Goal: Task Accomplishment & Management: Manage account settings

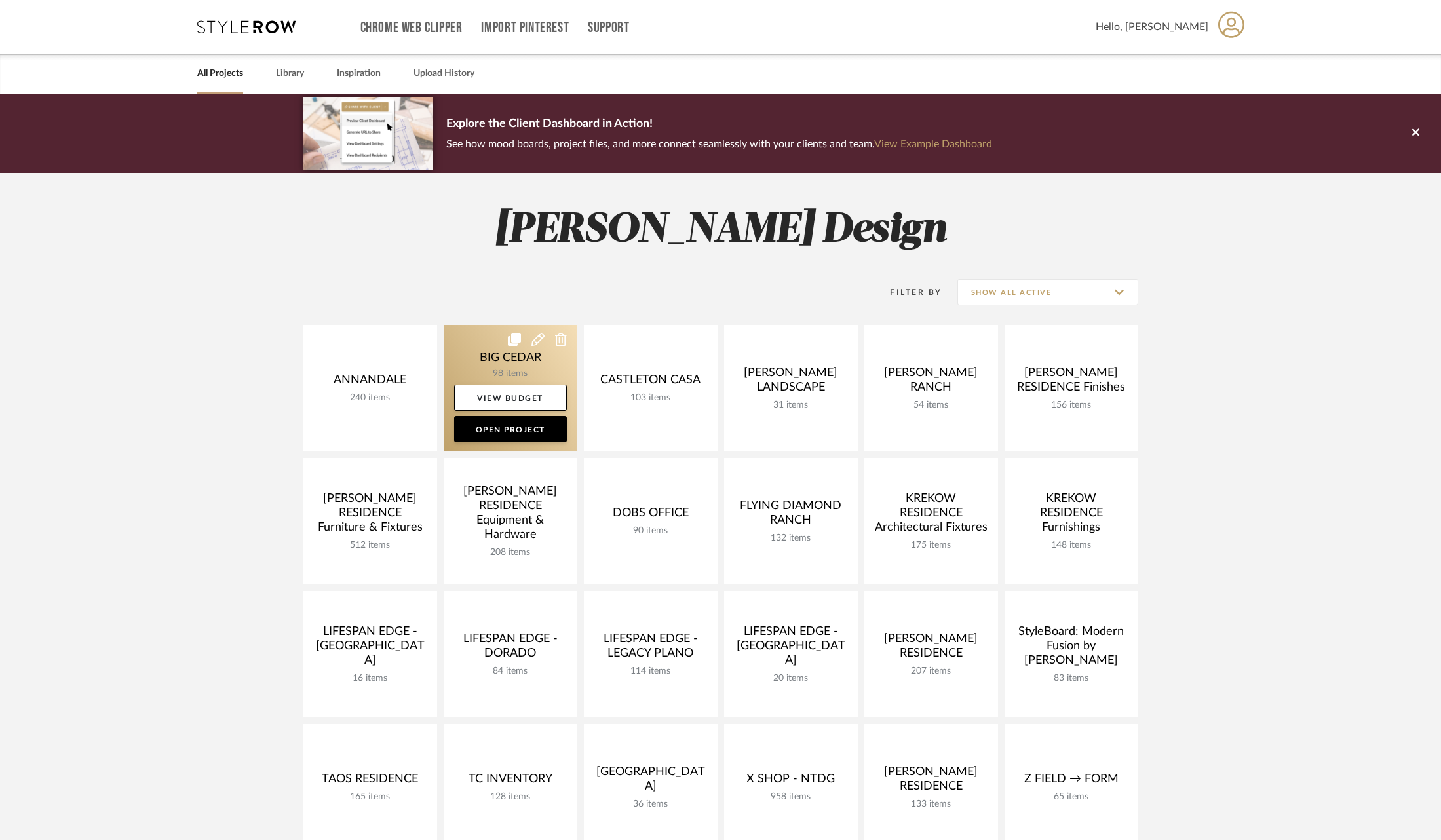
click at [481, 355] on link at bounding box center [510, 388] width 133 height 127
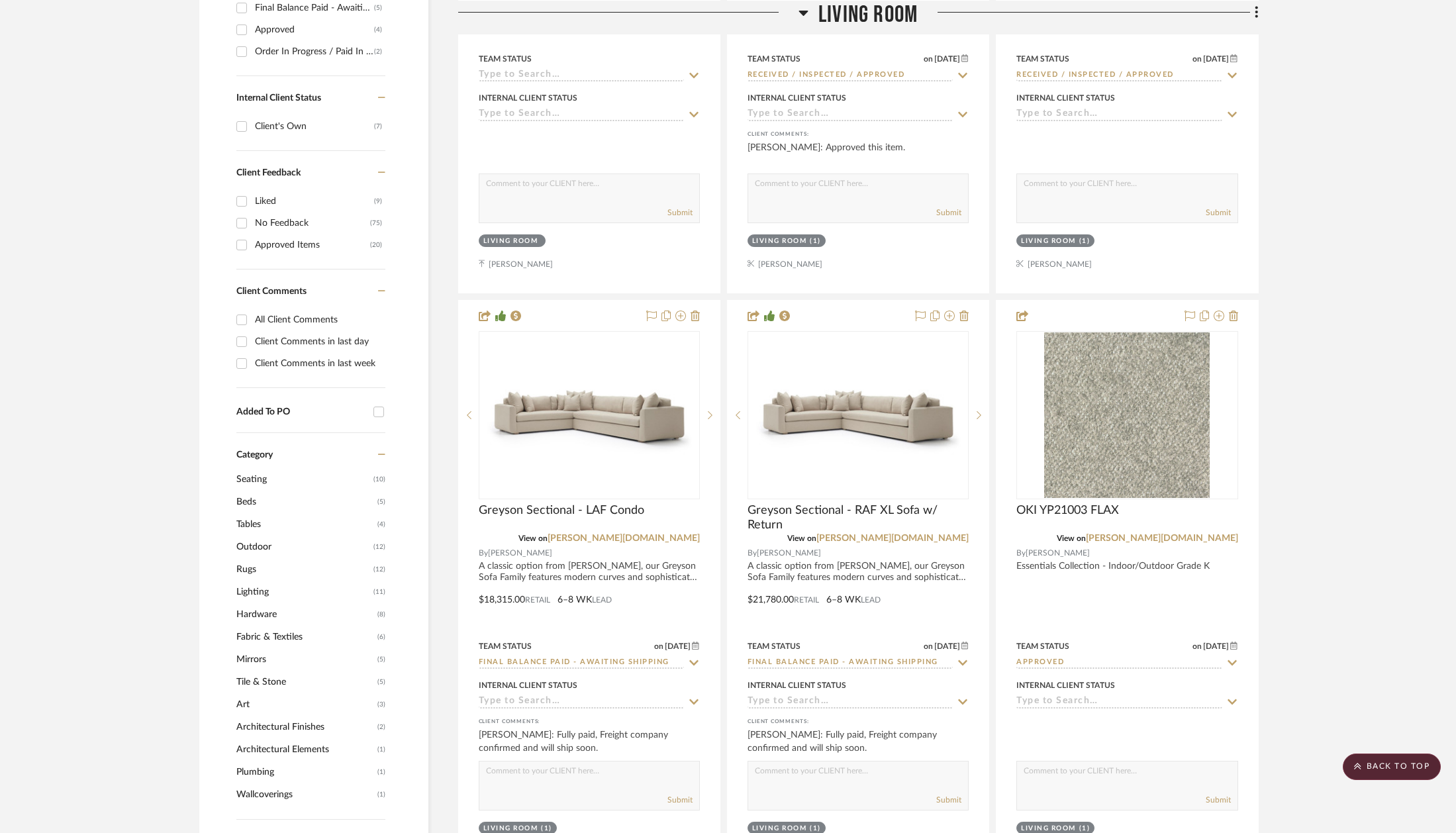
scroll to position [825, 0]
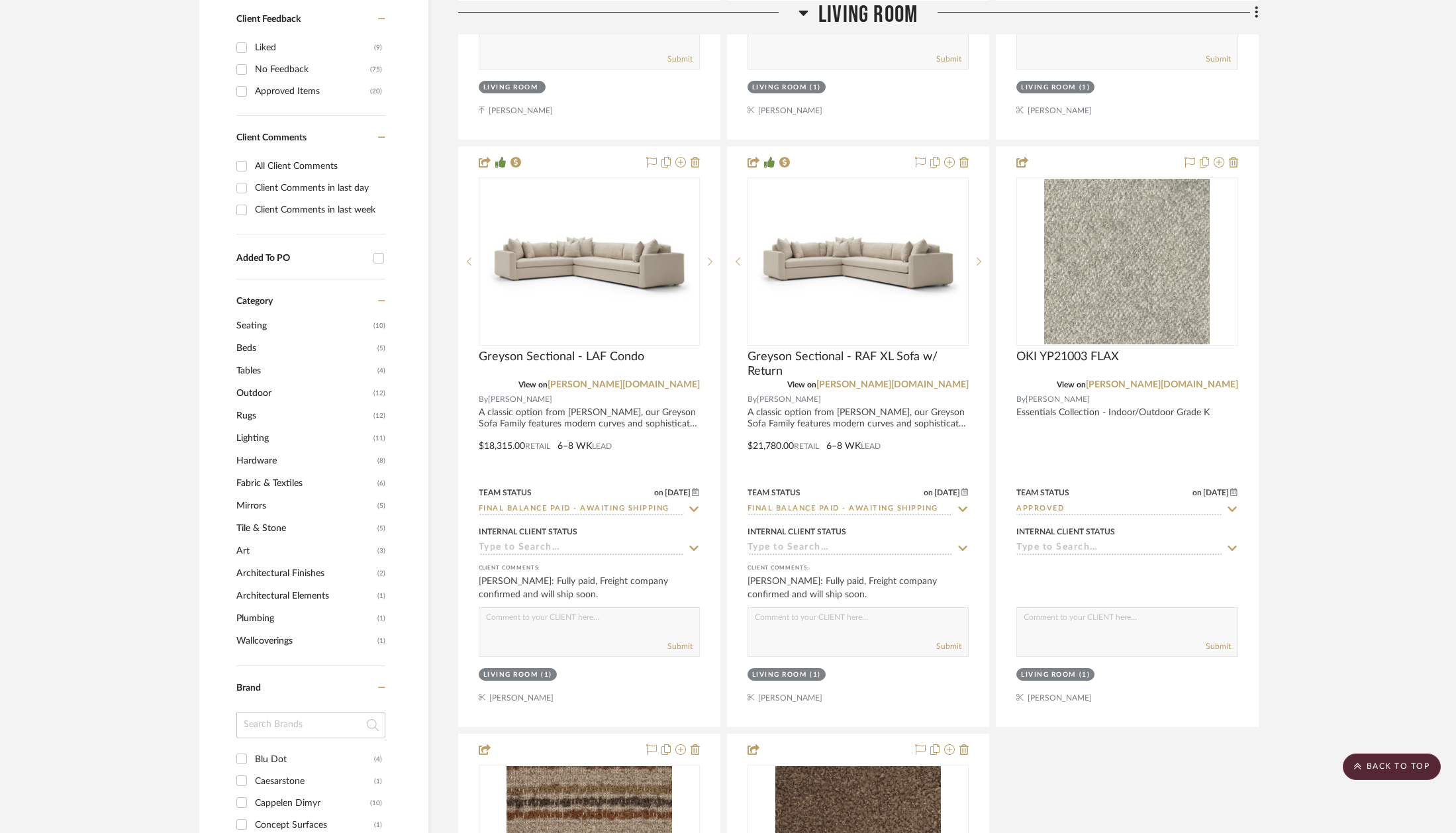
click at [258, 457] on span "Hardware" at bounding box center [305, 461] width 138 height 23
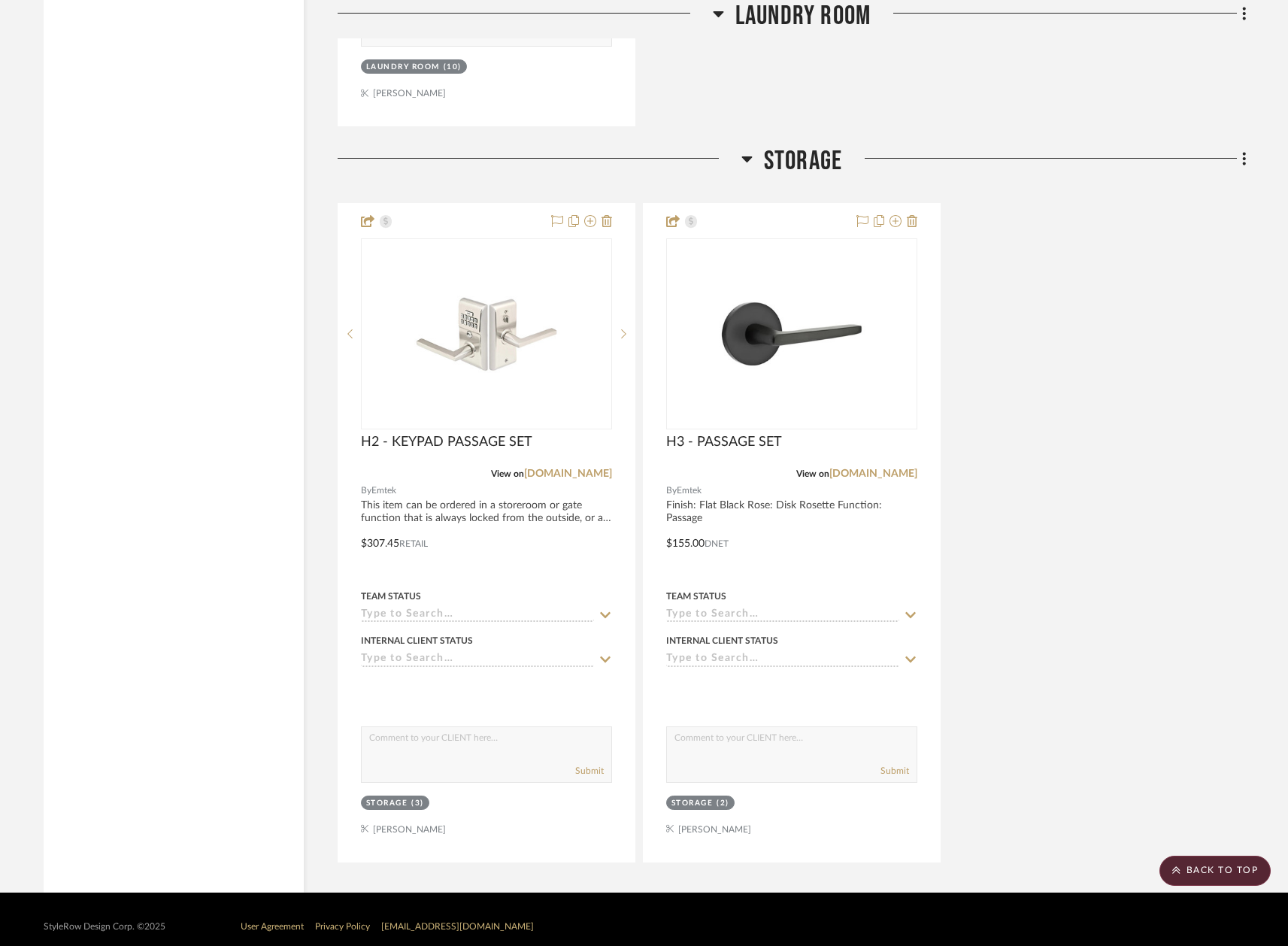
scroll to position [3939, 3]
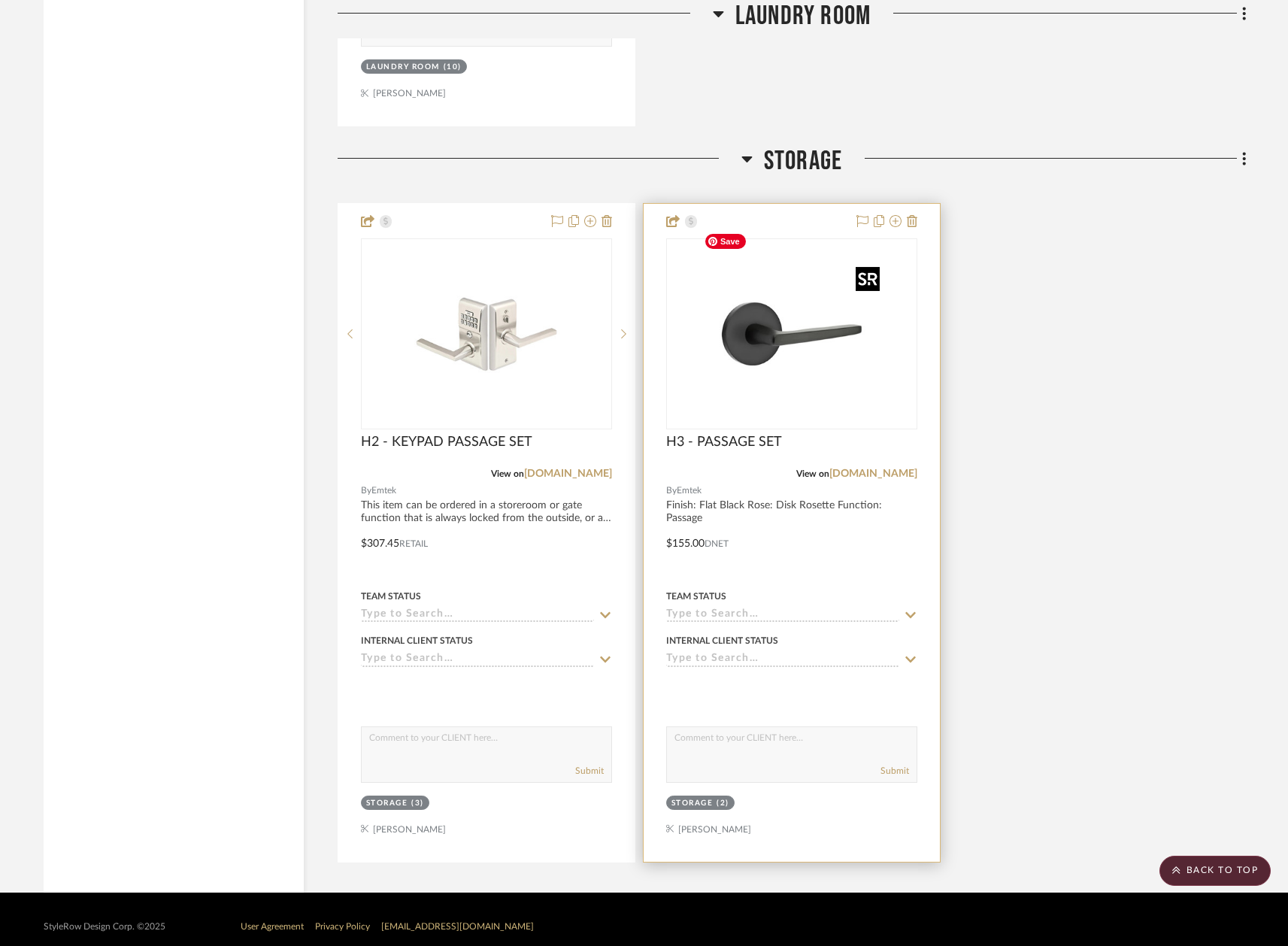
click at [769, 343] on img "0" at bounding box center [791, 333] width 188 height 188
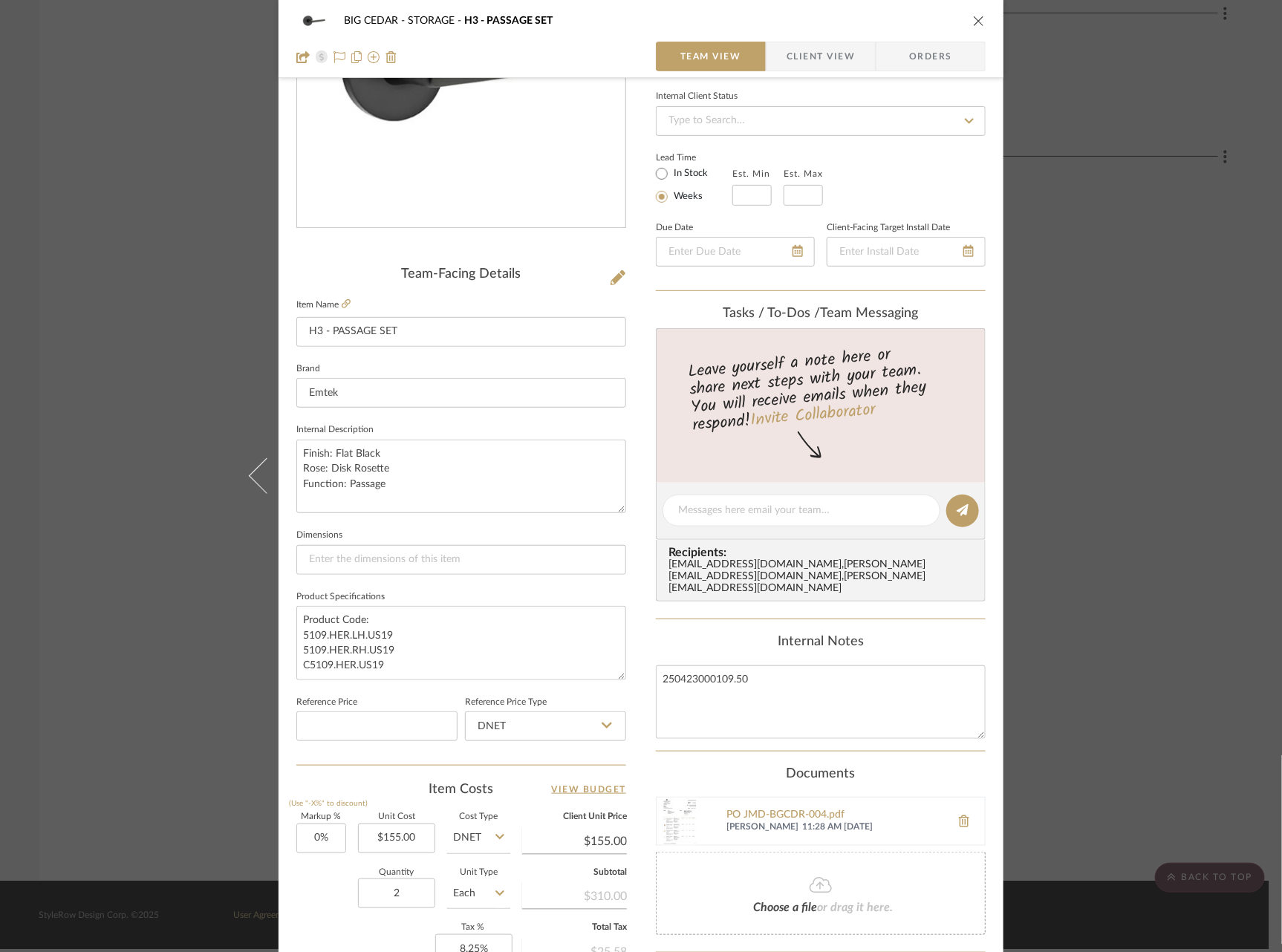
scroll to position [199, 0]
click at [341, 302] on icon at bounding box center [345, 302] width 9 height 9
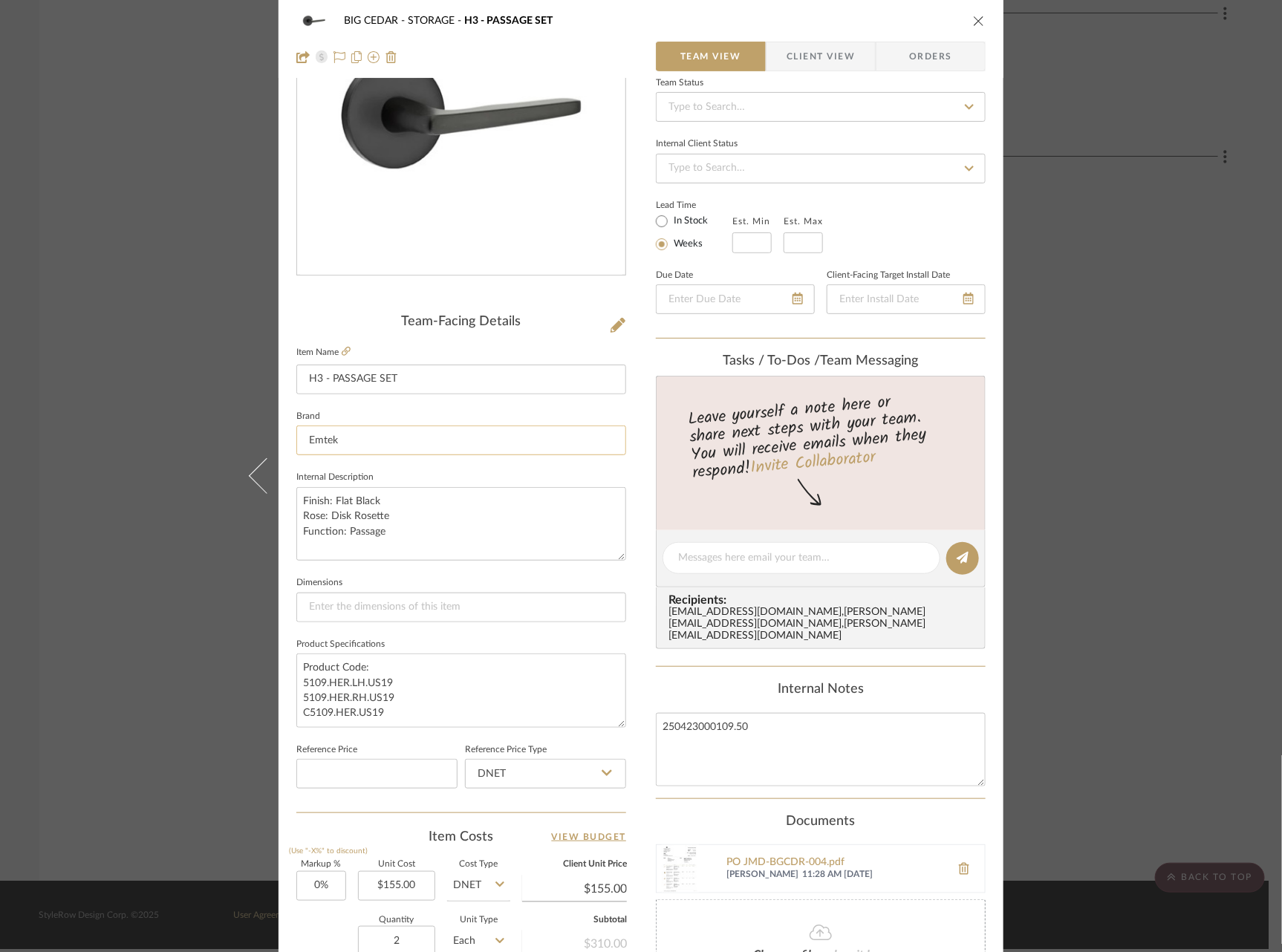
scroll to position [0, 0]
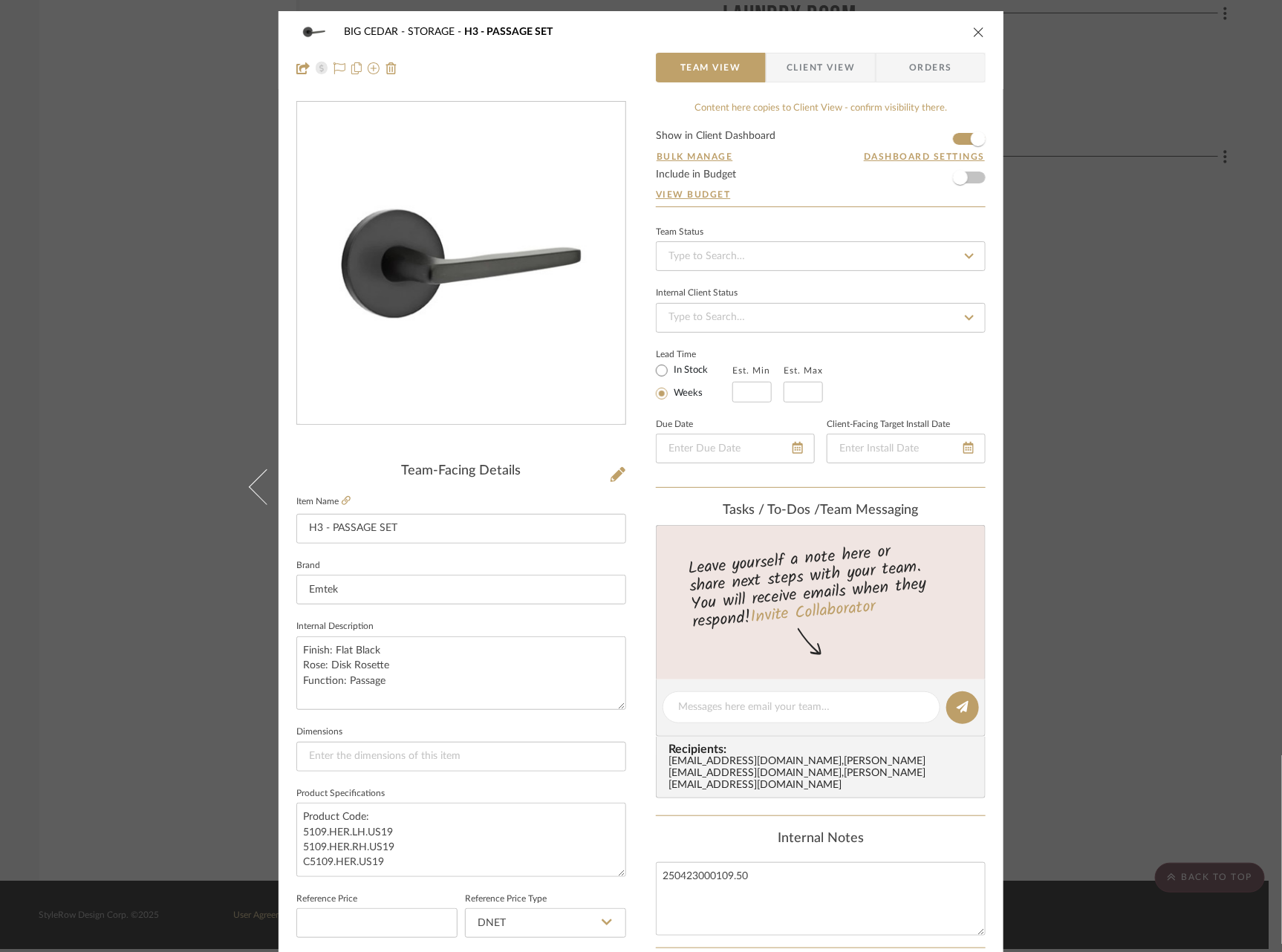
click at [184, 333] on div "BIG CEDAR STORAGE H3 - PASSAGE SET Team View Client View Orders Team-Facing Det…" at bounding box center [641, 476] width 1282 height 952
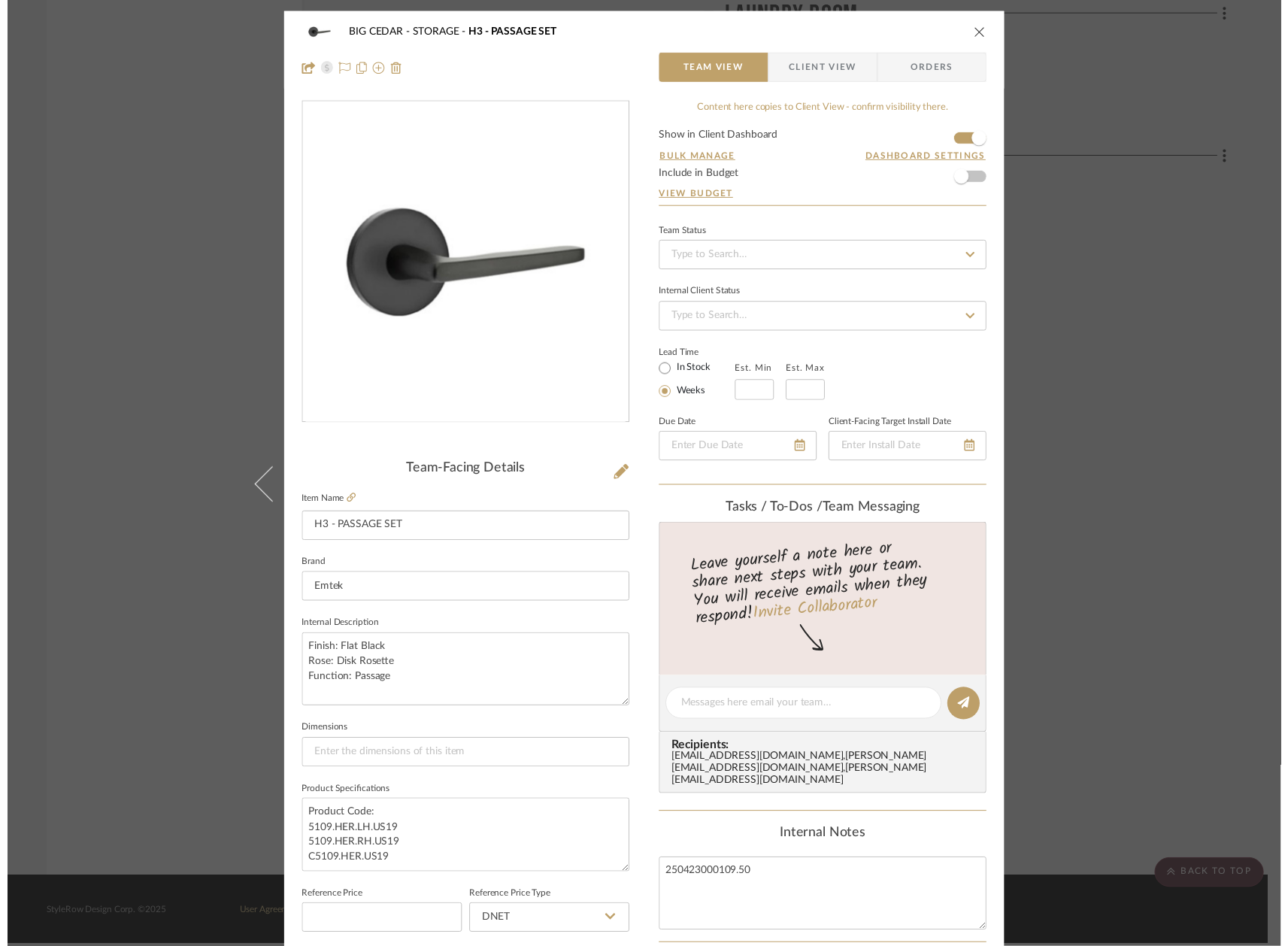
scroll to position [3939, 3]
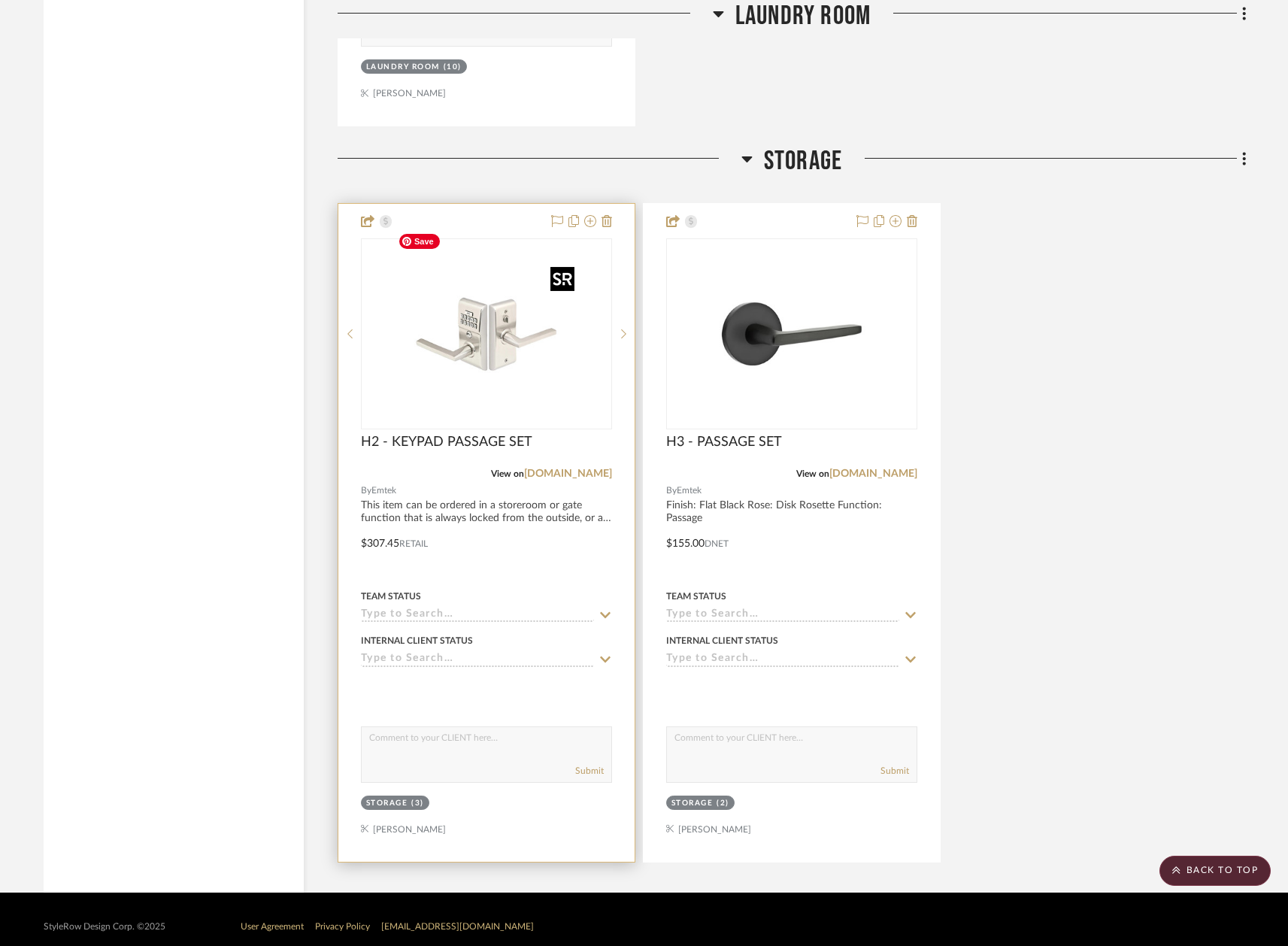
click at [483, 344] on img "0" at bounding box center [486, 333] width 188 height 188
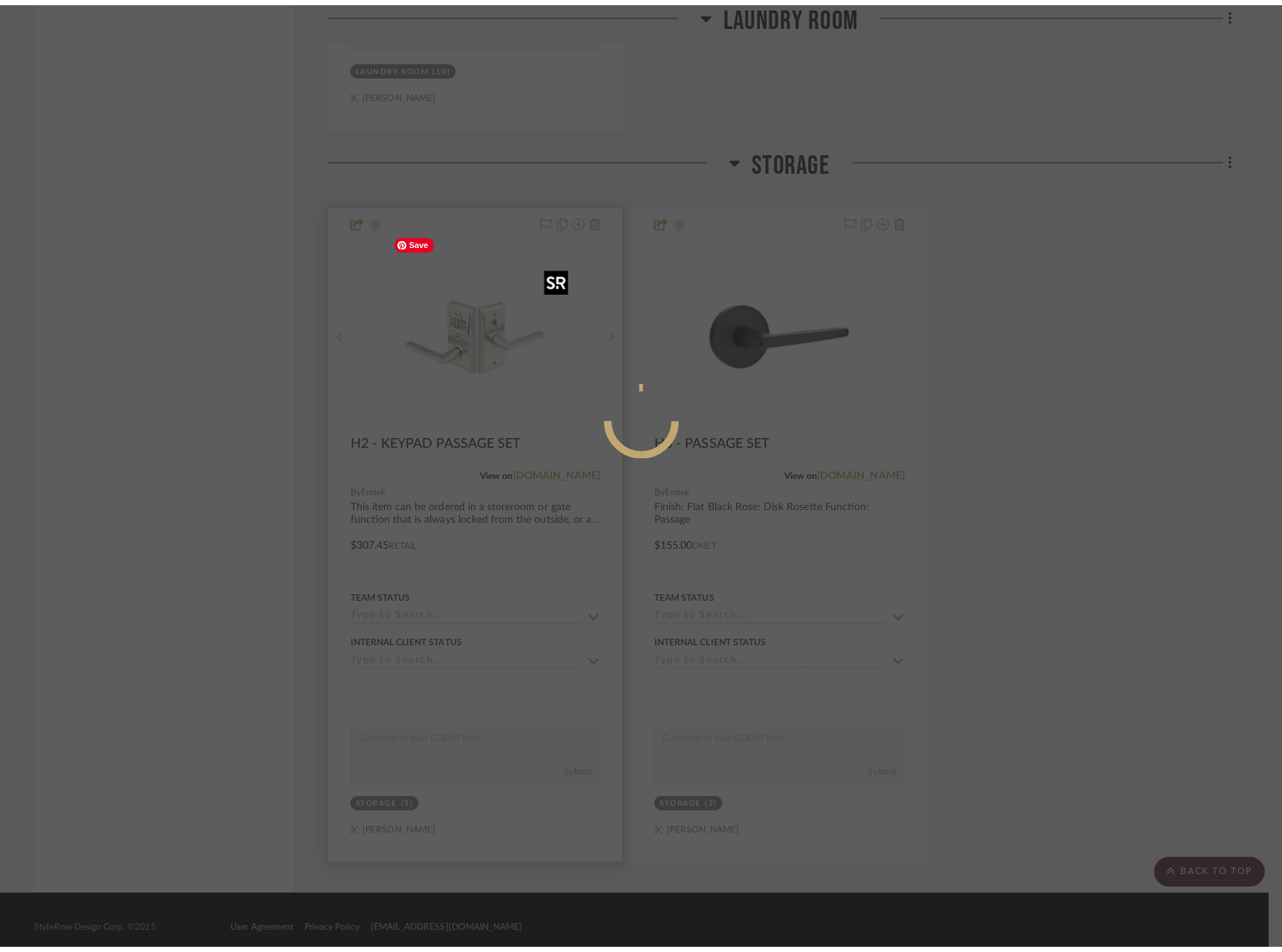
scroll to position [0, 0]
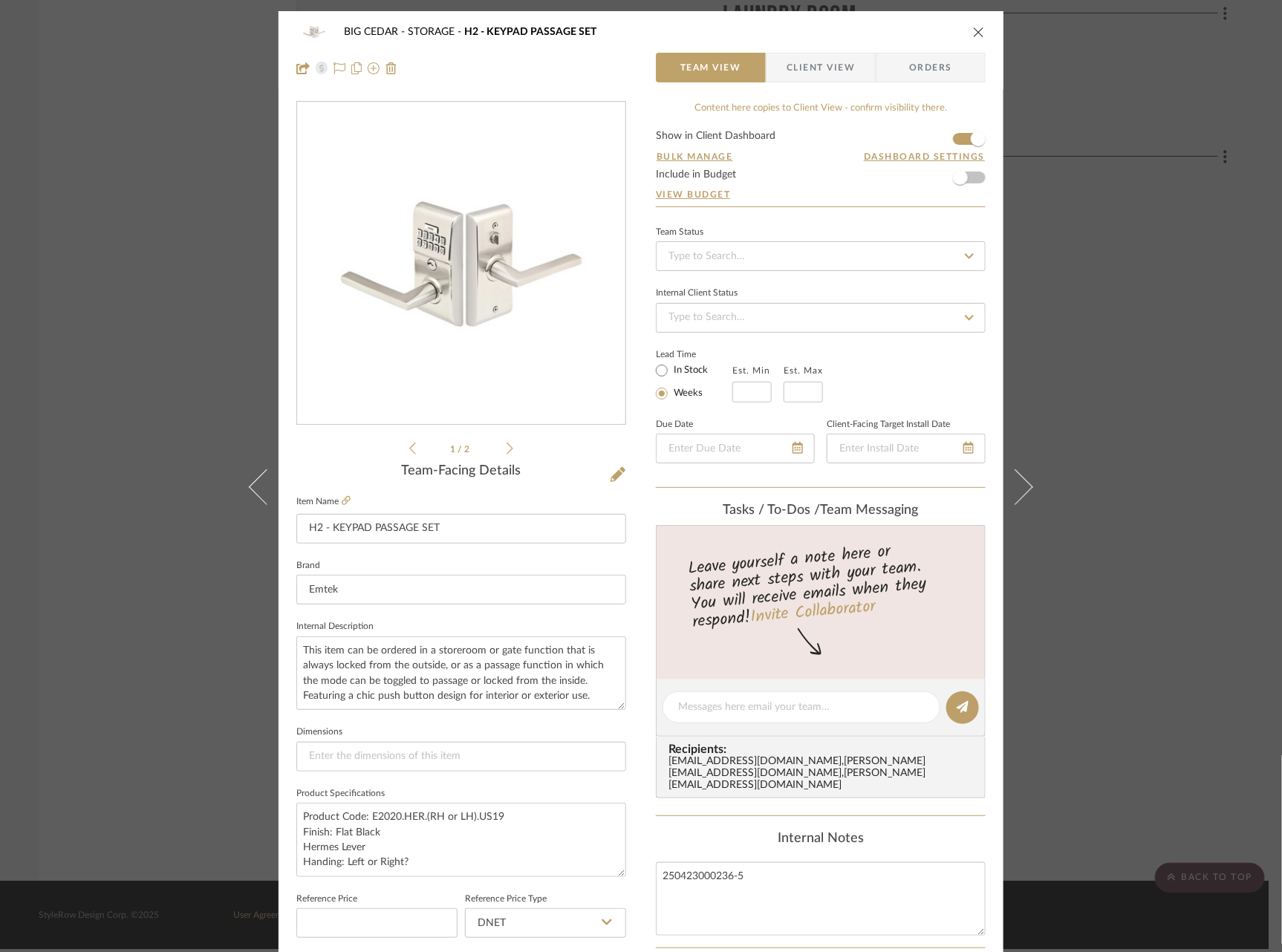
click at [137, 330] on div "BIG CEDAR STORAGE H2 - KEYPAD PASSAGE SET Team View Client View Orders 1 / 2 Te…" at bounding box center [641, 476] width 1282 height 952
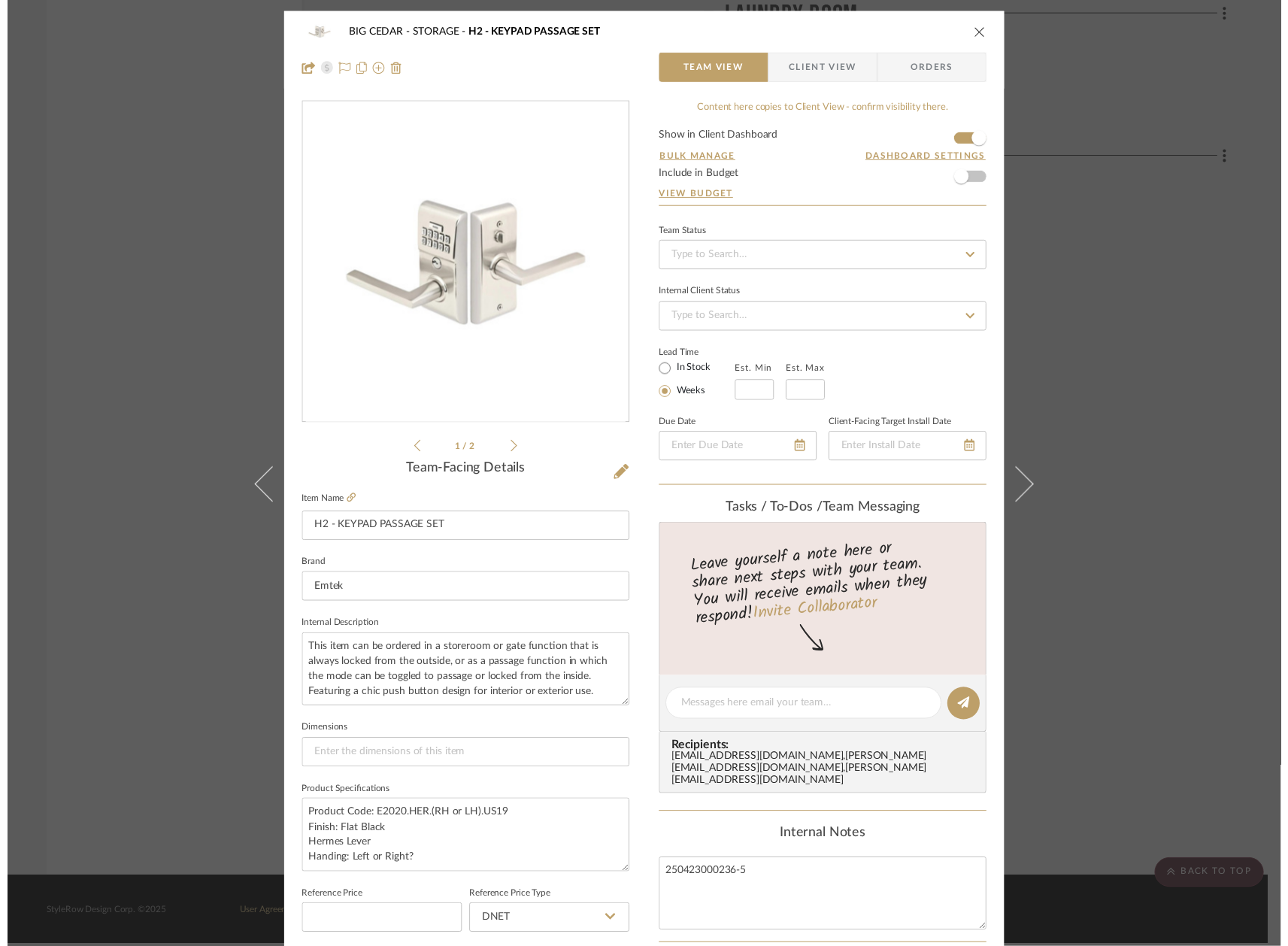
scroll to position [3939, 3]
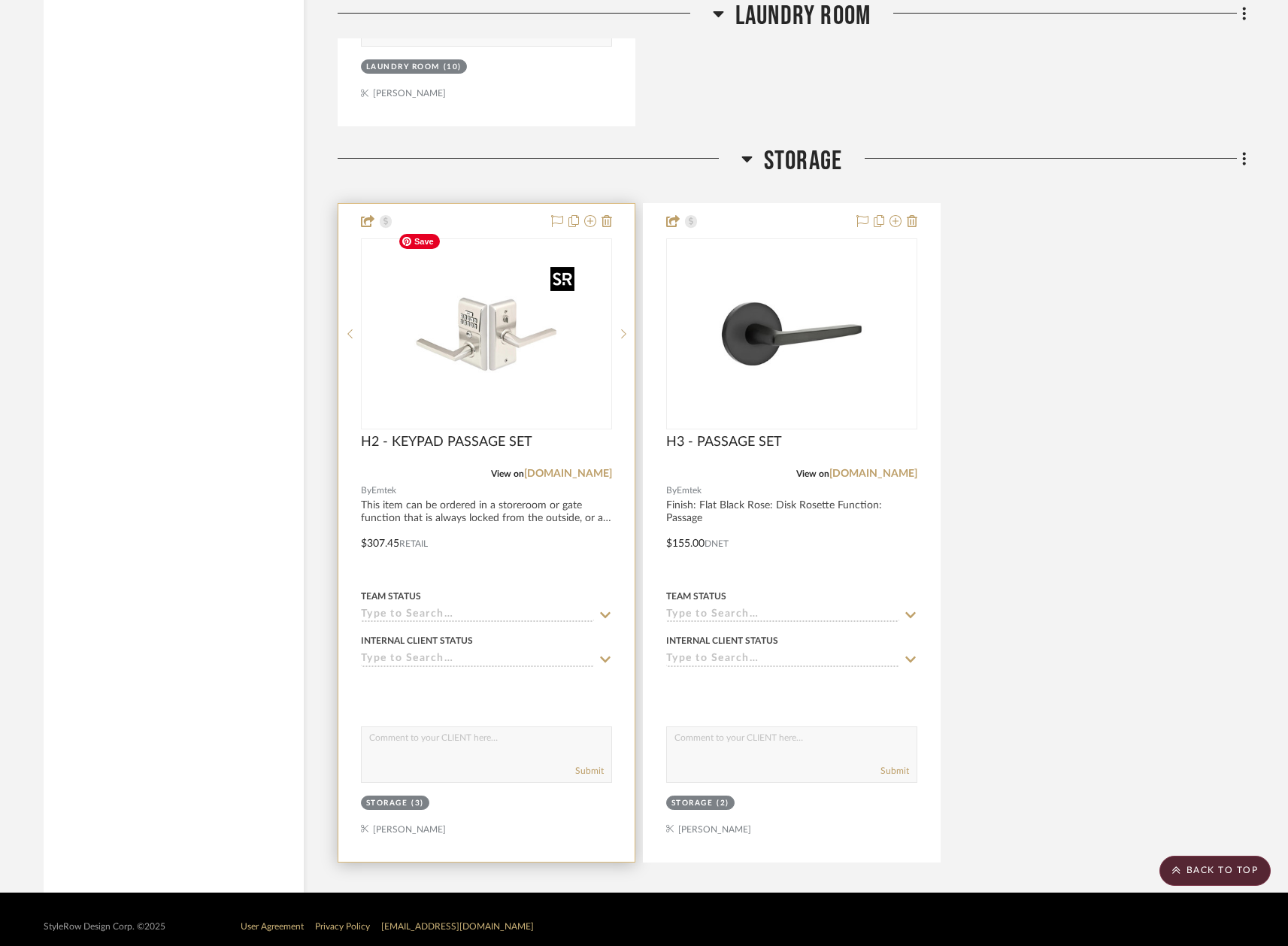
click at [566, 343] on img "0" at bounding box center [486, 333] width 188 height 188
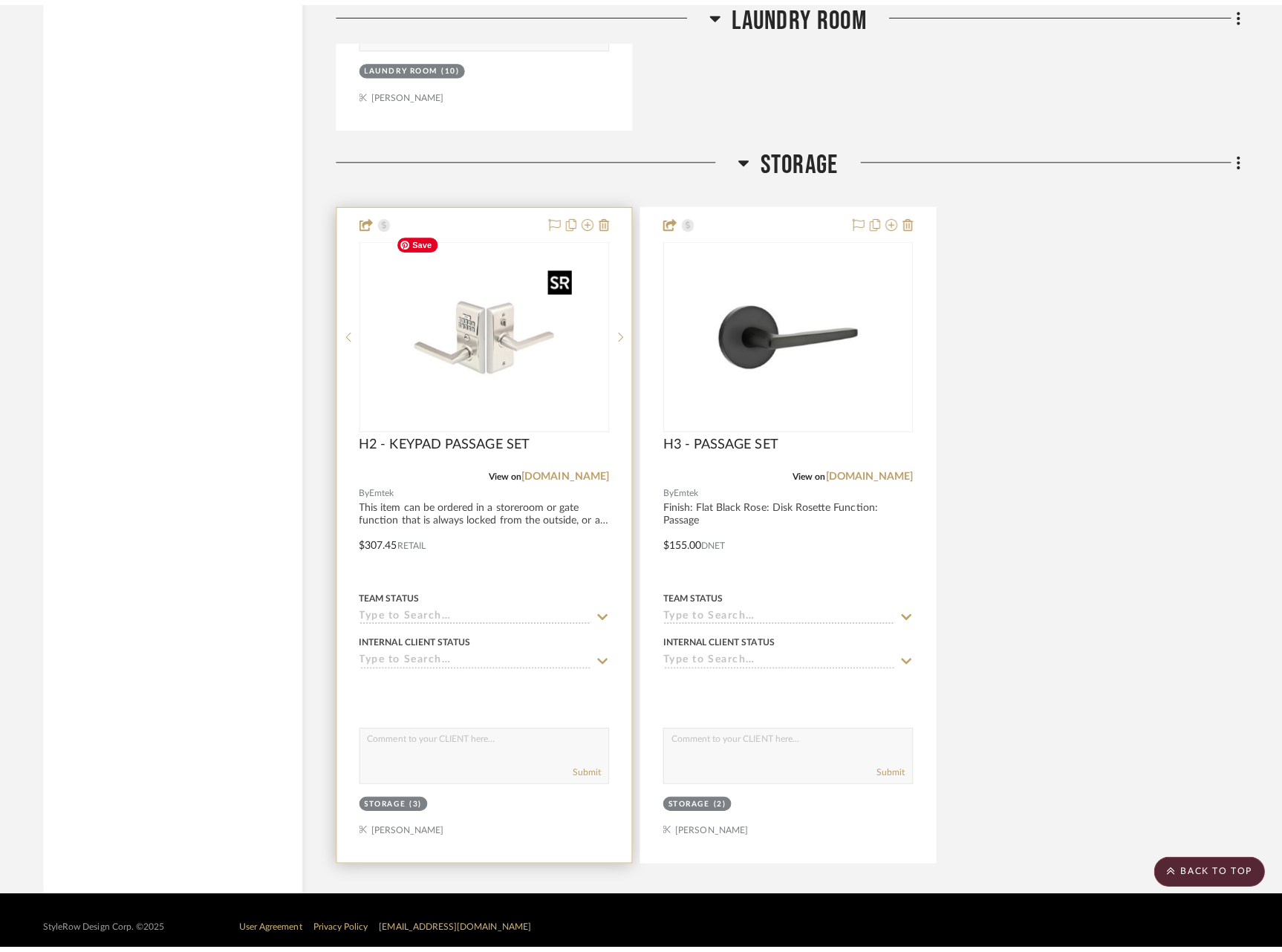
scroll to position [0, 0]
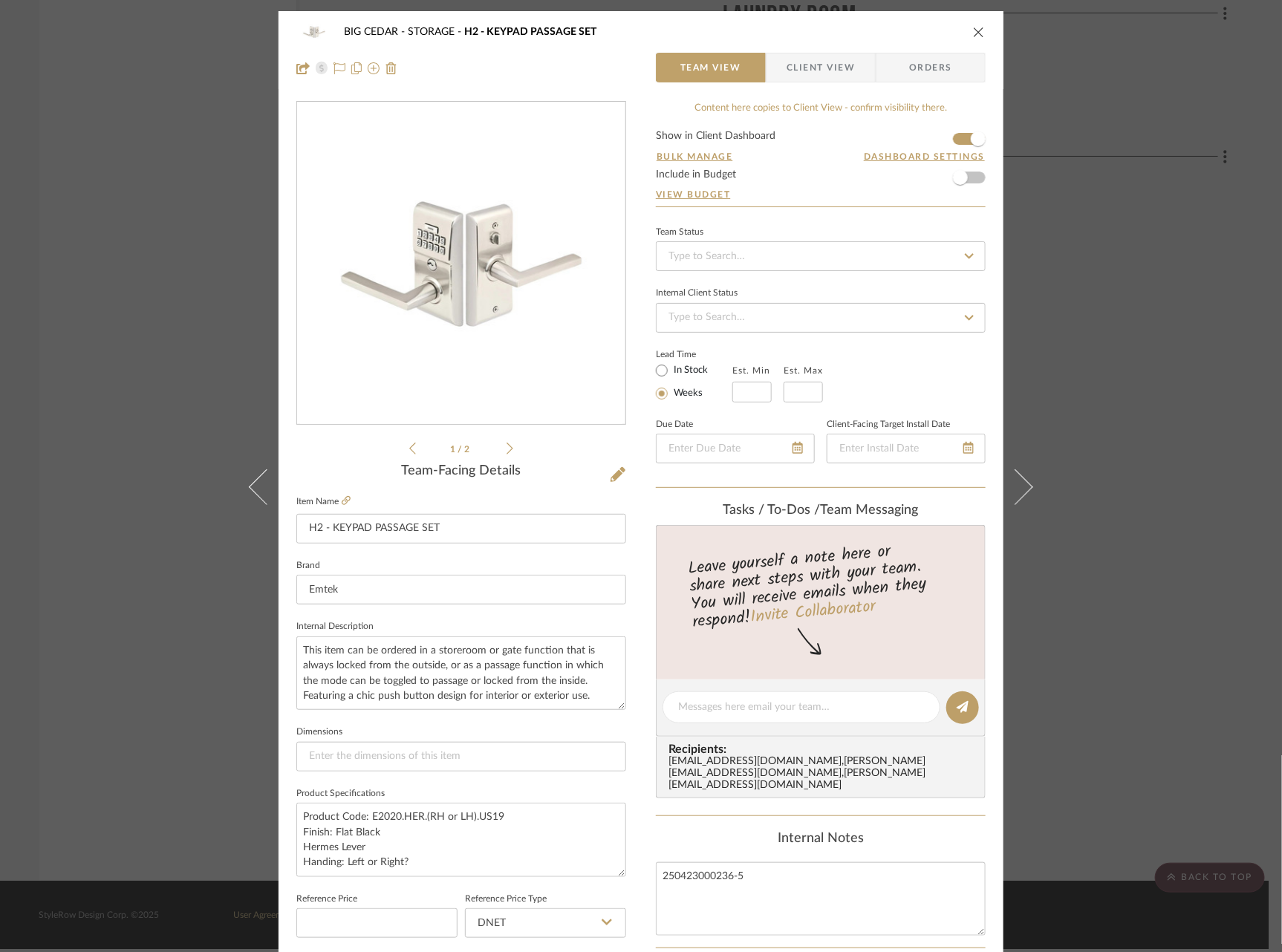
click at [1135, 613] on div "BIG CEDAR STORAGE H2 - KEYPAD PASSAGE SET Team View Client View Orders 1 / 2 Te…" at bounding box center [641, 476] width 1282 height 952
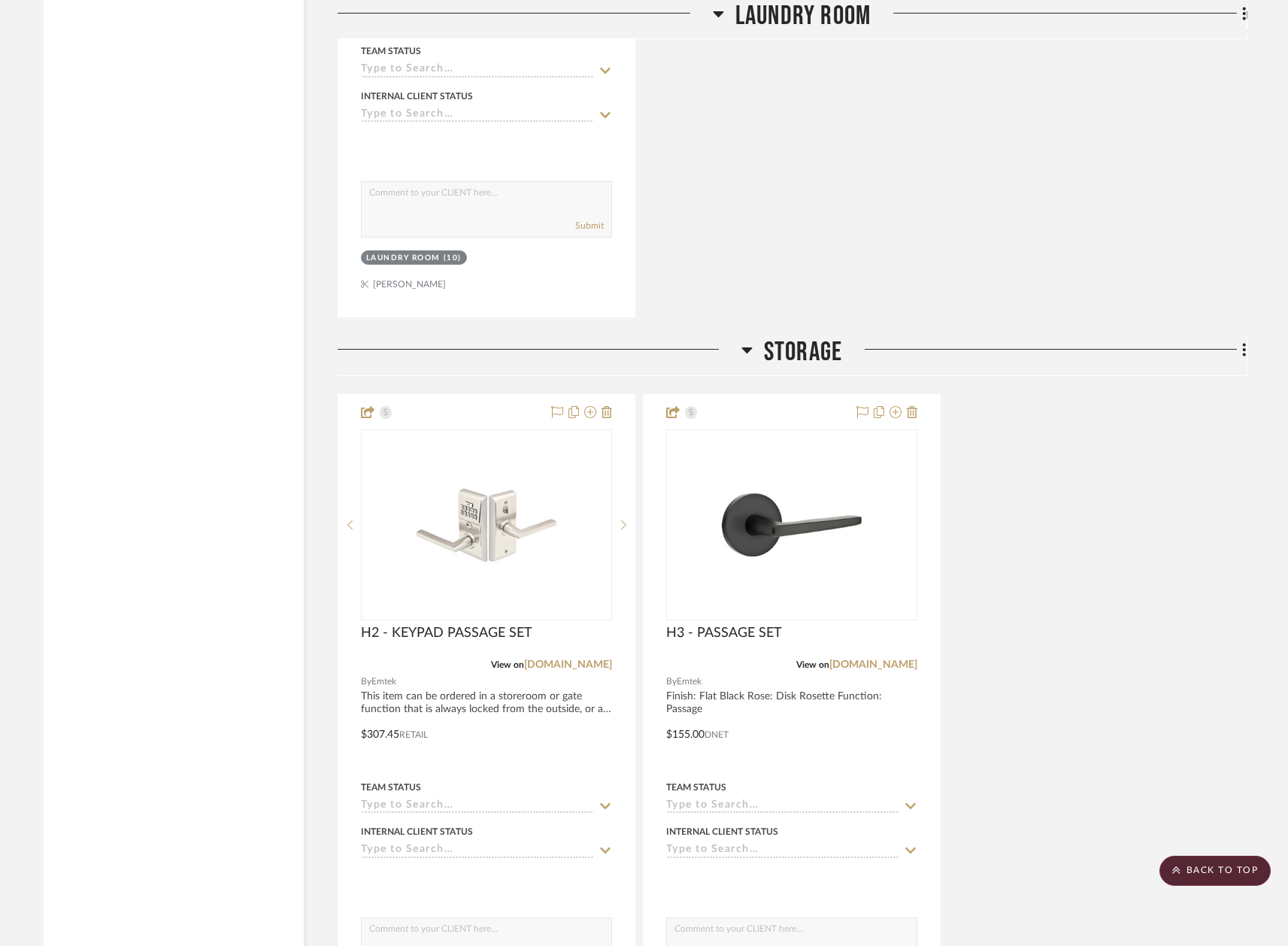
scroll to position [3939, 3]
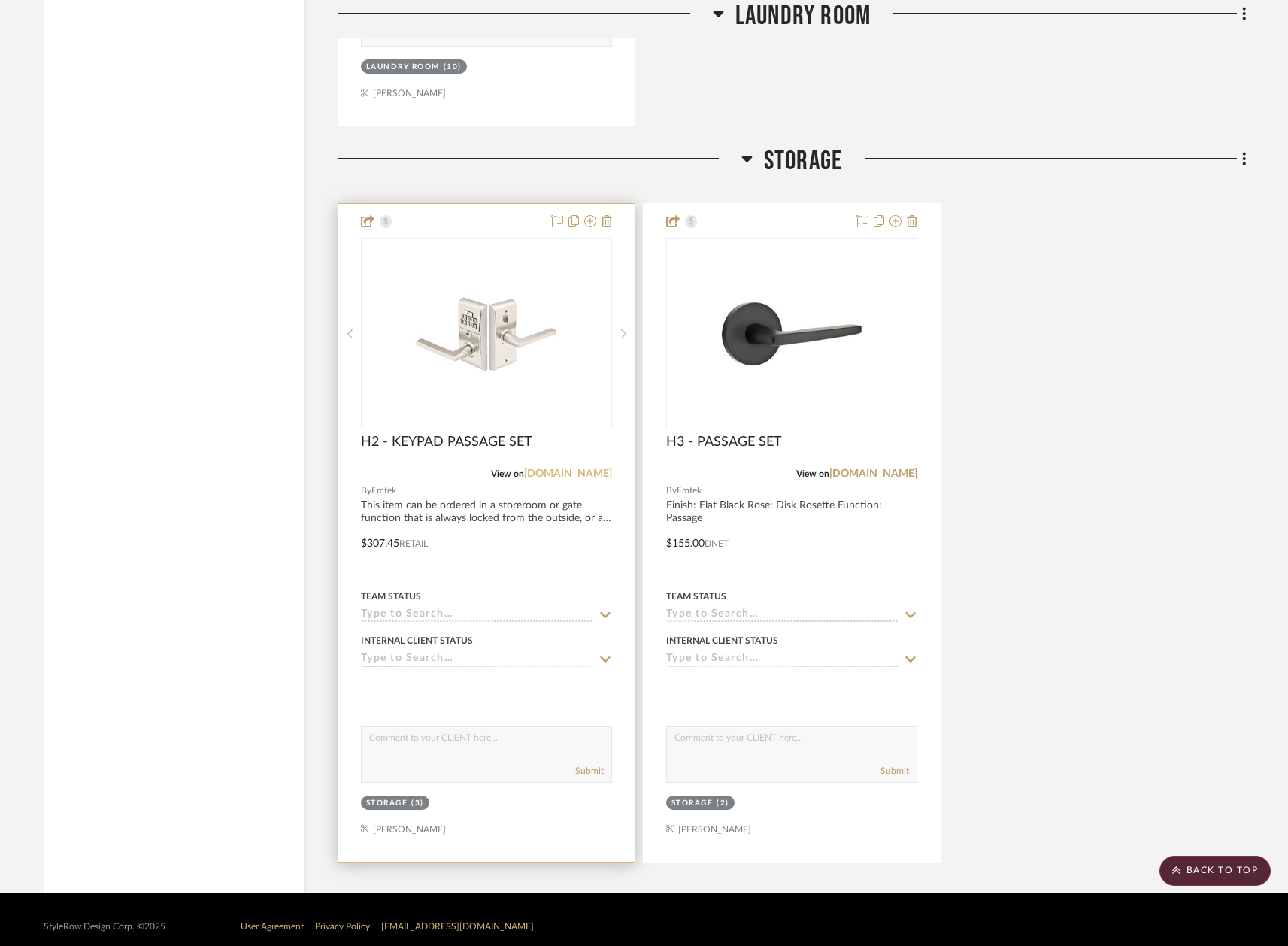
click at [597, 468] on link "[DOMAIN_NAME]" at bounding box center [568, 473] width 88 height 10
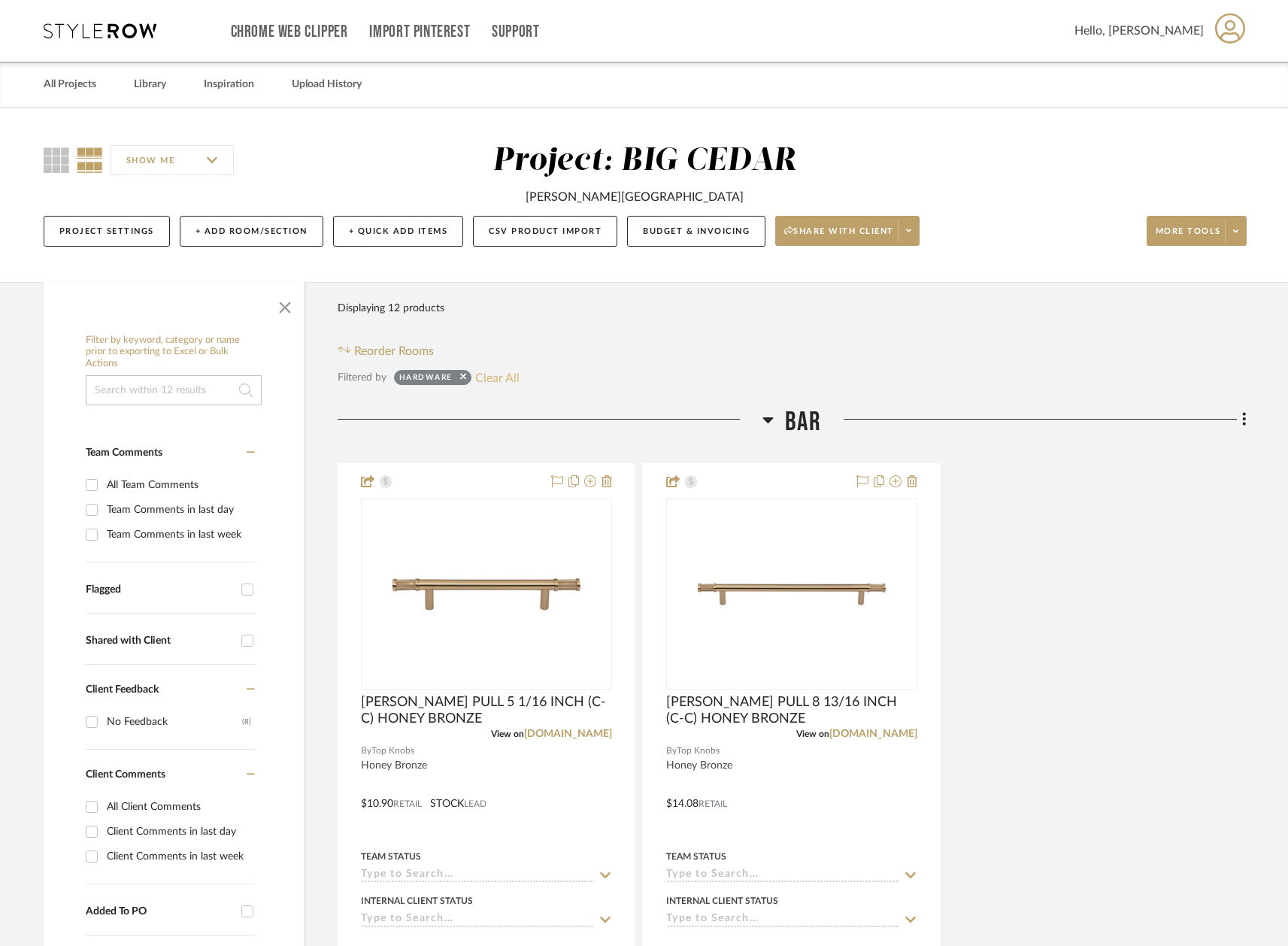
click at [494, 372] on button "Clear All" at bounding box center [497, 377] width 44 height 20
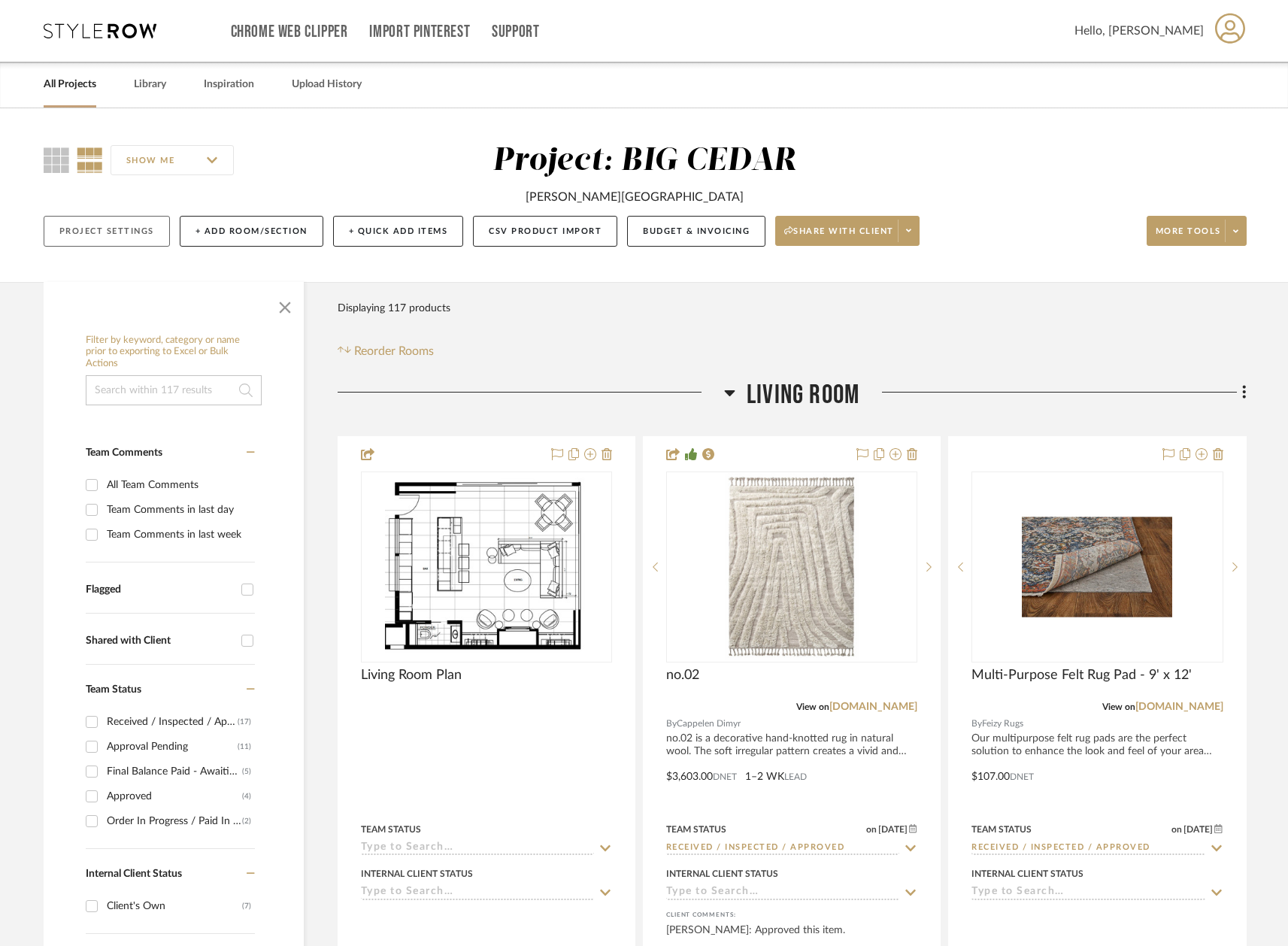
click at [97, 235] on button "Project Settings" at bounding box center [107, 231] width 126 height 31
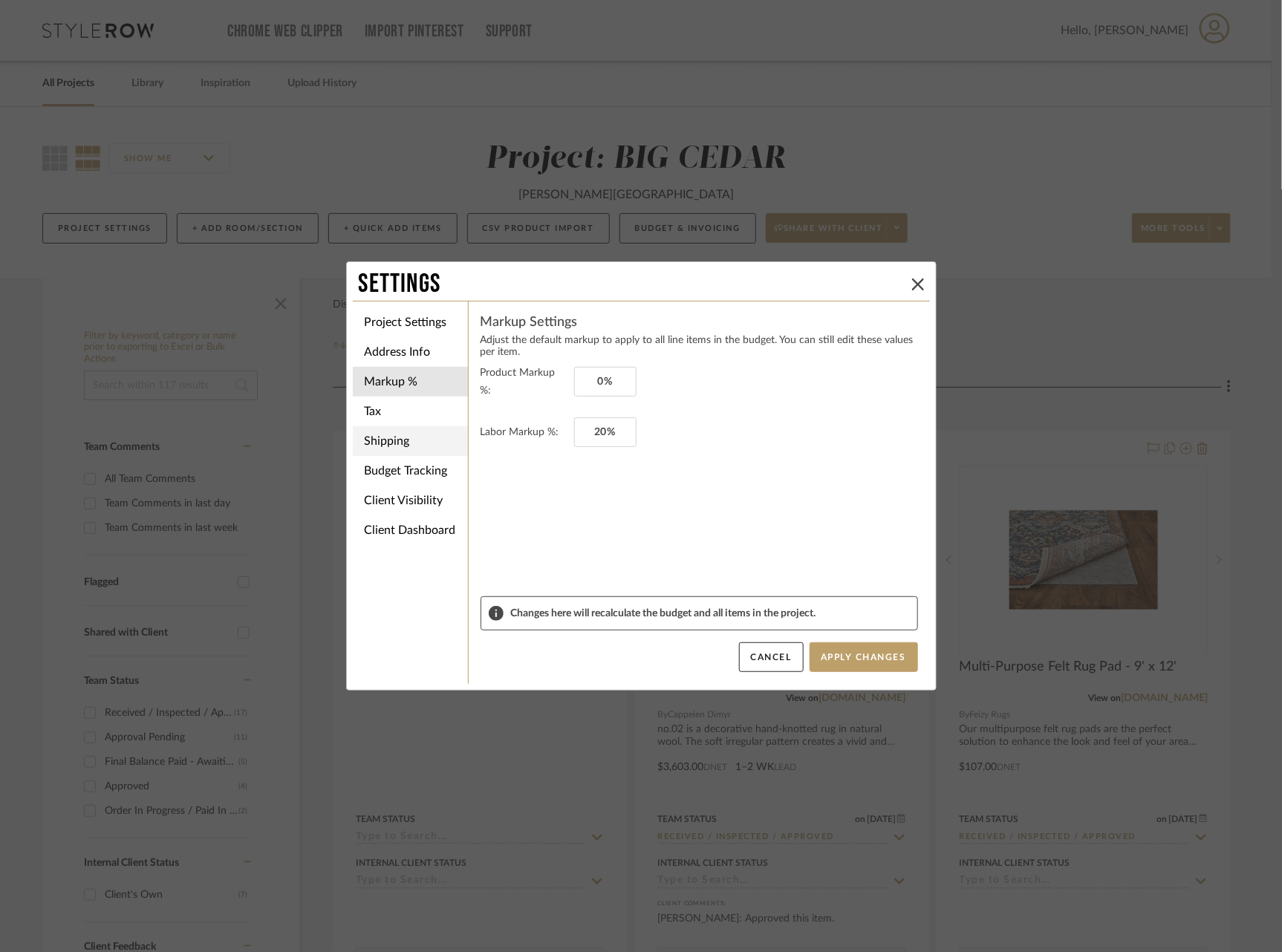
click at [393, 445] on li "Shipping" at bounding box center [411, 441] width 115 height 29
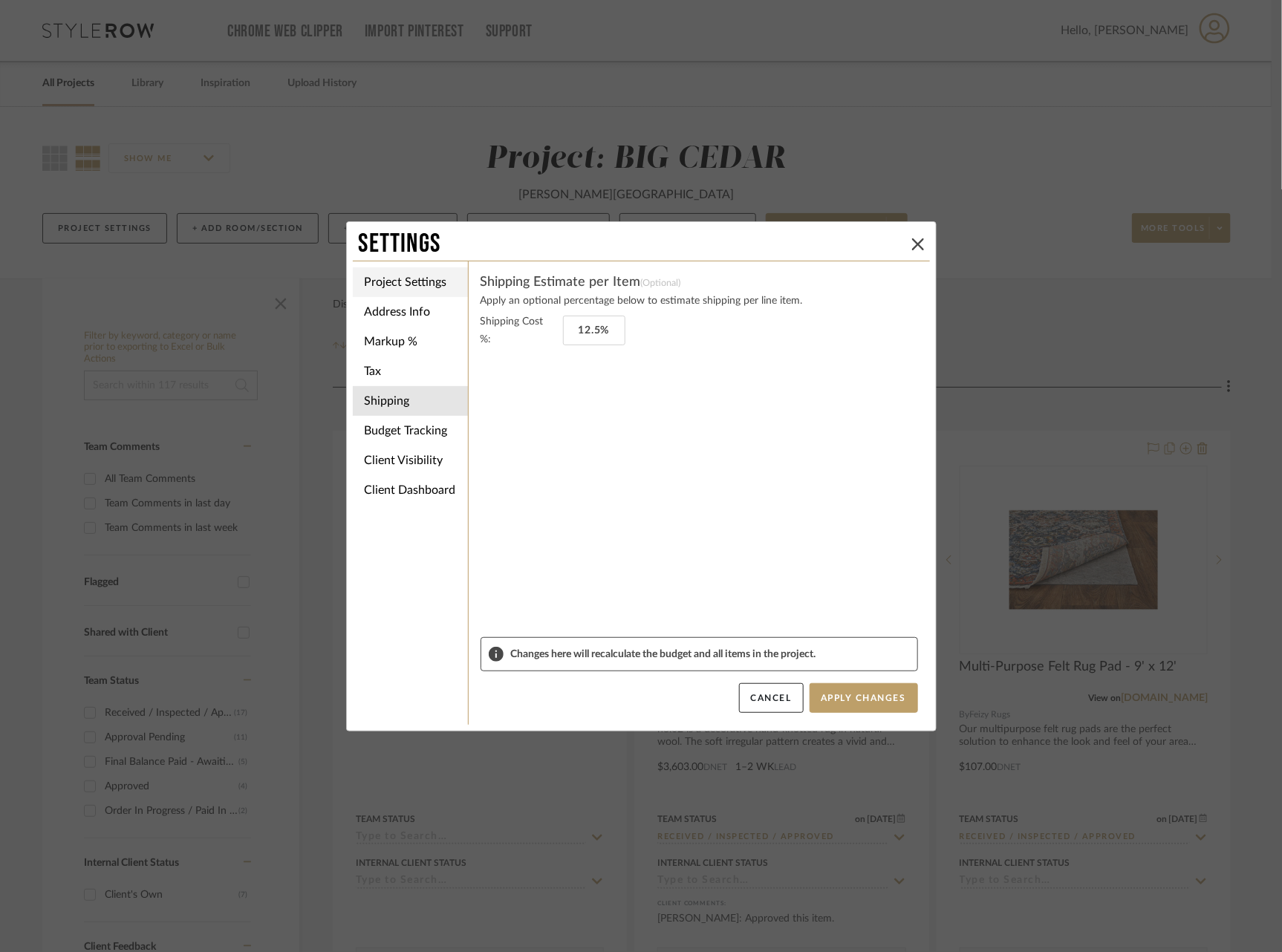
click at [379, 275] on li "Project Settings" at bounding box center [411, 282] width 115 height 29
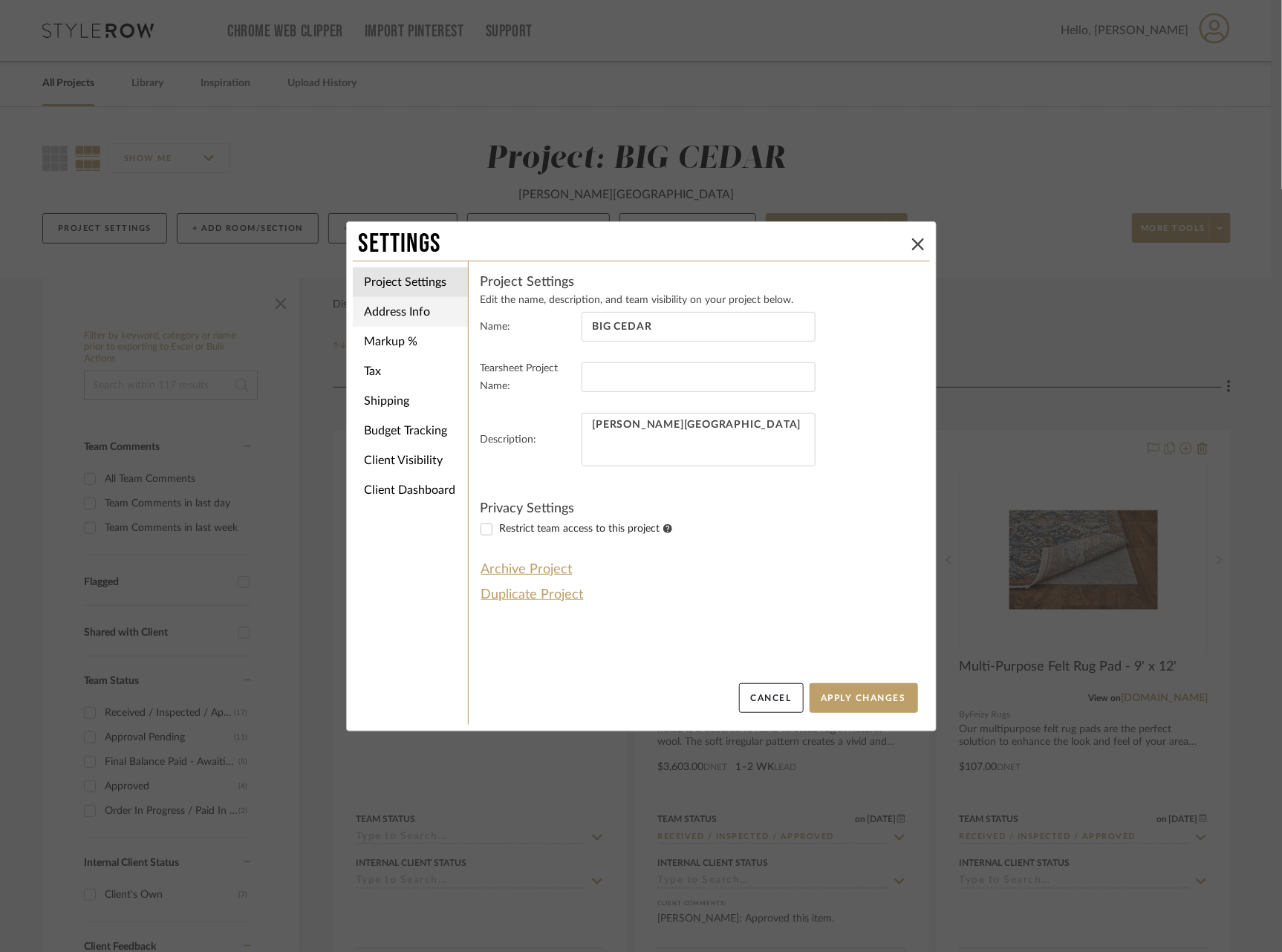
click at [383, 313] on li "Address Info" at bounding box center [411, 312] width 115 height 29
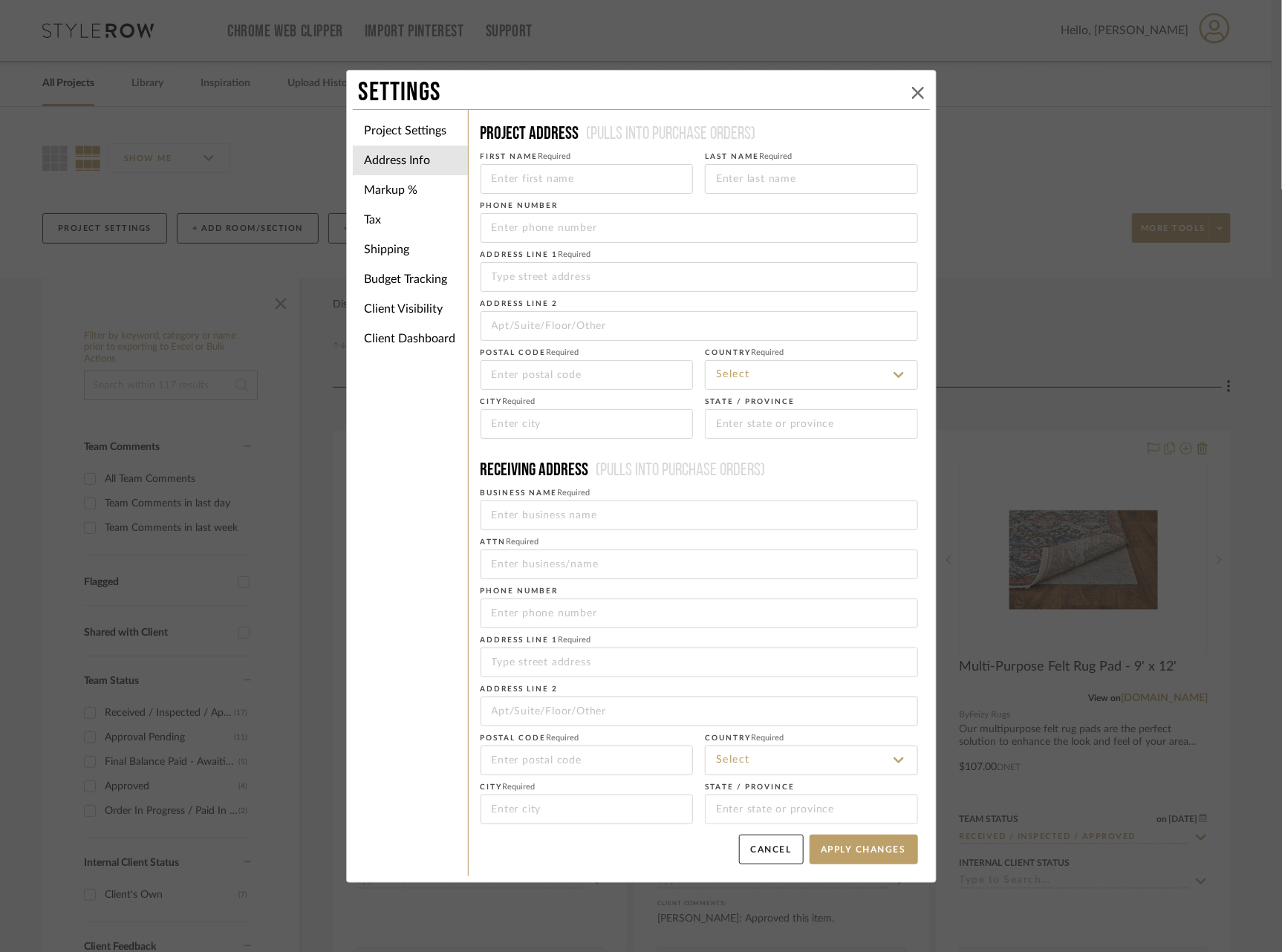
click at [913, 90] on icon at bounding box center [917, 92] width 12 height 12
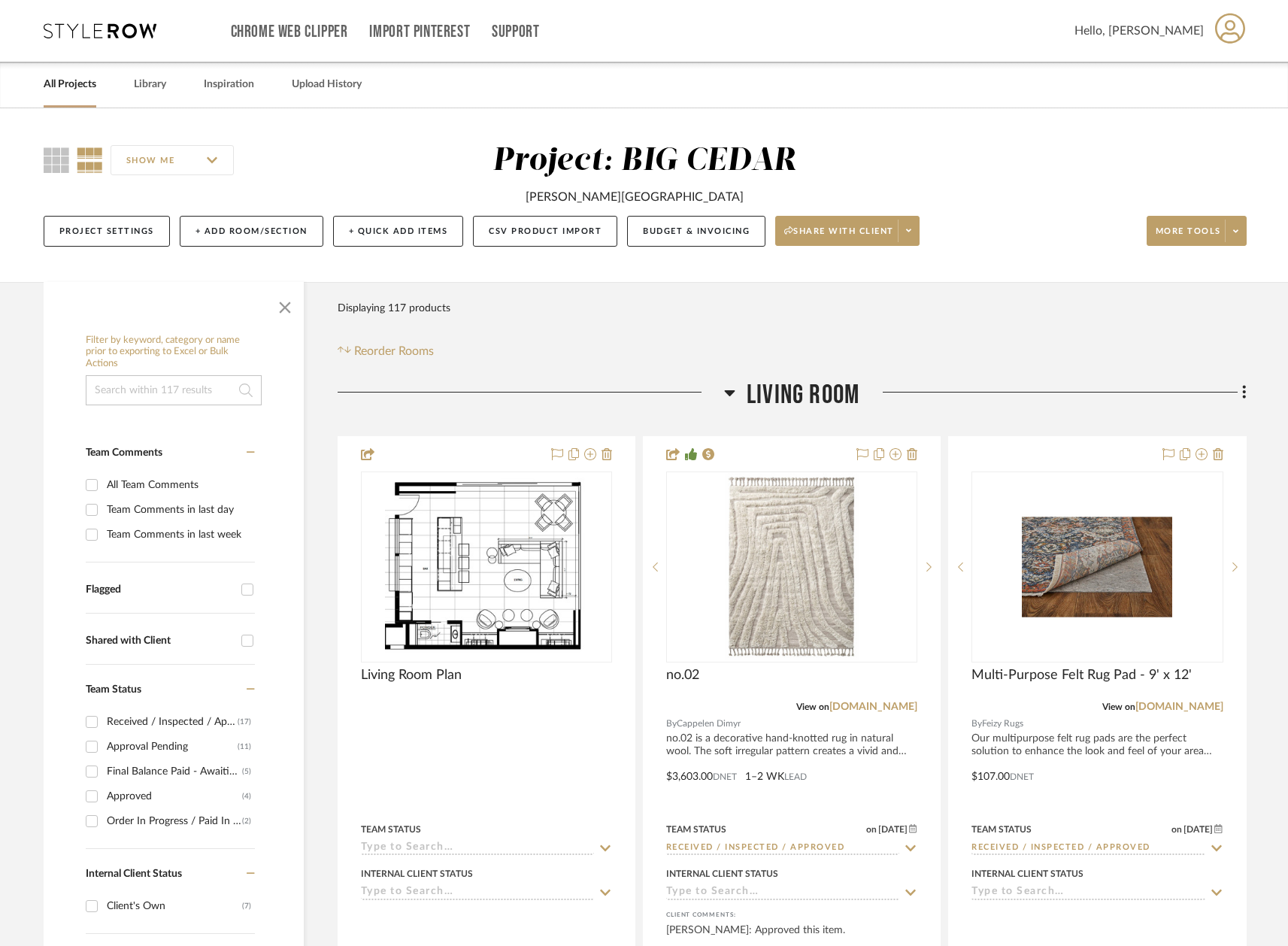
click at [172, 398] on input at bounding box center [174, 390] width 176 height 30
type input "fan"
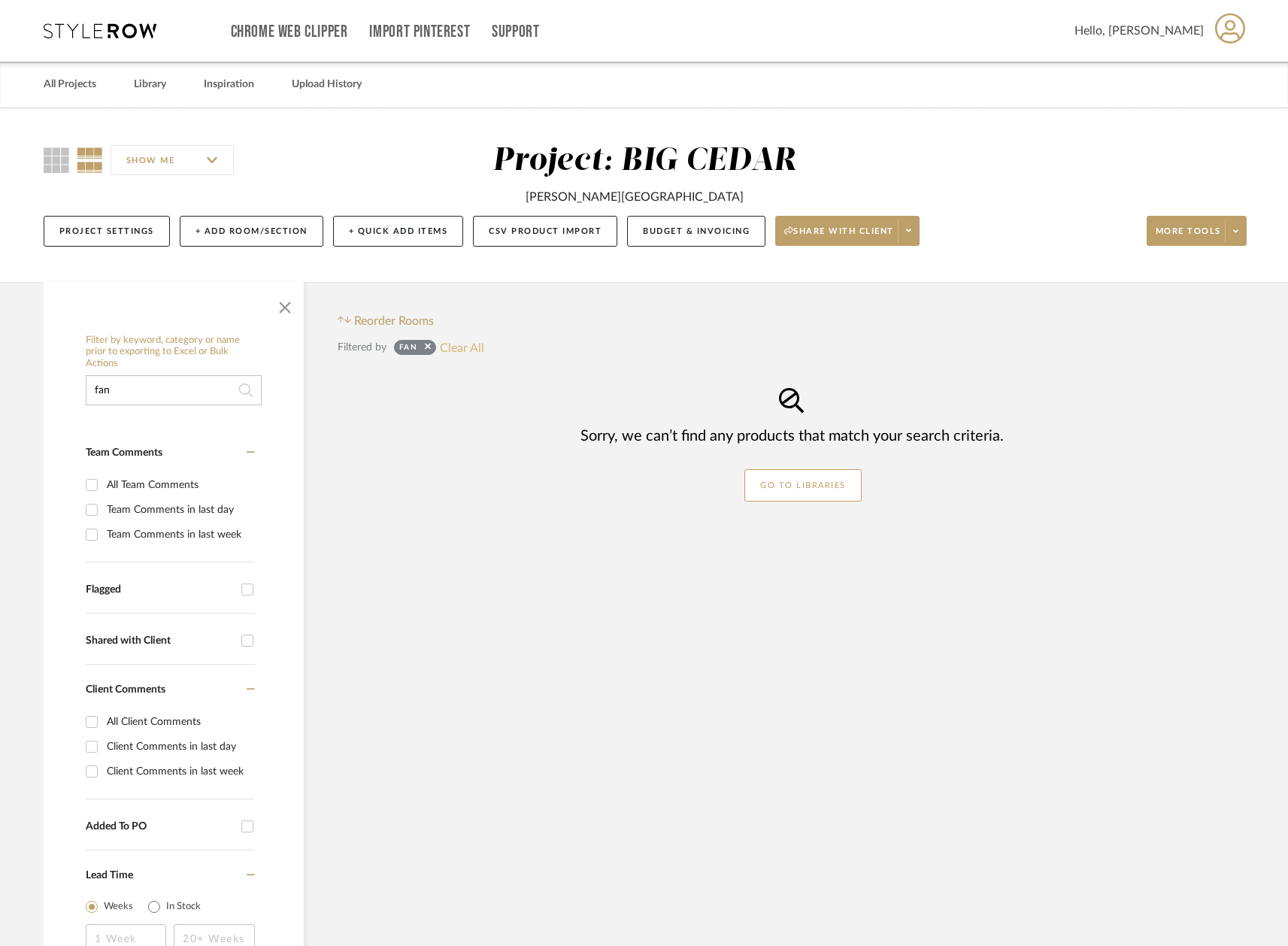
click at [461, 344] on button "Clear All" at bounding box center [462, 347] width 44 height 20
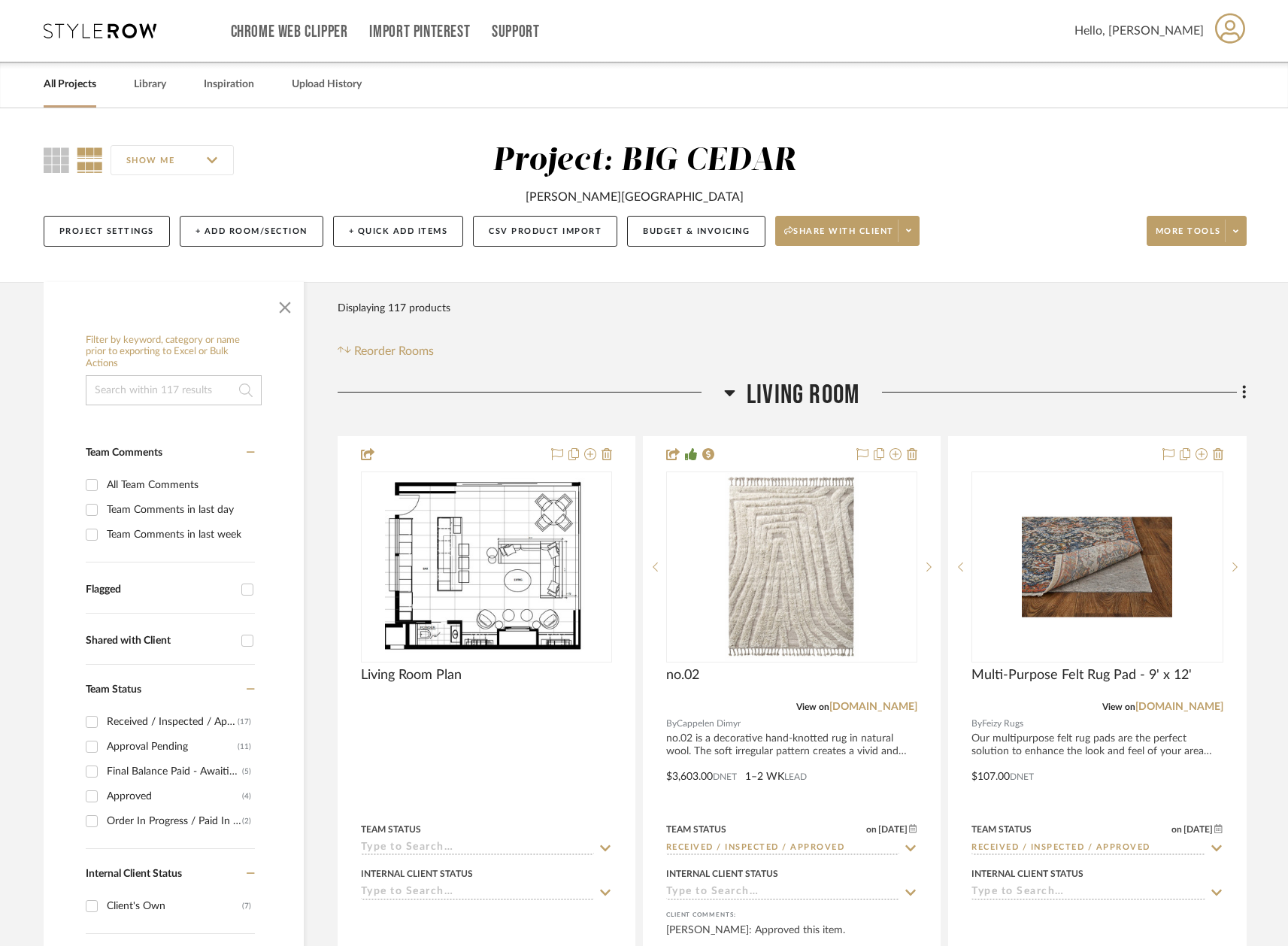
click at [137, 391] on input at bounding box center [174, 390] width 176 height 30
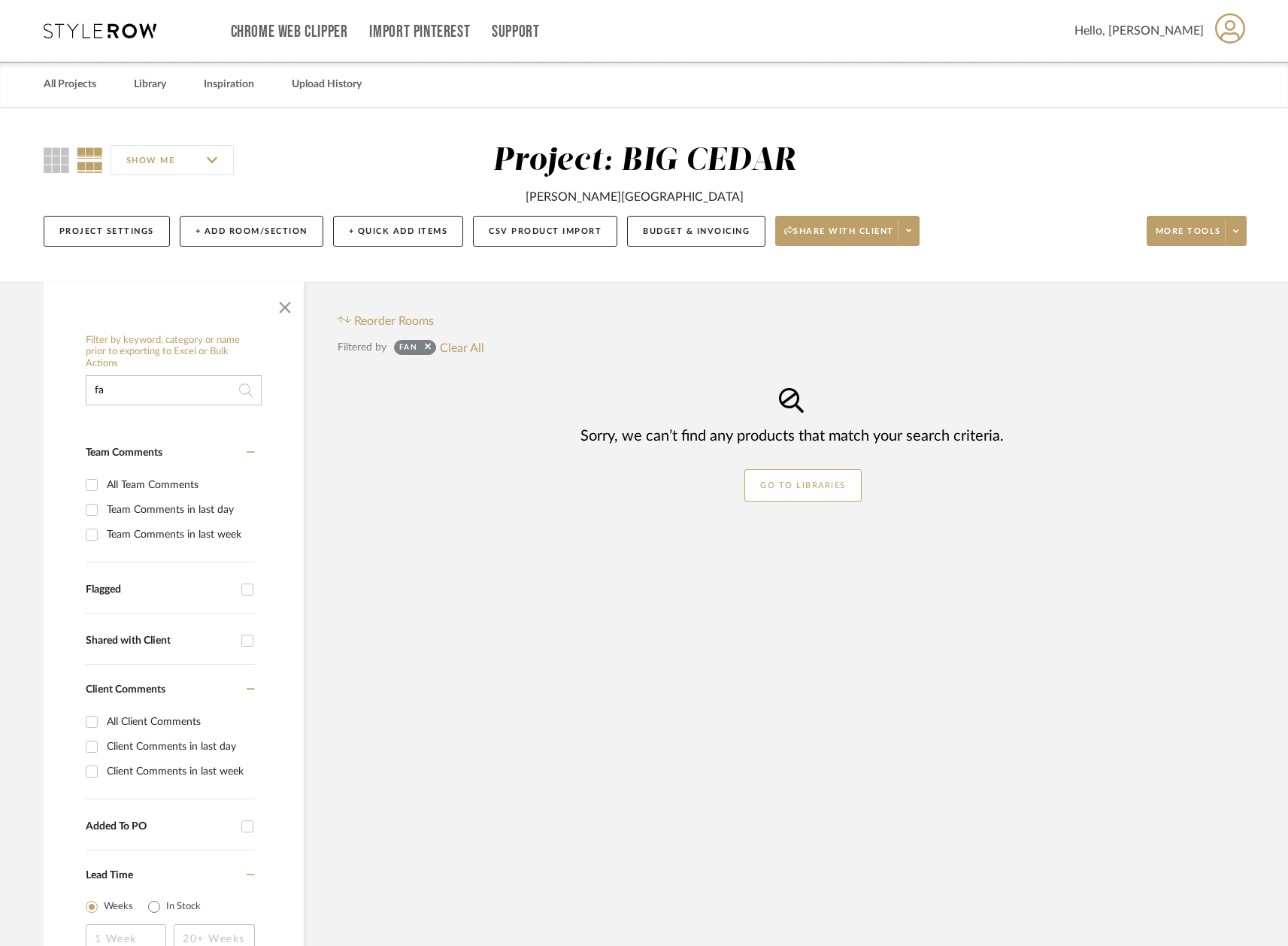
type input "f"
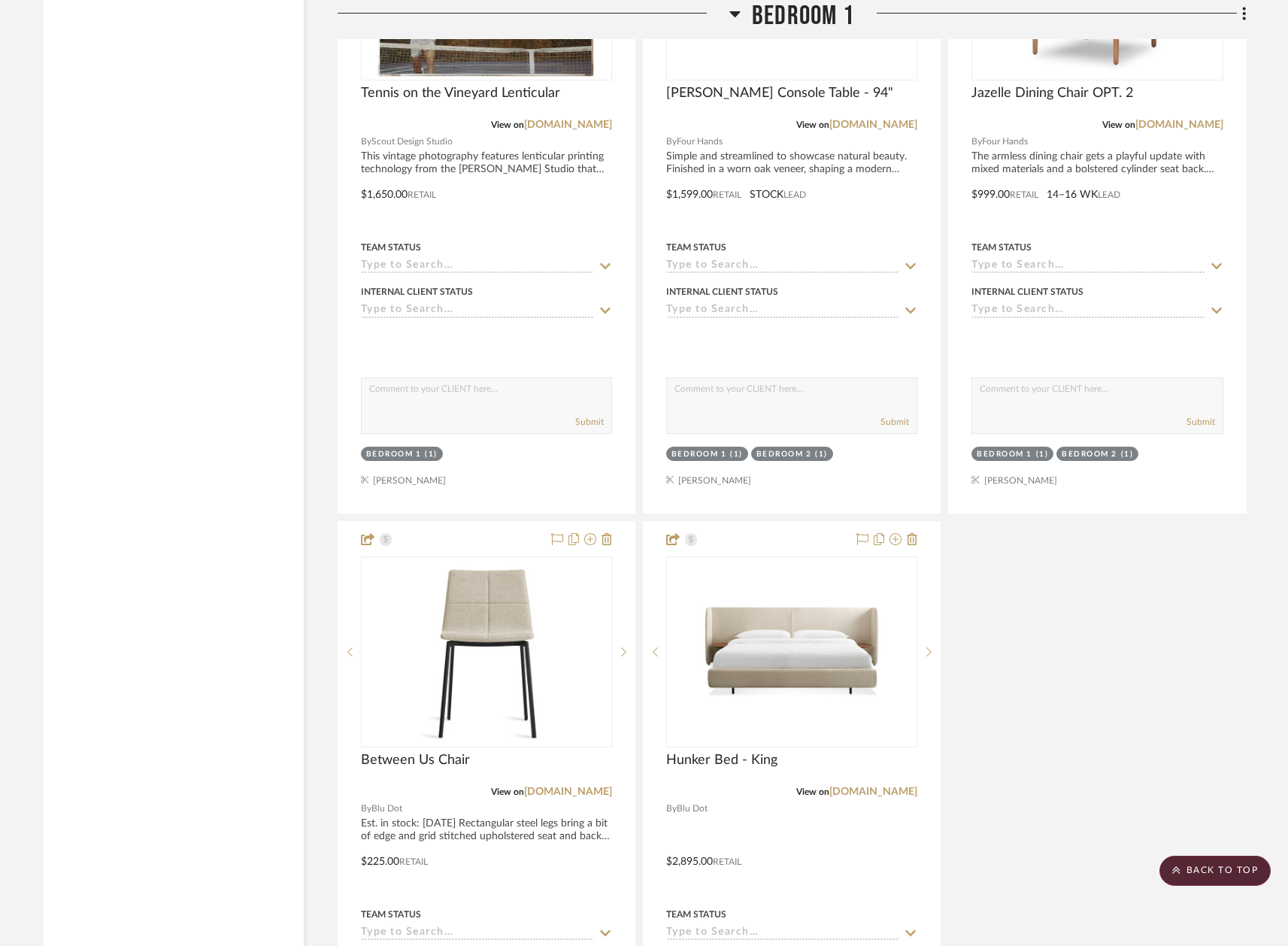
scroll to position [9055, 0]
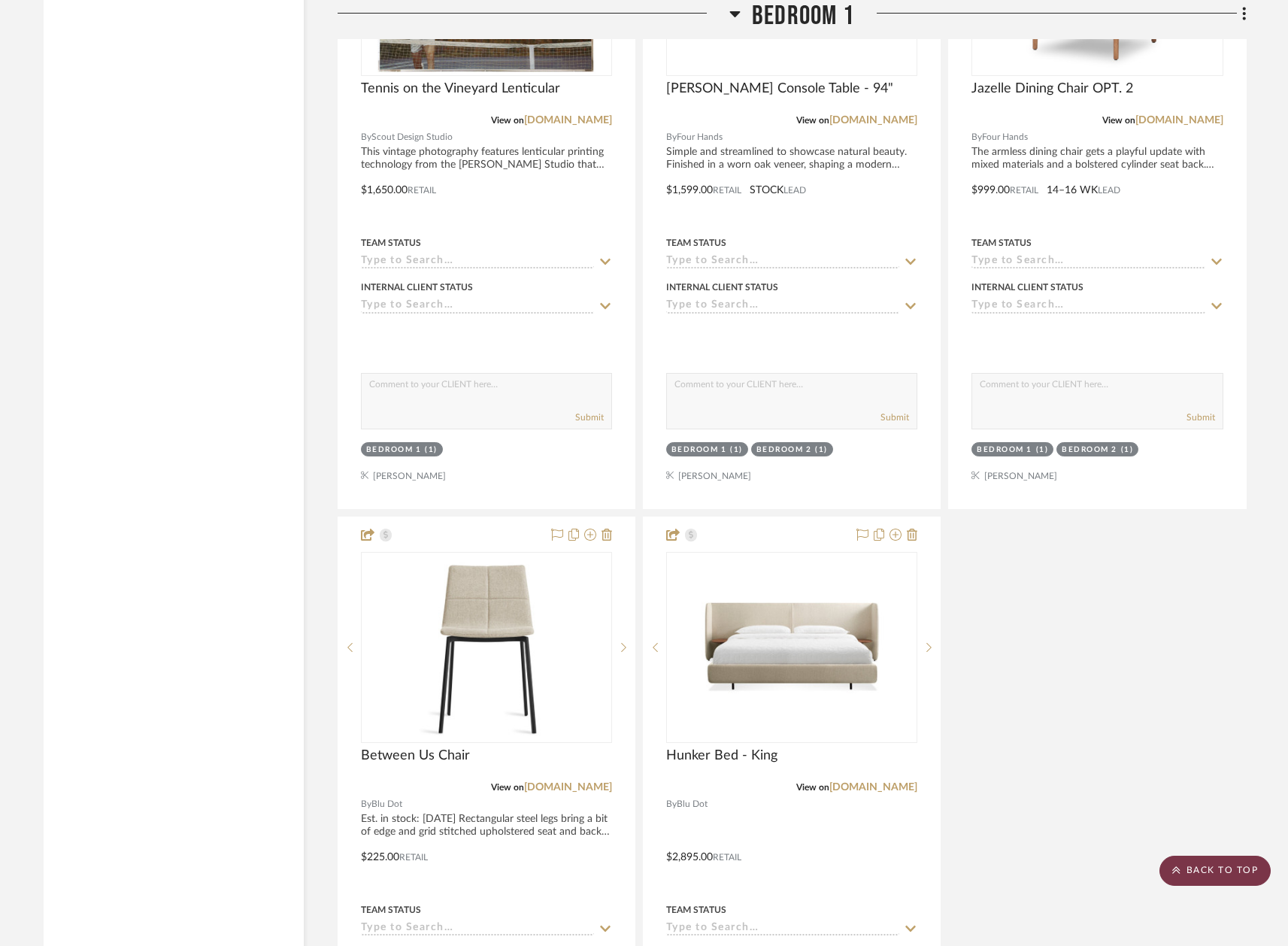
click at [1209, 879] on scroll-to-top-button "BACK TO TOP" at bounding box center [1215, 871] width 112 height 30
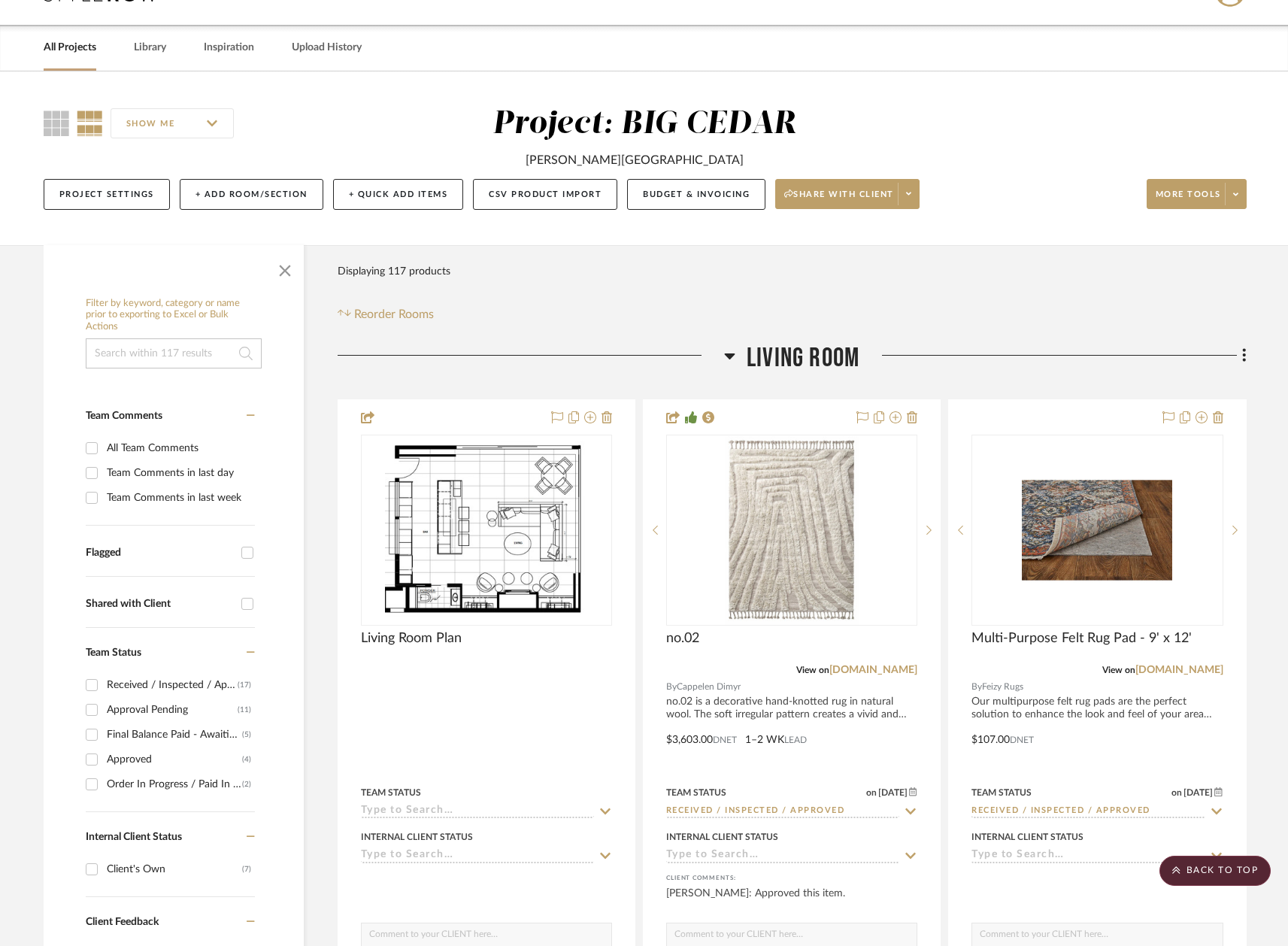
scroll to position [0, 0]
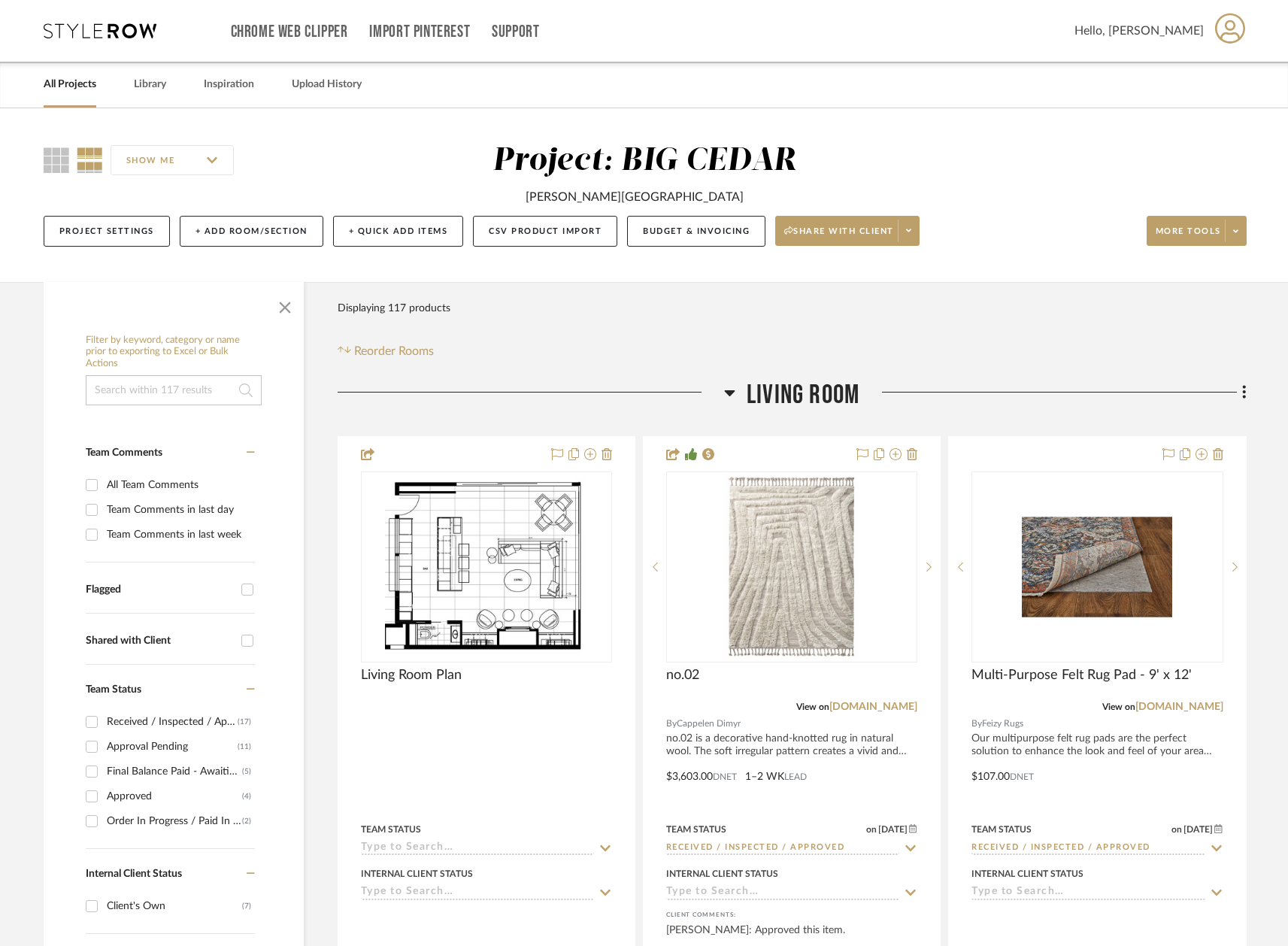
click at [187, 398] on input at bounding box center [174, 390] width 176 height 30
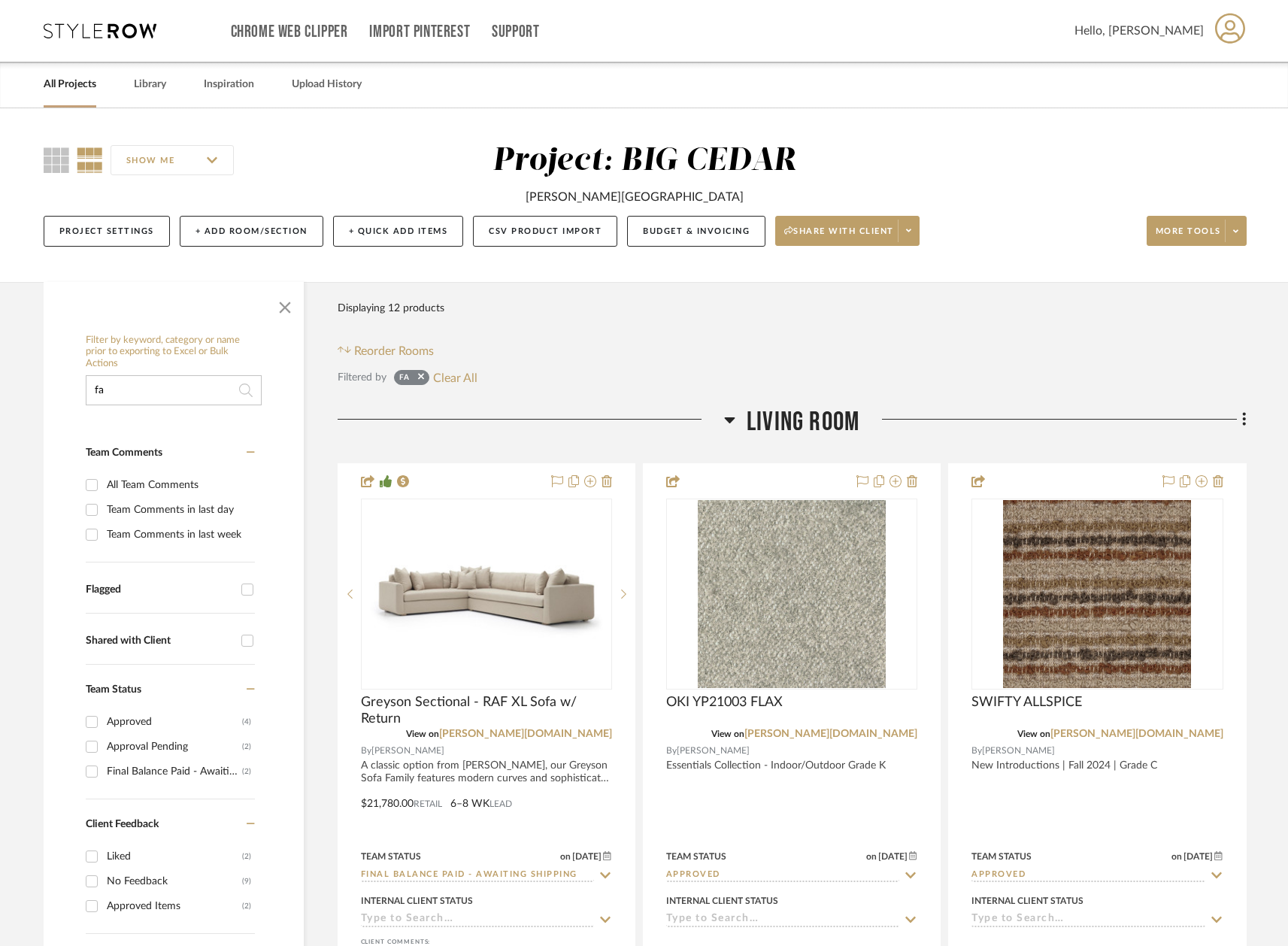
type input "f"
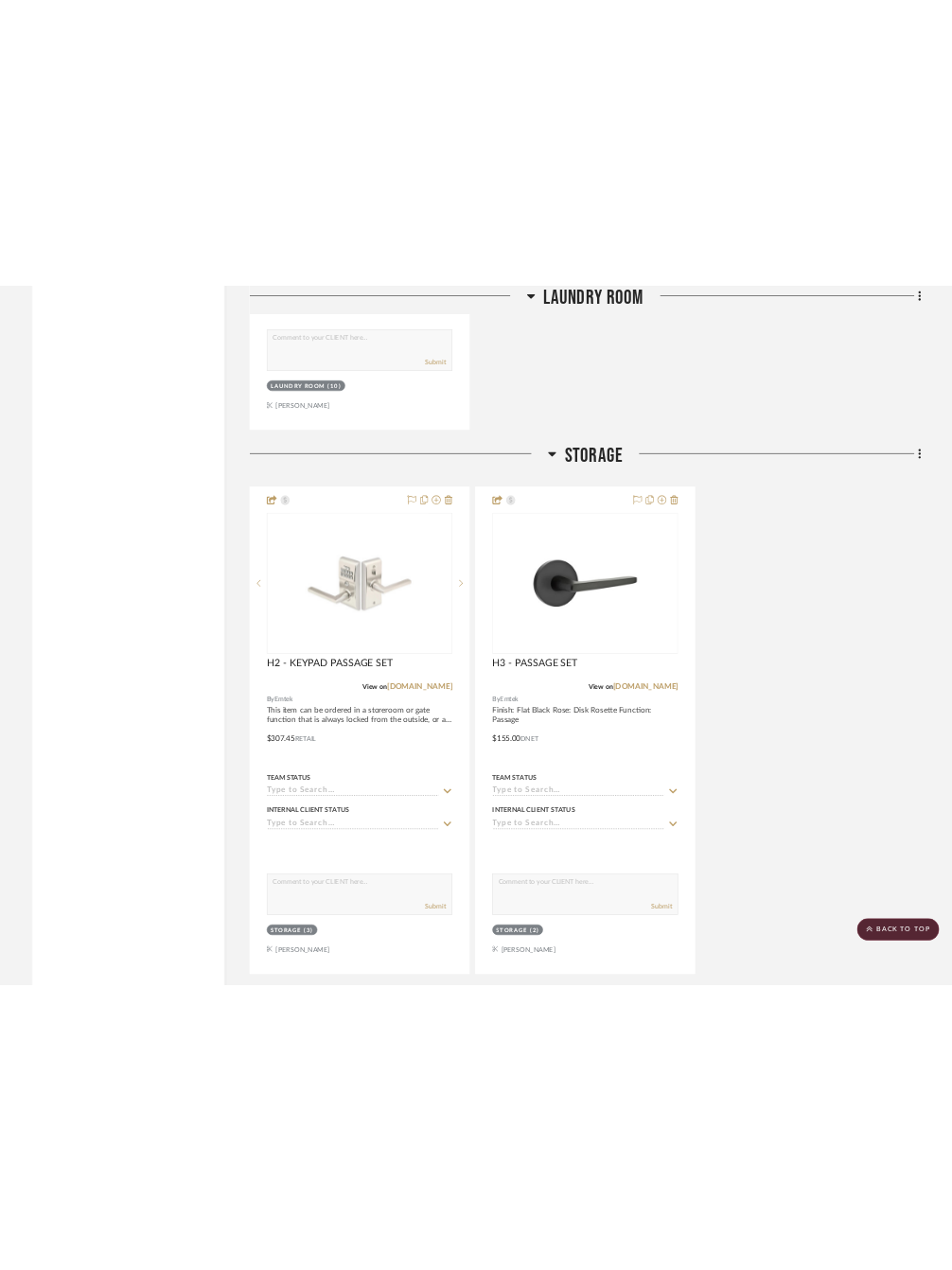
scroll to position [20914, 0]
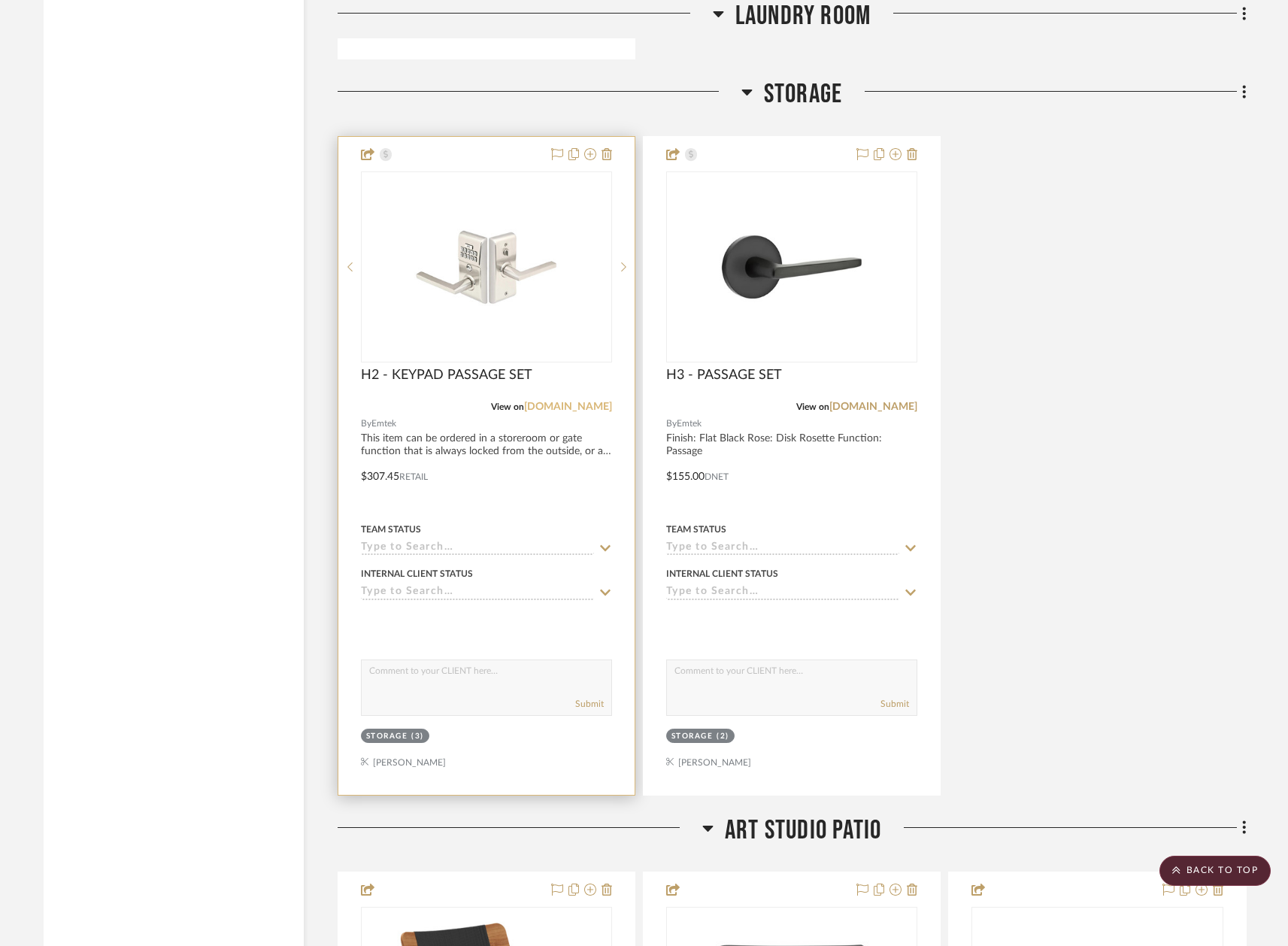
click at [581, 402] on link "[DOMAIN_NAME]" at bounding box center [568, 406] width 88 height 10
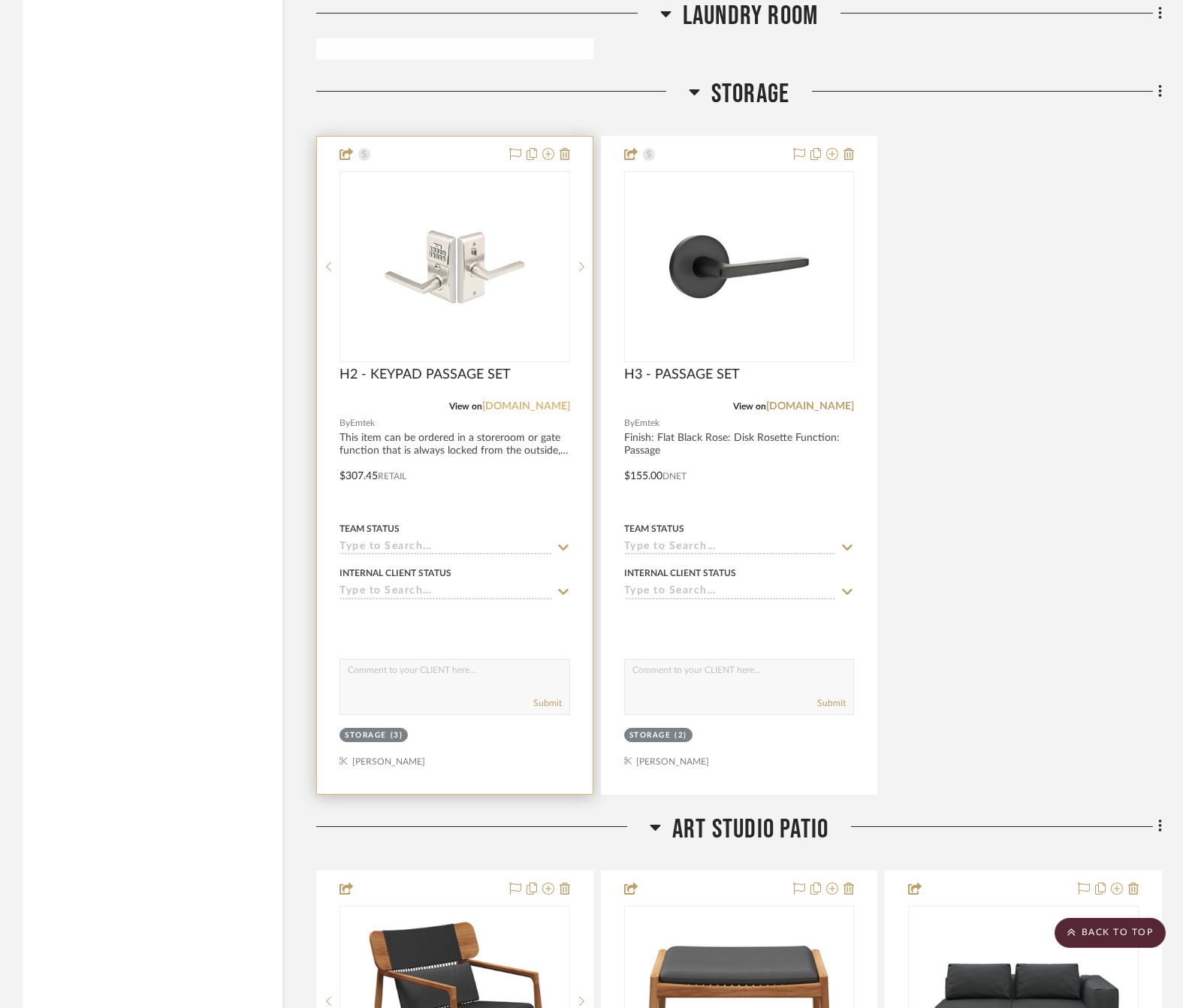
click at [542, 401] on link "[DOMAIN_NAME]" at bounding box center [526, 406] width 88 height 10
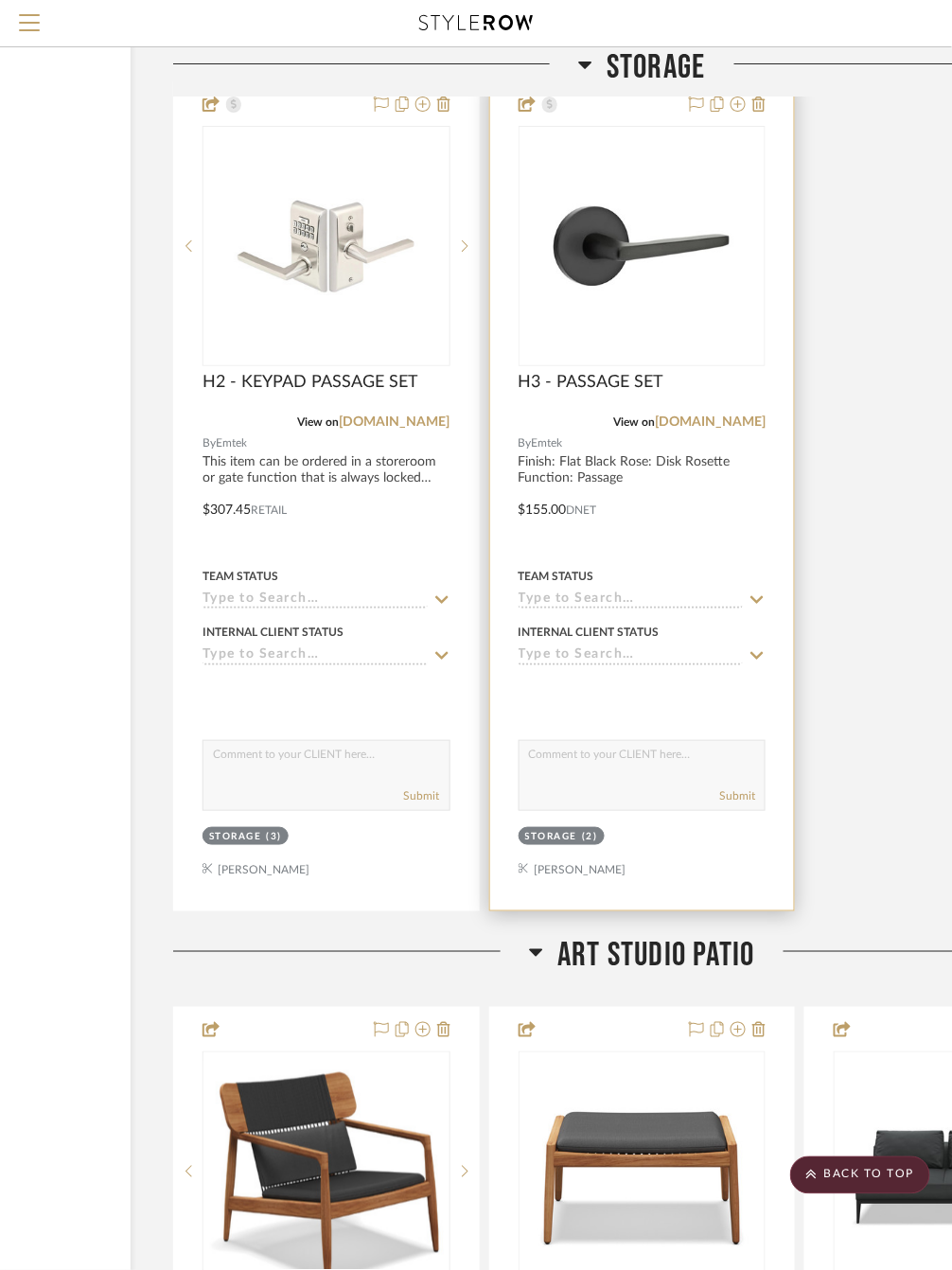
scroll to position [20912, 225]
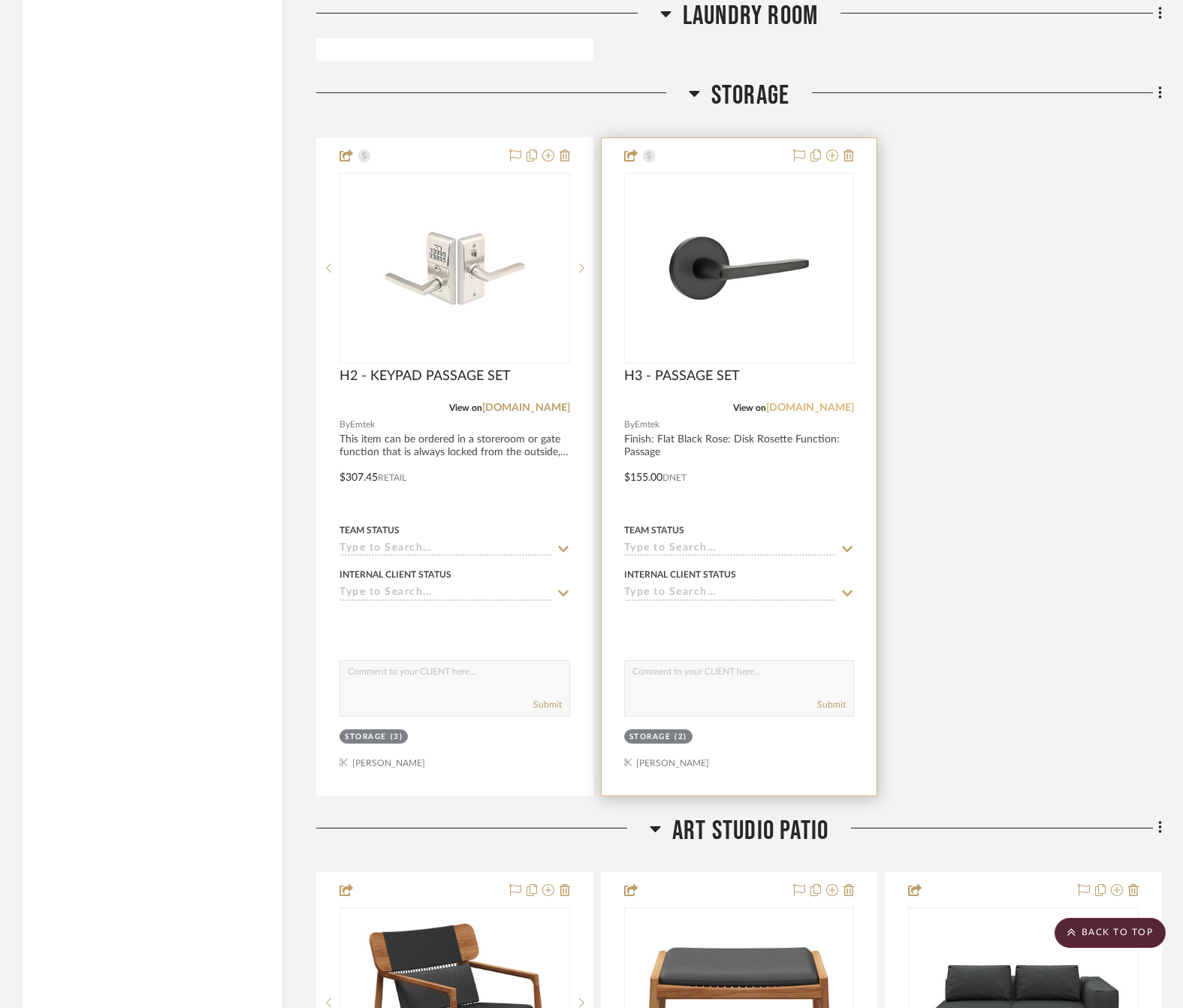
click at [766, 402] on link "[DOMAIN_NAME]" at bounding box center [810, 407] width 88 height 10
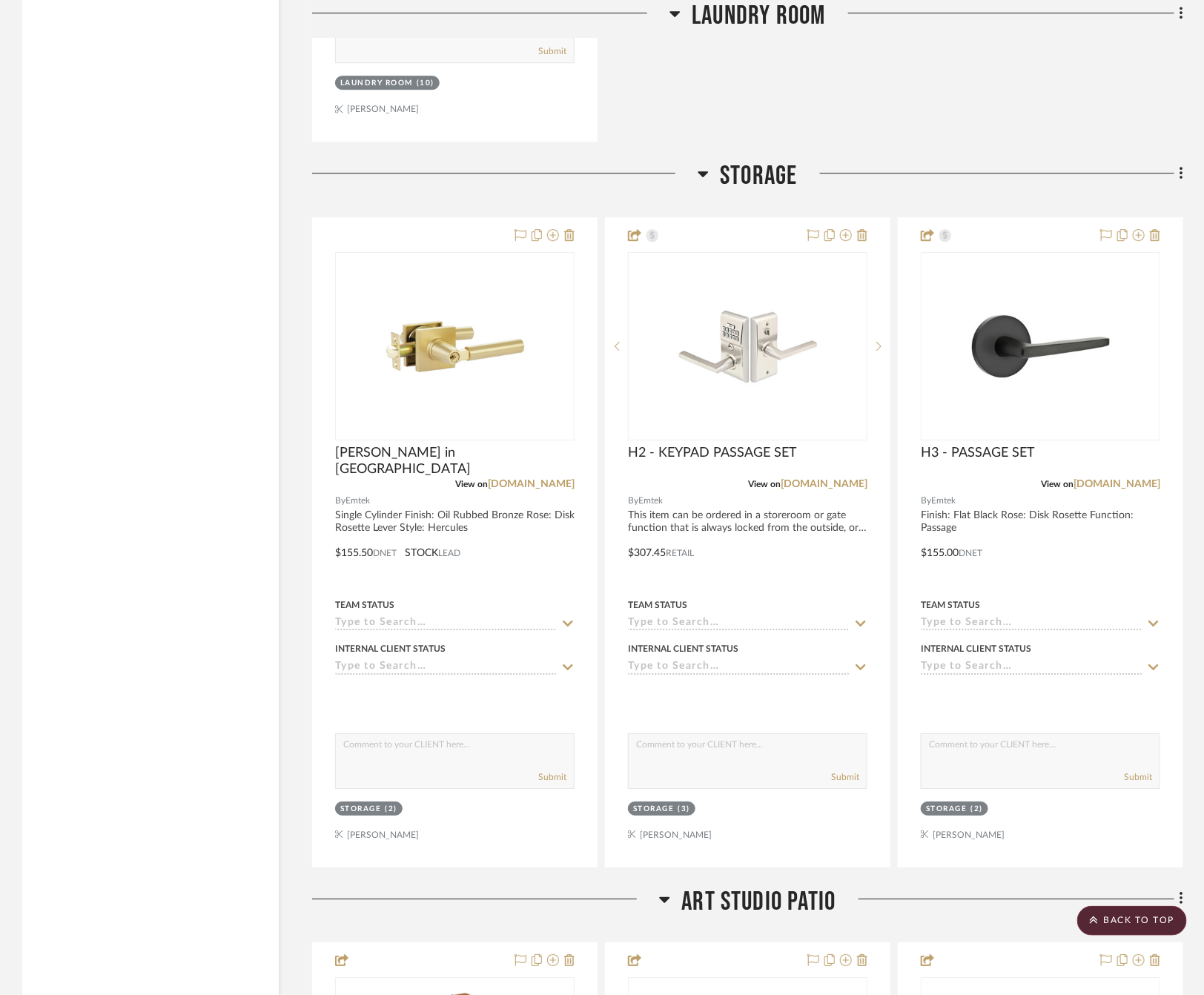
scroll to position [16322, 0]
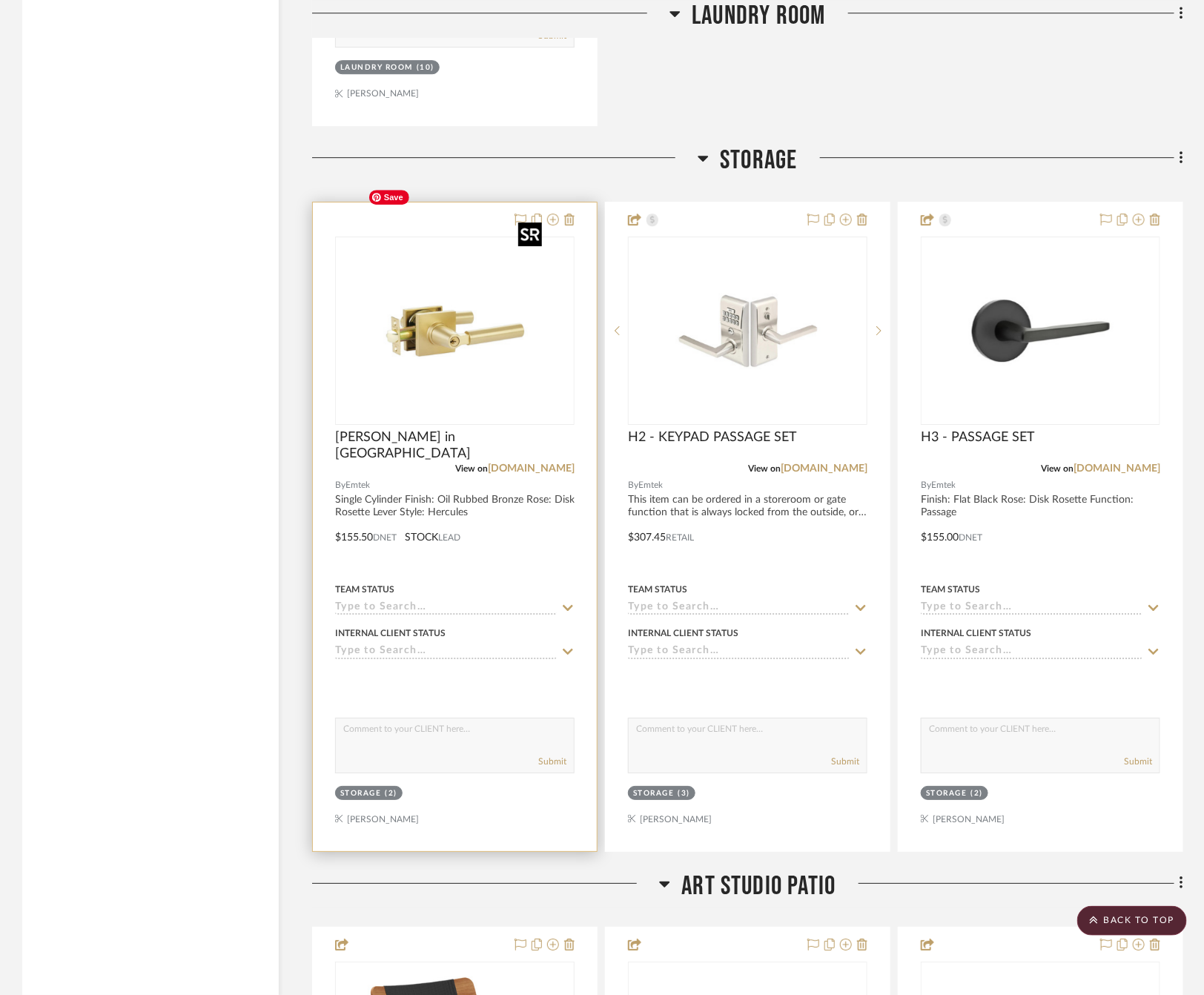
click at [473, 301] on img "0" at bounding box center [455, 330] width 185 height 185
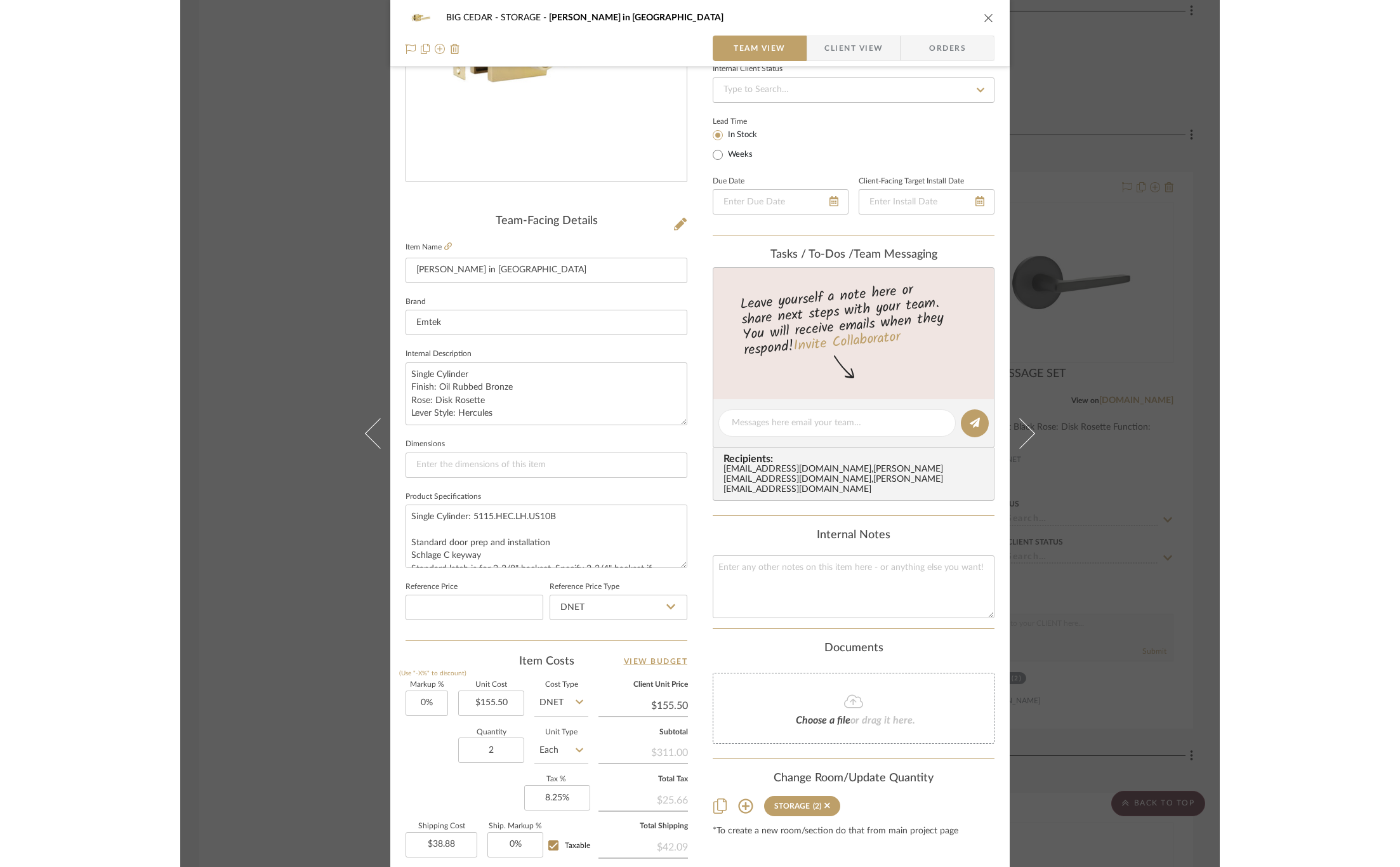
scroll to position [168, 0]
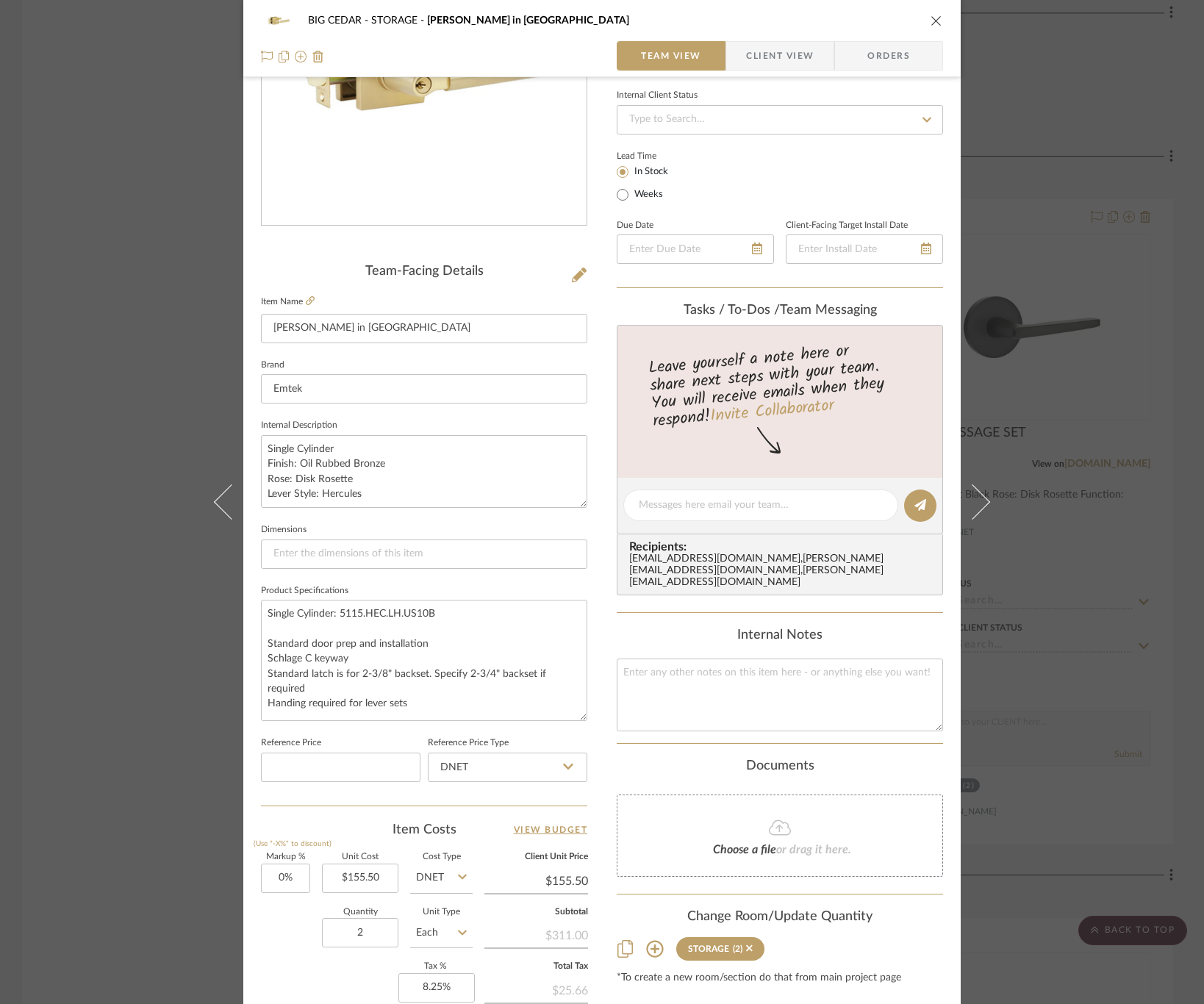
drag, startPoint x: 577, startPoint y: 662, endPoint x: 584, endPoint y: 712, distance: 50.5
click at [584, 712] on div "BIG CEDAR STORAGE Hercule Key in Lever Team View Client View Orders Team-Facing…" at bounding box center [602, 519] width 717 height 1405
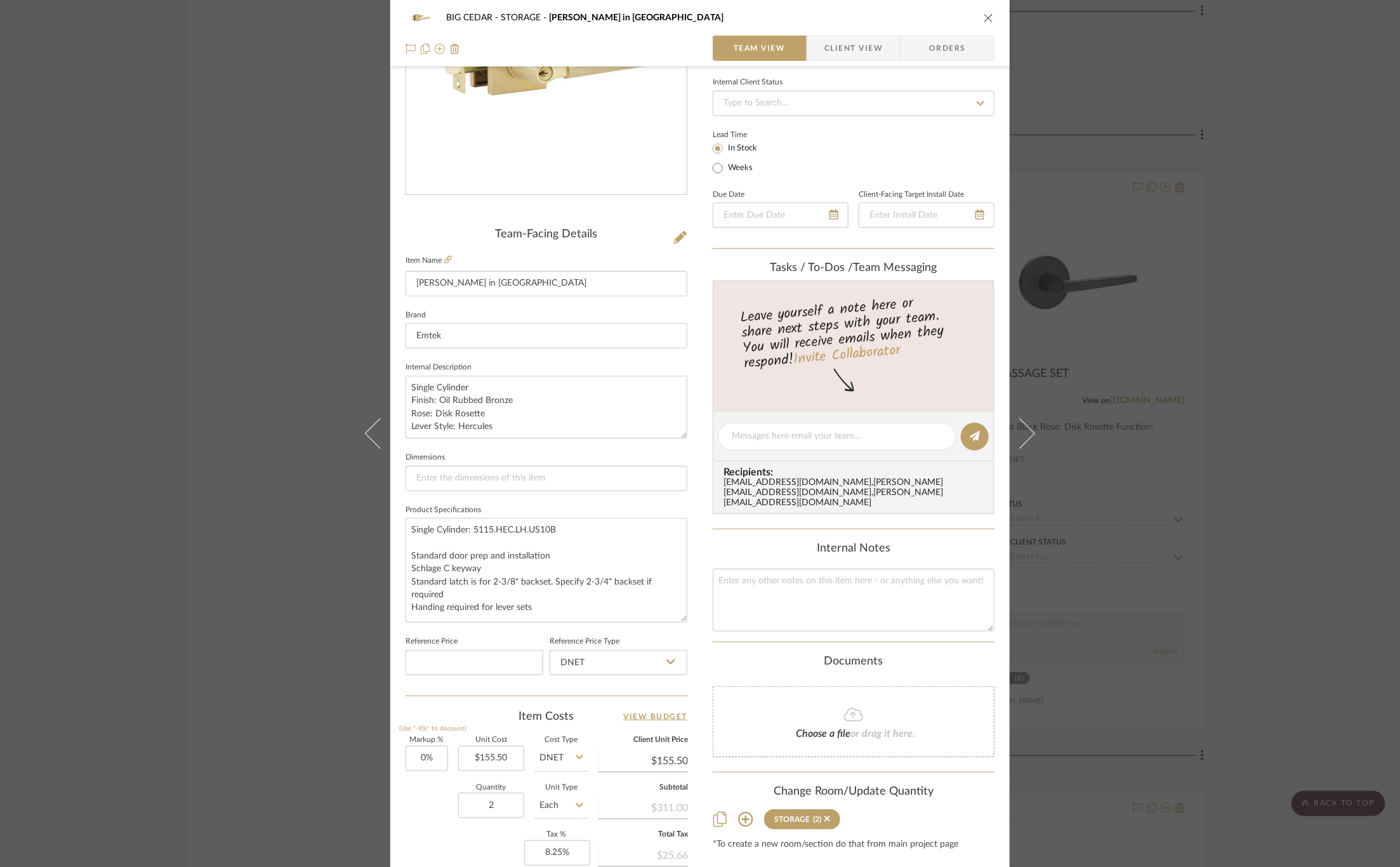
click at [241, 359] on div "BIG CEDAR STORAGE Hercule Key in Lever Team View Client View Orders Team-Facing…" at bounding box center [700, 434] width 1400 height 867
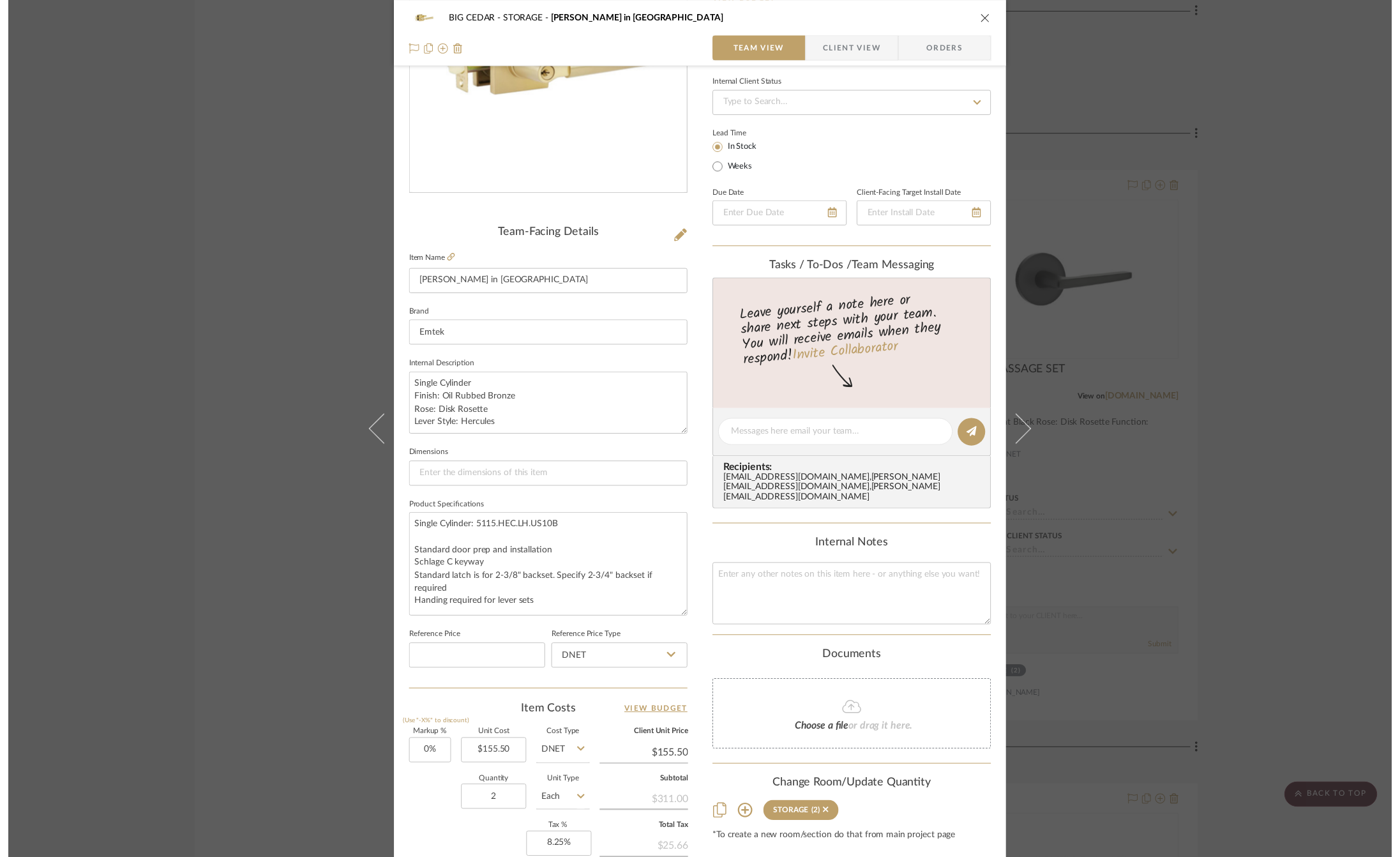
scroll to position [14058, 0]
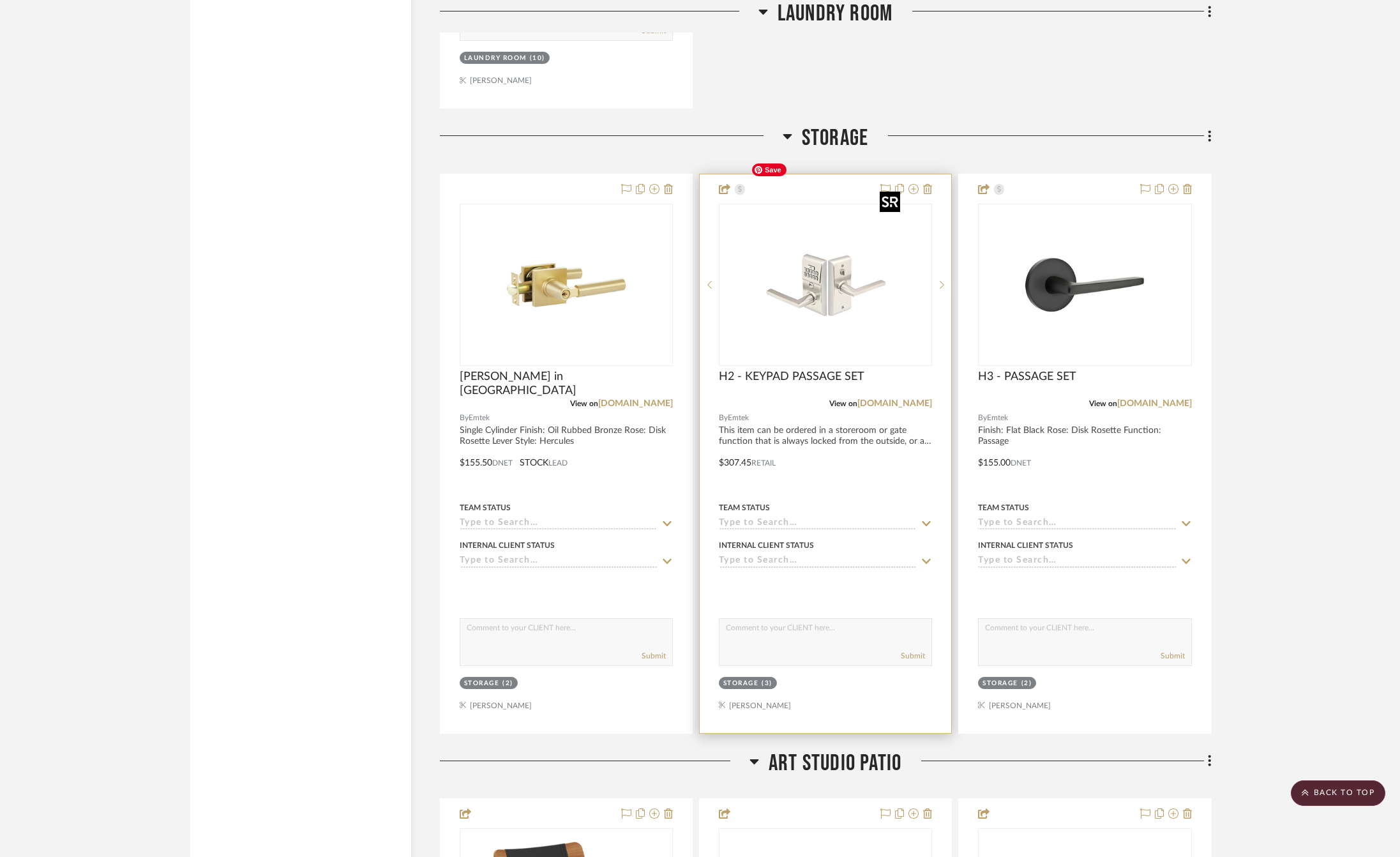
click at [650, 246] on img "0" at bounding box center [825, 284] width 159 height 159
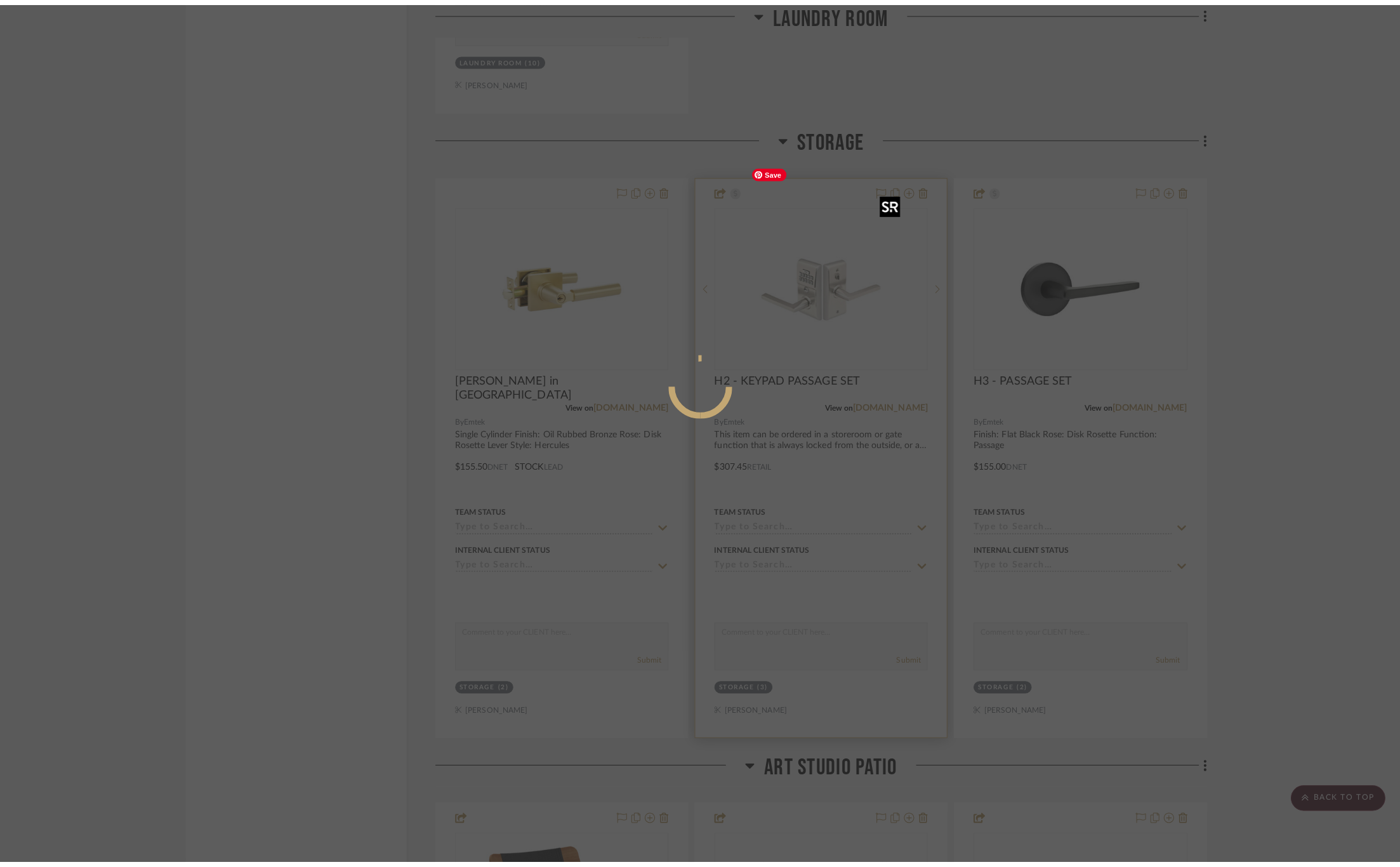
scroll to position [0, 0]
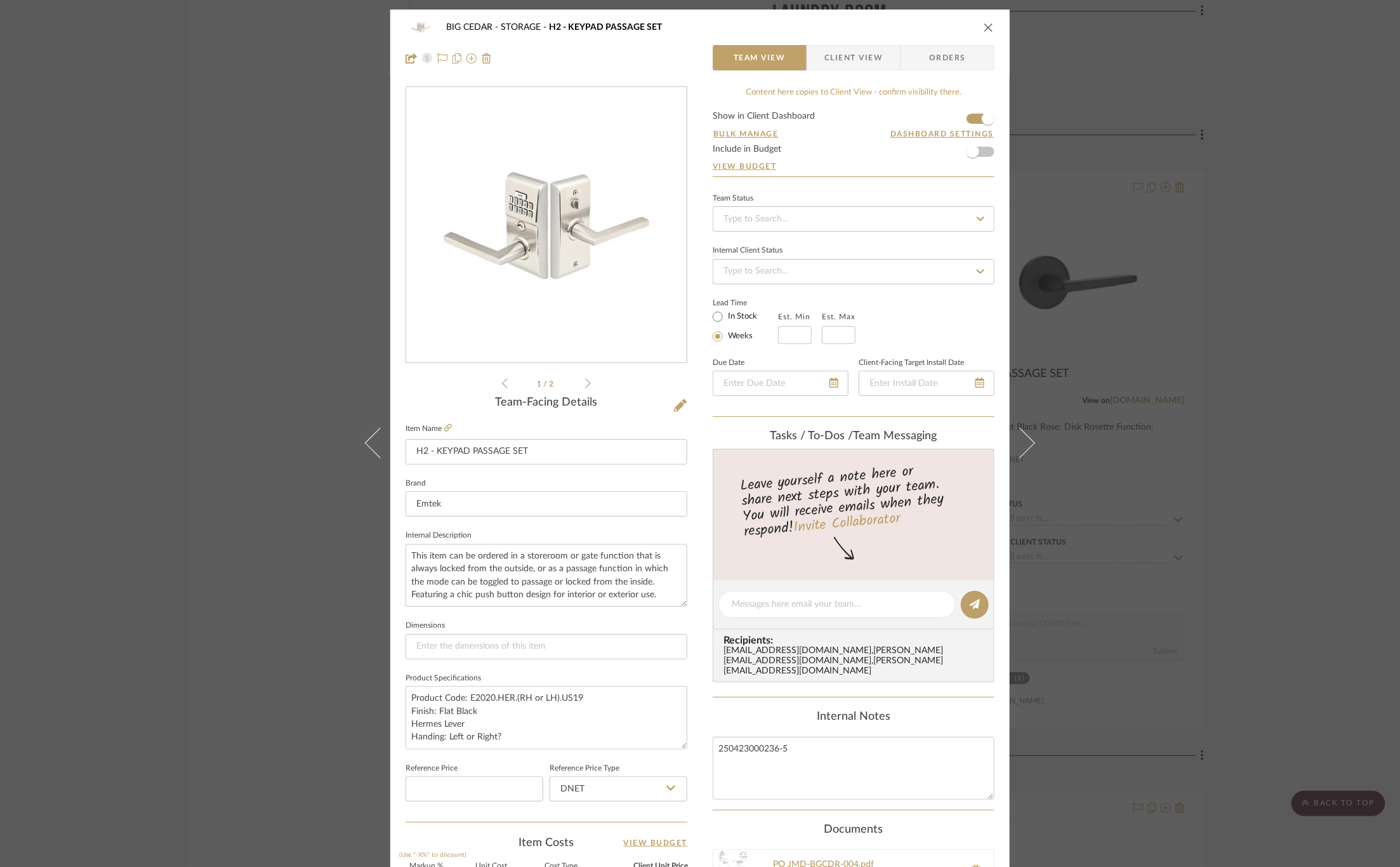
click at [646, 343] on div "BIG CEDAR STORAGE H2 - KEYPAD PASSAGE SET Team View Client View Orders 1 / 2 Te…" at bounding box center [700, 434] width 1400 height 867
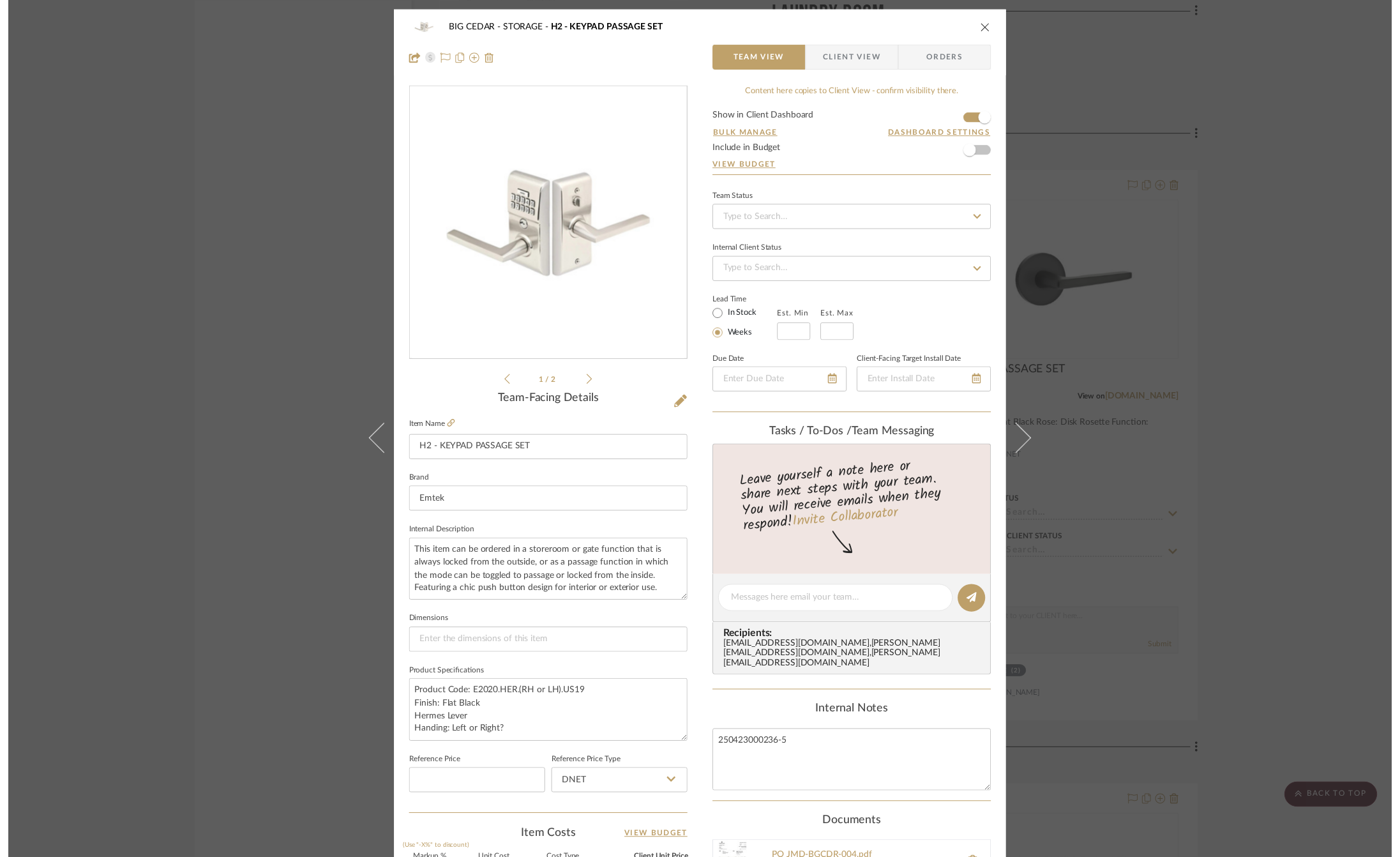
scroll to position [14058, 0]
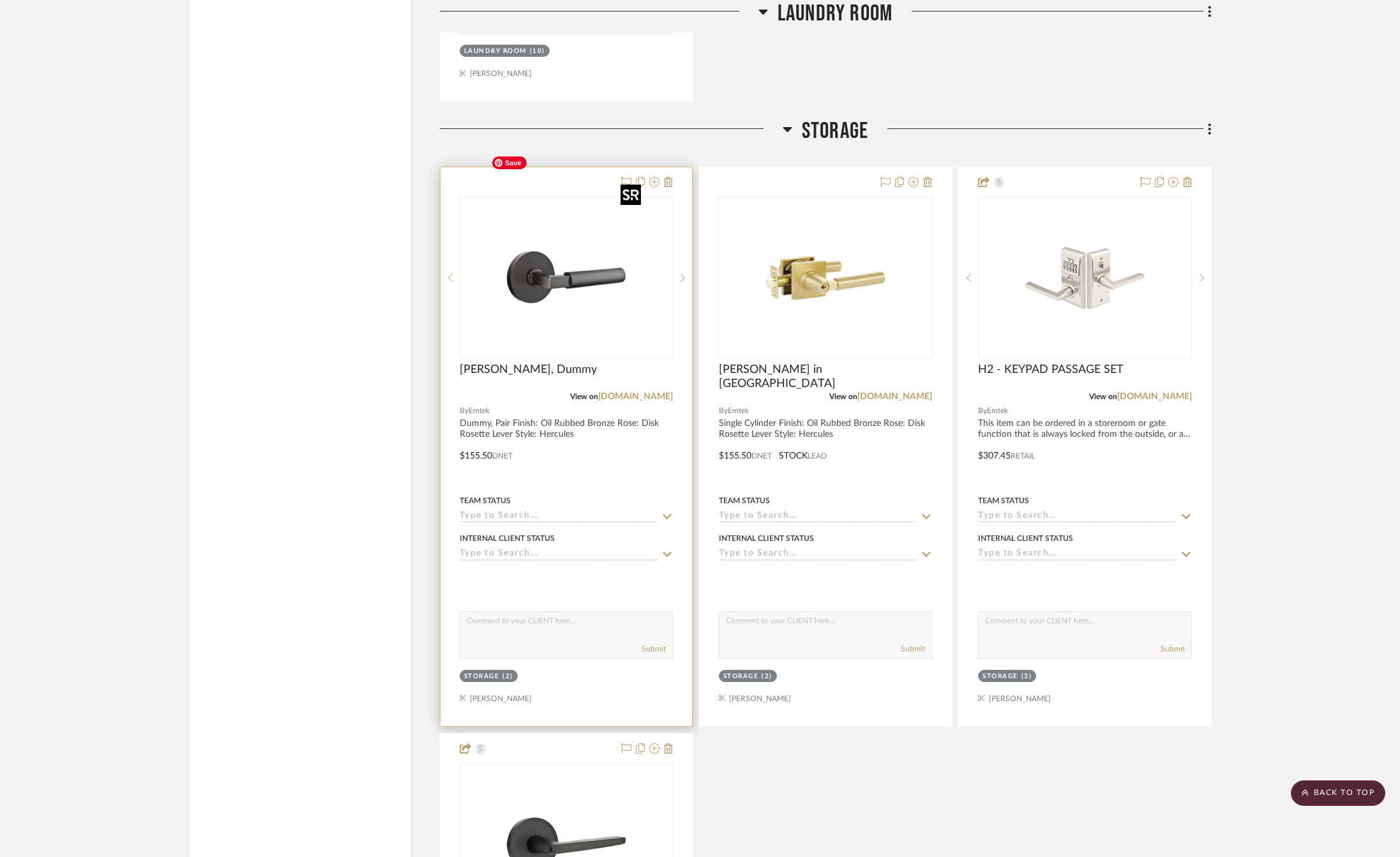
scroll to position [14019, 0]
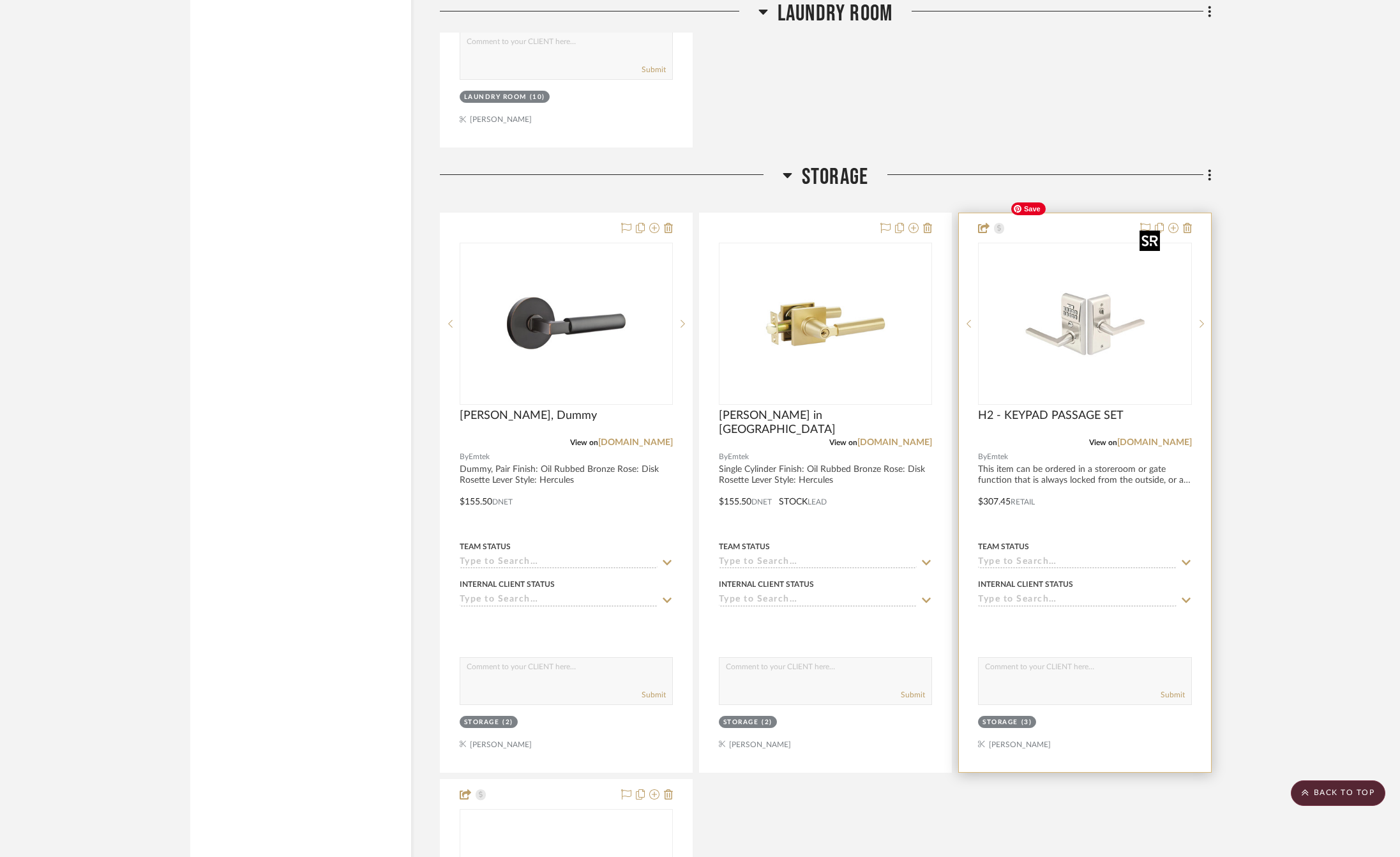
click at [1142, 256] on img "0" at bounding box center [1085, 323] width 159 height 159
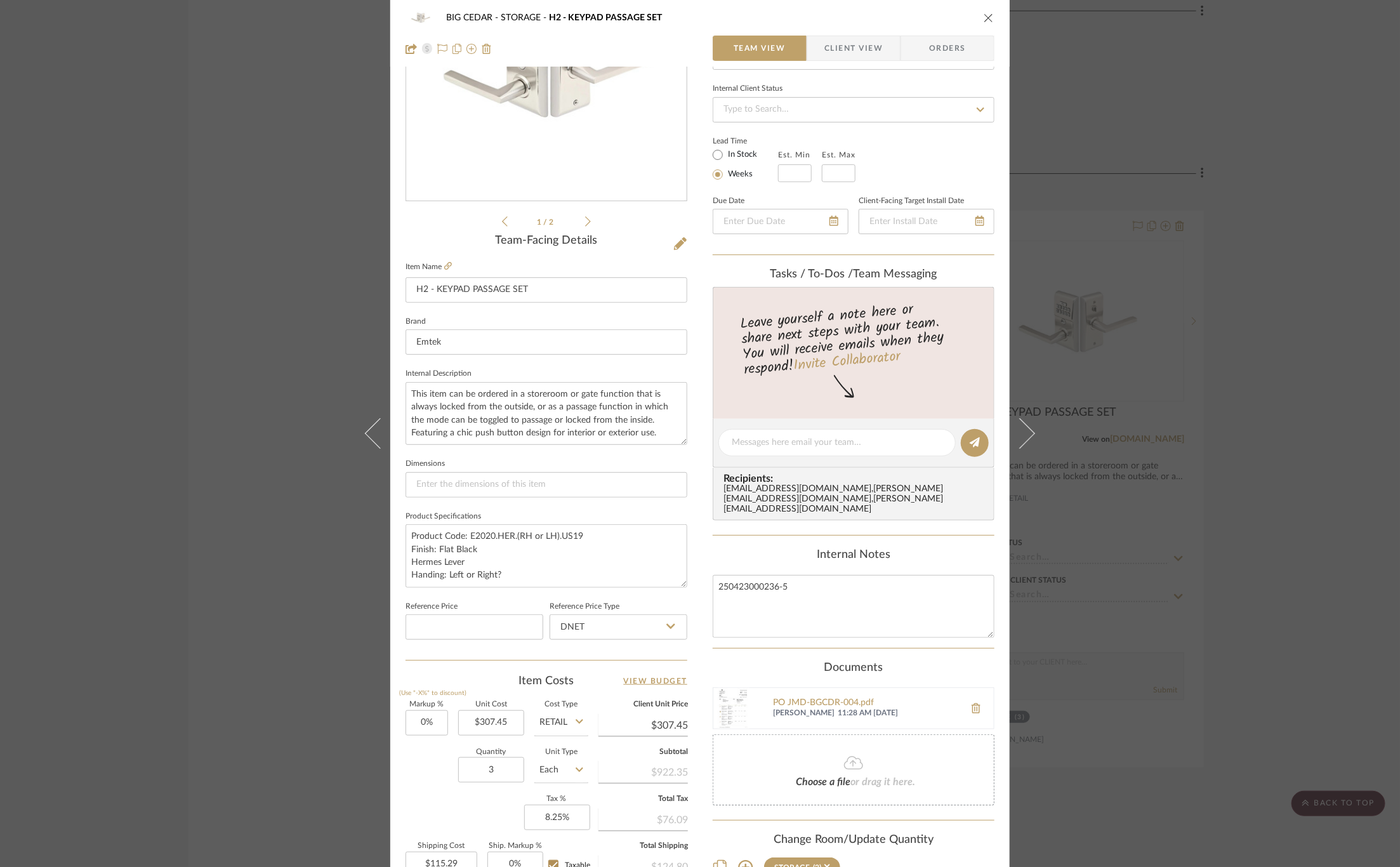
scroll to position [171, 0]
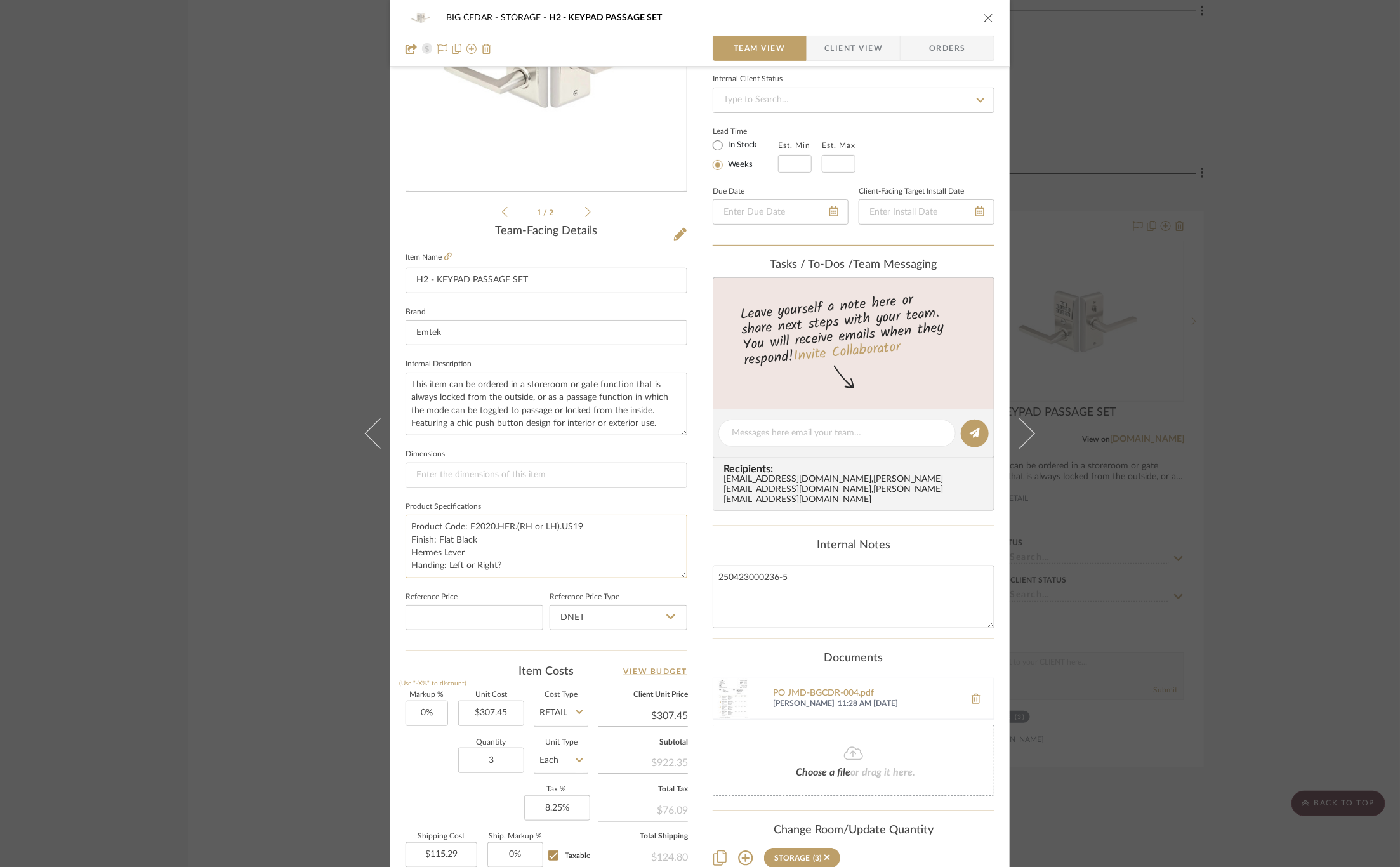
click at [553, 526] on textarea "Product Code: E2020.HER.(RH or LH).US19 Finish: Flat Black Hermes Lever Handing…" at bounding box center [546, 546] width 282 height 63
type textarea "Product Code: E2020.HER.RH.US19 Finish: Flat Black Hermes Lever Handing: Left o…"
click at [538, 588] on fieldset "Reference Price" at bounding box center [475, 609] width 138 height 42
click at [506, 525] on textarea "Product Code: E2020.HER.RH.US19 Finish: Flat Black Hermes Lever Handing: Left o…" at bounding box center [546, 546] width 282 height 63
click at [509, 524] on textarea "Product Code: E2020.HER.RH.US19 Finish: Flat Black Hermes Lever Handing: Left o…" at bounding box center [546, 546] width 282 height 63
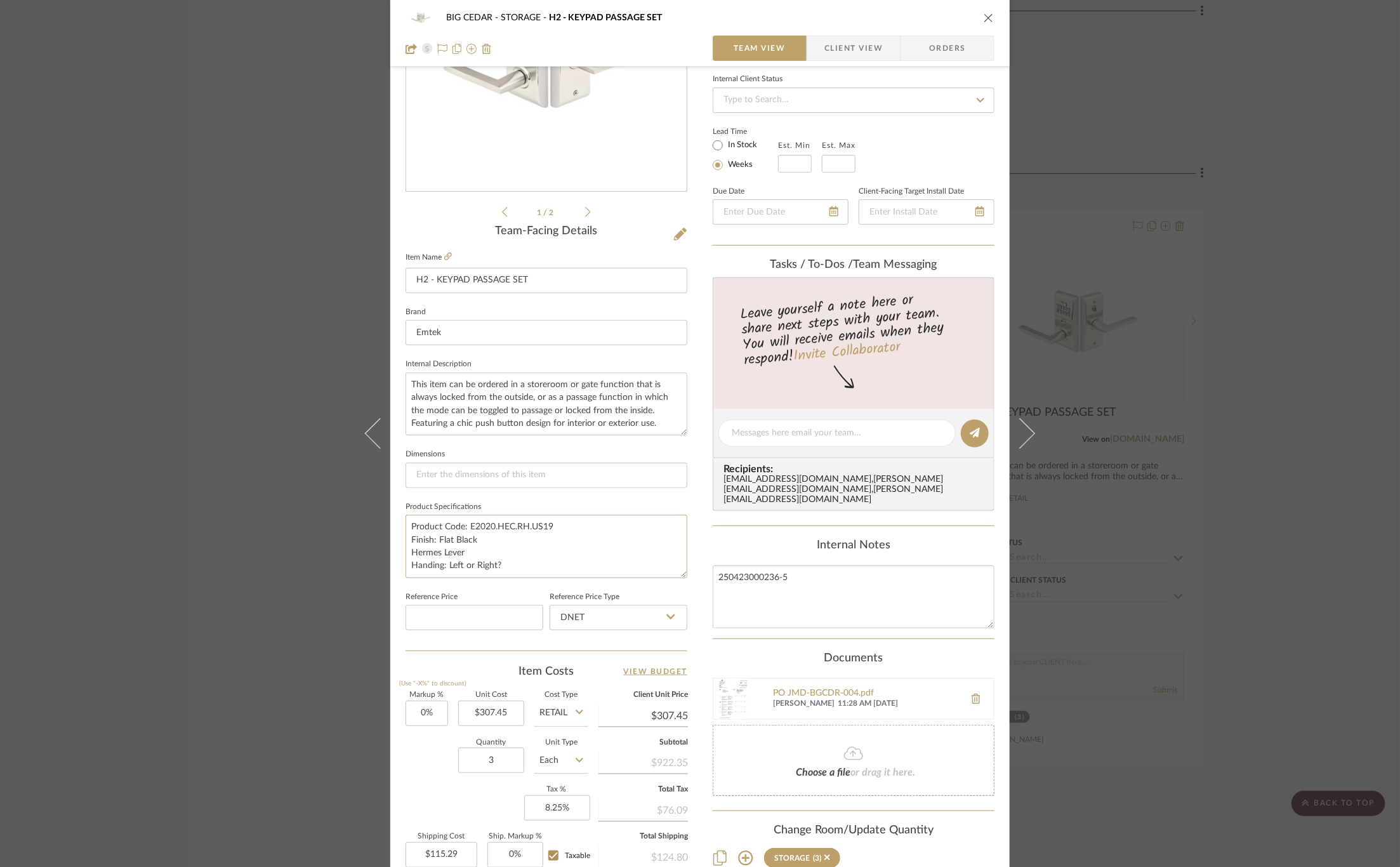
type textarea "Product Code: E2020.HEC.RH.US19 Finish: Flat Black Hermes Lever Handing: Left o…"
drag, startPoint x: 555, startPoint y: 522, endPoint x: 538, endPoint y: 522, distance: 17.0
click at [538, 522] on textarea "Product Code: E2020.HEC.RH.US19 Finish: Flat Black Hermes Lever Handing: Left o…" at bounding box center [546, 546] width 282 height 63
drag, startPoint x: 475, startPoint y: 535, endPoint x: 435, endPoint y: 535, distance: 40.0
click at [435, 535] on textarea "Product Code: E2020.HEC.RH.US10B Finish: Flat Black Hermes Lever Handing: Left …" at bounding box center [546, 546] width 282 height 63
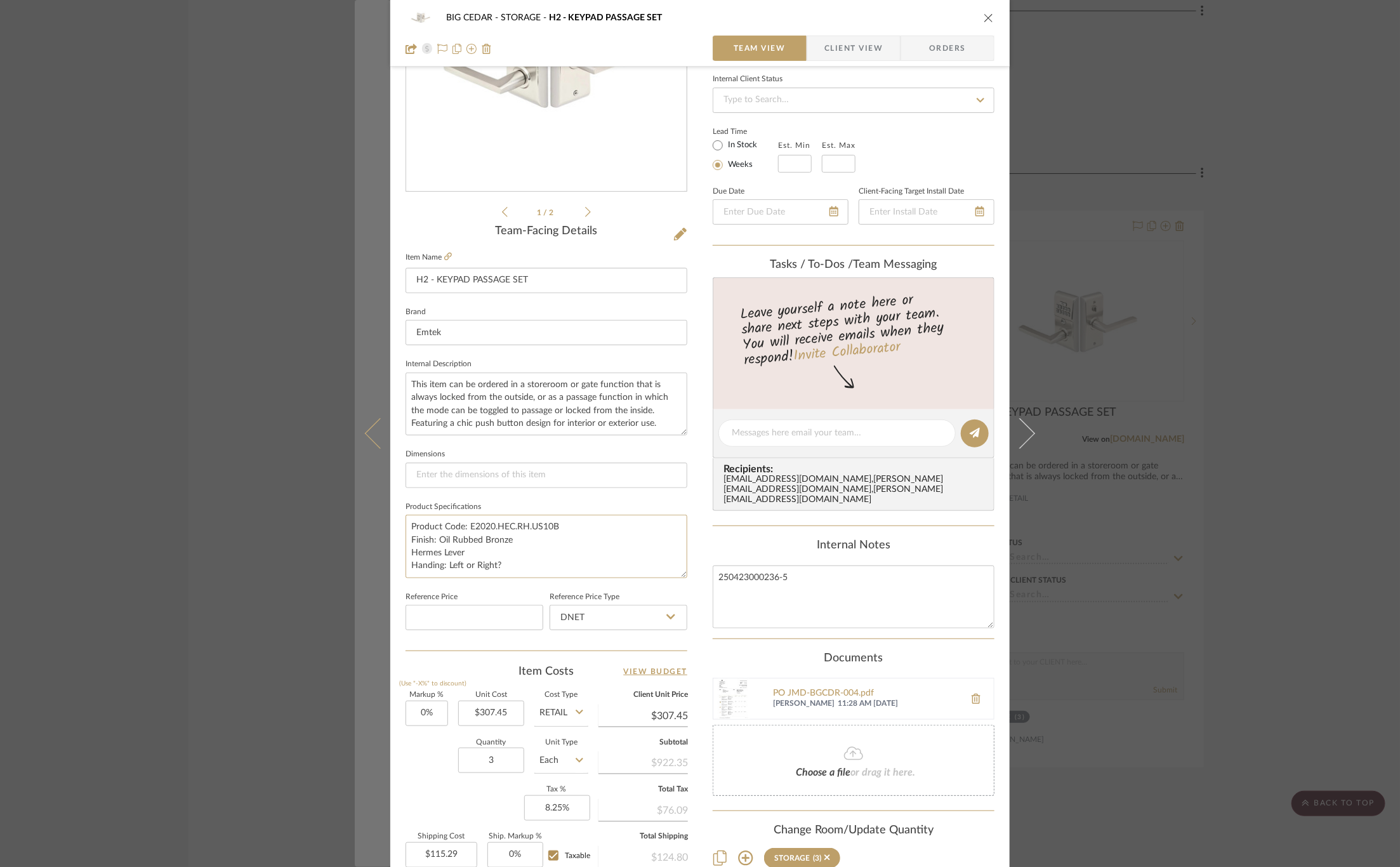
drag, startPoint x: 438, startPoint y: 553, endPoint x: 385, endPoint y: 553, distance: 53.0
click at [385, 553] on mat-dialog-content "BIG CEDAR STORAGE H2 - KEYPAD PASSAGE SET Team View Client View Orders 1 / 2 Te…" at bounding box center [699, 424] width 690 height 1172
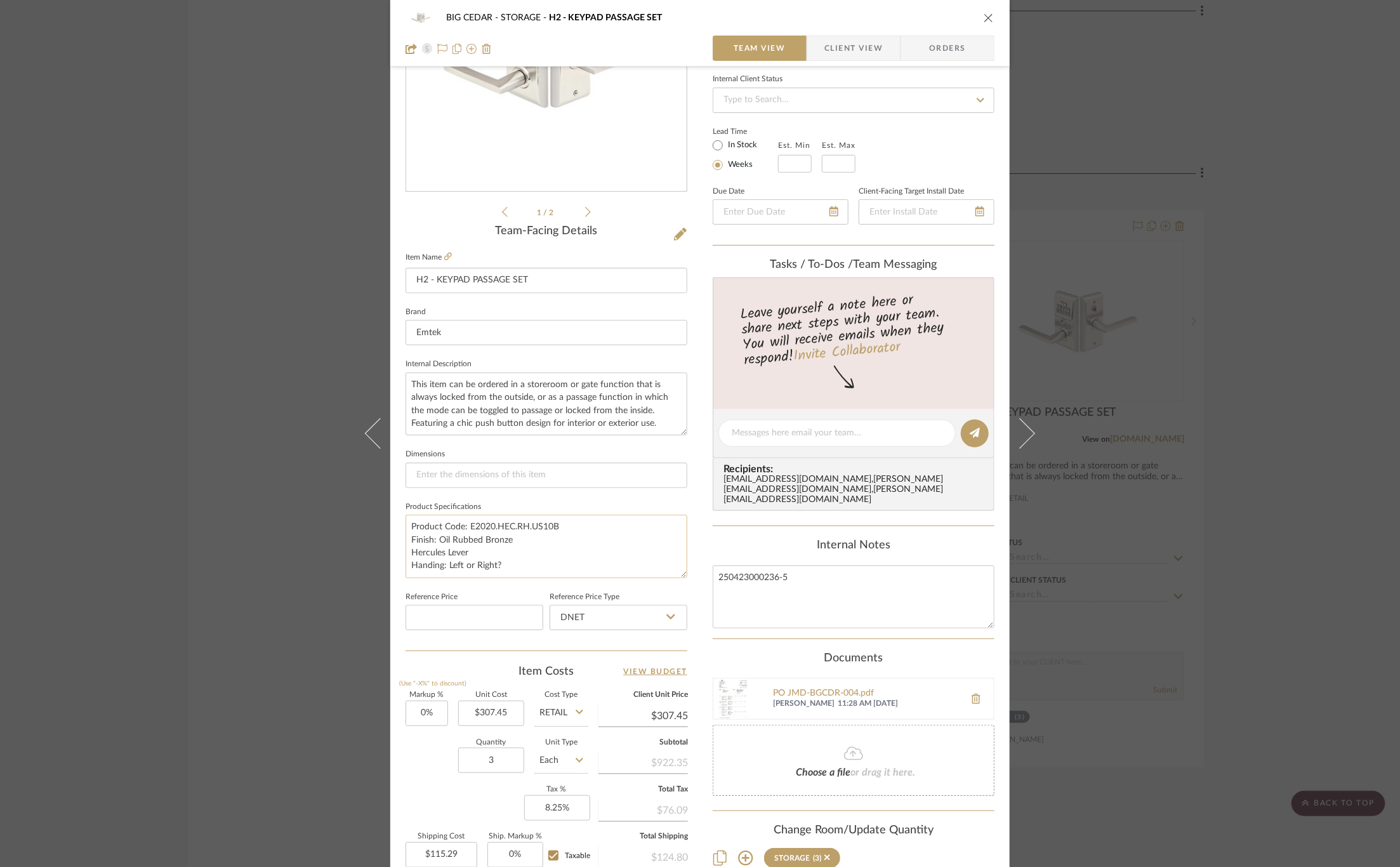
drag, startPoint x: 470, startPoint y: 565, endPoint x: 443, endPoint y: 565, distance: 27.0
click at [443, 565] on textarea "Product Code: E2020.HEC.RH.US10B Finish: Oil Rubbed Bronze Hercules Lever Handi…" at bounding box center [546, 546] width 282 height 63
click at [477, 572] on textarea "Product Code: E2020.HEC.RH.US10B Finish: Oil Rubbed Bronze Hercules Lever Handi…" at bounding box center [546, 546] width 282 height 63
type textarea "Product Code: E2020.HEC.RH.US10B Finish: Oil Rubbed Bronze Hercules Lever Handi…"
click at [482, 588] on fieldset "Reference Price" at bounding box center [475, 609] width 138 height 42
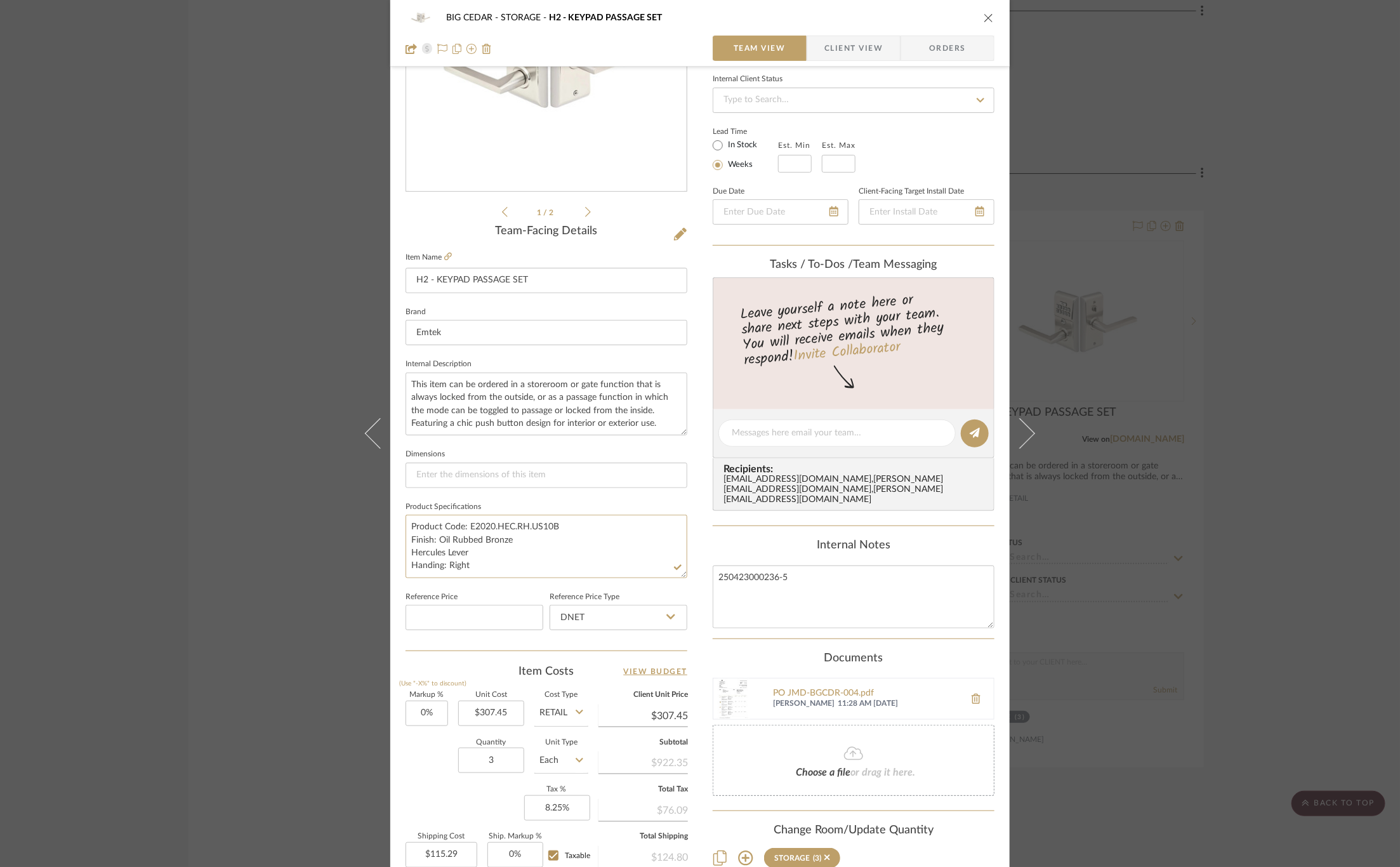
drag, startPoint x: 469, startPoint y: 559, endPoint x: 387, endPoint y: 559, distance: 82.0
click at [390, 559] on div "BIG CEDAR STORAGE H2 - KEYPAD PASSAGE SET Team View Client View Orders 1 / 2 Te…" at bounding box center [700, 424] width 619 height 1172
click at [397, 583] on div "BIG CEDAR STORAGE H2 - KEYPAD PASSAGE SET Team View Client View Orders 1 / 2 Te…" at bounding box center [700, 424] width 619 height 1172
click at [269, 437] on div "BIG CEDAR STORAGE H2 - KEYPAD PASSAGE SET Team View Client View Orders 1 / 2 Te…" at bounding box center [700, 434] width 1400 height 867
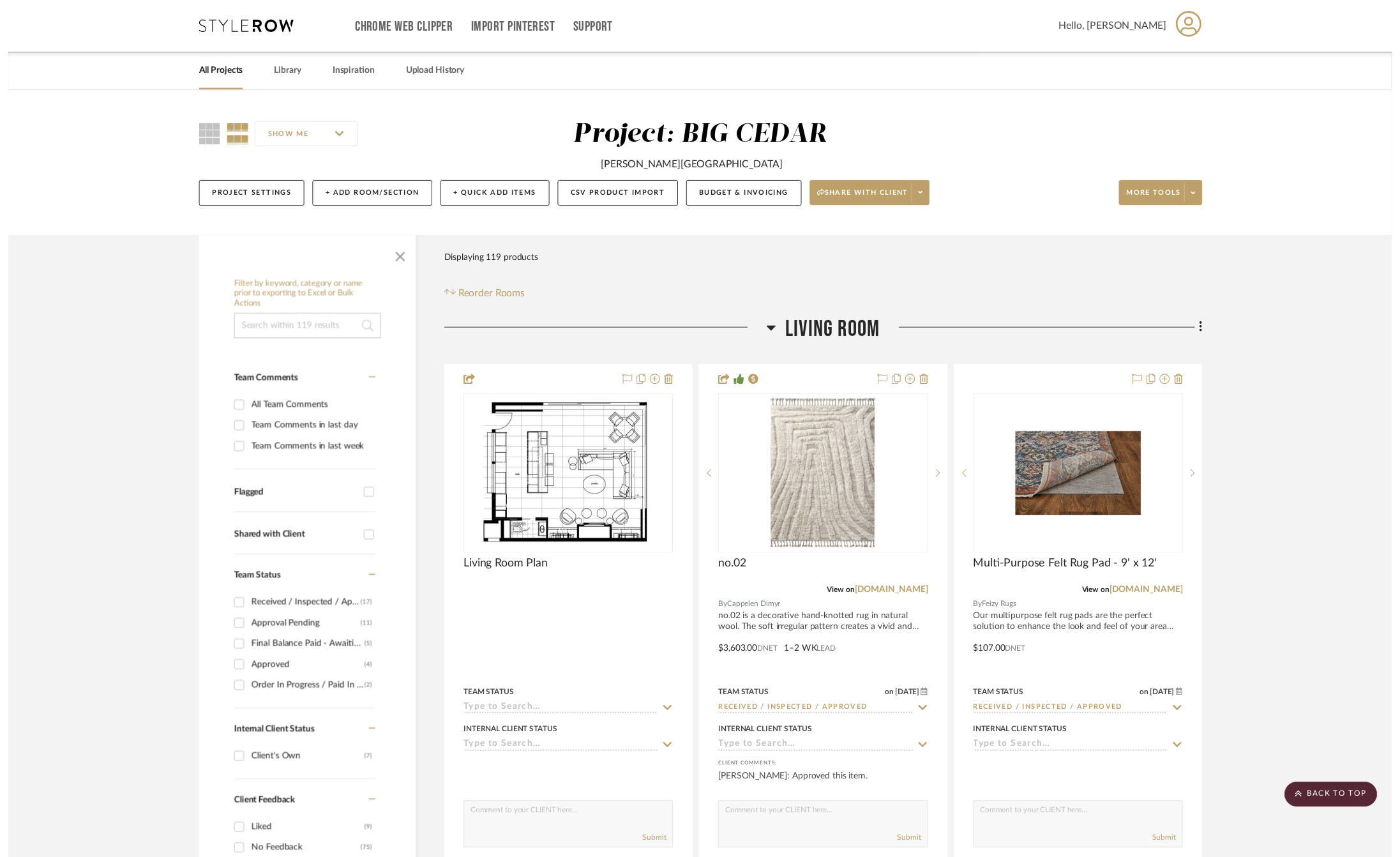
scroll to position [14019, 0]
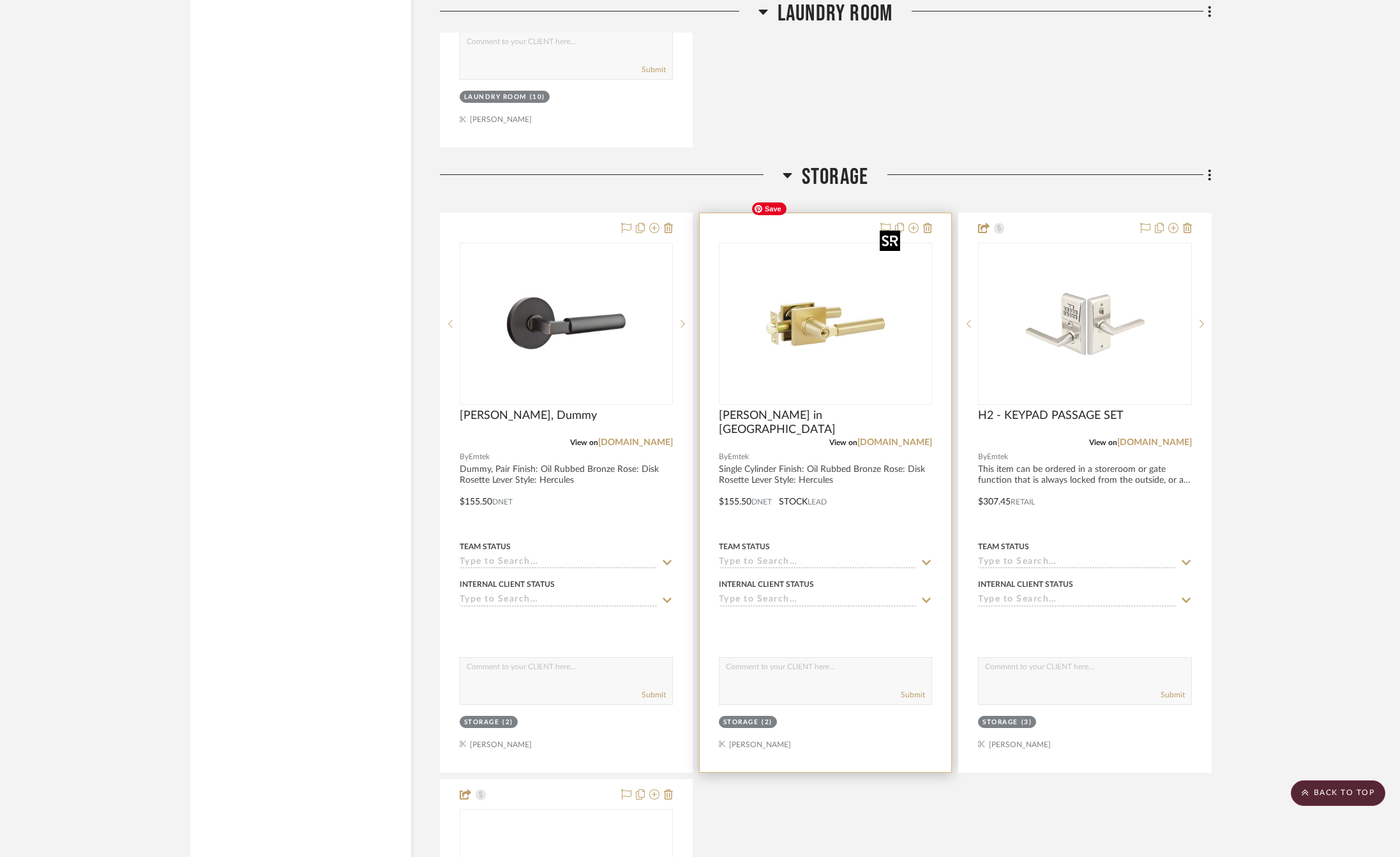
click at [808, 287] on img "0" at bounding box center [825, 323] width 159 height 159
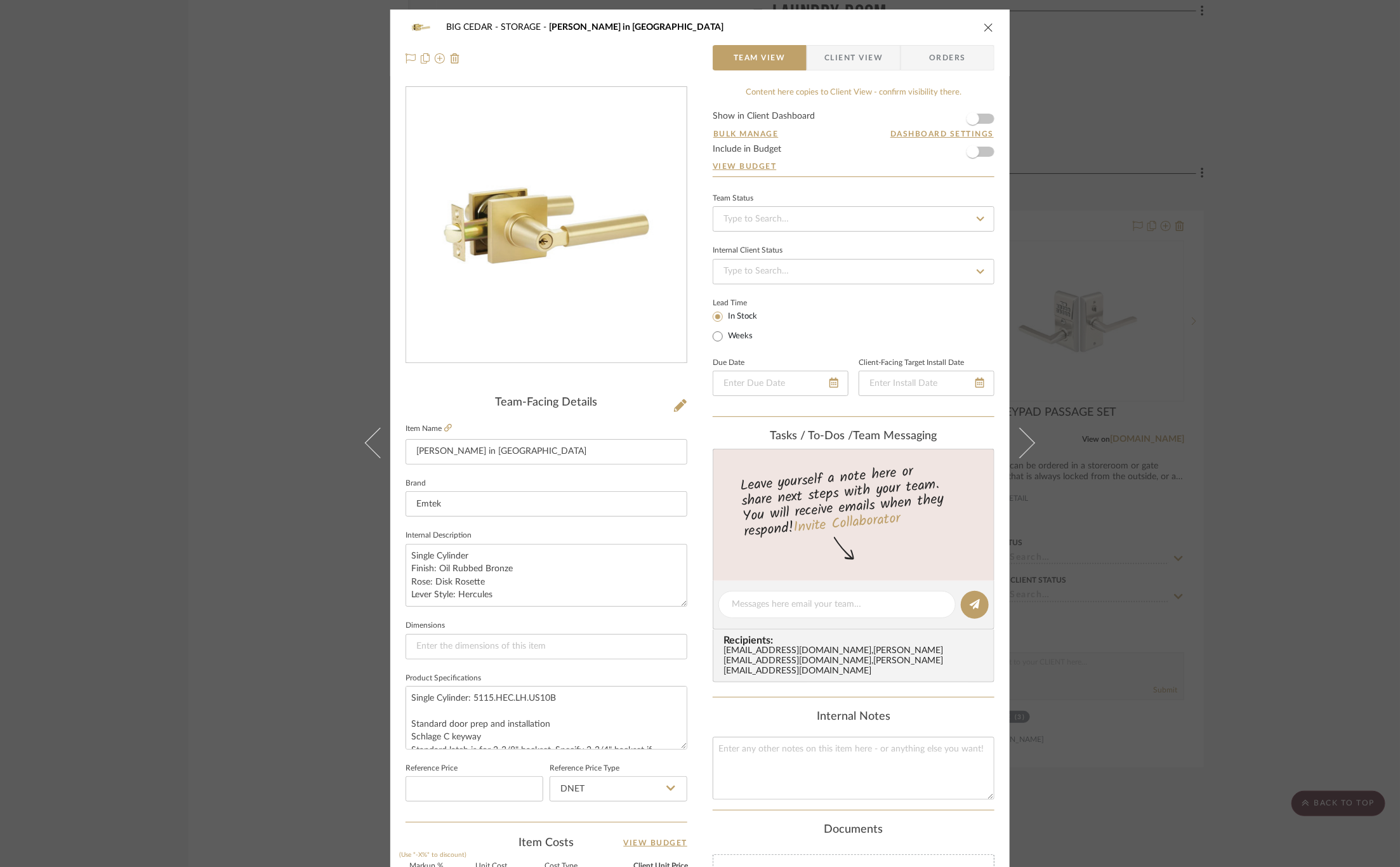
scroll to position [12, 0]
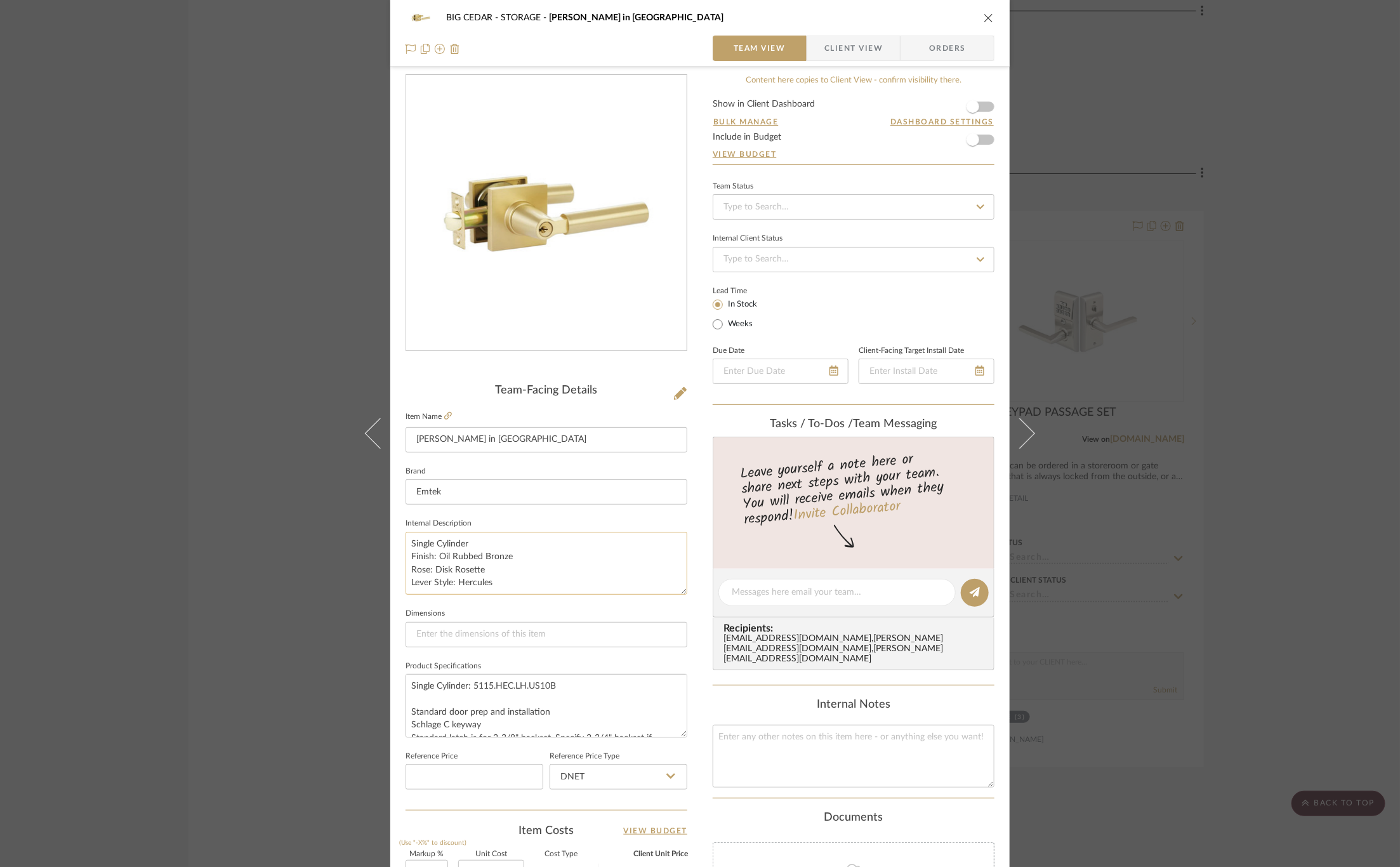
click at [514, 573] on textarea "Single Cylinder Finish: Oil Rubbed Bronze Rose: Disk Rosette Lever Style: Hercu…" at bounding box center [546, 563] width 282 height 63
click at [497, 578] on textarea "Single Cylinder Finish: Oil Rubbed Bronze Rose: Disk Rosette Lever Style: Hercu…" at bounding box center [546, 563] width 282 height 63
paste textarea "Handing: Right"
type textarea "Single Cylinder Finish: Oil Rubbed Bronze Rose: Disk Rosette Lever Style: Hercu…"
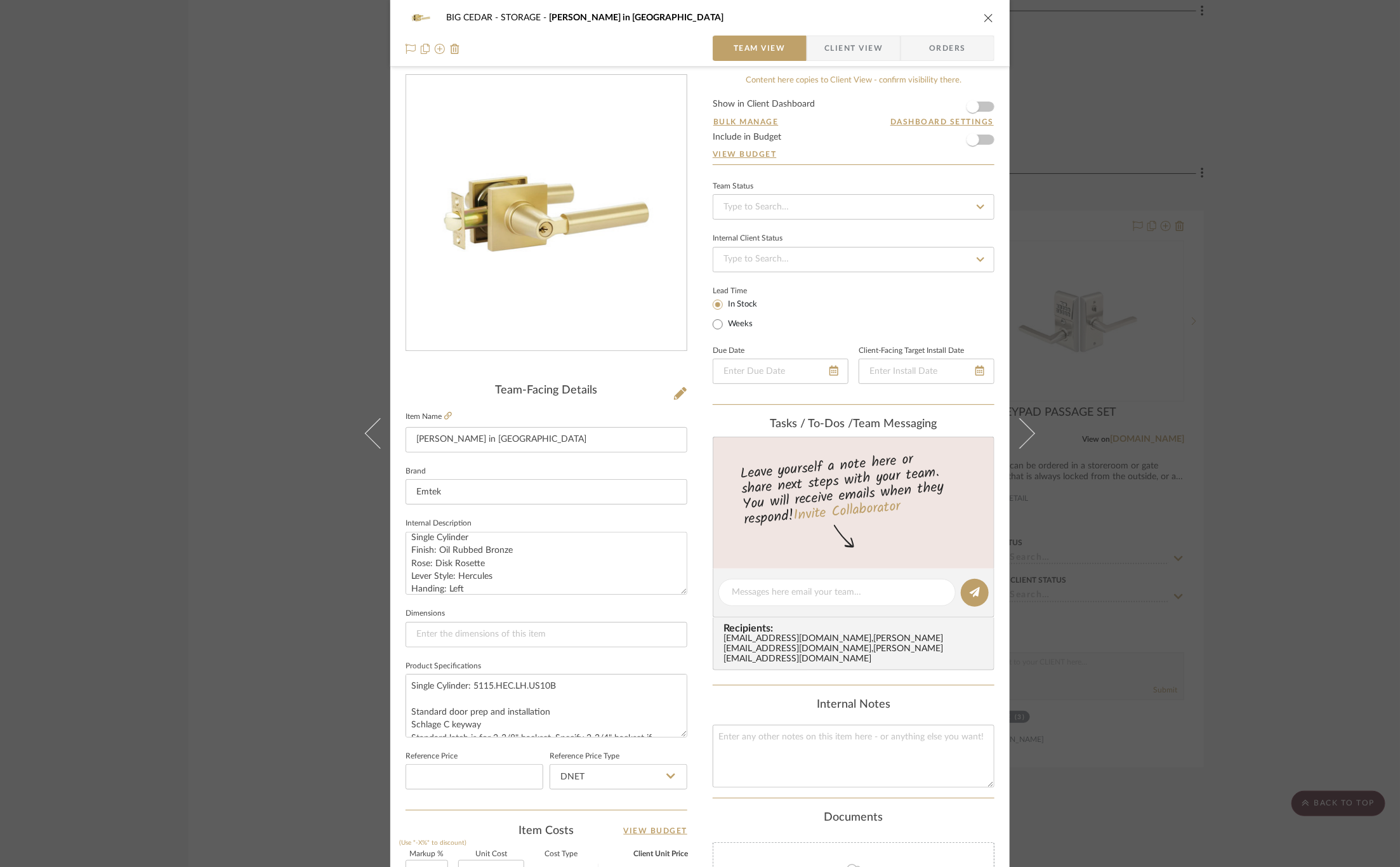
click at [501, 607] on fieldset "Dimensions" at bounding box center [546, 626] width 282 height 42
click at [301, 501] on div "BIG CEDAR STORAGE Hercule Key in Lever Team View Client View Orders Team-Facing…" at bounding box center [700, 434] width 1400 height 867
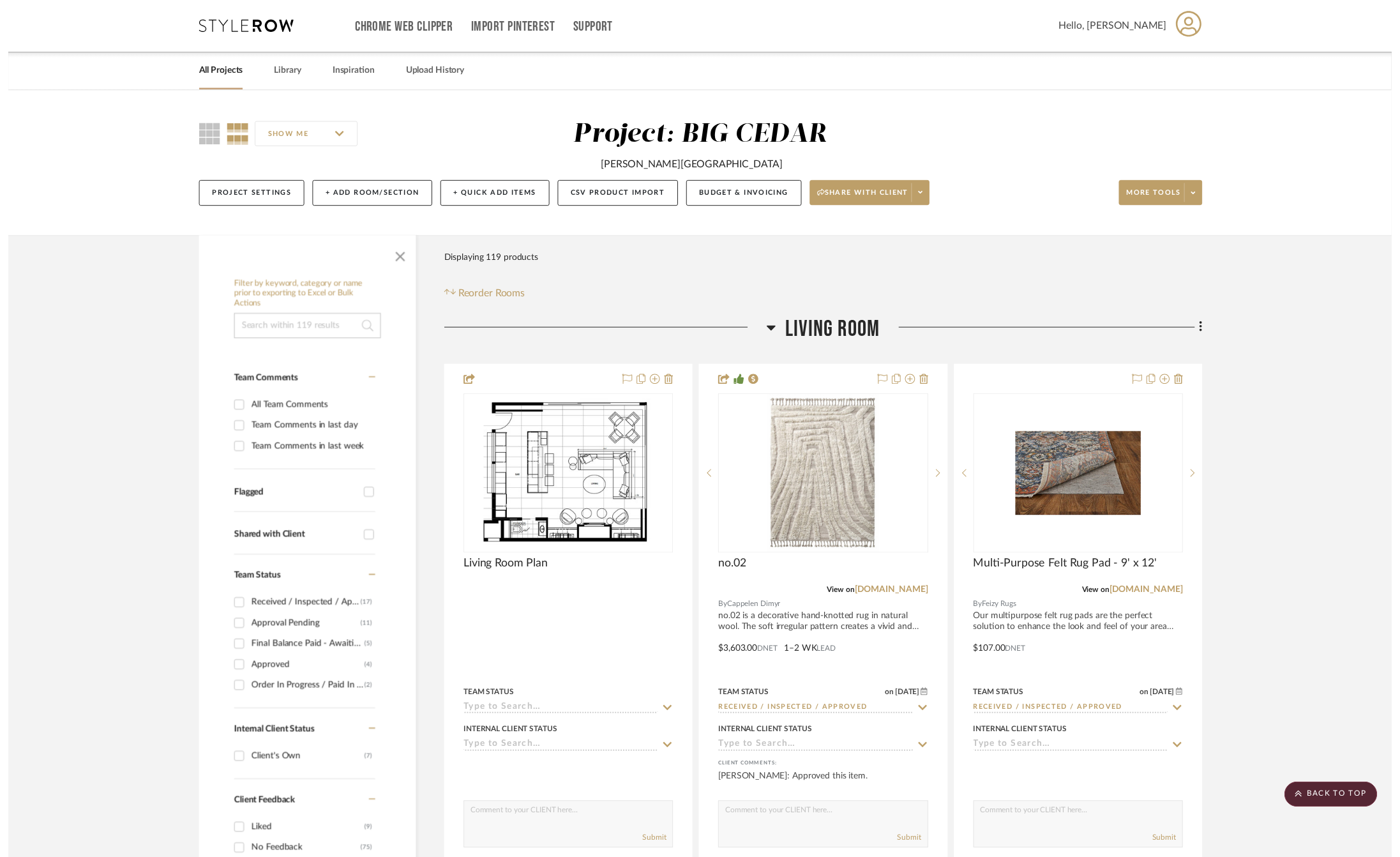
scroll to position [14019, 0]
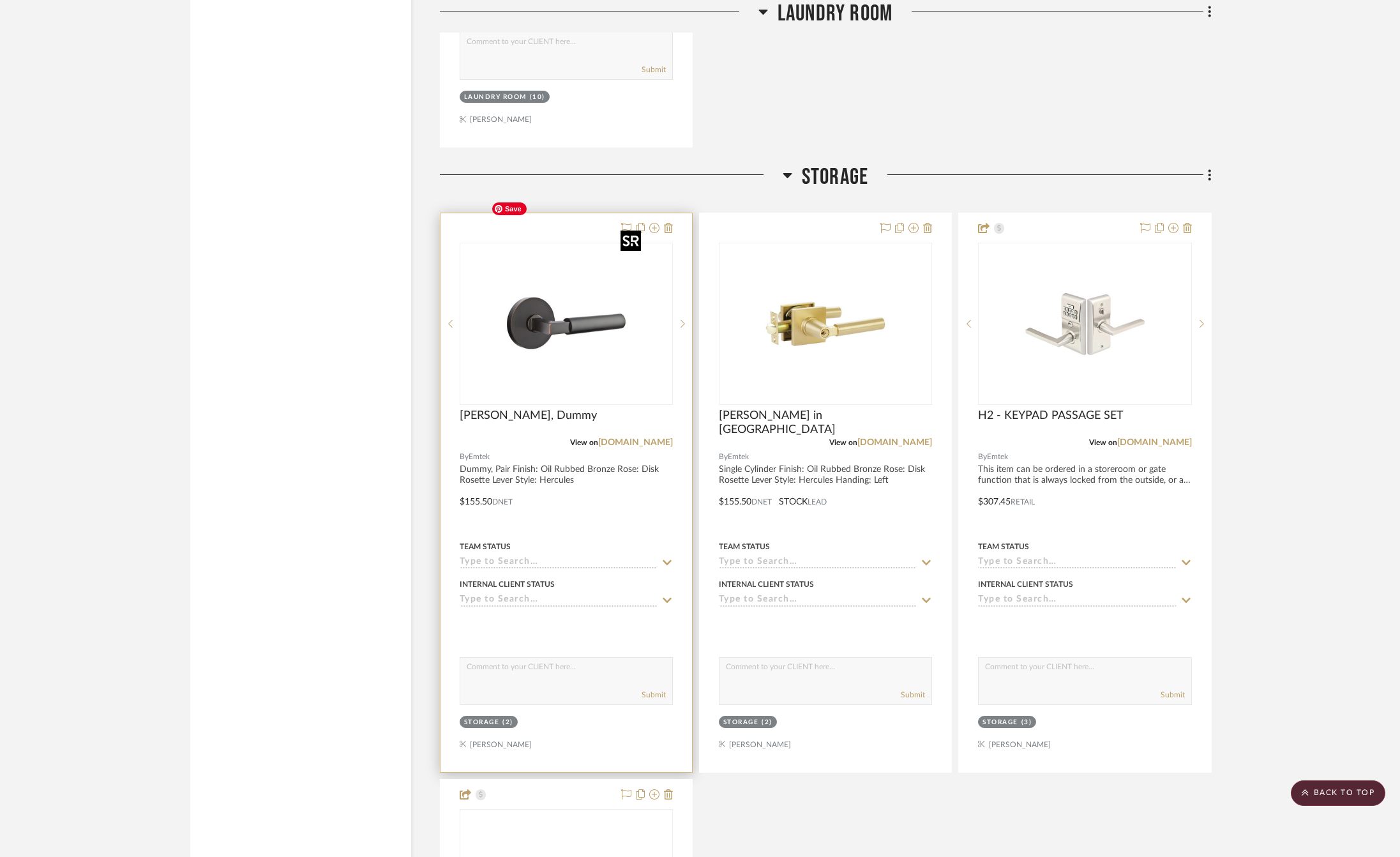
click at [505, 263] on img "0" at bounding box center [566, 323] width 159 height 159
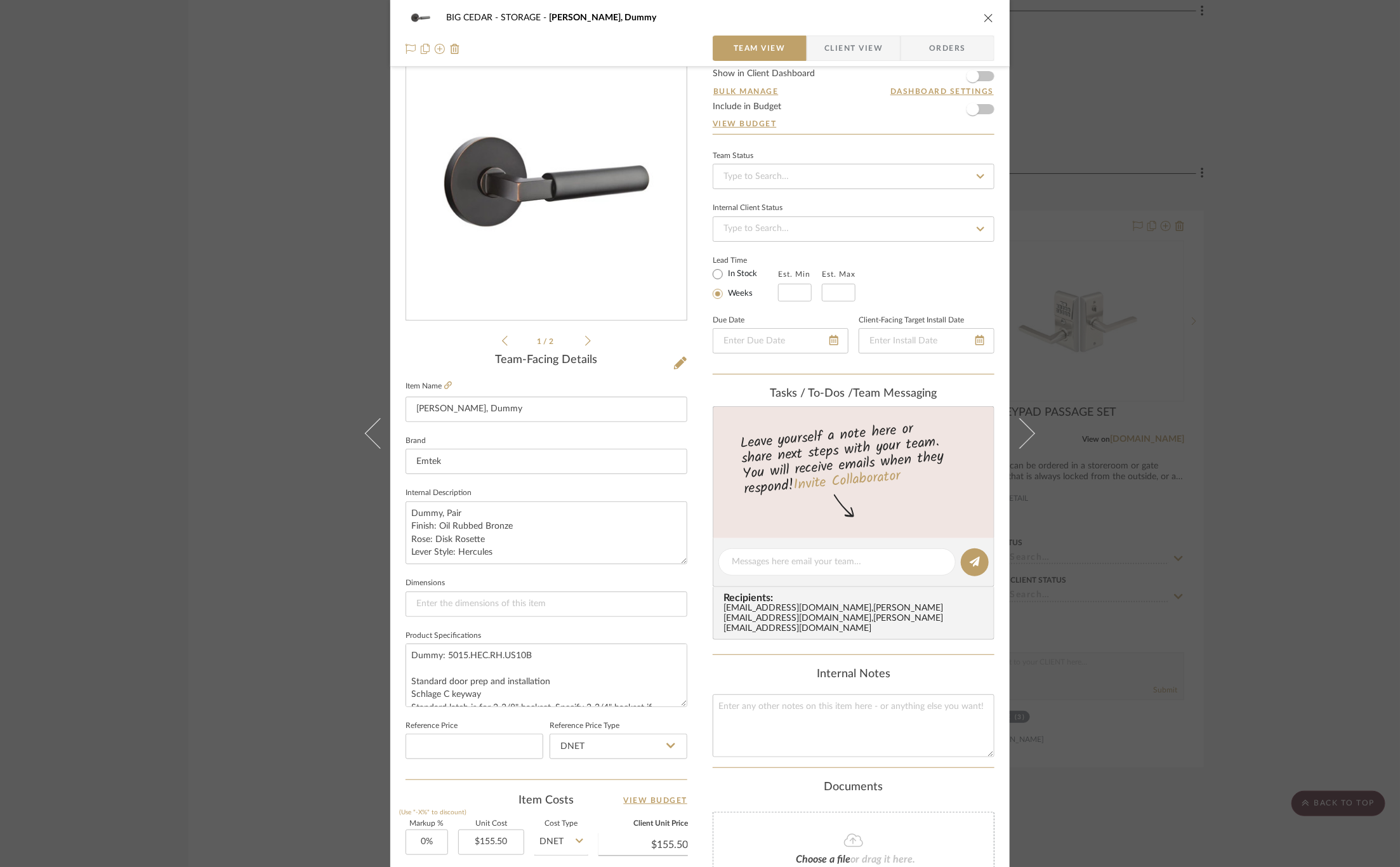
scroll to position [17, 0]
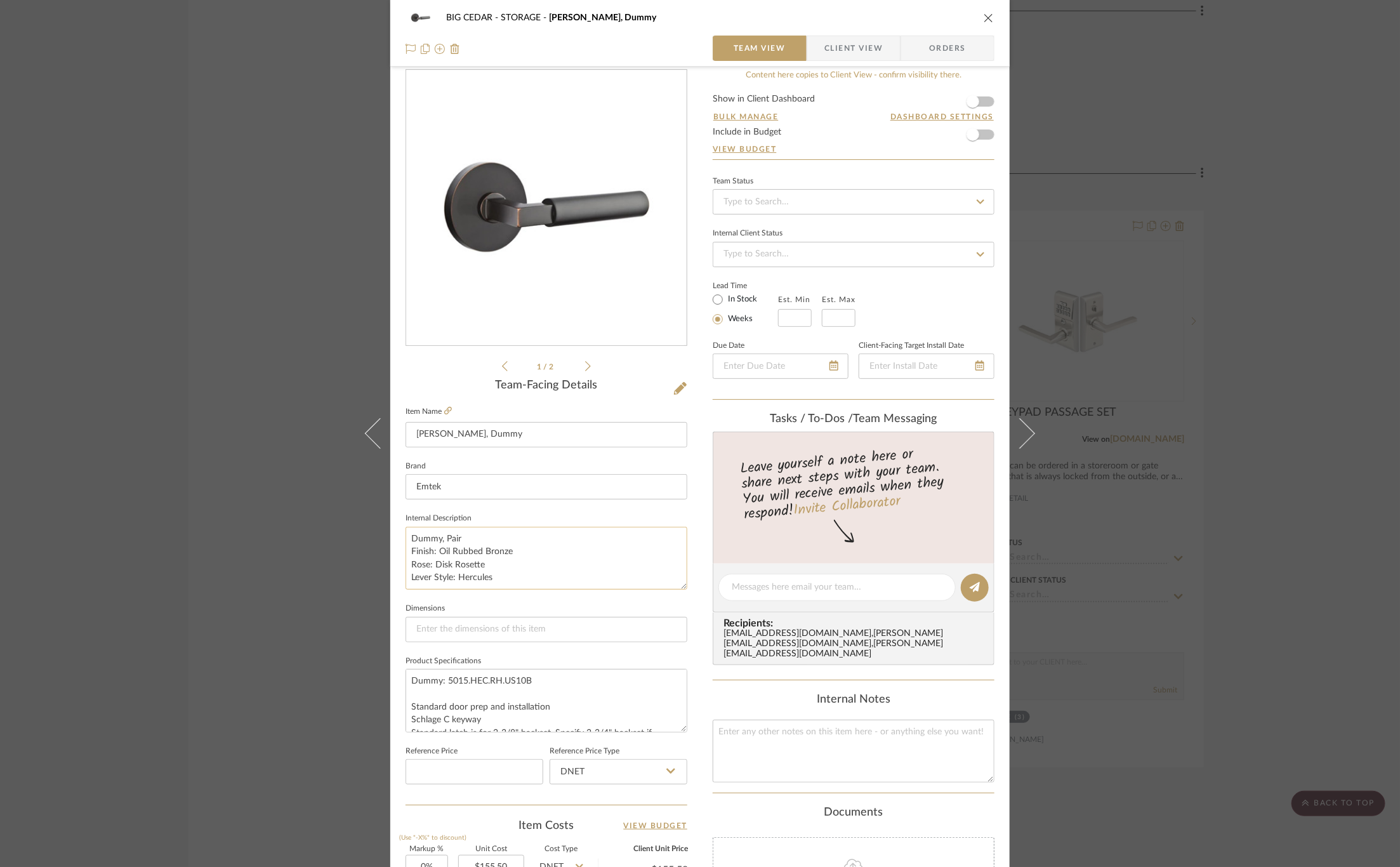
click at [522, 575] on textarea "Dummy, Pair Finish: Oil Rubbed Bronze Rose: Disk Rosette Lever Style: Hercules" at bounding box center [546, 557] width 282 height 63
paste textarea "Handing: Right"
type textarea "Dummy, Pair Finish: Oil Rubbed Bronze Rose: Disk Rosette Lever Style: Hercules …"
click at [463, 595] on sr-form-field "Internal Description Dummy, Pair Finish: Oil Rubbed Bronze Rose: Disk Rosette L…" at bounding box center [546, 555] width 282 height 90
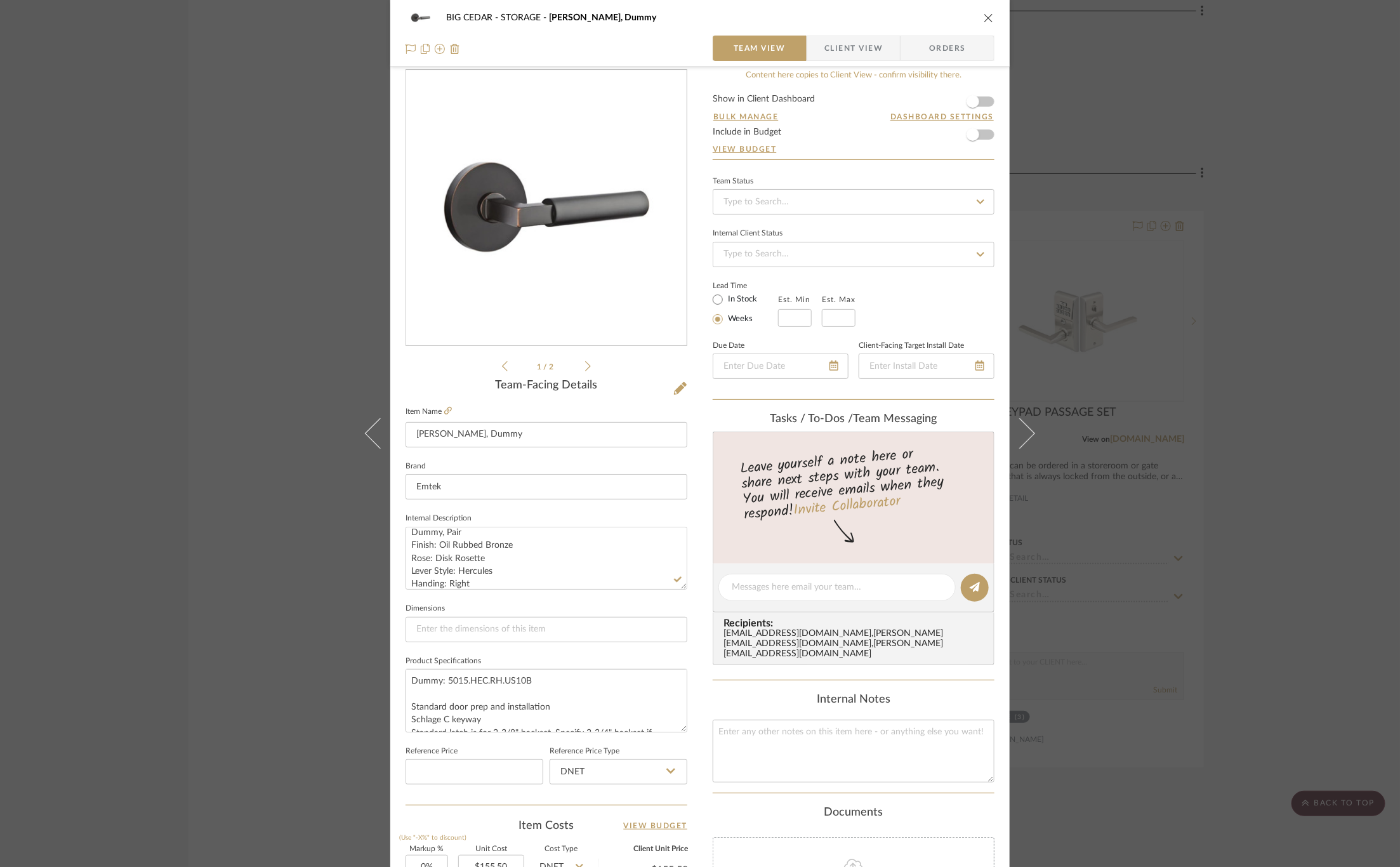
click at [241, 349] on div "BIG CEDAR STORAGE Hercules Lever, Dummy Team View Client View Orders 1 / 2 Team…" at bounding box center [700, 434] width 1400 height 867
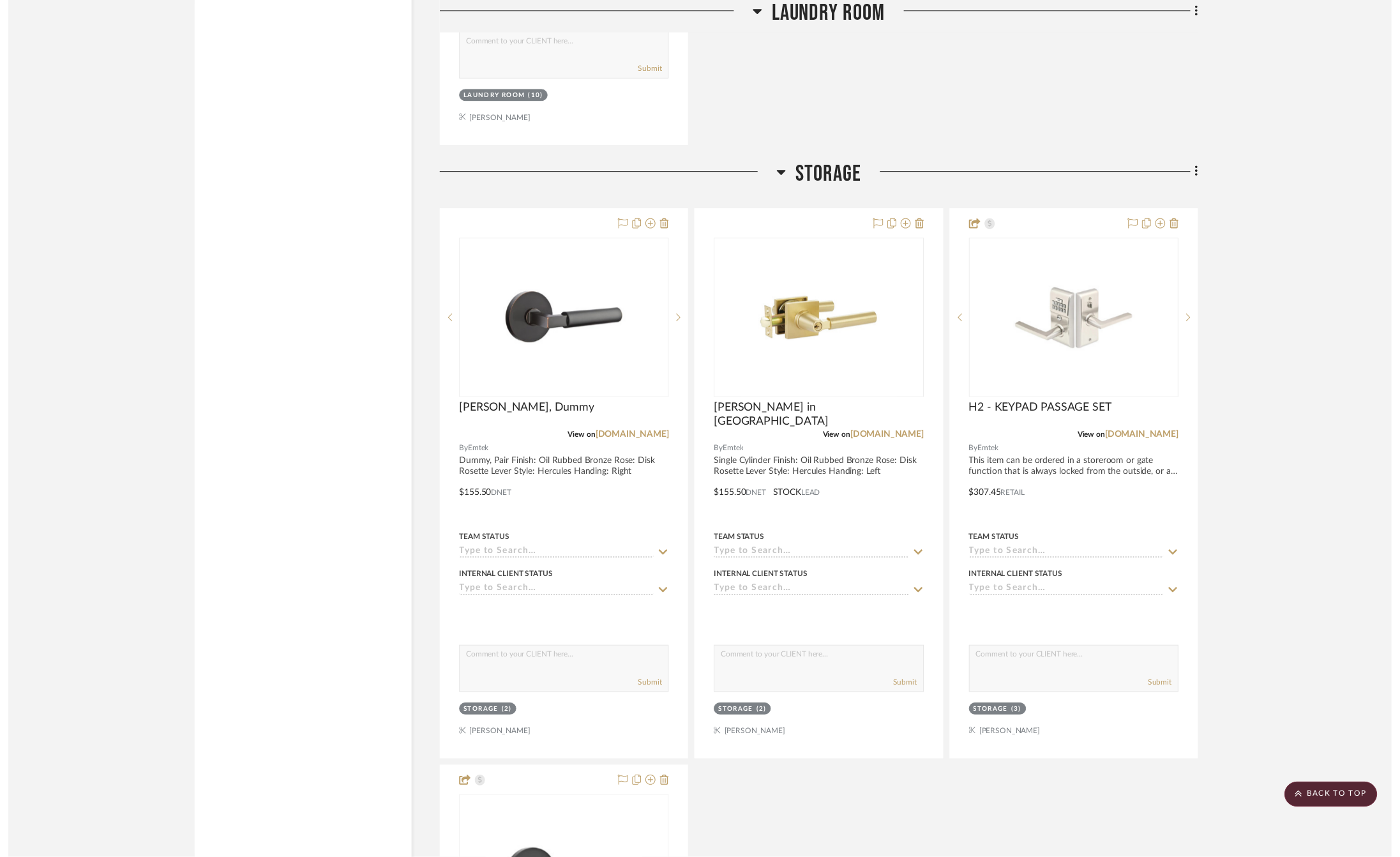
scroll to position [14019, 0]
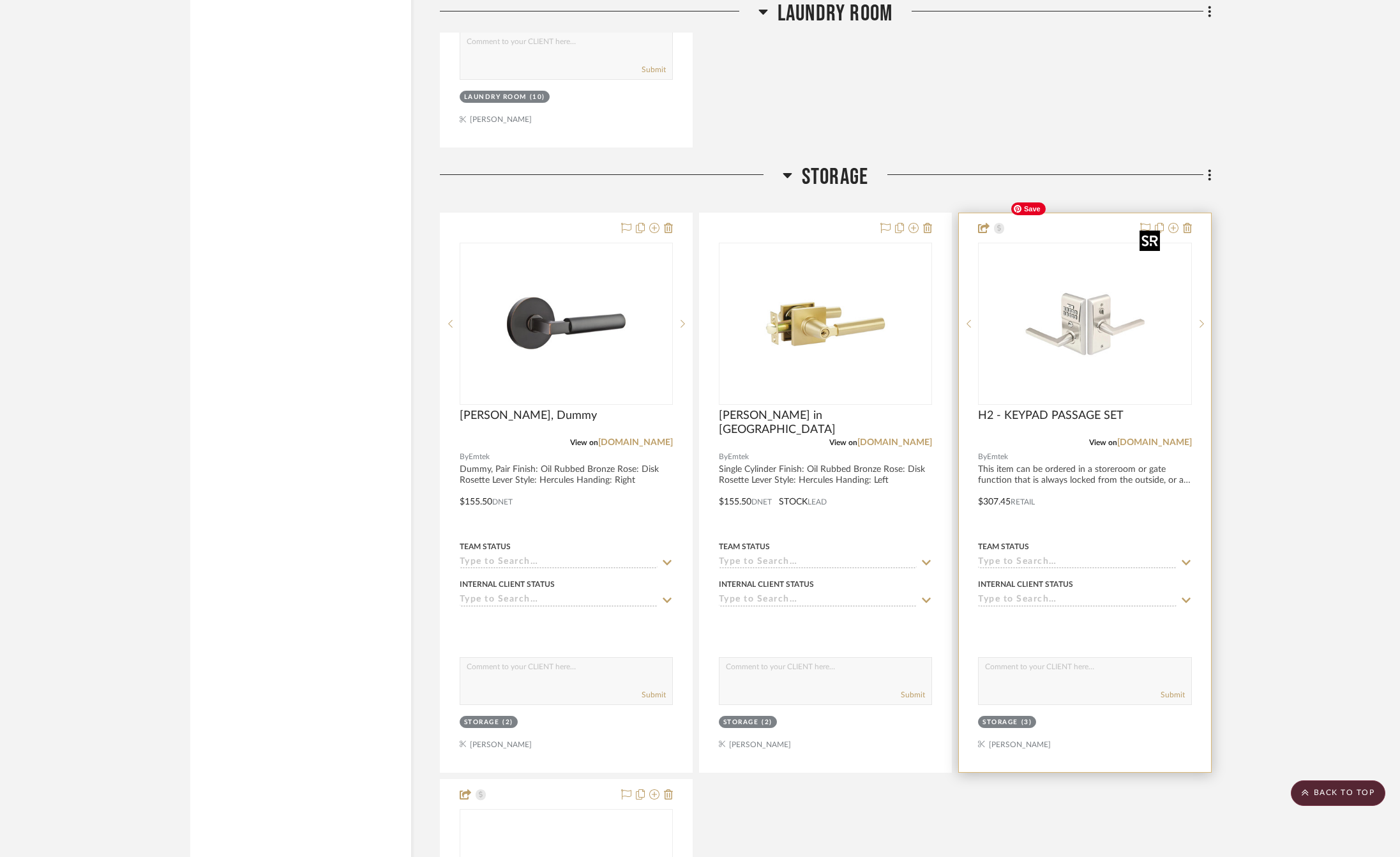
click at [1100, 323] on img "0" at bounding box center [1085, 323] width 159 height 159
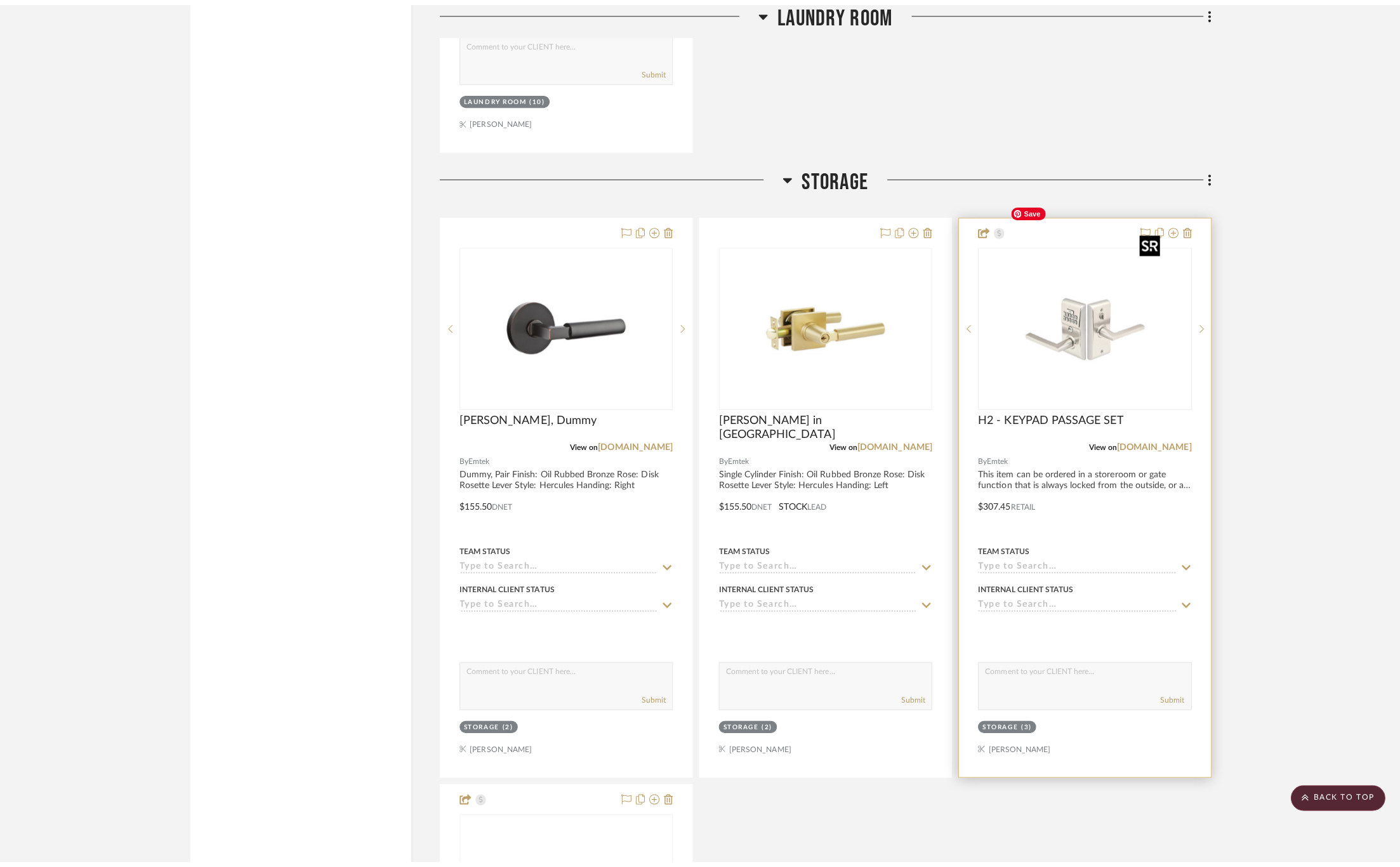
scroll to position [0, 0]
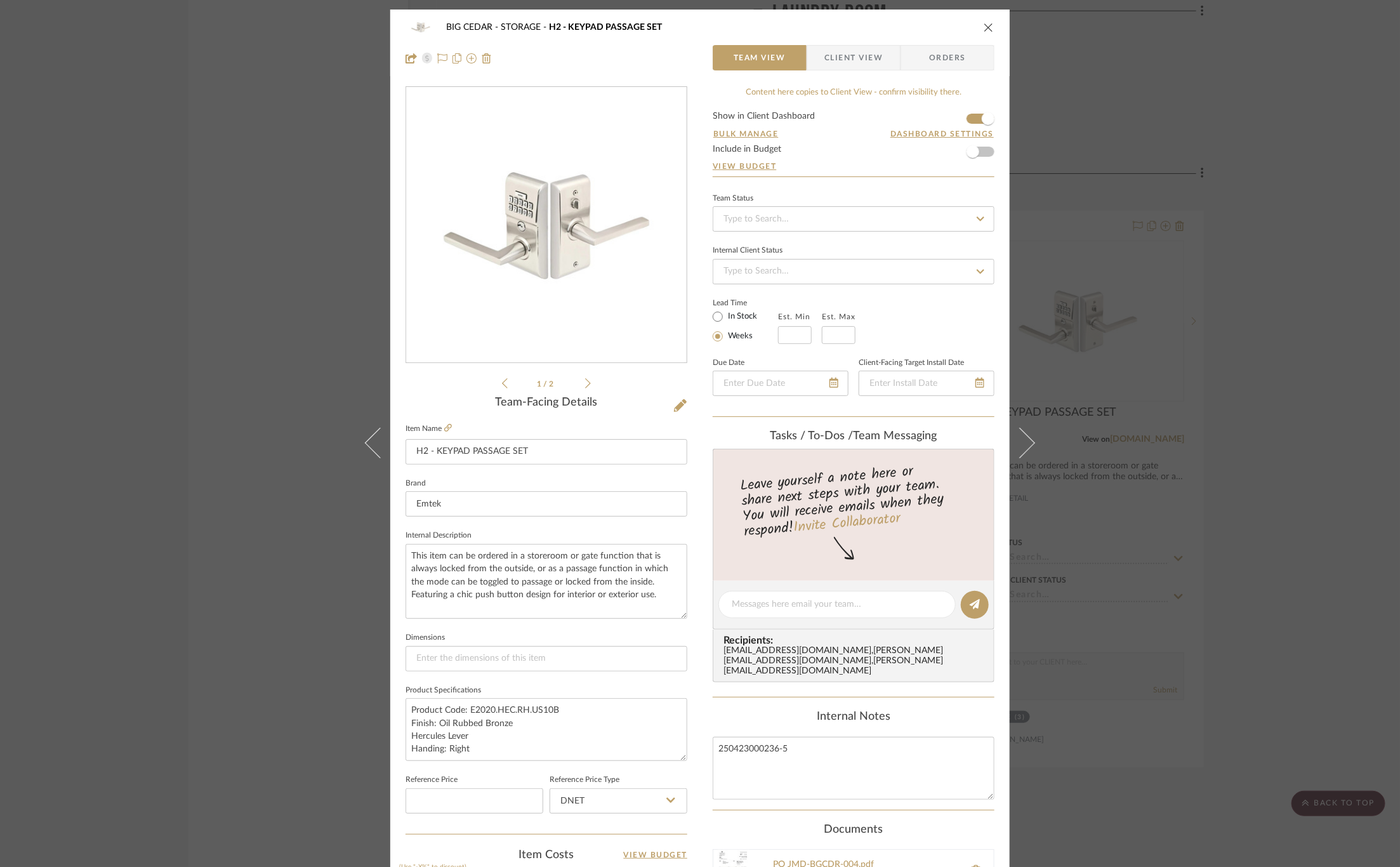
drag, startPoint x: 676, startPoint y: 602, endPoint x: 689, endPoint y: 614, distance: 17.7
click at [689, 614] on div "BIG CEDAR STORAGE H2 - KEYPAD PASSAGE SET Team View Client View Orders 1 / 2 Te…" at bounding box center [700, 601] width 619 height 1183
drag, startPoint x: 481, startPoint y: 758, endPoint x: 405, endPoint y: 719, distance: 85.4
click at [406, 719] on textarea "Product Code: E2020.HEC.RH.US10B Finish: Oil Rubbed Bronze Hercules Lever Handi…" at bounding box center [546, 729] width 282 height 63
drag, startPoint x: 617, startPoint y: 595, endPoint x: 346, endPoint y: 541, distance: 276.3
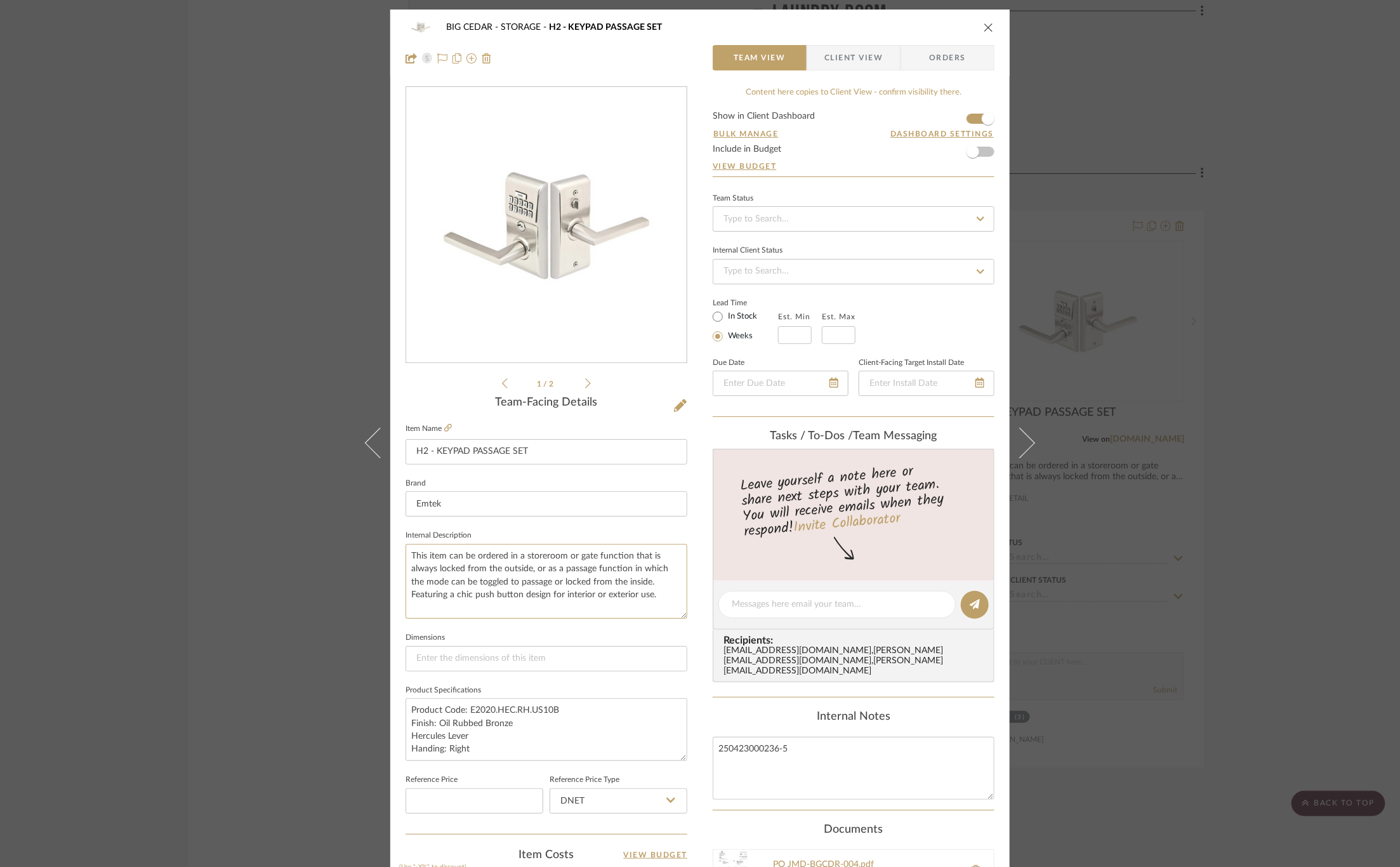
click at [346, 541] on div "BIG CEDAR STORAGE H2 - KEYPAD PASSAGE SET Team View Client View Orders 1 / 2 Te…" at bounding box center [700, 434] width 1400 height 867
paste textarea "Finish: Oil Rubbed Bronze Hercules Lever Handing: Right"
type textarea "Finish: Oil Rubbed Bronze Hercules Lever Handing: Right"
click at [438, 630] on fieldset "Dimensions" at bounding box center [546, 650] width 282 height 42
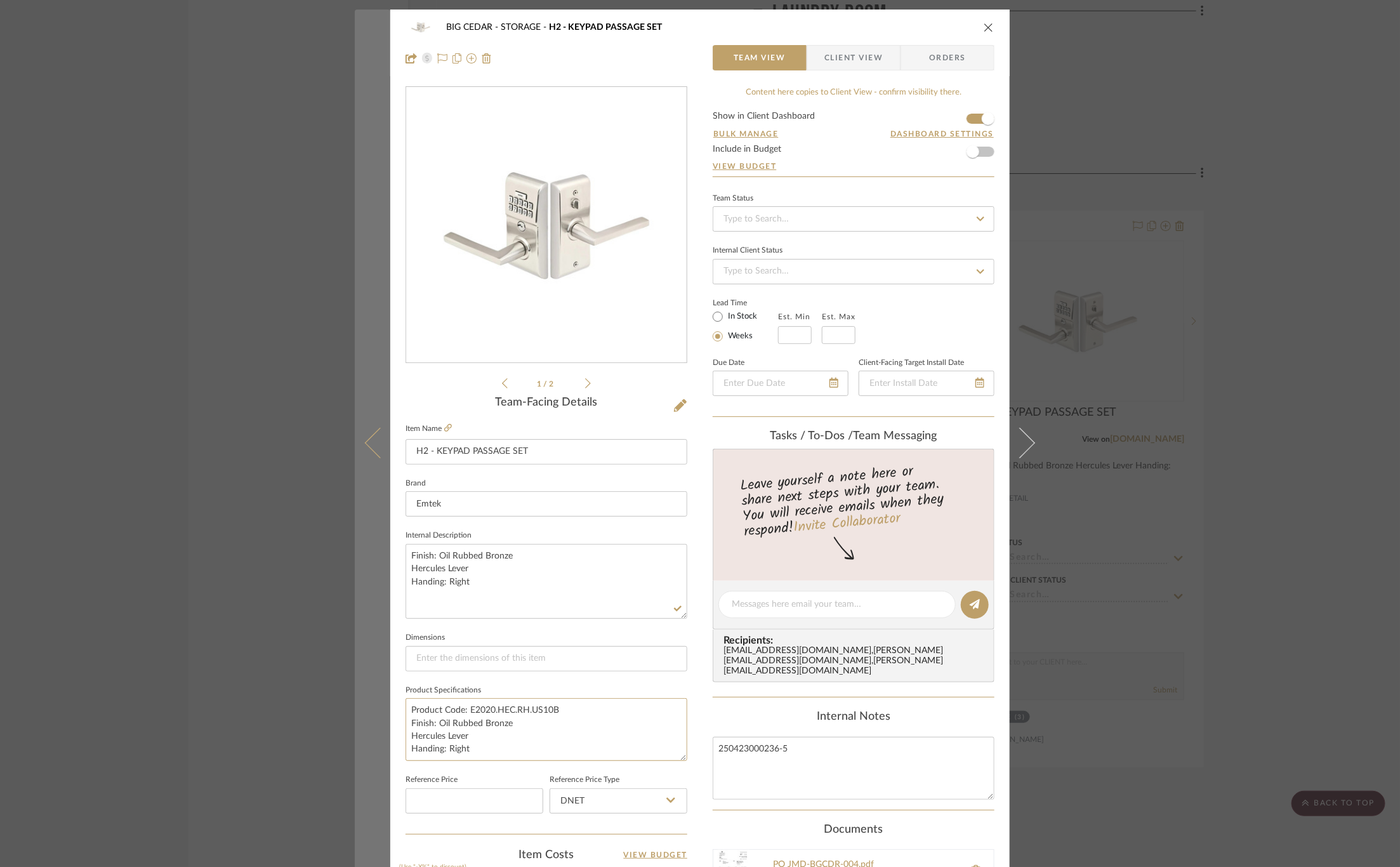
drag, startPoint x: 473, startPoint y: 749, endPoint x: 365, endPoint y: 714, distance: 113.5
click at [365, 714] on mat-dialog-content "BIG CEDAR STORAGE H2 - KEYPAD PASSAGE SET Team View Client View Orders 1 / 2 Te…" at bounding box center [699, 601] width 690 height 1183
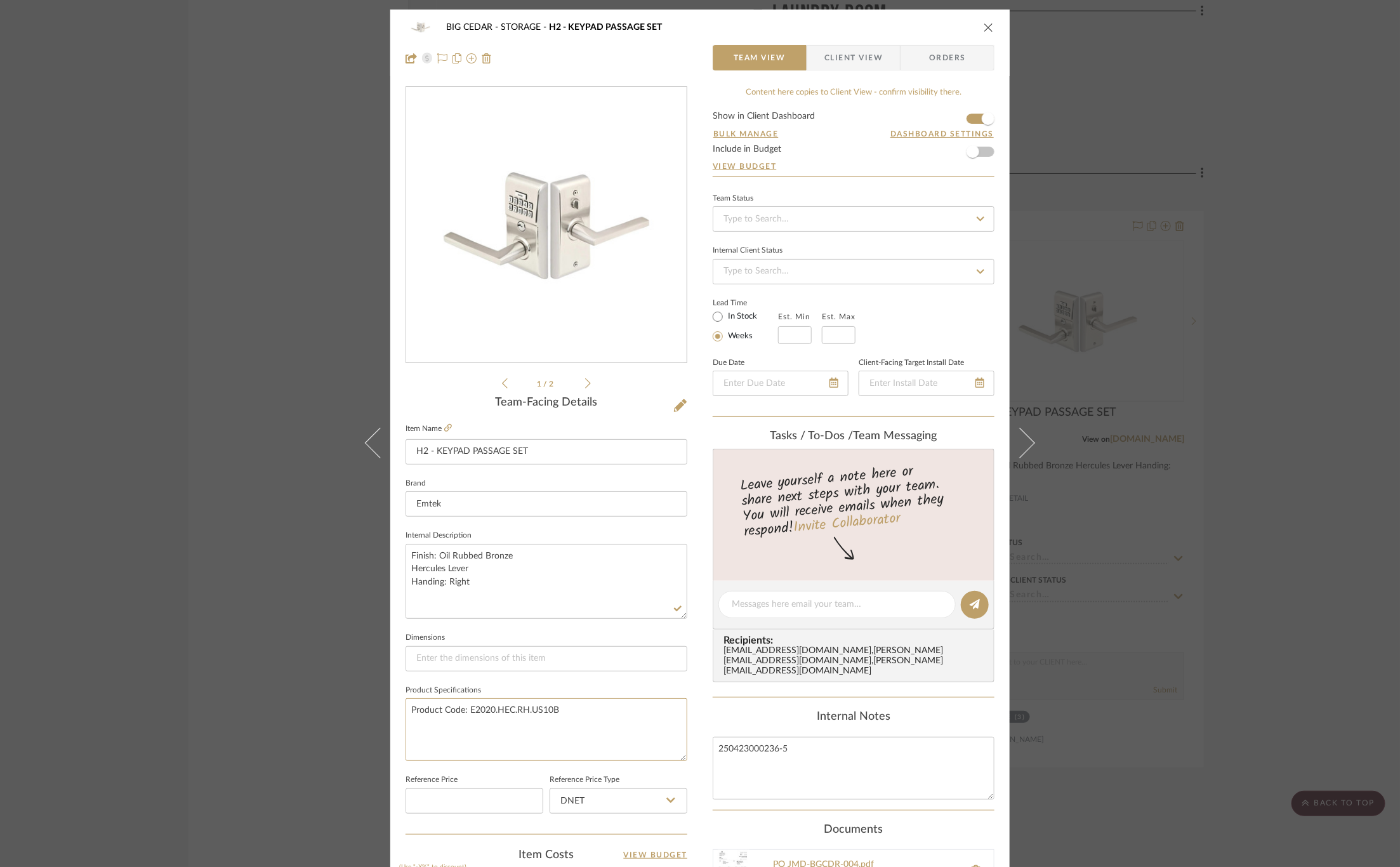
type textarea "Product Code: E2020.HEC.RH.US10B"
click at [445, 759] on sr-form-field "Product Specifications Product Code: E2020.HEC.RH.US10B" at bounding box center [546, 726] width 282 height 90
click at [297, 559] on div "BIG CEDAR STORAGE H2 - KEYPAD PASSAGE SET Team View Client View Orders 1 / 2 Te…" at bounding box center [700, 434] width 1400 height 867
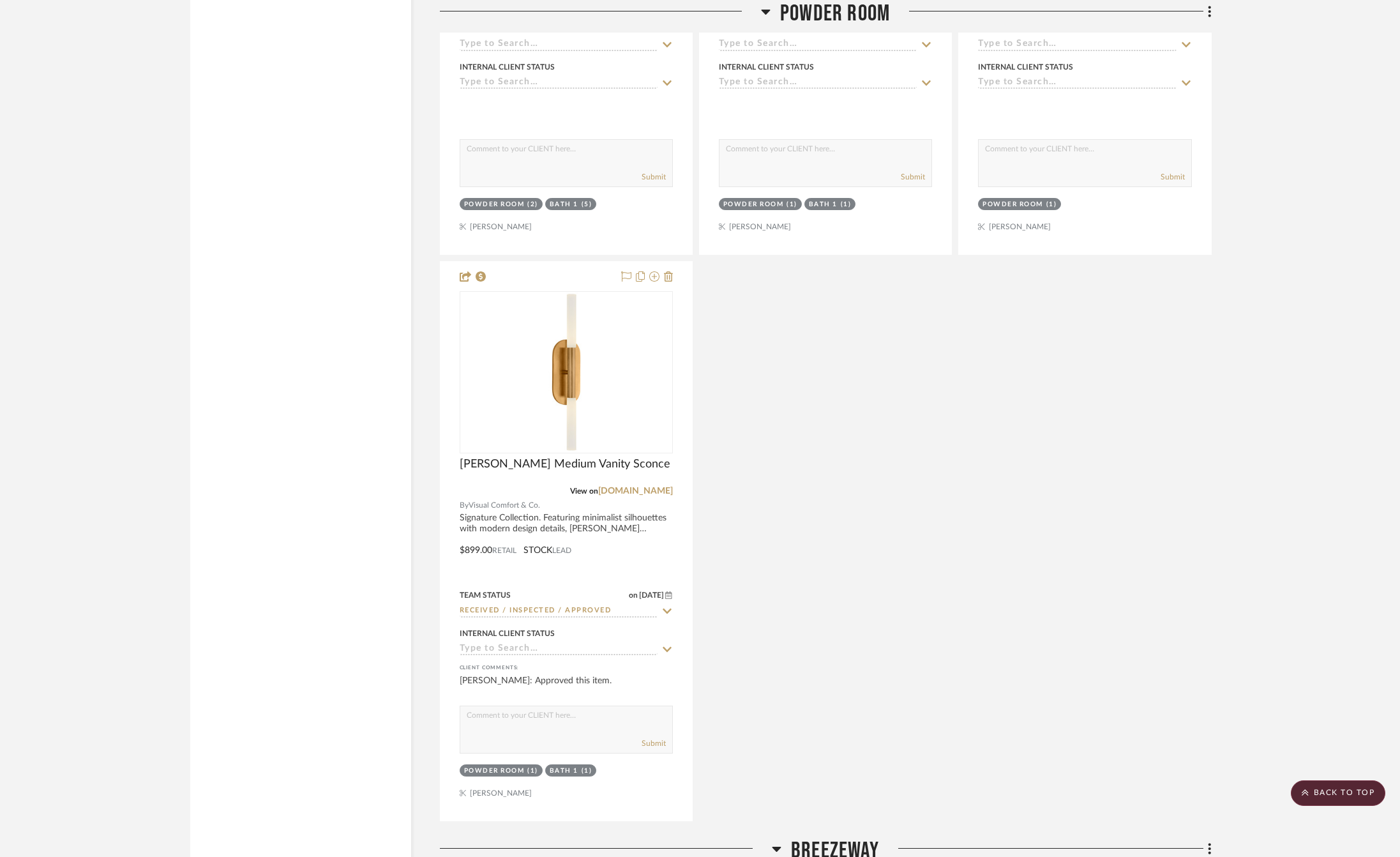
scroll to position [4295, 0]
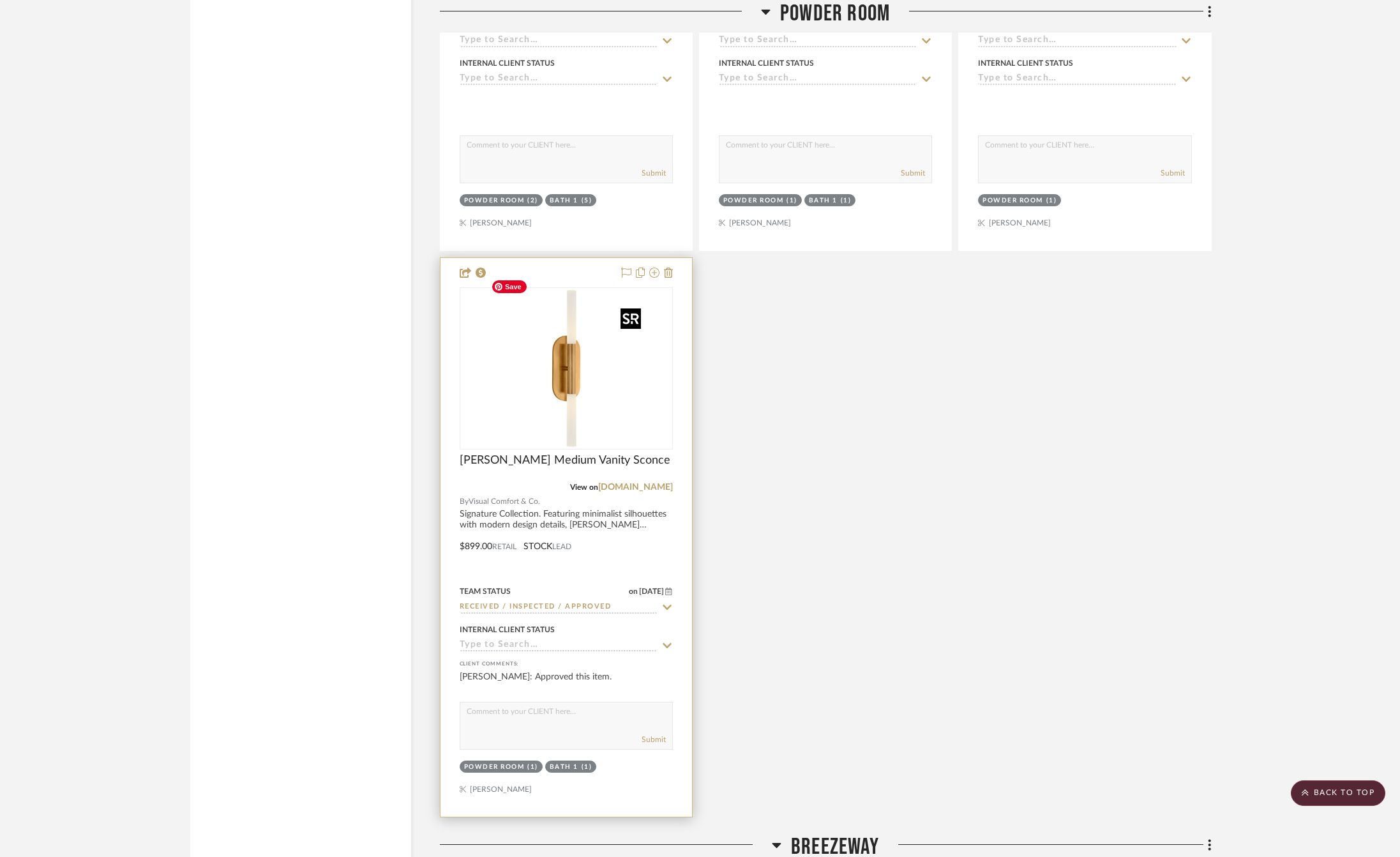
click at [0, 0] on img at bounding box center [0, 0] width 0 height 0
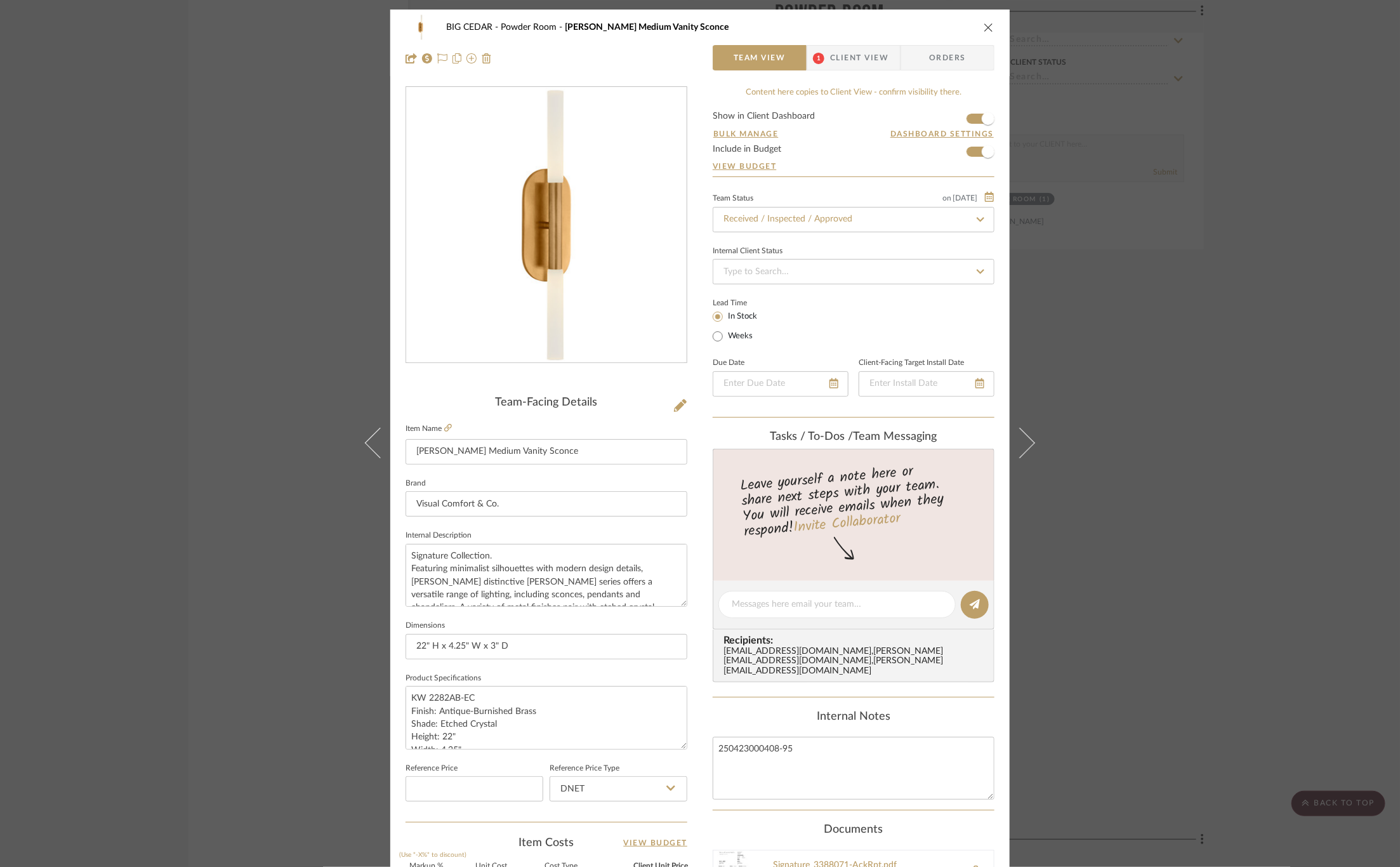
scroll to position [310, 0]
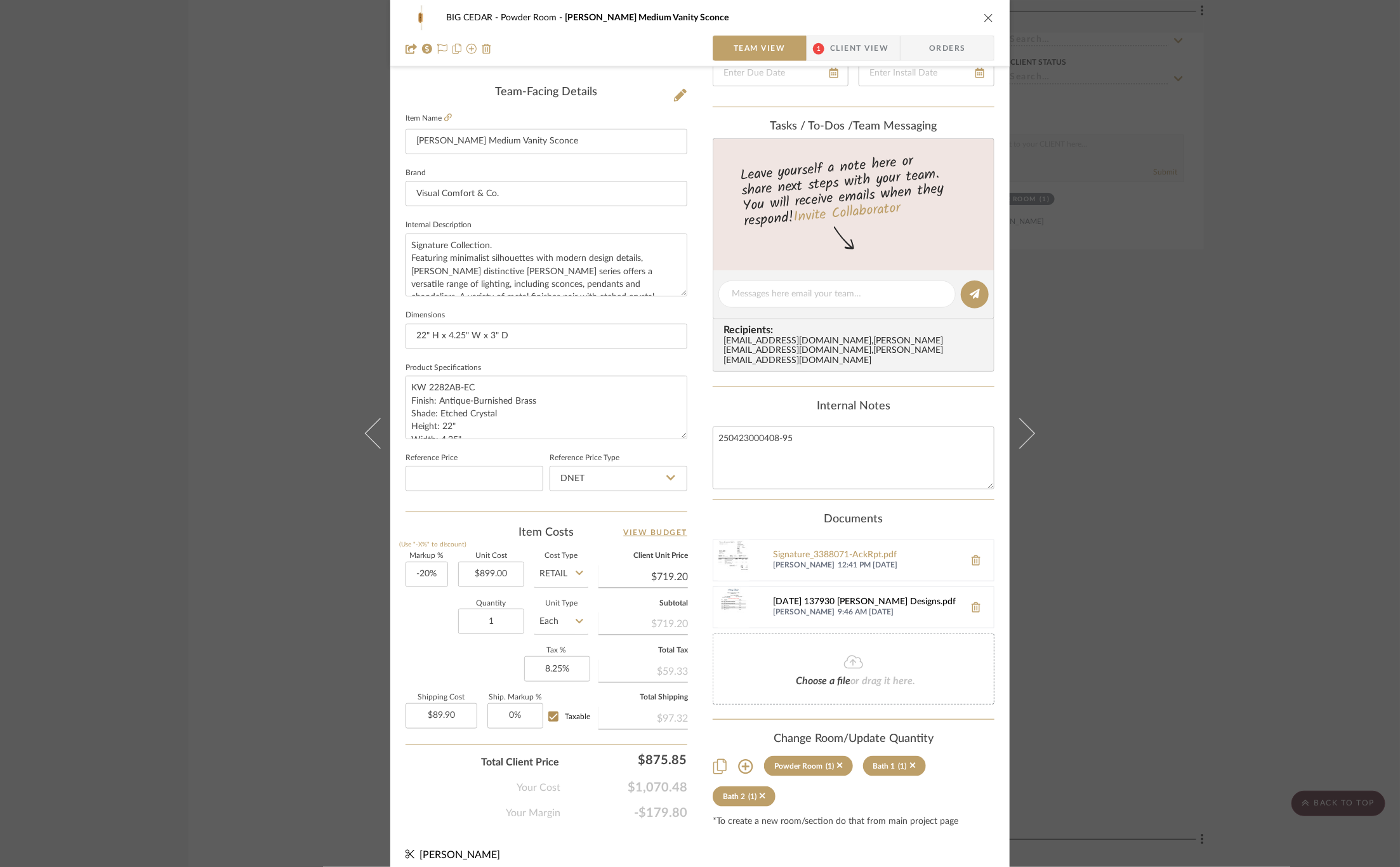
click at [864, 597] on div "2025-05-01 137930 Mauldin Designs.pdf" at bounding box center [866, 602] width 186 height 10
click at [831, 597] on div "2025-05-01 137930 Mauldin Designs.pdf" at bounding box center [866, 602] width 186 height 10
click at [1068, 191] on div "BIG CEDAR Powder Room Rousseau Medium Vanity Sconce Team View 1 Client View Ord…" at bounding box center [700, 434] width 1400 height 867
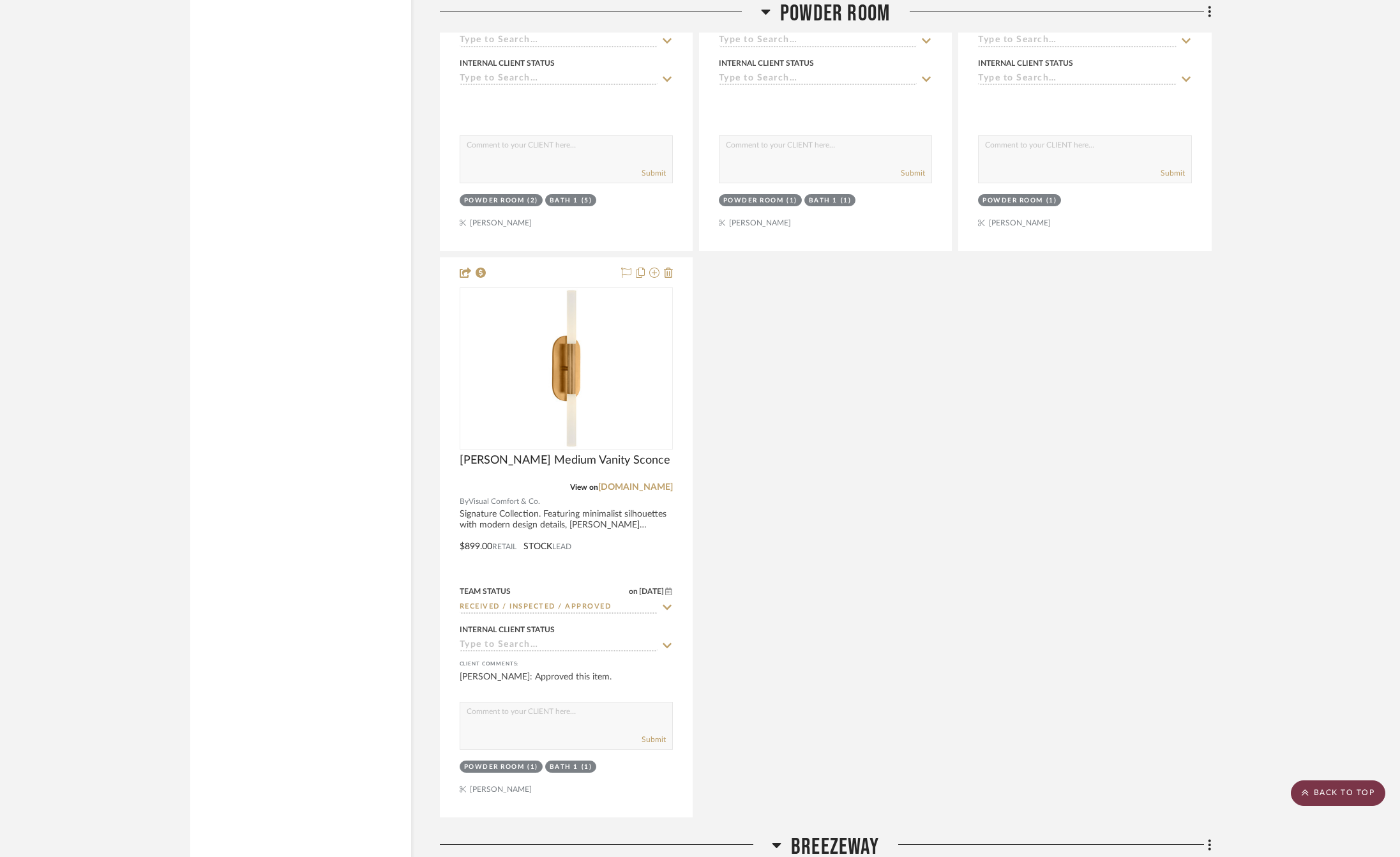
click at [1325, 796] on scroll-to-top-button "BACK TO TOP" at bounding box center [1338, 793] width 95 height 25
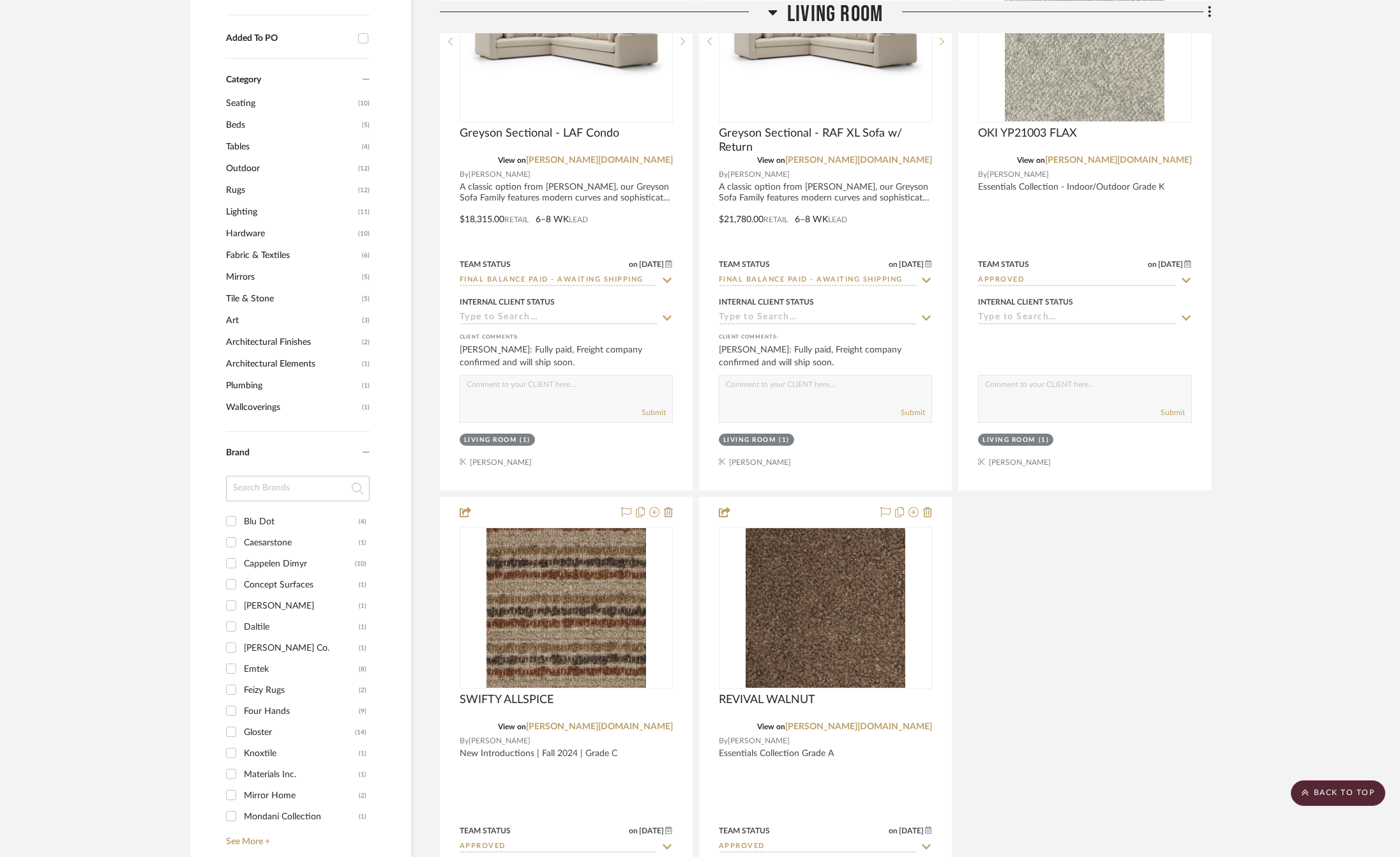
scroll to position [1004, 0]
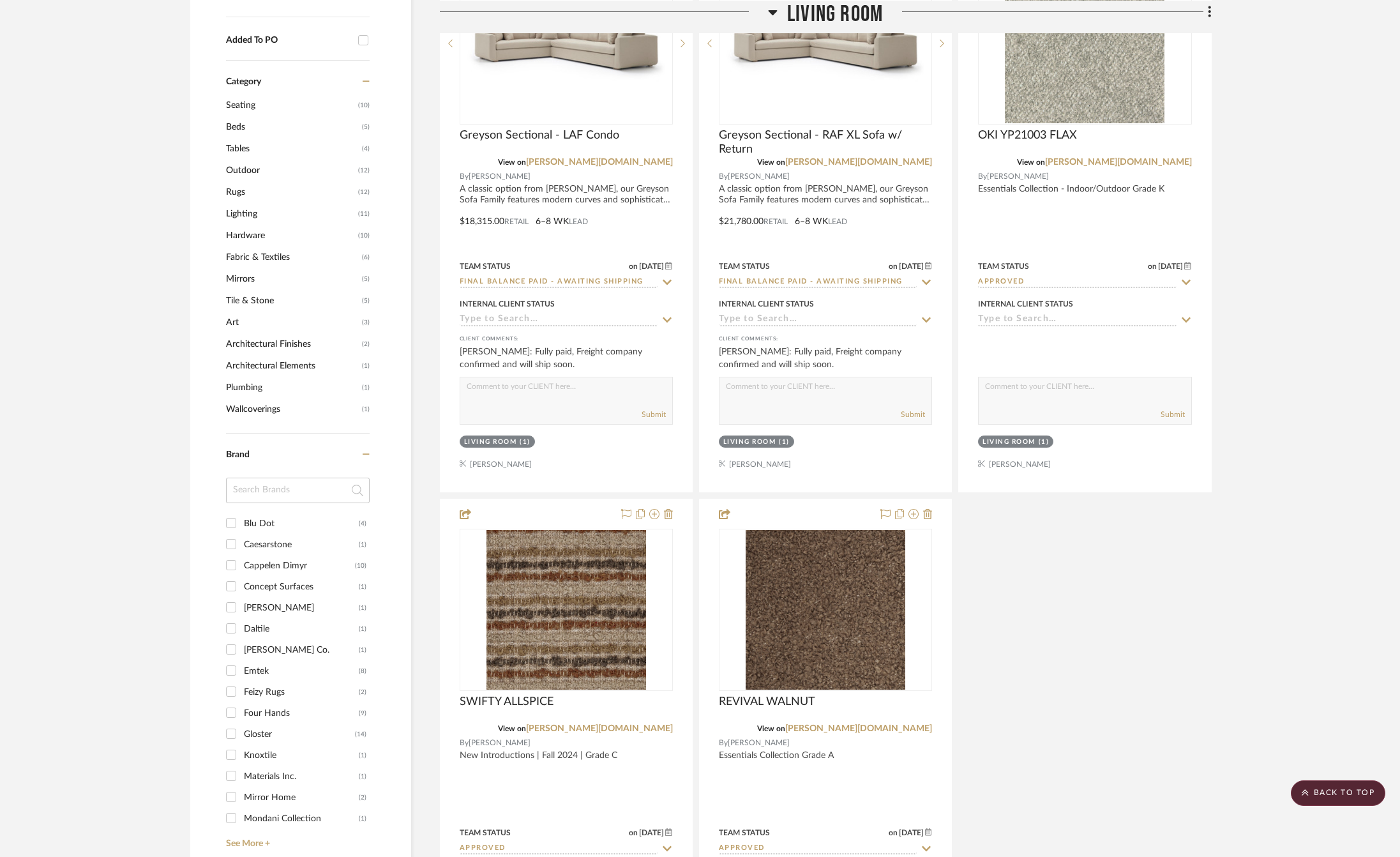
click at [247, 231] on span "Hardware" at bounding box center [290, 235] width 129 height 22
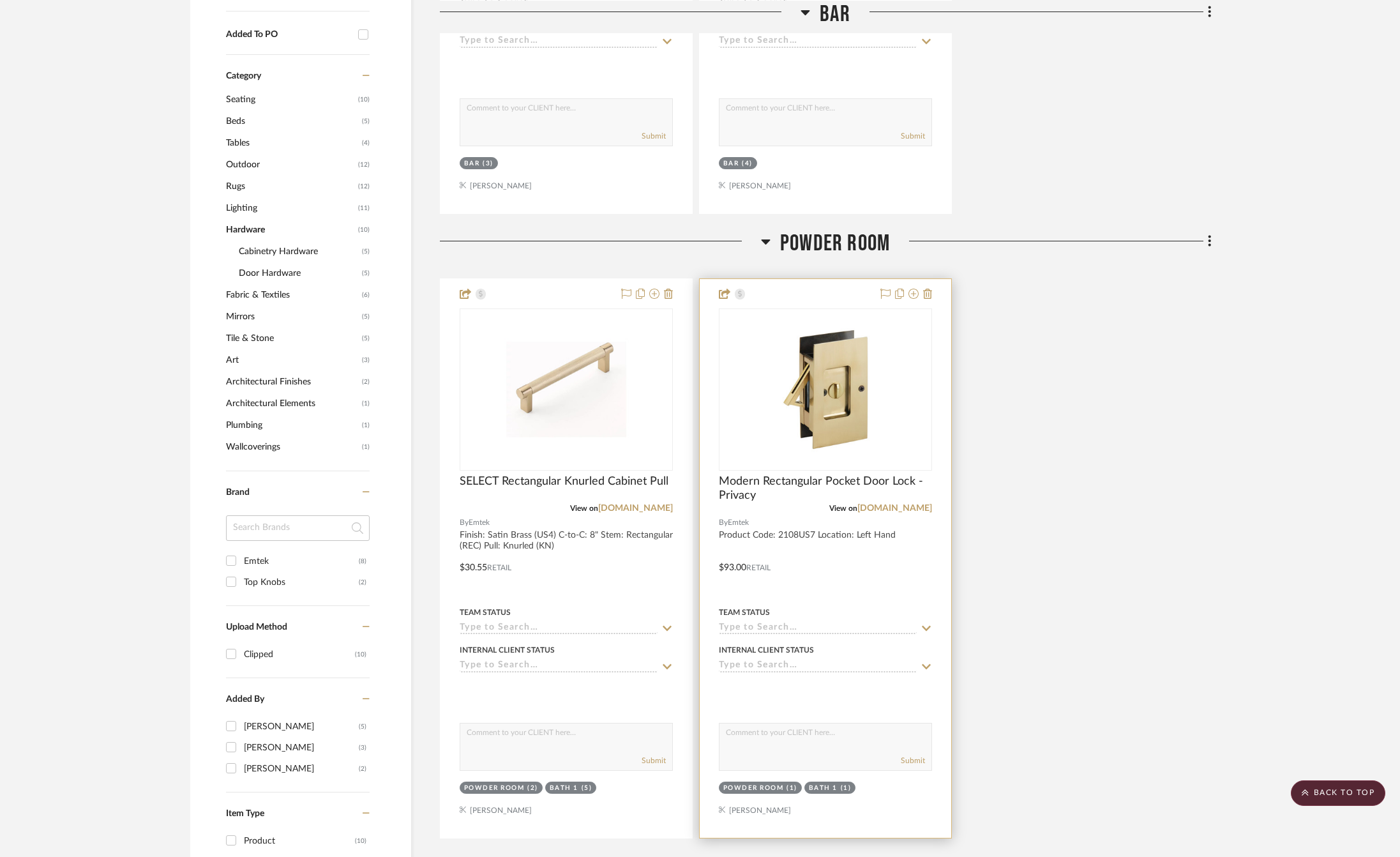
scroll to position [900, 0]
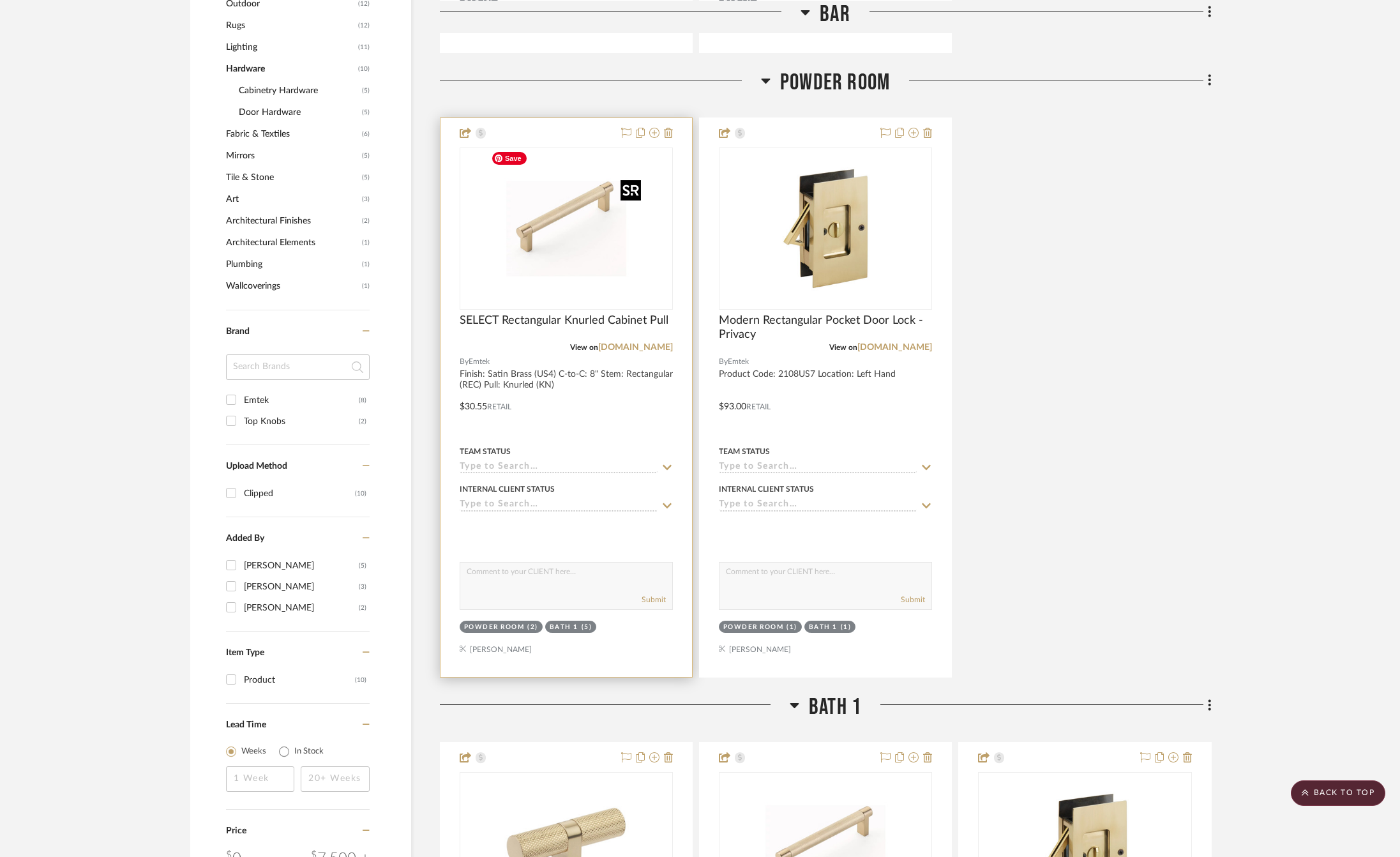
click at [598, 248] on img "0" at bounding box center [566, 228] width 159 height 159
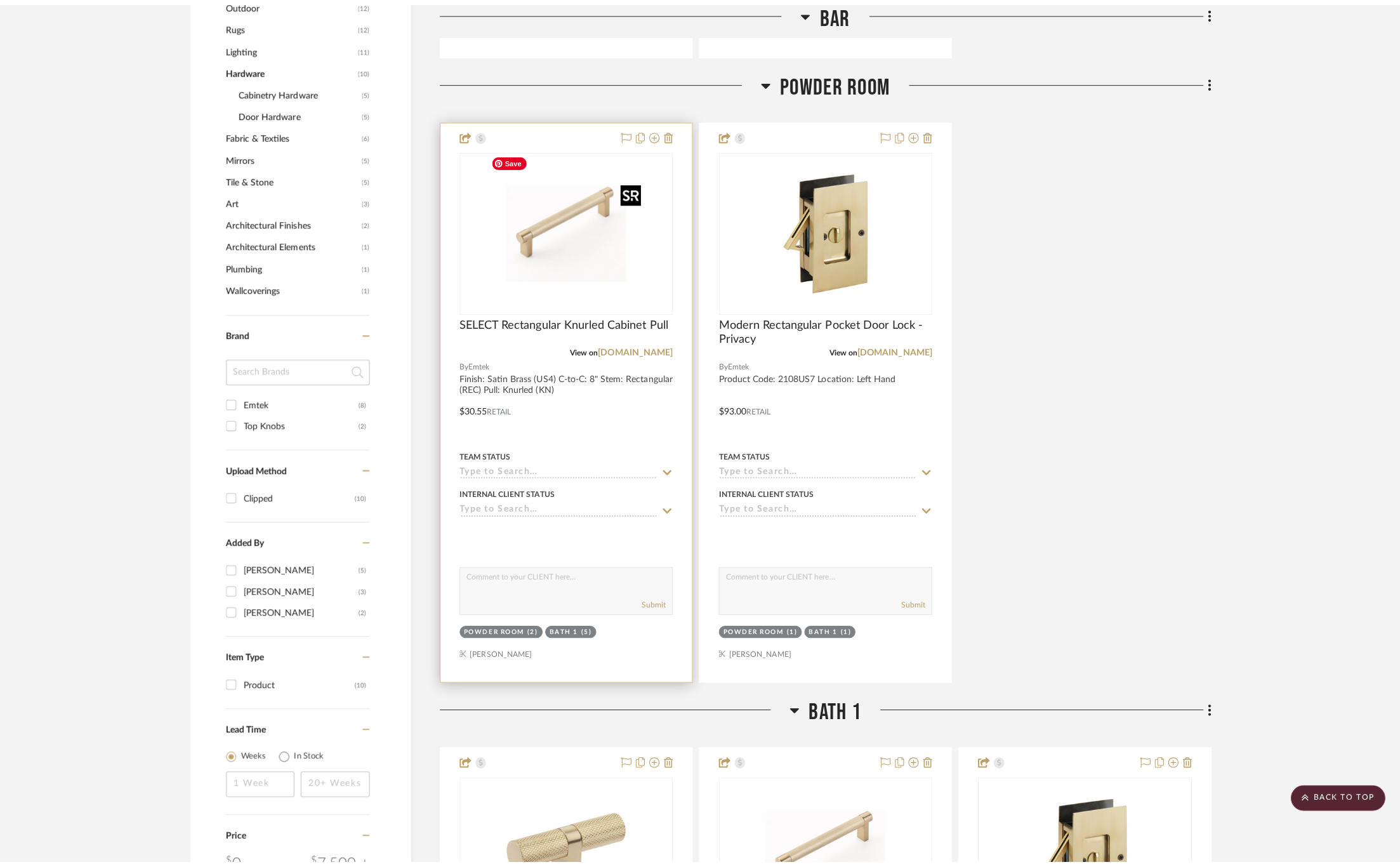
scroll to position [0, 0]
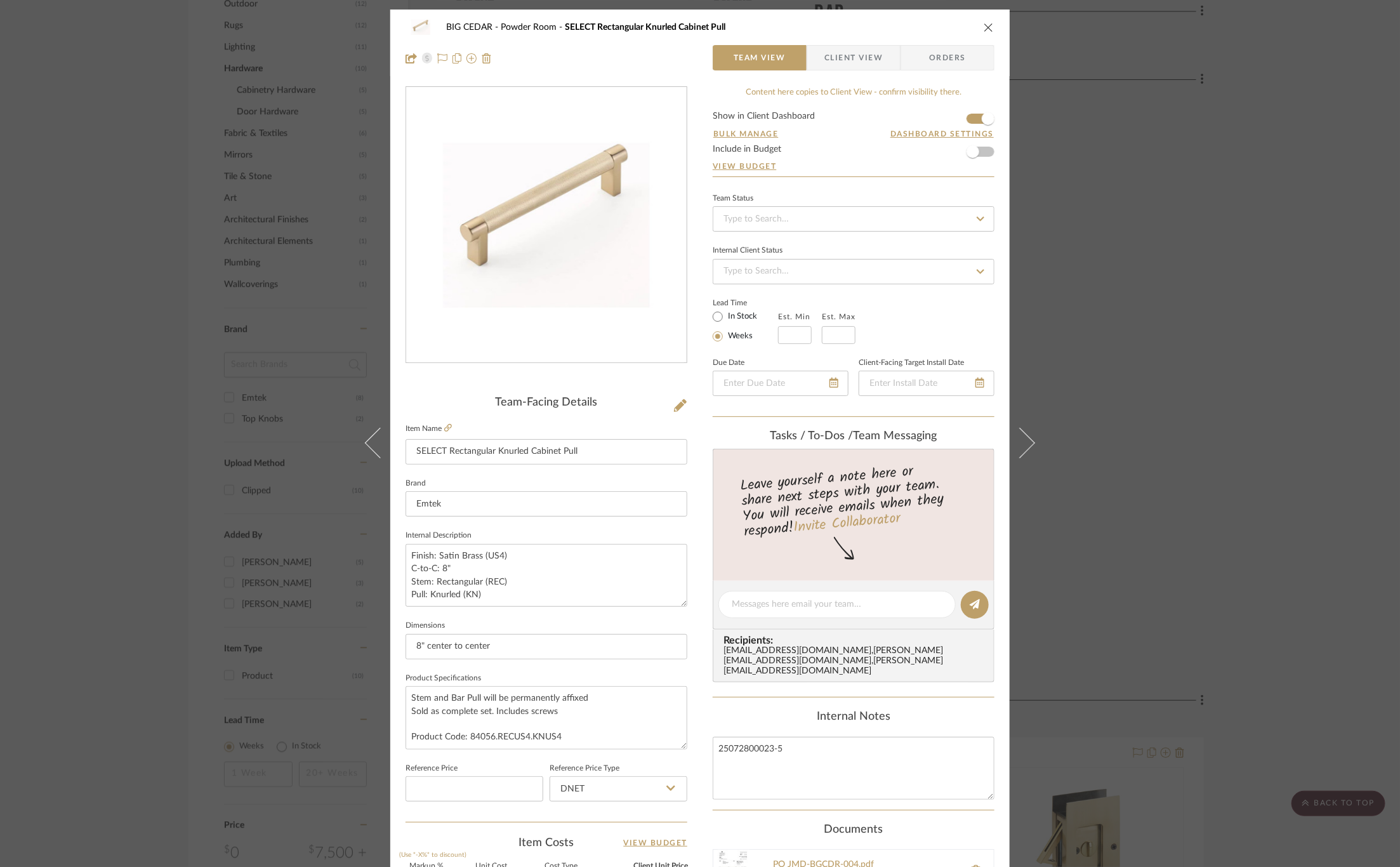
click at [959, 64] on span "Orders" at bounding box center [947, 58] width 65 height 25
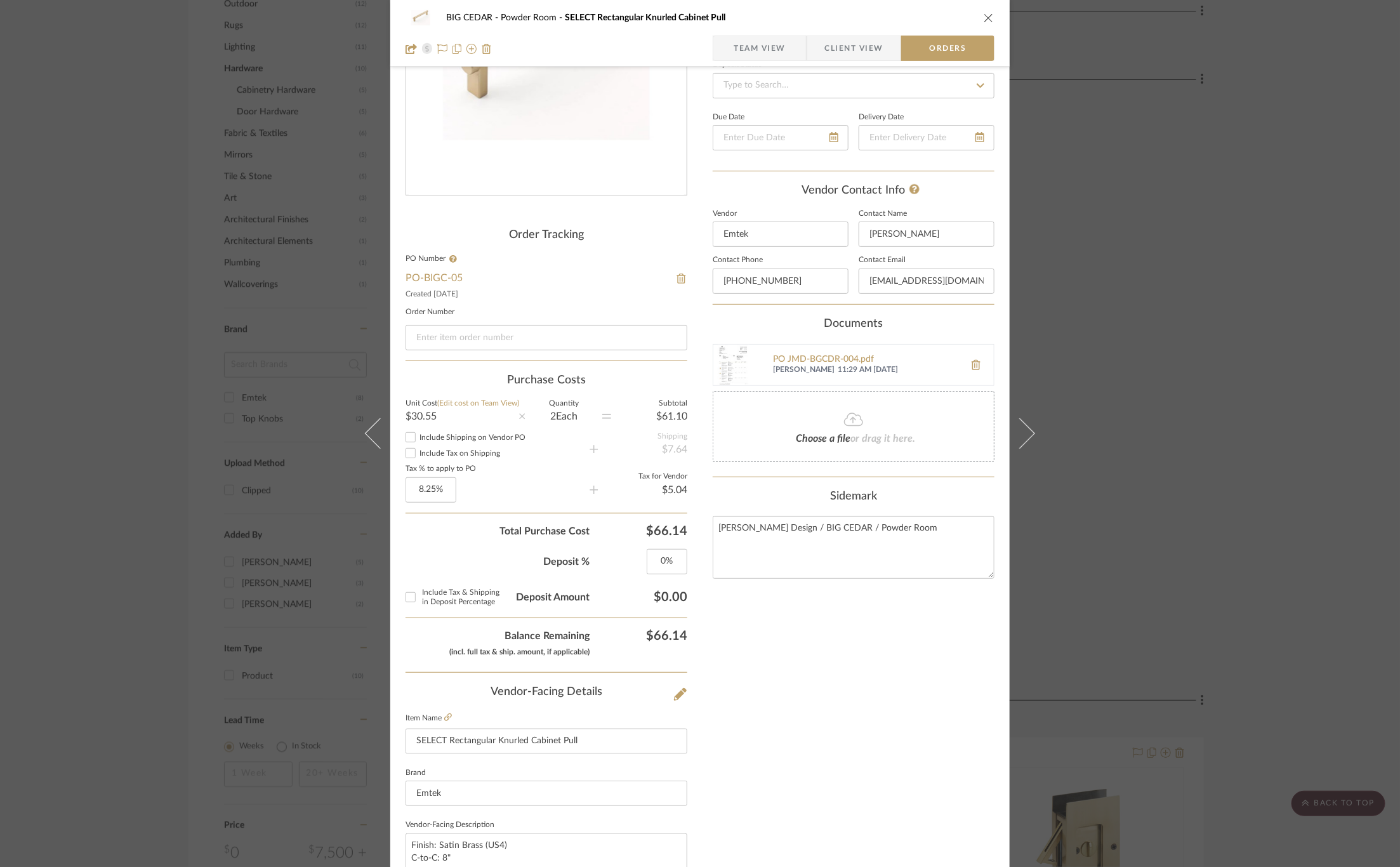
scroll to position [105, 0]
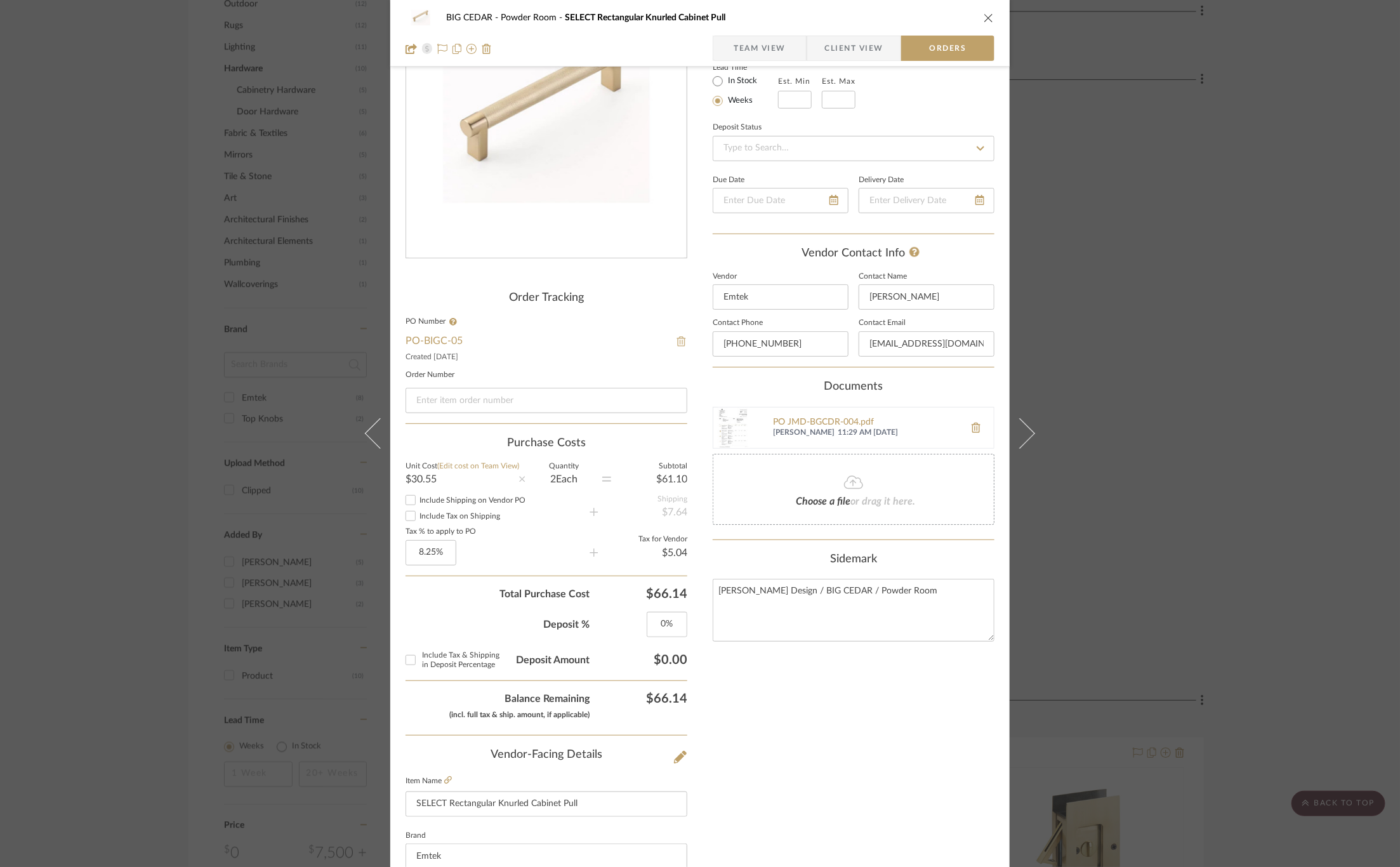
click at [675, 340] on img at bounding box center [681, 341] width 11 height 10
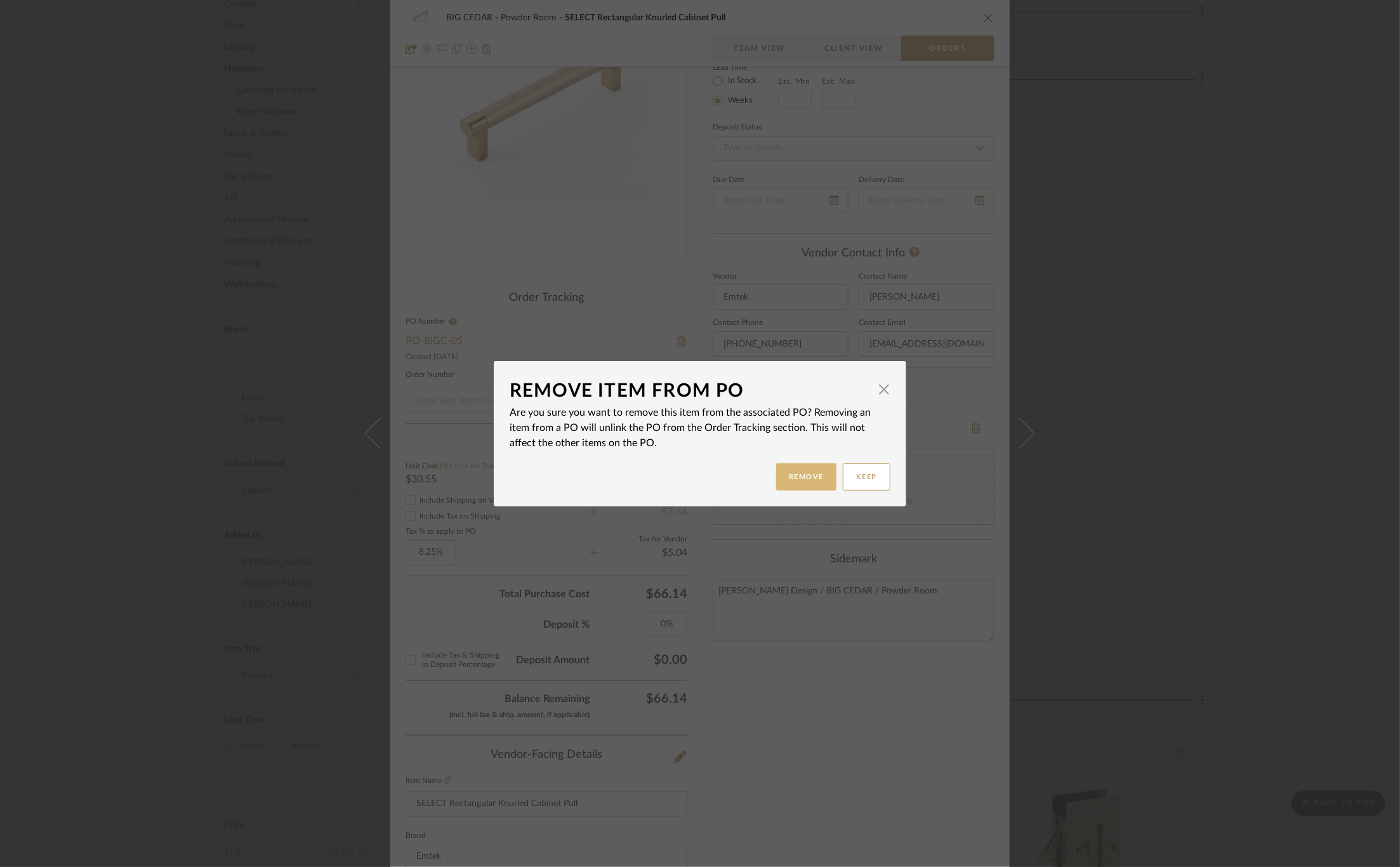
click at [806, 469] on button "Remove" at bounding box center [806, 477] width 60 height 27
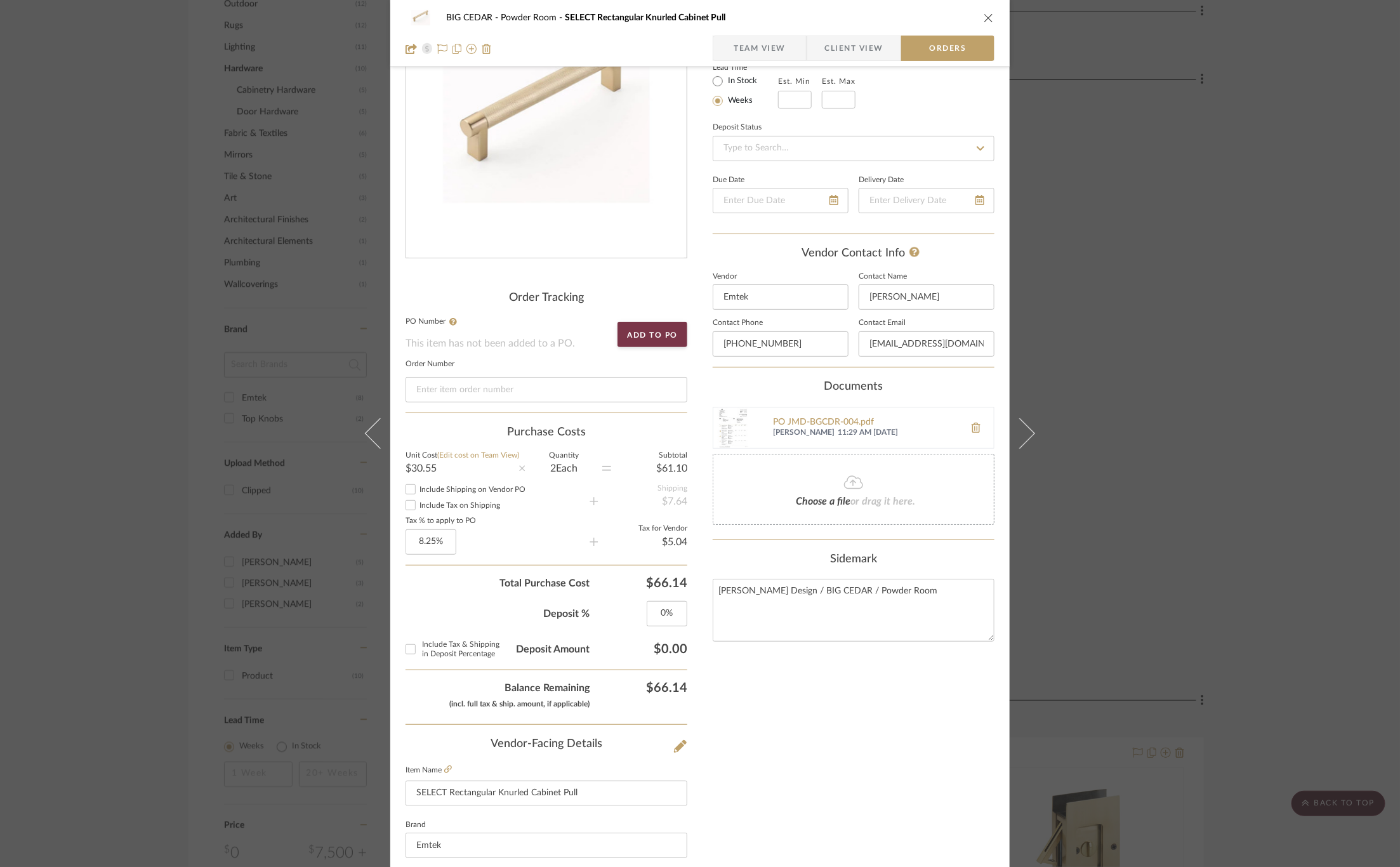
click at [318, 271] on div "BIG CEDAR Powder Room SELECT Rectangular Knurled Cabinet Pull Team View Client …" at bounding box center [700, 434] width 1400 height 867
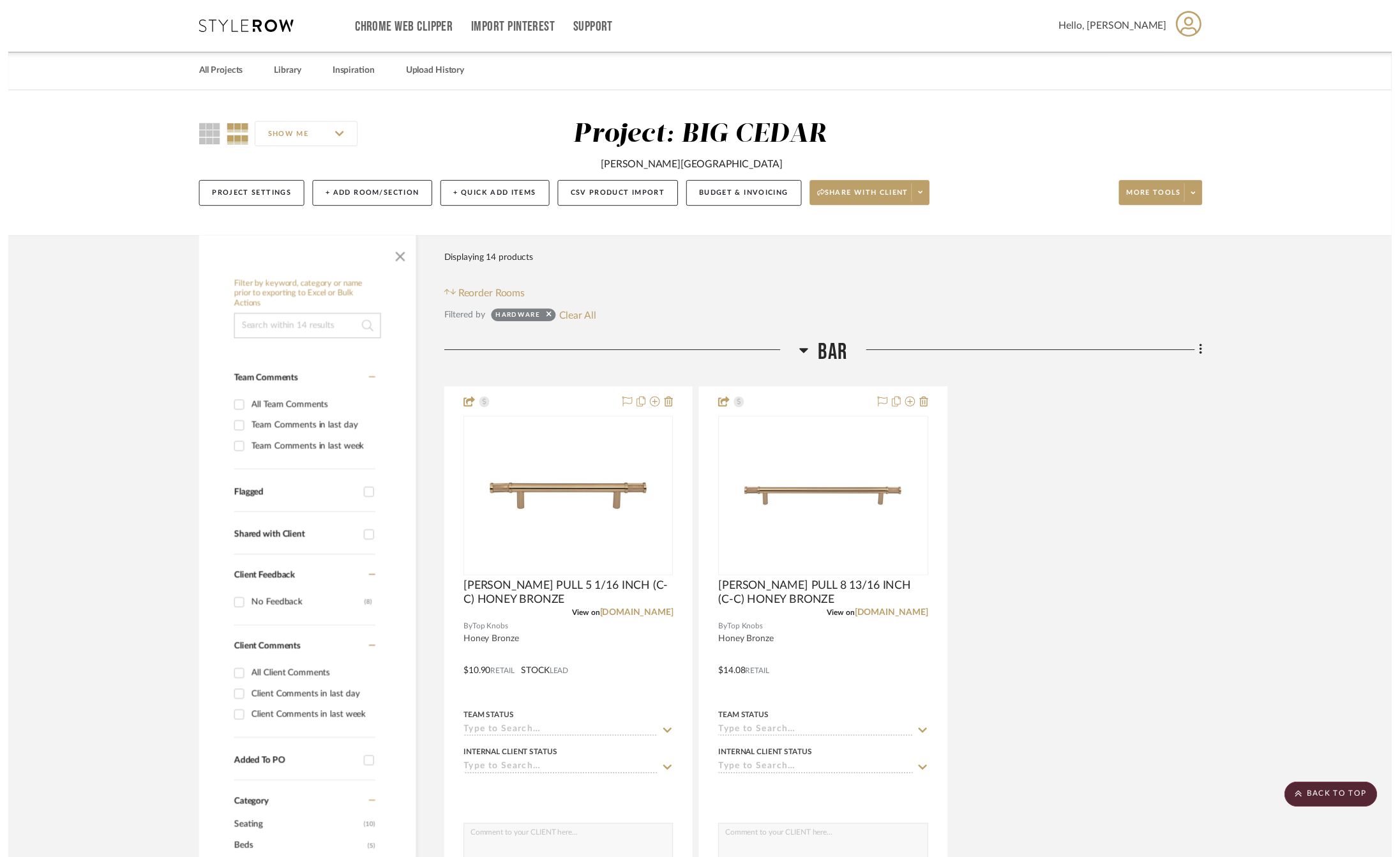
scroll to position [900, 0]
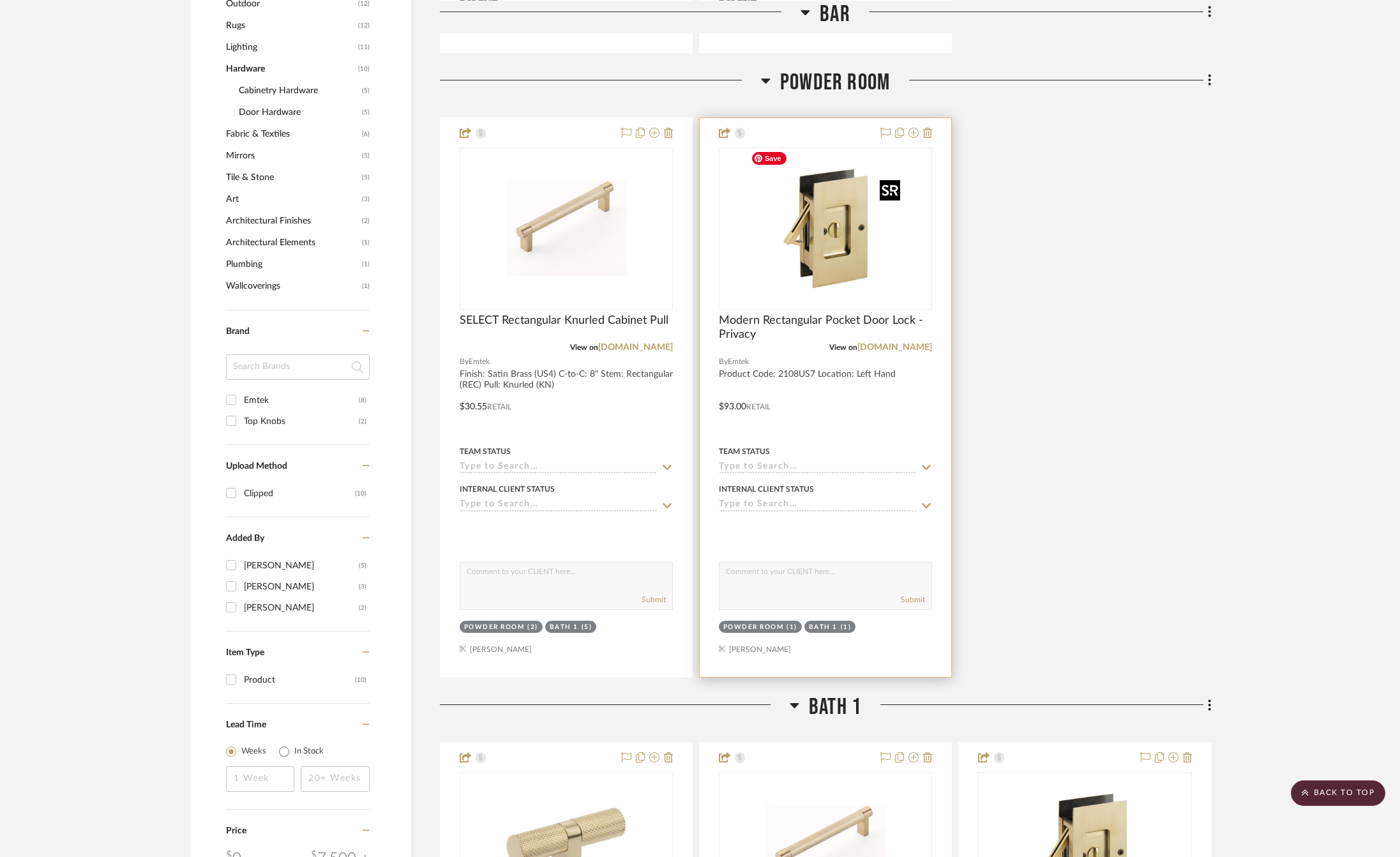
click at [818, 253] on img "0" at bounding box center [825, 228] width 159 height 159
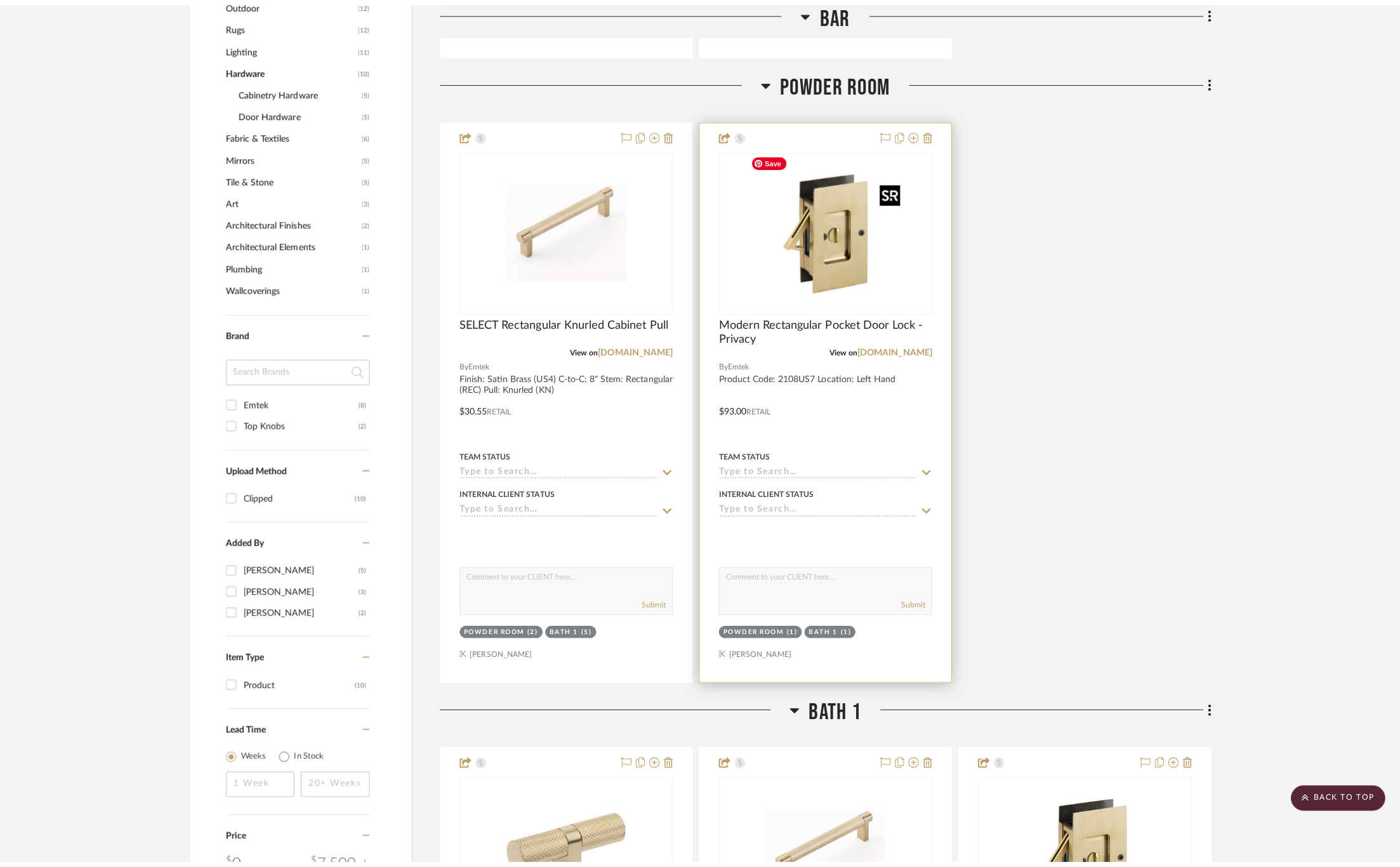
scroll to position [0, 0]
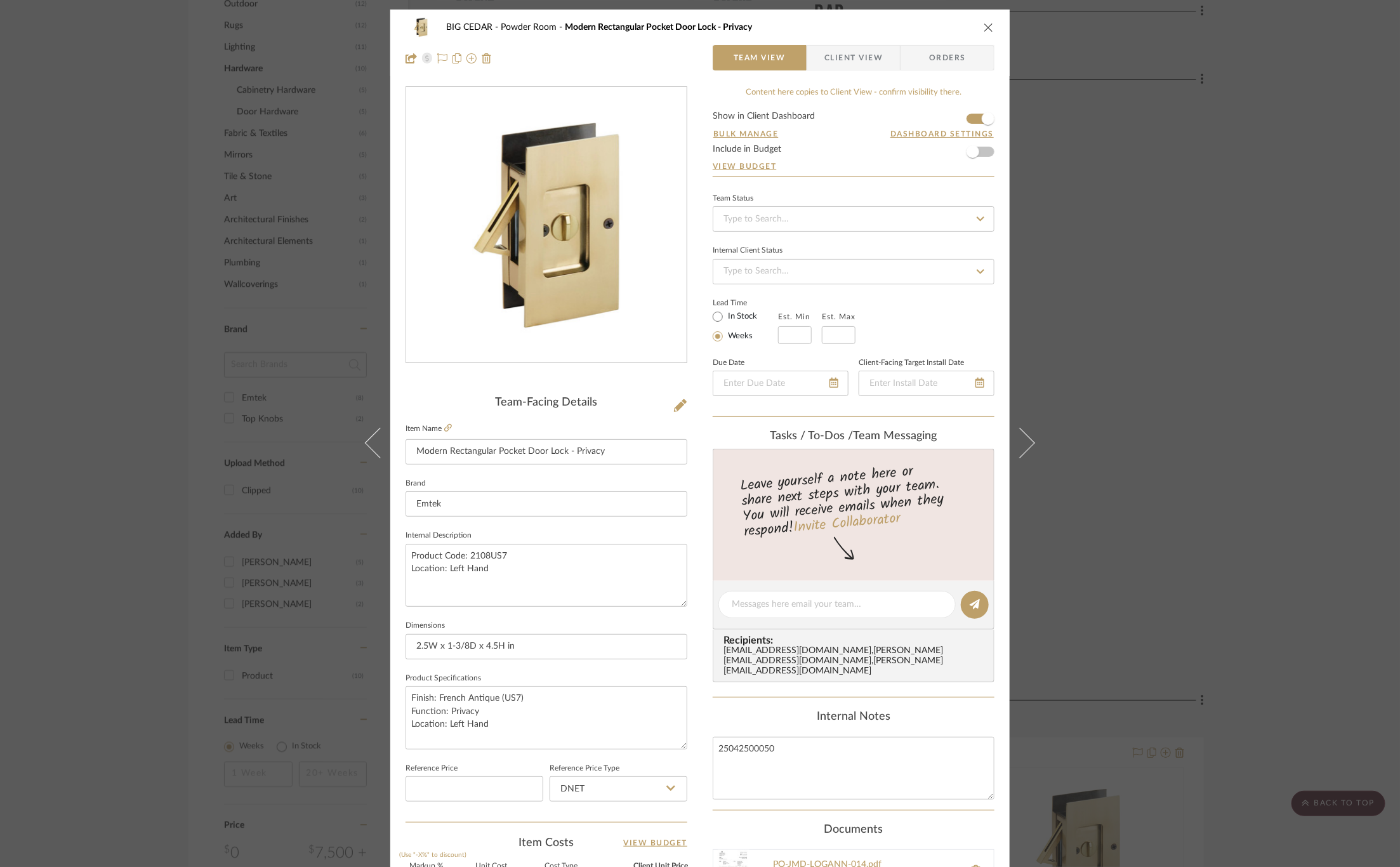
click at [1111, 280] on div "BIG CEDAR Powder Room Modern Rectangular Pocket Door Lock - Privacy Team View C…" at bounding box center [700, 434] width 1400 height 867
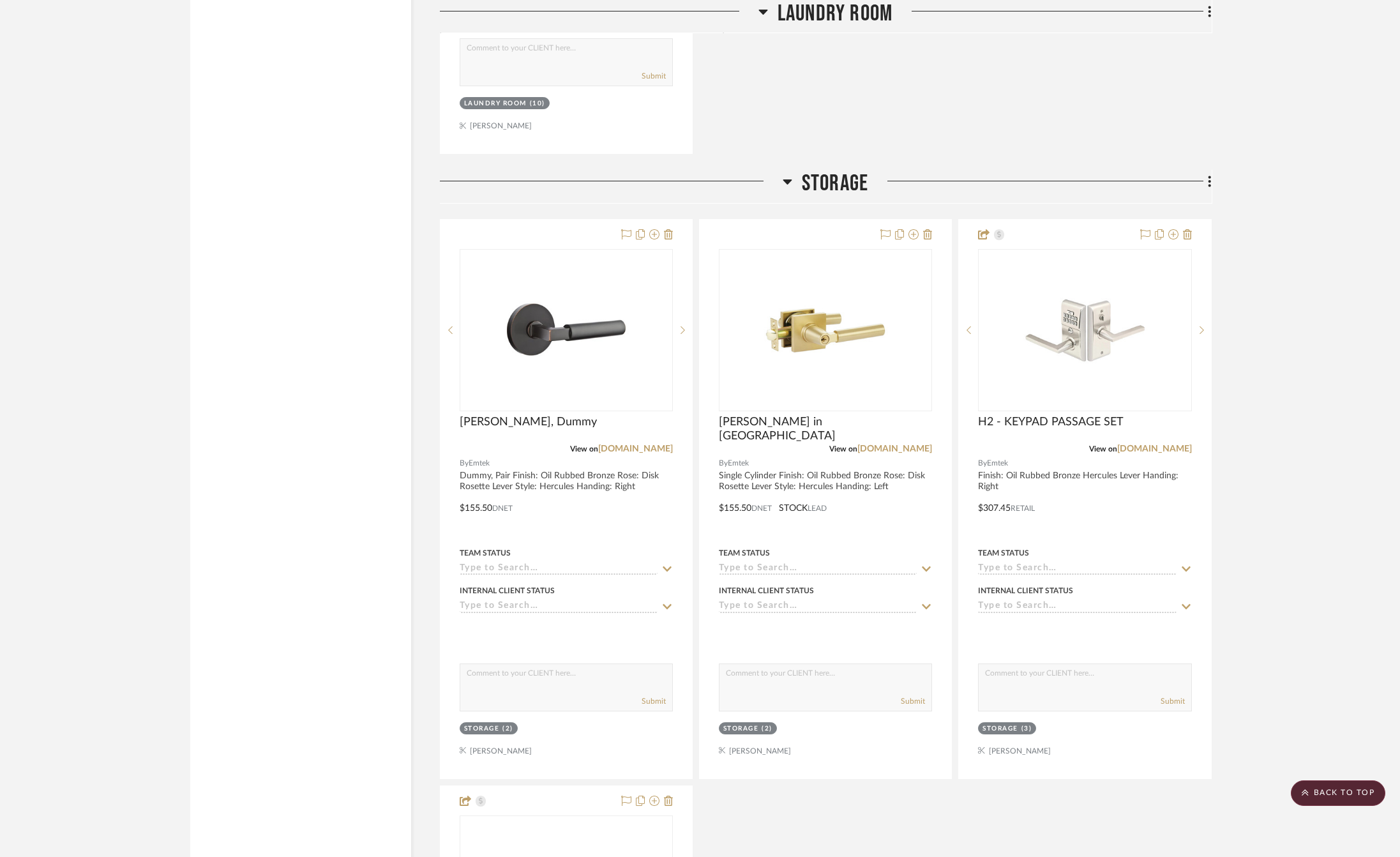
scroll to position [3302, 0]
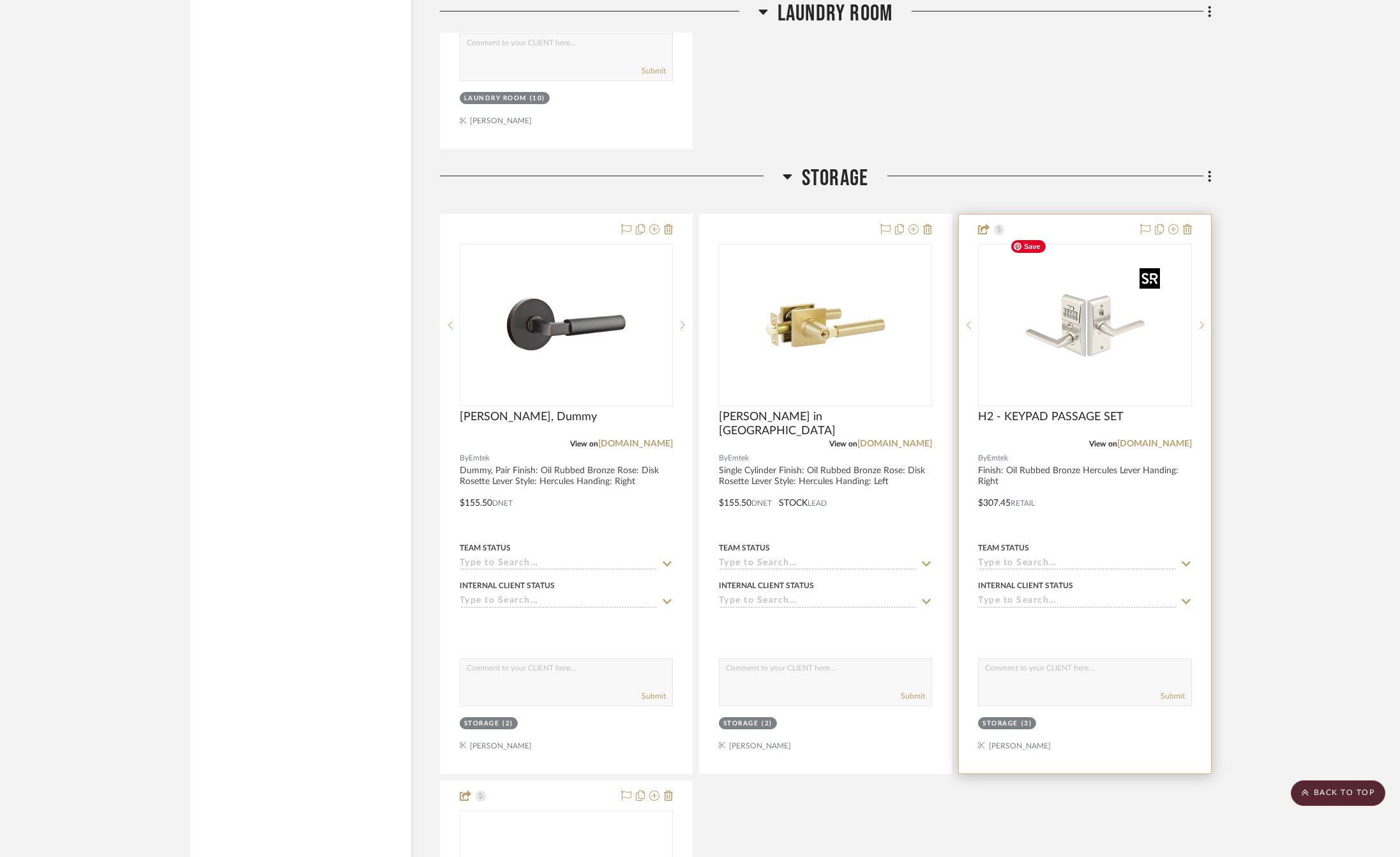
click at [1071, 284] on img "0" at bounding box center [1085, 325] width 159 height 159
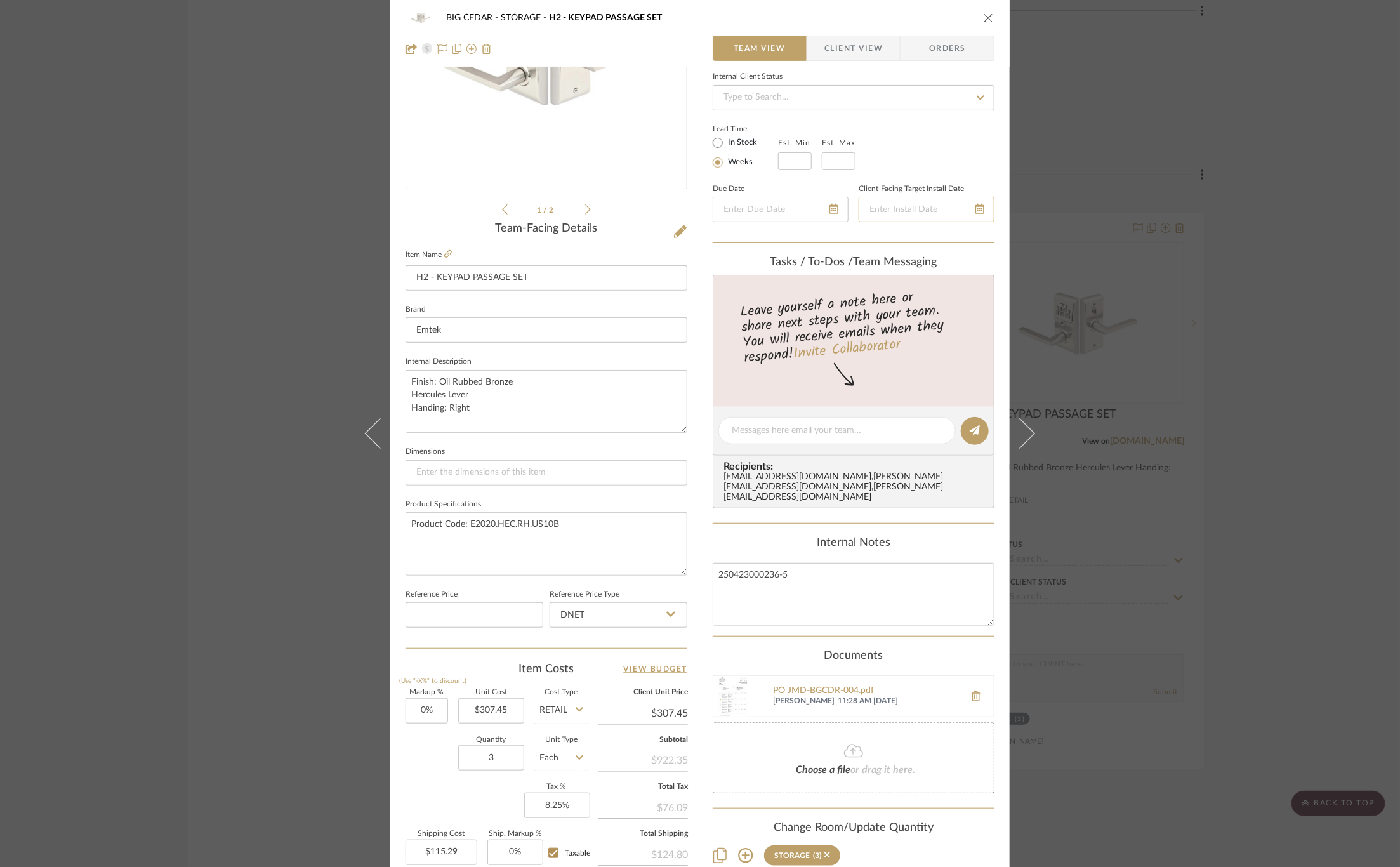
scroll to position [182, 0]
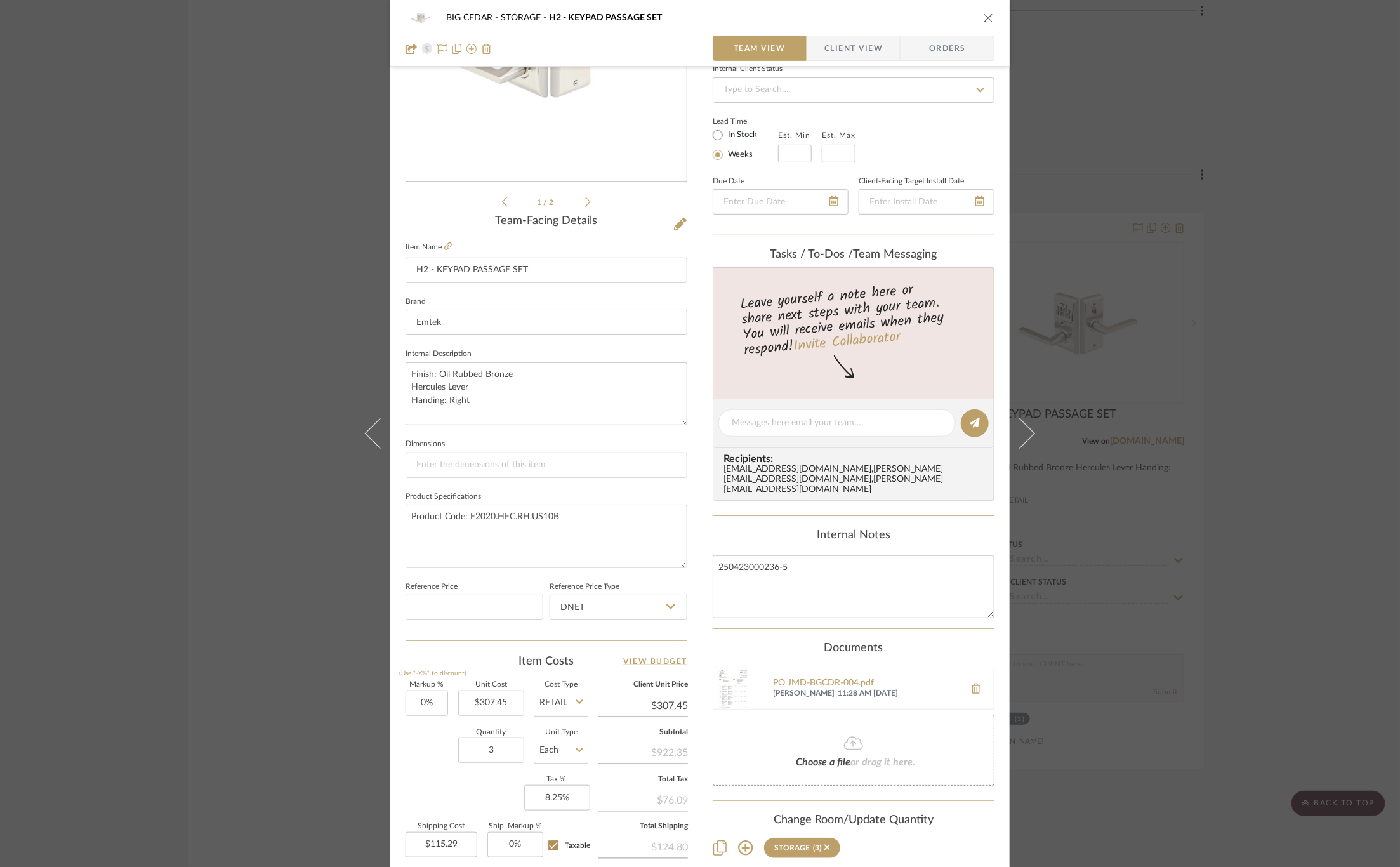
click at [304, 301] on div "BIG CEDAR STORAGE H2 - KEYPAD PASSAGE SET Team View Client View Orders 1 / 2 Te…" at bounding box center [700, 434] width 1400 height 867
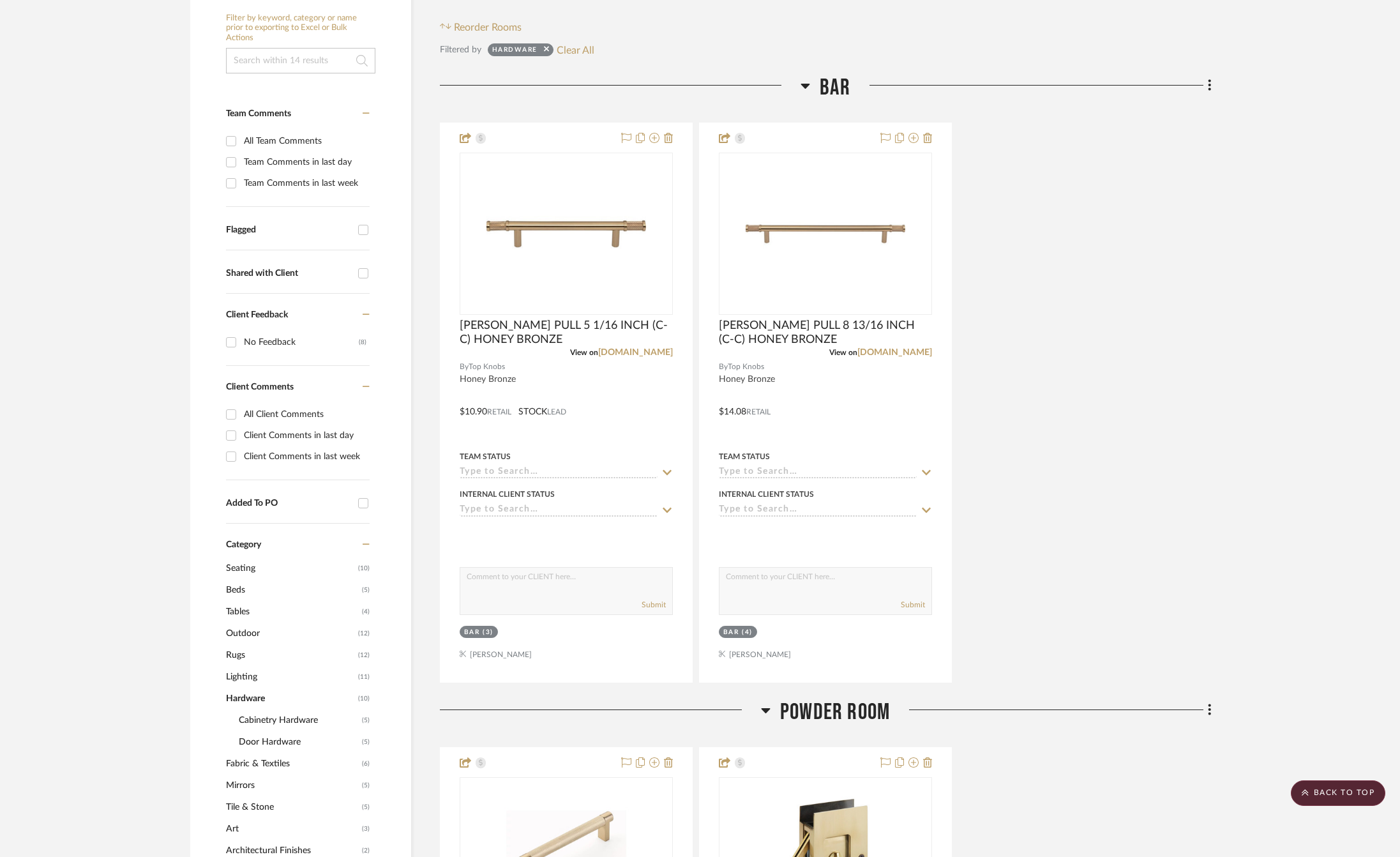
scroll to position [266, 0]
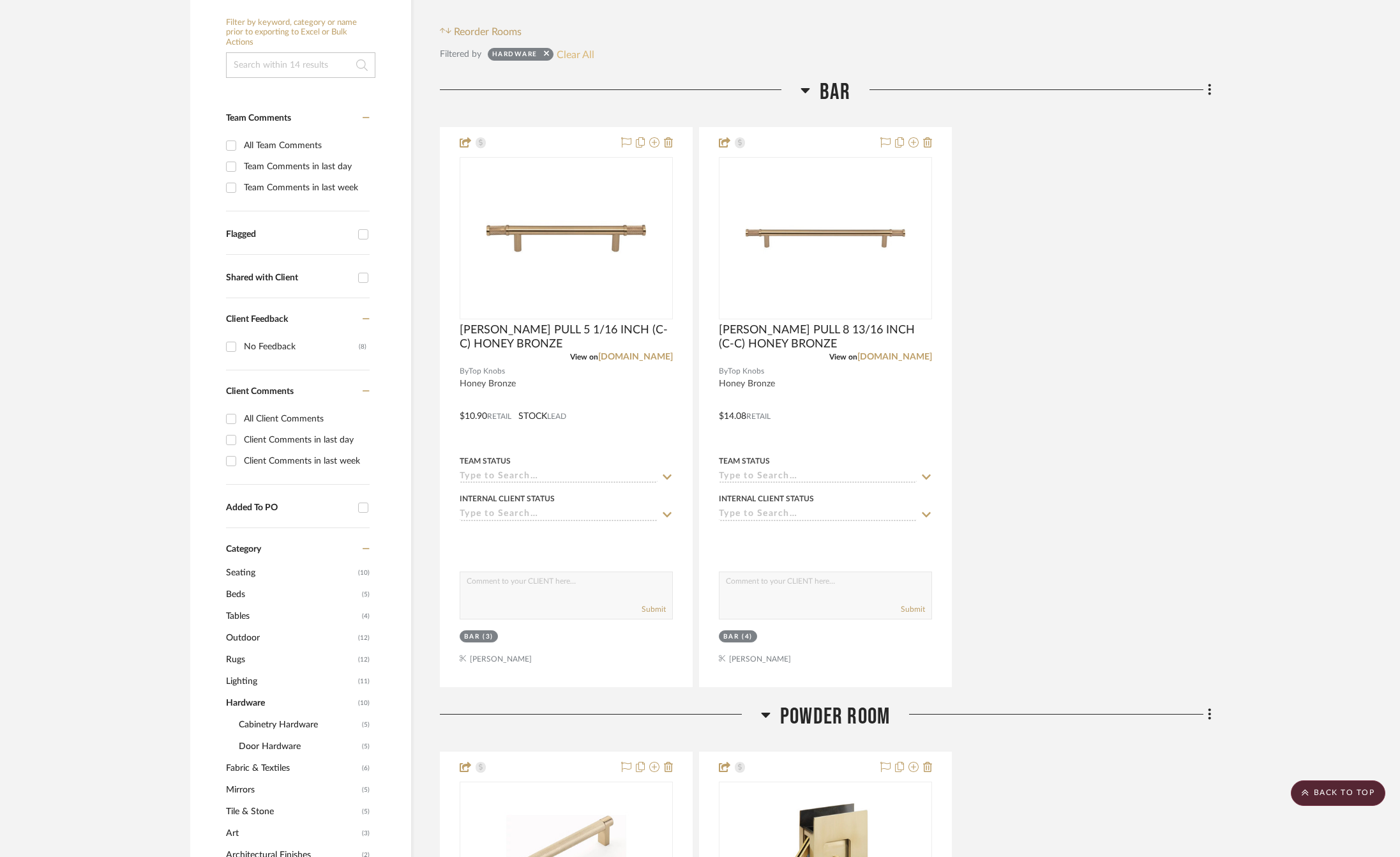
click at [574, 50] on button "Clear All" at bounding box center [576, 54] width 37 height 17
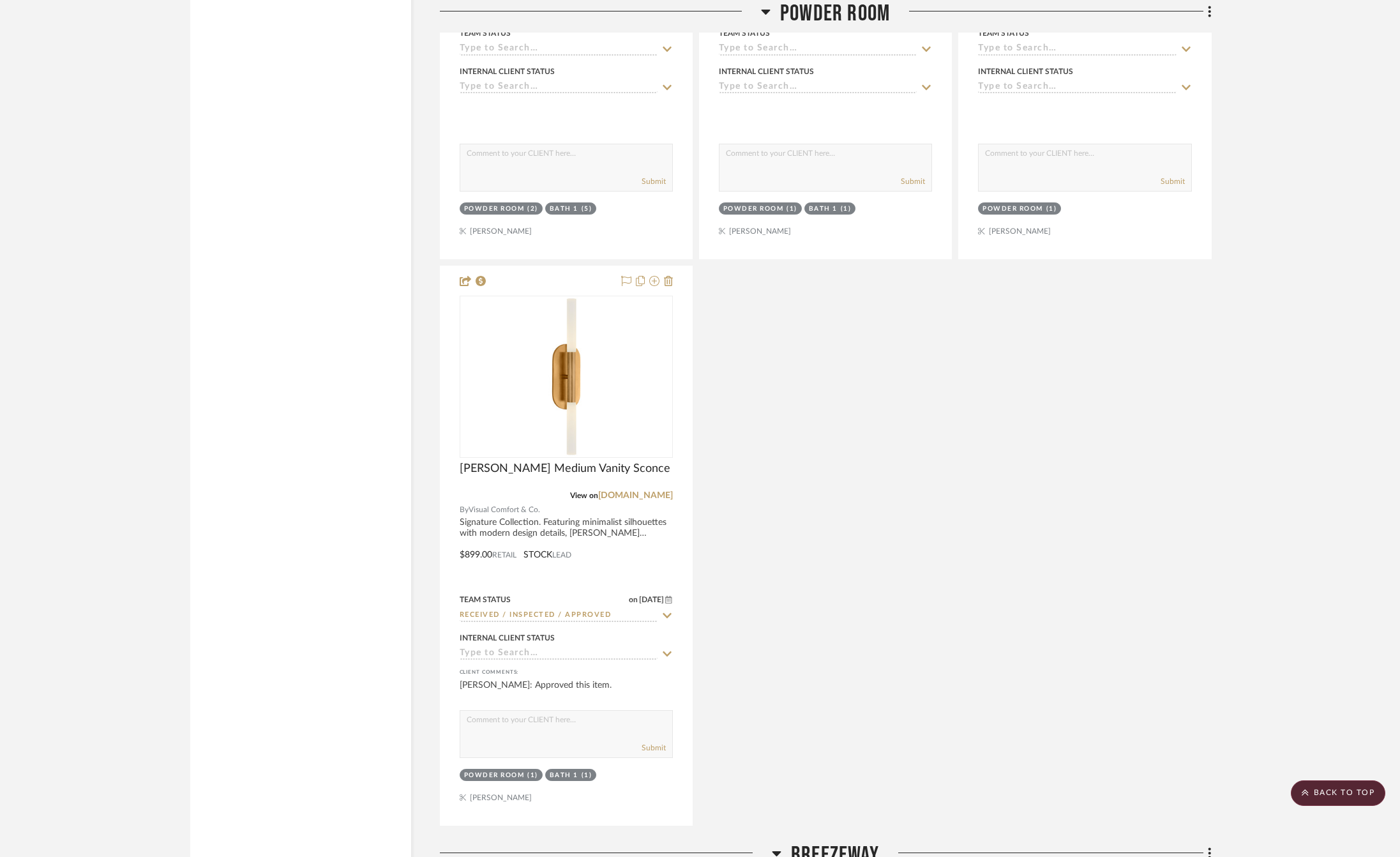
scroll to position [4179, 0]
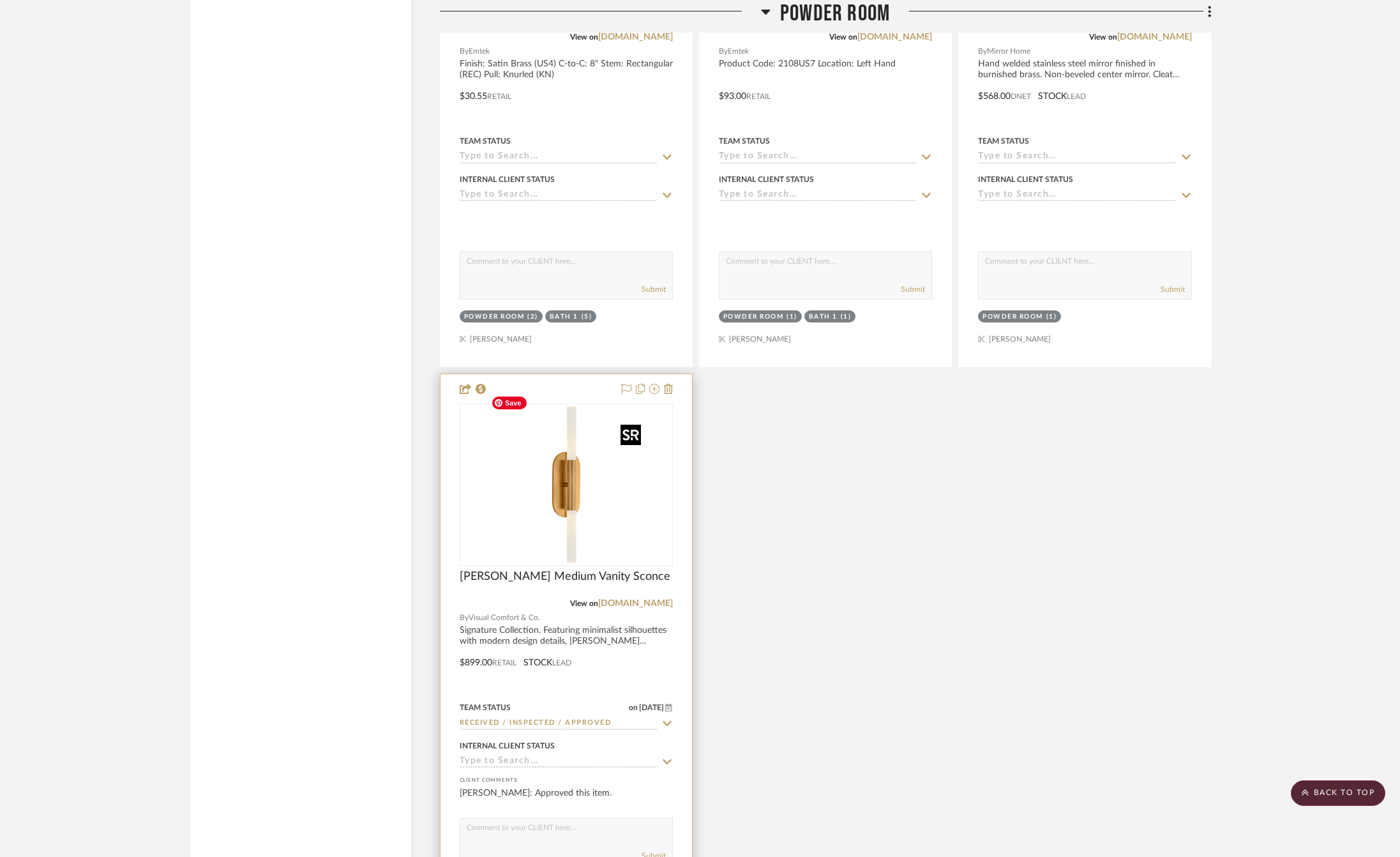
click at [0, 0] on img at bounding box center [0, 0] width 0 height 0
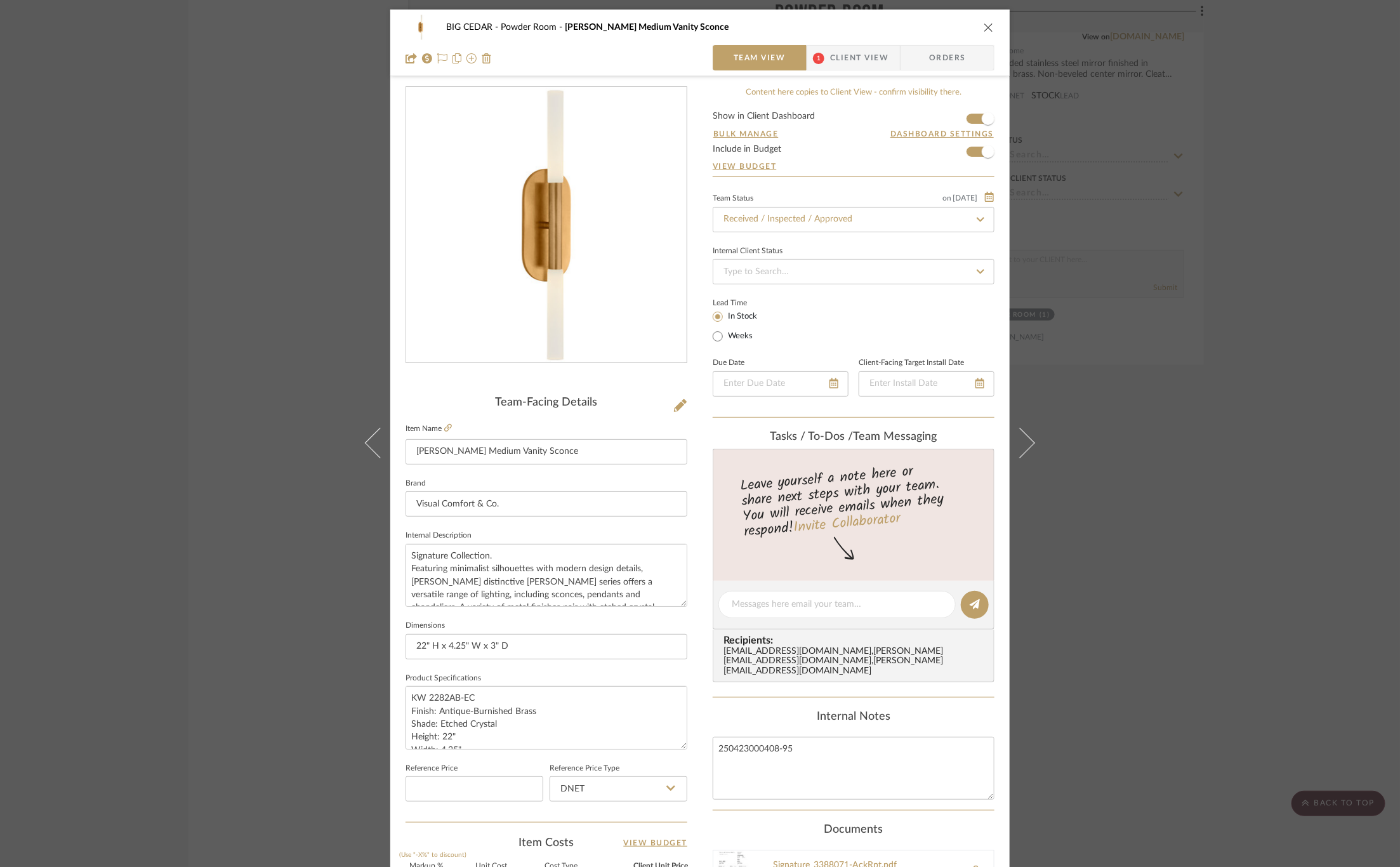
scroll to position [310, 0]
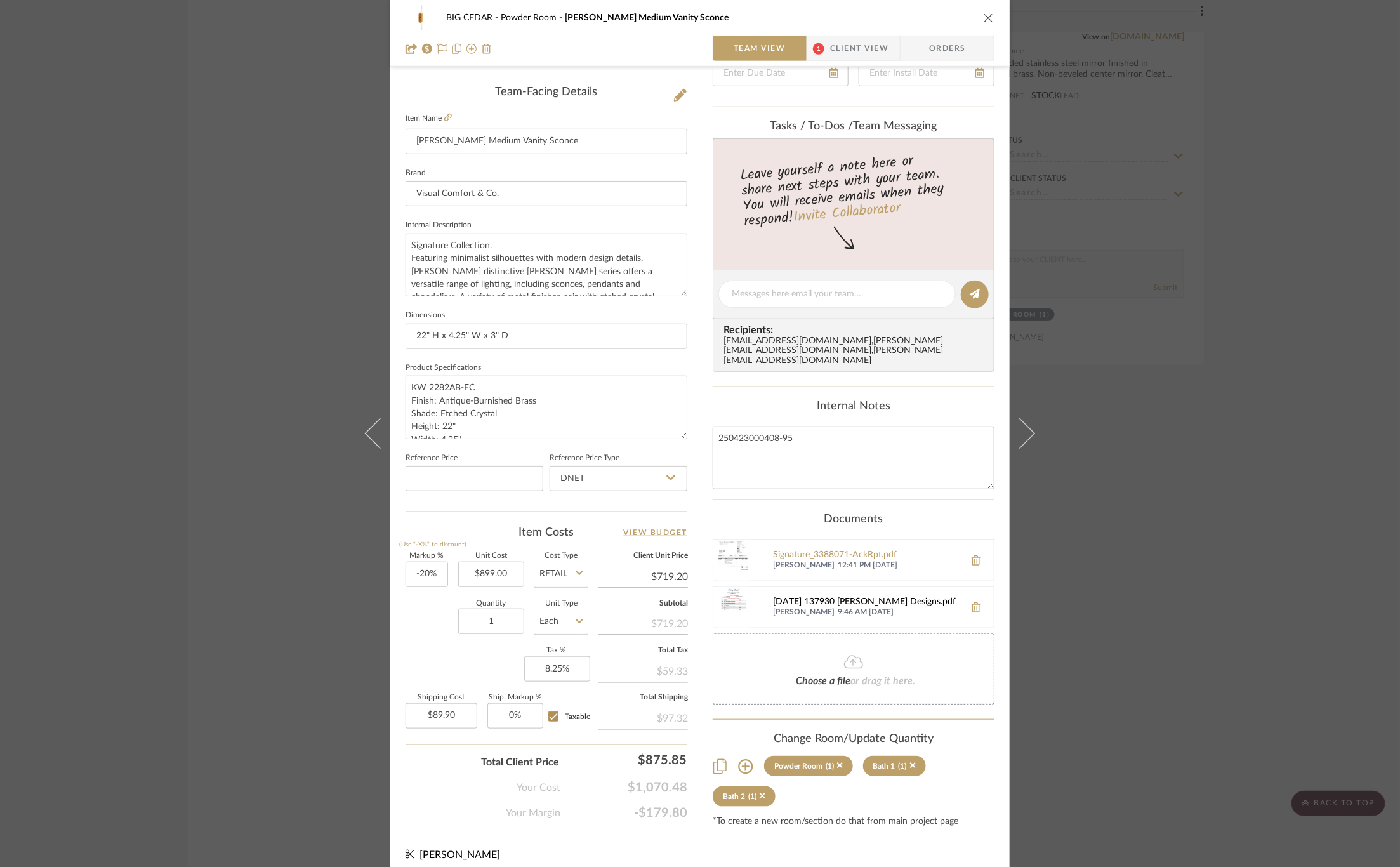
click at [835, 597] on div "2025-05-01 137930 Mauldin Designs.pdf" at bounding box center [866, 602] width 186 height 10
click at [205, 197] on div "BIG CEDAR Powder Room Rousseau Medium Vanity Sconce Team View 1 Client View Ord…" at bounding box center [700, 434] width 1400 height 867
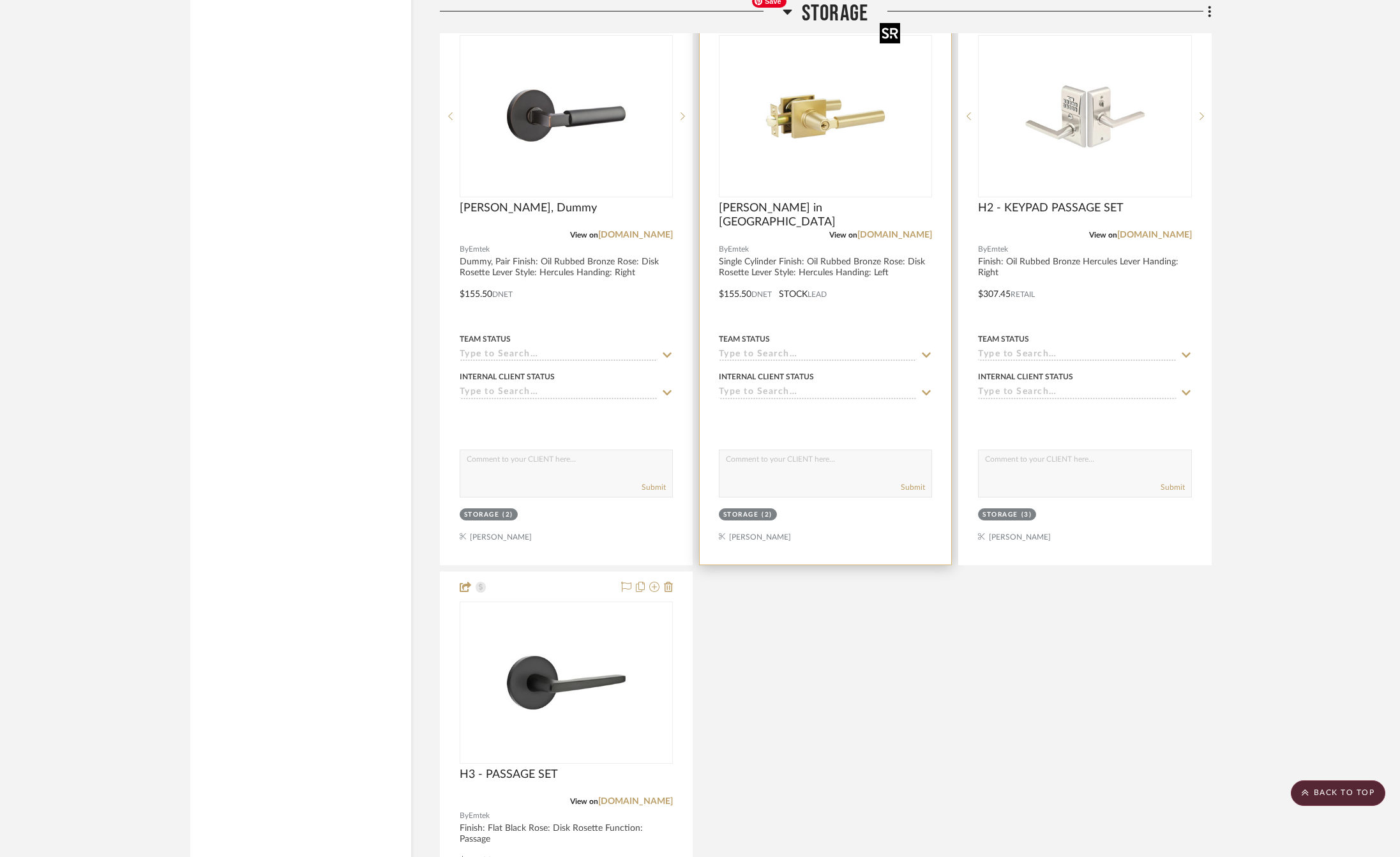
scroll to position [14228, 0]
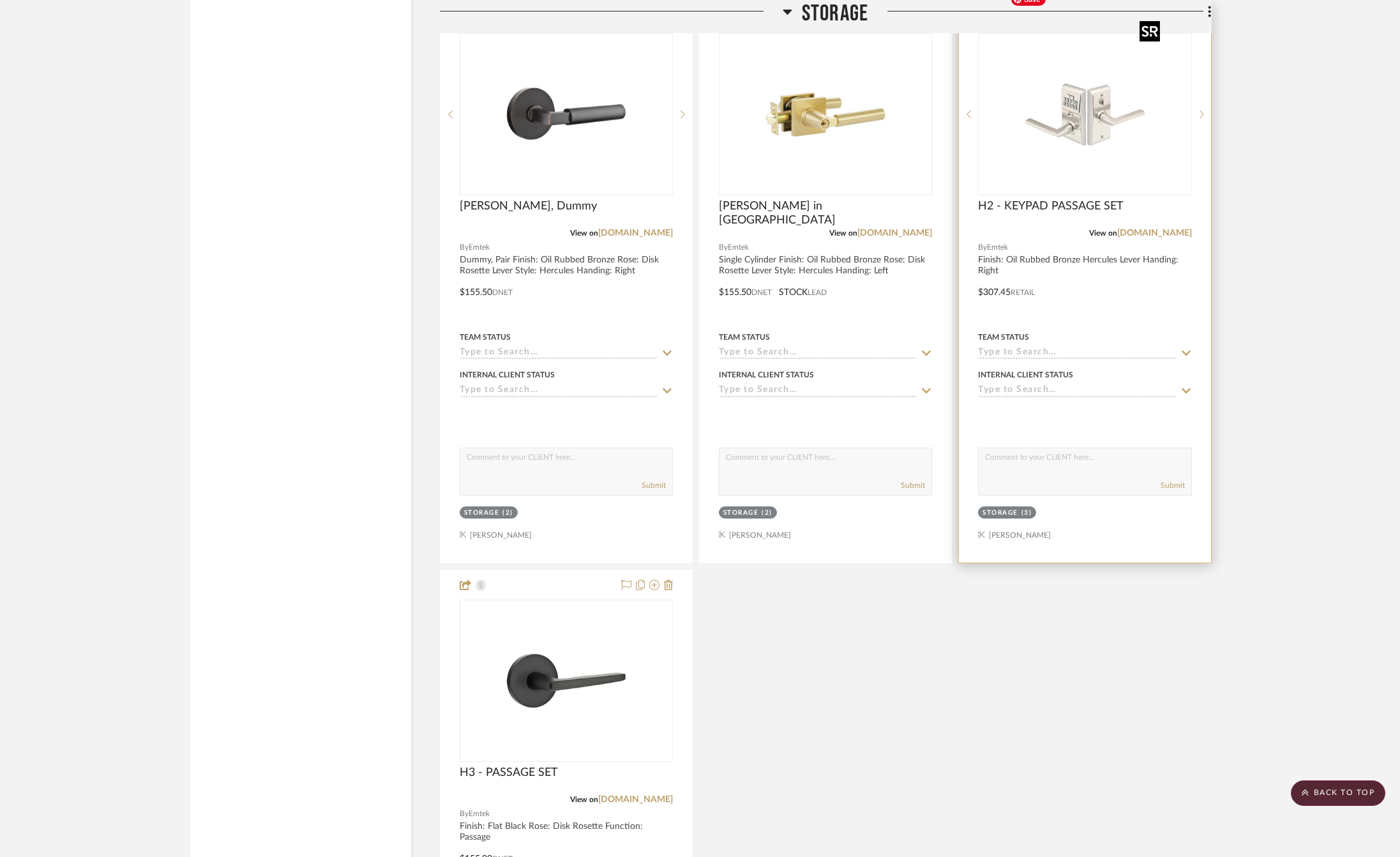
click at [1093, 103] on img "0" at bounding box center [1085, 114] width 159 height 159
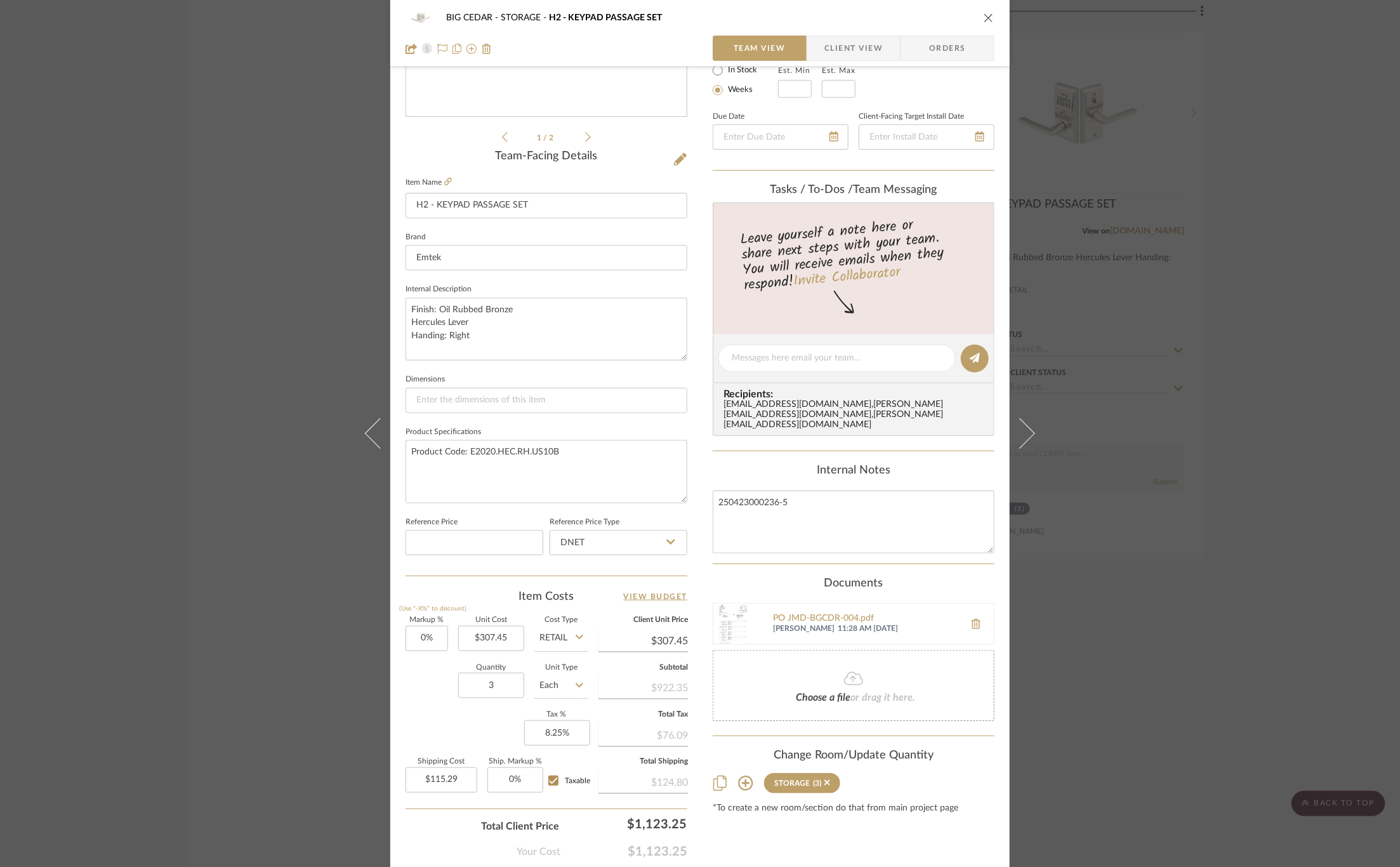
scroll to position [251, 0]
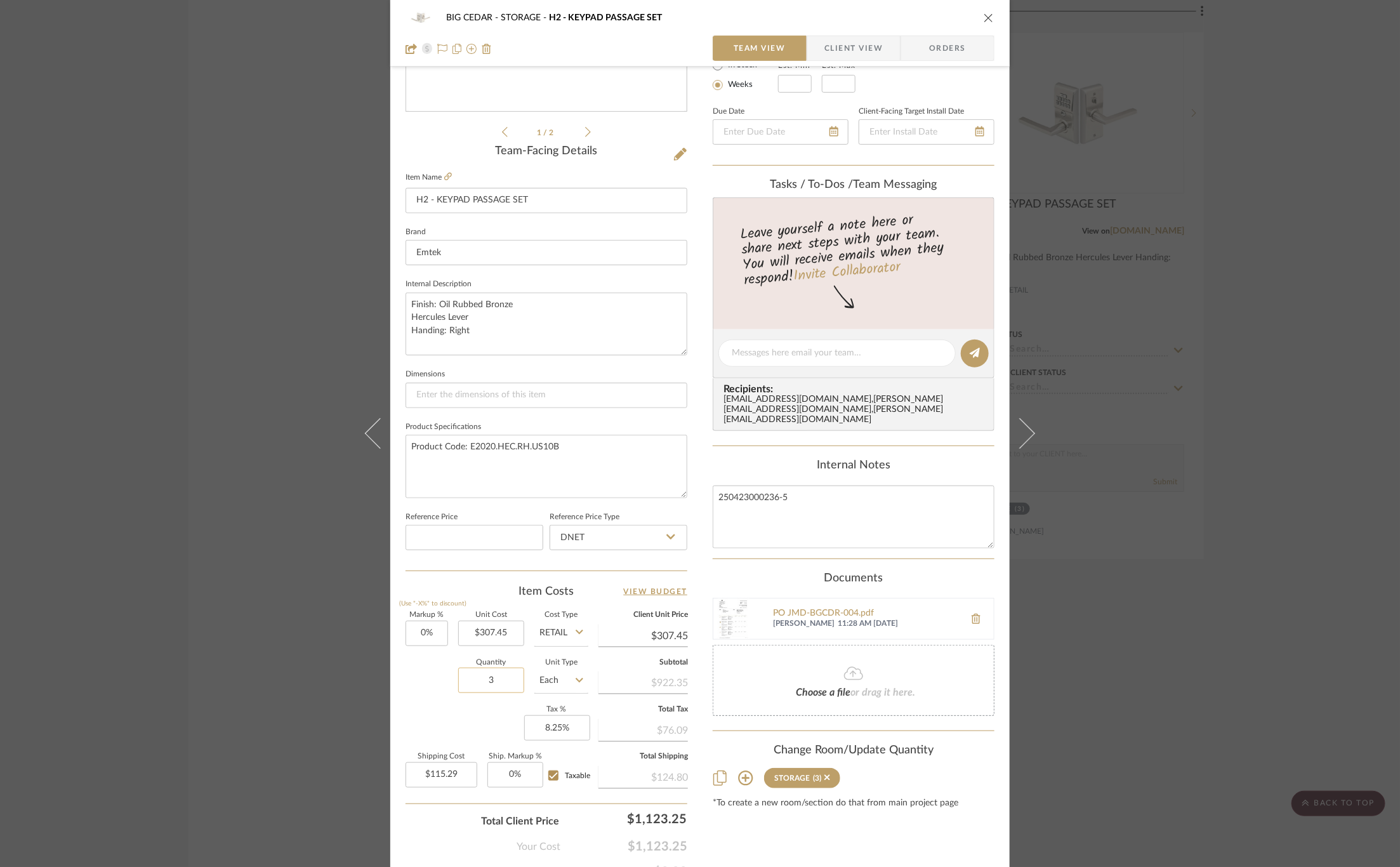
drag, startPoint x: 484, startPoint y: 676, endPoint x: 500, endPoint y: 676, distance: 16.0
click at [500, 676] on input "3" at bounding box center [491, 680] width 66 height 25
type input "1"
click at [427, 699] on div "Quantity 1 Unit Type Each" at bounding box center [497, 682] width 183 height 45
type input "$38.43"
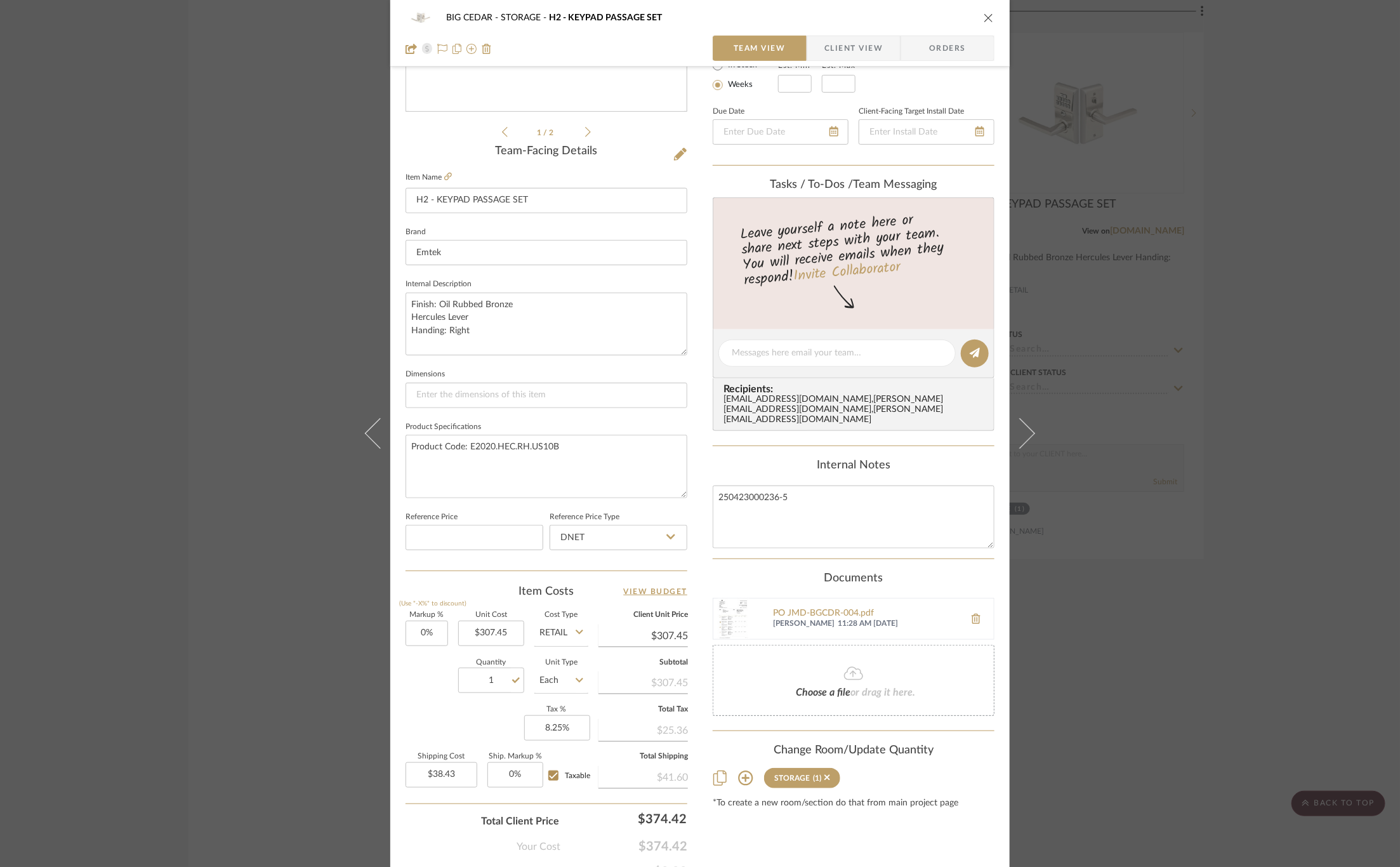
click at [218, 358] on div "BIG CEDAR STORAGE H2 - KEYPAD PASSAGE SET Team View Client View Orders 1 / 2 Te…" at bounding box center [700, 434] width 1400 height 867
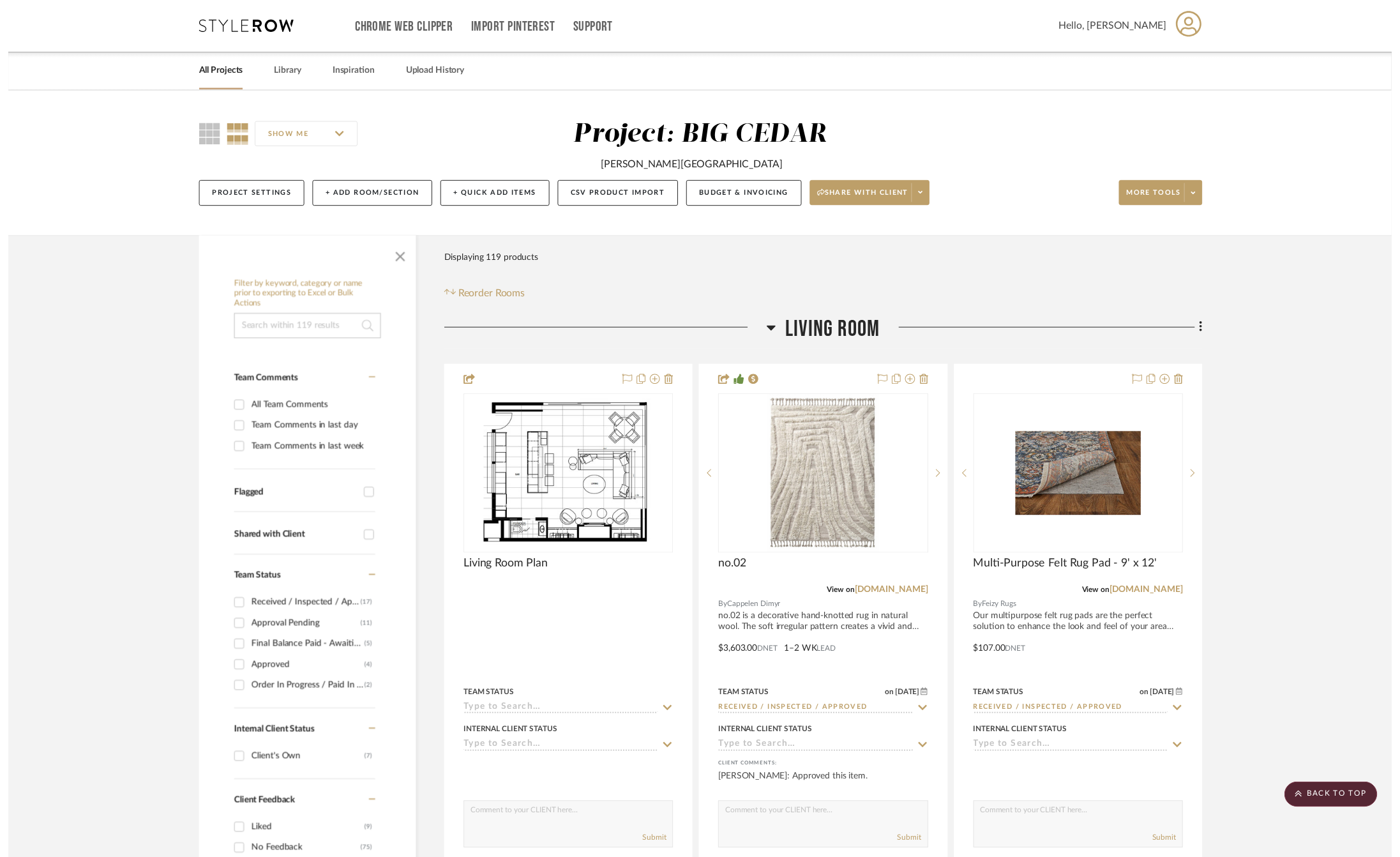
scroll to position [14228, 0]
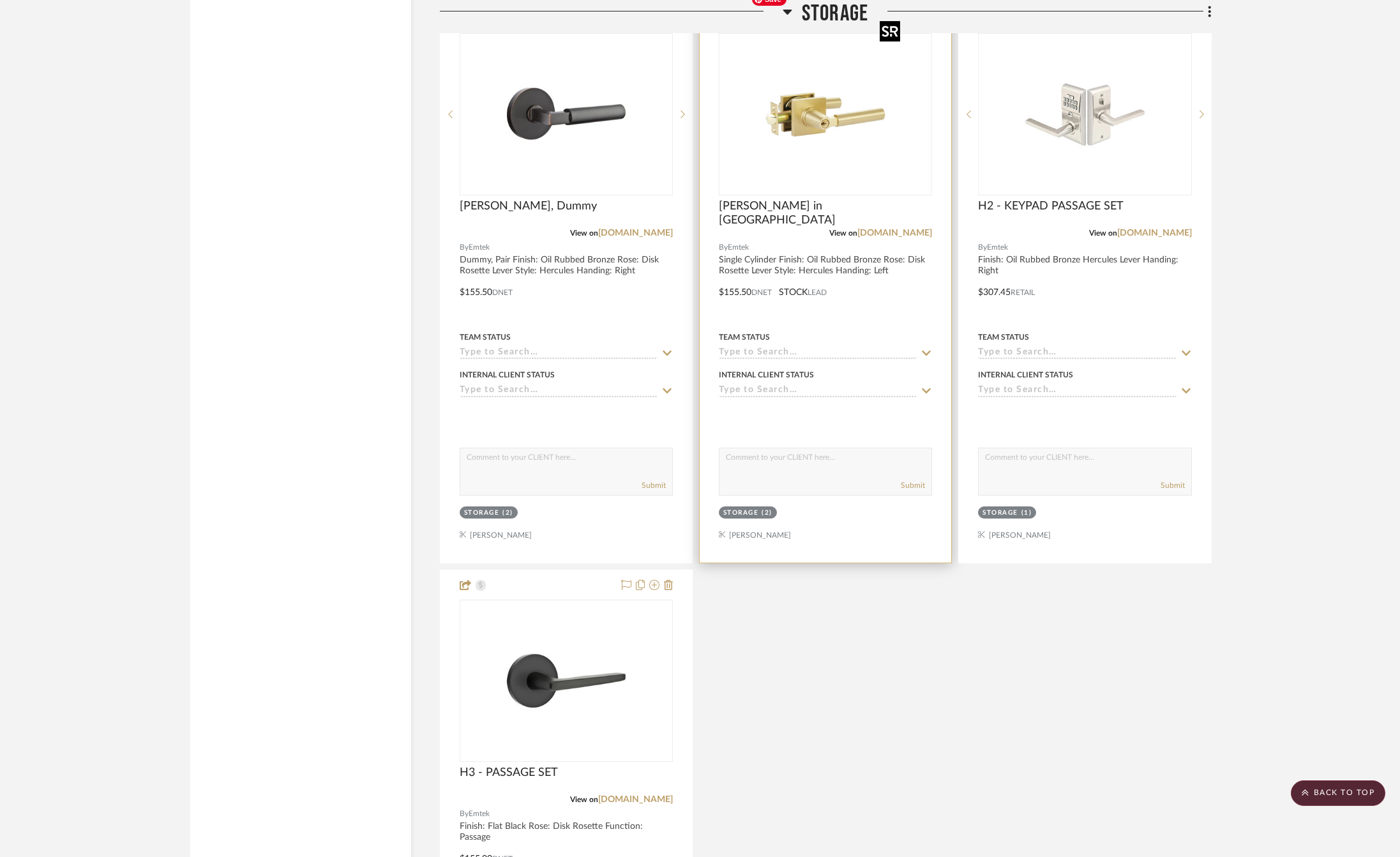
click at [814, 115] on img "0" at bounding box center [825, 114] width 159 height 159
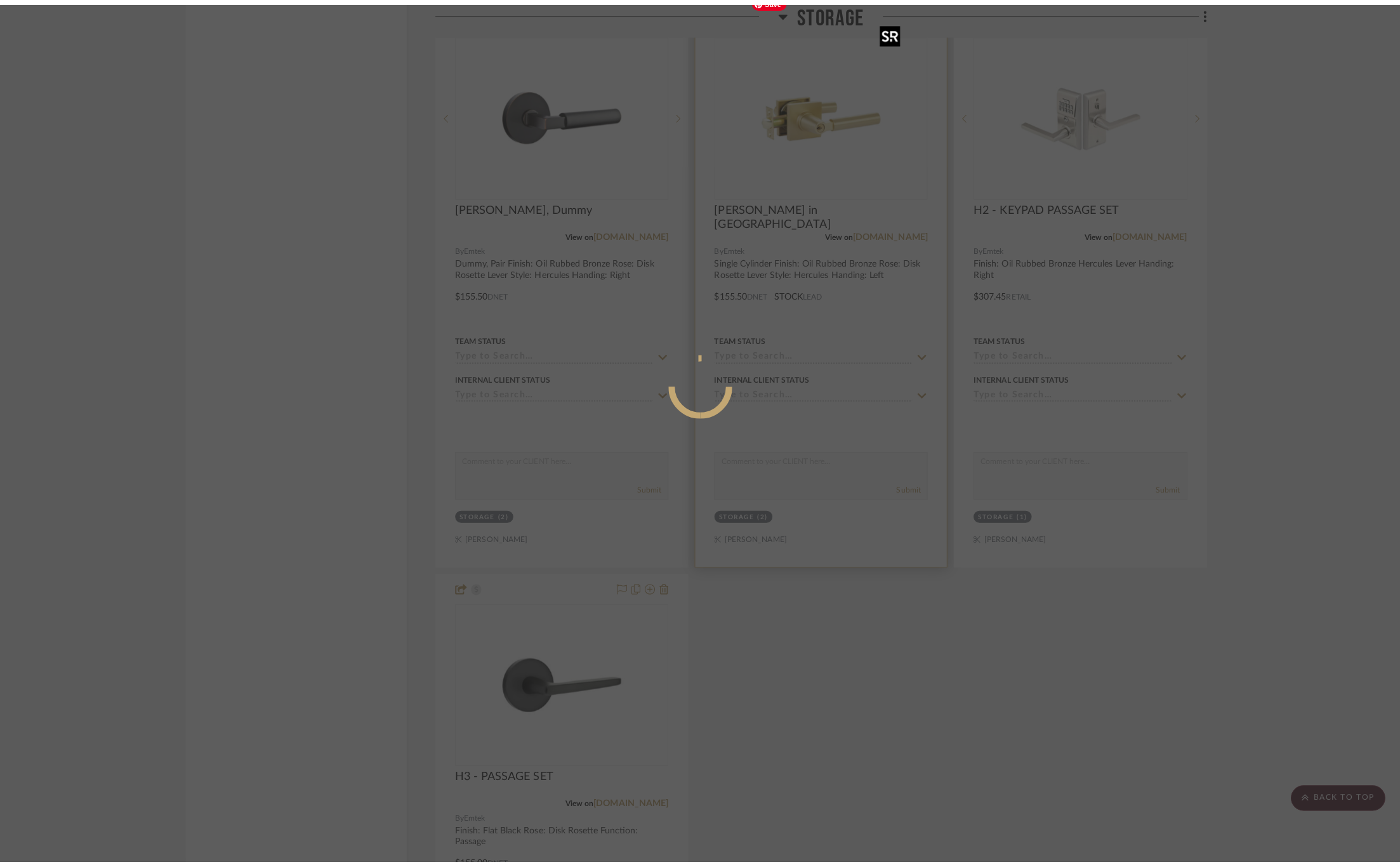
scroll to position [0, 0]
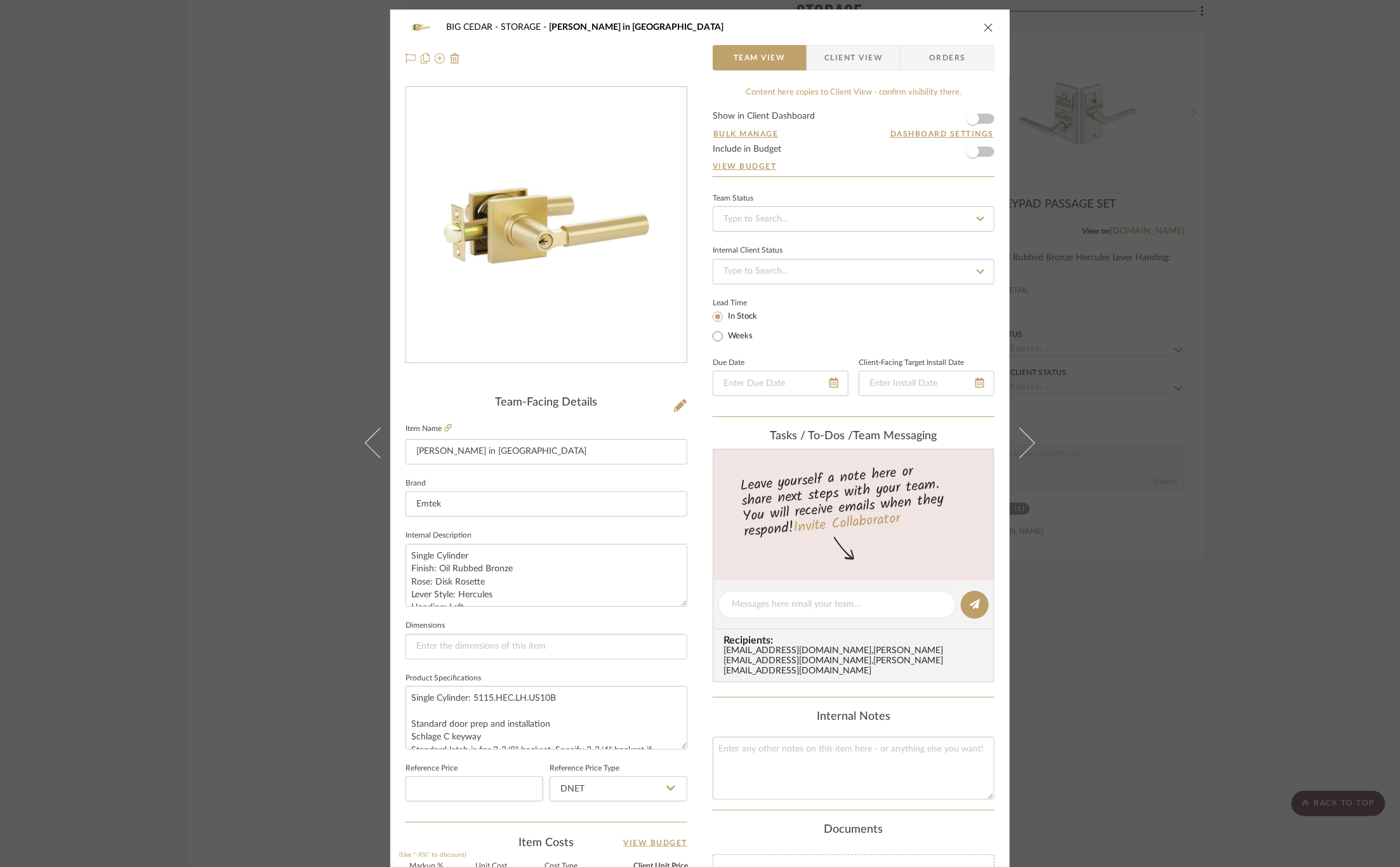
click at [968, 64] on span "Orders" at bounding box center [947, 58] width 65 height 25
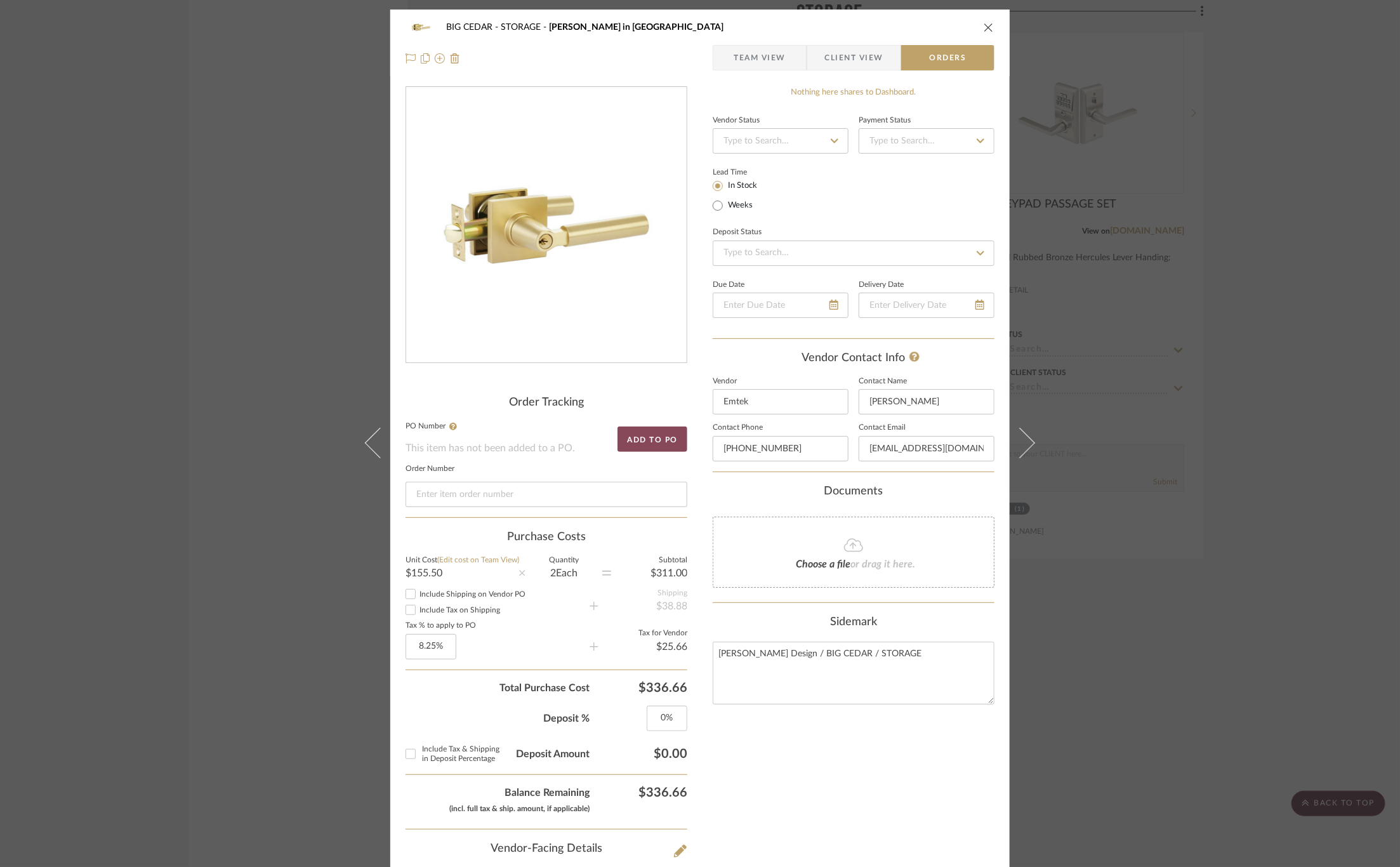
click at [655, 443] on button "Add to PO" at bounding box center [652, 439] width 70 height 25
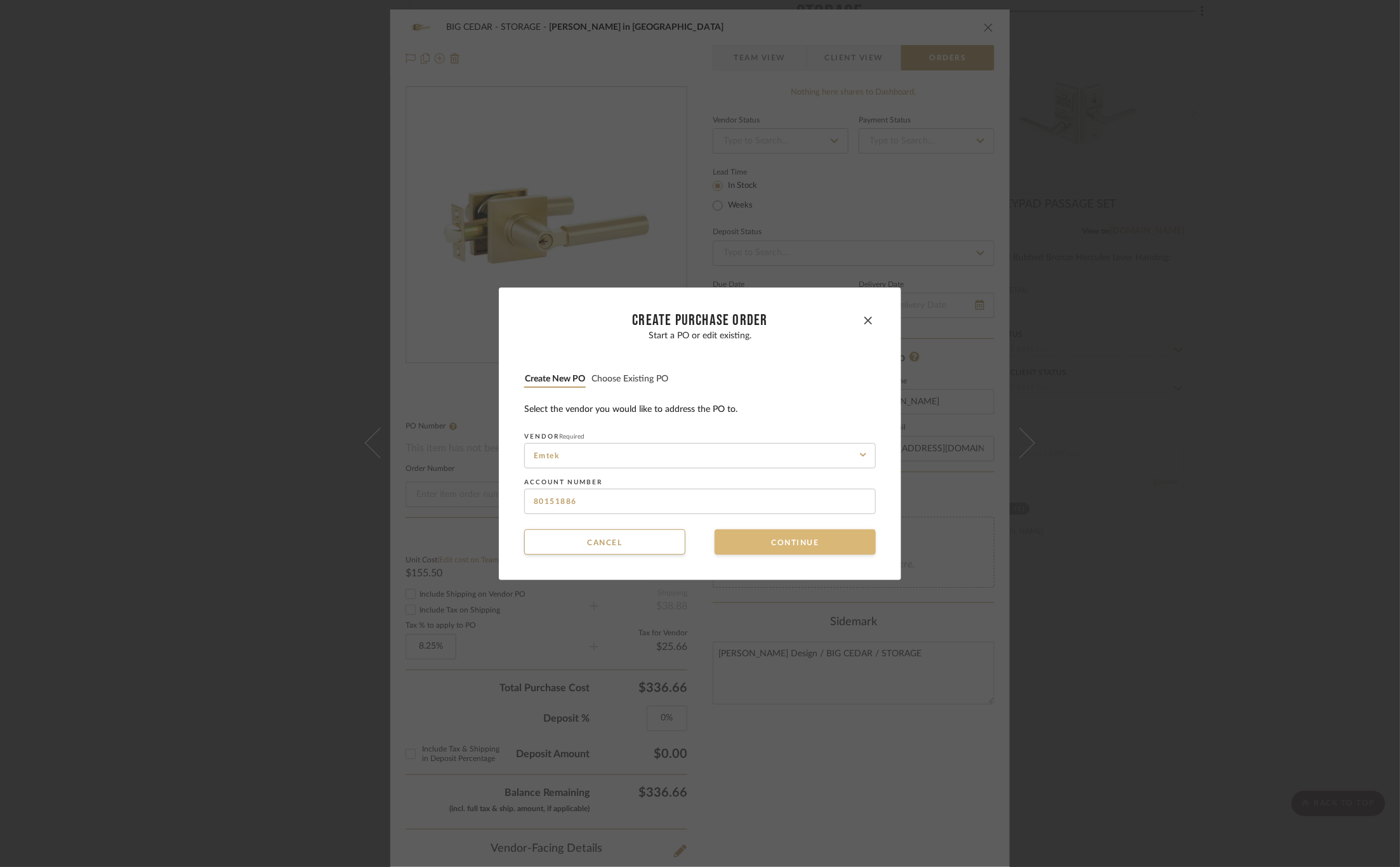
click at [791, 542] on button "Continue" at bounding box center [795, 542] width 161 height 25
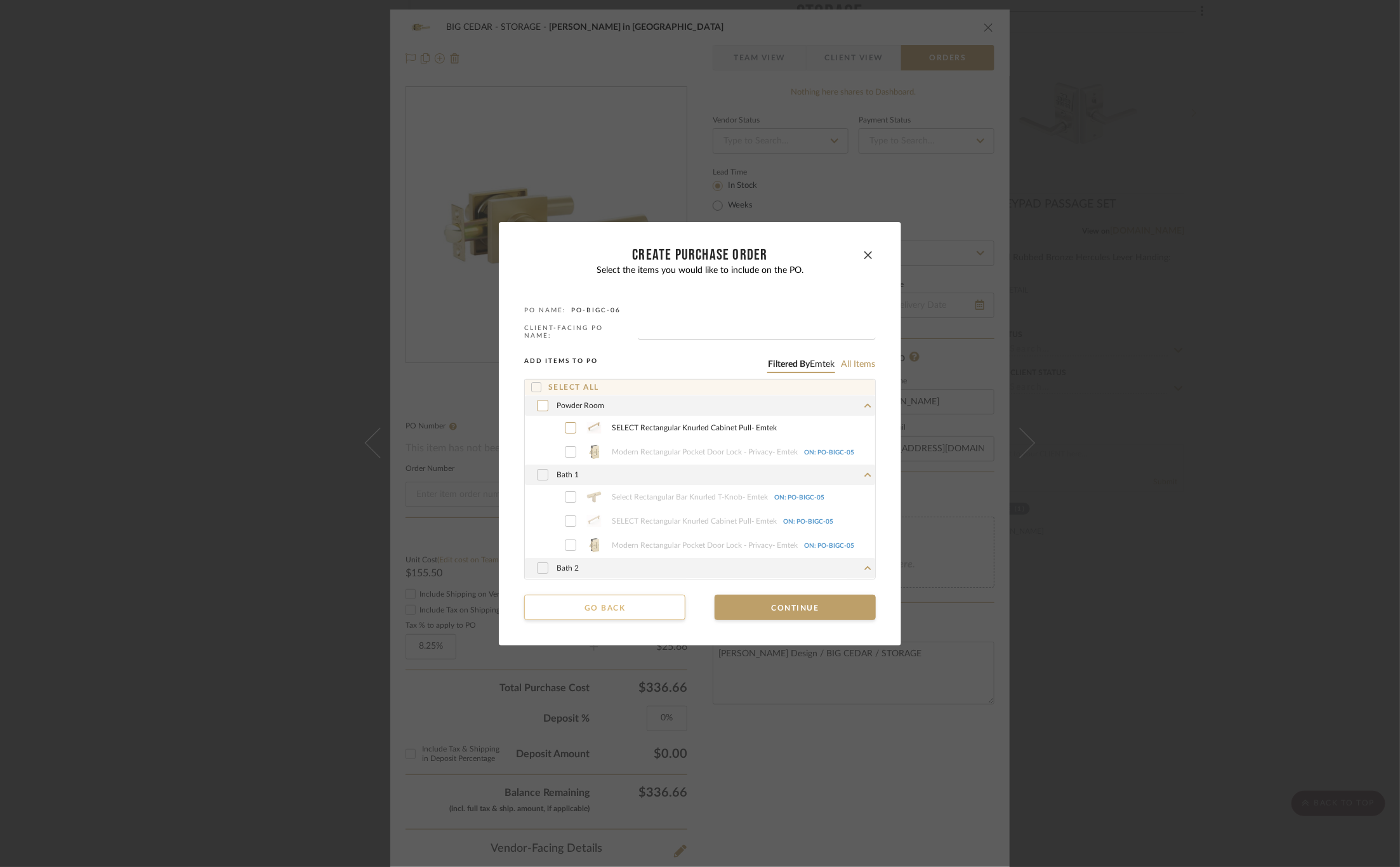
click at [626, 606] on button "Go back" at bounding box center [605, 607] width 161 height 25
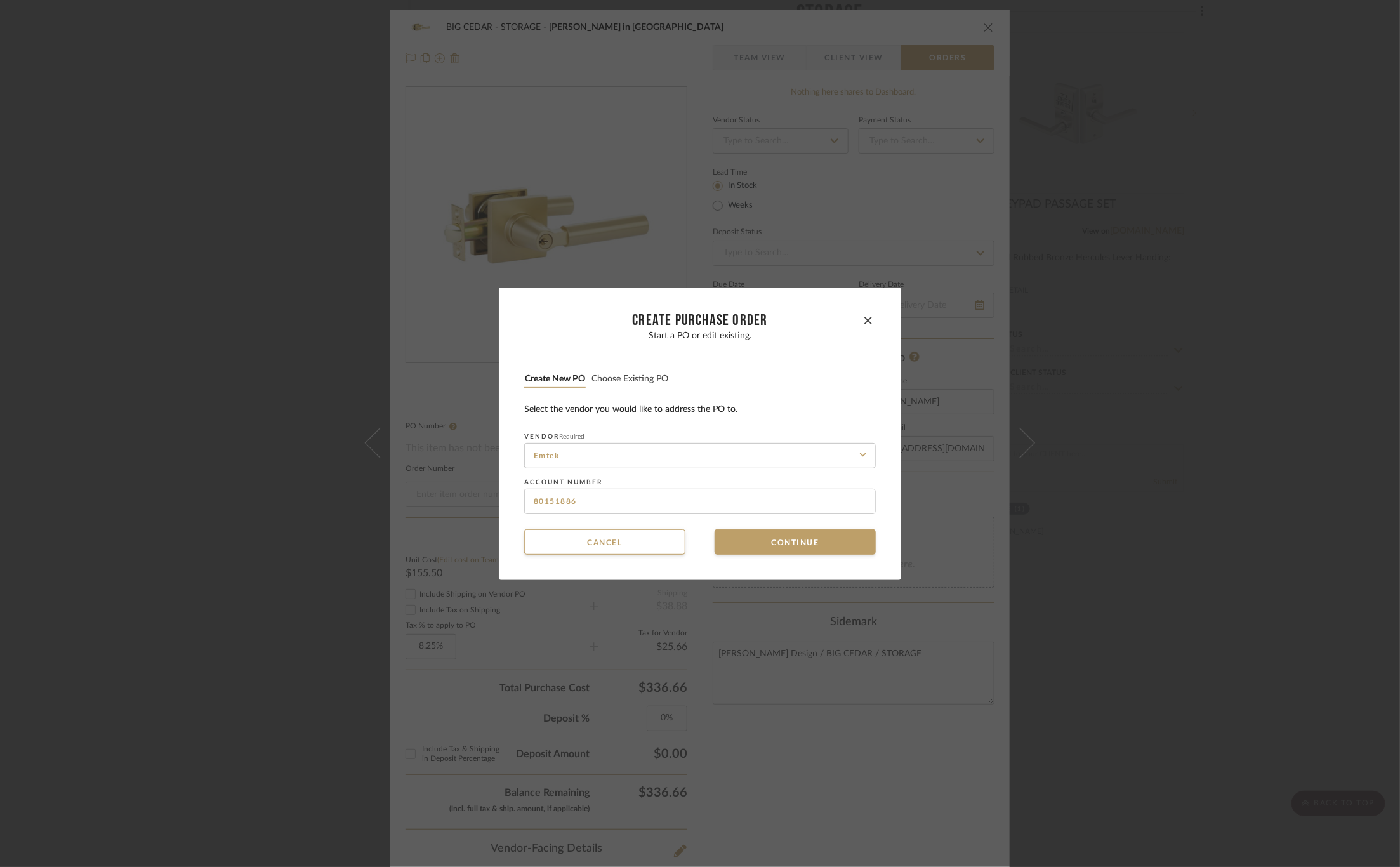
click at [626, 374] on button "Choose existing PO" at bounding box center [630, 379] width 78 height 12
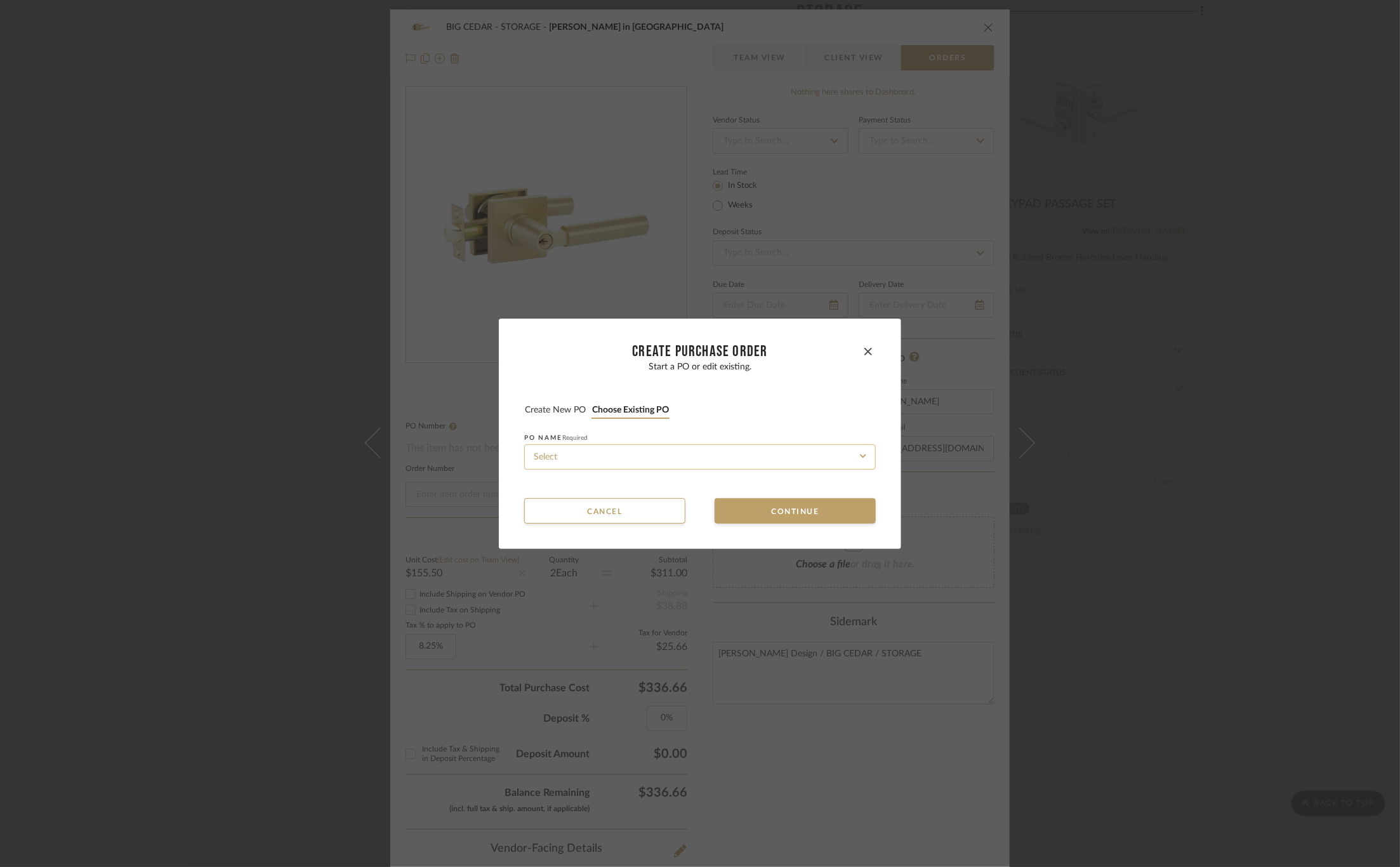
click at [611, 465] on input at bounding box center [700, 457] width 351 height 25
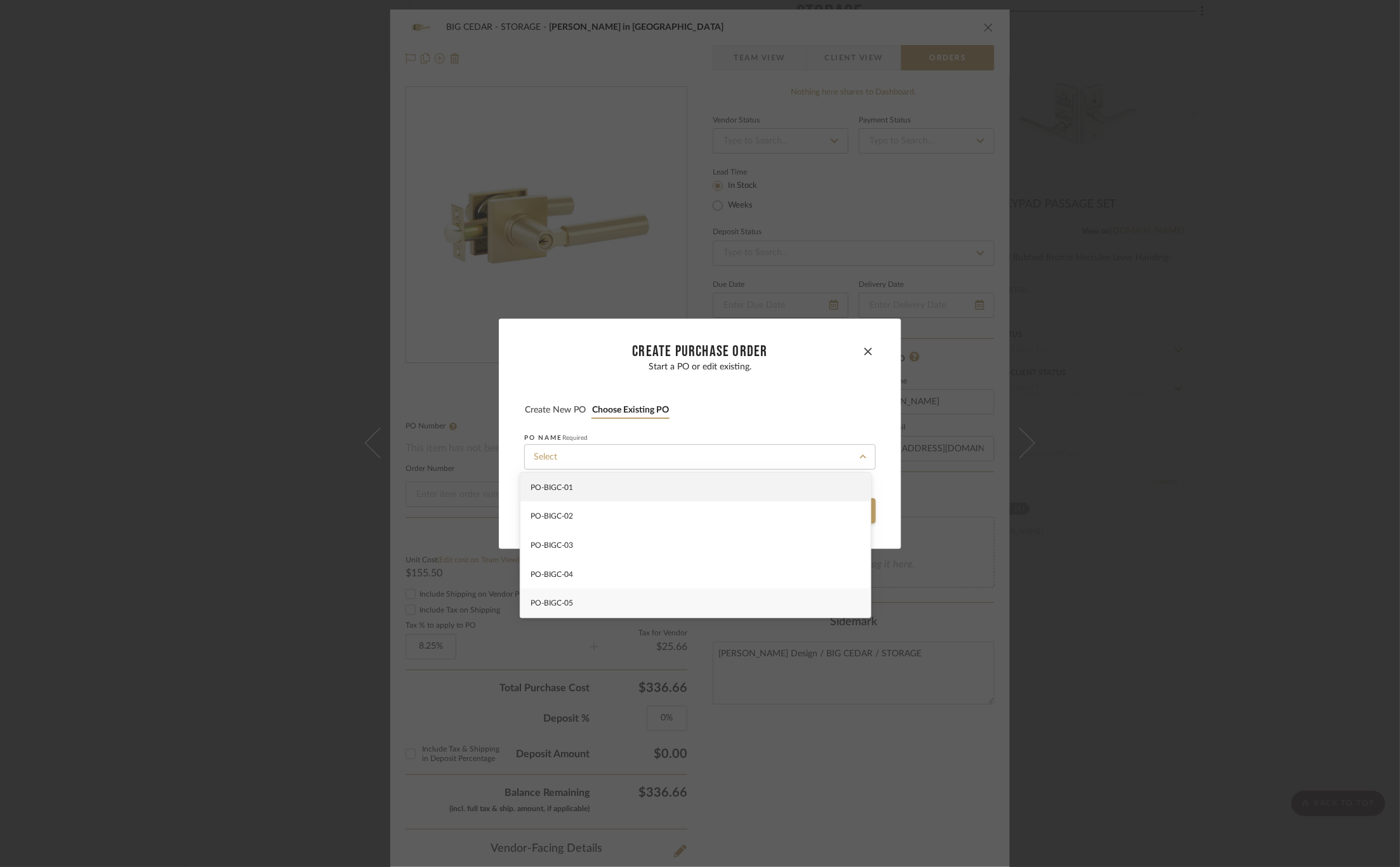
click at [611, 602] on div "PO-BIGC-05" at bounding box center [695, 603] width 350 height 29
type input "PO-BIGC-05"
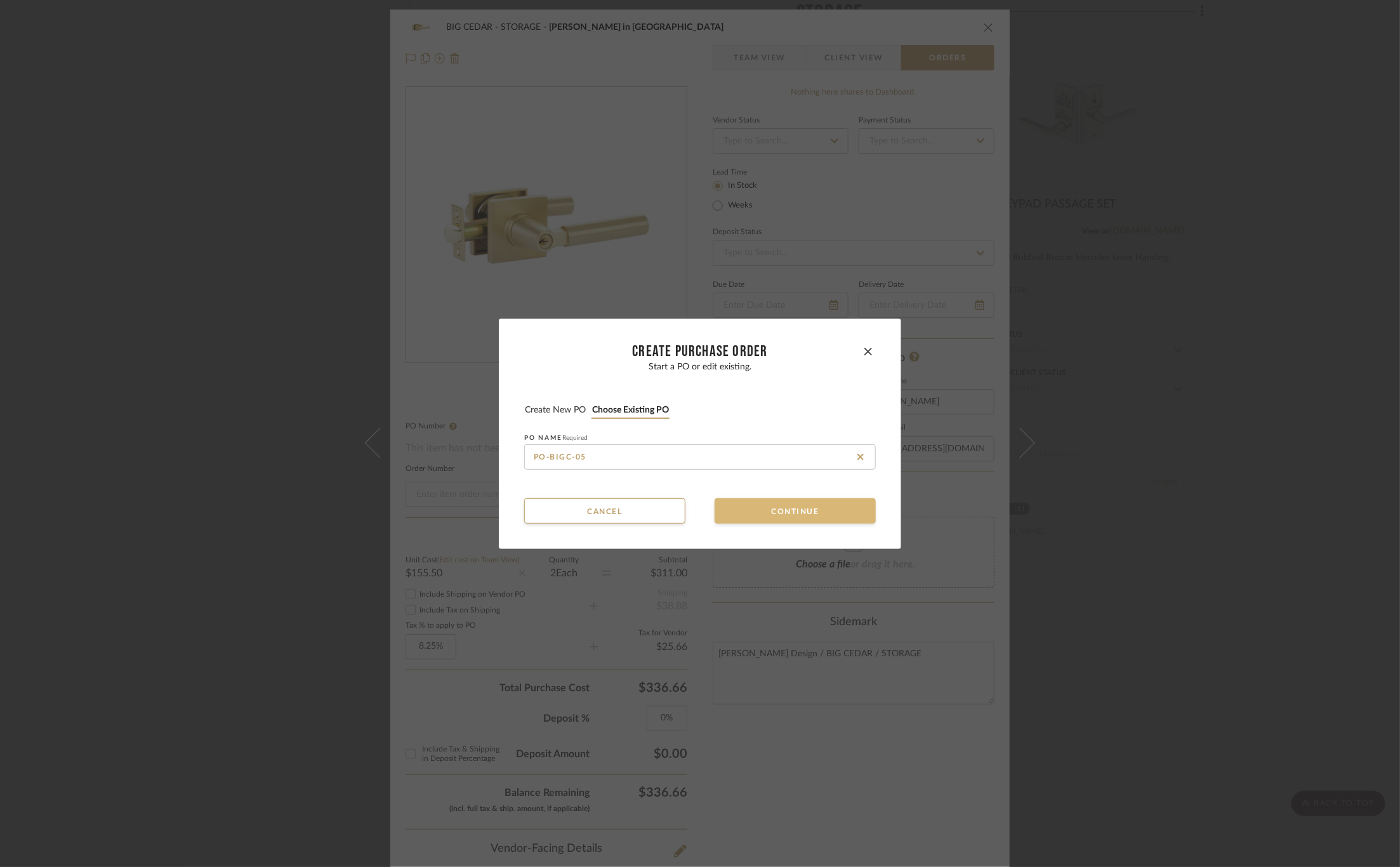
click at [786, 508] on button "Continue" at bounding box center [795, 510] width 161 height 25
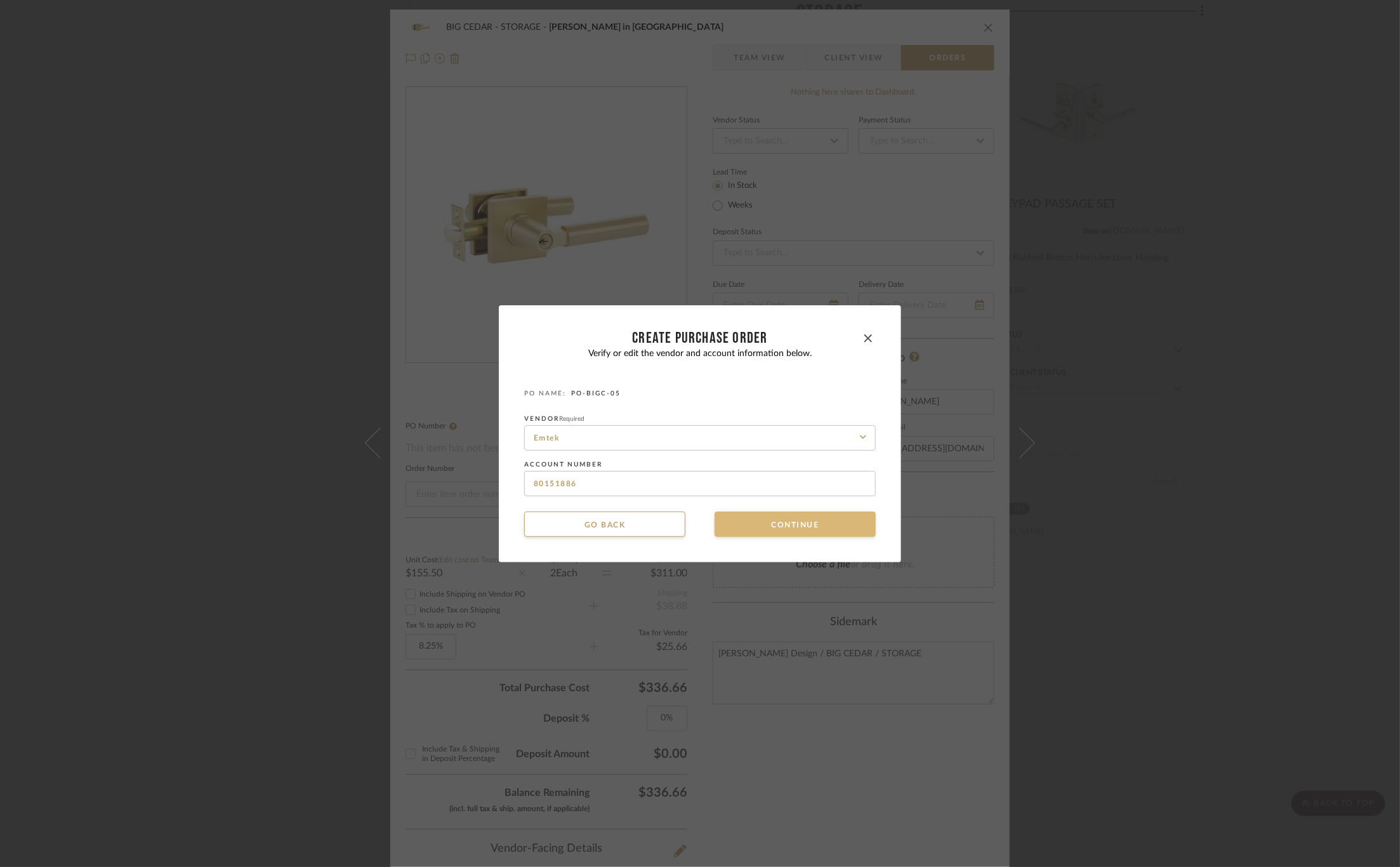
click at [772, 527] on button "Continue" at bounding box center [795, 524] width 161 height 25
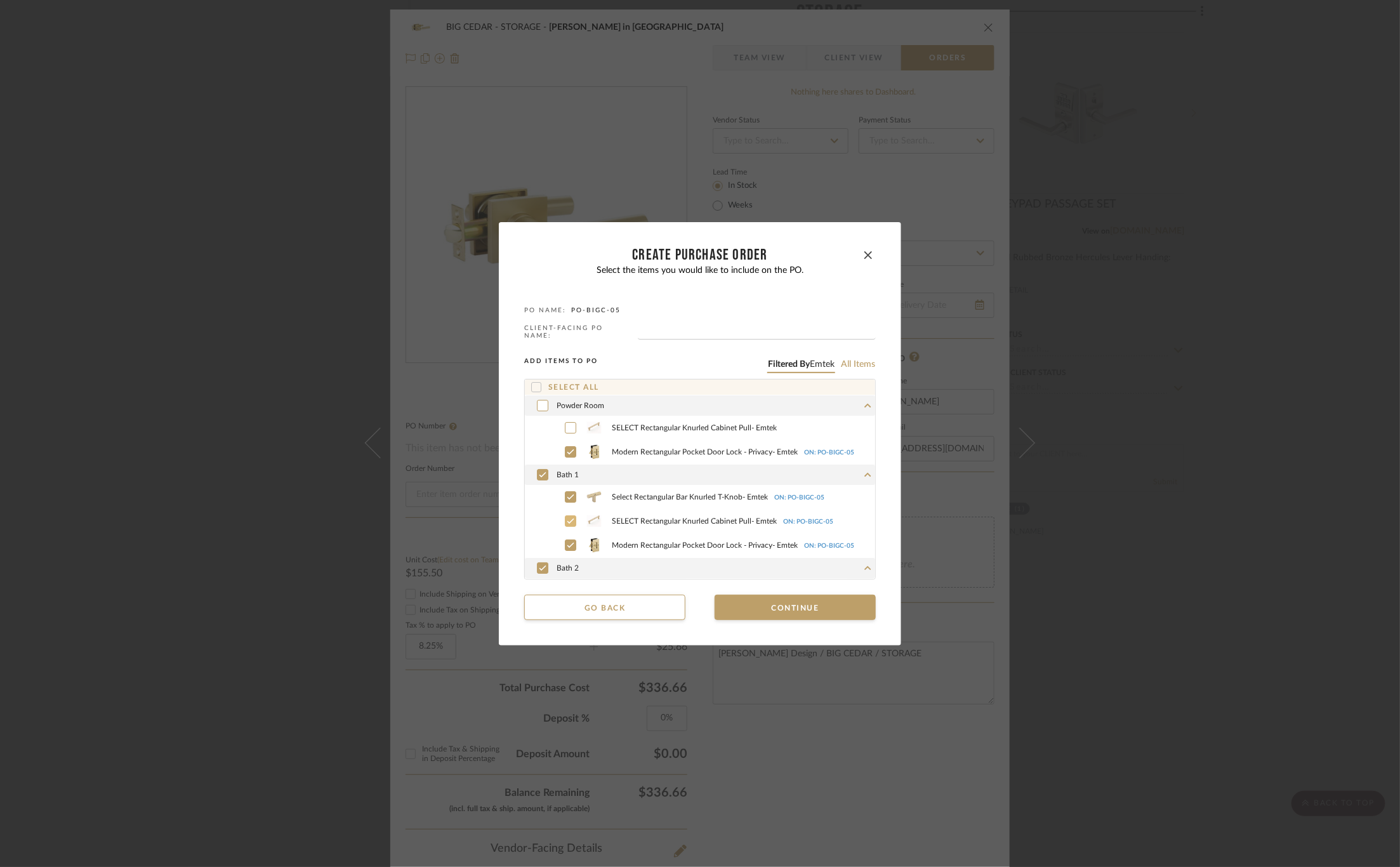
click at [567, 516] on icon at bounding box center [570, 520] width 7 height 9
click at [567, 492] on icon at bounding box center [570, 496] width 7 height 9
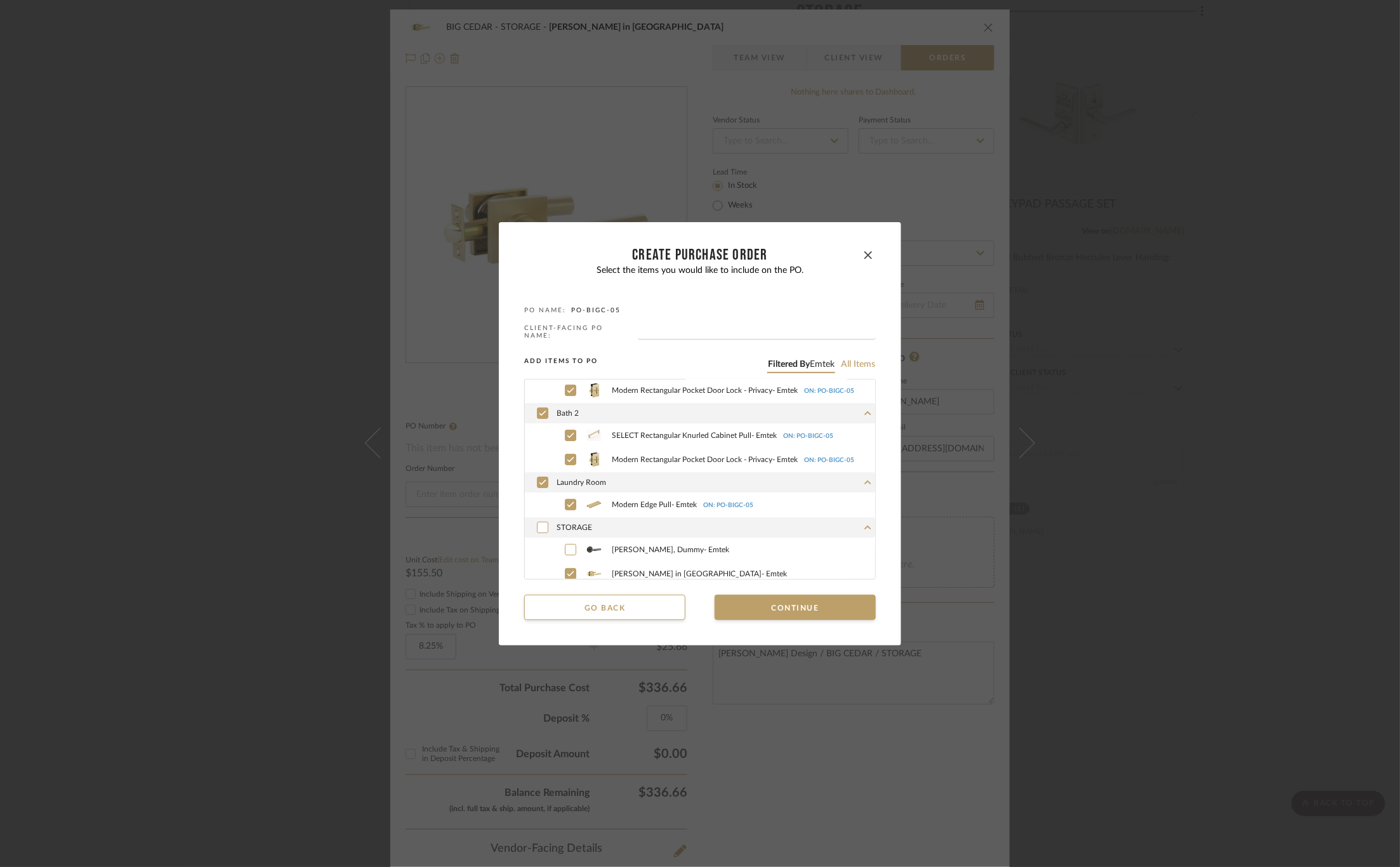
scroll to position [156, 0]
click at [567, 430] on icon at bounding box center [570, 434] width 7 height 9
click at [569, 501] on icon at bounding box center [570, 502] width 7 height 9
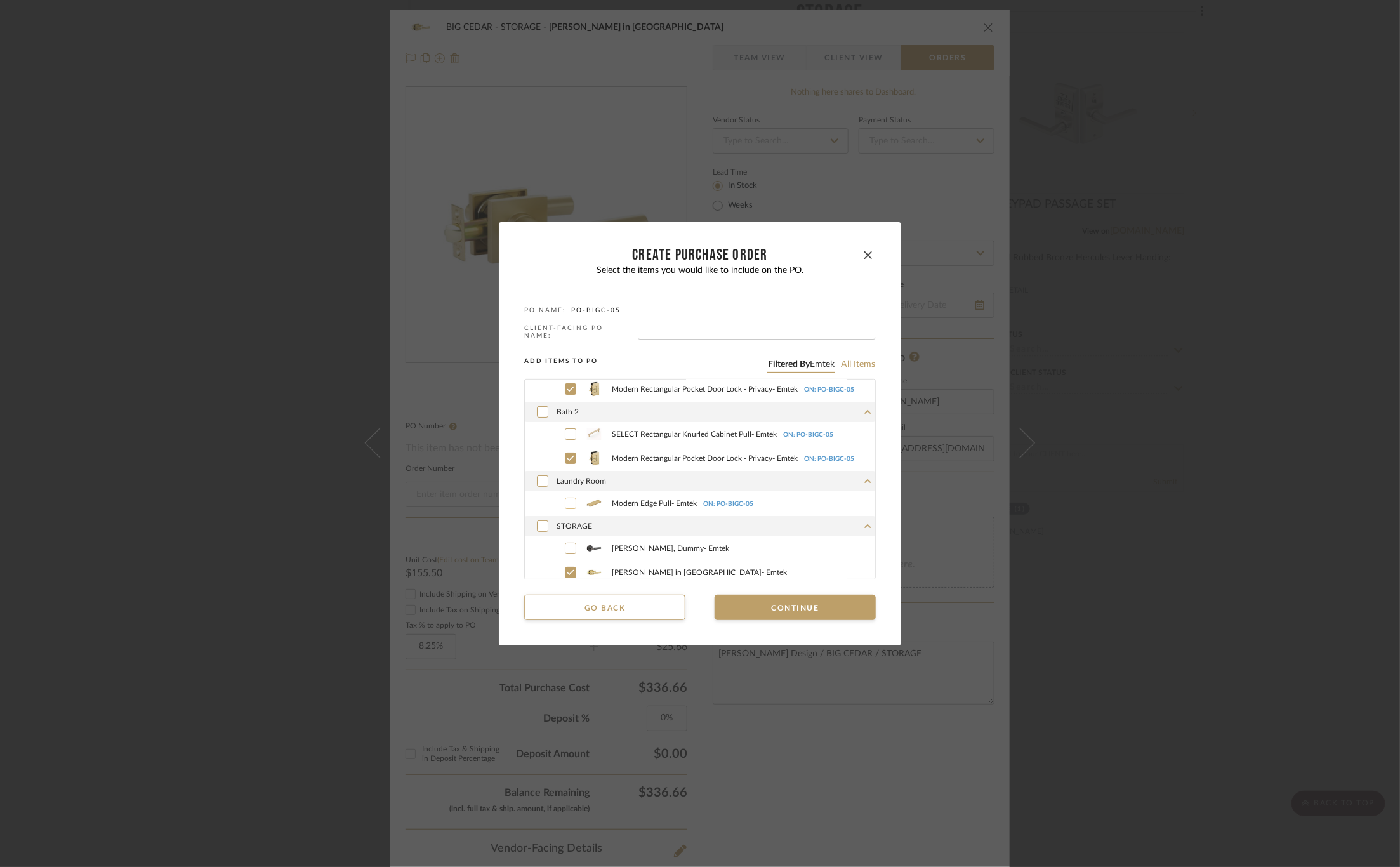
scroll to position [208, 0]
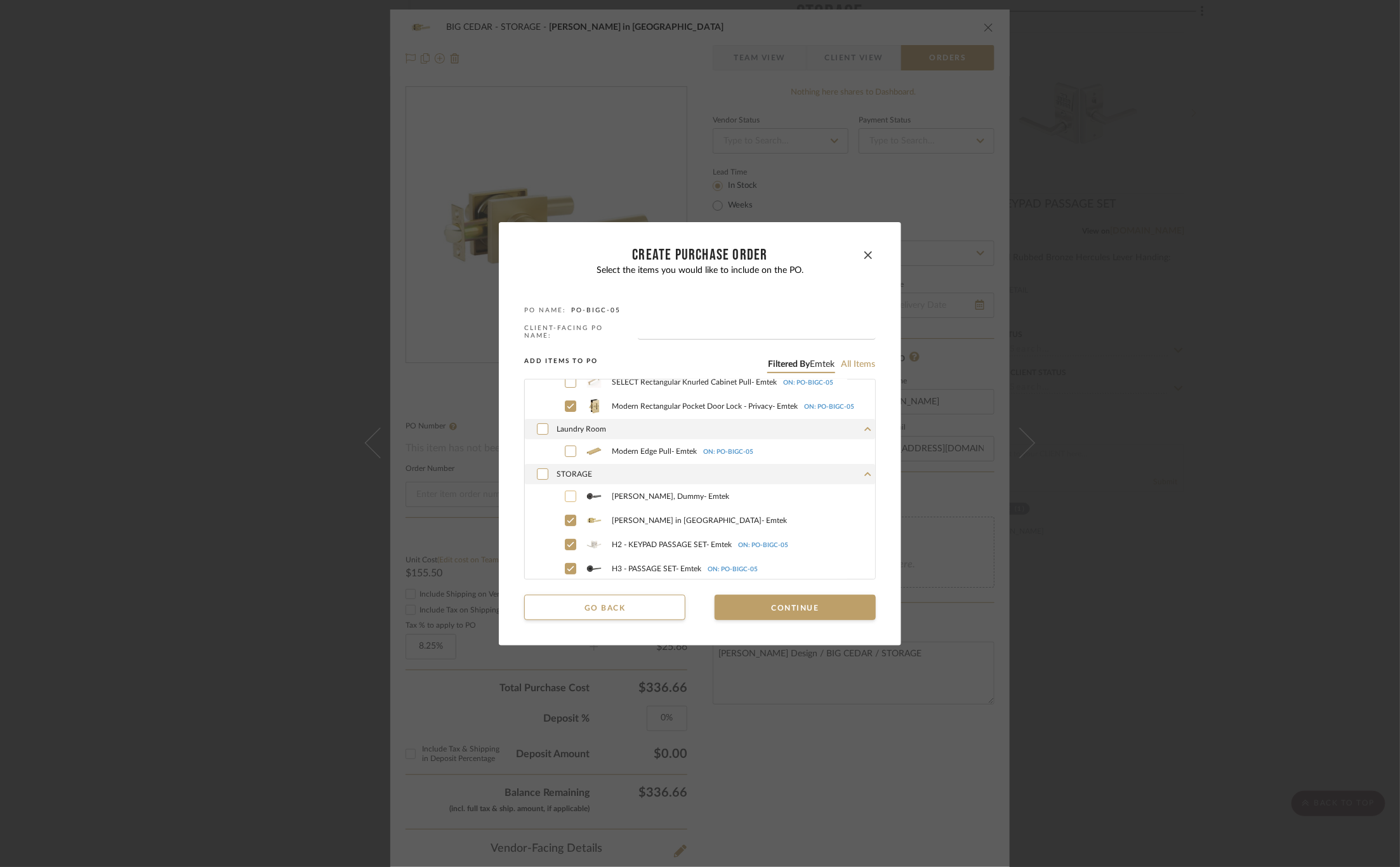
click at [564, 487] on label "Hercules Lever, Dummy - Emtek" at bounding box center [714, 496] width 322 height 19
click at [567, 564] on icon at bounding box center [570, 568] width 7 height 9
click at [750, 610] on button "Continue" at bounding box center [795, 607] width 161 height 25
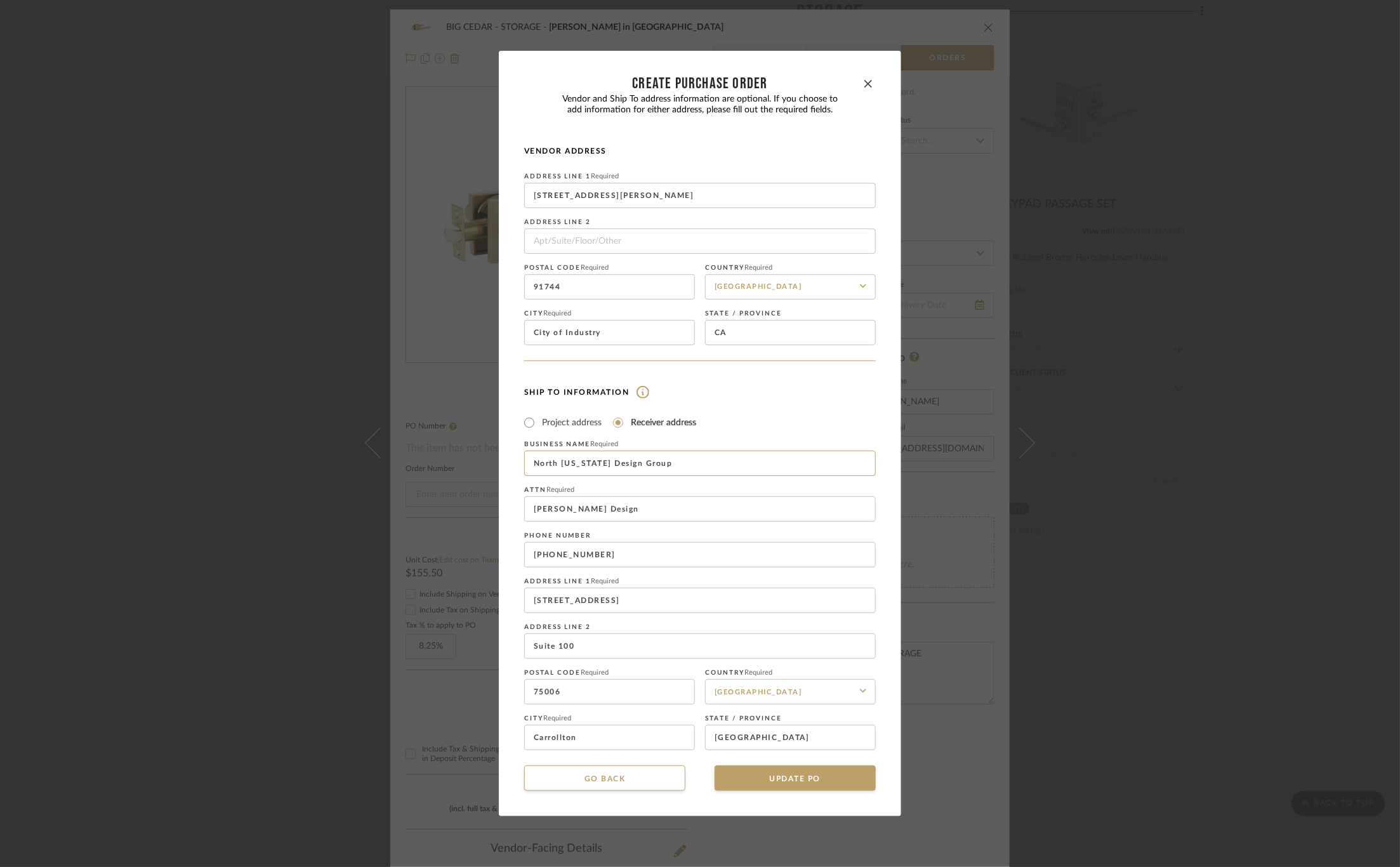
drag, startPoint x: 662, startPoint y: 467, endPoint x: 481, endPoint y: 467, distance: 181.0
click at [481, 467] on div "CREATE Purchase order Vendor and Ship To address information are optional. If y…" at bounding box center [700, 434] width 1400 height 867
type input "Miles Durham"
drag, startPoint x: 633, startPoint y: 555, endPoint x: 405, endPoint y: 555, distance: 228.0
click at [405, 555] on div "CREATE Purchase order Vendor and Ship To address information are optional. If y…" at bounding box center [700, 434] width 1400 height 867
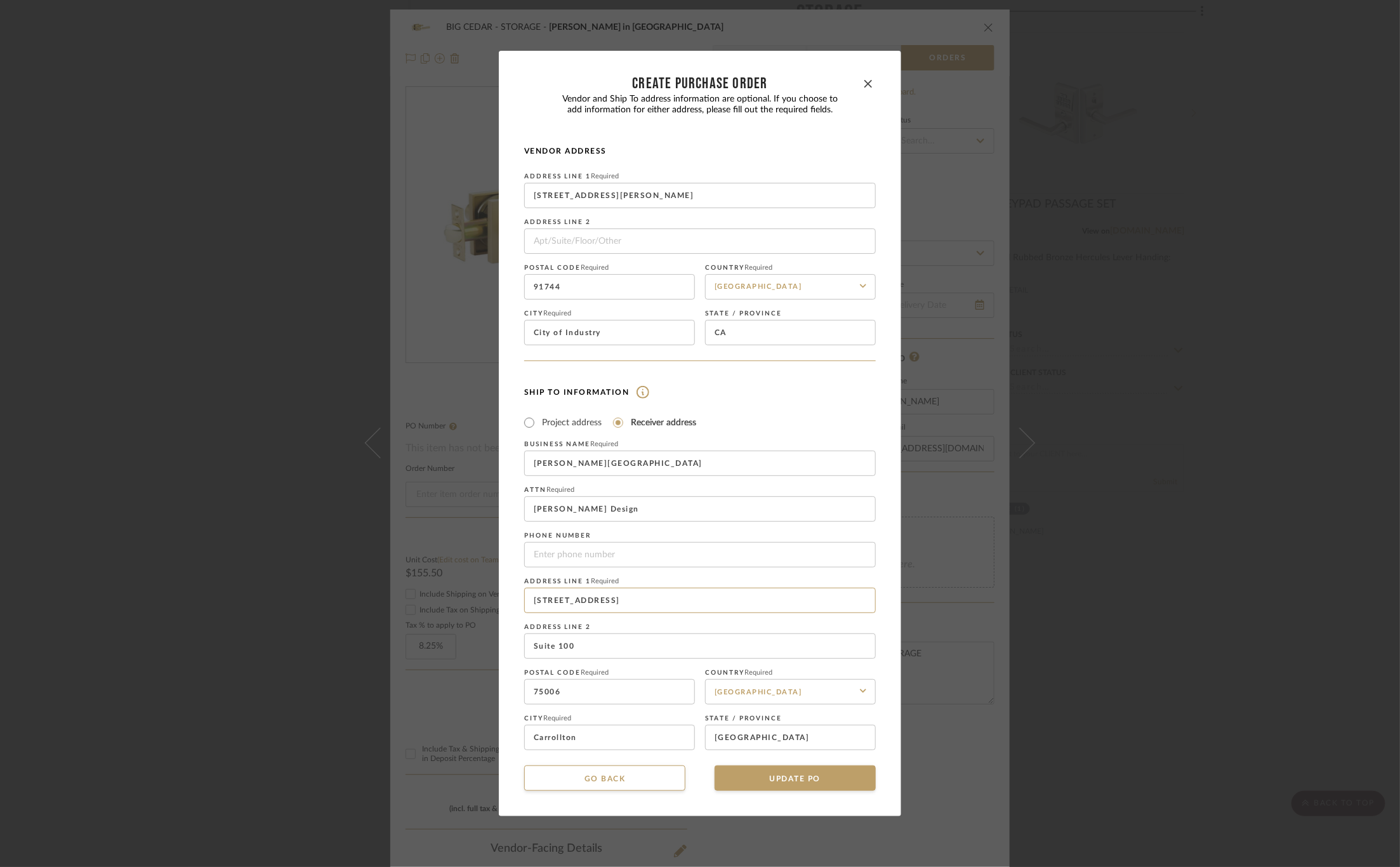
drag, startPoint x: 614, startPoint y: 604, endPoint x: 465, endPoint y: 604, distance: 149.0
click at [465, 604] on div "CREATE Purchase order Vendor and Ship To address information are optional. If y…" at bounding box center [700, 434] width 1400 height 867
type input "2806 S Keaton Ave"
click at [615, 647] on input "Suite 100" at bounding box center [700, 646] width 351 height 25
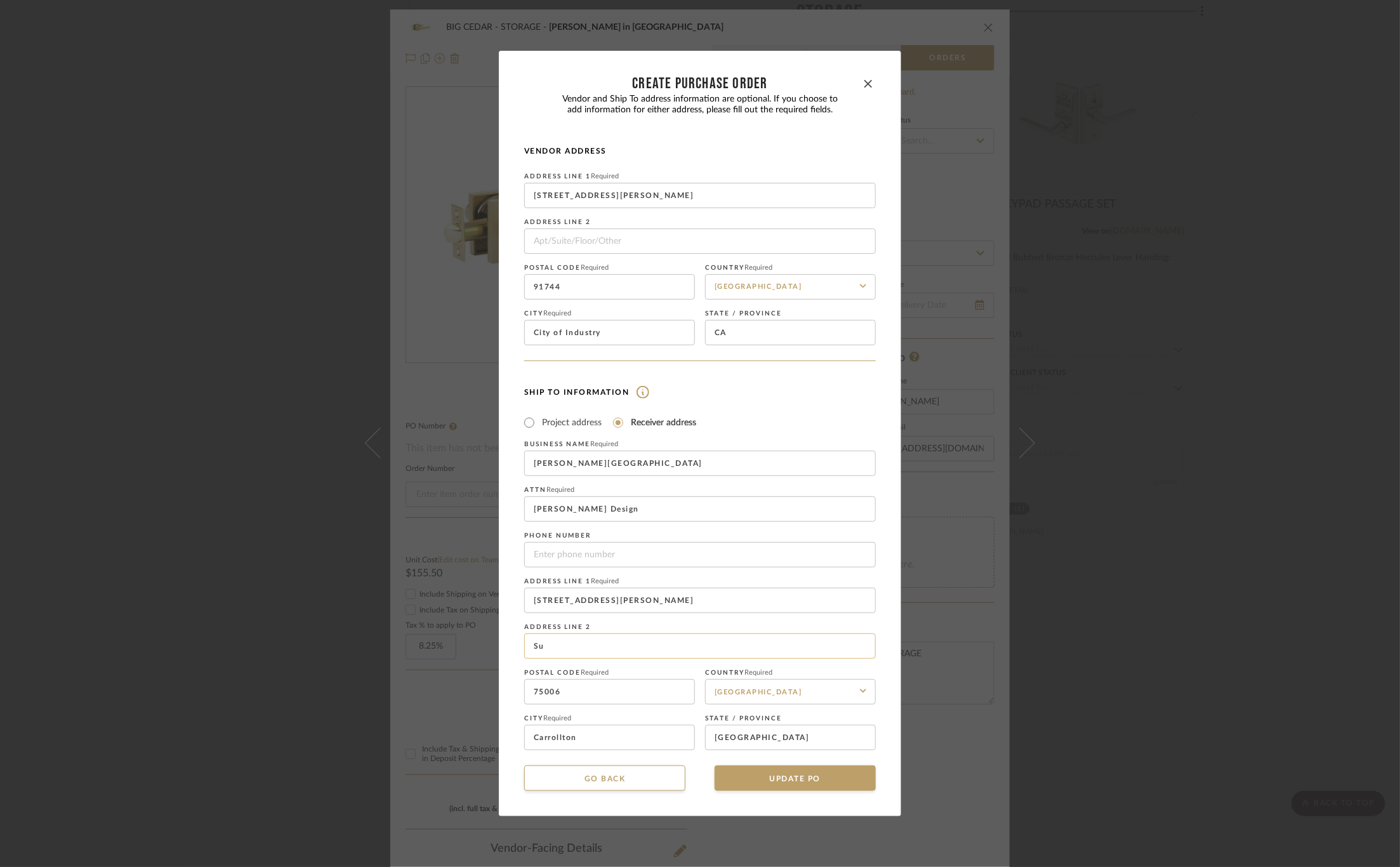
type input "S"
drag, startPoint x: 599, startPoint y: 693, endPoint x: 446, endPoint y: 690, distance: 153.0
click at [446, 690] on div "CREATE Purchase order Vendor and Ship To address information are optional. If y…" at bounding box center [700, 434] width 1400 height 867
type input "75701"
click at [642, 745] on input "Carrollton" at bounding box center [609, 737] width 170 height 25
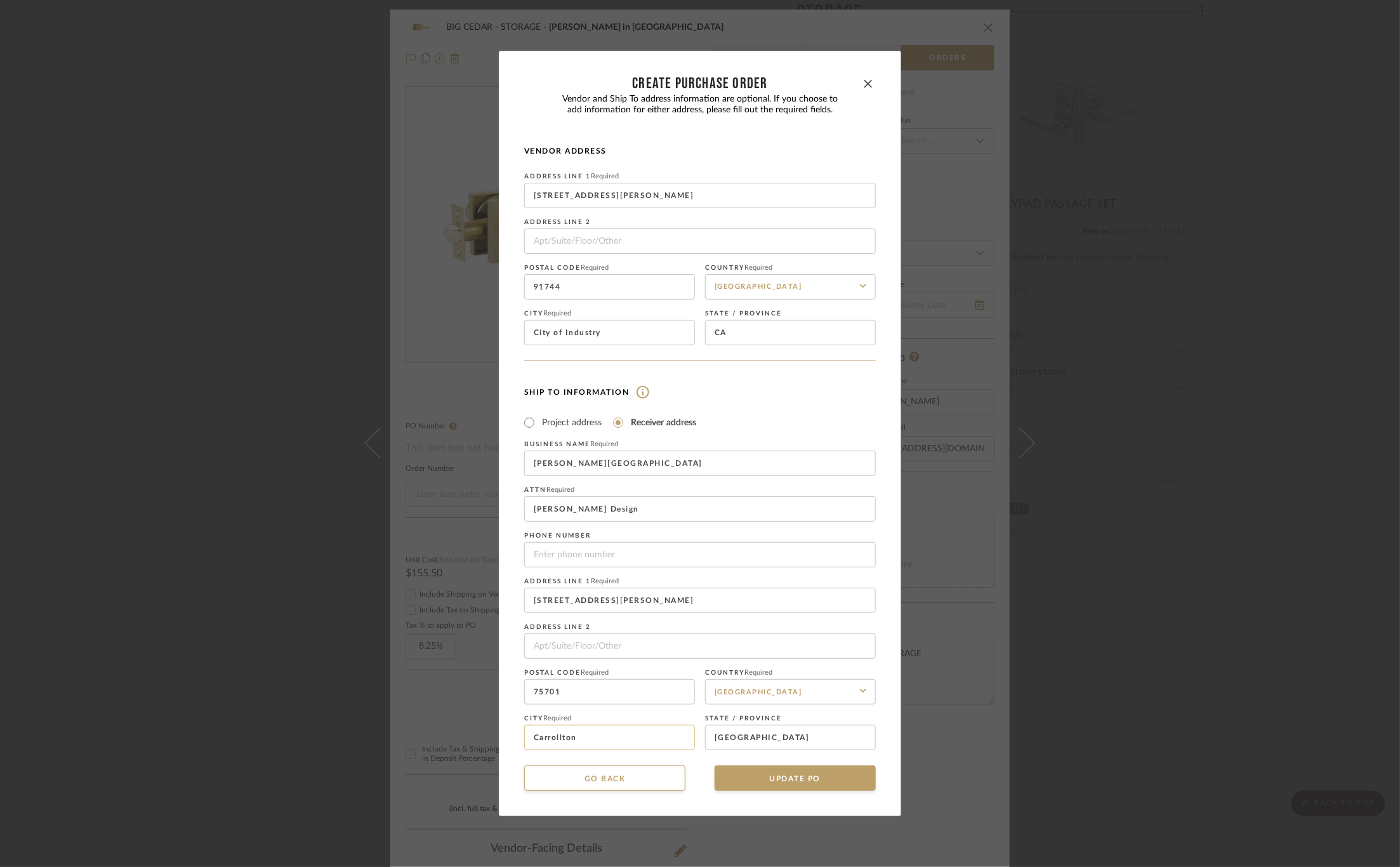
click at [642, 745] on input "Carrollton" at bounding box center [609, 737] width 170 height 25
type input "Tyler"
click at [805, 781] on button "UPDATE PO" at bounding box center [795, 778] width 161 height 25
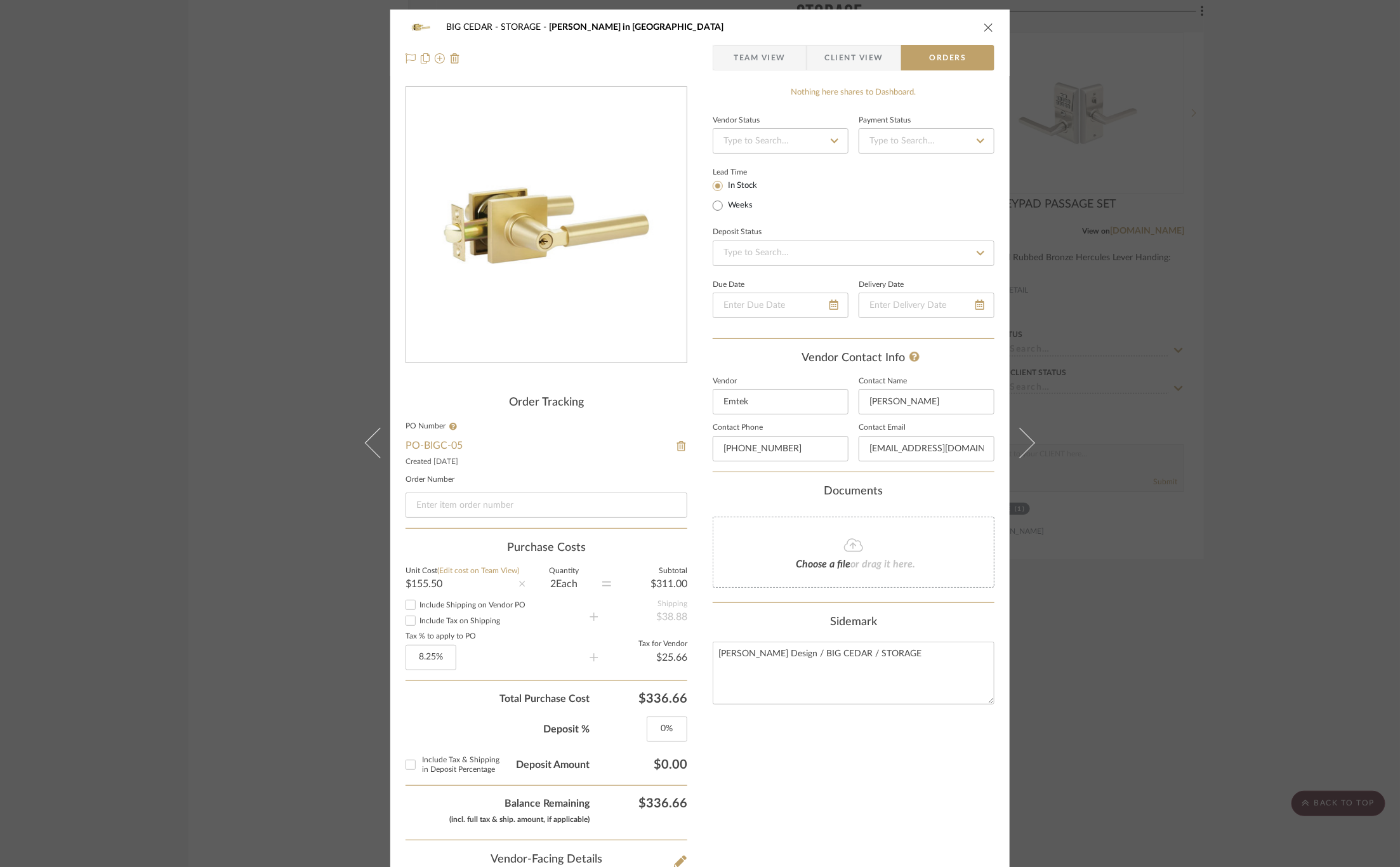
click at [310, 348] on div "BIG CEDAR STORAGE Hercule Key in Lever Team View Client View Orders Order Track…" at bounding box center [700, 434] width 1400 height 867
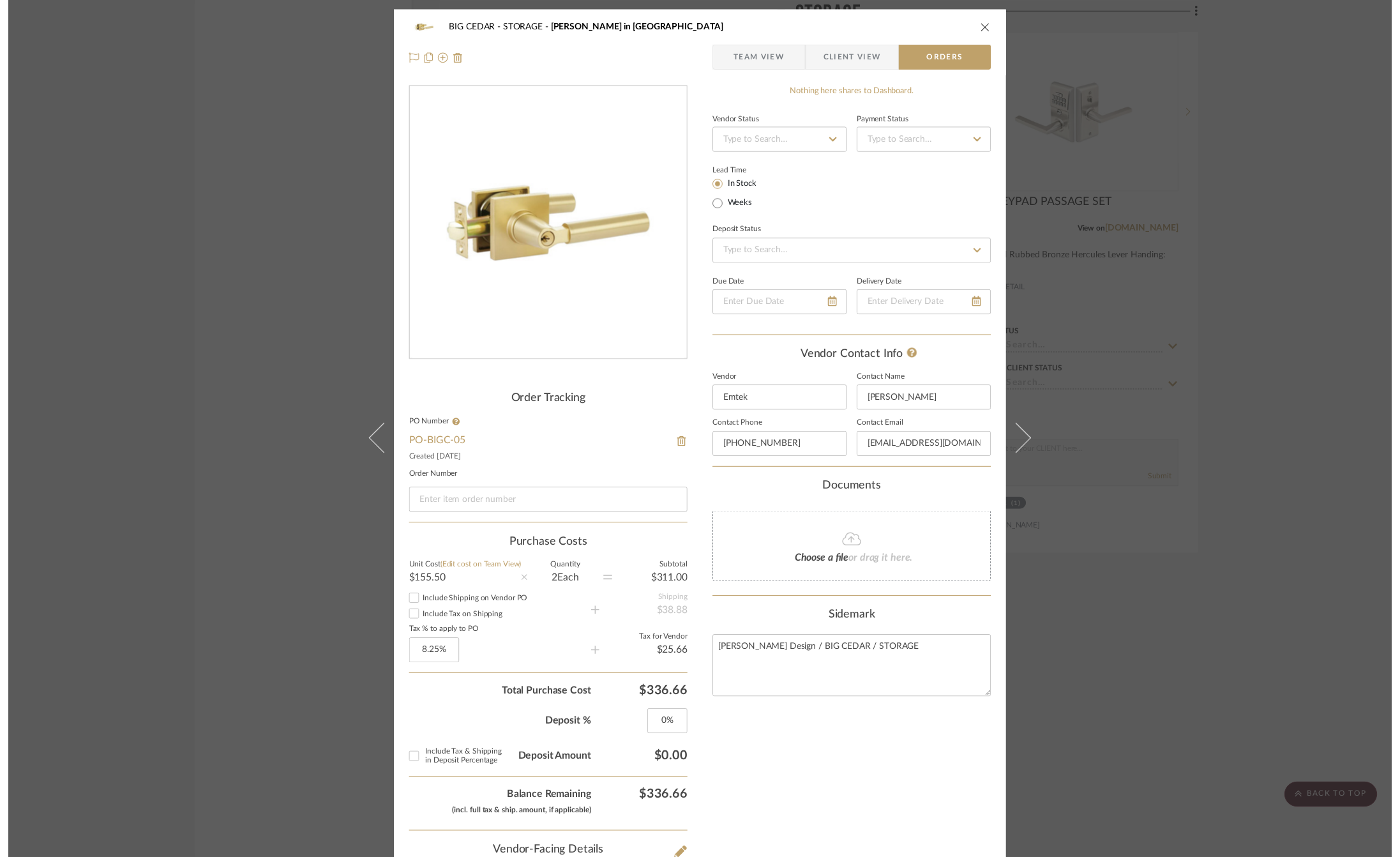
scroll to position [14228, 0]
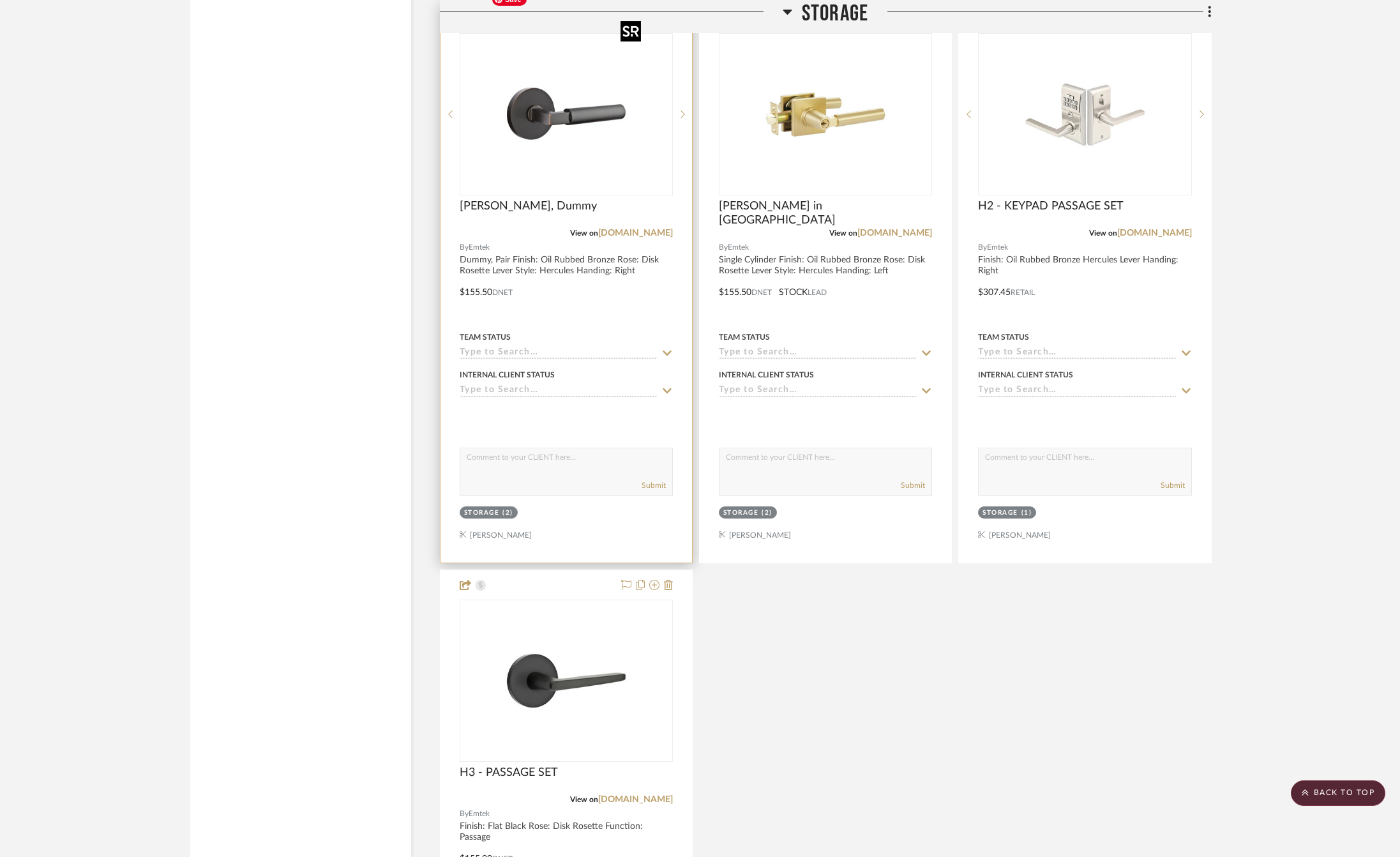
click at [604, 95] on img "0" at bounding box center [566, 114] width 159 height 159
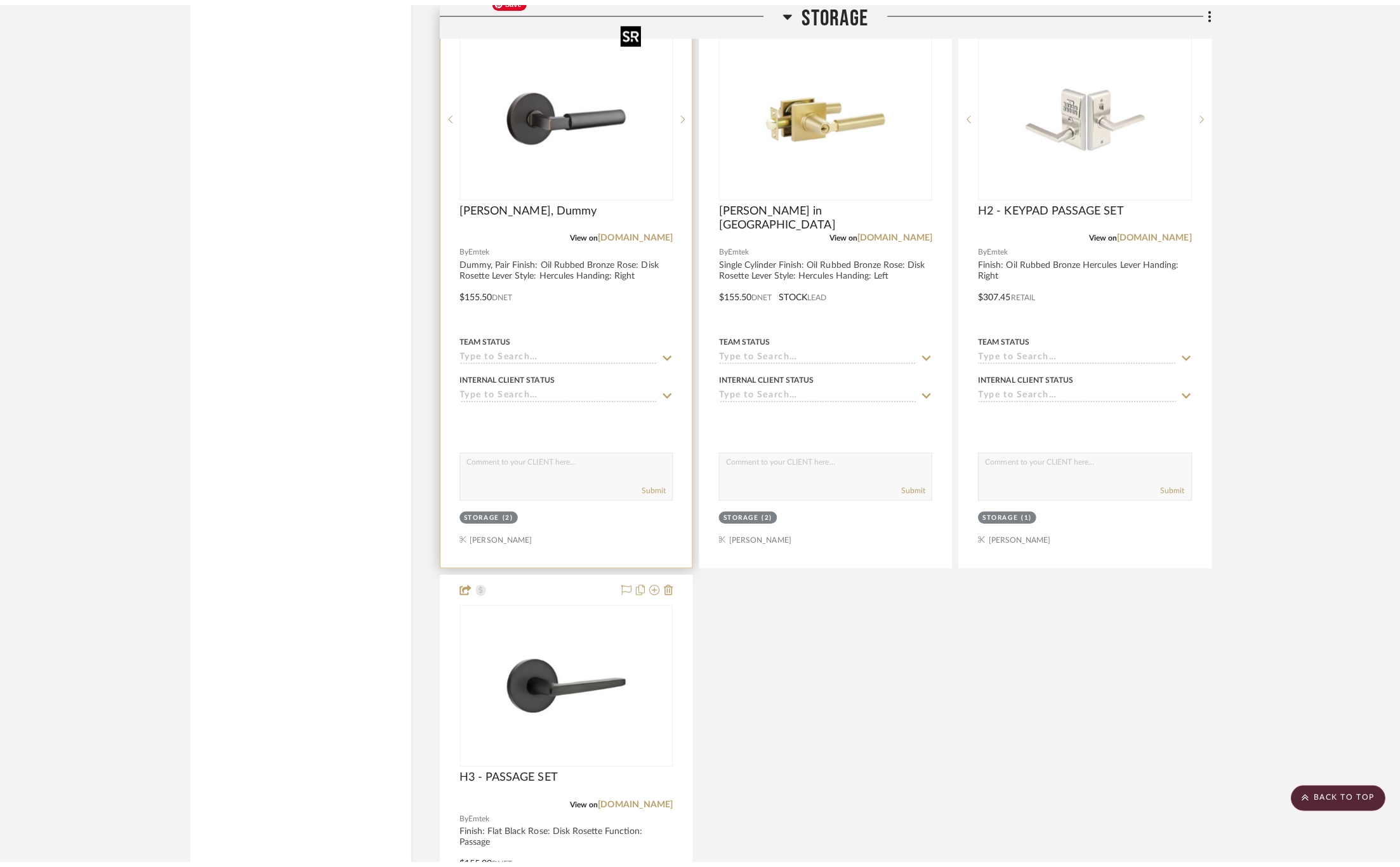
scroll to position [0, 0]
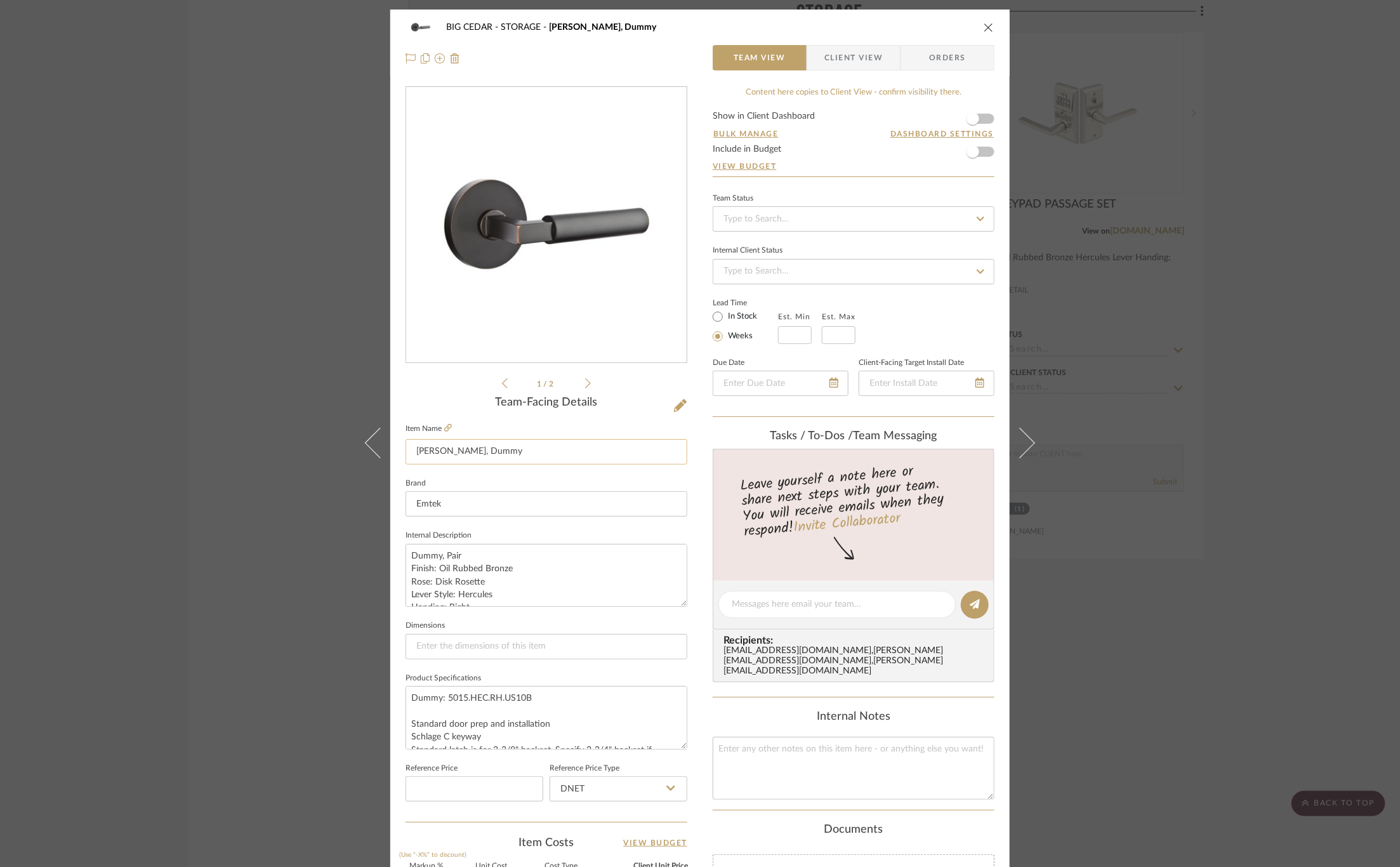
click at [449, 452] on input "Hercules Lever, Dummy" at bounding box center [546, 451] width 282 height 25
click at [554, 457] on input "Hercules Key in Lever, Dummy" at bounding box center [546, 451] width 282 height 25
type input "Hercules Key in Lever, Dummy Pair"
click at [547, 481] on fieldset "Brand Emtek" at bounding box center [546, 496] width 282 height 42
click at [234, 398] on div "BIG CEDAR STORAGE Hercules Key in Lever, Dummy Pair Team View Client View Order…" at bounding box center [700, 434] width 1400 height 867
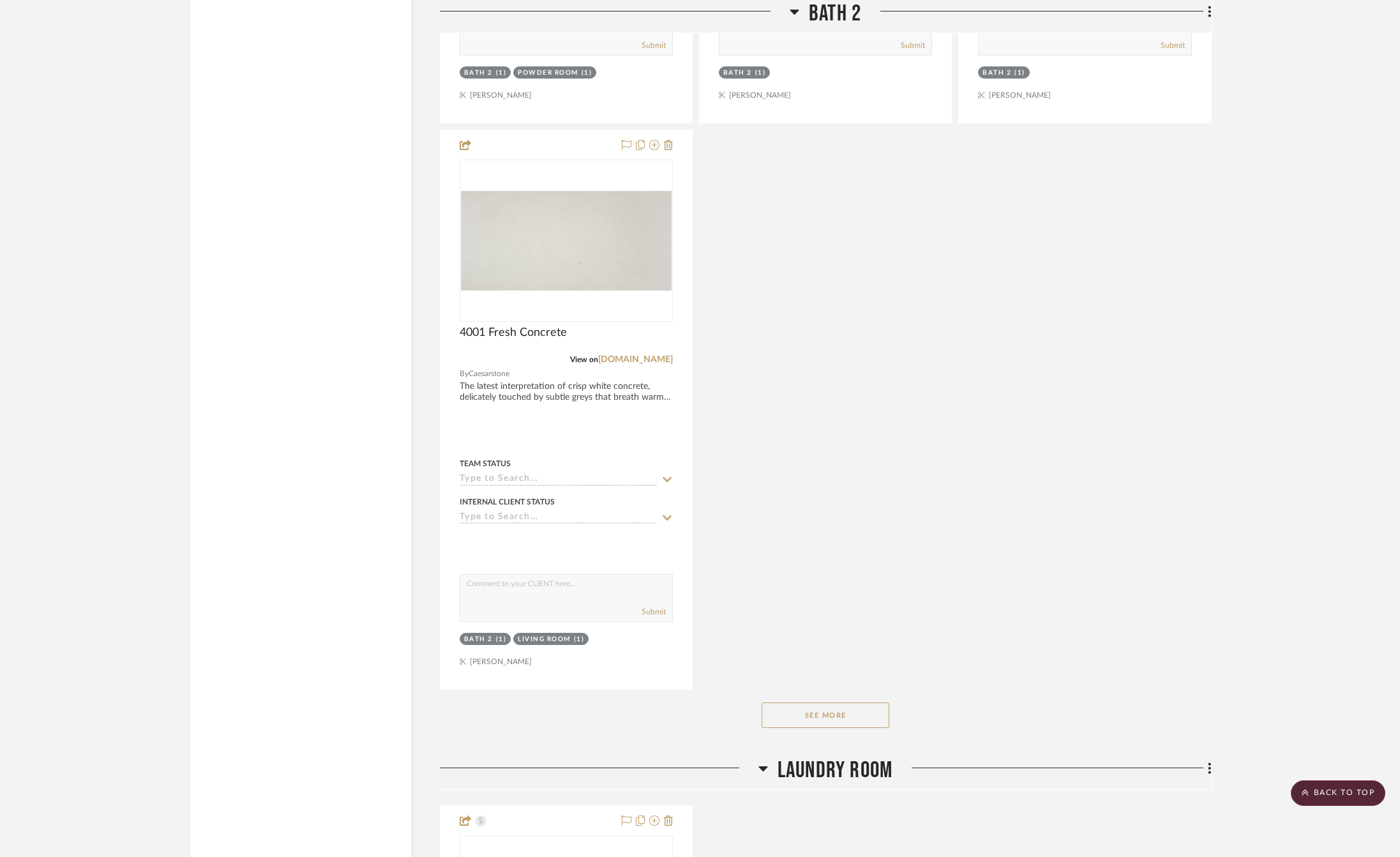
scroll to position [12954, 0]
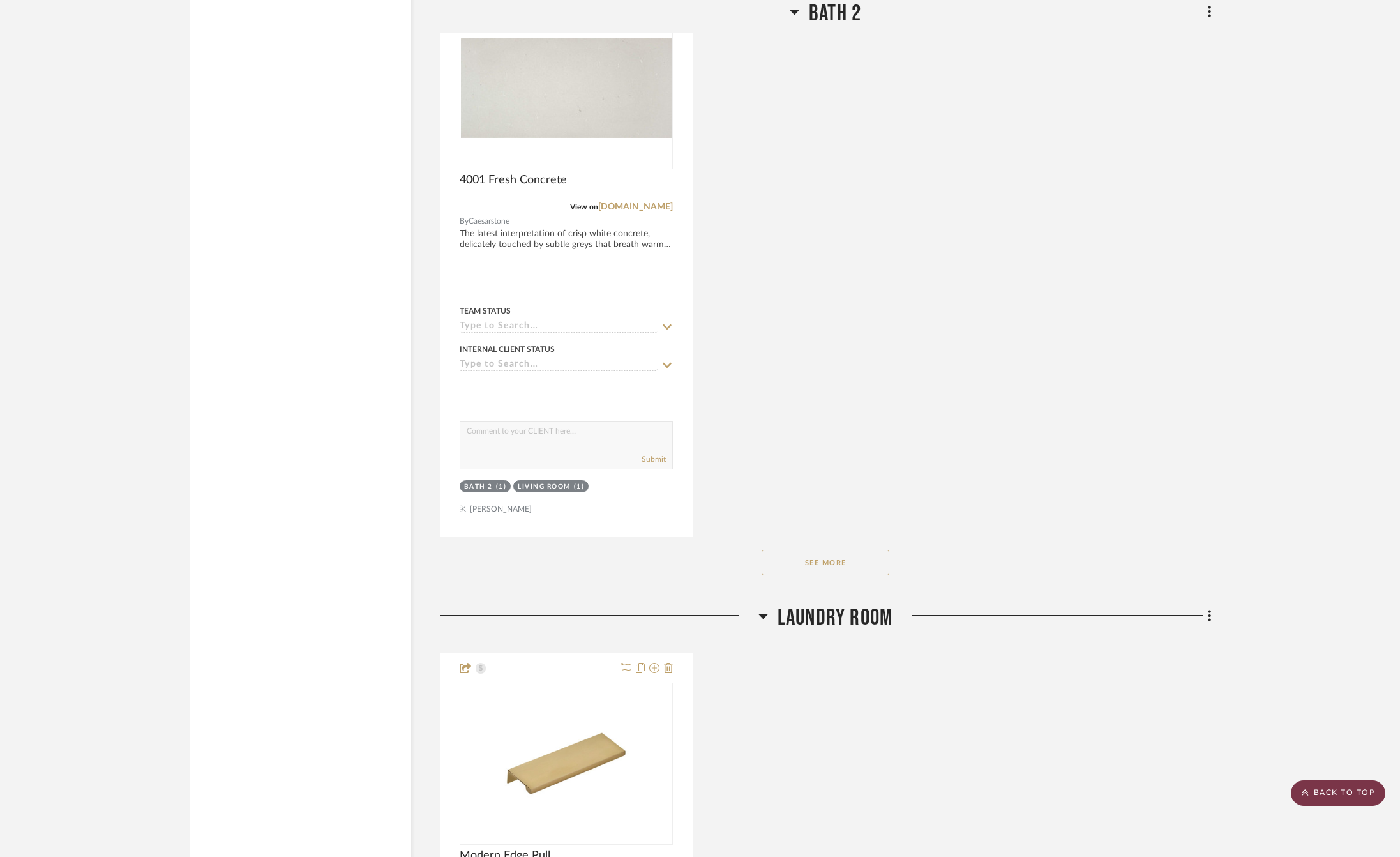
click at [1335, 795] on scroll-to-top-button "BACK TO TOP" at bounding box center [1338, 793] width 95 height 25
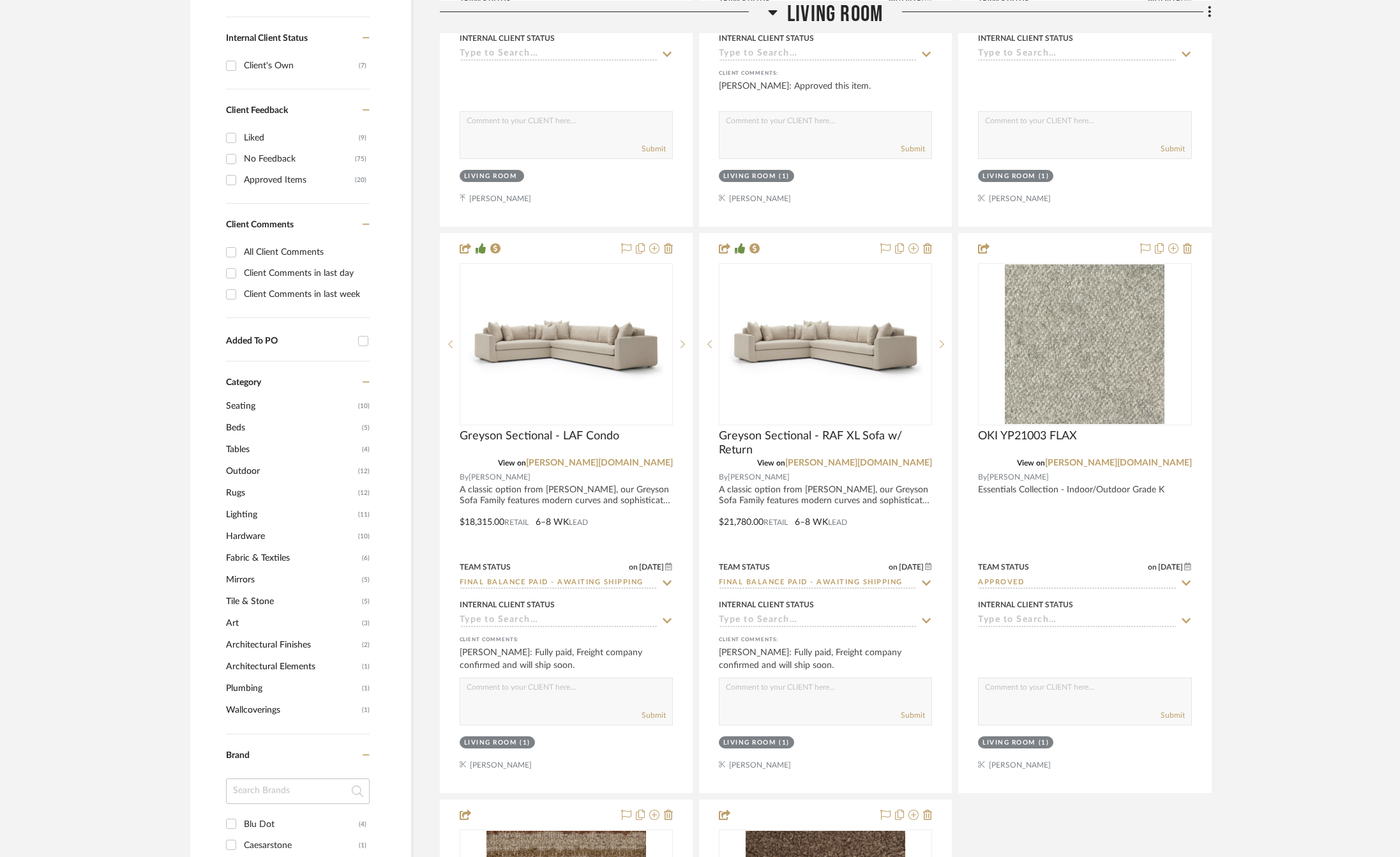
scroll to position [705, 0]
click at [252, 538] on span "Hardware" at bounding box center [290, 535] width 129 height 22
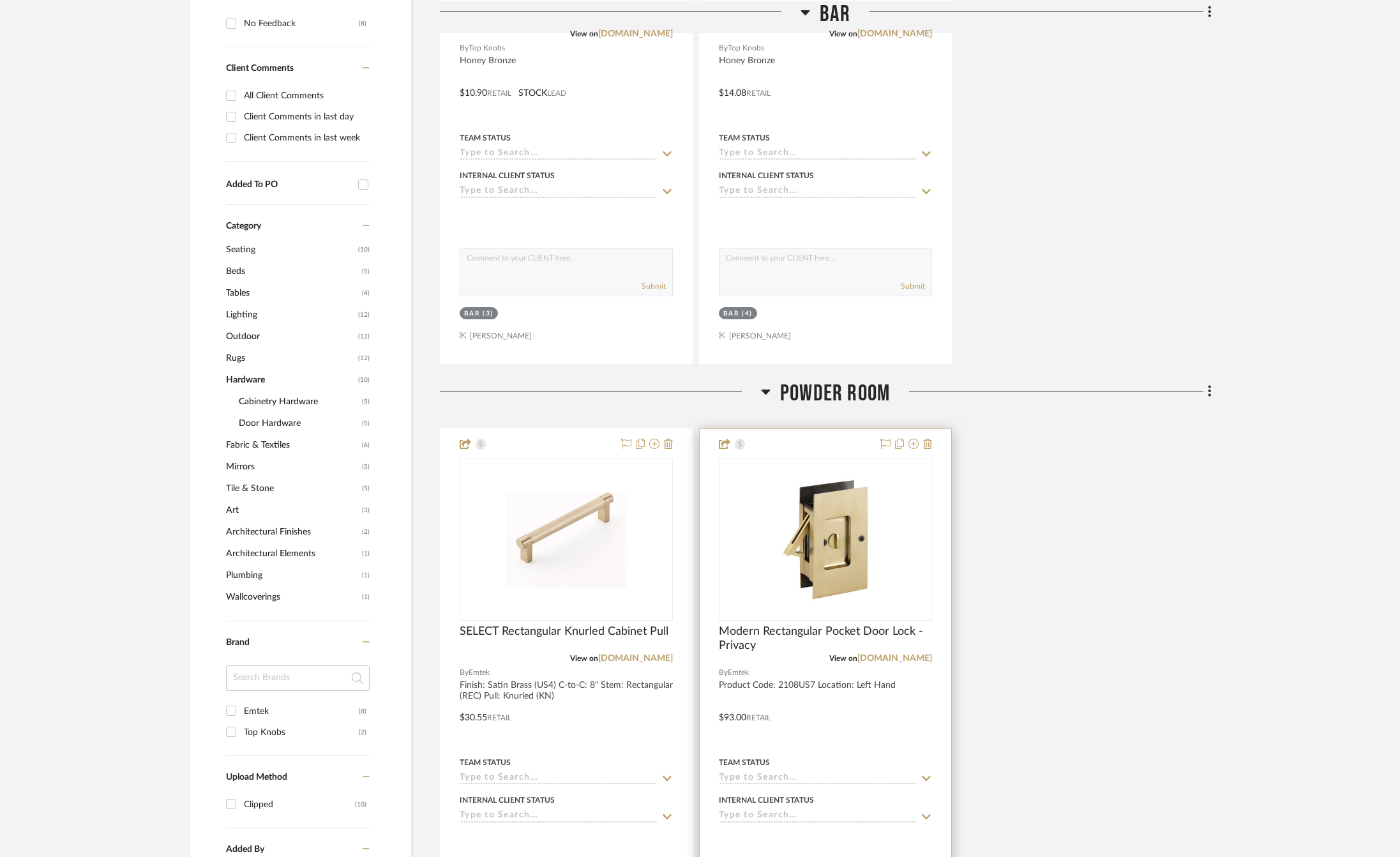
scroll to position [821, 0]
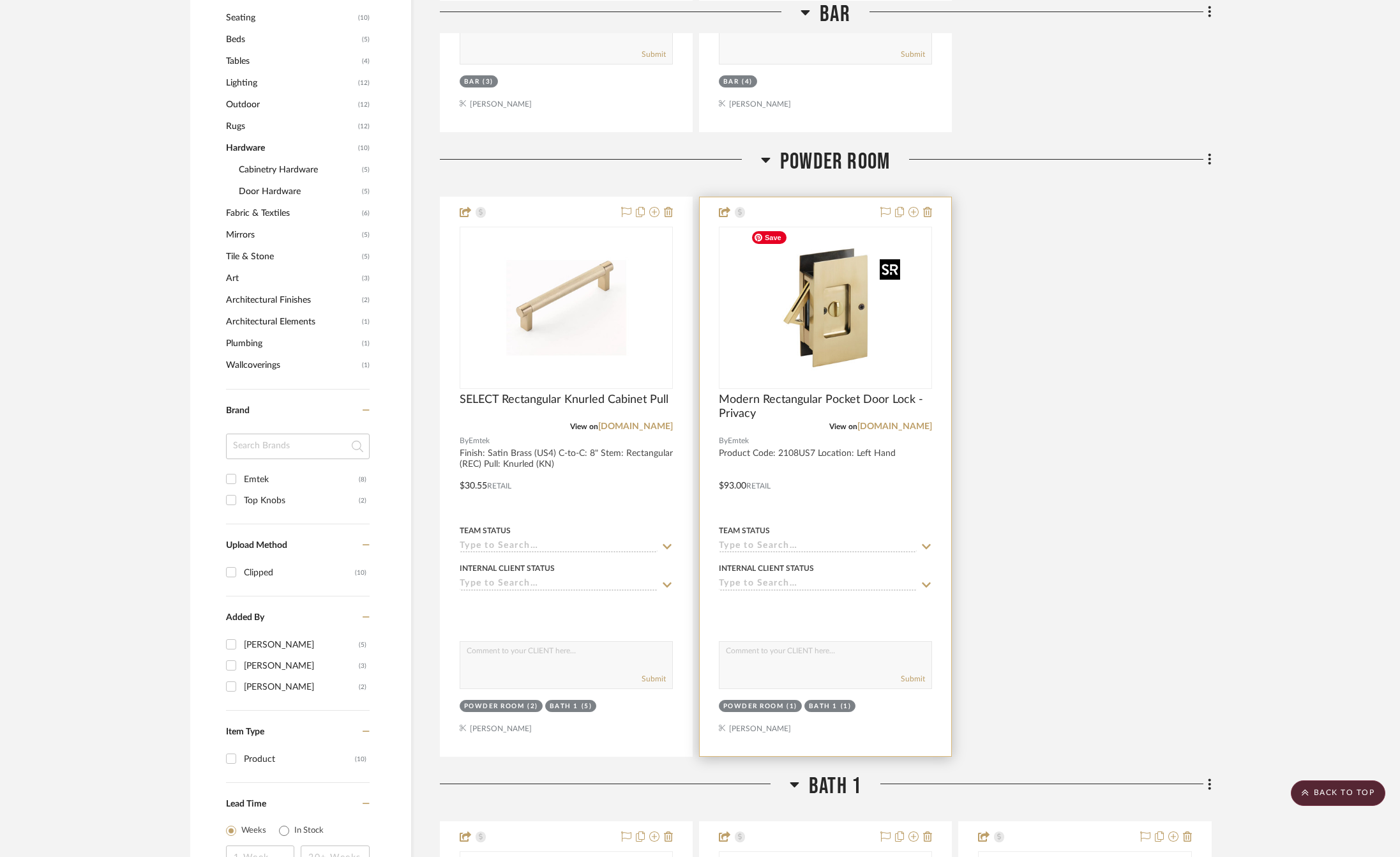
click at [828, 346] on img "0" at bounding box center [825, 307] width 159 height 159
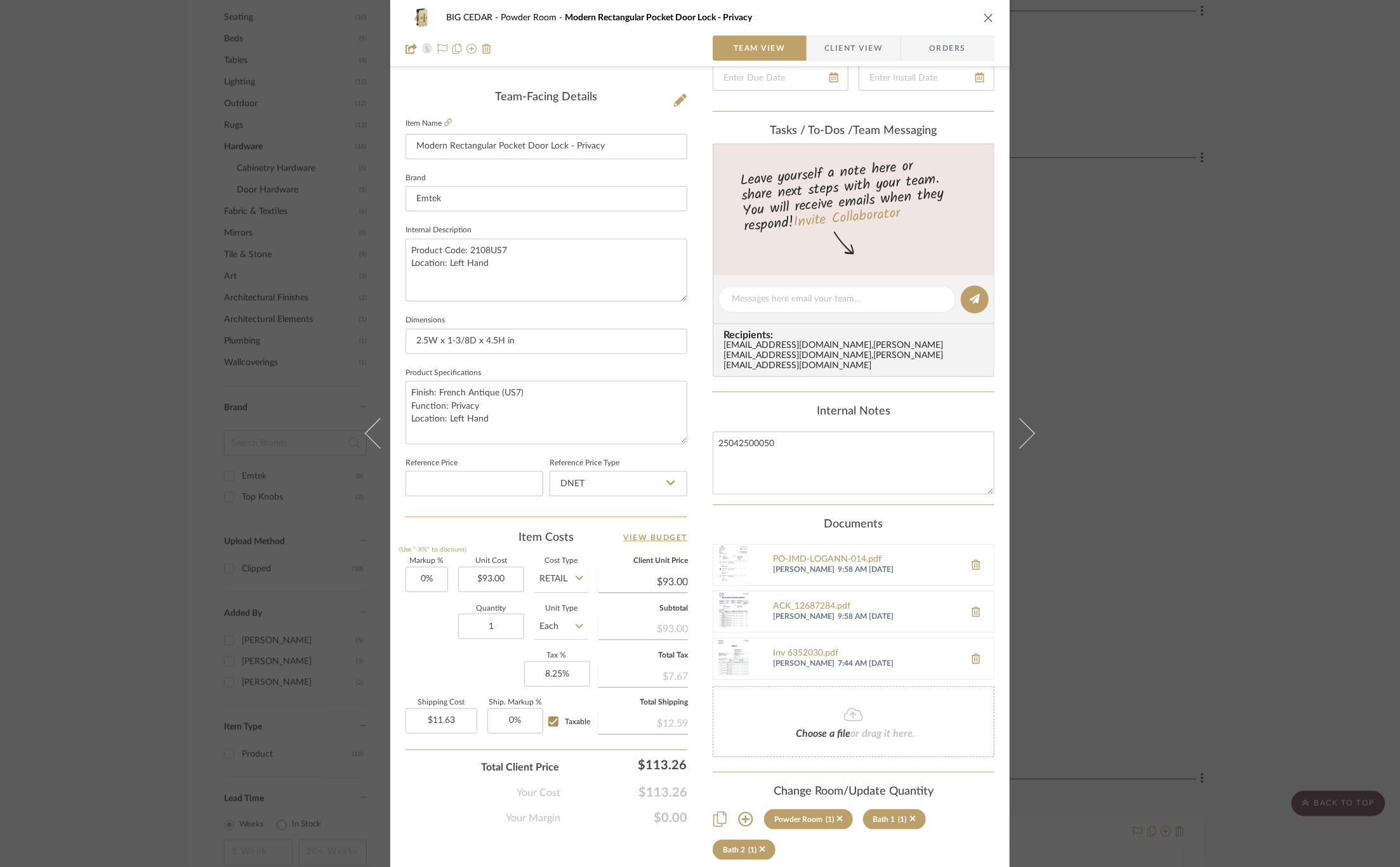
scroll to position [44, 0]
click at [1130, 449] on div "BIG CEDAR Powder Room Modern Rectangular Pocket Door Lock - Privacy Team View C…" at bounding box center [700, 434] width 1400 height 867
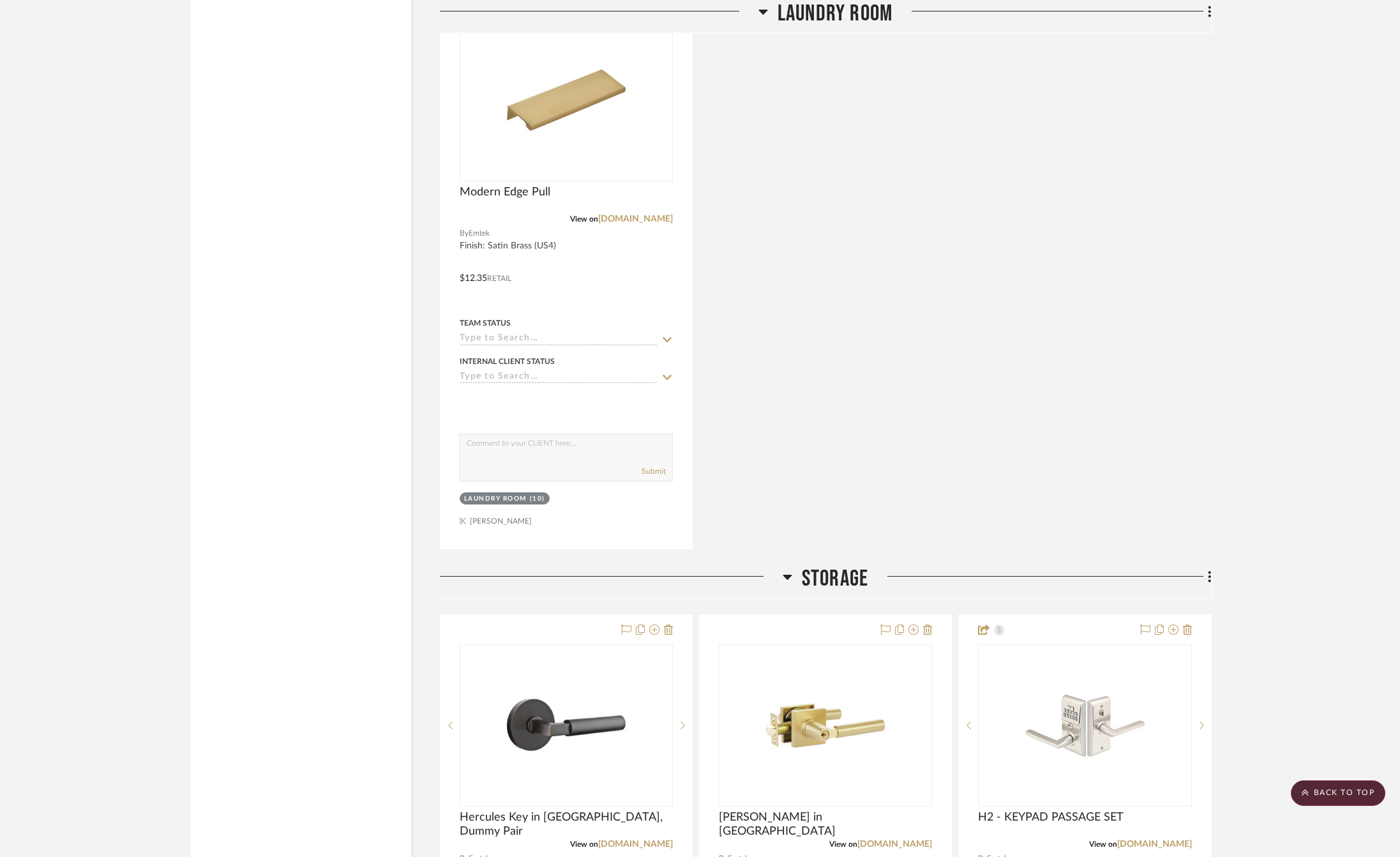
scroll to position [3207, 0]
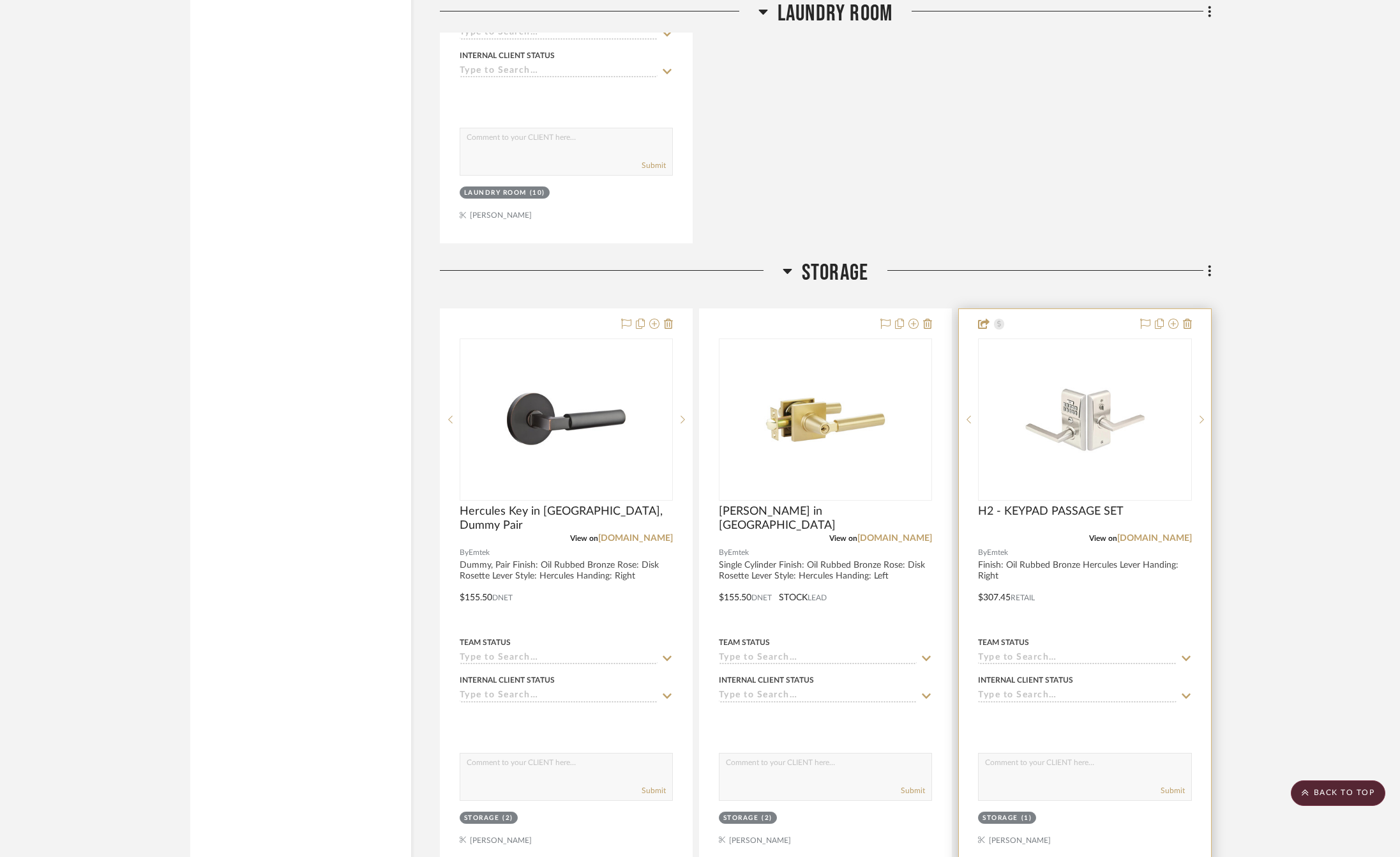
click at [1083, 395] on img "0" at bounding box center [1085, 419] width 159 height 159
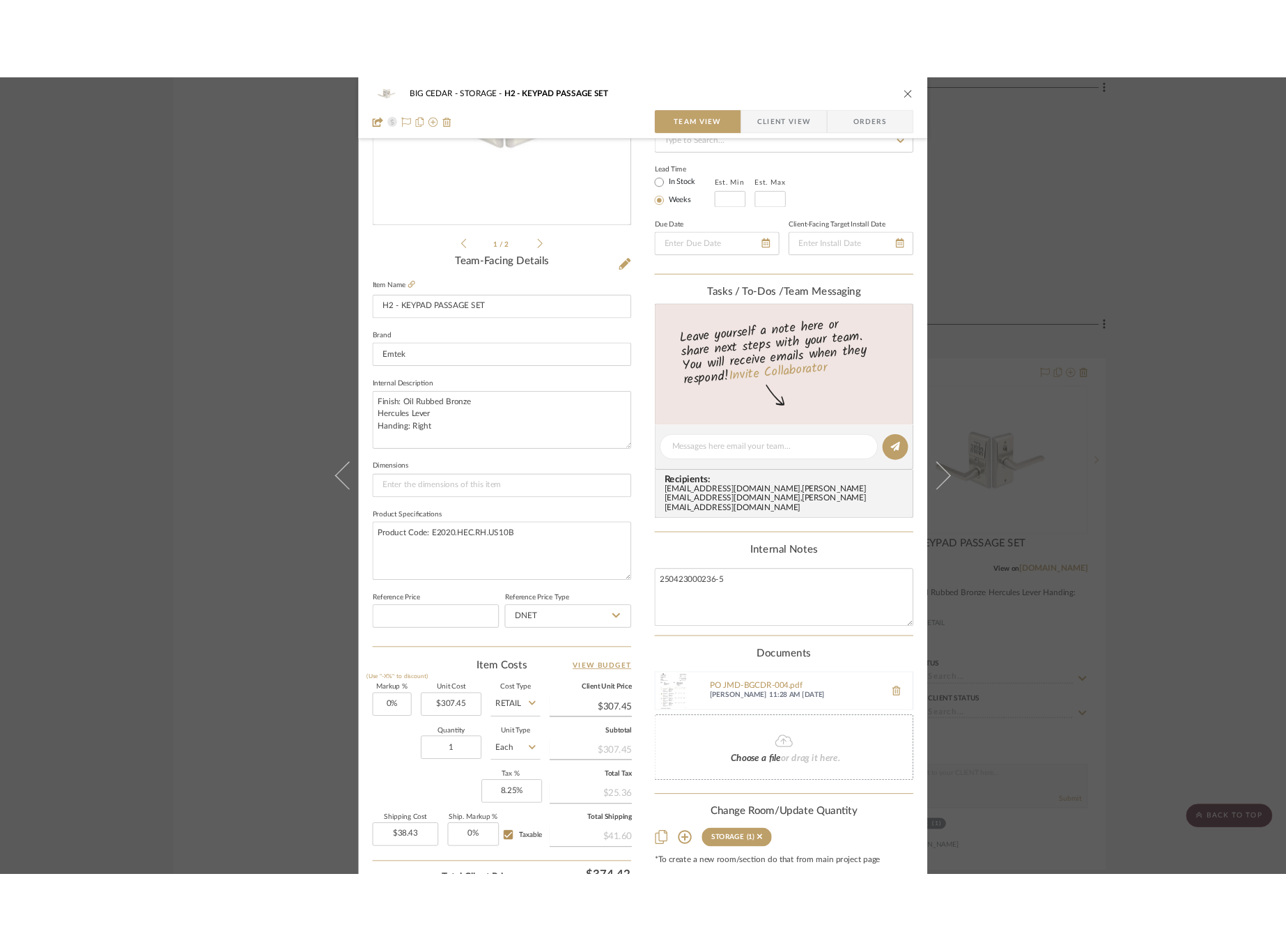
scroll to position [238, 0]
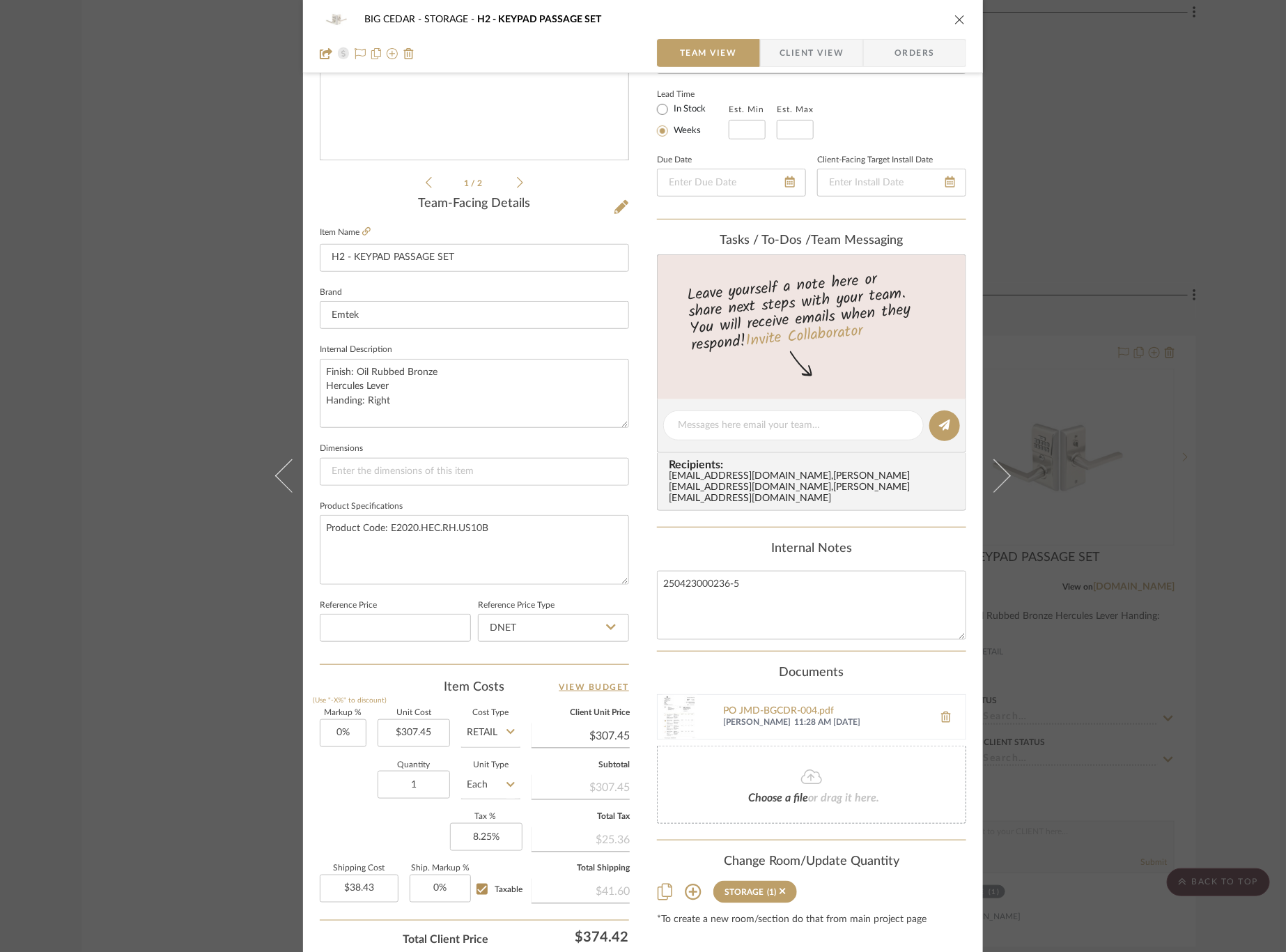
click at [228, 542] on div "BIG CEDAR STORAGE H2 - KEYPAD PASSAGE SET Team View Client View Orders 1 / 2 Te…" at bounding box center [643, 476] width 1286 height 952
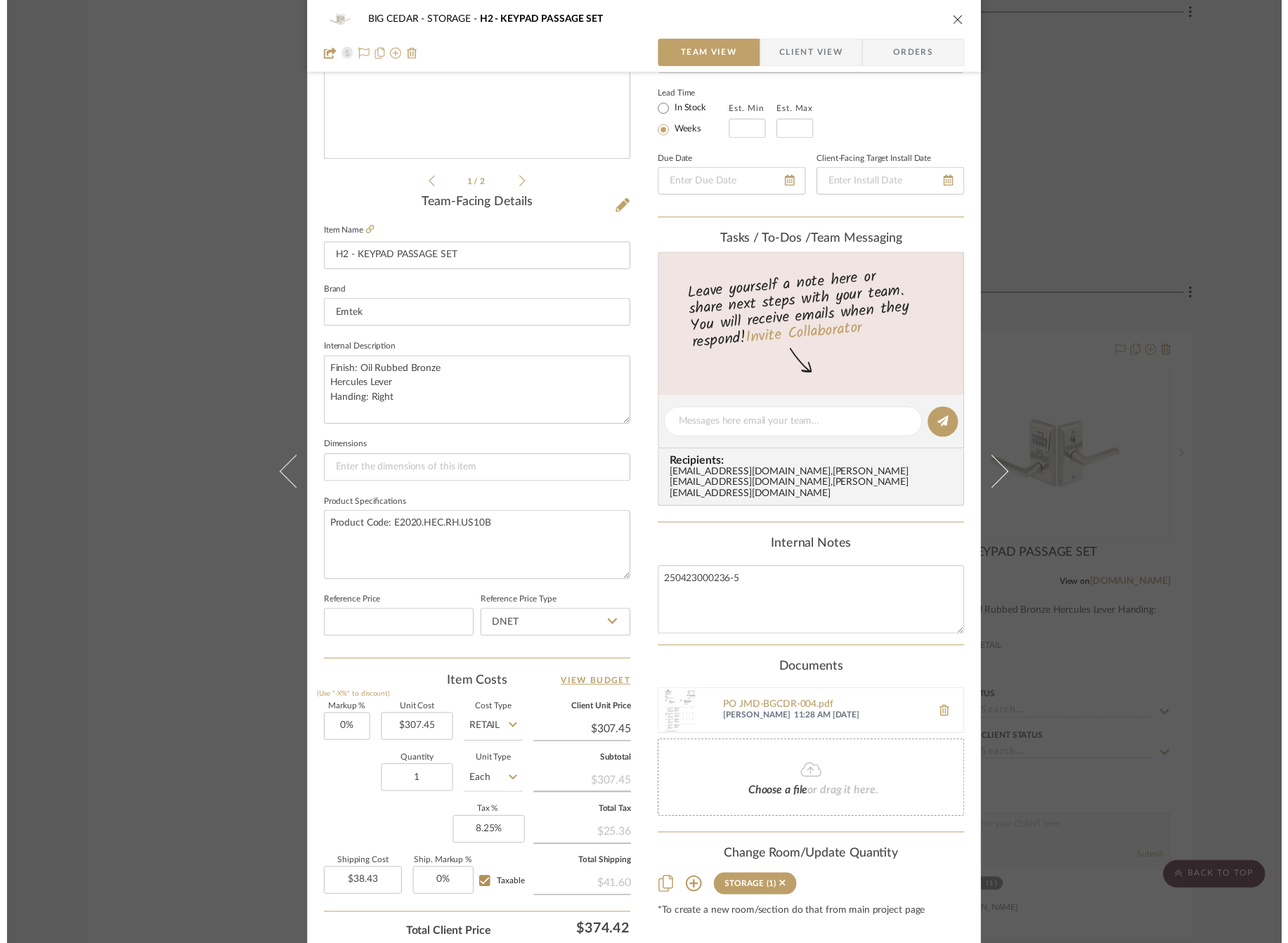
scroll to position [3529, 0]
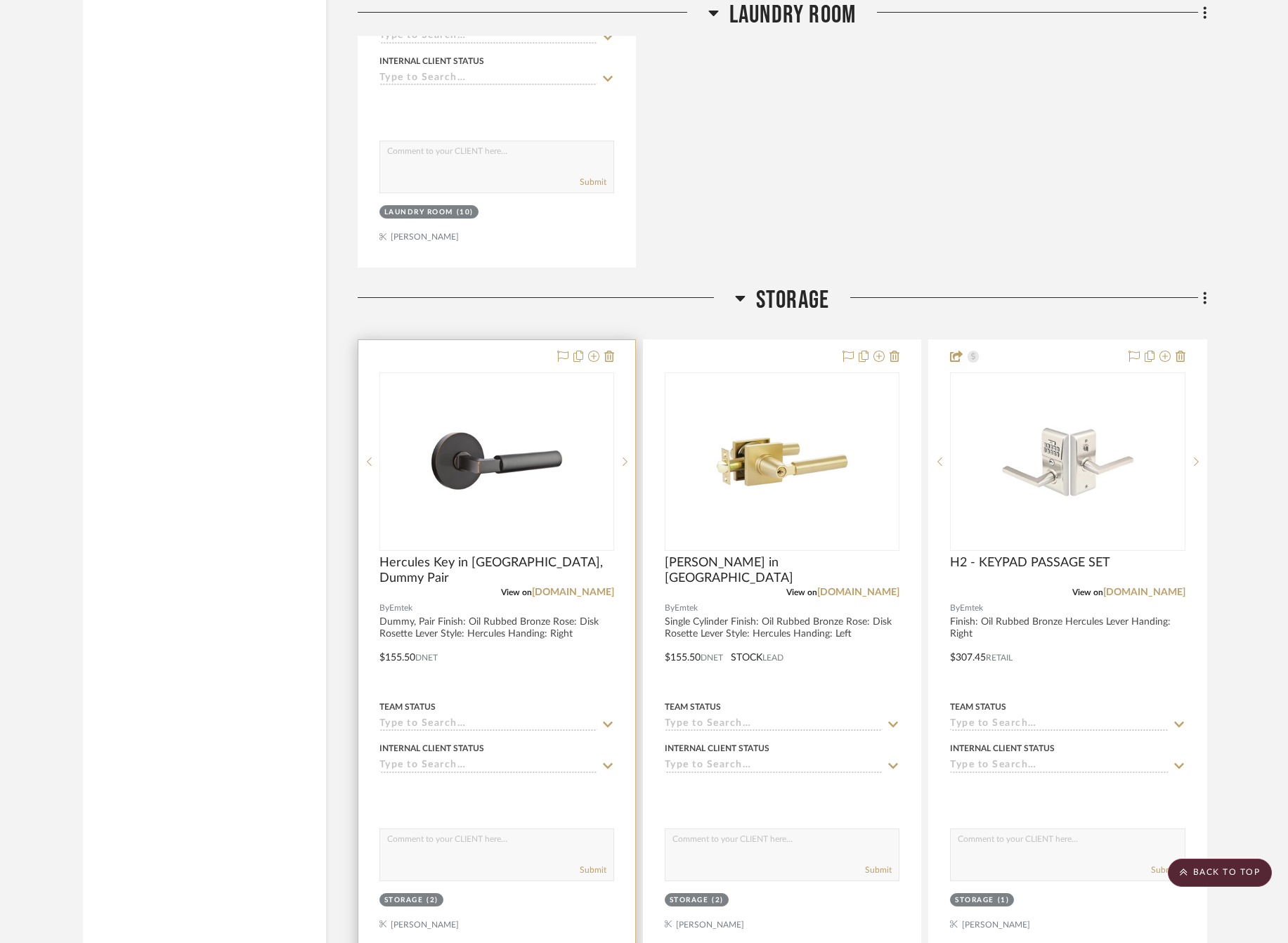
click at [606, 721] on icon at bounding box center [607, 724] width 10 height 6
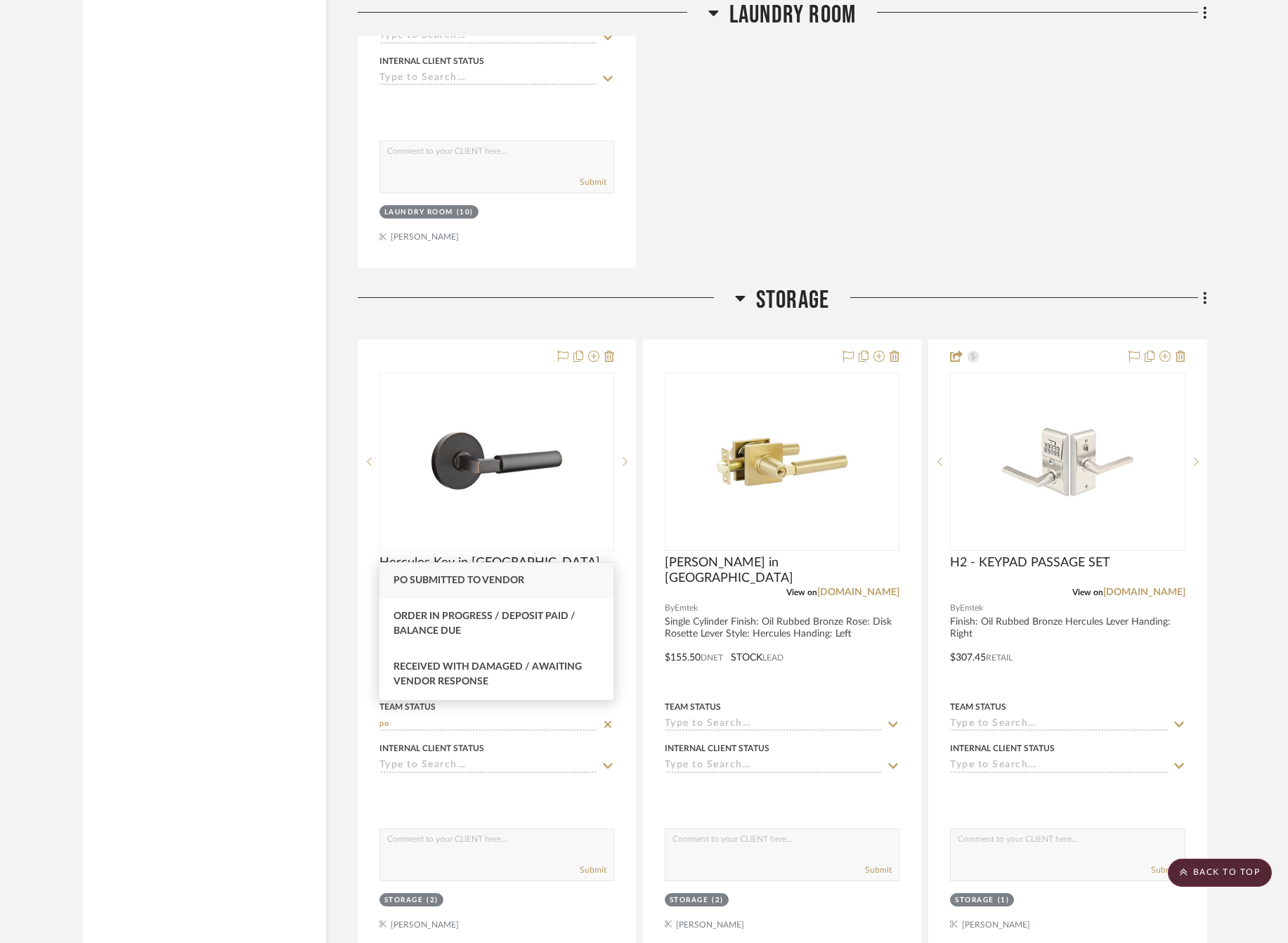
type input "po"
click at [545, 580] on div "PO Submitted to Vendor" at bounding box center [496, 580] width 234 height 36
type input "8/12/2025"
type input "PO Submitted to Vendor"
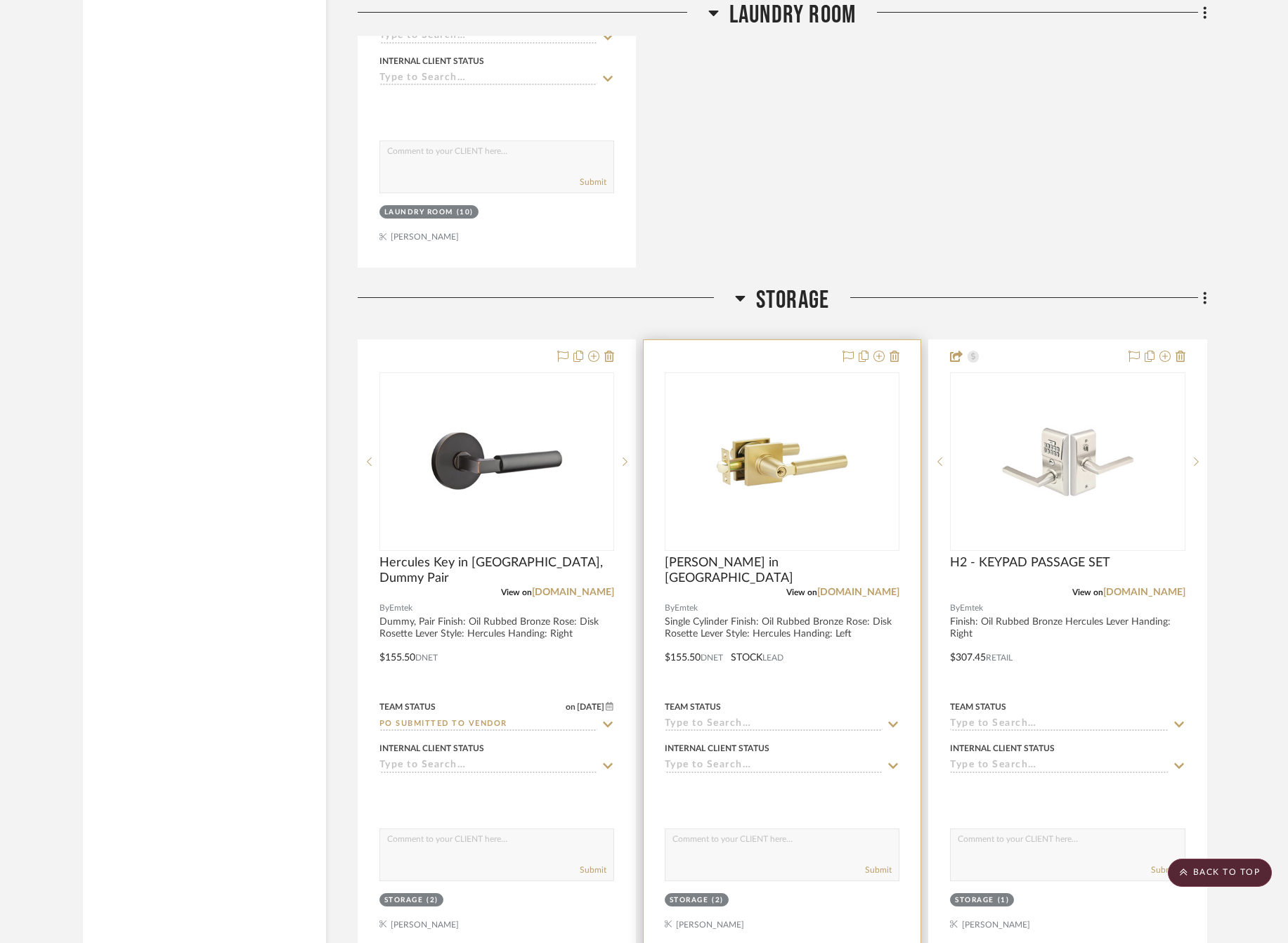
click at [895, 718] on icon at bounding box center [892, 724] width 12 height 11
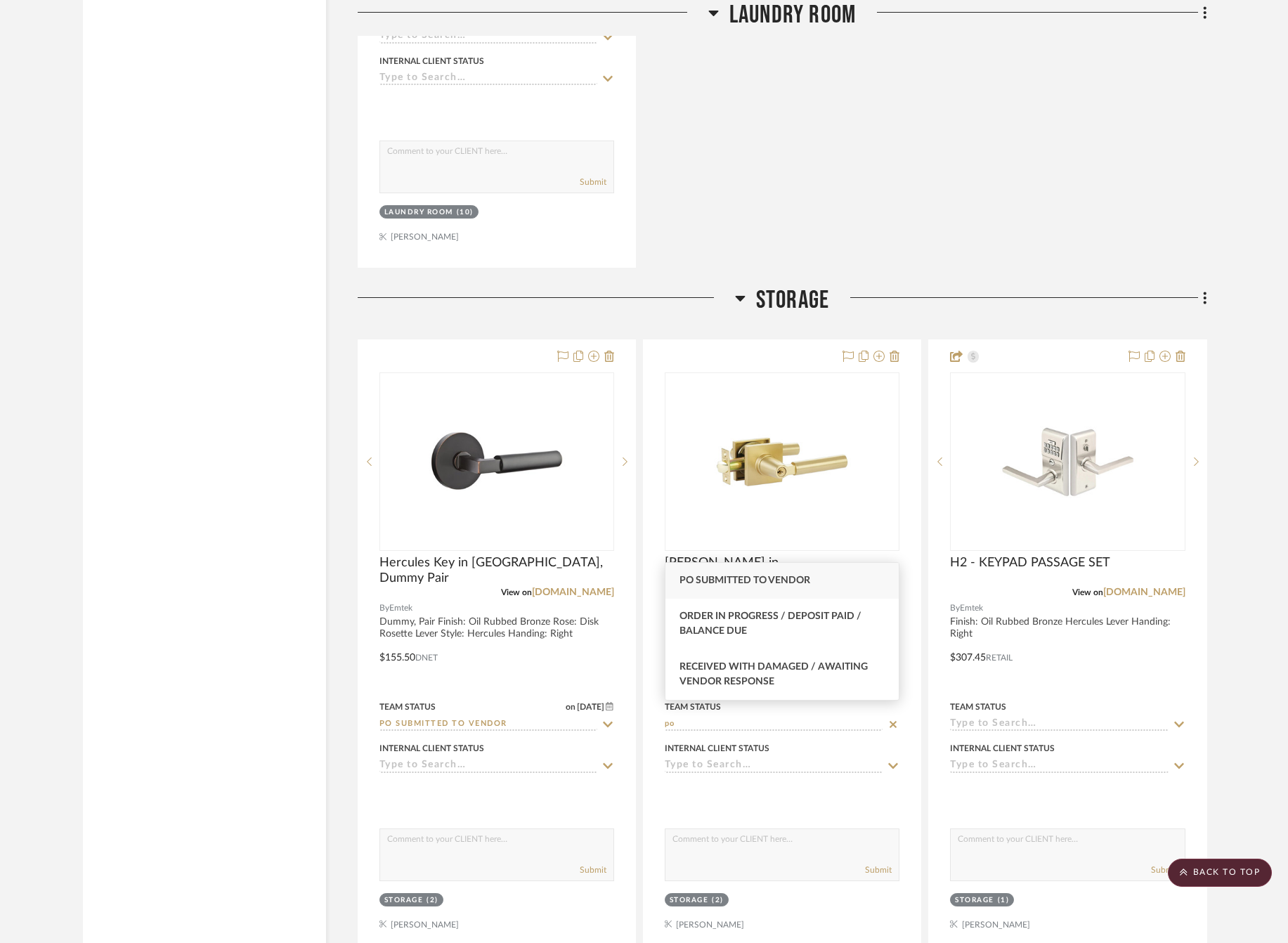
type input "po"
click at [758, 585] on span "PO Submitted to Vendor" at bounding box center [745, 580] width 131 height 10
type input "8/12/2025"
type input "PO Submitted to Vendor"
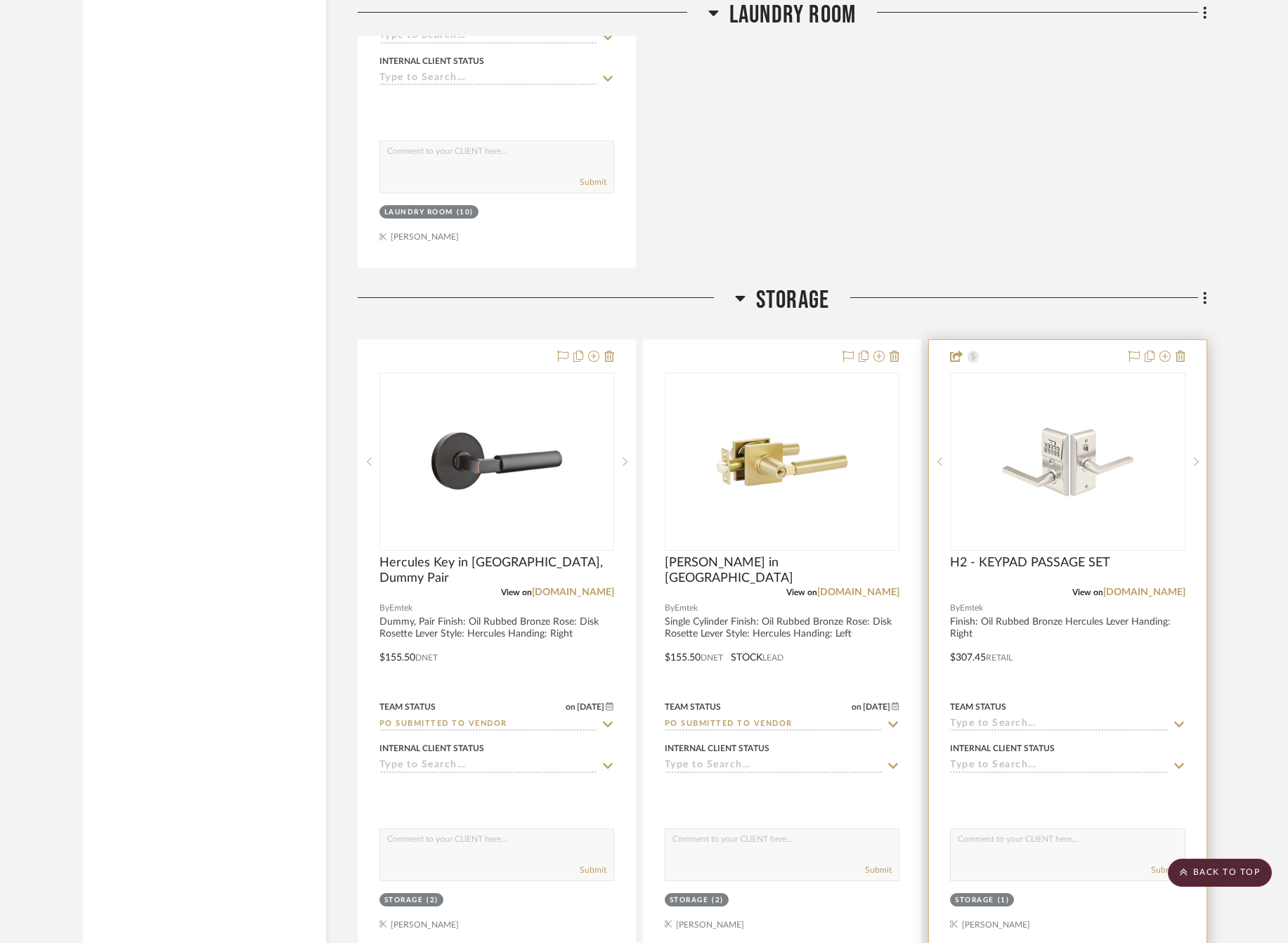
click at [1179, 718] on icon at bounding box center [1179, 724] width 12 height 11
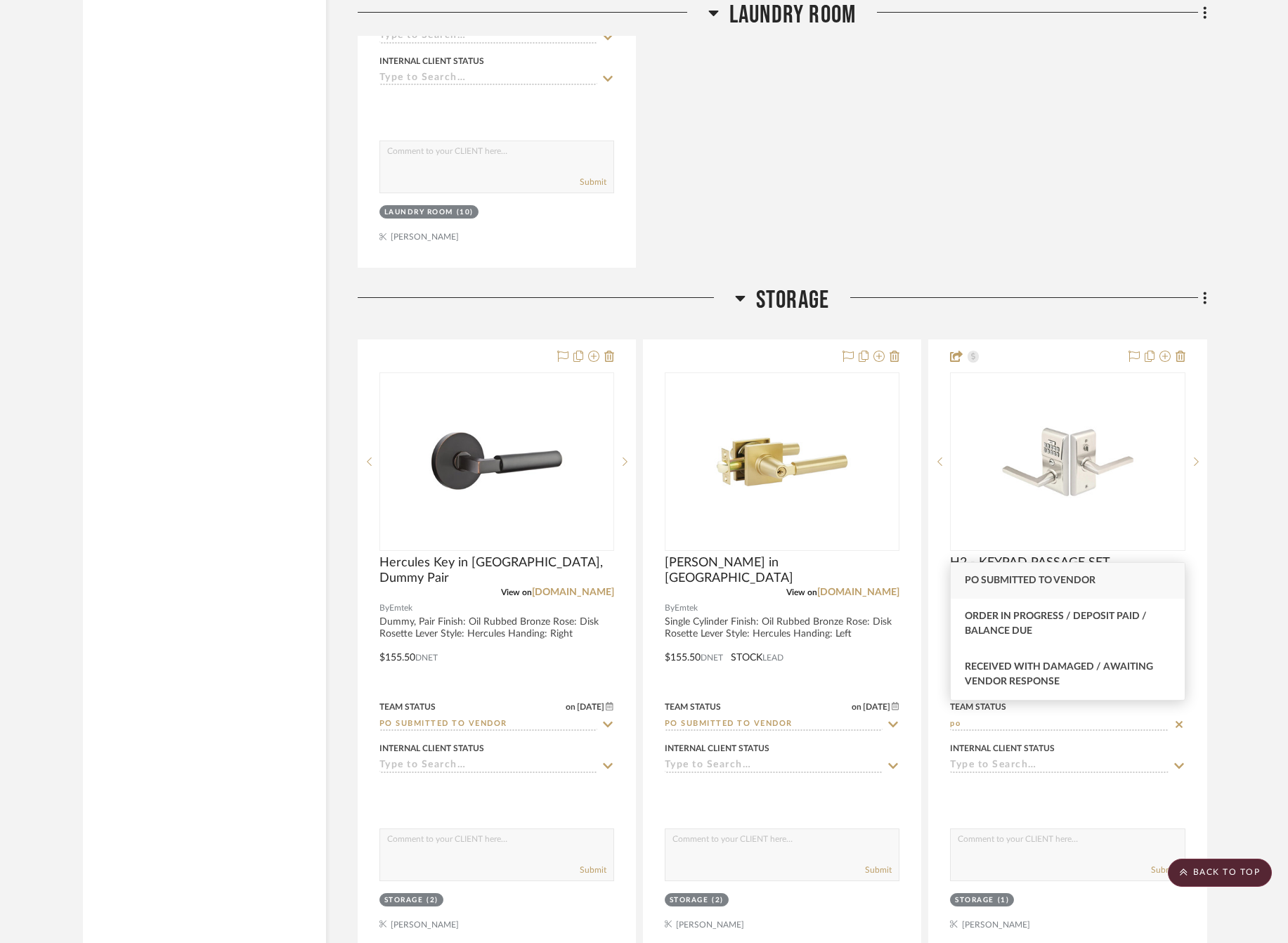
type input "po"
click at [1044, 580] on span "PO Submitted to Vendor" at bounding box center [1030, 580] width 131 height 10
type input "8/12/2025"
type input "PO Submitted to Vendor"
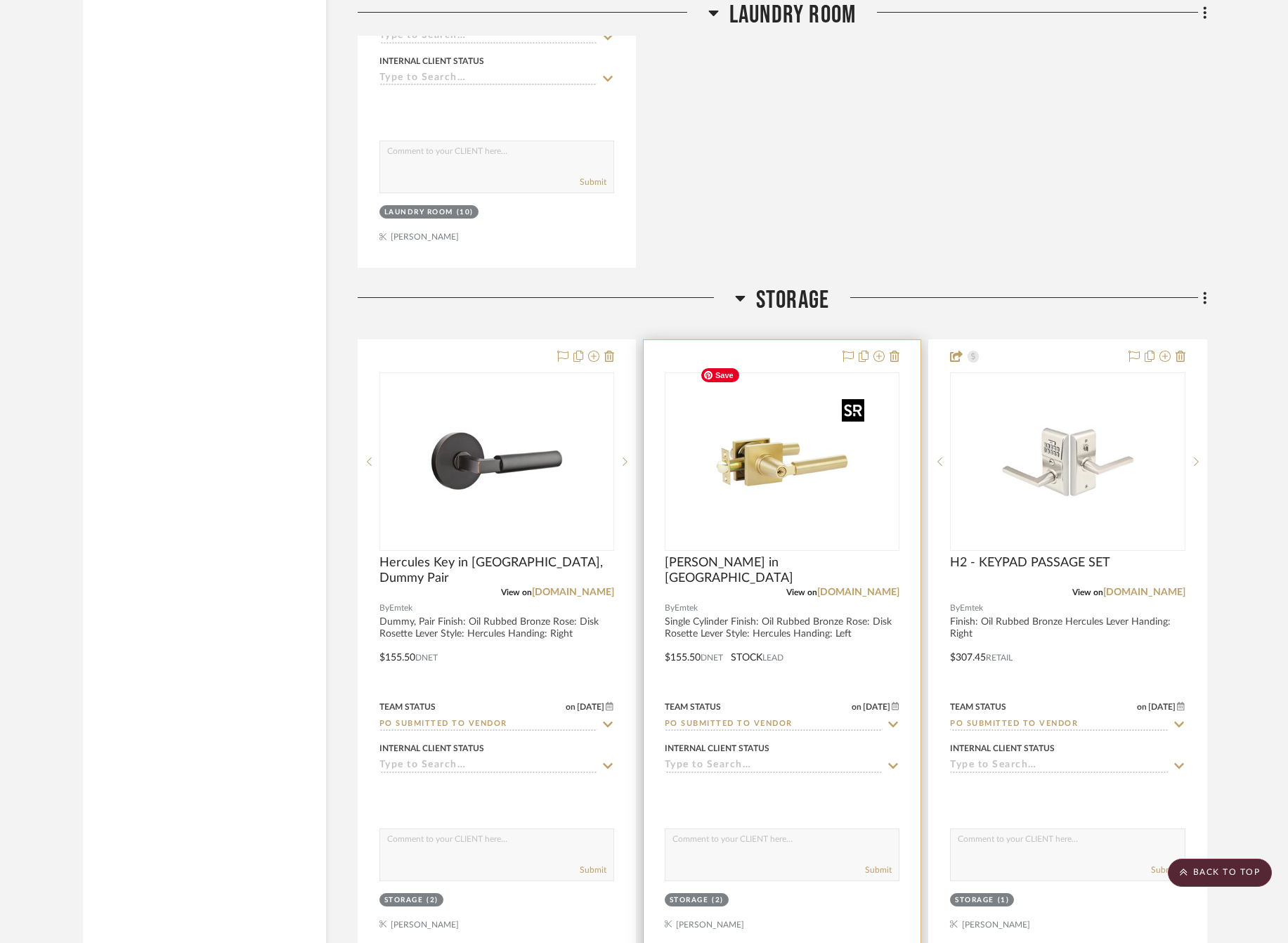
click at [767, 478] on img "0" at bounding box center [782, 461] width 175 height 175
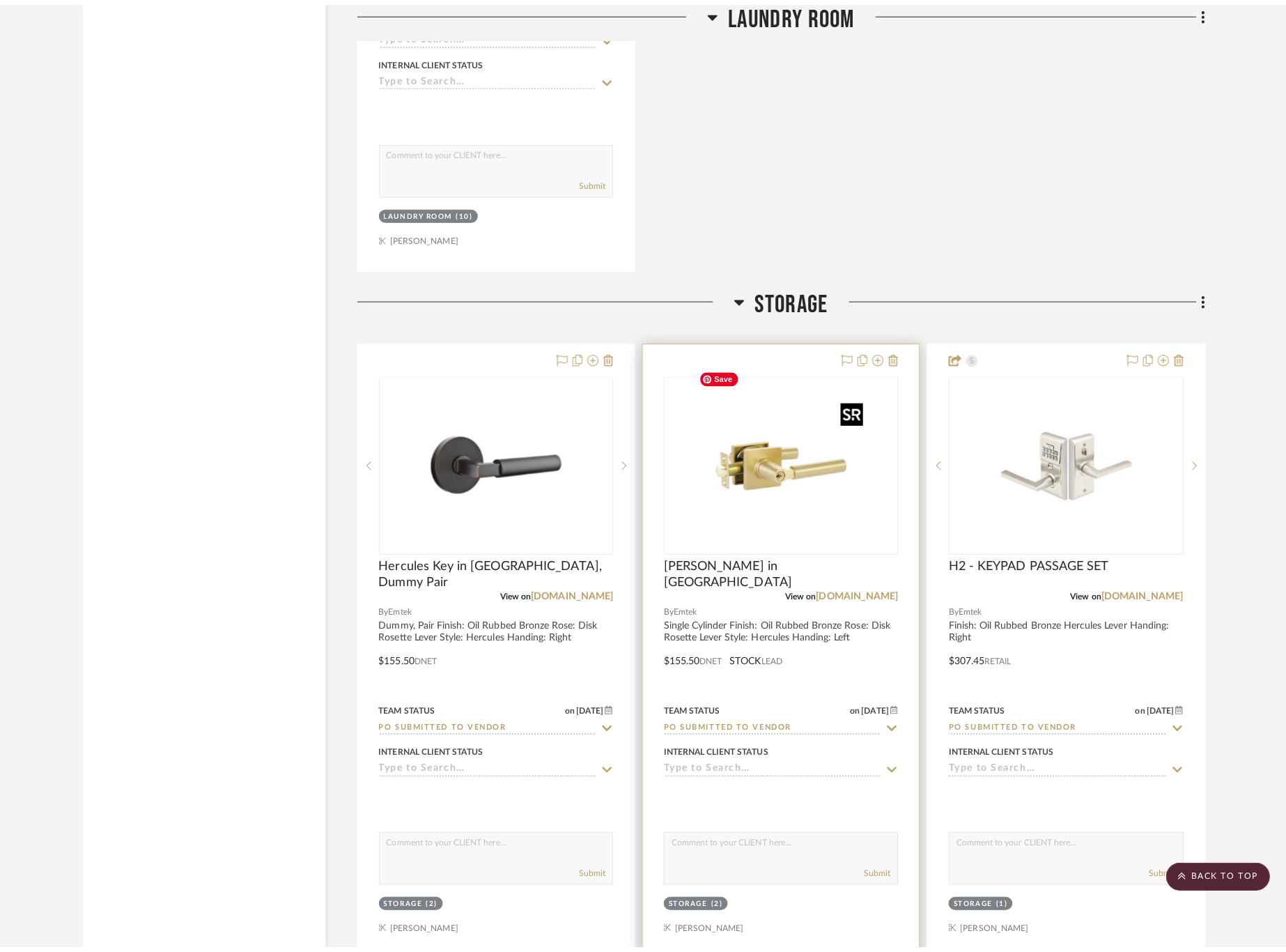
scroll to position [0, 0]
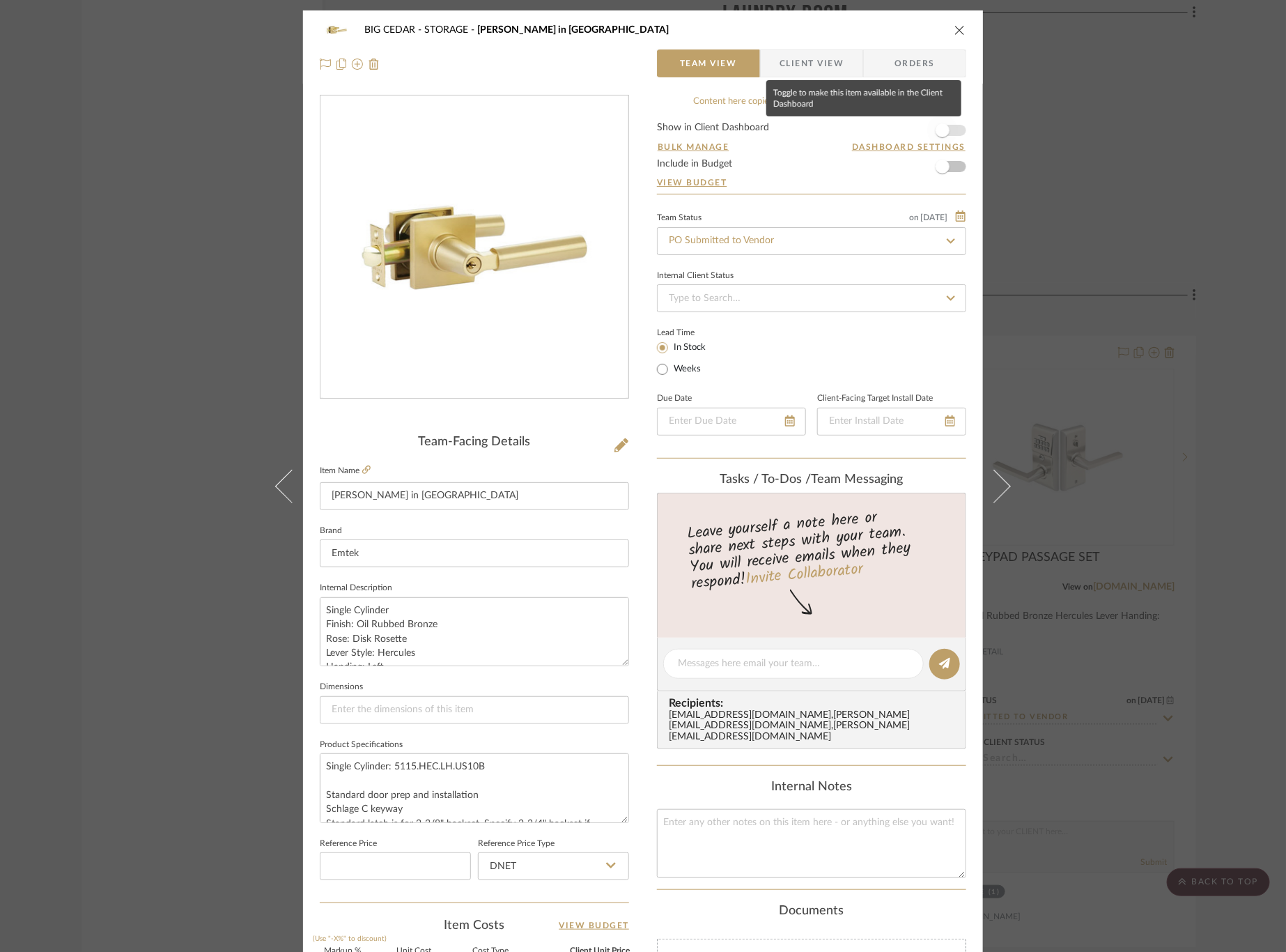
click at [945, 127] on span "button" at bounding box center [942, 130] width 31 height 31
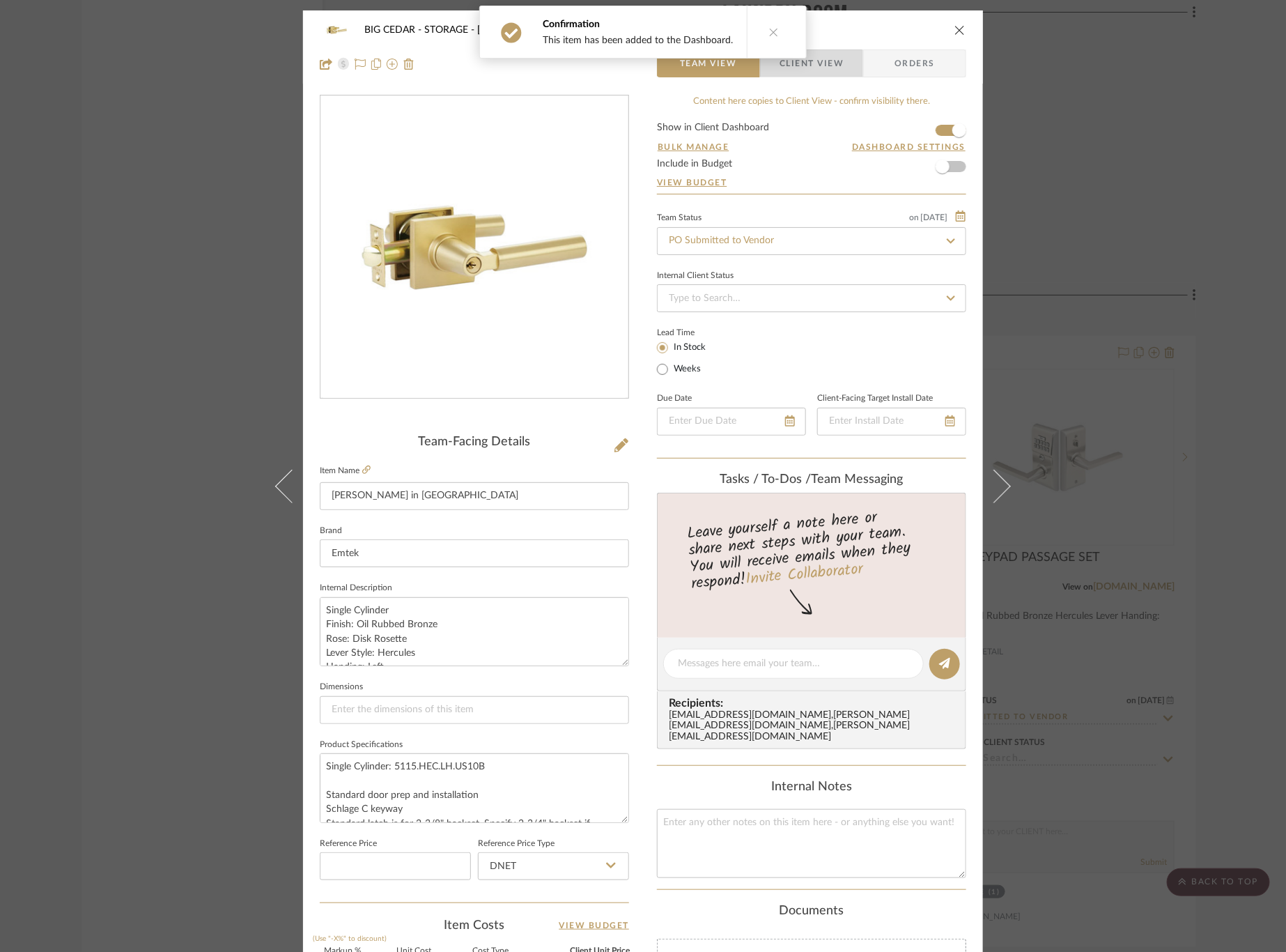
click at [803, 72] on span "Client View" at bounding box center [811, 63] width 64 height 28
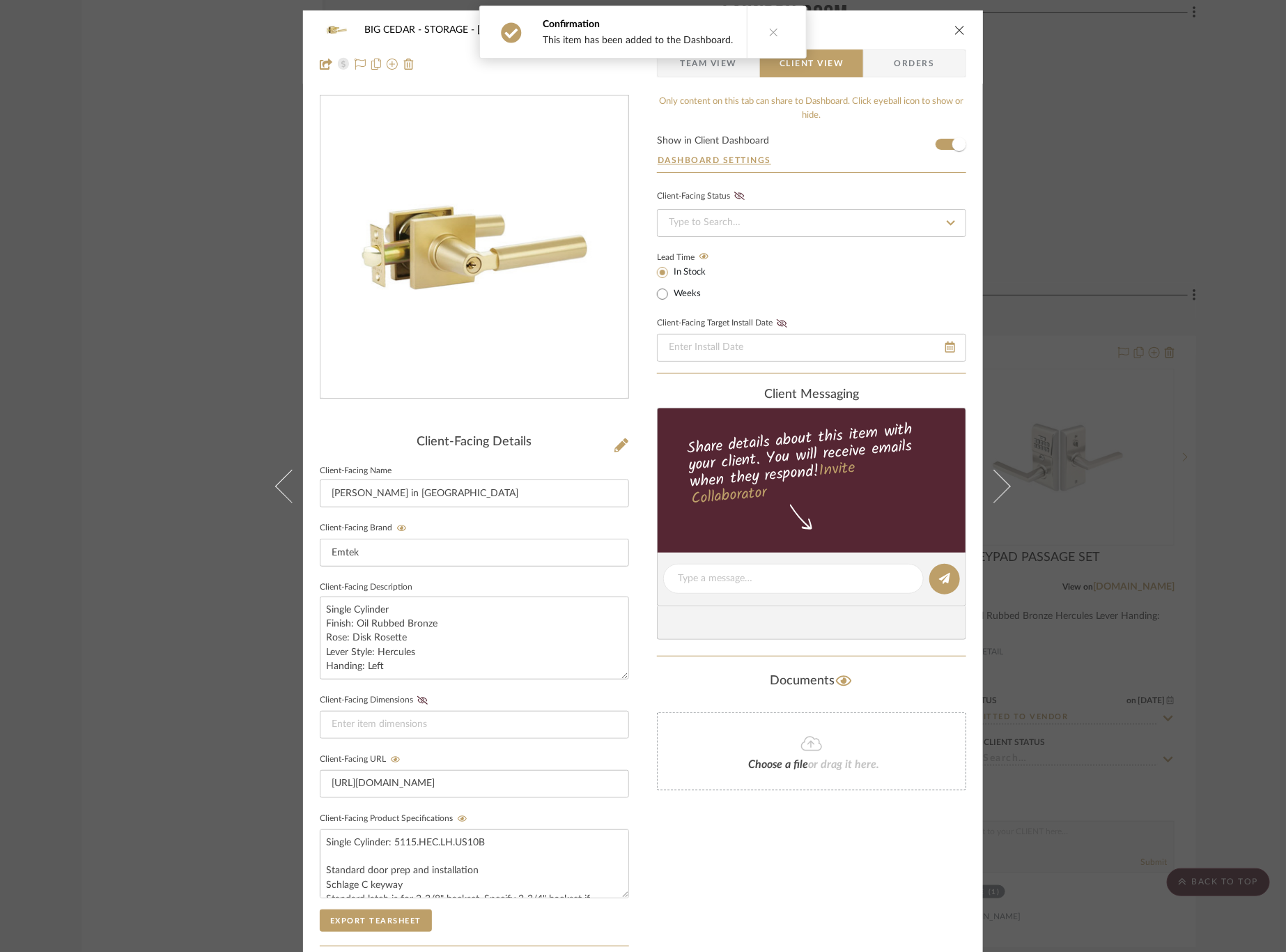
scroll to position [213, 0]
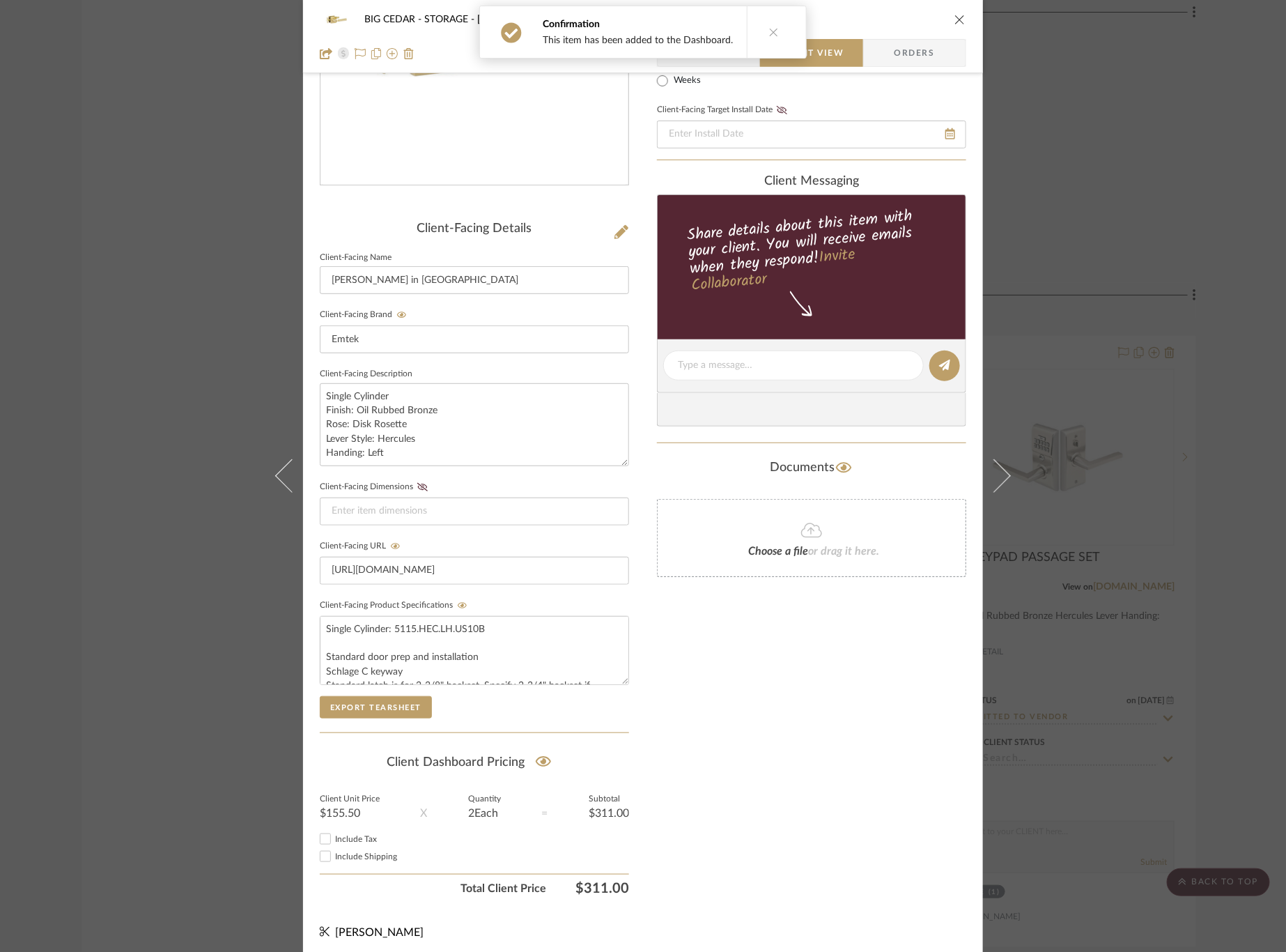
click at [1103, 521] on div "BIG CEDAR STORAGE Hercule Key in Lever Team View Client View Orders Client-Faci…" at bounding box center [643, 476] width 1286 height 952
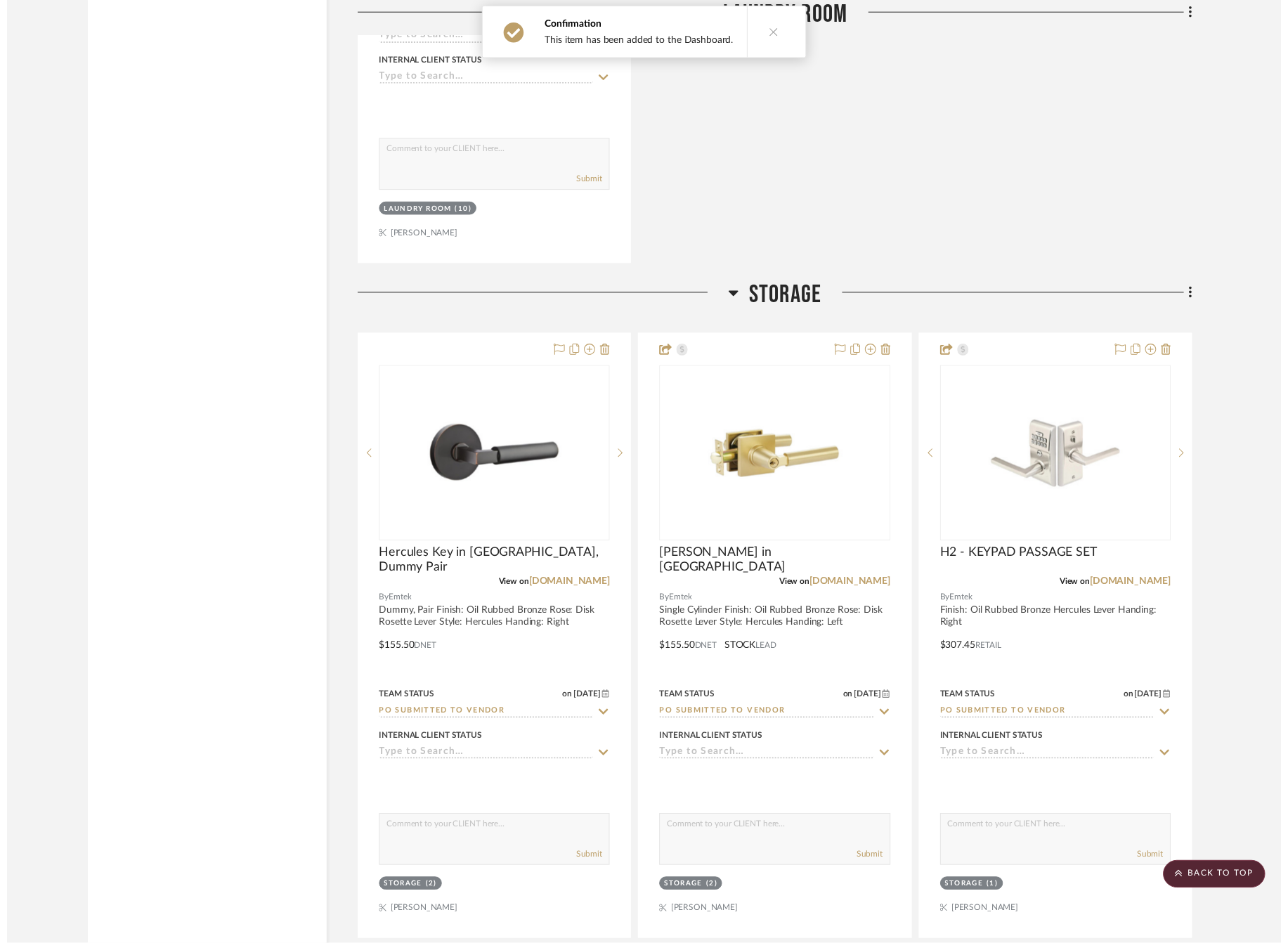
scroll to position [3529, 0]
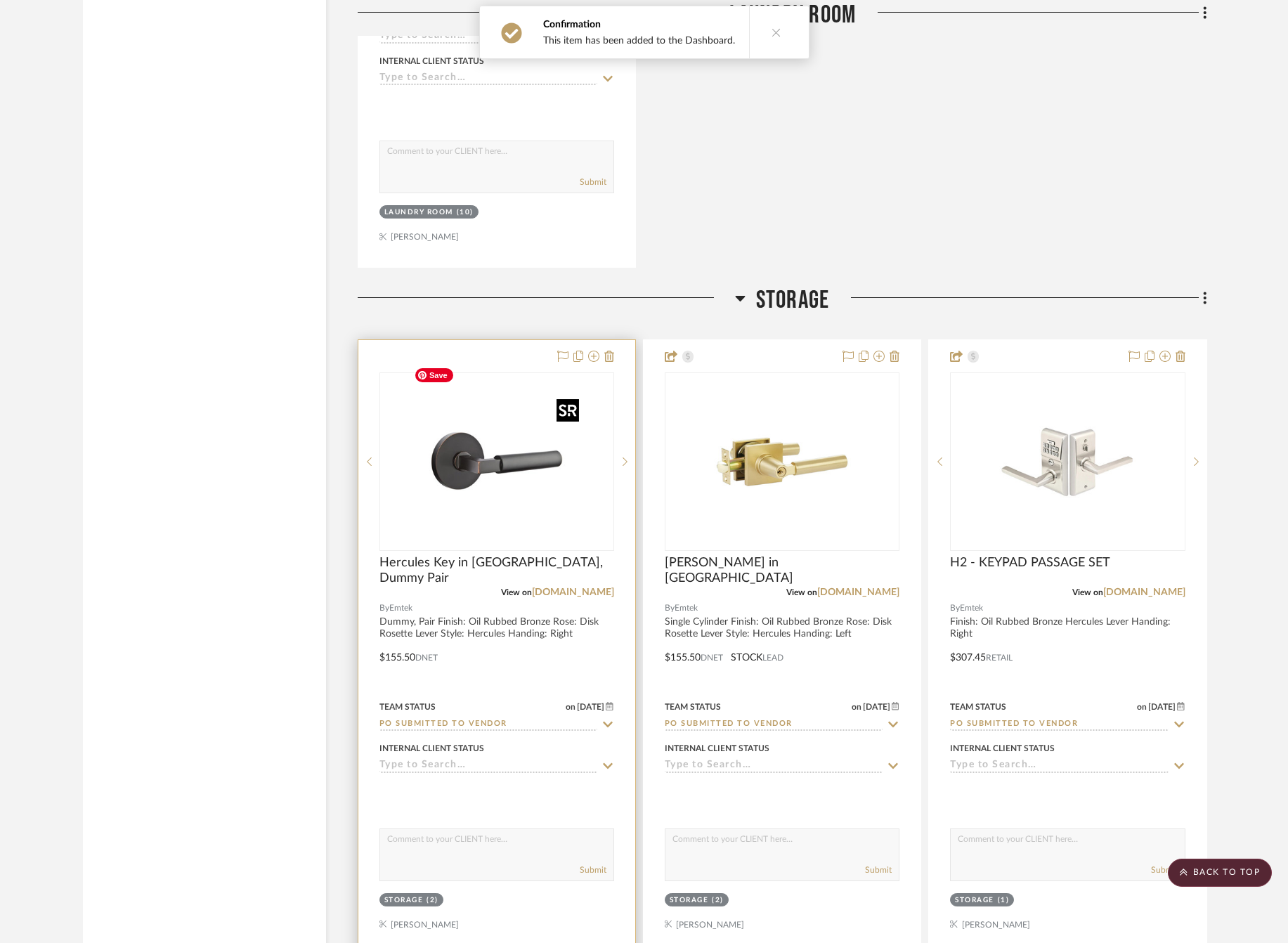
click at [496, 471] on img "0" at bounding box center [496, 461] width 175 height 175
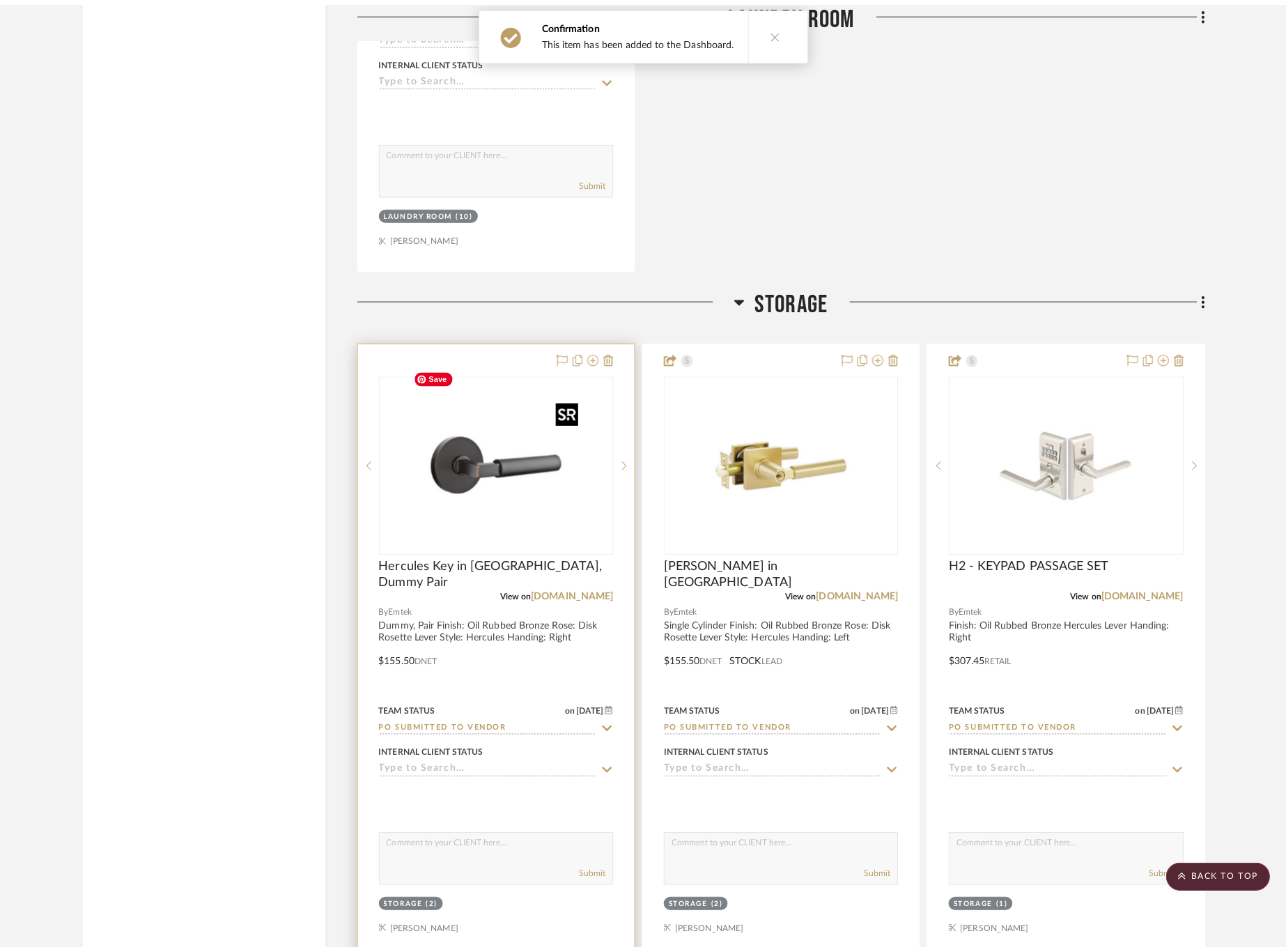
scroll to position [0, 0]
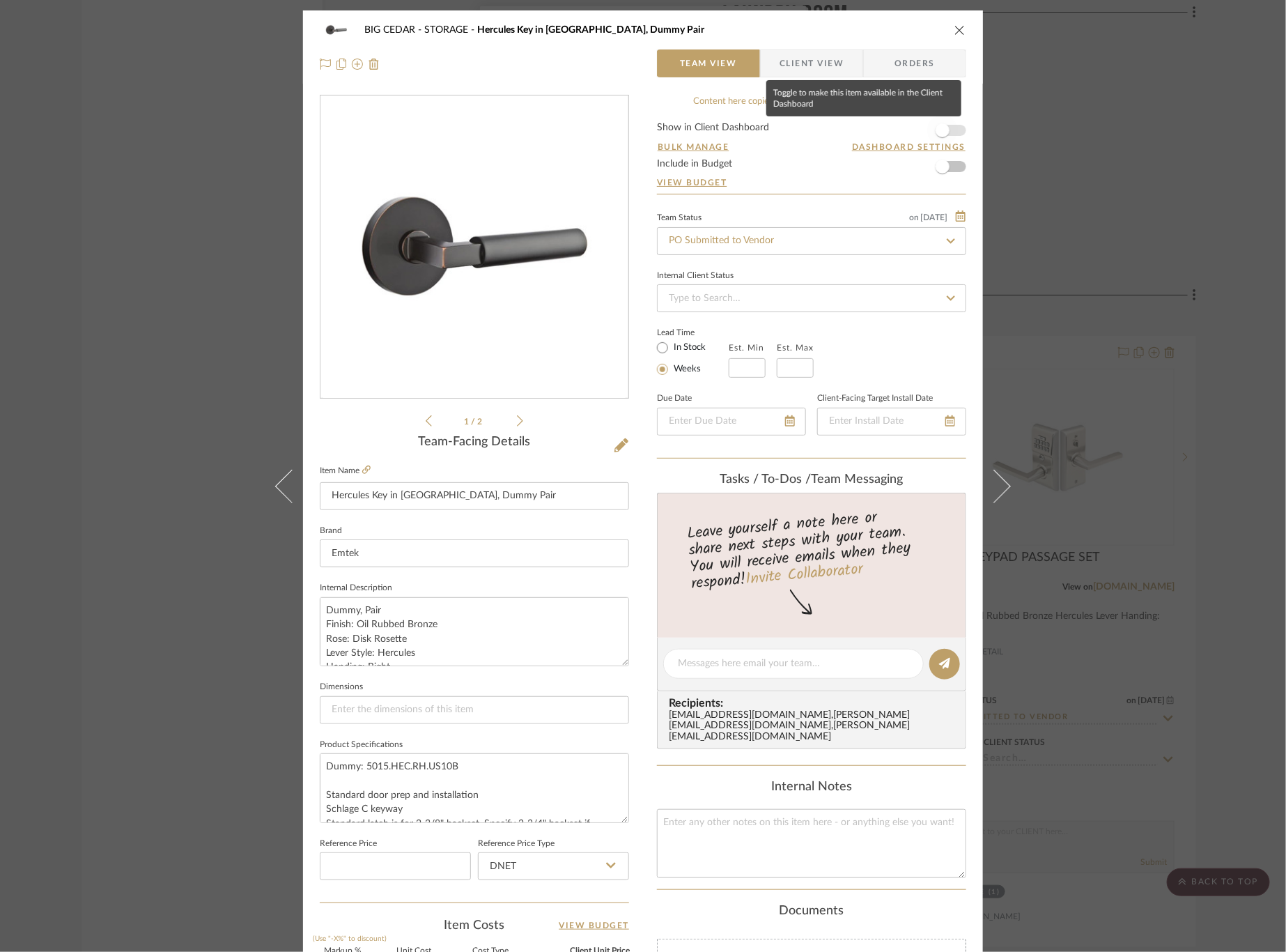
click at [948, 132] on span "button" at bounding box center [942, 130] width 31 height 31
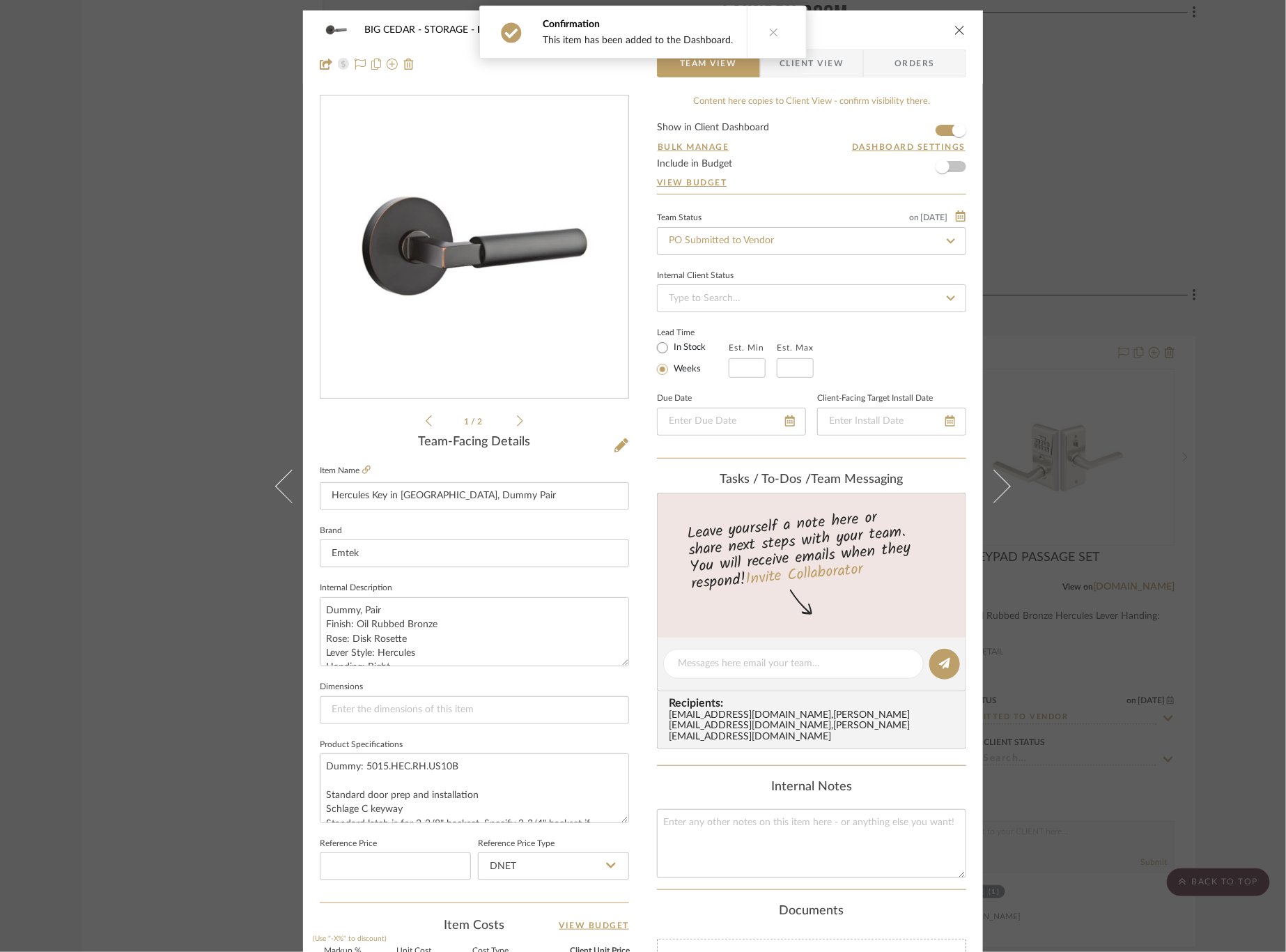
click at [816, 61] on span "Client View" at bounding box center [811, 63] width 64 height 28
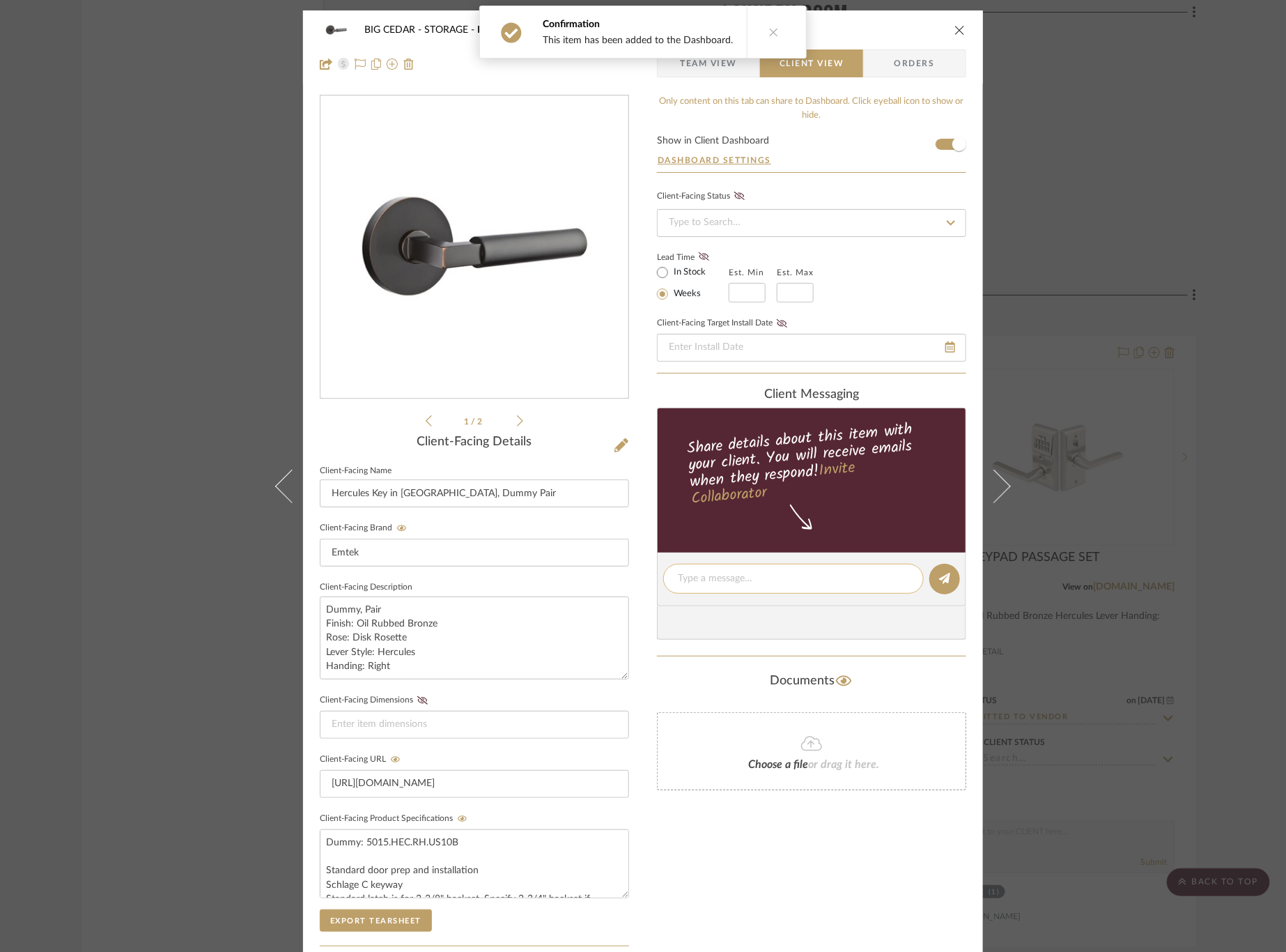
click at [773, 571] on textarea at bounding box center [793, 579] width 231 height 15
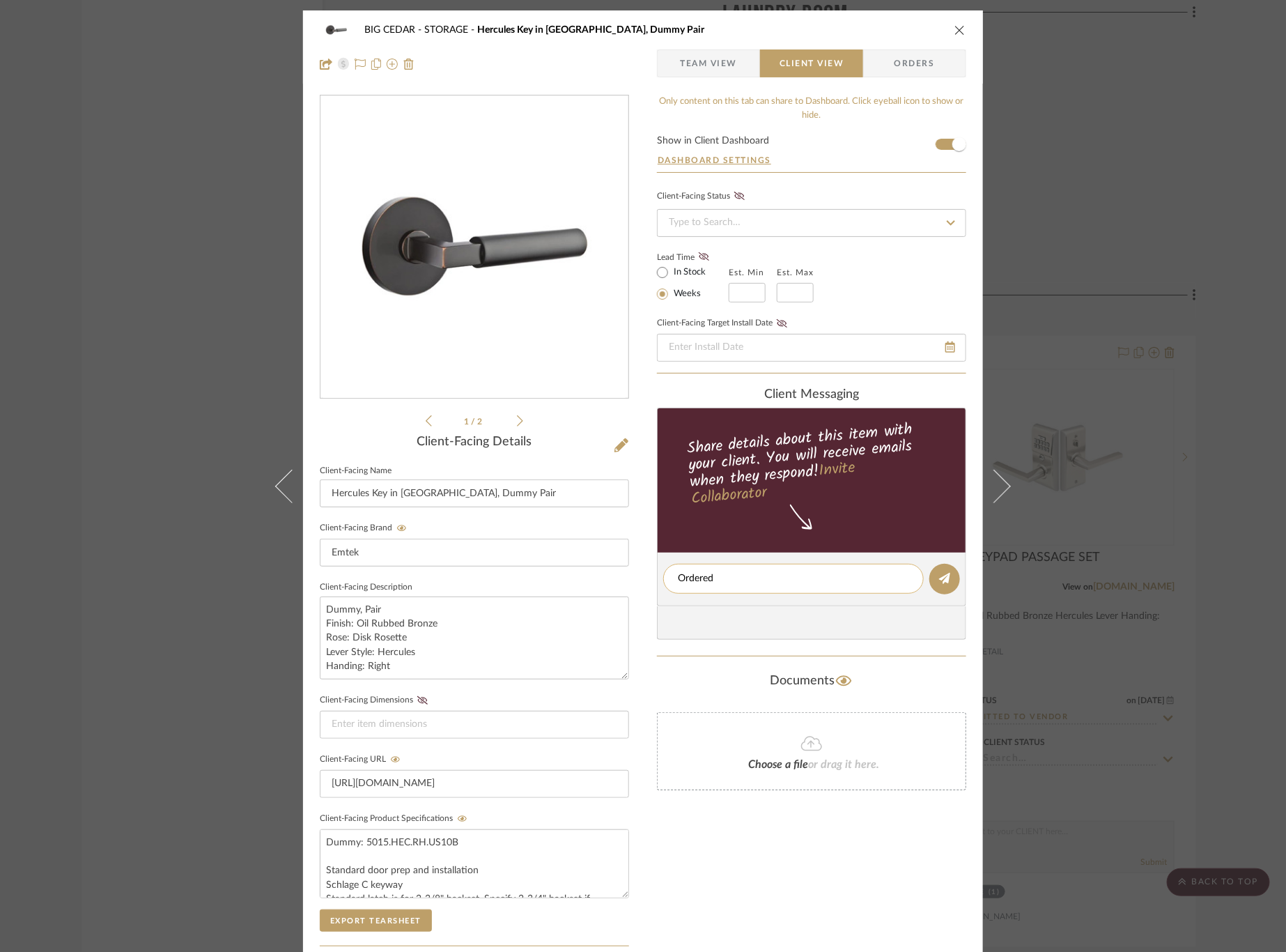
type textarea "Ordered"
click at [834, 587] on div "Ordered" at bounding box center [793, 578] width 261 height 30
click at [949, 566] on button at bounding box center [945, 579] width 31 height 31
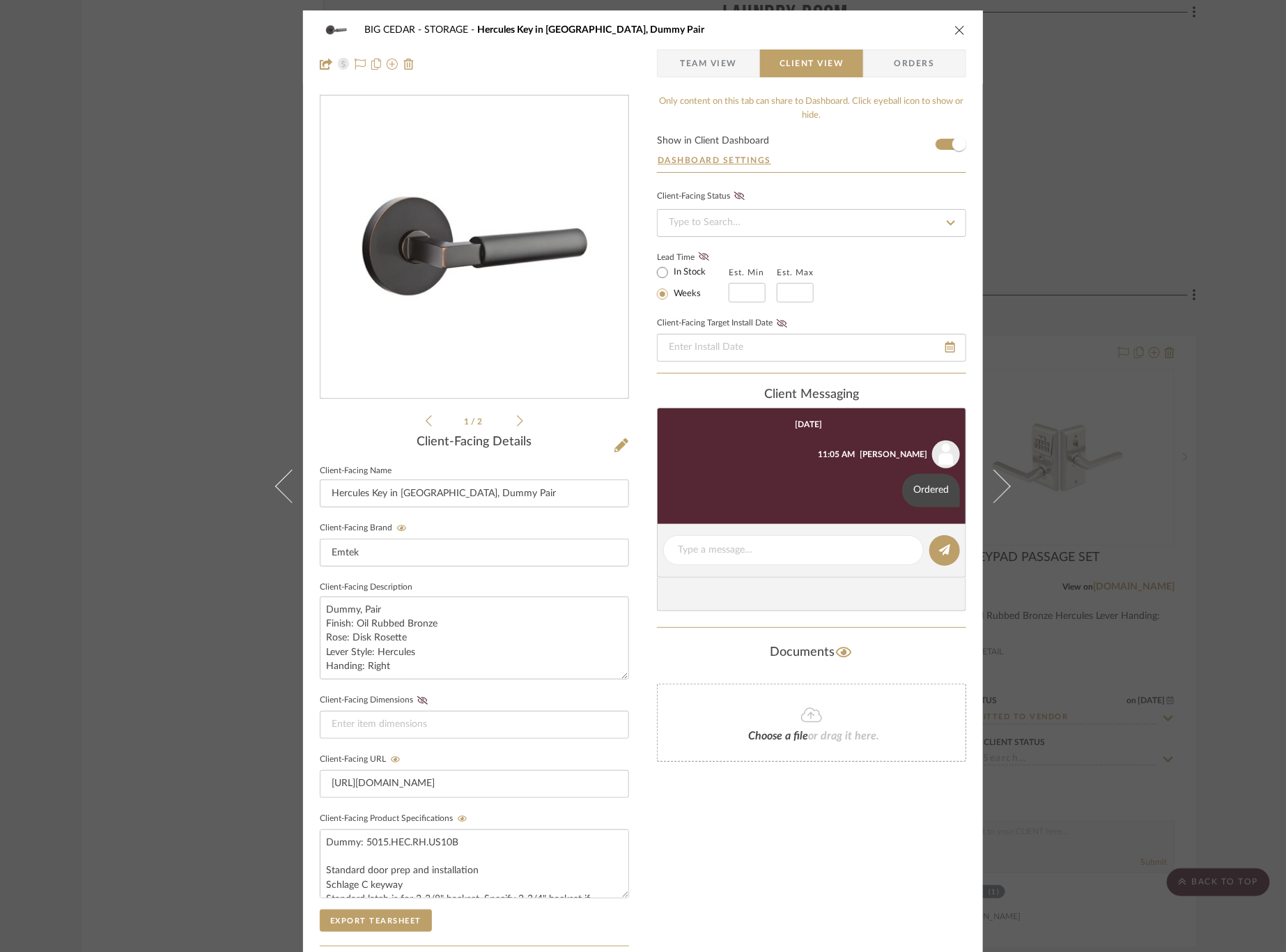
click at [1127, 298] on div "BIG CEDAR STORAGE Hercules Key in Lever, Dummy Pair Team View Client View Order…" at bounding box center [643, 476] width 1286 height 952
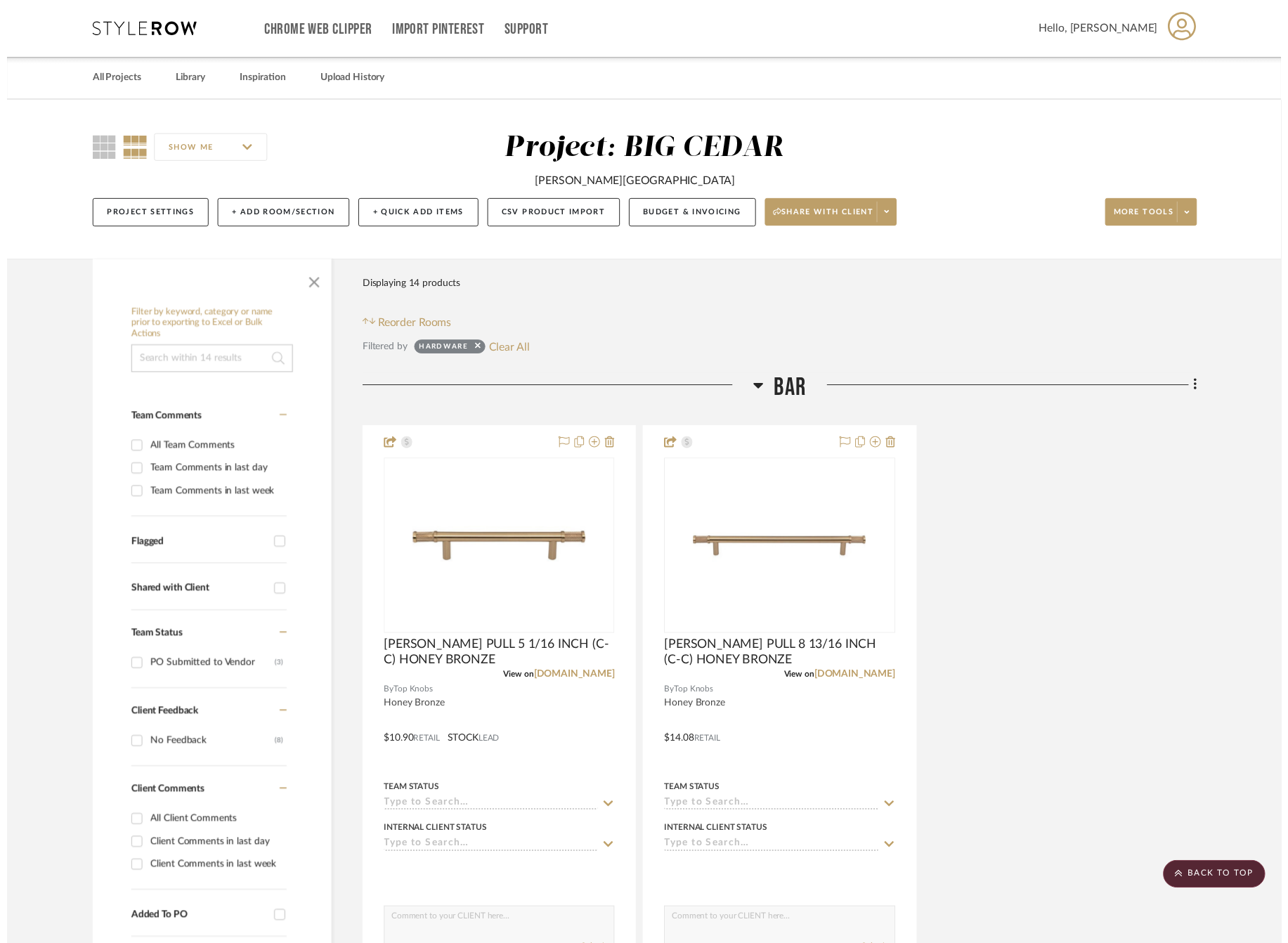
scroll to position [3529, 0]
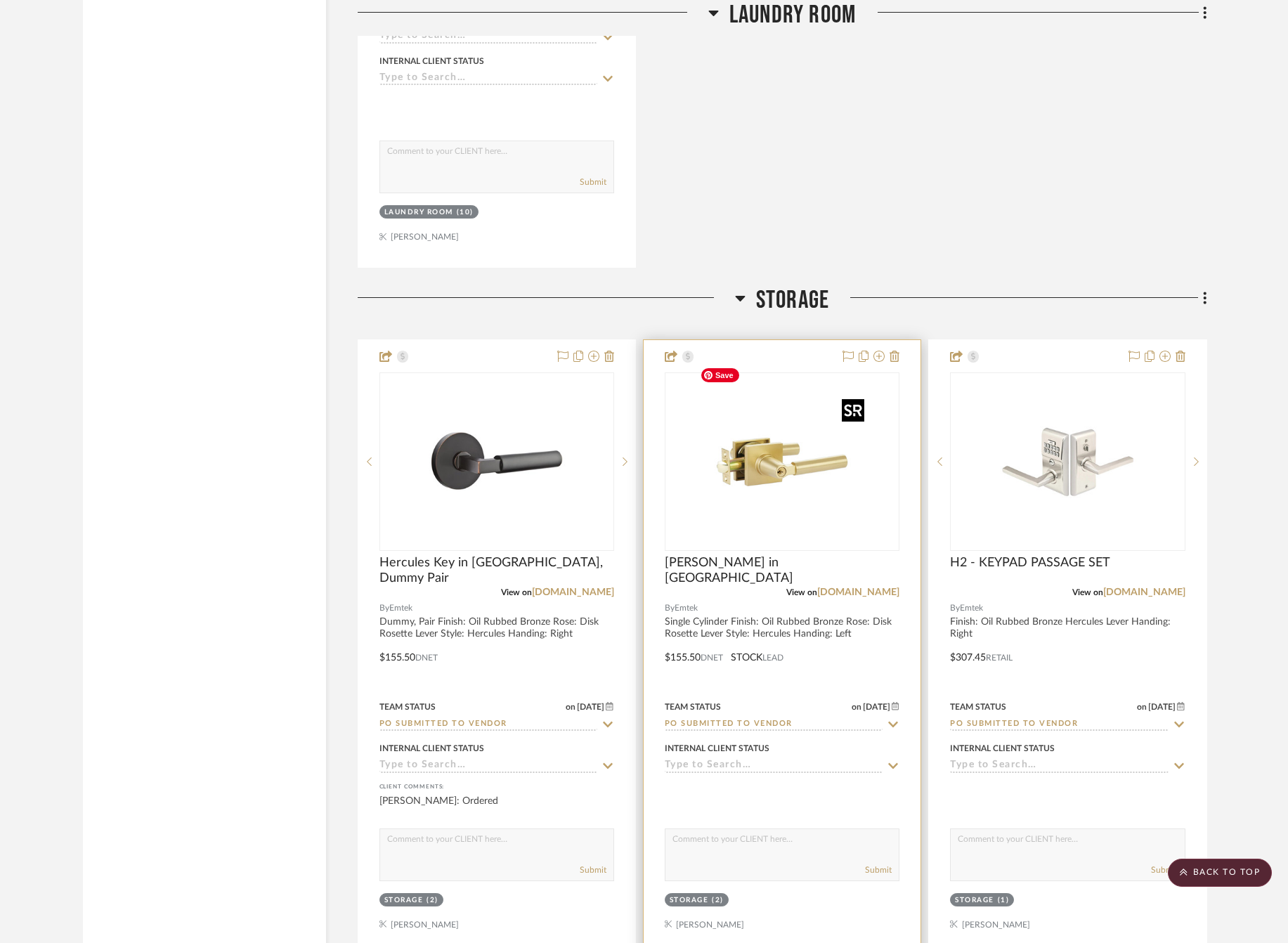
click at [833, 490] on img "0" at bounding box center [782, 461] width 175 height 175
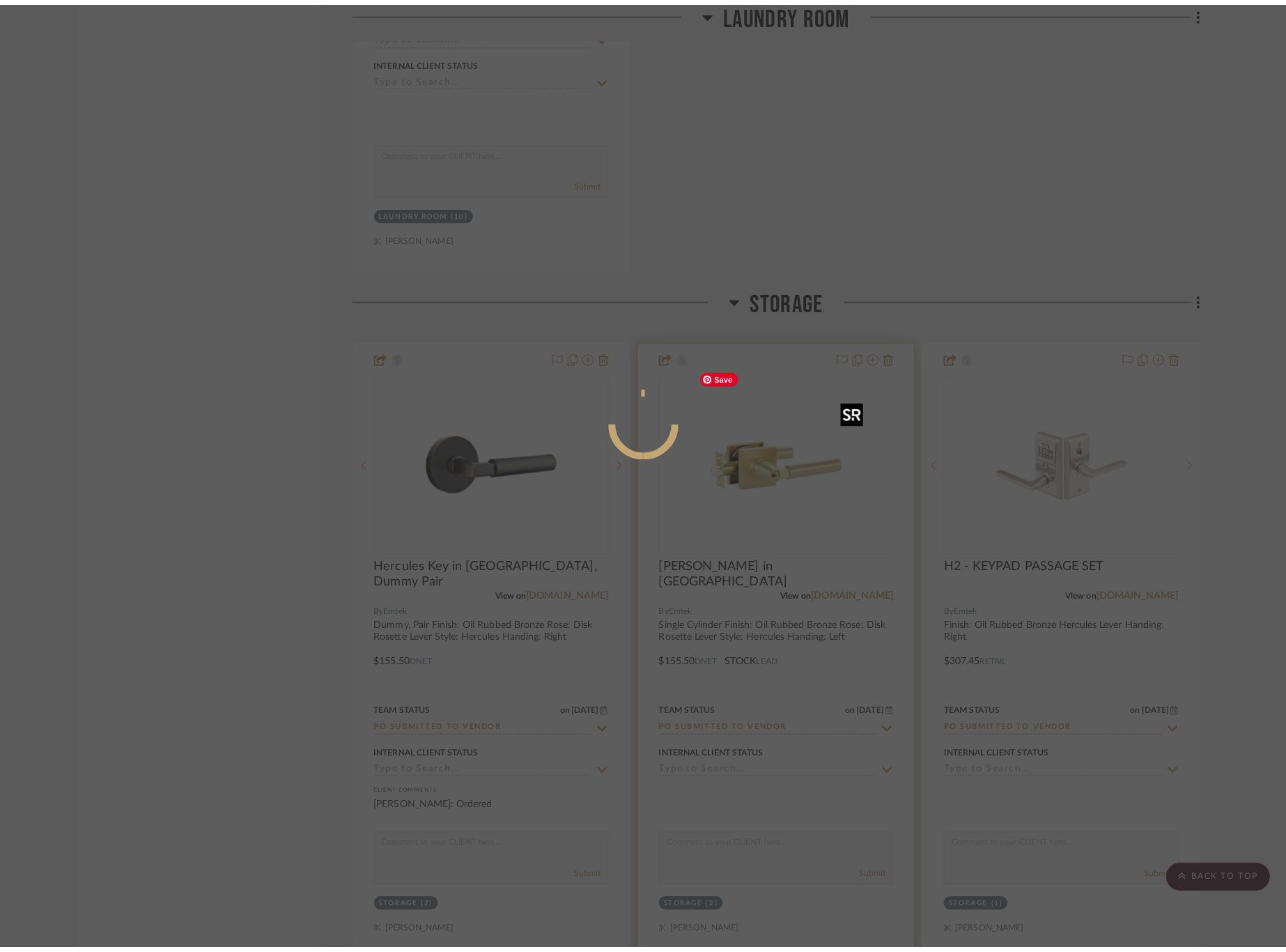
scroll to position [0, 0]
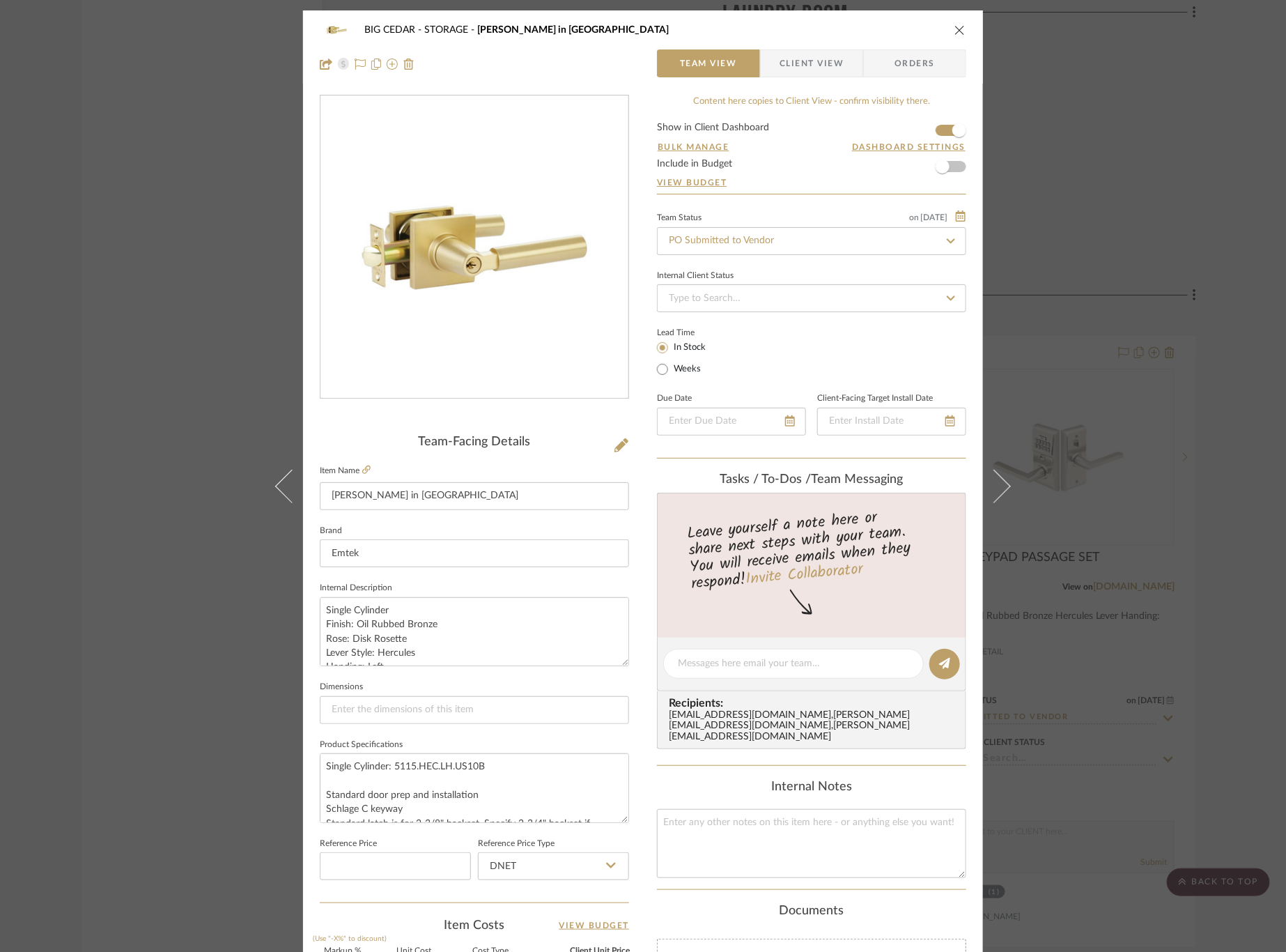
click at [817, 71] on span "Client View" at bounding box center [811, 63] width 64 height 28
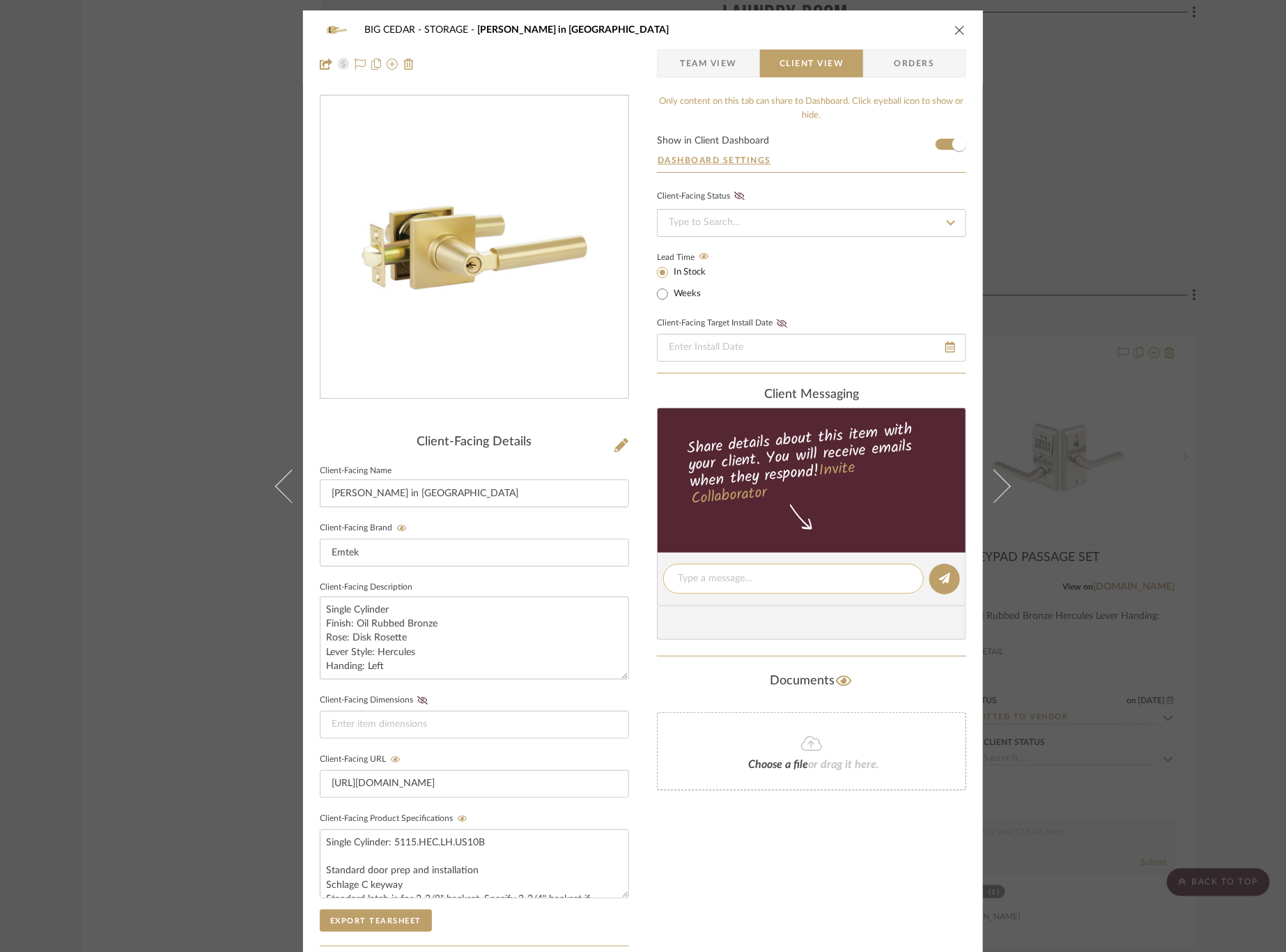
click at [779, 585] on div at bounding box center [793, 578] width 261 height 30
click at [777, 574] on textarea at bounding box center [793, 579] width 231 height 15
paste textarea "Ordered"
type textarea "Ordered"
click at [945, 581] on icon at bounding box center [944, 578] width 11 height 11
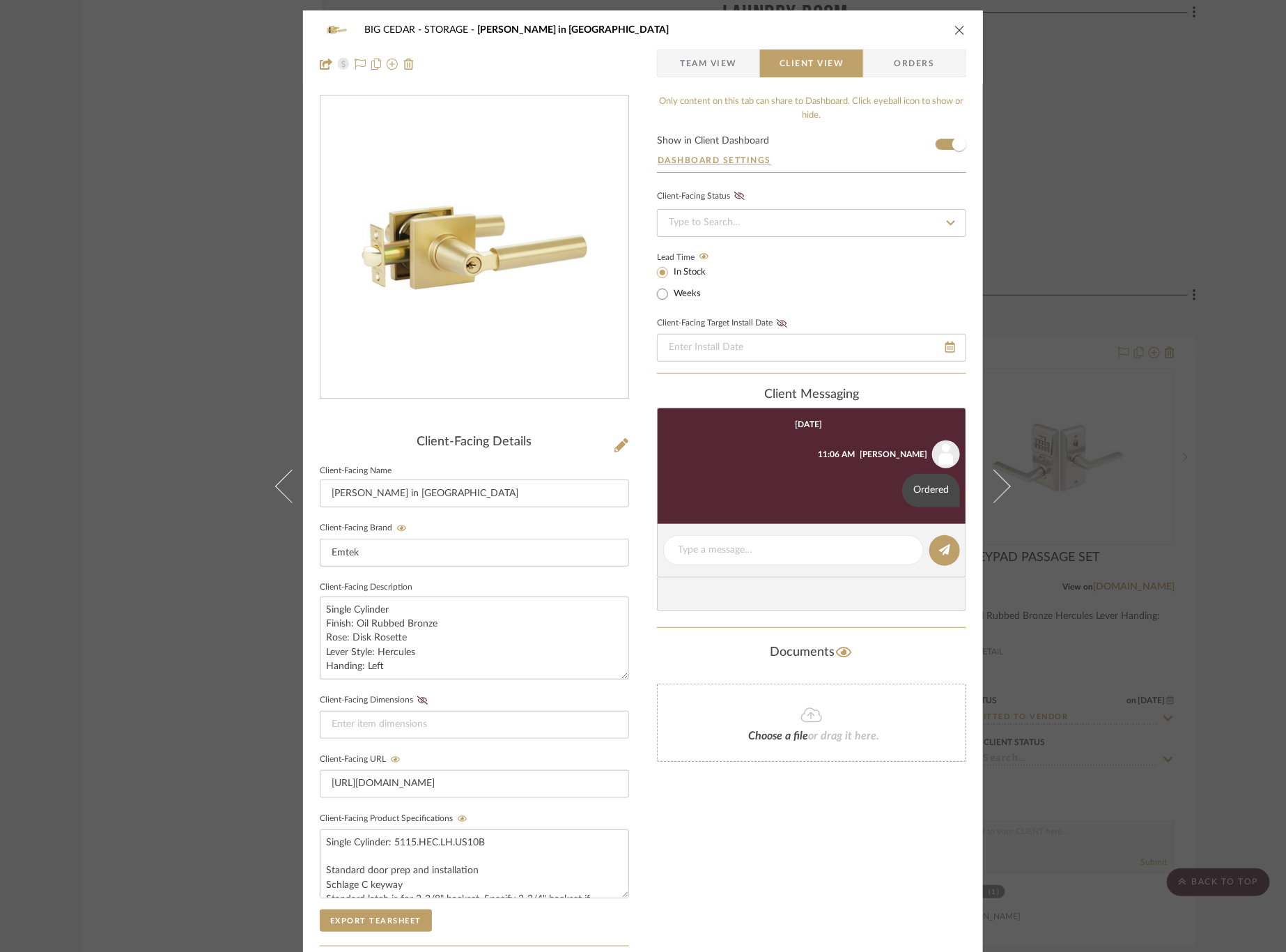
click at [1168, 461] on div "BIG CEDAR STORAGE Hercule Key in Lever Team View Client View Orders Client-Faci…" at bounding box center [643, 476] width 1286 height 952
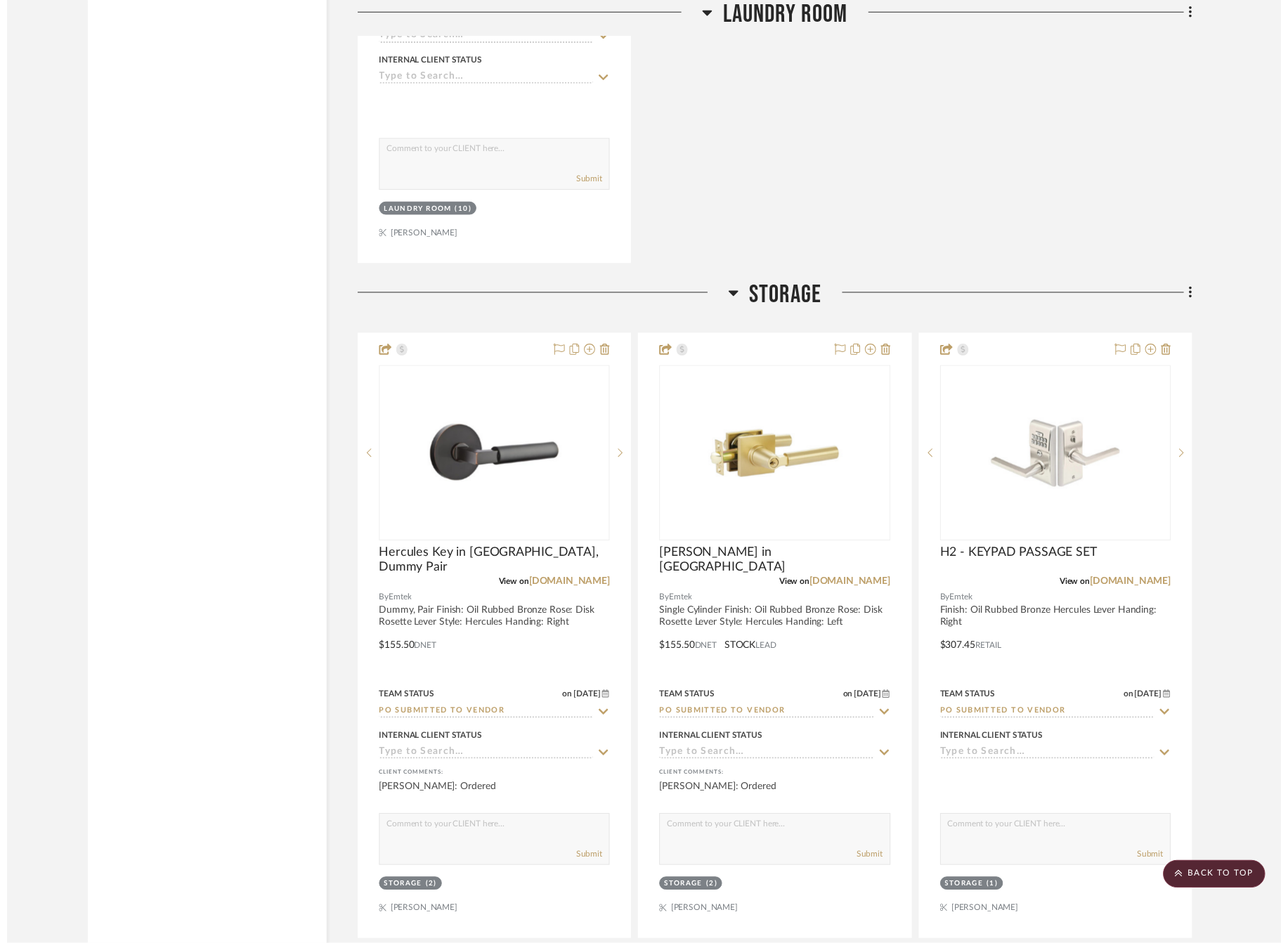
scroll to position [3529, 0]
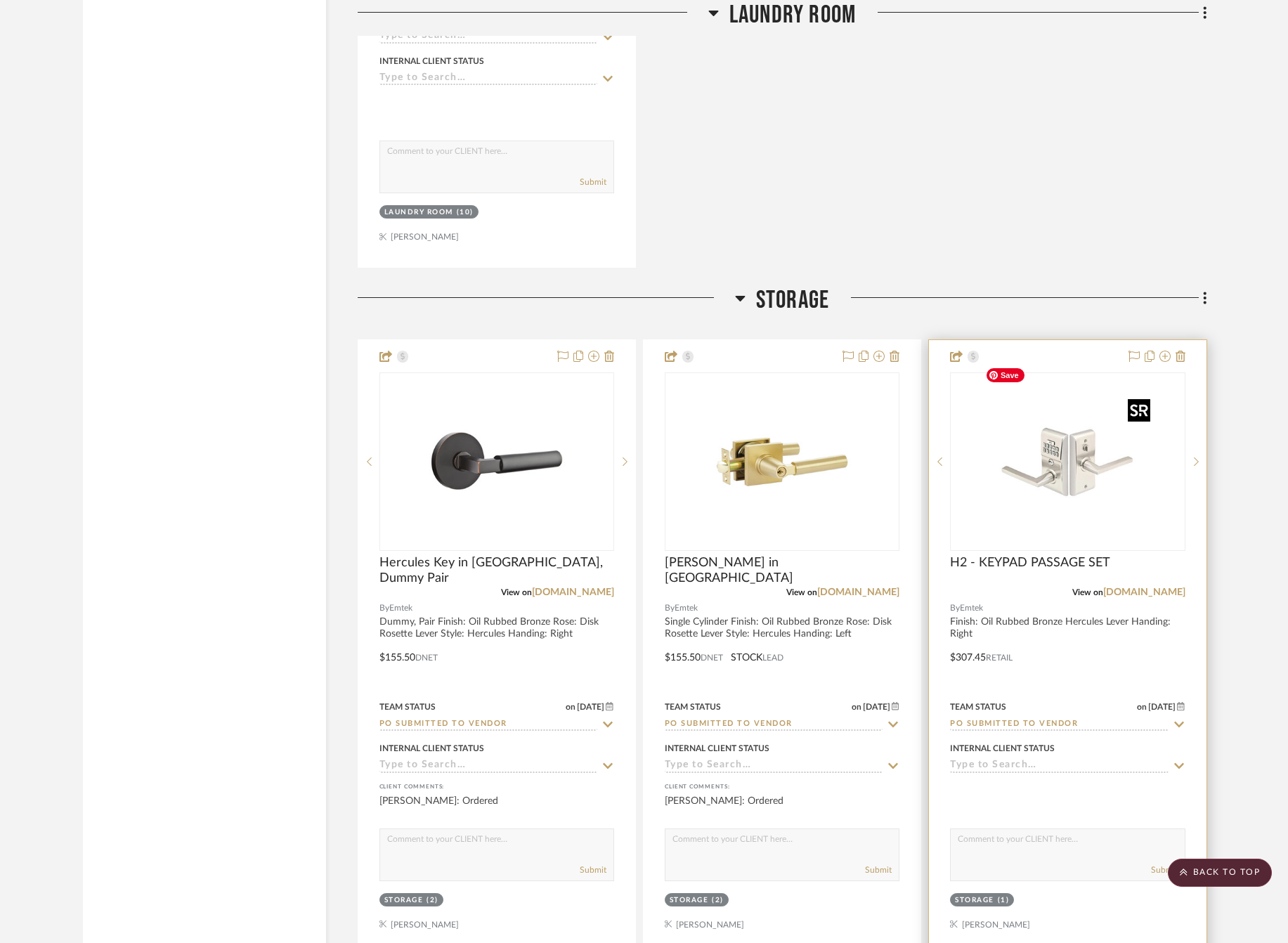
click at [1091, 473] on img "0" at bounding box center [1066, 461] width 175 height 175
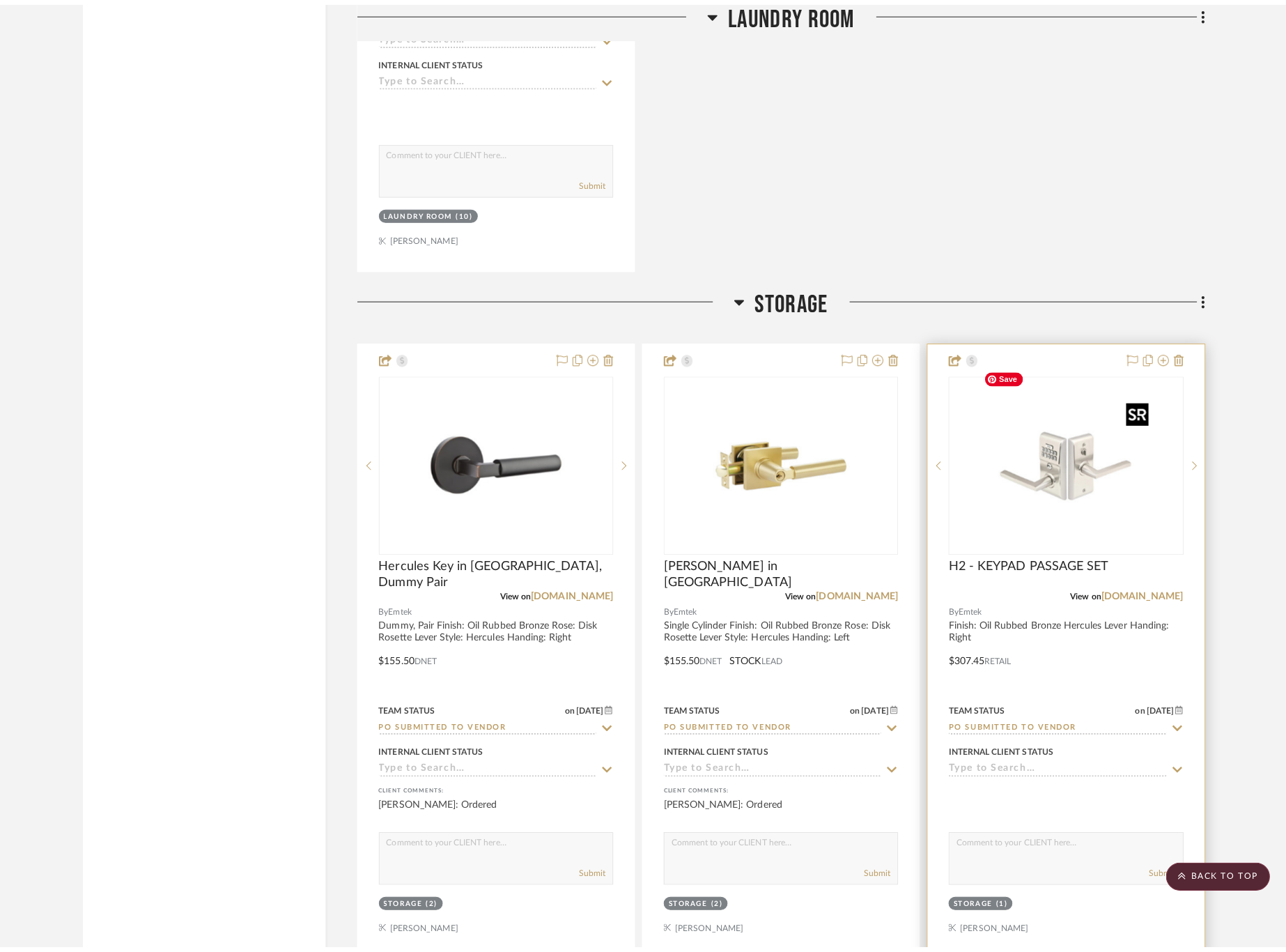
scroll to position [0, 0]
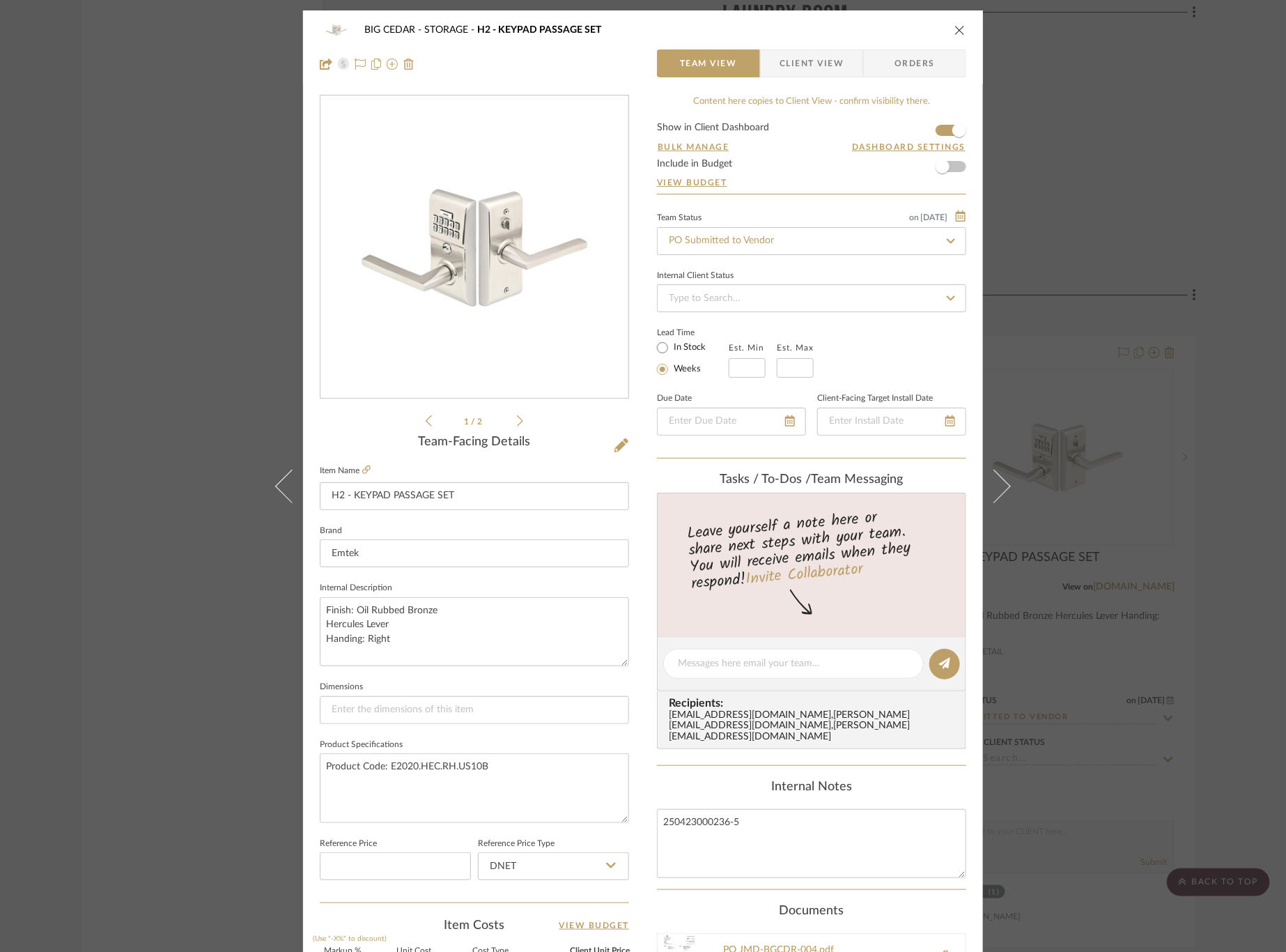
click at [834, 70] on span "Client View" at bounding box center [811, 63] width 64 height 28
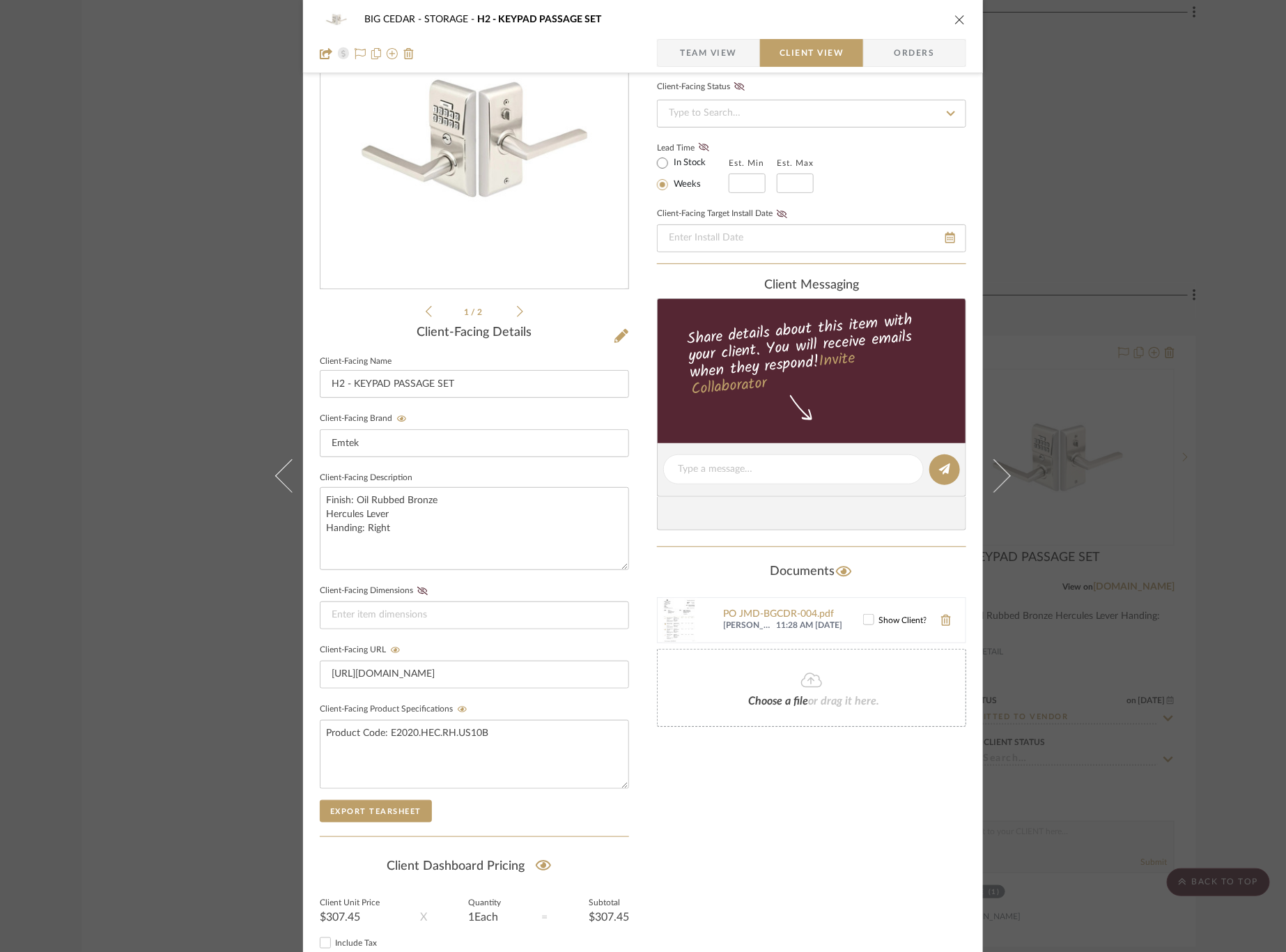
scroll to position [147, 0]
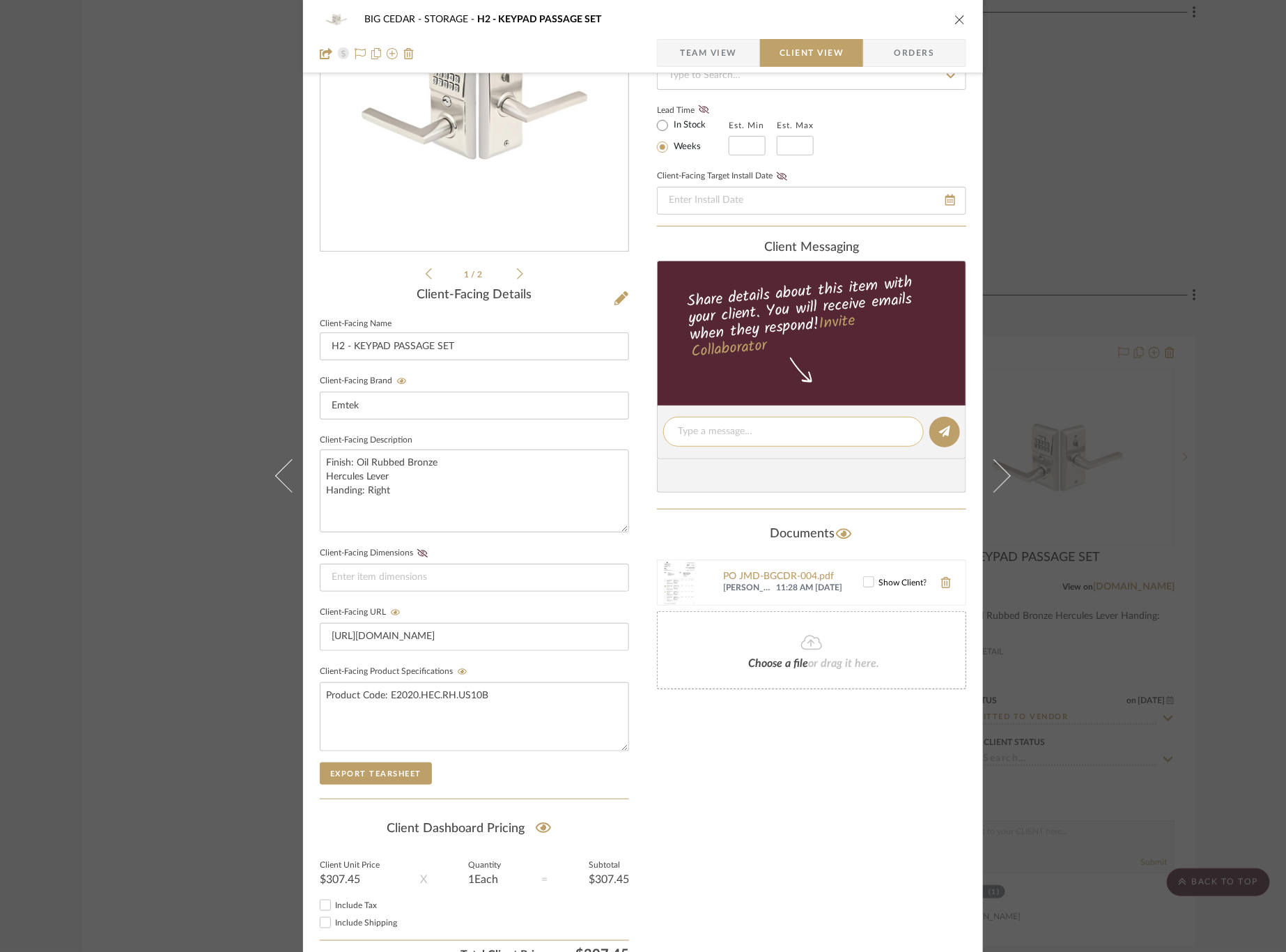
click at [793, 427] on textarea at bounding box center [793, 432] width 231 height 15
paste textarea "Ordered"
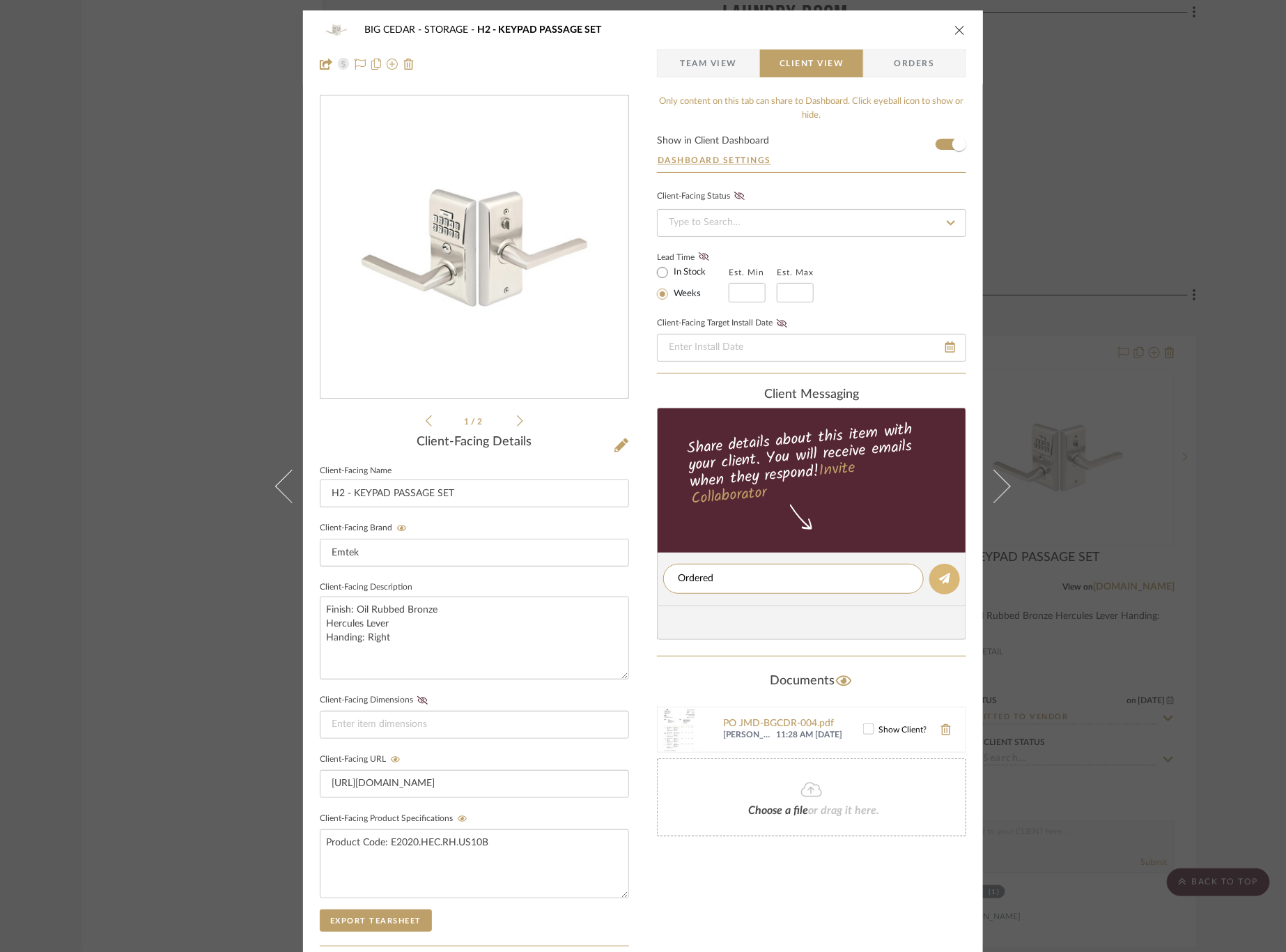
type textarea "Ordered"
click at [939, 579] on icon at bounding box center [944, 578] width 11 height 11
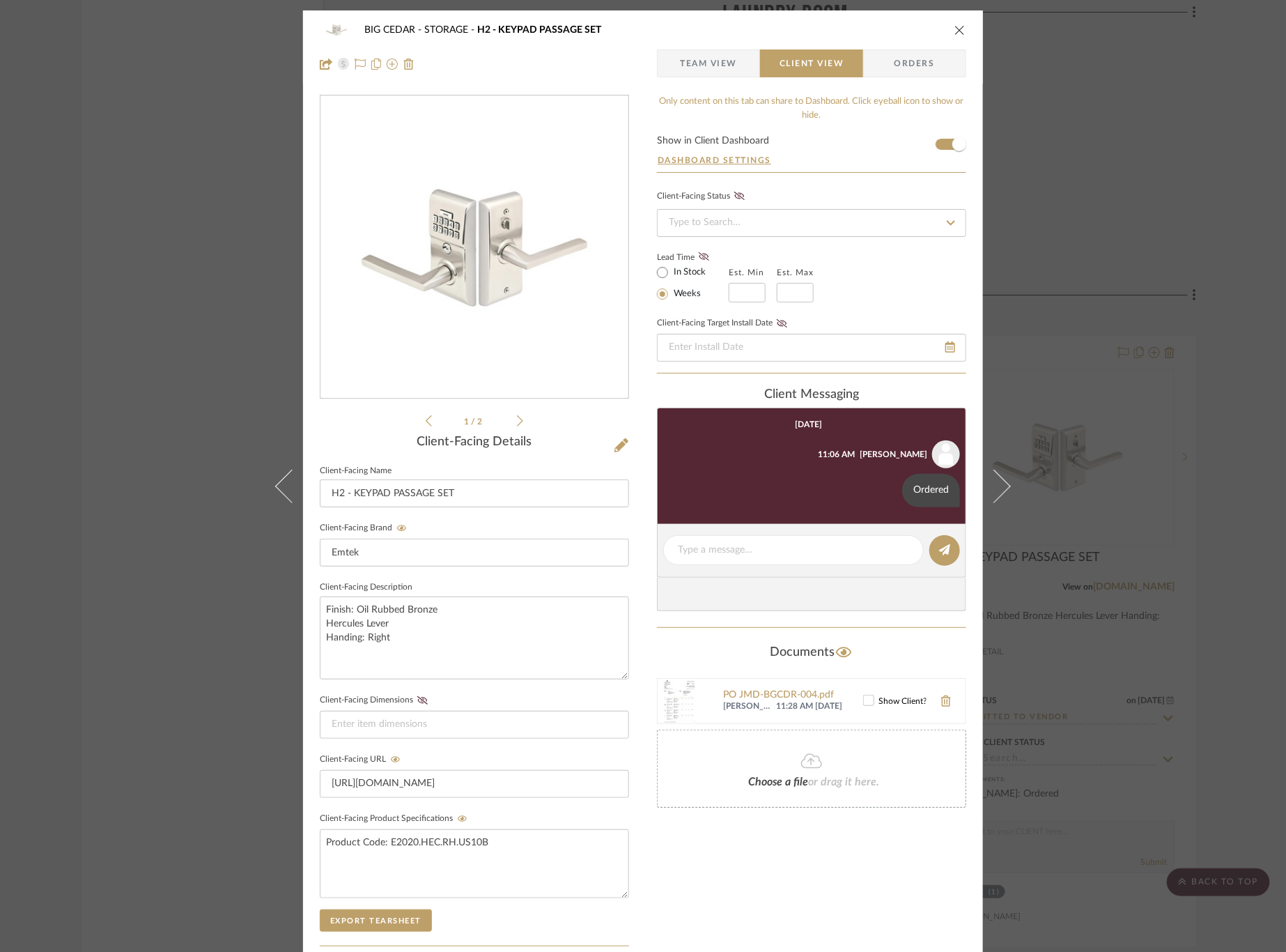
click at [1091, 405] on div "BIG CEDAR STORAGE H2 - KEYPAD PASSAGE SET Team View Client View Orders 1 / 2 Cl…" at bounding box center [643, 476] width 1286 height 952
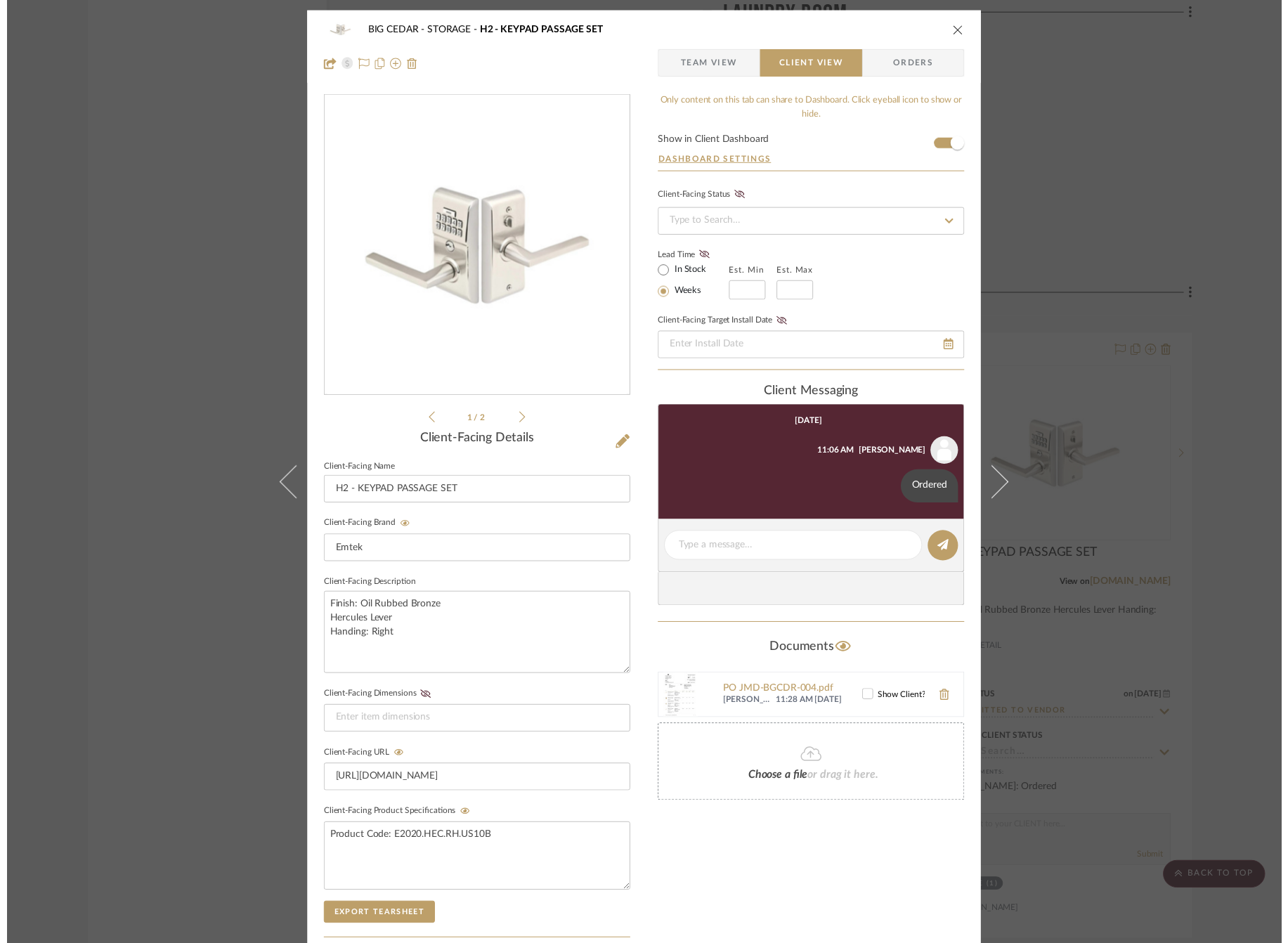
scroll to position [3529, 0]
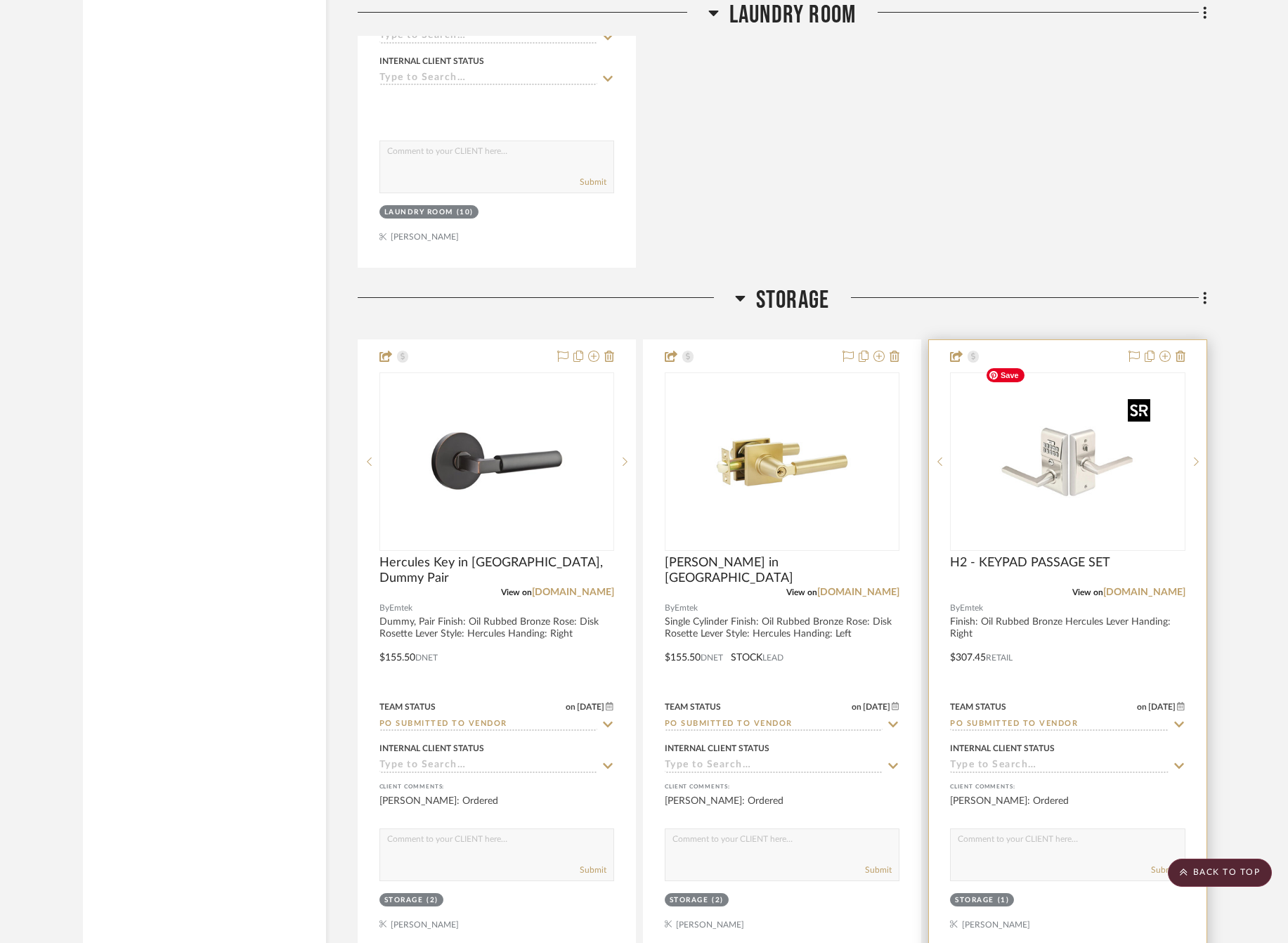
click at [1097, 465] on img "0" at bounding box center [1066, 461] width 175 height 175
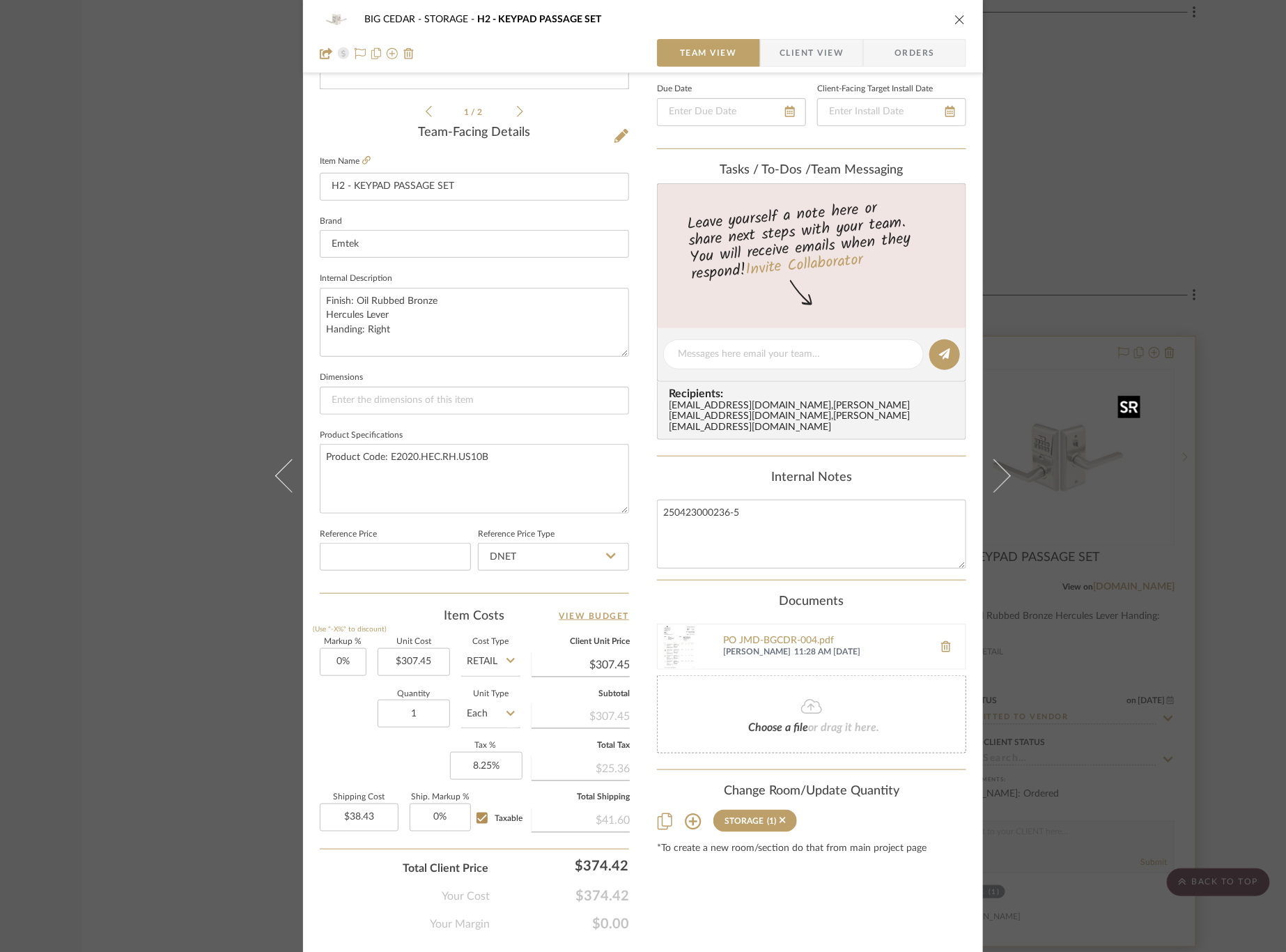
scroll to position [341, 0]
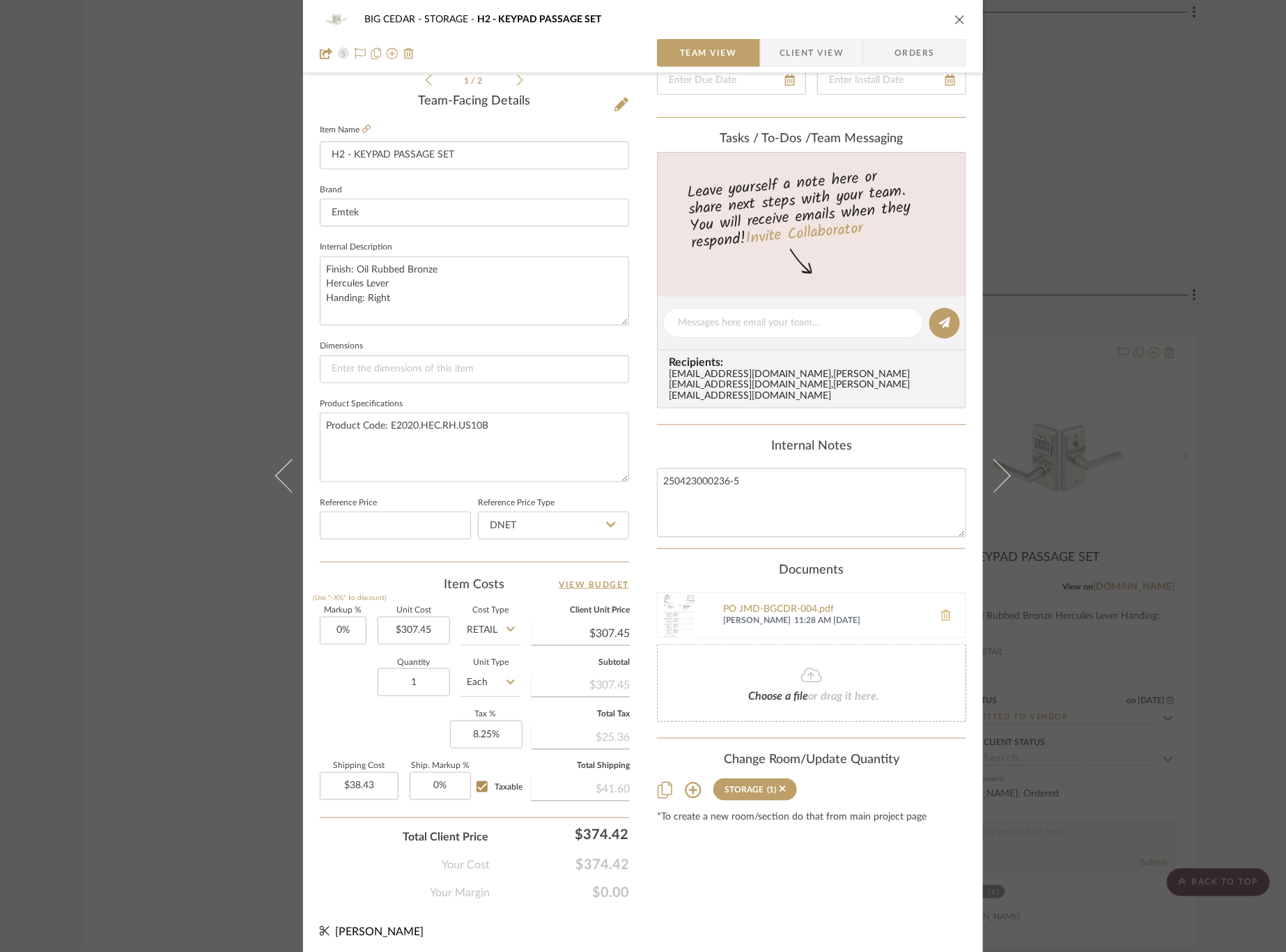
click at [941, 610] on icon at bounding box center [945, 615] width 9 height 11
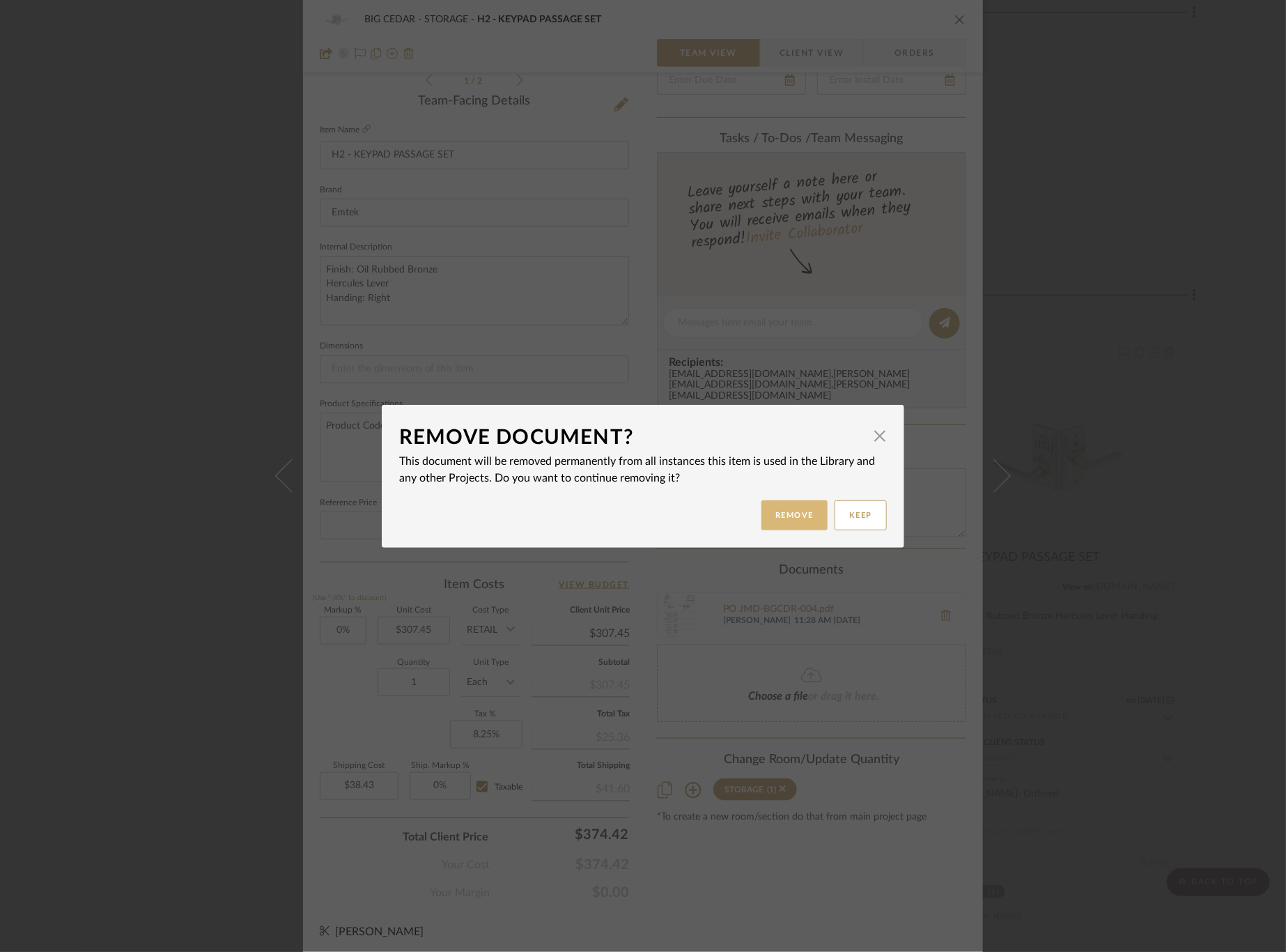
click at [790, 515] on button "Remove" at bounding box center [794, 515] width 66 height 30
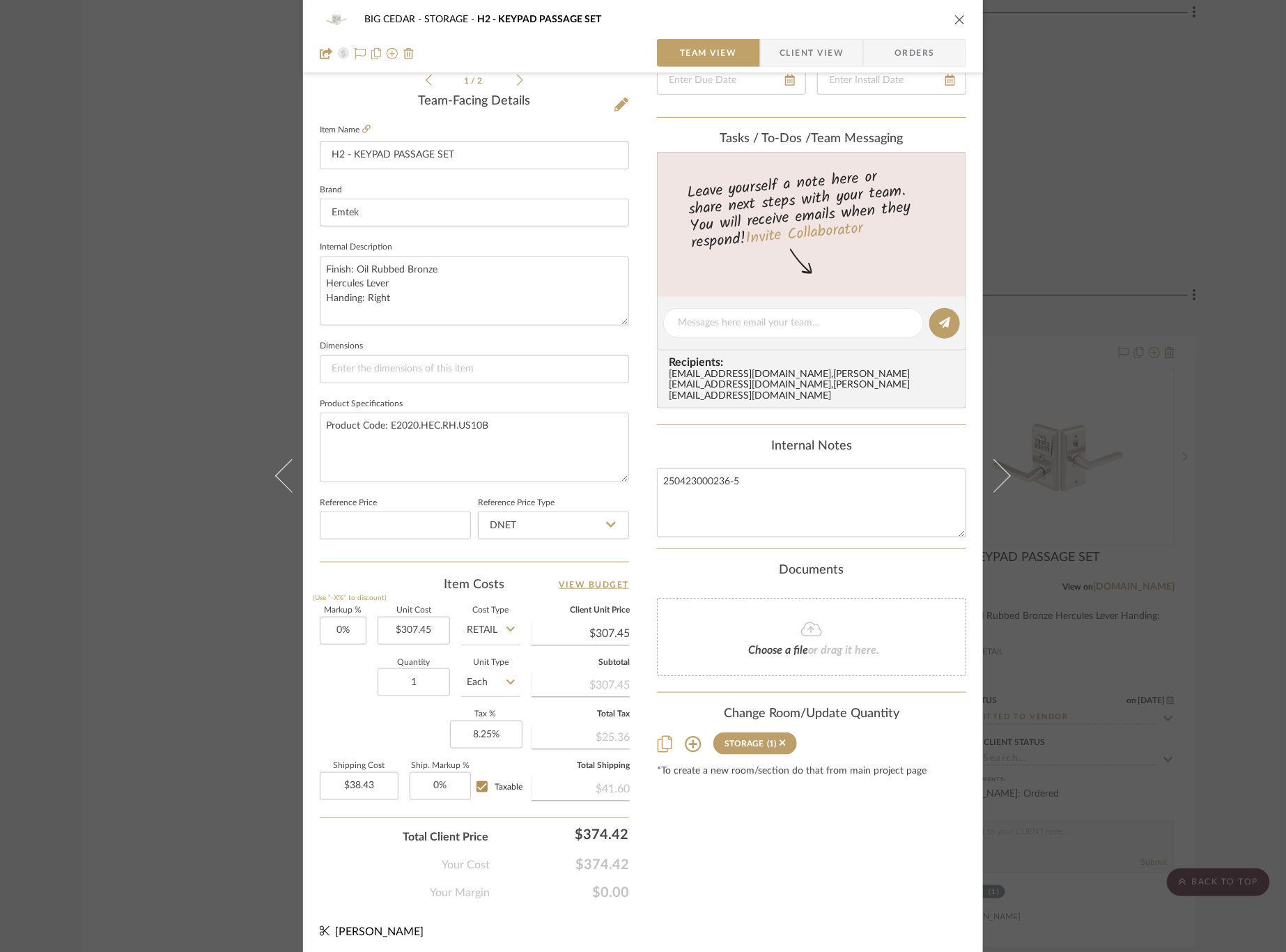
click at [1106, 395] on div "BIG CEDAR STORAGE H2 - KEYPAD PASSAGE SET Team View Client View Orders 1 / 2 Te…" at bounding box center [643, 476] width 1286 height 952
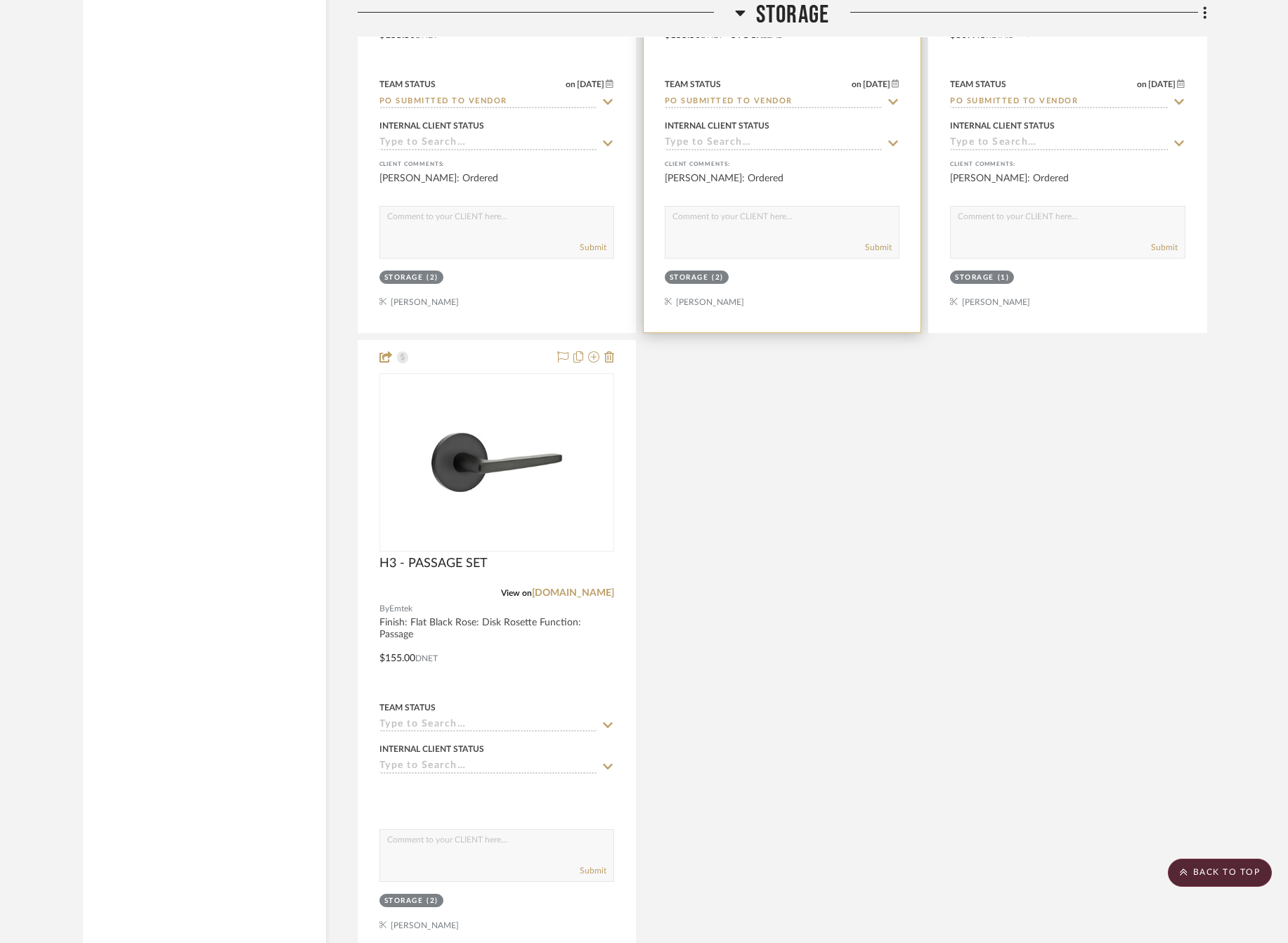
scroll to position [4183, 0]
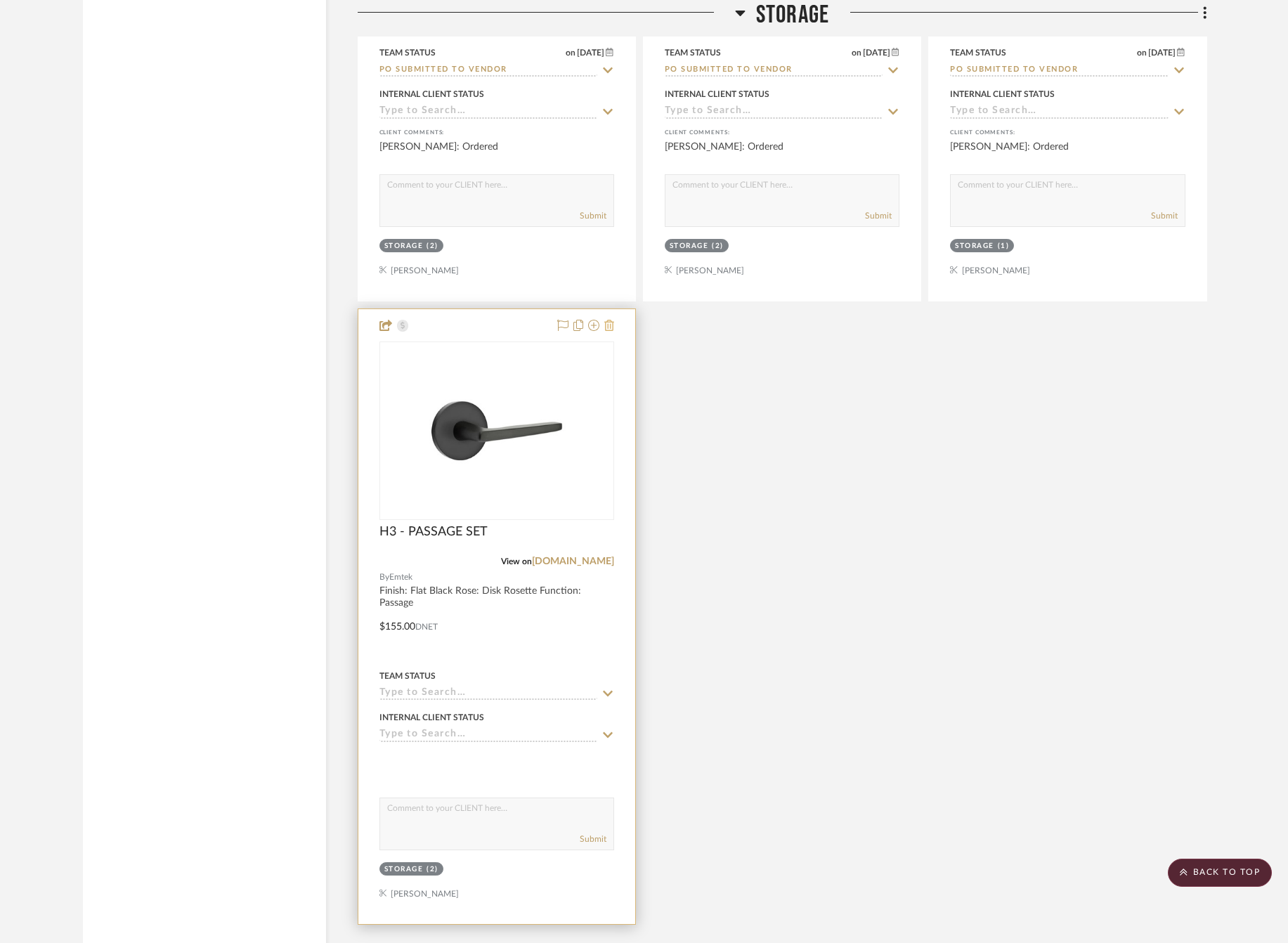
click at [608, 320] on icon at bounding box center [608, 325] width 10 height 11
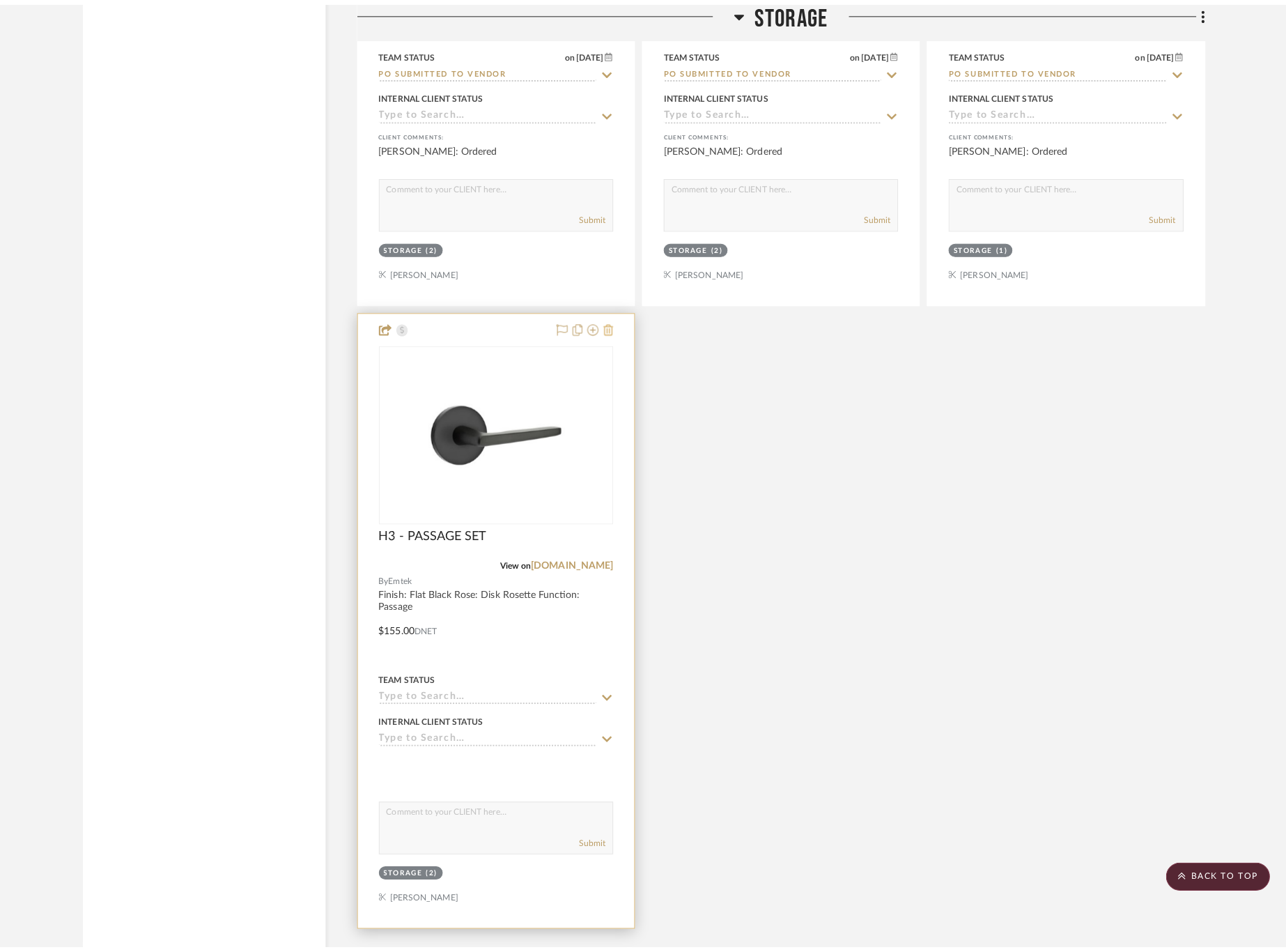
scroll to position [0, 0]
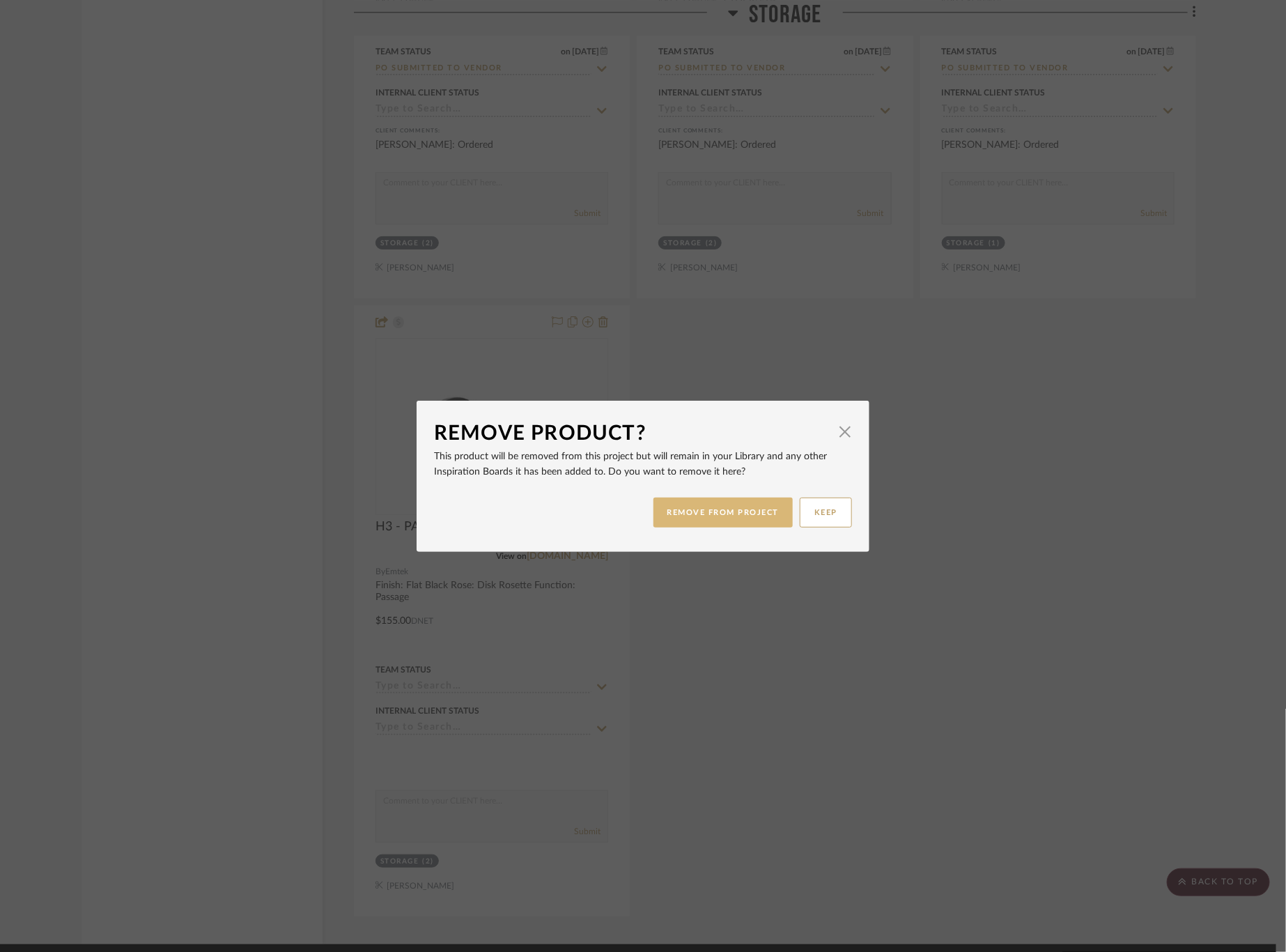
click at [734, 513] on button "REMOVE FROM PROJECT" at bounding box center [723, 512] width 140 height 30
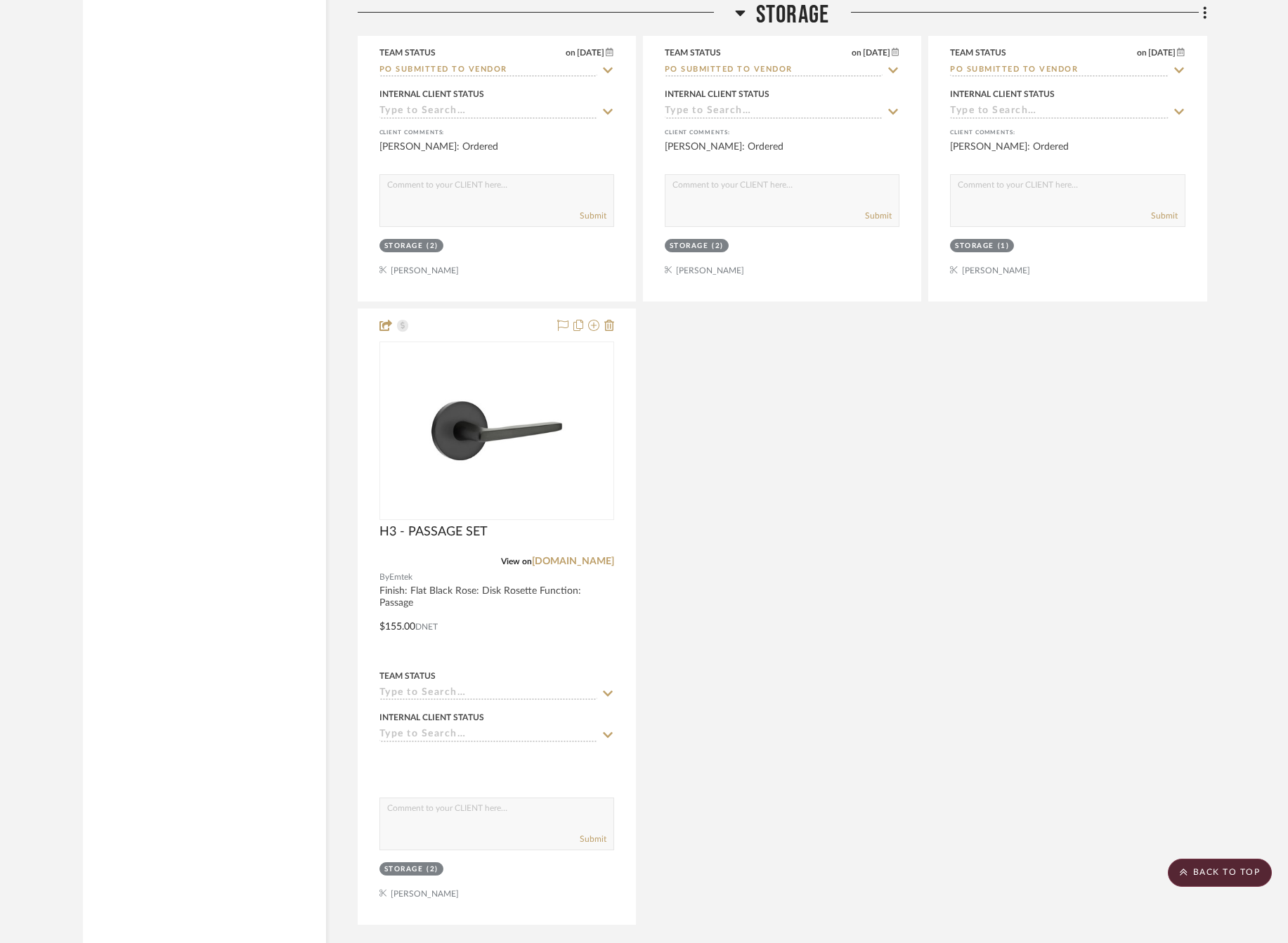
scroll to position [3620, 0]
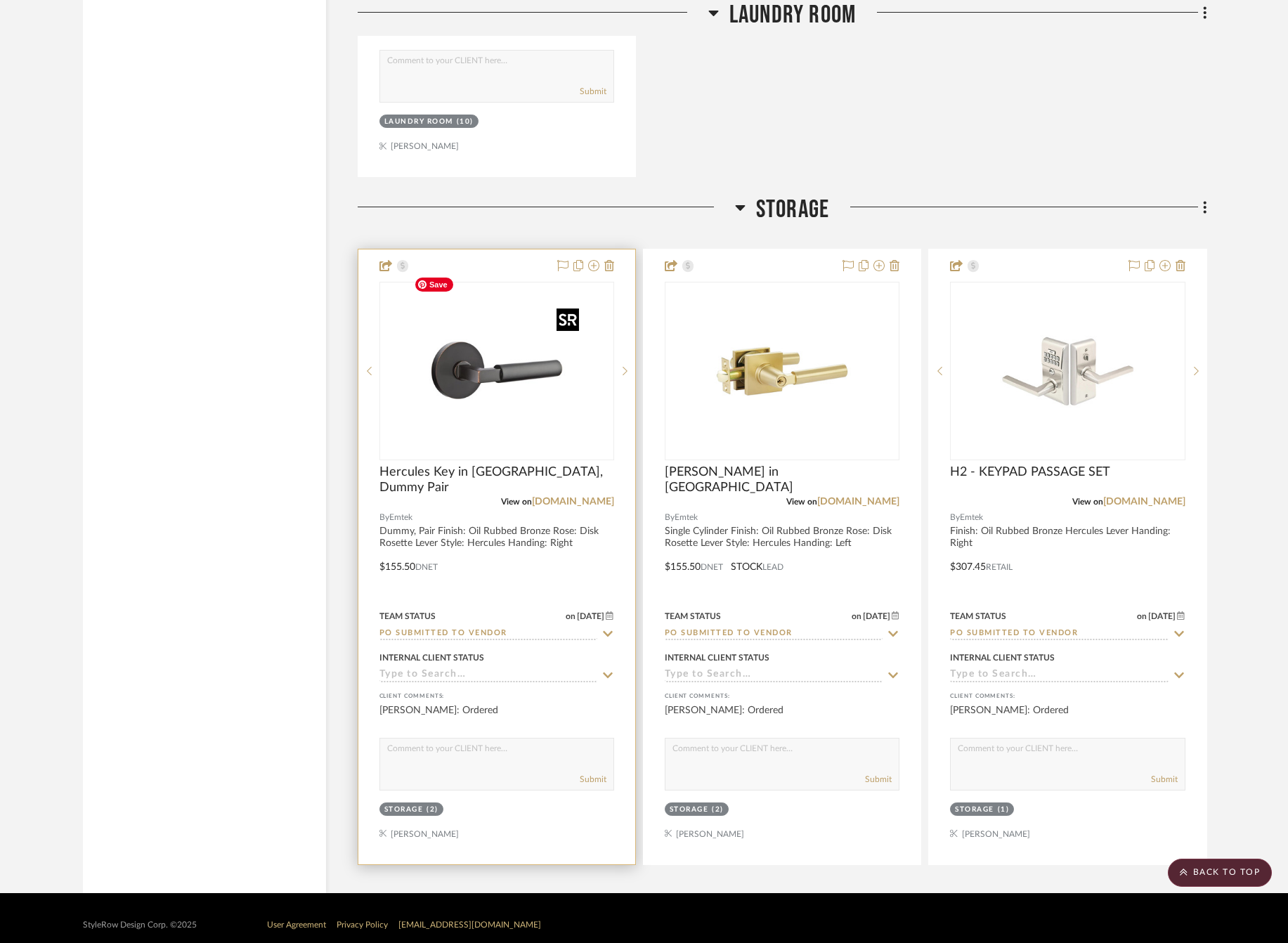
click at [541, 415] on img "0" at bounding box center [496, 371] width 175 height 175
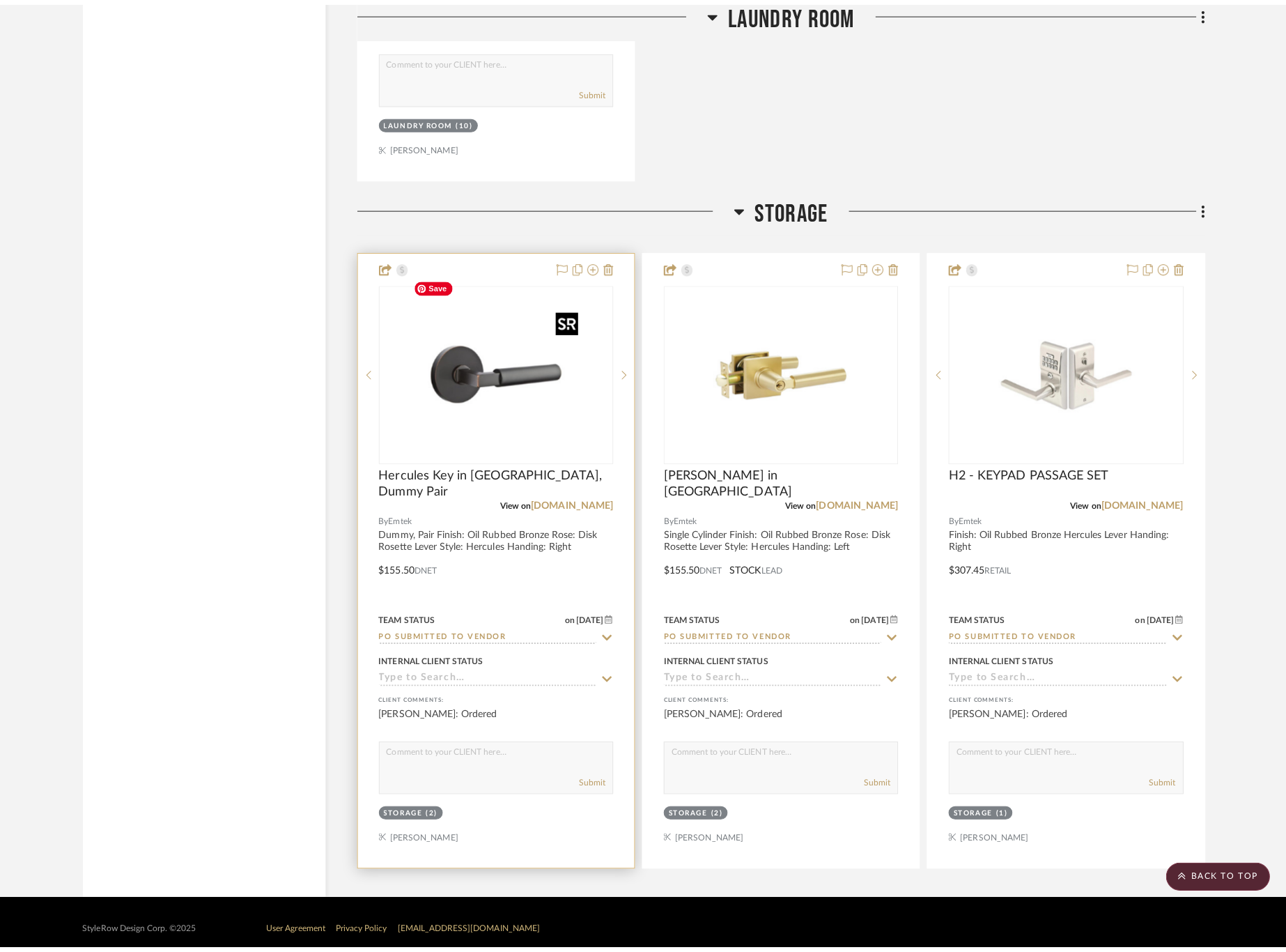
scroll to position [0, 0]
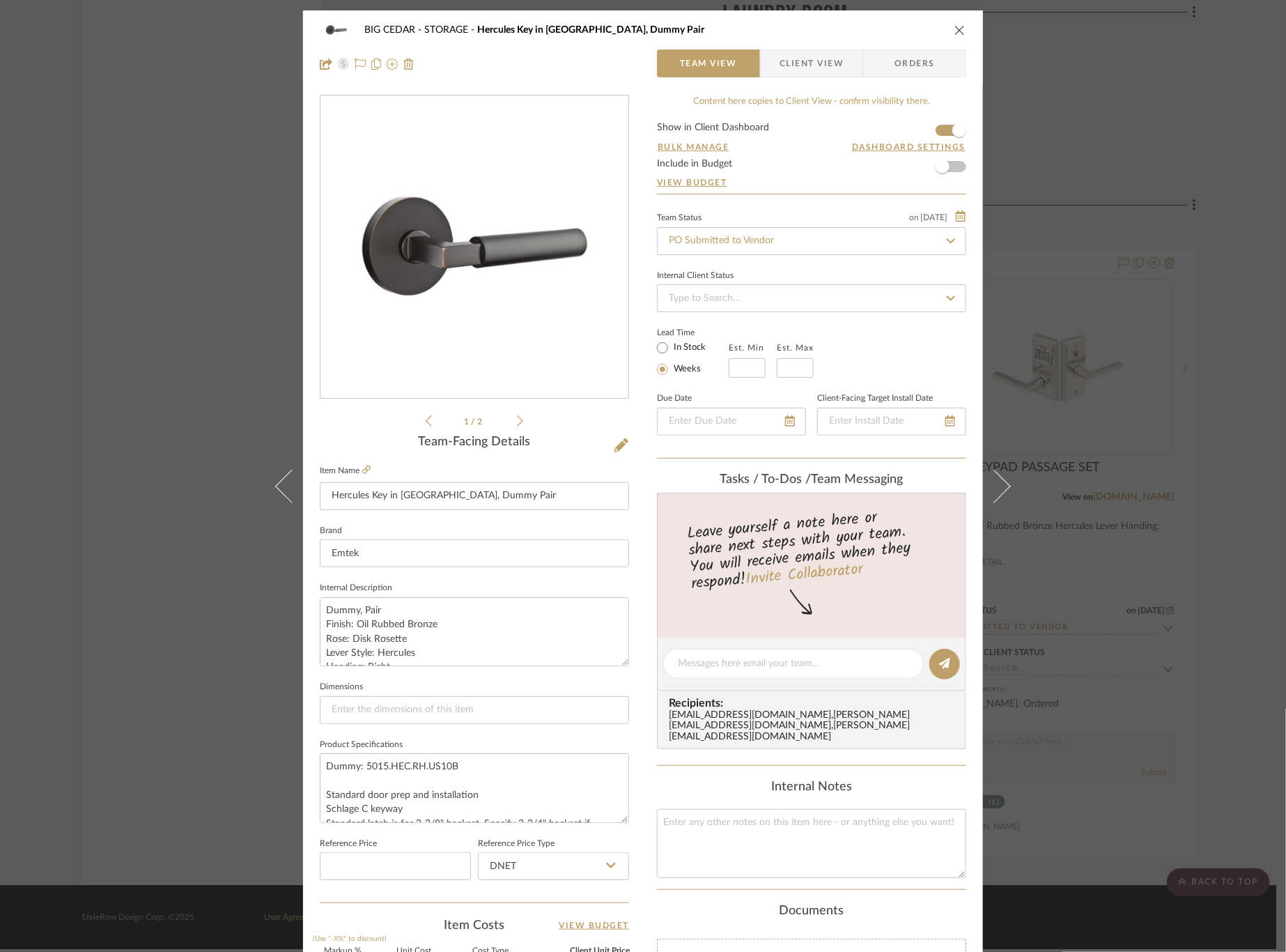
click at [1172, 463] on div "BIG CEDAR STORAGE Hercules Key in Lever, Dummy Pair Team View Client View Order…" at bounding box center [643, 476] width 1286 height 952
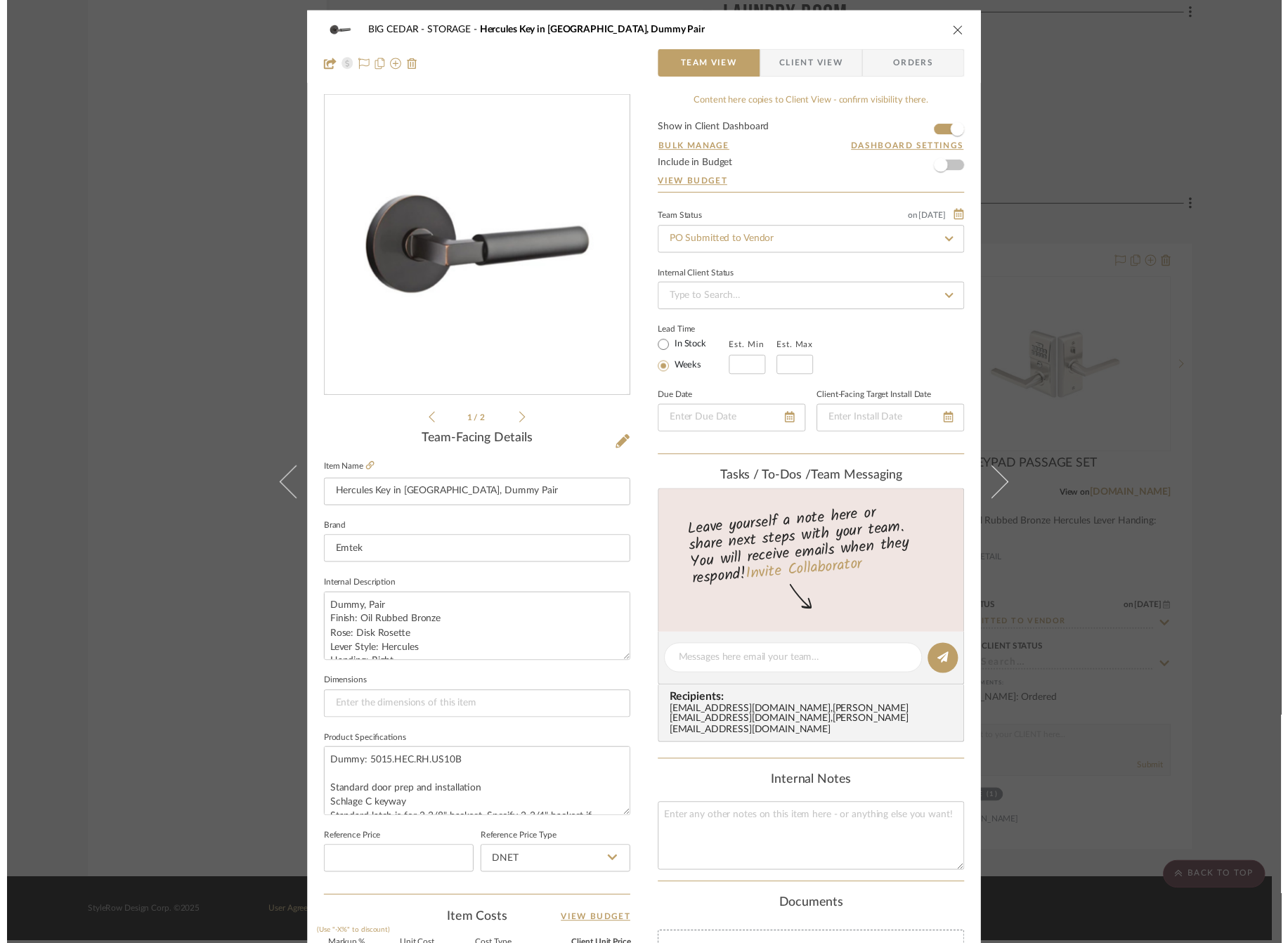
scroll to position [3620, 0]
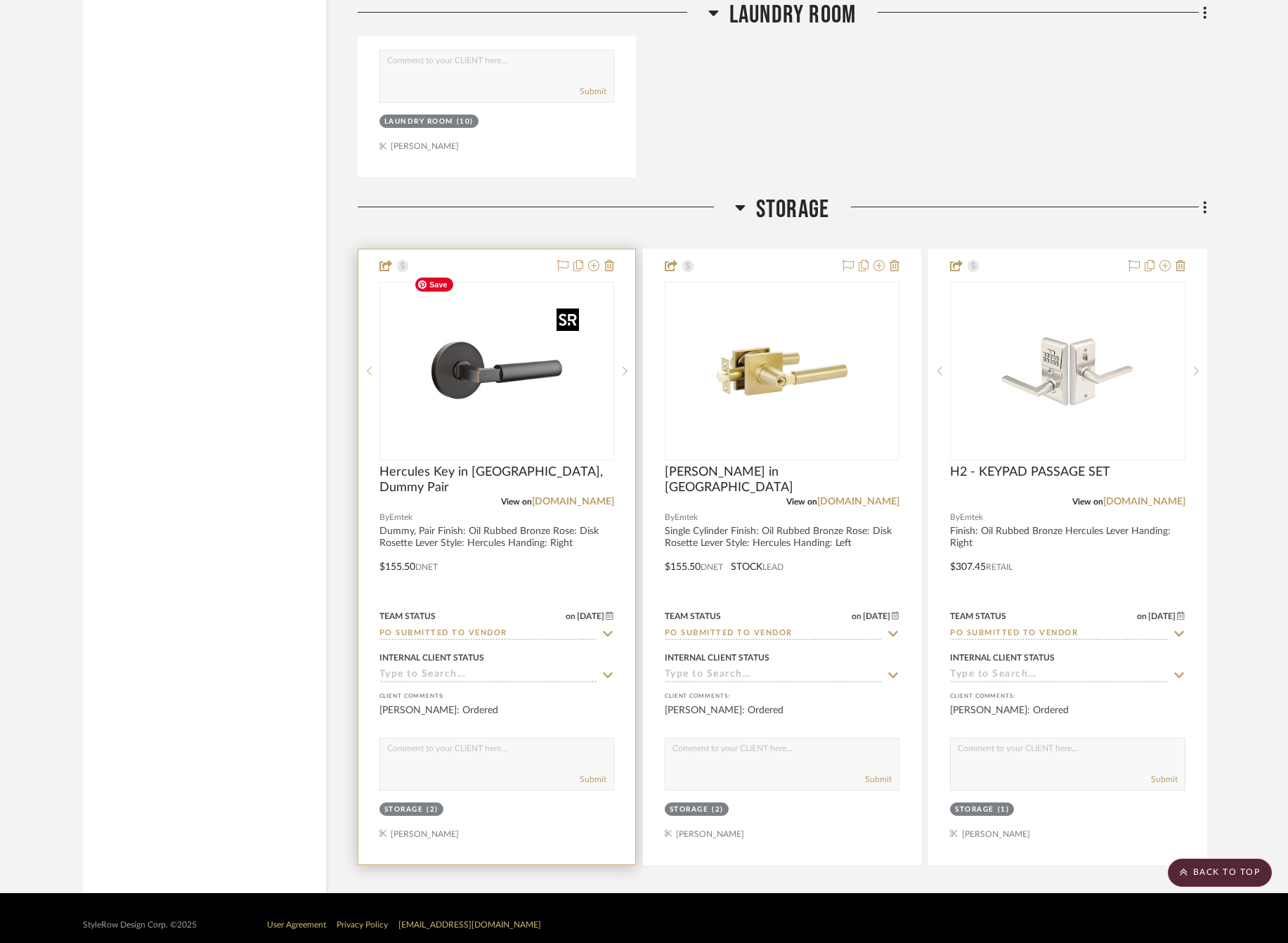
click at [553, 393] on img "0" at bounding box center [496, 371] width 175 height 175
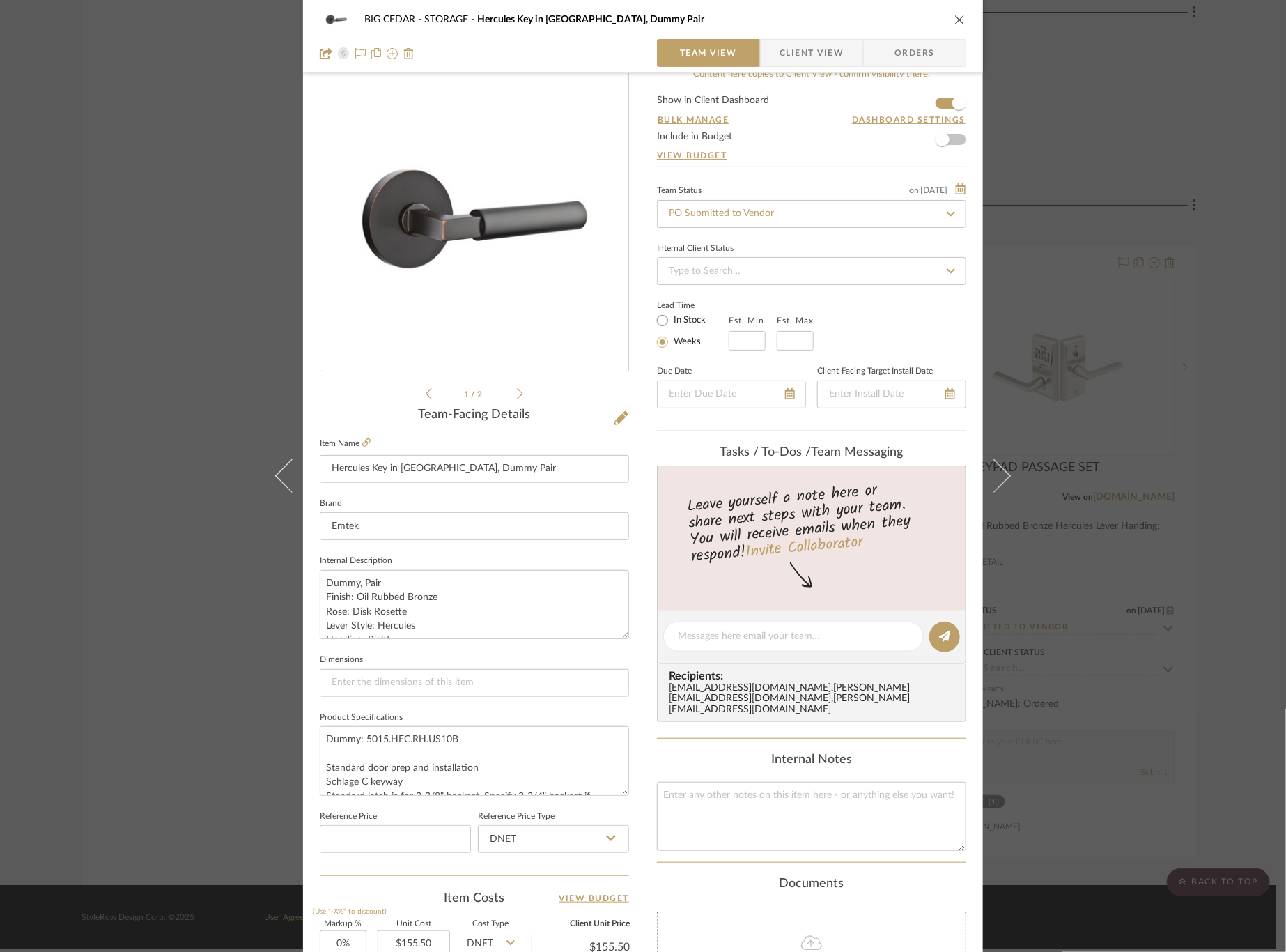
scroll to position [0, 0]
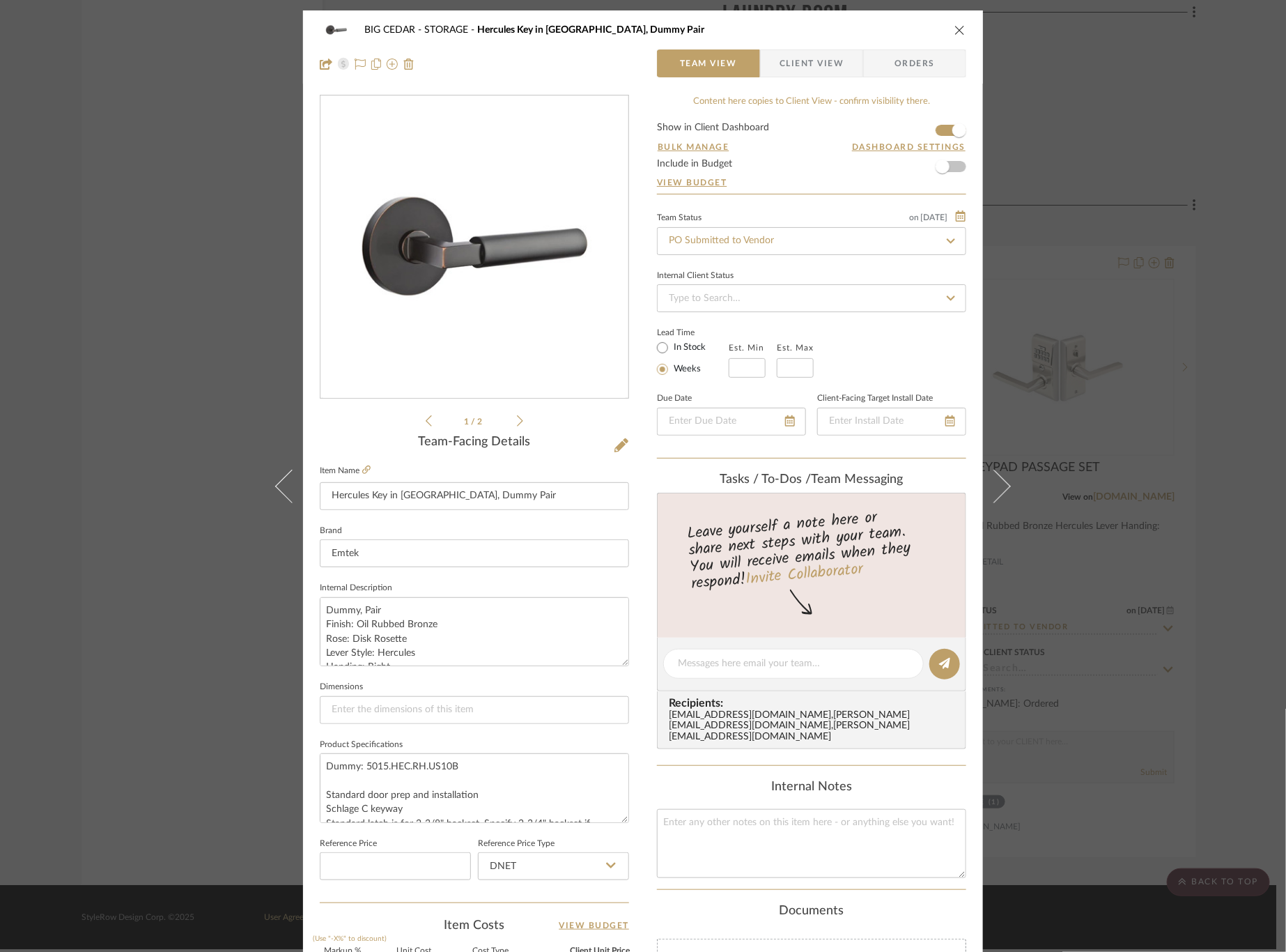
click at [675, 346] on label "In Stock" at bounding box center [688, 347] width 35 height 12
click at [671, 346] on input "In Stock" at bounding box center [662, 347] width 17 height 17
radio input "true"
click at [1155, 410] on div "BIG CEDAR STORAGE Hercules Key in Lever, Dummy Pair Team View Client View Order…" at bounding box center [643, 476] width 1286 height 952
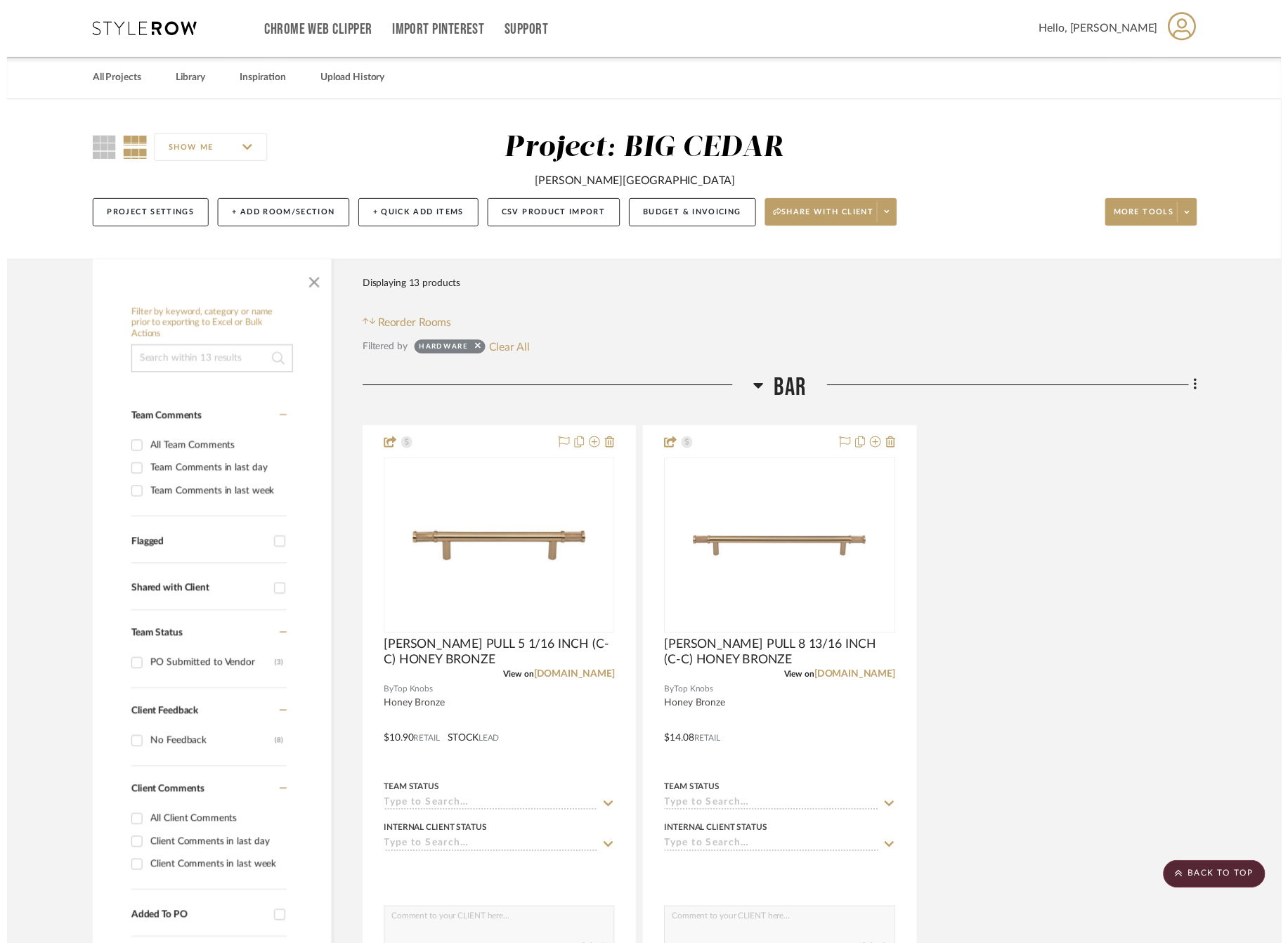
scroll to position [3620, 0]
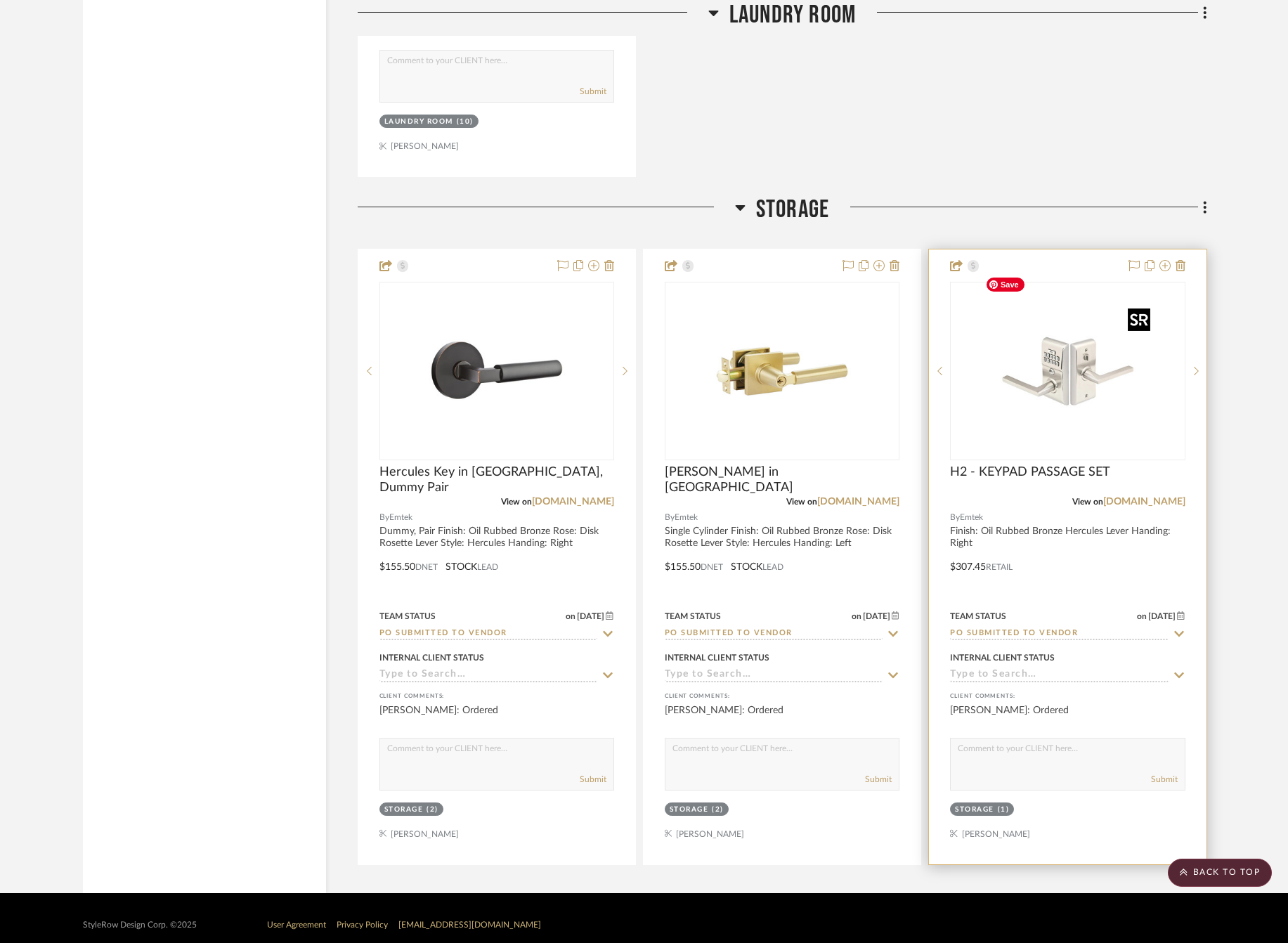
click at [1102, 390] on img "0" at bounding box center [1066, 371] width 175 height 175
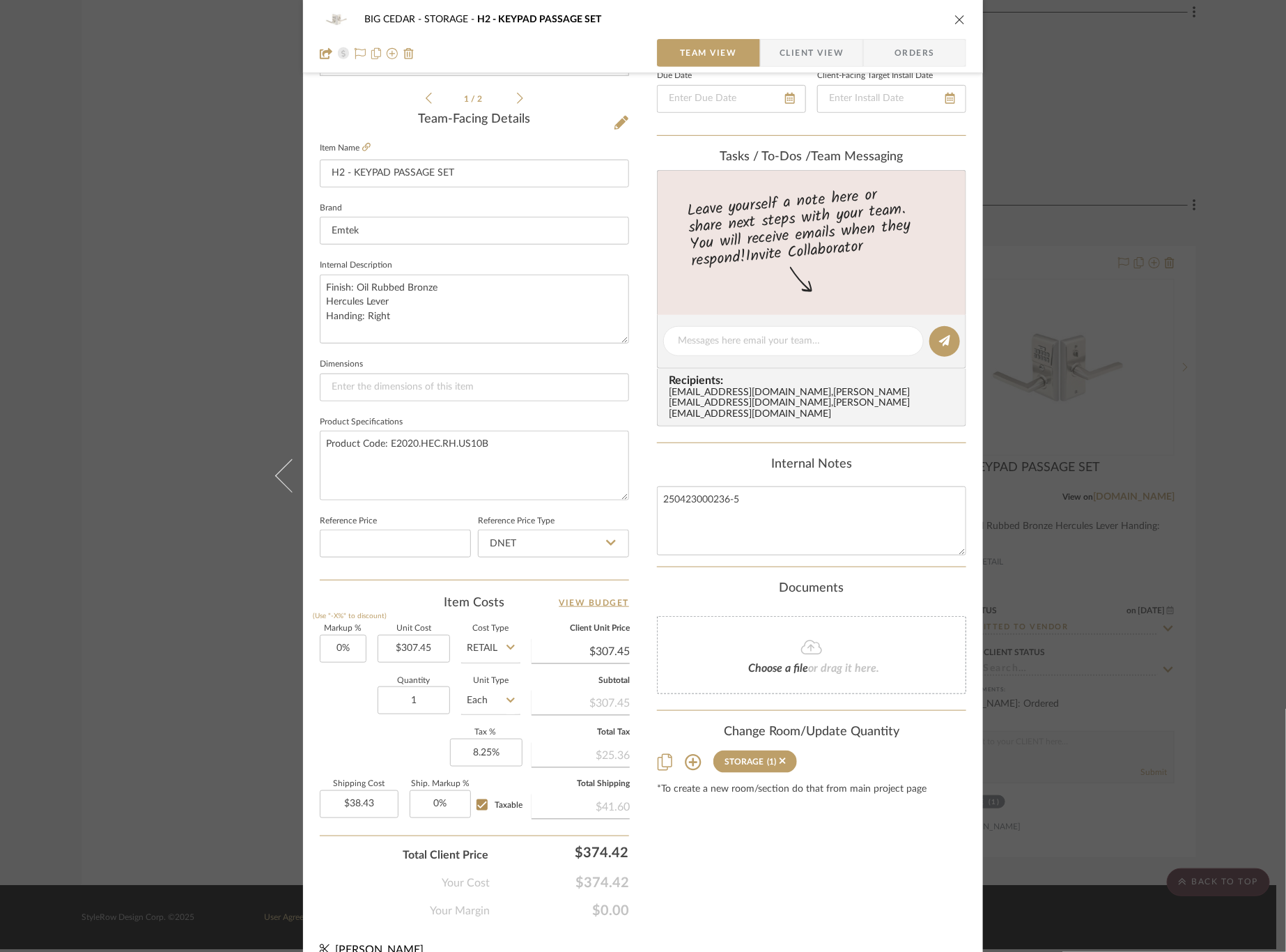
scroll to position [341, 0]
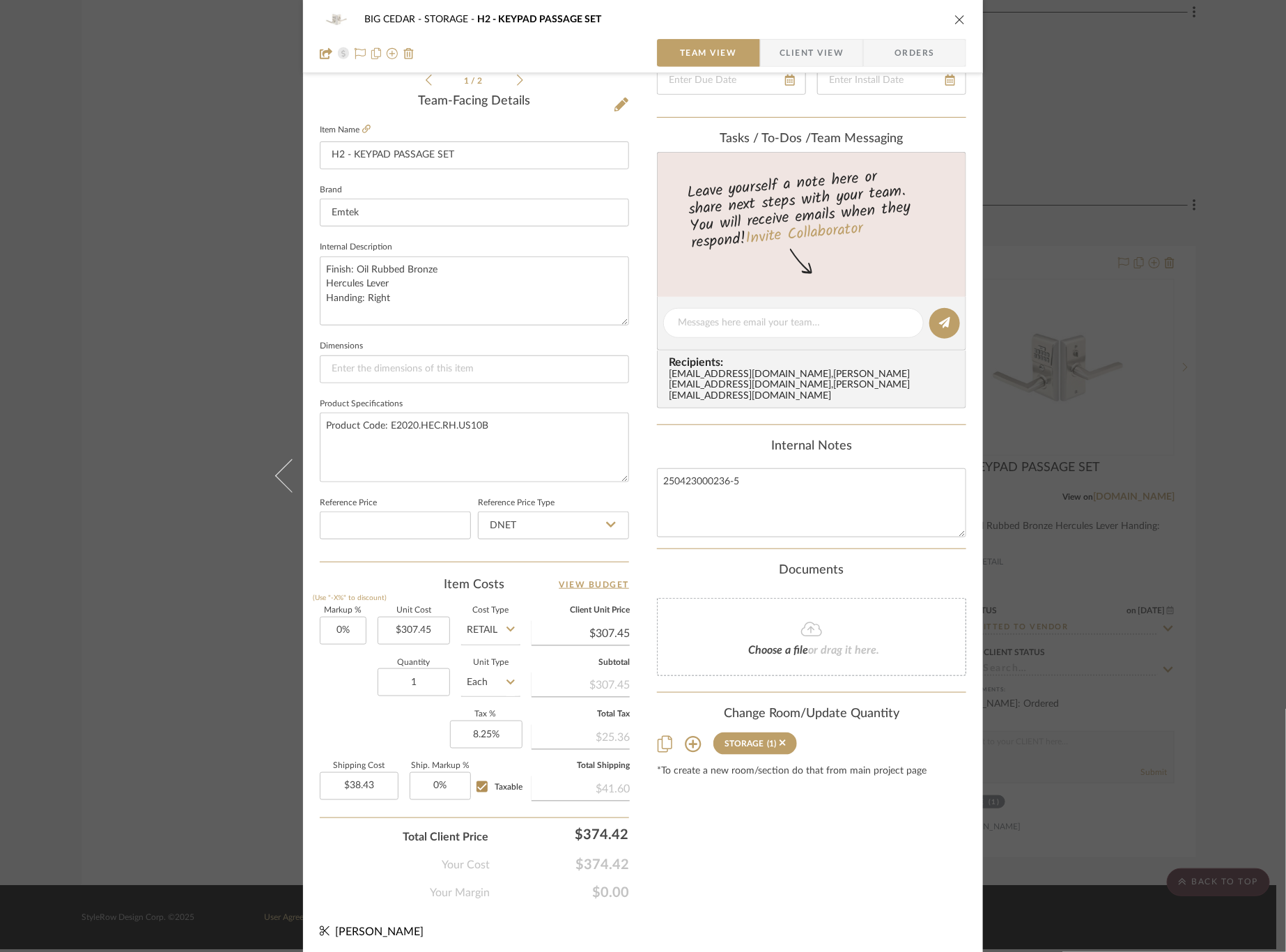
click at [195, 512] on div "BIG CEDAR STORAGE H2 - KEYPAD PASSAGE SET Team View Client View Orders 1 / 2 Te…" at bounding box center [643, 476] width 1286 height 952
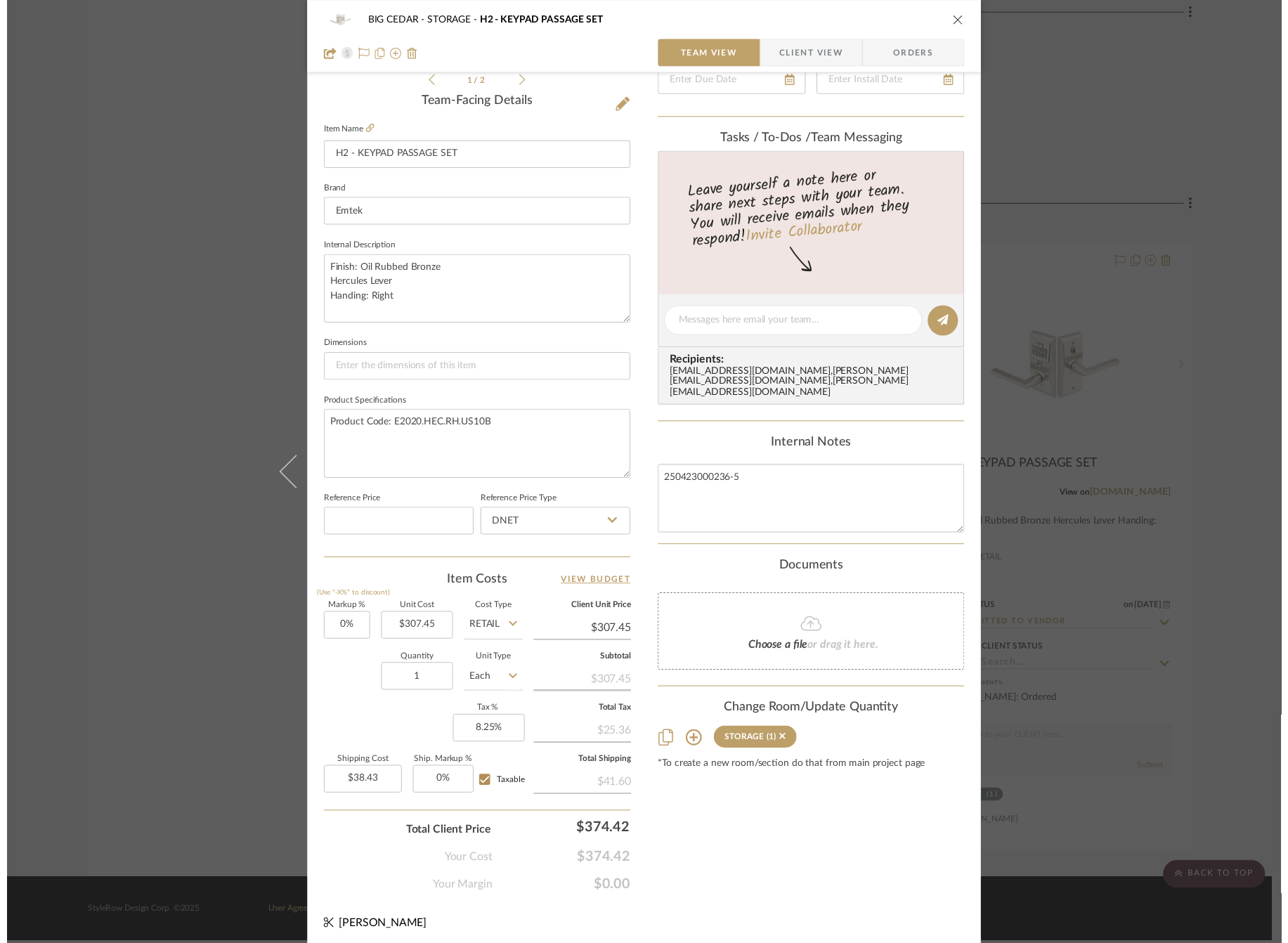
scroll to position [3620, 0]
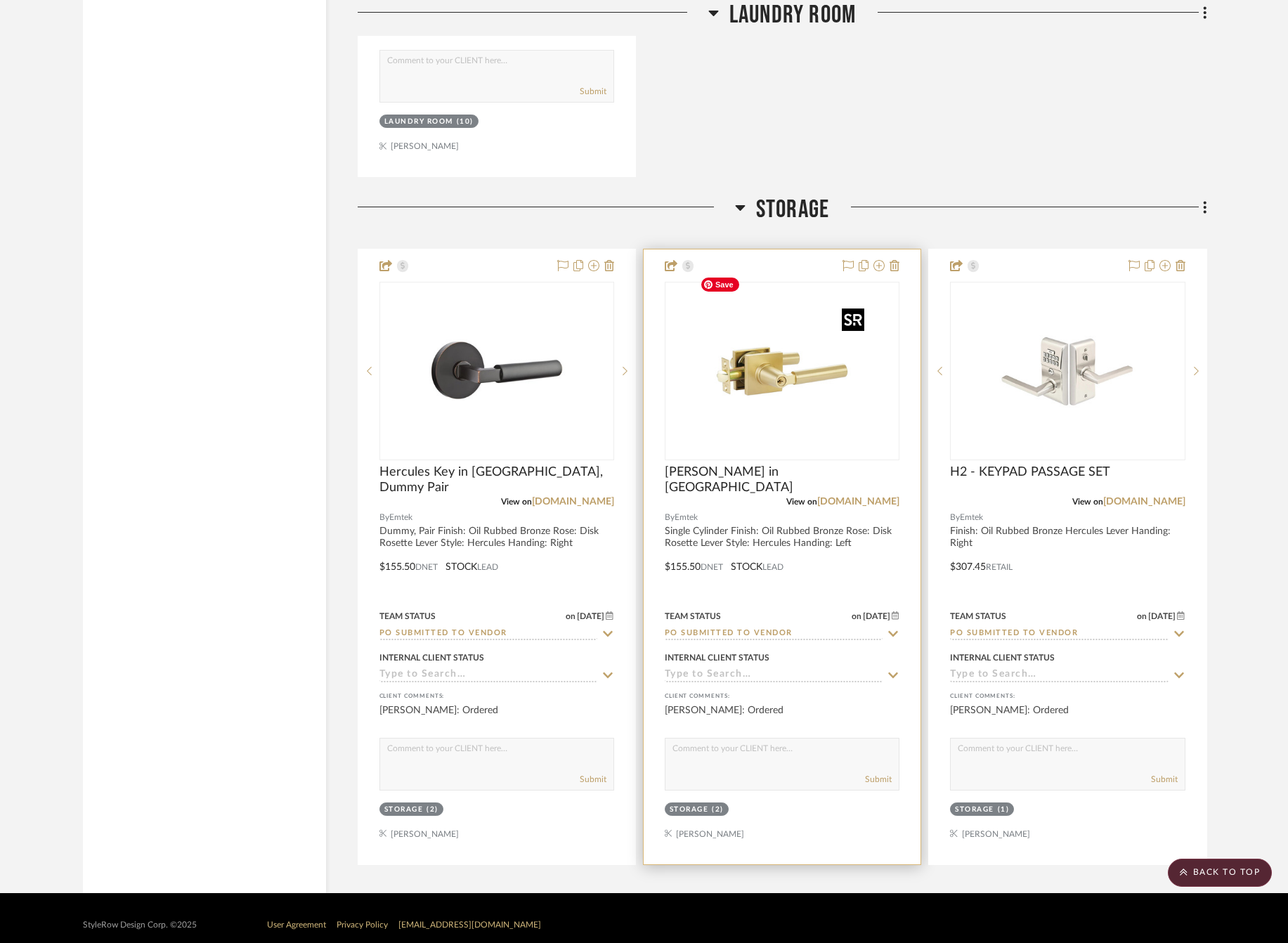
click at [830, 362] on img "0" at bounding box center [782, 371] width 175 height 175
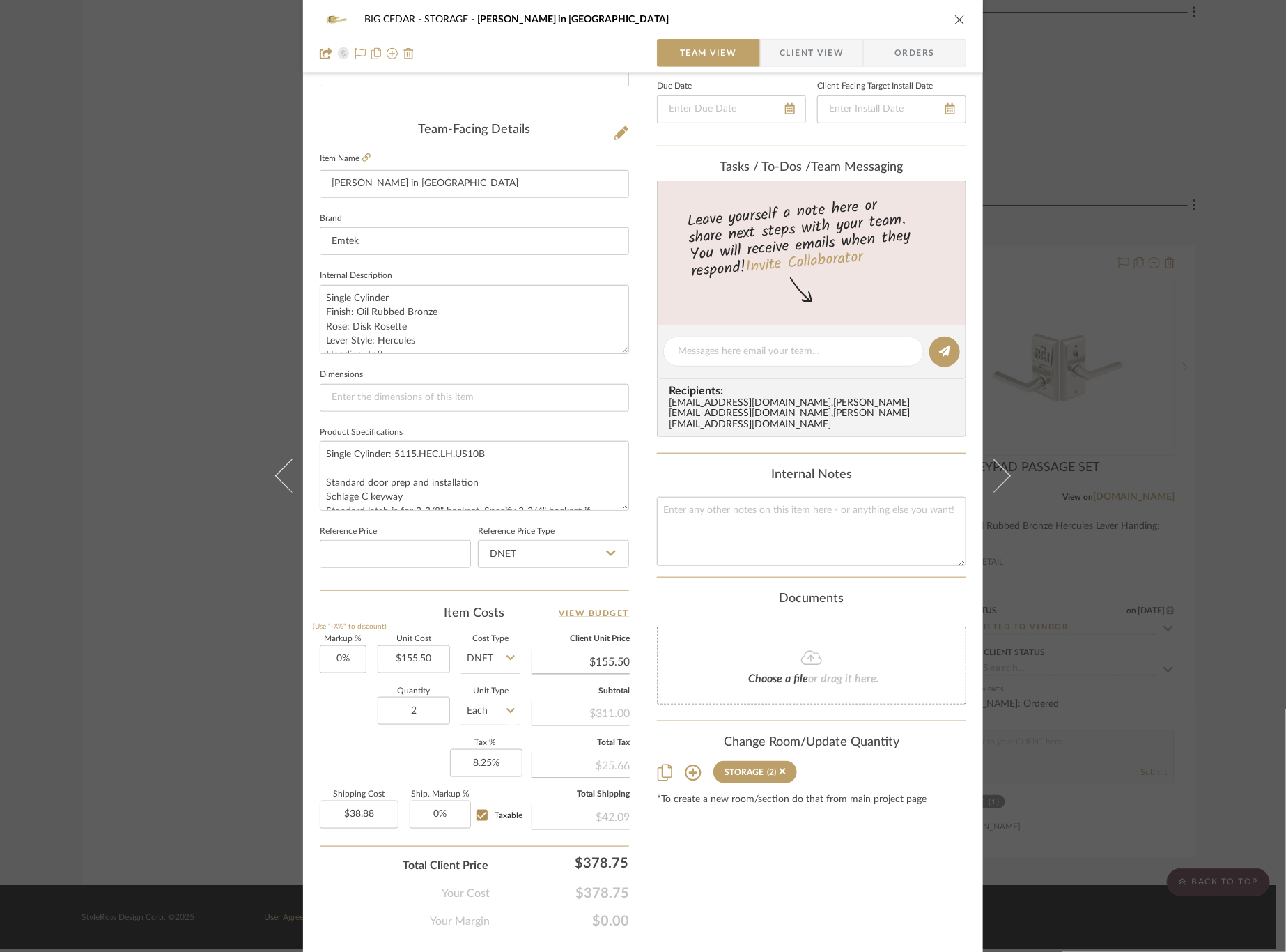
scroll to position [341, 0]
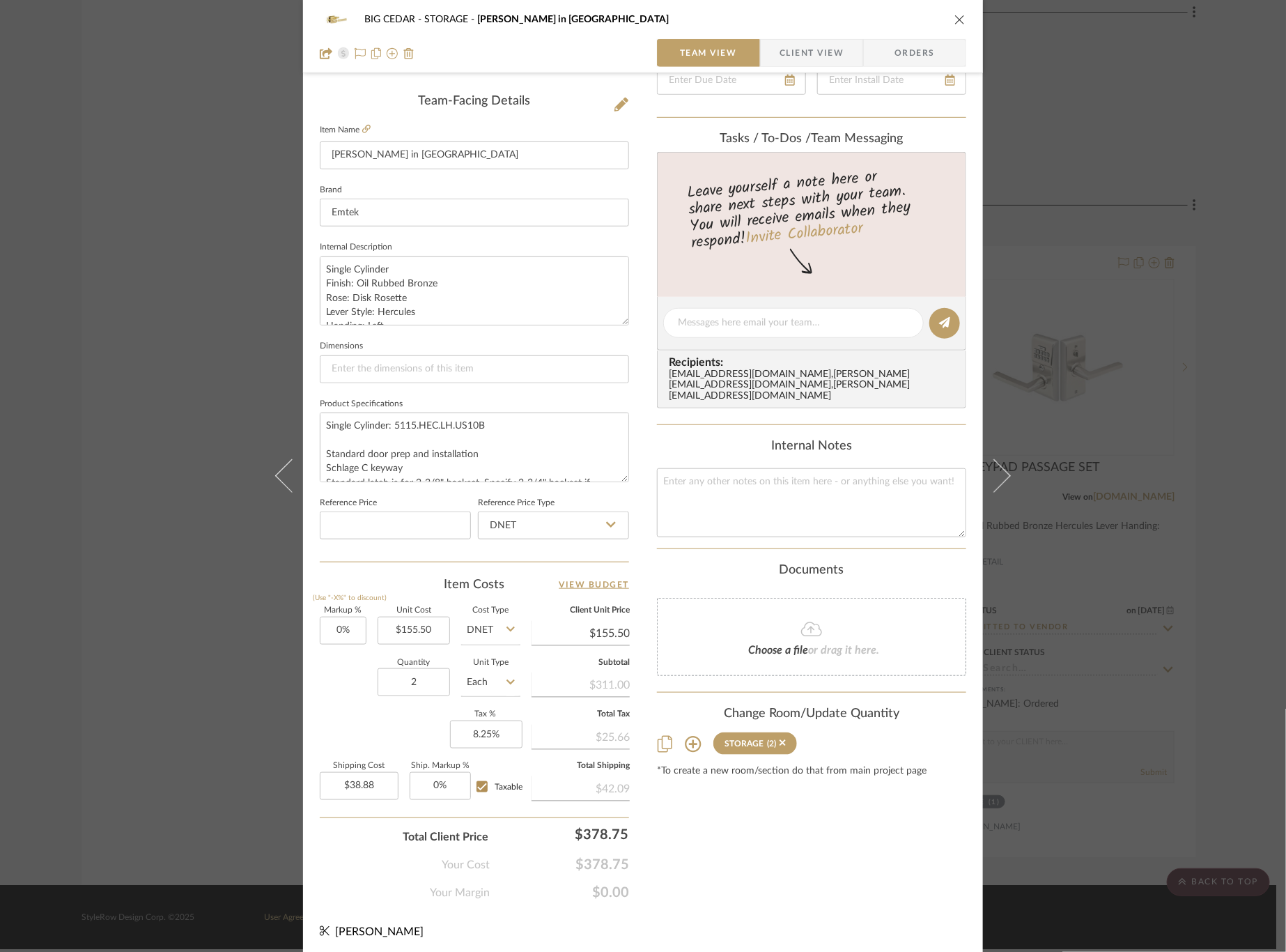
click at [1143, 436] on div "BIG CEDAR STORAGE Hercule Key in Lever Team View Client View Orders Team-Facing…" at bounding box center [643, 476] width 1286 height 952
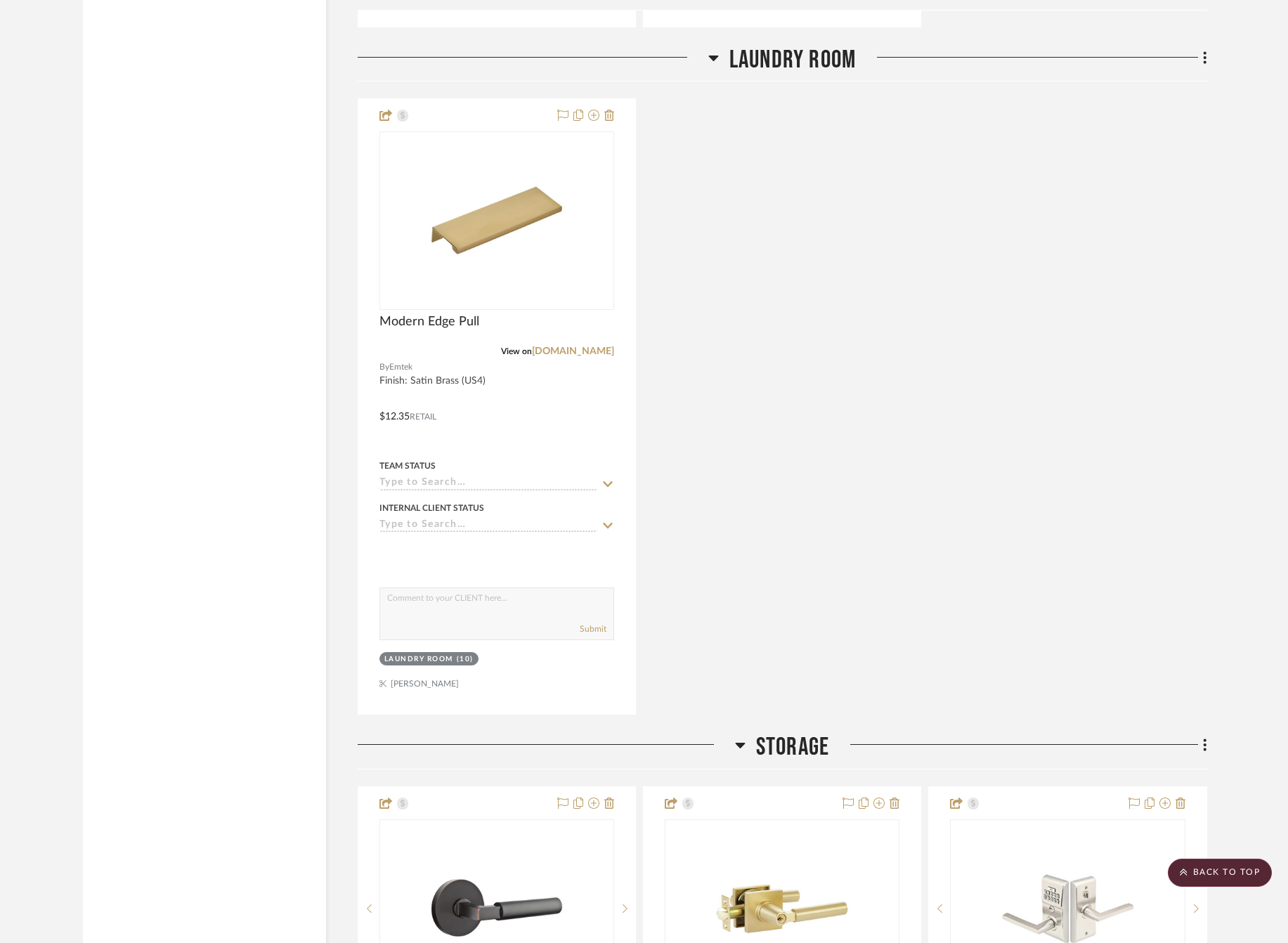
scroll to position [2885, 0]
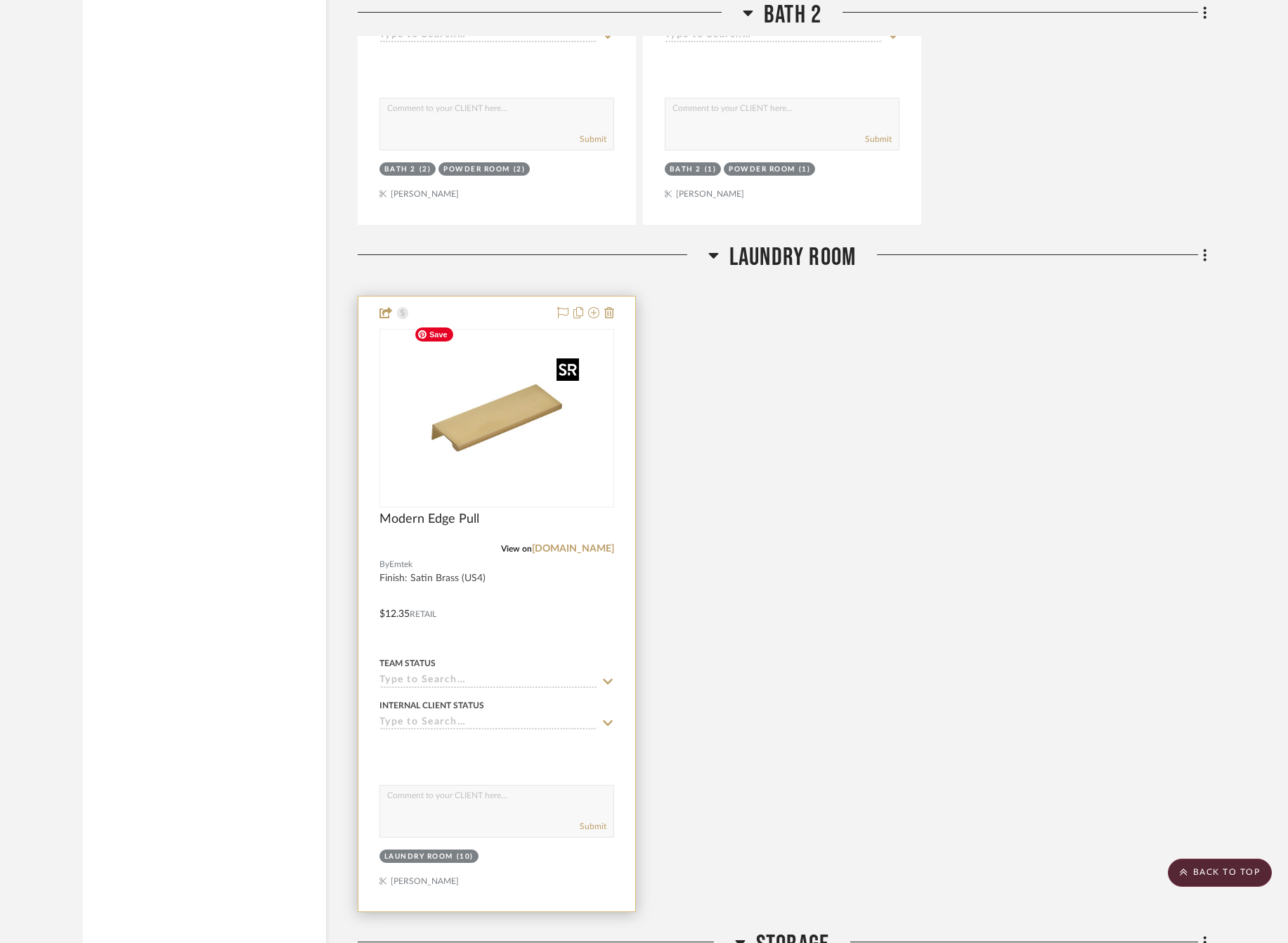
click at [0, 0] on img at bounding box center [0, 0] width 0 height 0
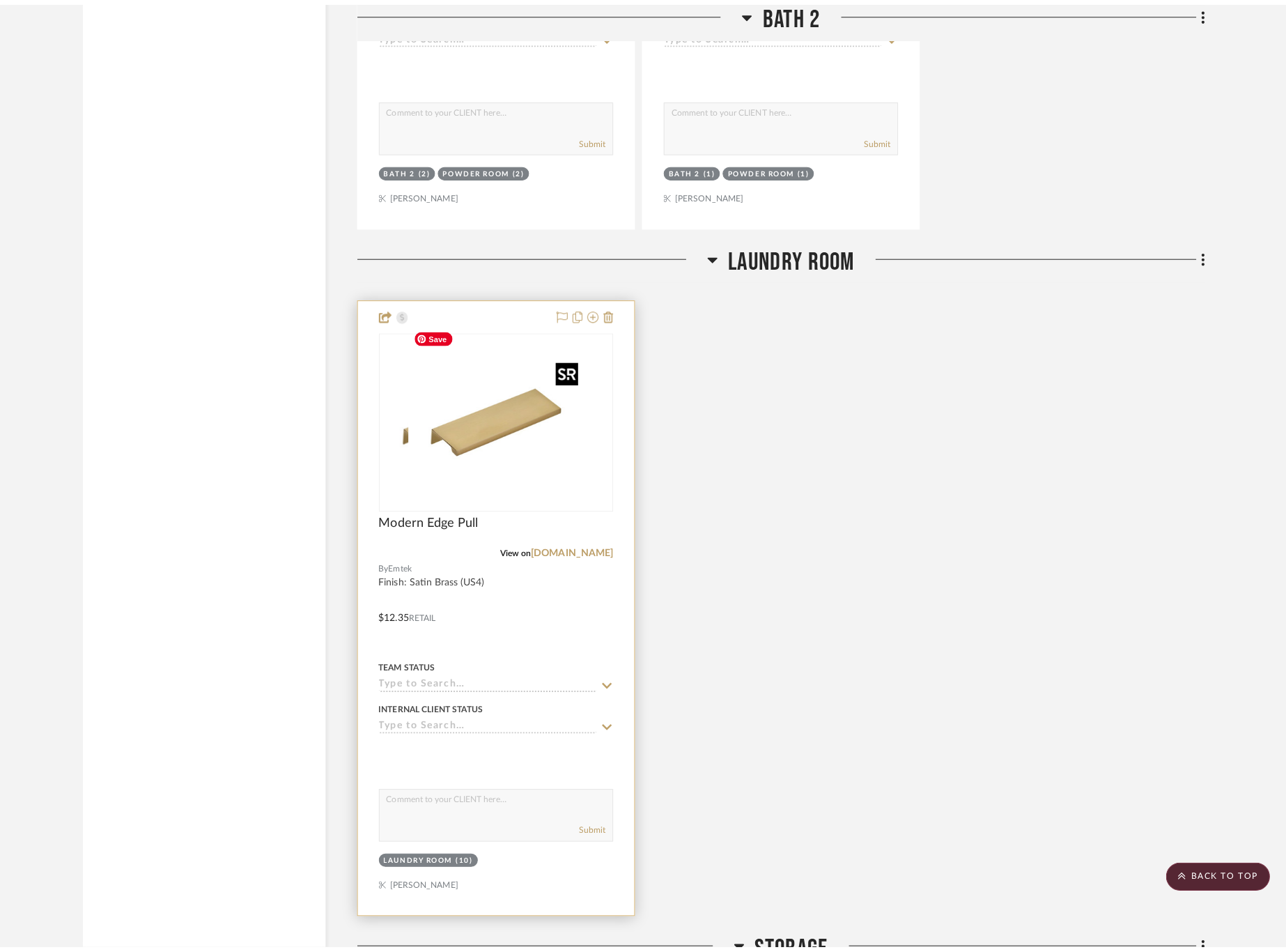
scroll to position [0, 0]
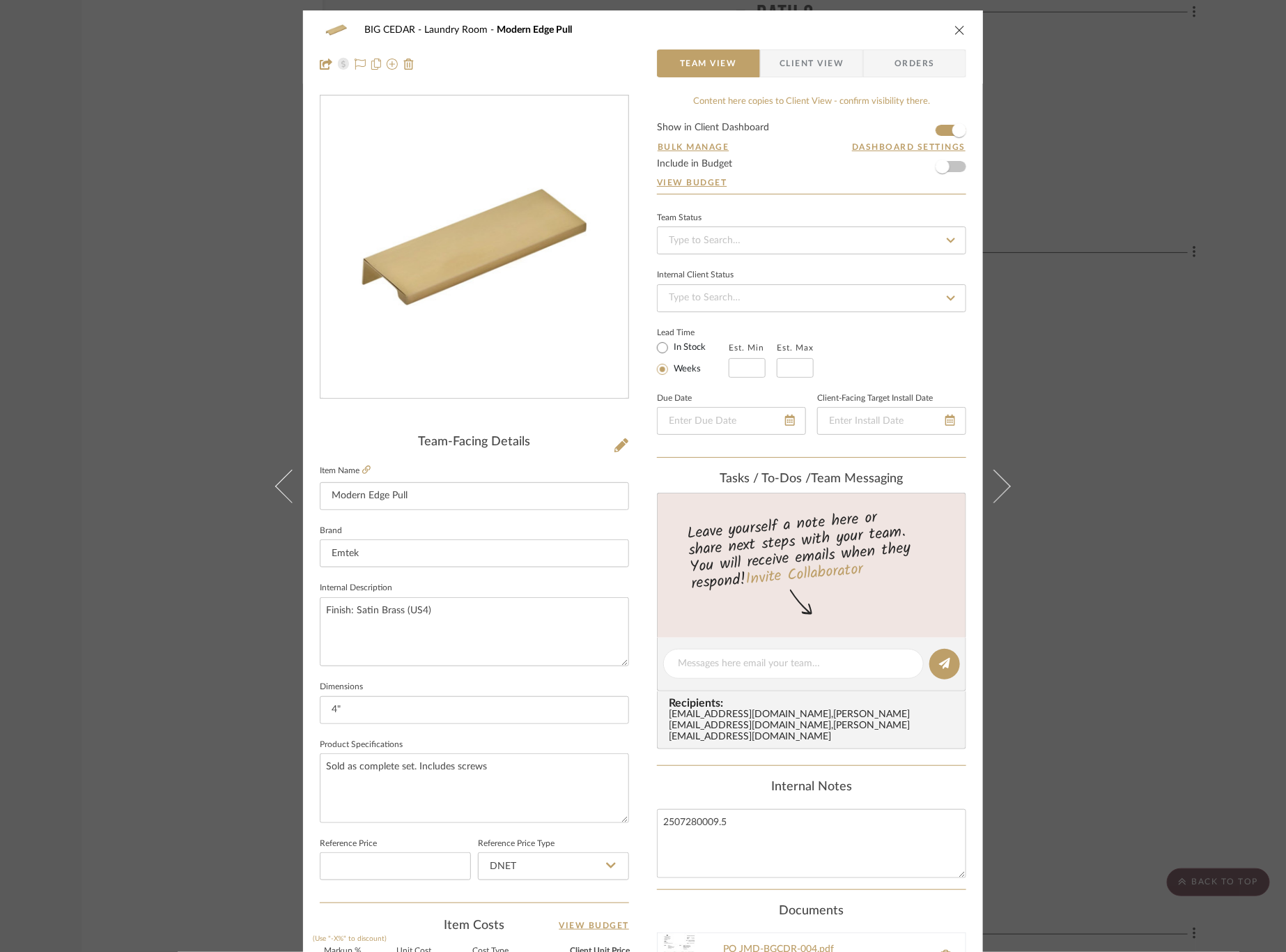
click at [1242, 431] on div "BIG CEDAR Laundry Room Modern Edge Pull Team View Client View Orders Team-Facin…" at bounding box center [643, 476] width 1286 height 952
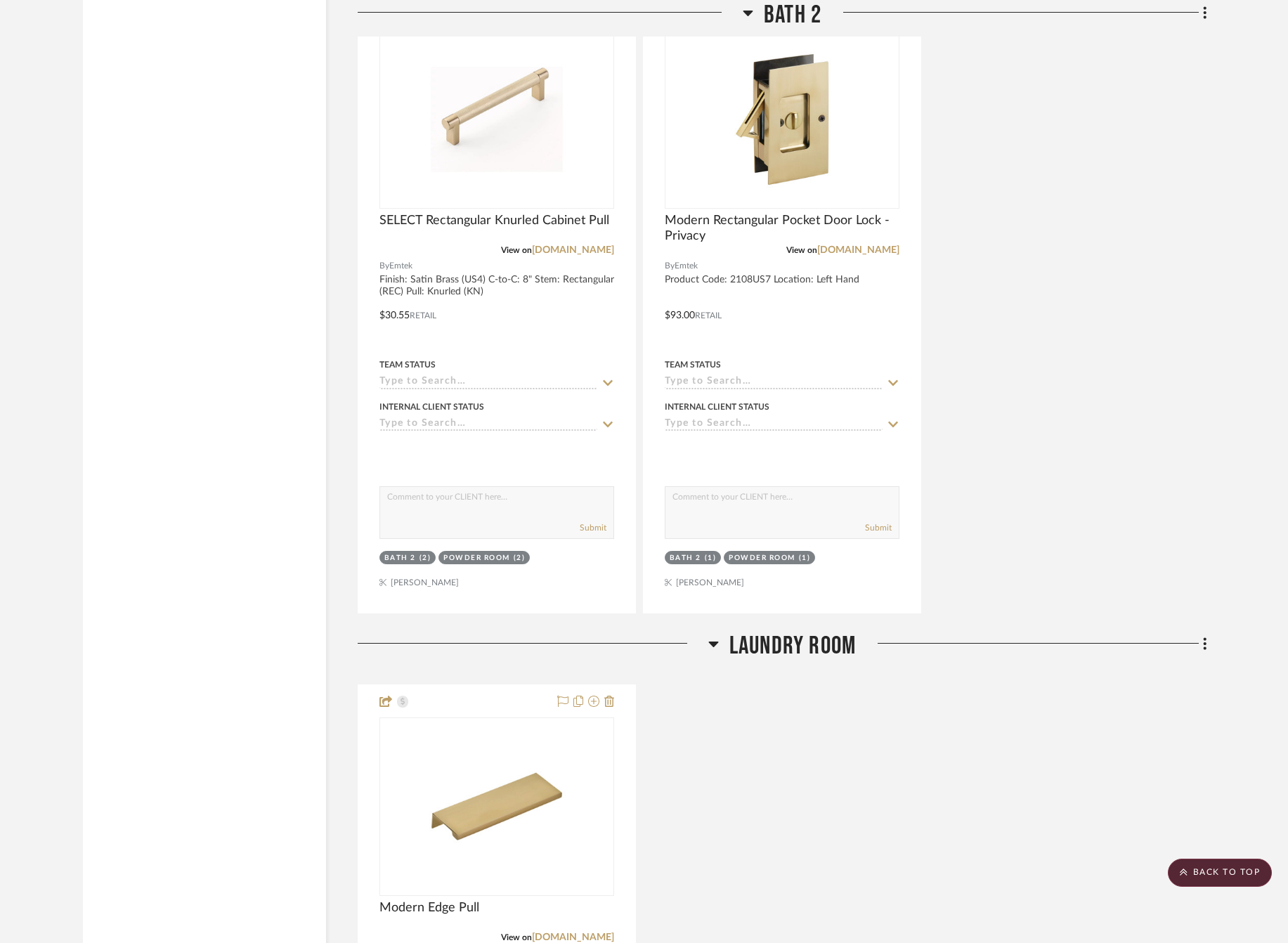
scroll to position [2476, 0]
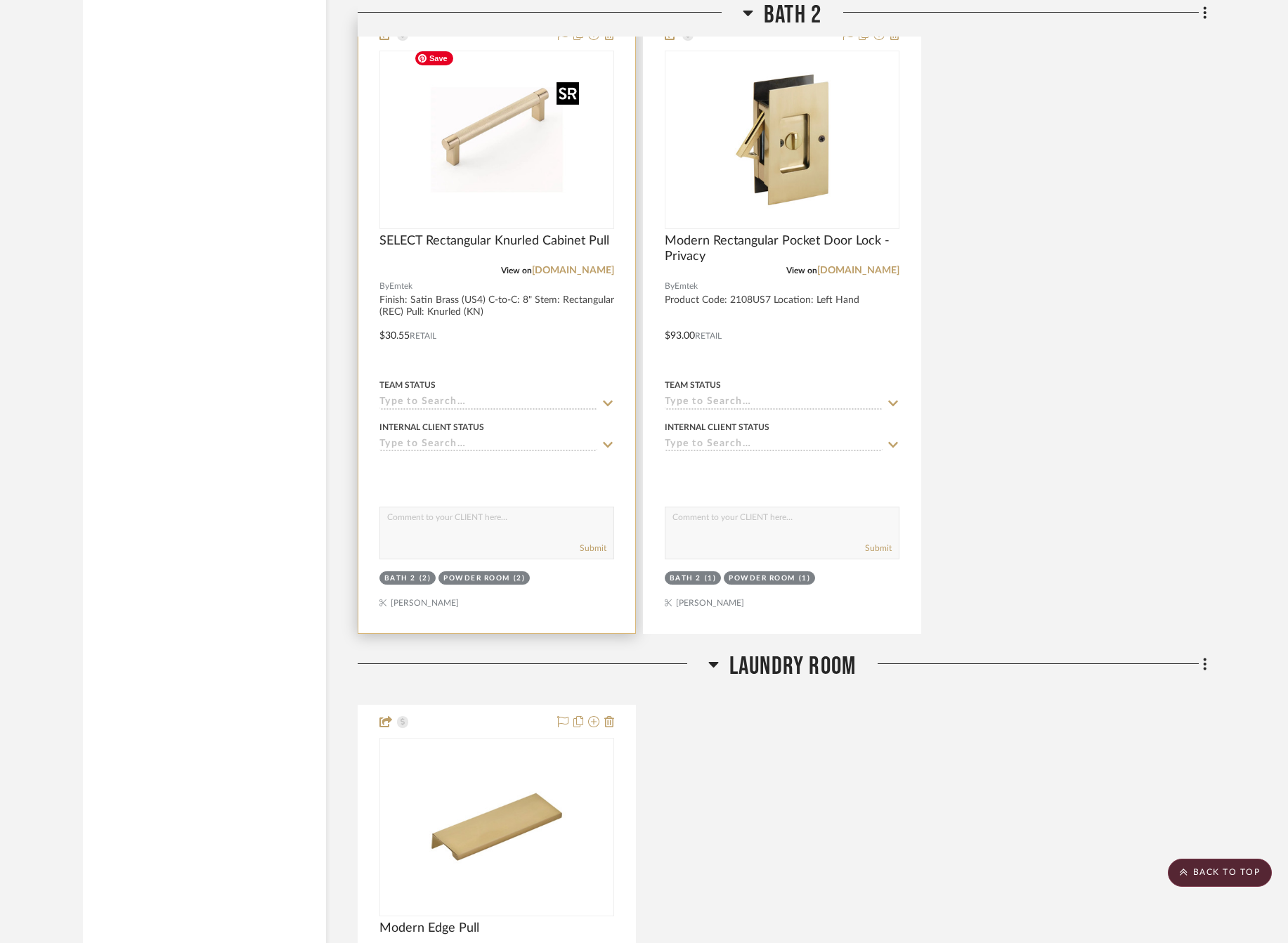
click at [442, 155] on img "0" at bounding box center [496, 139] width 175 height 175
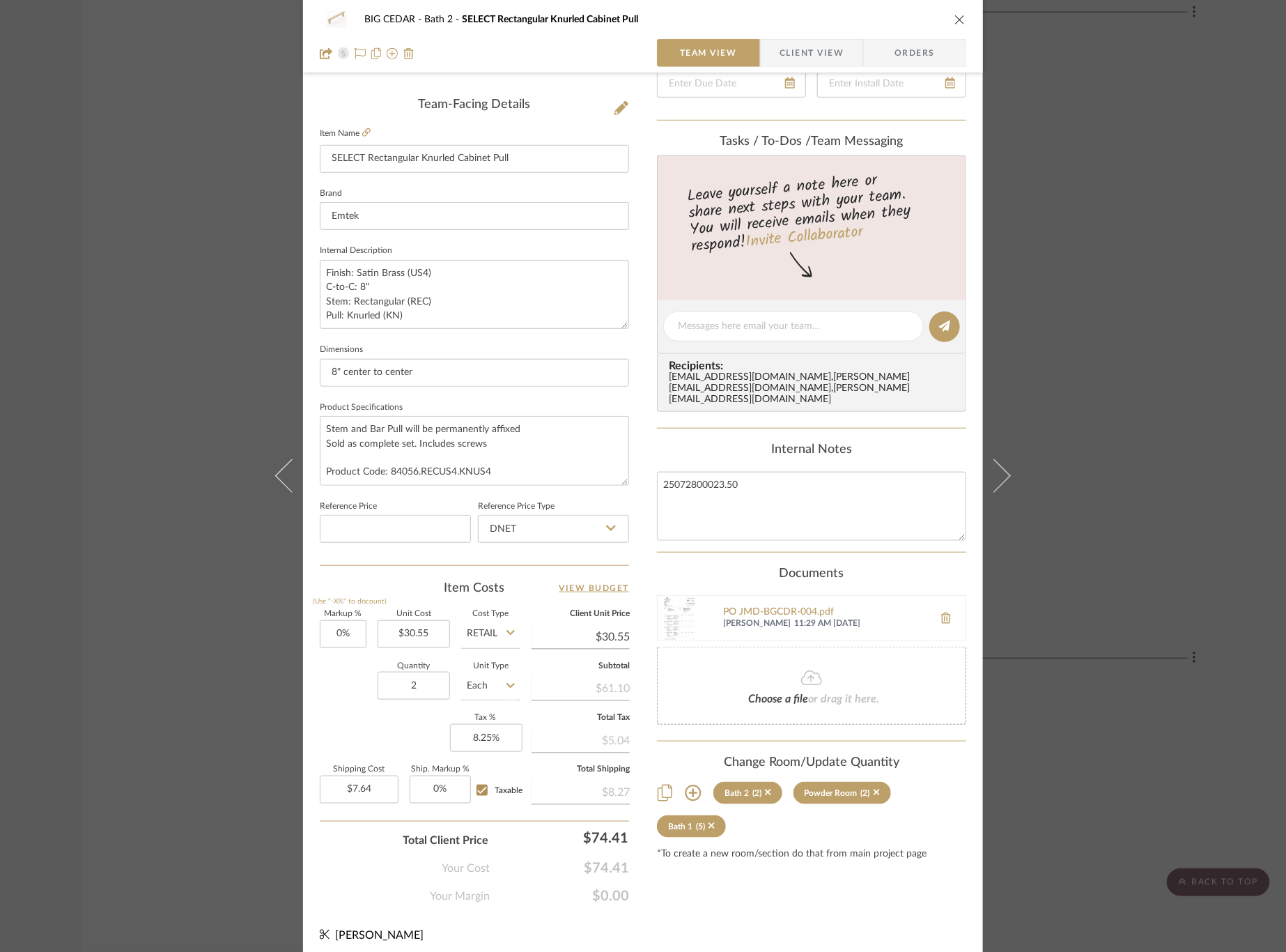
scroll to position [341, 0]
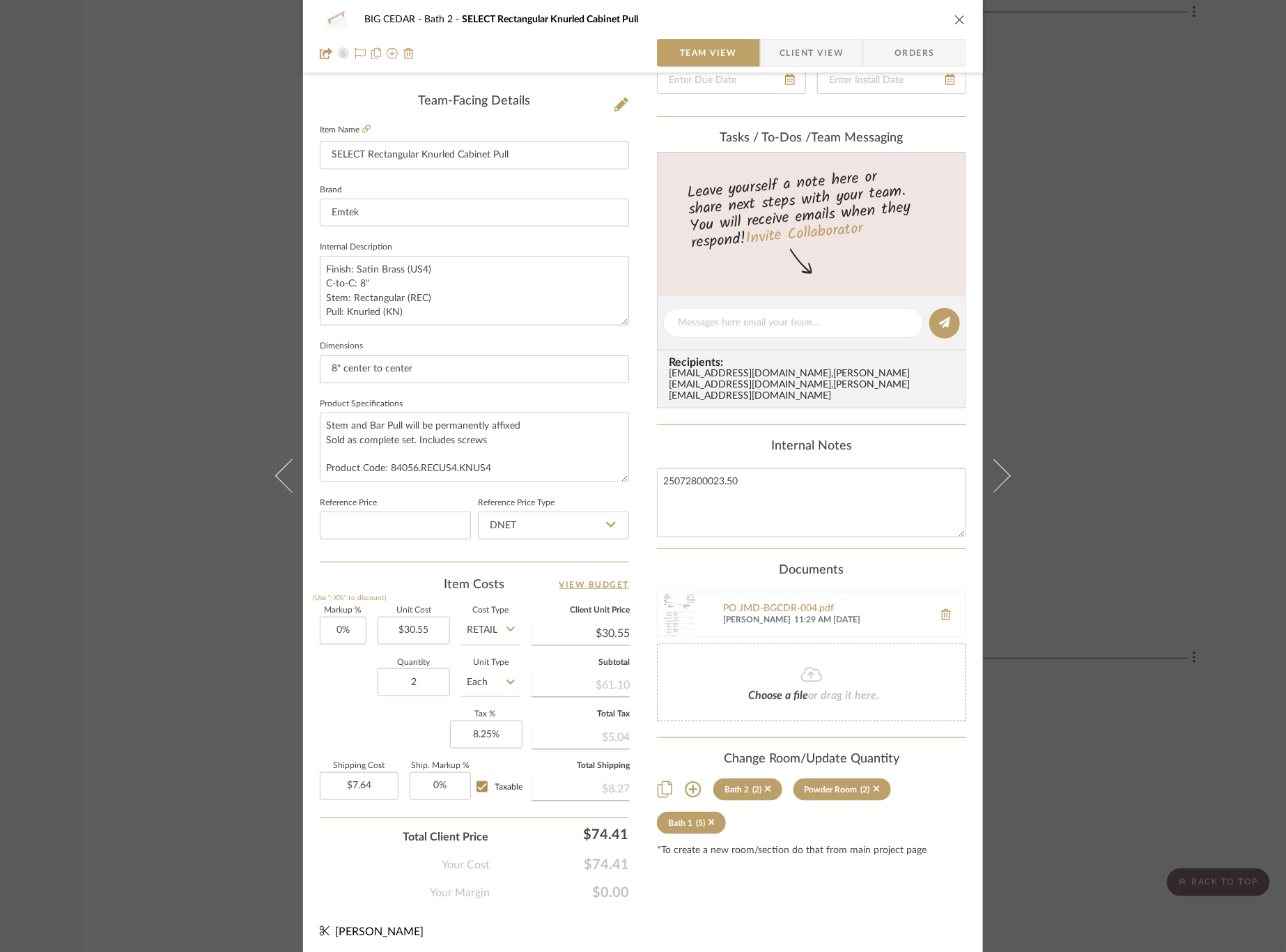
click at [146, 531] on div "BIG CEDAR Bath 2 SELECT Rectangular Knurled Cabinet Pull Team View Client View …" at bounding box center [643, 476] width 1286 height 952
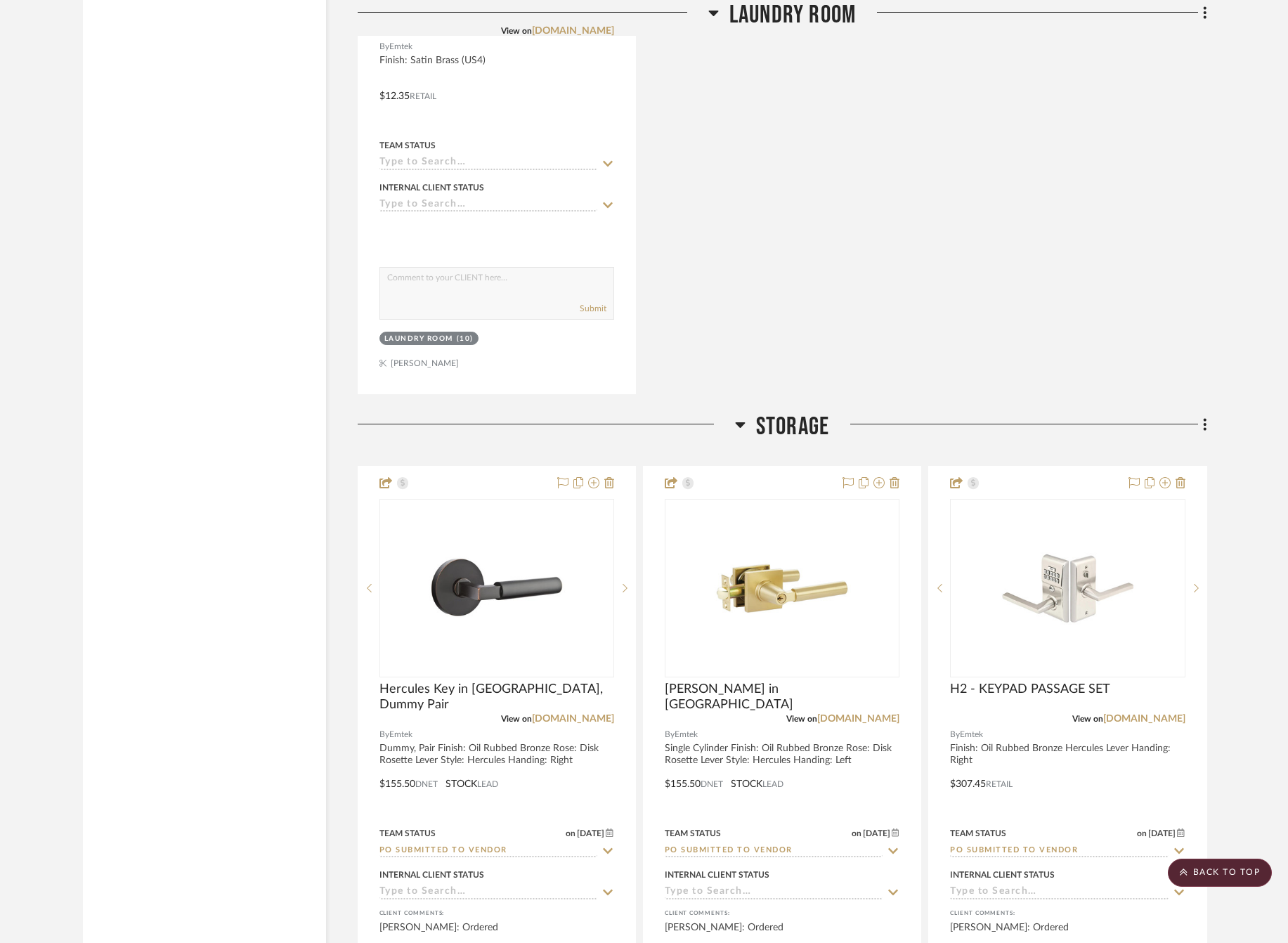
scroll to position [3620, 0]
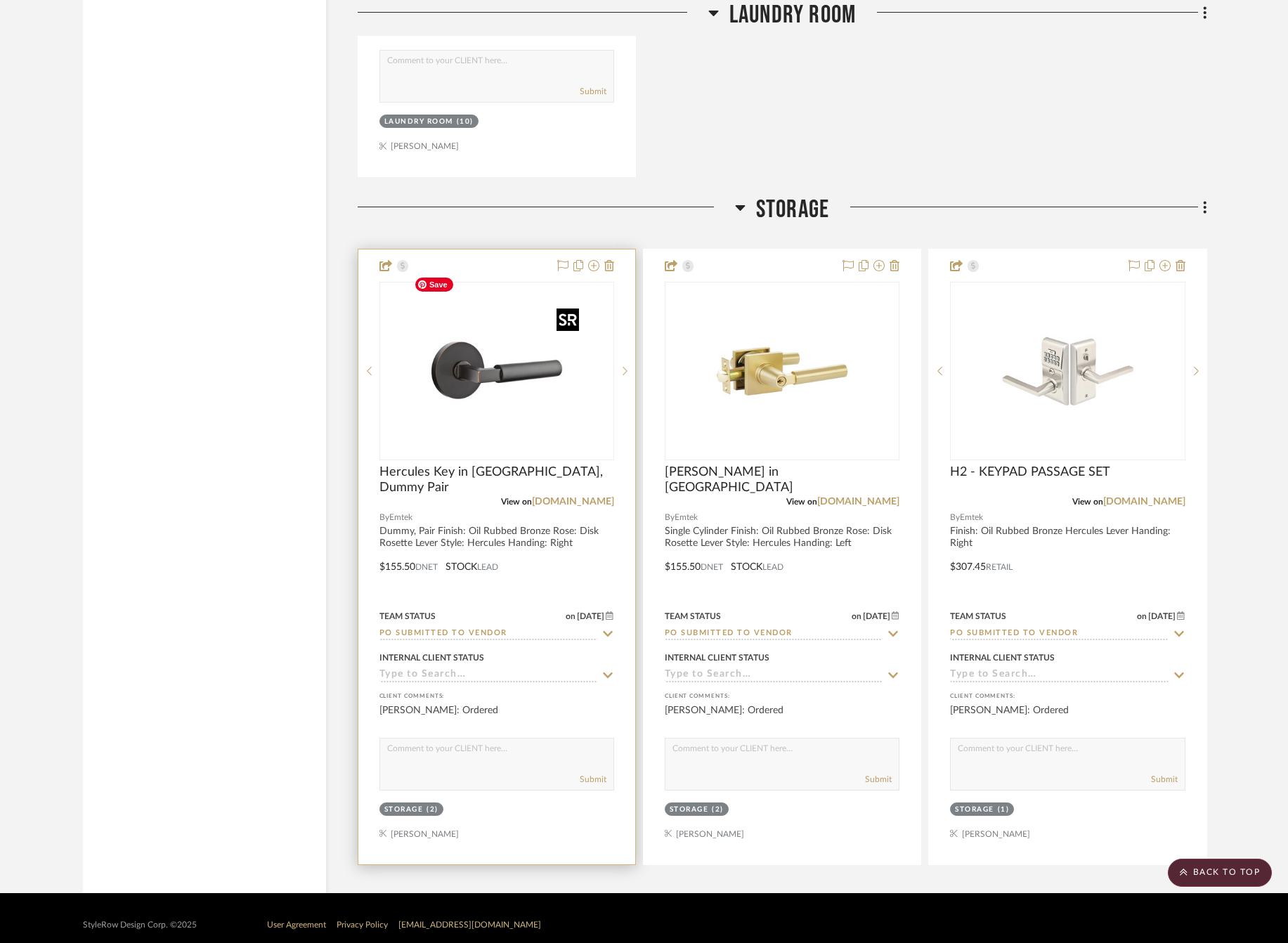
click at [456, 386] on img "0" at bounding box center [496, 371] width 175 height 175
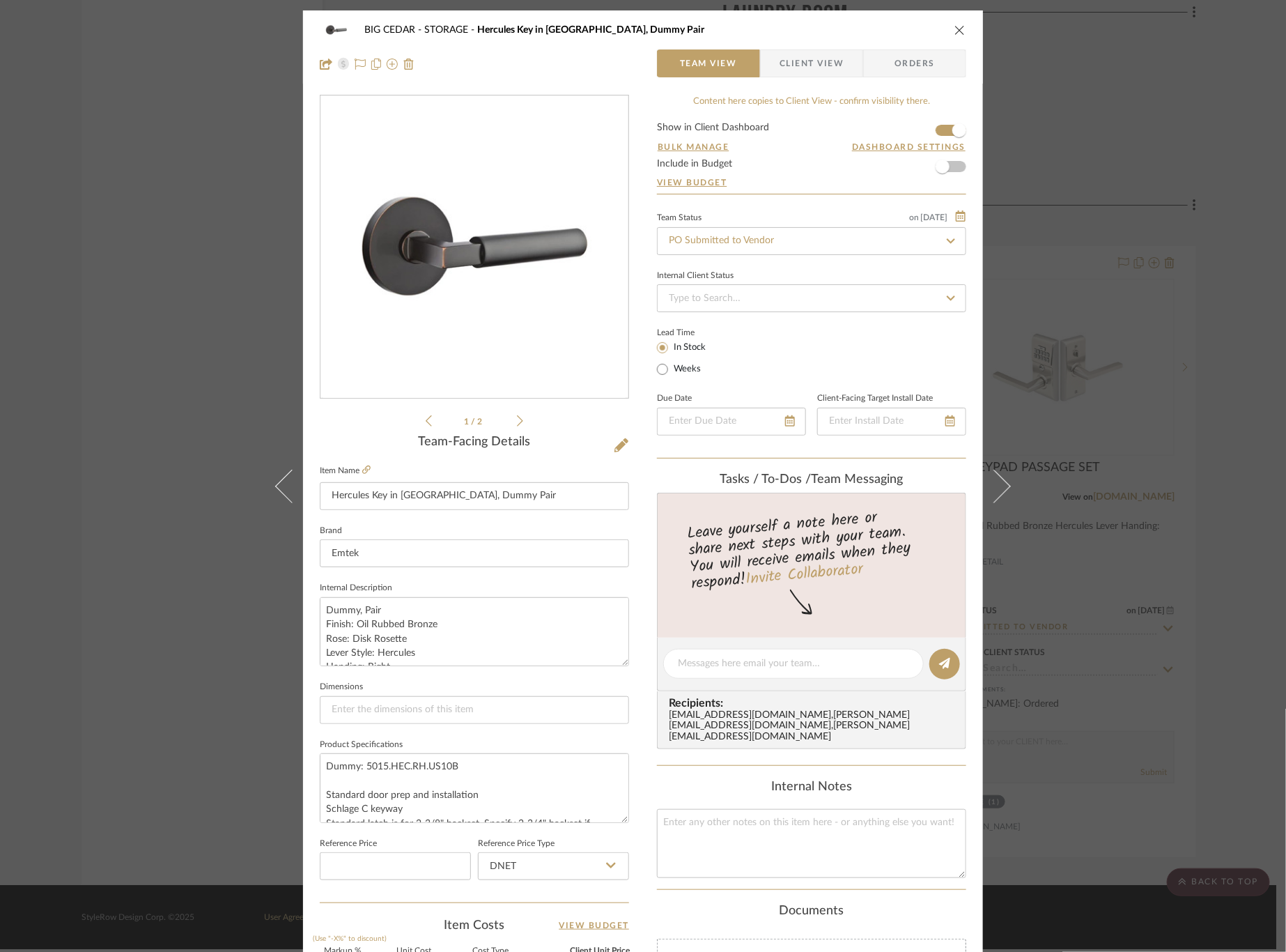
scroll to position [341, 0]
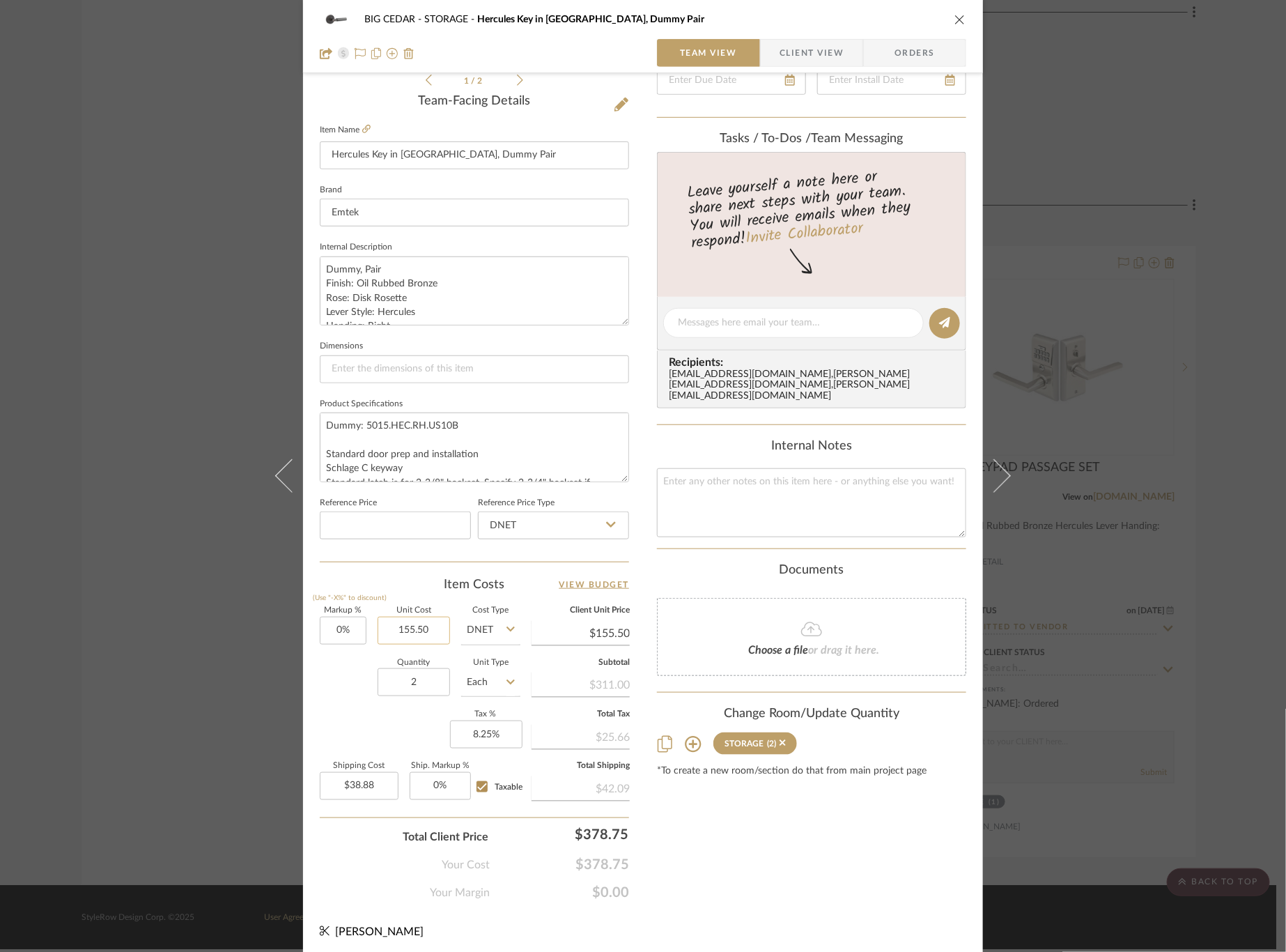
click at [408, 627] on input "155.50" at bounding box center [414, 630] width 73 height 28
type input "$202.15"
click at [350, 683] on div "Quantity 2 Unit Type Each" at bounding box center [420, 684] width 201 height 49
type input "$202.15"
type input "$50.54"
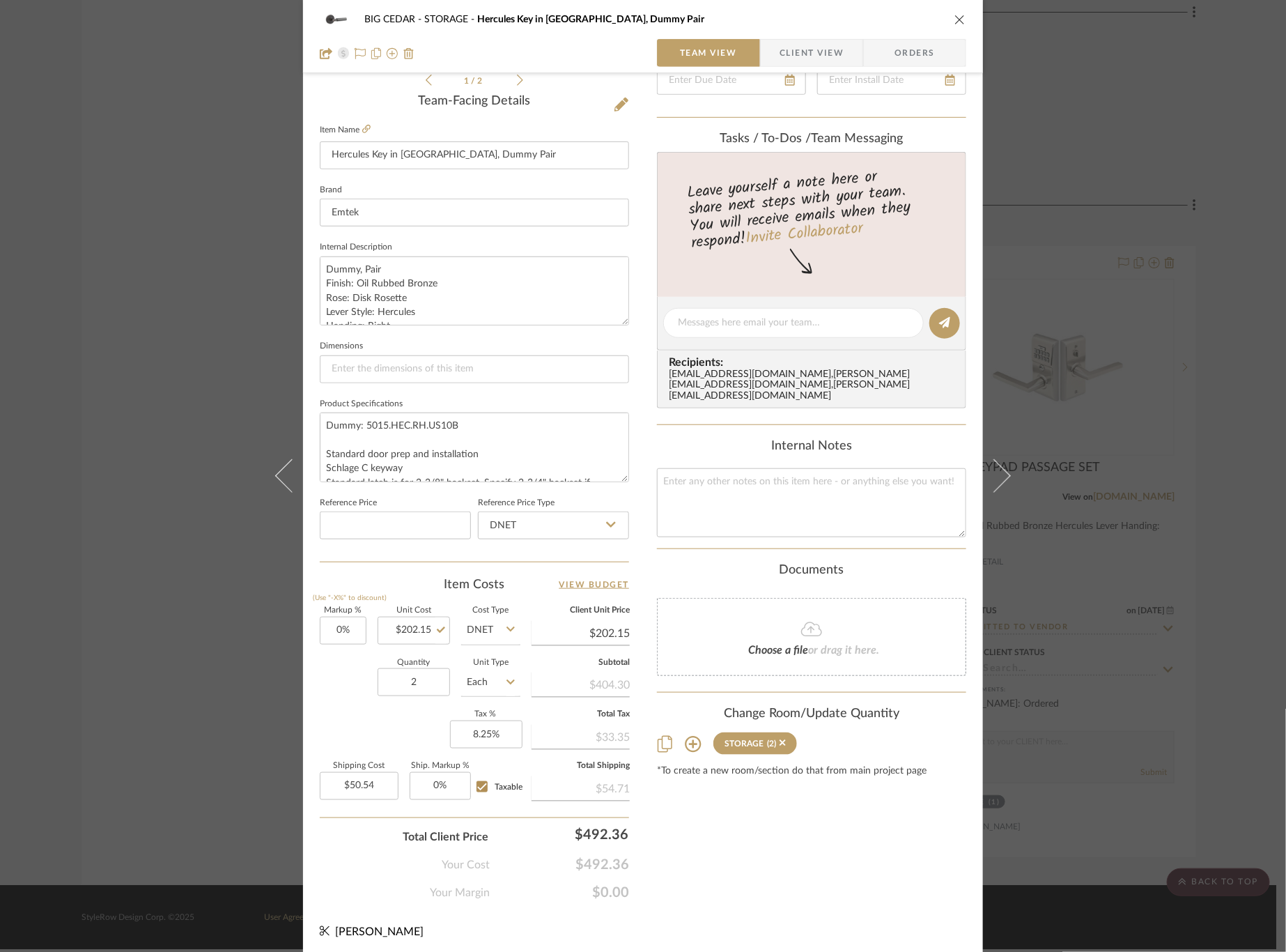
click at [493, 621] on input "DNET" at bounding box center [491, 630] width 59 height 28
click at [493, 699] on span "Retail" at bounding box center [483, 697] width 24 height 9
type input "Retail"
click at [672, 468] on textarea at bounding box center [811, 502] width 309 height 69
type textarea "250812000155-5"
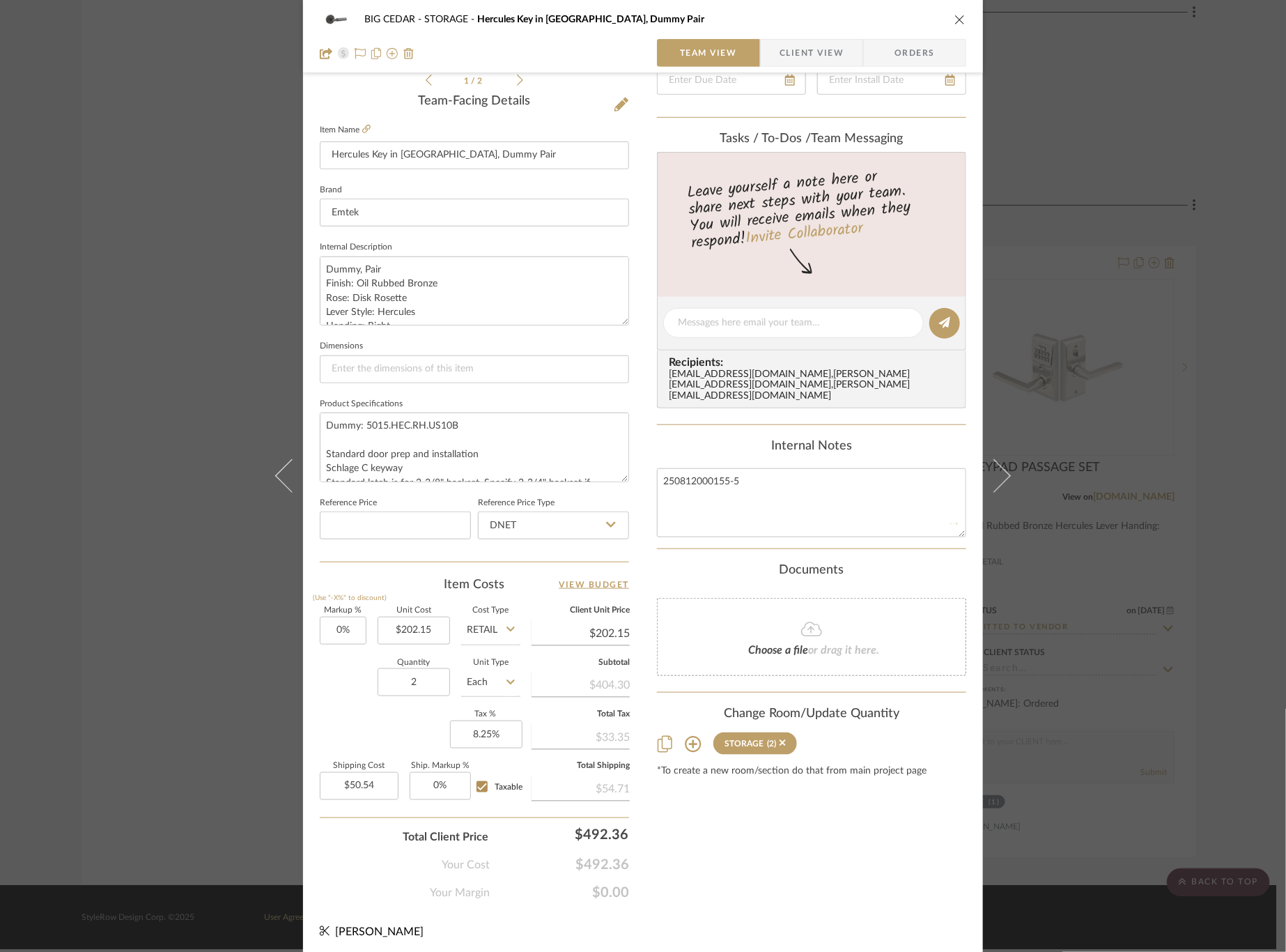
click at [644, 565] on div "BIG CEDAR STORAGE Hercules Key in Lever, Dummy Pair Team View Client View Order…" at bounding box center [643, 313] width 680 height 1287
click at [721, 468] on textarea "250812000155-5" at bounding box center [811, 502] width 309 height 69
click at [706, 563] on div "Documents" at bounding box center [811, 570] width 309 height 15
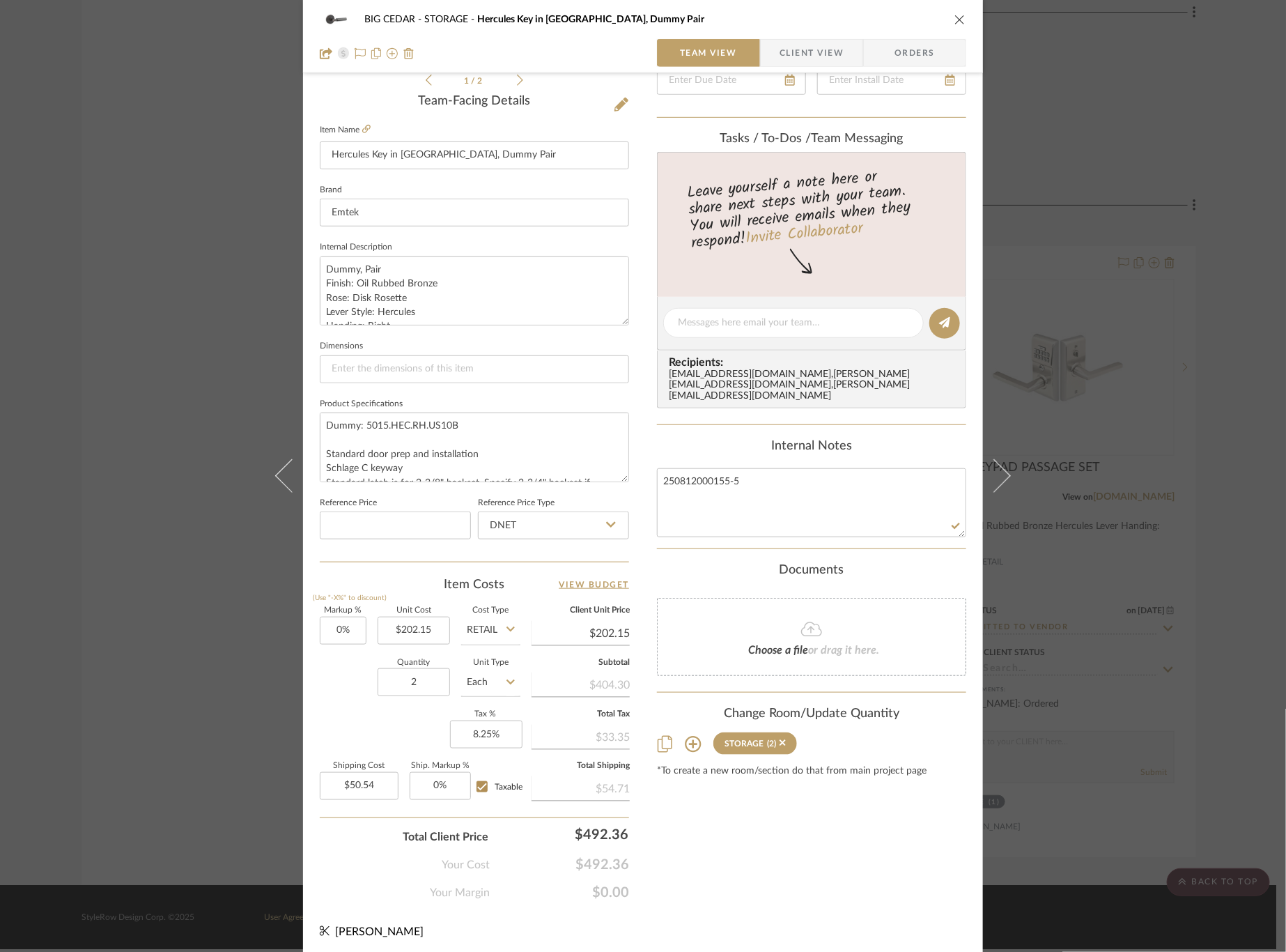
click at [1193, 361] on div "BIG CEDAR STORAGE Hercules Key in Lever, Dummy Pair Team View Client View Order…" at bounding box center [643, 476] width 1286 height 952
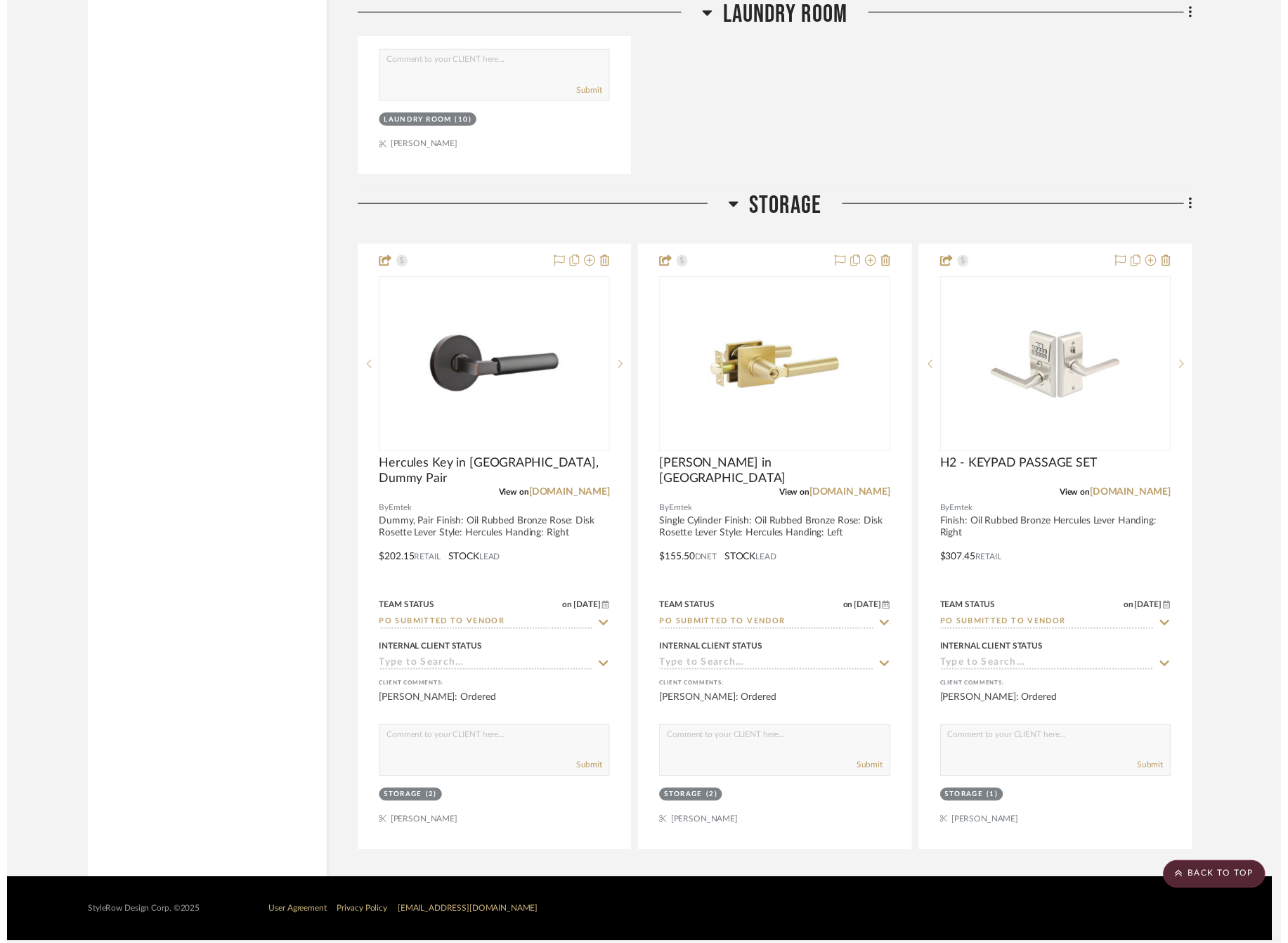
scroll to position [3620, 0]
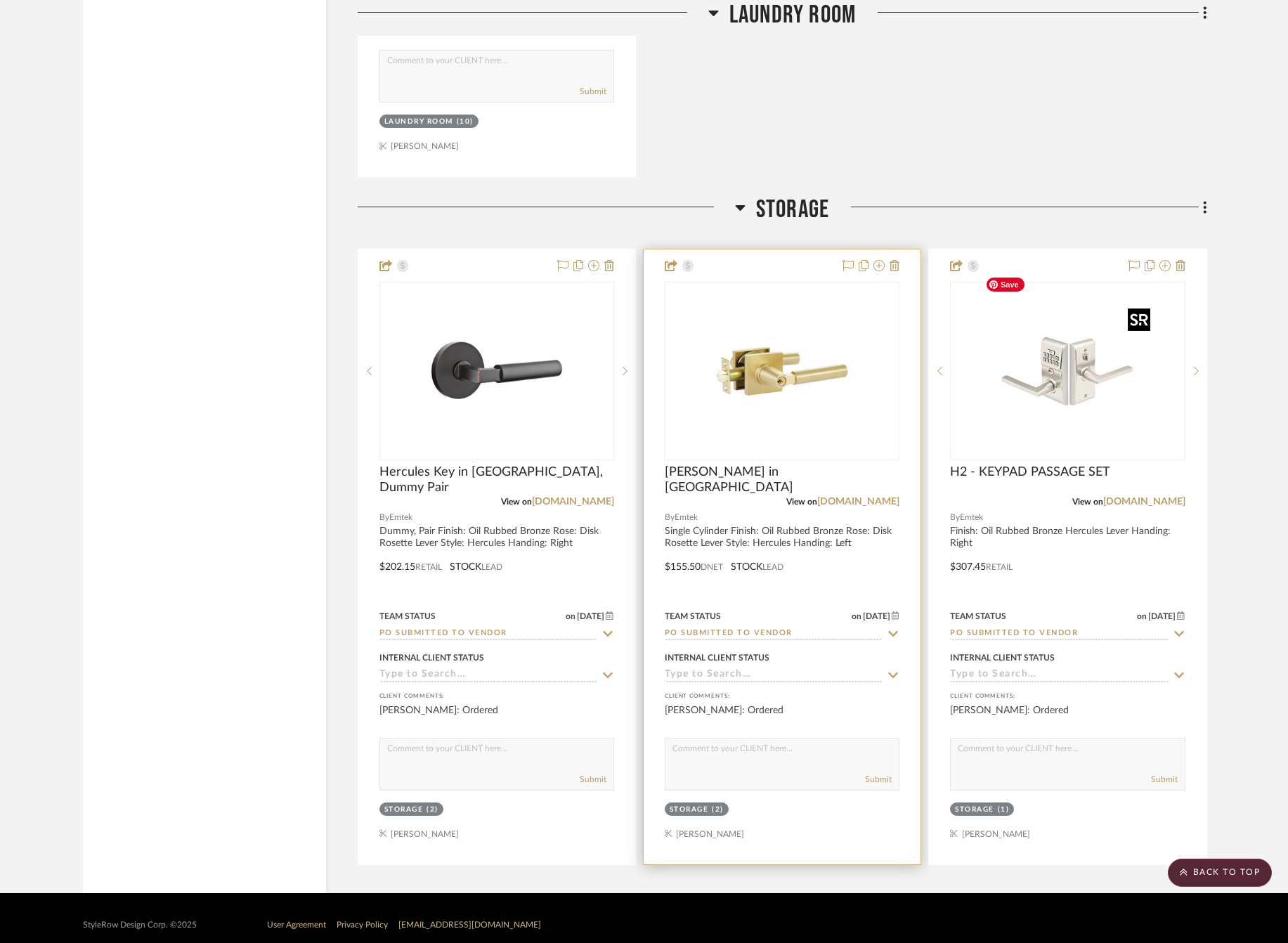
click at [835, 390] on img "0" at bounding box center [782, 371] width 175 height 175
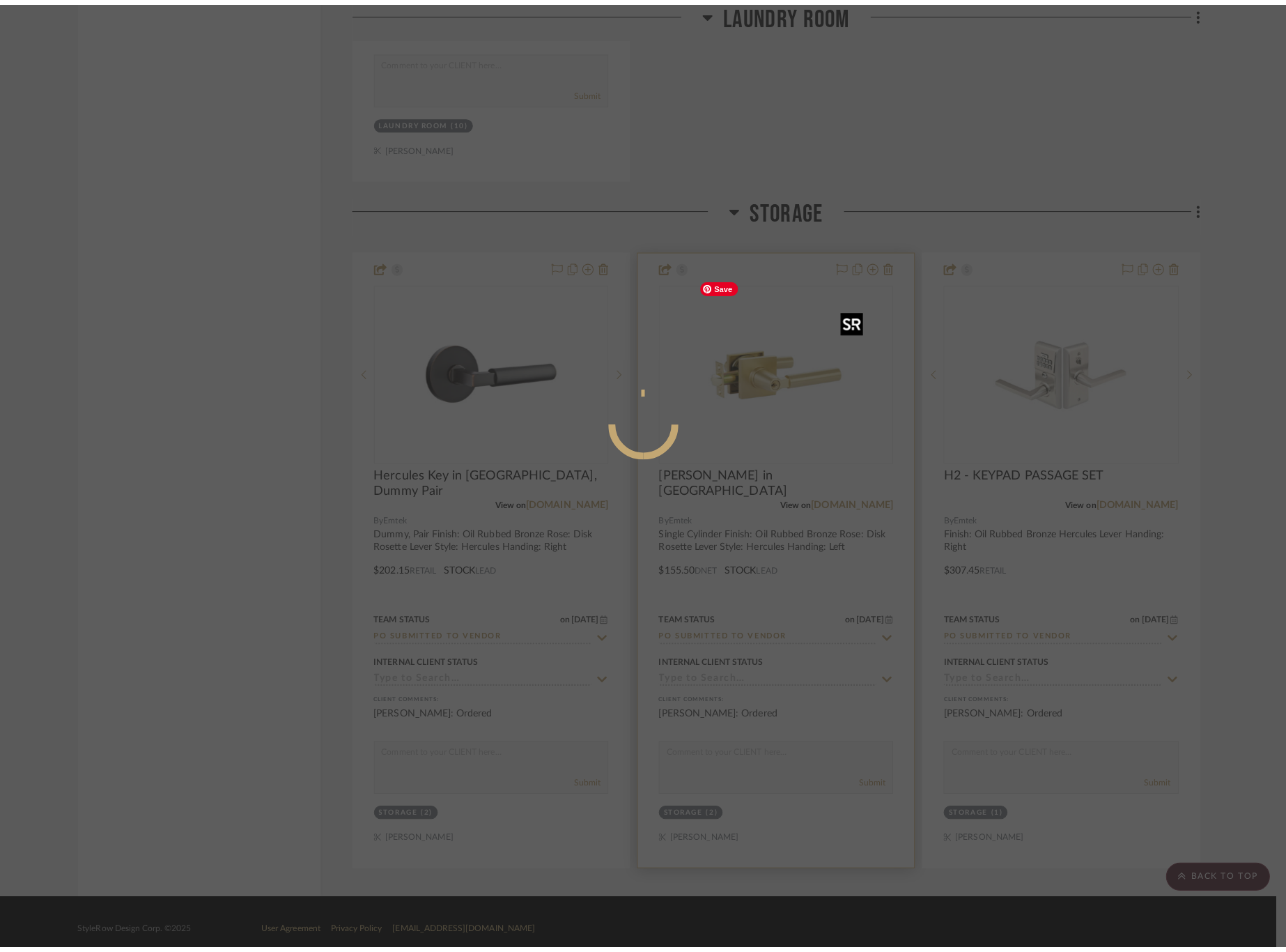
scroll to position [0, 0]
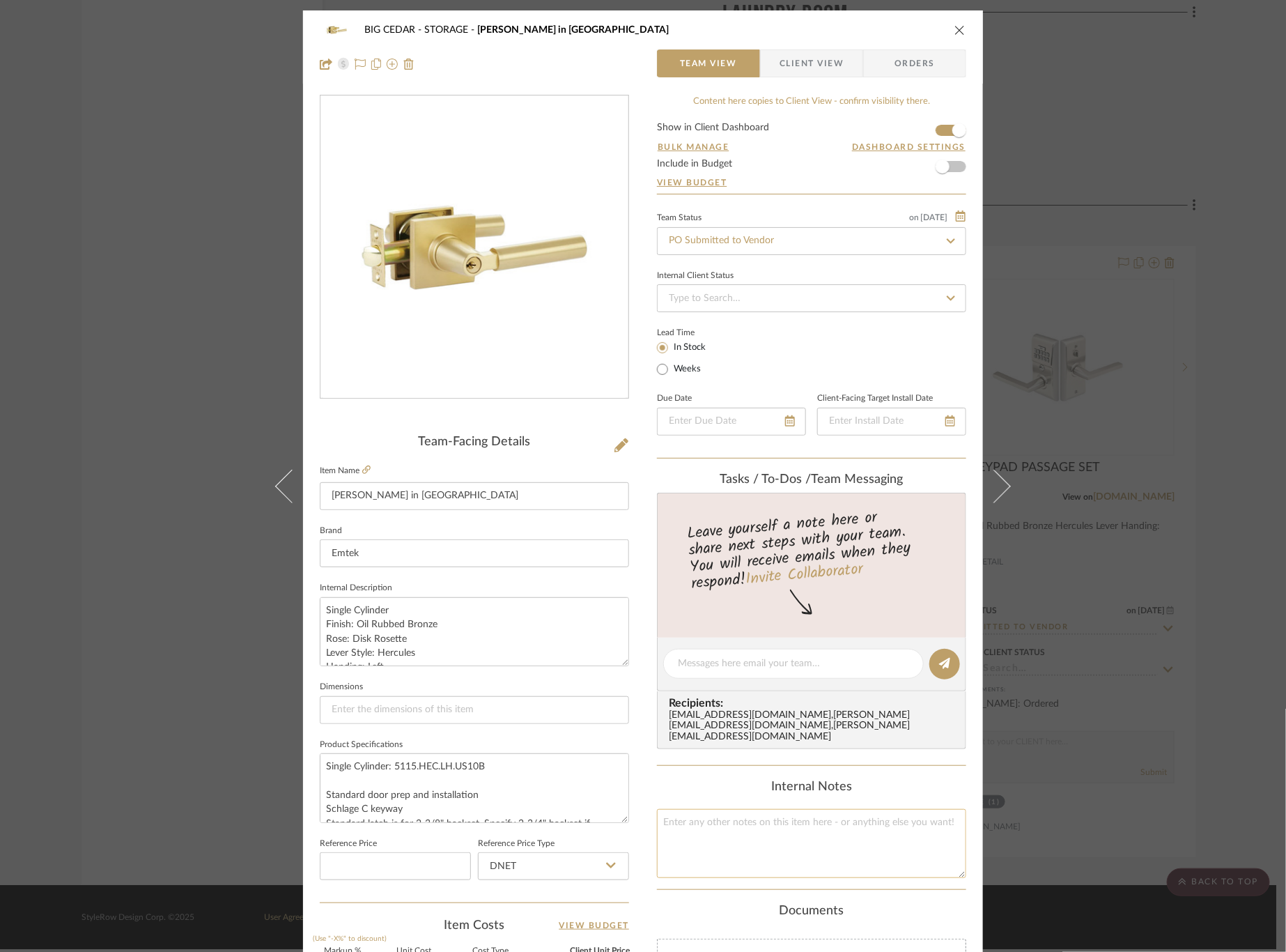
click at [702, 809] on textarea at bounding box center [811, 843] width 309 height 69
paste textarea "250812000155-5"
type textarea "250812000155-5"
click at [650, 763] on div "BIG CEDAR STORAGE Hercule Key in Lever Team View Client View Orders Team-Facing…" at bounding box center [643, 654] width 680 height 1287
click at [177, 558] on div "BIG CEDAR STORAGE Hercule Key in Lever Team View Client View Orders Team-Facing…" at bounding box center [643, 476] width 1286 height 952
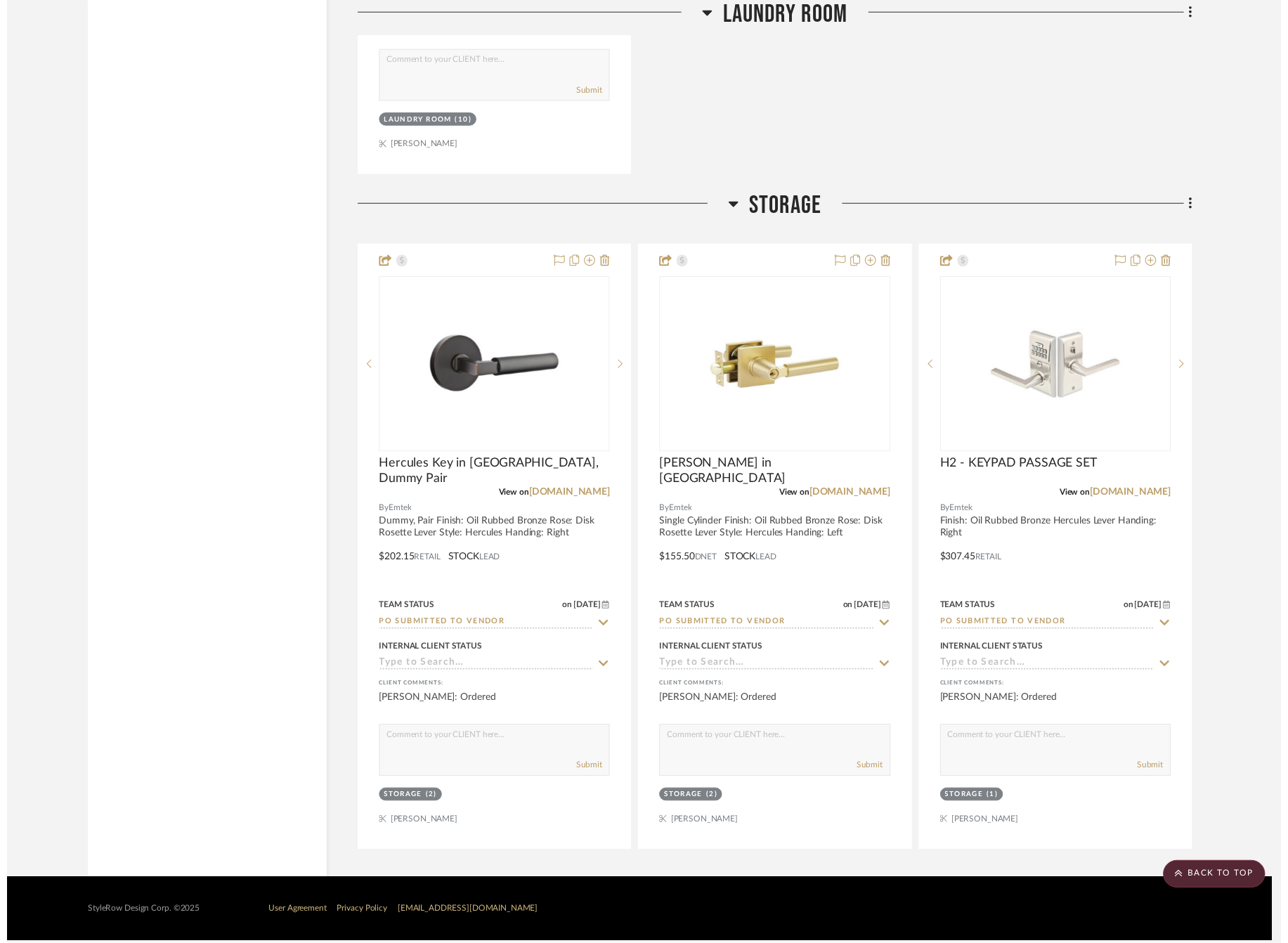
scroll to position [3620, 0]
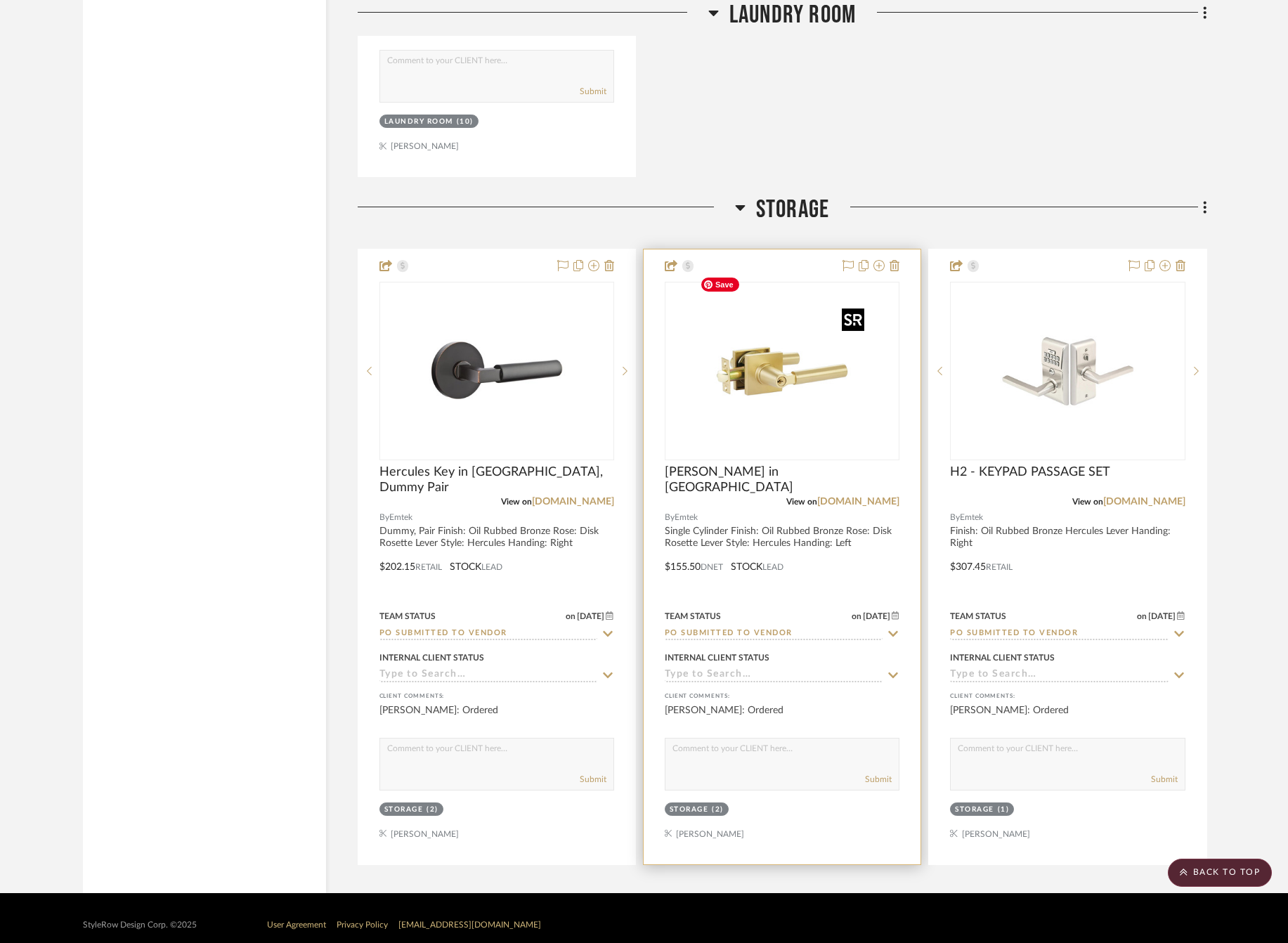
click at [754, 368] on img "0" at bounding box center [782, 371] width 175 height 175
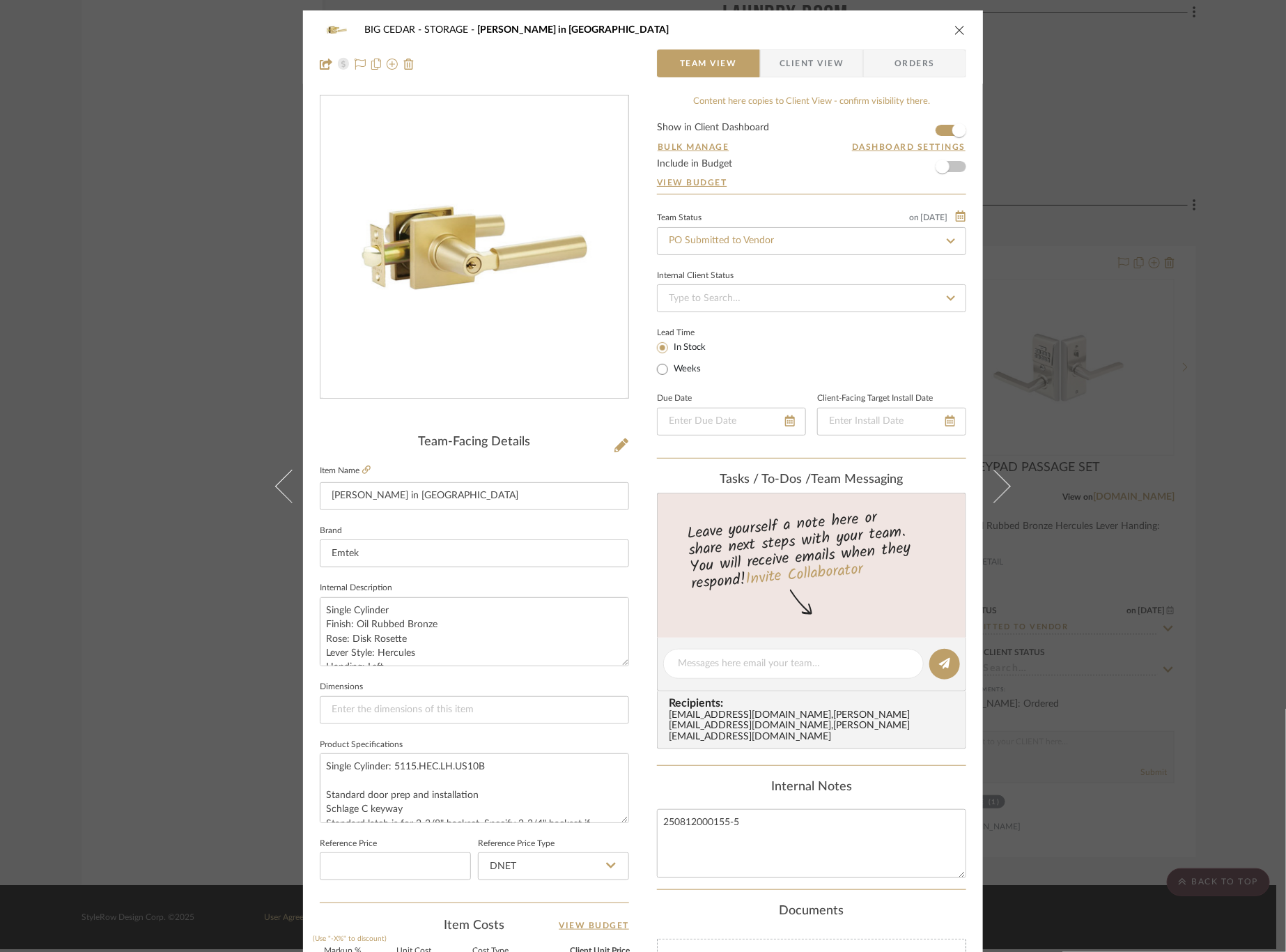
scroll to position [341, 0]
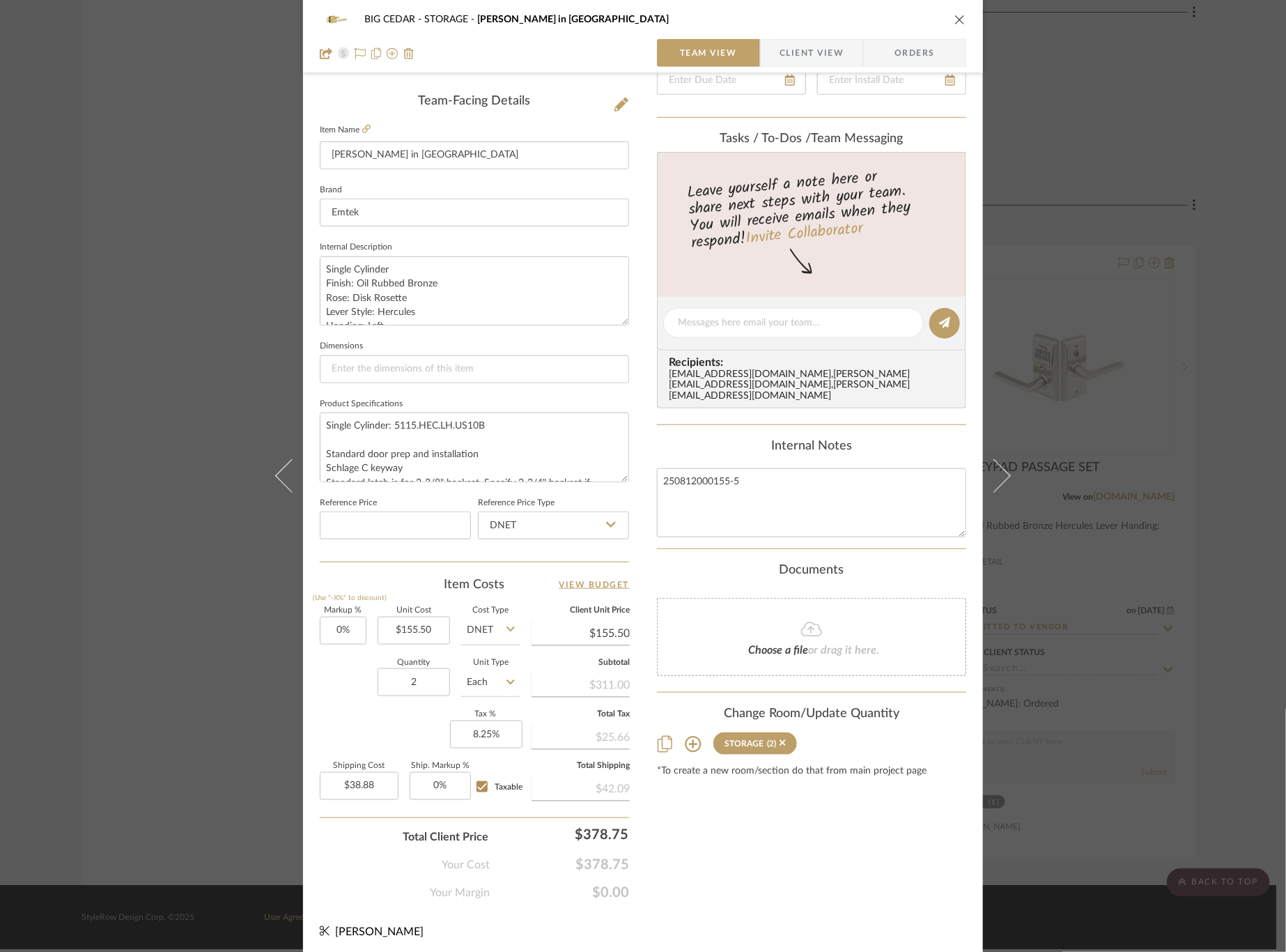
click at [411, 648] on sr-form-field "Unit Cost $155.50" at bounding box center [414, 632] width 73 height 49
click at [411, 635] on input "155.50" at bounding box center [414, 630] width 73 height 28
type input "$202.15"
click at [489, 625] on input "DNET" at bounding box center [491, 630] width 59 height 28
click at [496, 694] on div "Retail" at bounding box center [543, 697] width 172 height 36
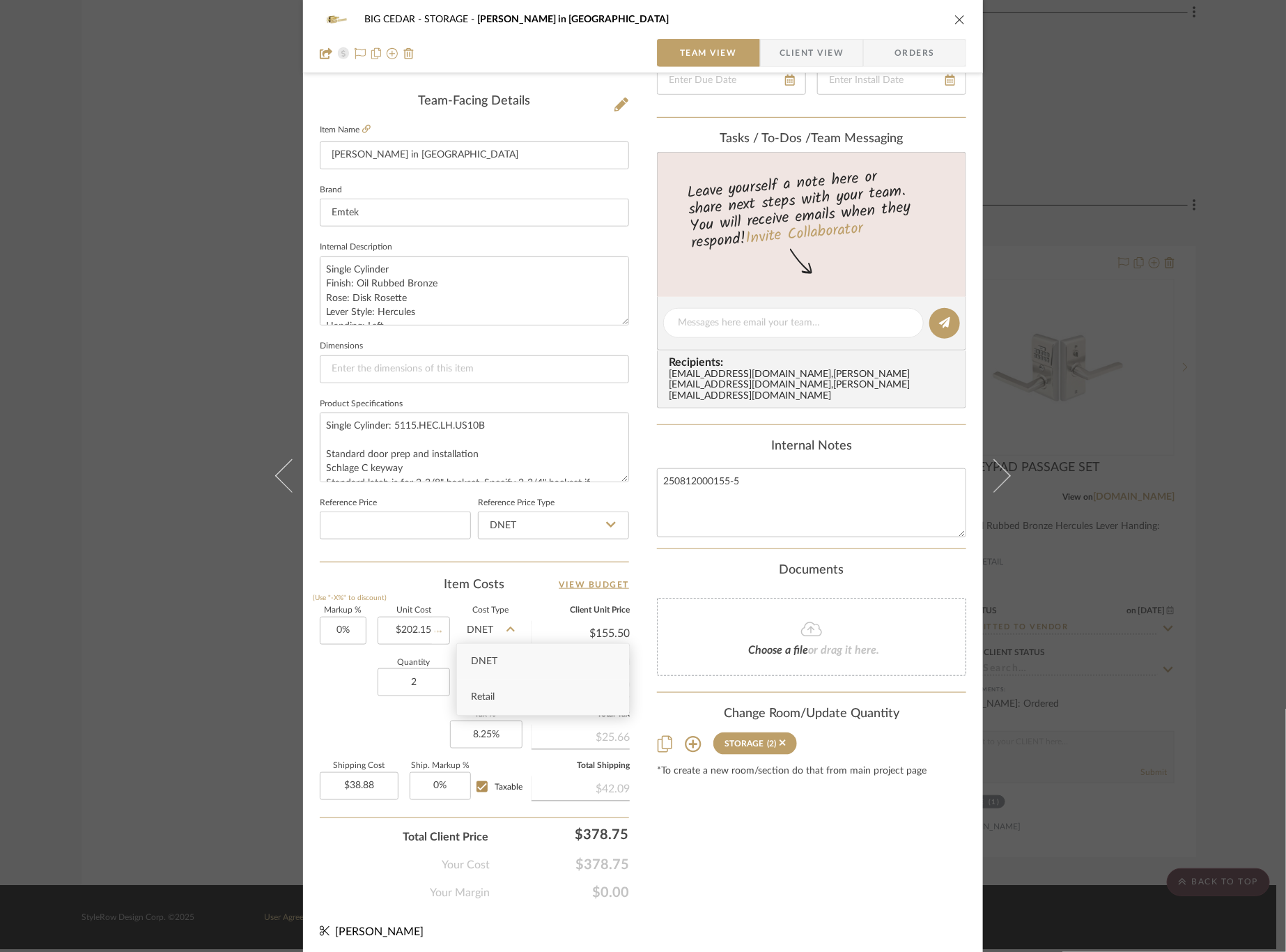
type input "Retail"
click at [193, 499] on div "BIG CEDAR STORAGE Hercule Key in Lever Team View Client View Orders Team-Facing…" at bounding box center [643, 476] width 1286 height 952
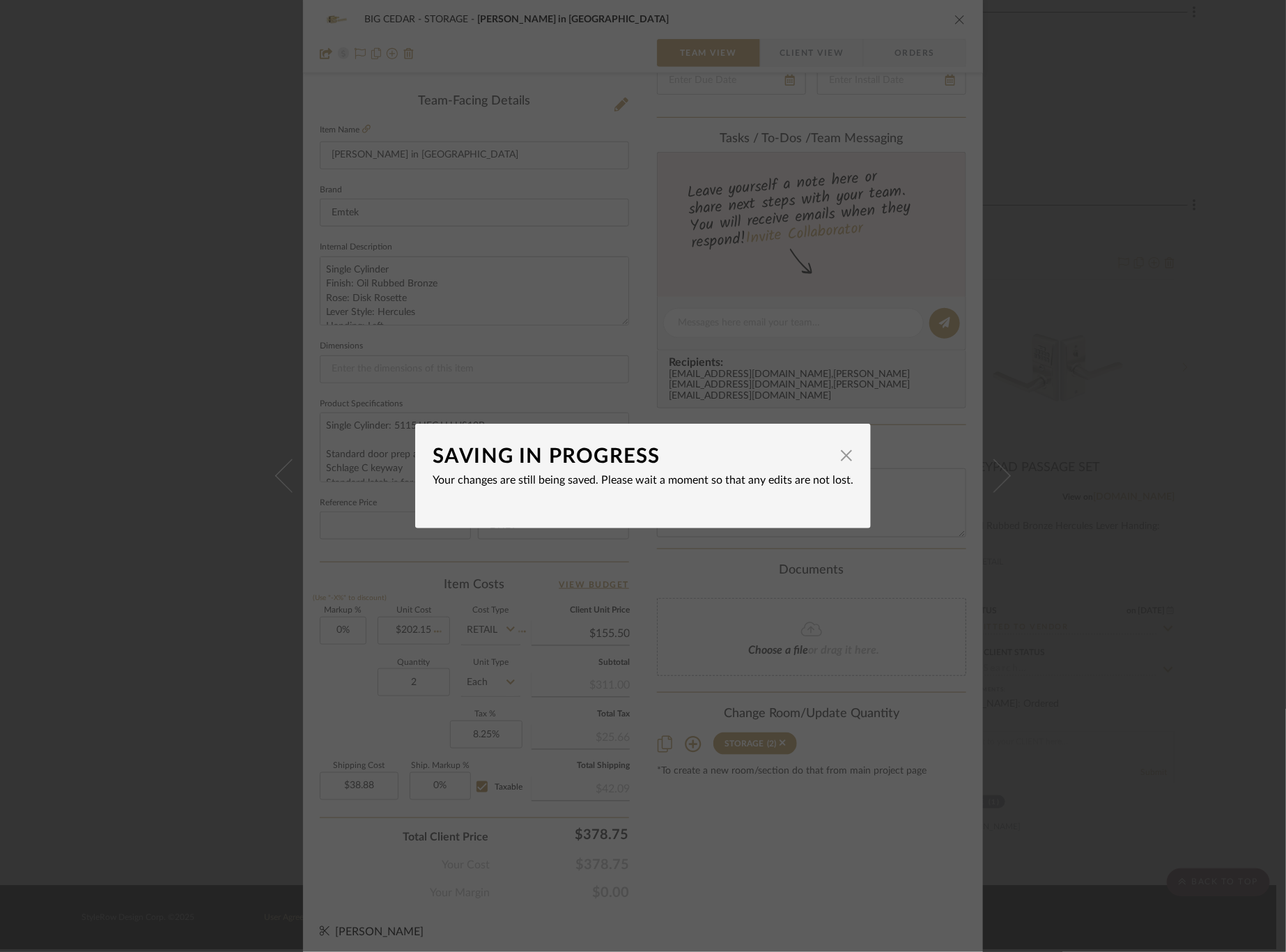
click at [193, 499] on div "SAVING IN PROGRESS × Your changes are still being saved. Please wait a moment s…" at bounding box center [643, 476] width 1286 height 952
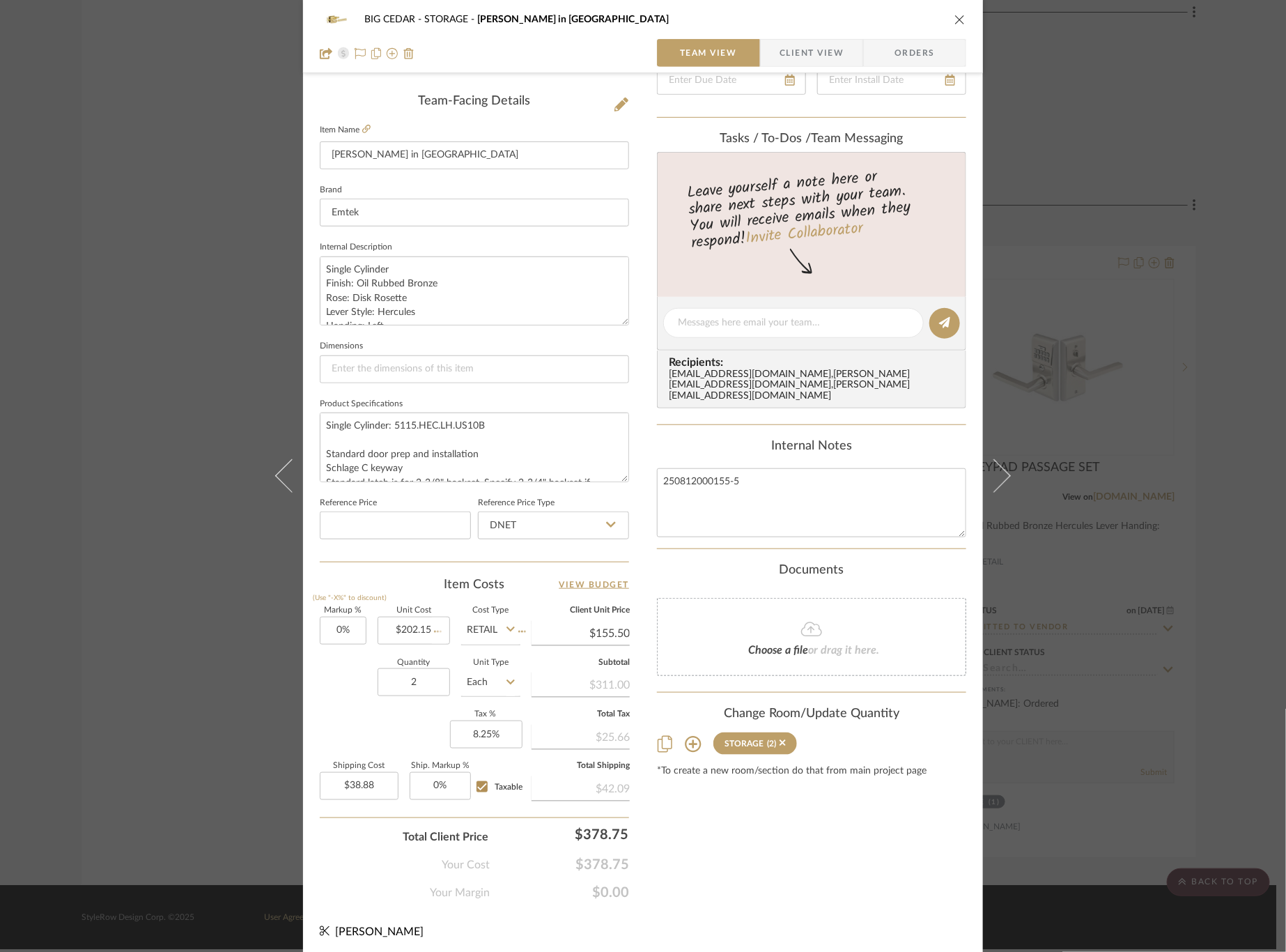
click at [333, 683] on div "Quantity 2 Unit Type Each" at bounding box center [420, 684] width 201 height 49
click at [340, 625] on input "0" at bounding box center [343, 630] width 47 height 28
type input "0%"
click at [343, 689] on div "Quantity 2 Unit Type Each" at bounding box center [420, 684] width 201 height 49
click at [415, 628] on input "202.15" at bounding box center [414, 630] width 73 height 28
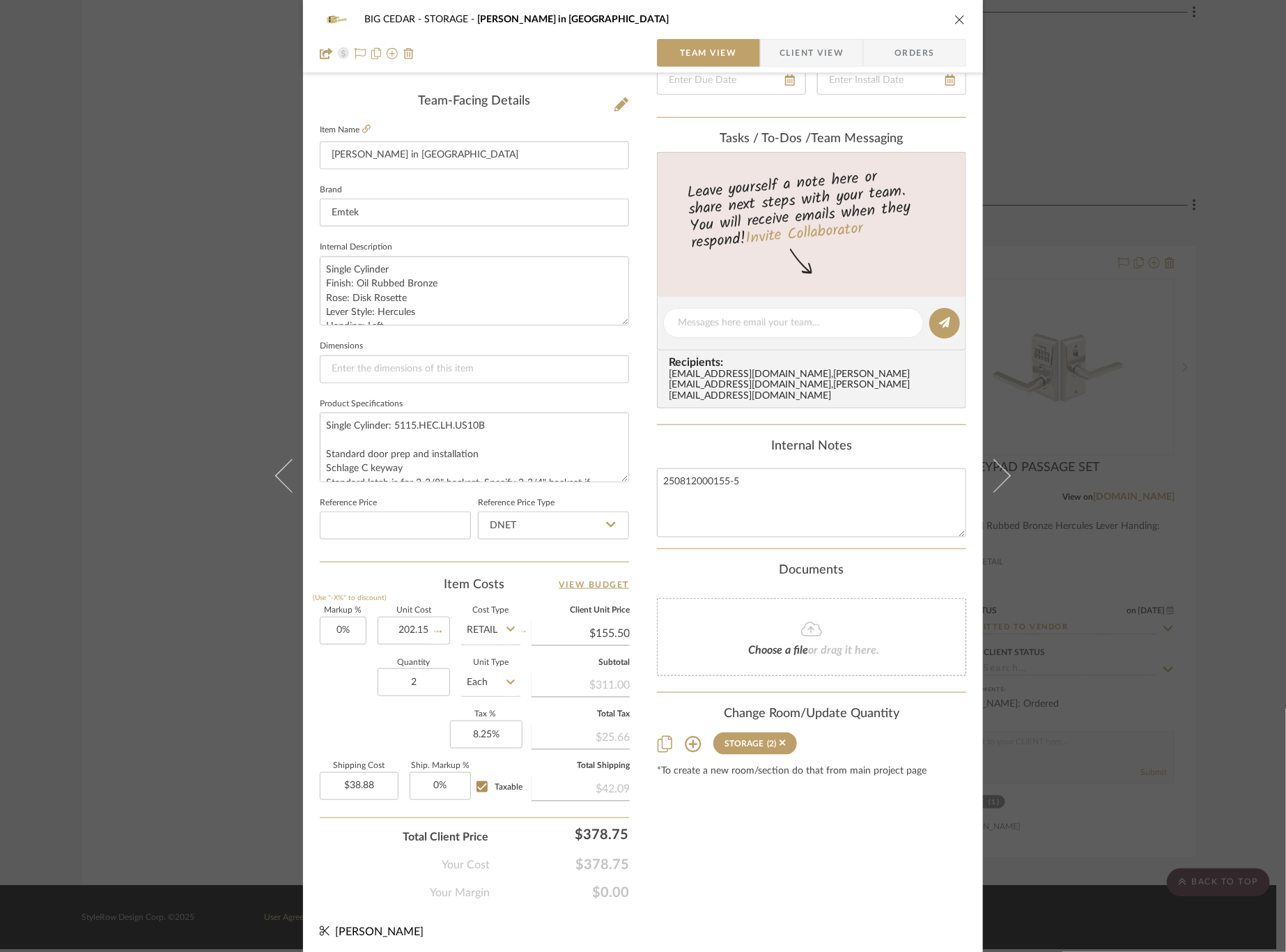
type input "$202.15"
click at [357, 659] on div "Quantity 2 Unit Type Each" at bounding box center [420, 684] width 201 height 49
type input "$202.15"
type input "$50.54"
click at [178, 555] on div "BIG CEDAR STORAGE Hercule Key in Lever Team View Client View Orders Team-Facing…" at bounding box center [643, 476] width 1286 height 952
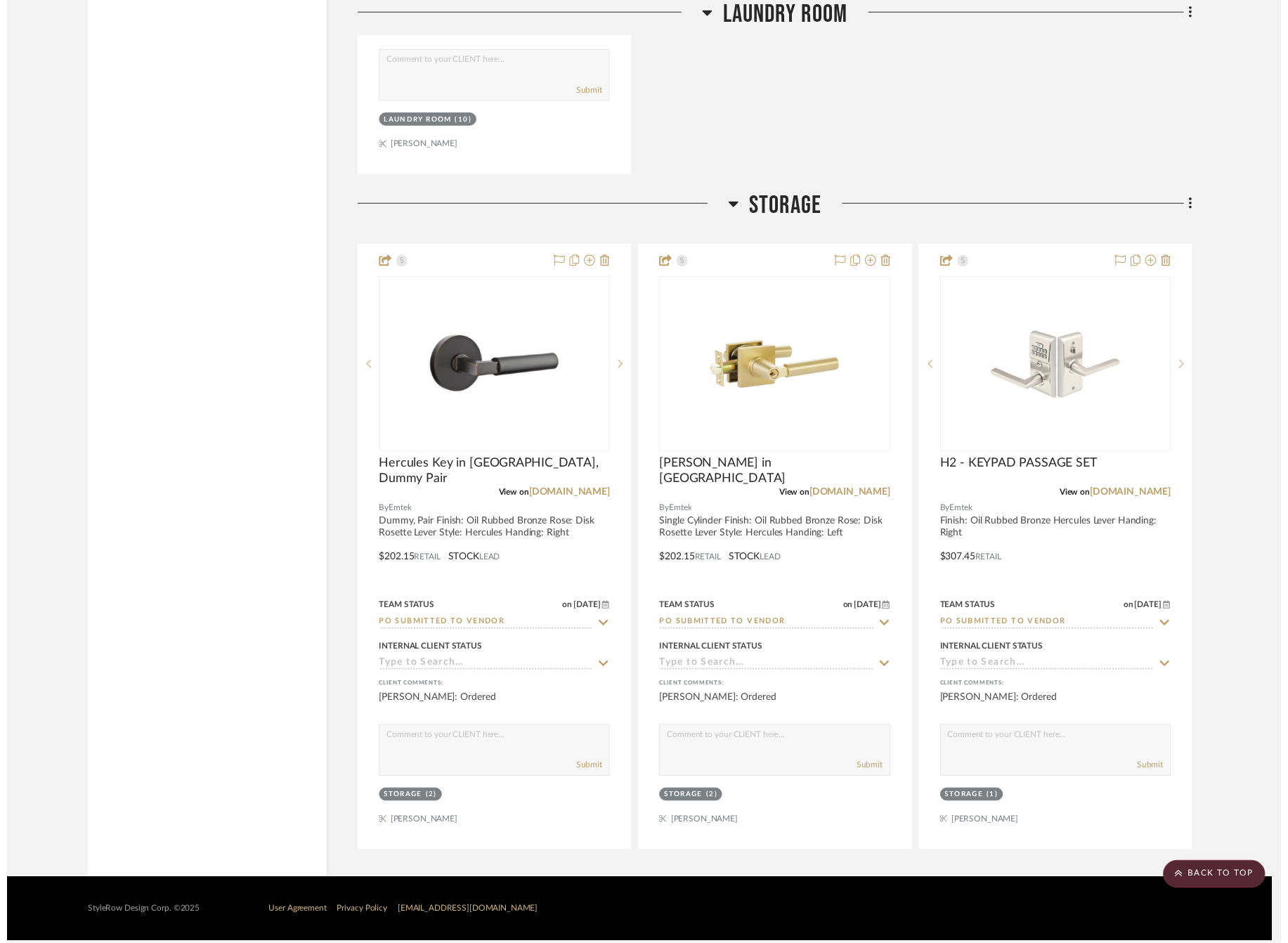
scroll to position [3620, 0]
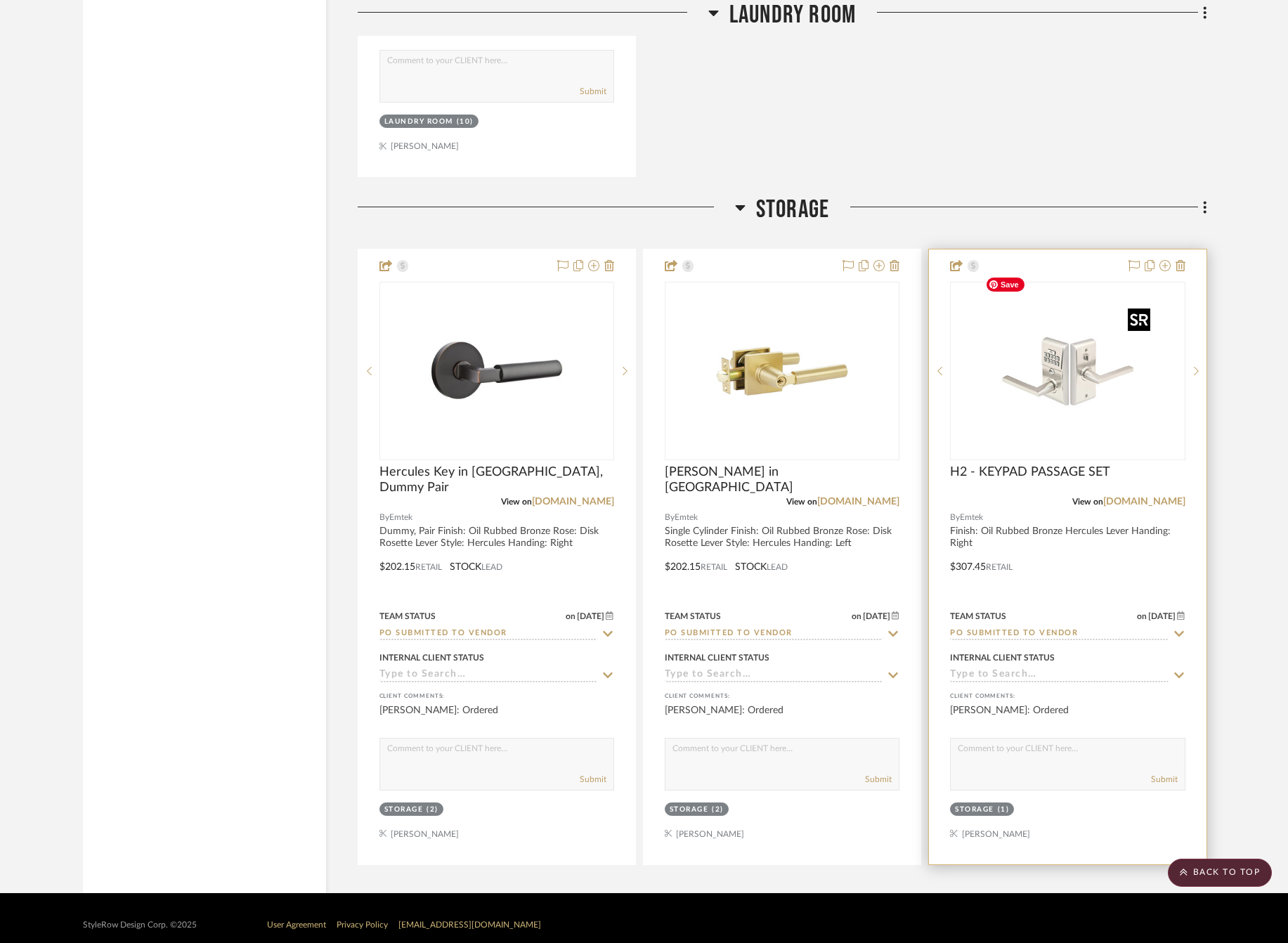
click at [1089, 414] on img "0" at bounding box center [1066, 371] width 175 height 175
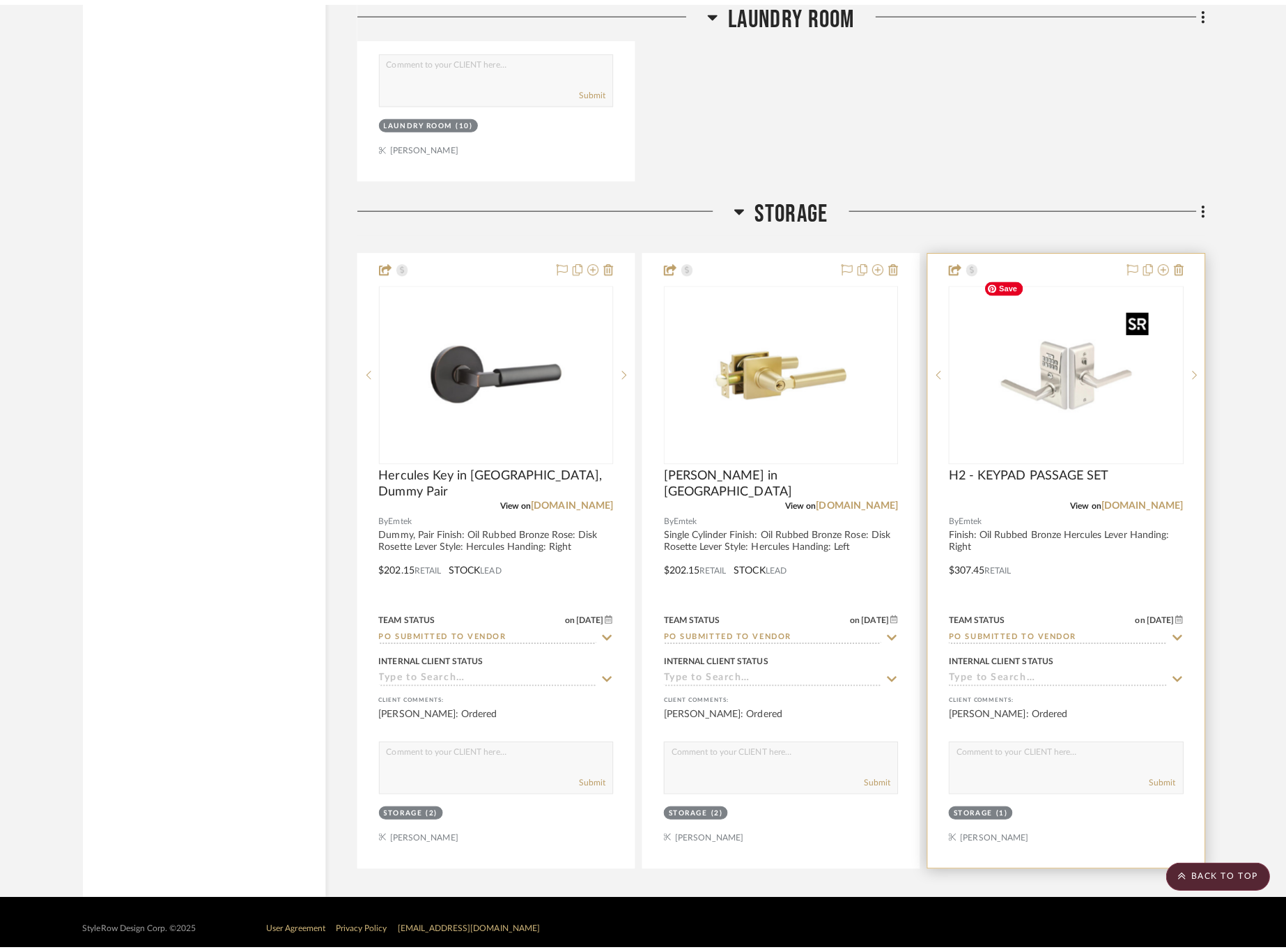
scroll to position [0, 0]
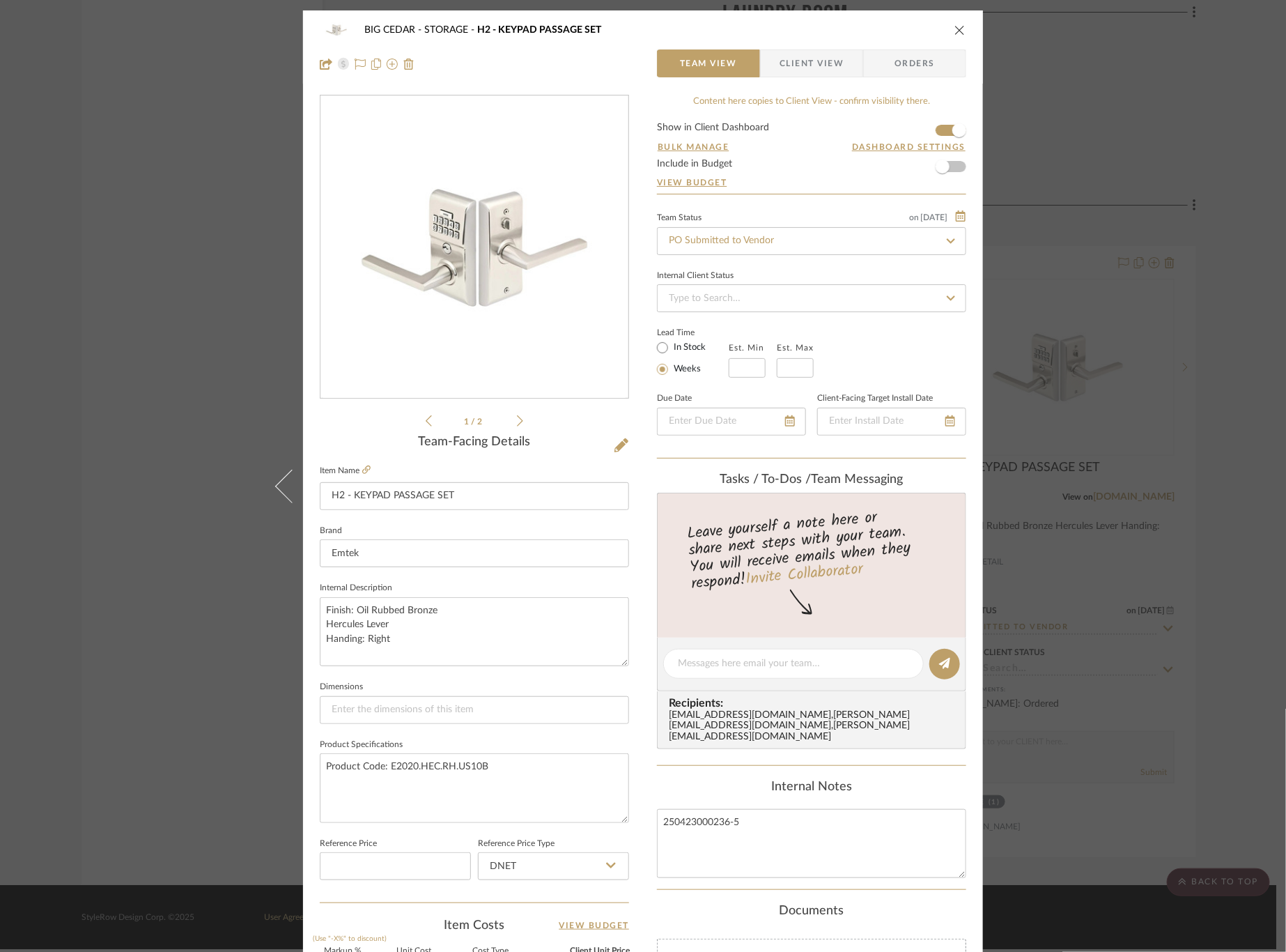
click at [675, 346] on label "In Stock" at bounding box center [688, 347] width 35 height 12
click at [671, 346] on input "In Stock" at bounding box center [662, 347] width 17 height 17
radio input "true"
click at [187, 306] on div "BIG CEDAR STORAGE H2 - KEYPAD PASSAGE SET Team View Client View Orders 1 / 2 Te…" at bounding box center [643, 476] width 1286 height 952
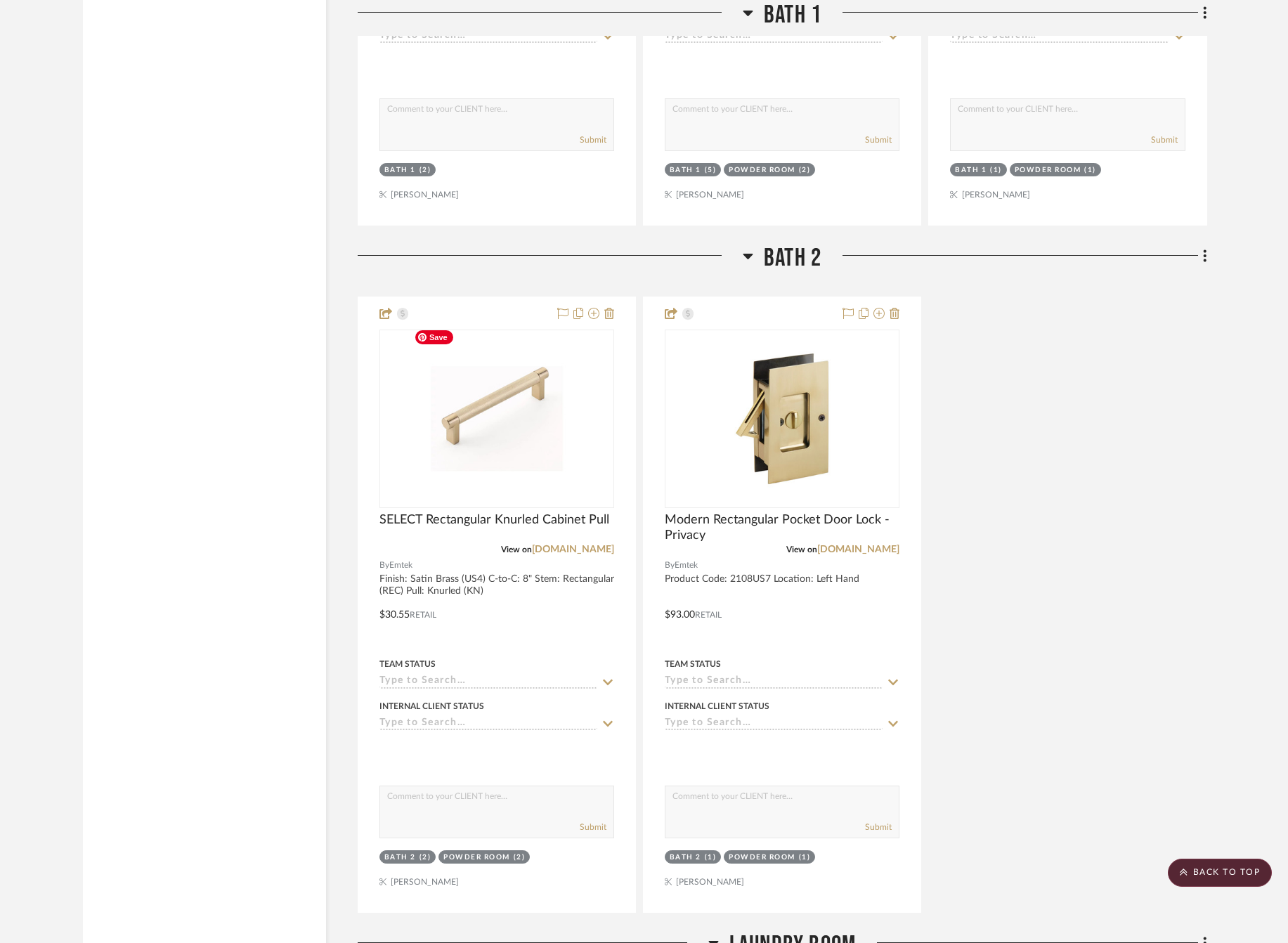
scroll to position [2309, 0]
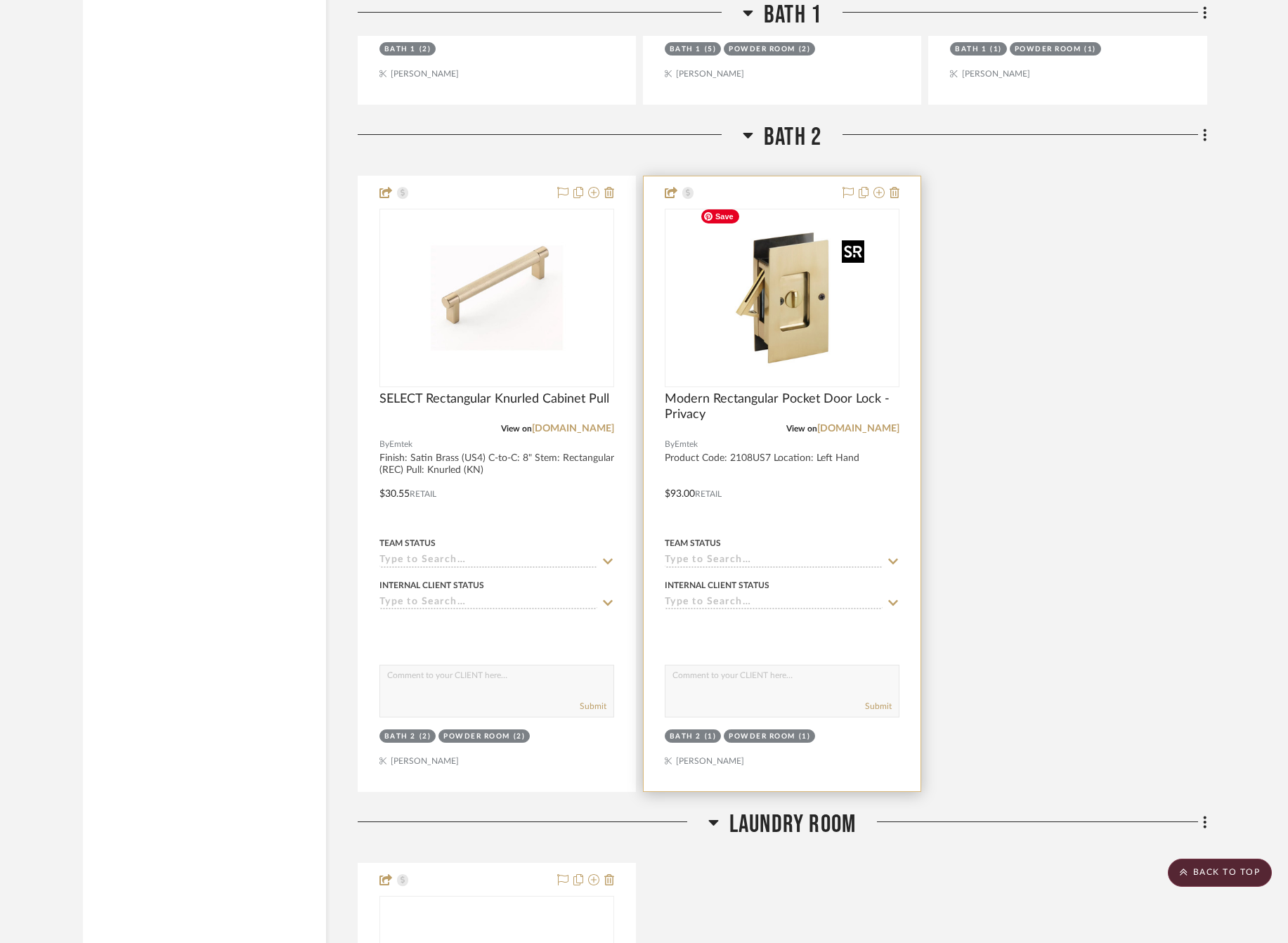
click at [0, 0] on img at bounding box center [0, 0] width 0 height 0
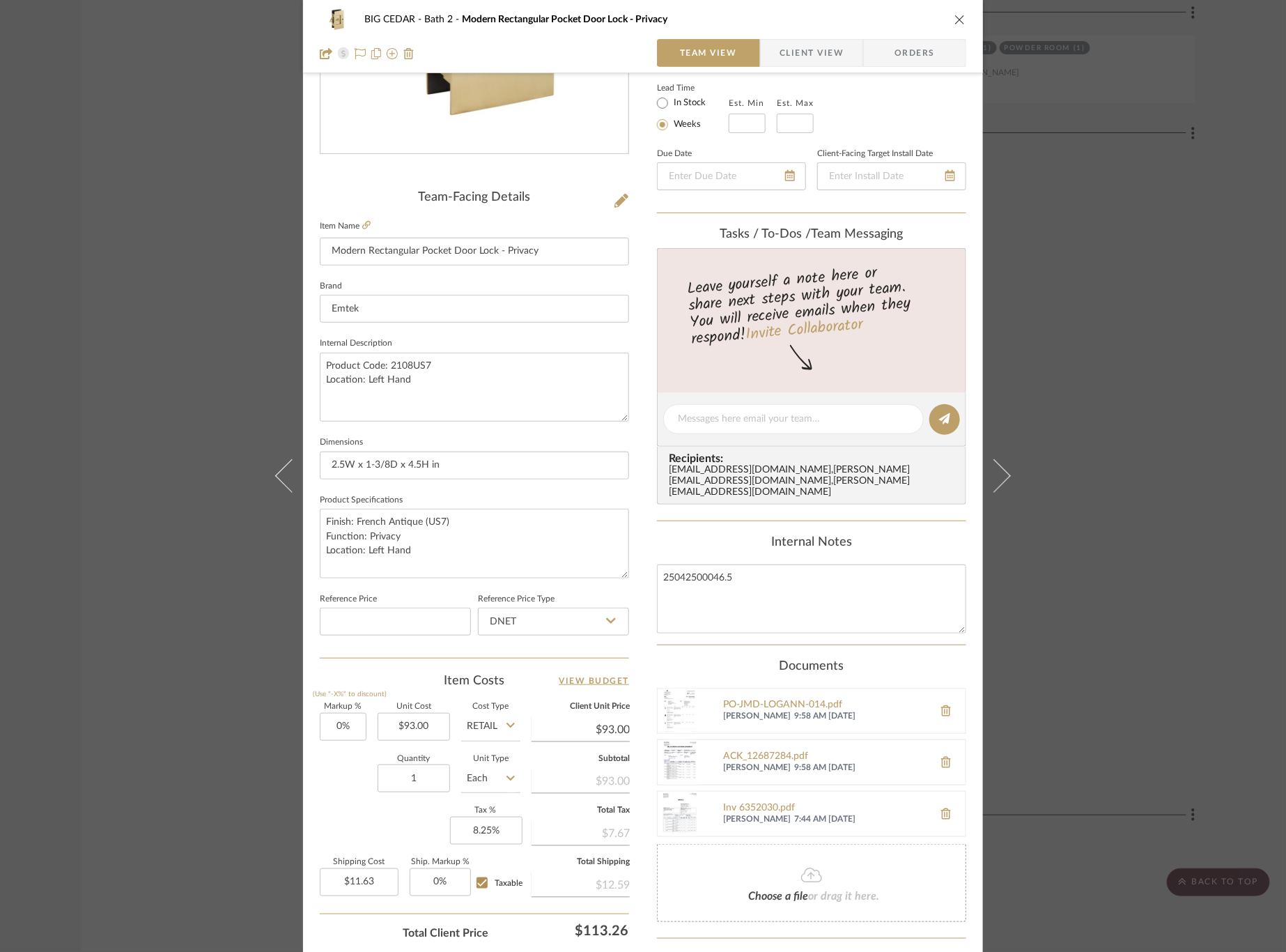
scroll to position [268, 0]
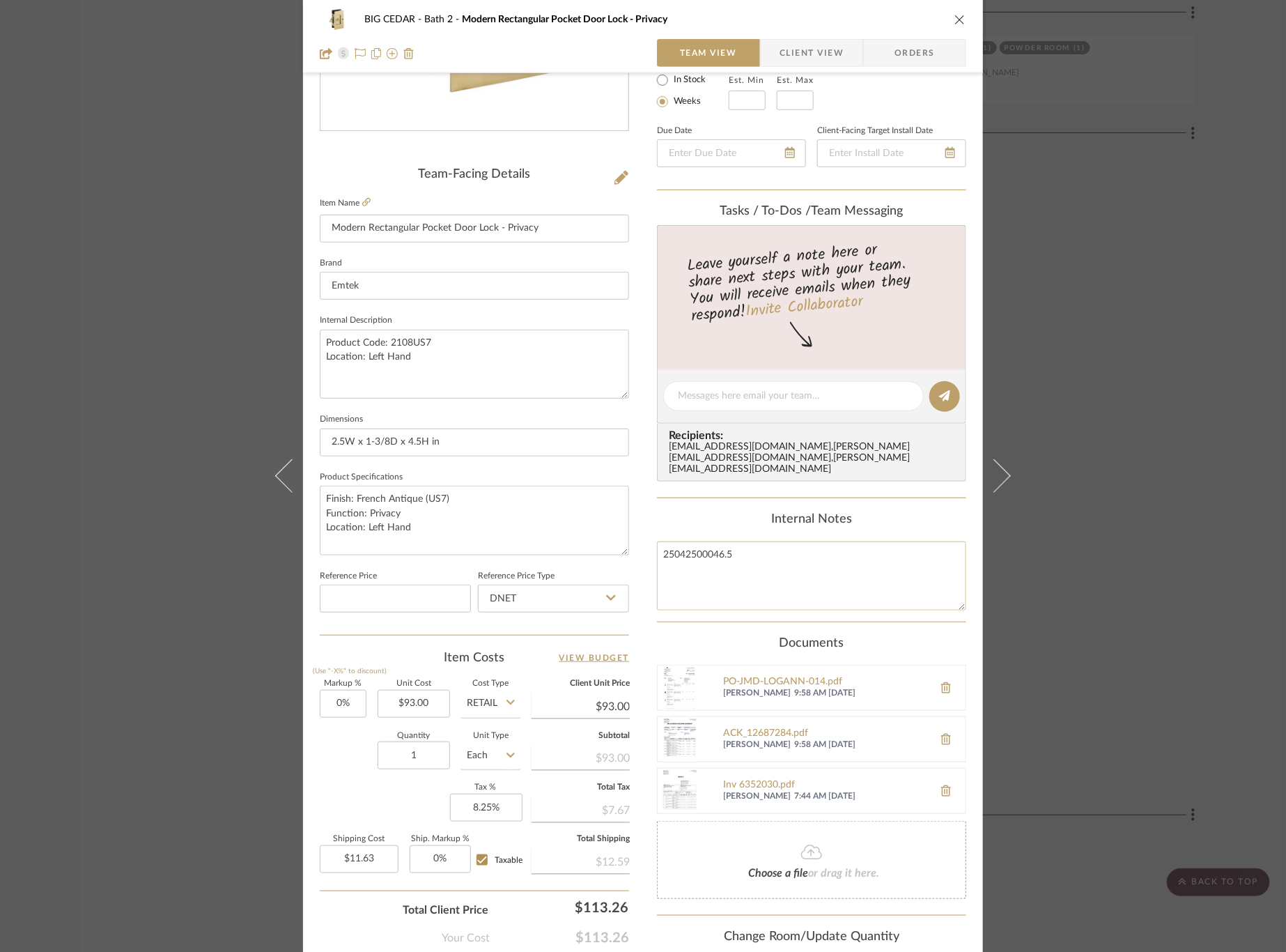
click at [738, 544] on textarea "25042500046.5" at bounding box center [811, 576] width 309 height 69
click at [680, 543] on textarea "25042500050" at bounding box center [811, 576] width 309 height 69
type textarea "25081200050"
click at [664, 614] on div "Content here copies to Client View - confirm visibility there. Show in Client D…" at bounding box center [811, 431] width 309 height 1207
click at [416, 702] on input "93.00" at bounding box center [414, 704] width 73 height 28
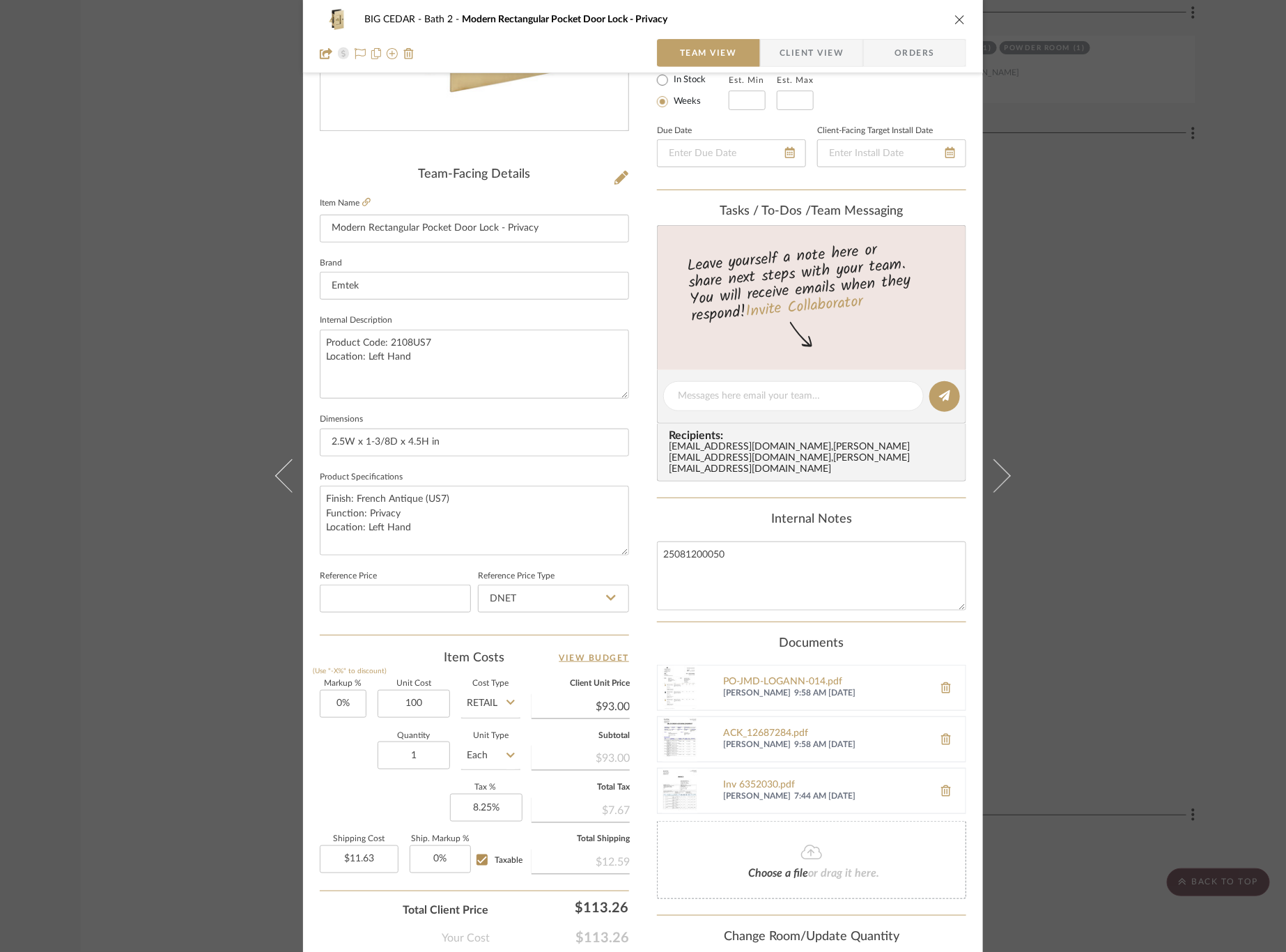
type input "$100.00"
click at [357, 754] on div "Quantity 1 Unit Type Each" at bounding box center [420, 757] width 201 height 49
type input "$100.00"
type input "$12.50"
click at [186, 365] on div "BIG CEDAR Bath 2 Modern Rectangular Pocket Door Lock - Privacy Team View Client…" at bounding box center [643, 476] width 1286 height 952
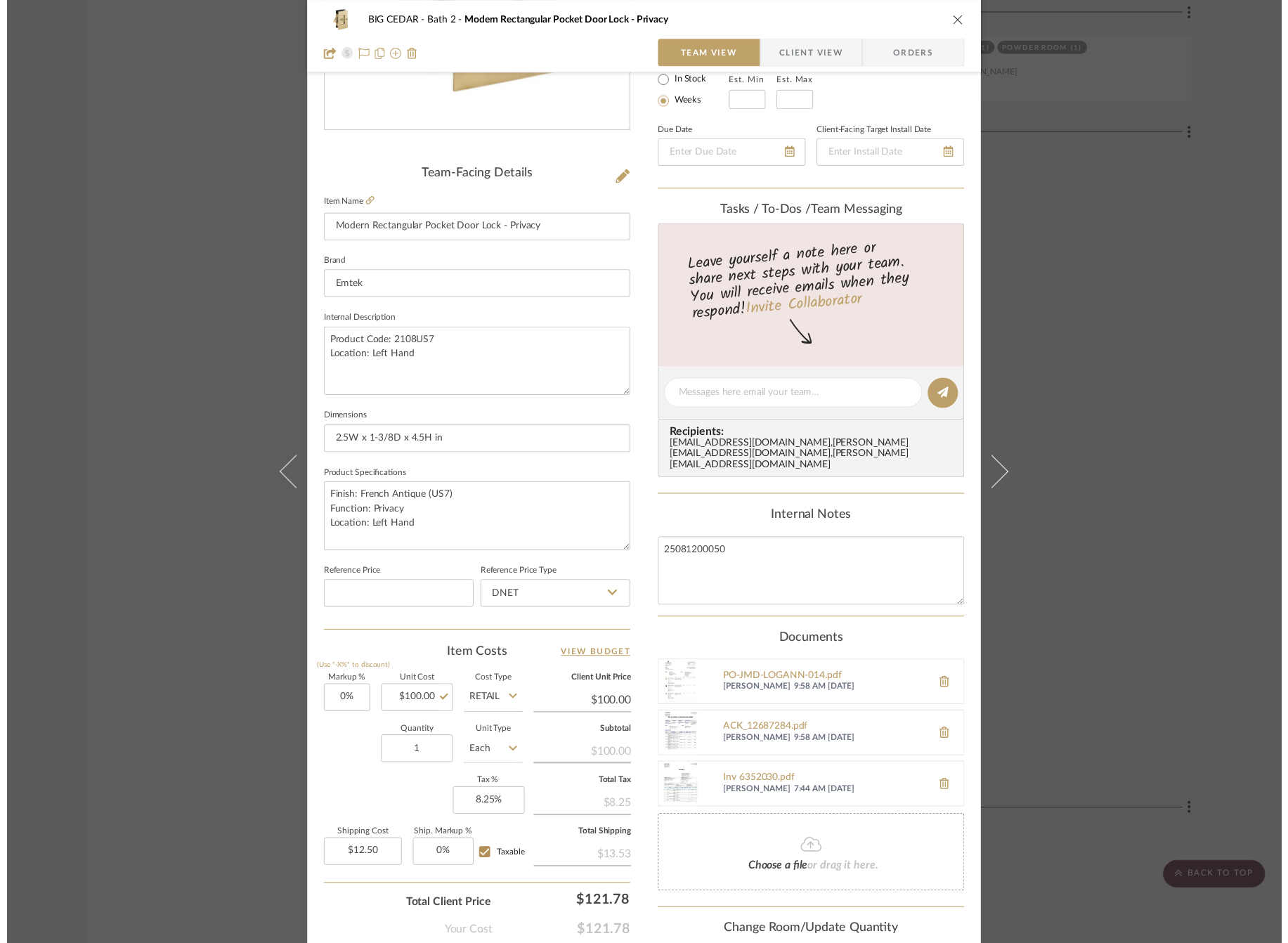
scroll to position [2318, 1]
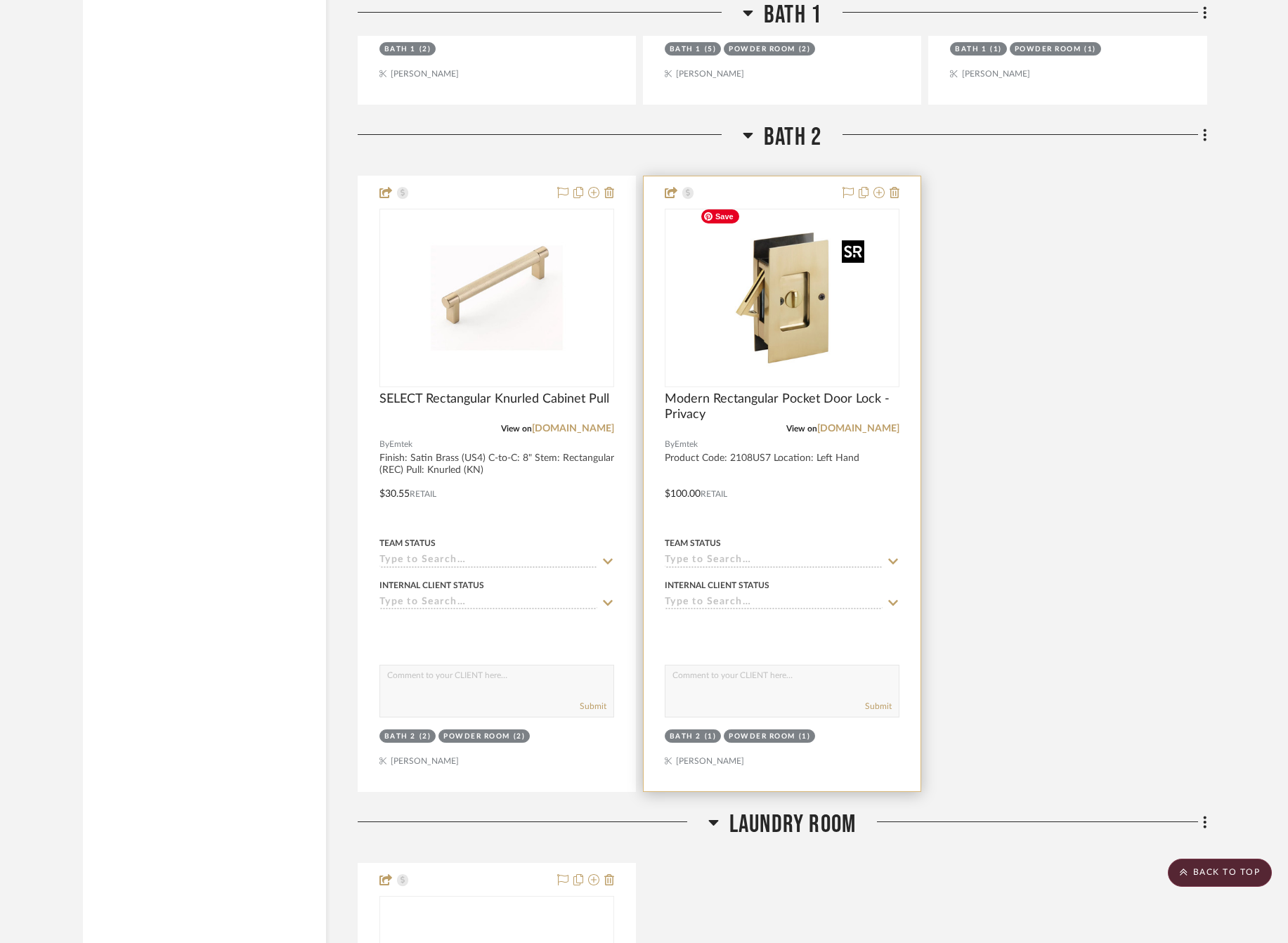
click at [813, 308] on img "0" at bounding box center [782, 297] width 175 height 175
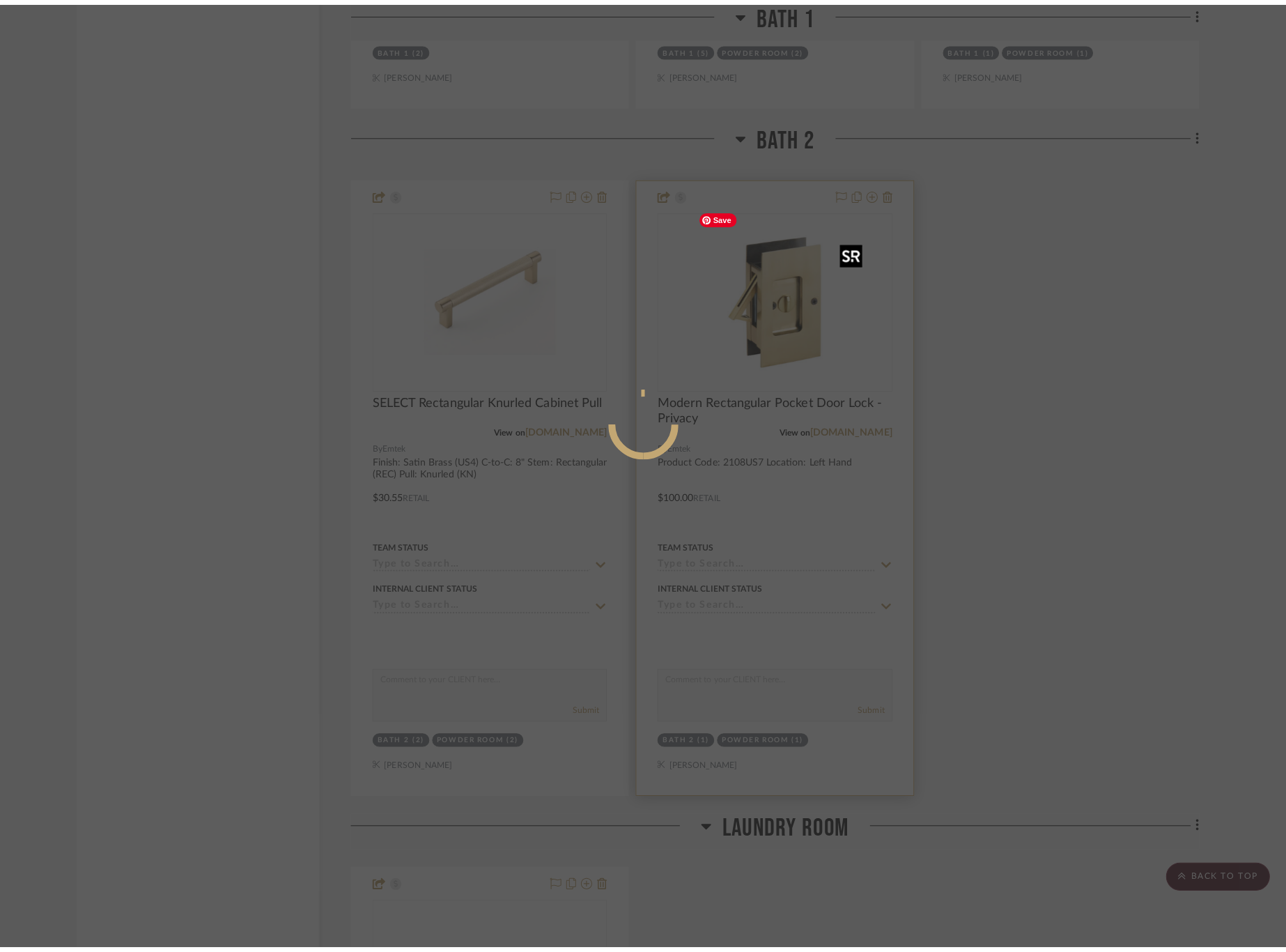
scroll to position [0, 0]
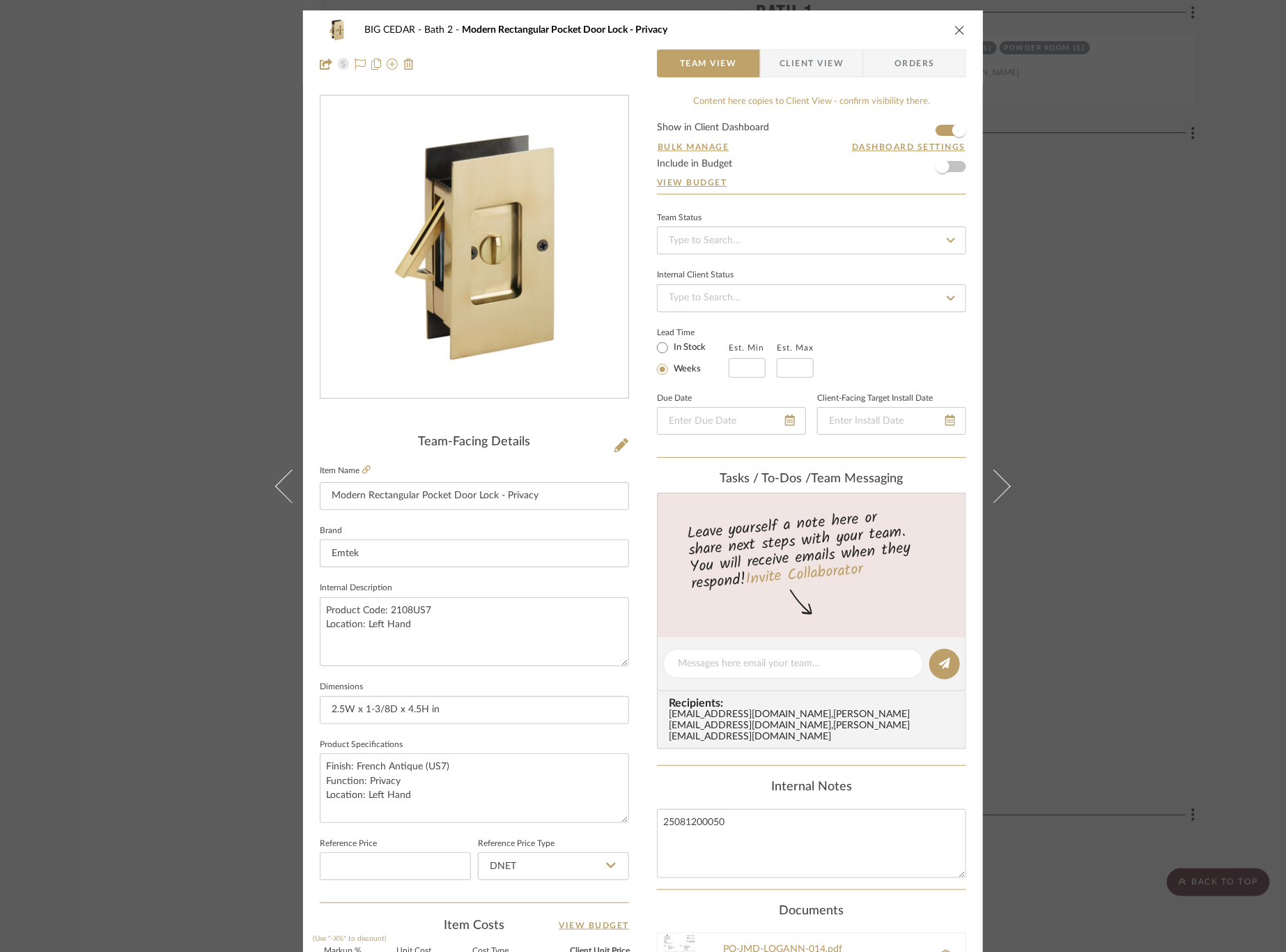
click at [671, 342] on label "In Stock" at bounding box center [688, 347] width 35 height 12
click at [666, 342] on input "In Stock" at bounding box center [662, 347] width 17 height 17
radio input "true"
click at [737, 236] on input at bounding box center [811, 240] width 309 height 28
type input "po"
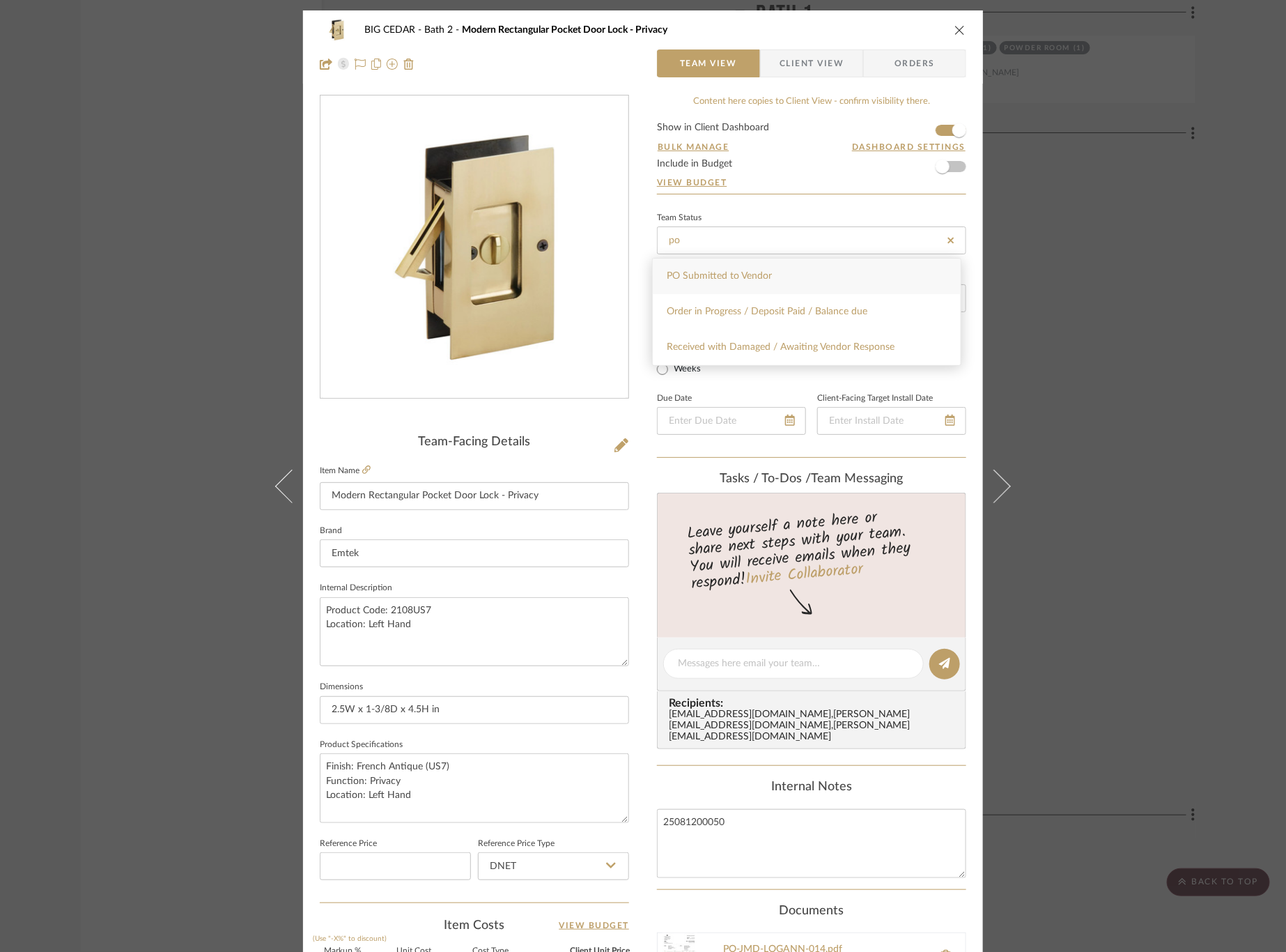
click at [724, 282] on div "PO Submitted to Vendor" at bounding box center [806, 276] width 308 height 36
type input "8/12/2025"
type input "PO Submitted to Vendor"
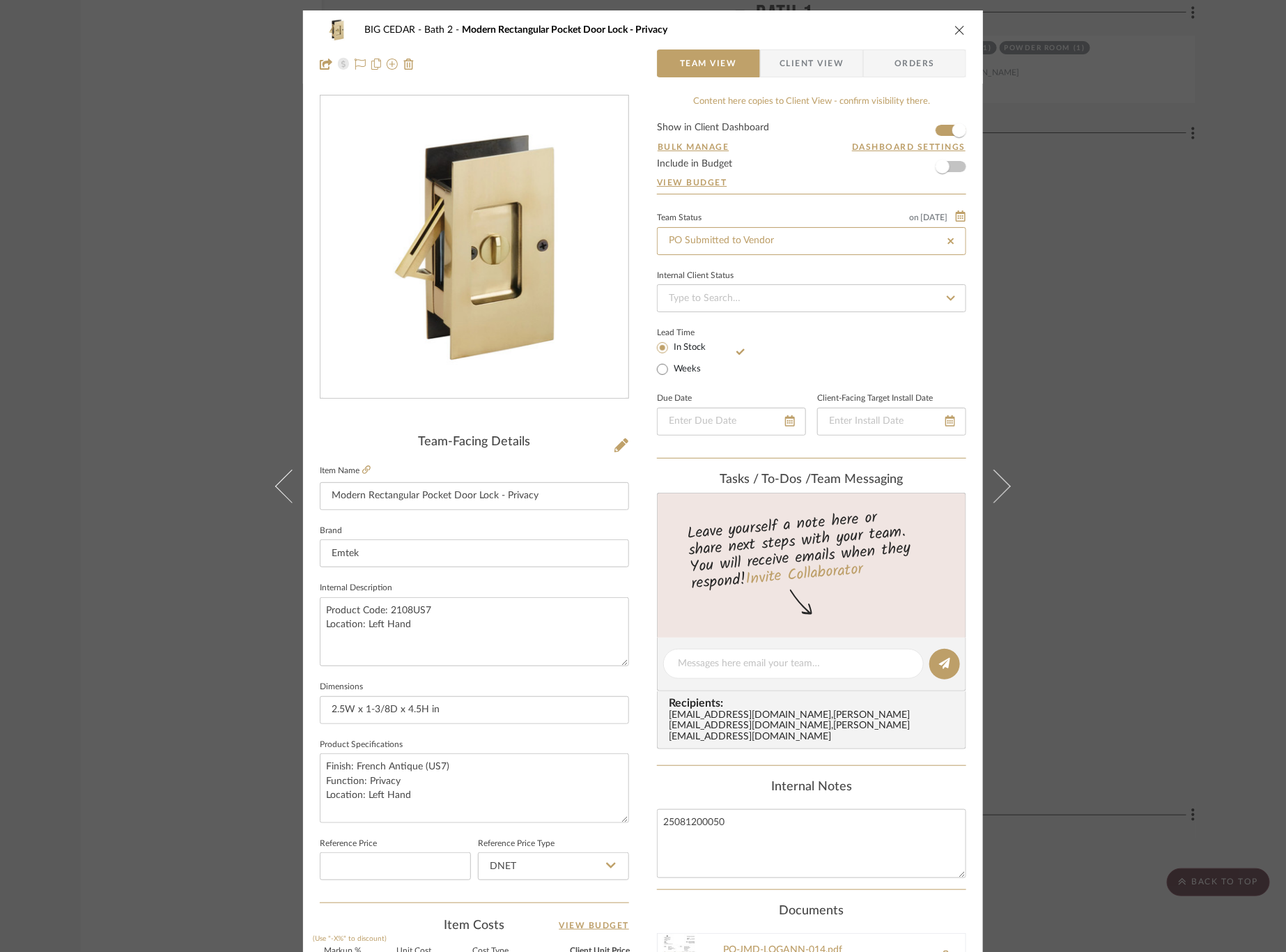
type input "8/12/2025"
type input "PO Submitted to Vendor"
click at [305, 328] on div "BIG CEDAR Bath 2 Modern Rectangular Pocket Door Lock - Privacy Team View Client…" at bounding box center [643, 683] width 680 height 1346
click at [112, 231] on div "BIG CEDAR Bath 2 Modern Rectangular Pocket Door Lock - Privacy Team View Client…" at bounding box center [643, 476] width 1286 height 952
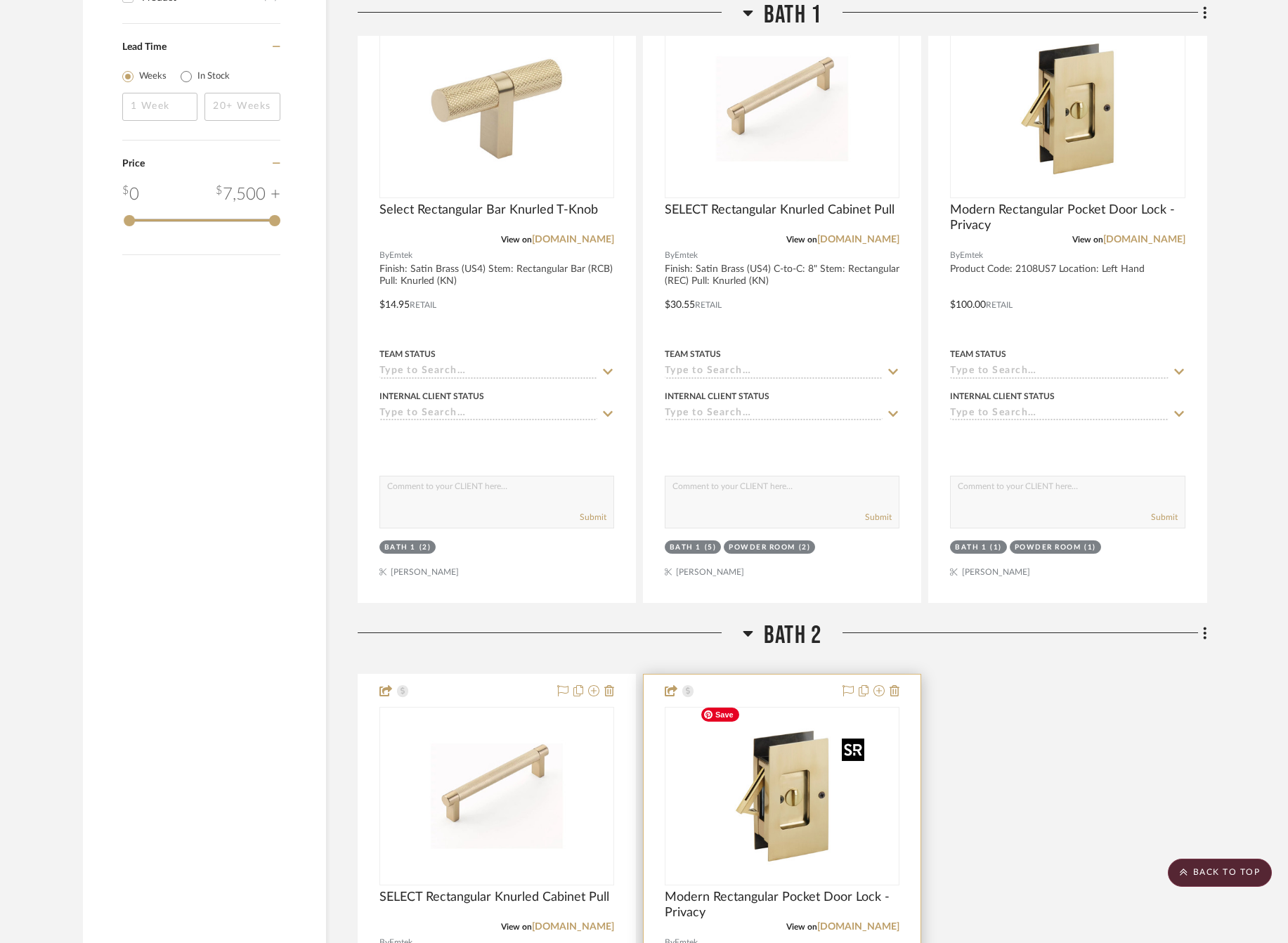
scroll to position [1579, 1]
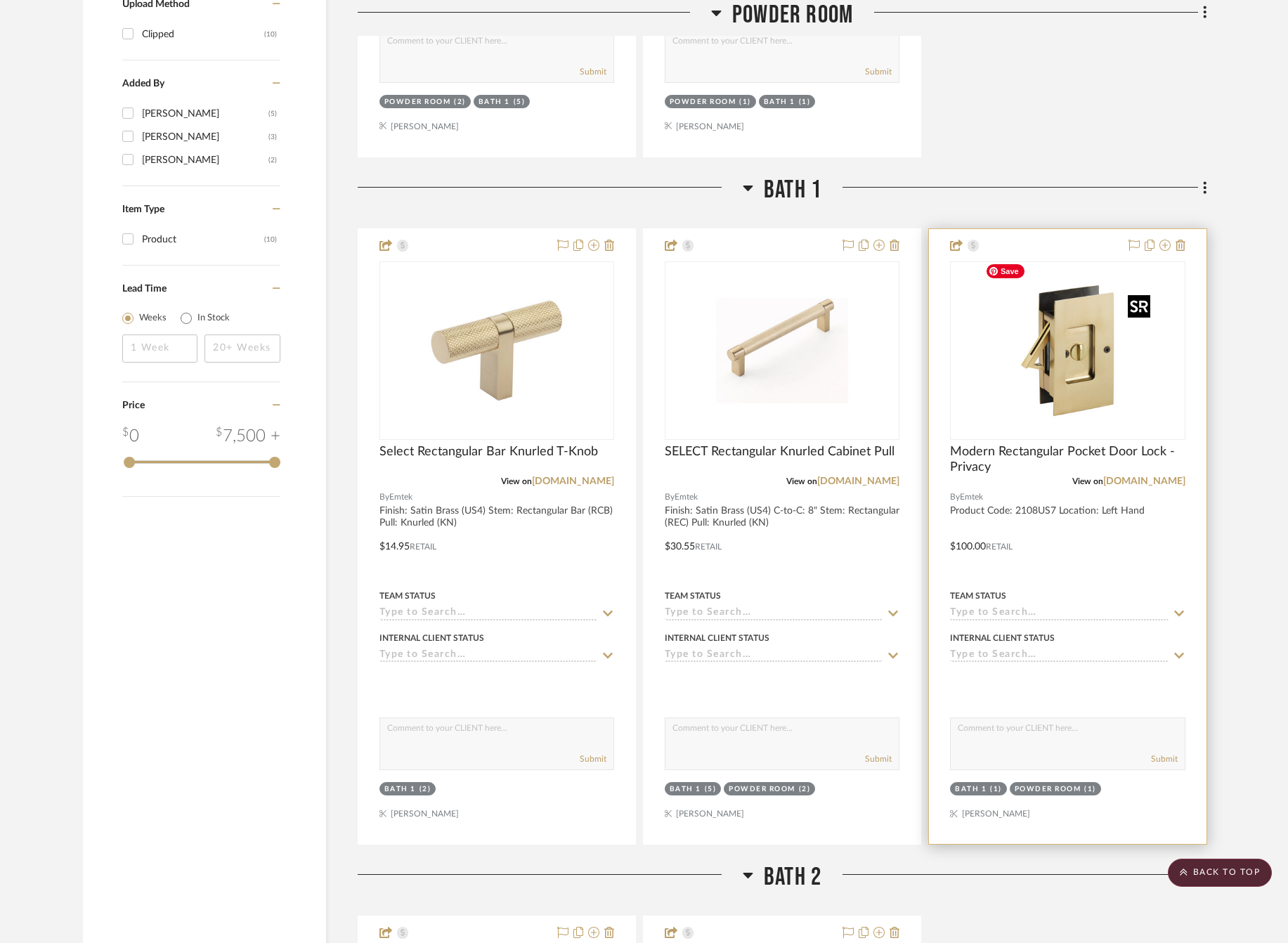
click at [1060, 360] on img "0" at bounding box center [1066, 350] width 175 height 175
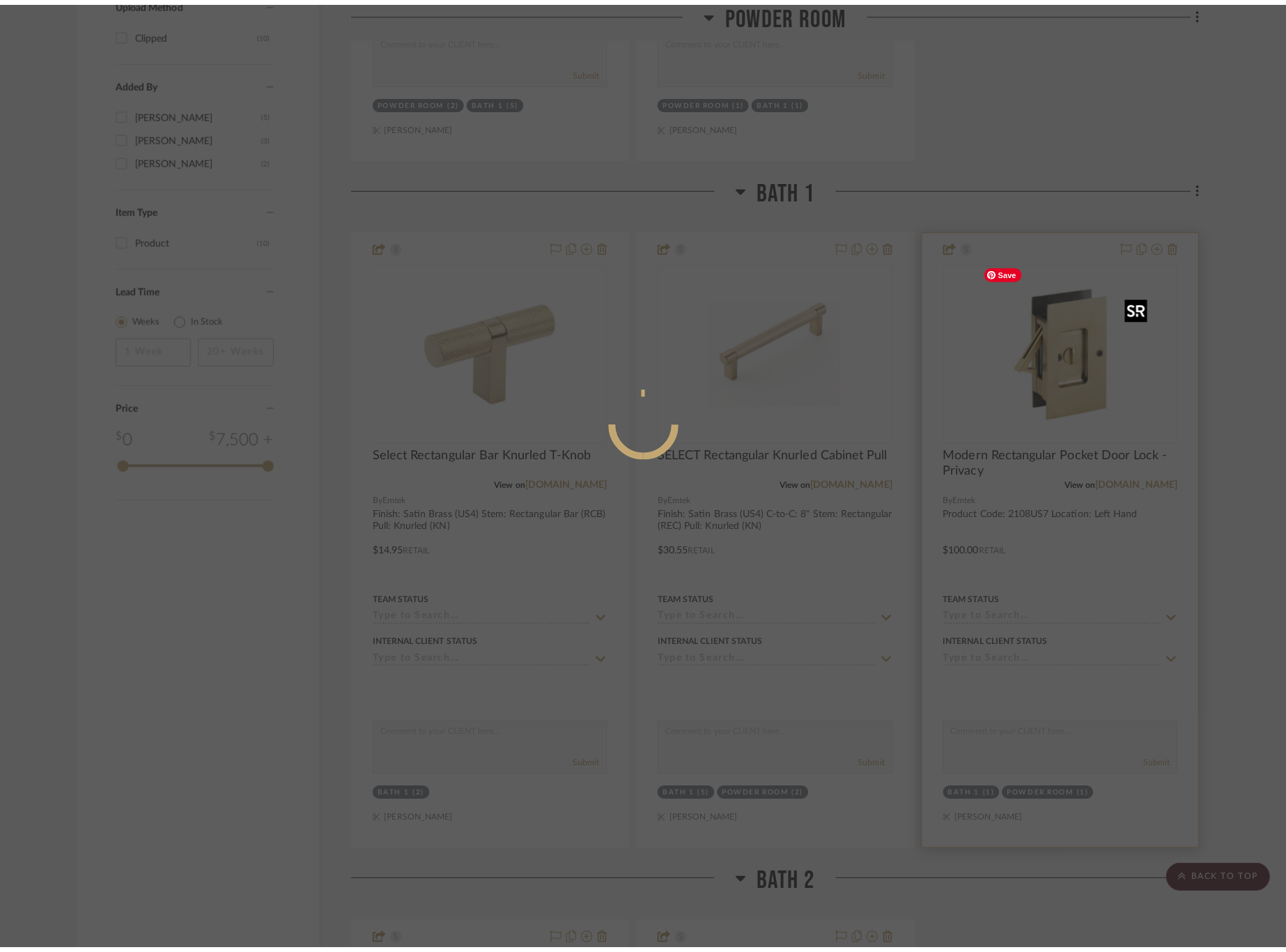
scroll to position [0, 0]
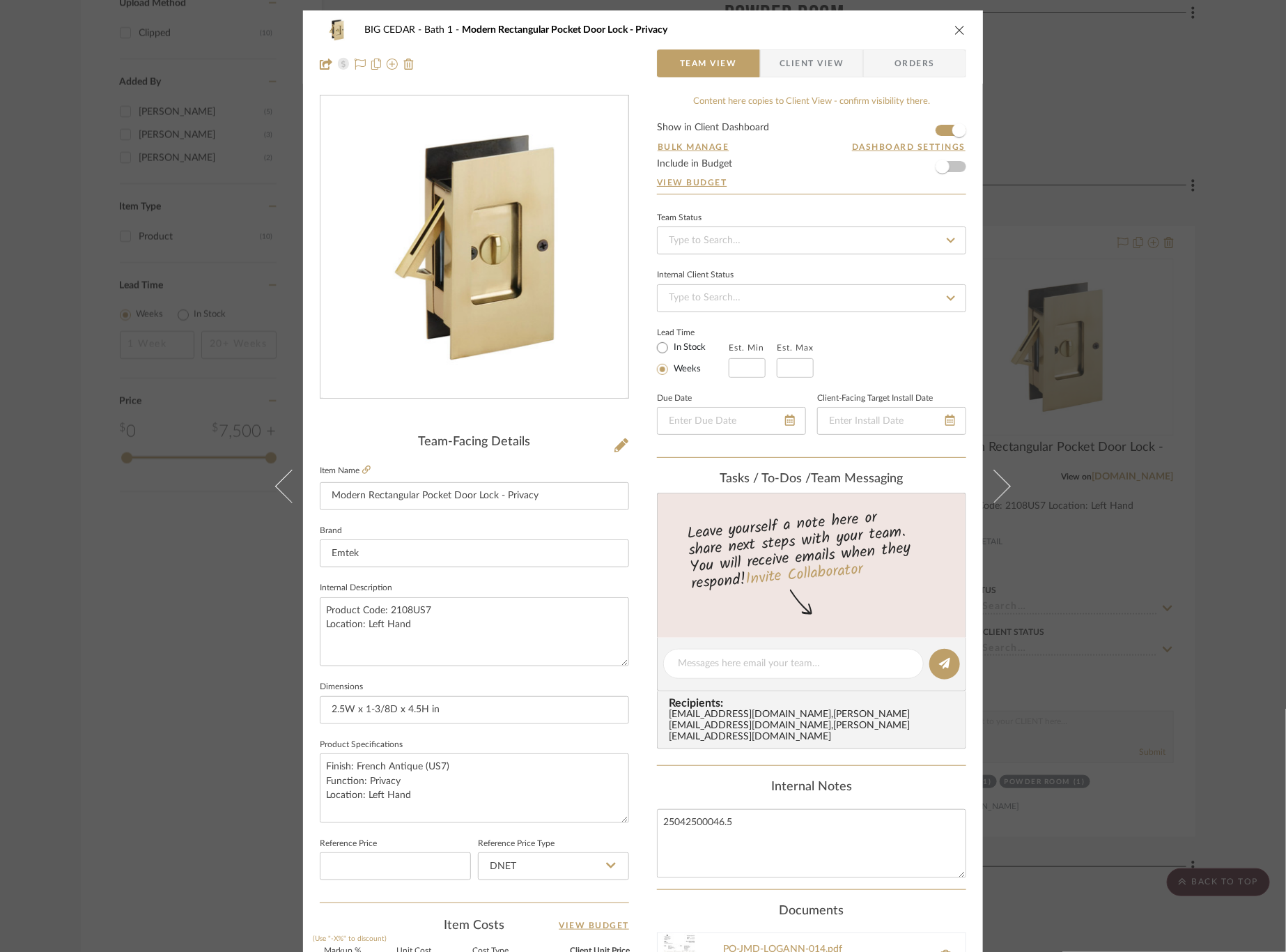
click at [671, 338] on mat-radio-button "In Stock" at bounding box center [693, 347] width 72 height 17
click at [671, 341] on label "In Stock" at bounding box center [688, 347] width 35 height 12
click at [669, 341] on input "In Stock" at bounding box center [662, 347] width 17 height 17
radio input "true"
click at [744, 238] on input at bounding box center [811, 240] width 309 height 28
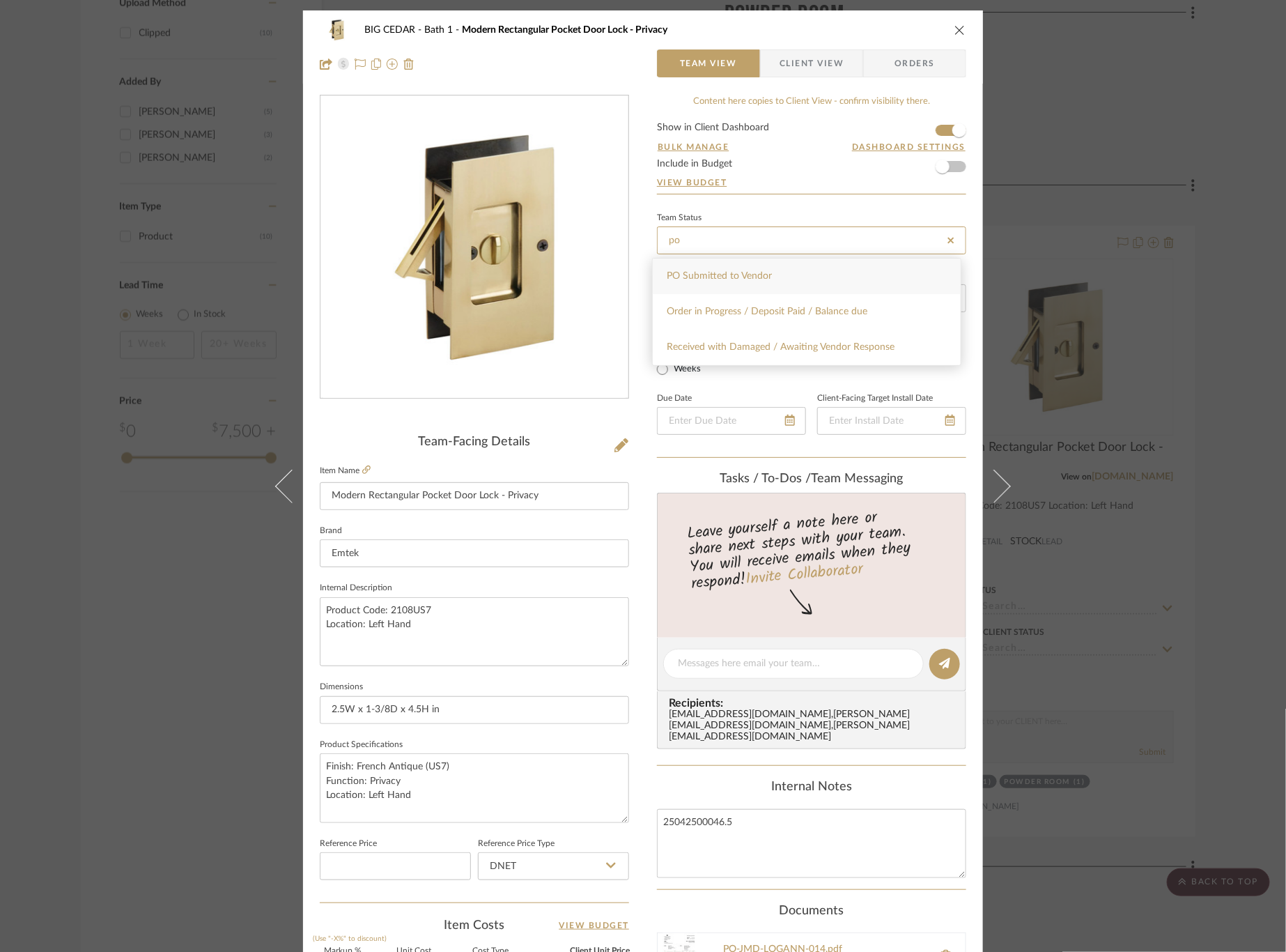
type input "po"
click at [749, 277] on span "PO Submitted to Vendor" at bounding box center [719, 275] width 106 height 9
type input "8/12/2025"
type input "PO Submitted to Vendor"
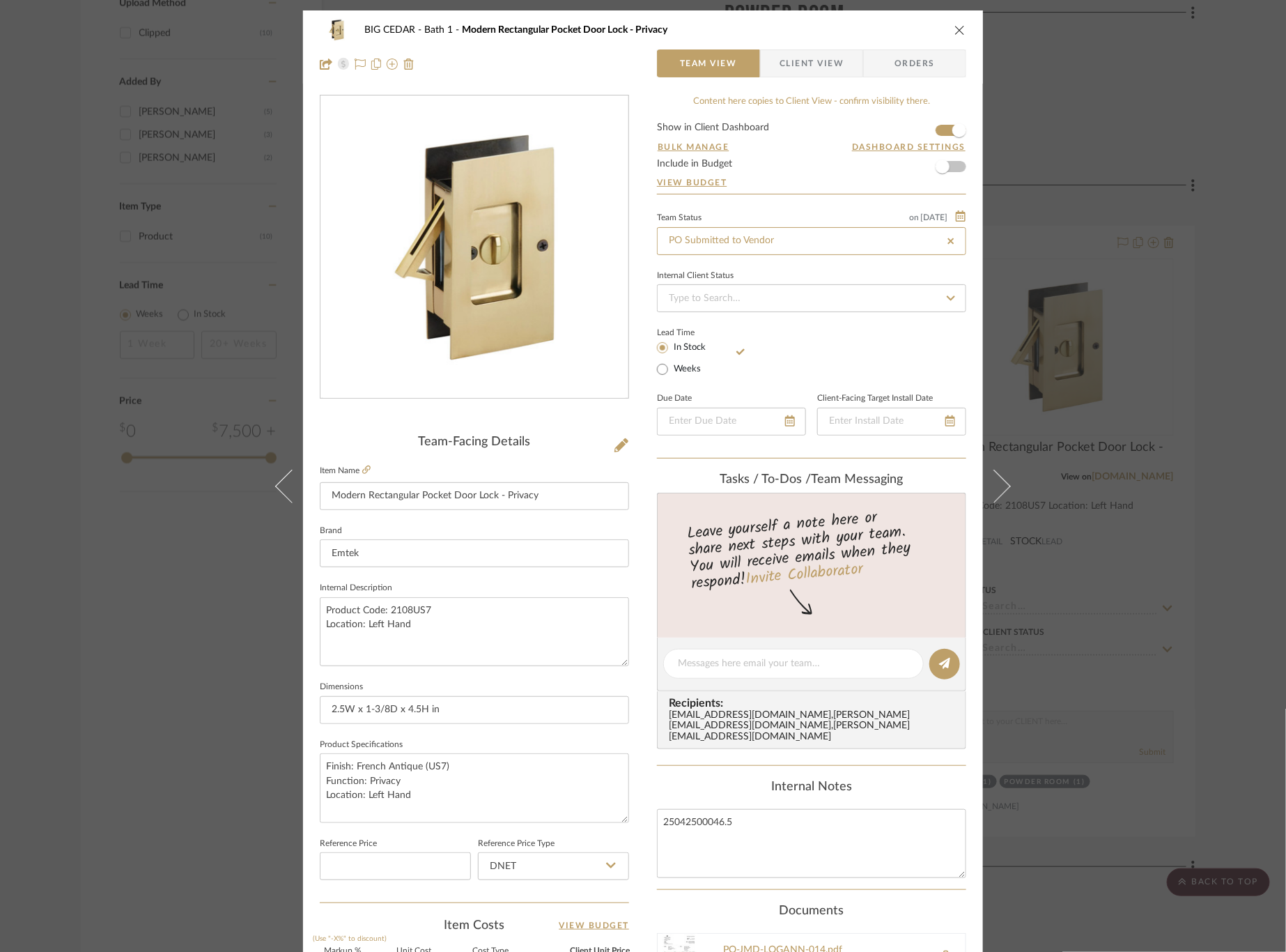
type input "8/12/2025"
type input "PO Submitted to Vendor"
click at [1062, 307] on div "BIG CEDAR Bath 1 Modern Rectangular Pocket Door Lock - Privacy Team View Client…" at bounding box center [643, 476] width 1286 height 952
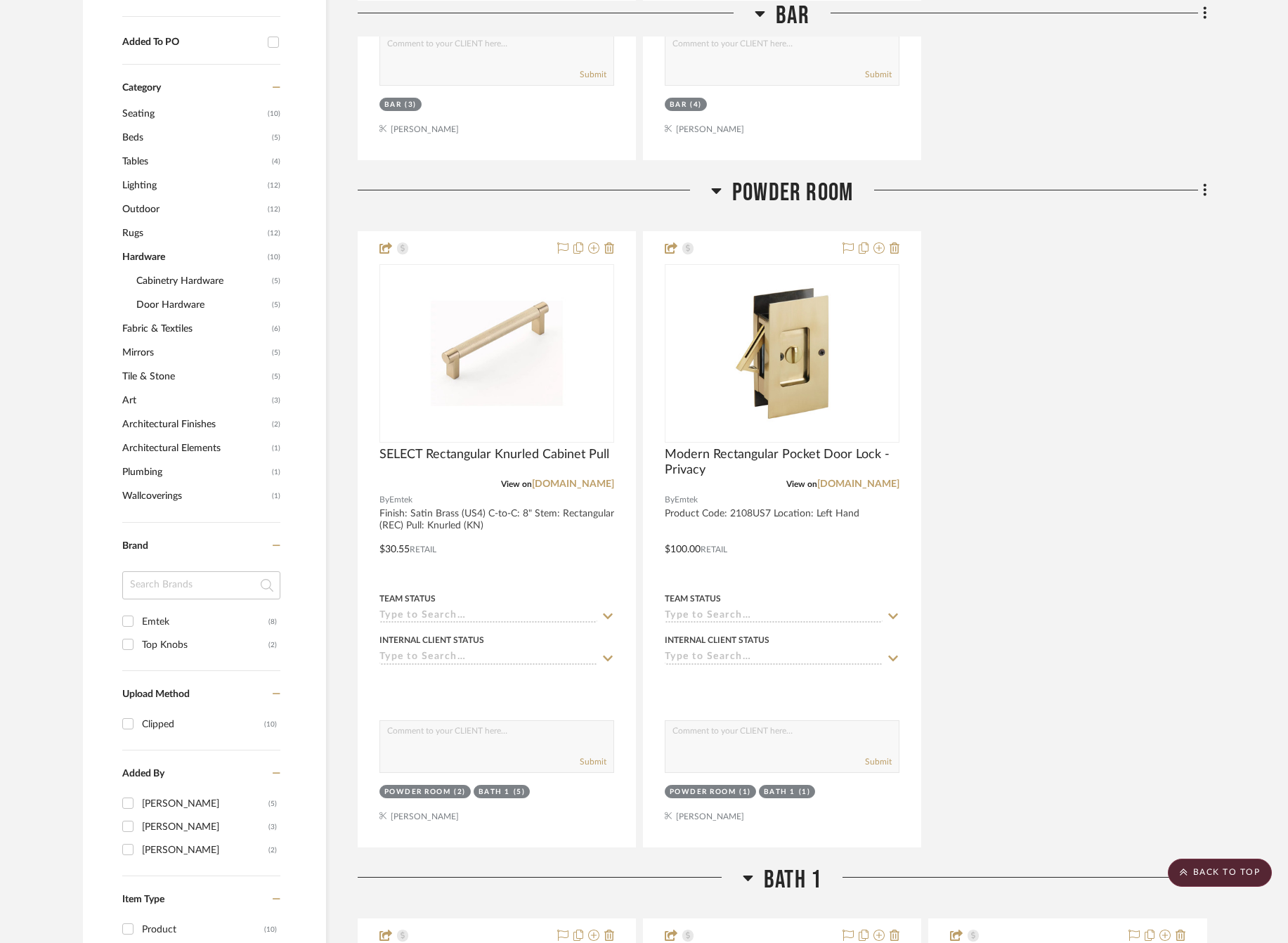
scroll to position [859, 1]
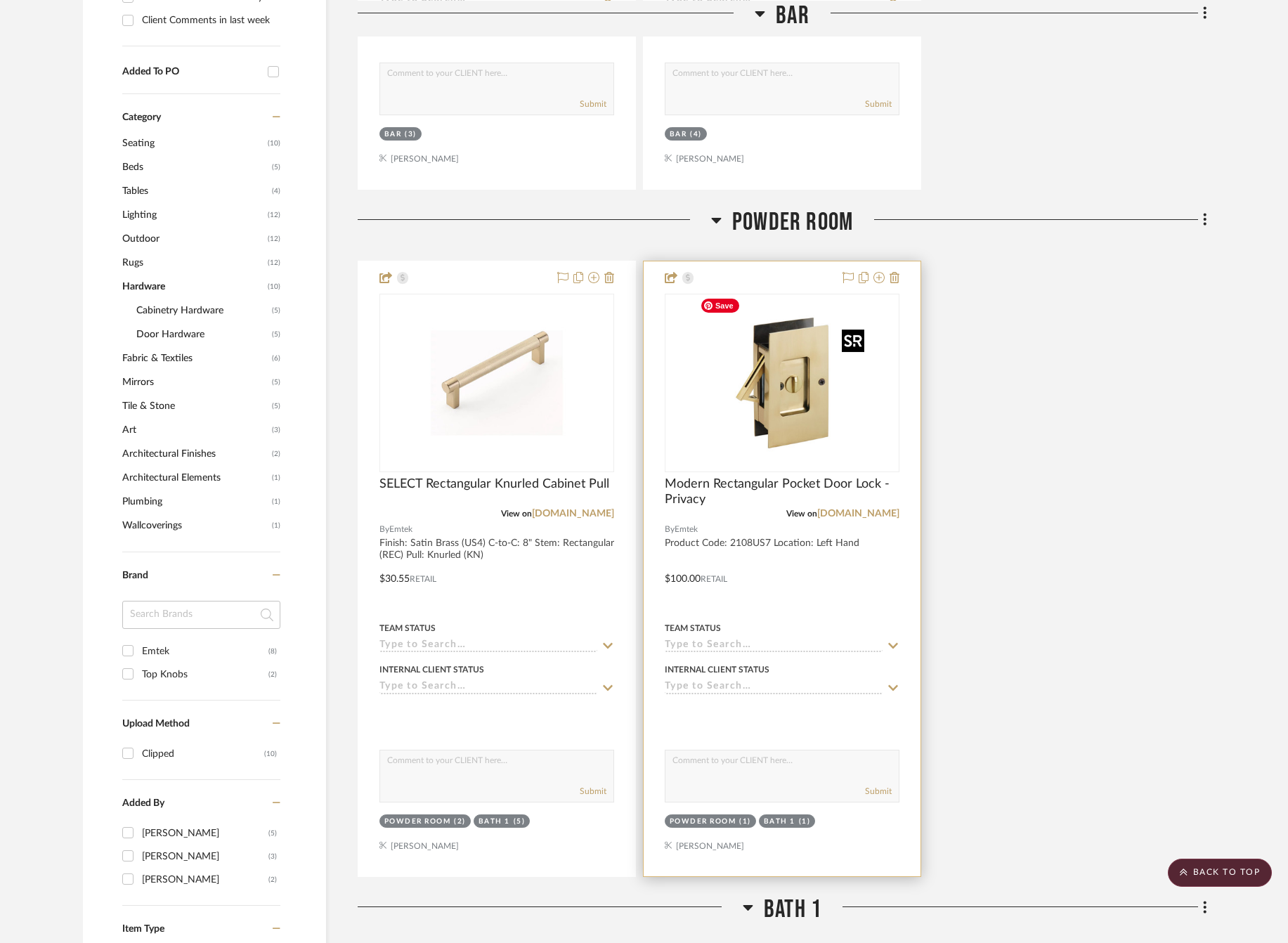
click at [746, 370] on img "0" at bounding box center [782, 382] width 175 height 175
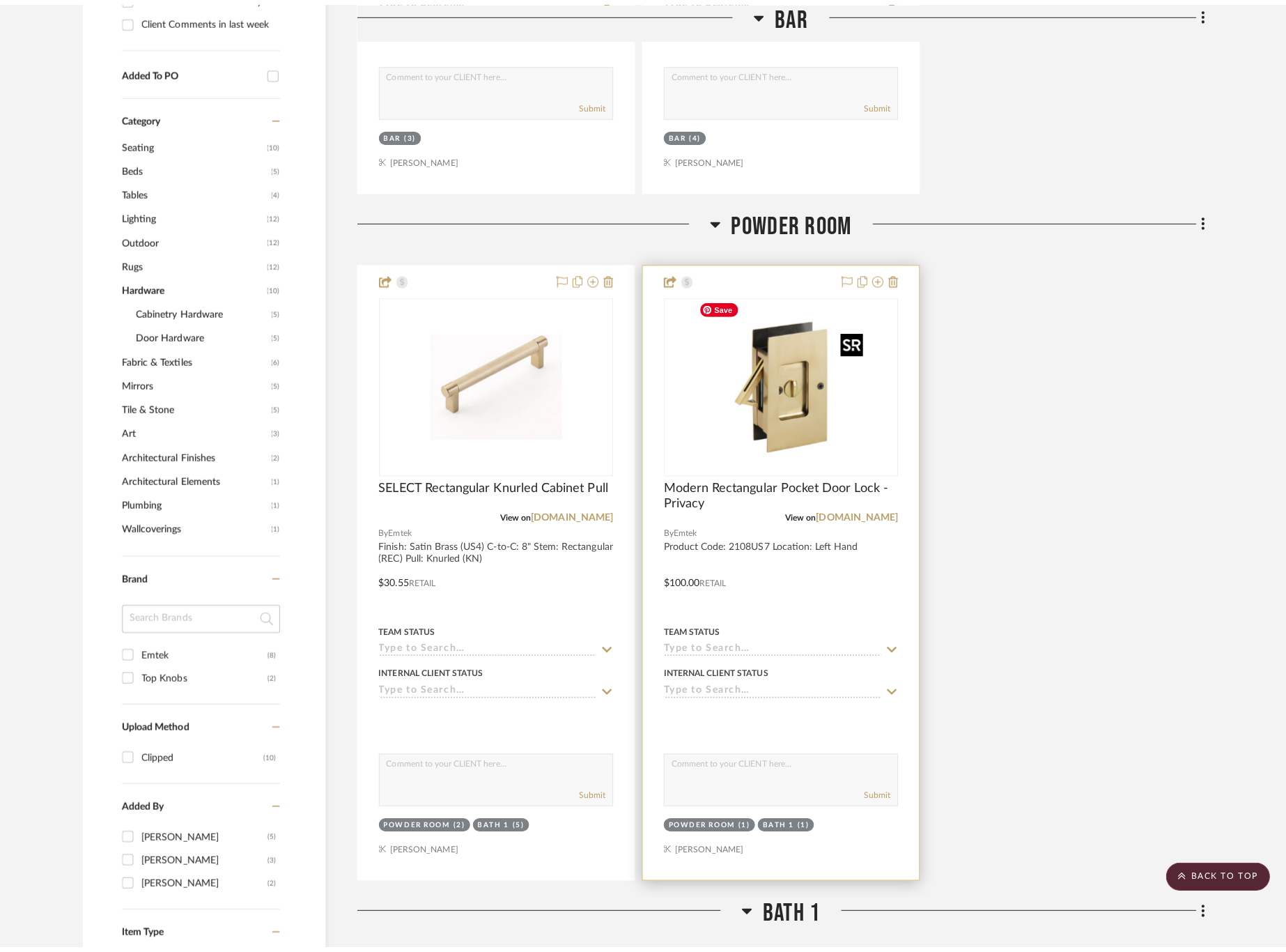
scroll to position [0, 0]
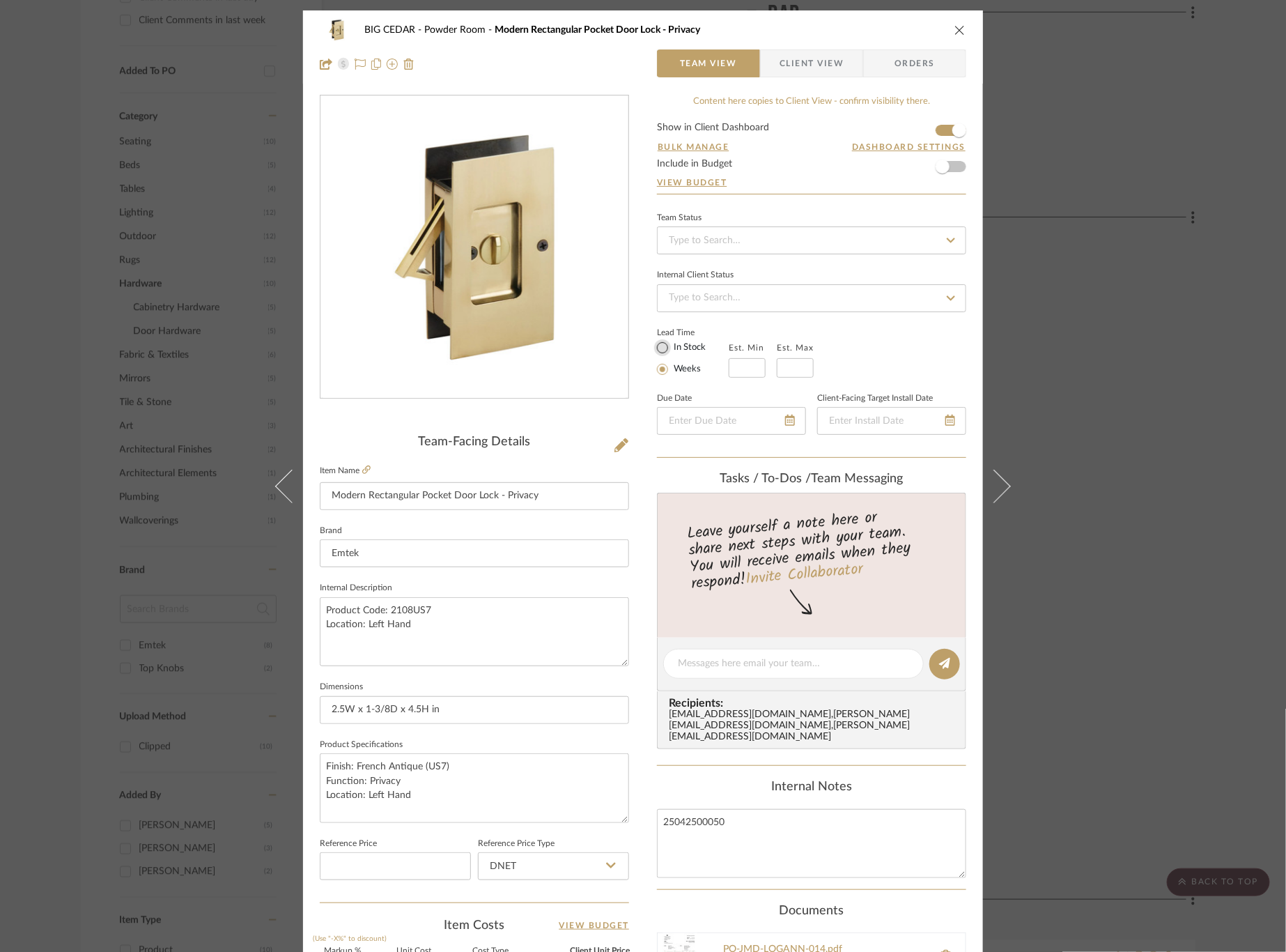
click at [662, 350] on input "In Stock" at bounding box center [662, 347] width 17 height 17
radio input "true"
click at [747, 249] on input at bounding box center [811, 240] width 309 height 28
type input "po"
click at [765, 279] on span "PO Submitted to Vendor" at bounding box center [719, 275] width 106 height 9
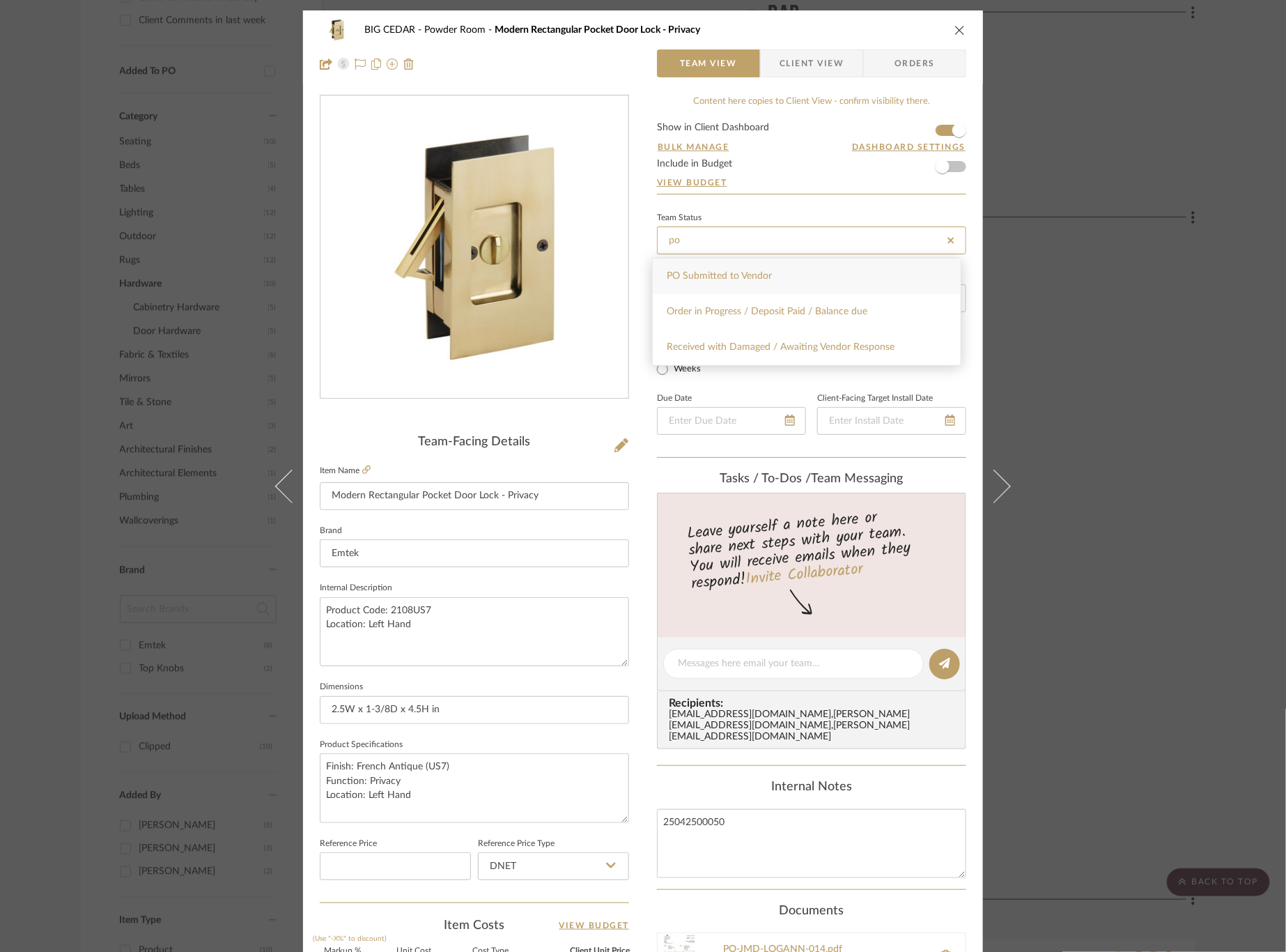
type input "8/12/2025"
type input "PO Submitted to Vendor"
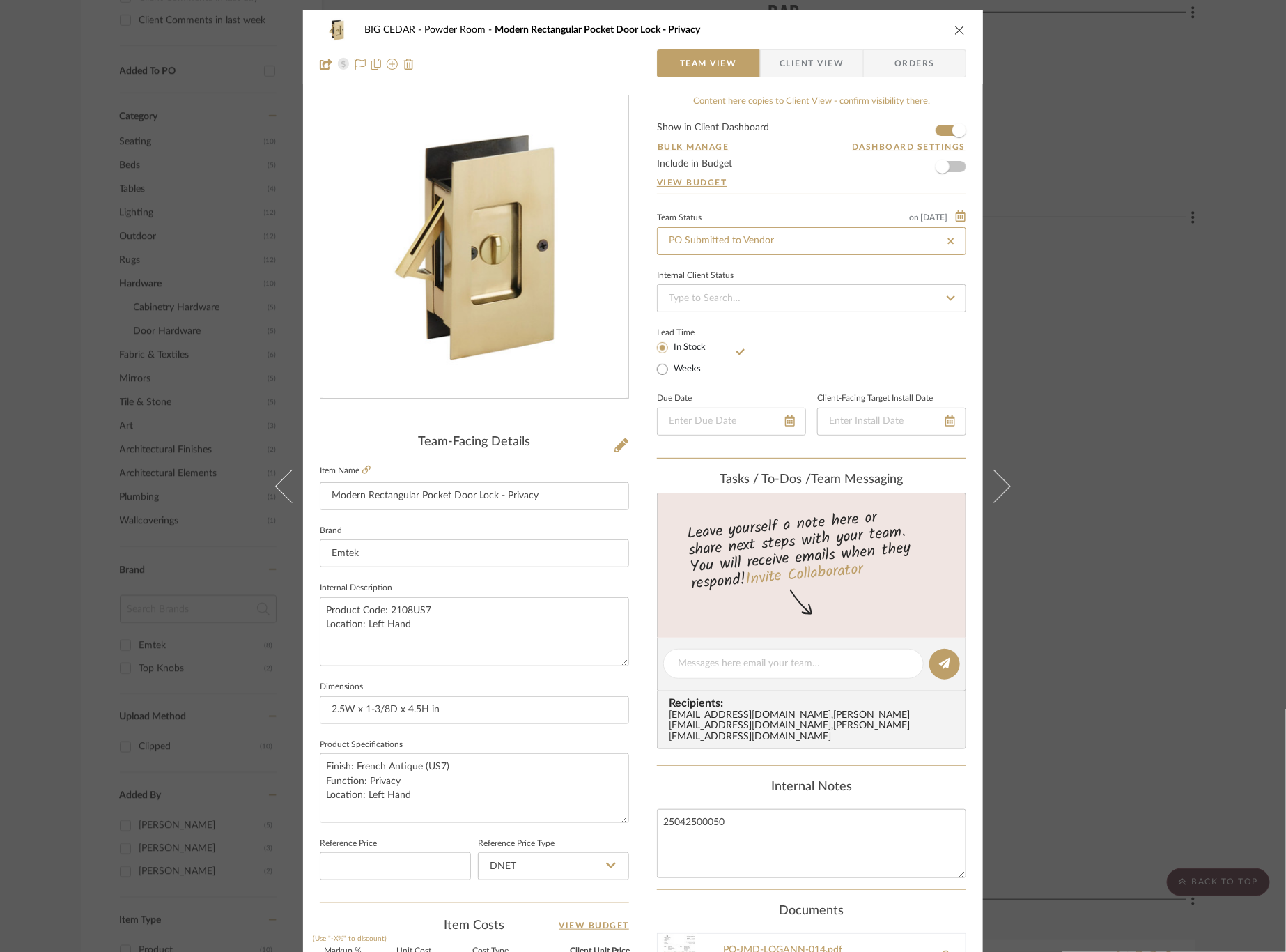
type input "8/12/2025"
type input "PO Submitted to Vendor"
click at [1083, 293] on div "BIG CEDAR Powder Room Modern Rectangular Pocket Door Lock - Privacy Team View C…" at bounding box center [643, 476] width 1286 height 952
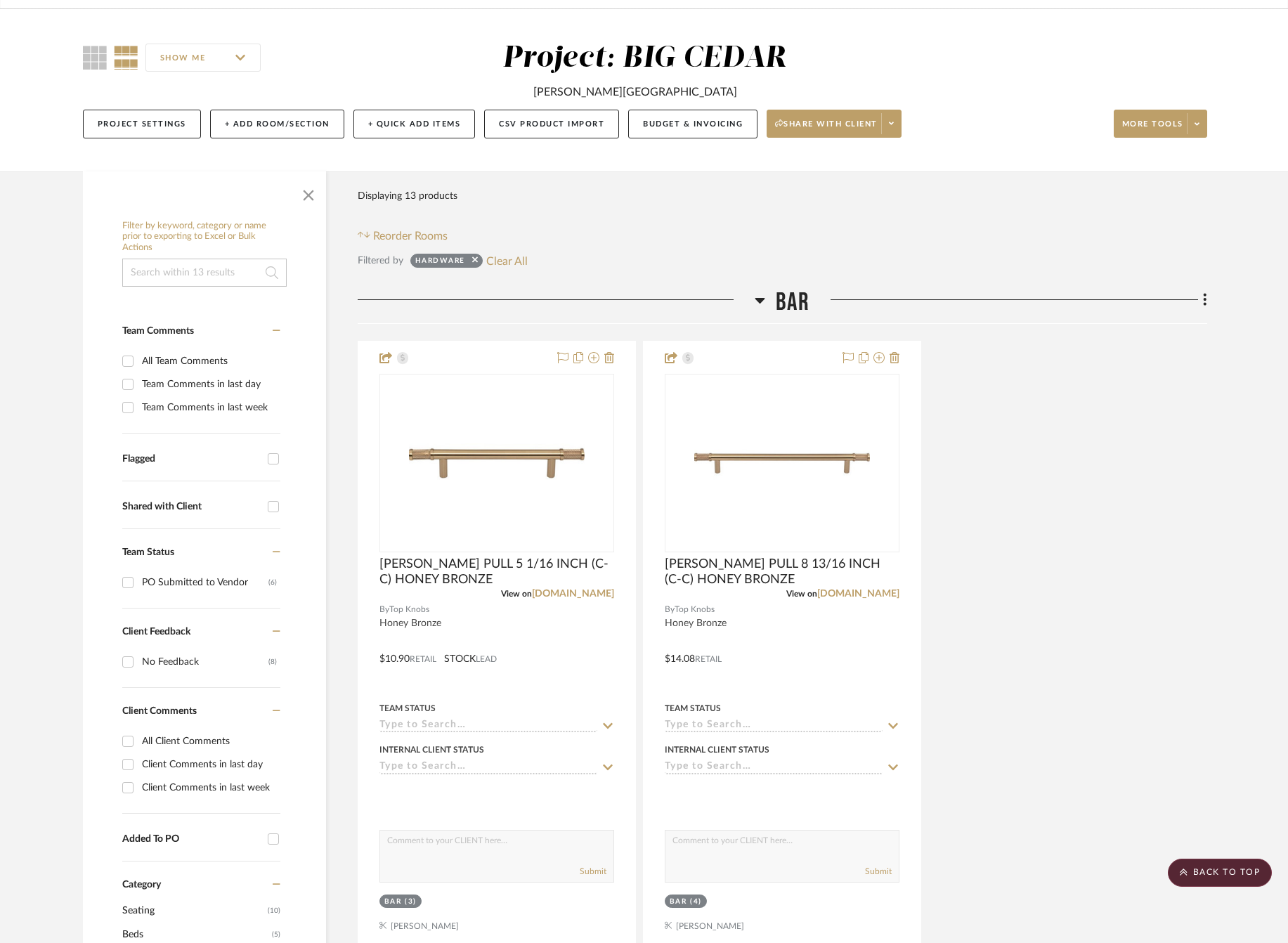
scroll to position [0, 7]
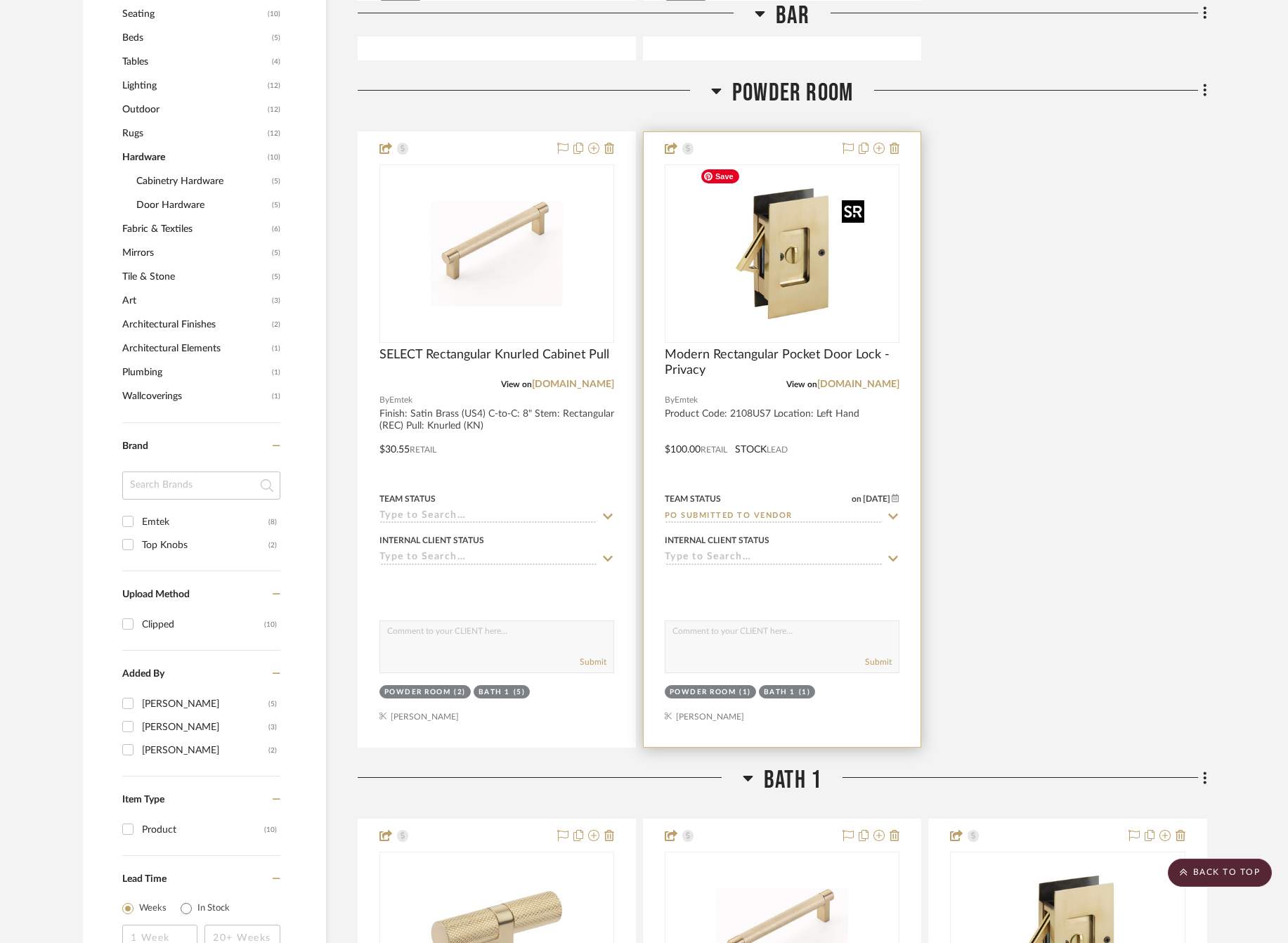
click at [749, 261] on img "0" at bounding box center [782, 253] width 175 height 175
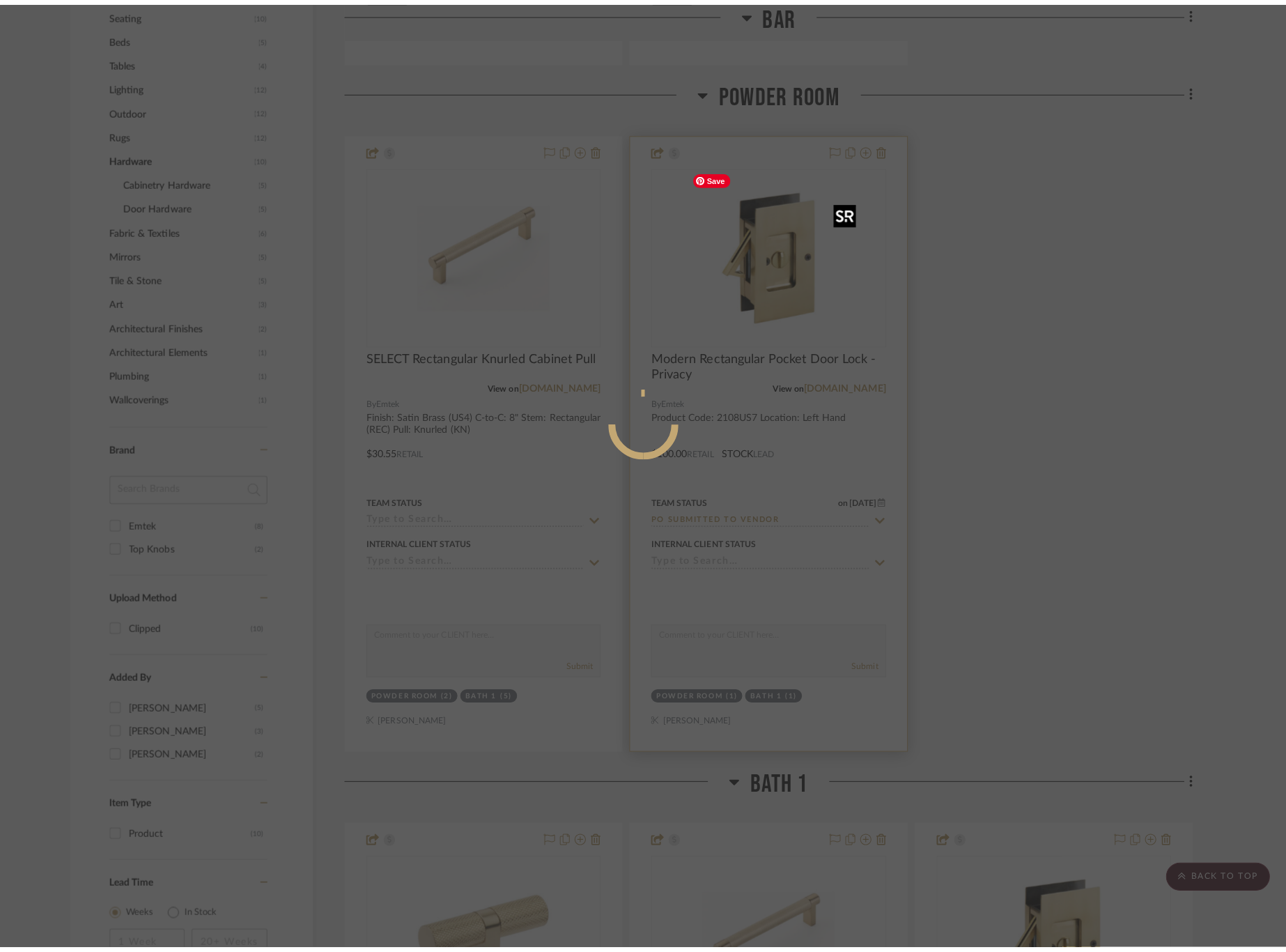
scroll to position [0, 0]
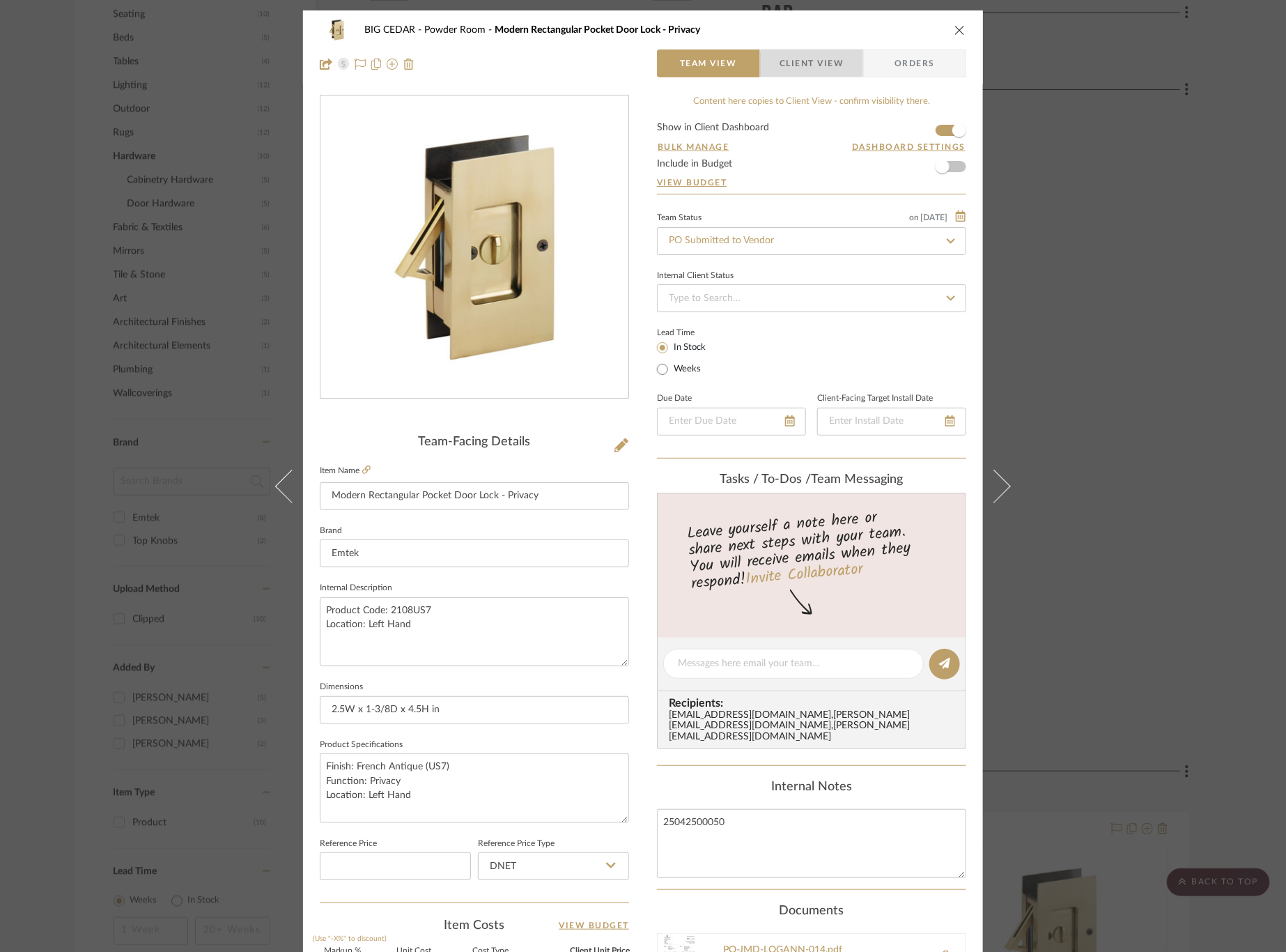
click at [813, 69] on span "Client View" at bounding box center [811, 63] width 64 height 28
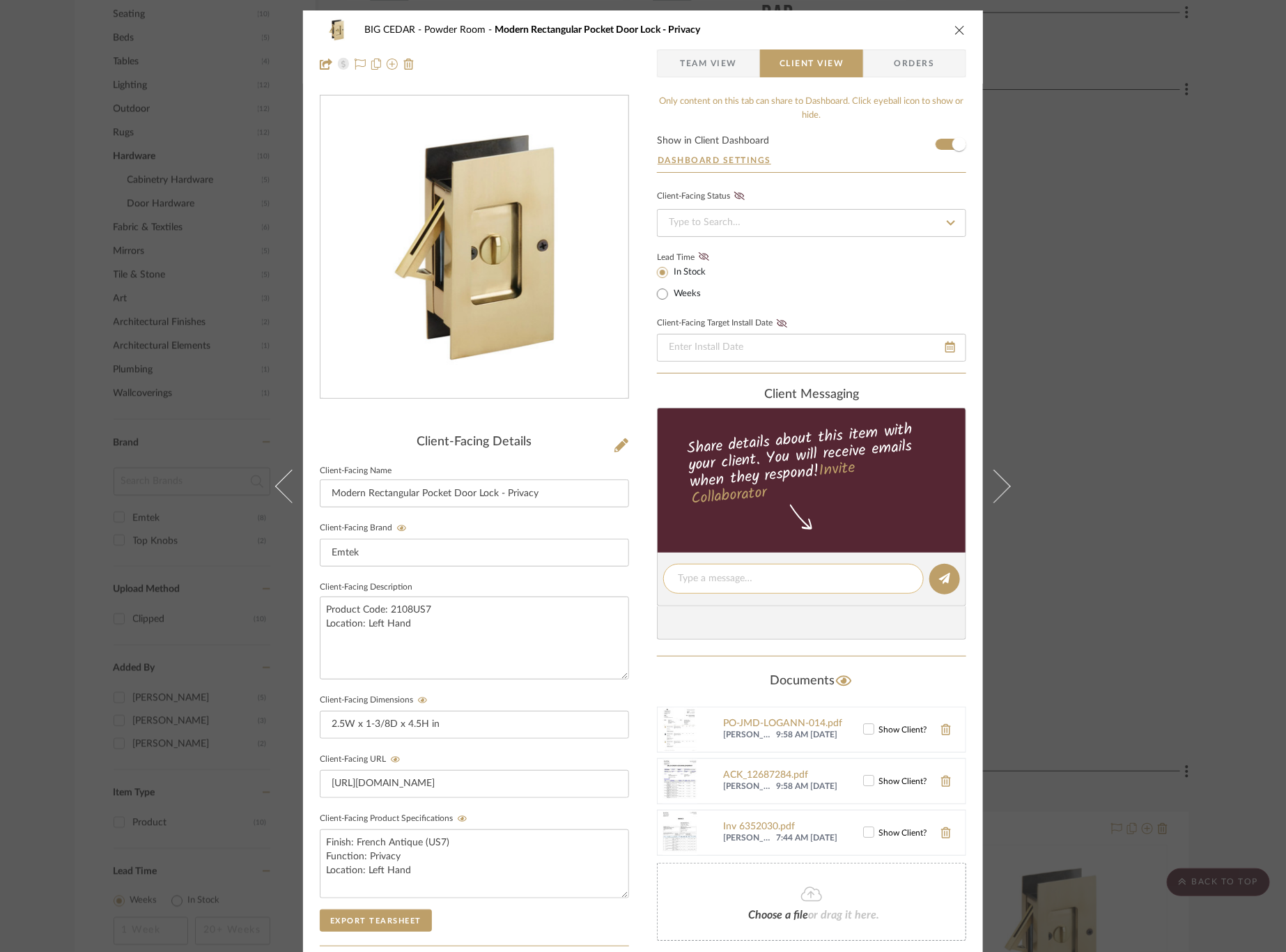
click at [789, 578] on textarea at bounding box center [793, 579] width 231 height 15
type textarea "Ordered"
click at [945, 577] on icon at bounding box center [944, 578] width 11 height 11
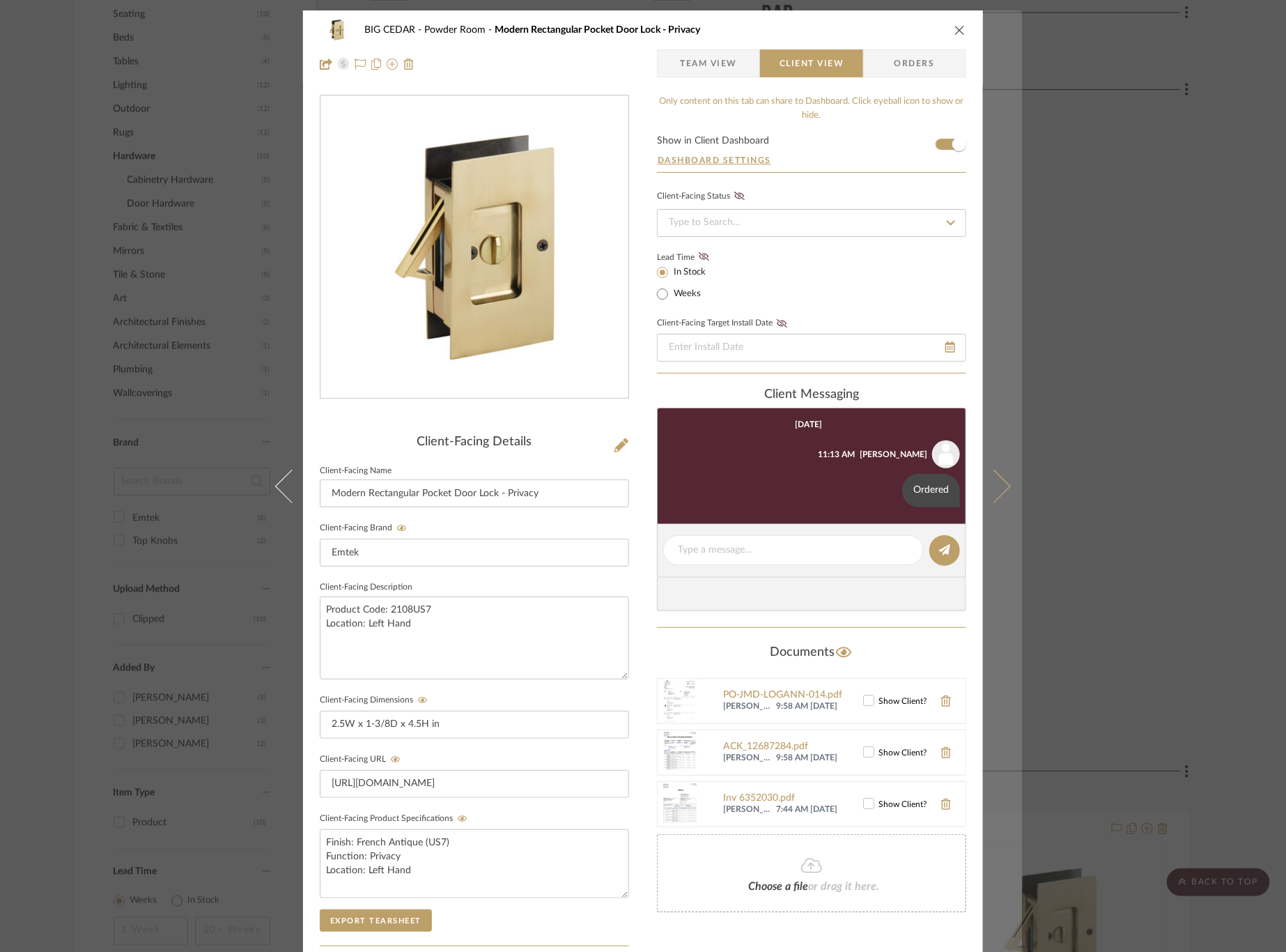
click at [1000, 492] on button at bounding box center [1003, 486] width 39 height 952
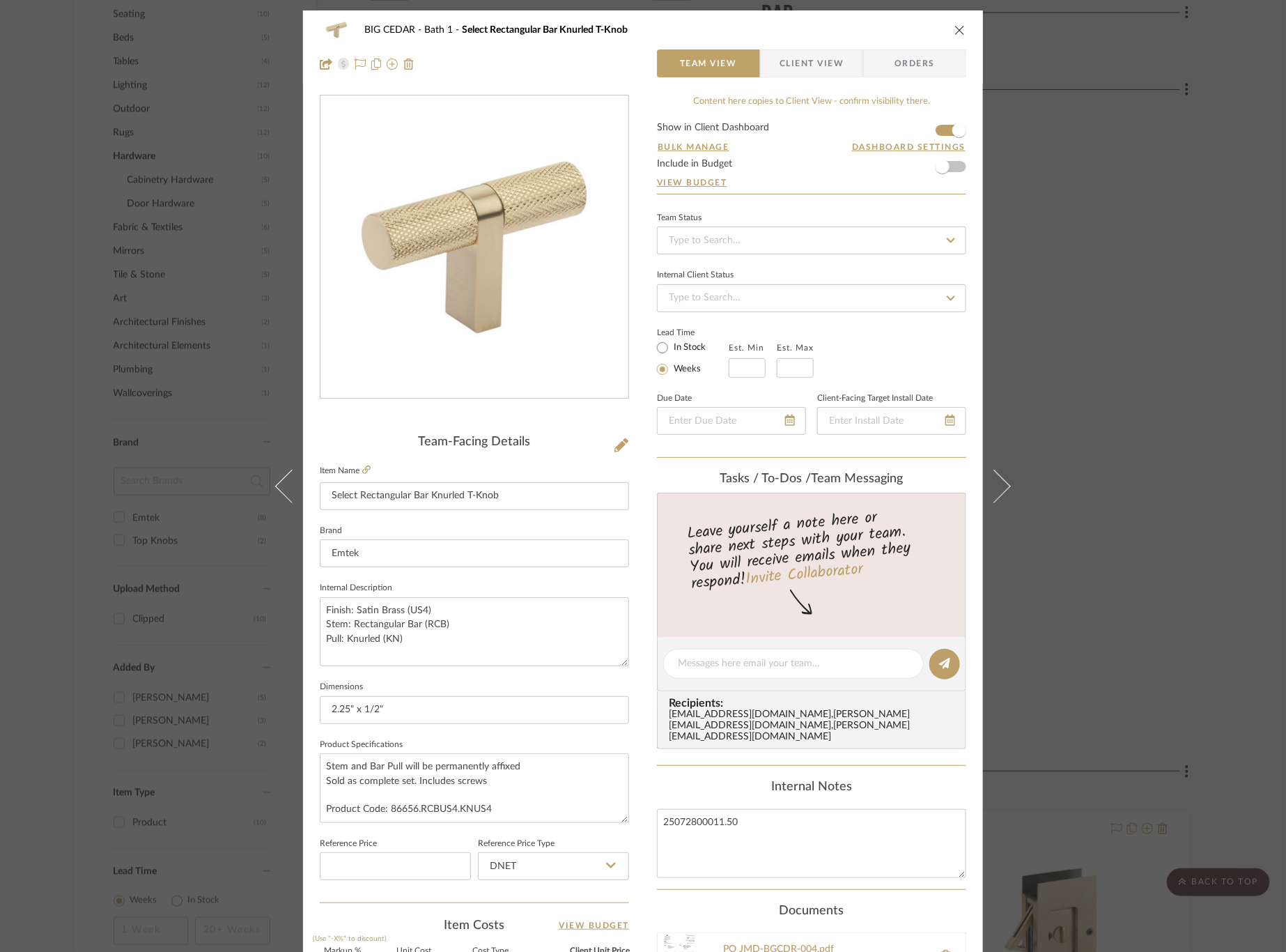
click at [1000, 492] on button at bounding box center [1003, 486] width 39 height 952
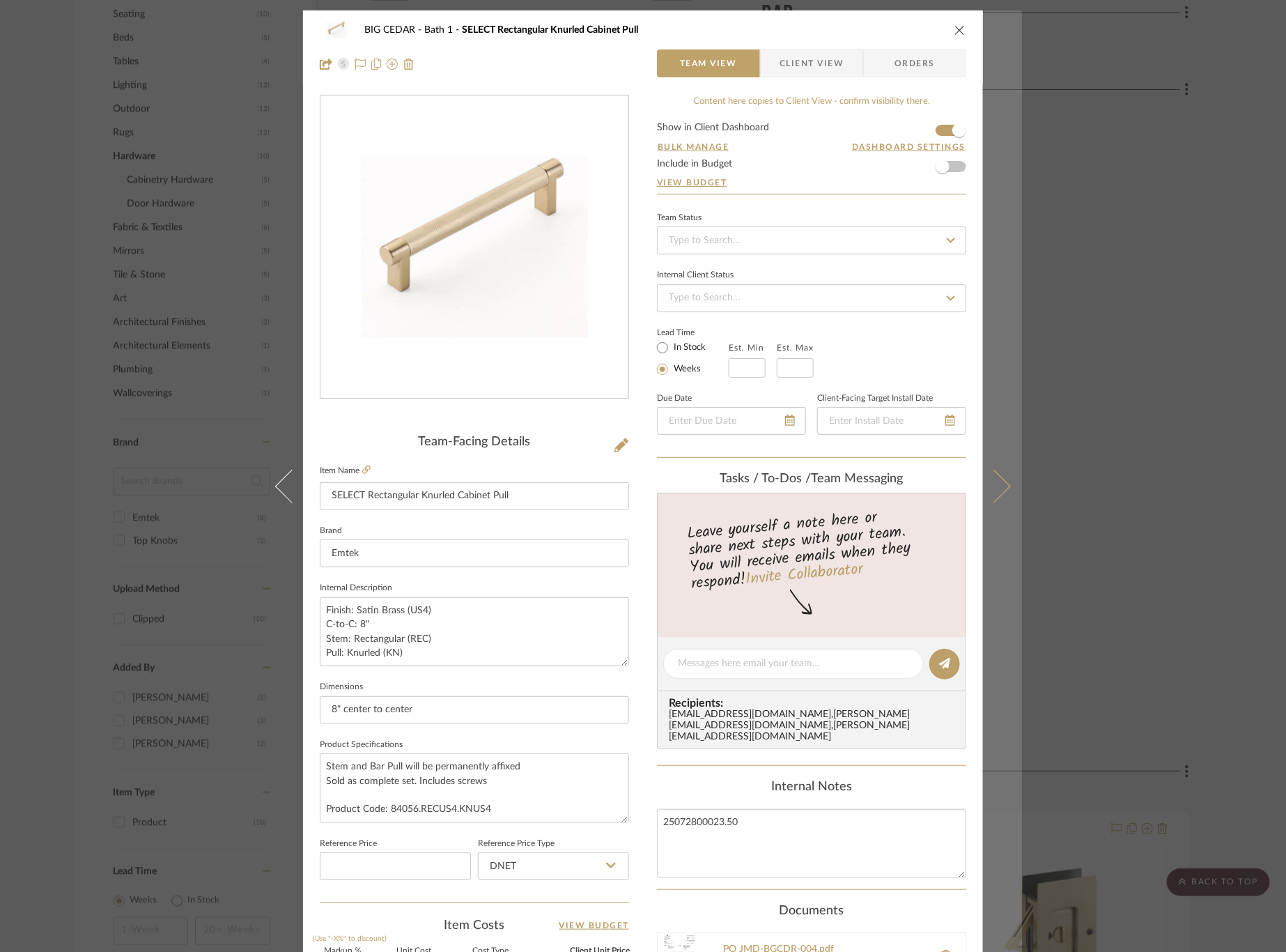
click at [1001, 486] on icon at bounding box center [994, 486] width 33 height 33
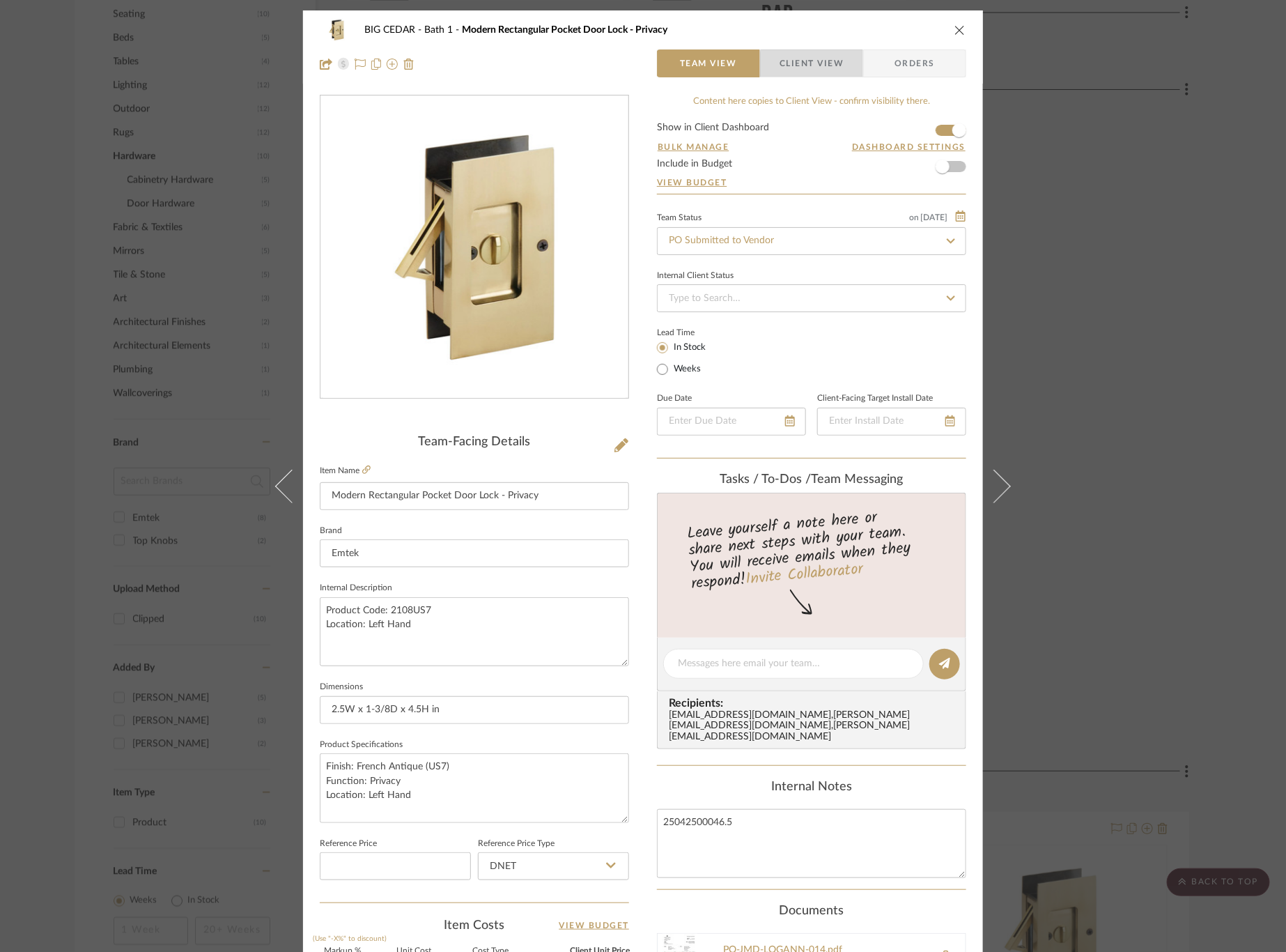
click at [814, 65] on span "Client View" at bounding box center [811, 63] width 64 height 28
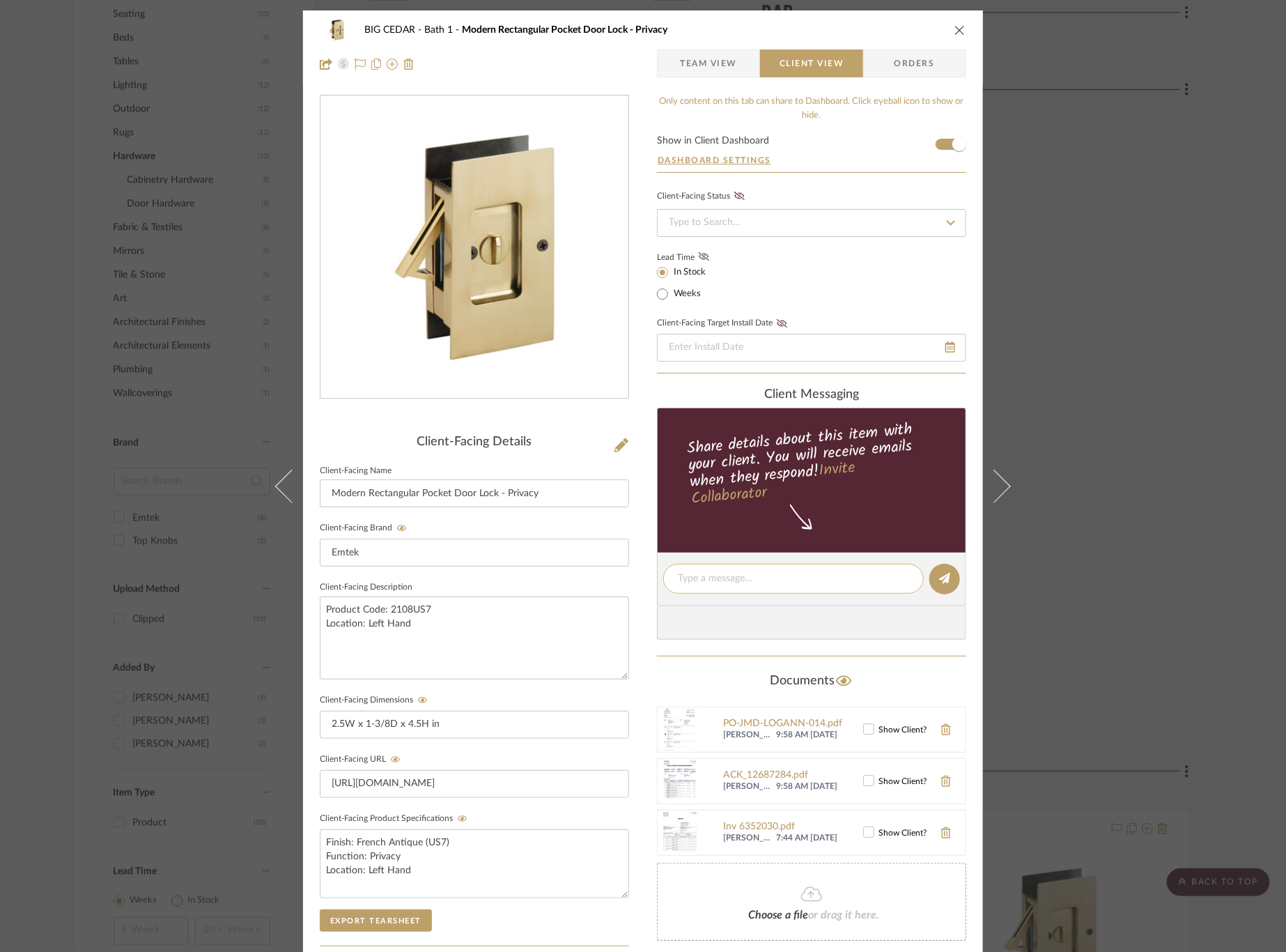
click at [782, 568] on div at bounding box center [793, 578] width 261 height 30
click at [779, 592] on editor-of-message at bounding box center [811, 579] width 309 height 54
click at [777, 584] on textarea at bounding box center [793, 579] width 231 height 15
type textarea "Ordered"
click at [939, 573] on icon at bounding box center [944, 578] width 11 height 11
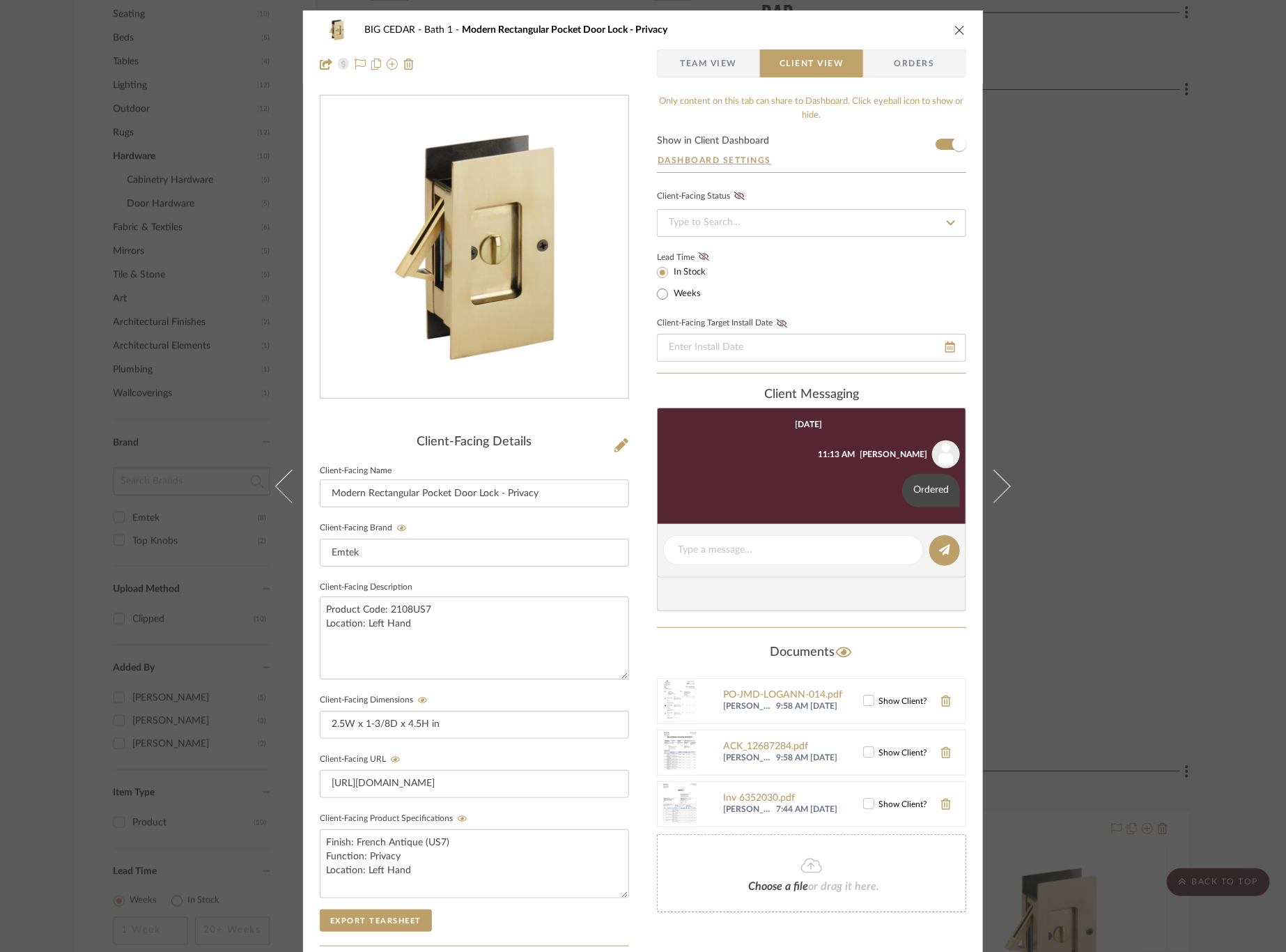
click at [1140, 324] on div "BIG CEDAR Bath 1 Modern Rectangular Pocket Door Lock - Privacy Team View Client…" at bounding box center [643, 476] width 1286 height 952
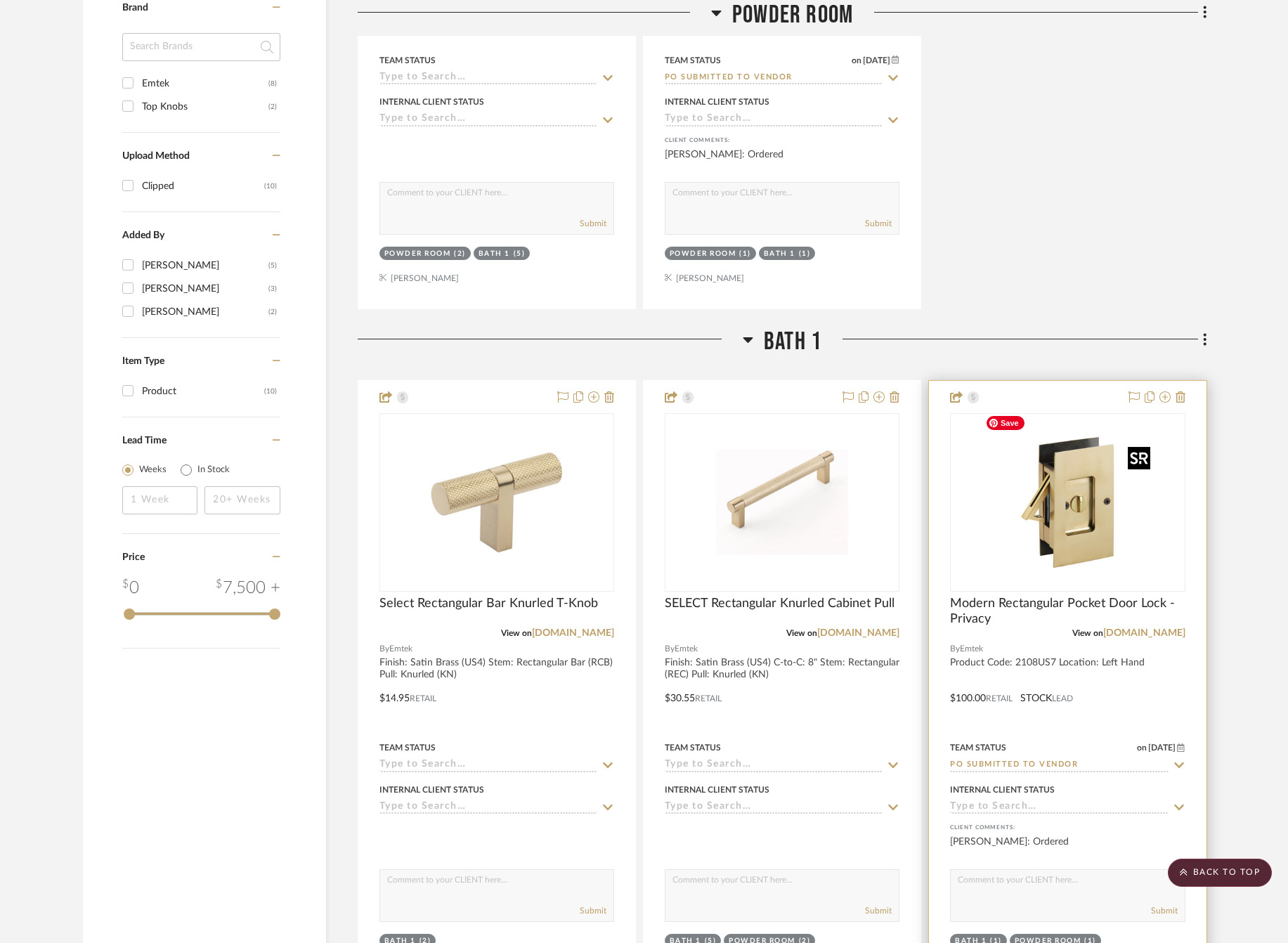
click at [1096, 505] on img "0" at bounding box center [1066, 502] width 175 height 175
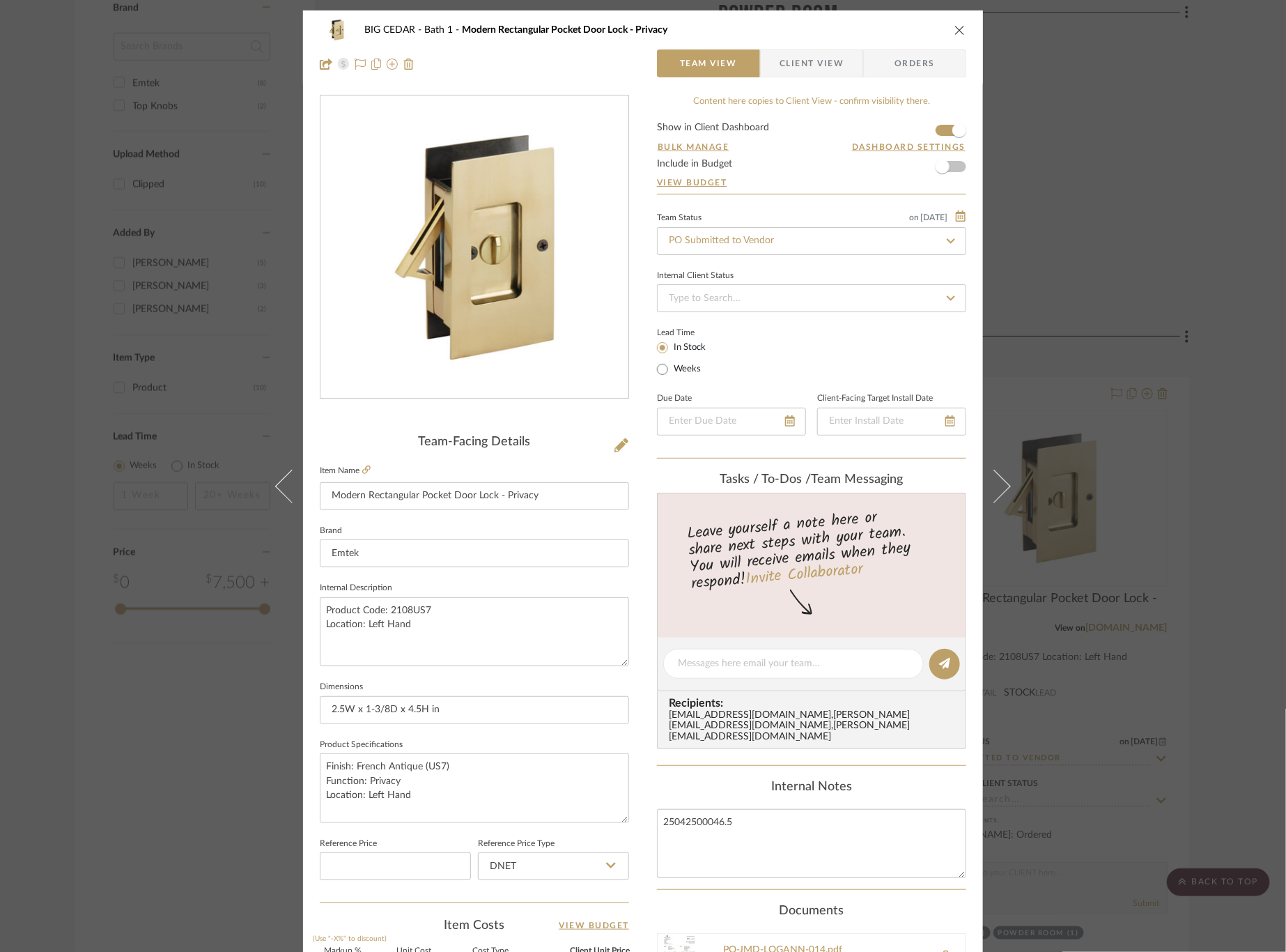
click at [809, 68] on span "Client View" at bounding box center [811, 63] width 64 height 28
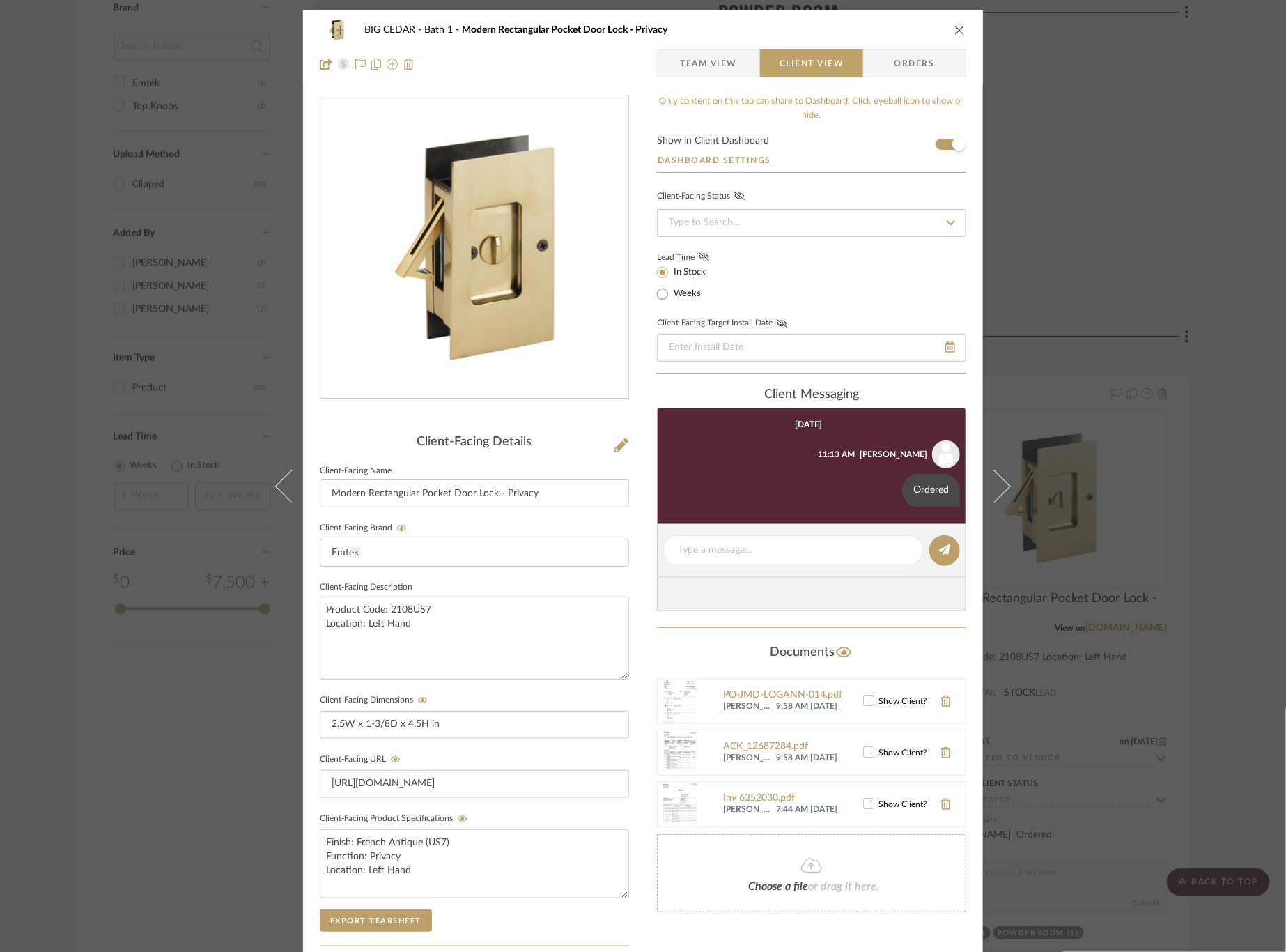
click at [1156, 474] on div "BIG CEDAR Bath 1 Modern Rectangular Pocket Door Lock - Privacy Team View Client…" at bounding box center [643, 476] width 1286 height 952
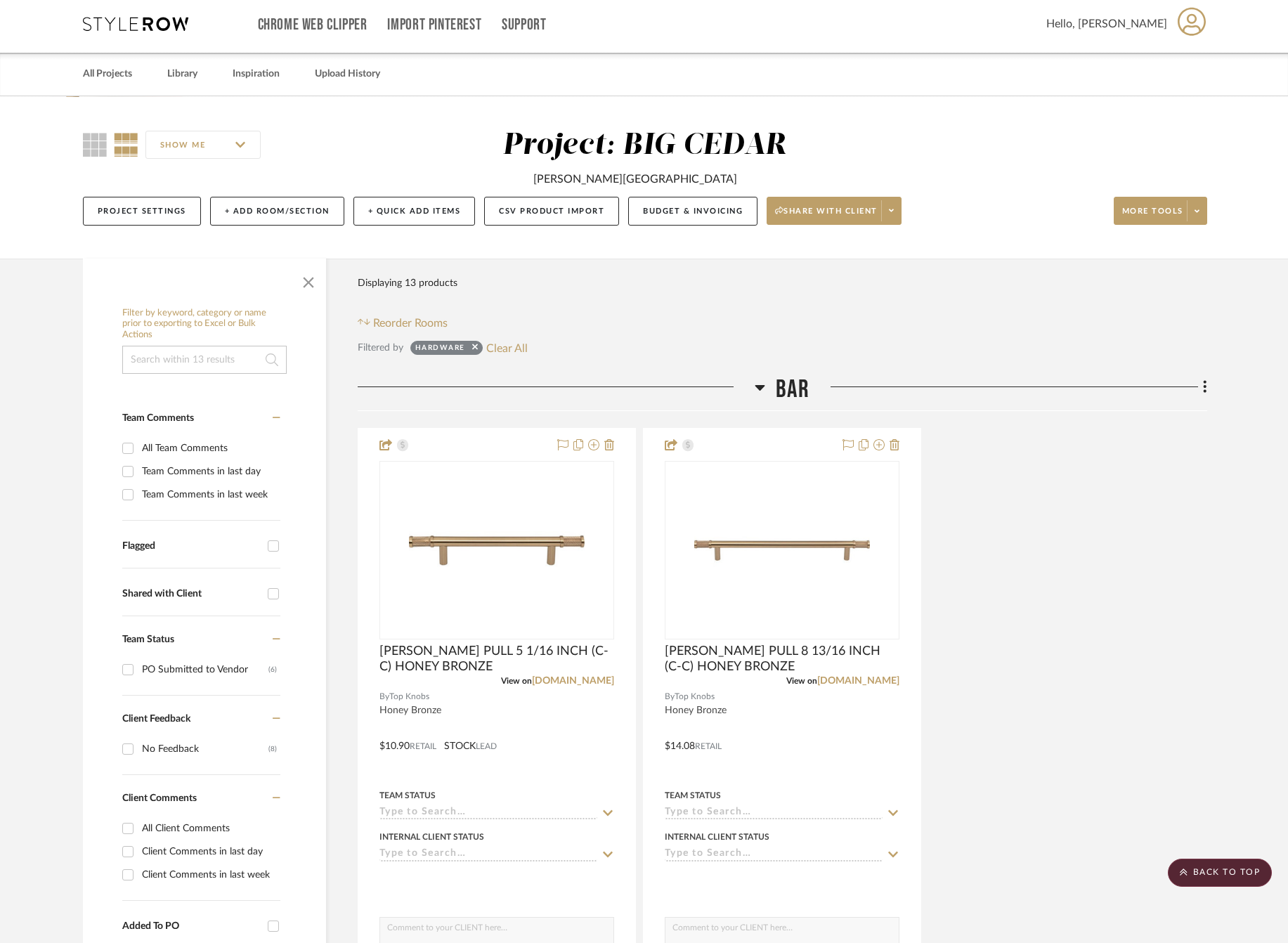
scroll to position [0, 7]
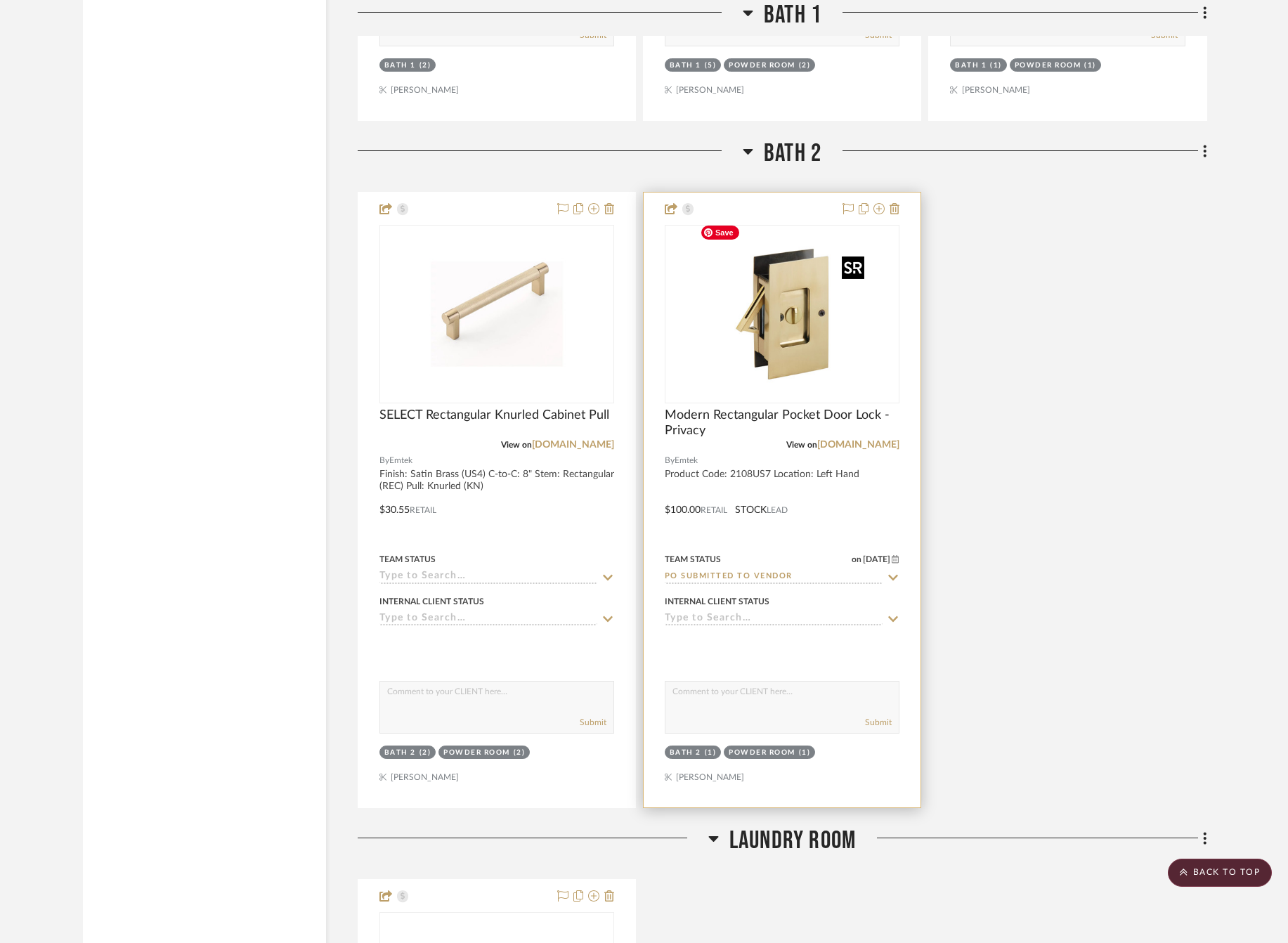
click at [755, 289] on img "0" at bounding box center [782, 313] width 175 height 175
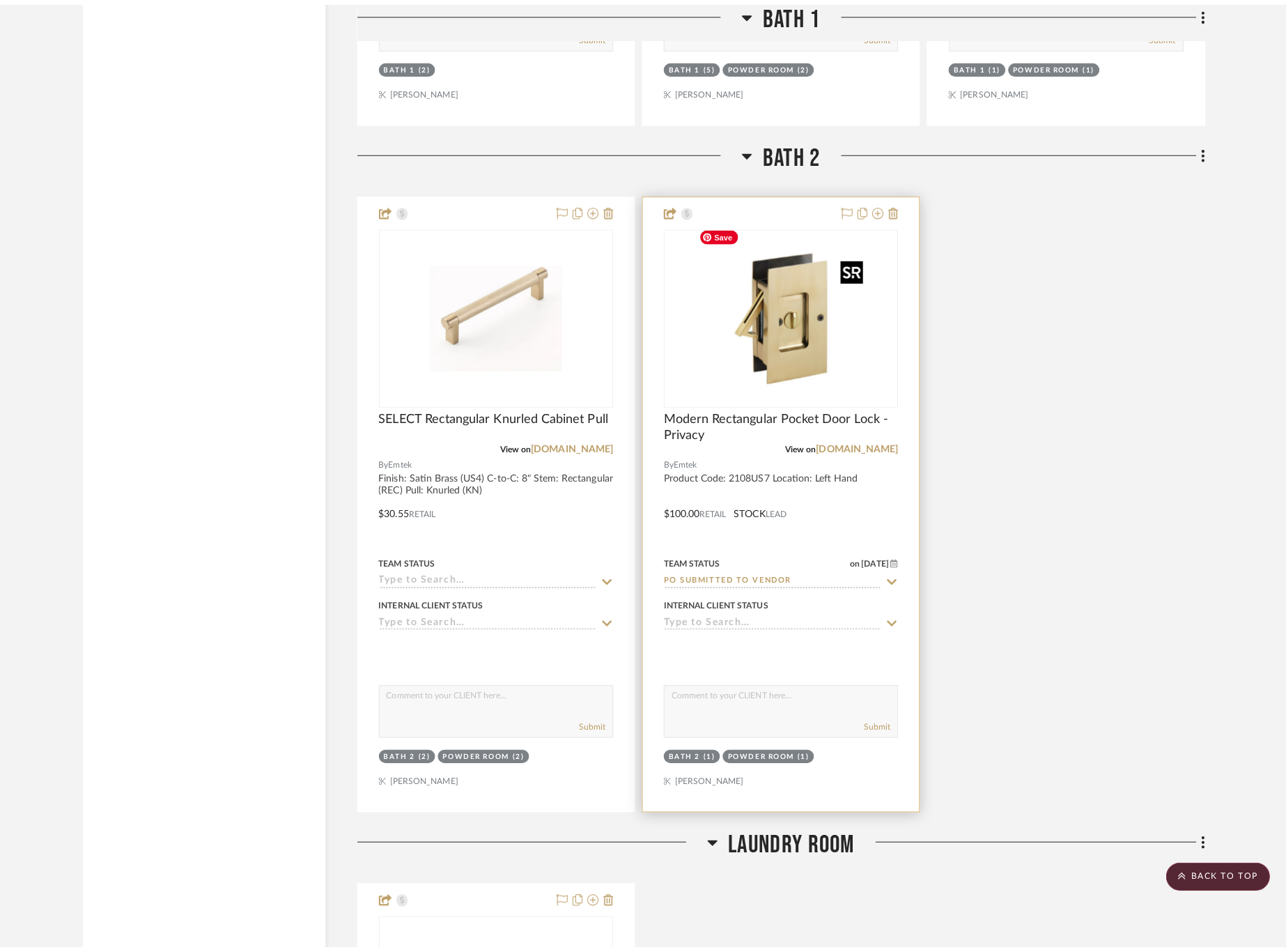
scroll to position [0, 0]
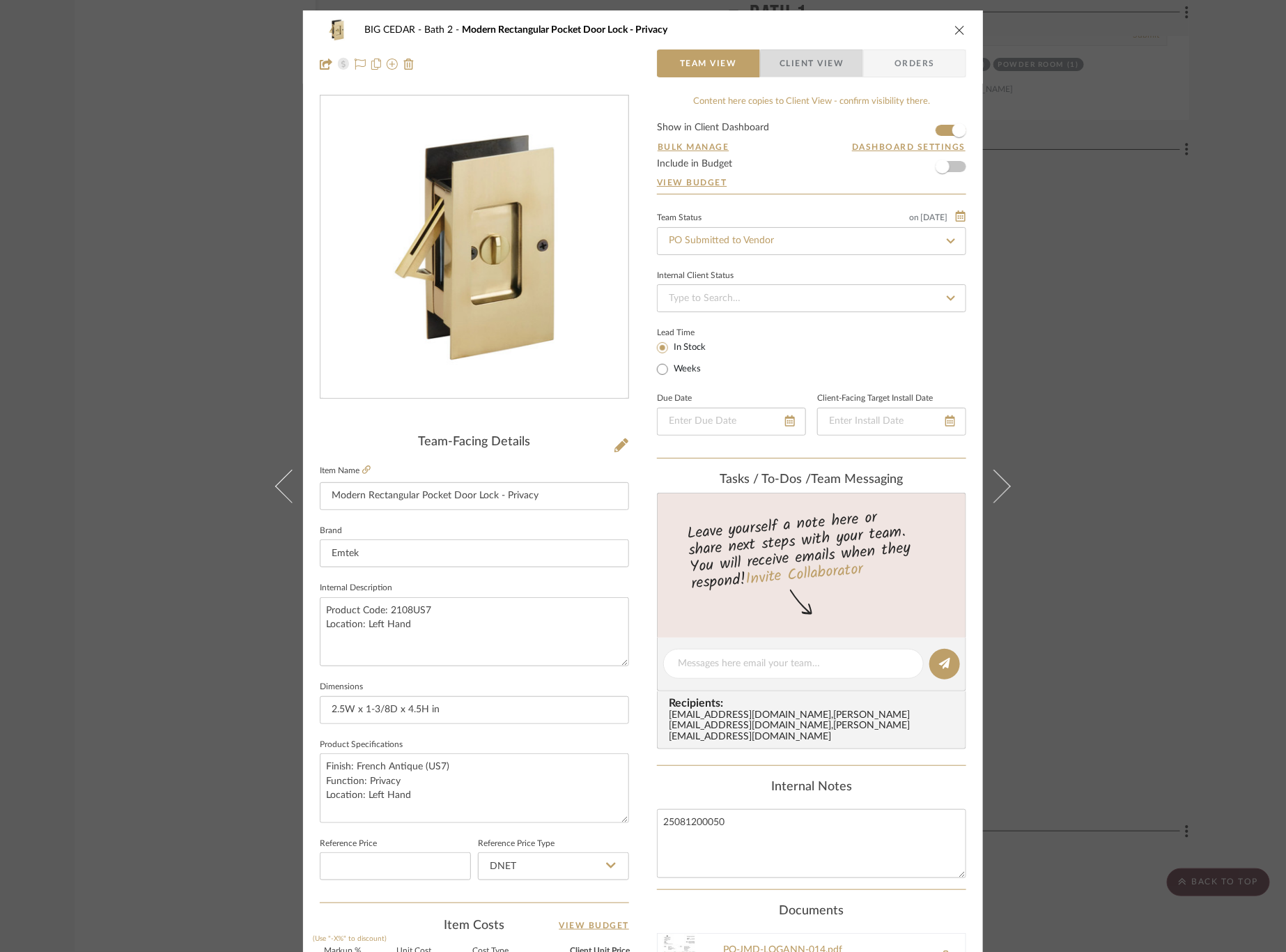
click at [841, 68] on span "Client View" at bounding box center [811, 63] width 102 height 28
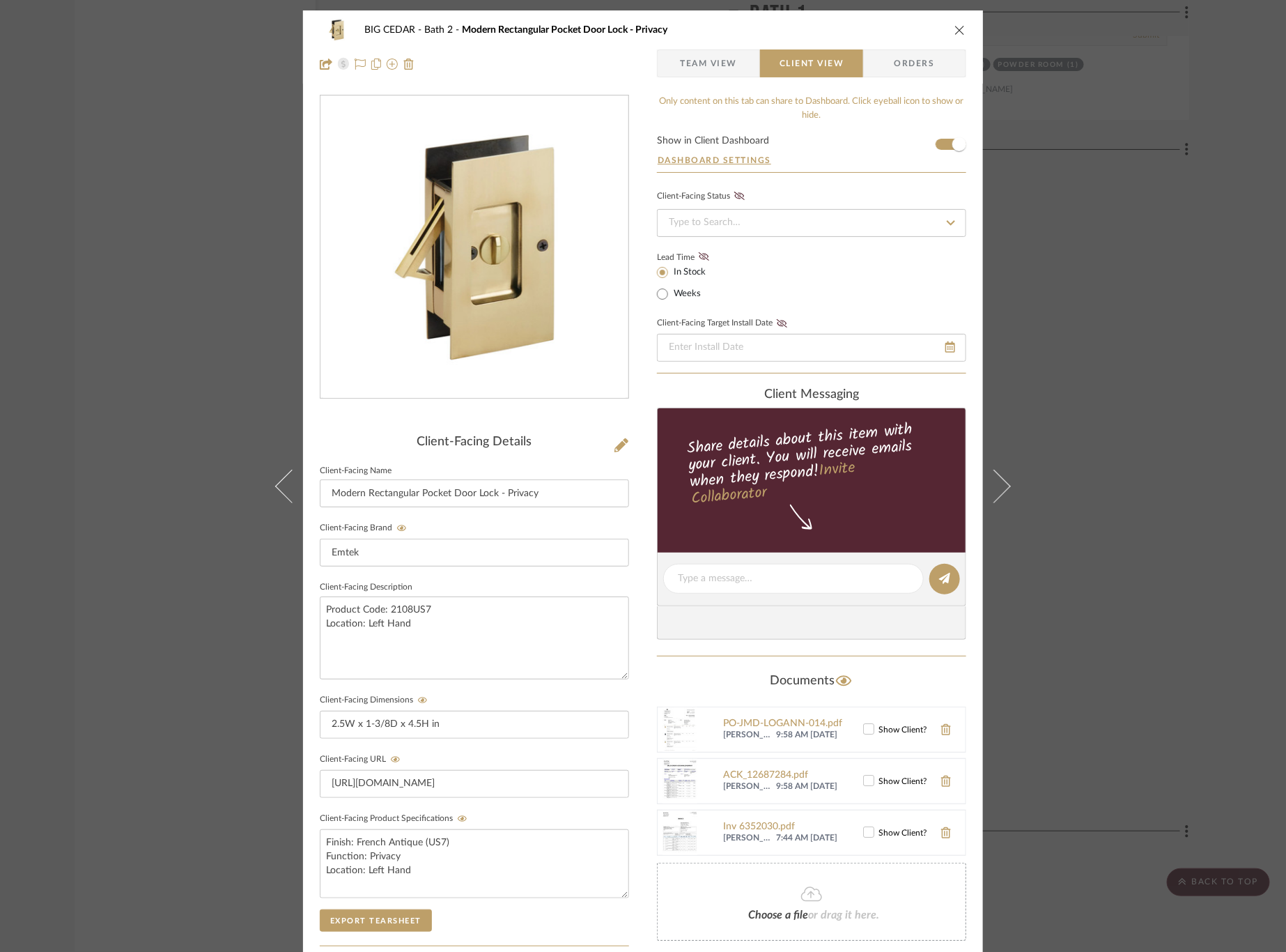
click at [802, 560] on editor-of-message at bounding box center [811, 579] width 309 height 54
click at [801, 571] on textarea at bounding box center [793, 579] width 231 height 15
type textarea "Ordered"
click at [950, 567] on button at bounding box center [945, 579] width 31 height 31
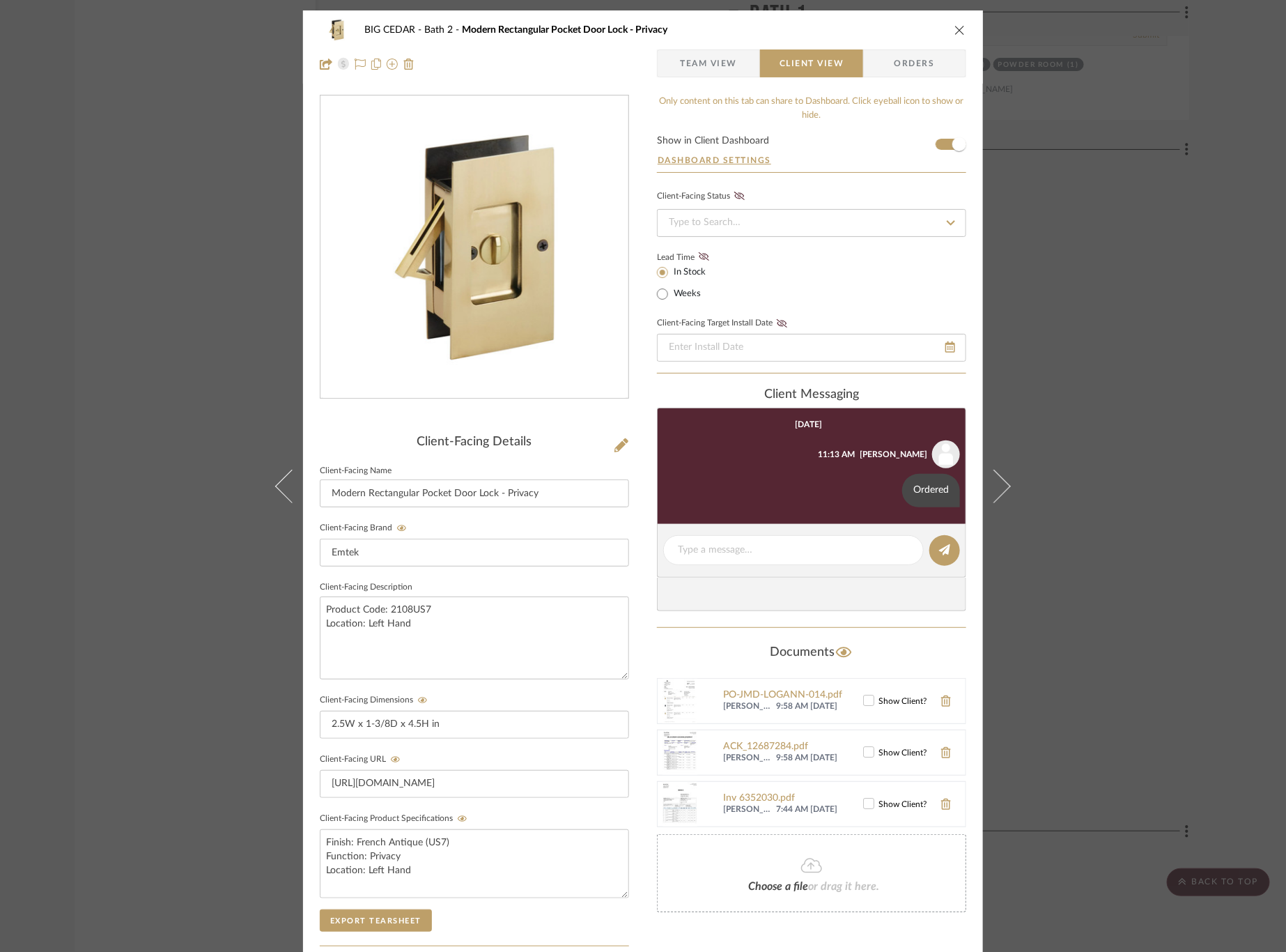
click at [1077, 383] on div "BIG CEDAR Bath 2 Modern Rectangular Pocket Door Lock - Privacy Team View Client…" at bounding box center [643, 476] width 1286 height 952
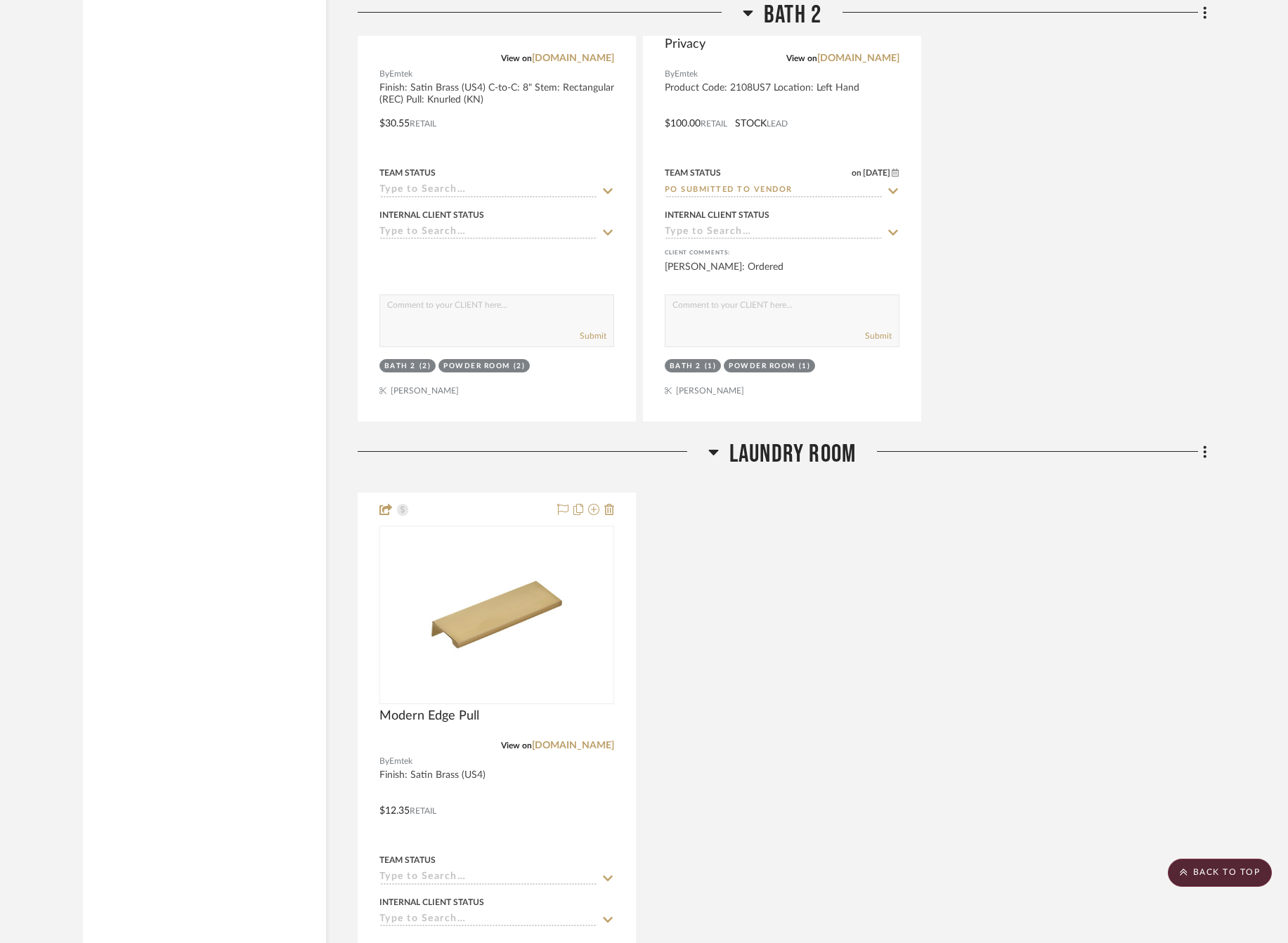
scroll to position [2195, 7]
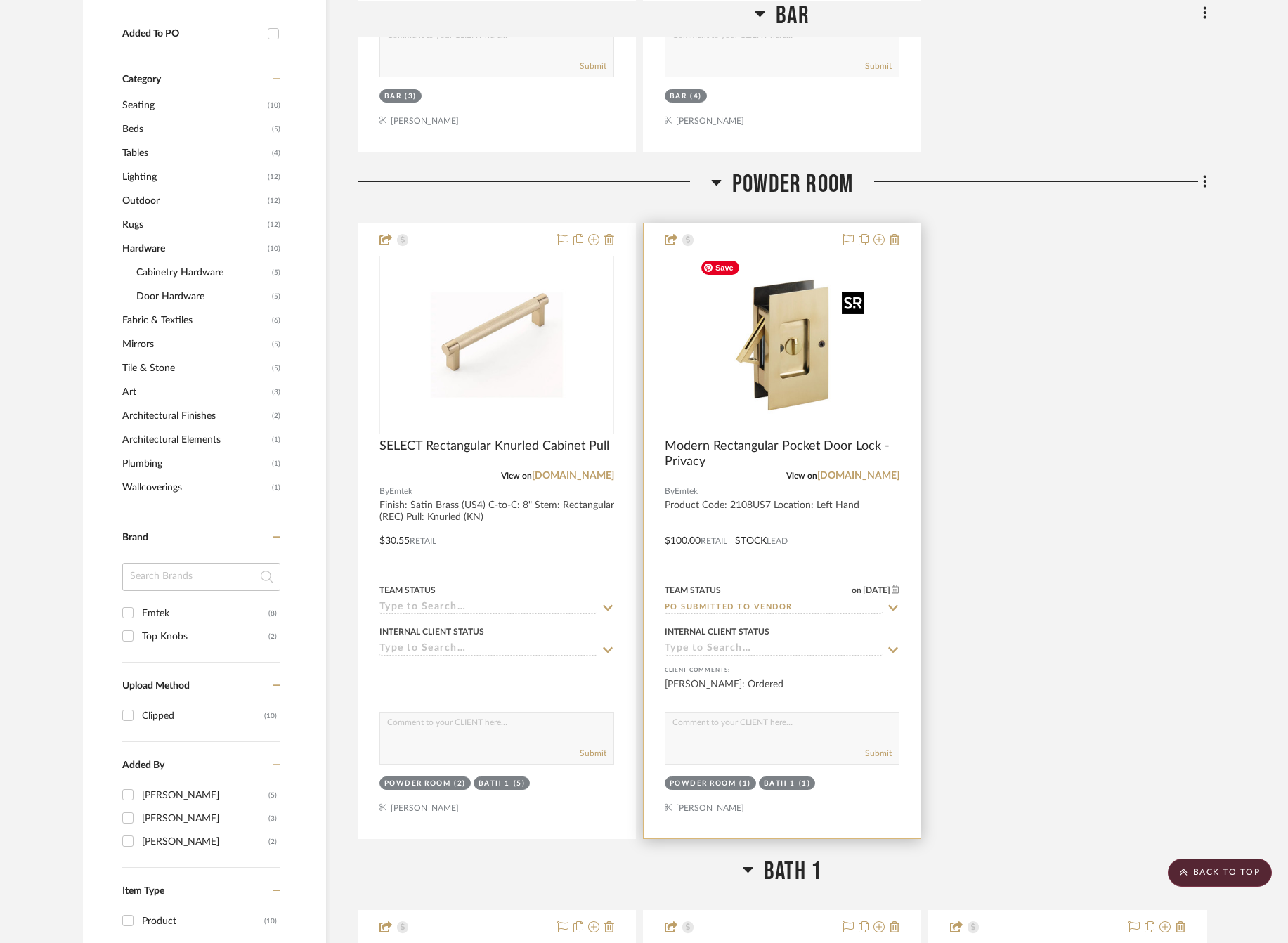
click at [754, 368] on img "0" at bounding box center [782, 344] width 175 height 175
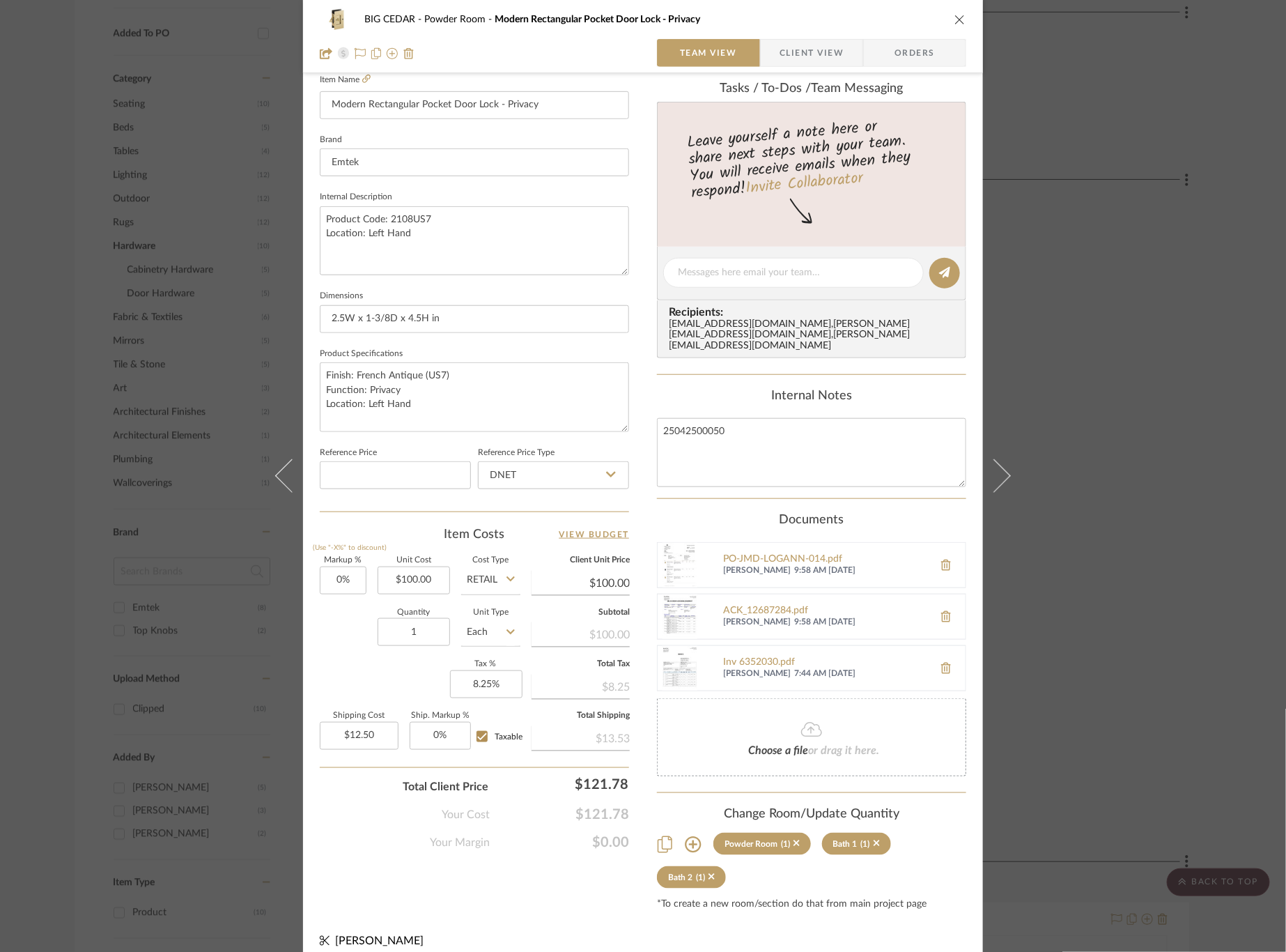
scroll to position [48, 0]
click at [941, 666] on icon at bounding box center [945, 671] width 9 height 11
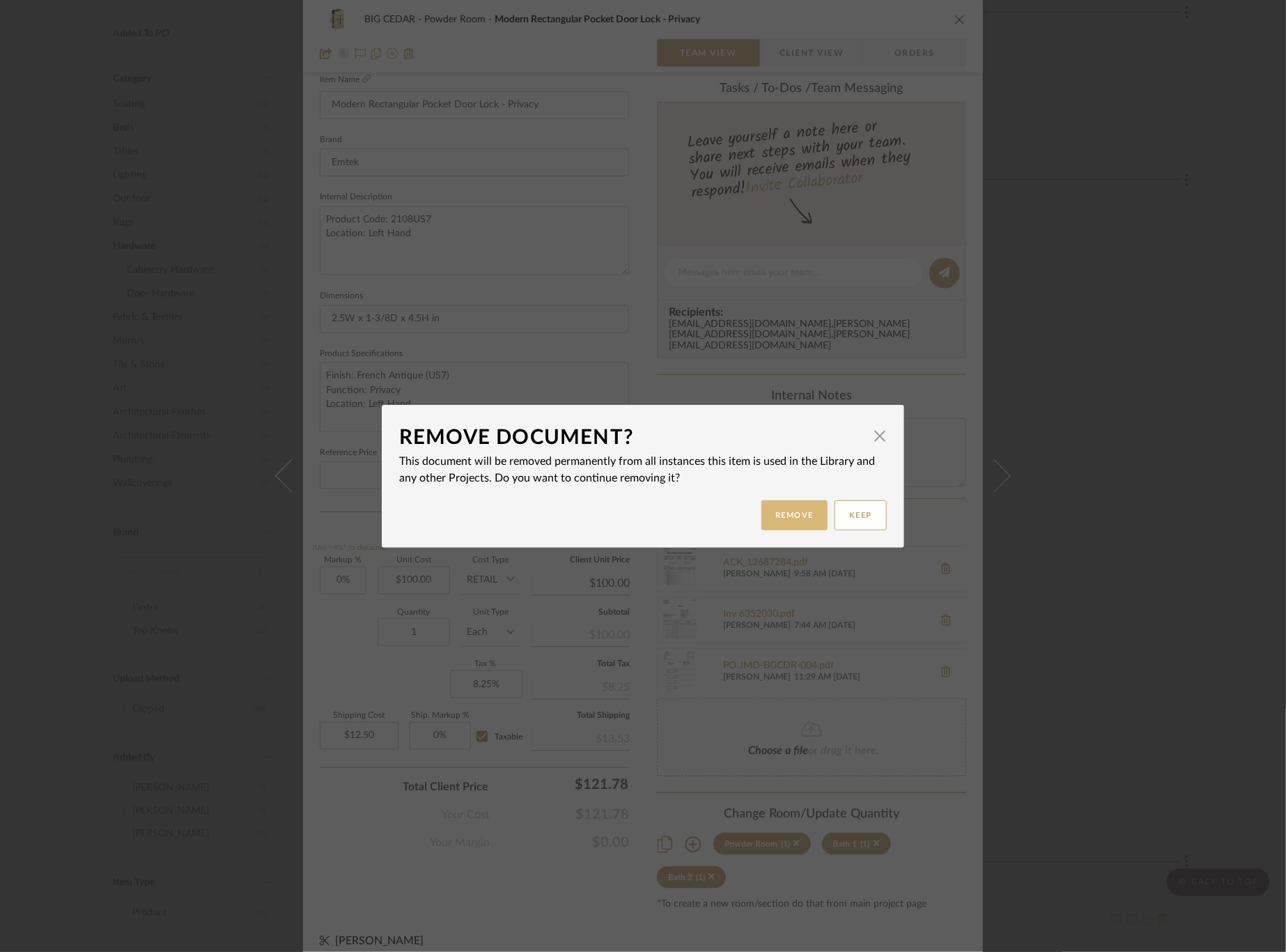
click at [795, 517] on button "Remove" at bounding box center [794, 515] width 66 height 30
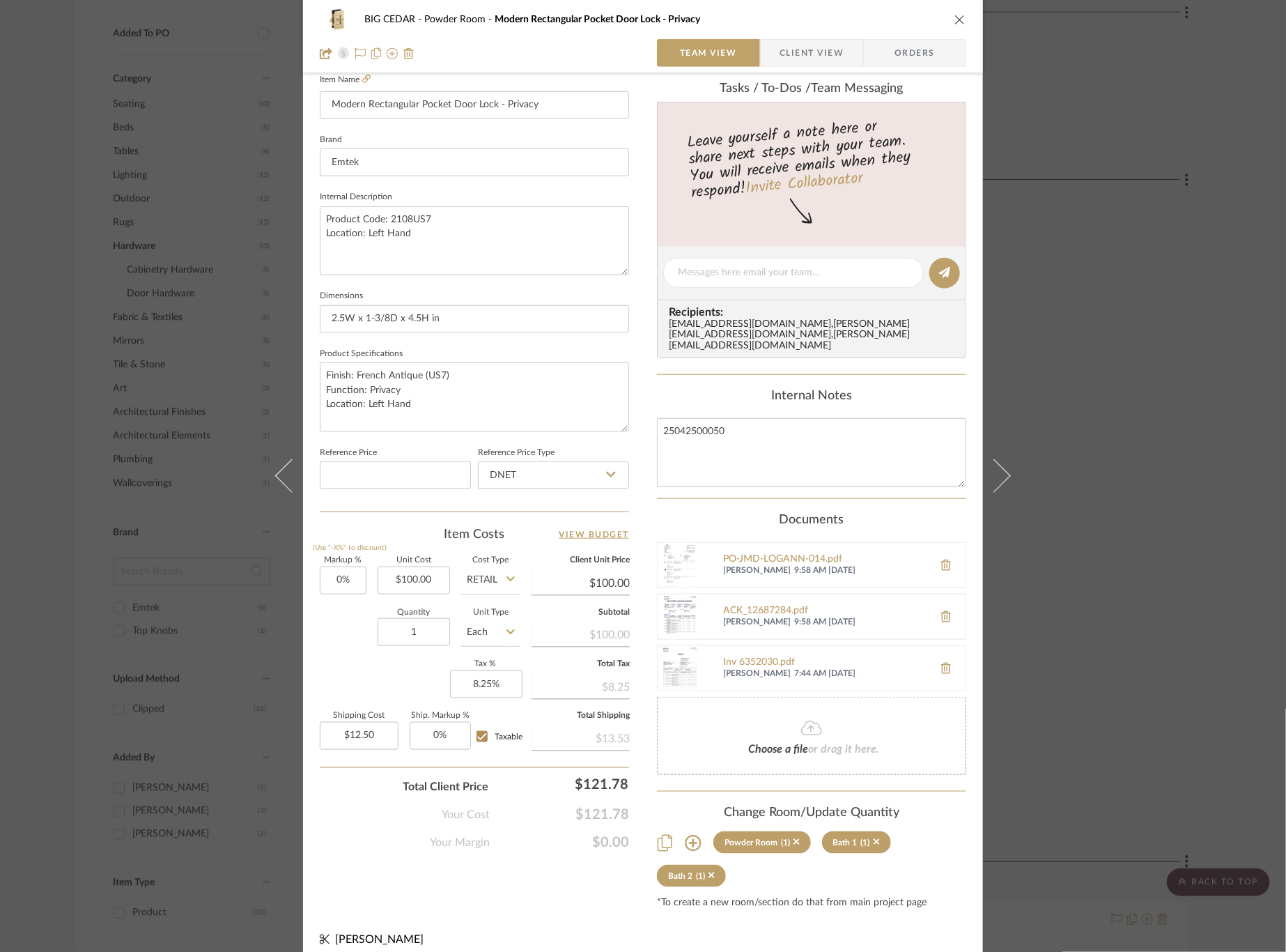
scroll to position [389, 0]
click at [1112, 419] on div "BIG CEDAR Powder Room Modern Rectangular Pocket Door Lock - Privacy Team View C…" at bounding box center [643, 476] width 1286 height 952
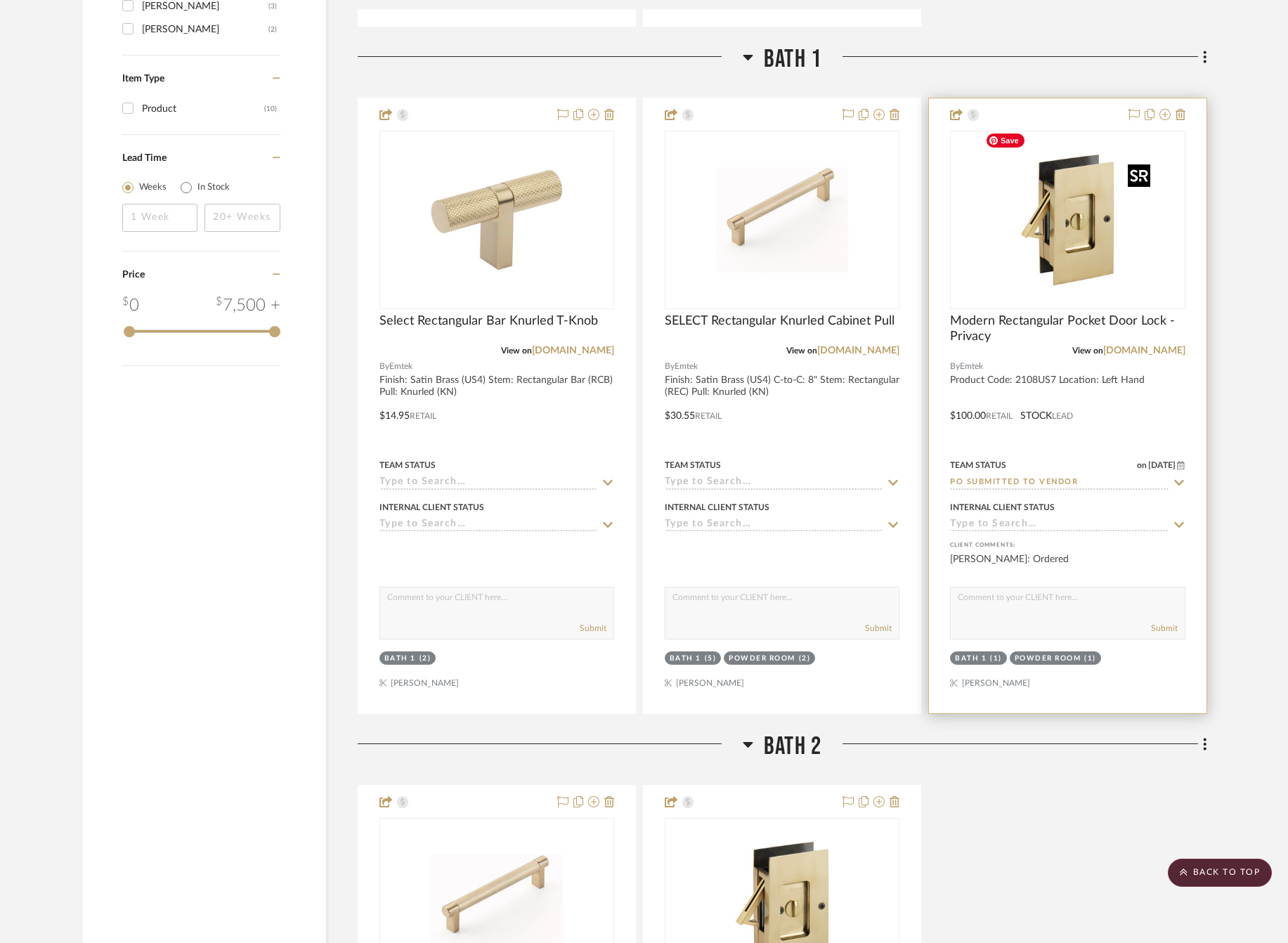
click at [1095, 261] on img "0" at bounding box center [1066, 219] width 175 height 175
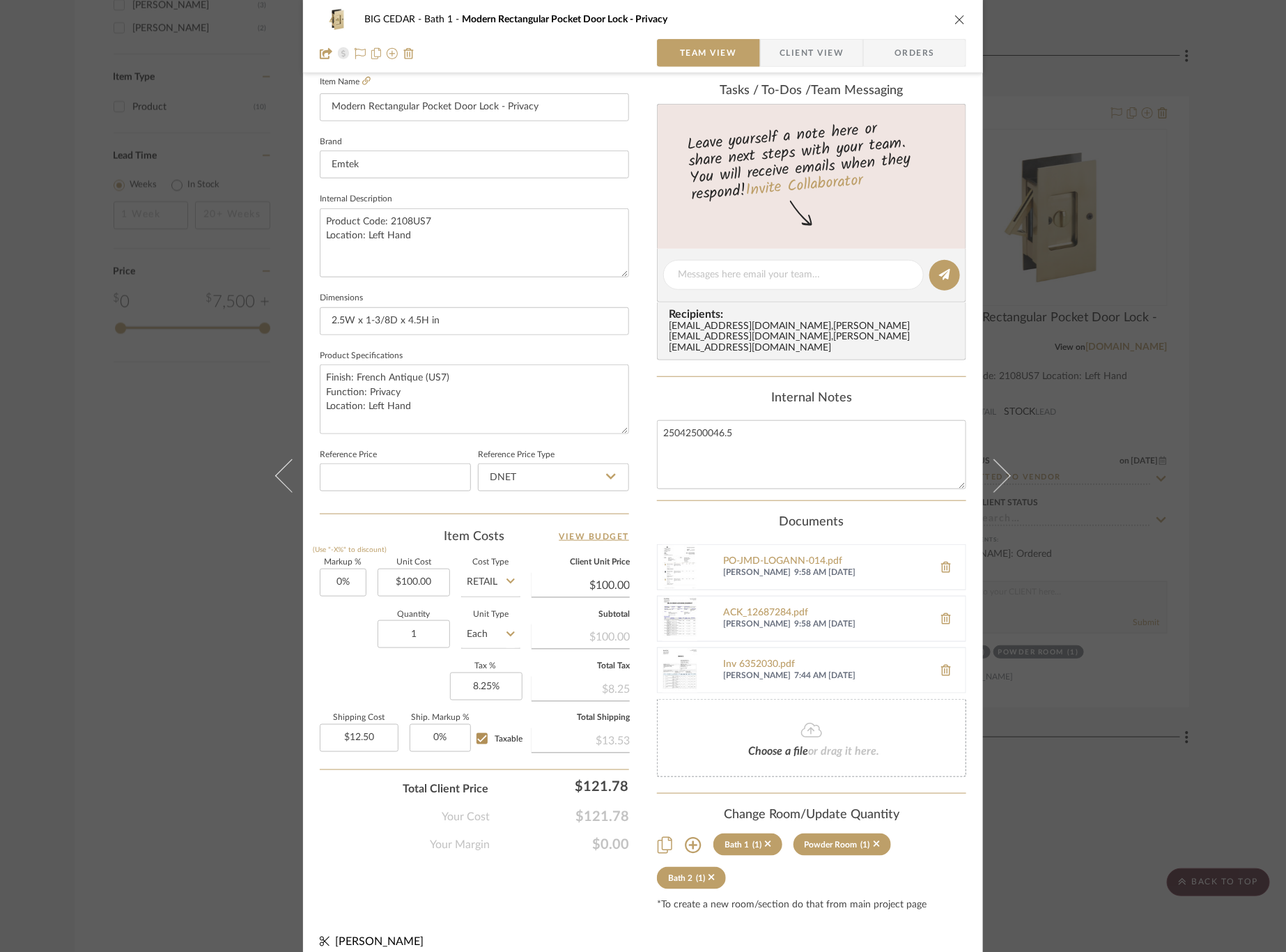
click at [1133, 528] on div "BIG CEDAR Bath 1 Modern Rectangular Pocket Door Lock - Privacy Team View Client…" at bounding box center [643, 476] width 1286 height 952
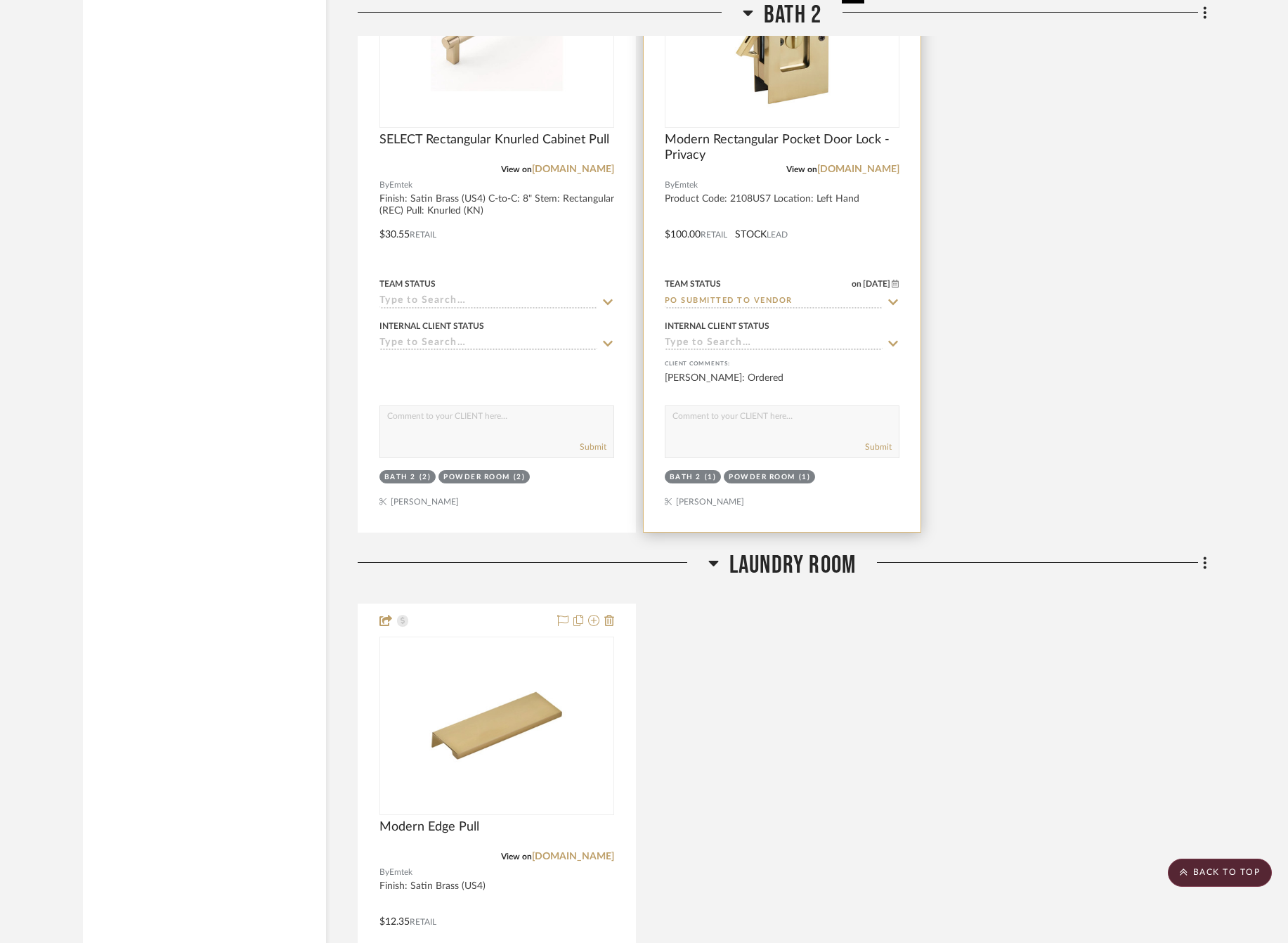
click at [767, 103] on img "0" at bounding box center [782, 38] width 175 height 175
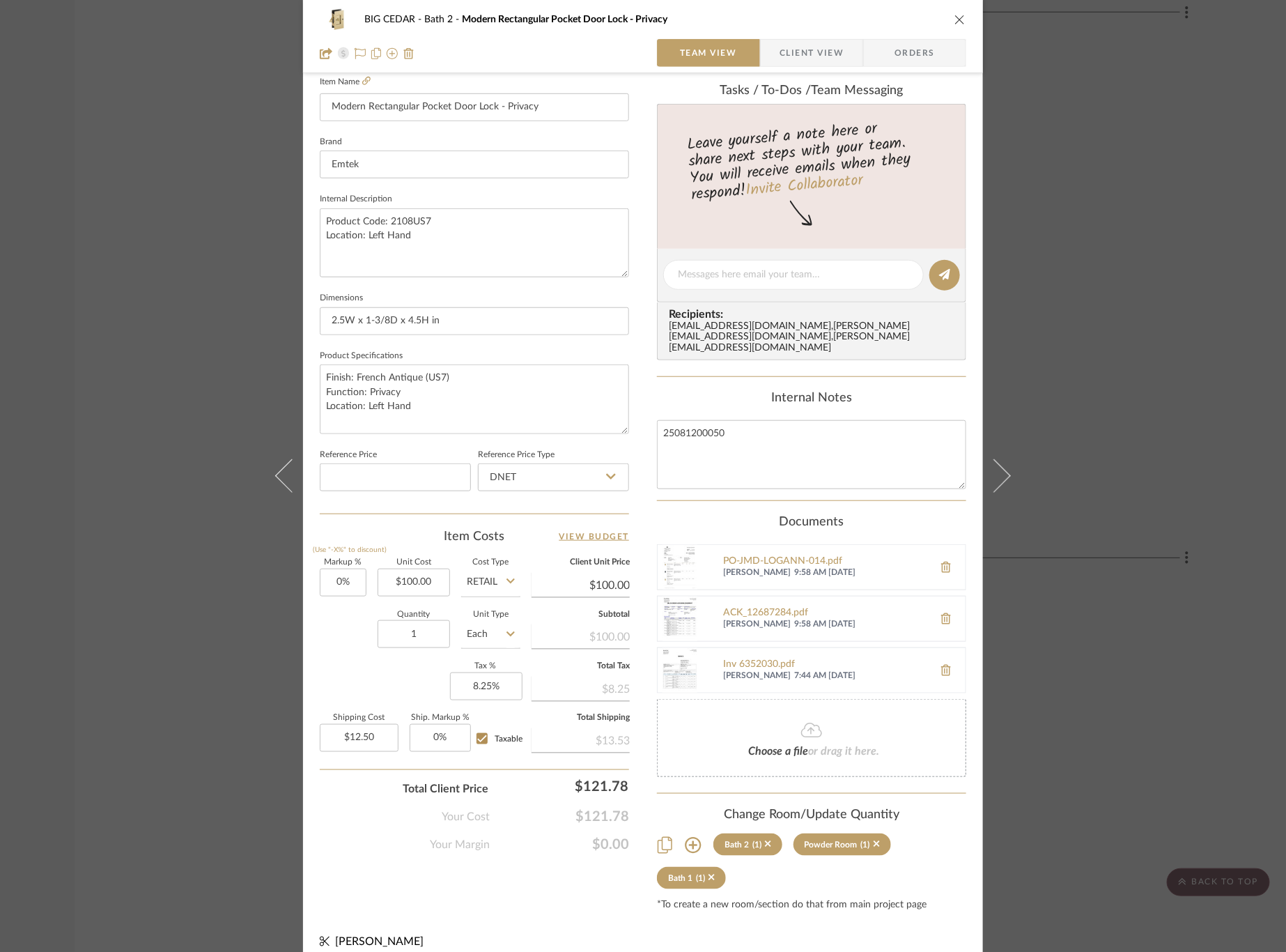
click at [1100, 562] on div "BIG CEDAR Bath 2 Modern Rectangular Pocket Door Lock - Privacy Team View Client…" at bounding box center [643, 476] width 1286 height 952
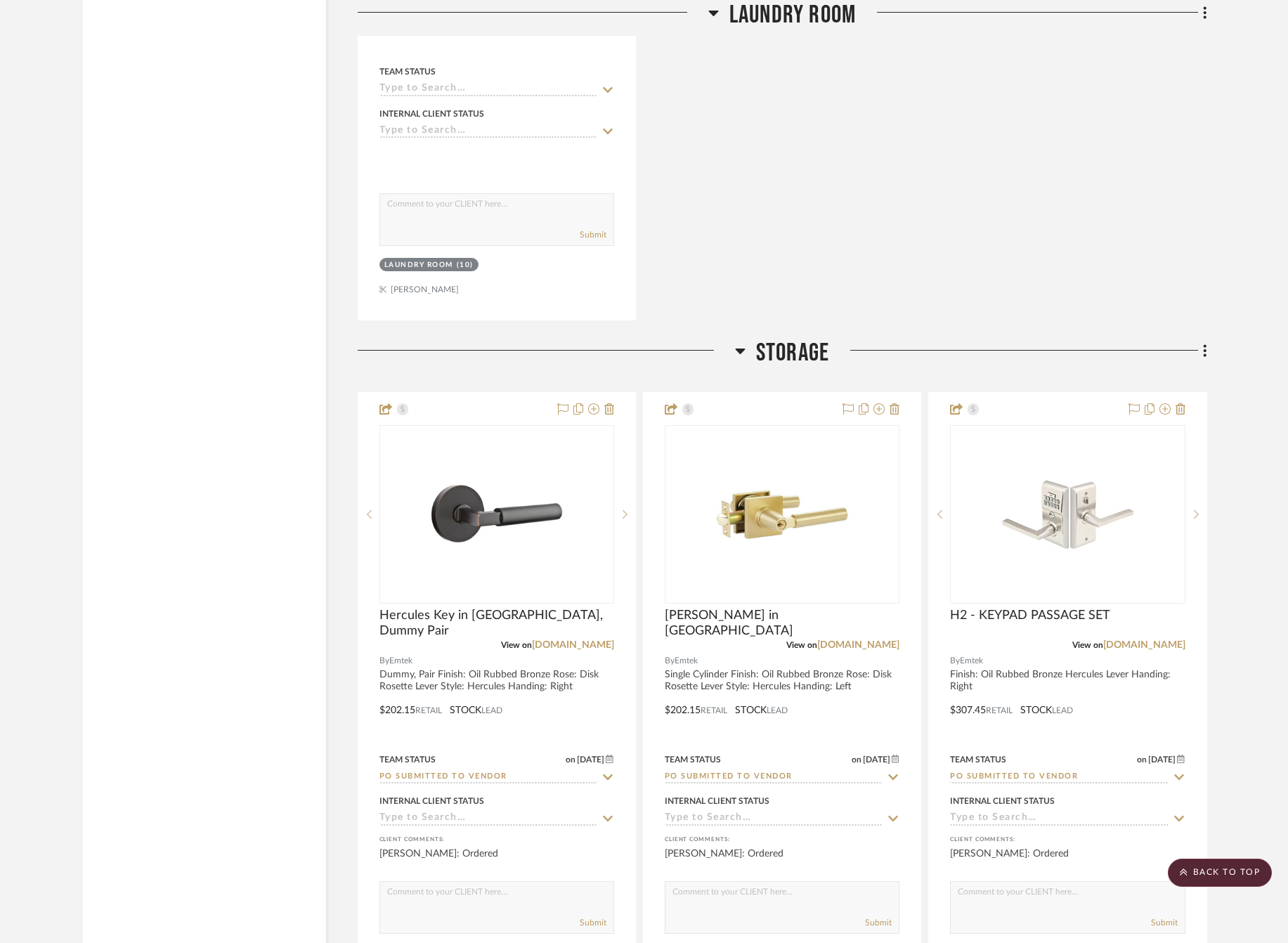
scroll to position [3585, 7]
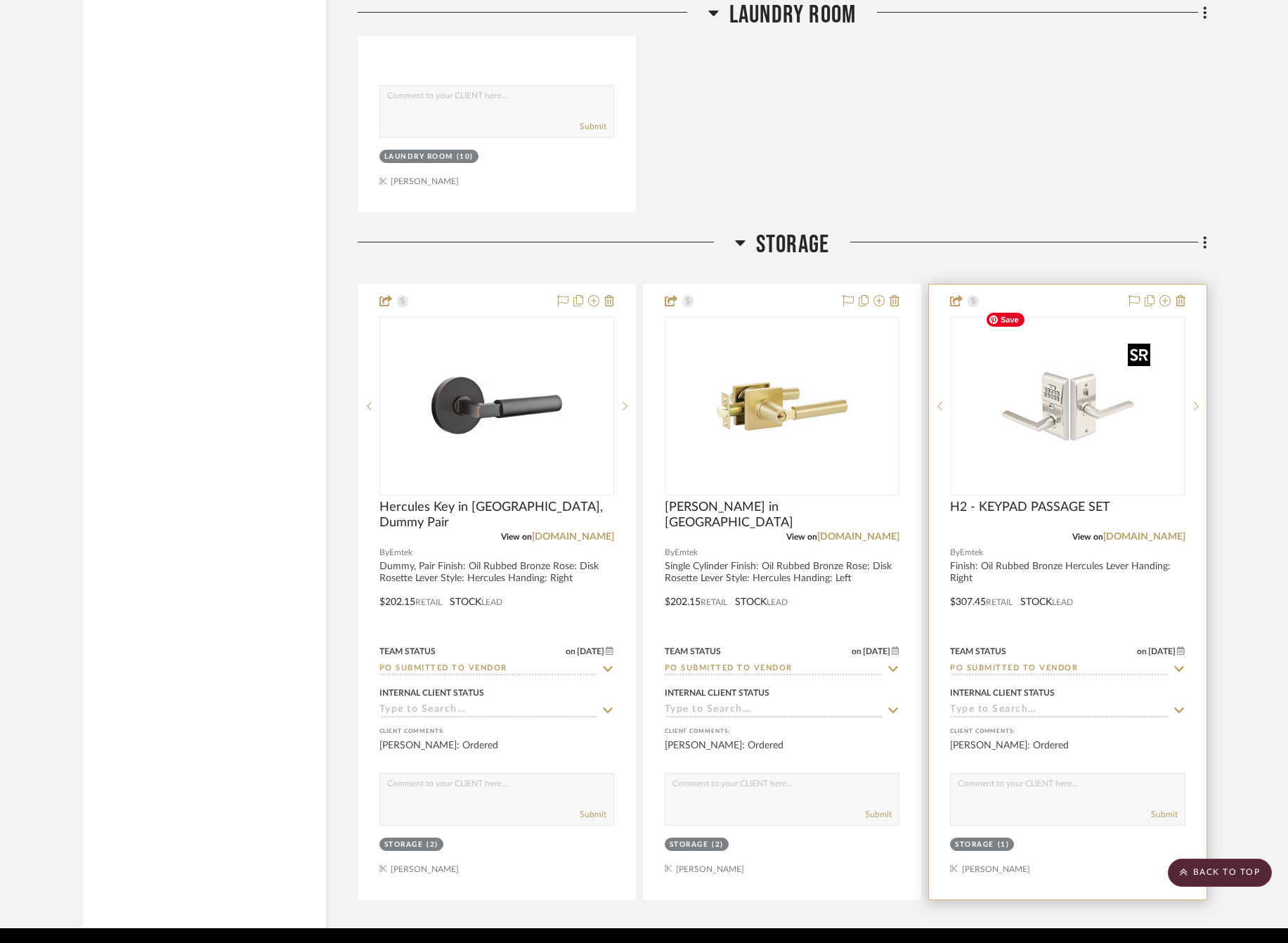
click at [1015, 391] on img "0" at bounding box center [1066, 406] width 175 height 175
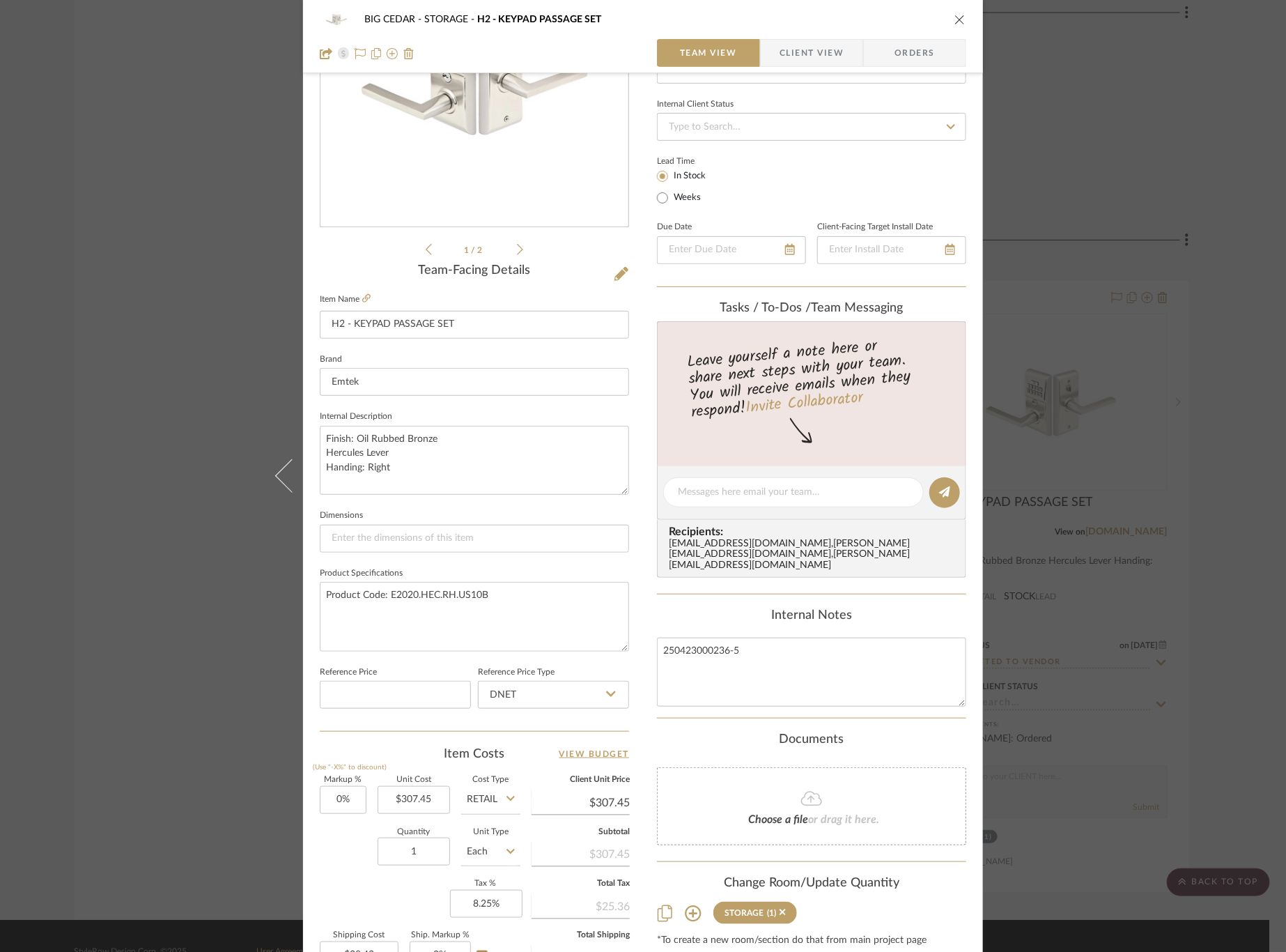
scroll to position [239, 0]
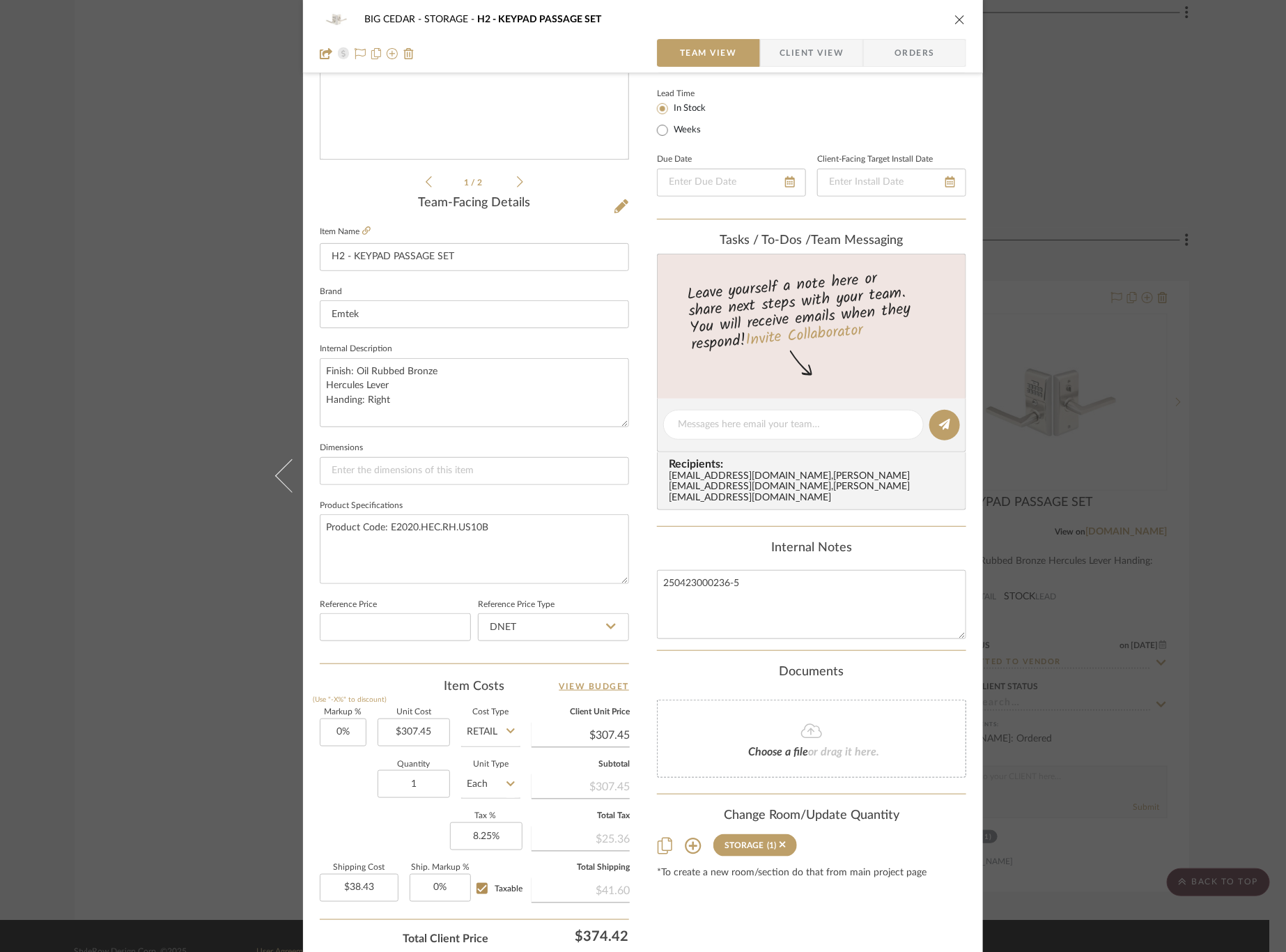
click at [1121, 512] on div "BIG CEDAR STORAGE H2 - KEYPAD PASSAGE SET Team View Client View Orders 1 / 2 Te…" at bounding box center [643, 476] width 1286 height 952
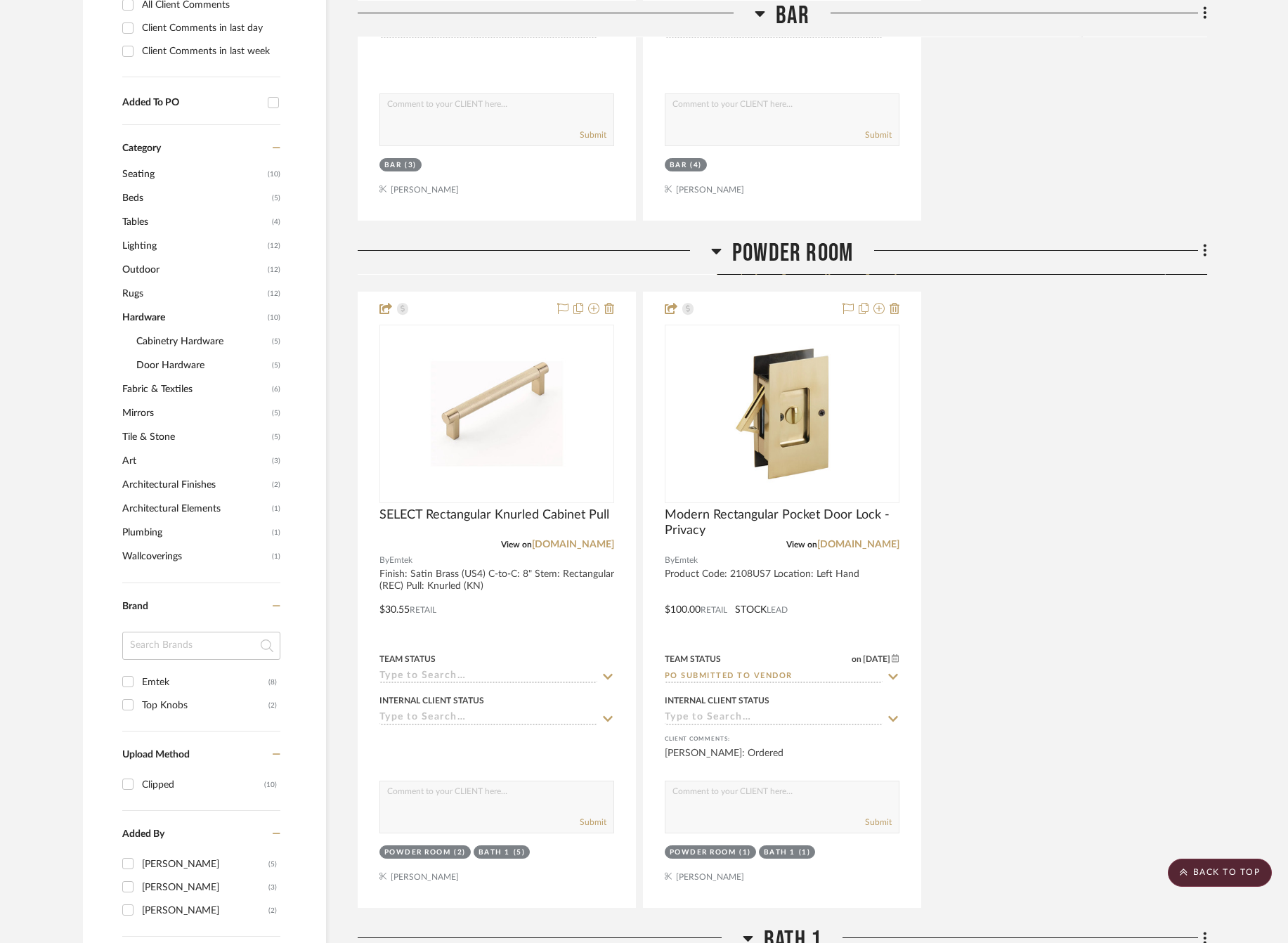
scroll to position [821, 7]
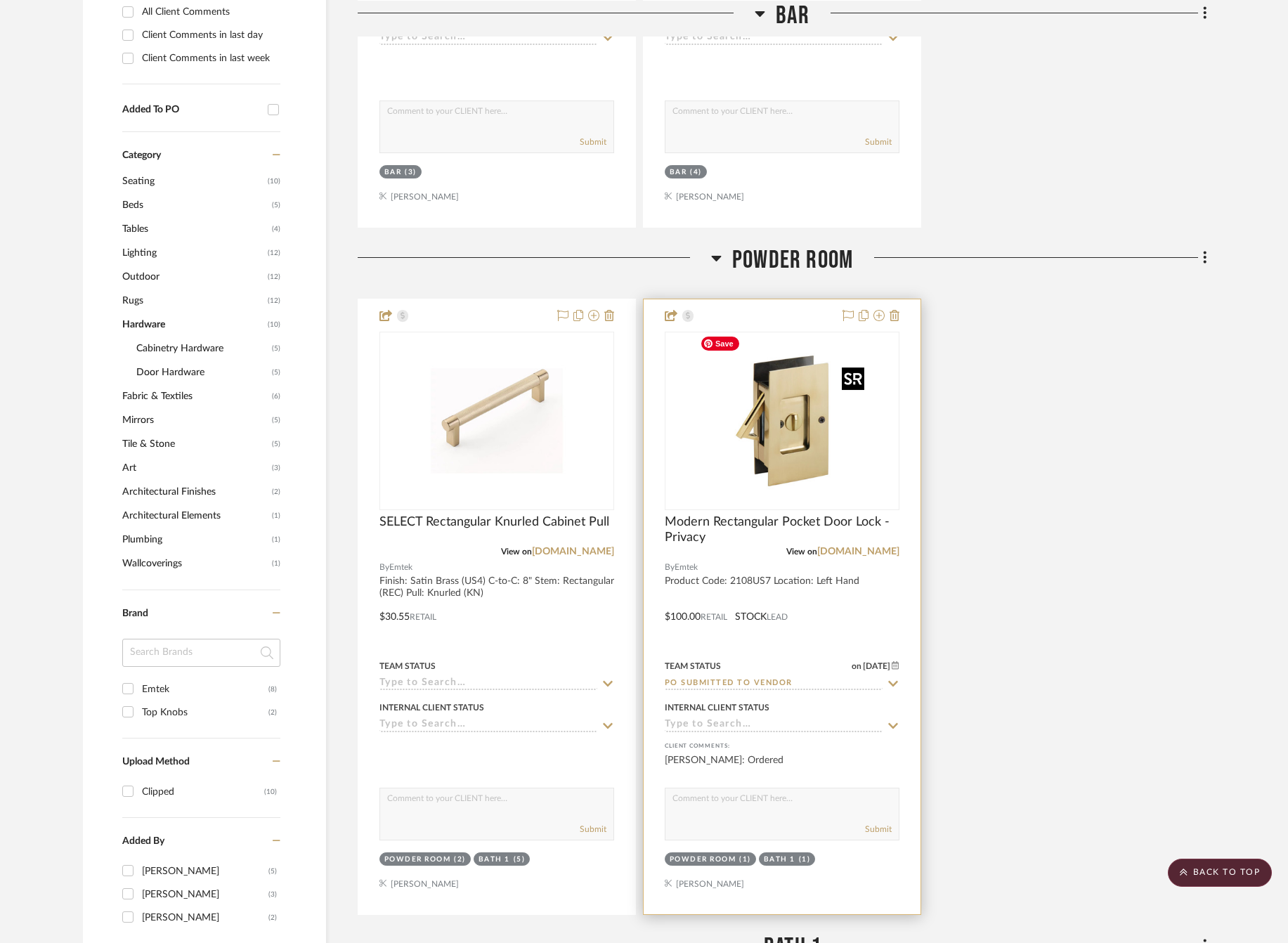
click at [829, 428] on img "0" at bounding box center [782, 420] width 175 height 175
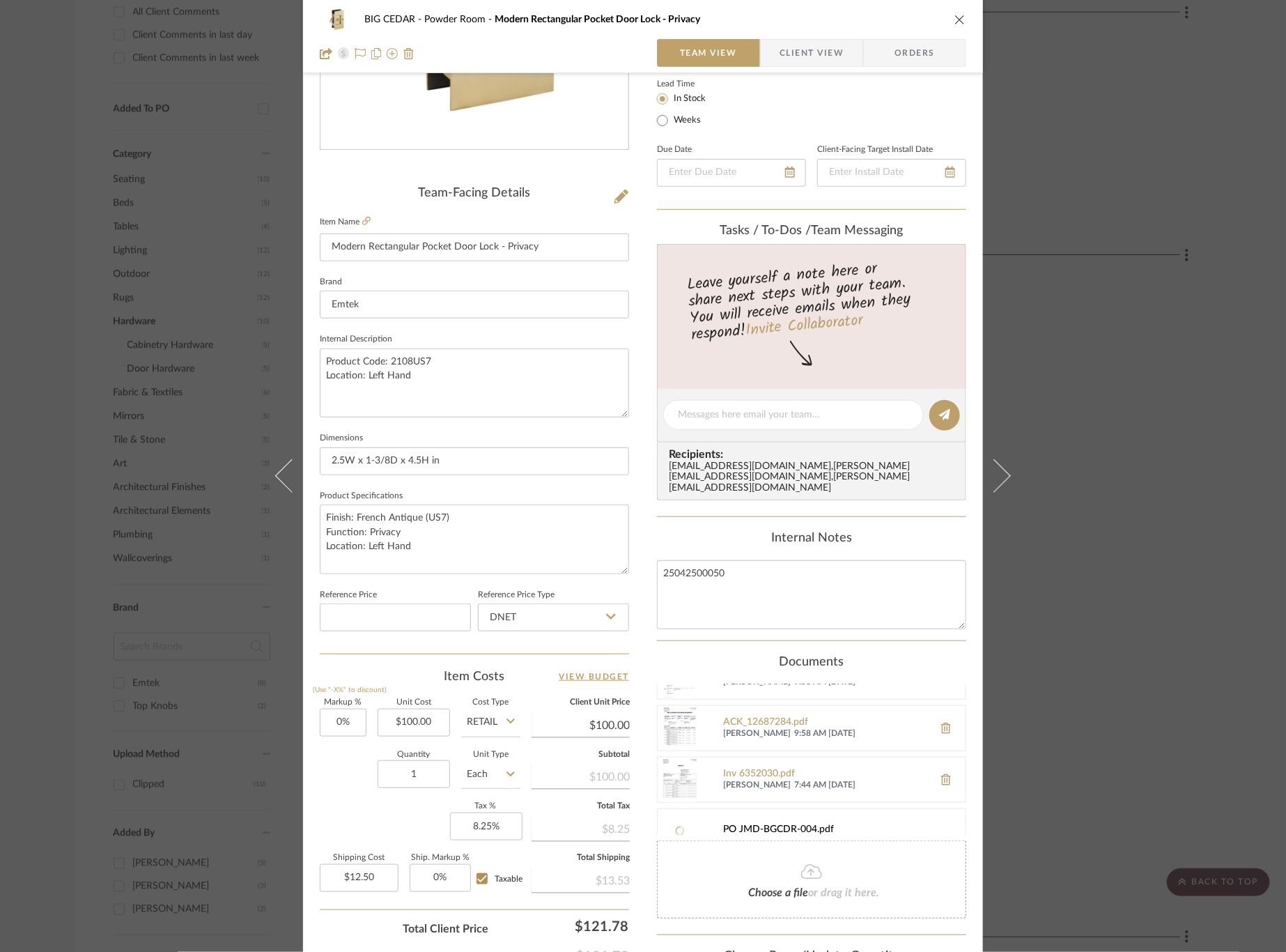
scroll to position [48, 0]
click at [1151, 529] on div "BIG CEDAR Powder Room Modern Rectangular Pocket Door Lock - Privacy Team View C…" at bounding box center [643, 476] width 1286 height 952
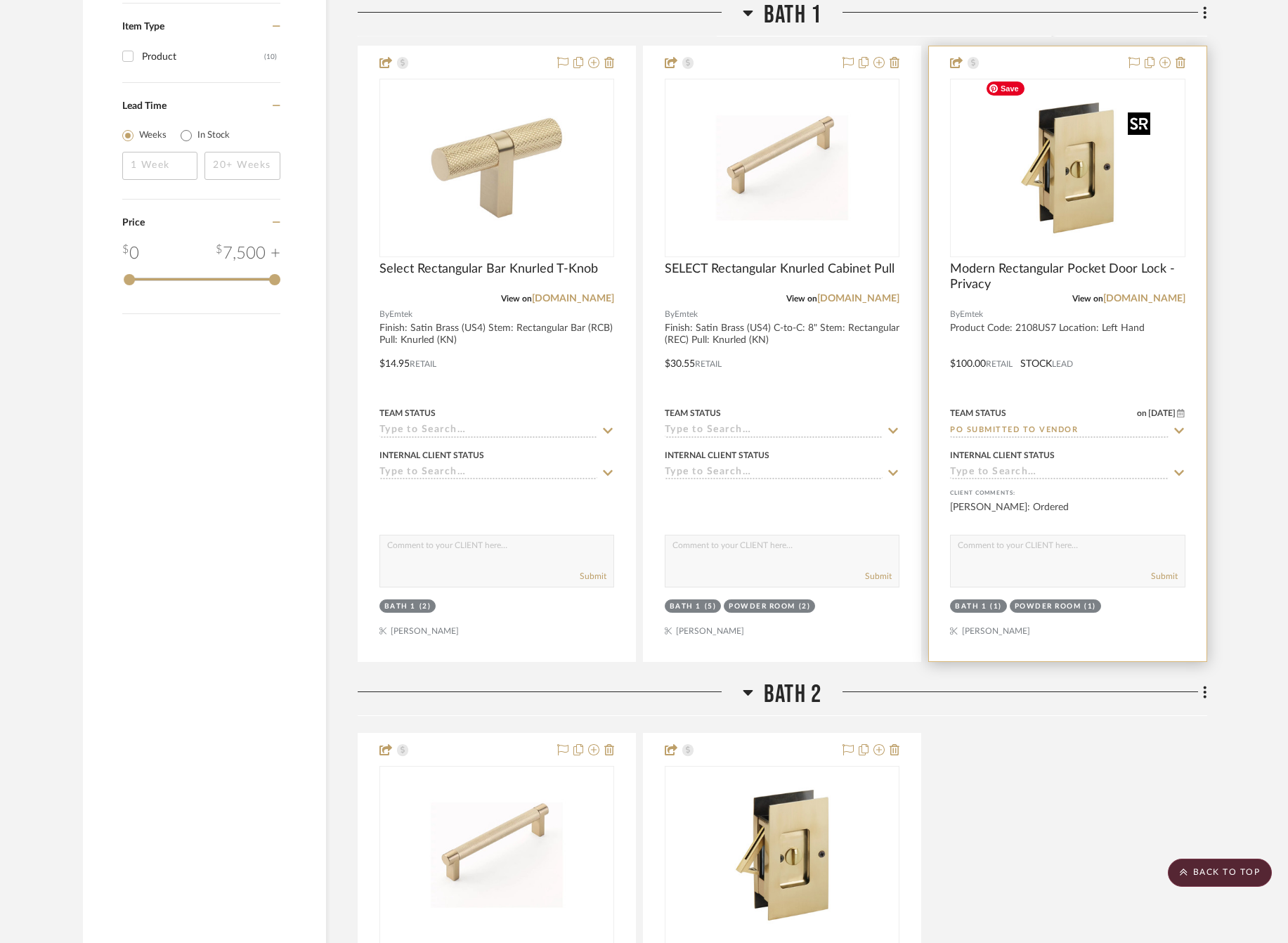
click at [1074, 150] on img "0" at bounding box center [1066, 167] width 175 height 175
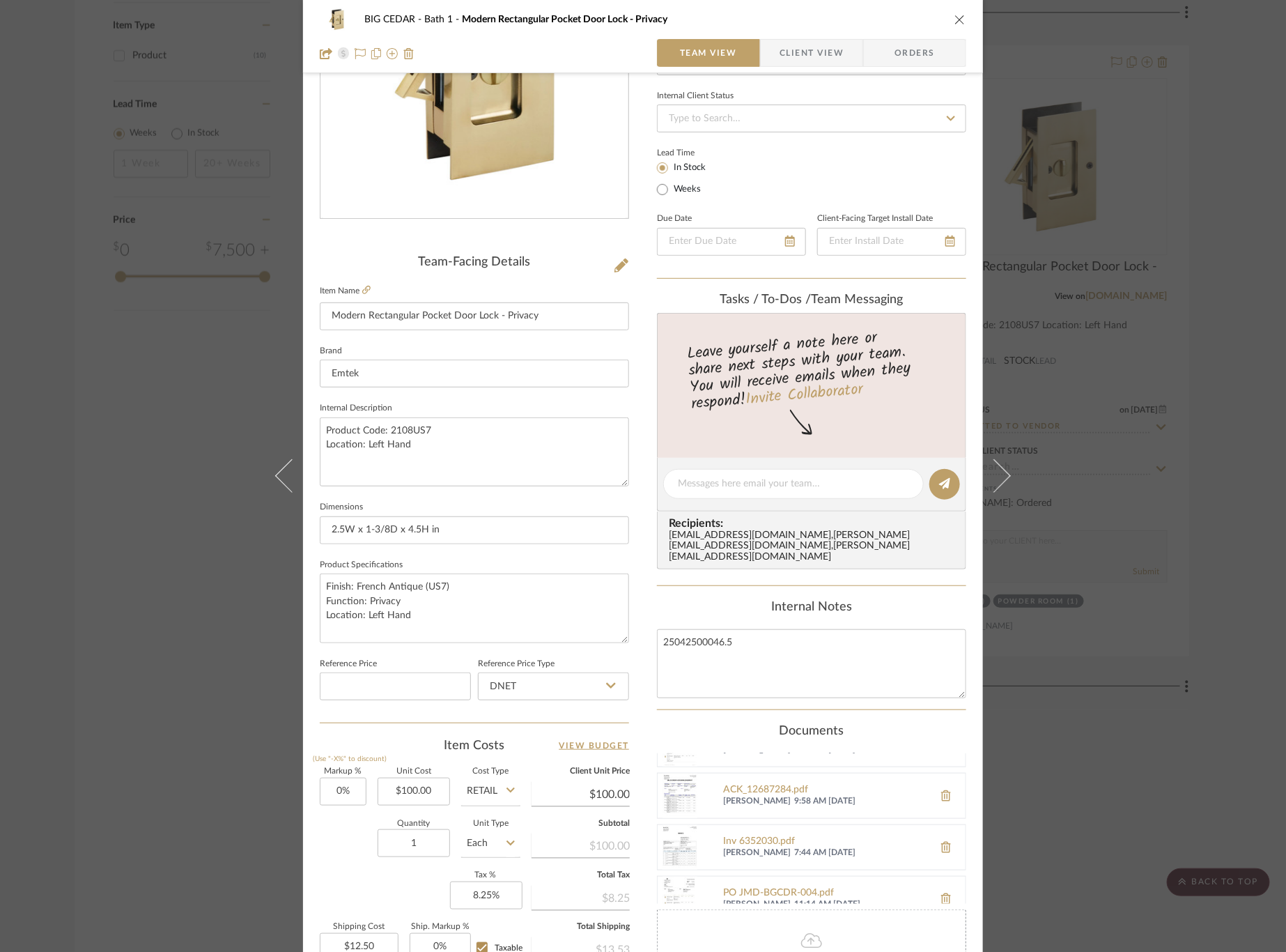
scroll to position [100, 0]
click at [941, 825] on icon at bounding box center [945, 830] width 9 height 11
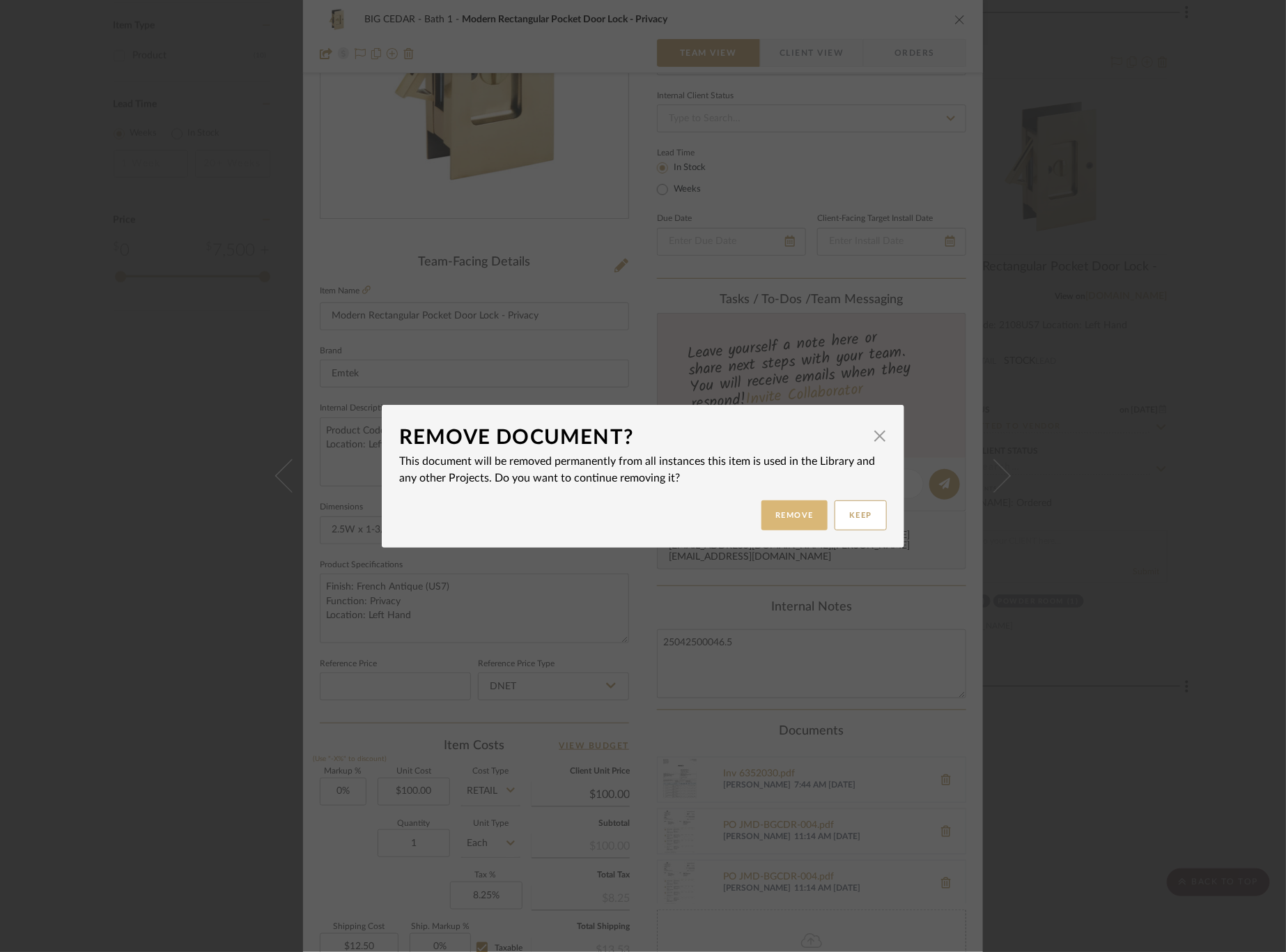
click at [779, 513] on button "Remove" at bounding box center [794, 515] width 66 height 30
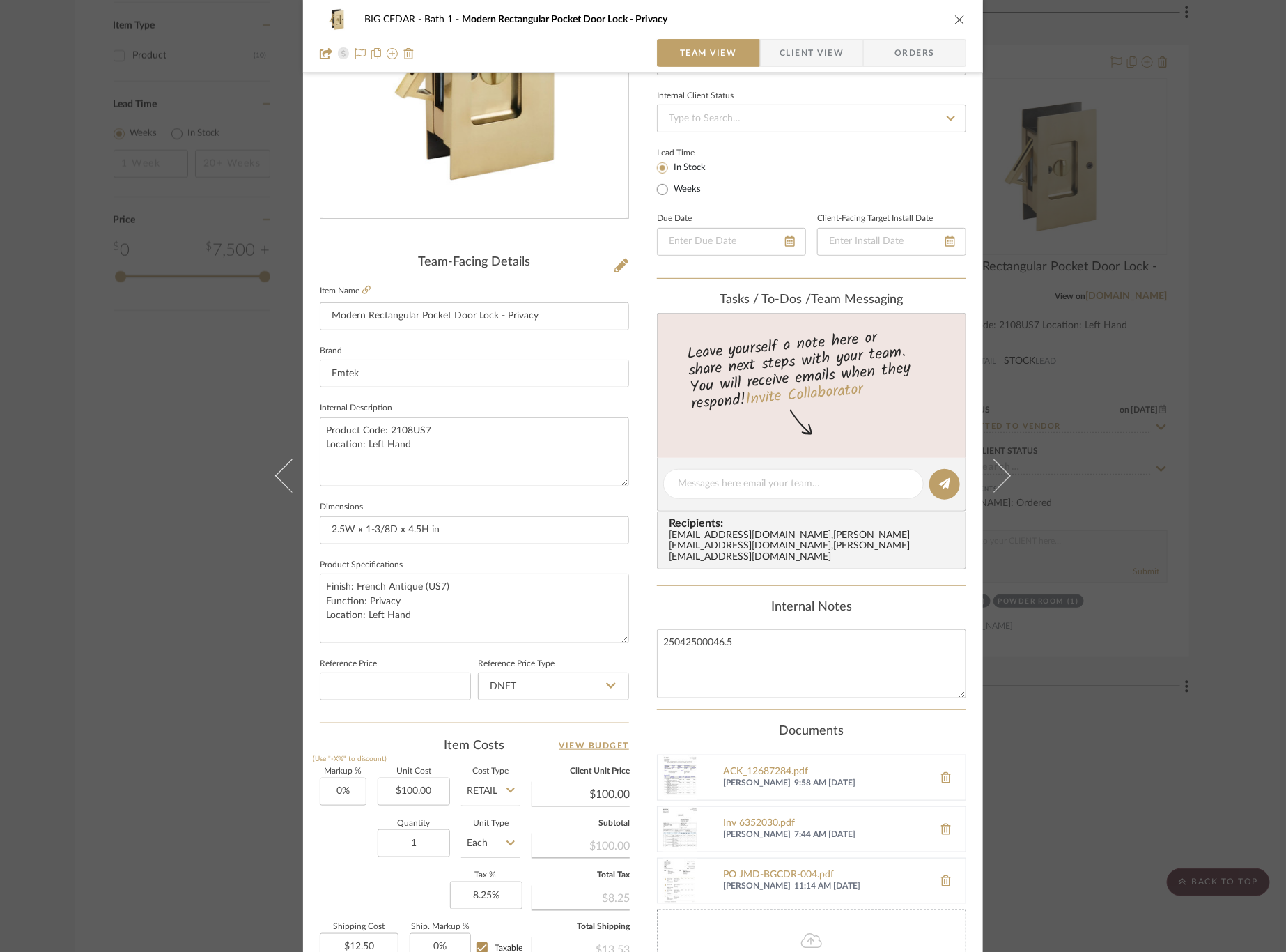
scroll to position [48, 0]
click at [1127, 799] on div "BIG CEDAR Bath 1 Modern Rectangular Pocket Door Lock - Privacy Team View Client…" at bounding box center [643, 476] width 1286 height 952
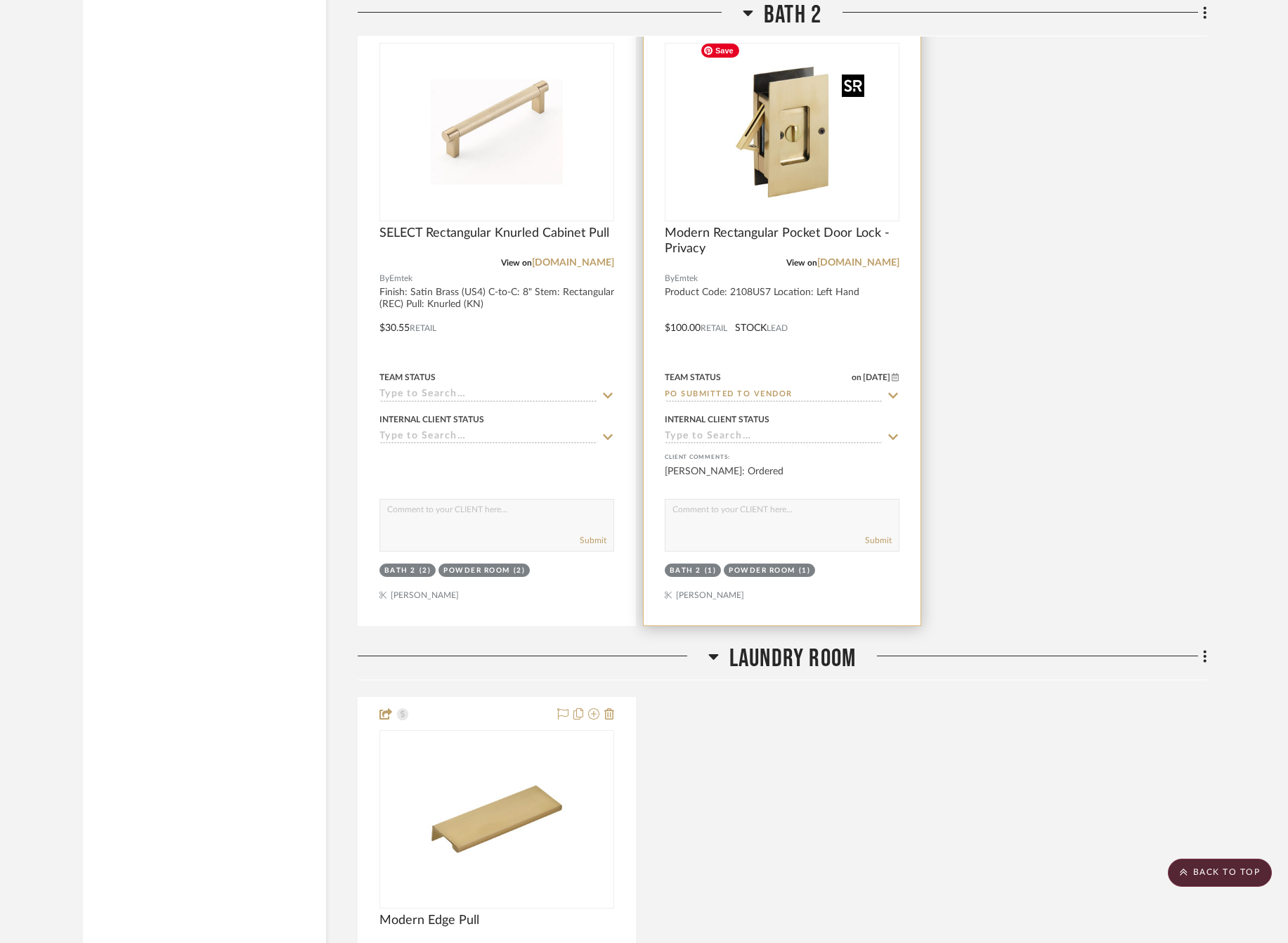
click at [766, 98] on img "0" at bounding box center [782, 131] width 175 height 175
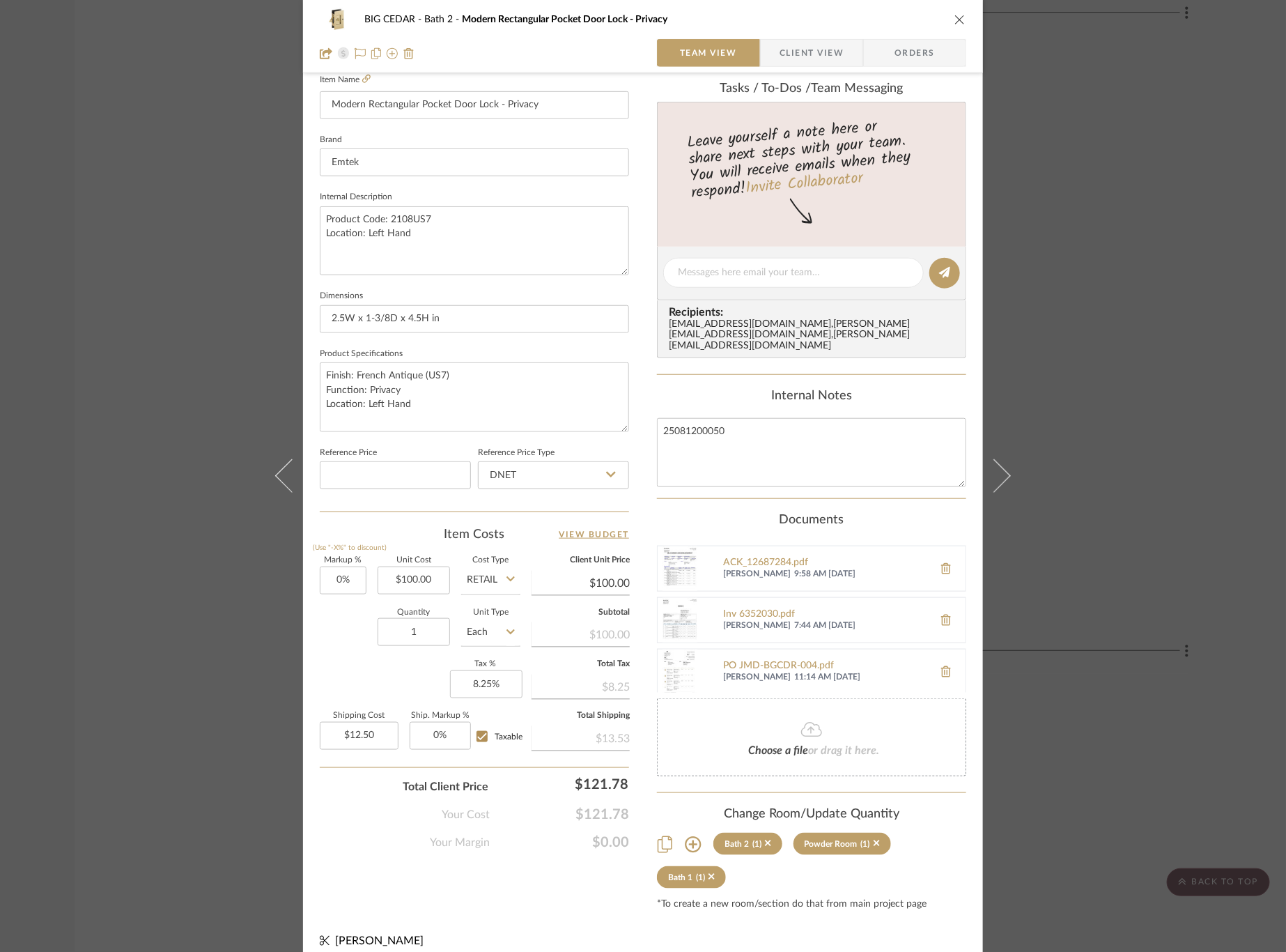
click at [1103, 434] on div "BIG CEDAR Bath 2 Modern Rectangular Pocket Door Lock - Privacy Team View Client…" at bounding box center [643, 476] width 1286 height 952
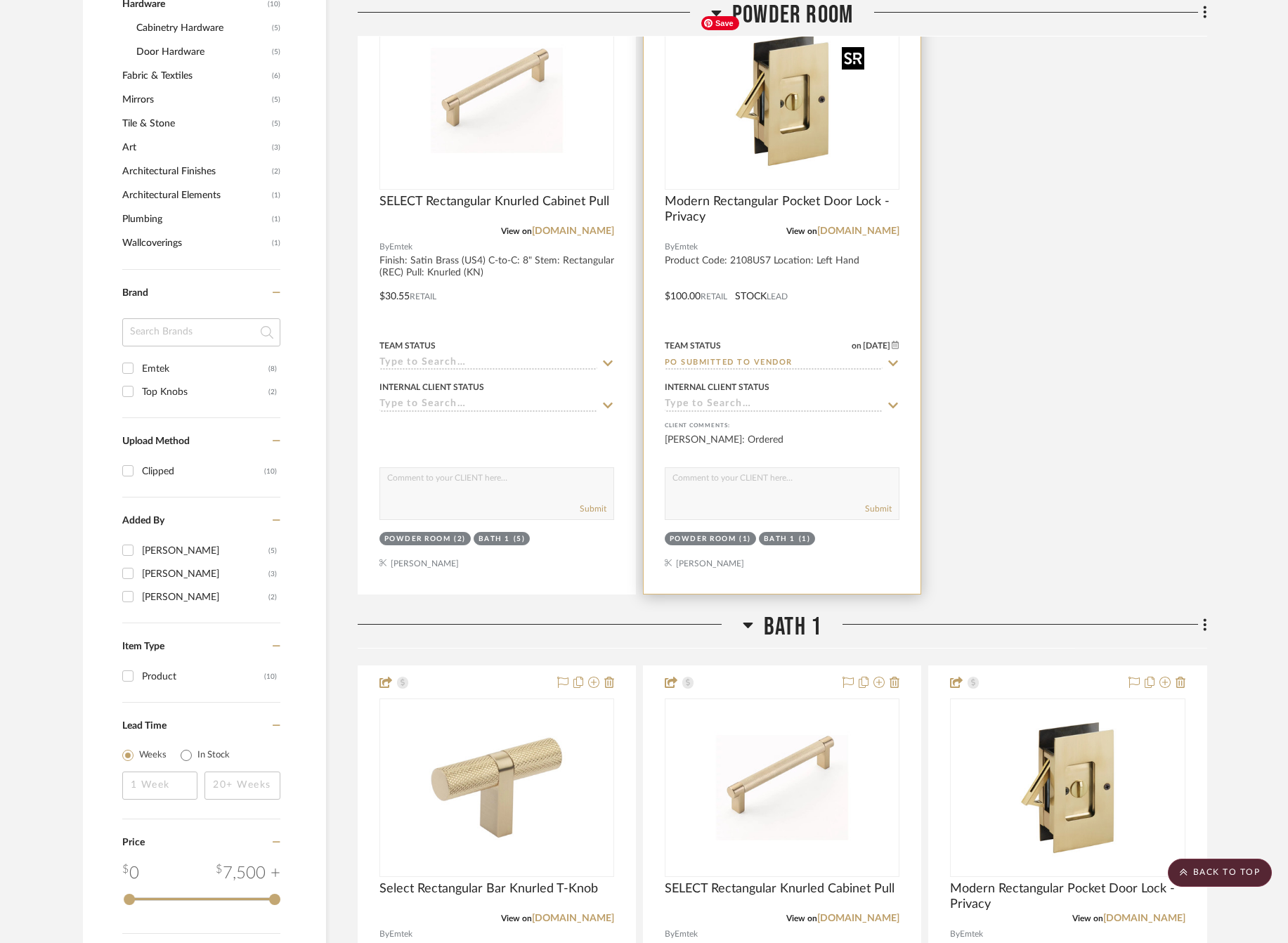
click at [811, 109] on img "0" at bounding box center [782, 100] width 175 height 175
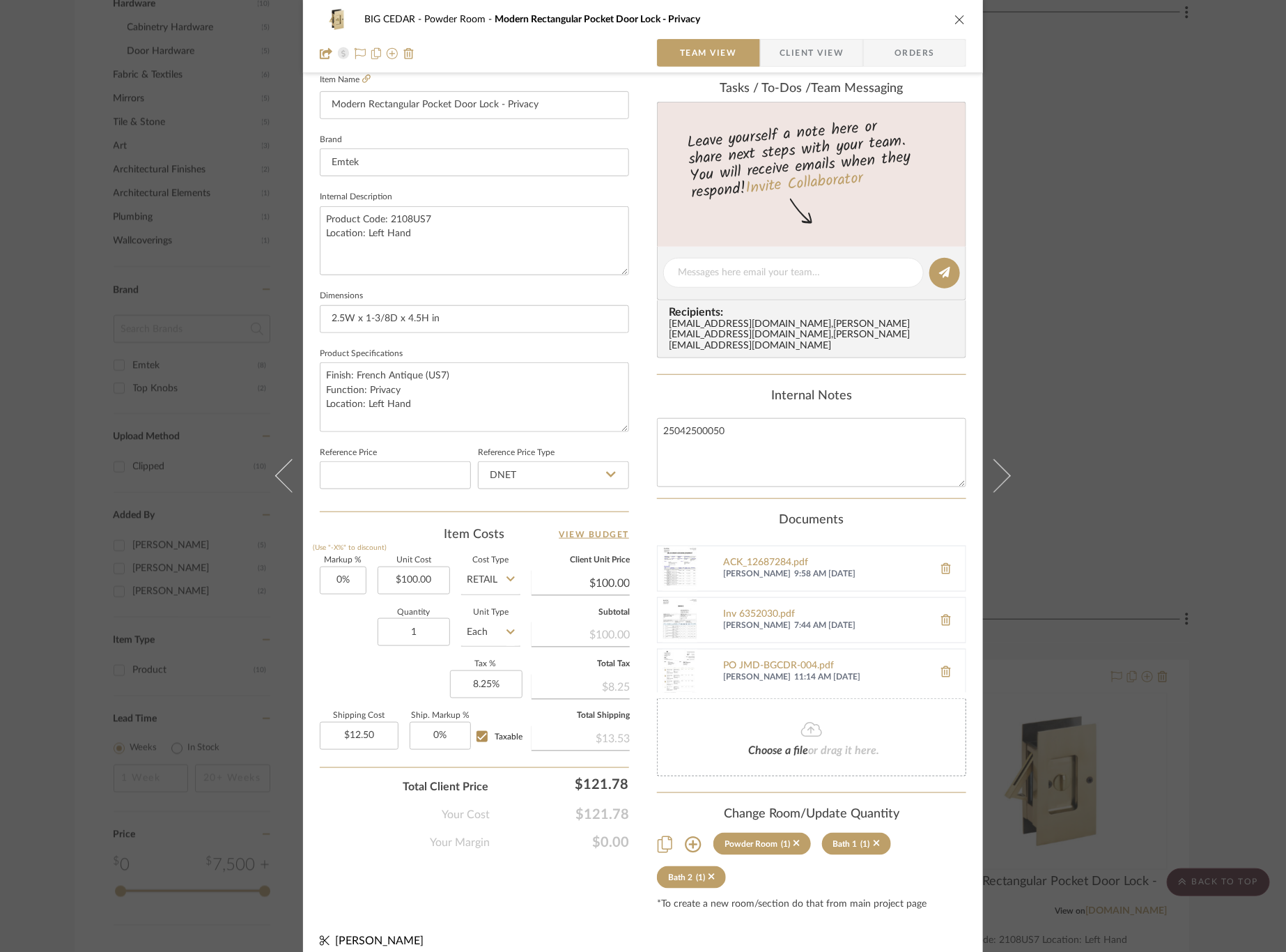
click at [1099, 496] on div "BIG CEDAR Powder Room Modern Rectangular Pocket Door Lock - Privacy Team View C…" at bounding box center [643, 476] width 1286 height 952
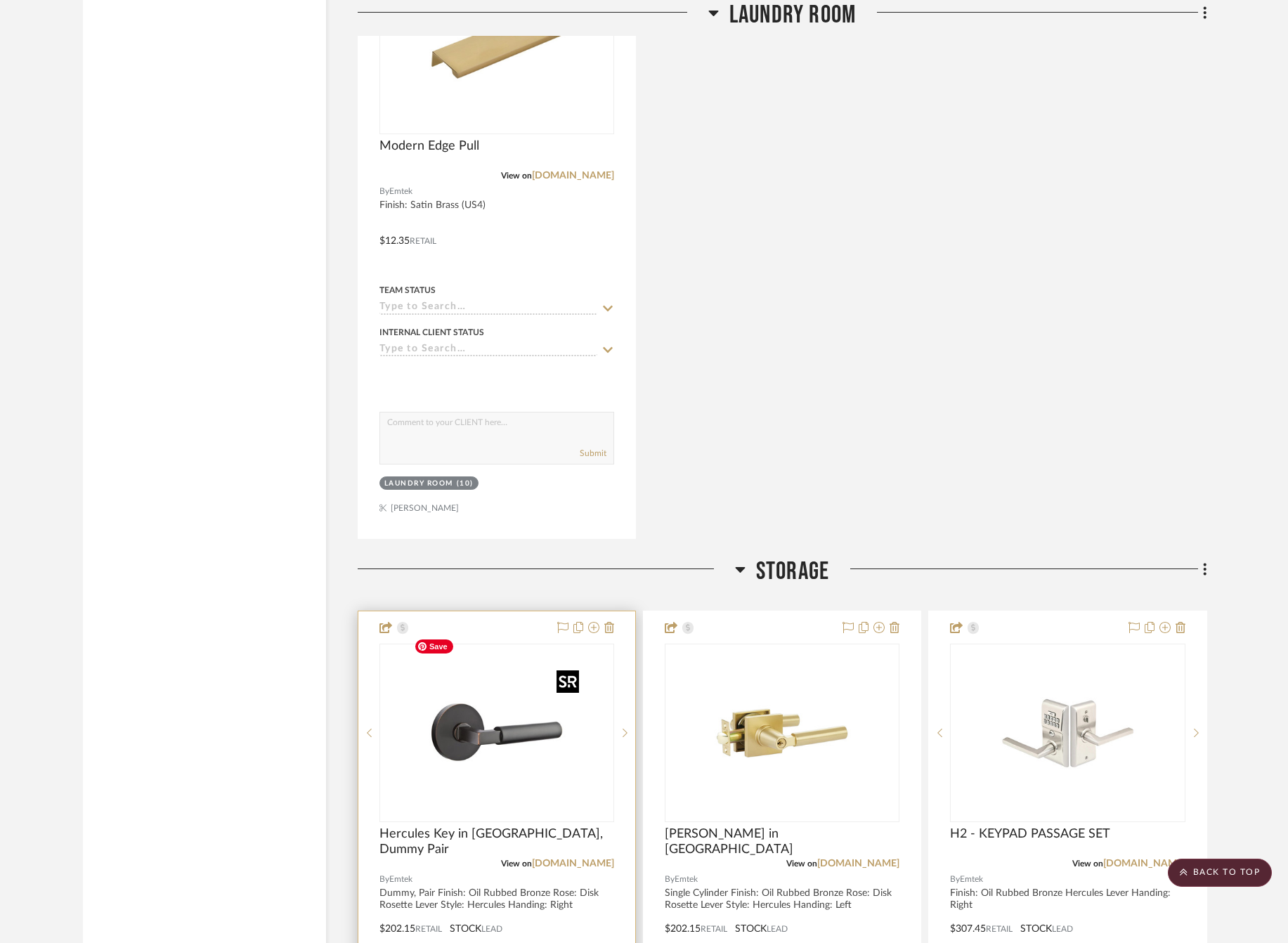
click at [462, 718] on img "0" at bounding box center [496, 732] width 175 height 175
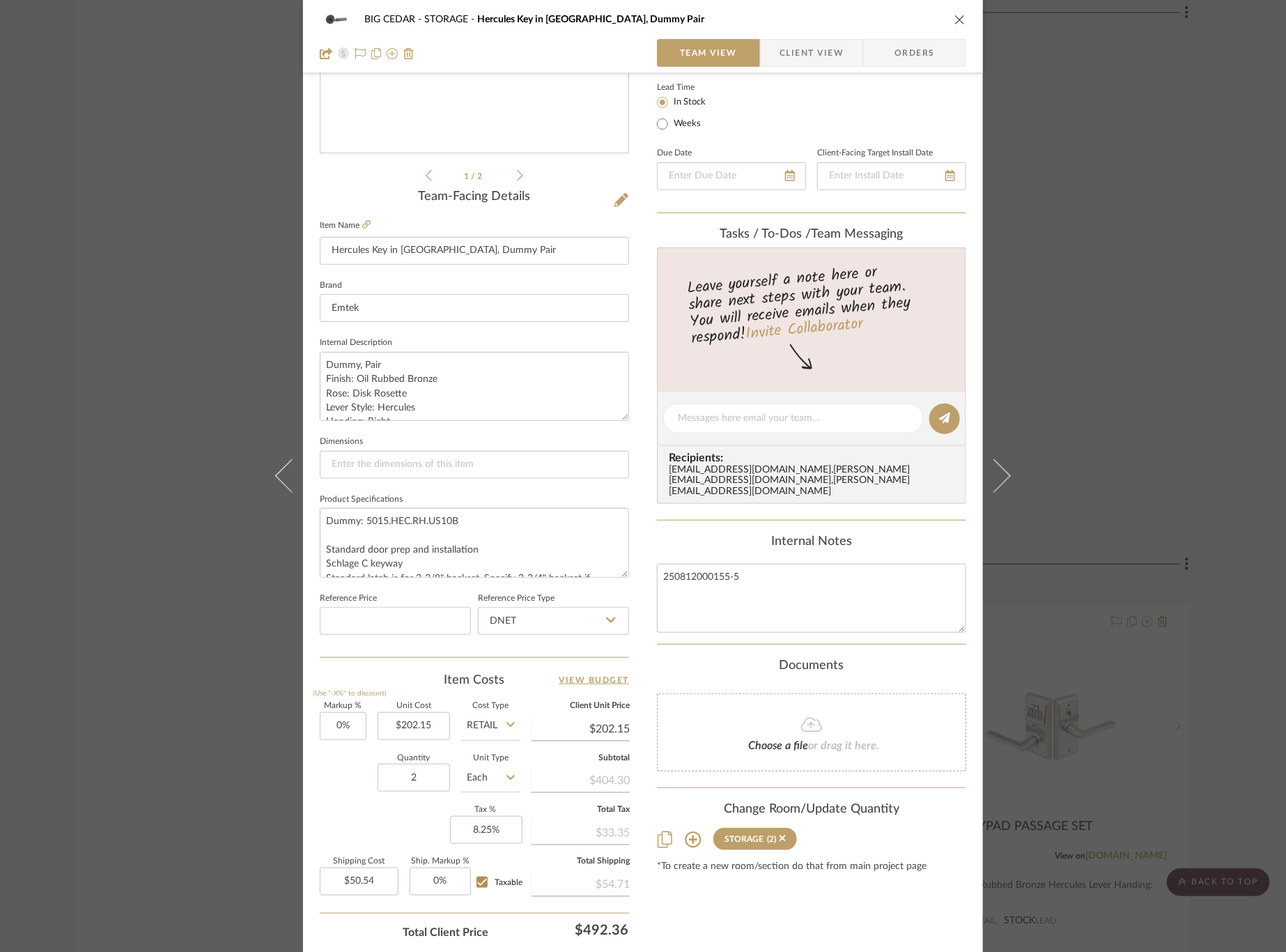
scroll to position [247, 0]
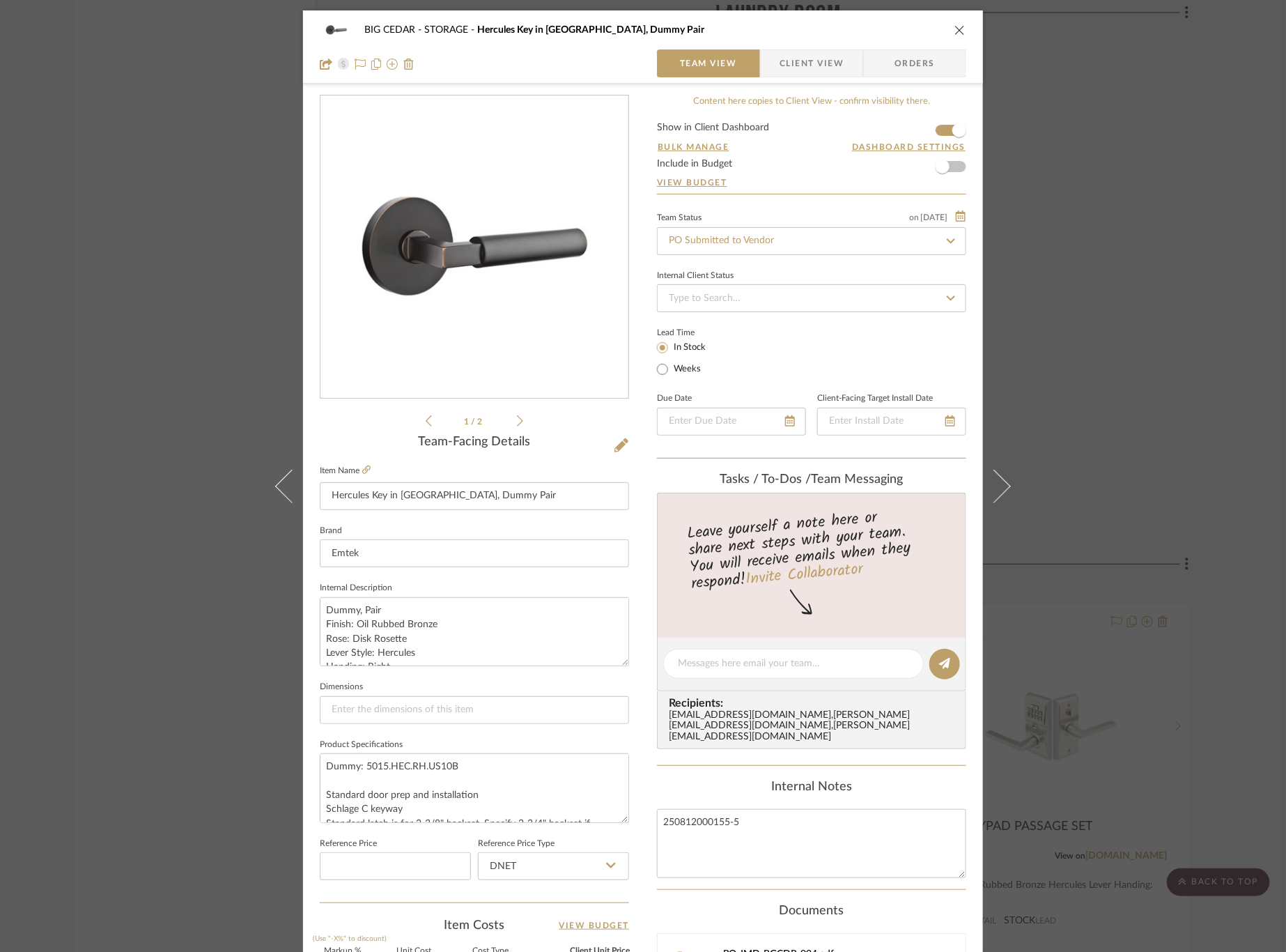
scroll to position [247, 0]
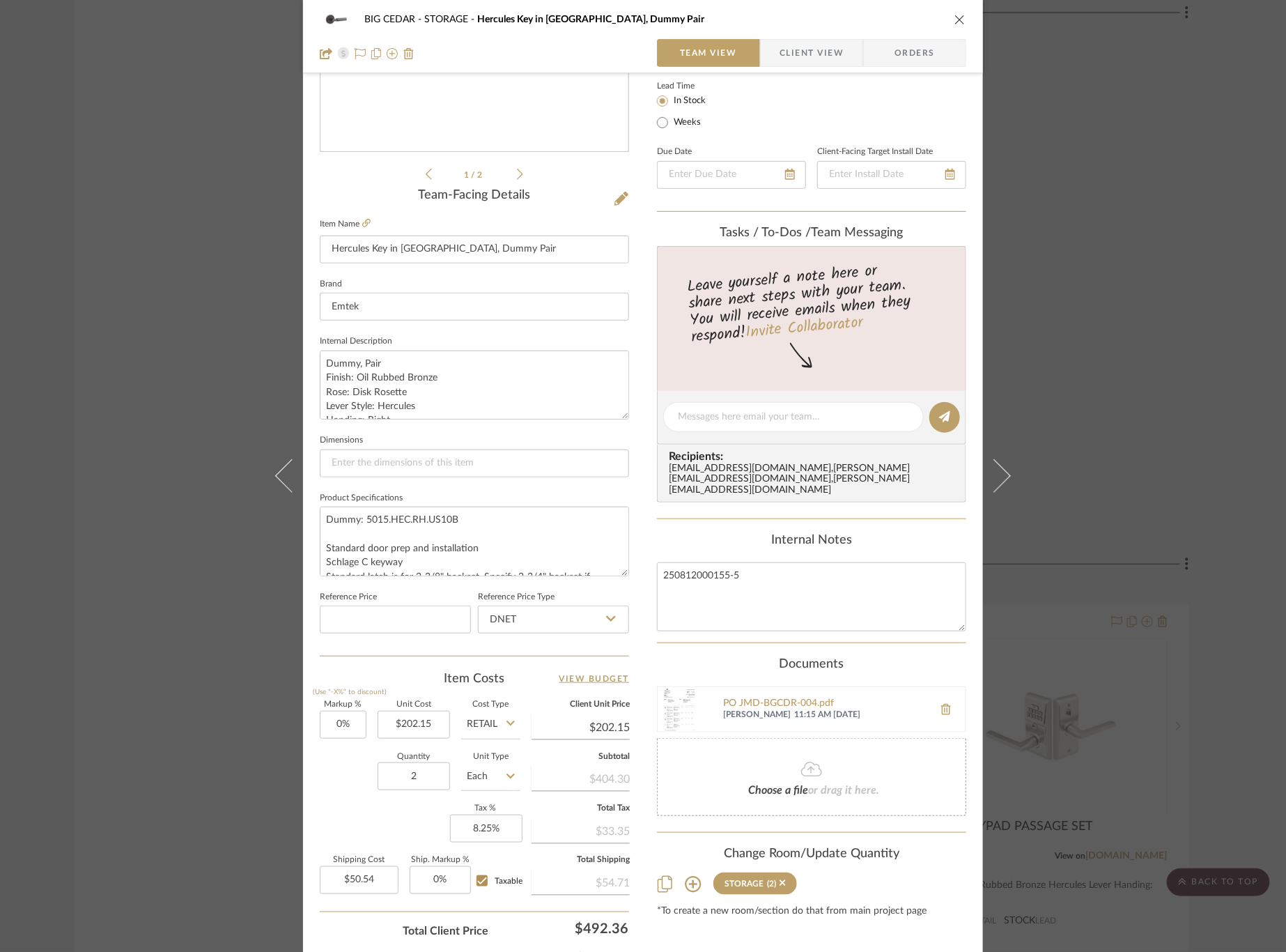
click at [1092, 501] on div "BIG CEDAR STORAGE Hercules Key in Lever, Dummy Pair Team View Client View Order…" at bounding box center [643, 476] width 1286 height 952
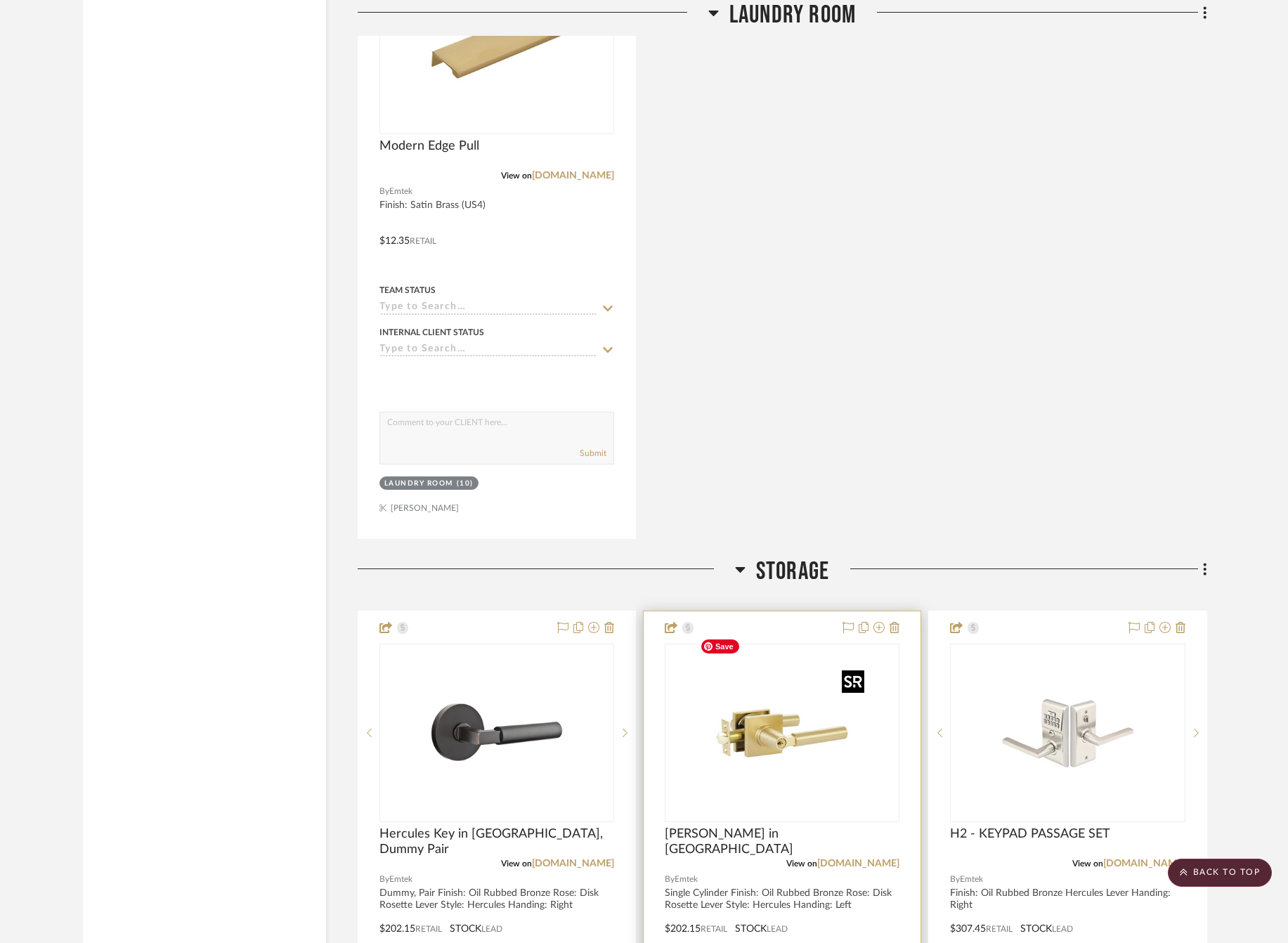
click at [785, 777] on img "0" at bounding box center [782, 732] width 175 height 175
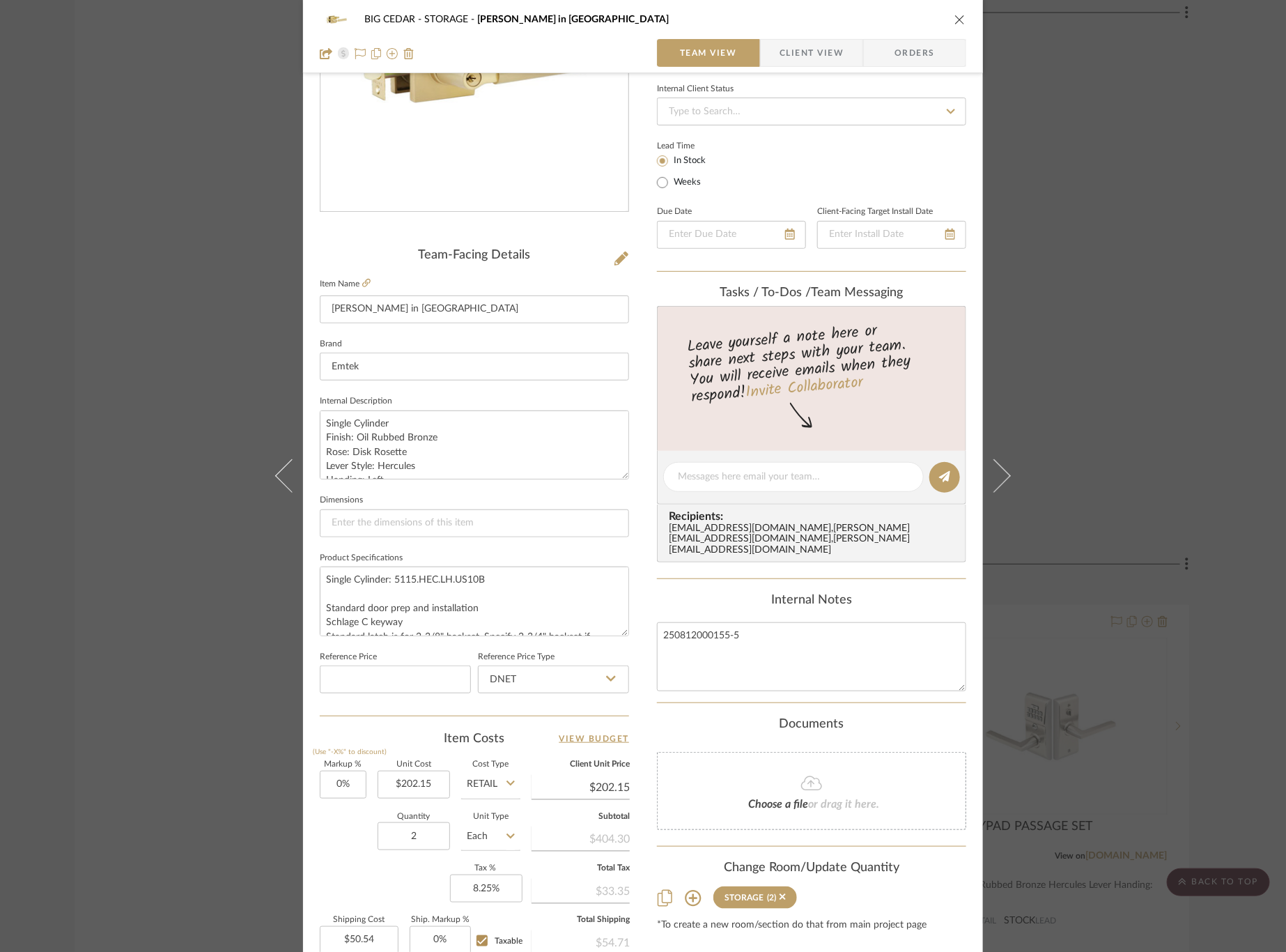
scroll to position [192, 0]
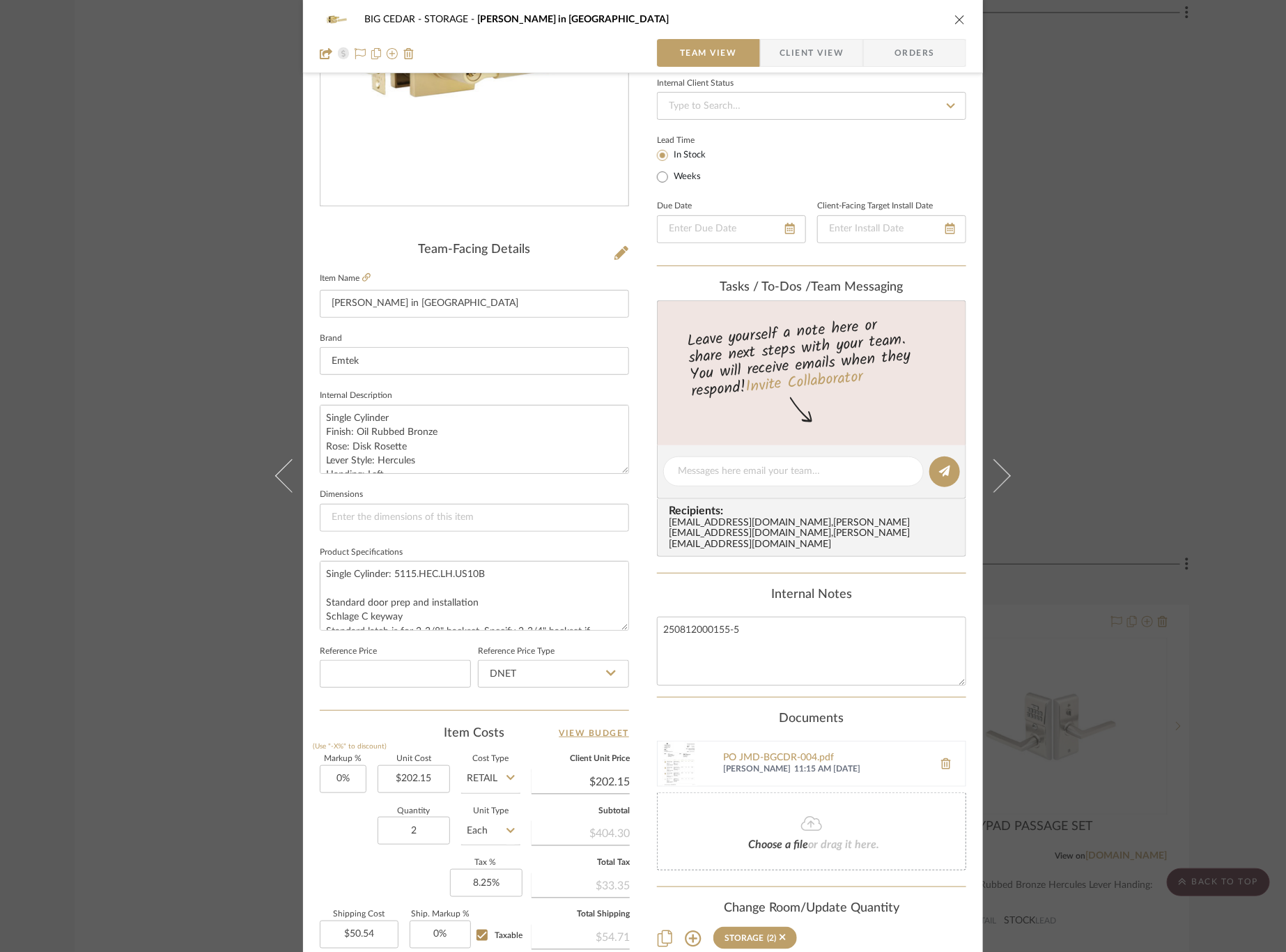
click at [1103, 447] on div "BIG CEDAR STORAGE Hercule Key in Lever Team View Client View Orders Team-Facing…" at bounding box center [643, 476] width 1286 height 952
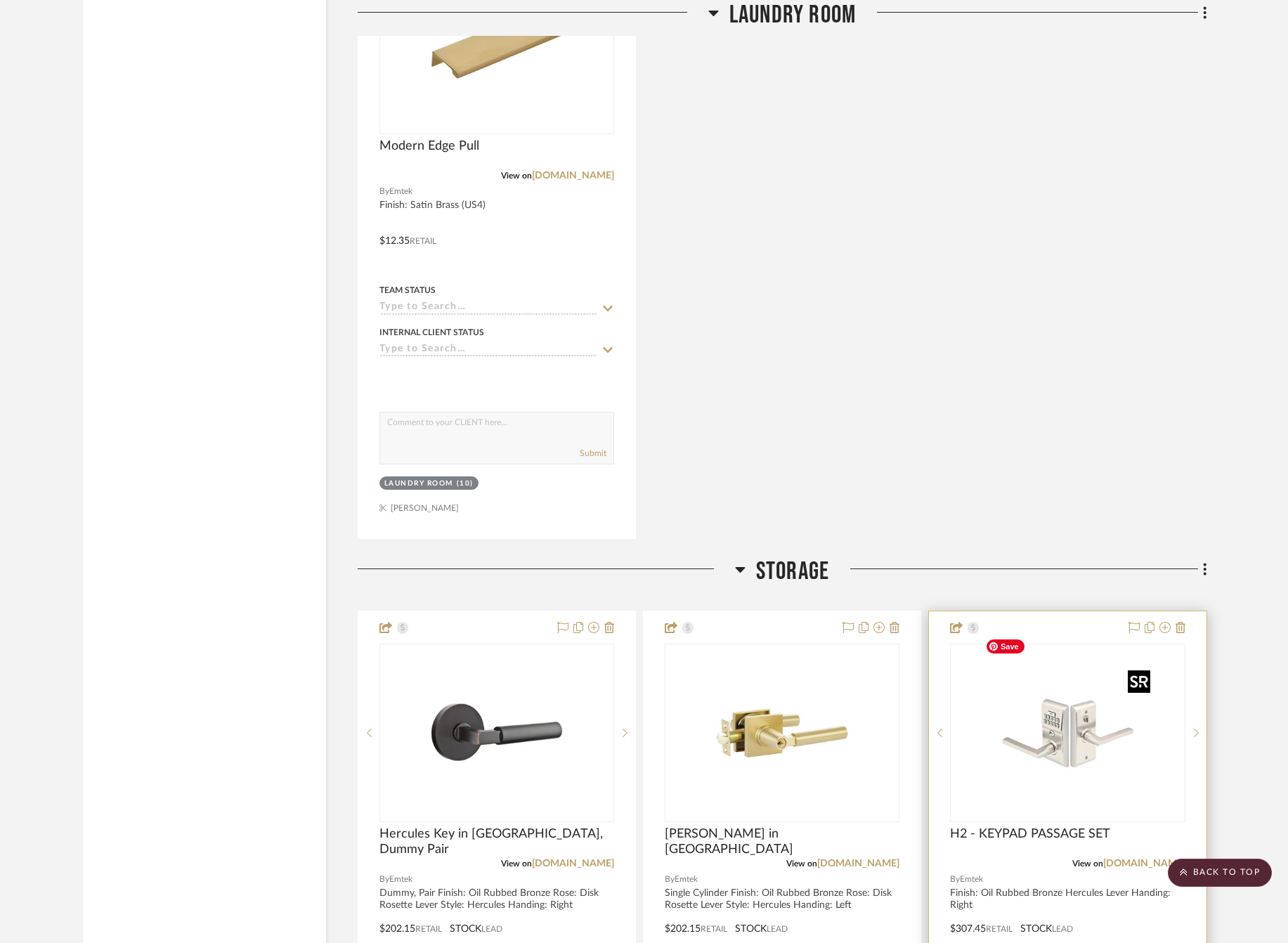
click at [1095, 701] on img "0" at bounding box center [1066, 732] width 175 height 175
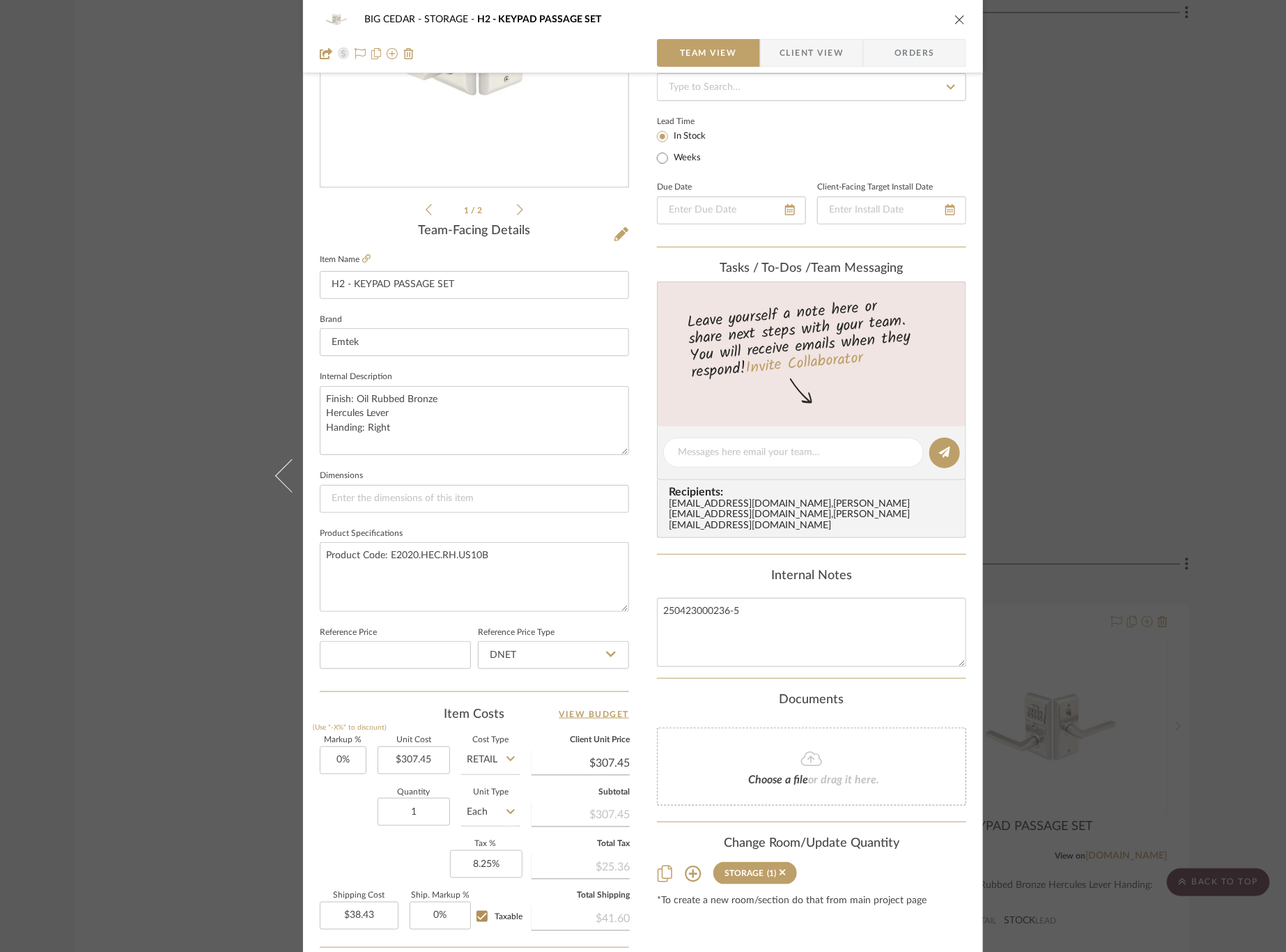
scroll to position [145, 0]
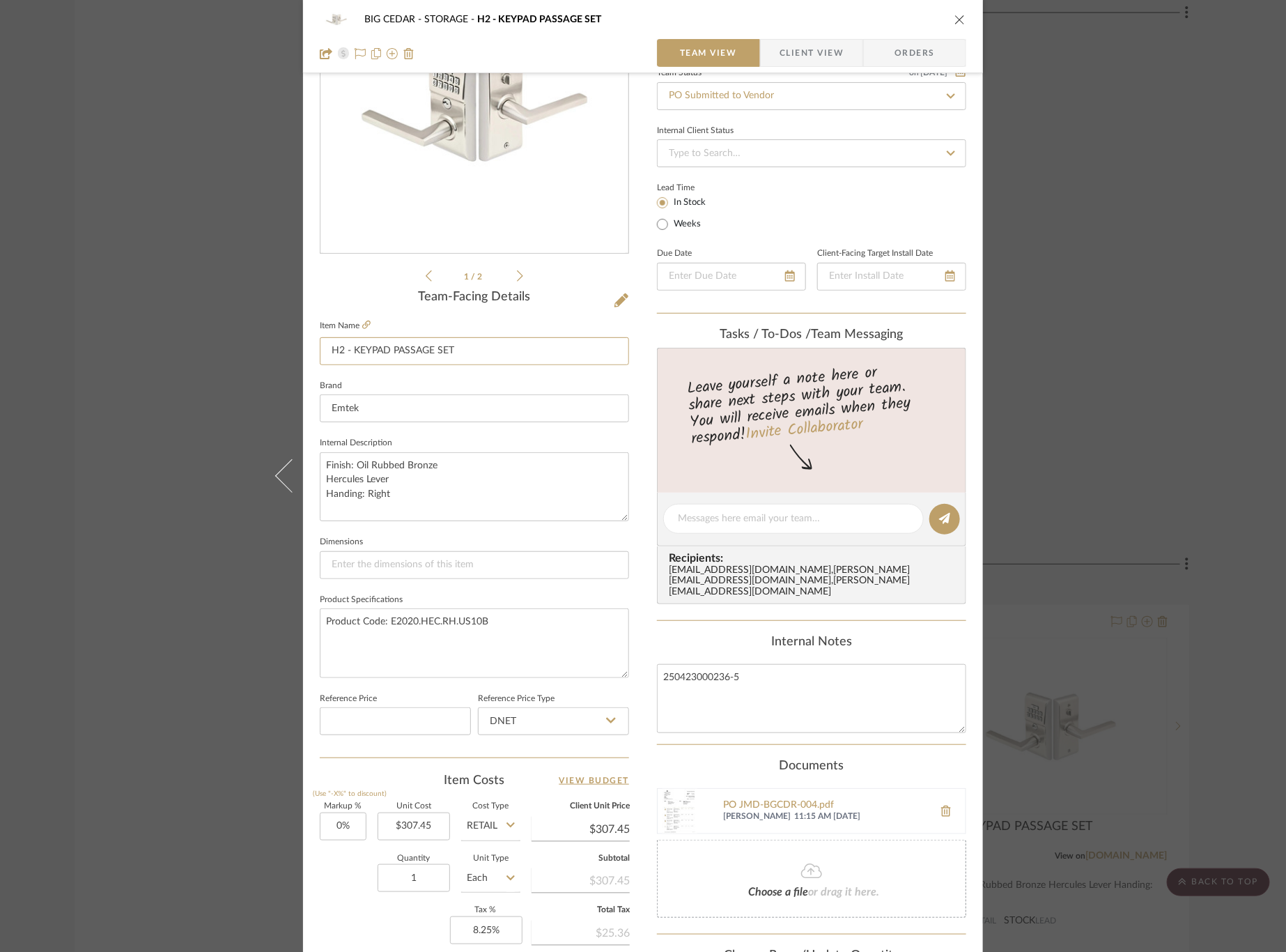
drag, startPoint x: 456, startPoint y: 349, endPoint x: 253, endPoint y: 349, distance: 203.0
click at [253, 349] on div "BIG CEDAR STORAGE H2 - KEYPAD PASSAGE SET Team View Client View Orders 1 / 2 Te…" at bounding box center [643, 476] width 1286 height 952
click at [378, 340] on input "H2 - KEYPAD PASSAGE SET" at bounding box center [474, 351] width 309 height 28
drag, startPoint x: 451, startPoint y: 348, endPoint x: 350, endPoint y: 352, distance: 101.1
click at [350, 352] on input "H2 - KEYPAD PASSAGE SET" at bounding box center [474, 351] width 309 height 28
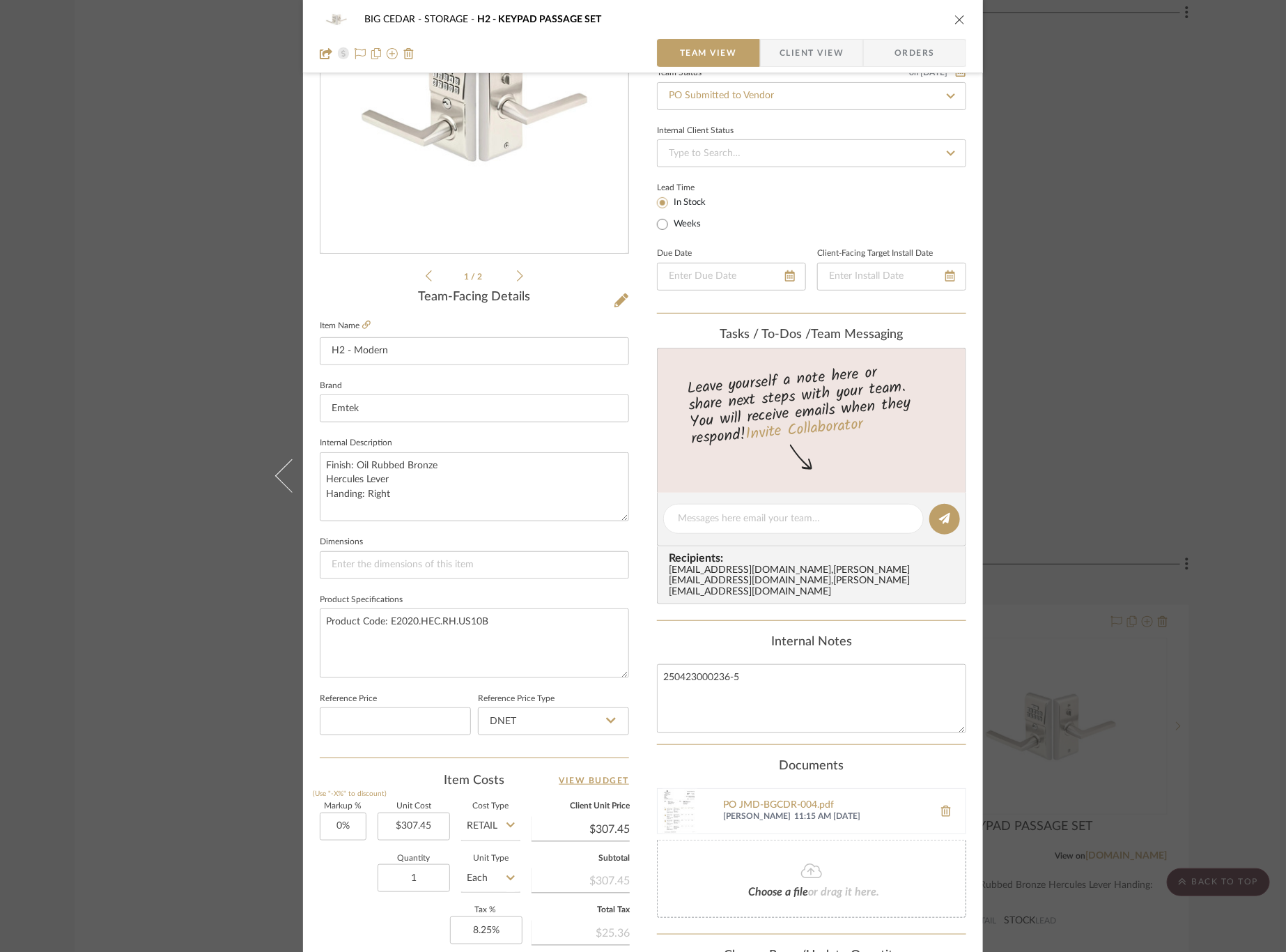
type input "H2 - Modern"
type input "H2 - Modern Keypad Leverset"
click at [493, 440] on fieldset "Internal Description Finish: Oil Rubbed Bronze Hercules Lever Handing: Right" at bounding box center [474, 477] width 309 height 88
click at [224, 253] on div "BIG CEDAR STORAGE H2 - Modern Keypad Leverset Team View Client View Orders 1 / …" at bounding box center [643, 476] width 1286 height 952
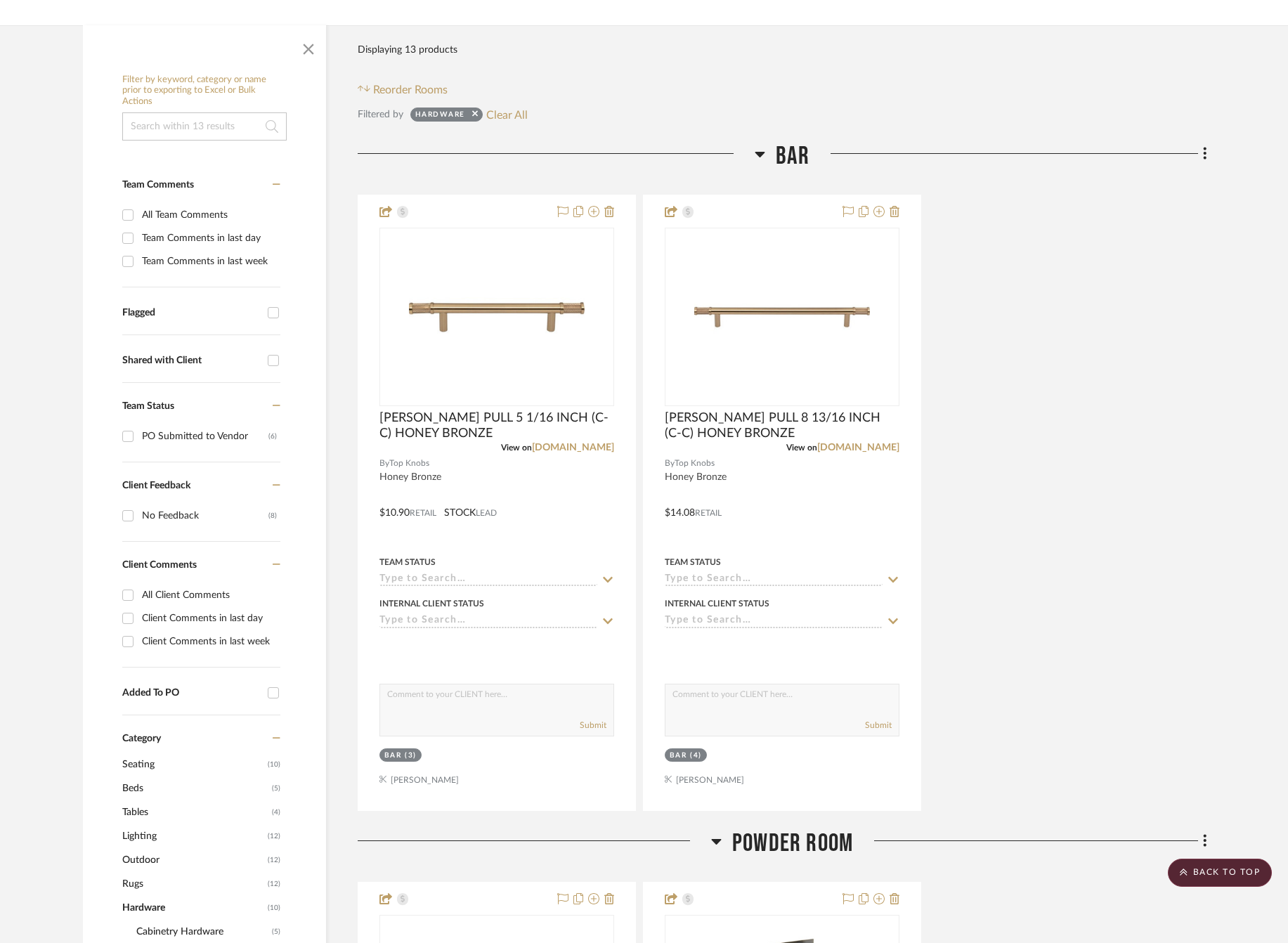
scroll to position [0, 7]
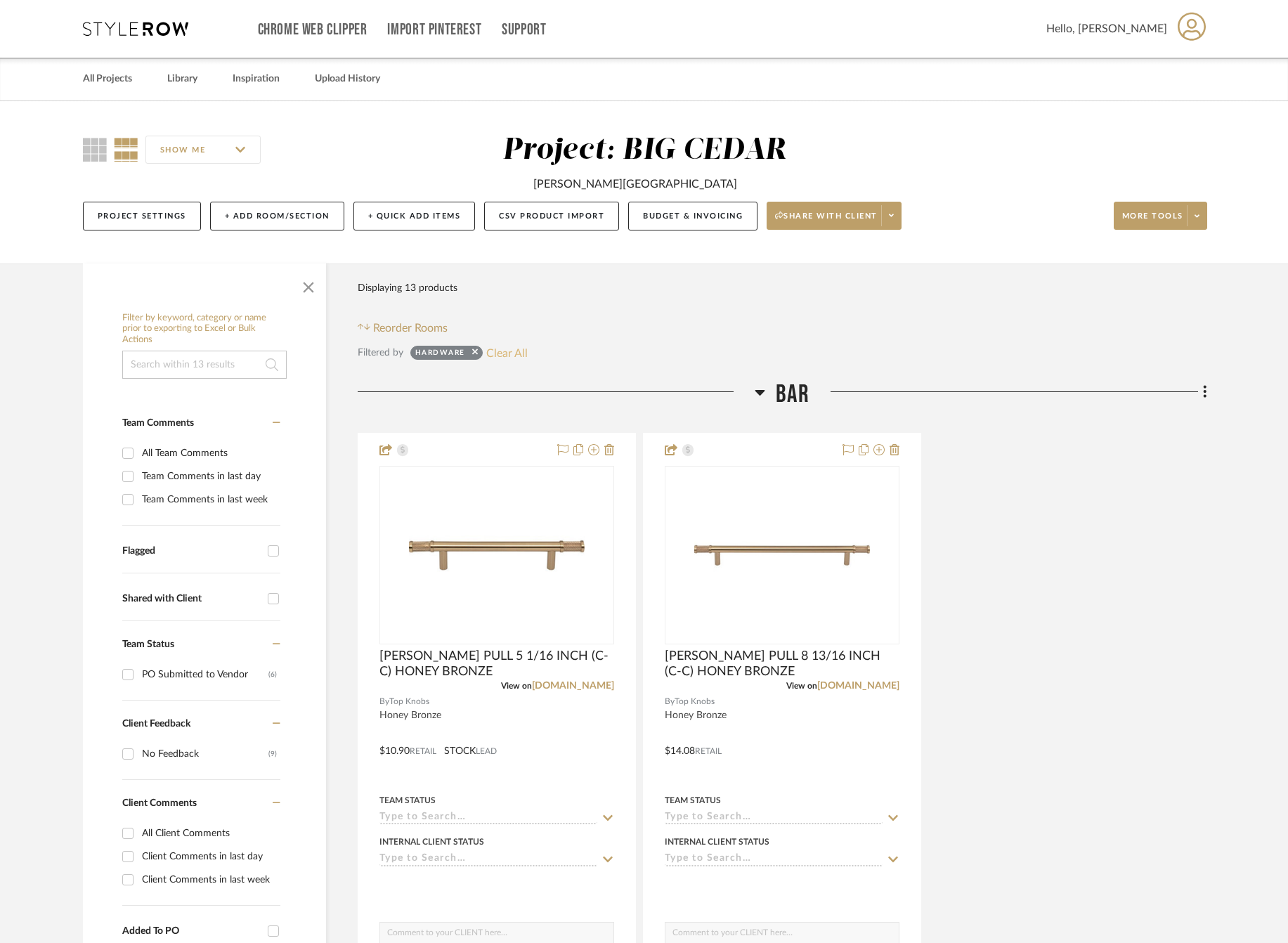
click at [506, 351] on button "Clear All" at bounding box center [506, 352] width 41 height 18
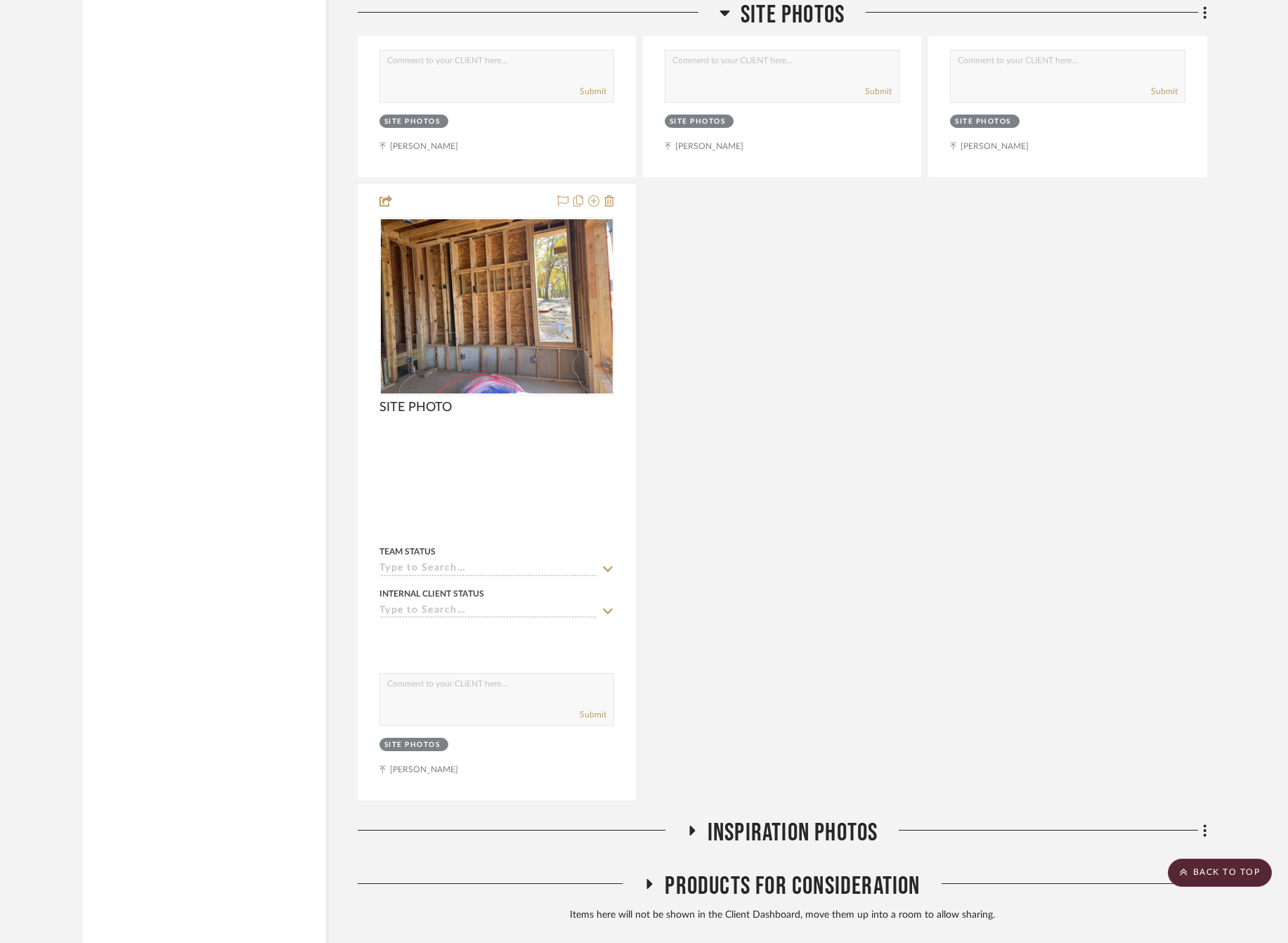
scroll to position [20110, 0]
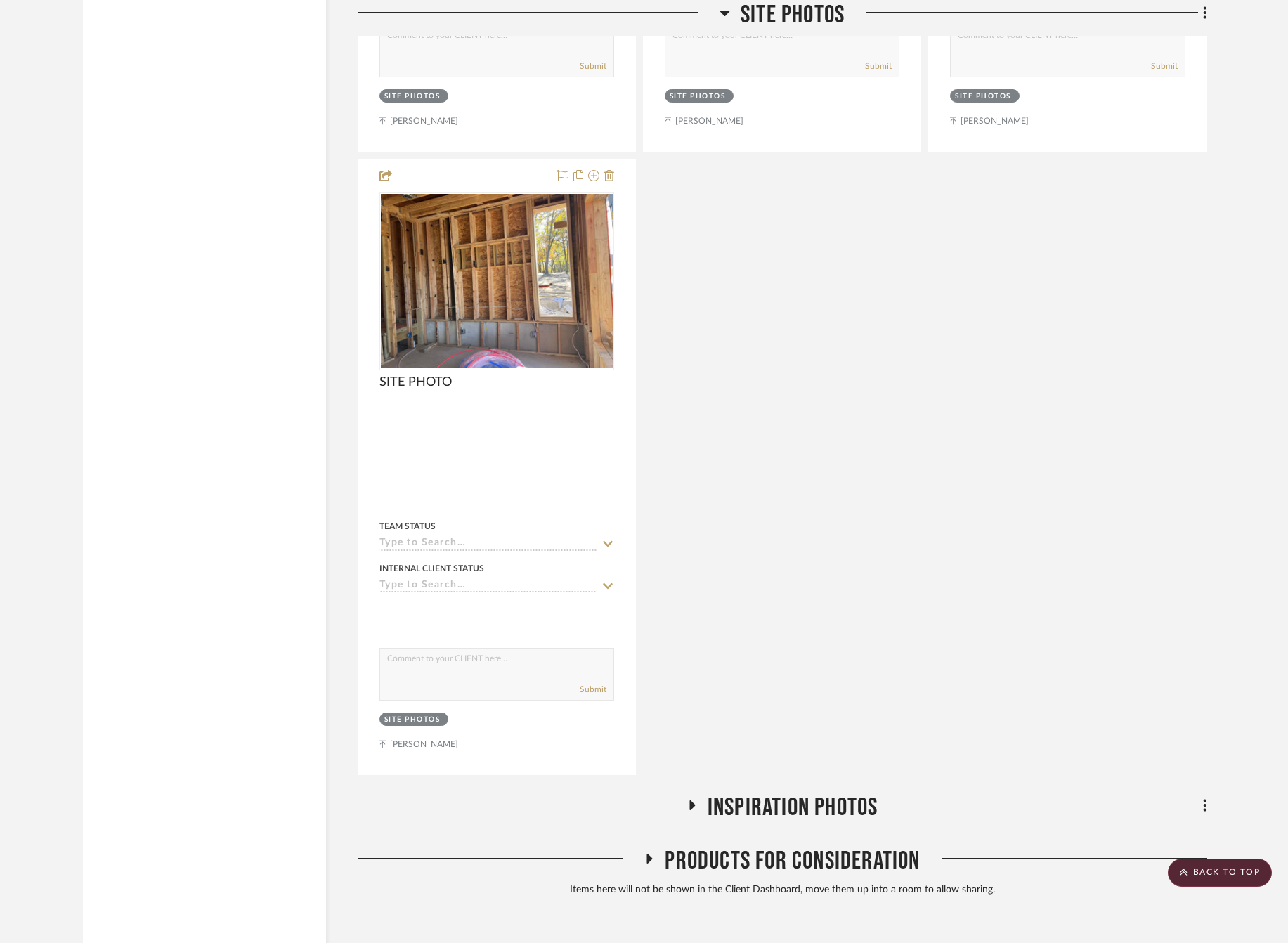
click at [798, 845] on span "Products For Consideration" at bounding box center [792, 860] width 255 height 30
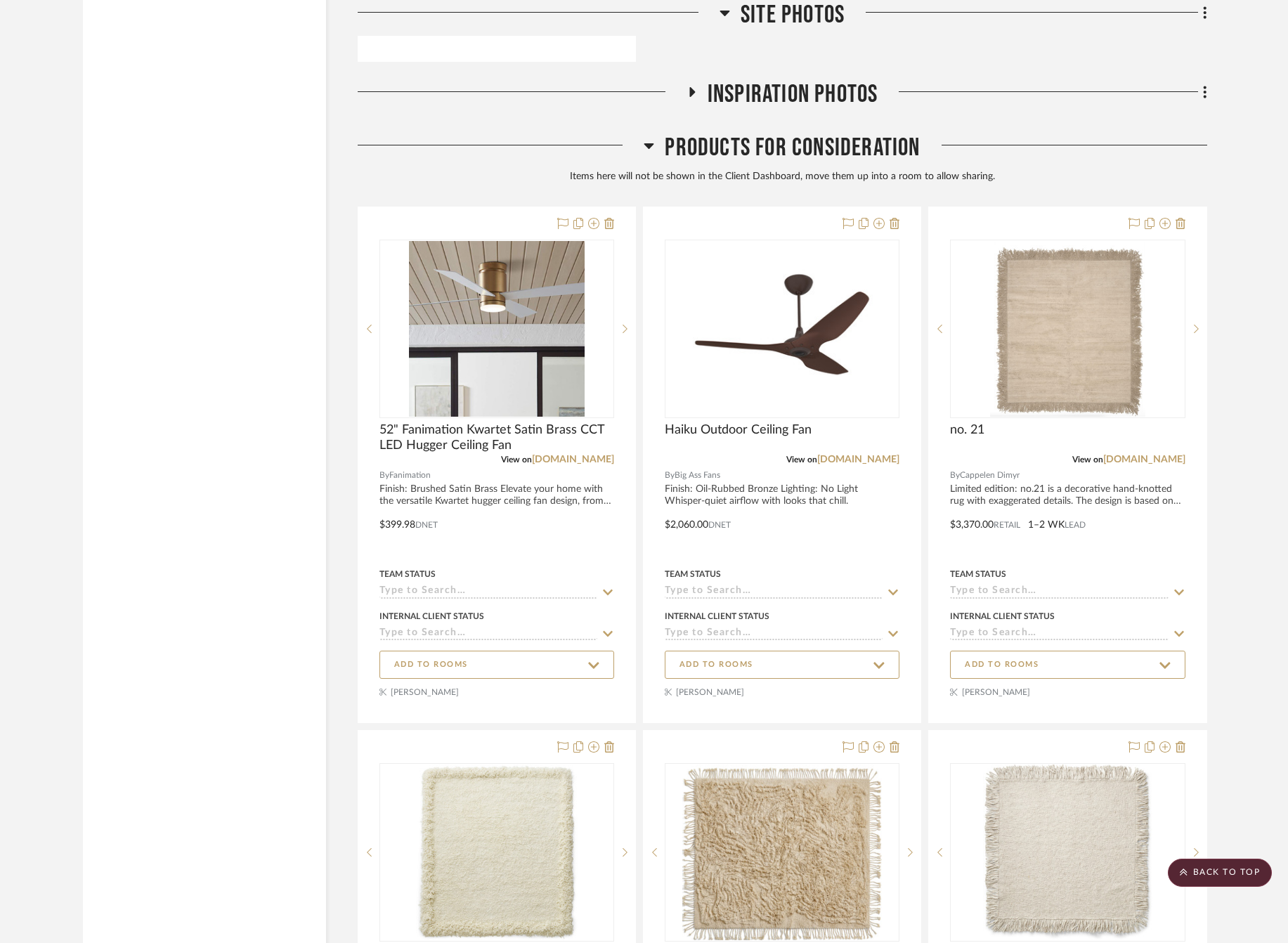
scroll to position [20850, 0]
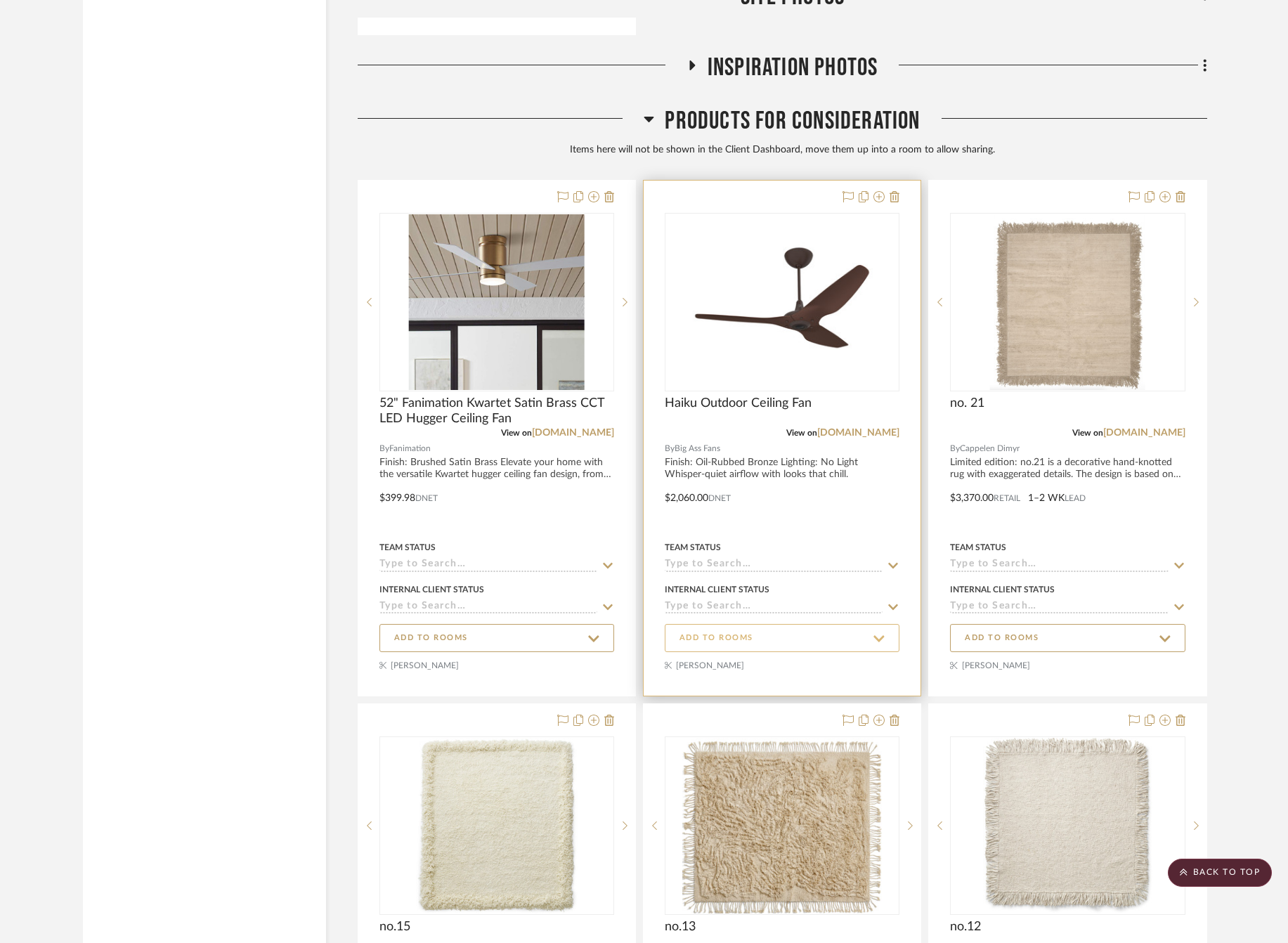
click at [894, 624] on button "ADD TO ROOMS" at bounding box center [782, 638] width 235 height 28
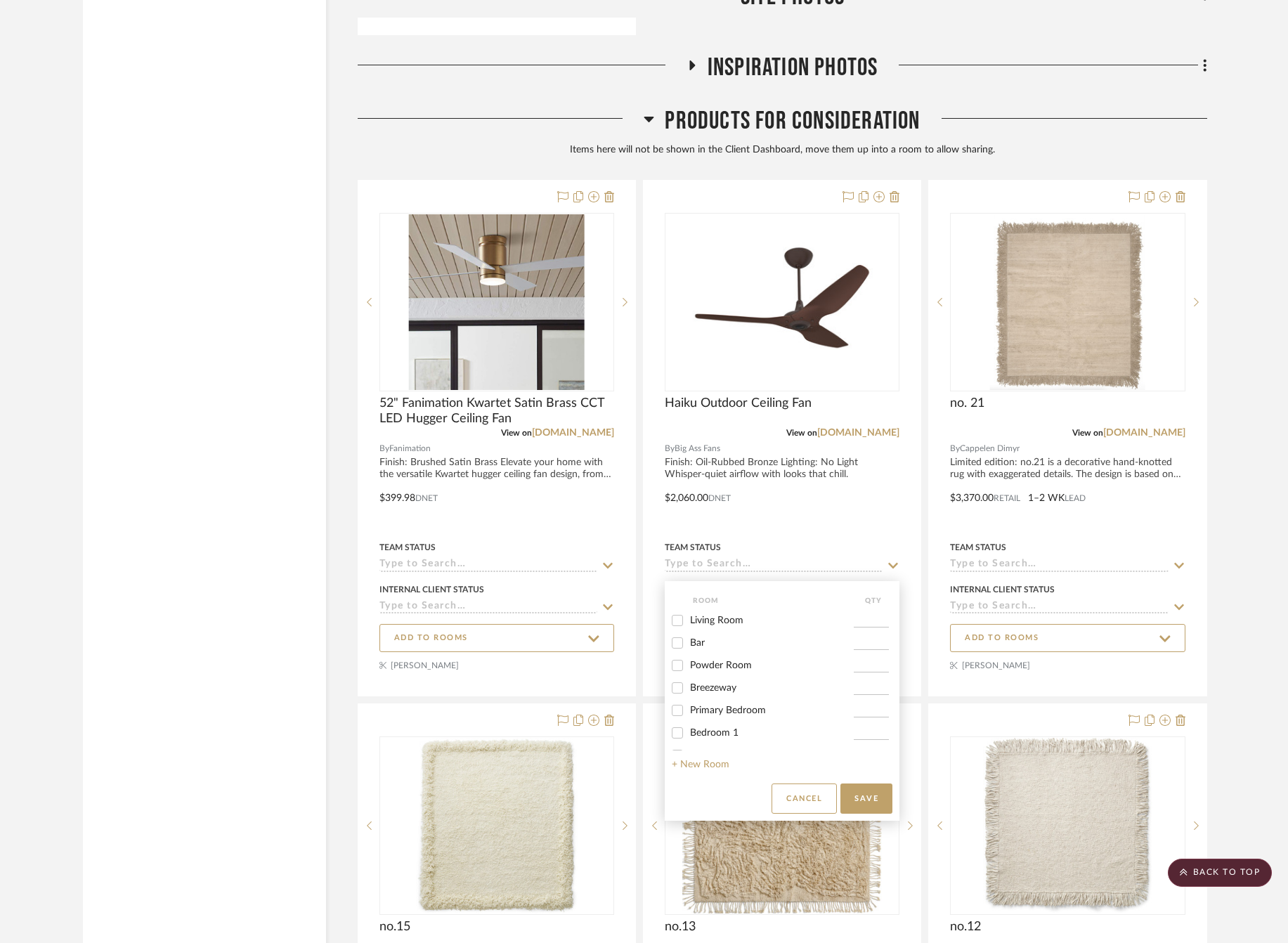
click at [713, 622] on span "Living Room" at bounding box center [716, 620] width 54 height 10
click at [688, 622] on input "Living Room" at bounding box center [677, 620] width 23 height 23
checkbox input "true"
type input "1"
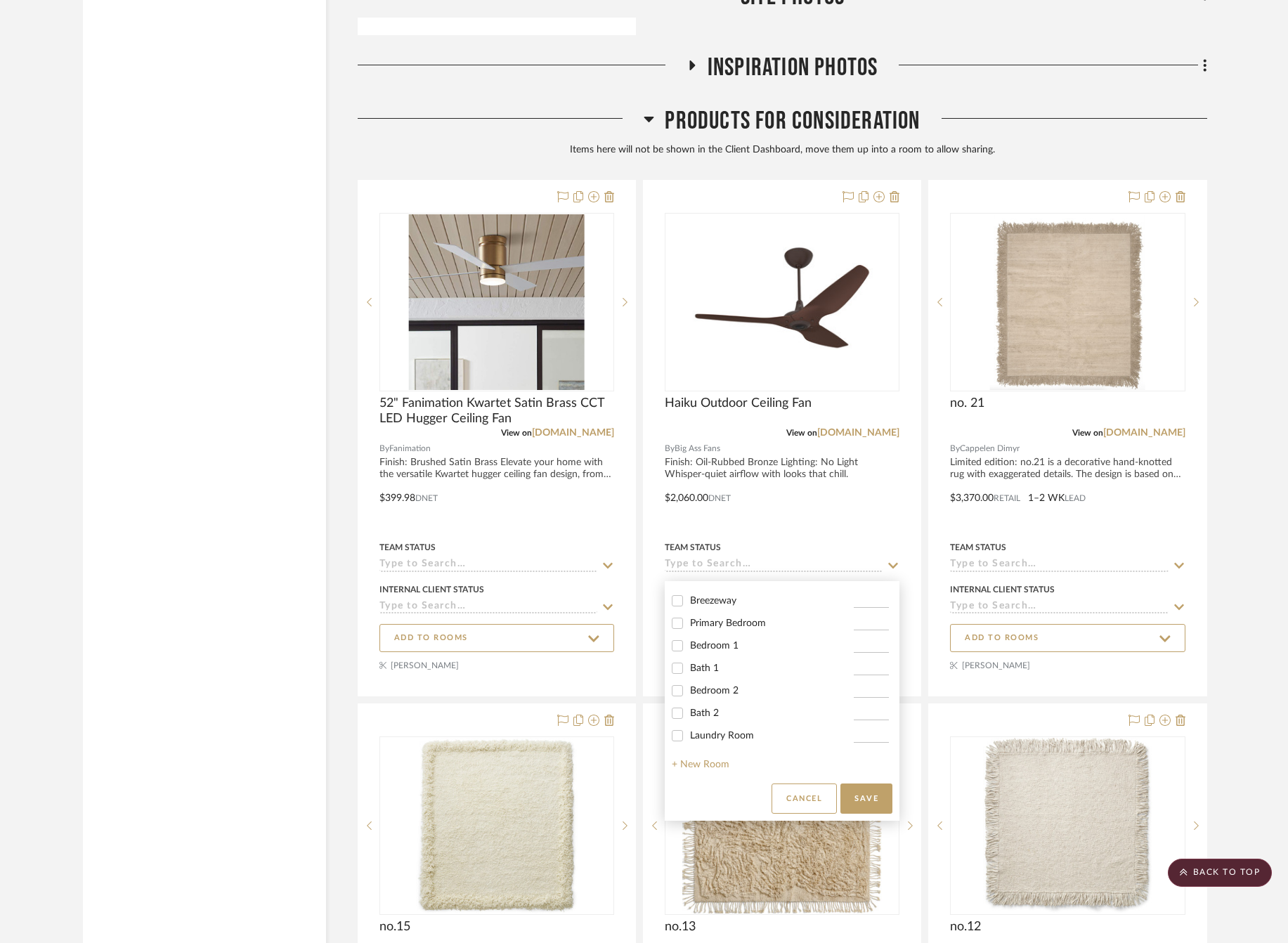
click at [731, 650] on span "Bedroom 1" at bounding box center [714, 645] width 48 height 10
click at [688, 652] on input "Bedroom 1" at bounding box center [677, 645] width 23 height 23
checkbox input "true"
type input "1"
click at [721, 696] on span "Bedroom 2" at bounding box center [714, 690] width 48 height 10
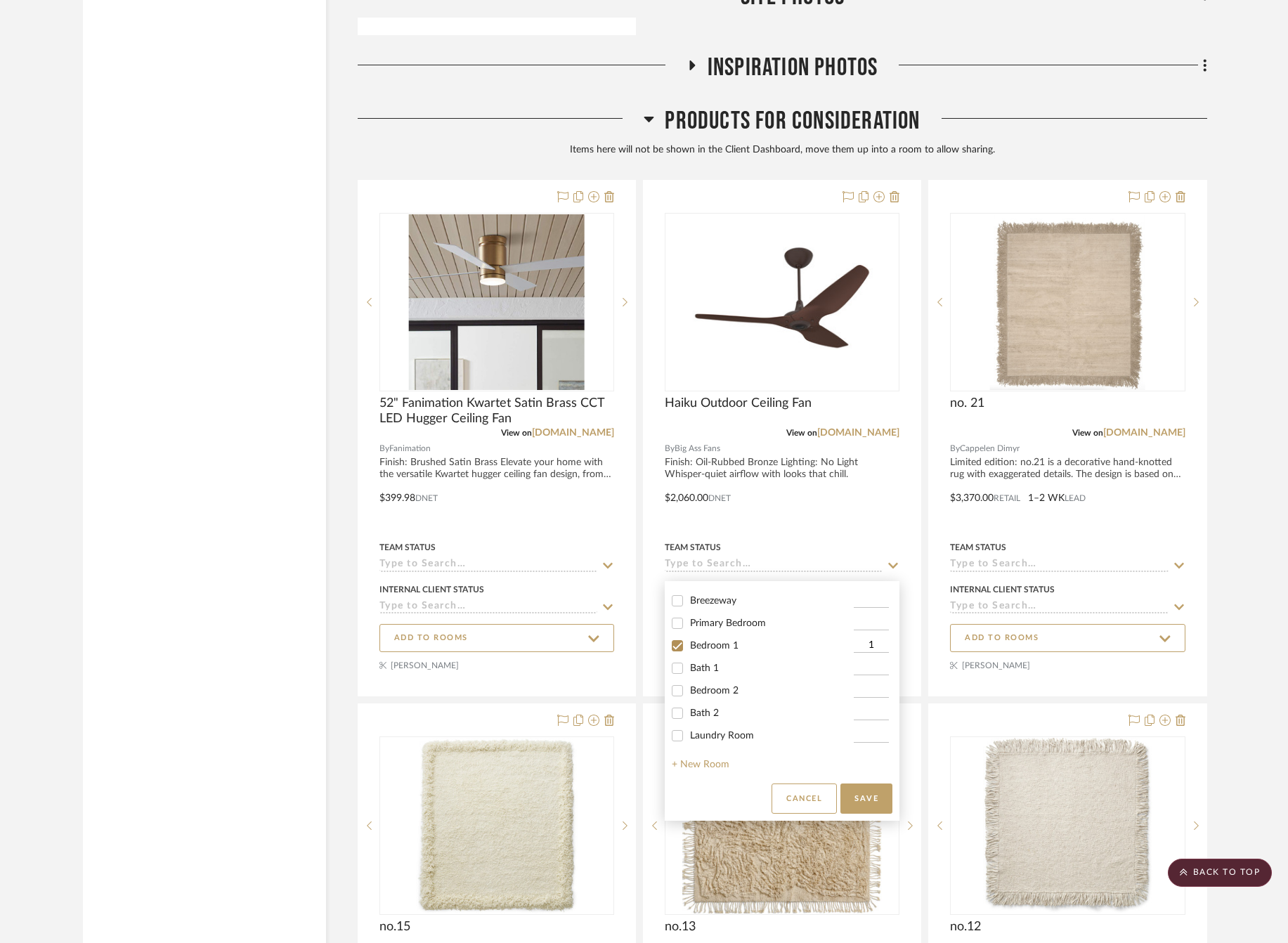
click at [688, 696] on input "Bedroom 2" at bounding box center [677, 691] width 23 height 23
checkbox input "true"
type input "1"
click at [867, 798] on button "Save" at bounding box center [866, 798] width 52 height 30
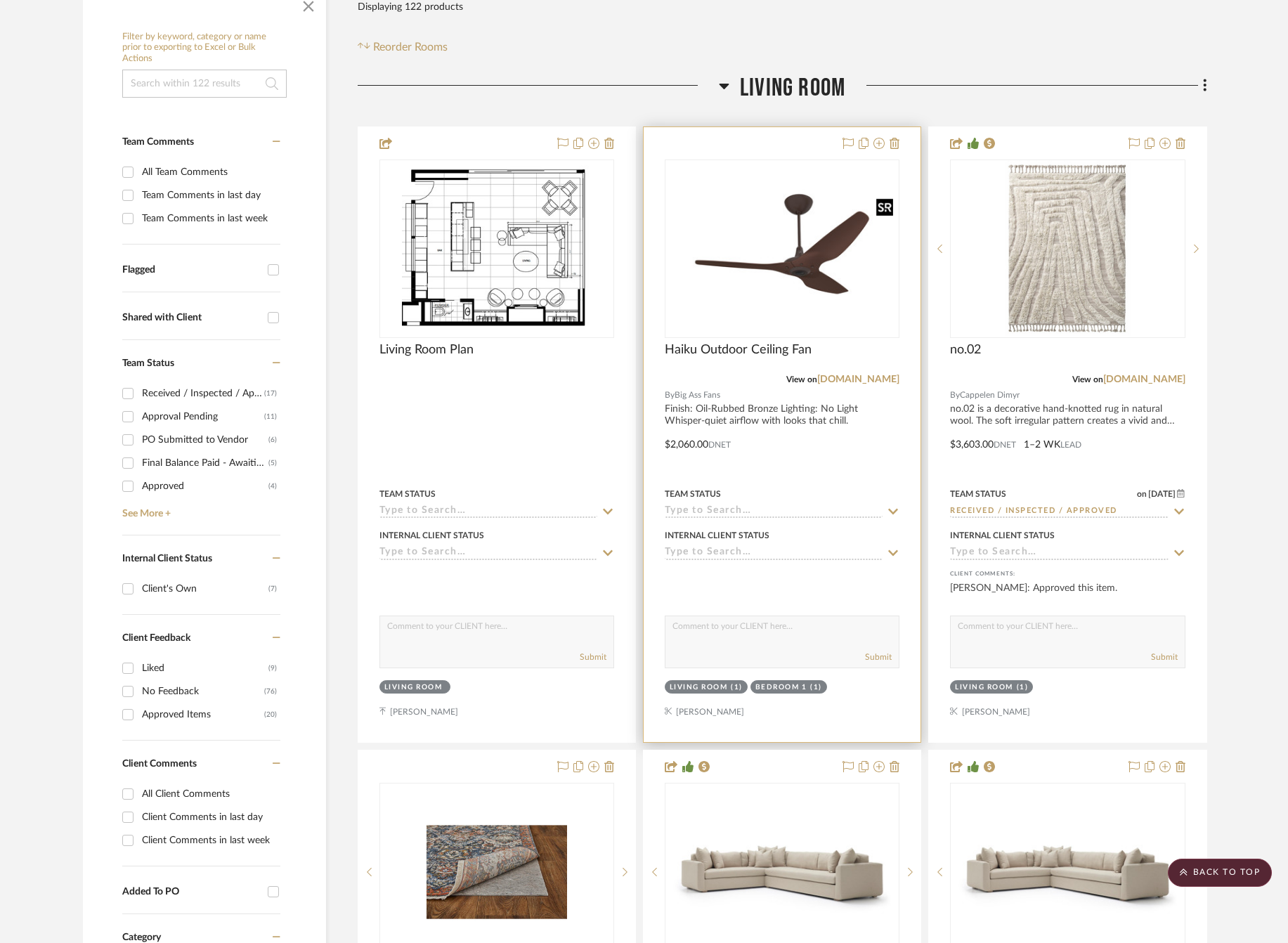
scroll to position [274, 0]
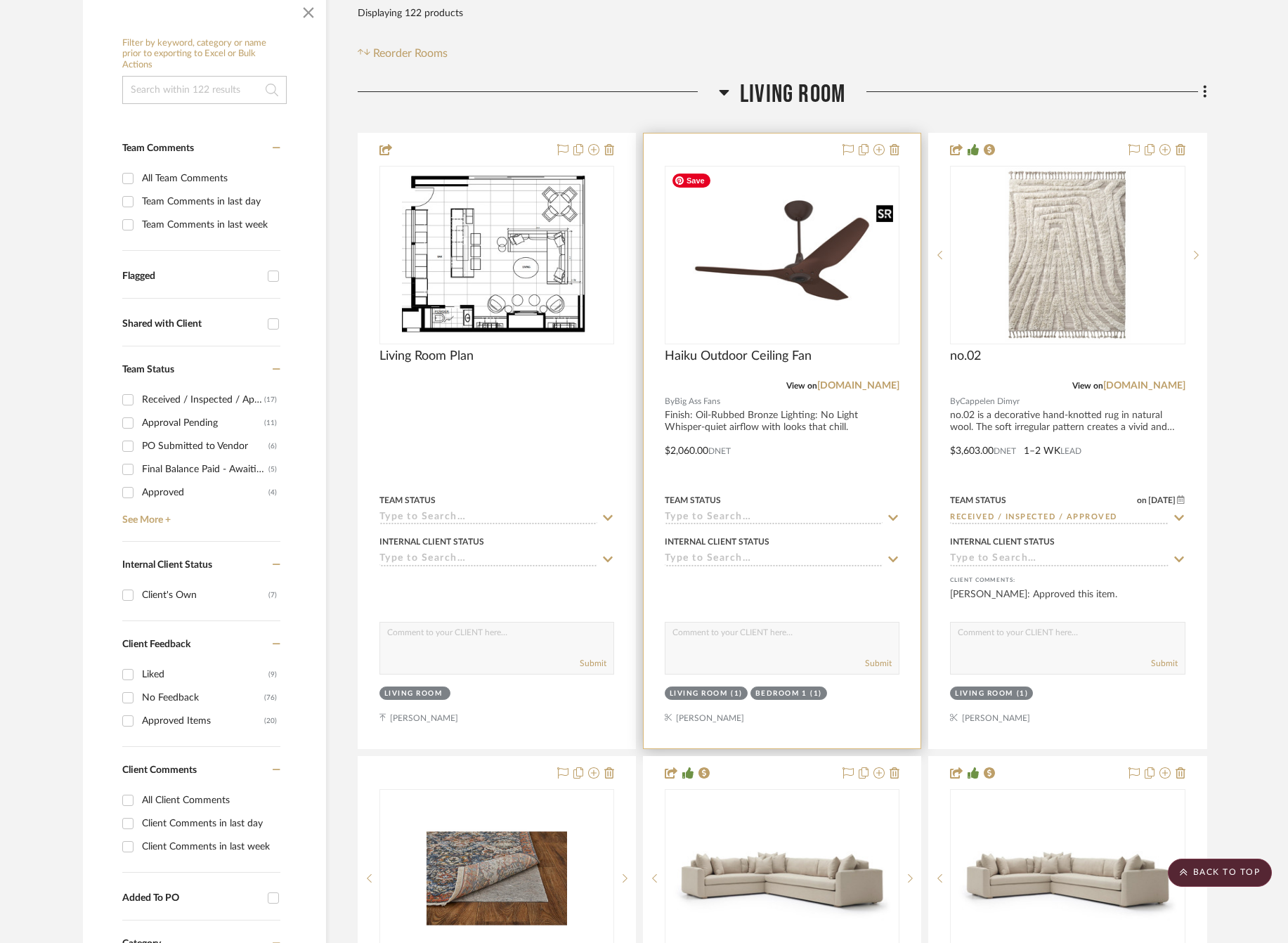
click at [791, 273] on img "0" at bounding box center [782, 255] width 232 height 174
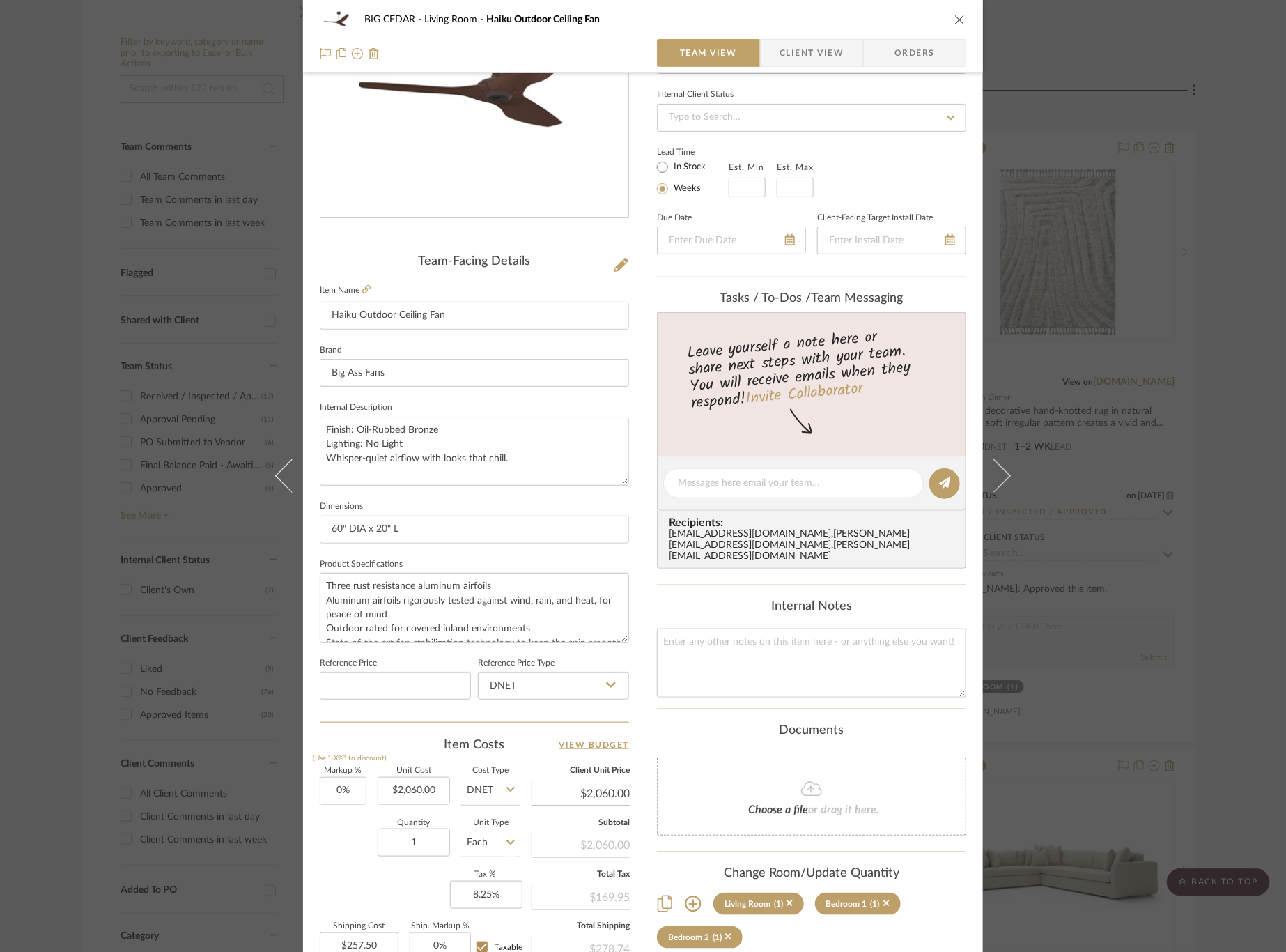
scroll to position [186, 0]
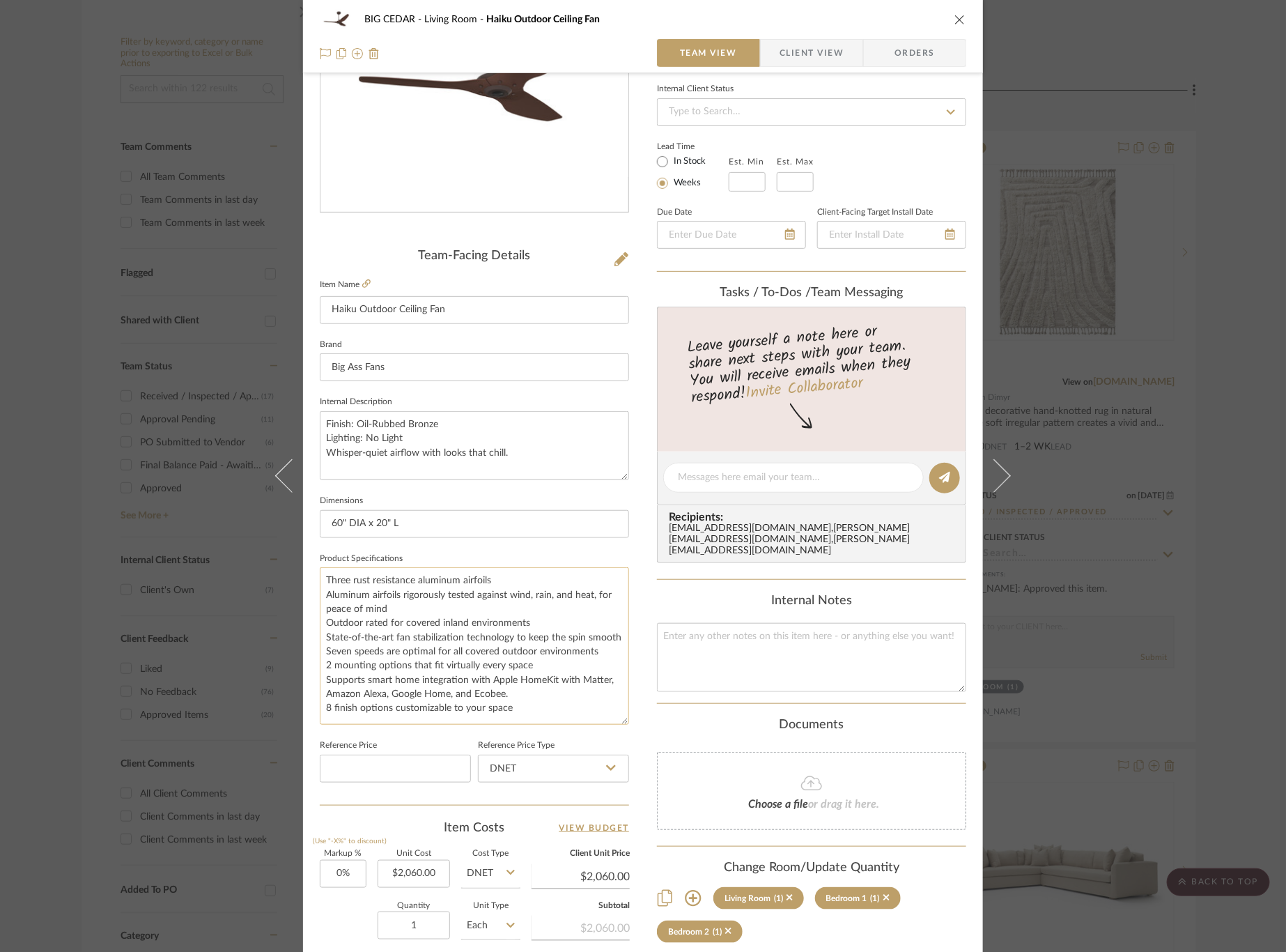
drag, startPoint x: 621, startPoint y: 628, endPoint x: 624, endPoint y: 717, distance: 89.1
click at [624, 717] on textarea "Three rust resistance aluminum airfoils Aluminum airfoils rigorously tested aga…" at bounding box center [474, 646] width 309 height 157
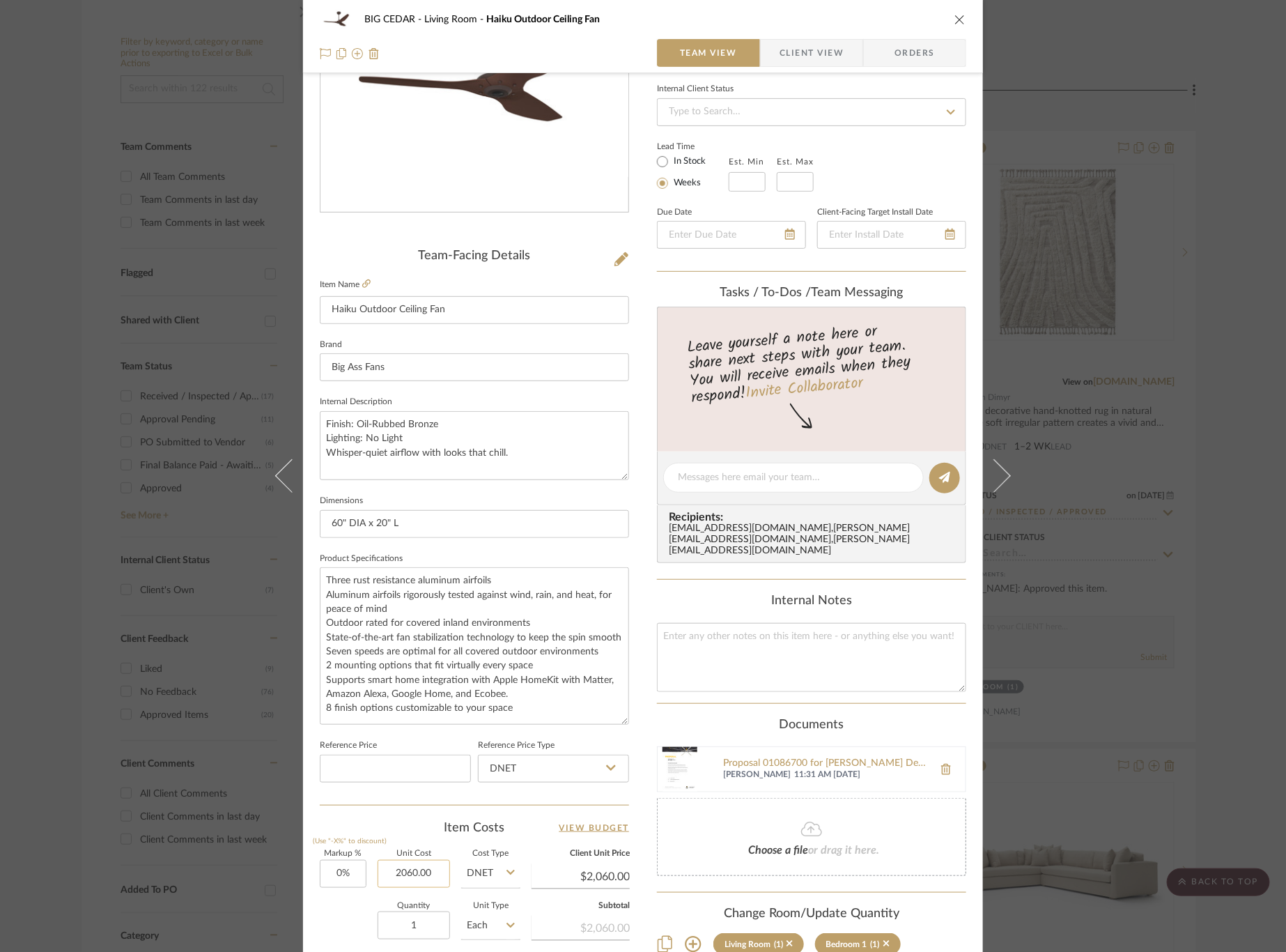
click at [423, 867] on input "2060.00" at bounding box center [414, 873] width 73 height 28
type input "$1,545.00"
click at [345, 905] on div "Quantity 1 Unit Type Each" at bounding box center [420, 927] width 201 height 49
type input "$1,545.00"
type input "$193.13"
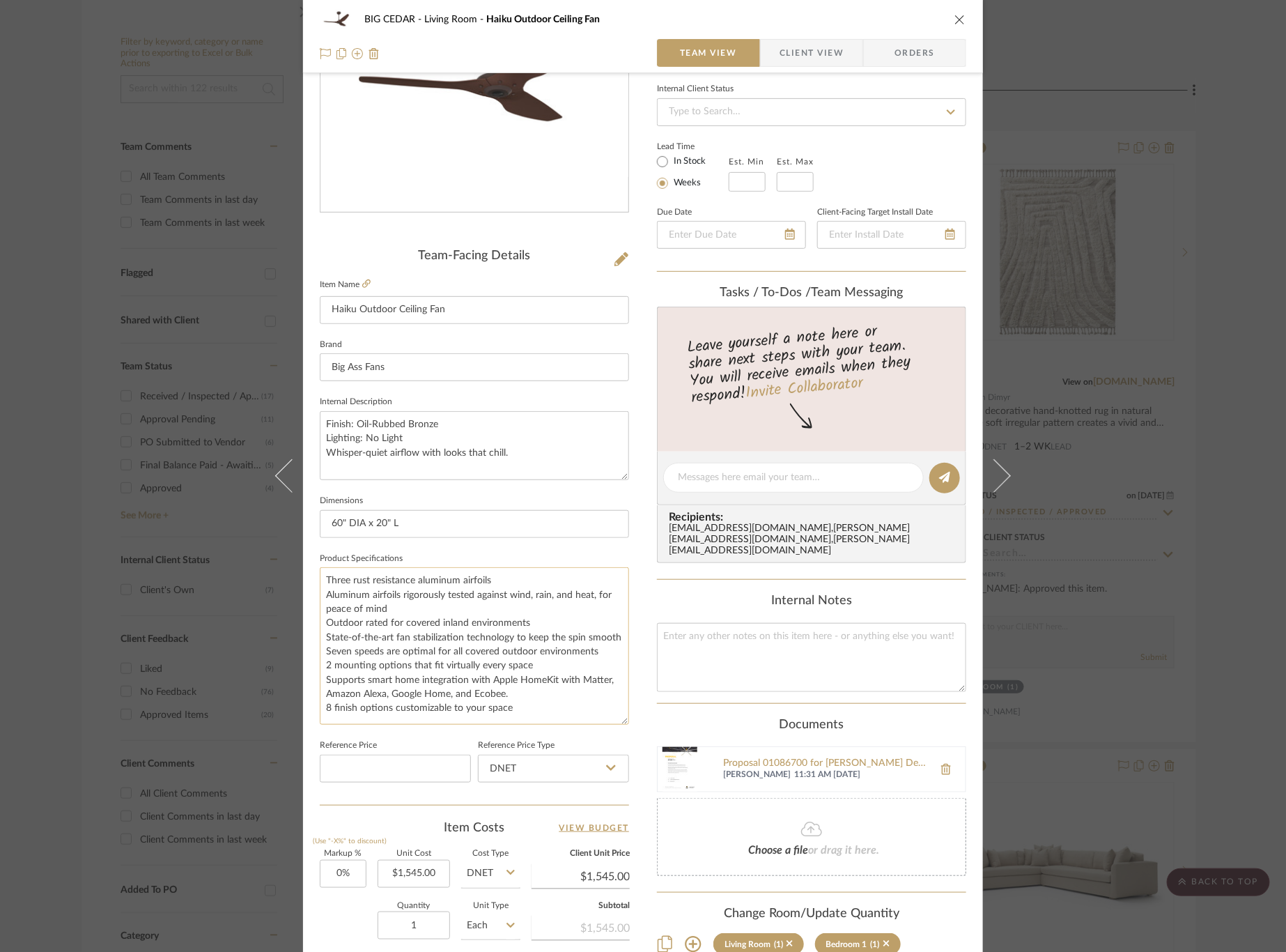
click at [322, 577] on textarea "Three rust resistance aluminum airfoils Aluminum airfoils rigorously tested aga…" at bounding box center [474, 646] width 309 height 157
paste textarea "MK-HK4-052506A471F471G10I20"
type textarea "MK-HK4-052506A471F471G10I20 Three rust resistance aluminum airfoils Aluminum ai…"
click at [420, 440] on textarea "Finish: Oil-Rubbed Bronze Lighting: No Light Whisper-quiet airflow with looks t…" at bounding box center [474, 445] width 309 height 69
type textarea "Finish: Oil-Rubbed Bronze Lighting: No Light Whisper-quiet airflow with looks t…"
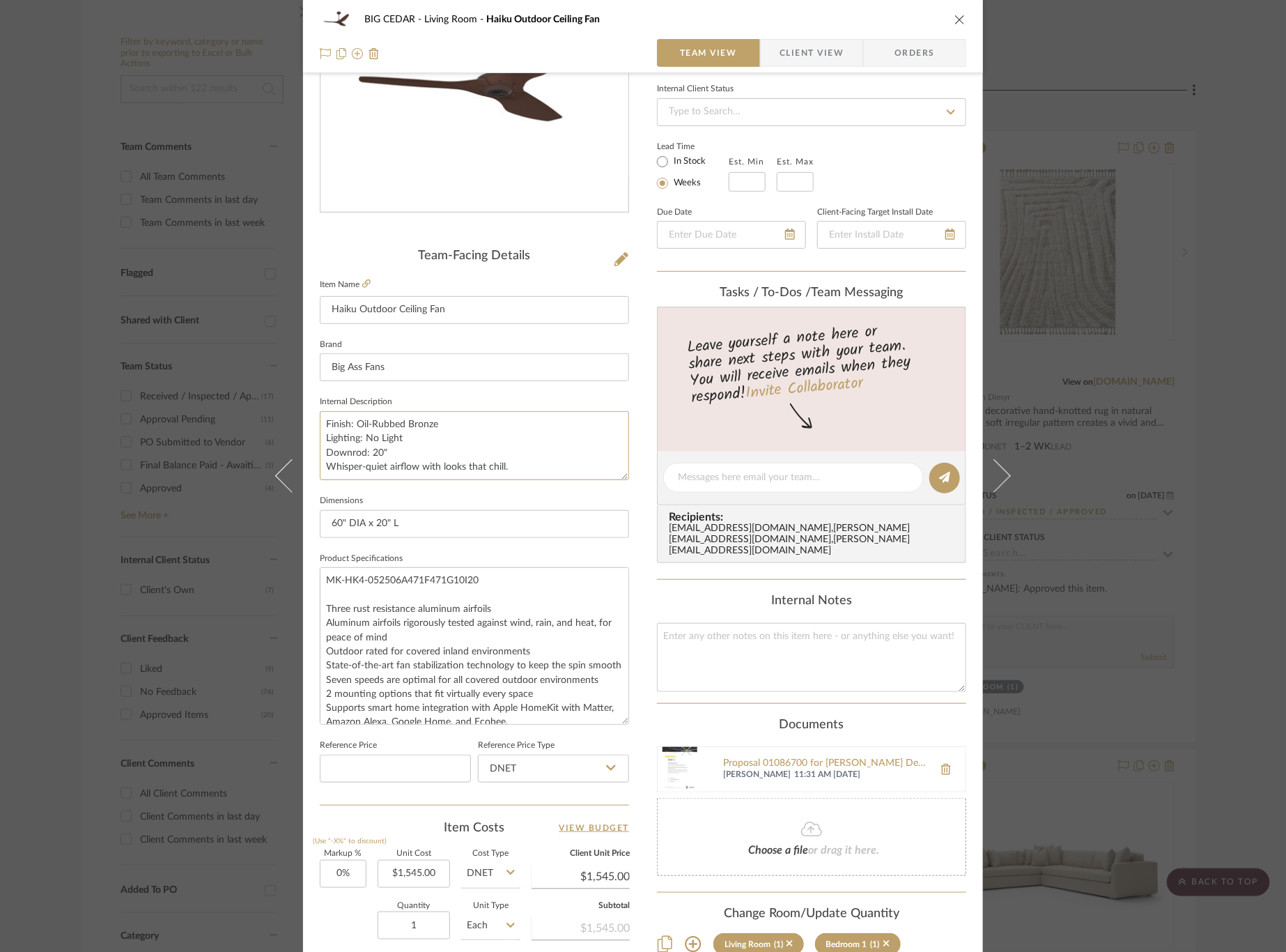
type textarea "Finish: Oil-Rubbed Bronze Lighting: No Light Downrod: 20" Whisper-quiet airflow…"
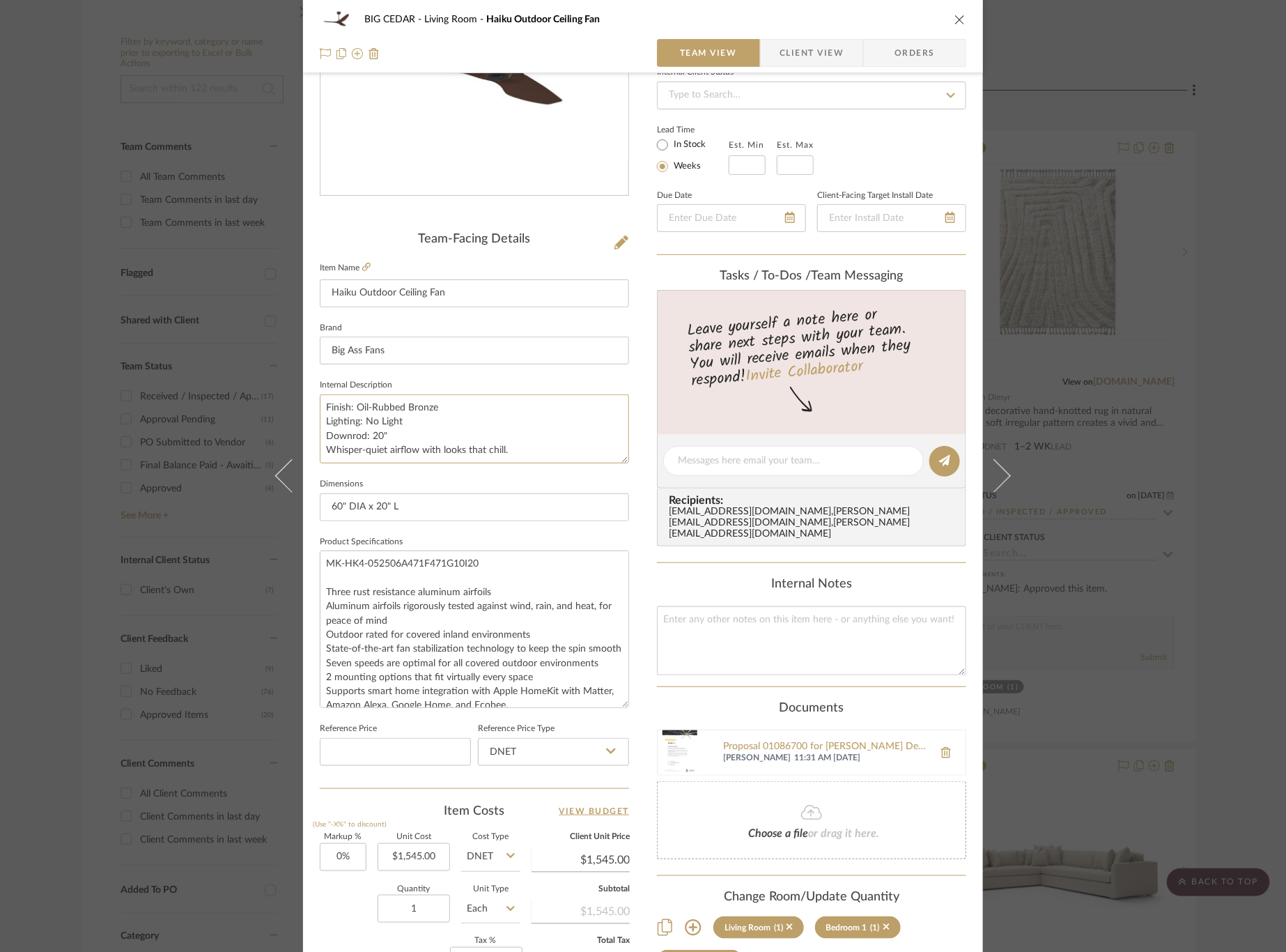
scroll to position [192, 0]
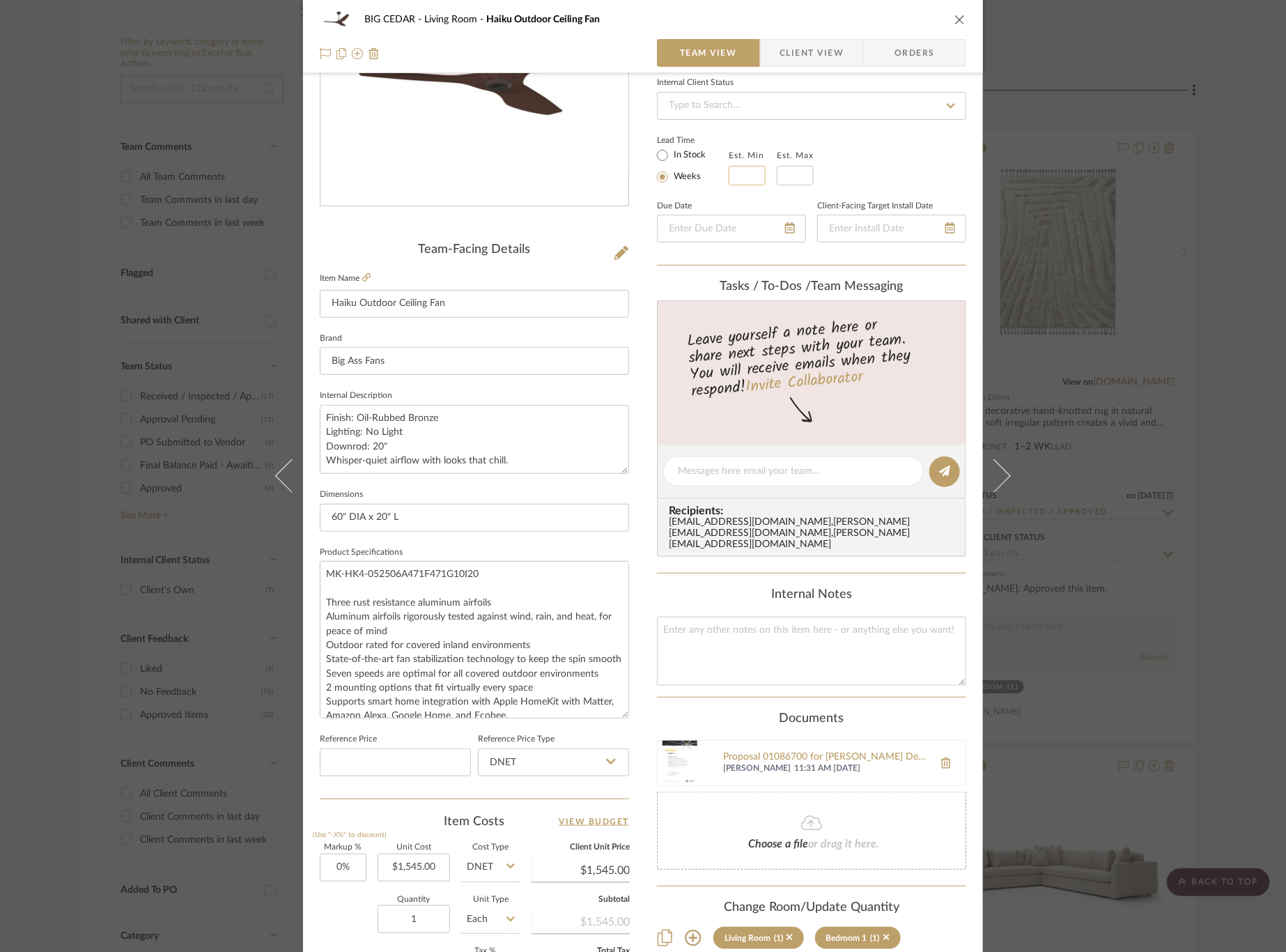
click at [748, 171] on input "text" at bounding box center [747, 175] width 37 height 20
type input "1"
click at [790, 171] on input at bounding box center [795, 175] width 37 height 20
type input "2"
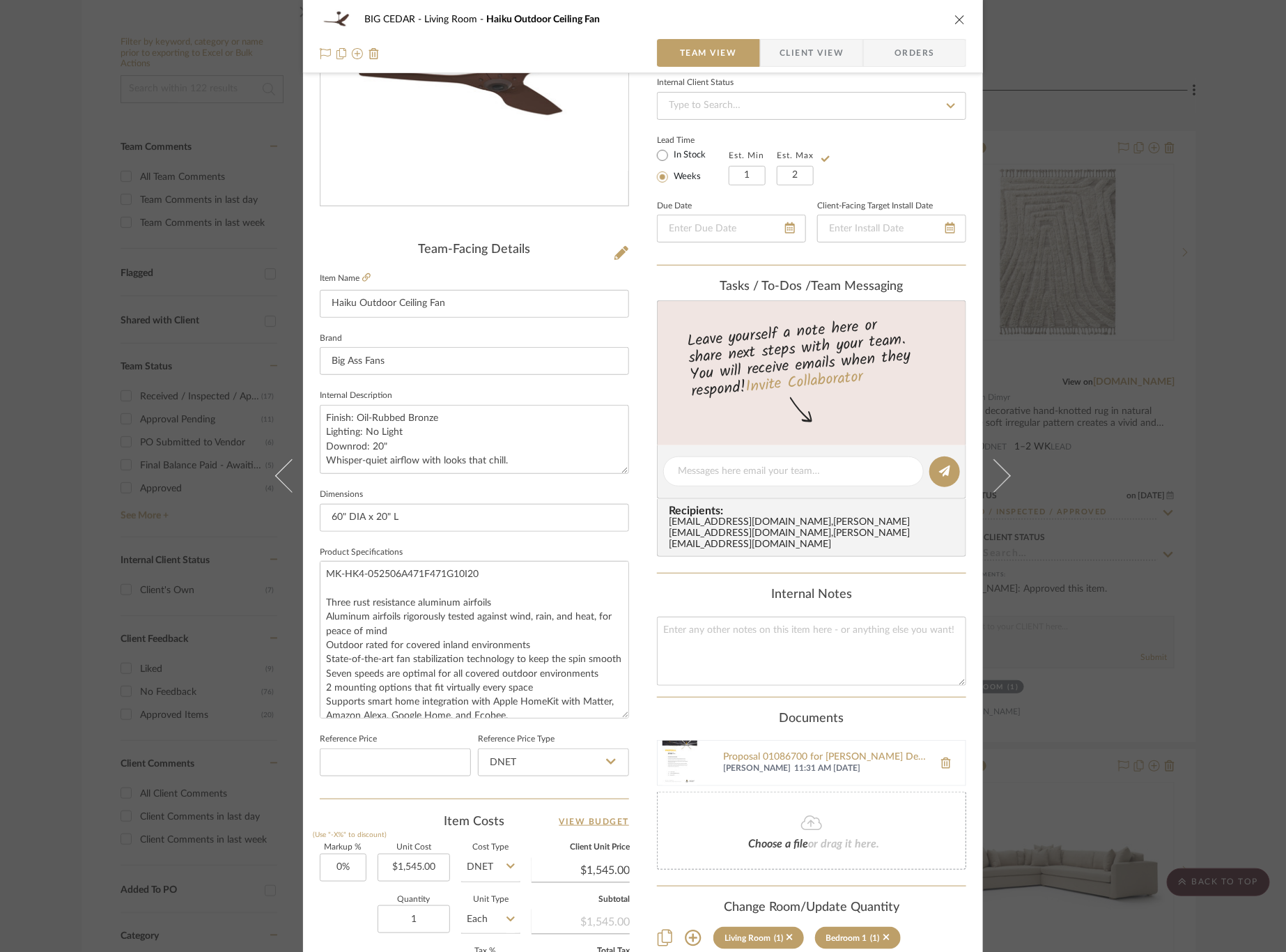
click at [839, 171] on div "Lead Time In Stock Weeks Est. Min 1 Est. Max 2" at bounding box center [811, 158] width 309 height 55
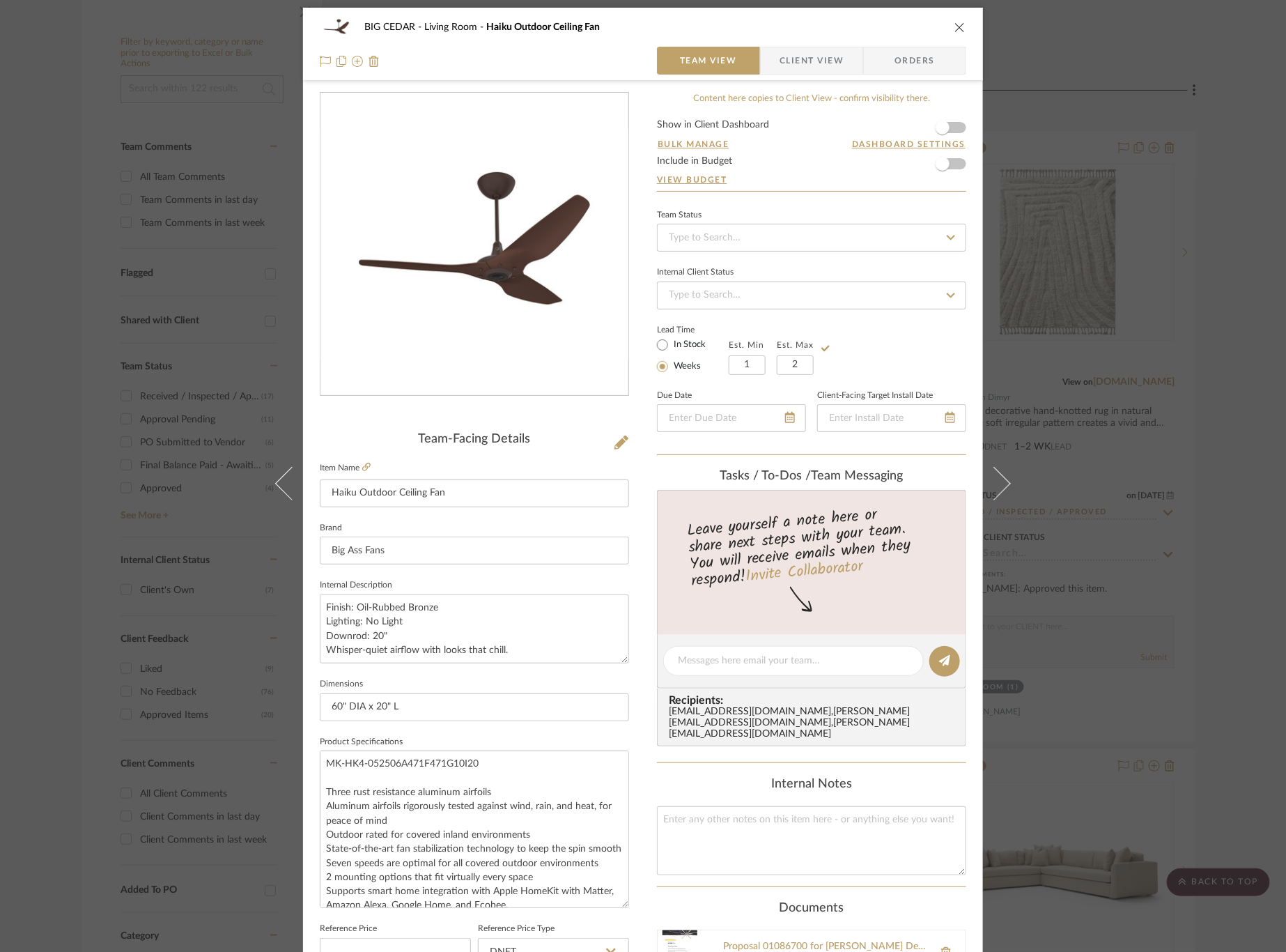
scroll to position [0, 0]
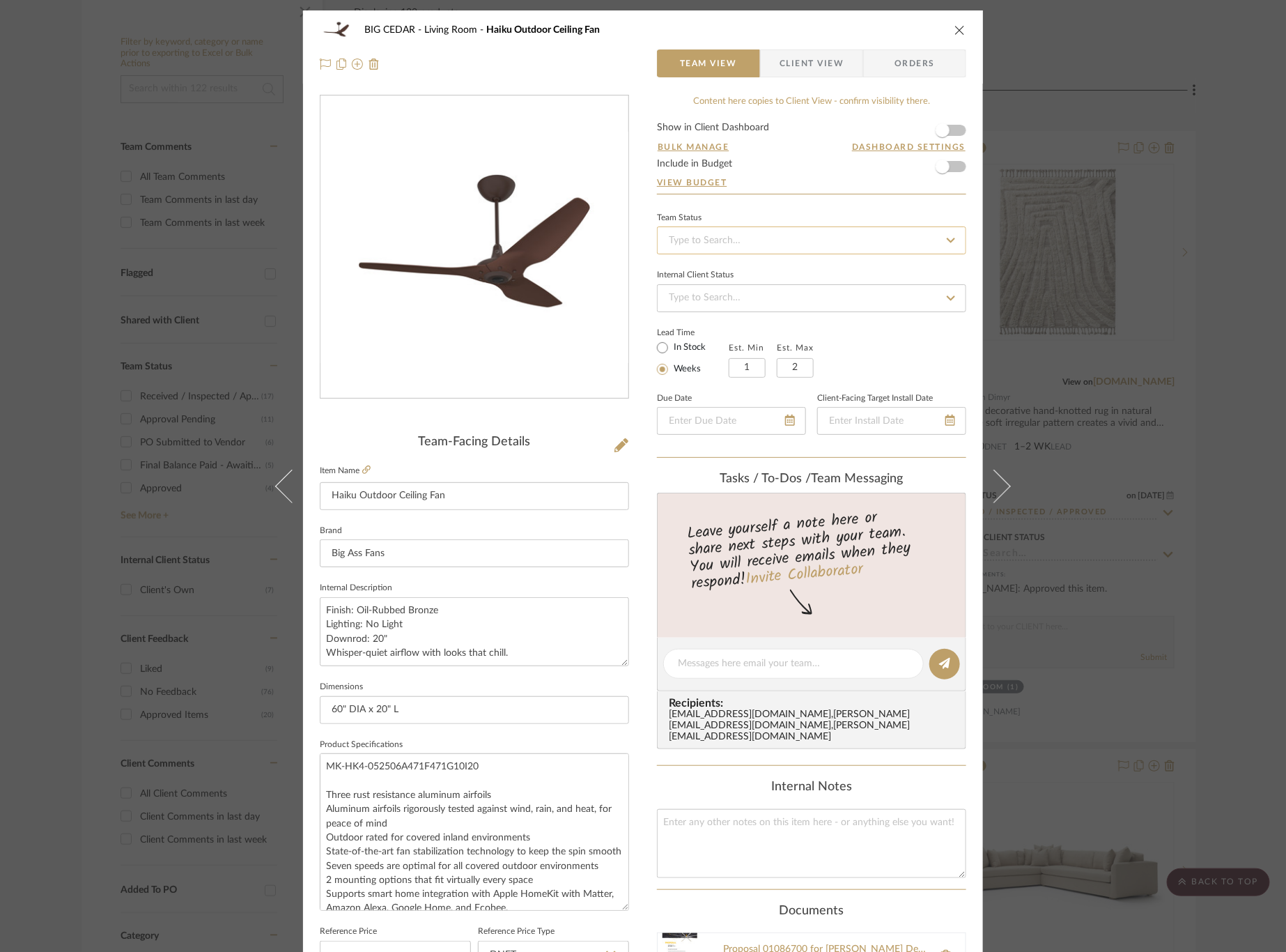
click at [842, 239] on input at bounding box center [811, 240] width 309 height 28
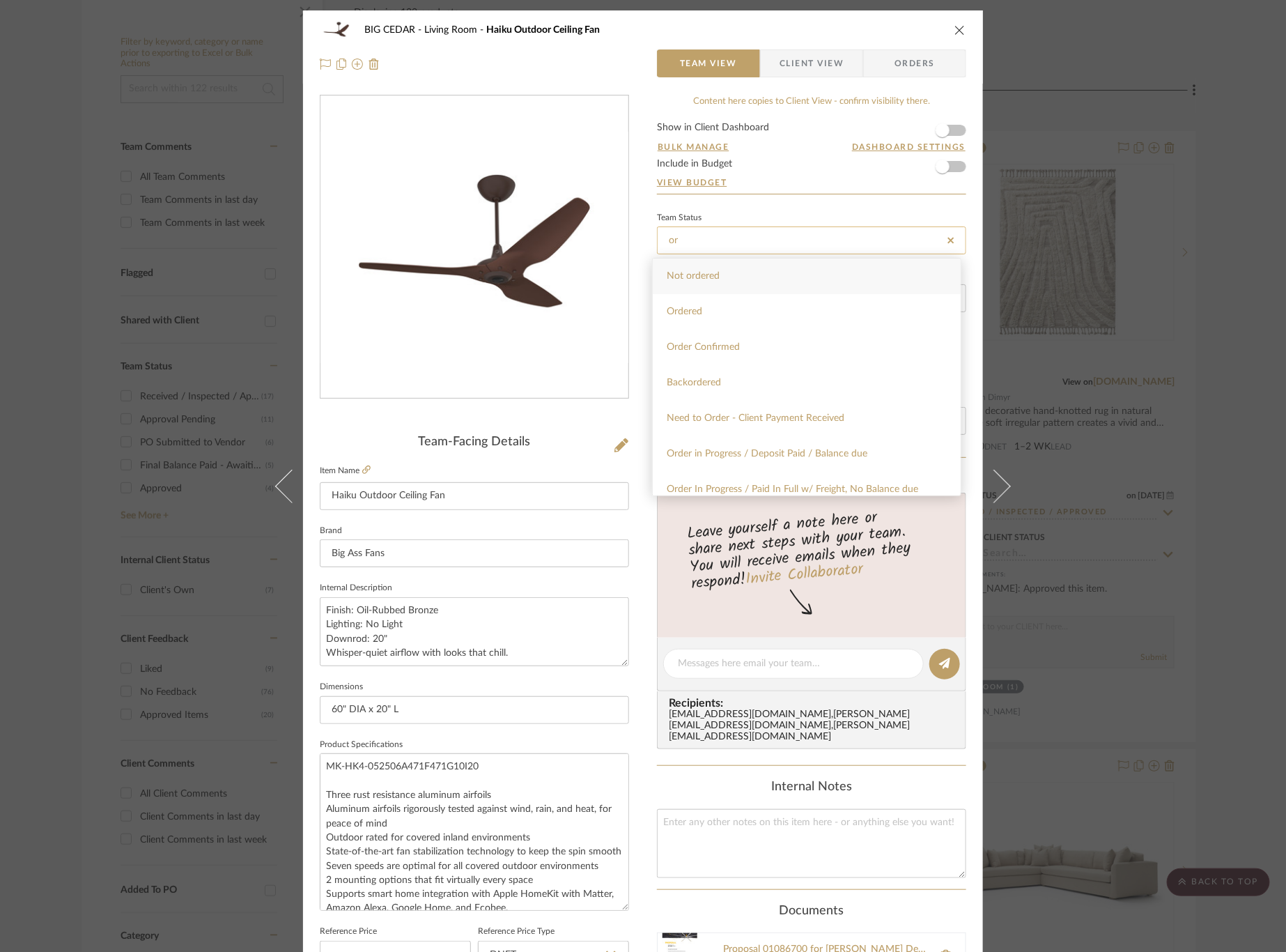
type input "o"
type input "paid"
click at [857, 322] on div "Order In Progress / Paid In Full w/ Freight, No Balance due" at bounding box center [806, 312] width 308 height 36
type input "8/12/2025"
type input "Order In Progress / Paid In Full w/ Freight, No Balance due"
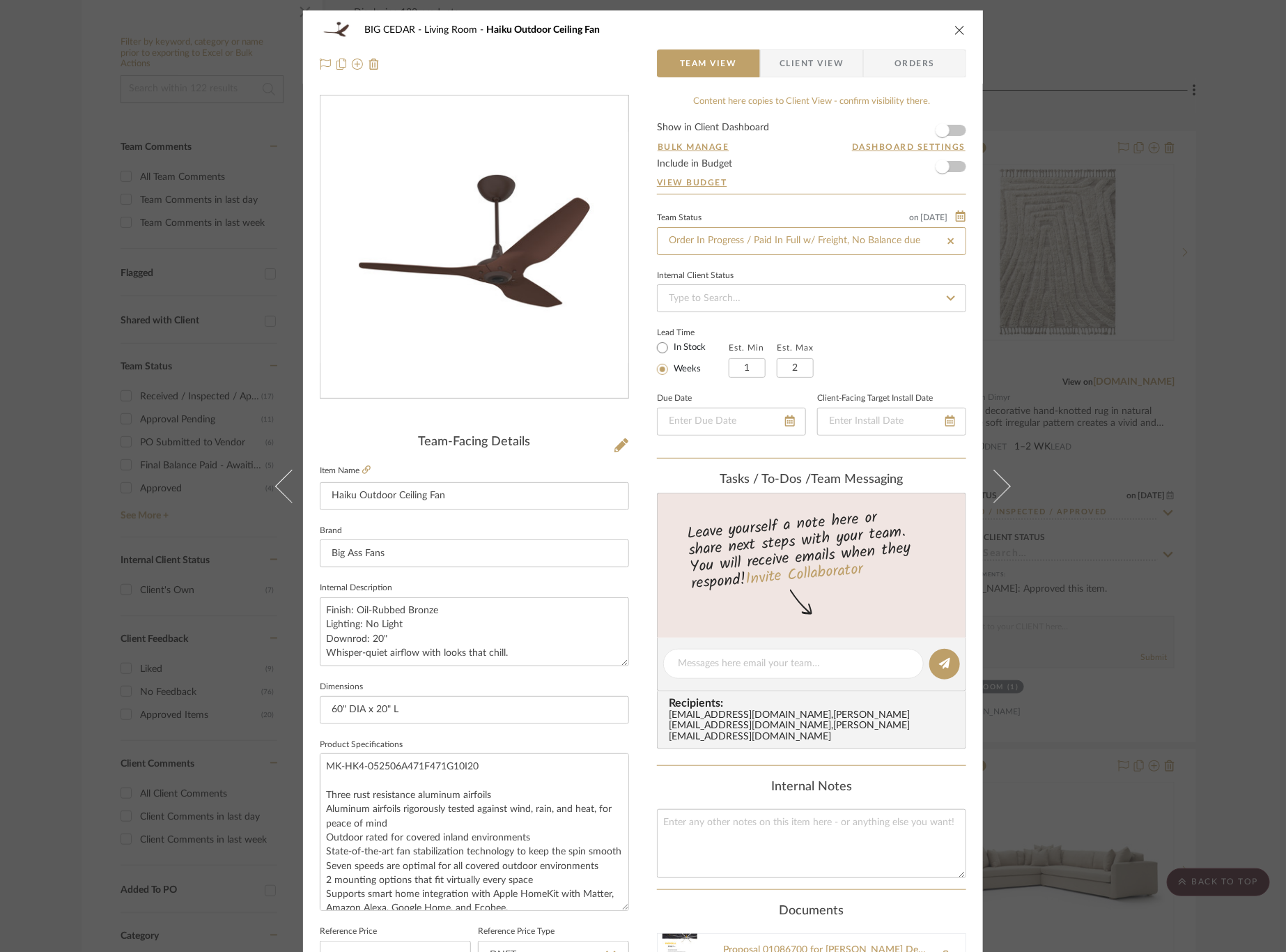
type input "8/12/2025"
type input "Order In Progress / Paid In Full w/ Freight, No Balance due"
click at [902, 378] on div "Team Status on 8/12/2025 8/12/2025 Order In Progress / Paid In Full w/ Freight,…" at bounding box center [811, 333] width 309 height 250
click at [1226, 408] on div "BIG CEDAR Living Room Haiku Outdoor Ceiling Fan Team View Client View Orders Te…" at bounding box center [643, 476] width 1286 height 952
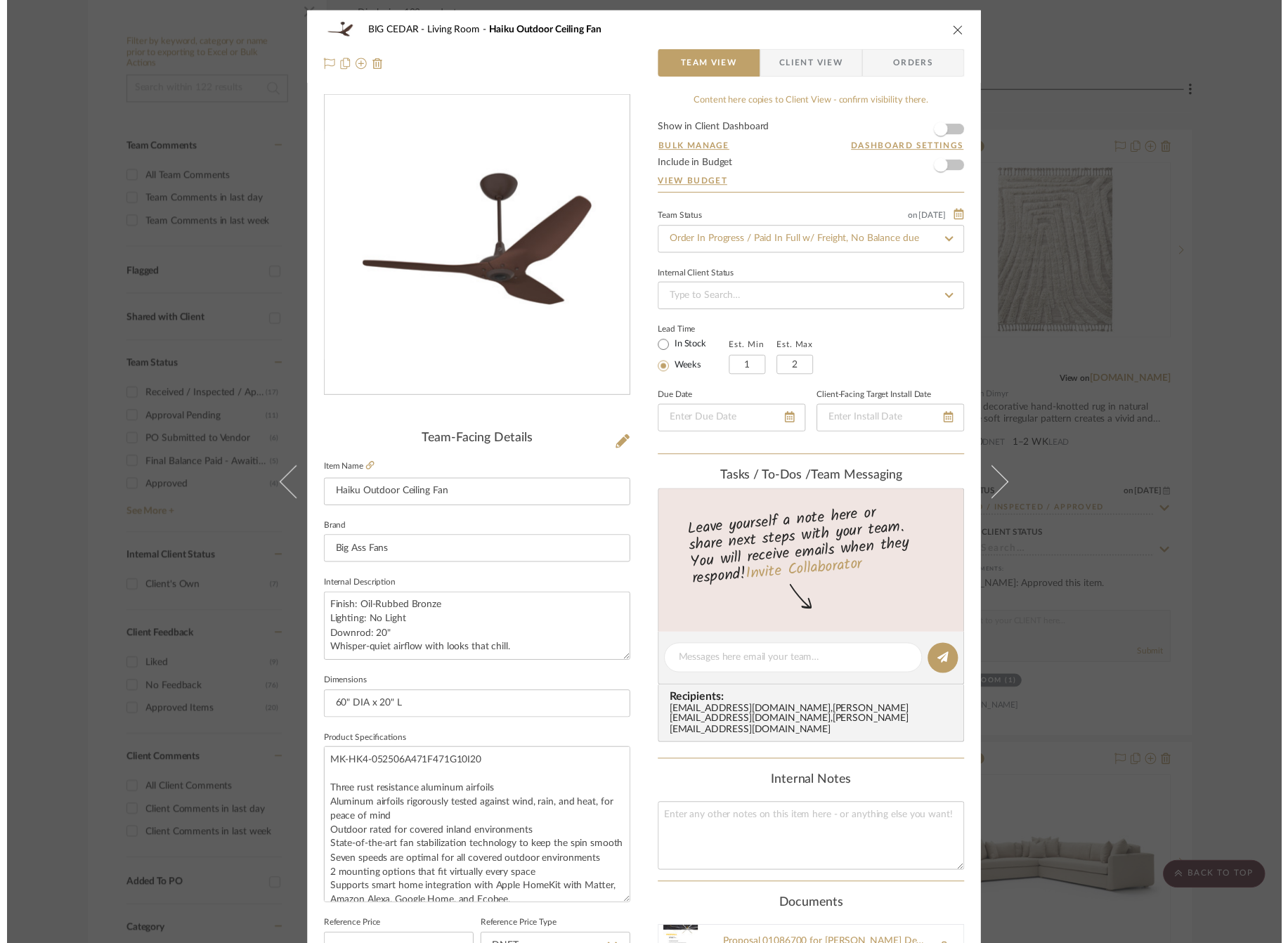
scroll to position [274, 0]
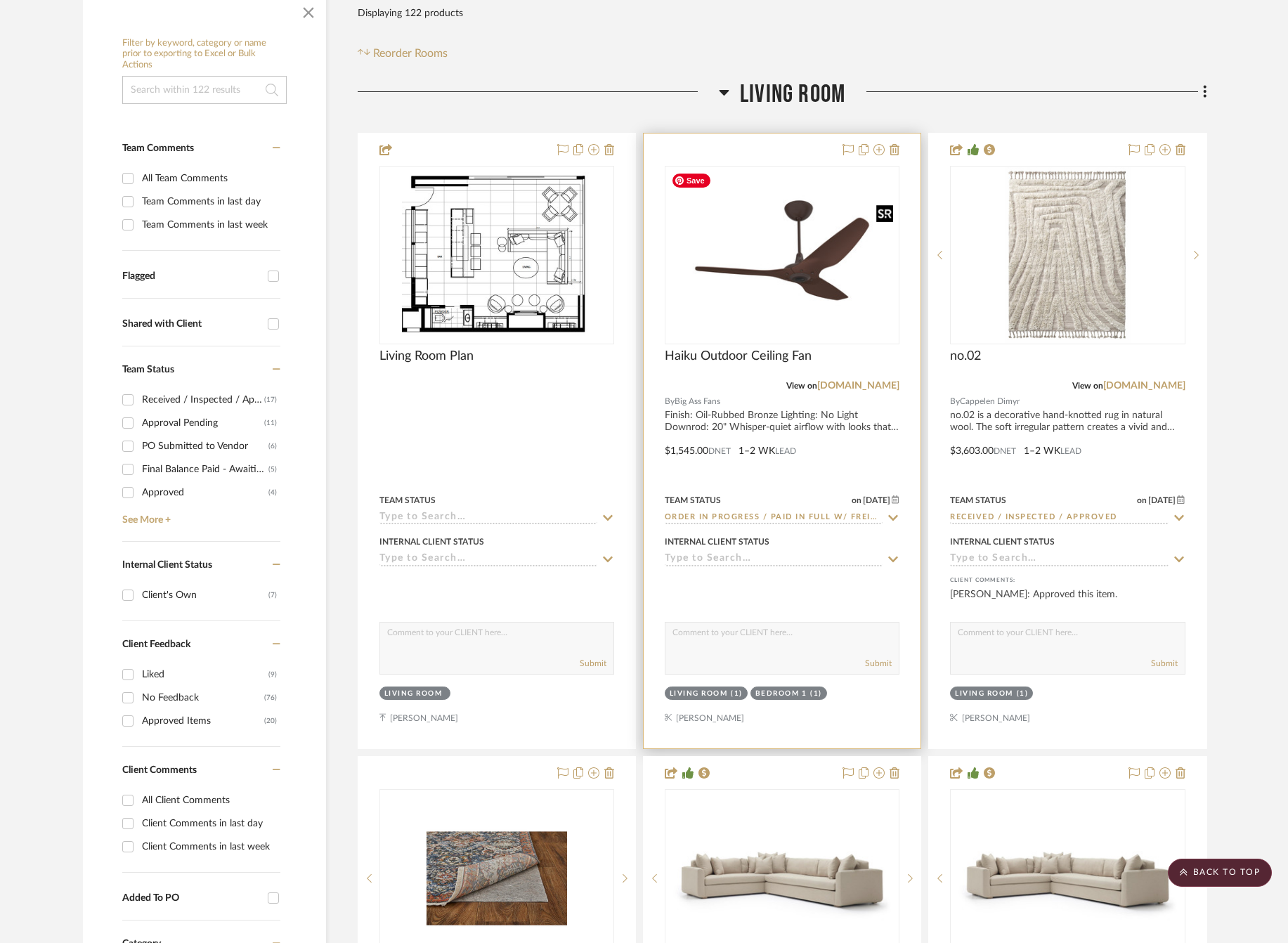
click at [781, 236] on img "0" at bounding box center [782, 255] width 232 height 174
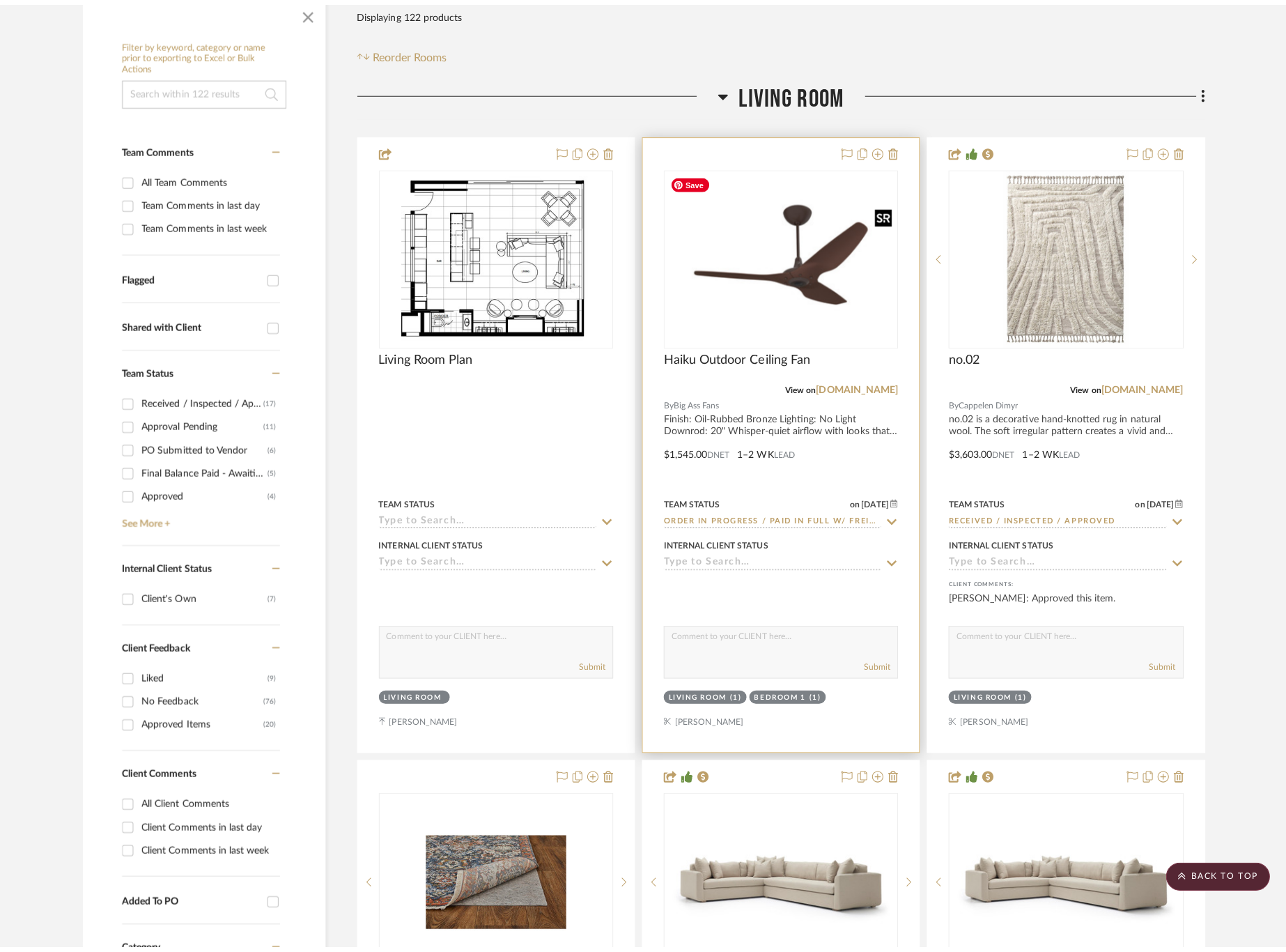
scroll to position [0, 0]
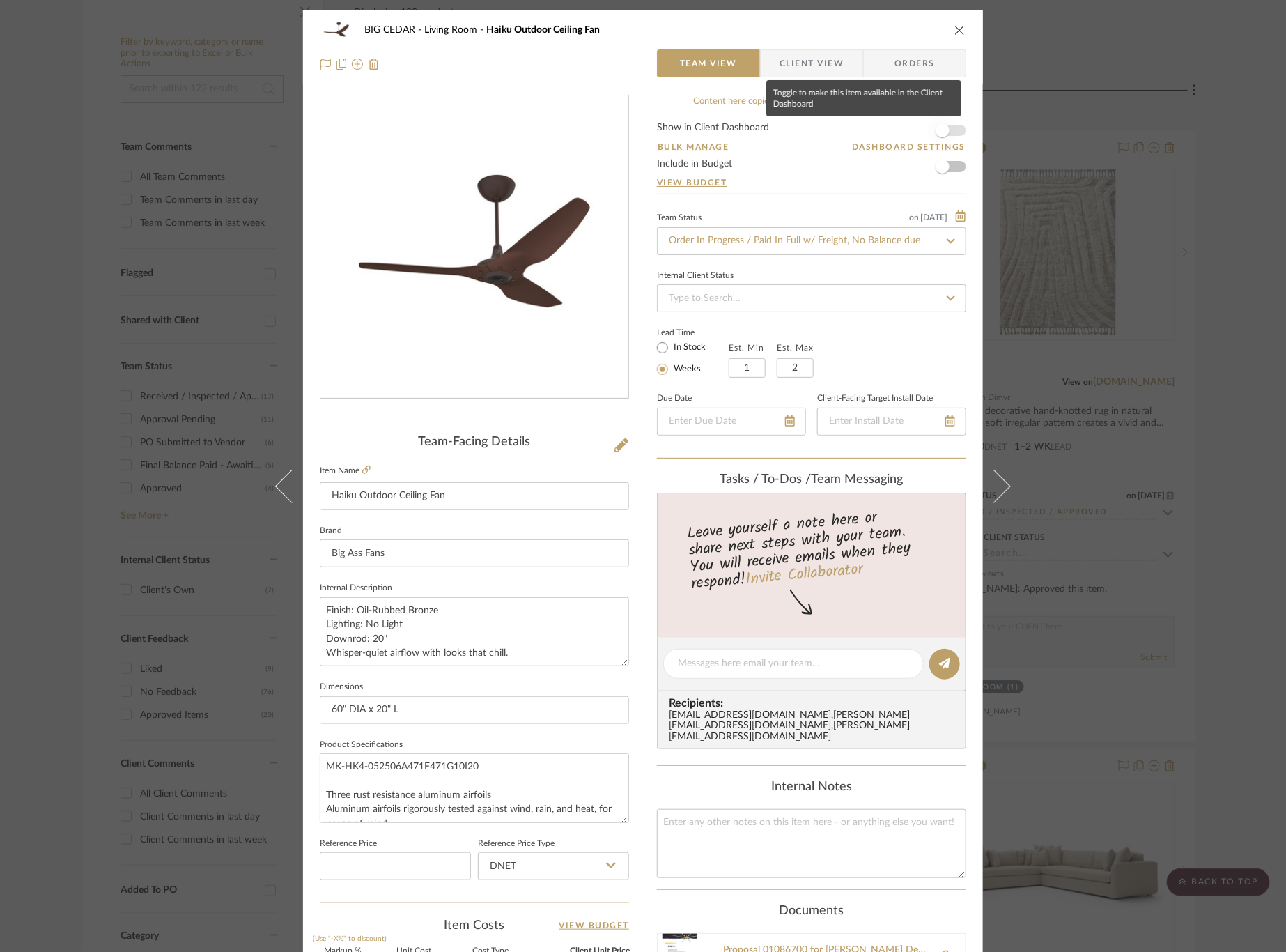
click at [948, 122] on span "button" at bounding box center [942, 130] width 31 height 31
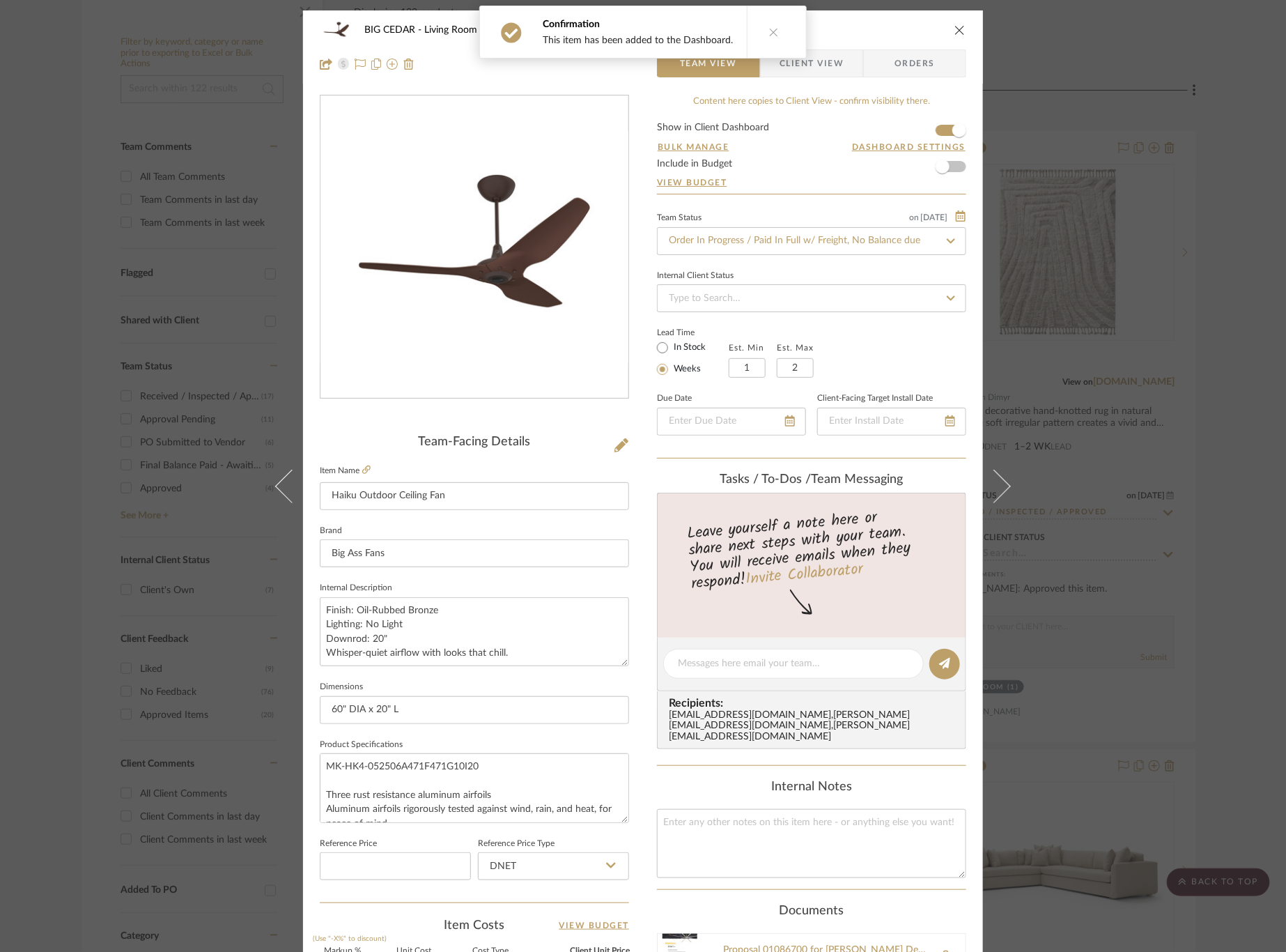
click at [831, 57] on span "Client View" at bounding box center [811, 63] width 64 height 28
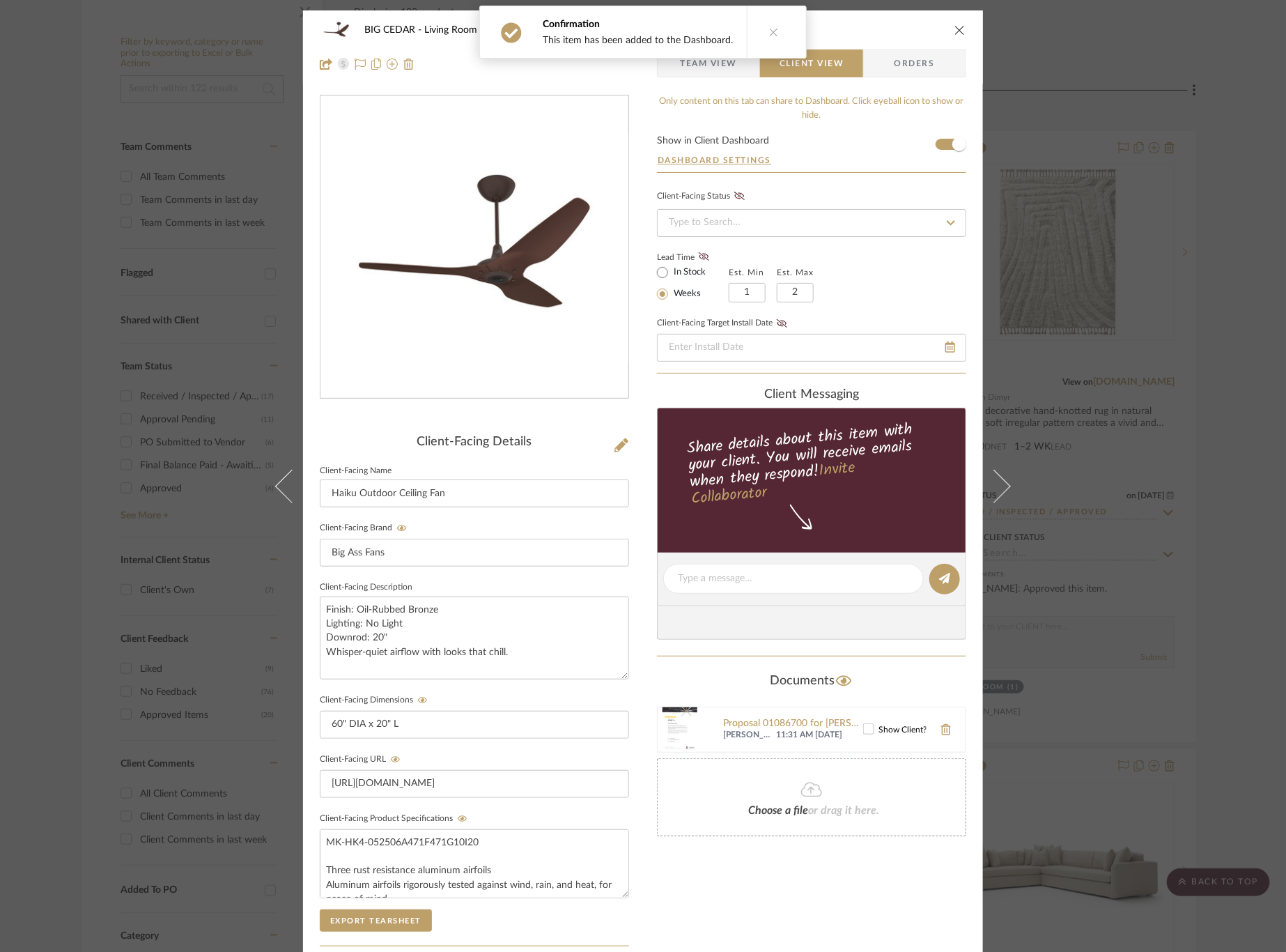
scroll to position [213, 0]
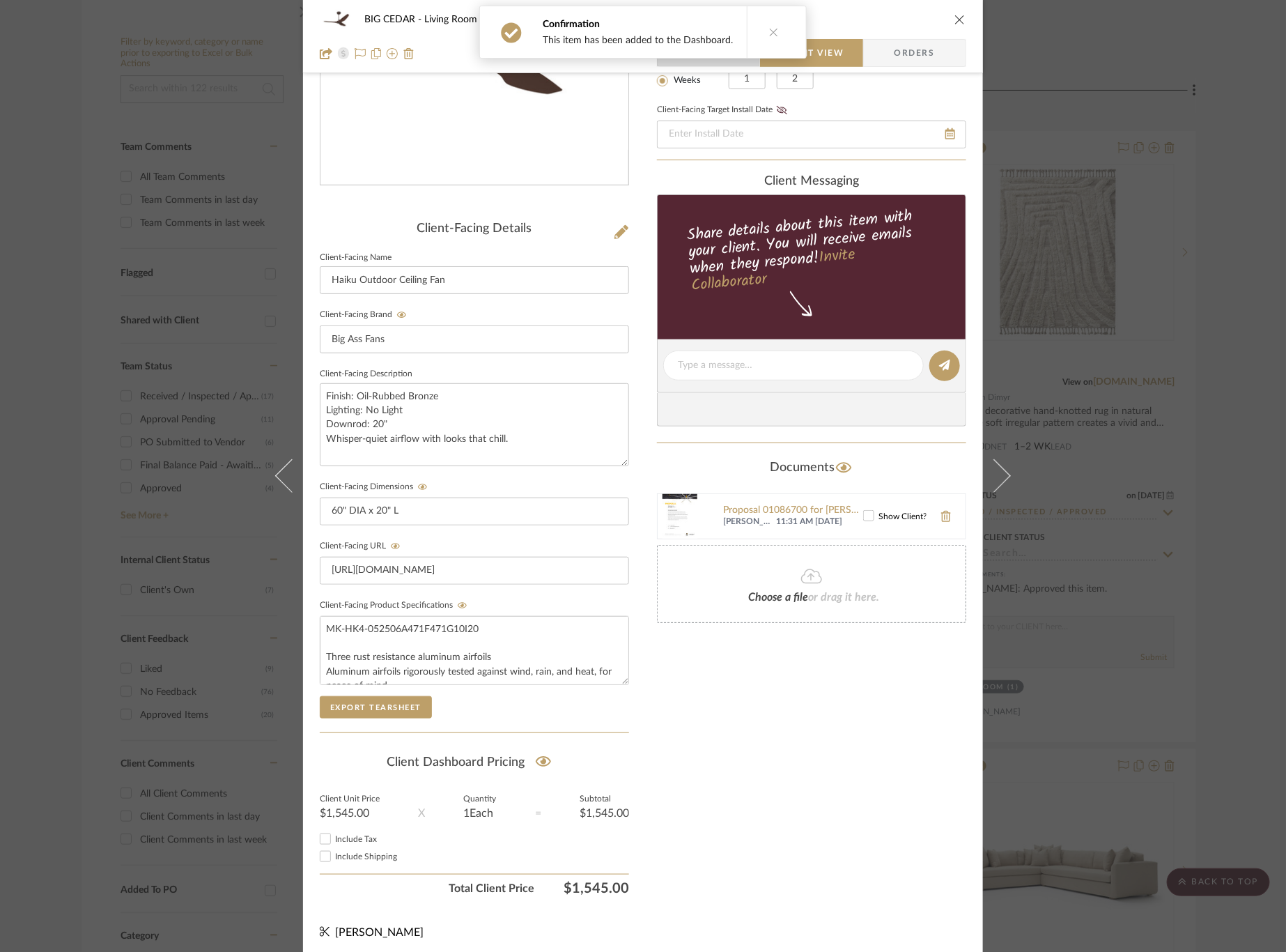
click at [702, 64] on span "Team View" at bounding box center [708, 53] width 57 height 28
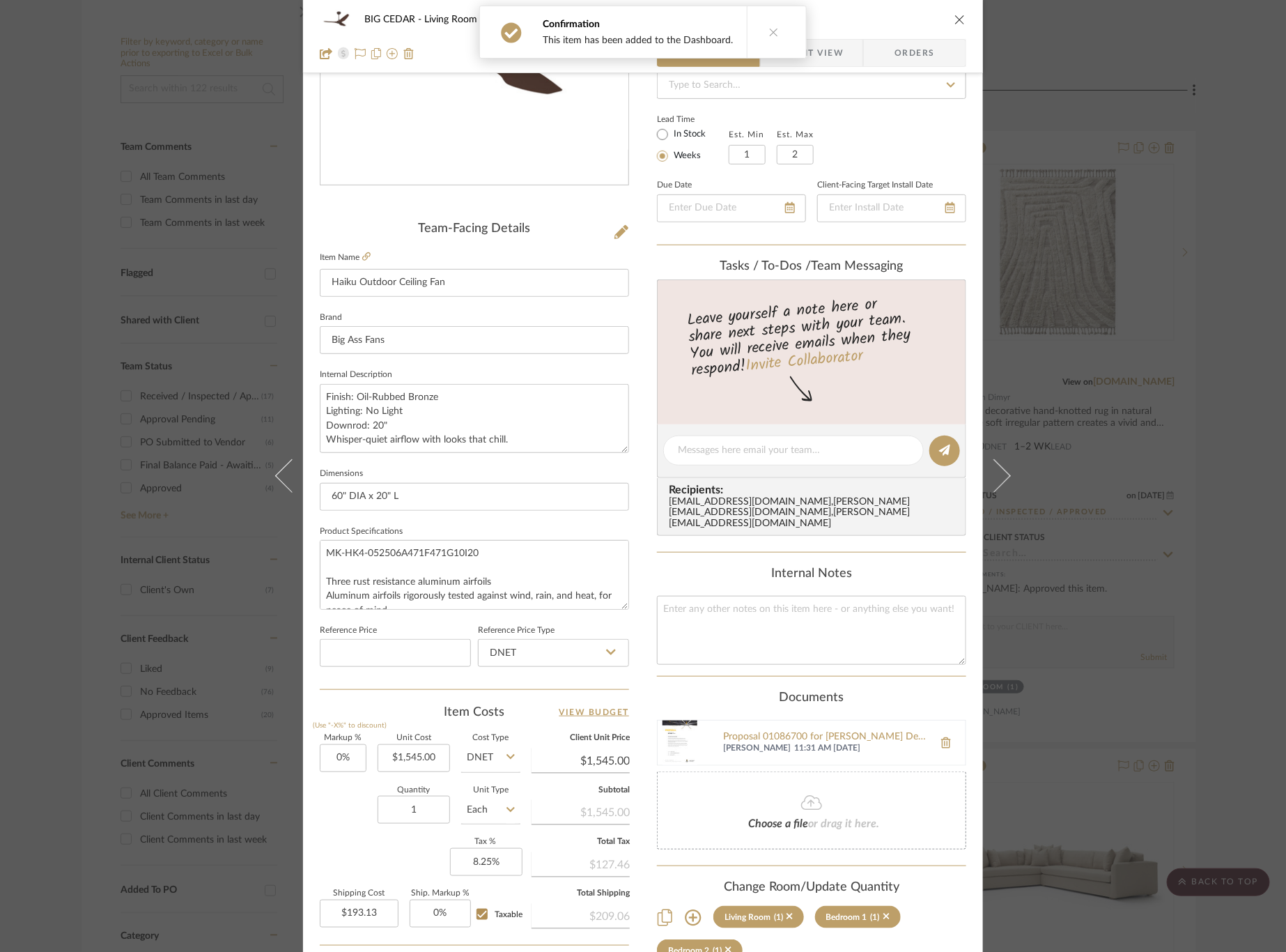
click at [827, 49] on span "Client View" at bounding box center [811, 53] width 64 height 28
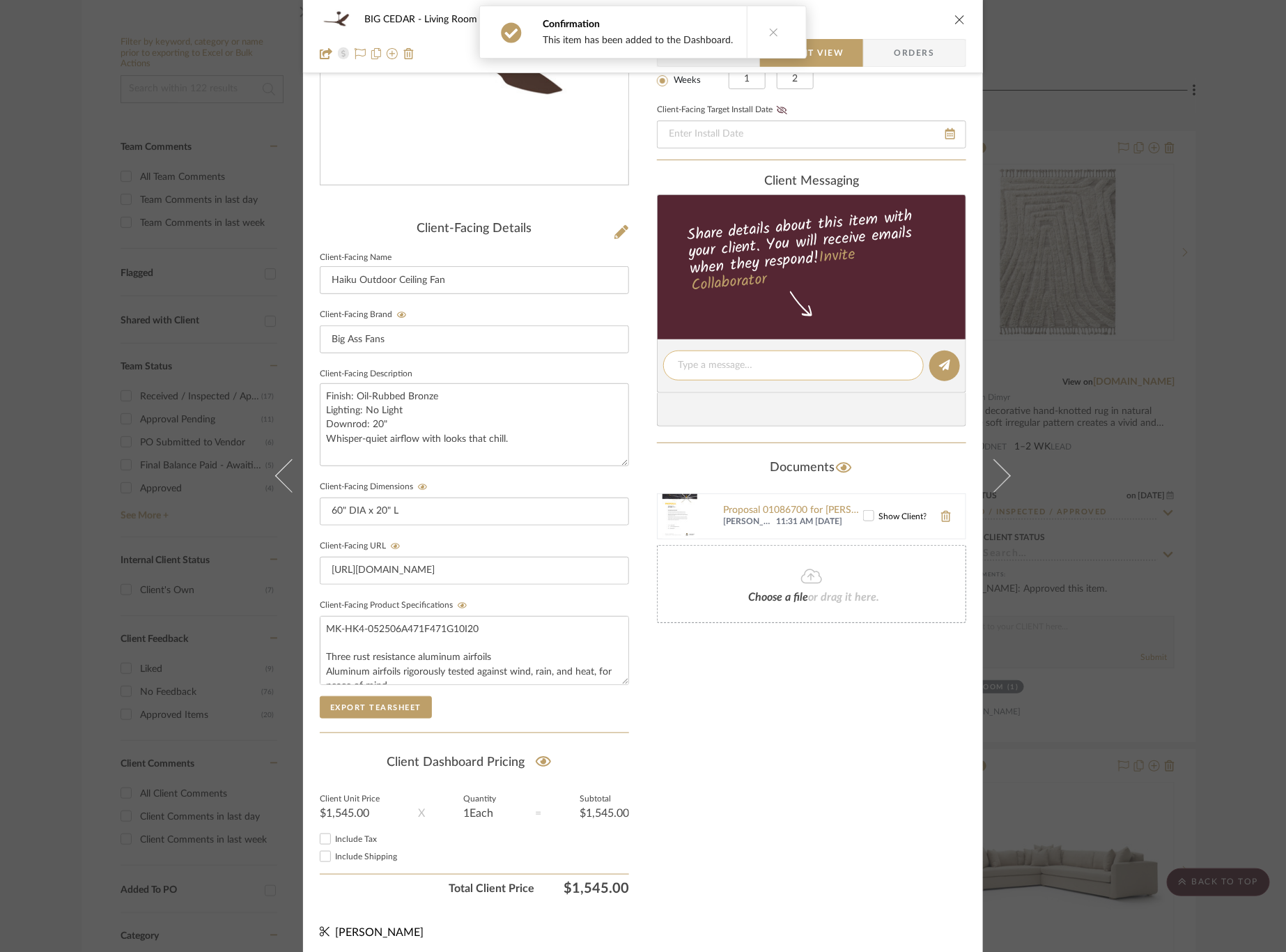
click at [790, 350] on div at bounding box center [793, 365] width 261 height 30
click at [788, 360] on textarea at bounding box center [793, 365] width 231 height 15
type textarea "Ordered"
click at [942, 360] on icon at bounding box center [944, 365] width 11 height 11
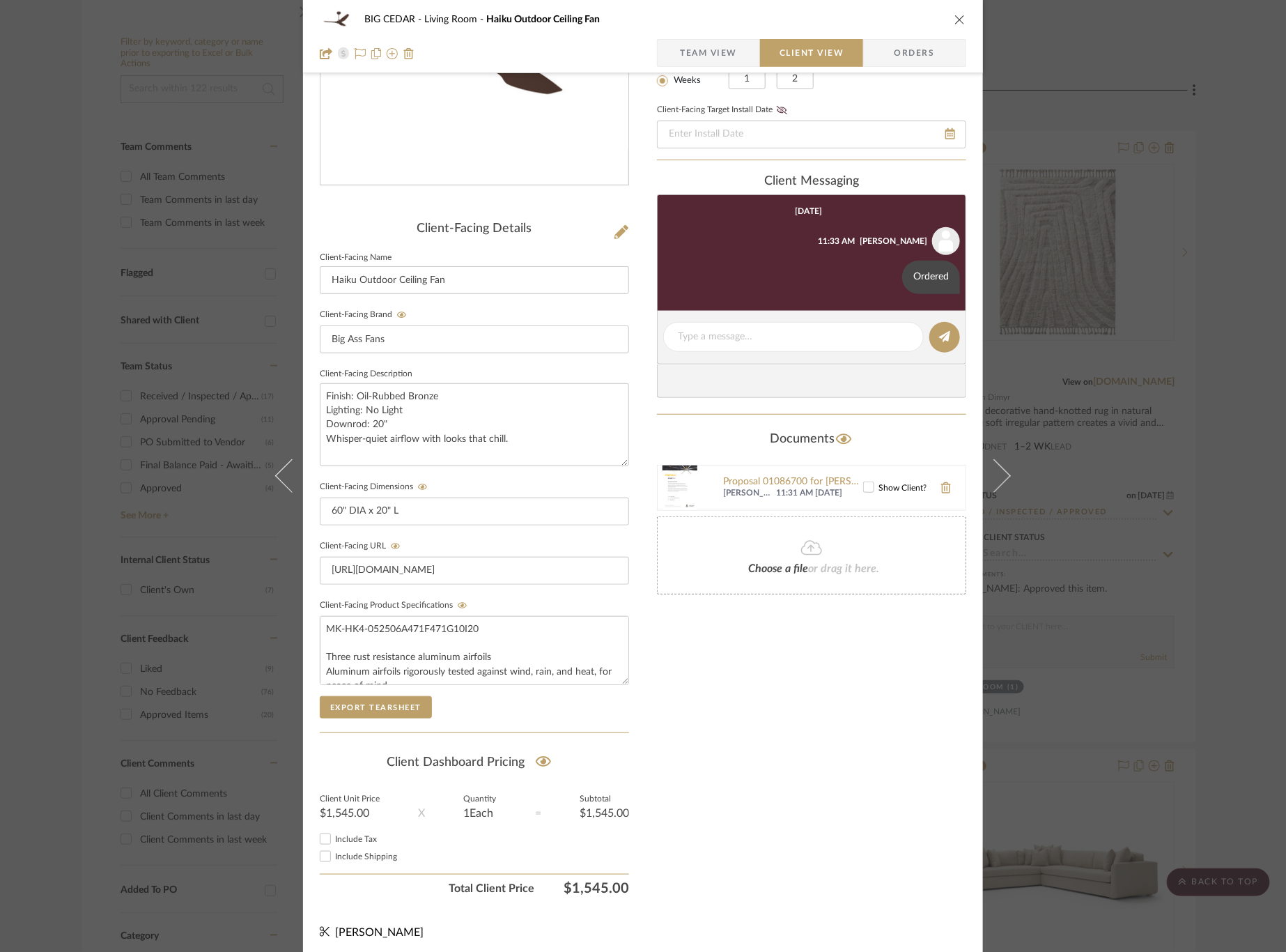
click at [1120, 380] on div "BIG CEDAR Living Room Haiku Outdoor Ceiling Fan Team View Client View Orders Cl…" at bounding box center [643, 476] width 1286 height 952
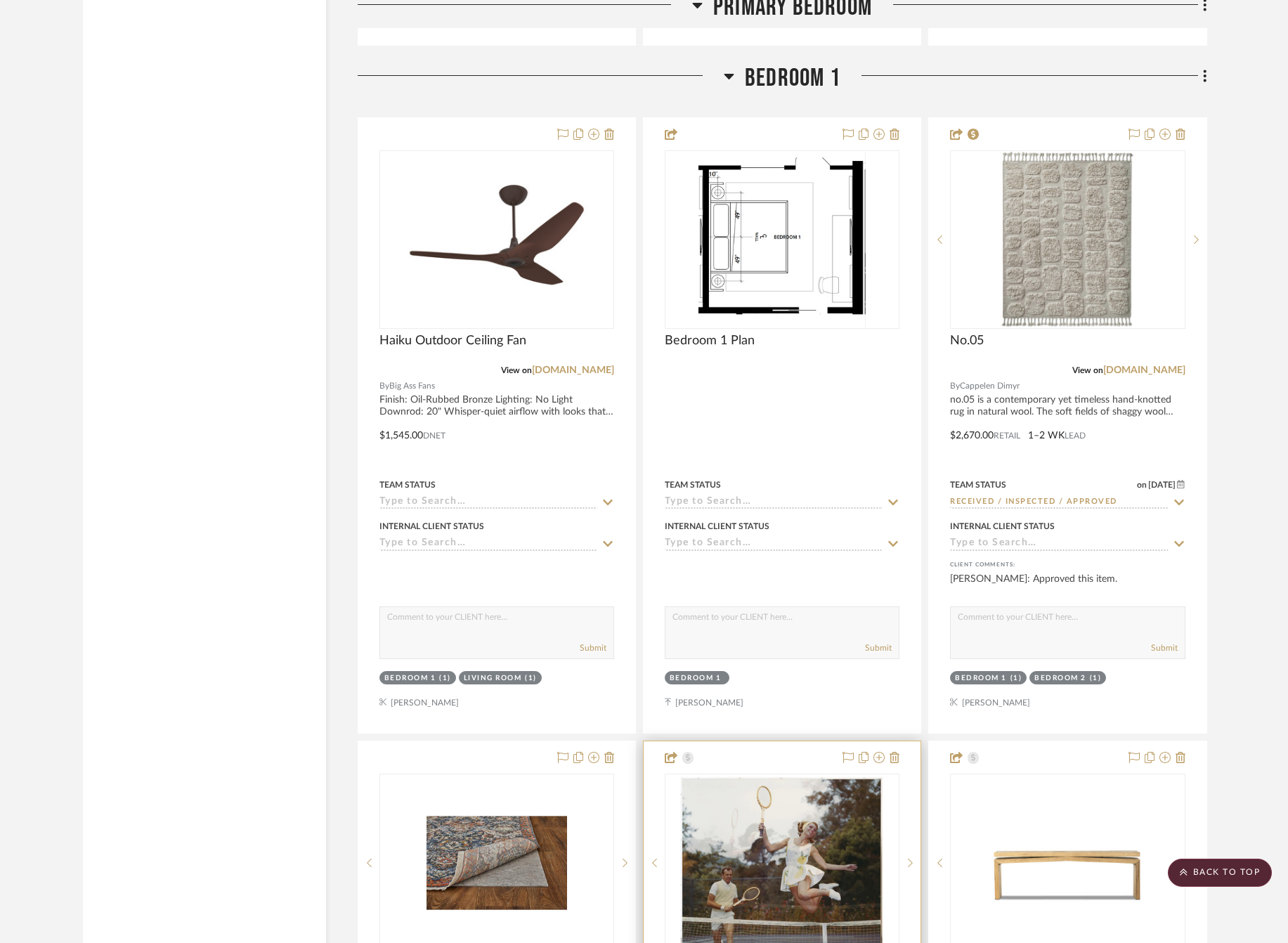
scroll to position [7300, 0]
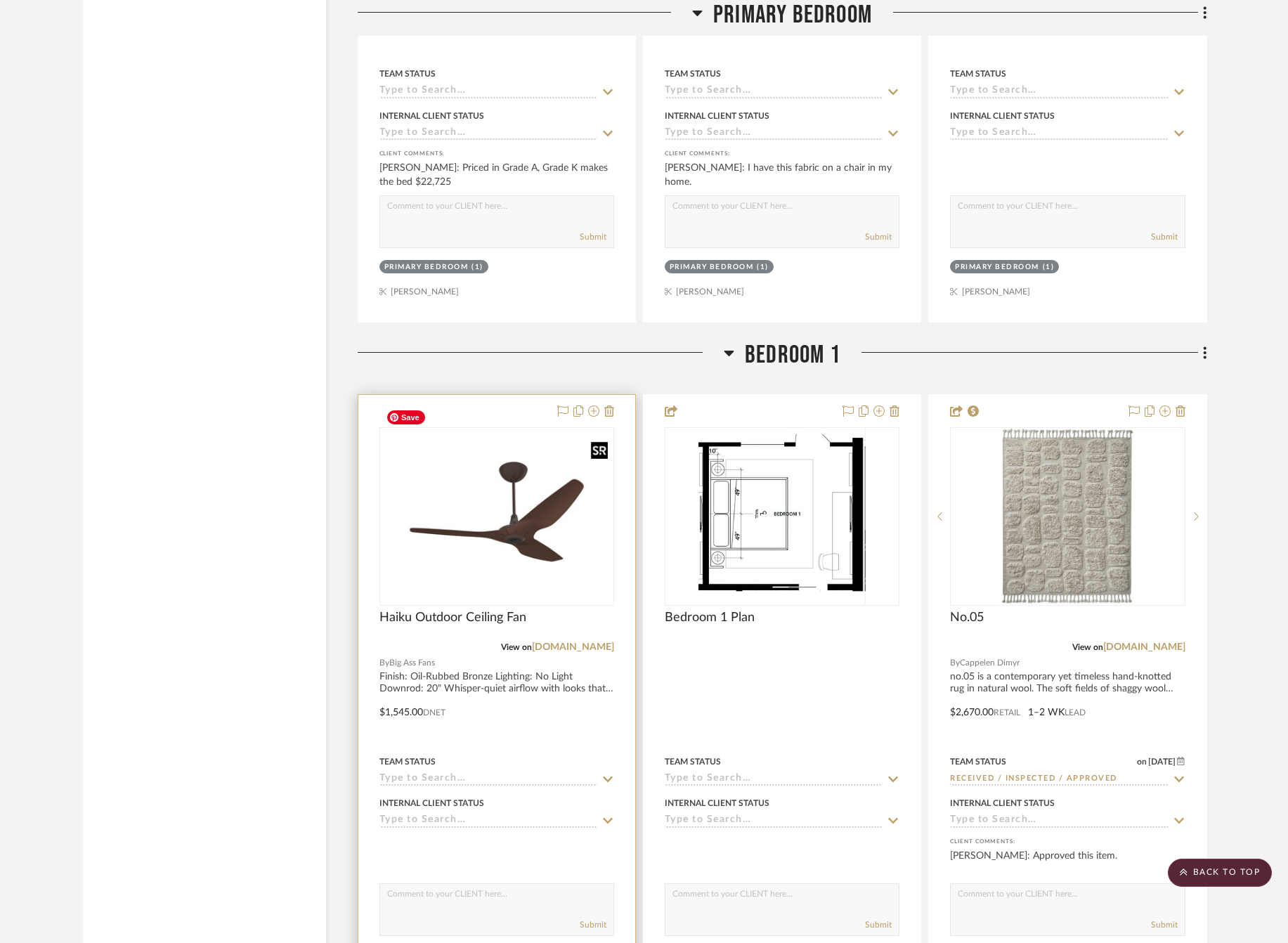
click at [0, 0] on img at bounding box center [0, 0] width 0 height 0
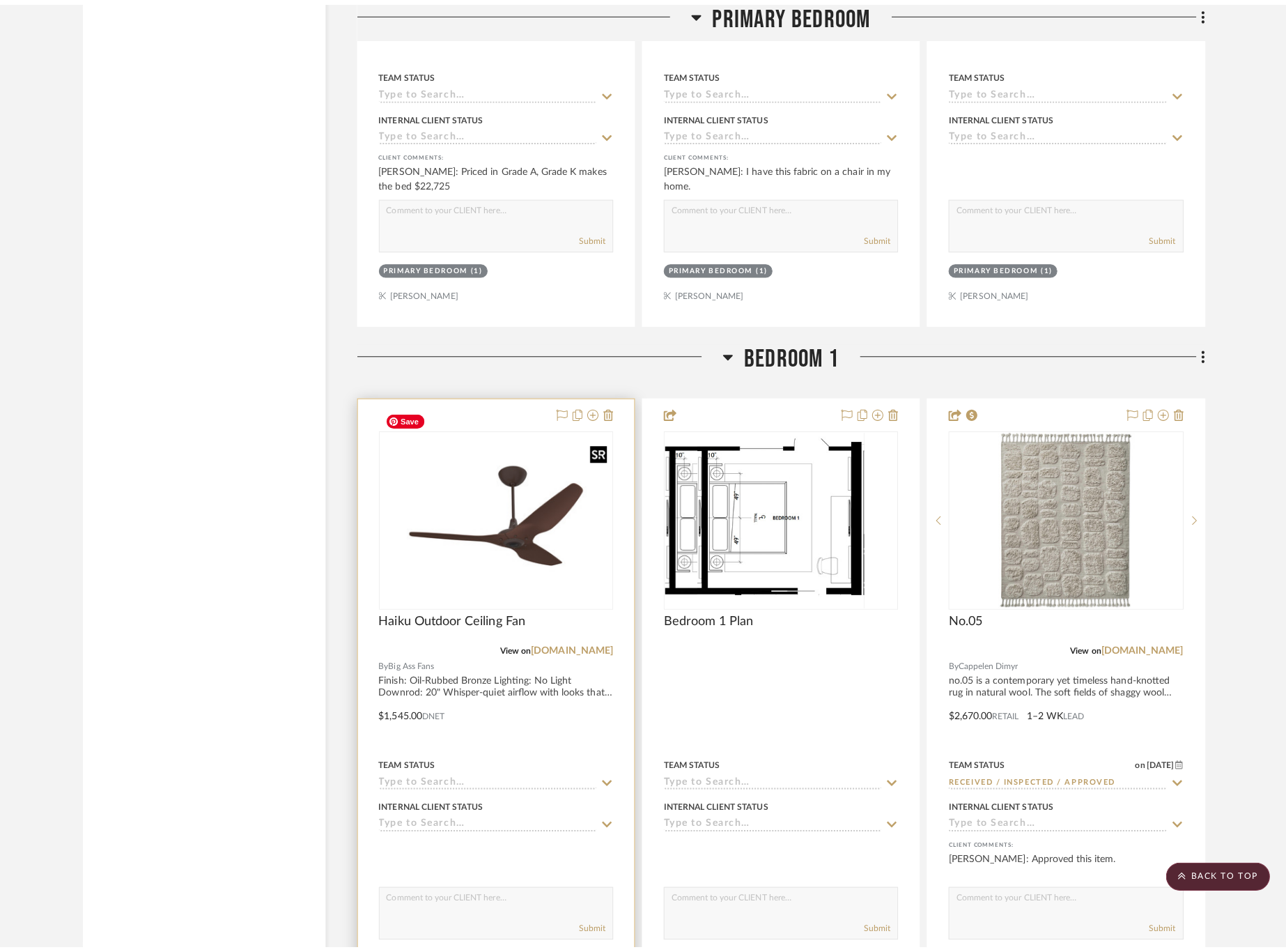
scroll to position [0, 0]
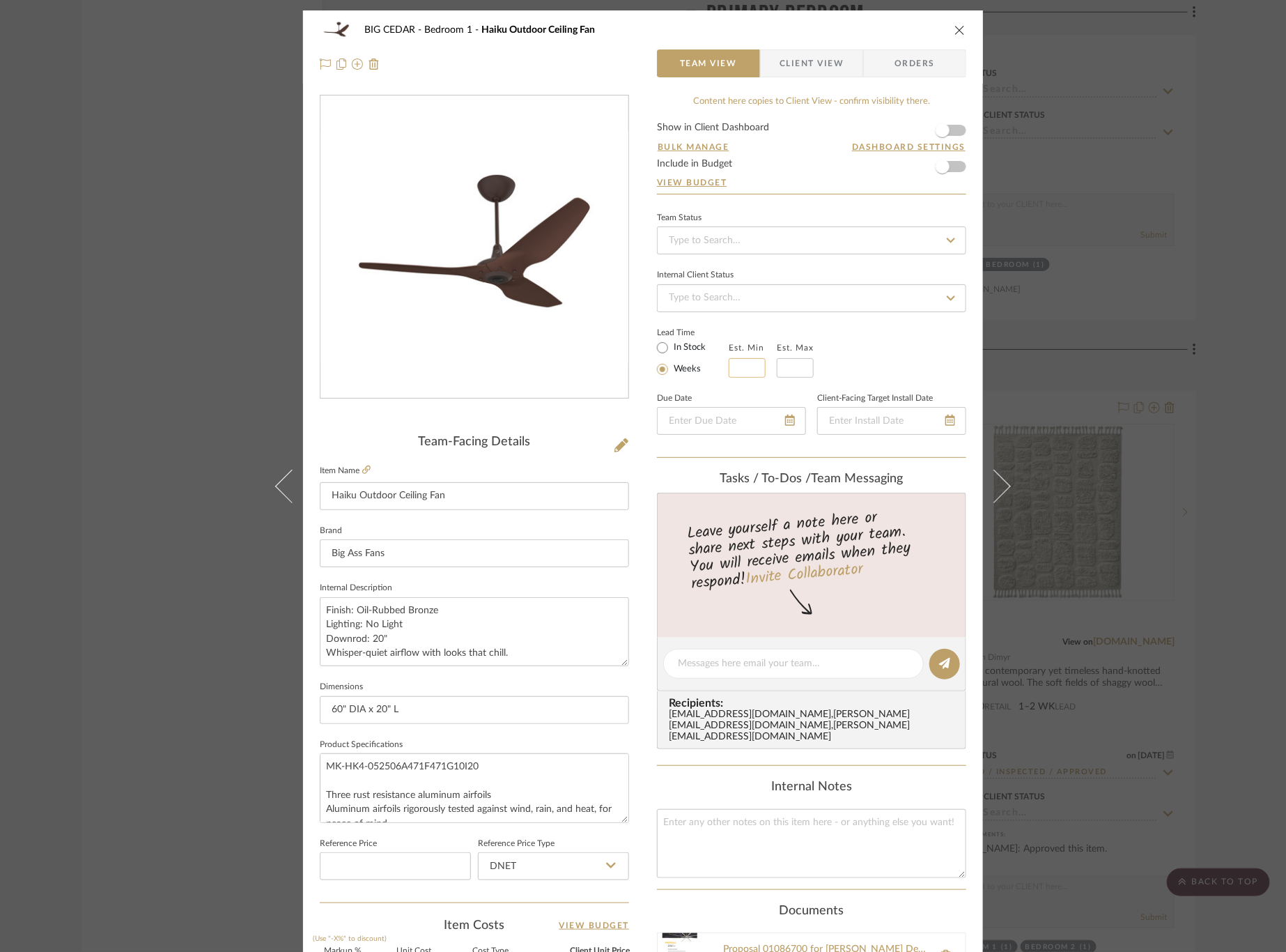
click at [737, 366] on input at bounding box center [747, 368] width 37 height 20
type input "1"
click at [795, 366] on input "text" at bounding box center [795, 368] width 37 height 20
type input "2"
click at [825, 245] on input at bounding box center [811, 240] width 309 height 28
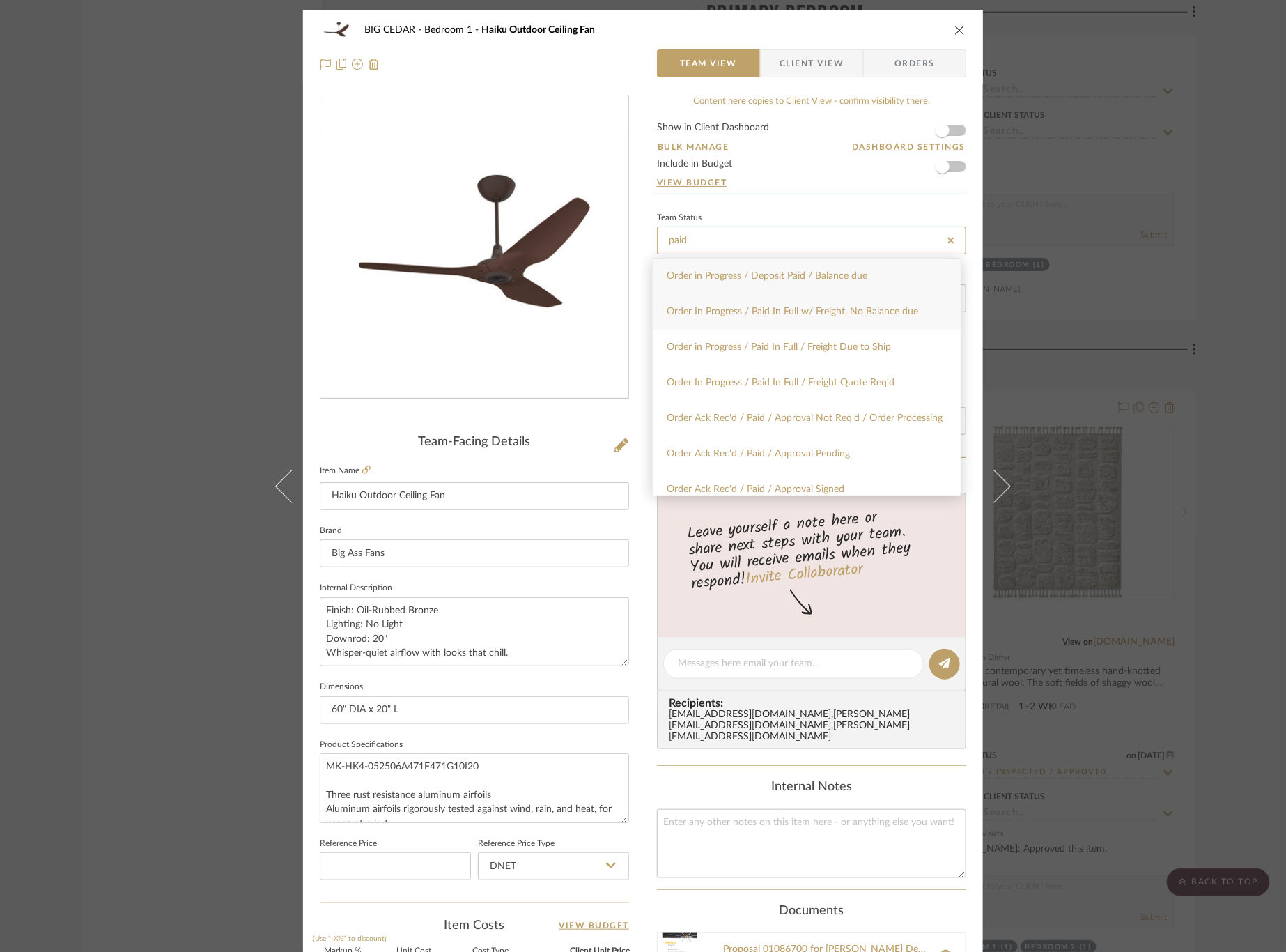
type input "paid"
click at [825, 320] on div "Order In Progress / Paid In Full w/ Freight, No Balance due" at bounding box center [806, 312] width 308 height 36
type input "8/12/2025"
type input "Order In Progress / Paid In Full w/ Freight, No Balance due"
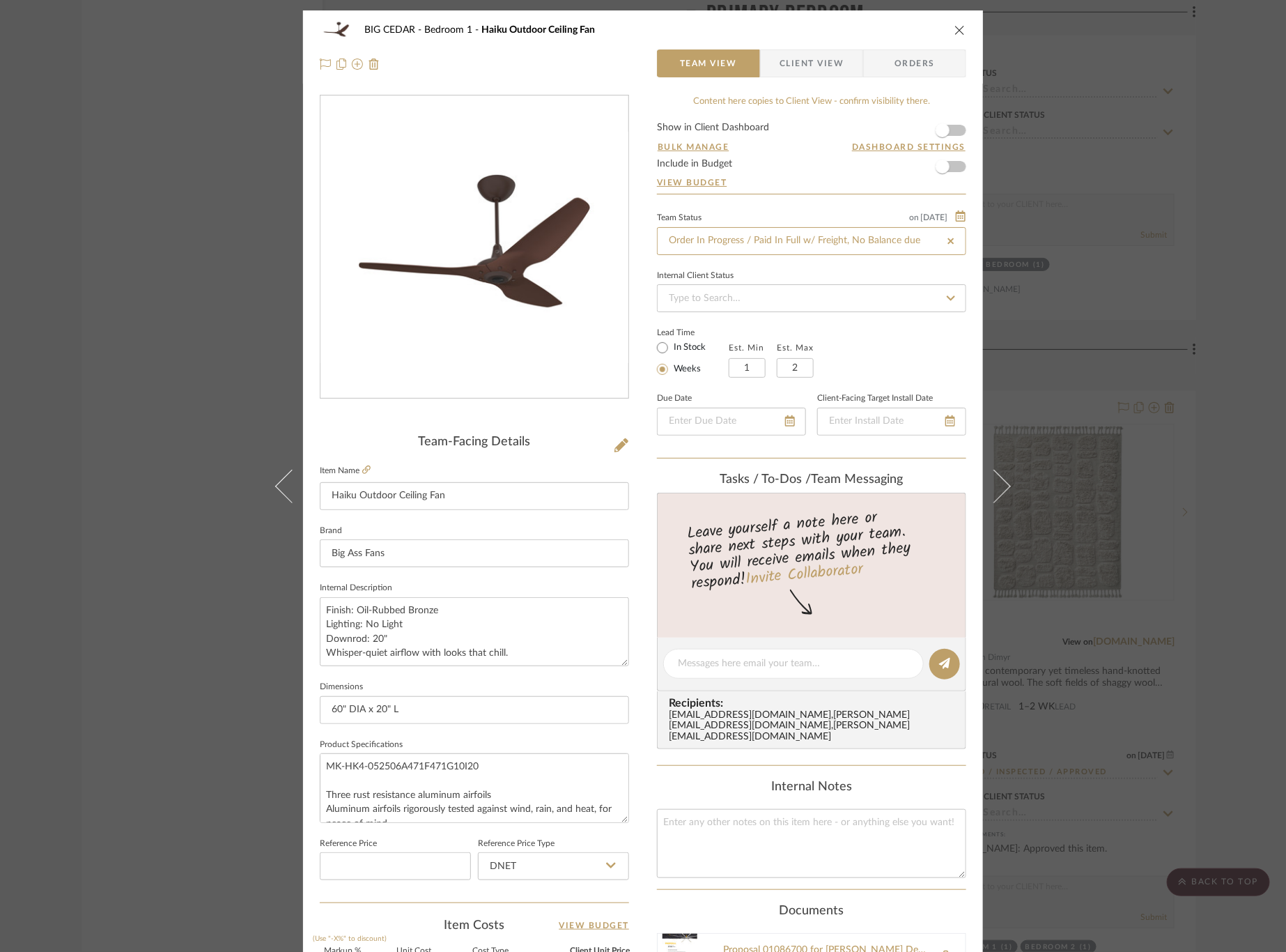
type input "8/12/2025"
type input "Order In Progress / Paid In Full w/ Freight, No Balance due"
click at [948, 134] on span "button" at bounding box center [942, 130] width 31 height 31
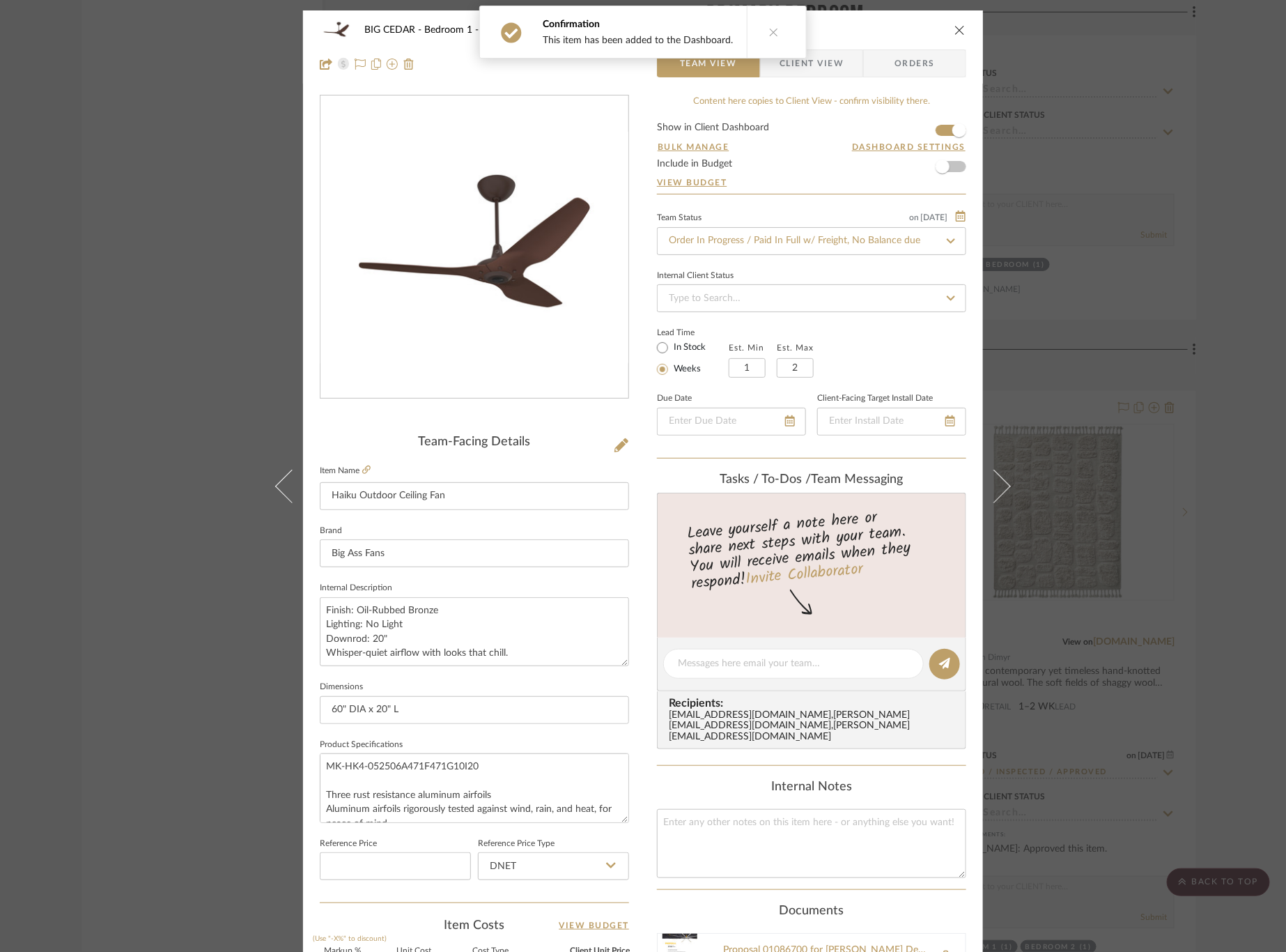
click at [835, 63] on span "Client View" at bounding box center [811, 63] width 64 height 28
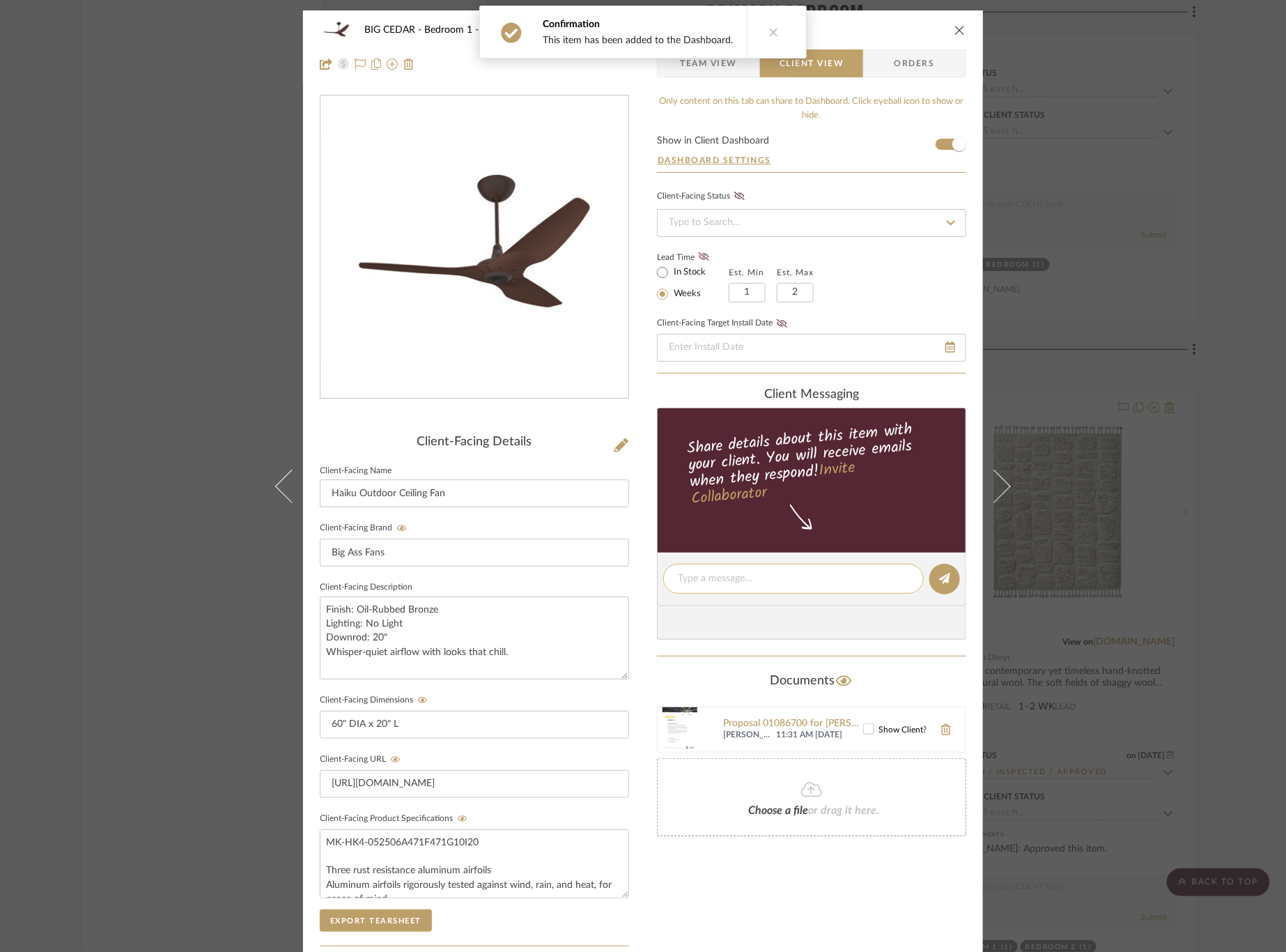
click at [804, 577] on textarea at bounding box center [793, 579] width 231 height 15
type textarea "Ordered"
click at [957, 571] on editor-of-message "Ordered" at bounding box center [811, 579] width 309 height 54
click at [942, 573] on icon at bounding box center [944, 578] width 11 height 11
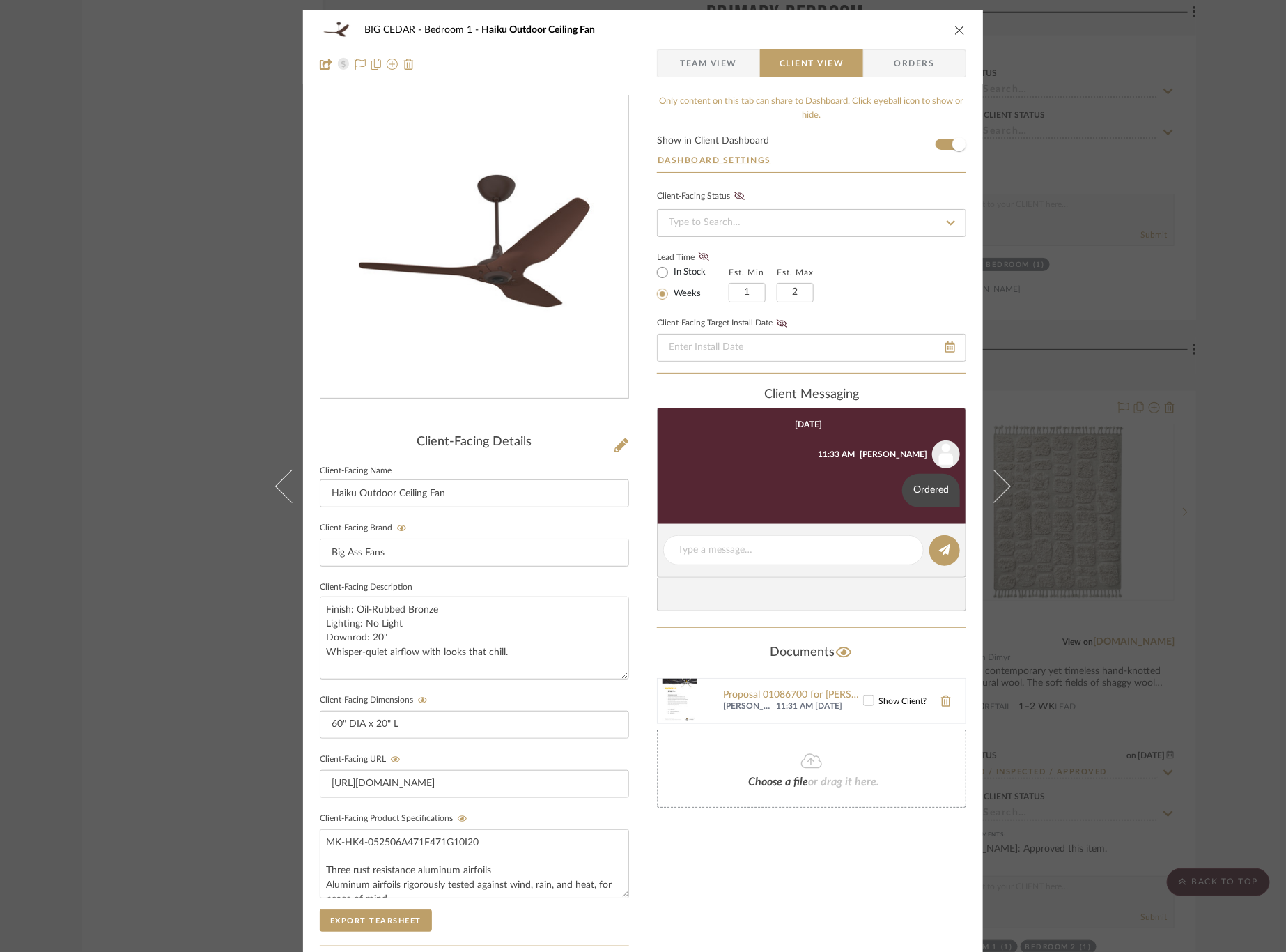
scroll to position [213, 0]
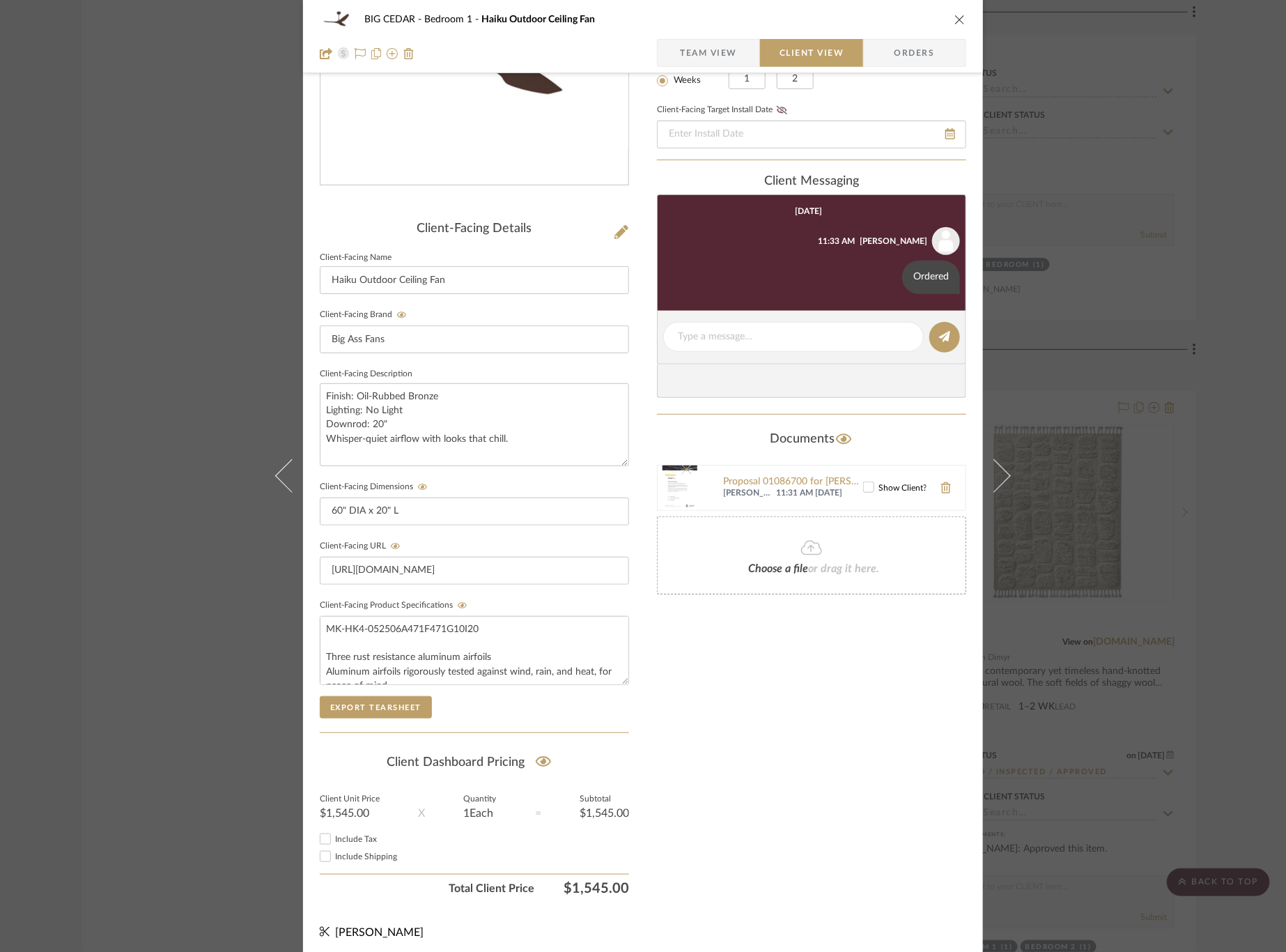
click at [1044, 514] on div "BIG CEDAR Bedroom 1 Haiku Outdoor Ceiling Fan Team View Client View Orders Clie…" at bounding box center [643, 476] width 1286 height 952
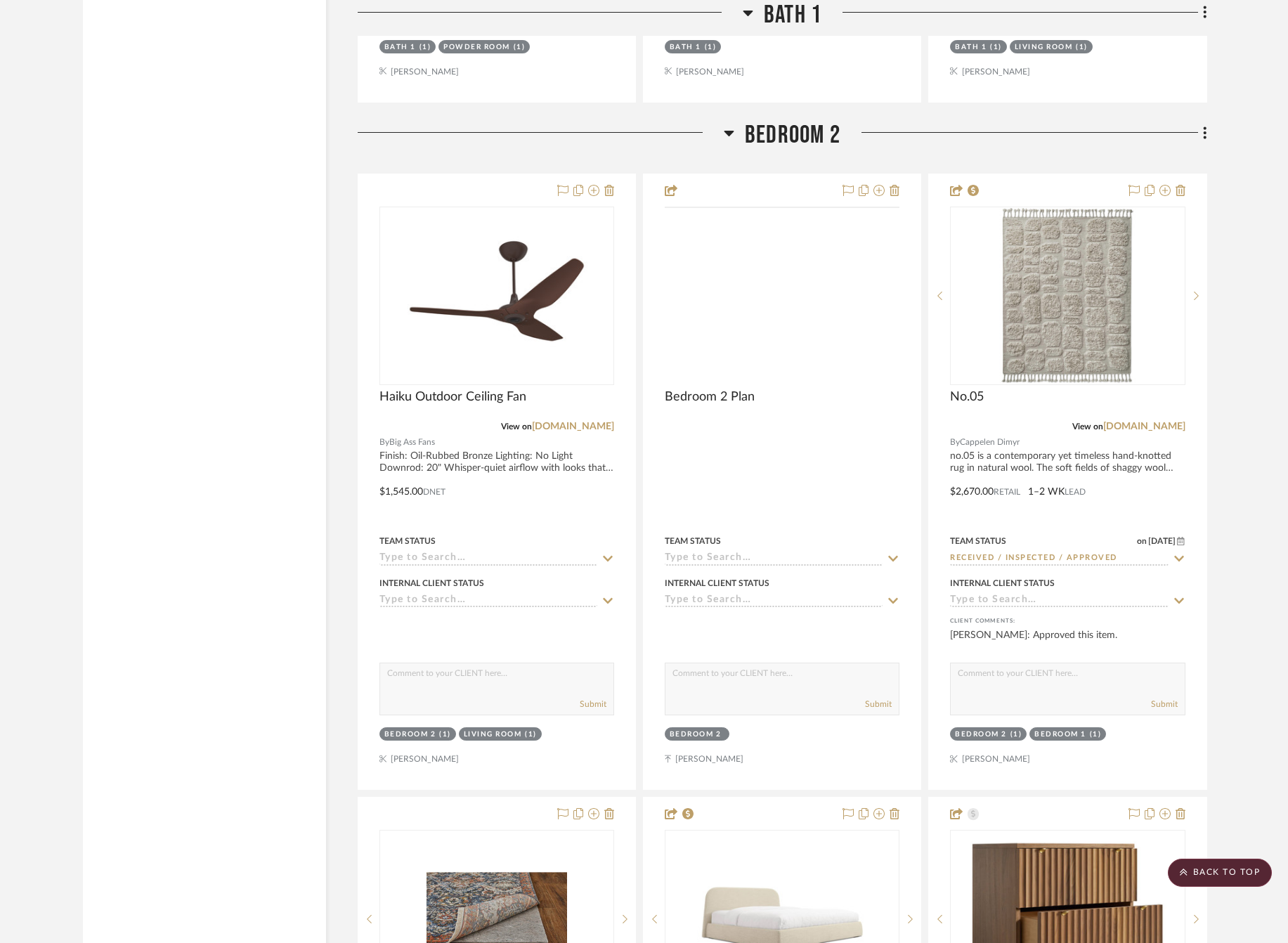
scroll to position [10621, 0]
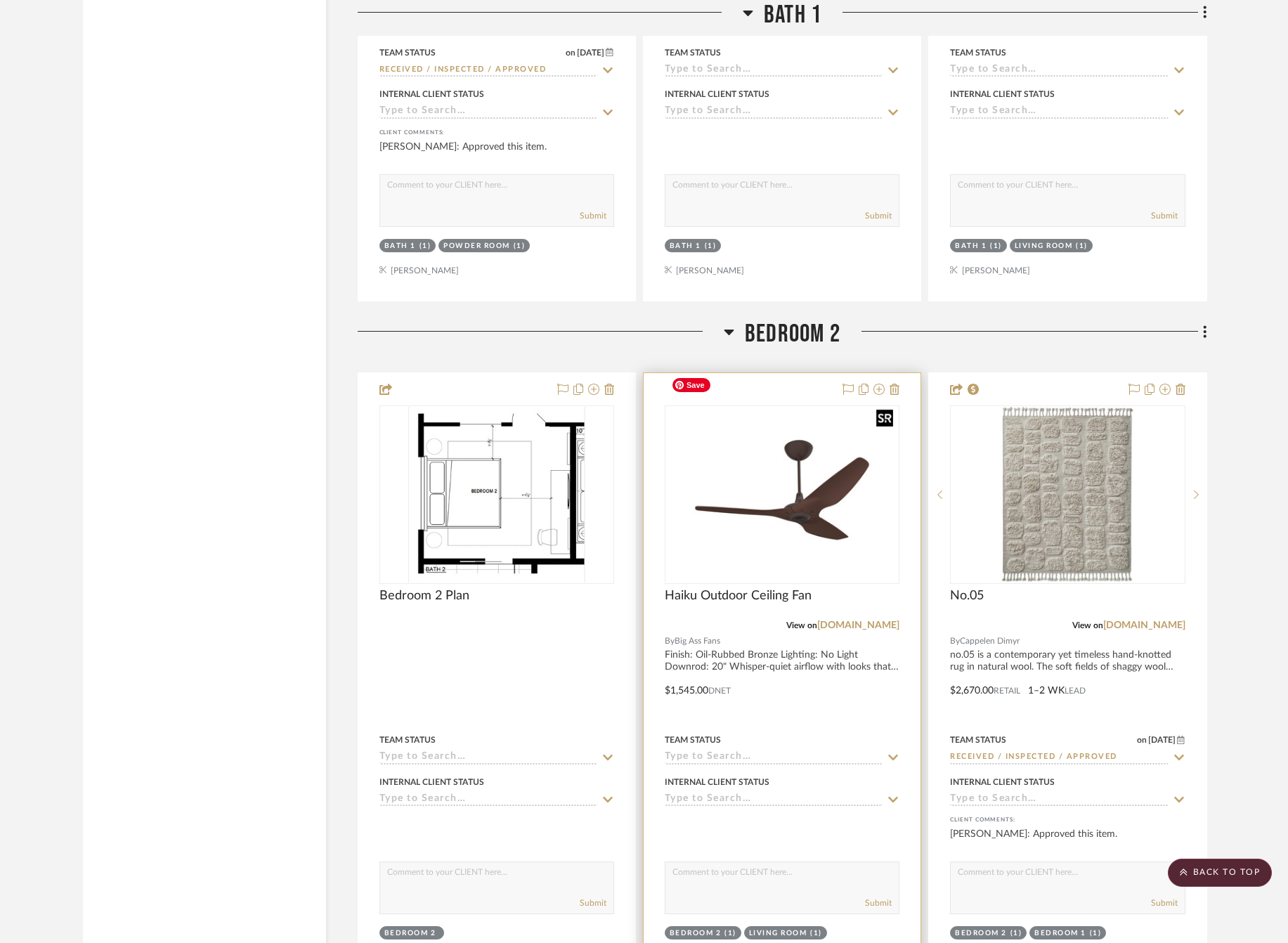
click at [791, 484] on img "0" at bounding box center [782, 495] width 233 height 175
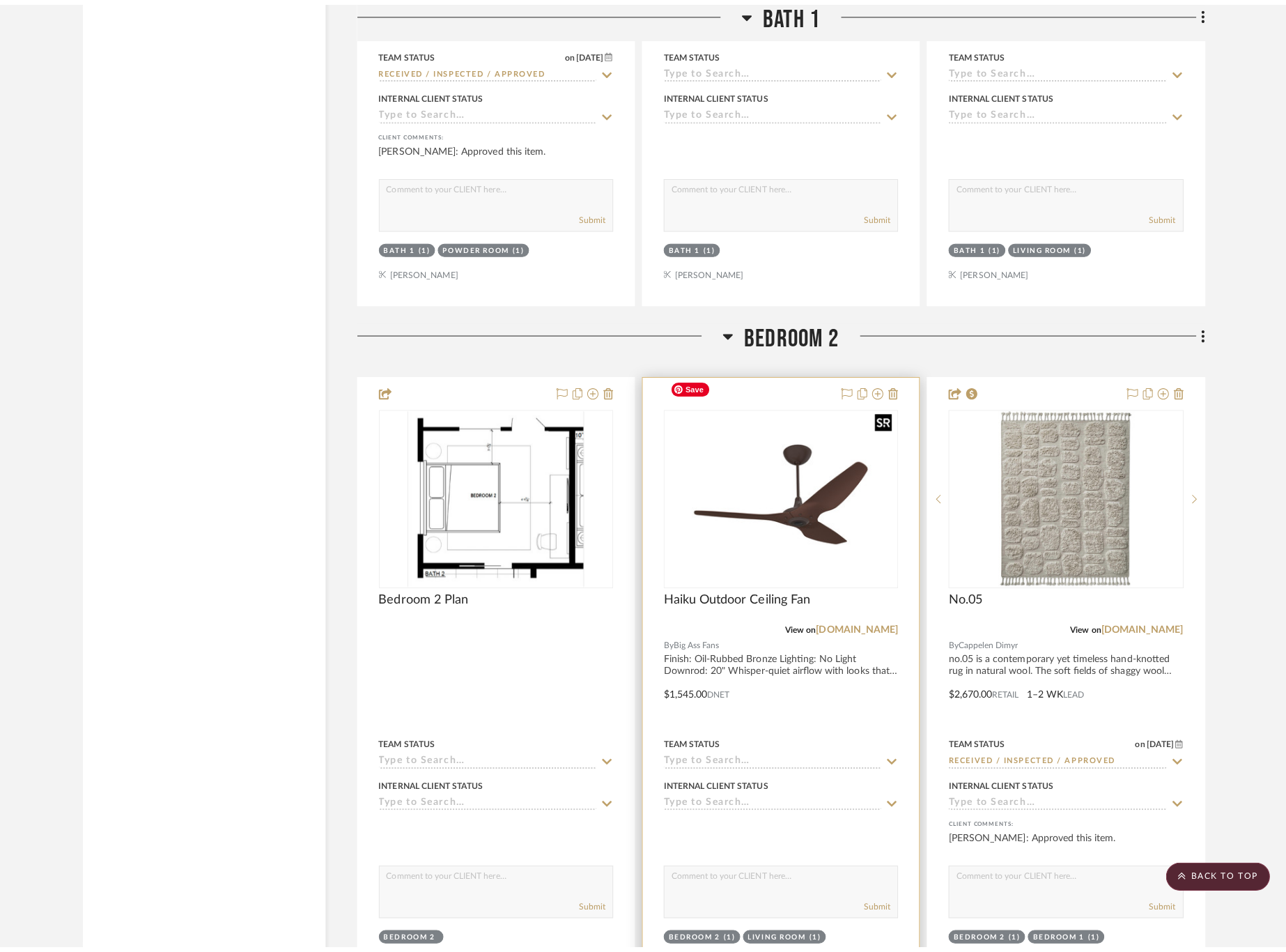
scroll to position [0, 0]
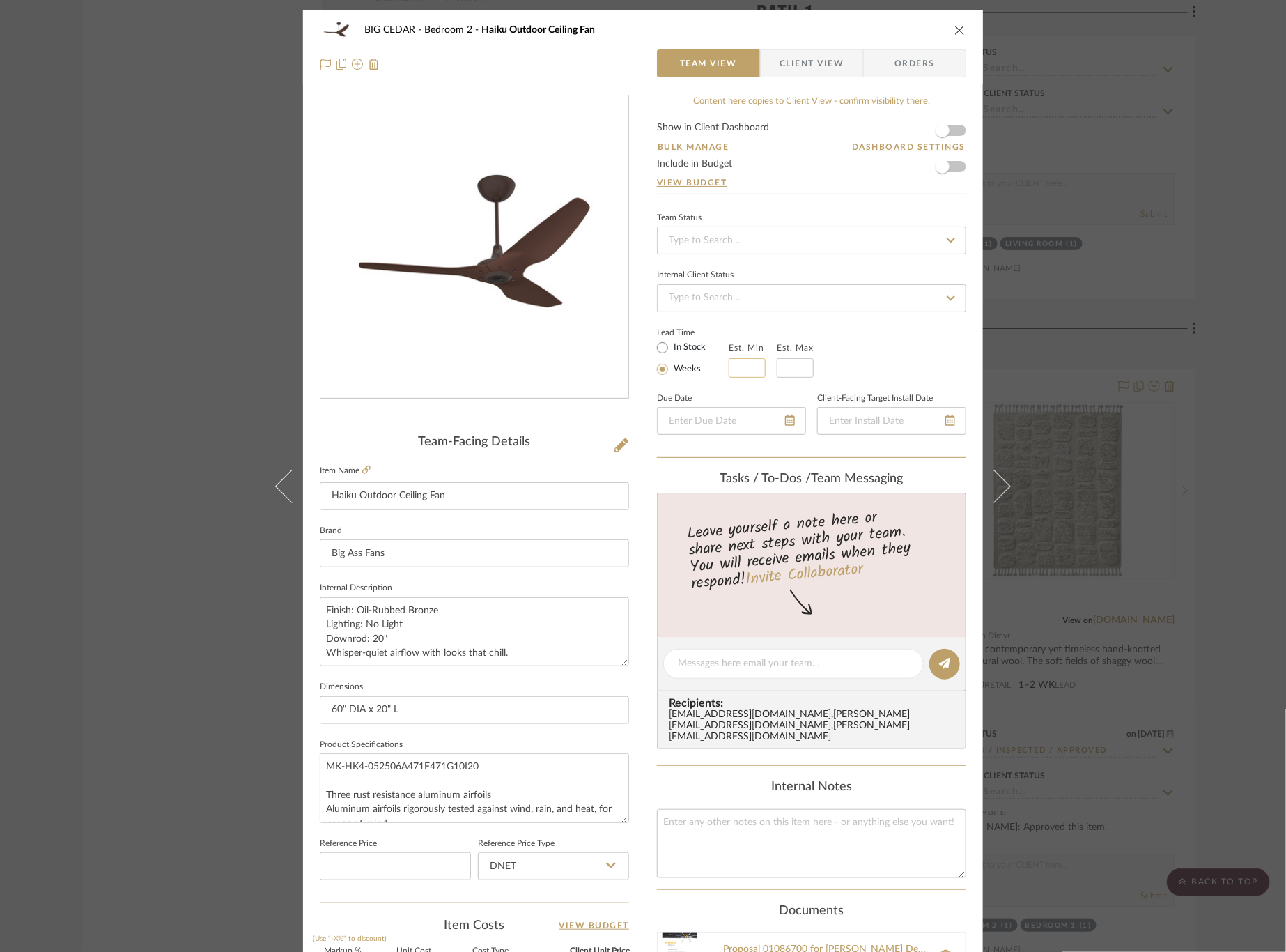
click at [749, 372] on input "text" at bounding box center [747, 368] width 37 height 20
type input "1"
click at [789, 372] on input "text" at bounding box center [795, 368] width 37 height 20
type input "2"
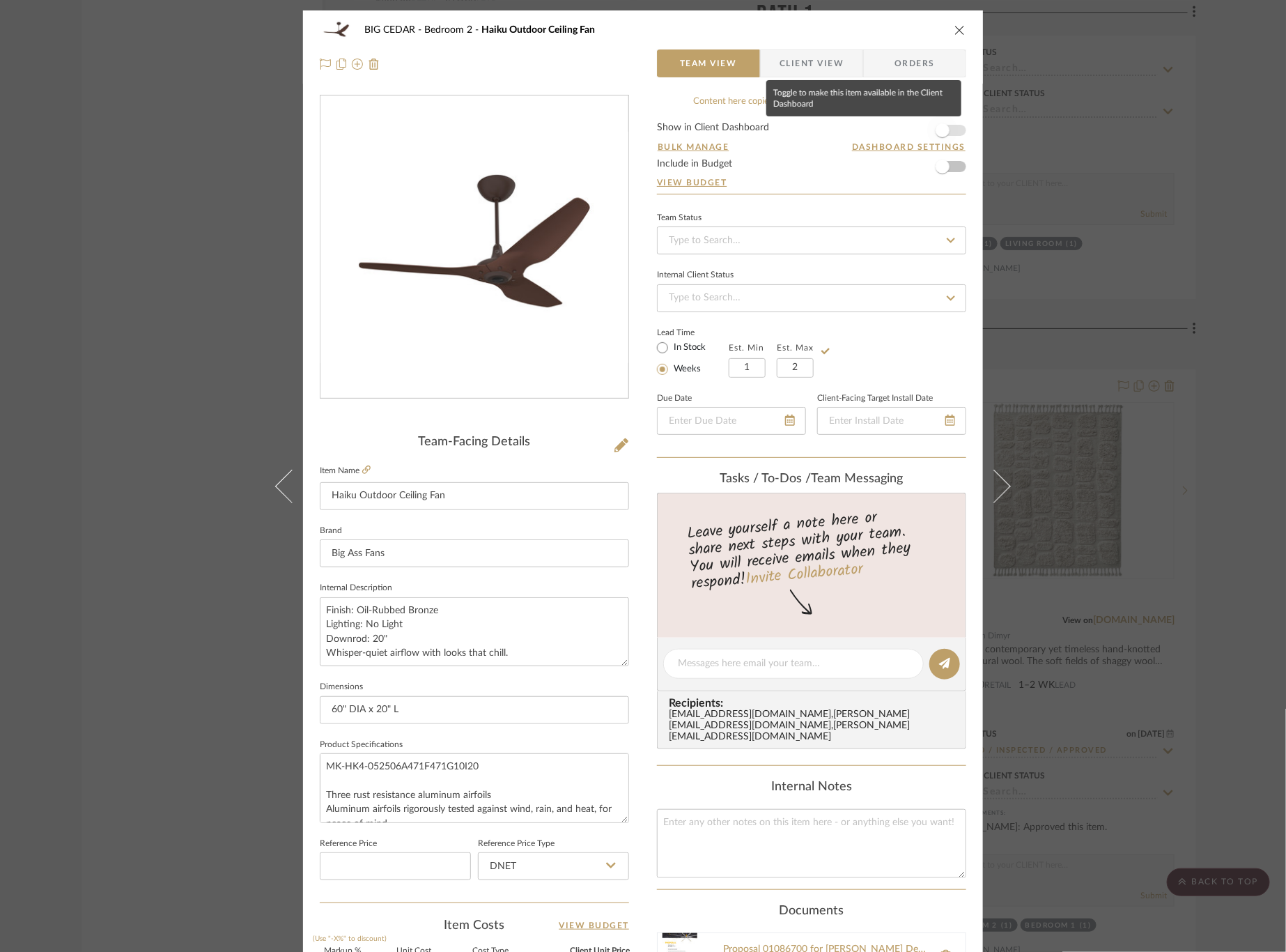
click at [946, 130] on span "button" at bounding box center [942, 130] width 31 height 31
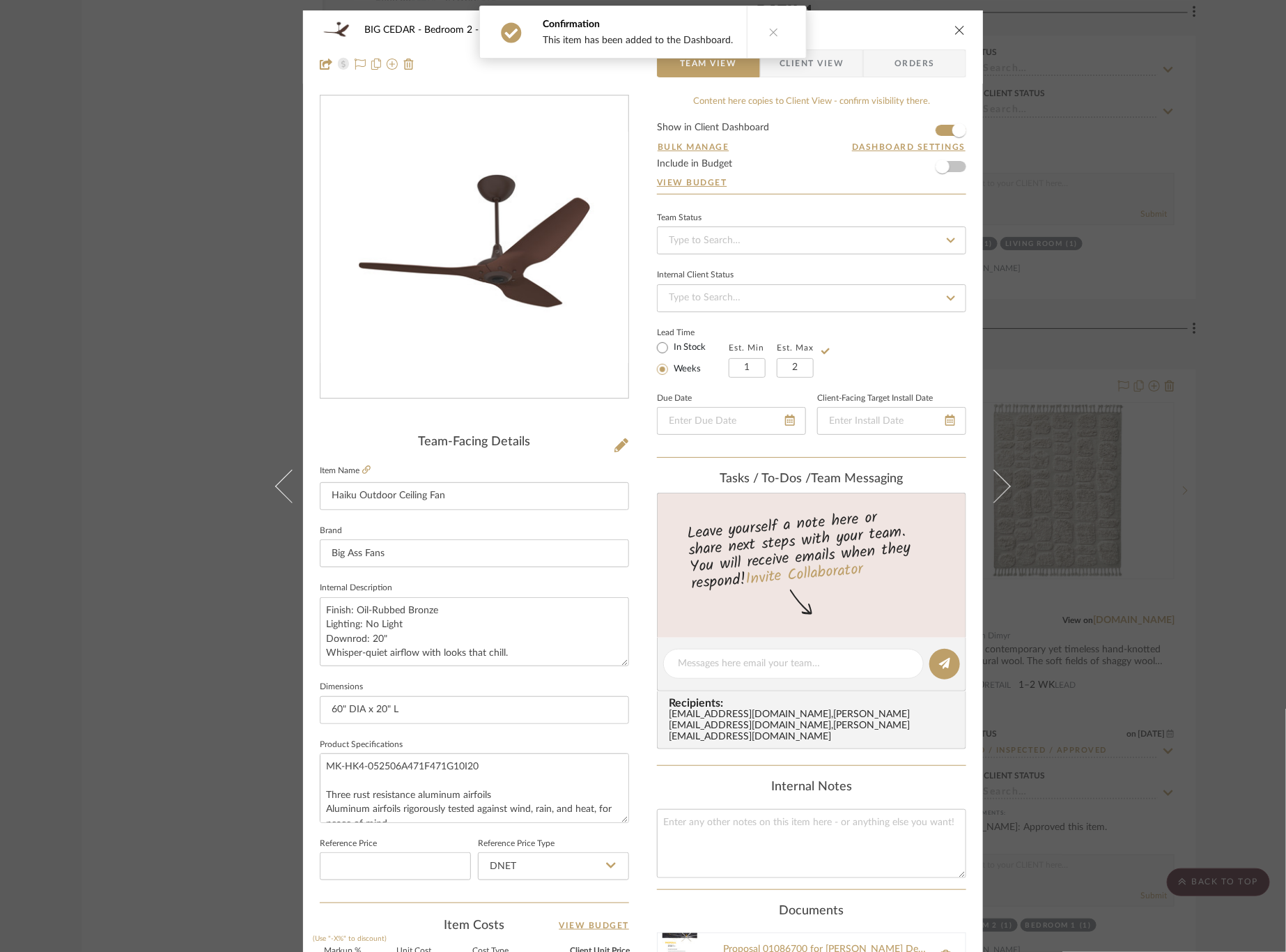
click at [838, 66] on span "Client View" at bounding box center [811, 63] width 64 height 28
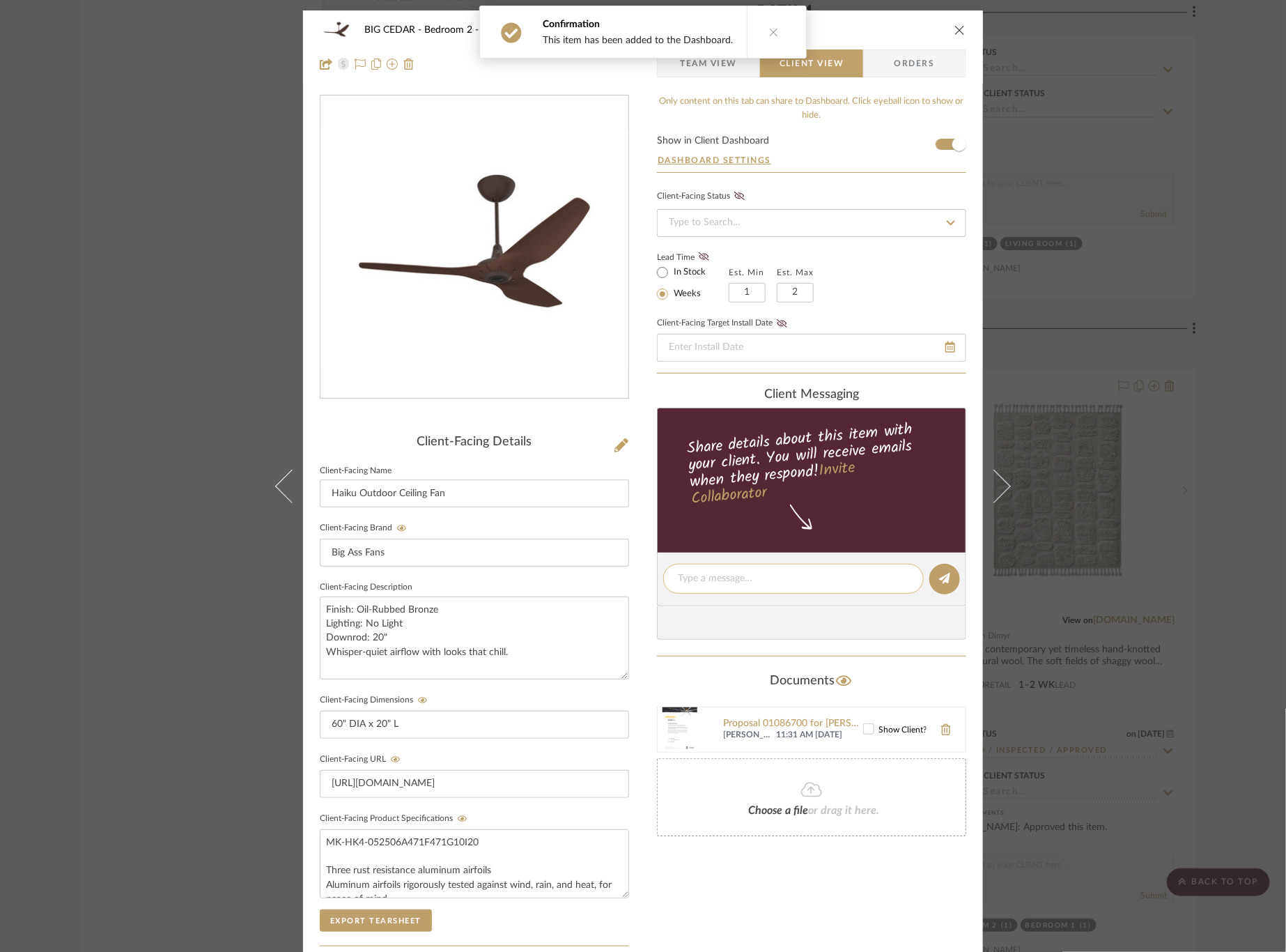
click at [814, 573] on textarea at bounding box center [793, 579] width 231 height 15
type textarea "Ordered"
click at [939, 574] on icon at bounding box center [944, 578] width 11 height 11
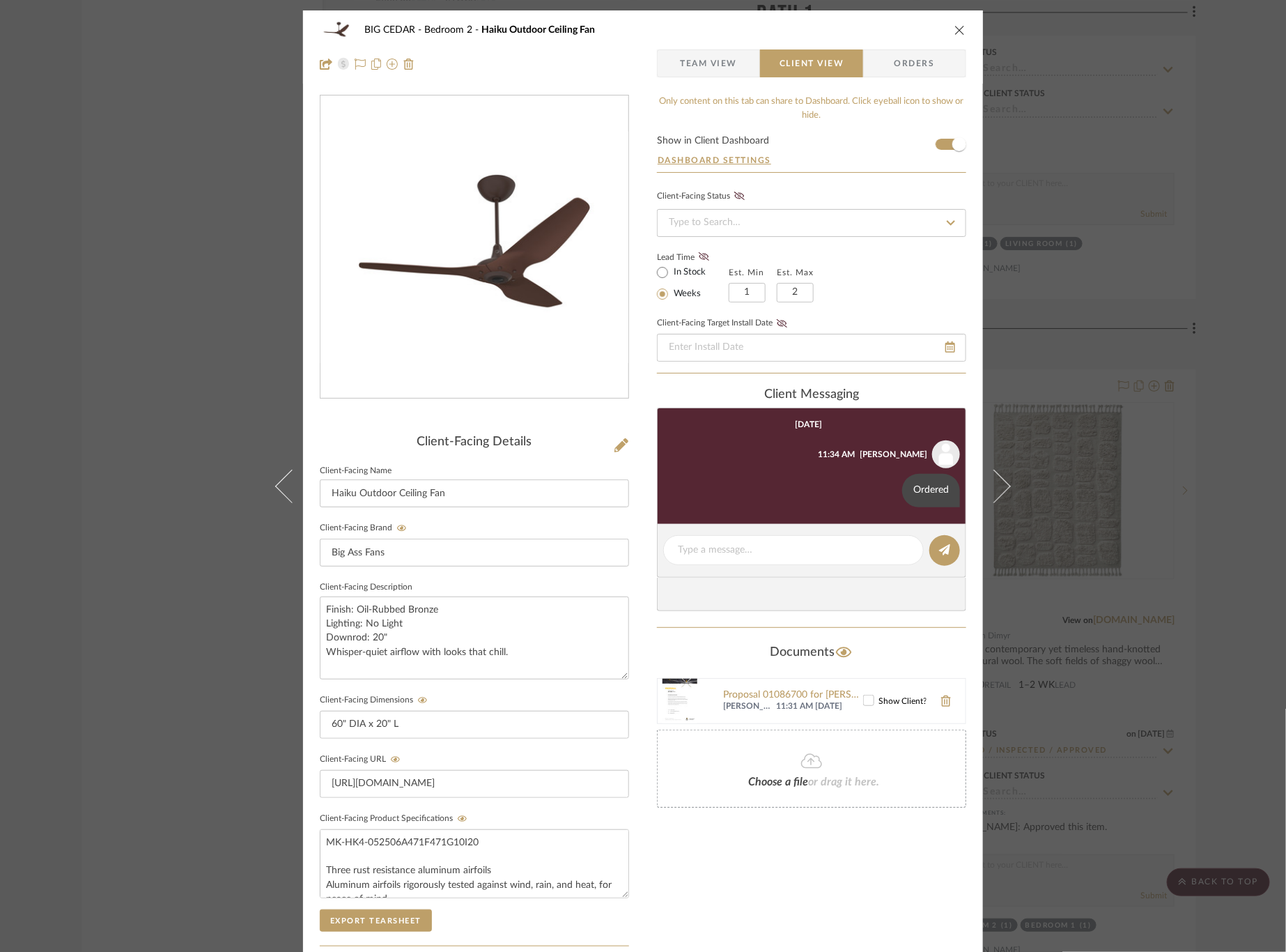
click at [702, 72] on span "Team View" at bounding box center [708, 63] width 57 height 28
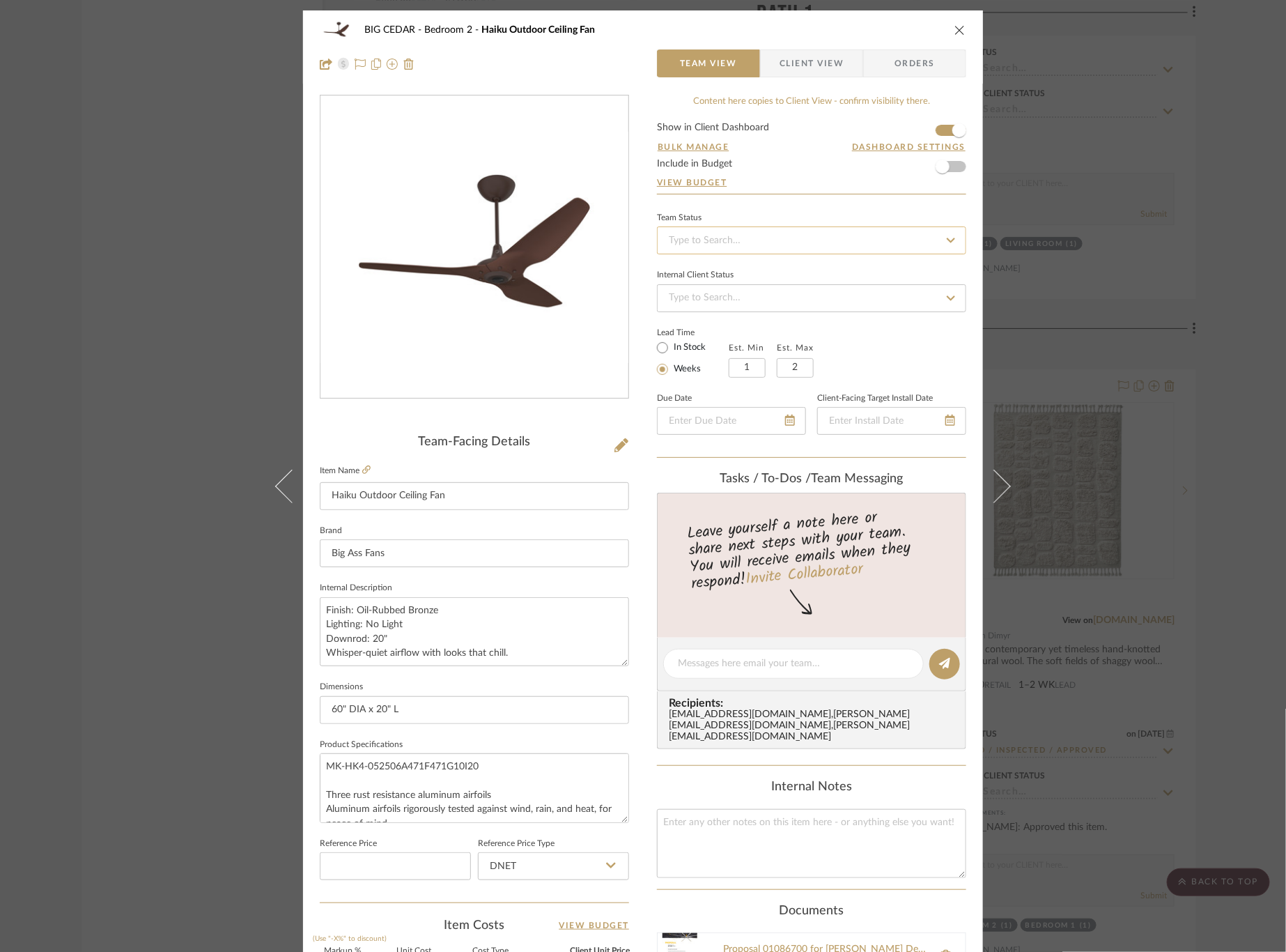
click at [728, 233] on input at bounding box center [811, 240] width 309 height 28
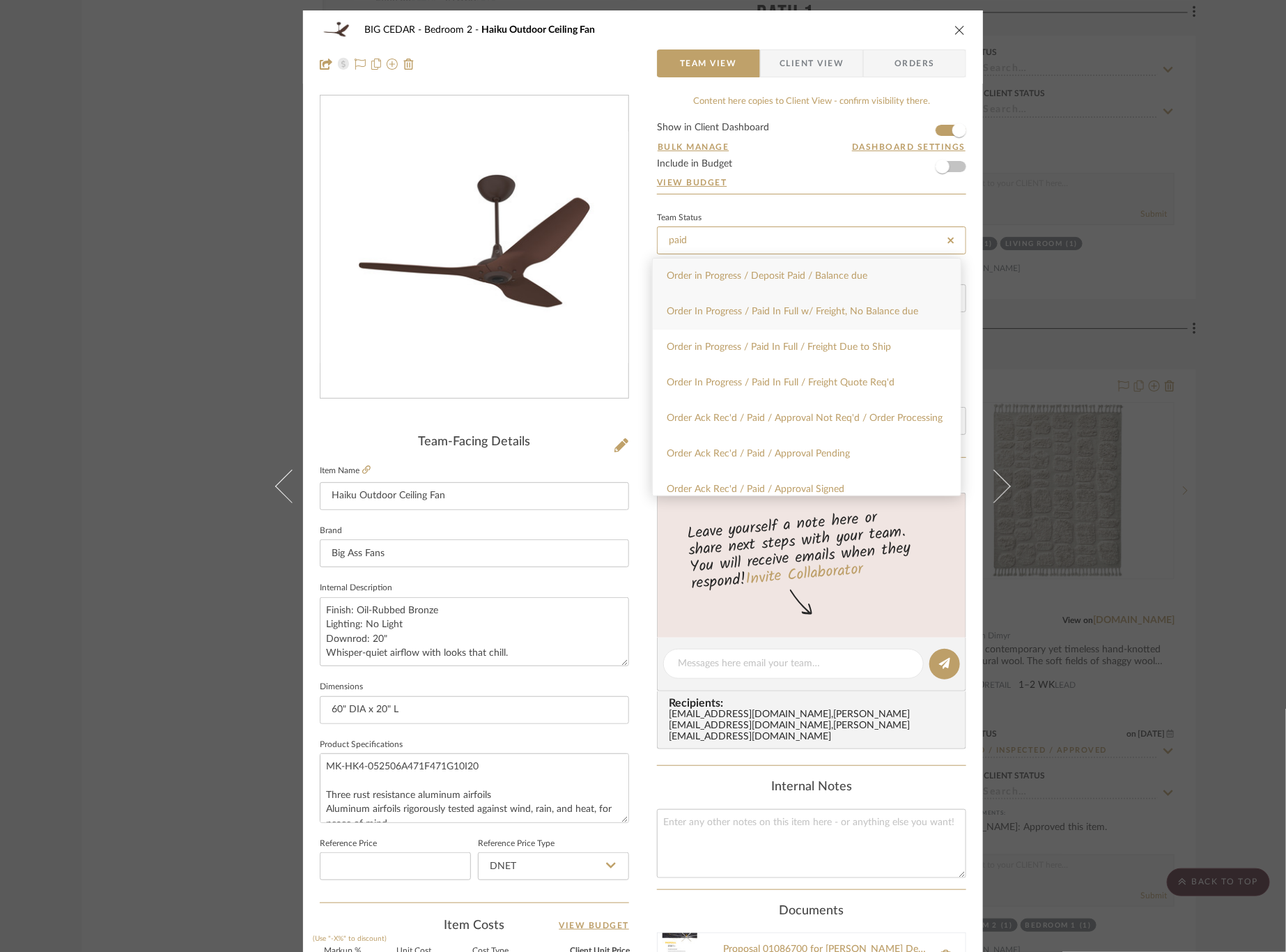
type input "paid"
click at [755, 306] on span "Order In Progress / Paid In Full w/ Freight, No Balance due" at bounding box center [793, 311] width 252 height 9
type input "8/12/2025"
type input "Order In Progress / Paid In Full w/ Freight, No Balance due"
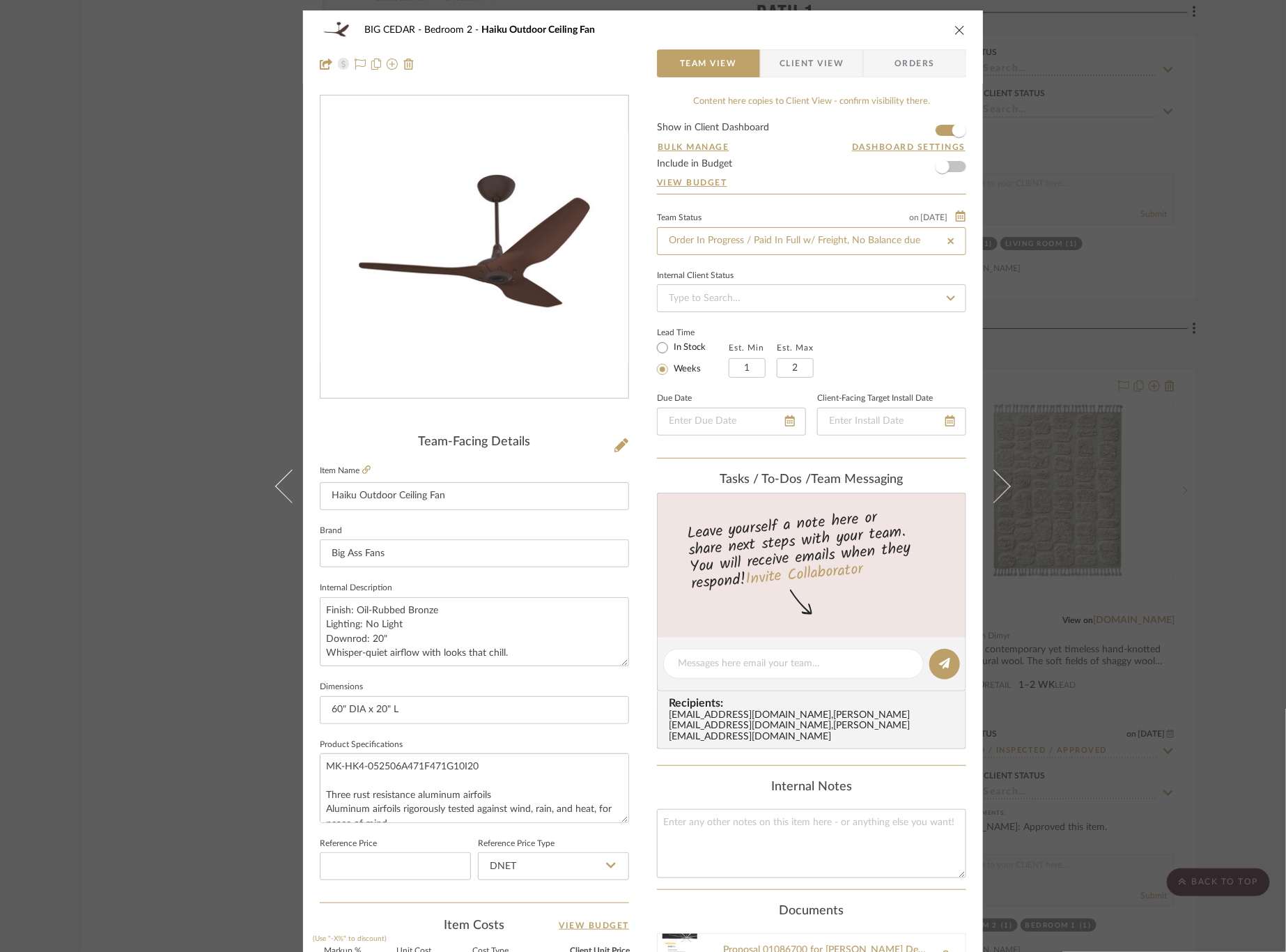
type input "8/12/2025"
type input "Order In Progress / Paid In Full w/ Freight, No Balance due"
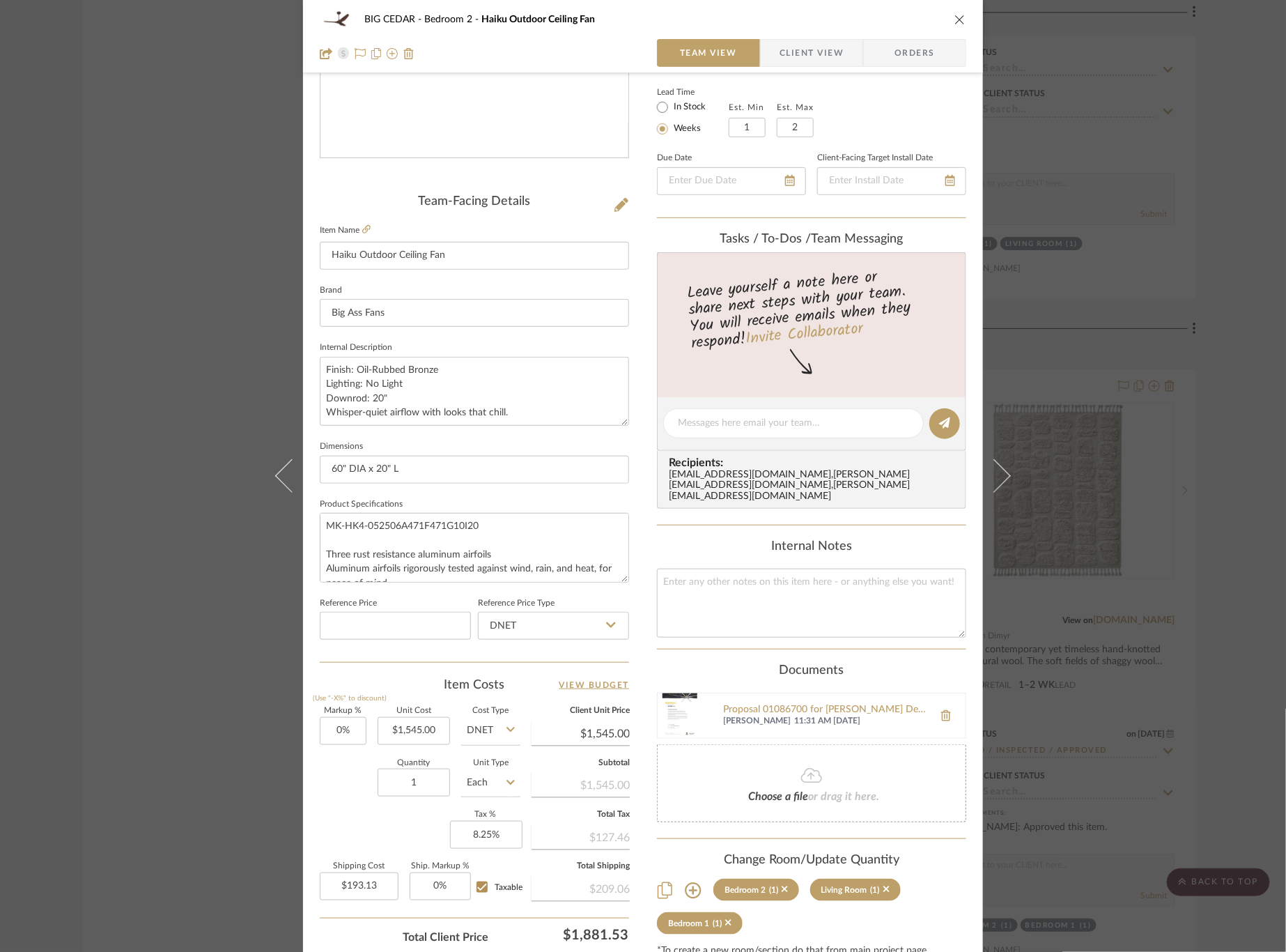
scroll to position [250, 0]
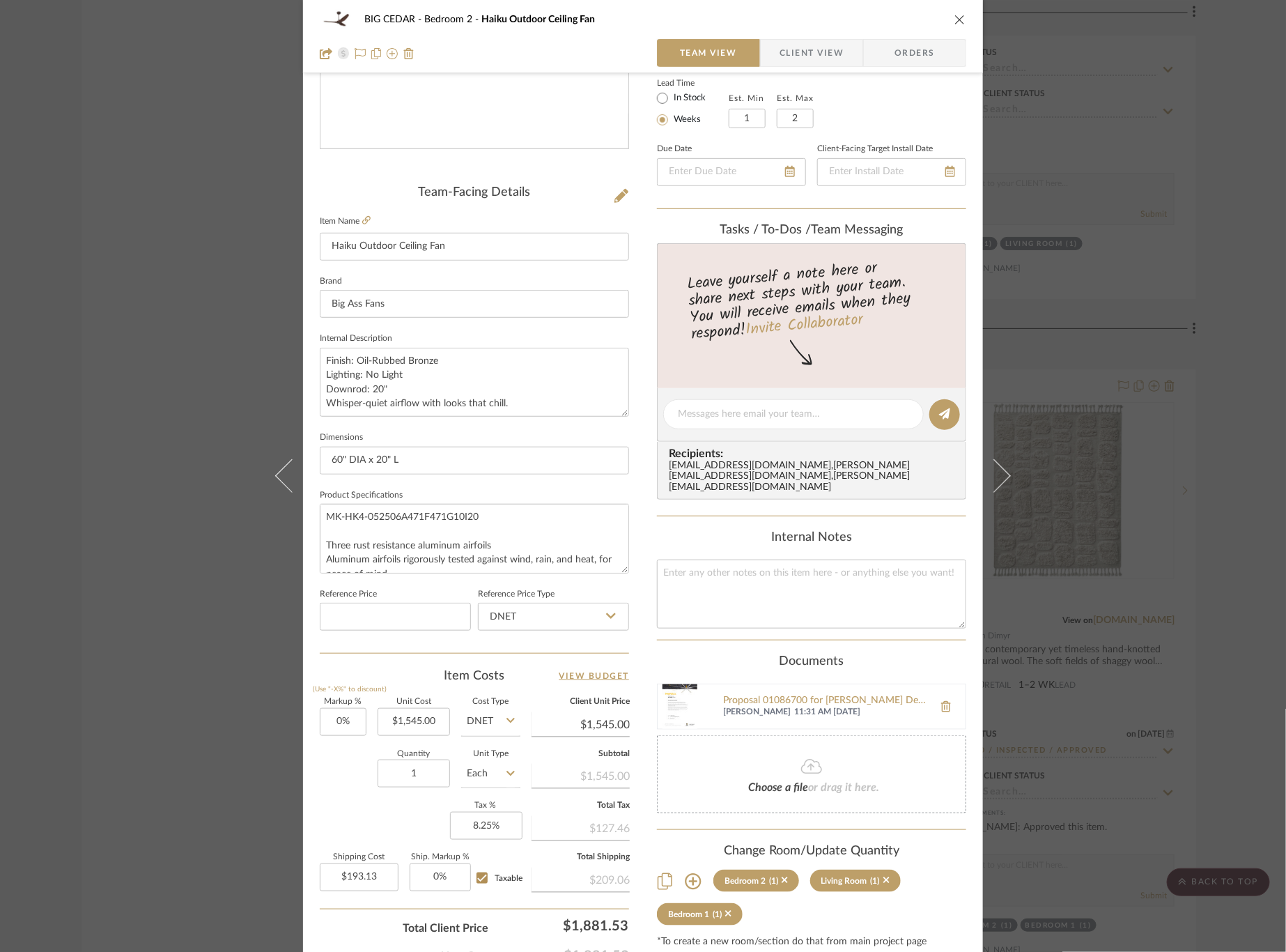
click at [1061, 369] on div "BIG CEDAR Bedroom 2 Haiku Outdoor Ceiling Fan Team View Client View Orders Team…" at bounding box center [643, 476] width 1286 height 952
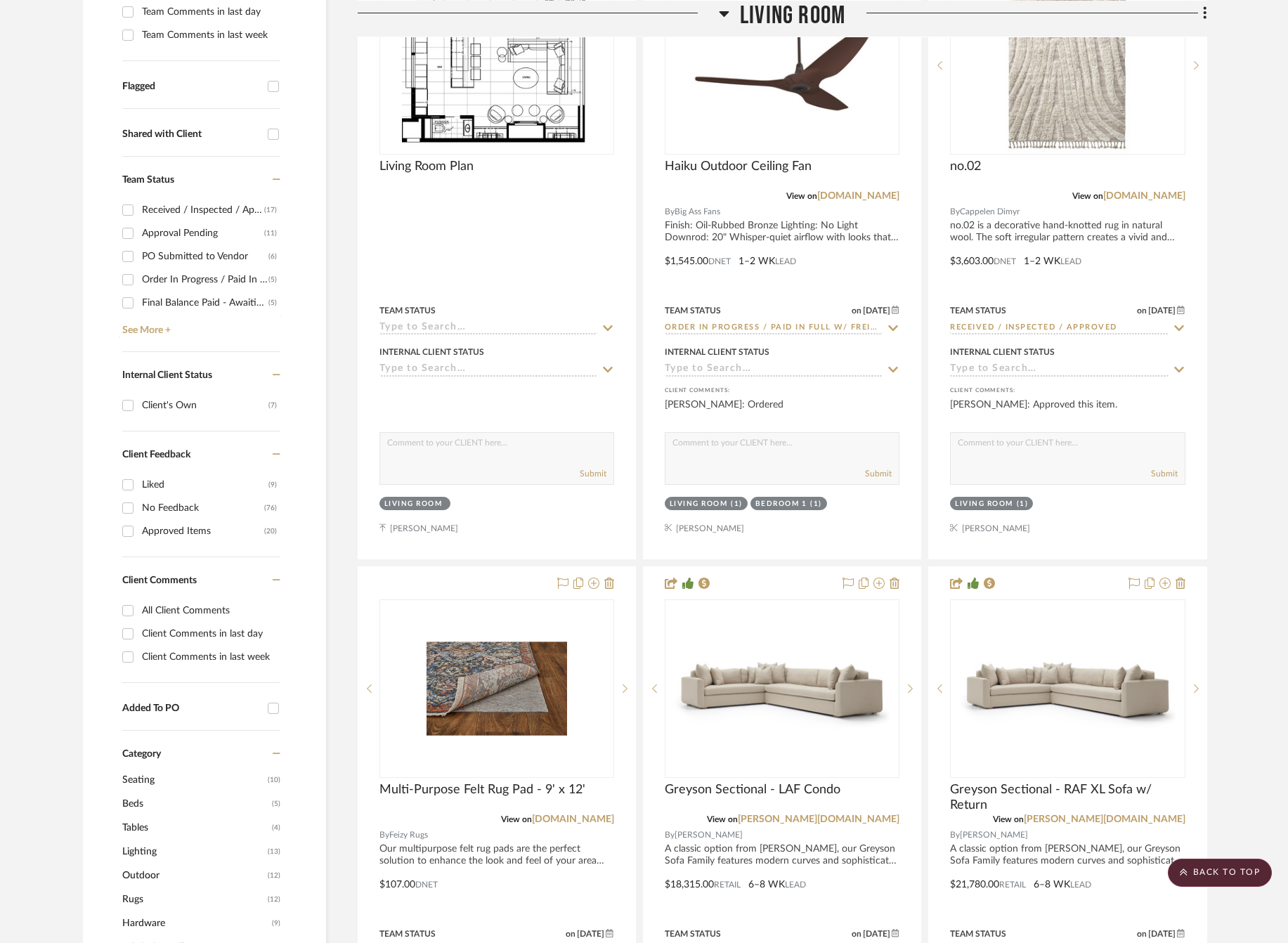
scroll to position [353, 0]
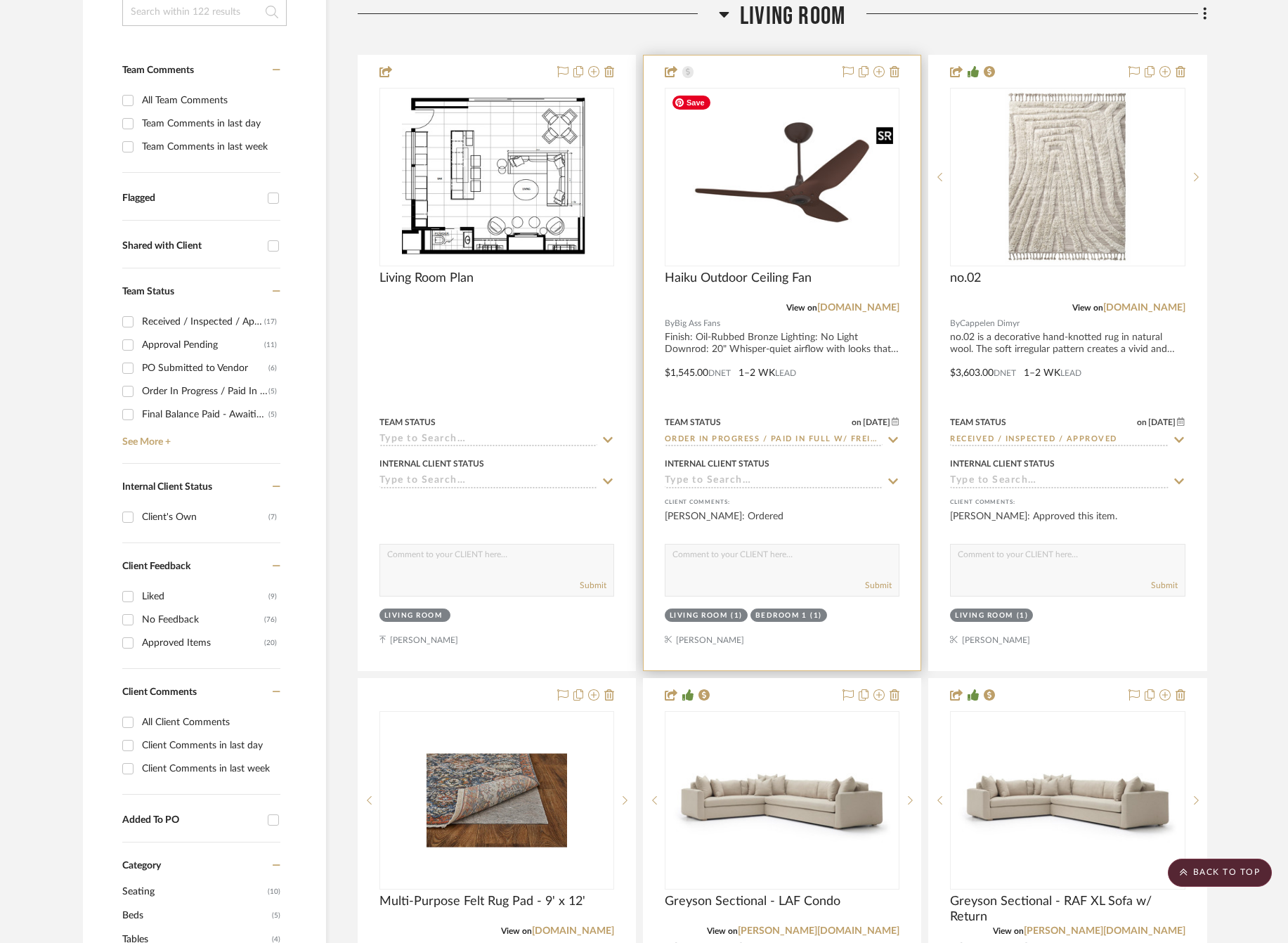
click at [791, 200] on img "0" at bounding box center [782, 177] width 232 height 174
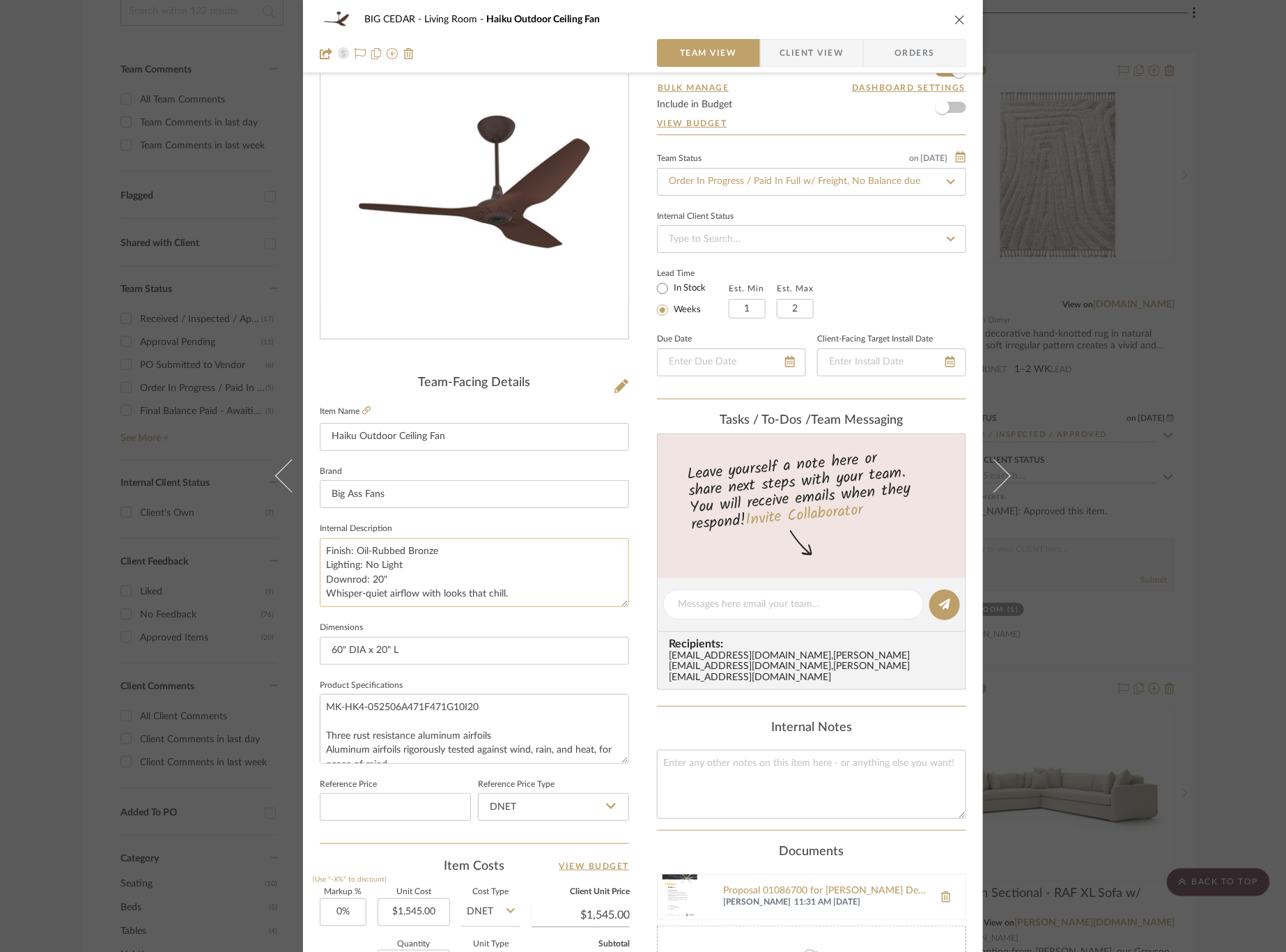
scroll to position [109, 0]
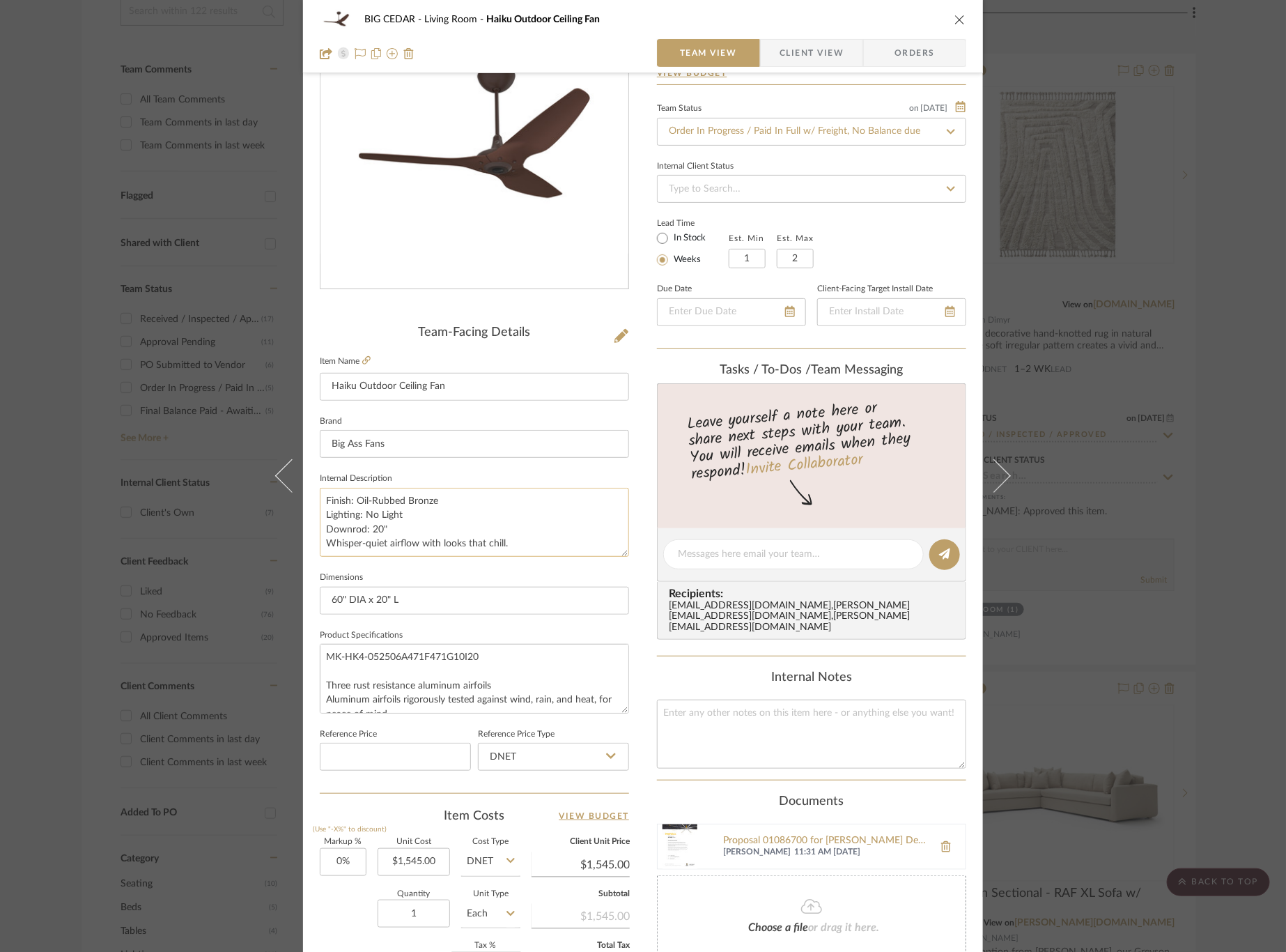
click at [455, 527] on textarea "Finish: Oil-Rubbed Bronze Lighting: No Light Downrod: 20" Whisper-quiet airflow…" at bounding box center [474, 522] width 309 height 69
drag, startPoint x: 513, startPoint y: 536, endPoint x: 253, endPoint y: 534, distance: 260.0
click at [252, 536] on div "BIG CEDAR Living Room Haiku Outdoor Ceiling Fan Team View Client View Orders Te…" at bounding box center [643, 476] width 1286 height 952
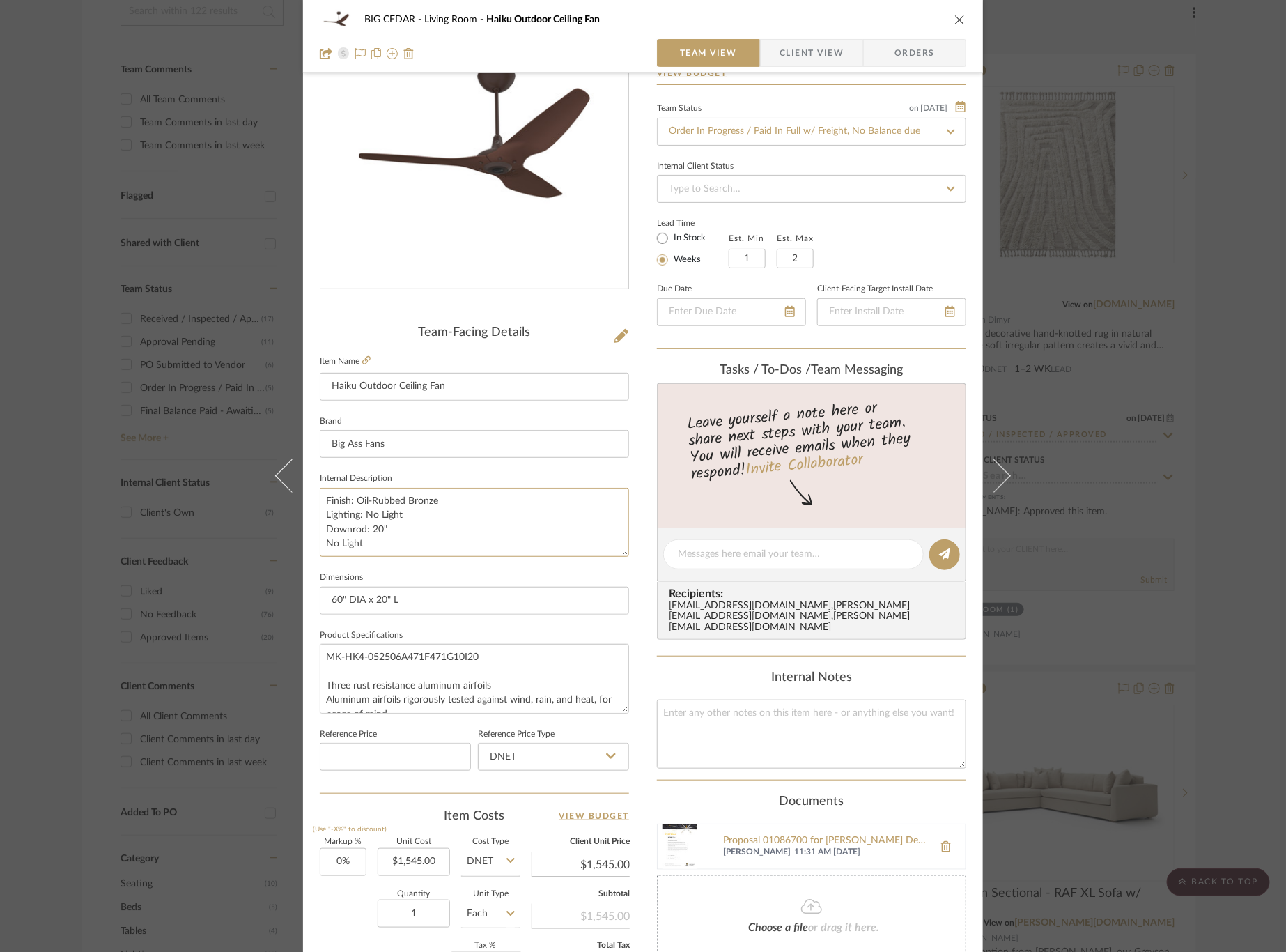
type textarea "Finish: Oil-Rubbed Bronze Lighting: No Light Downrod: 20" No Light"
click at [369, 579] on fieldset "Dimensions 60" DIA x 20" L" at bounding box center [474, 591] width 309 height 47
click at [179, 584] on div "BIG CEDAR Living Room Haiku Outdoor Ceiling Fan Team View Client View Orders Te…" at bounding box center [643, 476] width 1286 height 952
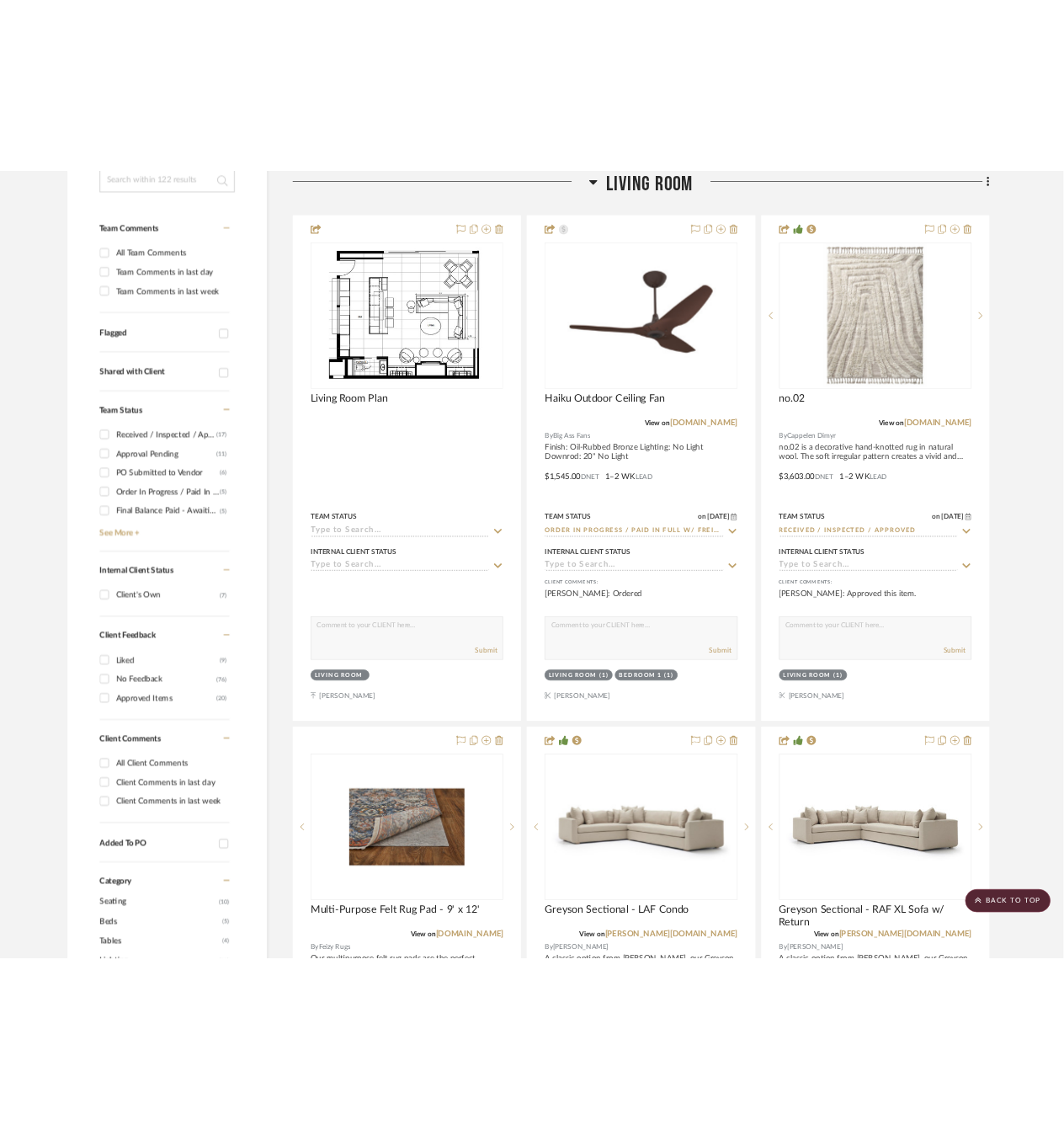
scroll to position [423, 0]
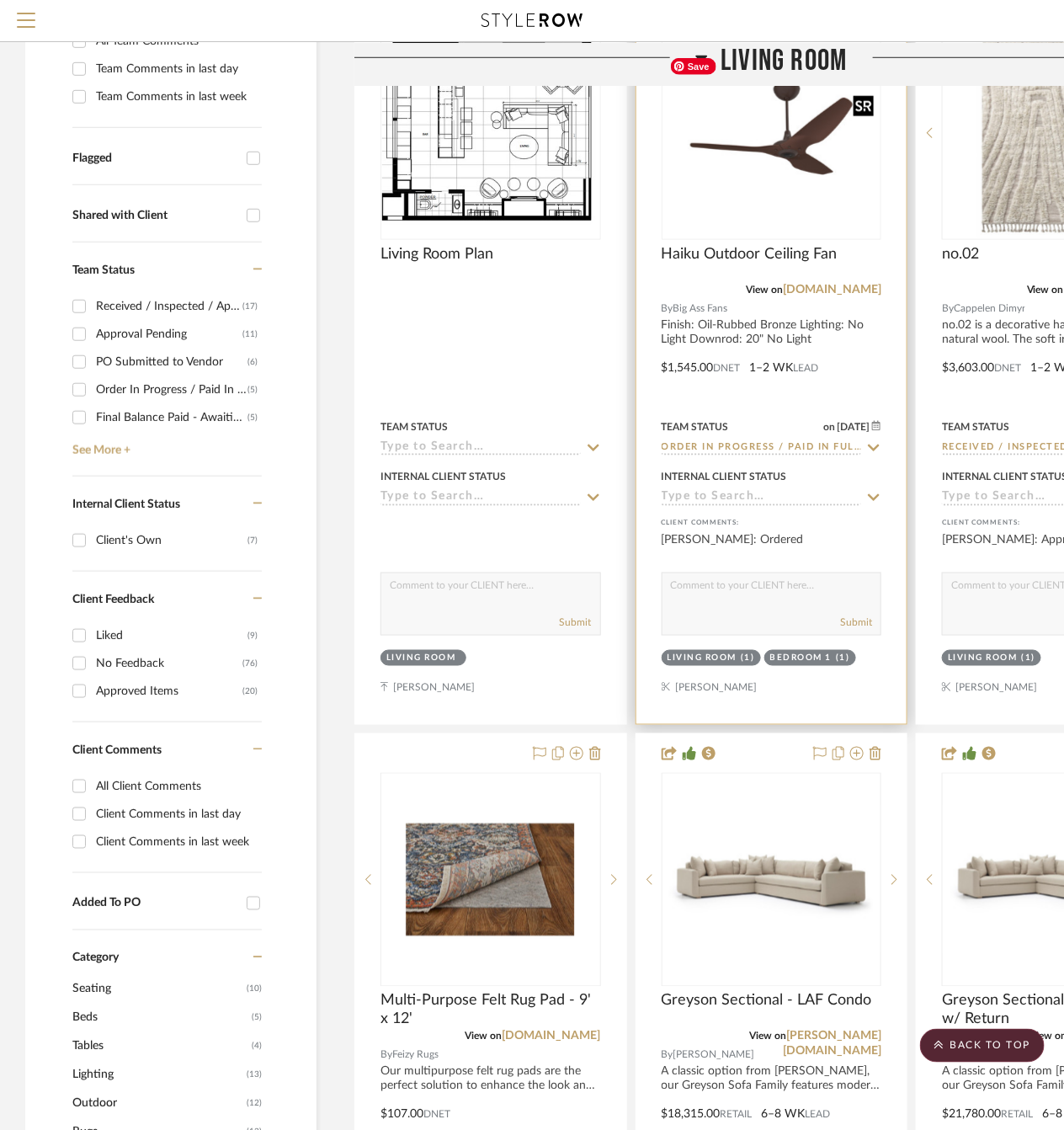
click at [799, 191] on img "0" at bounding box center [771, 133] width 217 height 164
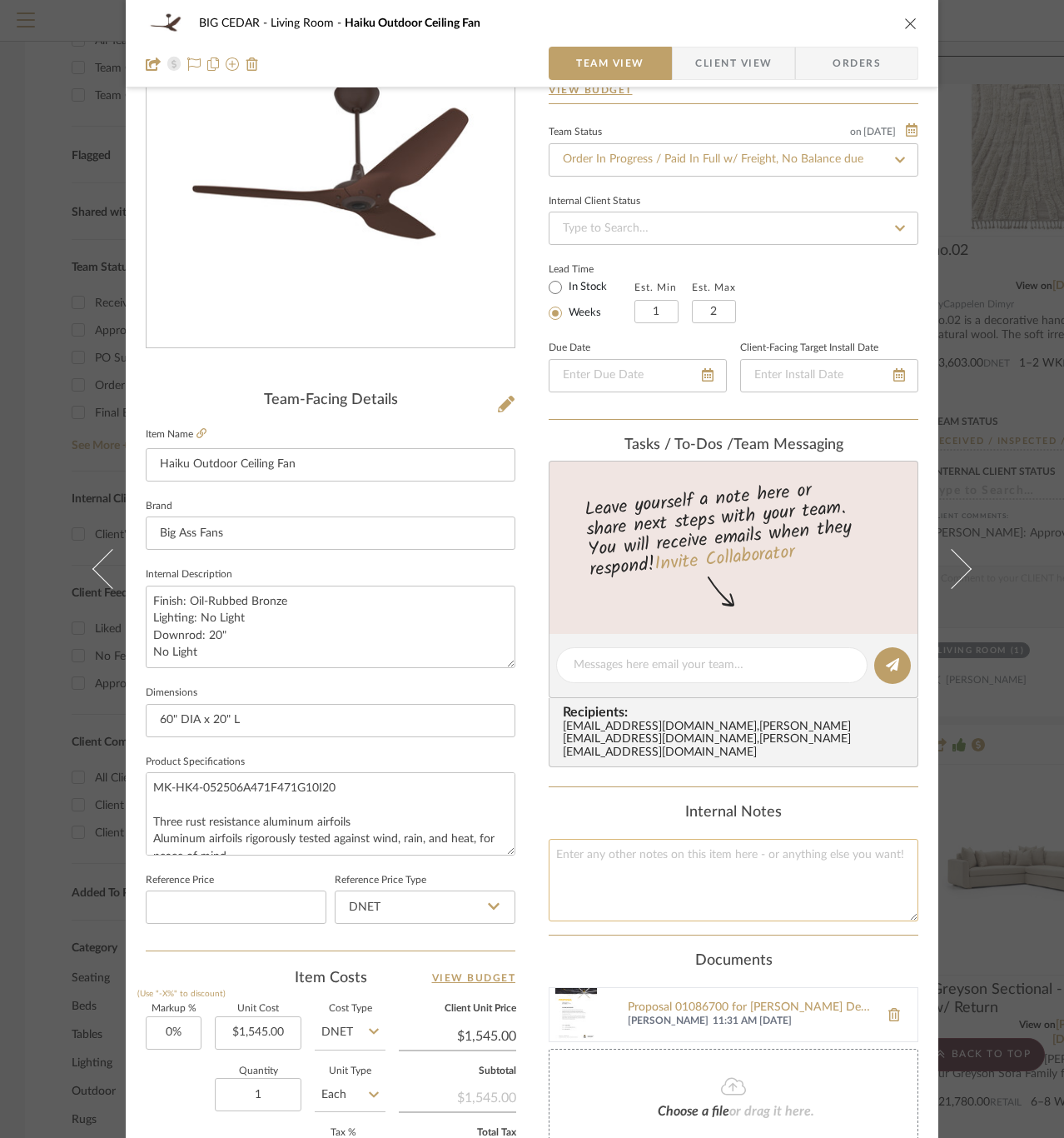
scroll to position [181, 0]
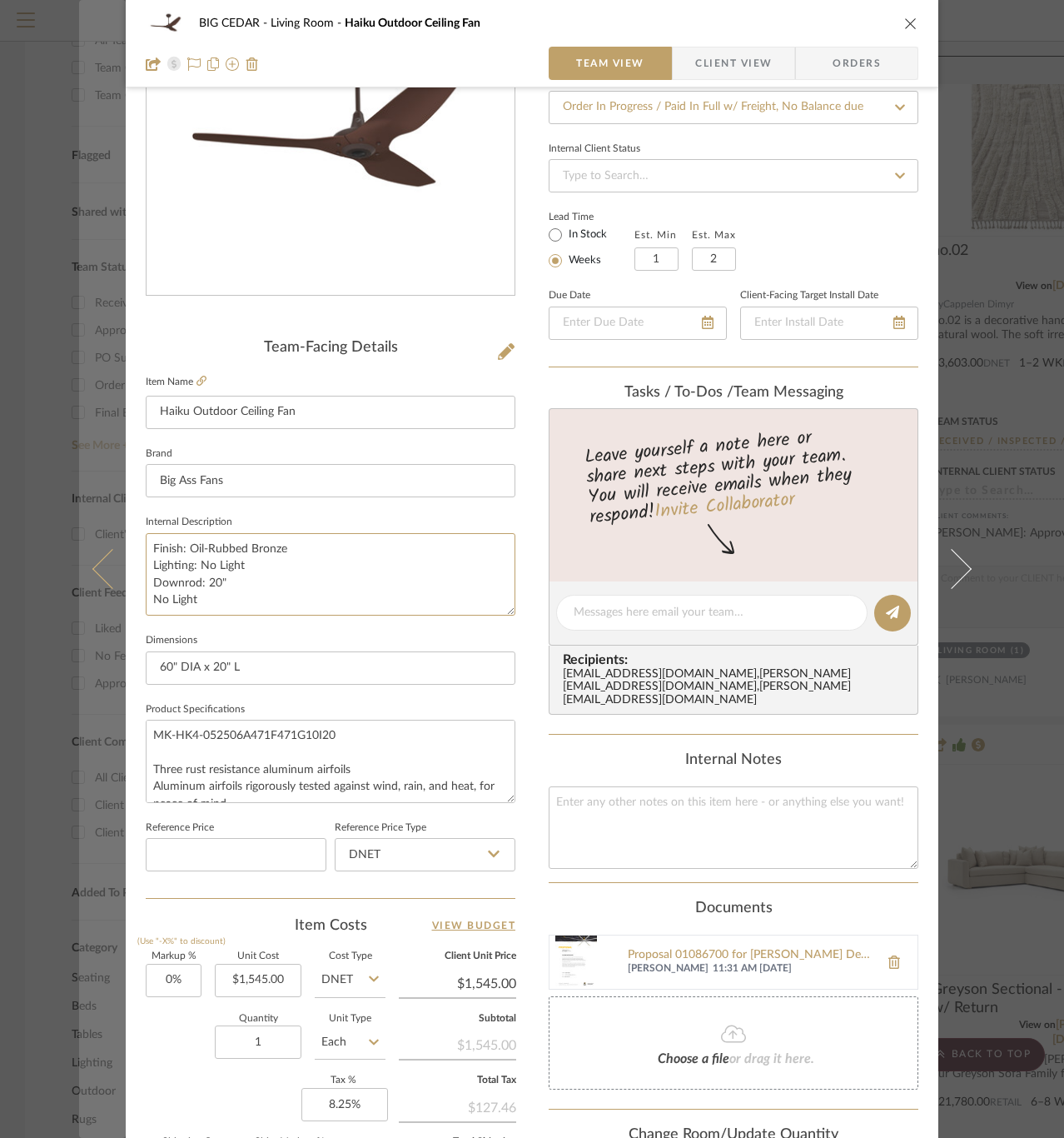
drag, startPoint x: 208, startPoint y: 599, endPoint x: 77, endPoint y: 599, distance: 131.0
click at [79, 599] on mat-dialog-content "BIG CEDAR Living Room Haiku Outdoor Ceiling Fan Team View Client View Orders Te…" at bounding box center [532, 601] width 906 height 1538
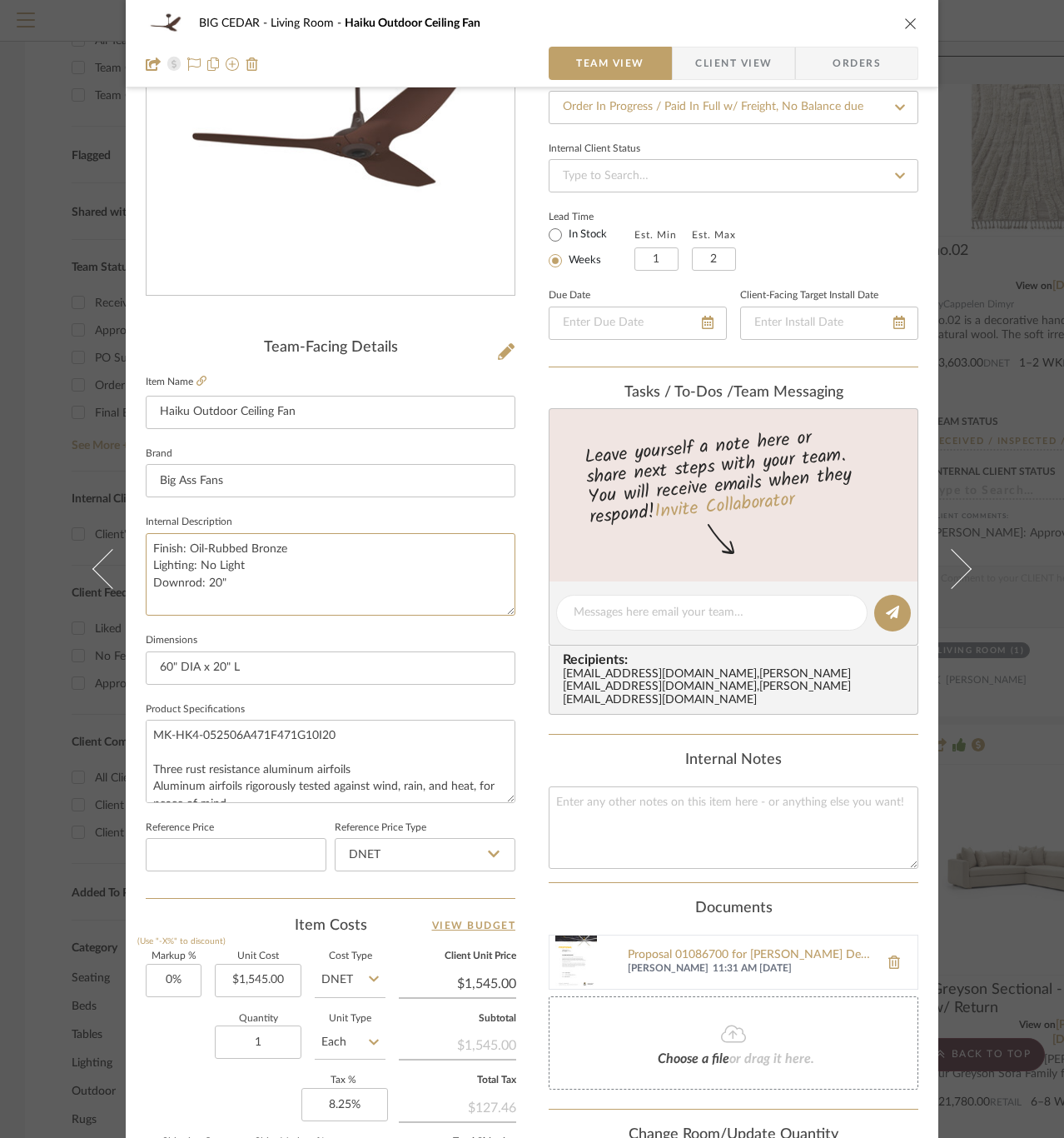
type textarea "Finish: Oil-Rubbed Bronze Lighting: No Light Downrod: 20""
click at [291, 570] on textarea "Finish: Oil-Rubbed Bronze Lighting: No Light Downrod: 20"" at bounding box center [331, 574] width 370 height 83
click at [247, 571] on textarea "Finish: Oil-Rubbed Bronze Lighting: No Light Downrod: 20"" at bounding box center [331, 574] width 370 height 83
click at [251, 560] on textarea "Finish: Oil-Rubbed Bronze Lighting: No Light Downrod: 20"" at bounding box center [331, 574] width 370 height 83
type textarea "Finish: Oil-Rubbed Bronze Lighting: No Light Diameter: 60" Downrod: 20""
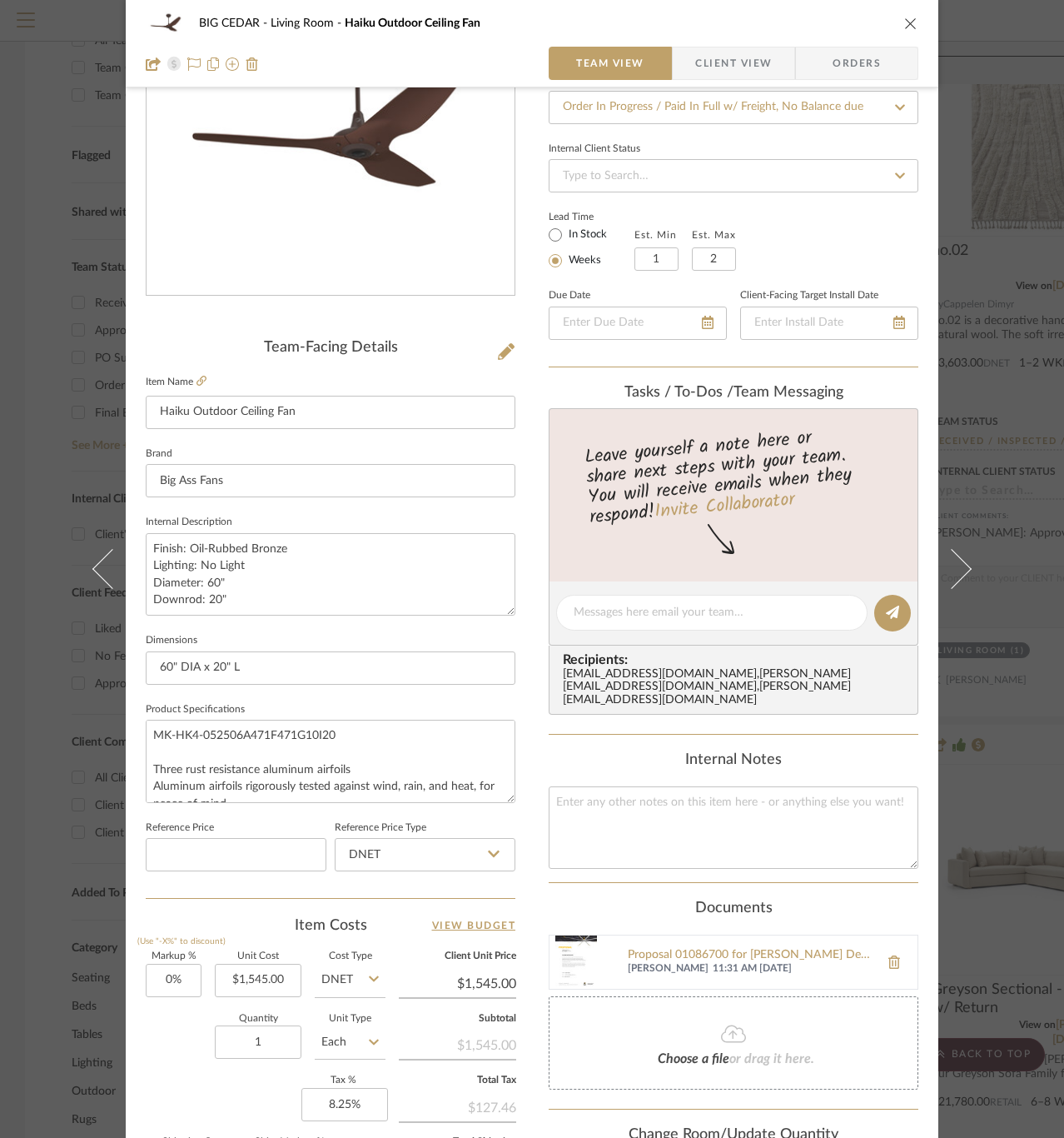
click at [272, 629] on fieldset "Dimensions 60" DIA x 20" L" at bounding box center [331, 657] width 370 height 56
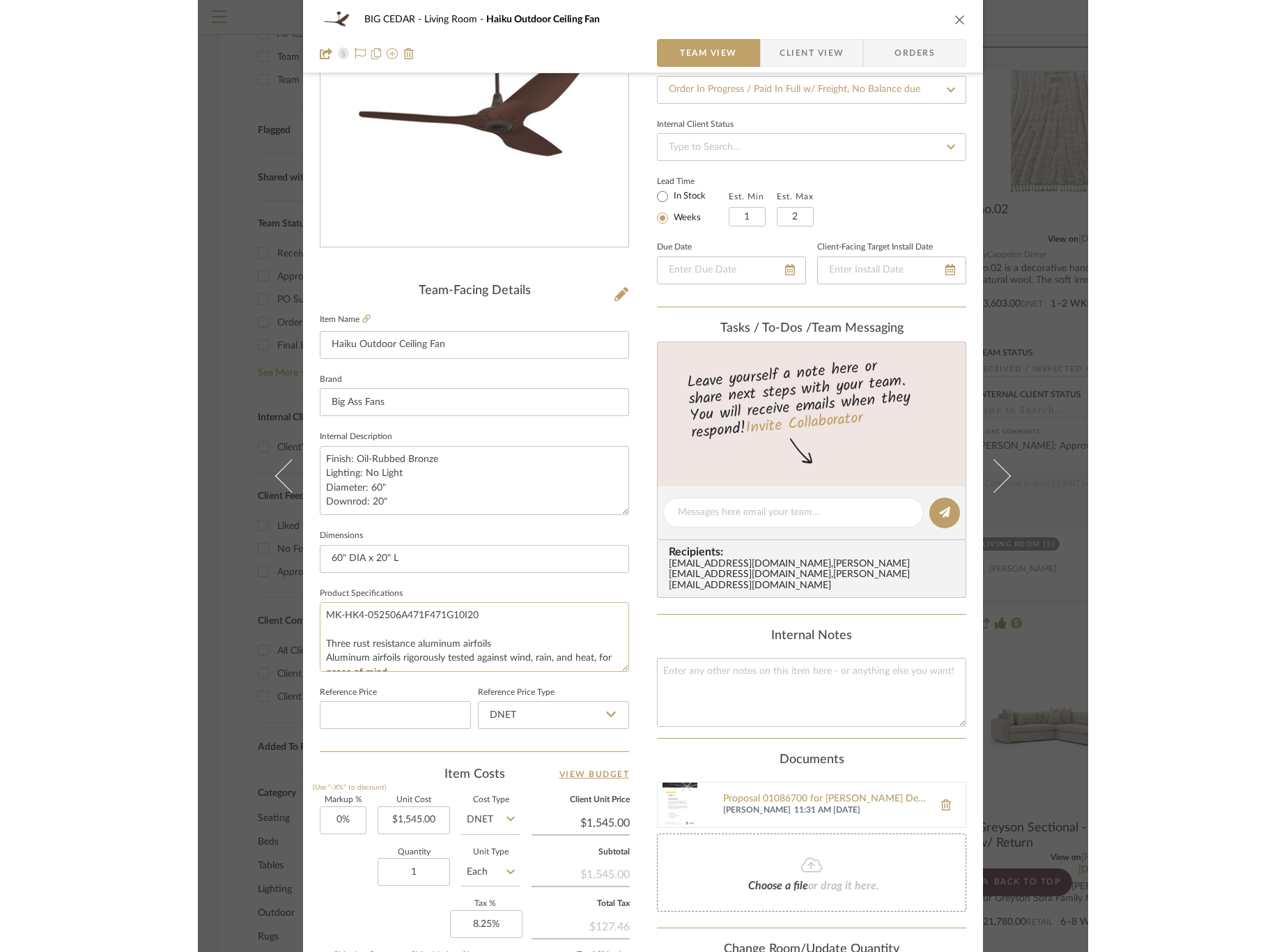
scroll to position [127, 0]
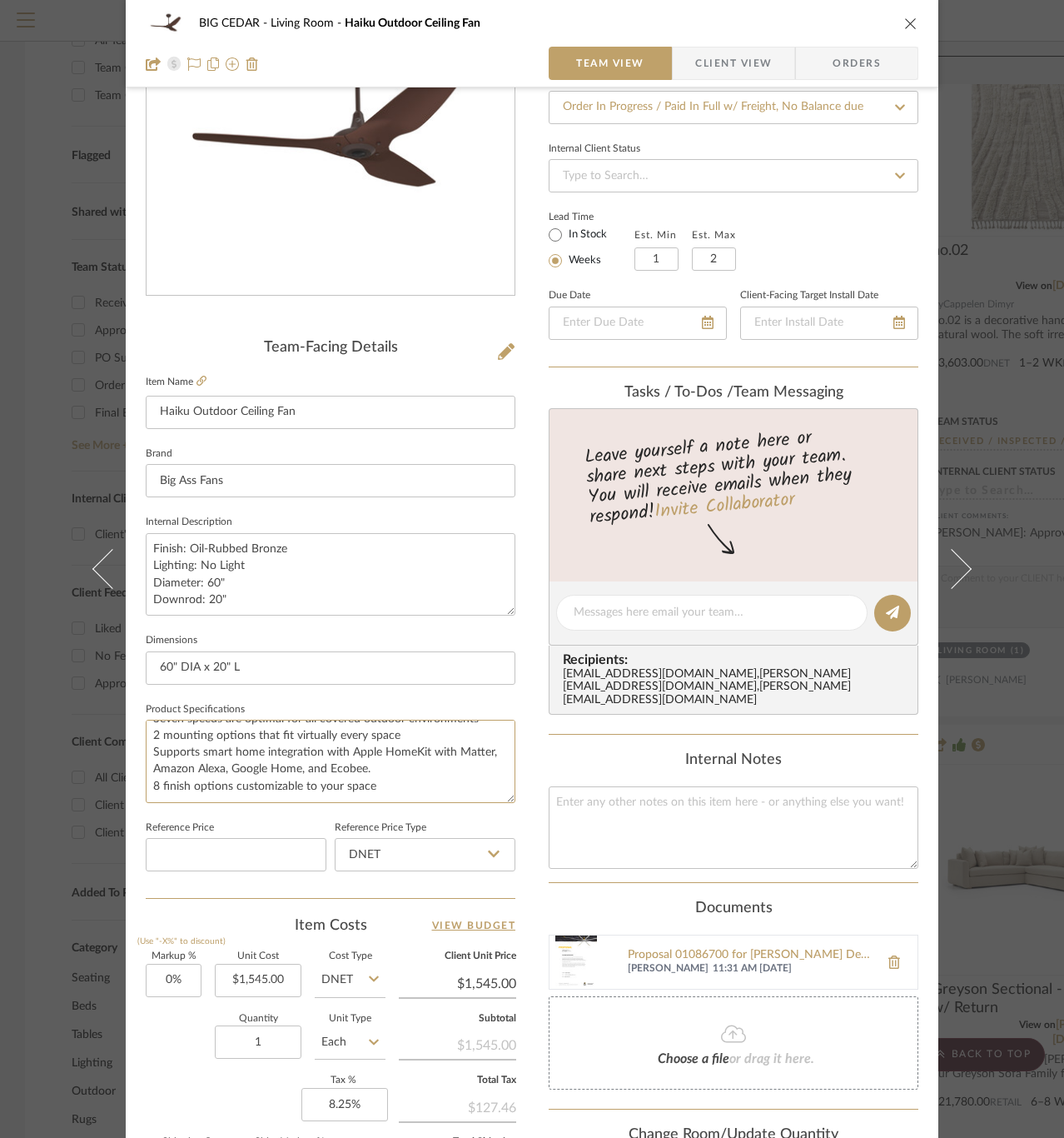
drag, startPoint x: 144, startPoint y: 765, endPoint x: 199, endPoint y: 807, distance: 69.2
click at [199, 807] on sr-form-field "Product Specifications MK-HK4-052506A471F471G10I20 Three rust resistance alumin…" at bounding box center [331, 757] width 370 height 118
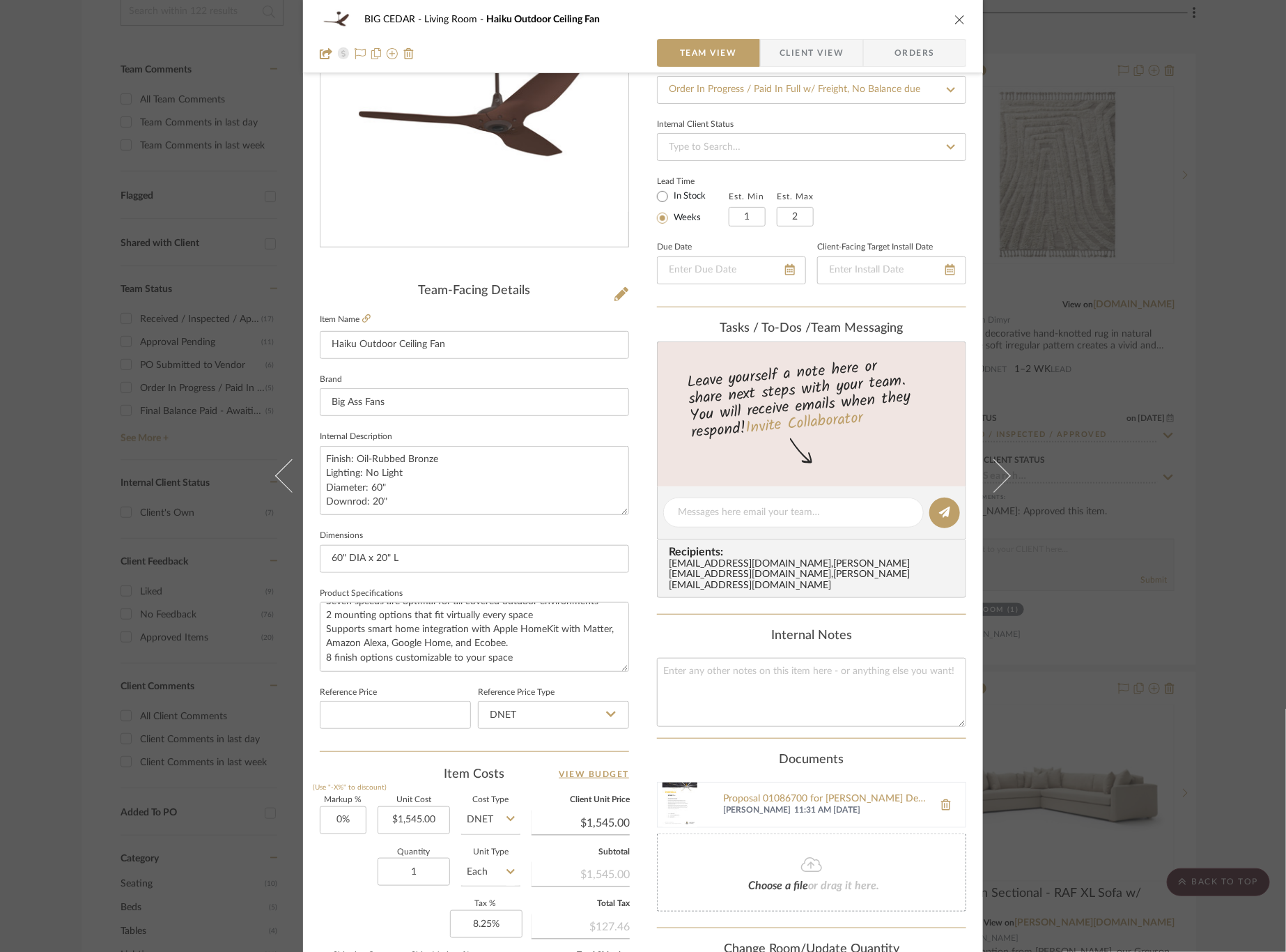
click at [1161, 240] on div "BIG CEDAR Living Room Haiku Outdoor Ceiling Fan Team View Client View Orders Te…" at bounding box center [643, 476] width 1286 height 952
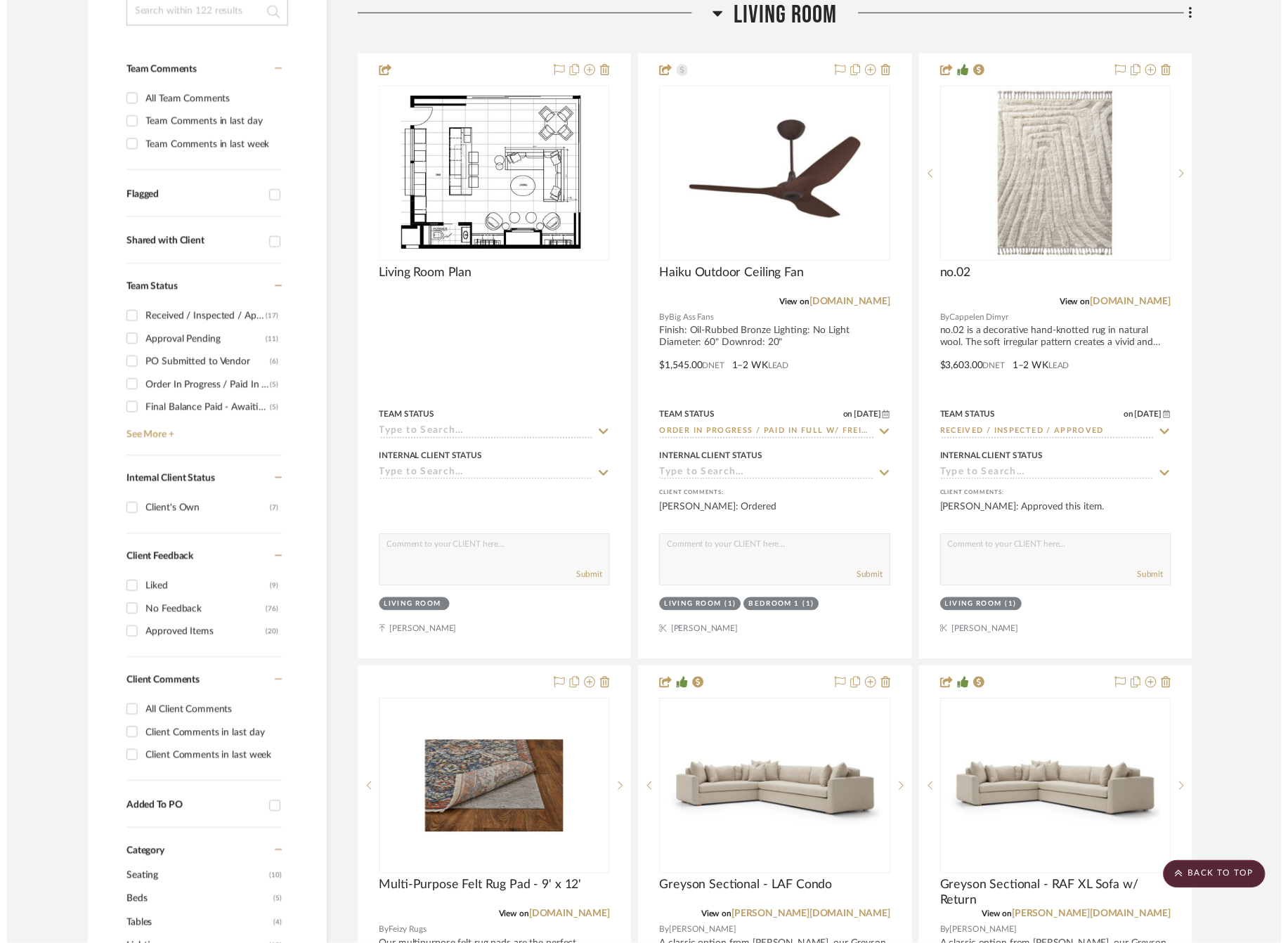
scroll to position [353, 0]
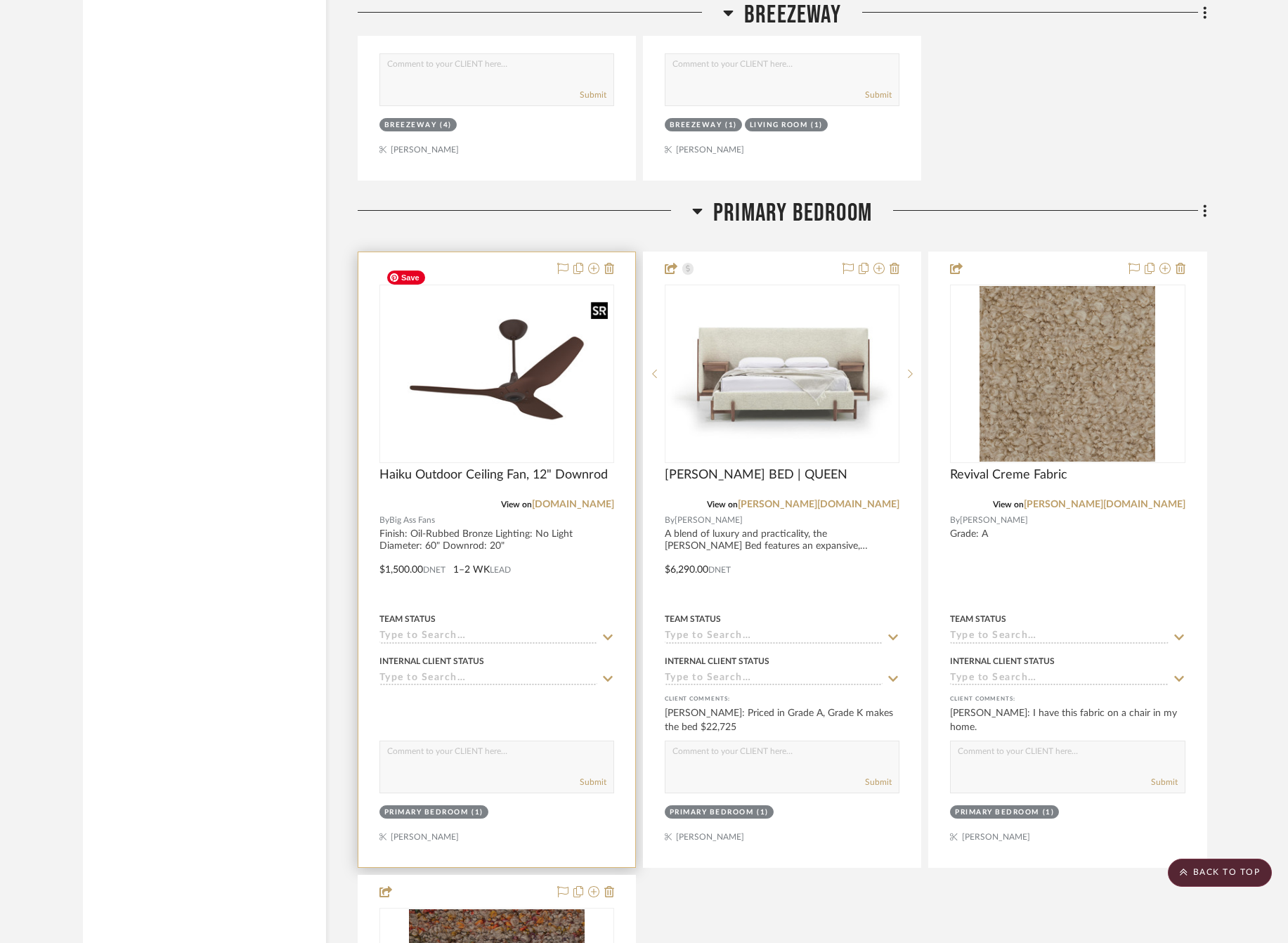
scroll to position [6765, 0]
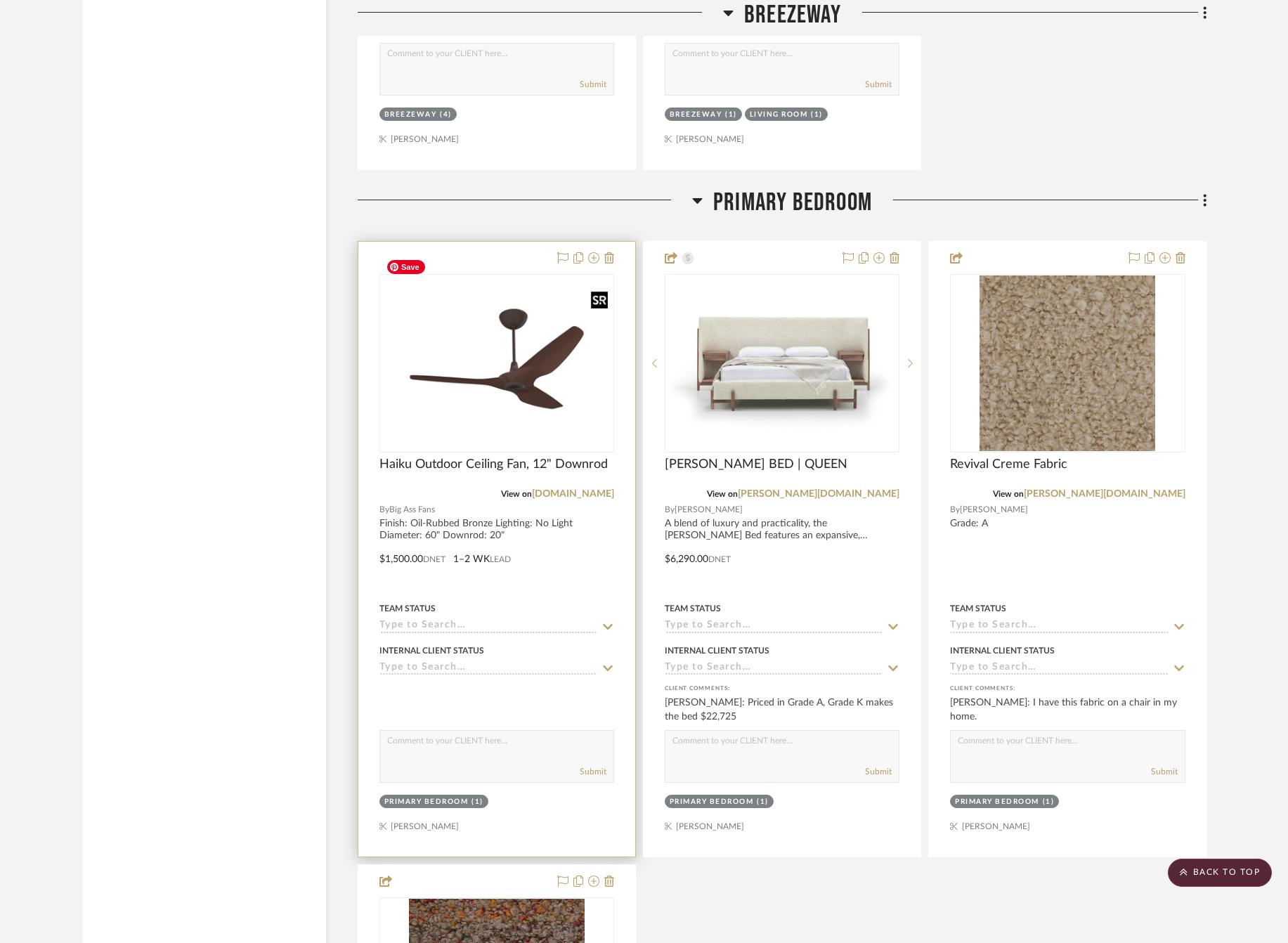
click at [490, 318] on img "0" at bounding box center [497, 363] width 232 height 174
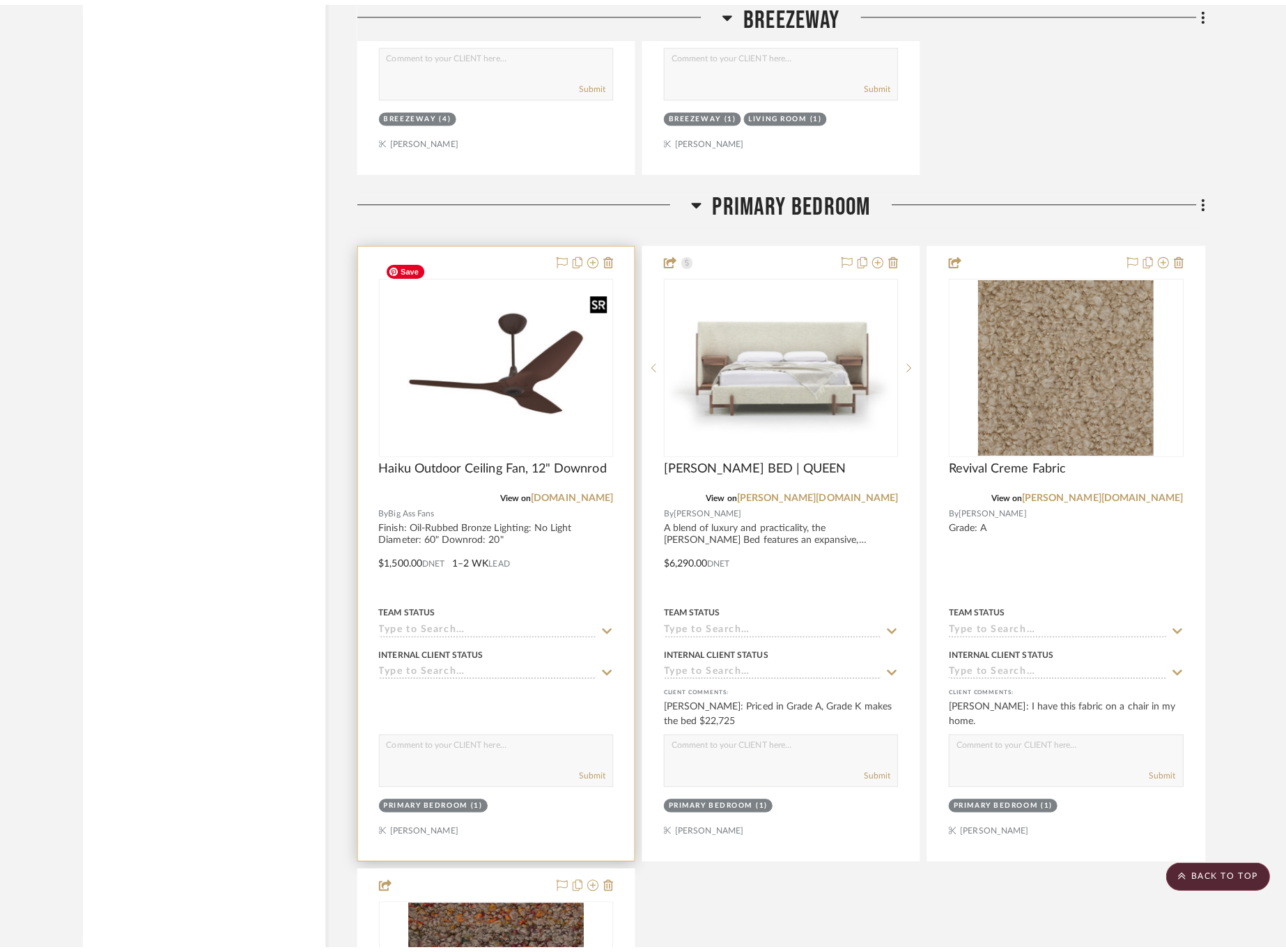
scroll to position [0, 0]
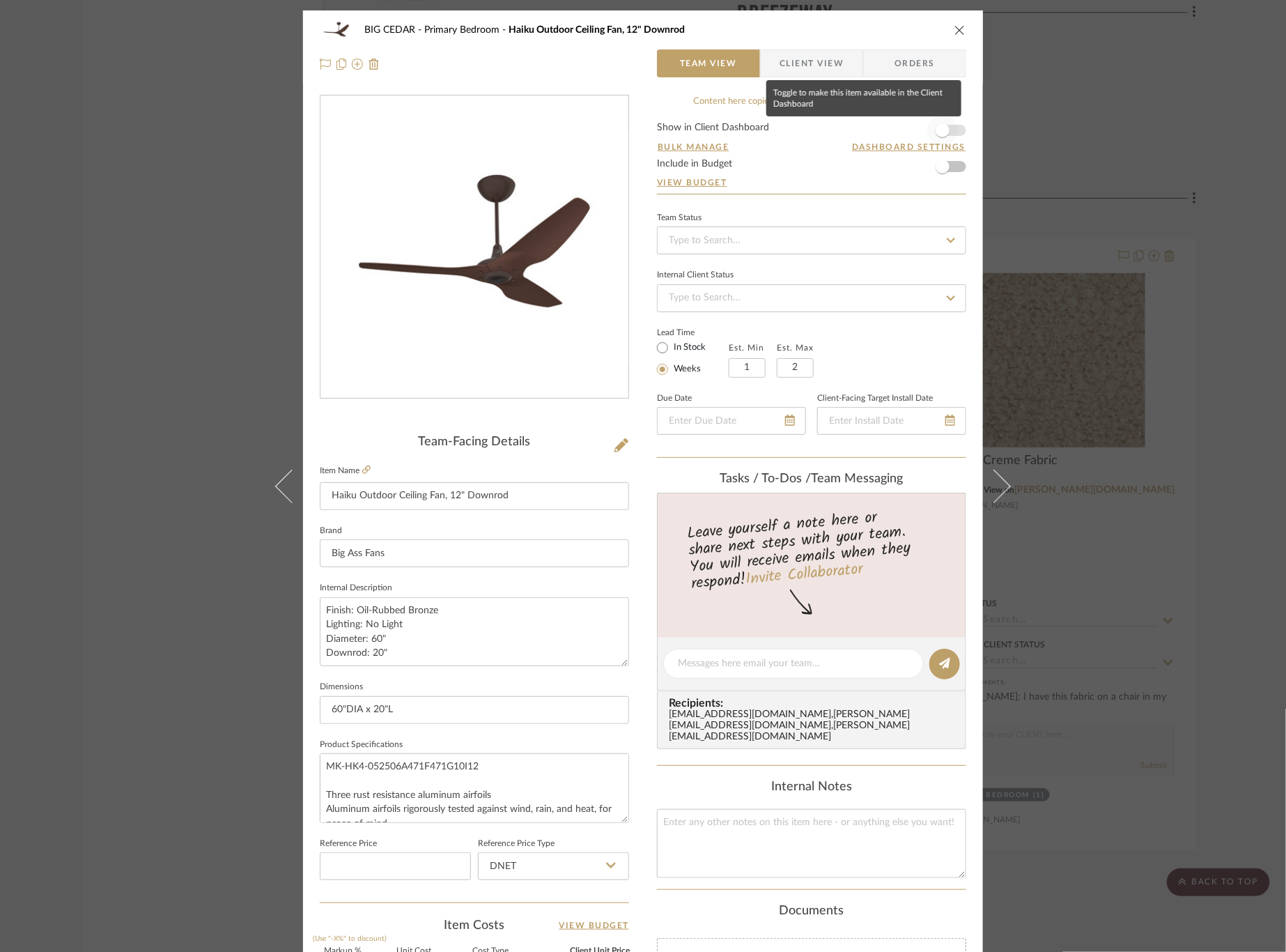
click at [944, 124] on span "button" at bounding box center [942, 130] width 31 height 31
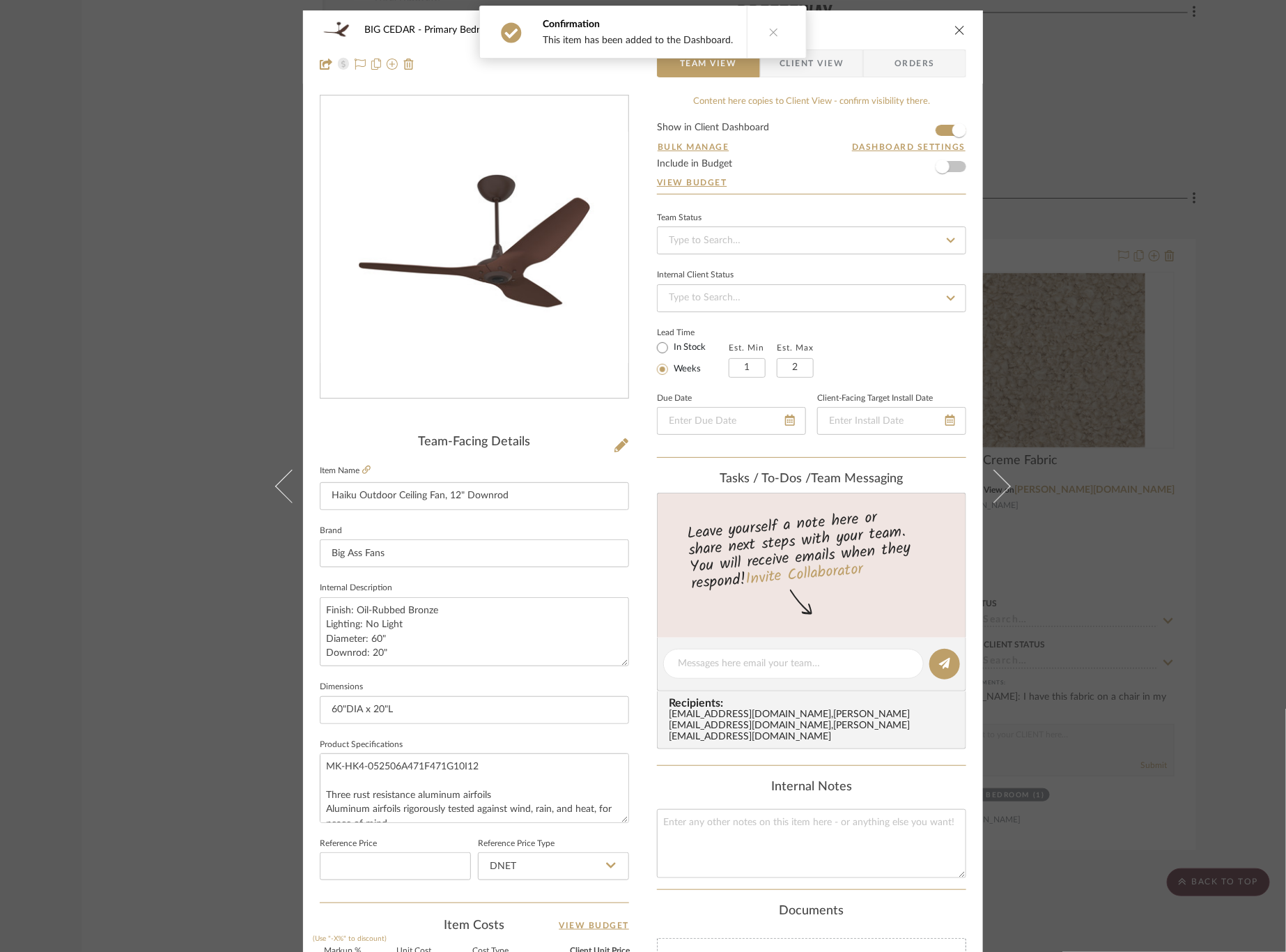
scroll to position [341, 0]
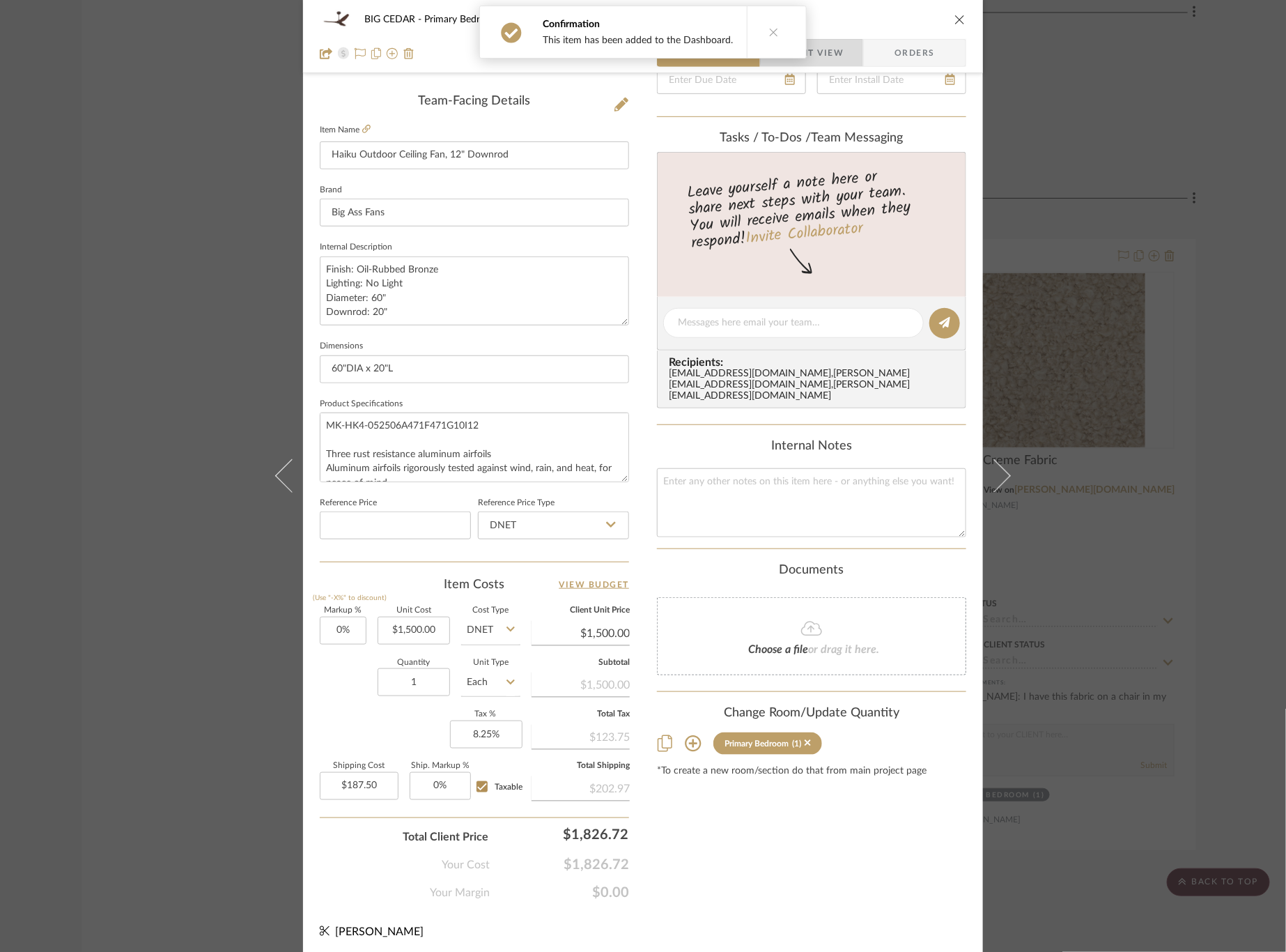
click at [827, 53] on span "Client View" at bounding box center [811, 53] width 64 height 28
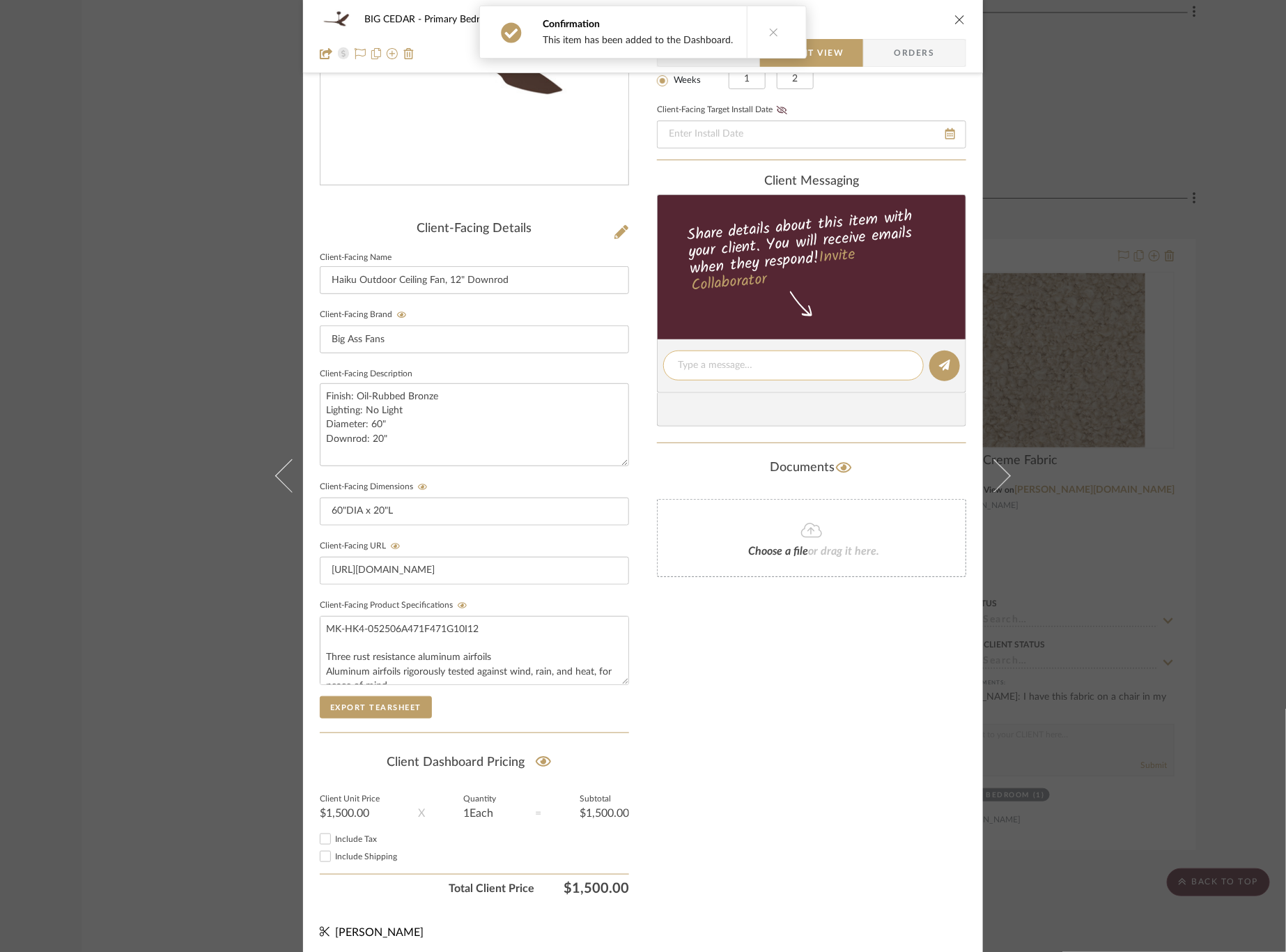
click at [795, 362] on textarea at bounding box center [793, 365] width 231 height 15
type textarea "Ordered"
click at [945, 369] on fa-icon at bounding box center [944, 365] width 11 height 11
click at [699, 52] on span "Team View" at bounding box center [708, 53] width 57 height 28
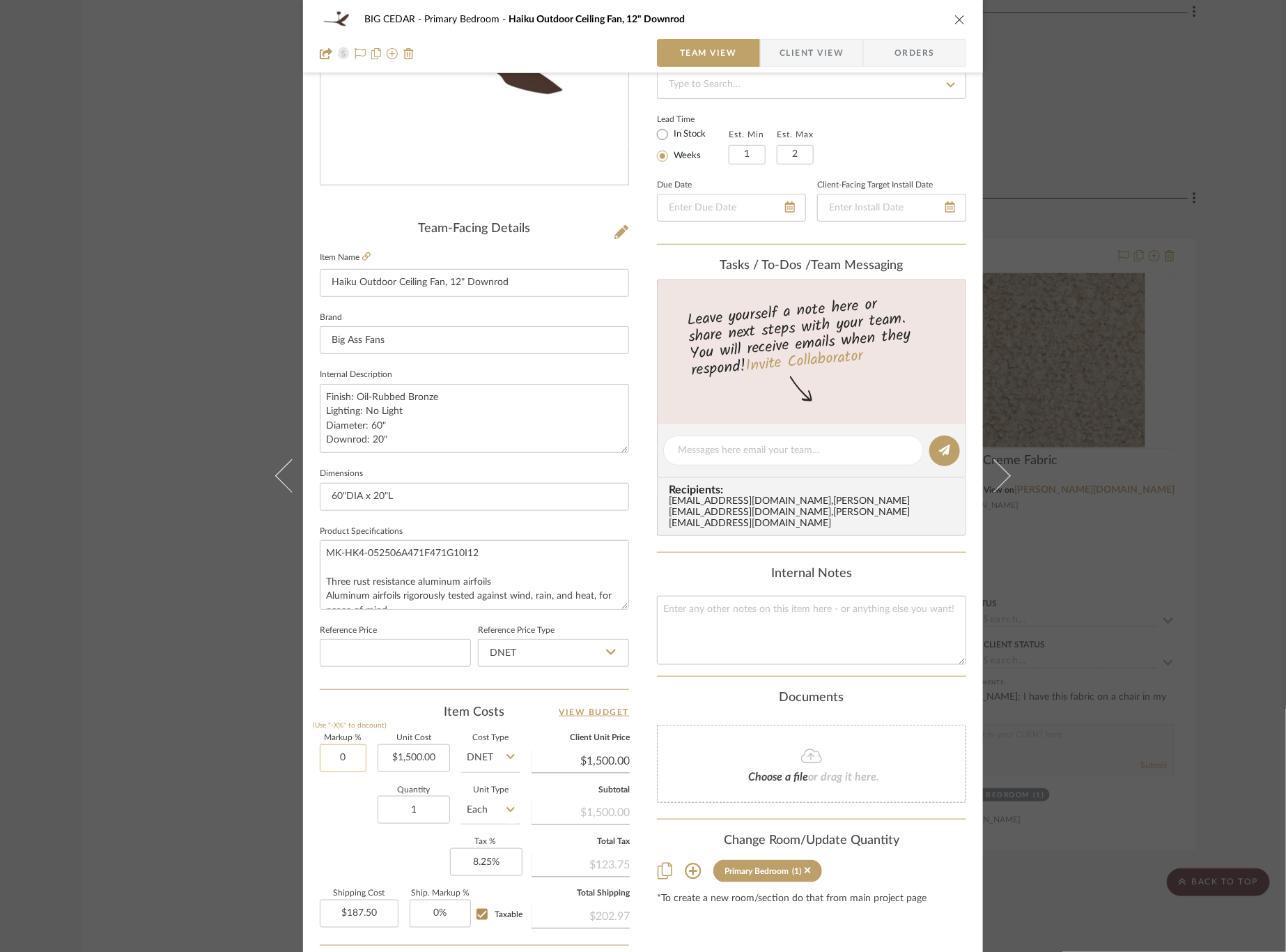
click at [335, 757] on input "0" at bounding box center [343, 758] width 47 height 28
type input "30%"
click at [340, 800] on div "Quantity 1 Unit Type Each" at bounding box center [420, 812] width 201 height 49
type input "$1,950.00"
type input "$243.75"
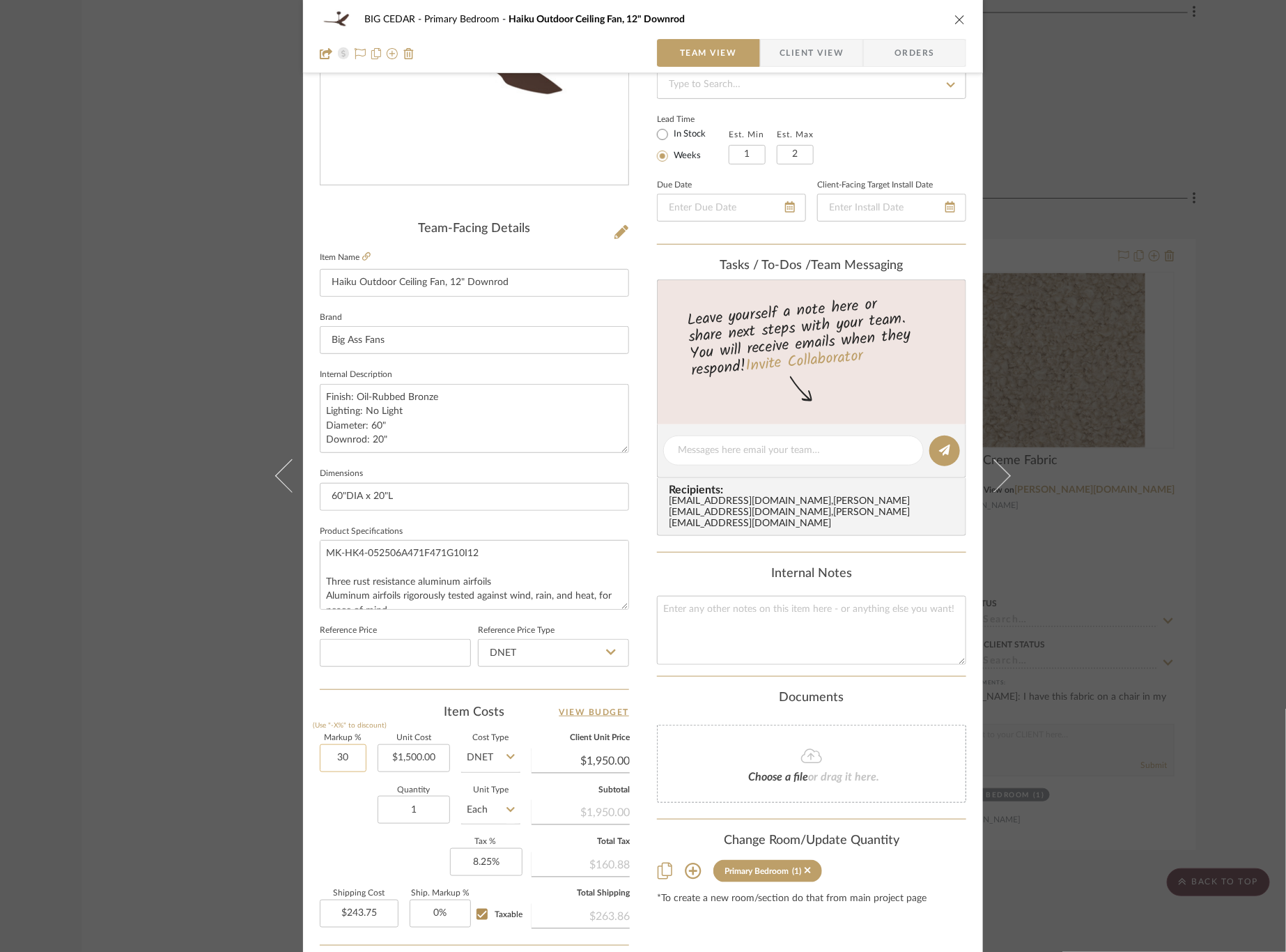
click at [341, 755] on input "30" at bounding box center [343, 758] width 47 height 28
click at [348, 750] on input "30" at bounding box center [343, 758] width 47 height 28
type input "33%"
click at [336, 827] on div "Quantity 1 Unit Type Each" at bounding box center [420, 812] width 201 height 49
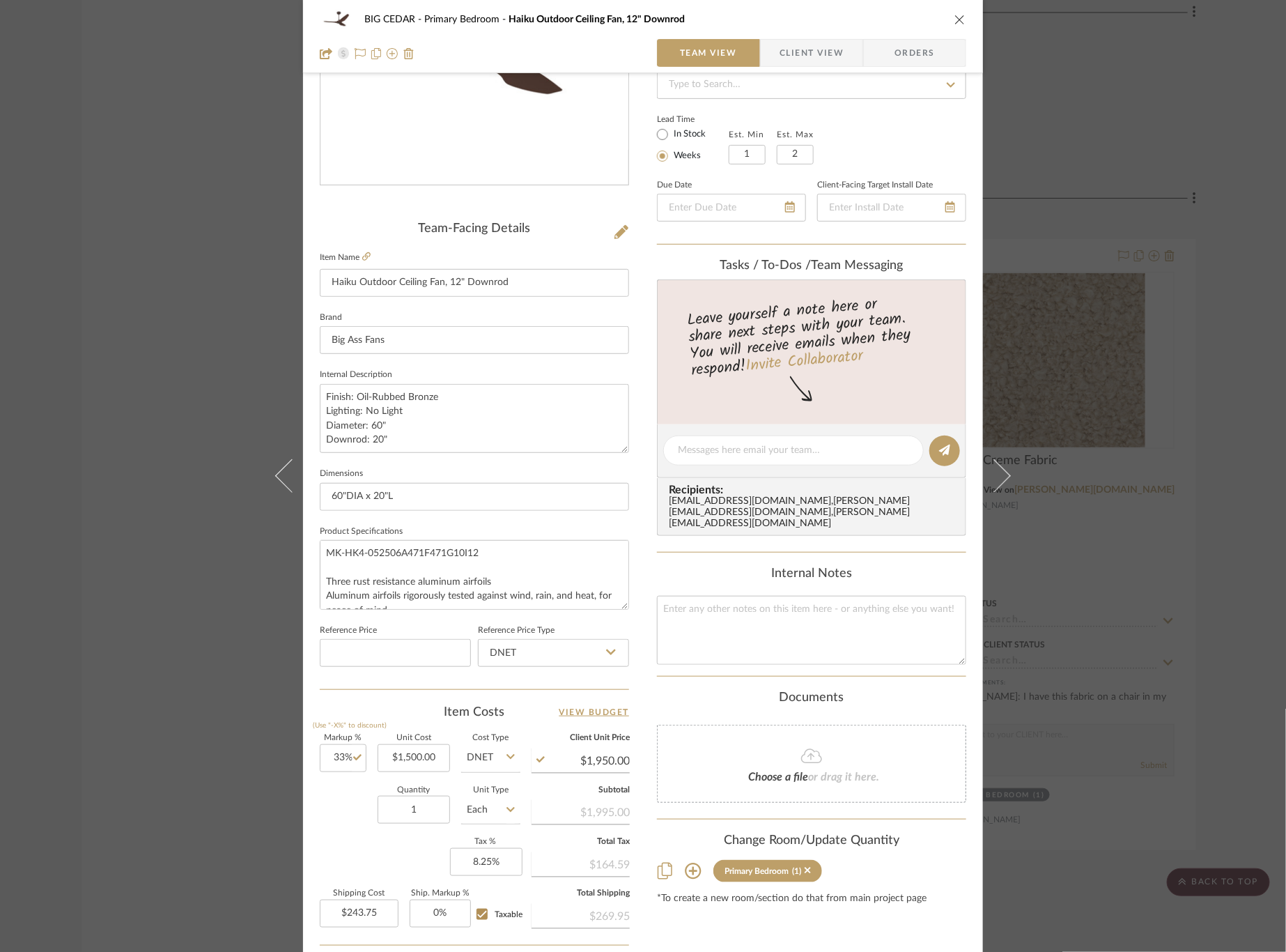
type input "$1,995.00"
type input "$249.38"
click at [334, 753] on input "33" at bounding box center [343, 758] width 47 height 28
type input "35%"
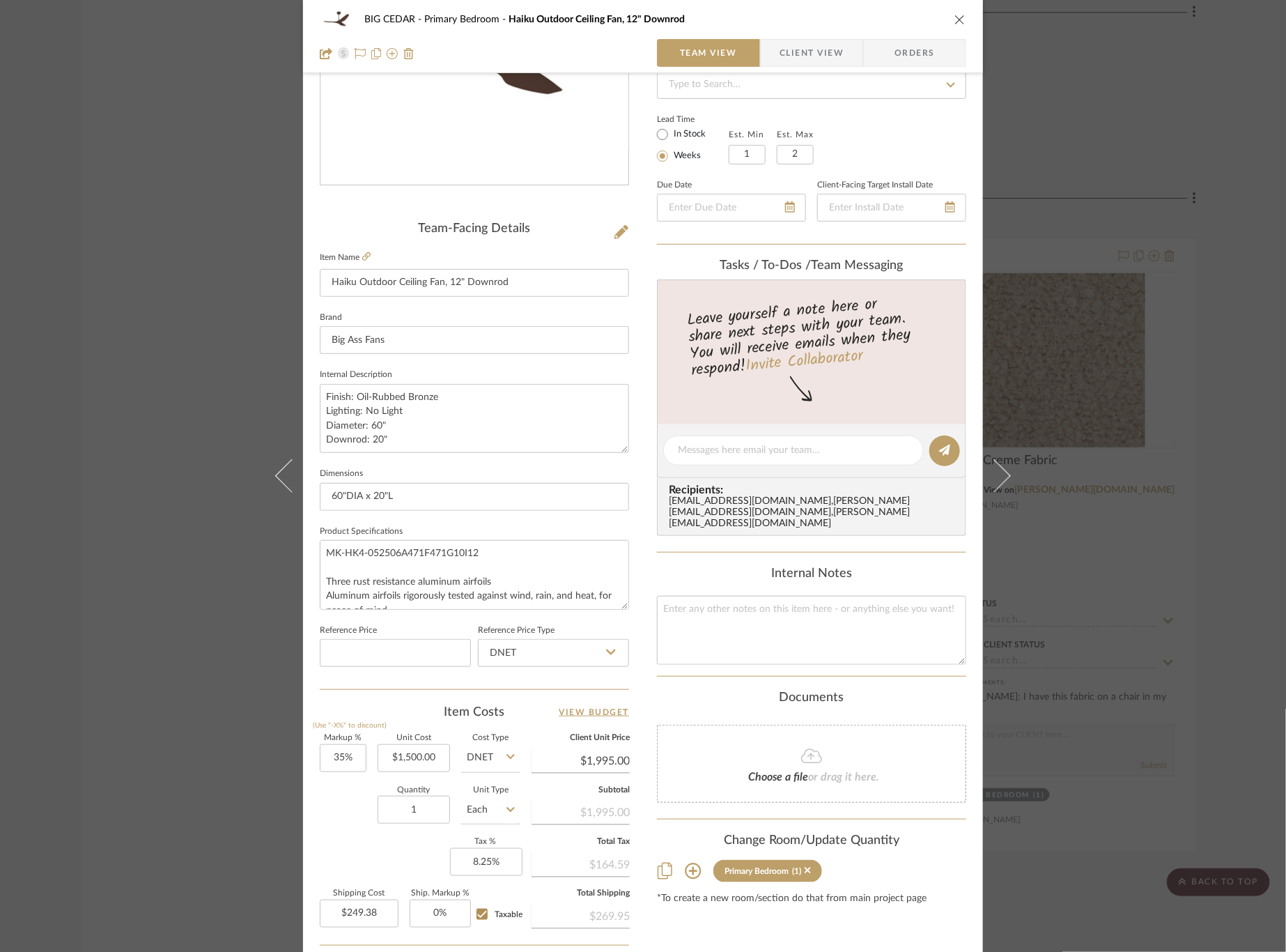
click at [348, 835] on div "Markup % (Use "-X%" to discount) 35% Unit Cost $1,500.00 Cost Type DNET Client …" at bounding box center [474, 836] width 309 height 204
type input "$2,025.00"
type input "$253.13"
click at [341, 750] on input "35" at bounding box center [343, 758] width 47 height 28
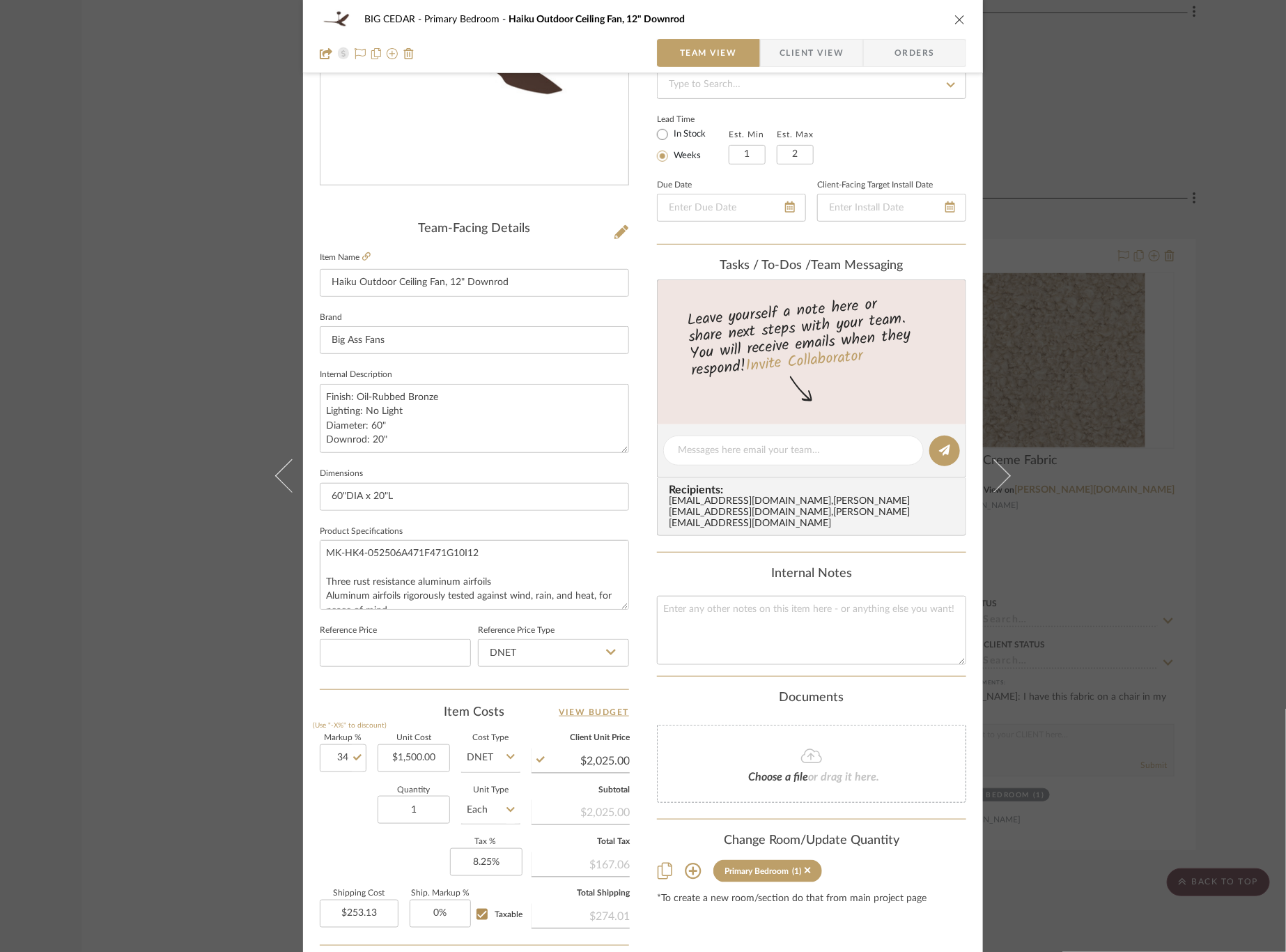
type input "34%"
click at [341, 787] on div "Quantity 1 Unit Type Each" at bounding box center [420, 812] width 201 height 49
type input "$2,010.00"
type input "$251.25"
click at [333, 750] on input "34" at bounding box center [343, 758] width 47 height 28
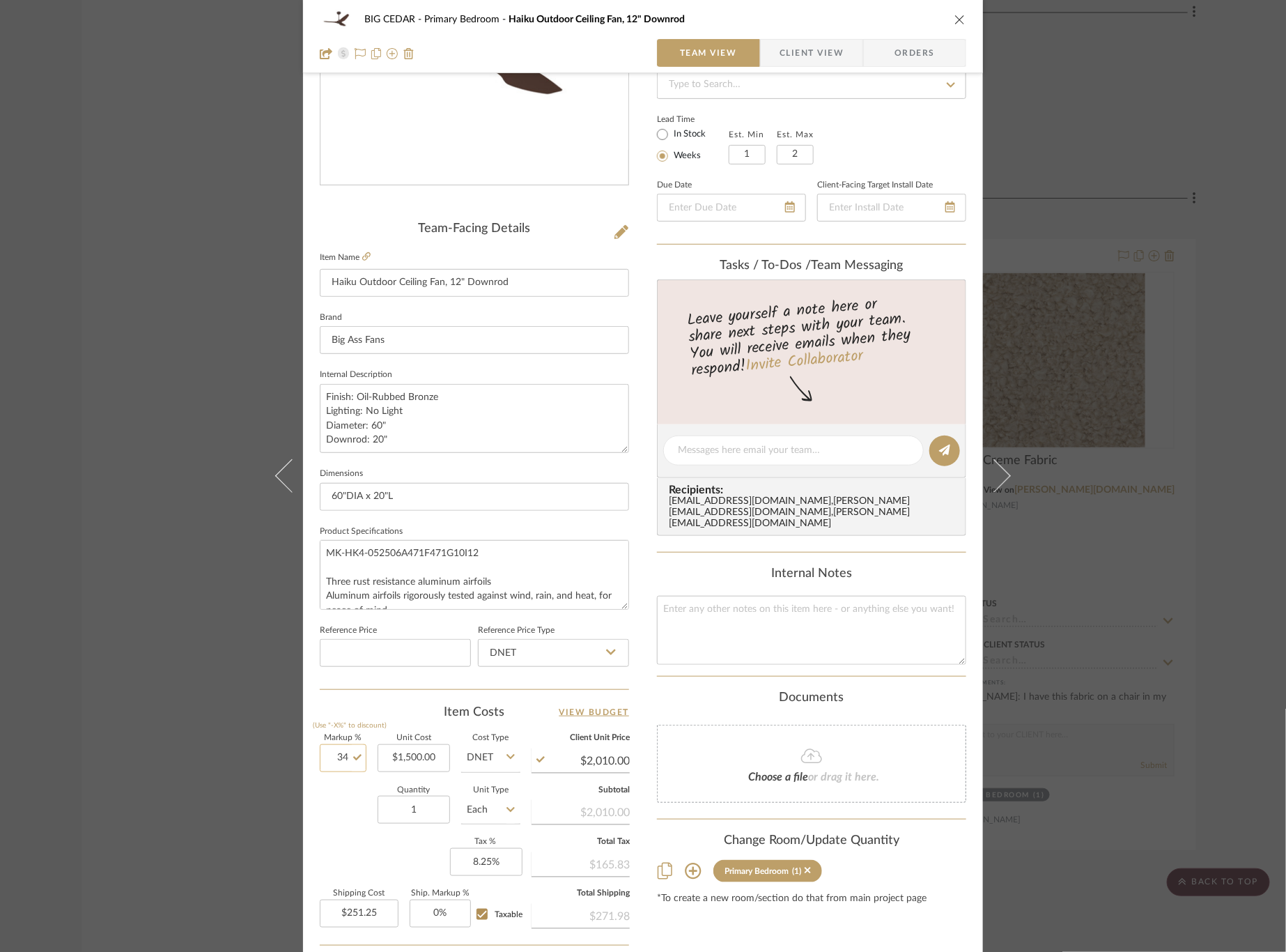
click at [333, 750] on input "34" at bounding box center [343, 758] width 47 height 28
type input "33.3%"
click at [333, 817] on div "Quantity 1 Unit Type Each" at bounding box center [420, 812] width 201 height 49
type input "$1,999.50"
type input "$249.94"
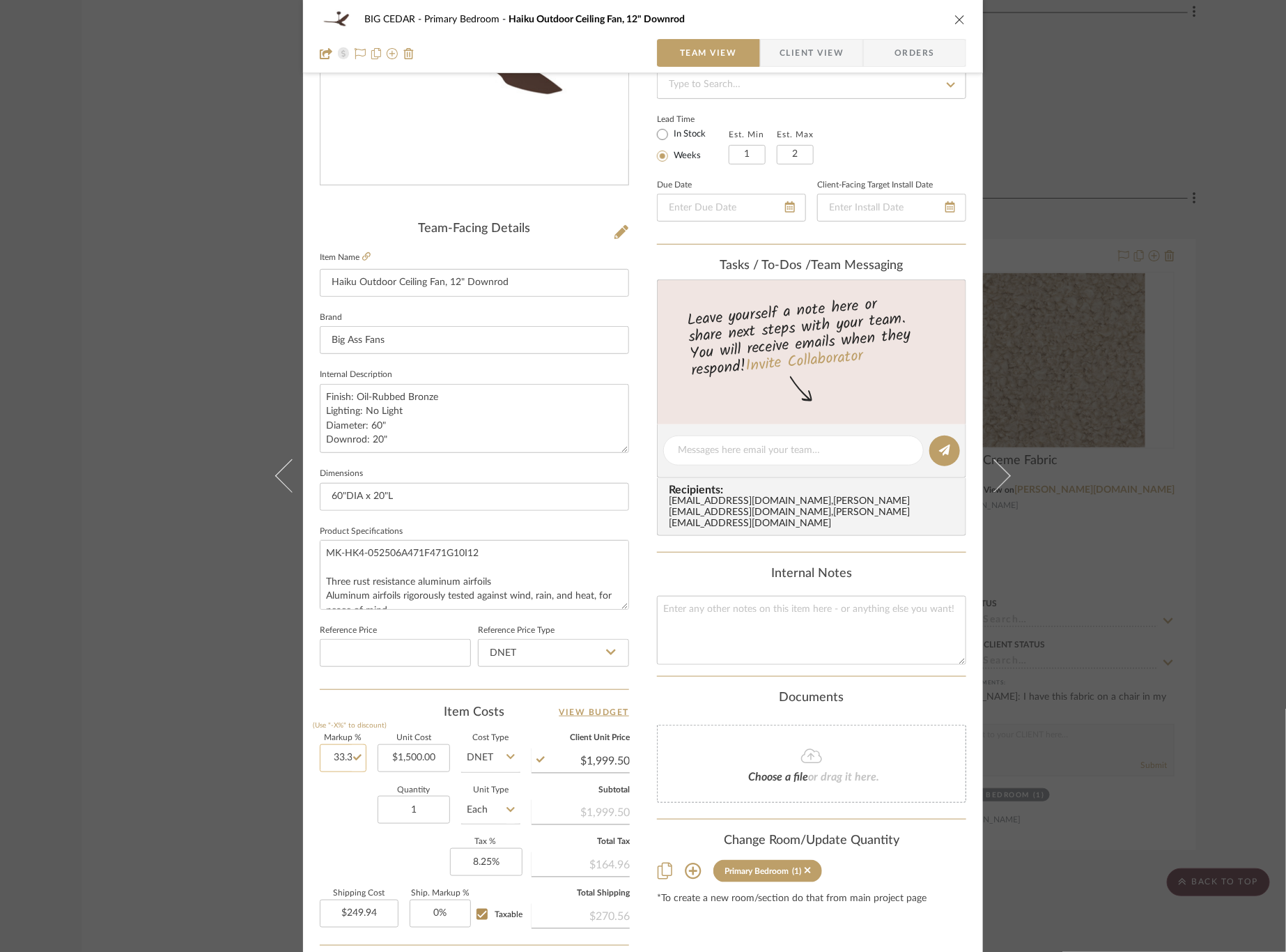
click at [342, 755] on input "33.3" at bounding box center [343, 758] width 47 height 28
click at [342, 751] on input "33.3" at bounding box center [343, 758] width 47 height 28
type input "33.33%"
click at [337, 806] on div "Quantity 1 Unit Type Each" at bounding box center [420, 812] width 201 height 49
type input "$1,999.95"
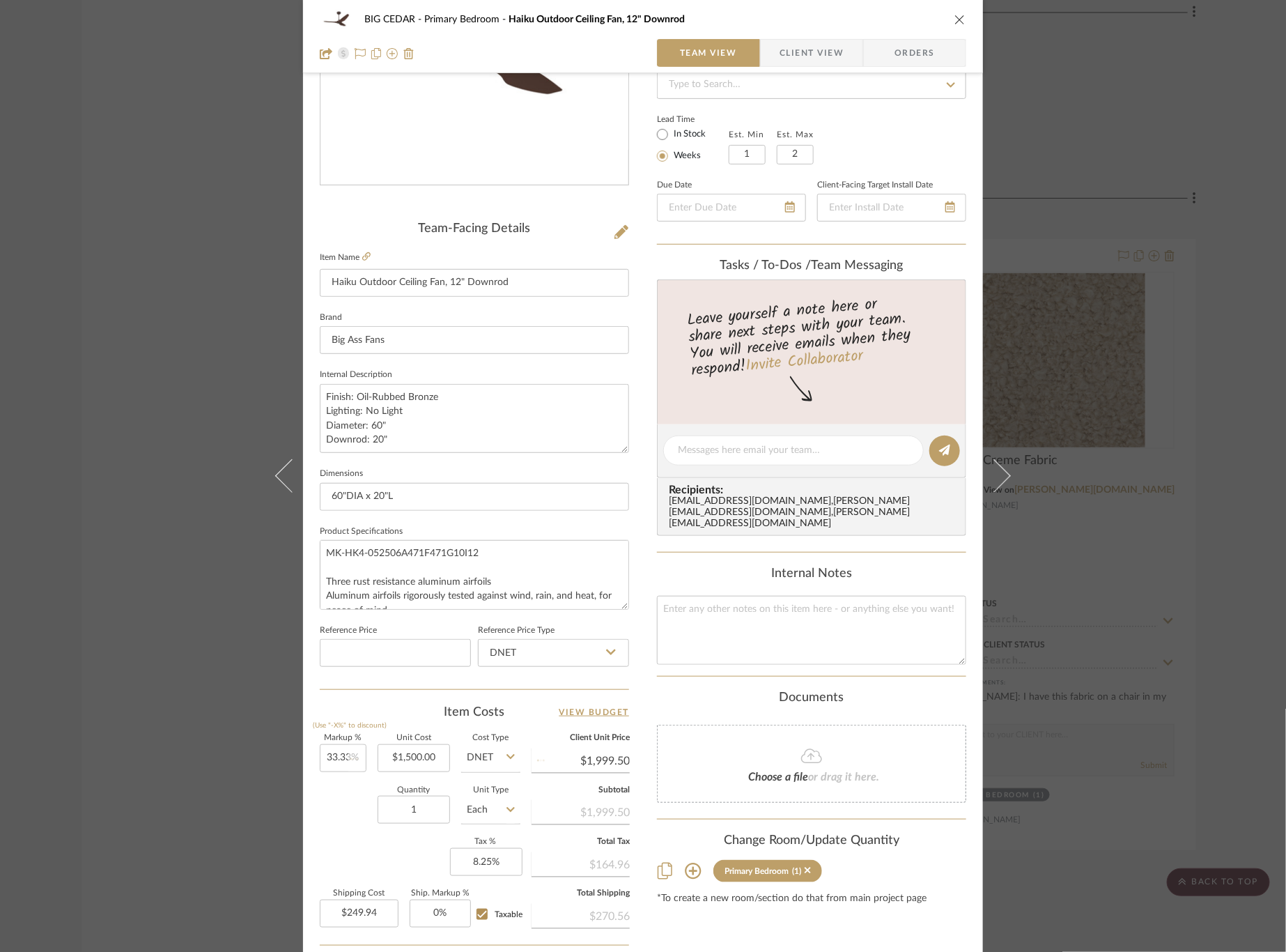
type input "$249.99"
click at [342, 755] on input "33.33" at bounding box center [343, 758] width 47 height 28
click at [344, 753] on input "33.33" at bounding box center [343, 758] width 47 height 28
type input "33.33%"
click at [351, 790] on div "Quantity 1 Unit Type Each" at bounding box center [420, 812] width 201 height 49
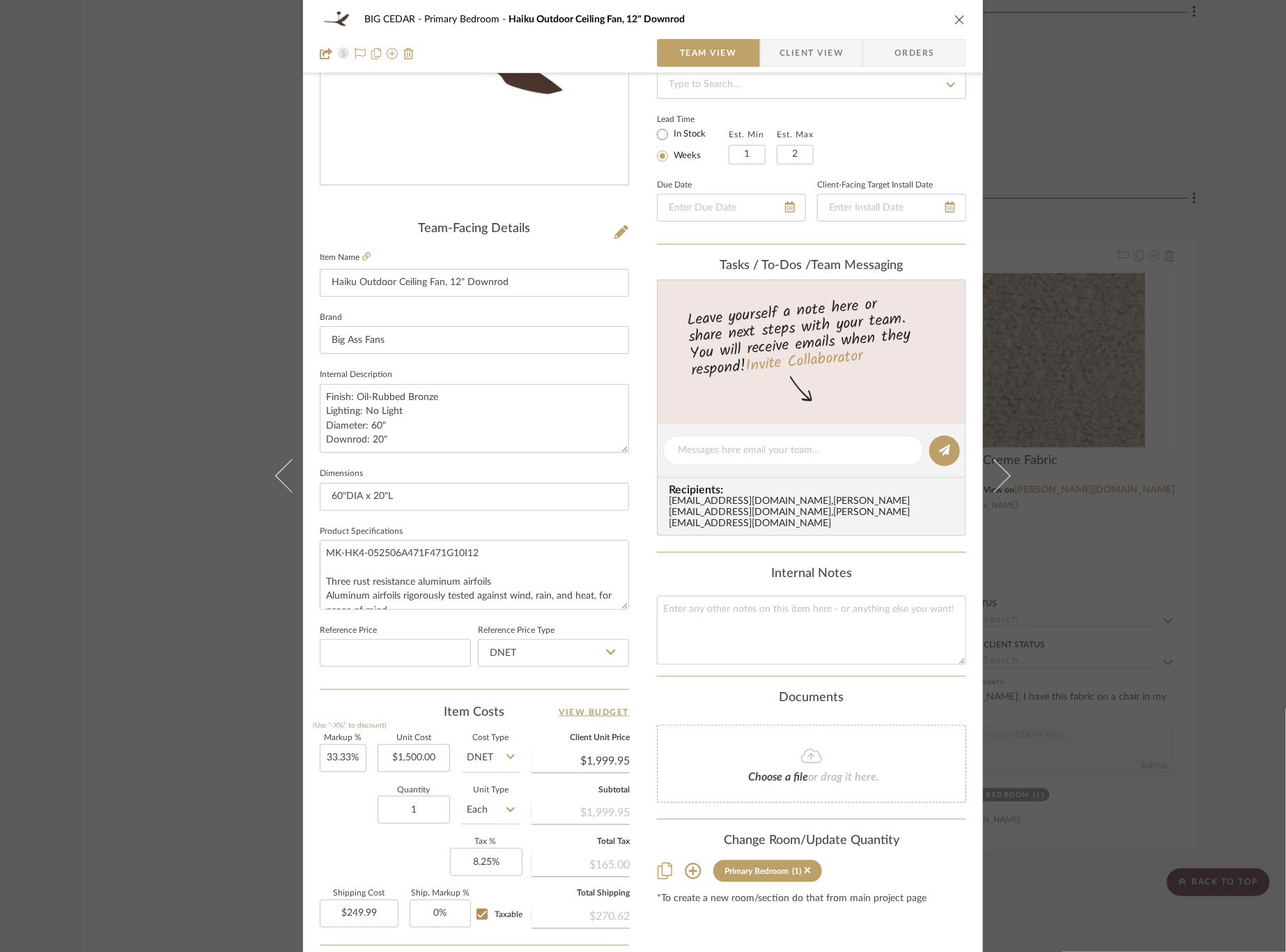
click at [231, 732] on div "BIG CEDAR Primary Bedroom Haiku Outdoor Ceiling Fan, 12" Downrod Team View Clie…" at bounding box center [643, 476] width 1286 height 952
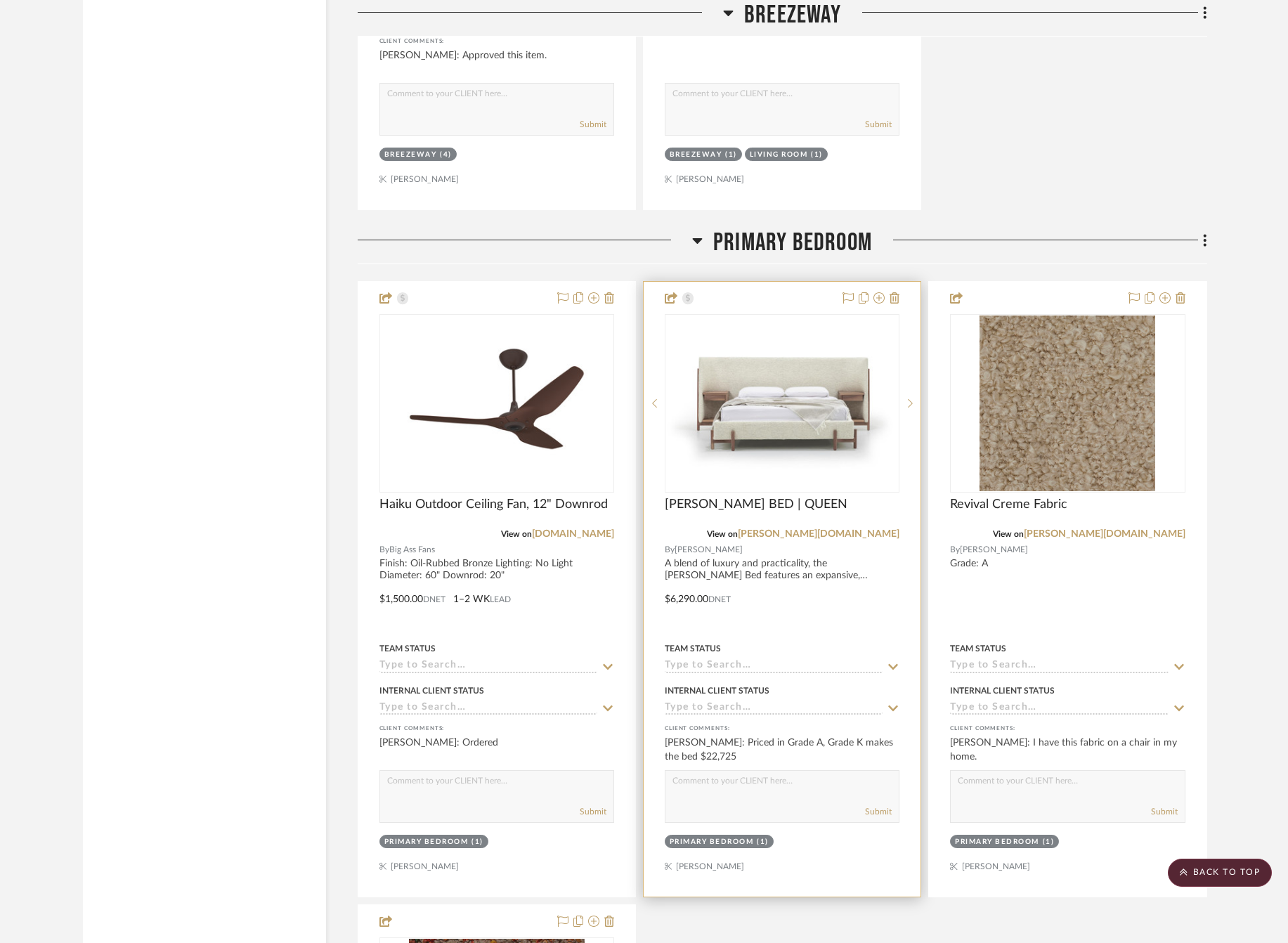
scroll to position [6835, 0]
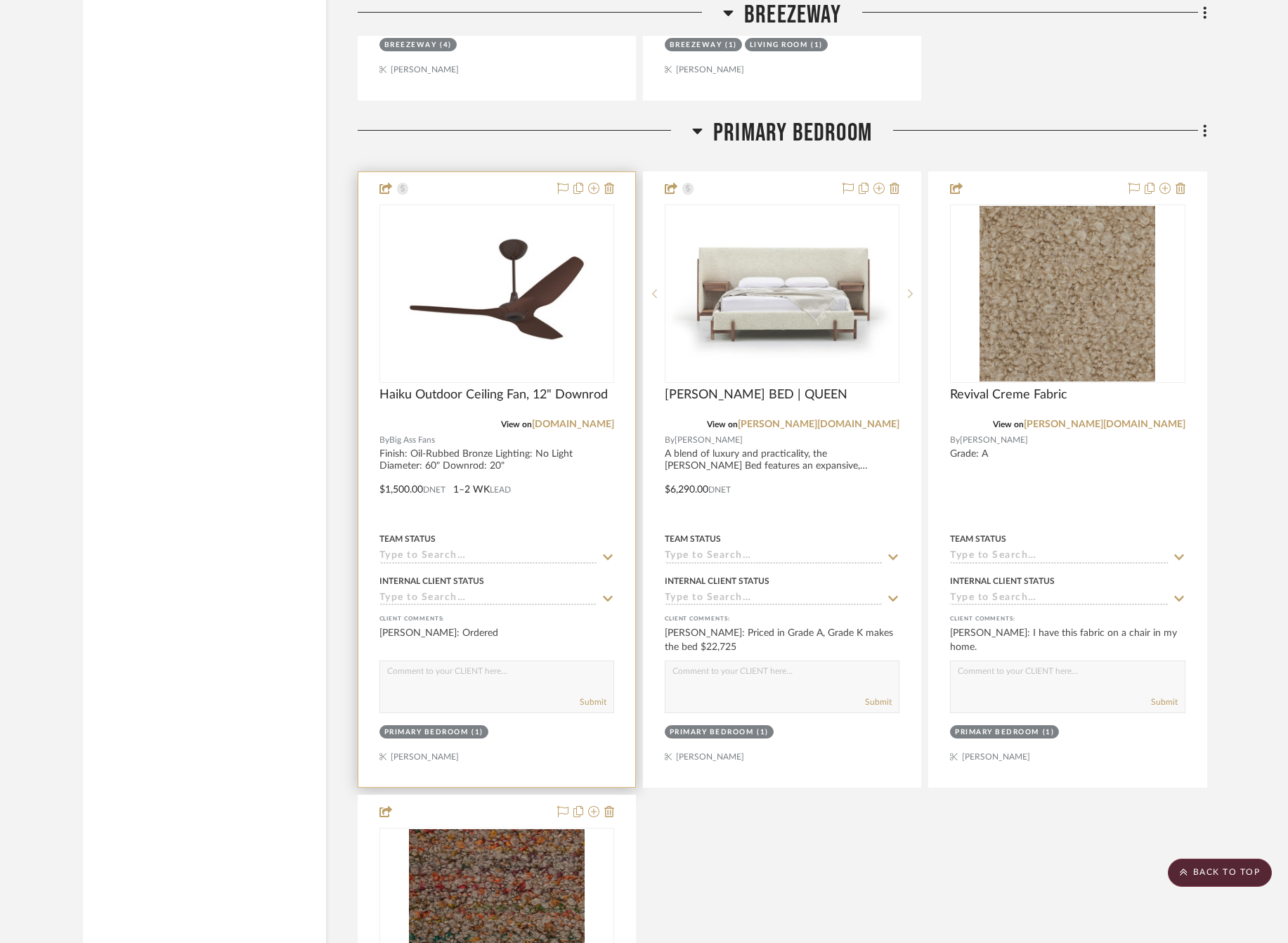
click at [613, 551] on icon at bounding box center [607, 556] width 12 height 11
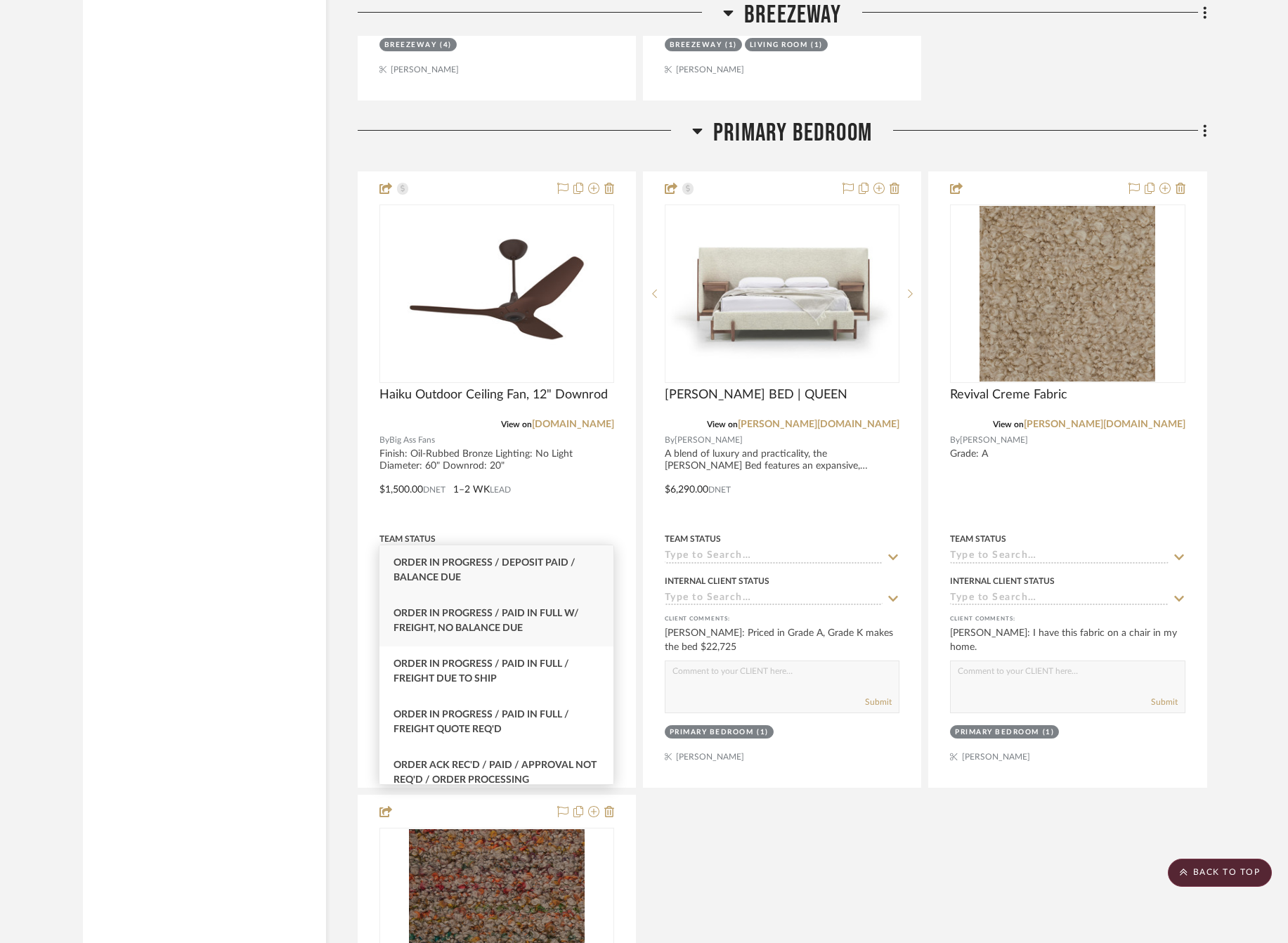
type input "paid"
click at [556, 628] on div "Order In Progress / Paid In Full w/ Freight, No Balance due" at bounding box center [496, 621] width 234 height 51
type input "8/12/2025"
type input "Order In Progress / Paid In Full w/ Freight, No Balance due"
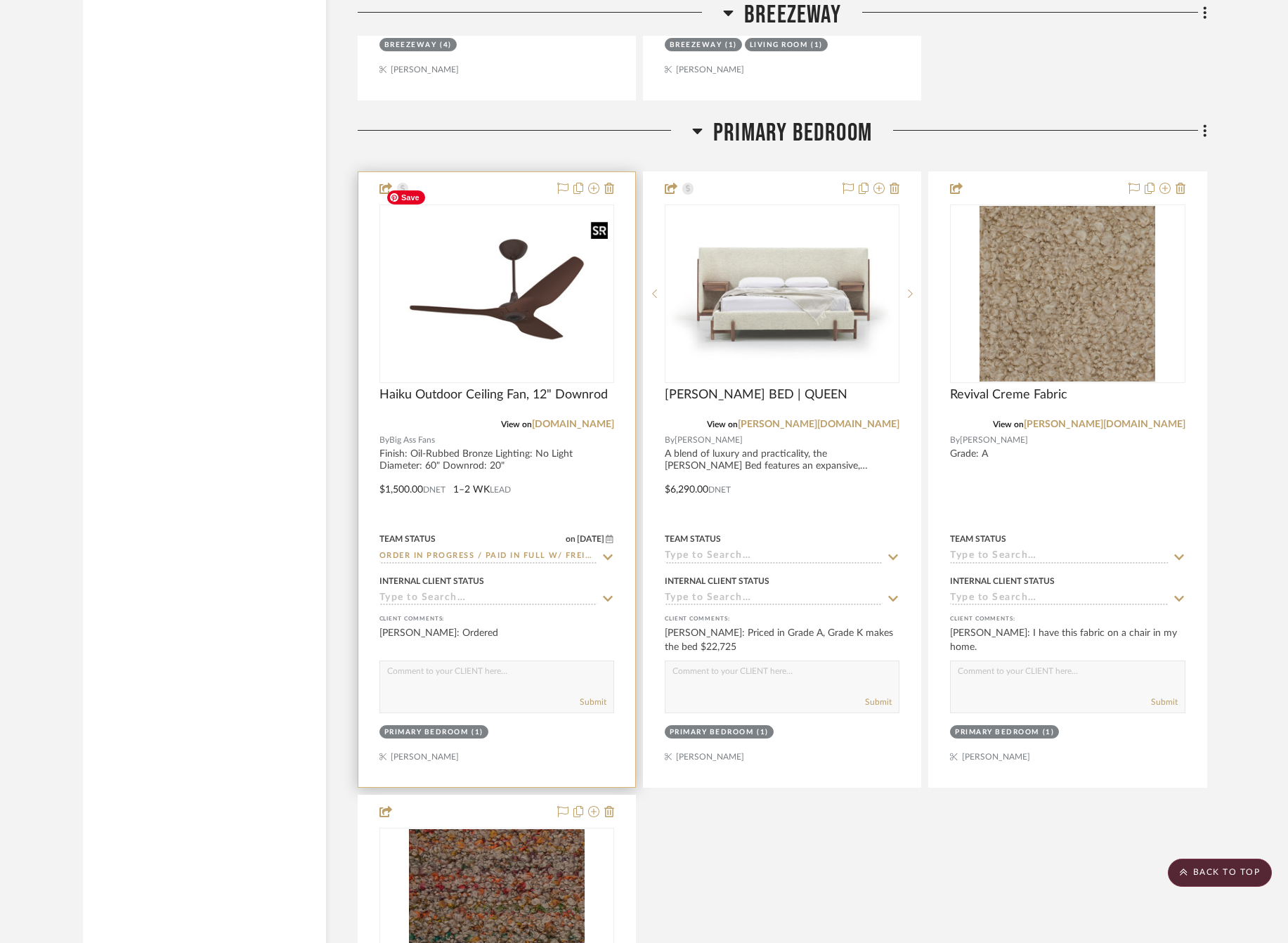
click at [530, 300] on img "0" at bounding box center [497, 293] width 232 height 174
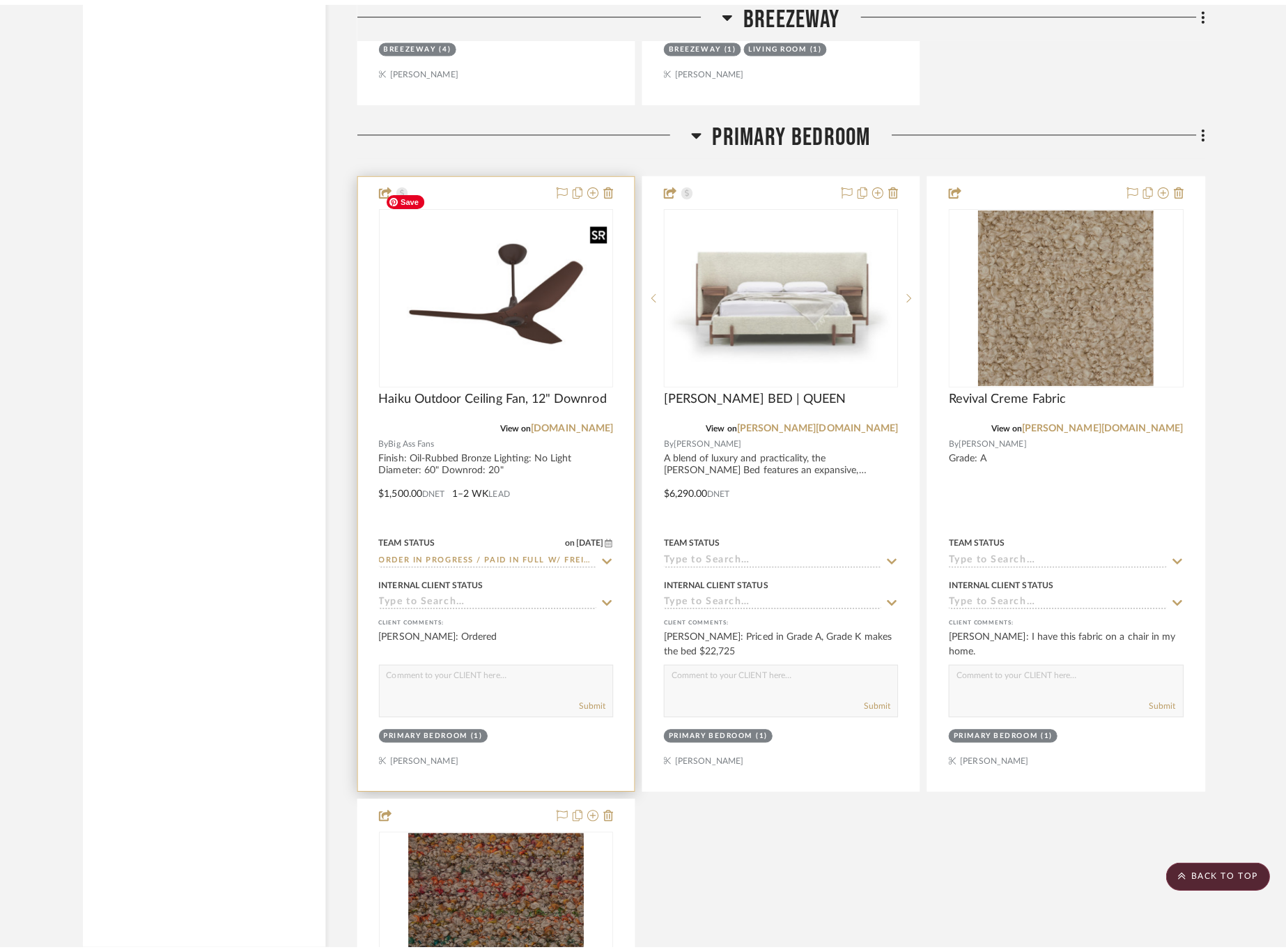
scroll to position [0, 0]
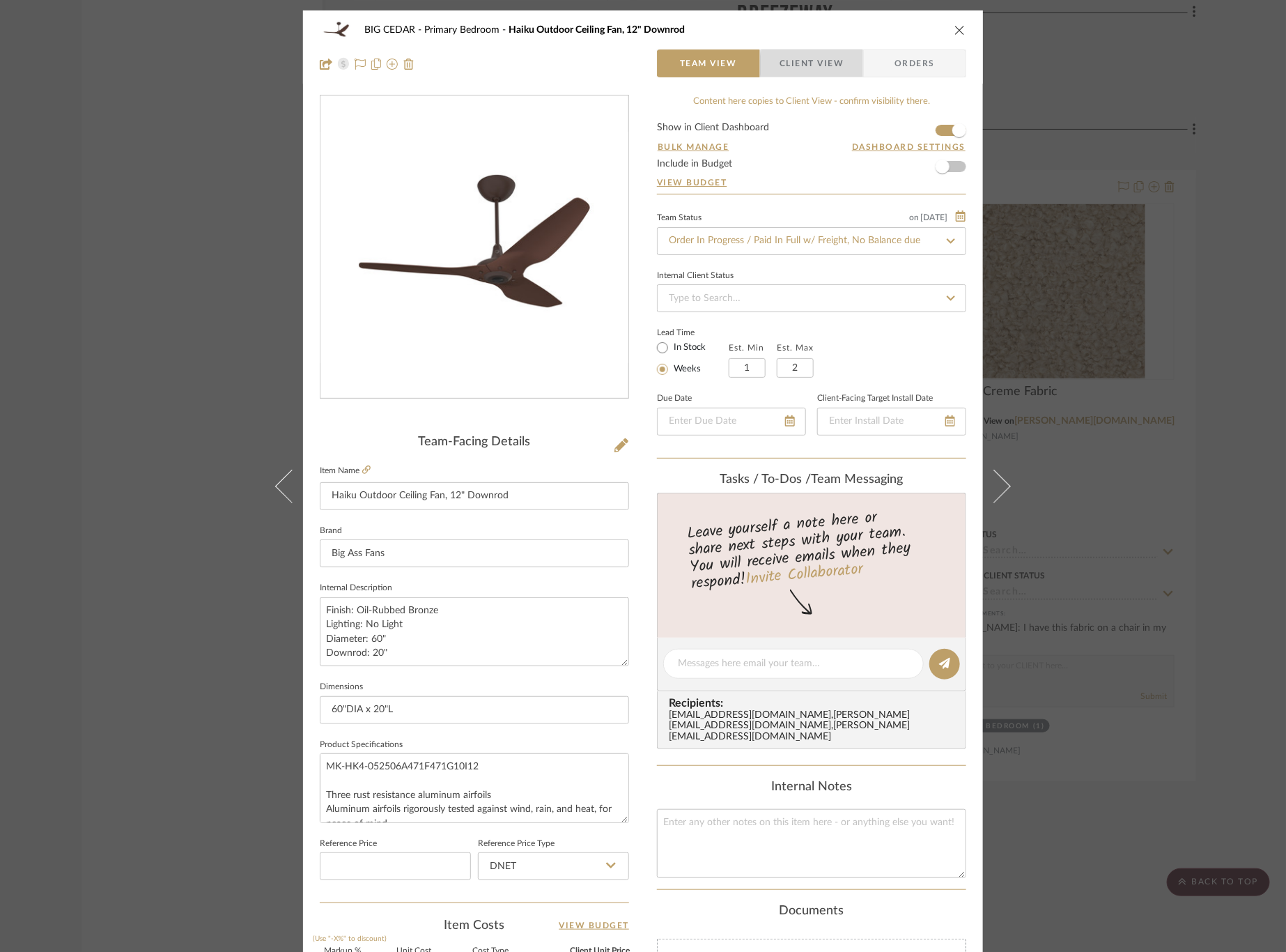
click at [818, 65] on span "Client View" at bounding box center [811, 63] width 64 height 28
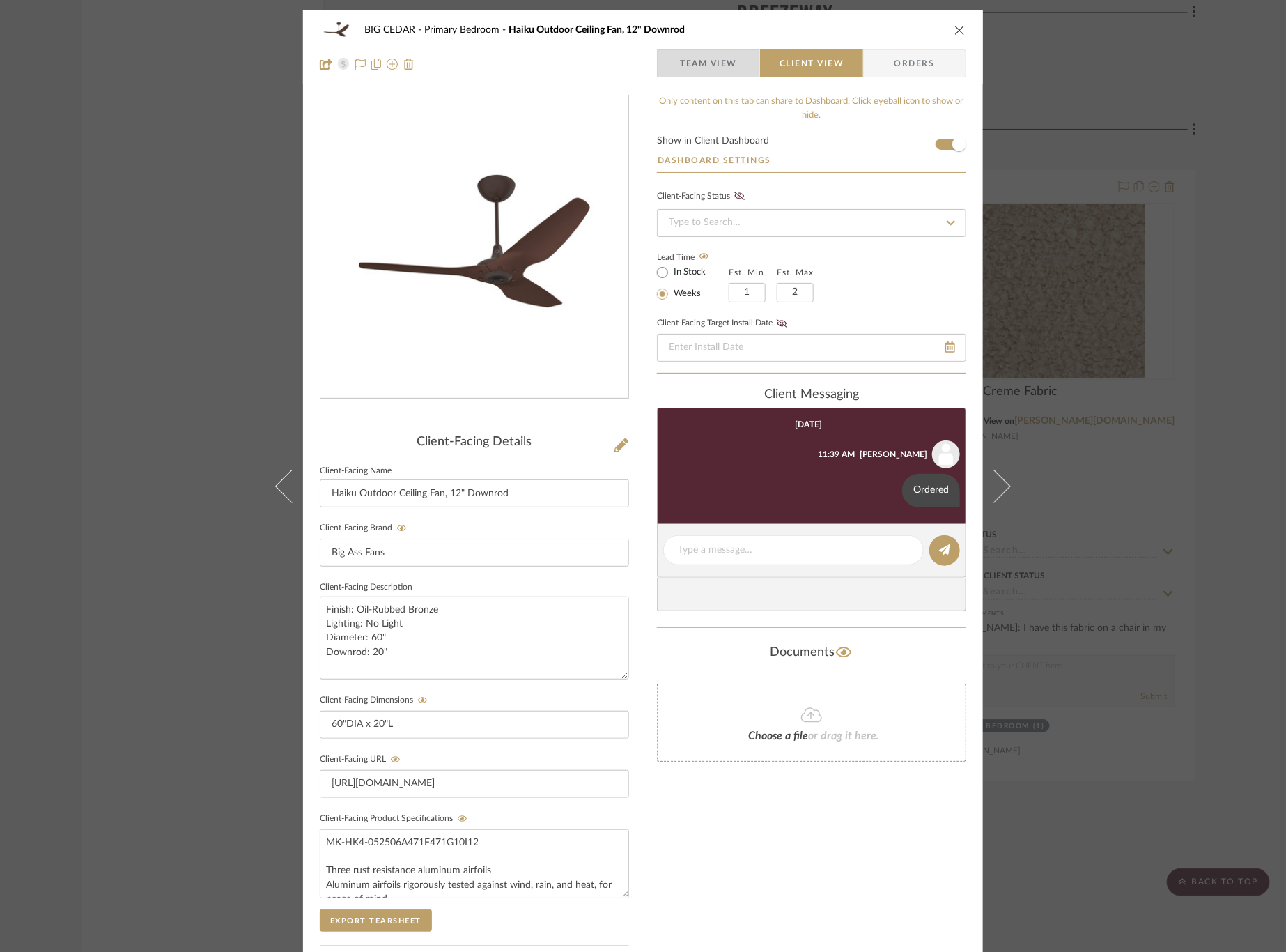
click at [694, 60] on span "Team View" at bounding box center [708, 63] width 57 height 28
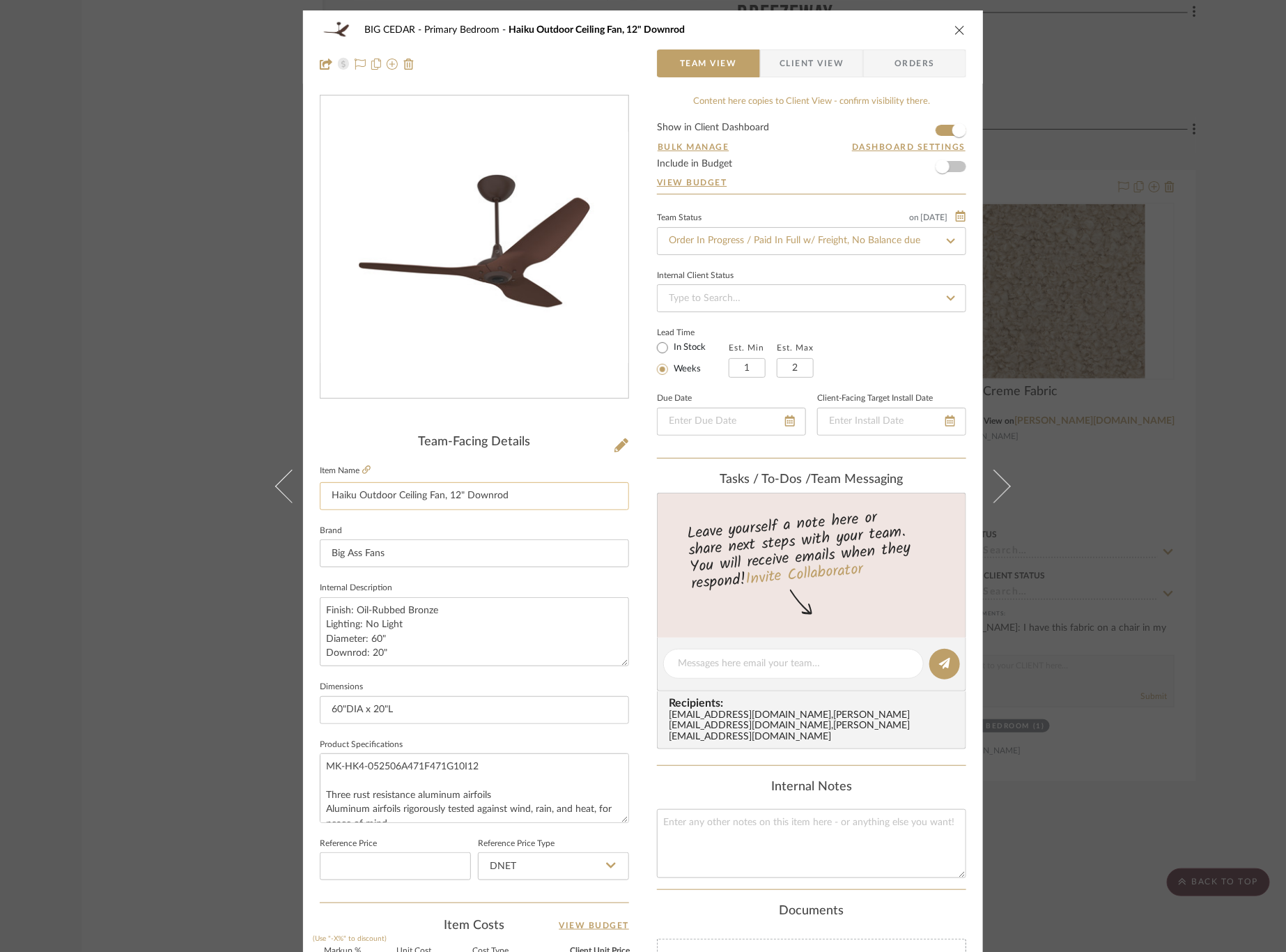
click at [446, 495] on input "Haiku Outdoor Ceiling Fan, 12" Downrod" at bounding box center [474, 496] width 309 height 28
drag, startPoint x: 536, startPoint y: 493, endPoint x: 472, endPoint y: 496, distance: 64.1
click at [472, 496] on input "Haiku Outdoor Ceiling Fan, 60/12" Downrod" at bounding box center [474, 496] width 309 height 28
type input "Haiku Outdoor Ceiling Fan, 60/12"
click at [476, 528] on fieldset "Brand Big Ass Fans" at bounding box center [474, 544] width 309 height 47
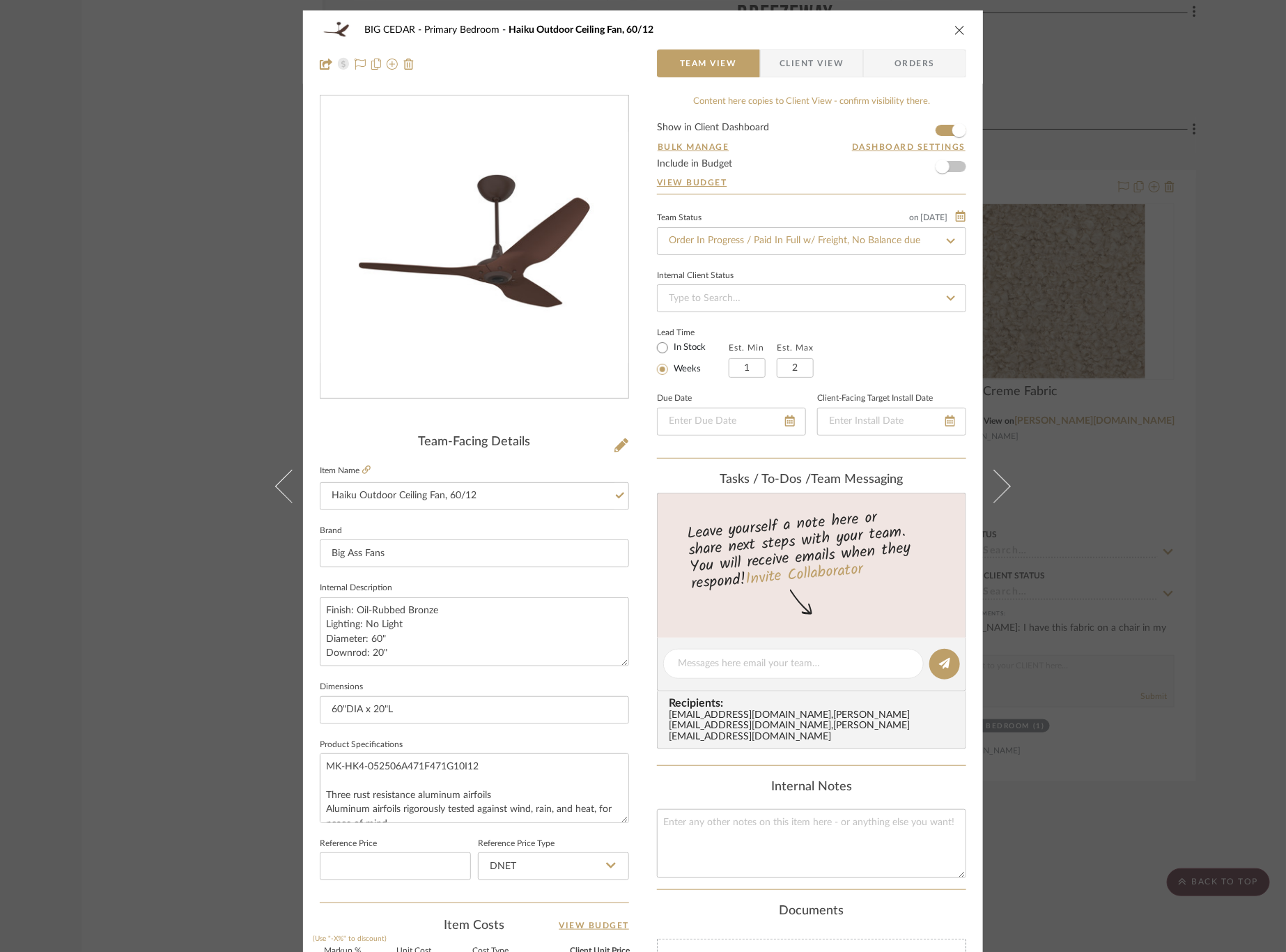
click at [199, 413] on div "BIG CEDAR Primary Bedroom Haiku Outdoor Ceiling Fan, 60/12 Team View Client Vie…" at bounding box center [643, 476] width 1286 height 952
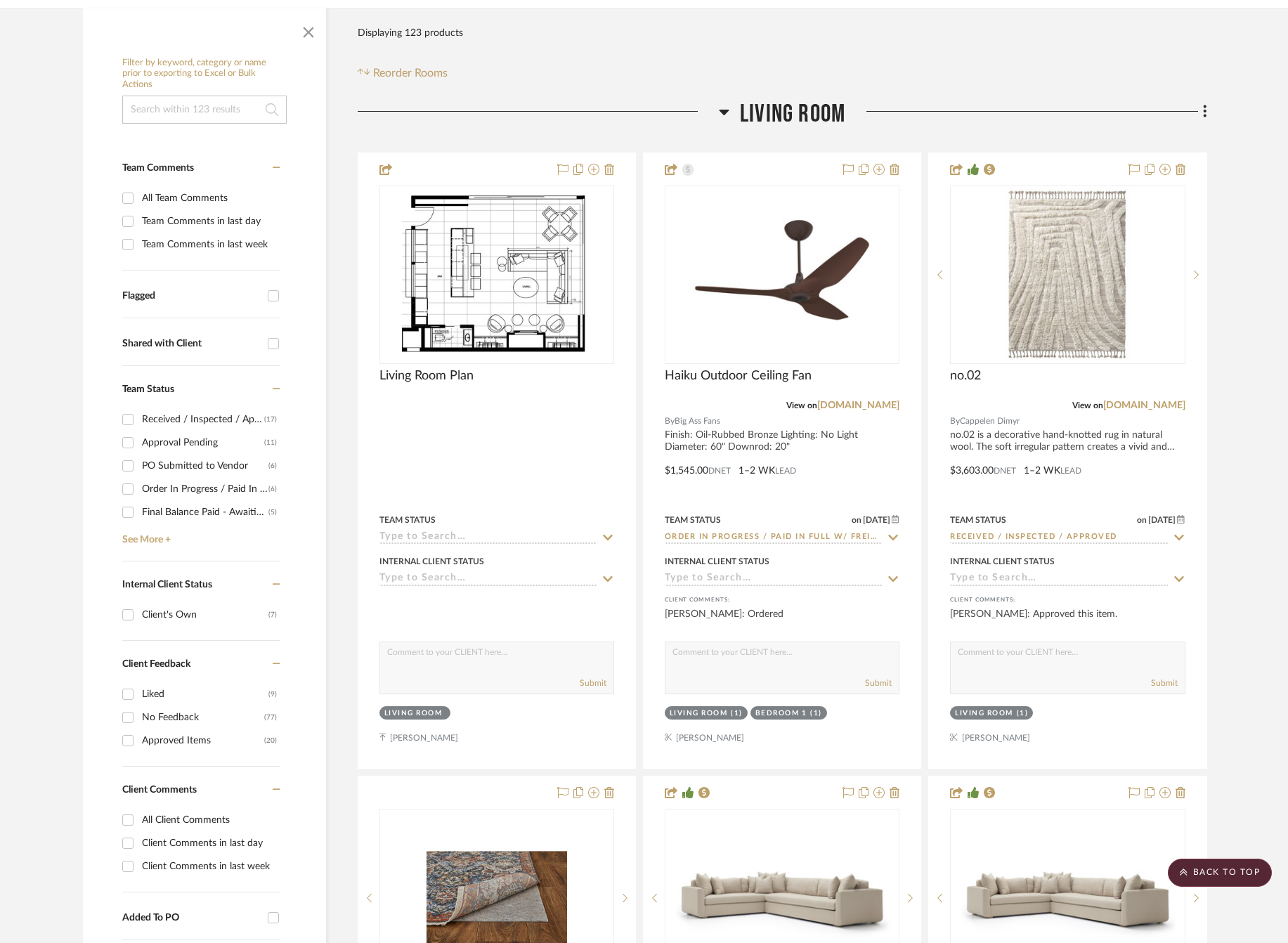
scroll to position [0, 12]
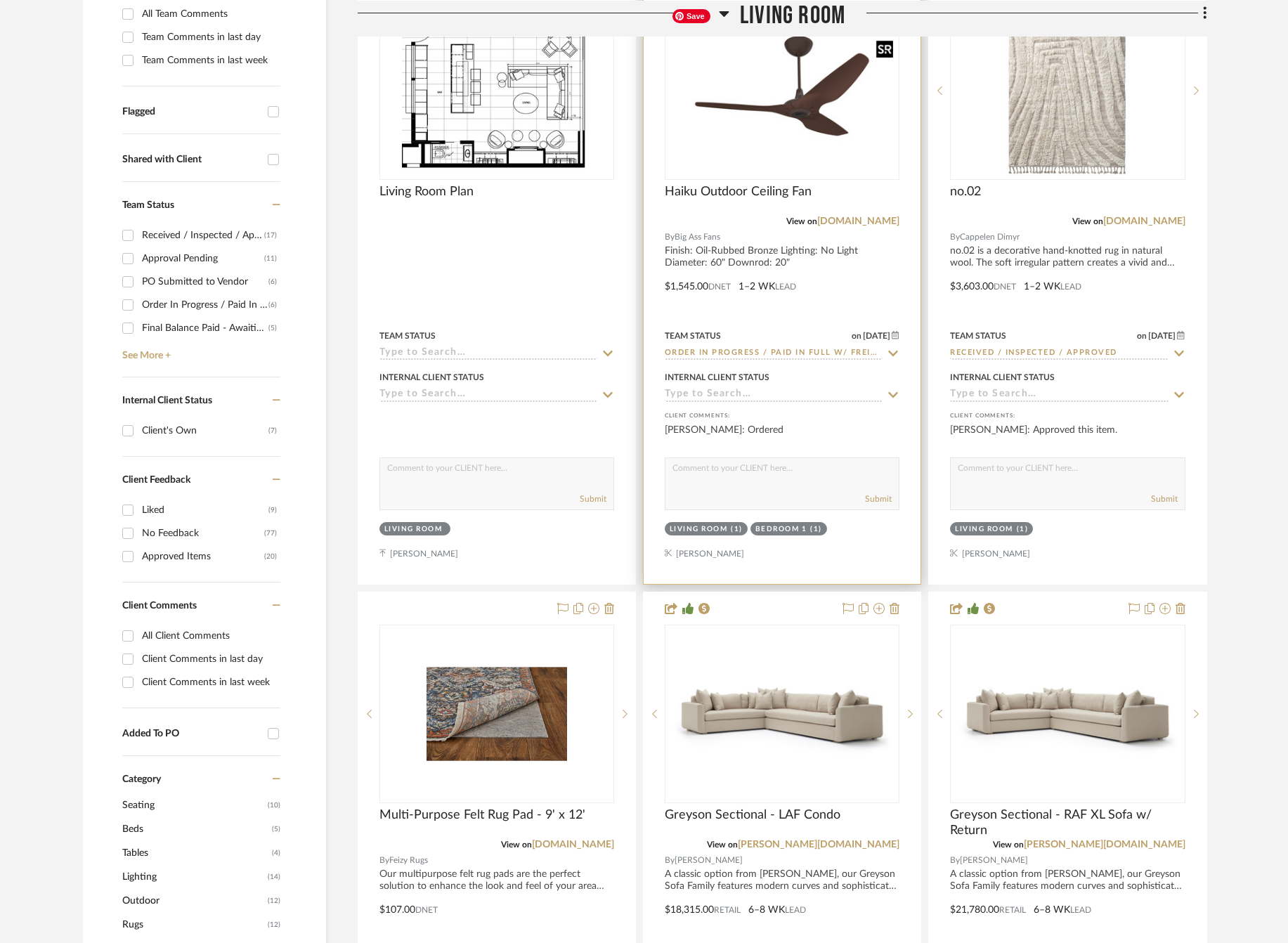
click at [0, 0] on img at bounding box center [0, 0] width 0 height 0
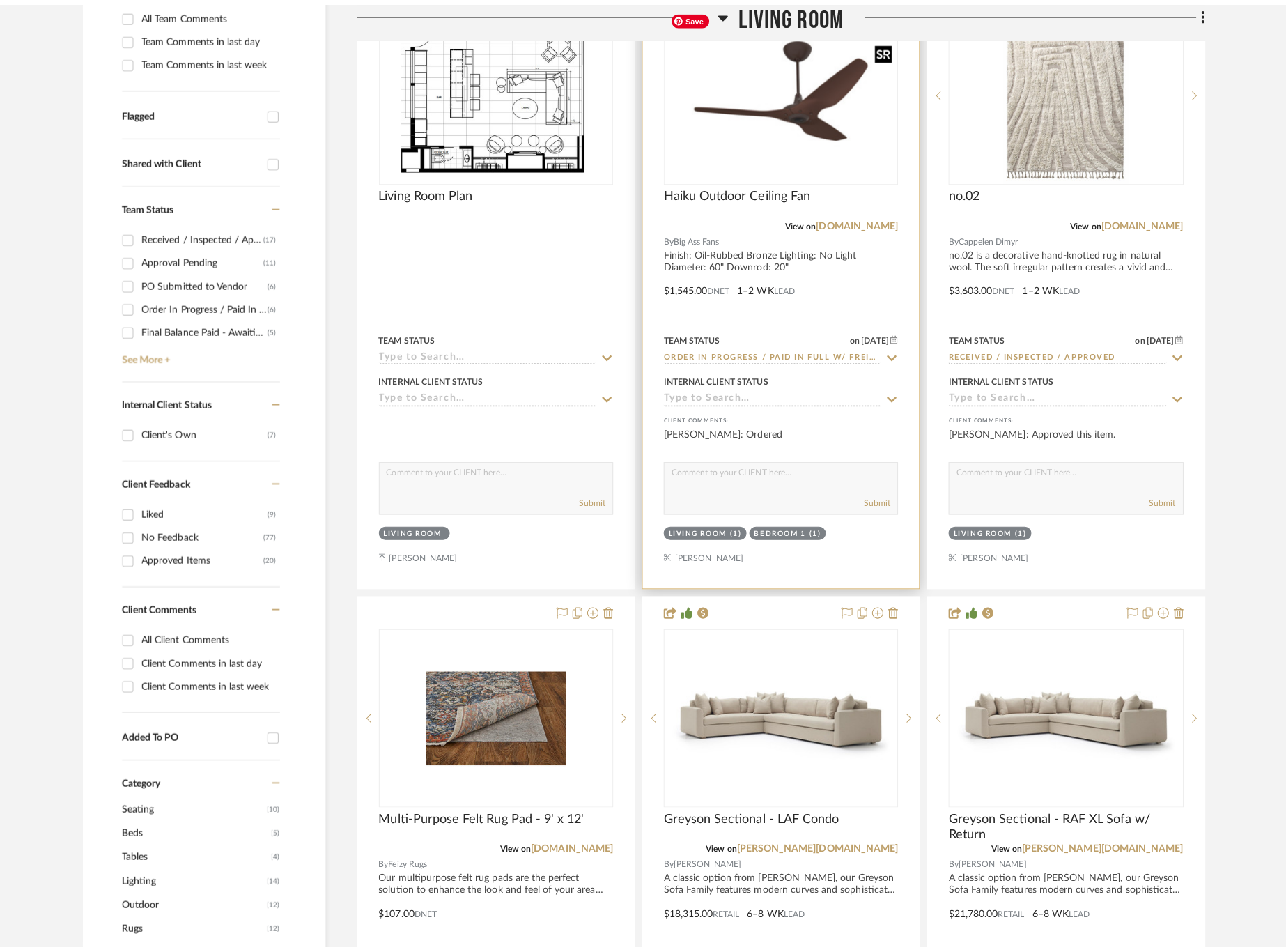
scroll to position [0, 0]
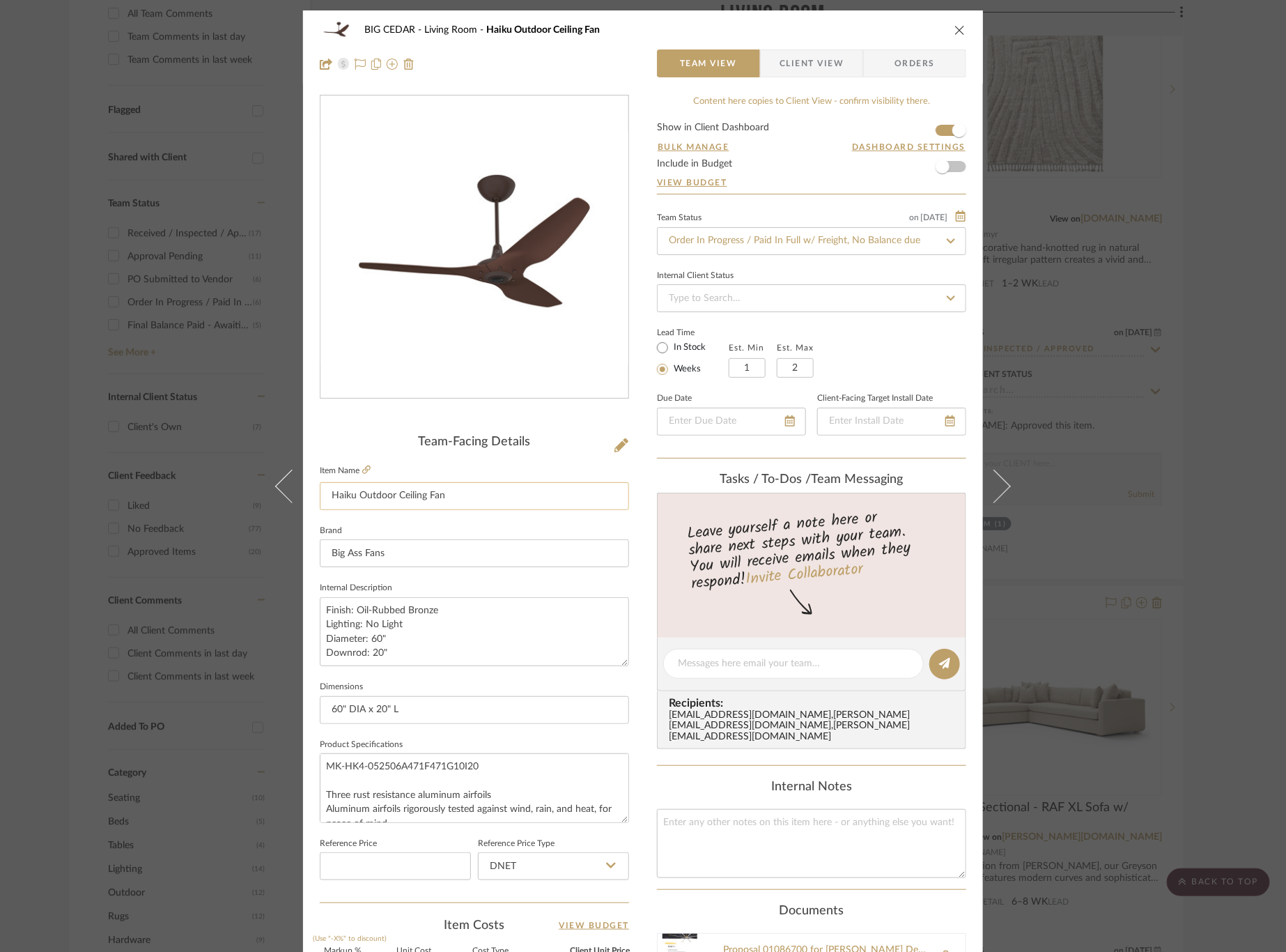
click at [493, 499] on input "Haiku Outdoor Ceiling Fan" at bounding box center [474, 496] width 309 height 28
type input "Haiku Outdoor Ceiling Fan, 60/20"
click at [502, 516] on sr-form-field "Item Name Haiku Outdoor Ceiling Fan, 60/20" at bounding box center [474, 491] width 309 height 60
click at [162, 417] on div "BIG CEDAR Living Room Haiku Outdoor Ceiling Fan, 60/20 Team View Client View Or…" at bounding box center [643, 476] width 1286 height 952
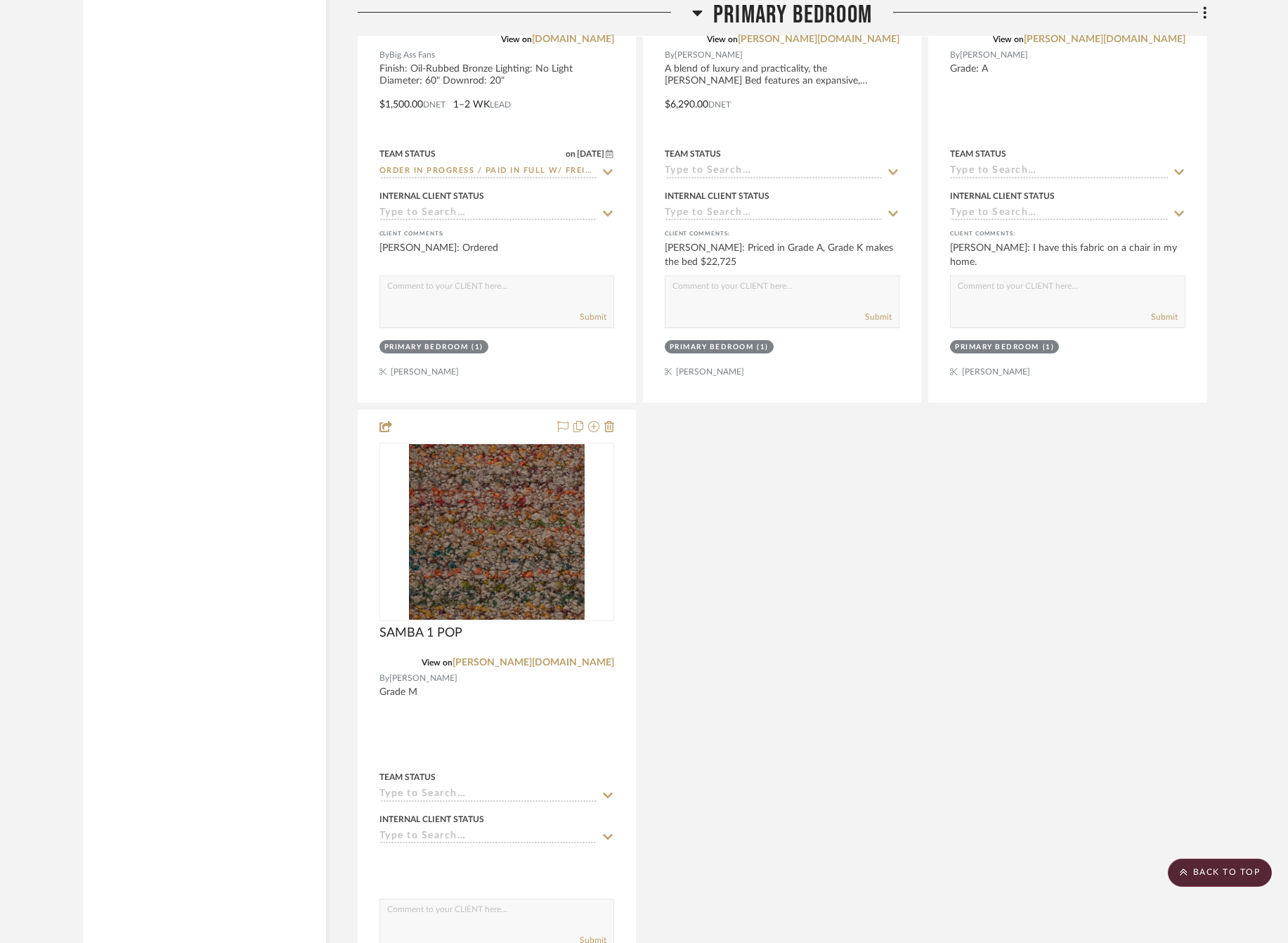
scroll to position [6889, 12]
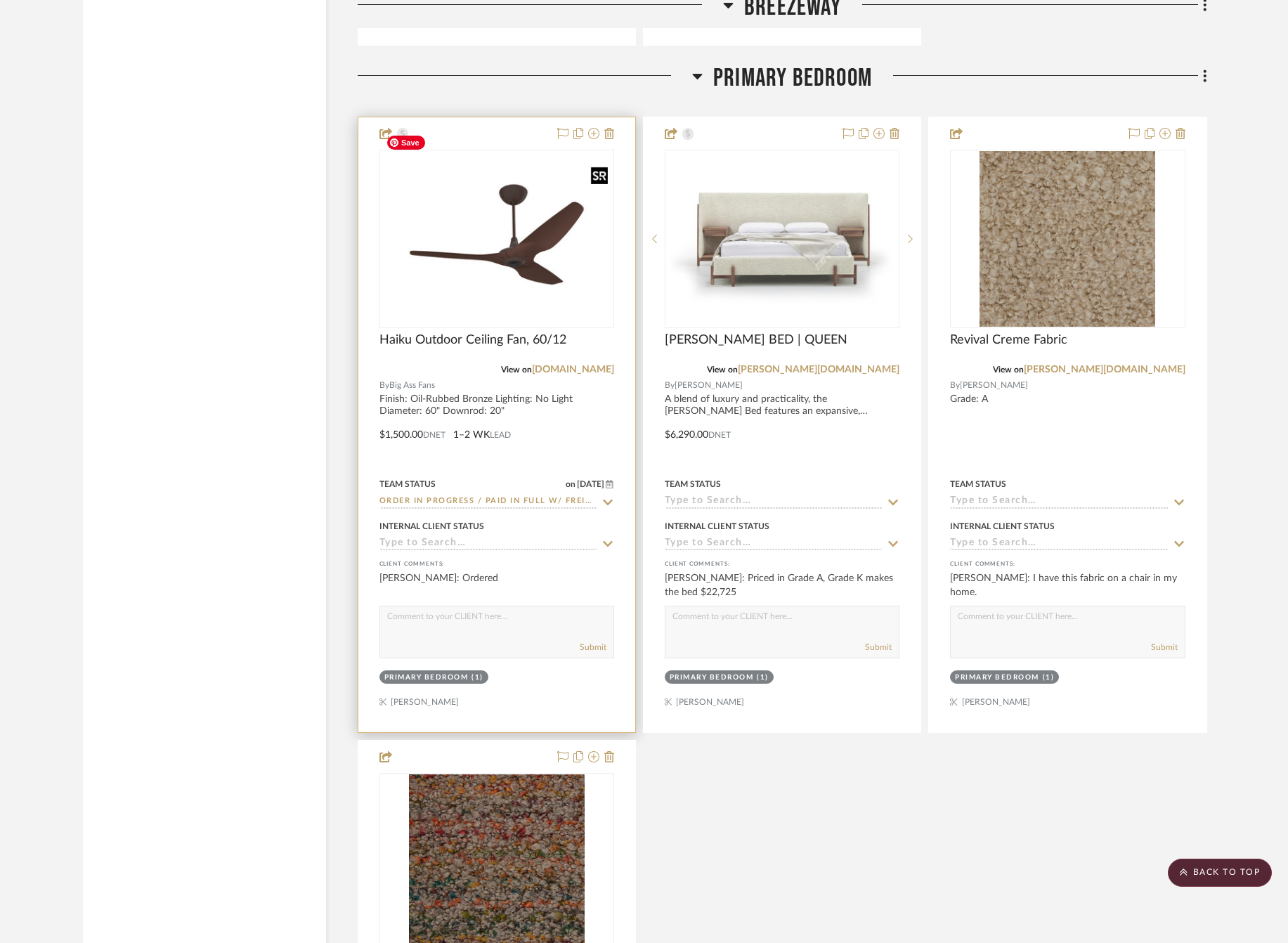
click at [474, 232] on img "0" at bounding box center [497, 239] width 232 height 174
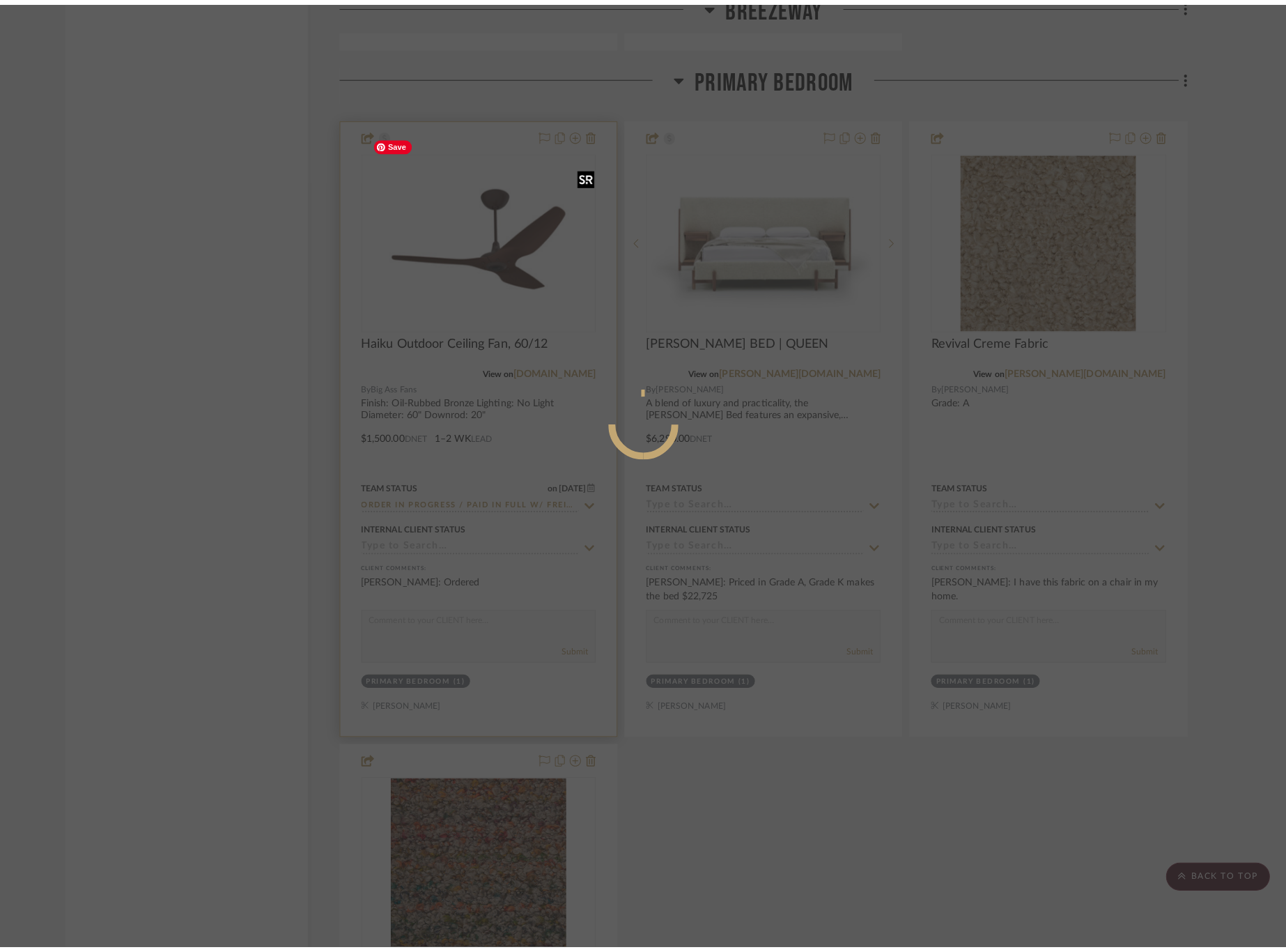
scroll to position [0, 0]
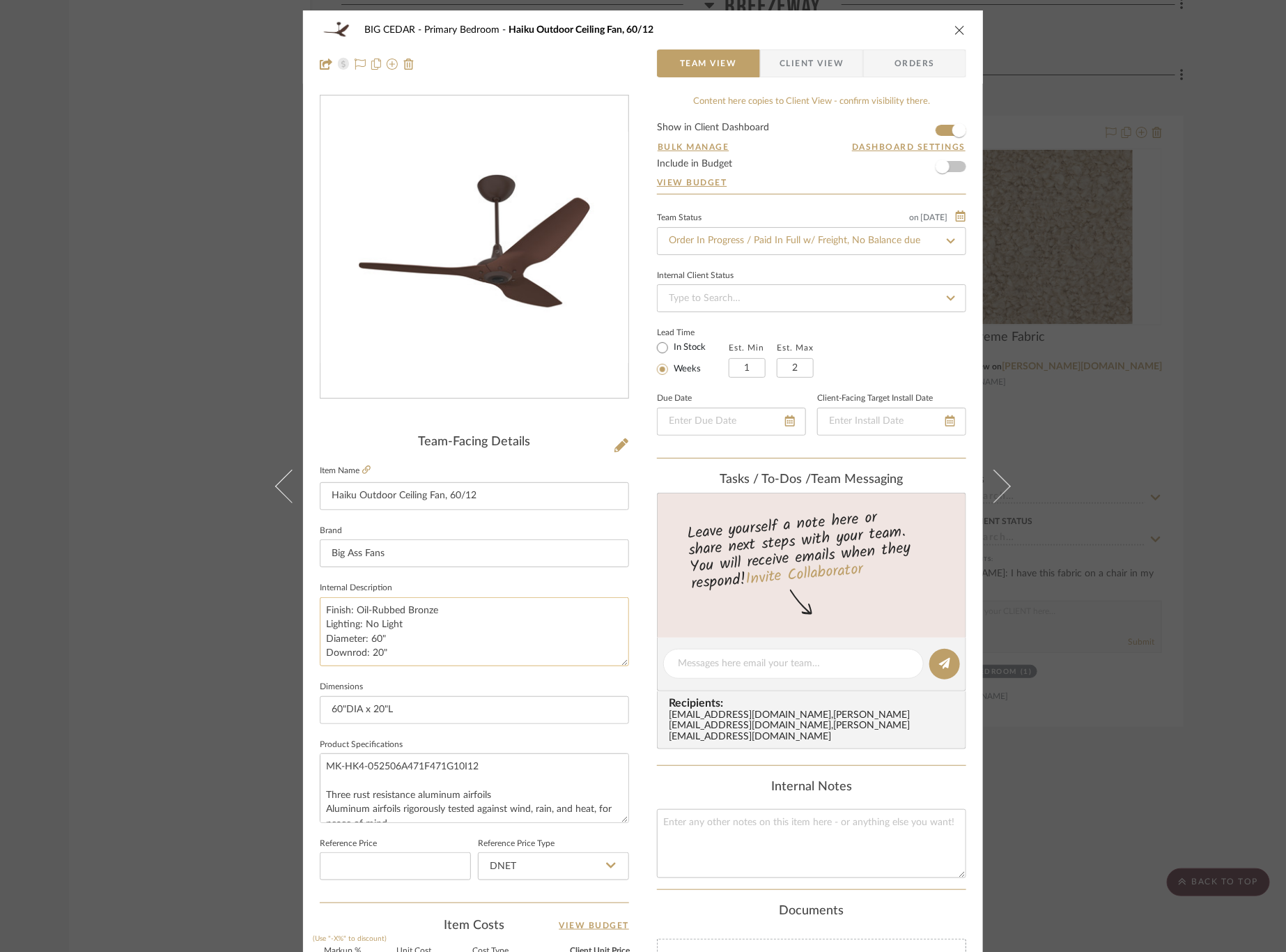
click at [373, 654] on textarea "Finish: Oil-Rubbed Bronze Lighting: No Light Diameter: 60" Downrod: 20"" at bounding box center [474, 631] width 309 height 69
click at [378, 654] on textarea "Finish: Oil-Rubbed Bronze Lighting: No Light Diameter: 60" Downrod: 20"" at bounding box center [474, 631] width 309 height 69
type textarea "Finish: Oil-Rubbed Bronze Lighting: No Light Diameter: 60" Downrod: 12""
click at [392, 666] on sr-form-field "Internal Description Finish: Oil-Rubbed Bronze Lighting: No Light Diameter: 60"…" at bounding box center [474, 627] width 309 height 99
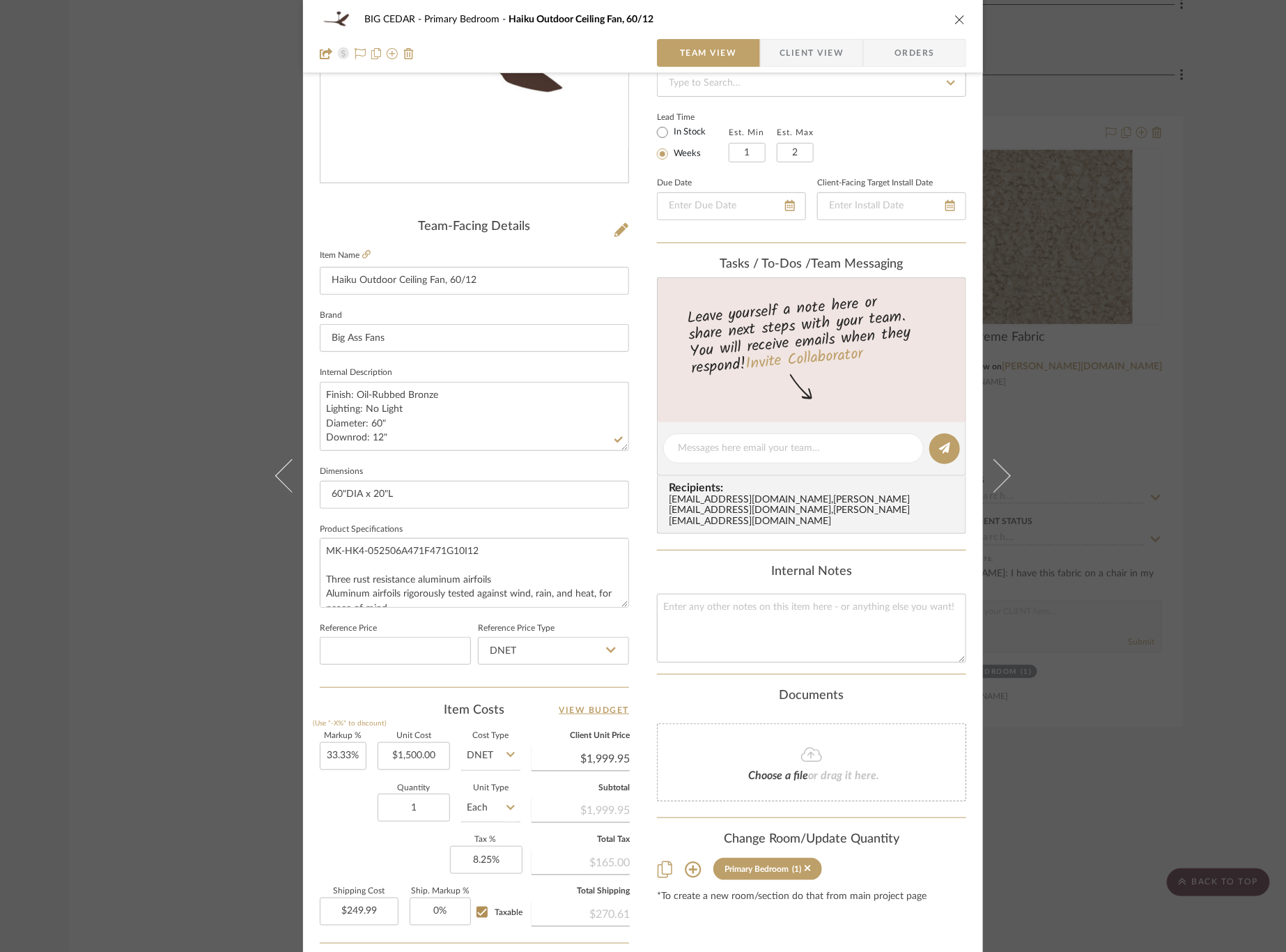
scroll to position [229, 0]
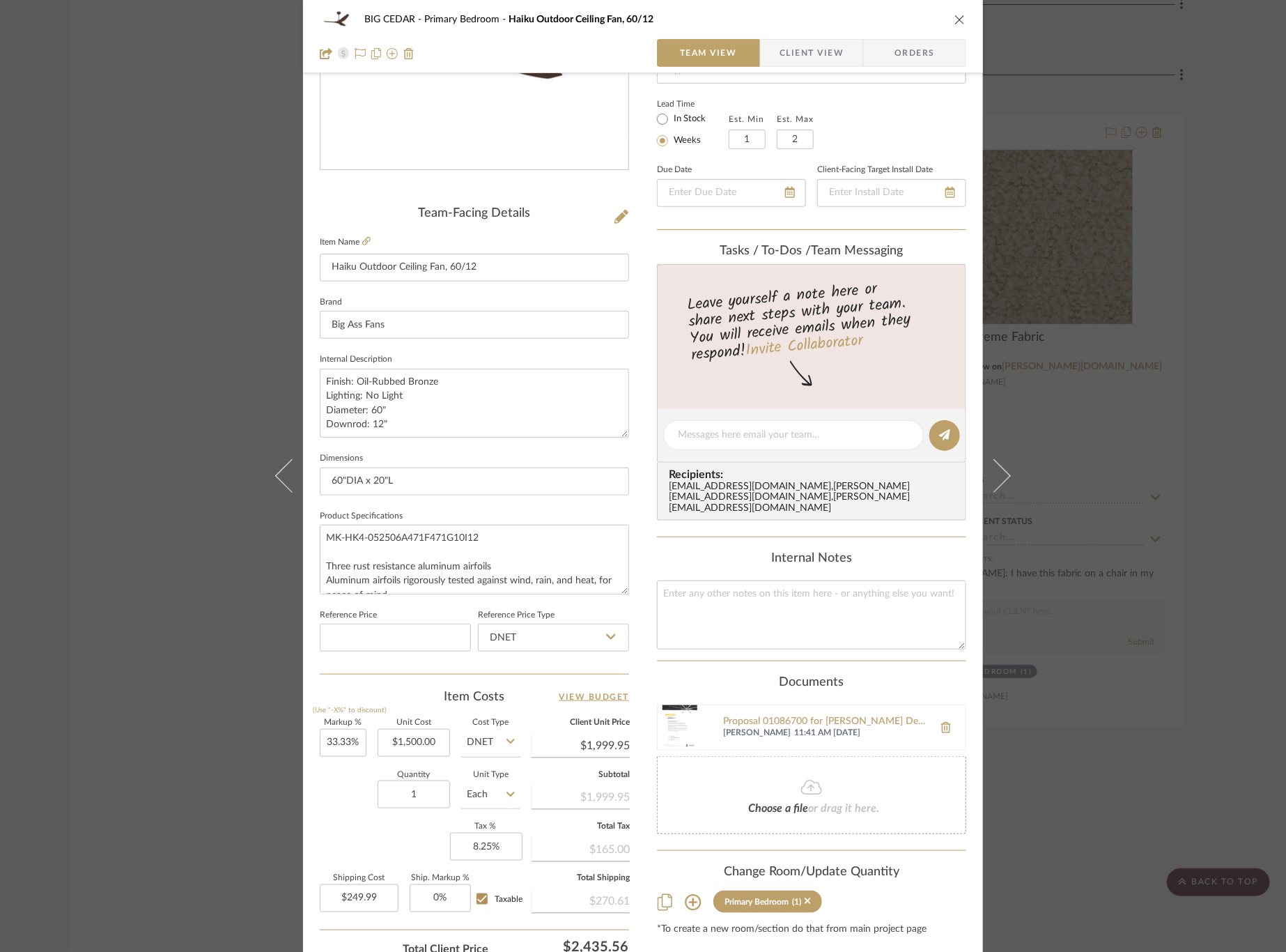
click at [809, 47] on span "Client View" at bounding box center [811, 53] width 64 height 28
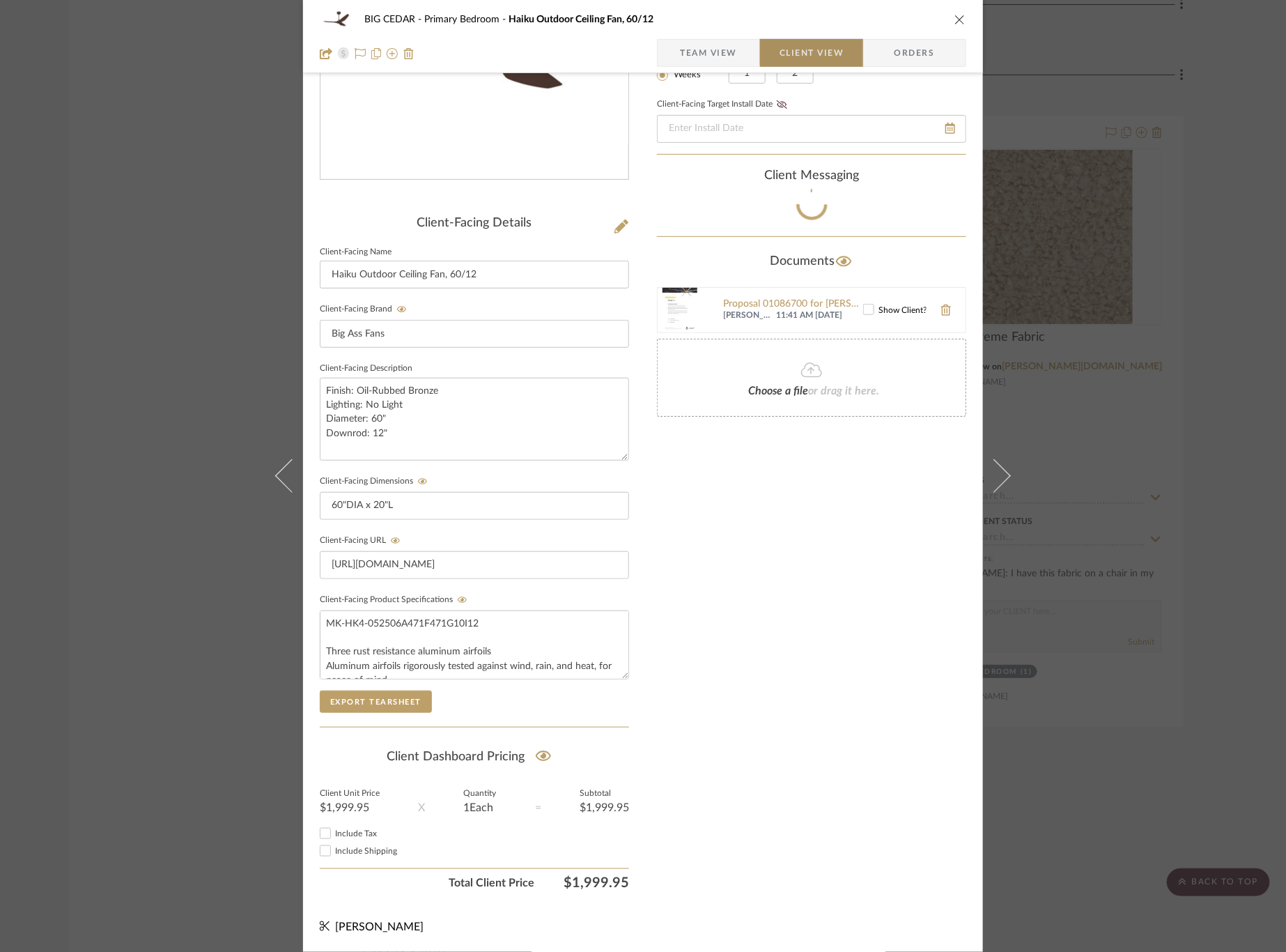
scroll to position [213, 0]
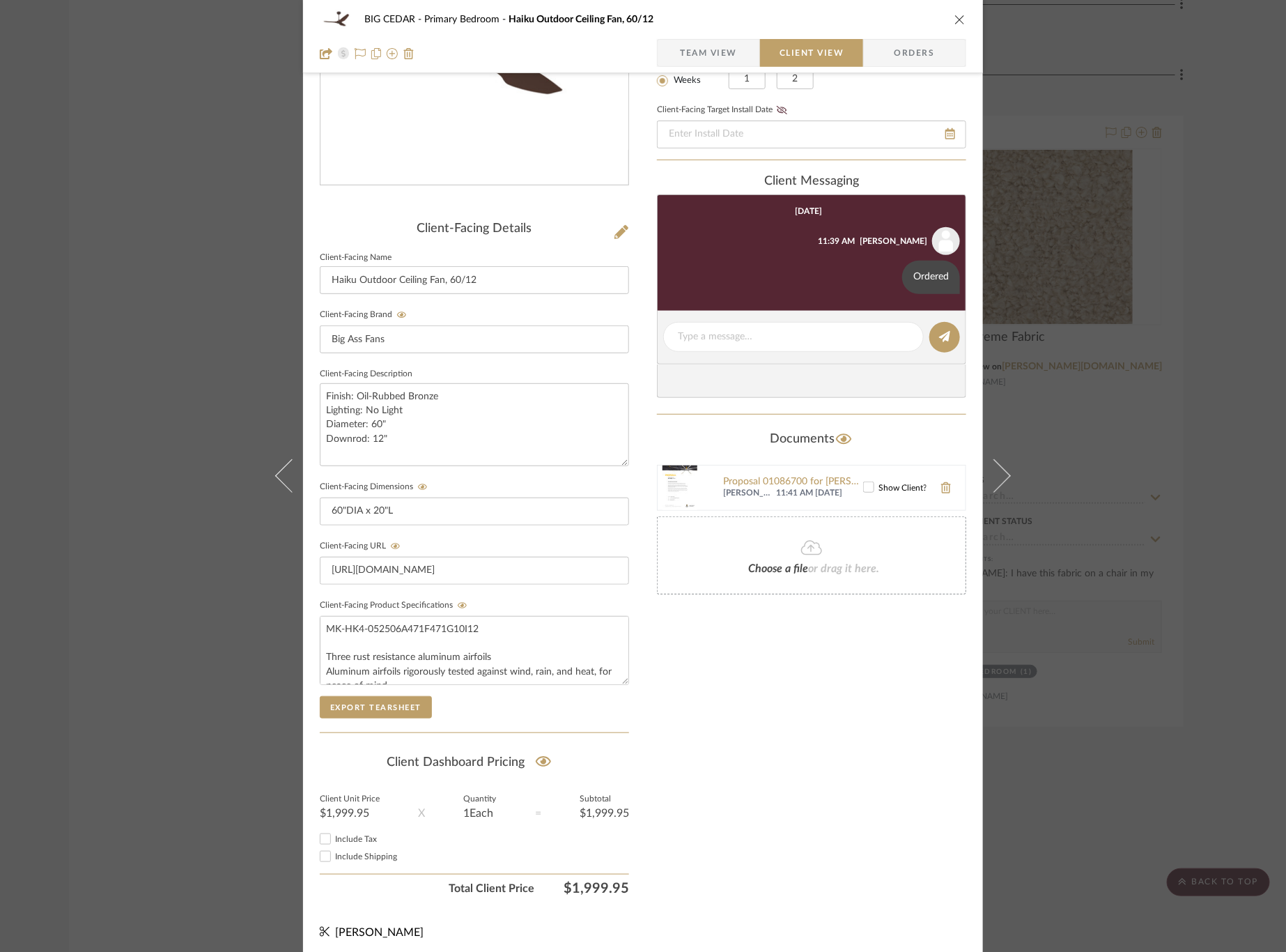
click at [1188, 378] on div "BIG CEDAR Primary Bedroom Haiku Outdoor Ceiling Fan, 60/12 Team View Client Vie…" at bounding box center [643, 476] width 1286 height 952
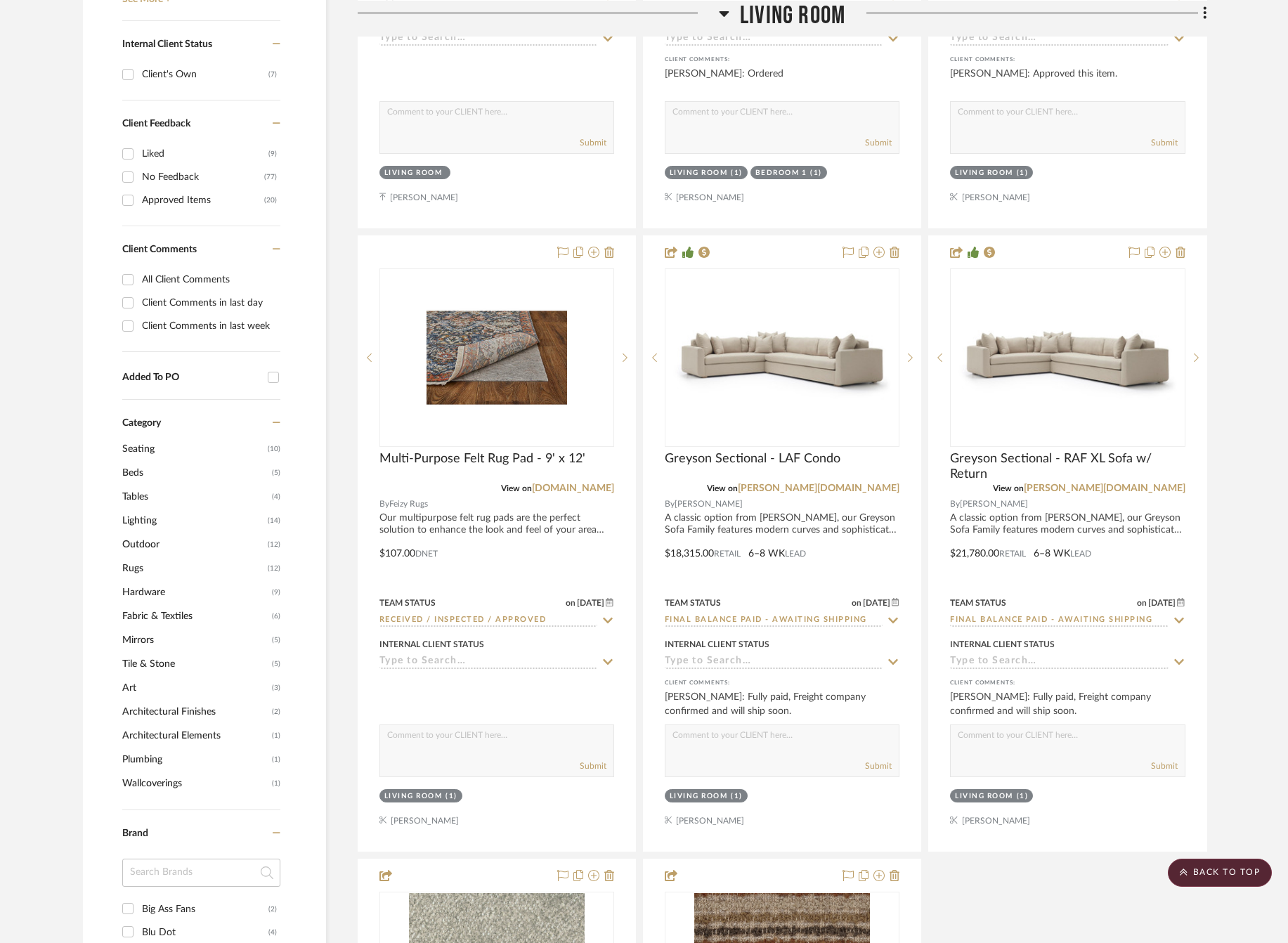
scroll to position [801, 12]
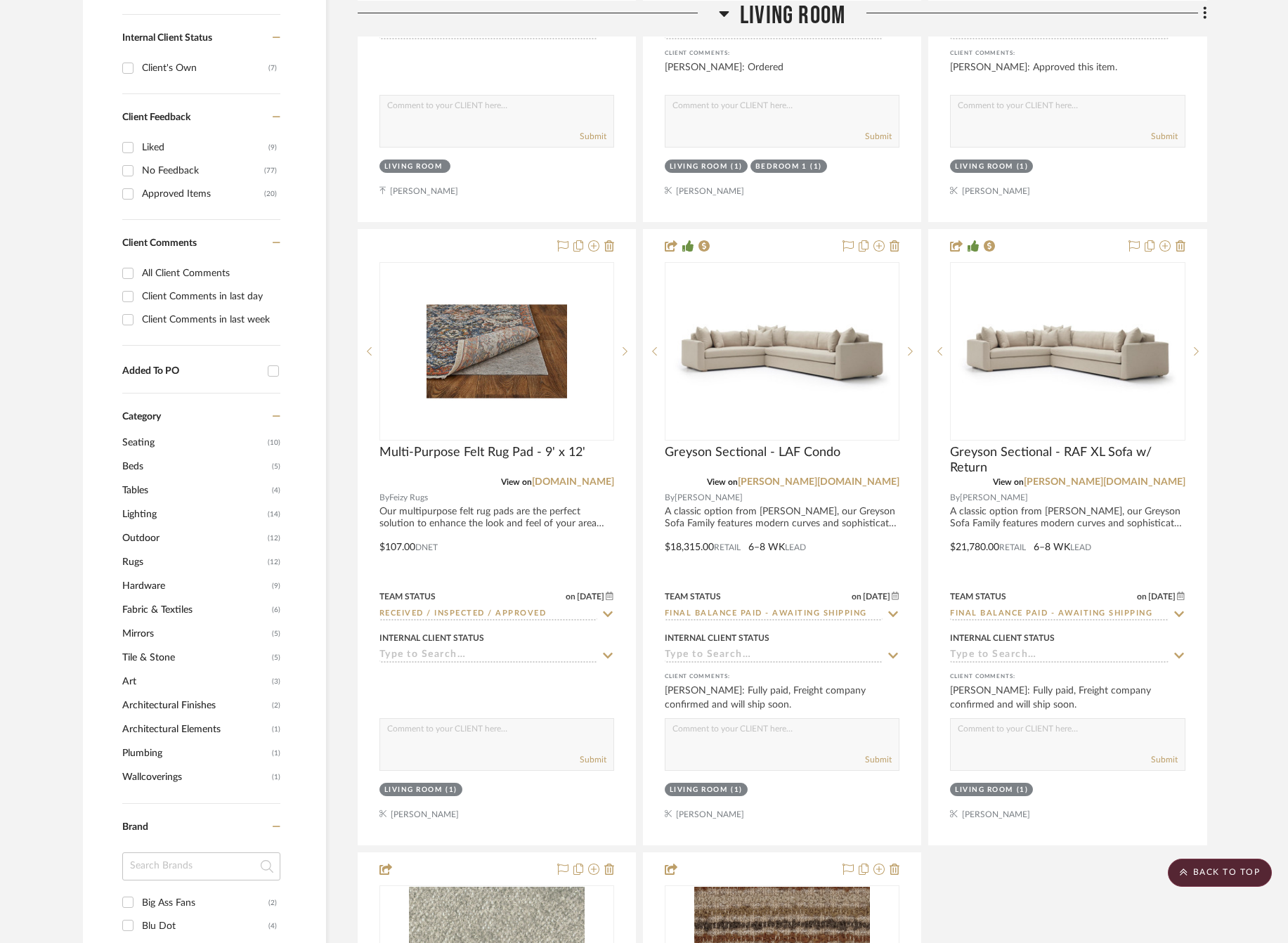
click at [125, 511] on span "Lighting" at bounding box center [193, 514] width 142 height 24
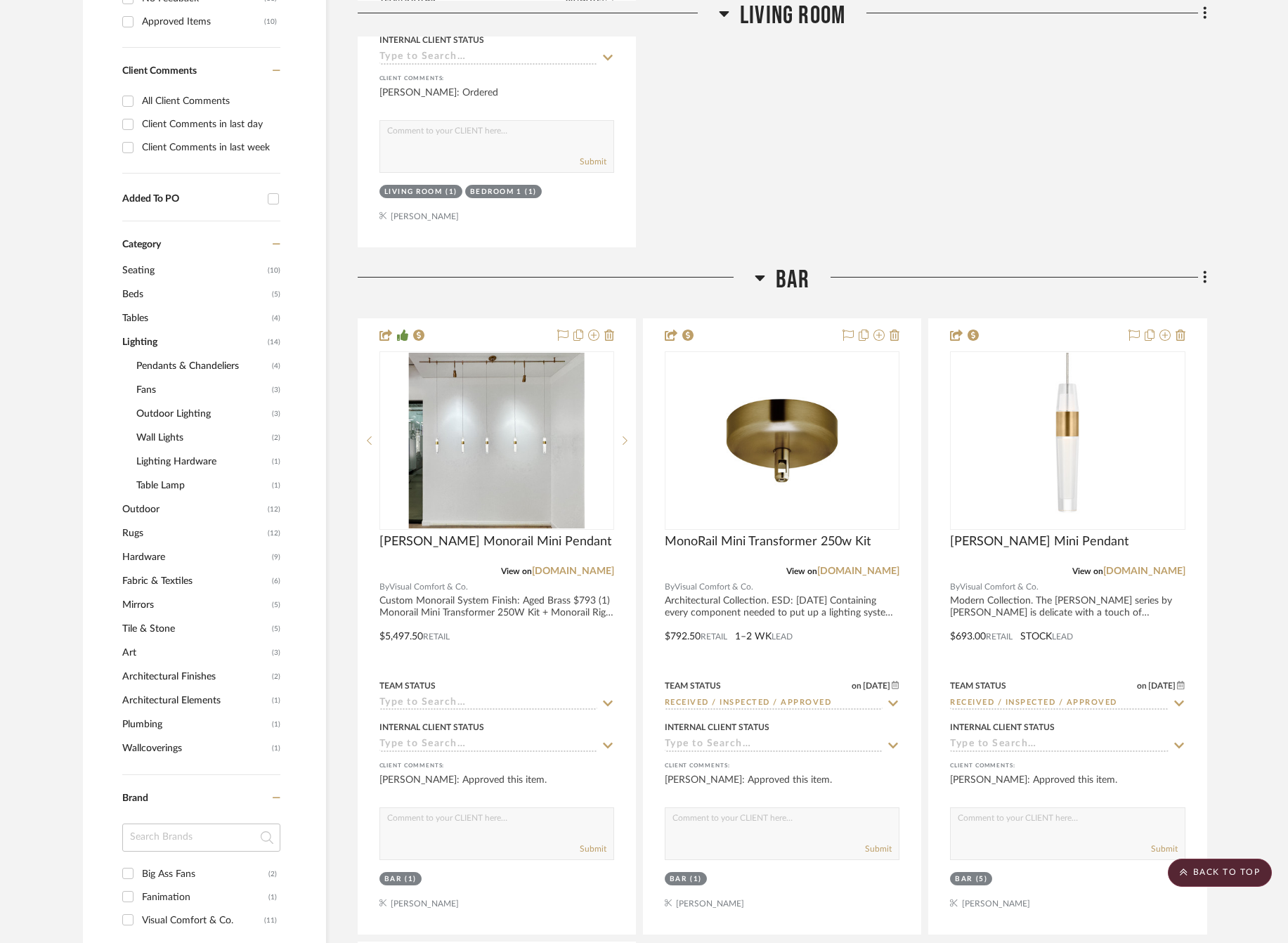
click at [137, 387] on span "Fans" at bounding box center [203, 390] width 132 height 24
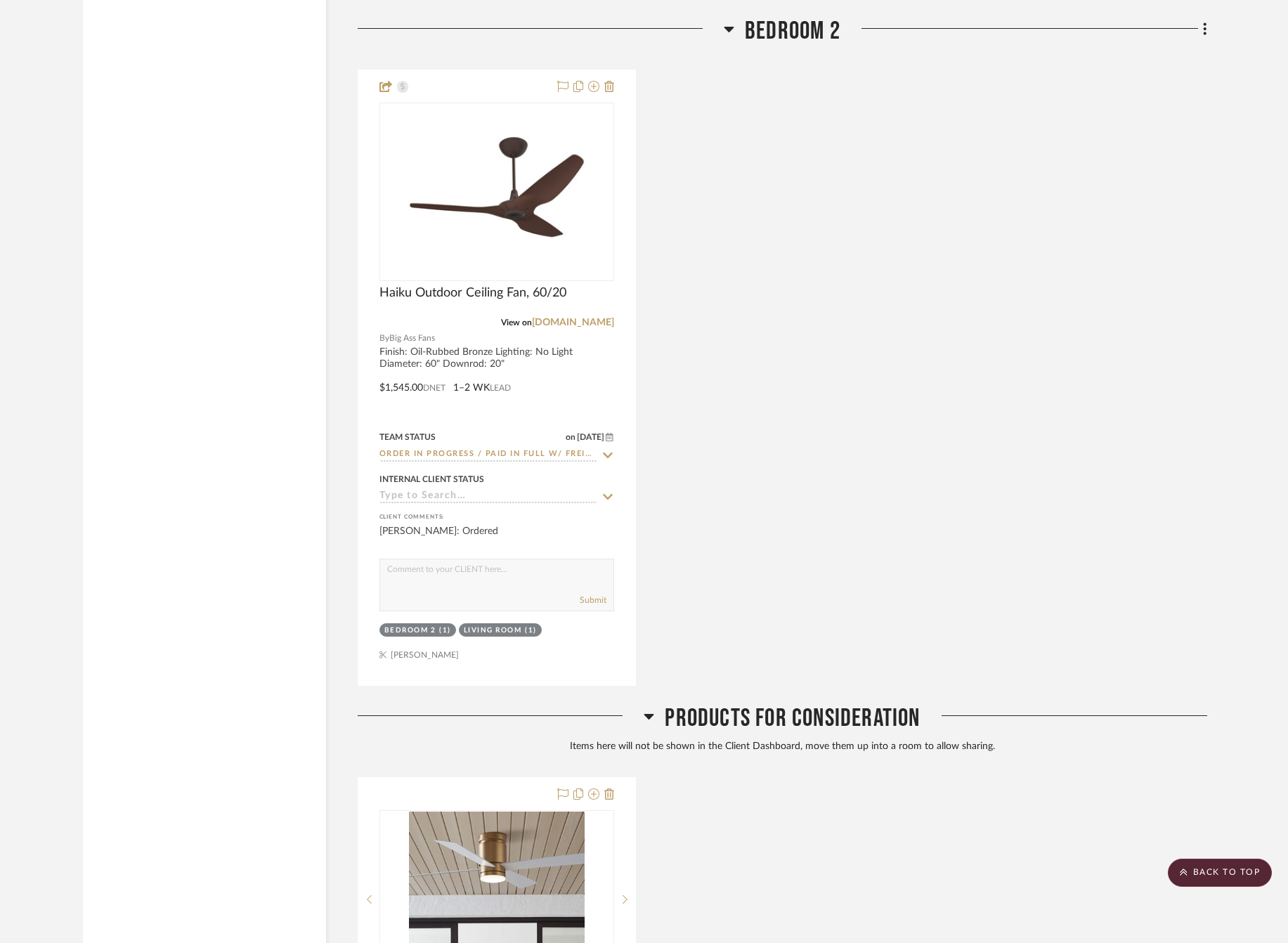
scroll to position [2855, 12]
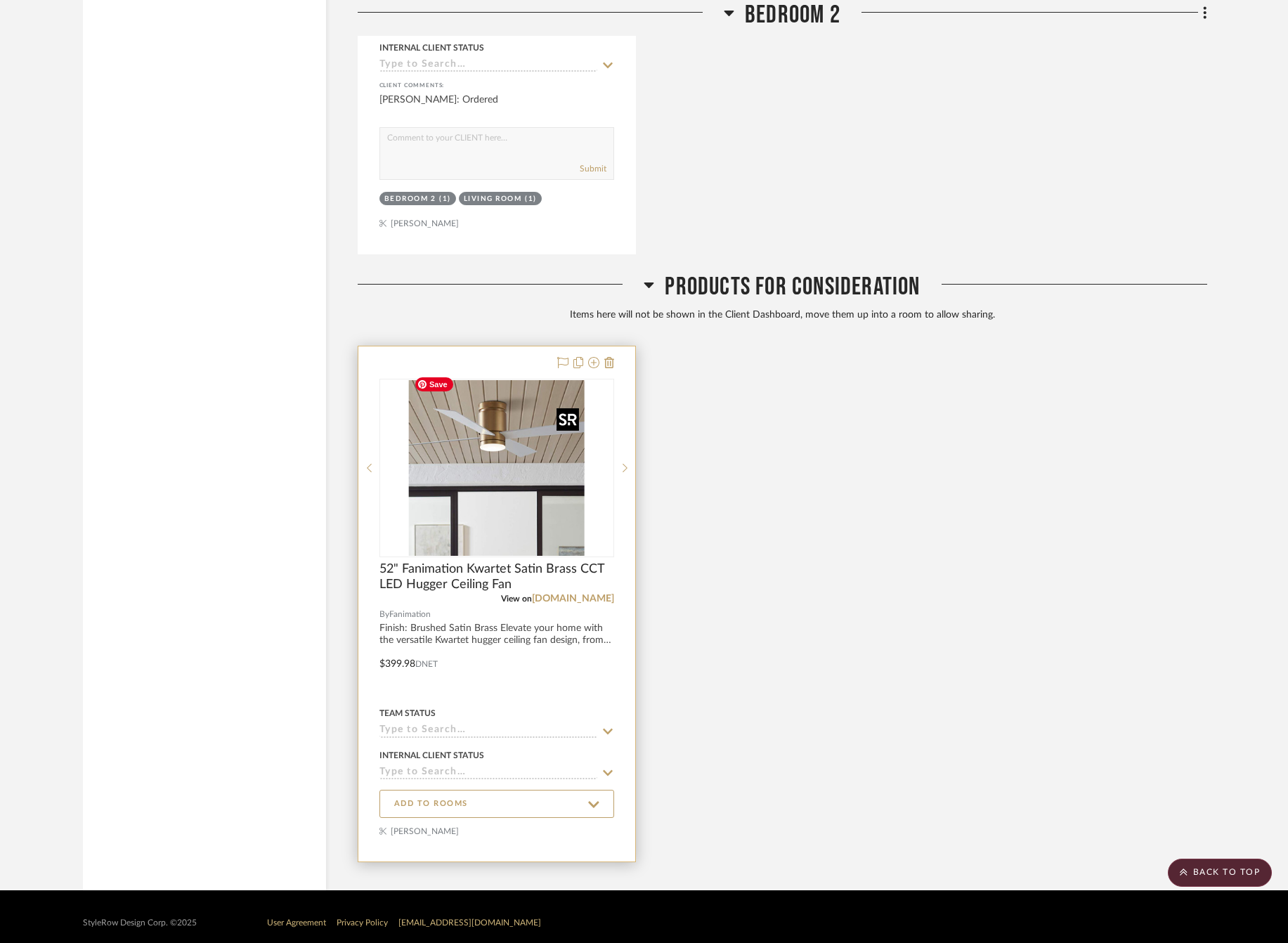
click at [517, 465] on img "0" at bounding box center [496, 467] width 175 height 175
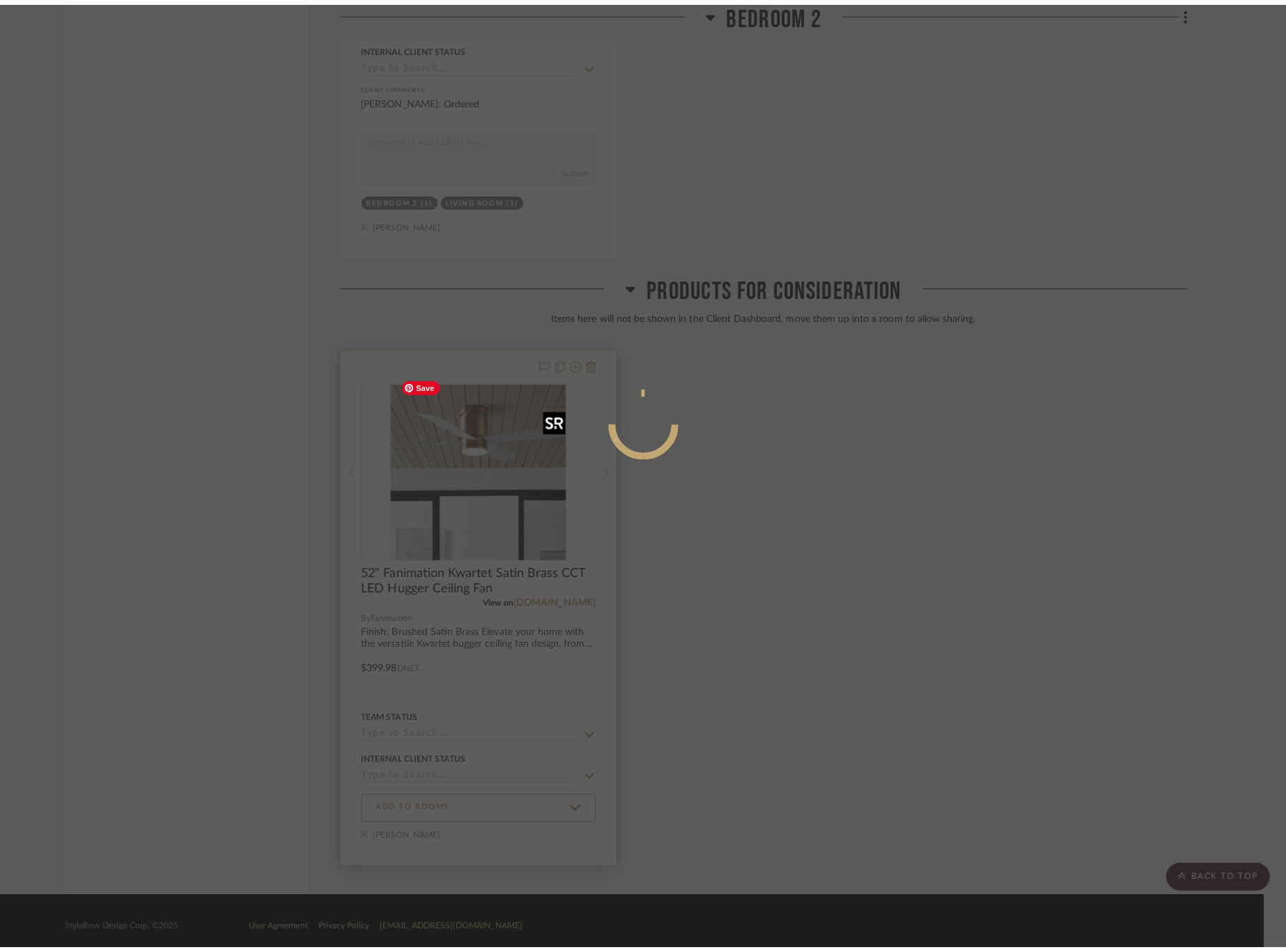
scroll to position [0, 0]
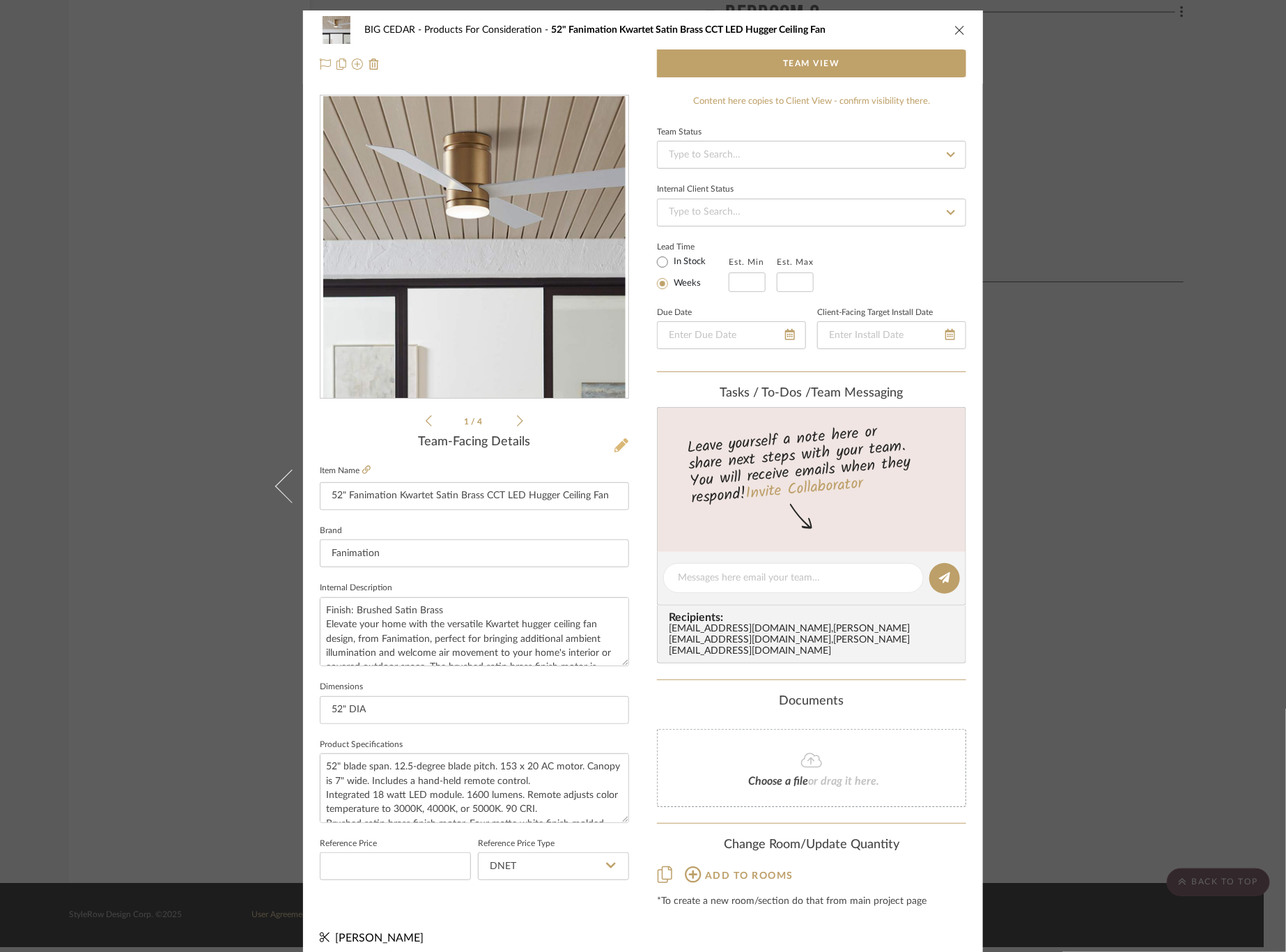
click at [620, 443] on icon at bounding box center [621, 445] width 14 height 14
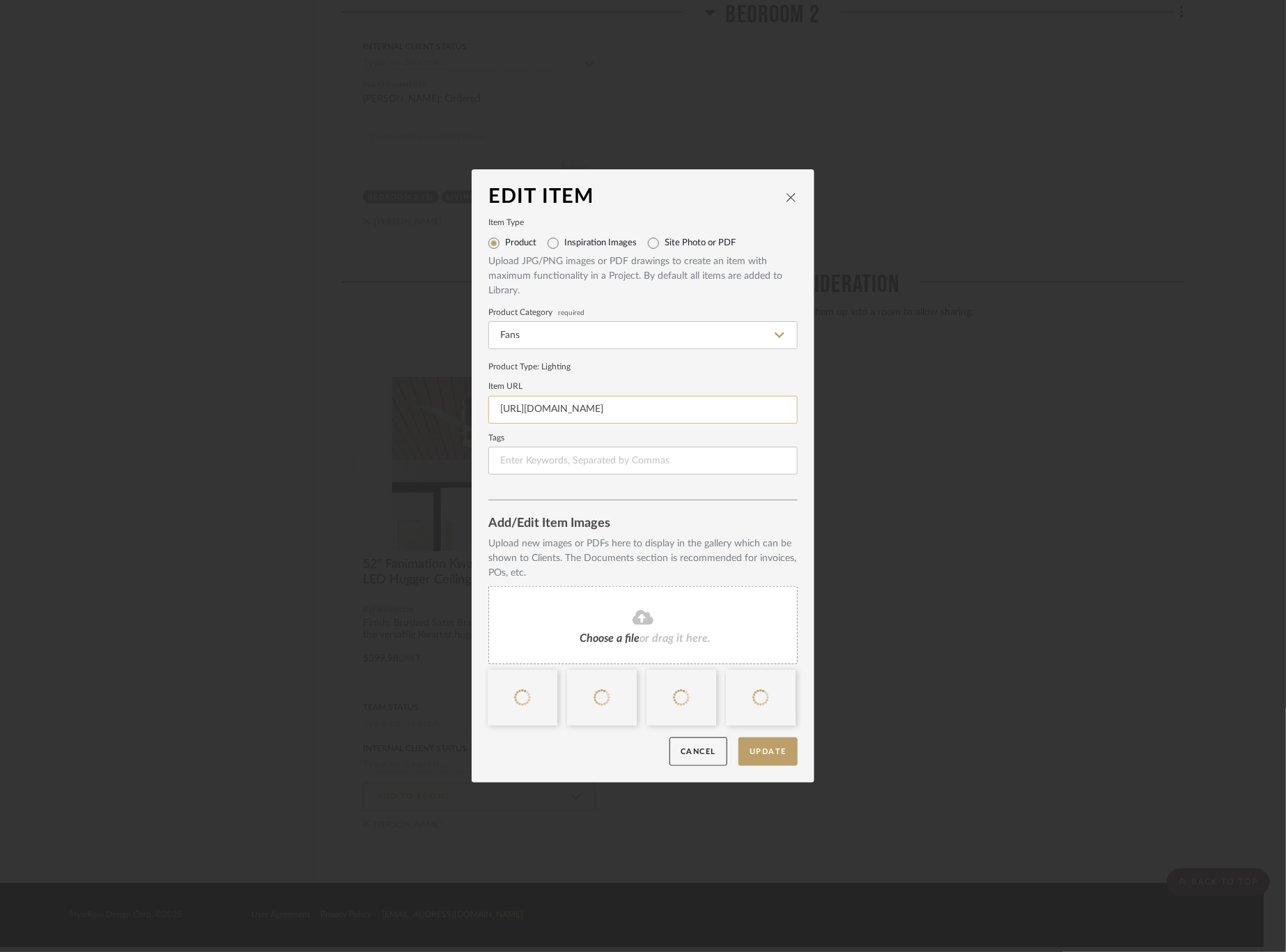
click at [633, 418] on input "https://www.lampsplus.com/products/52-inch-fanimation-kwartet-satin-brass-cct-l…" at bounding box center [643, 410] width 309 height 28
paste input "umens.com/kwartet-led-ceiling-fan-by-fanimation-fans-FNF2548666.html?utm_source…"
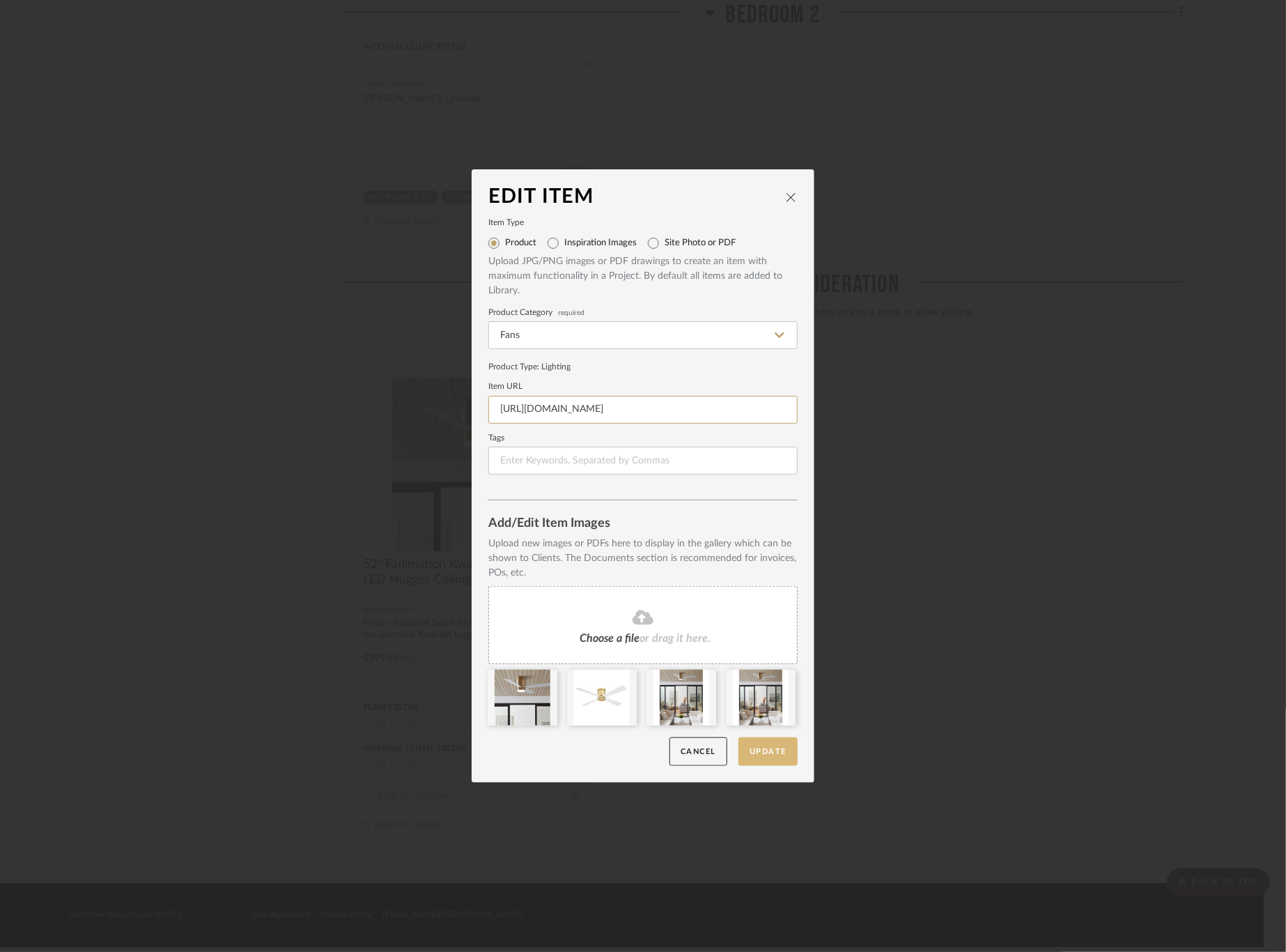
type input "https://www.lumens.com/kwartet-led-ceiling-fan-by-fanimation-fans-FNF2548666.ht…"
click at [774, 753] on button "Update" at bounding box center [768, 751] width 59 height 28
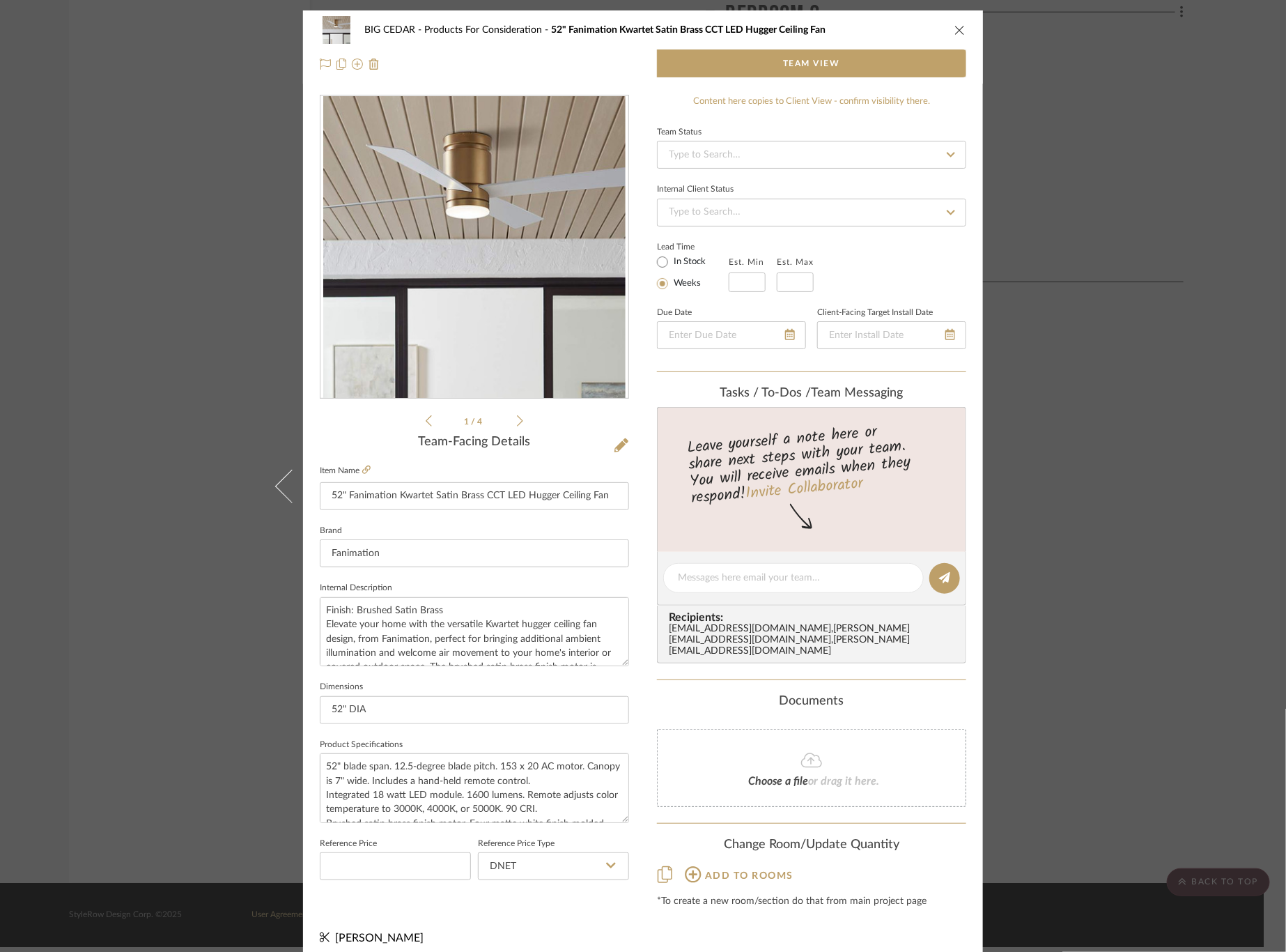
click at [1066, 487] on div "BIG CEDAR Products For Consideration 52" Fanimation Kwartet Satin Brass CCT LED…" at bounding box center [643, 476] width 1286 height 952
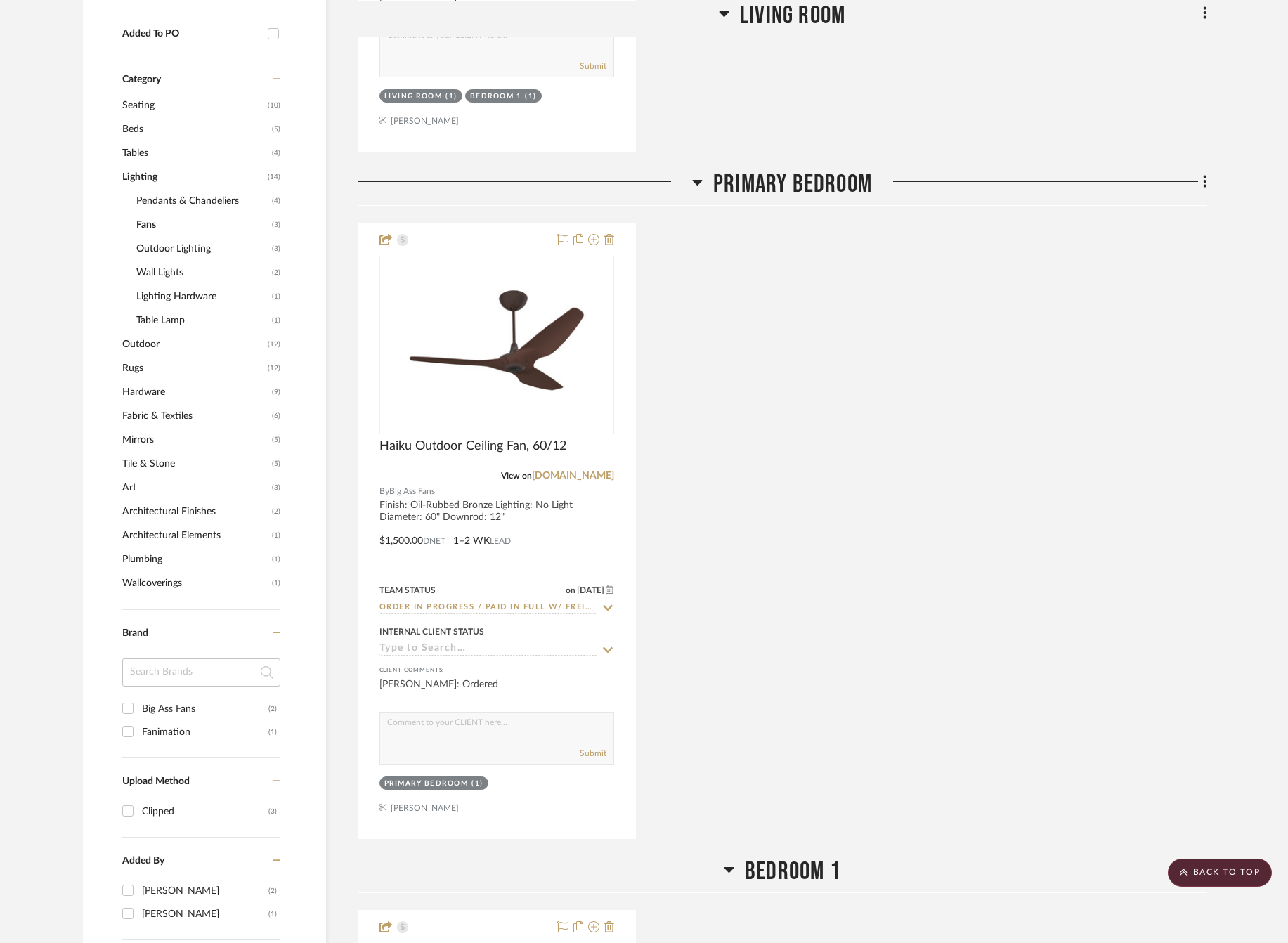
scroll to position [0, 18]
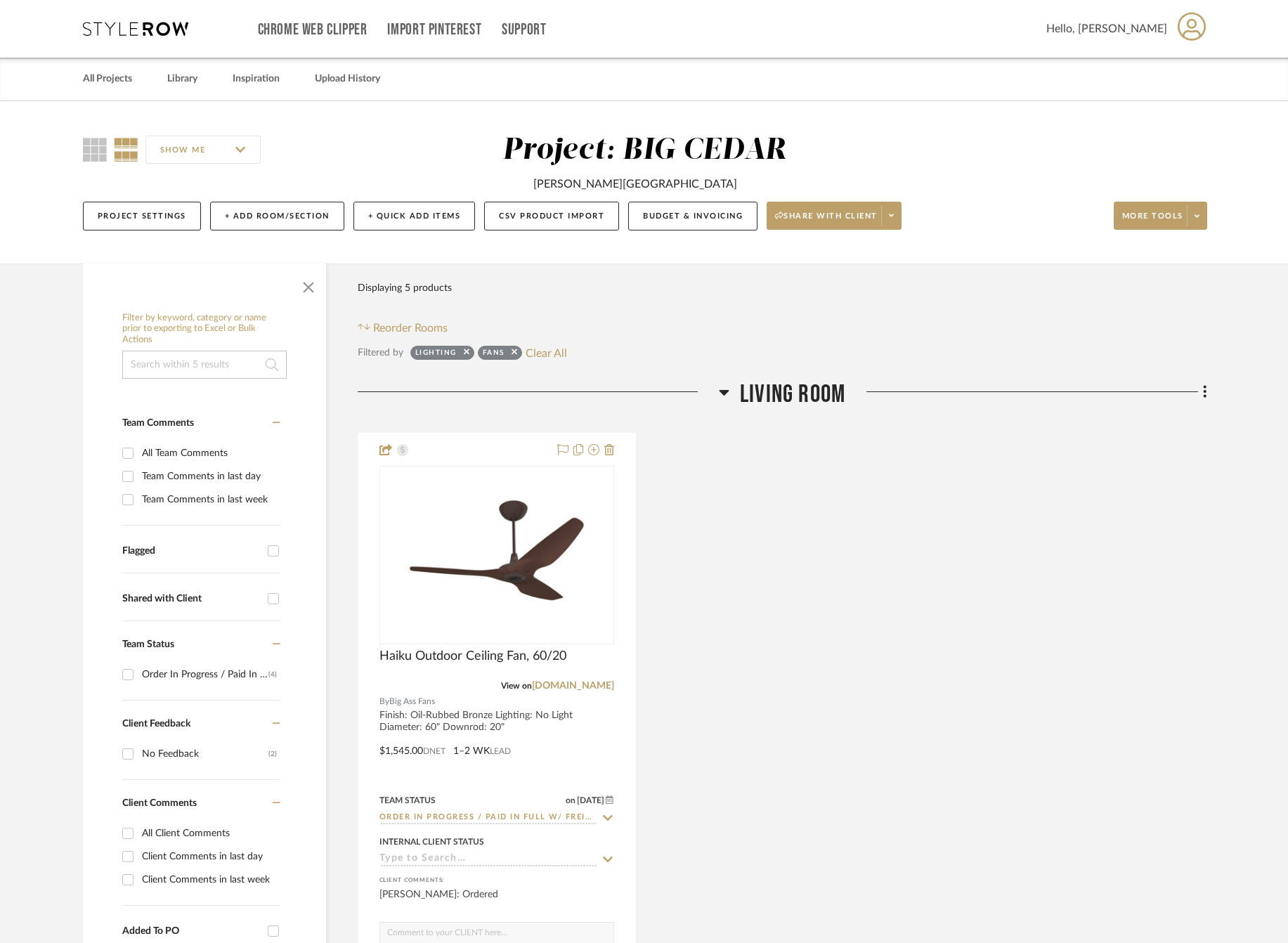
click at [532, 387] on div at bounding box center [538, 397] width 361 height 36
click at [527, 343] on button "Clear All" at bounding box center [546, 352] width 41 height 18
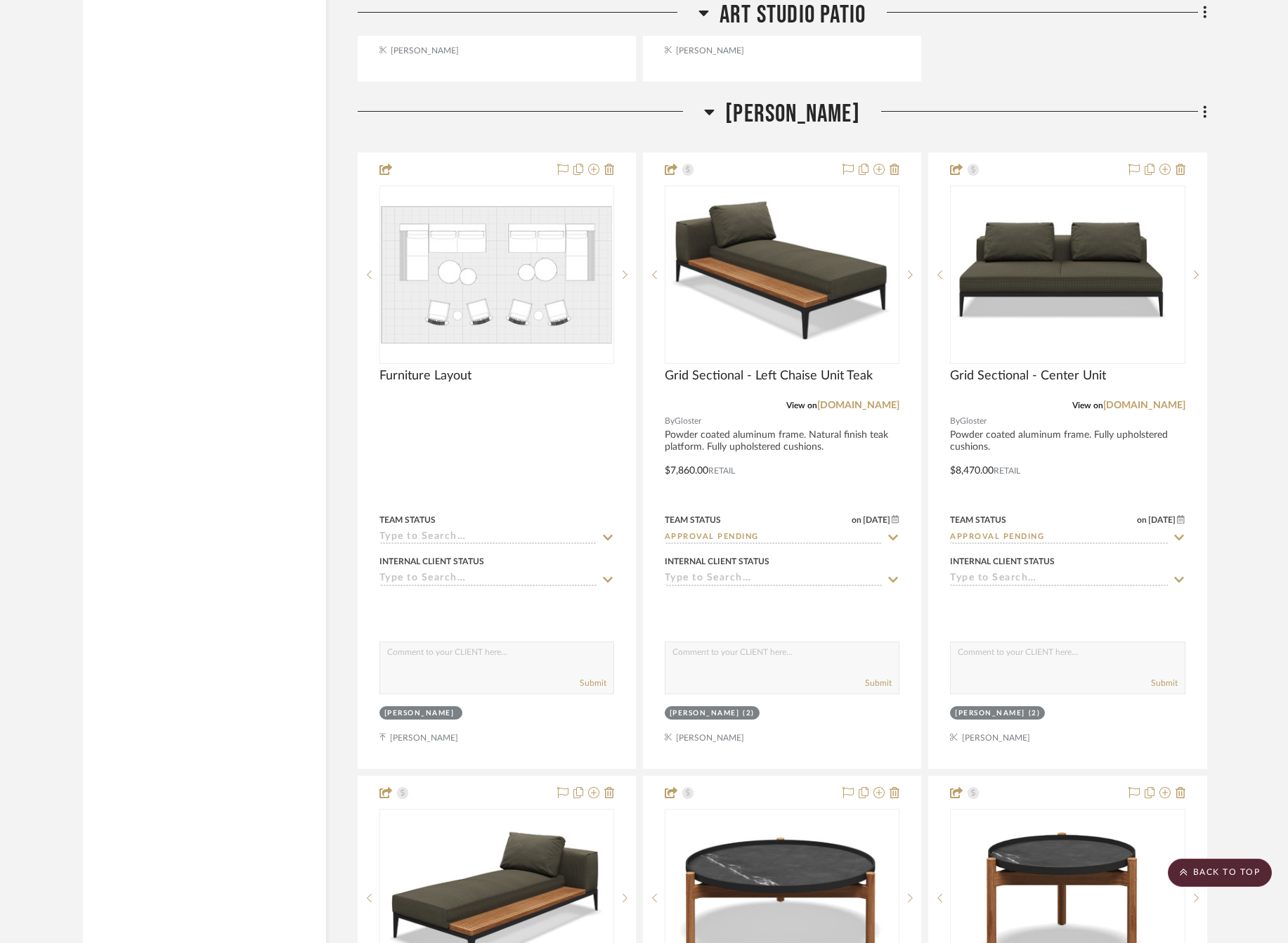
scroll to position [18114, 7]
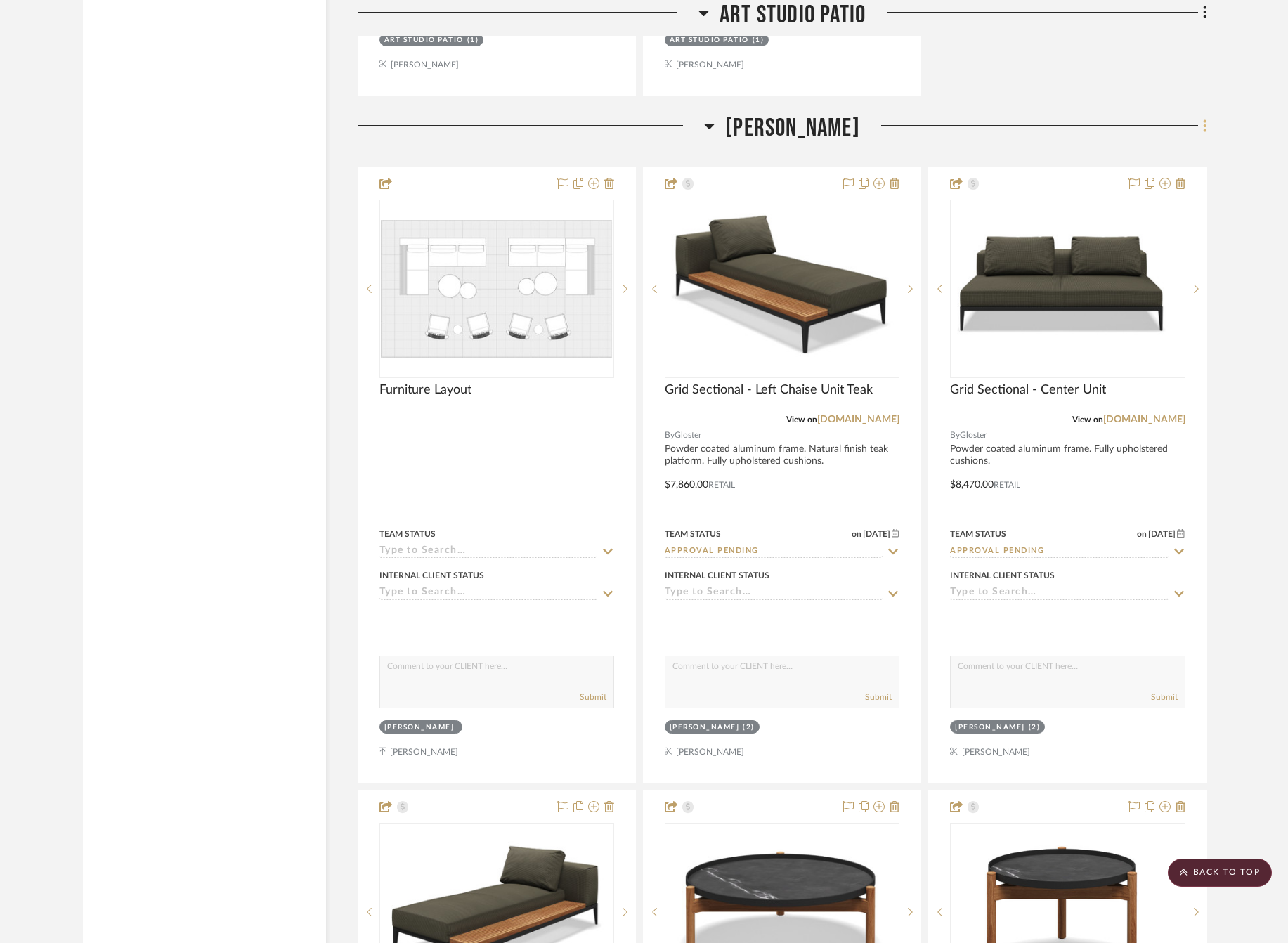
click at [1204, 120] on icon at bounding box center [1205, 125] width 3 height 12
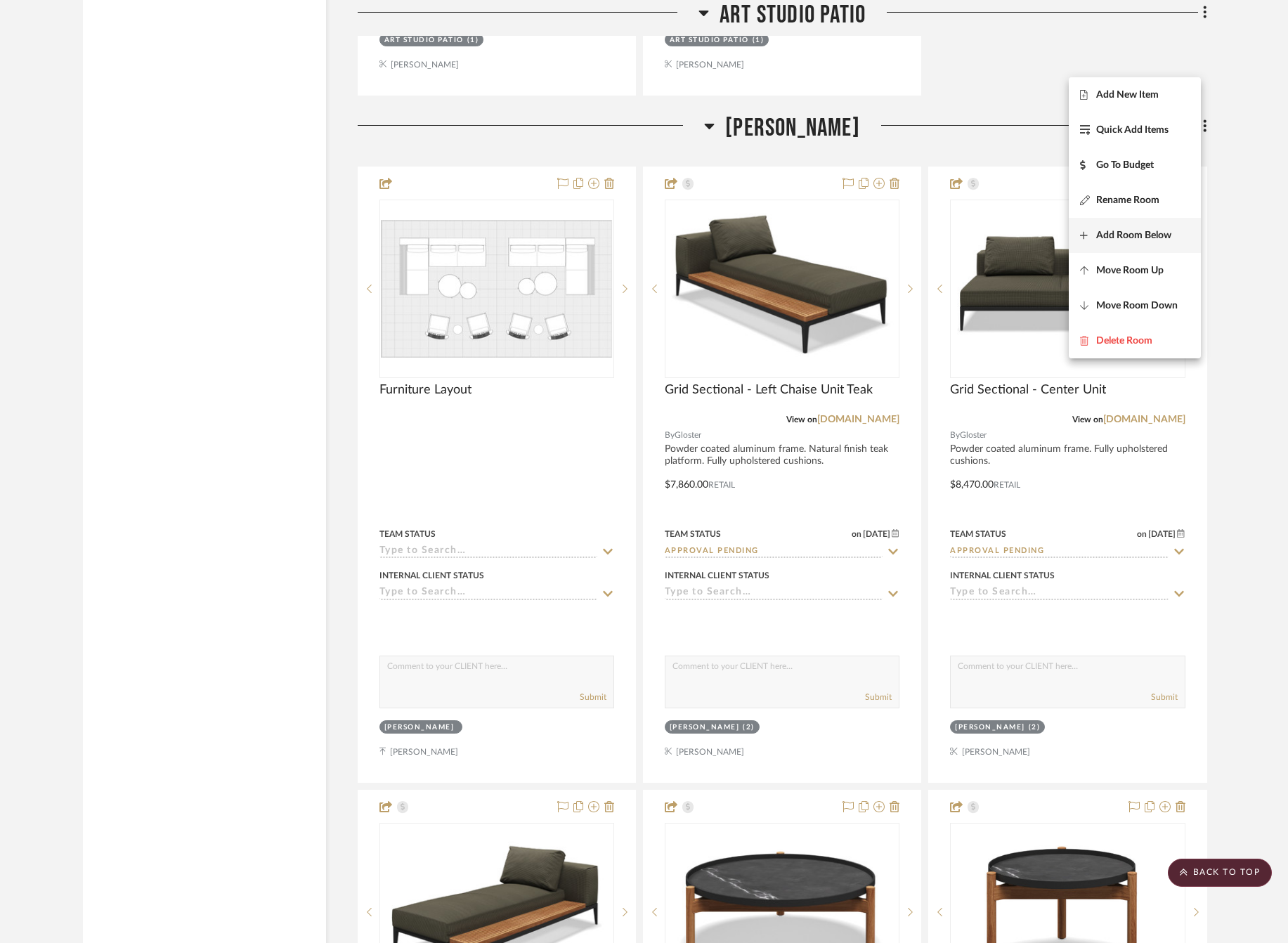
click at [1149, 247] on button "Add Room Below" at bounding box center [1135, 236] width 132 height 35
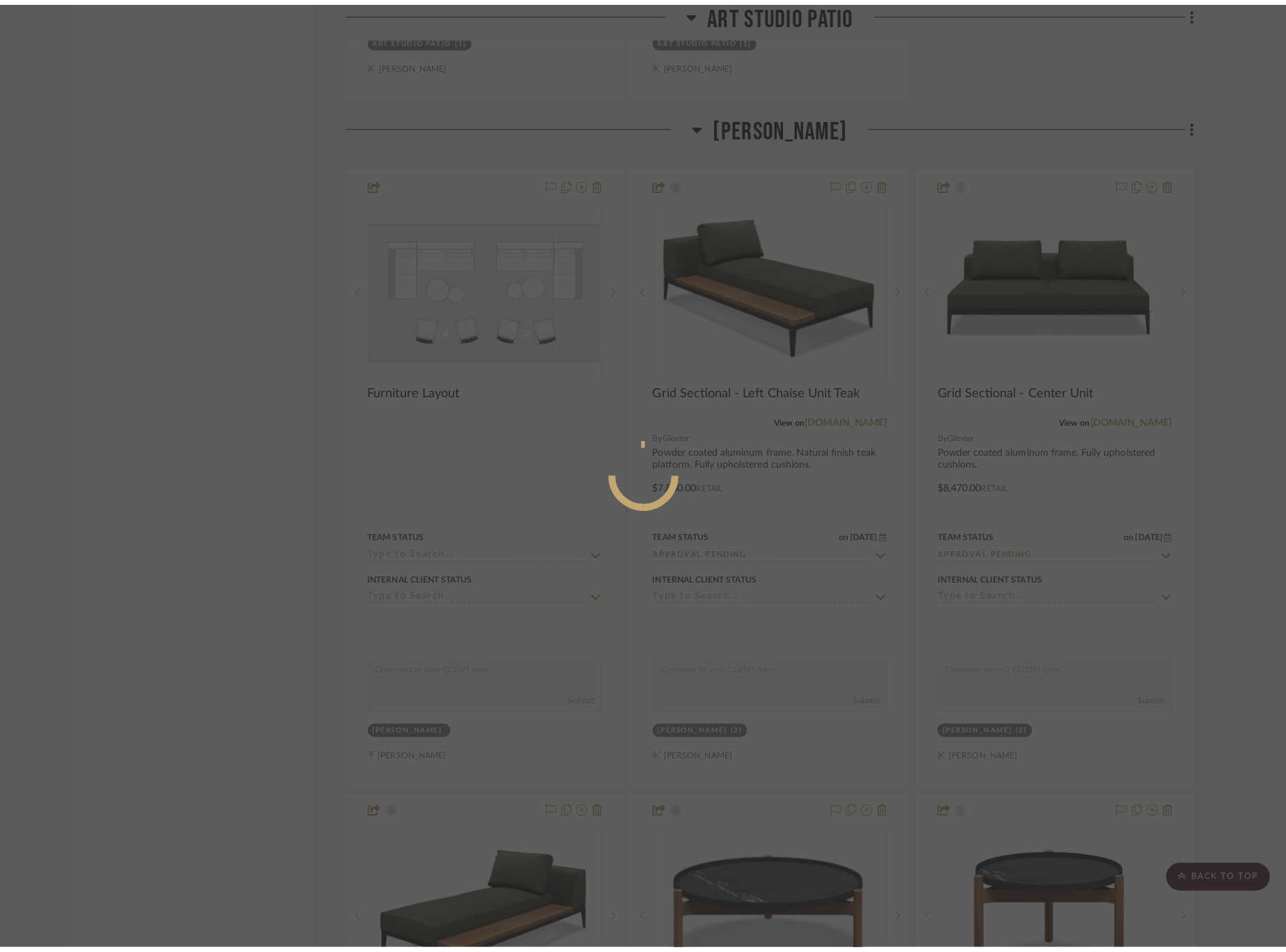
scroll to position [0, 0]
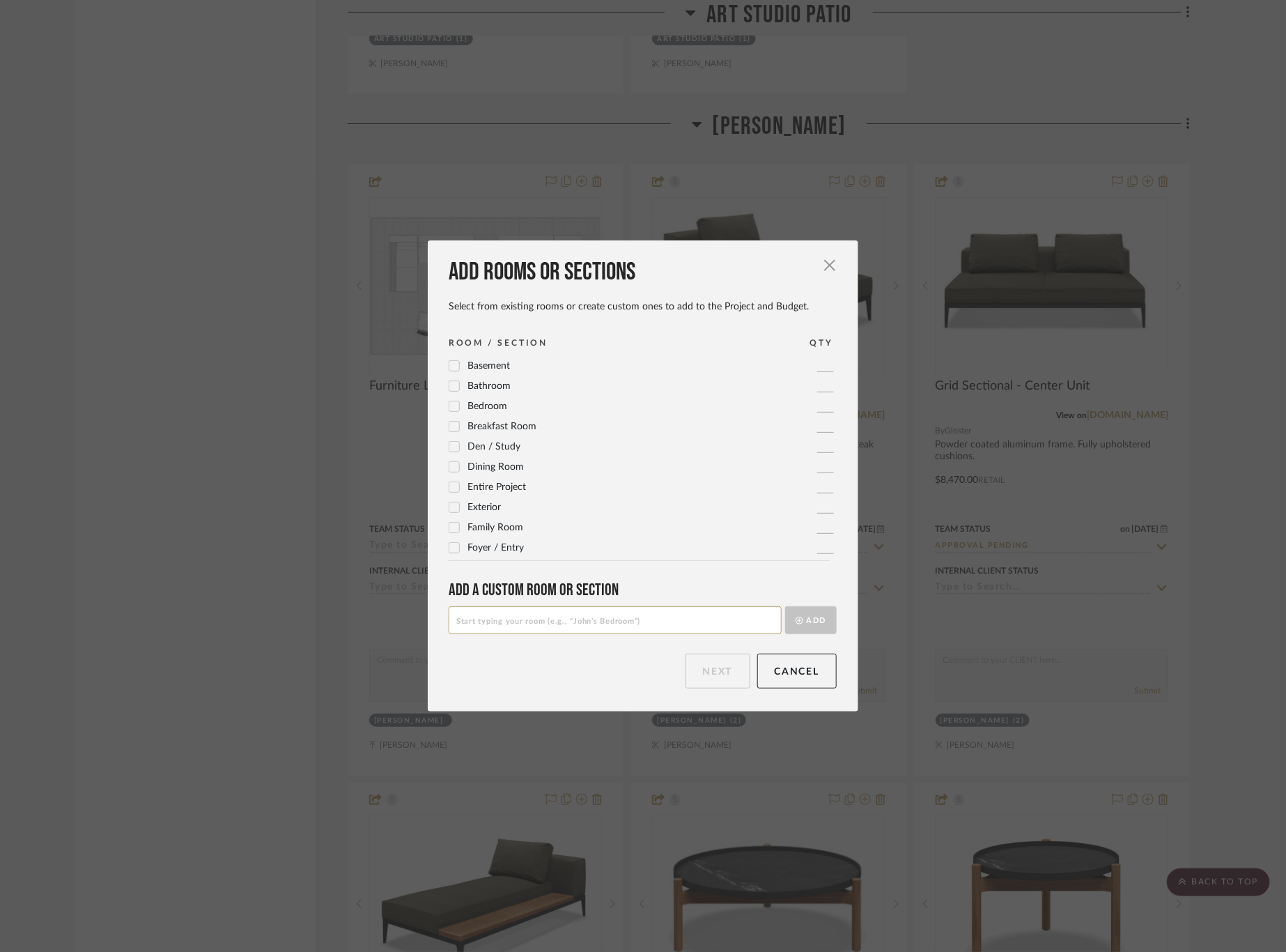
click at [498, 619] on input at bounding box center [615, 620] width 333 height 28
type input "FANS"
click at [801, 630] on button "Add" at bounding box center [811, 620] width 52 height 28
click at [703, 676] on button "Next" at bounding box center [718, 671] width 65 height 35
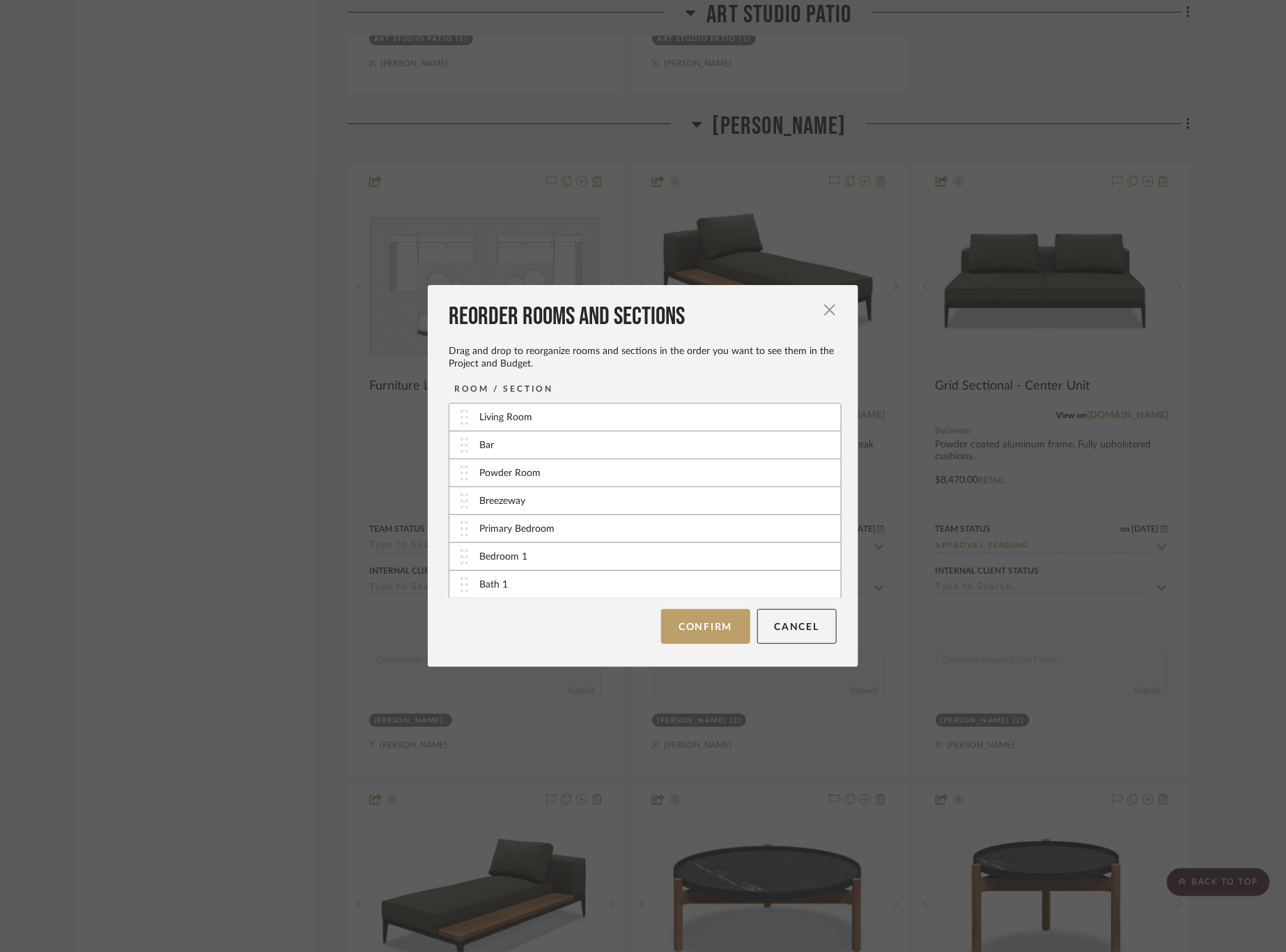
scroll to position [248, 0]
click at [700, 628] on button "Confirm" at bounding box center [705, 627] width 89 height 35
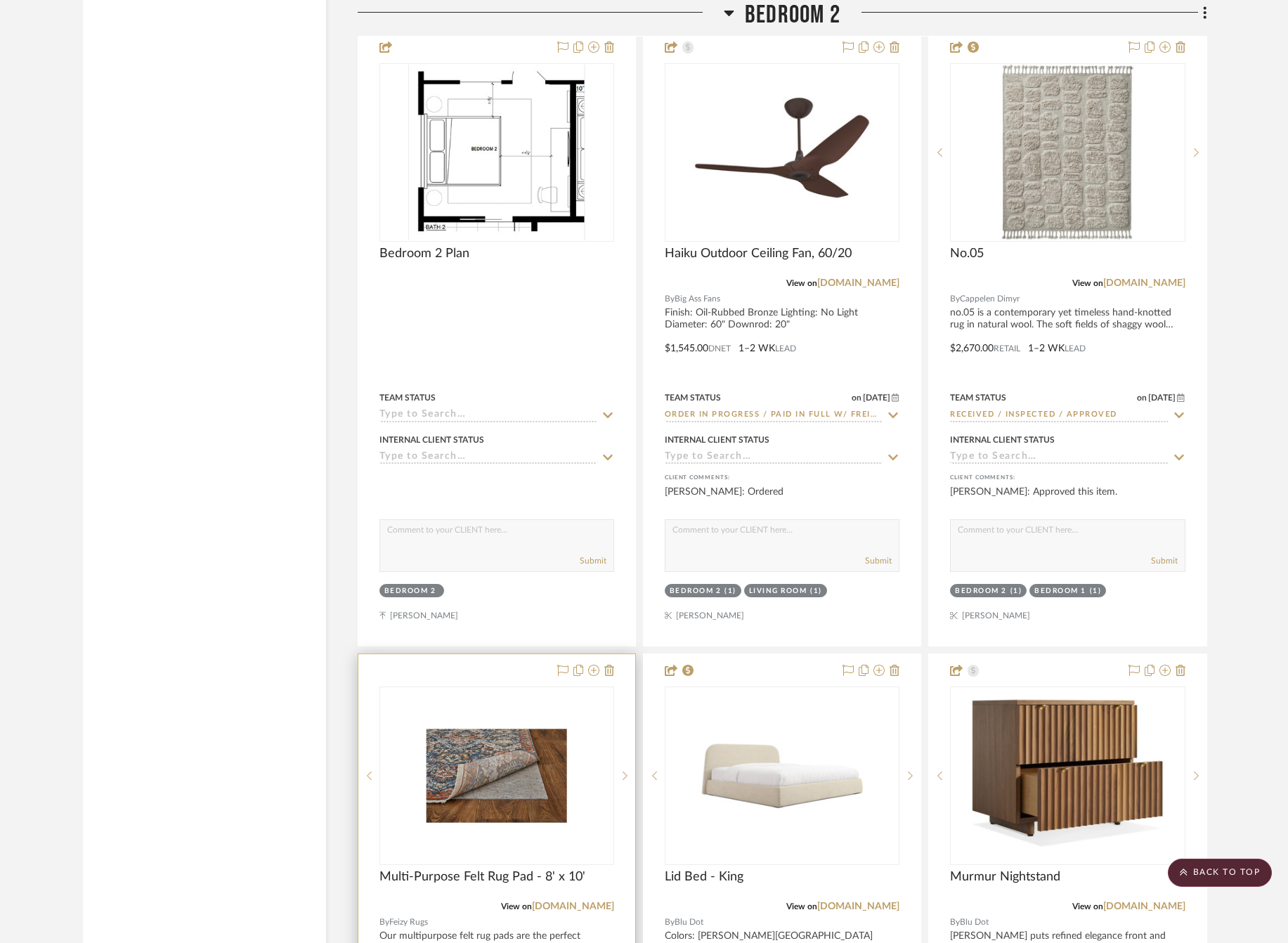
scroll to position [11567, 0]
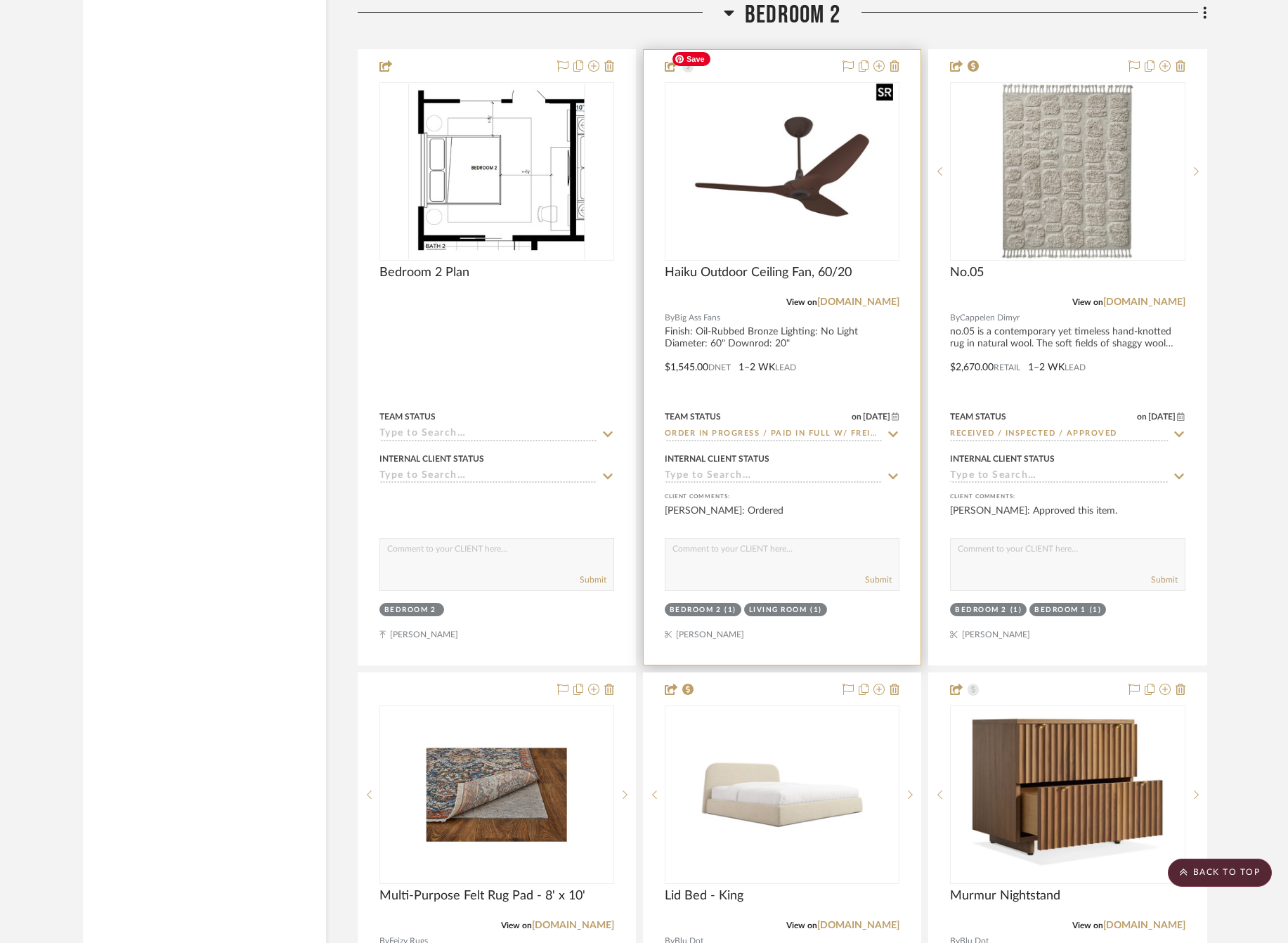
click at [0, 0] on img at bounding box center [0, 0] width 0 height 0
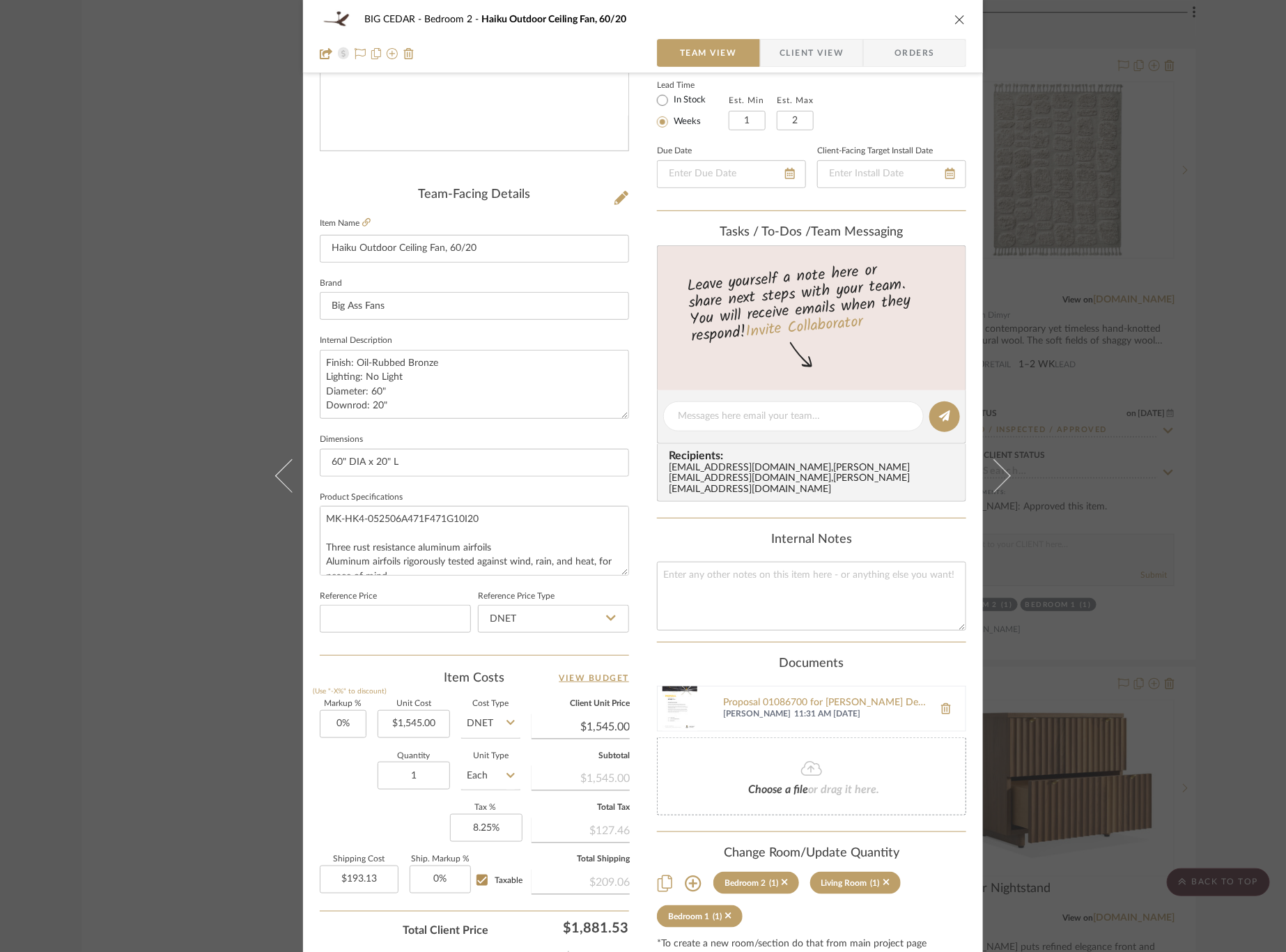
scroll to position [341, 0]
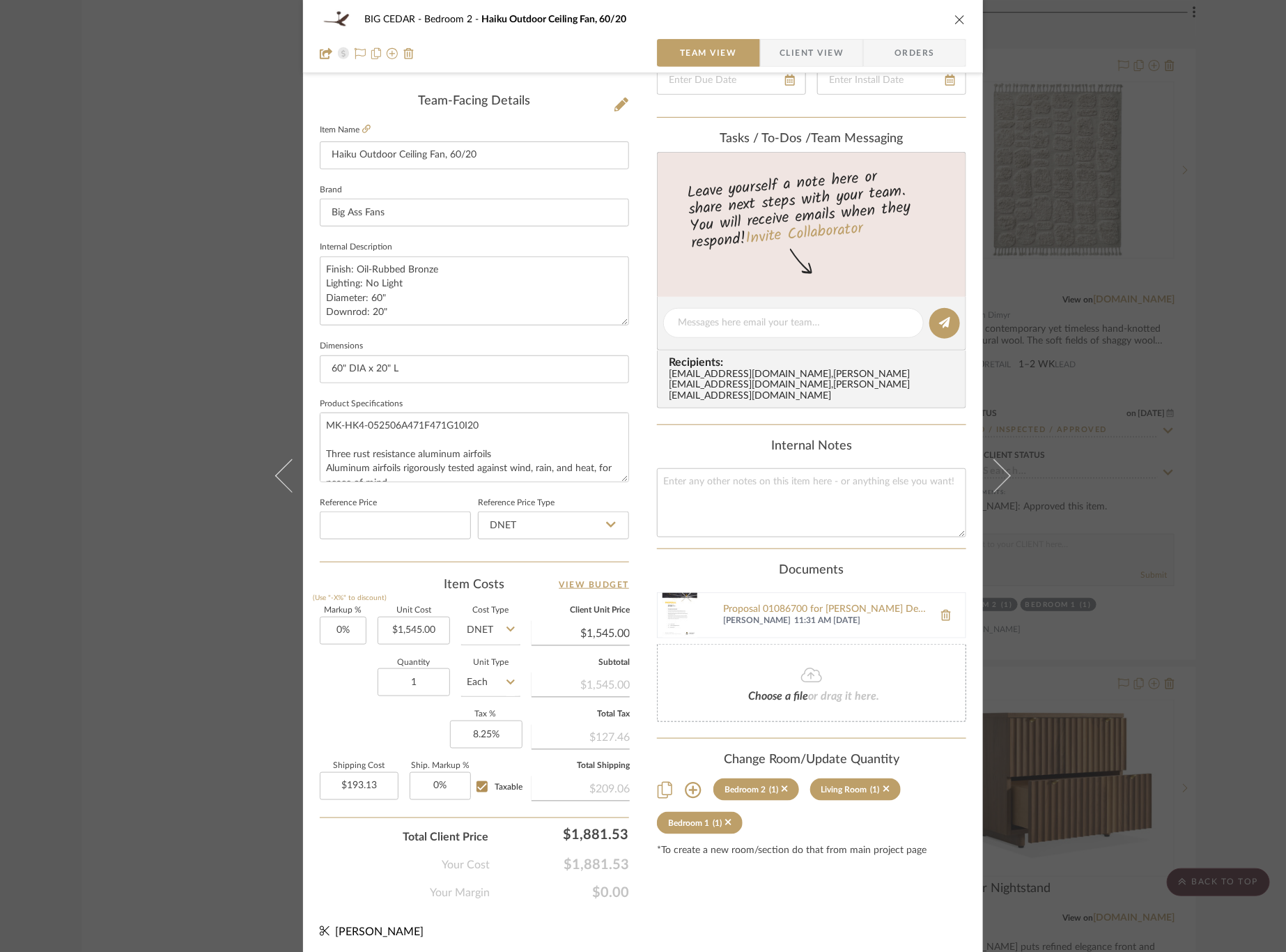
click at [690, 782] on icon at bounding box center [693, 790] width 16 height 16
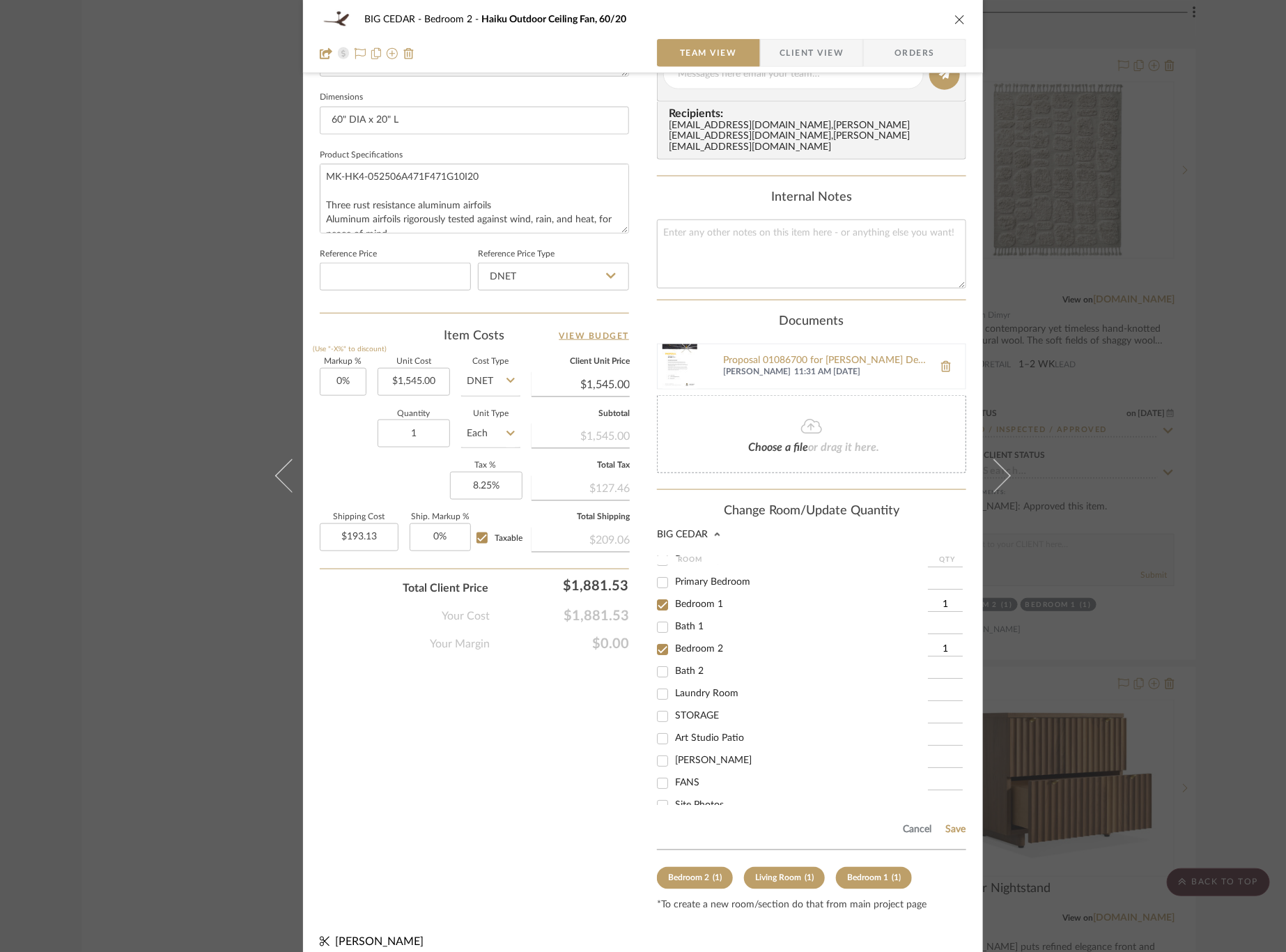
scroll to position [84, 0]
click at [688, 775] on span "FANS" at bounding box center [688, 780] width 25 height 9
click at [674, 772] on input "FANS" at bounding box center [662, 781] width 23 height 23
checkbox input "true"
drag, startPoint x: 941, startPoint y: 771, endPoint x: 933, endPoint y: 771, distance: 8.0
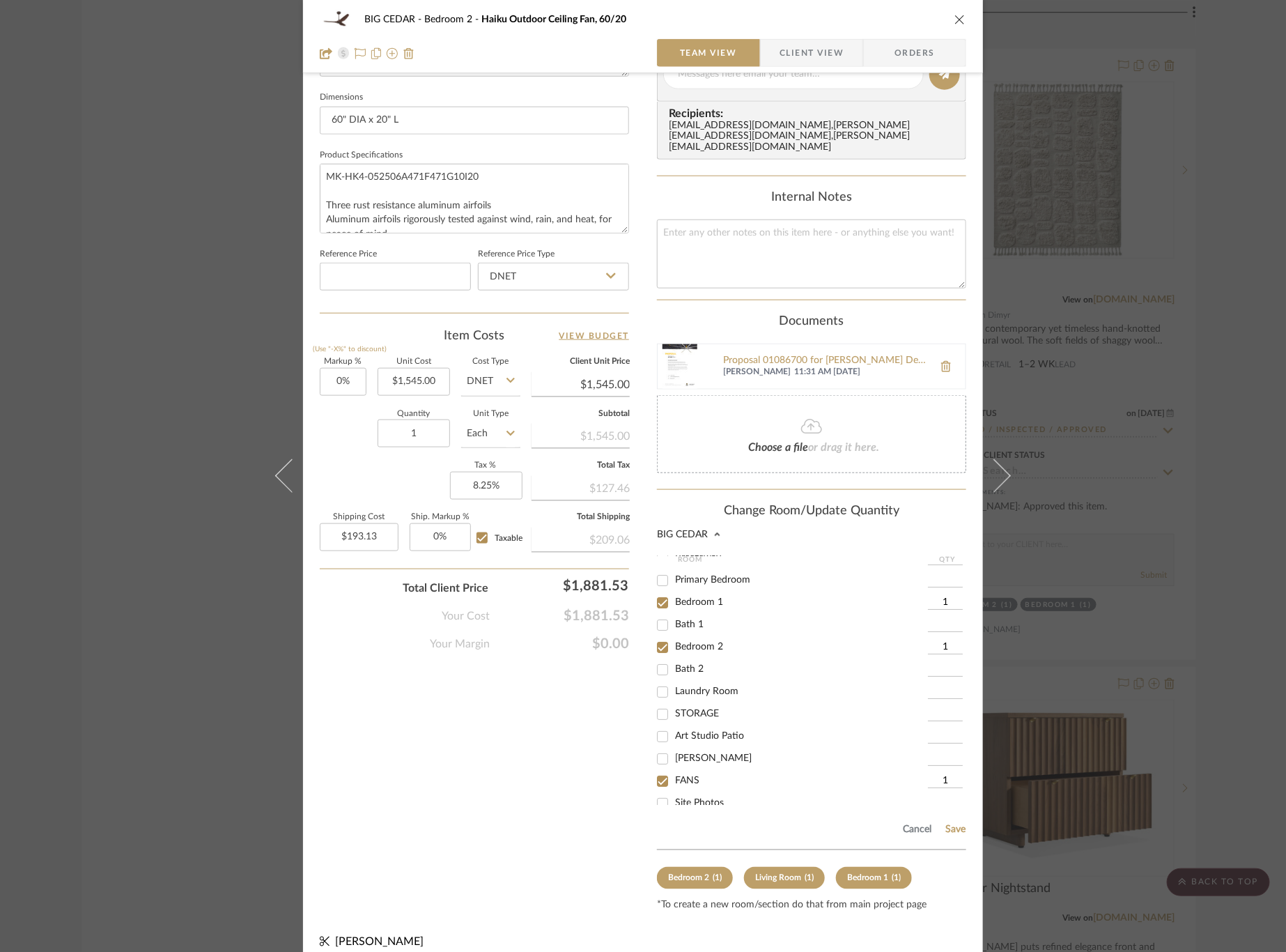
click at [933, 774] on input "1" at bounding box center [945, 780] width 35 height 14
drag, startPoint x: 933, startPoint y: 771, endPoint x: 950, endPoint y: 771, distance: 17.0
click at [950, 774] on input "1" at bounding box center [945, 780] width 35 height 14
type input "3"
click at [675, 636] on div "Bedroom 2" at bounding box center [793, 647] width 271 height 23
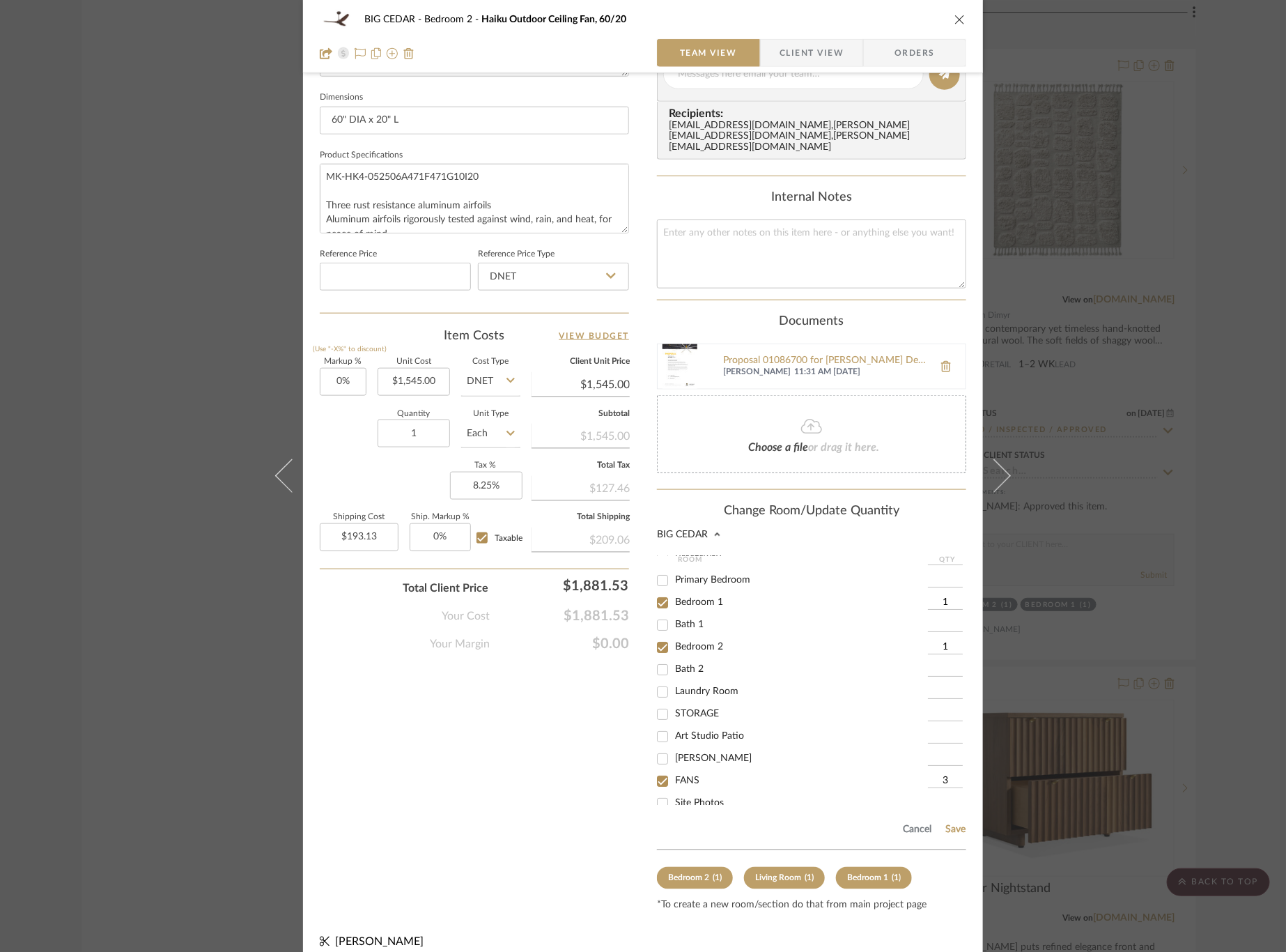
click at [680, 642] on span "Bedroom 2" at bounding box center [699, 646] width 48 height 9
click at [674, 640] on input "Bedroom 2" at bounding box center [662, 647] width 23 height 23
checkbox input "false"
click at [680, 597] on span "Bedroom 1" at bounding box center [699, 601] width 48 height 9
click at [674, 592] on input "Bedroom 1" at bounding box center [662, 603] width 23 height 23
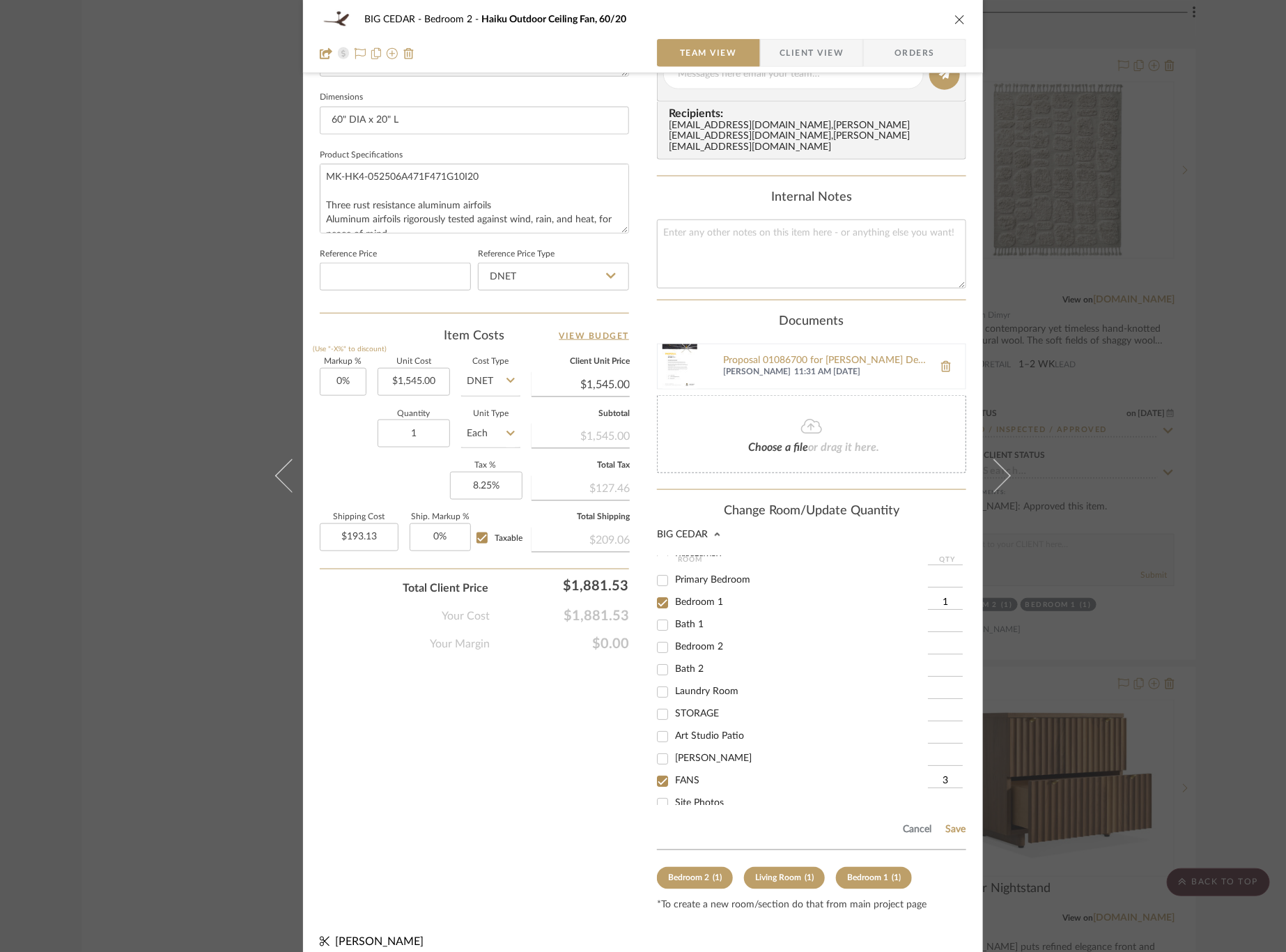
checkbox input "false"
click at [687, 570] on span "Living Room" at bounding box center [702, 574] width 53 height 9
click at [674, 564] on input "Living Room" at bounding box center [662, 575] width 23 height 23
checkbox input "false"
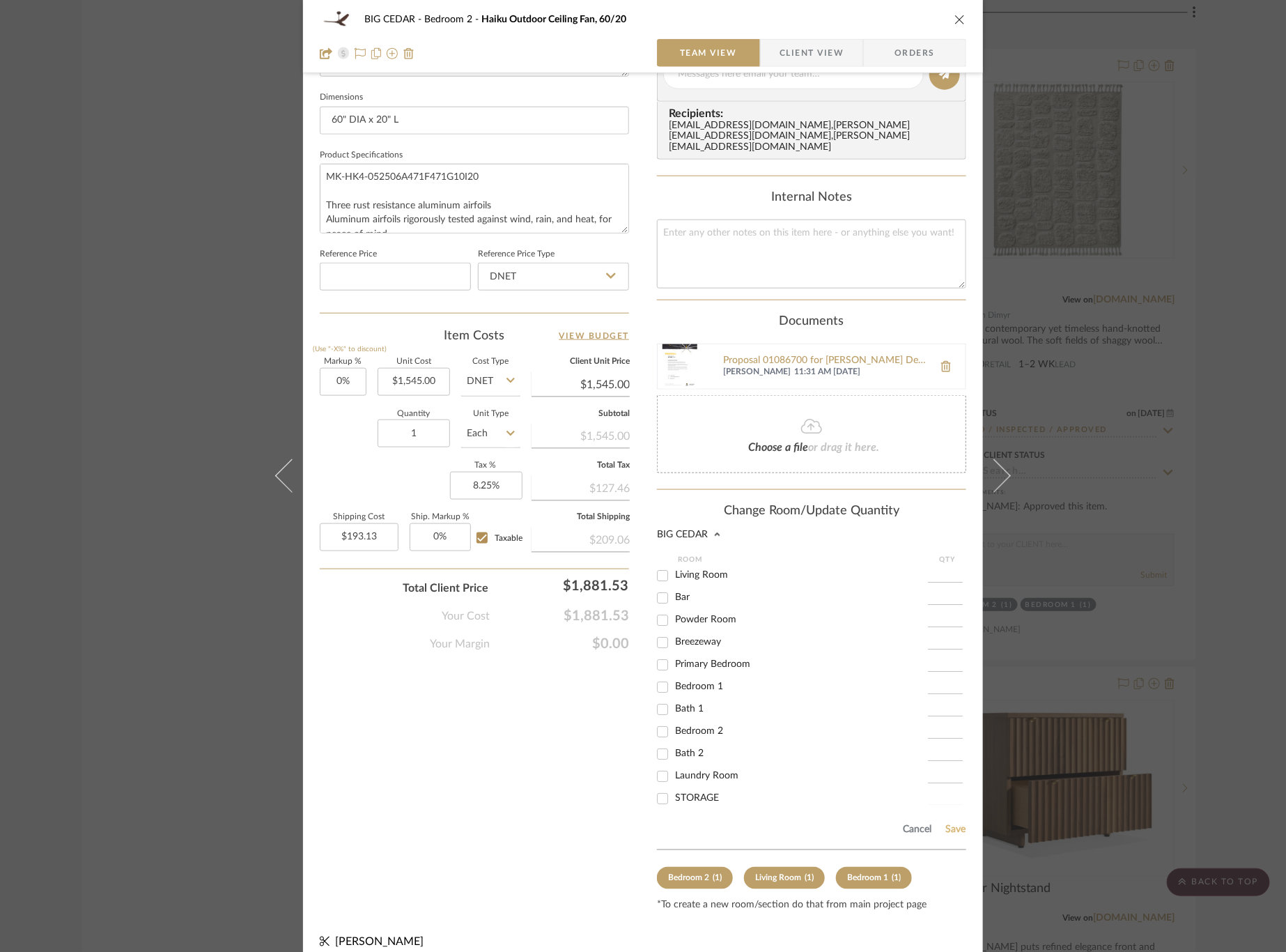
click at [950, 824] on button "Save" at bounding box center [956, 829] width 22 height 11
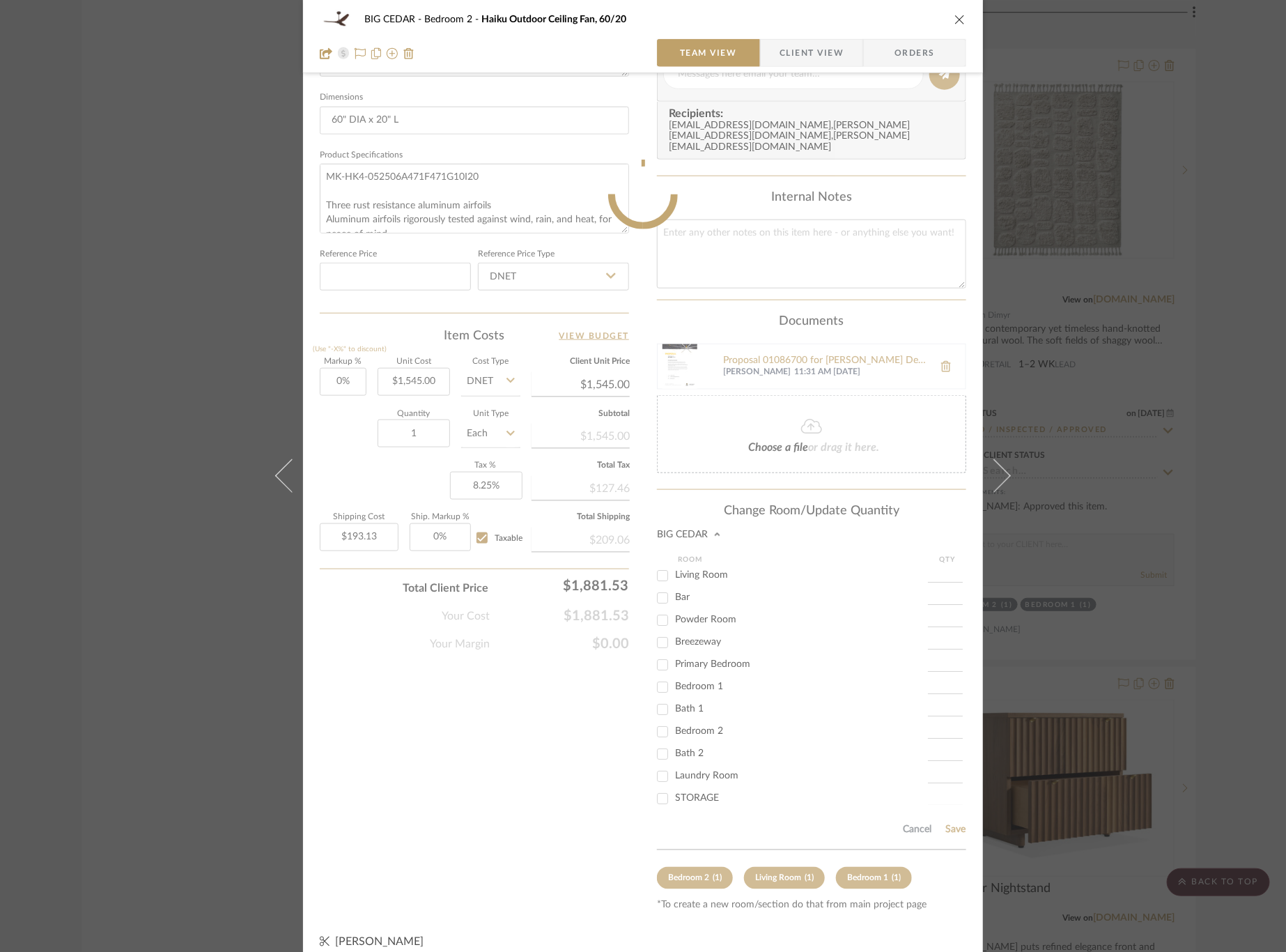
type input "3"
type input "$579.38"
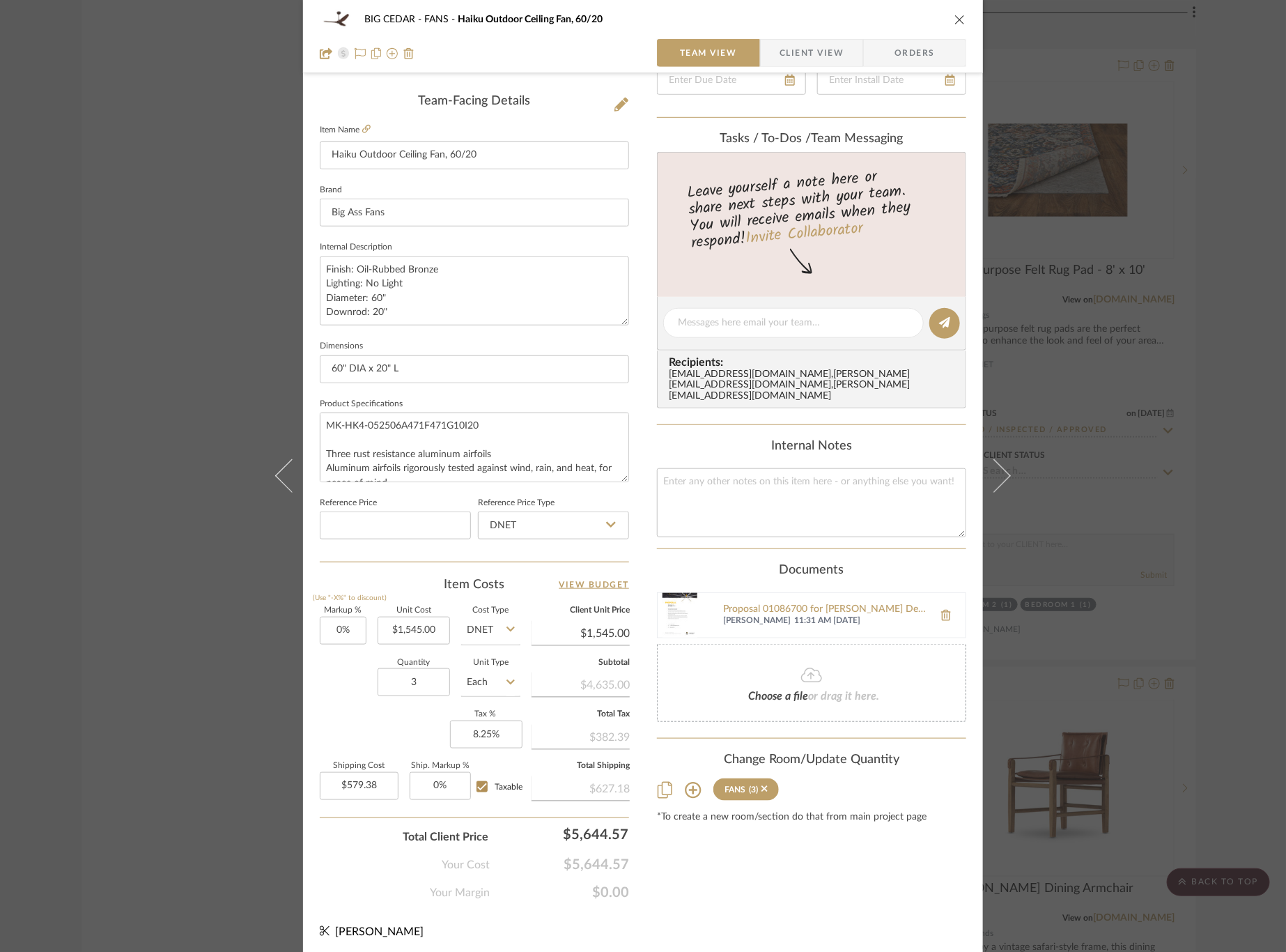
click at [1147, 472] on div "BIG CEDAR FANS Haiku Outdoor Ceiling Fan, 60/20 Team View Client View Orders Te…" at bounding box center [643, 476] width 1286 height 952
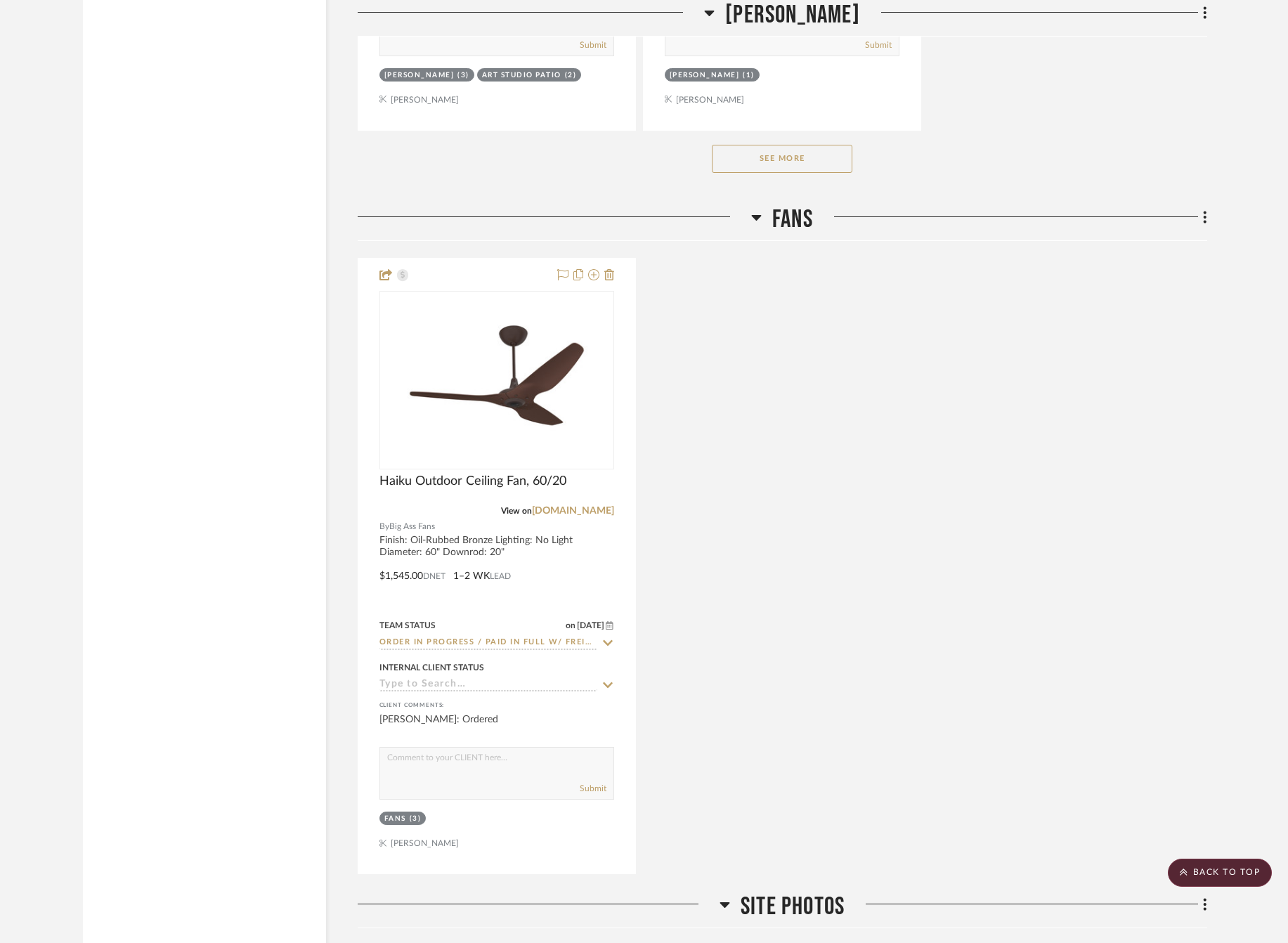
scroll to position [20077, 0]
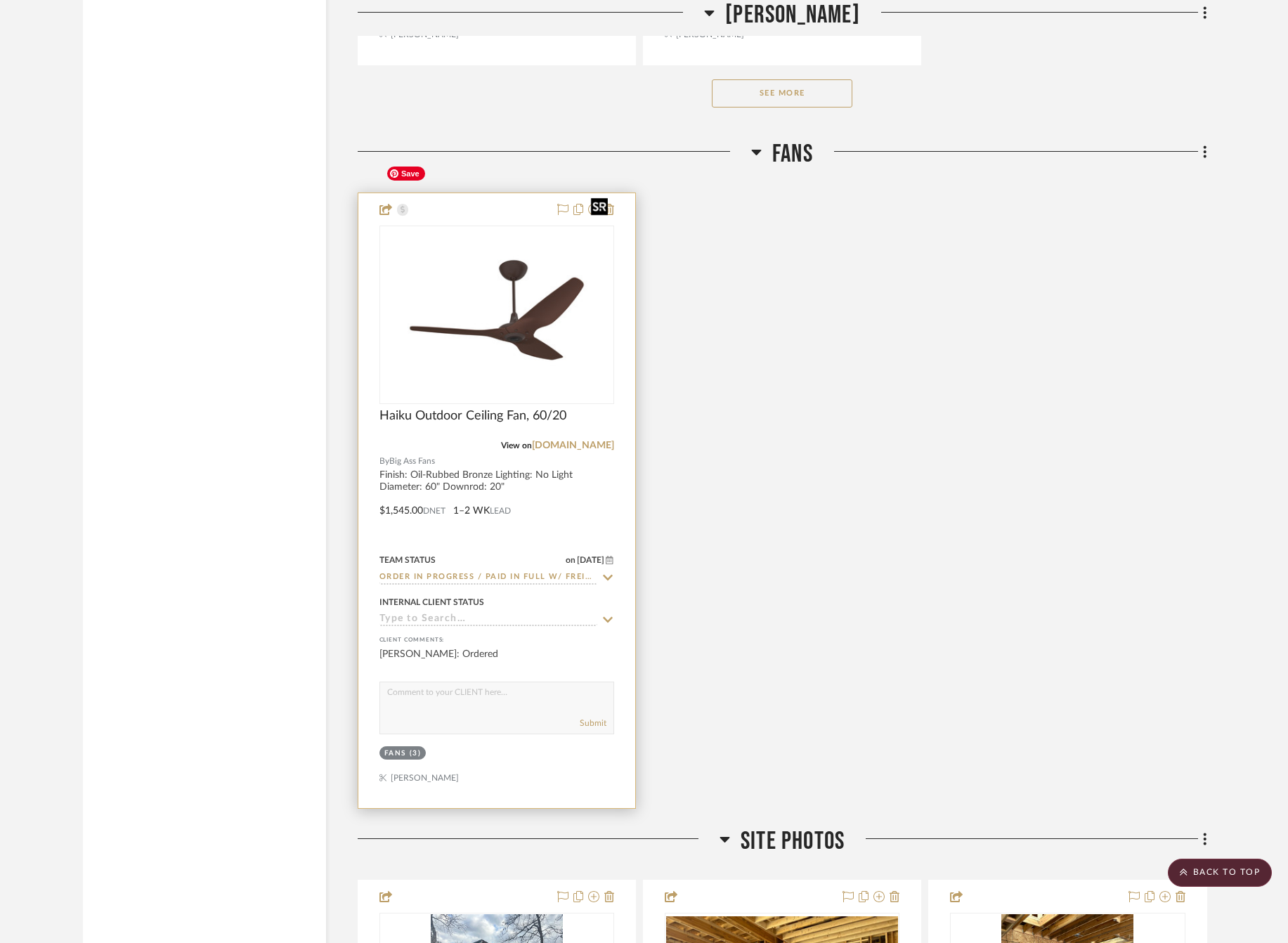
click at [0, 0] on img at bounding box center [0, 0] width 0 height 0
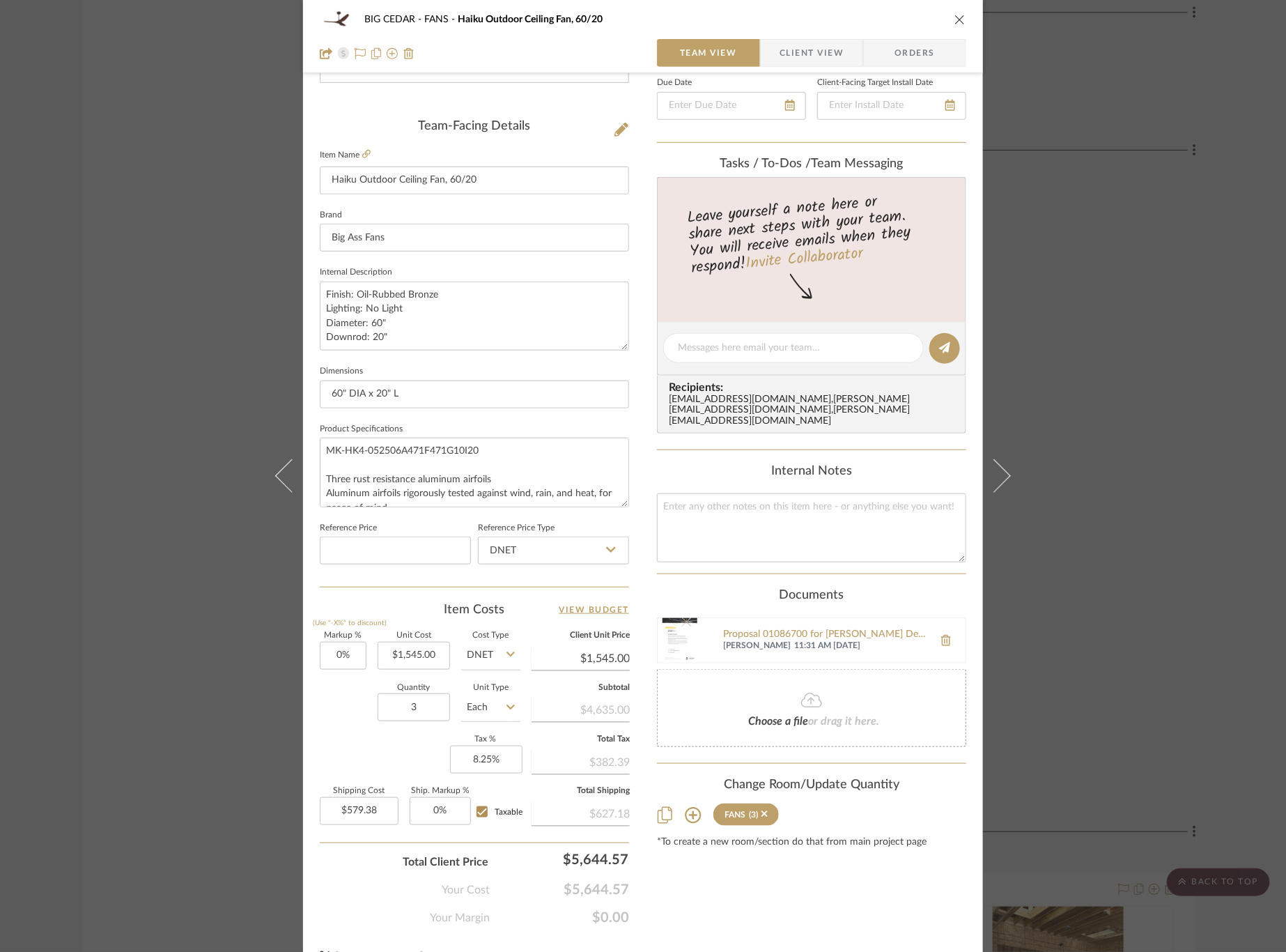
scroll to position [317, 0]
click at [334, 651] on input "0" at bounding box center [343, 654] width 47 height 28
click at [336, 646] on input "3.3" at bounding box center [343, 654] width 47 height 28
click at [355, 654] on input "33.3" at bounding box center [343, 654] width 47 height 28
type input "33.33%"
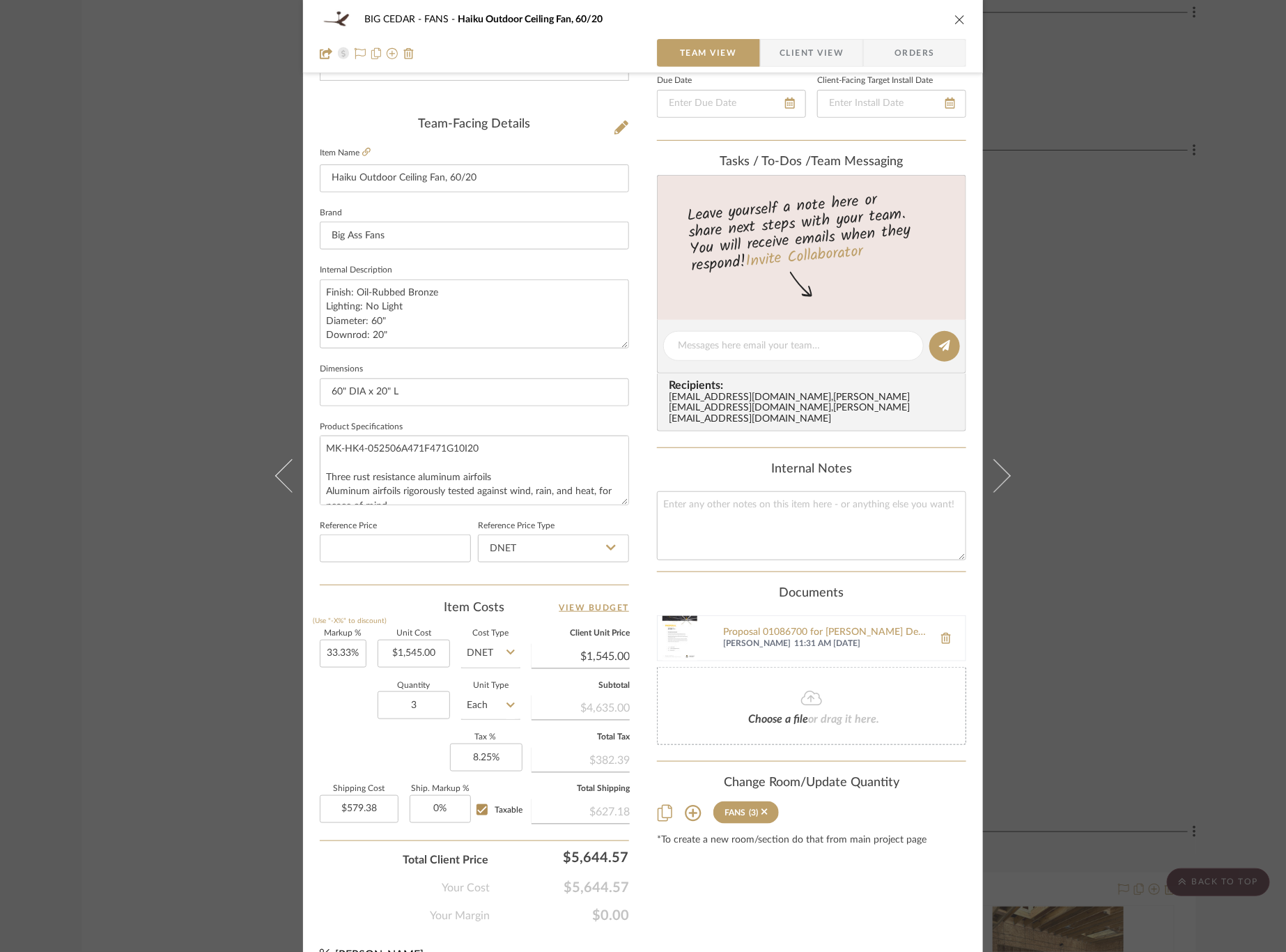
click at [365, 707] on div "Quantity 3 Unit Type Each" at bounding box center [420, 707] width 201 height 49
type input "$2,059.95"
type input "$772.48"
click at [341, 650] on input "33.33" at bounding box center [343, 654] width 47 height 28
click at [349, 651] on input "33.33" at bounding box center [343, 654] width 47 height 28
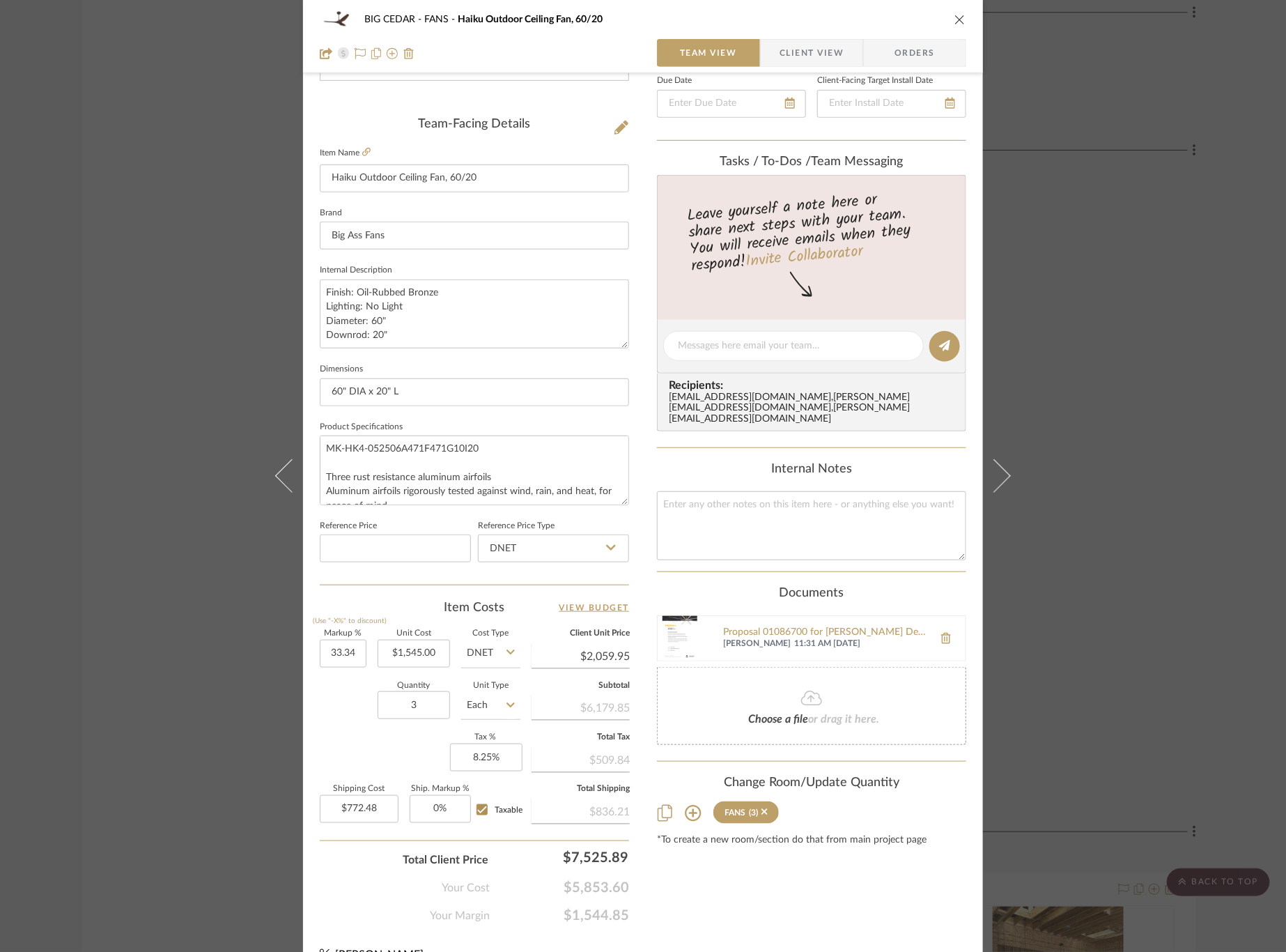
type input "33.34%"
click at [341, 705] on div "Quantity 3 Unit Type Each" at bounding box center [420, 707] width 201 height 49
type input "$2,060.10"
type input "$772.54"
click at [341, 649] on input "33.34" at bounding box center [343, 654] width 47 height 28
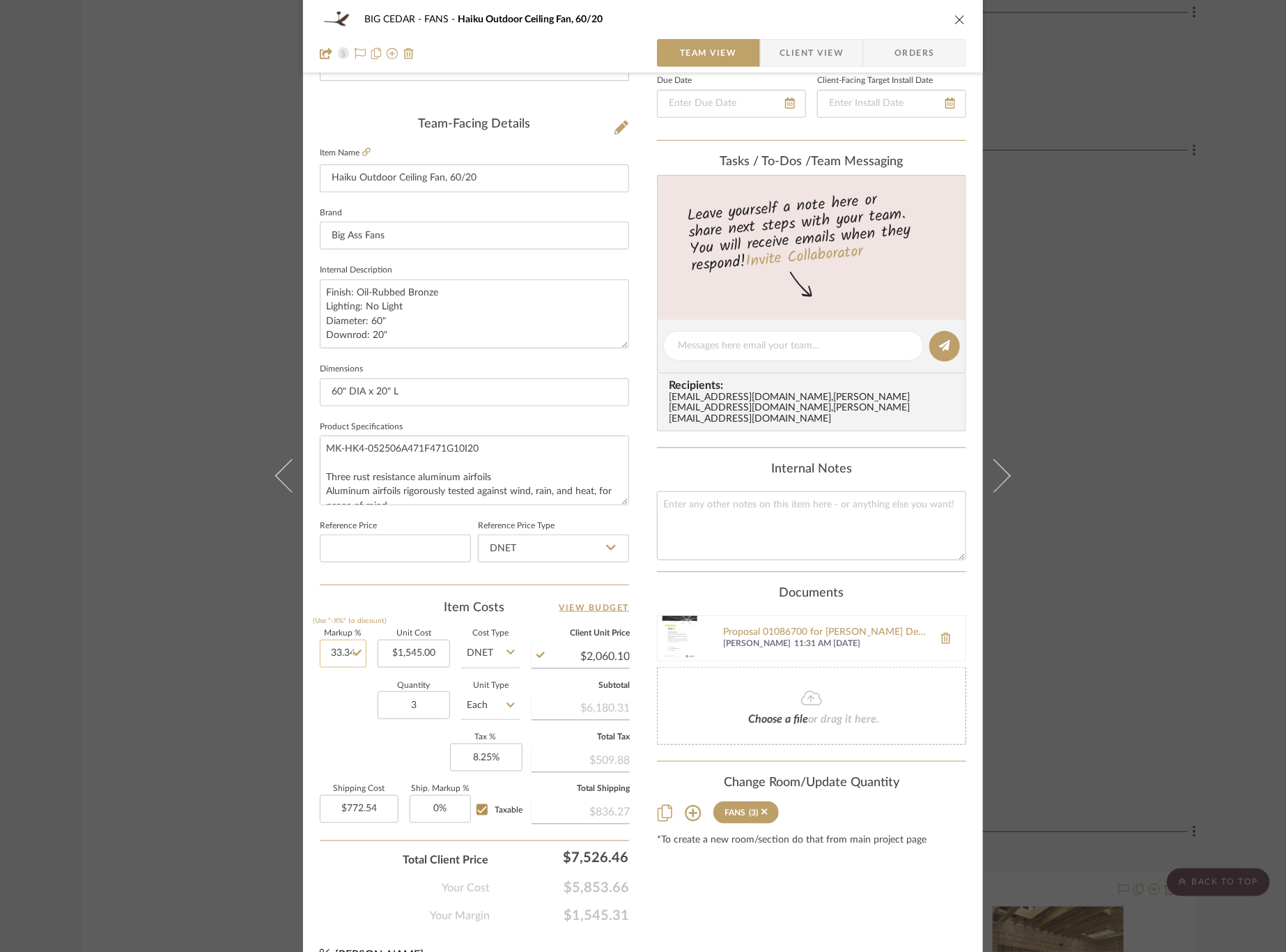
click at [345, 647] on input "33.34" at bounding box center [343, 654] width 47 height 28
type input "33.33%"
click at [342, 694] on div "Quantity 3 Unit Type Each" at bounding box center [420, 707] width 201 height 49
type input "$2,059.95"
type input "$772.48"
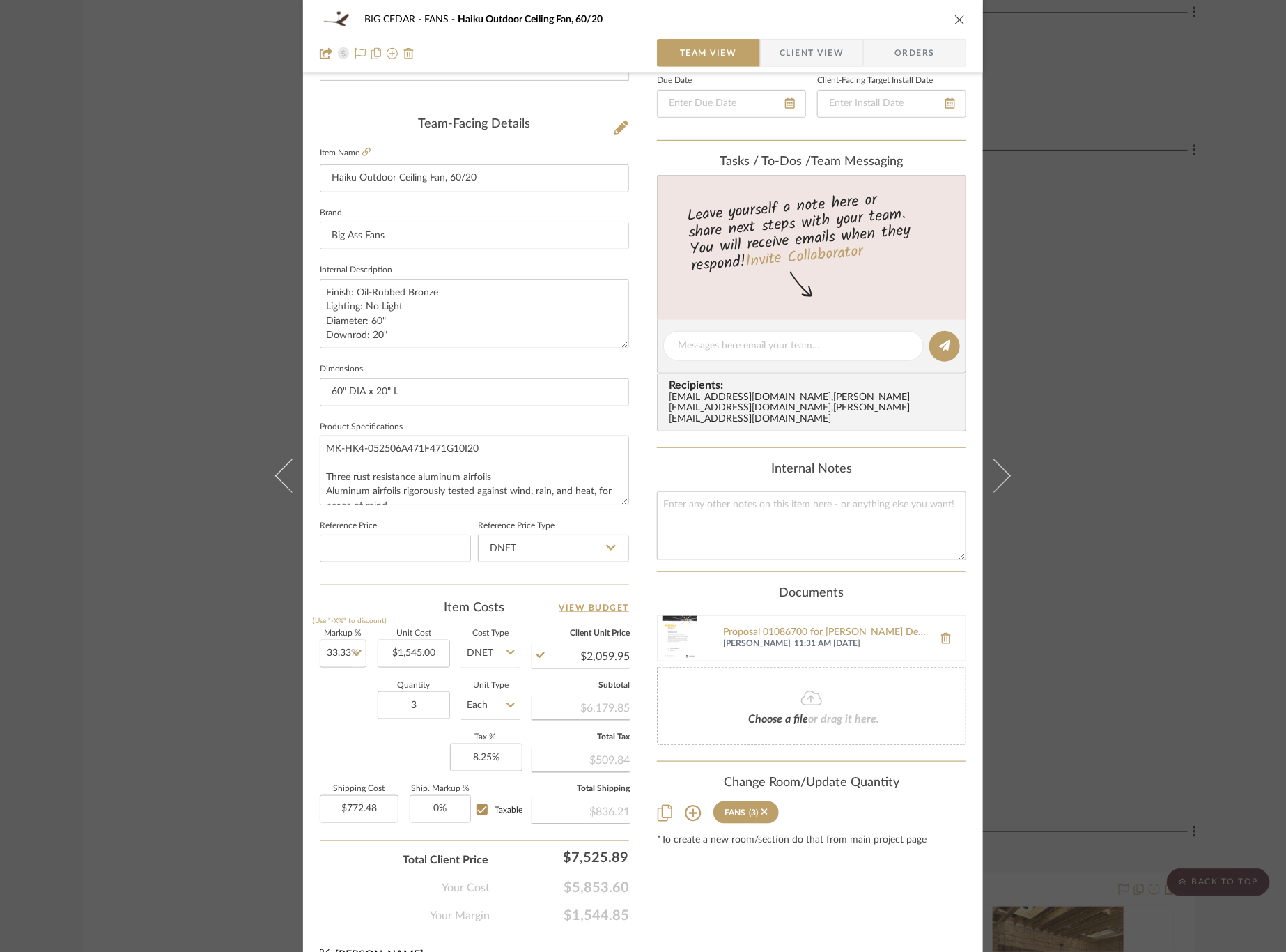
click at [153, 368] on div "BIG CEDAR FANS Haiku Outdoor Ceiling Fan, 60/20 Team View Client View Orders Te…" at bounding box center [643, 476] width 1286 height 952
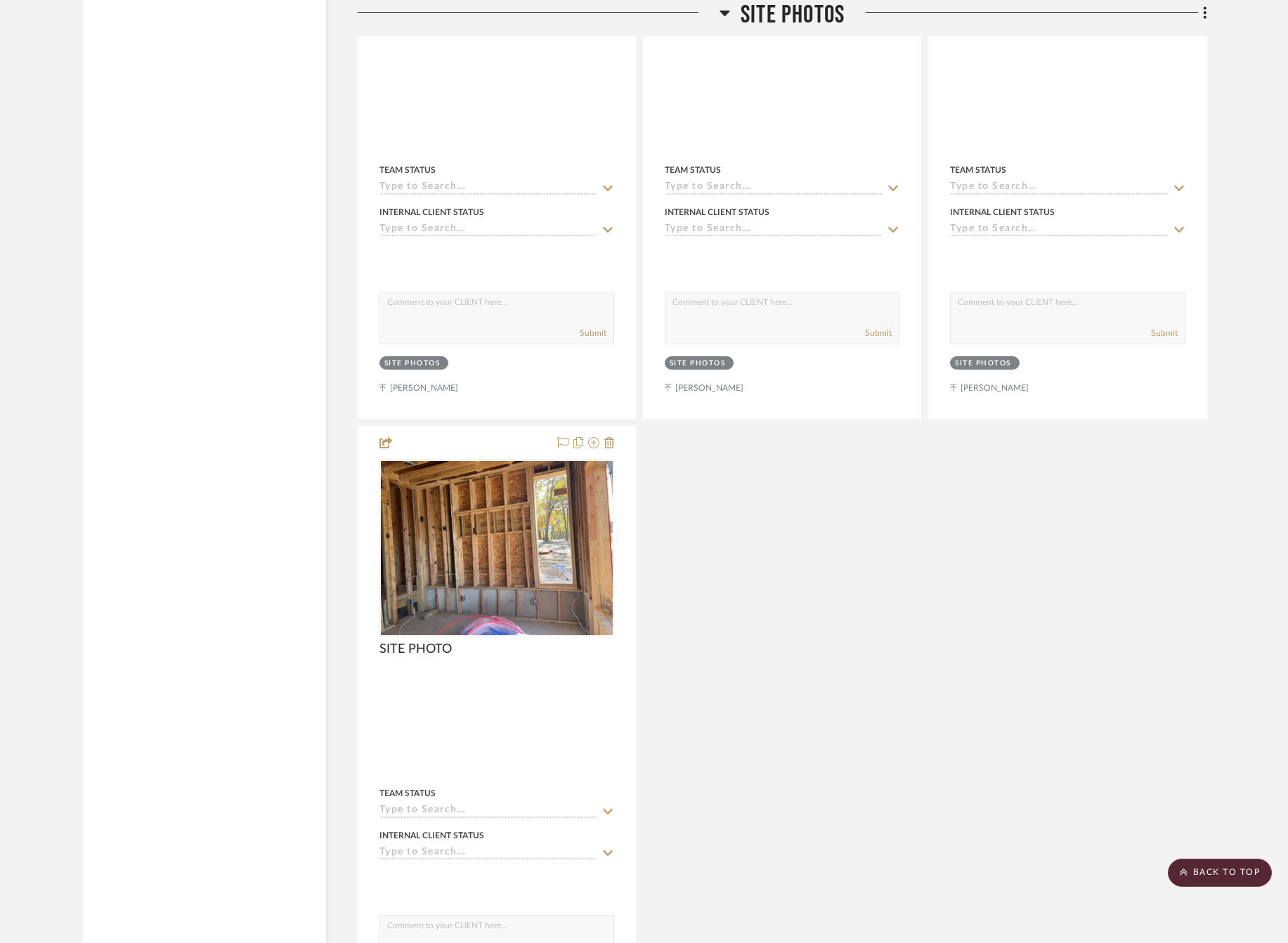
scroll to position [22076, 0]
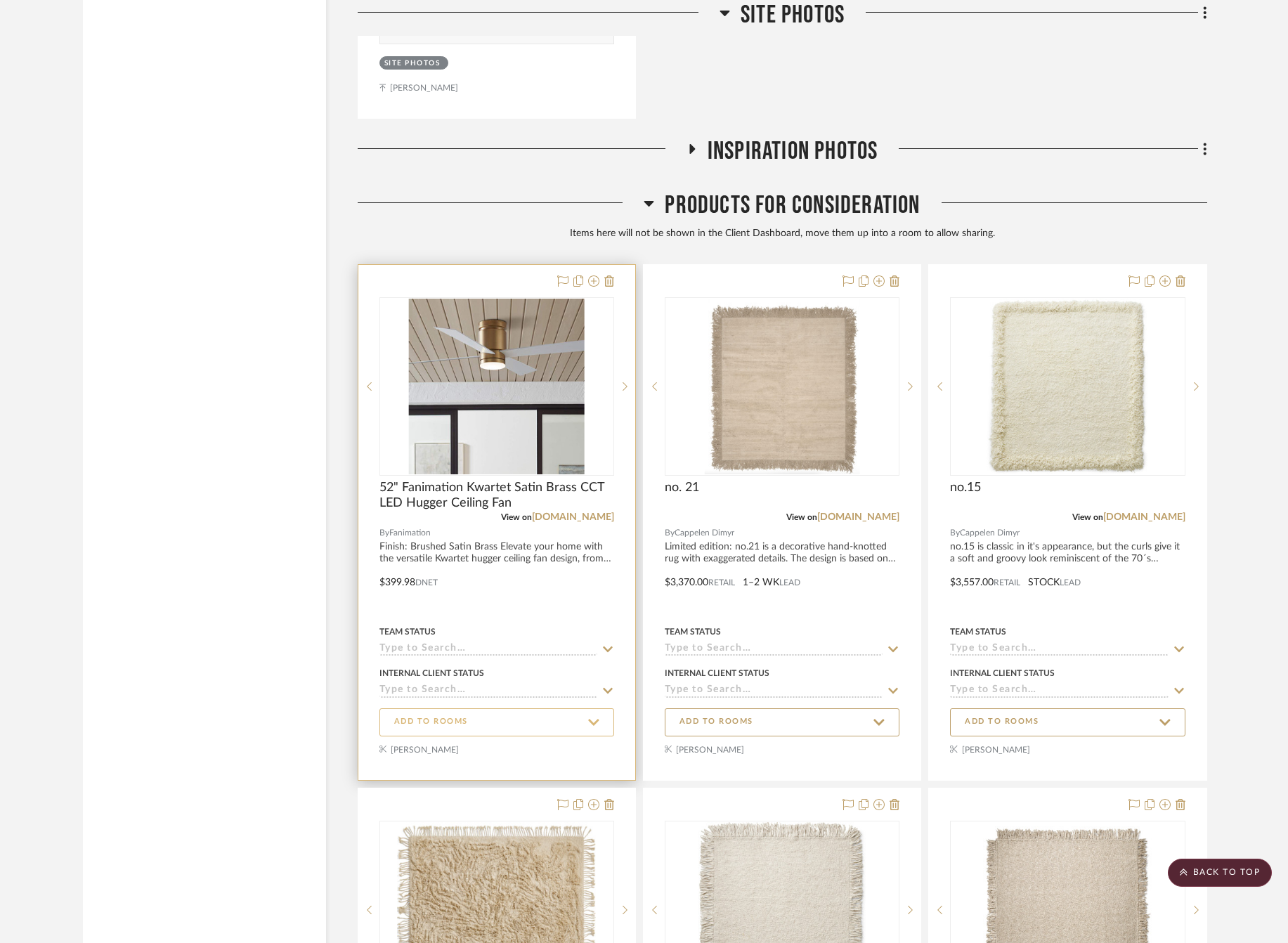
click at [546, 713] on span "ADD TO ROOMS" at bounding box center [497, 722] width 205 height 19
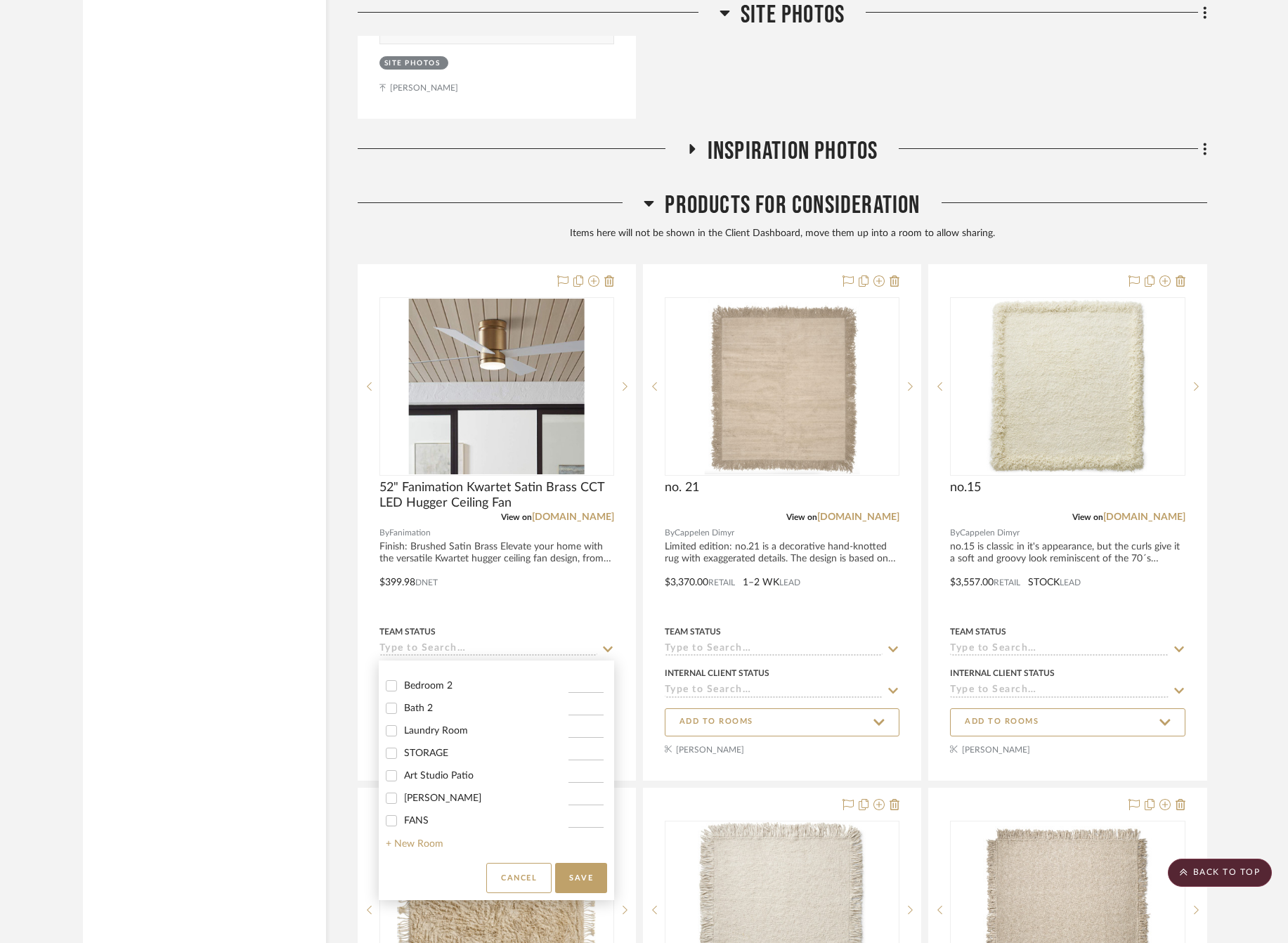
scroll to position [230, 0]
click at [414, 765] on span "FANS" at bounding box center [416, 769] width 25 height 10
click at [402, 765] on input "FANS" at bounding box center [391, 770] width 23 height 23
checkbox input "true"
drag, startPoint x: 570, startPoint y: 767, endPoint x: 592, endPoint y: 767, distance: 22.0
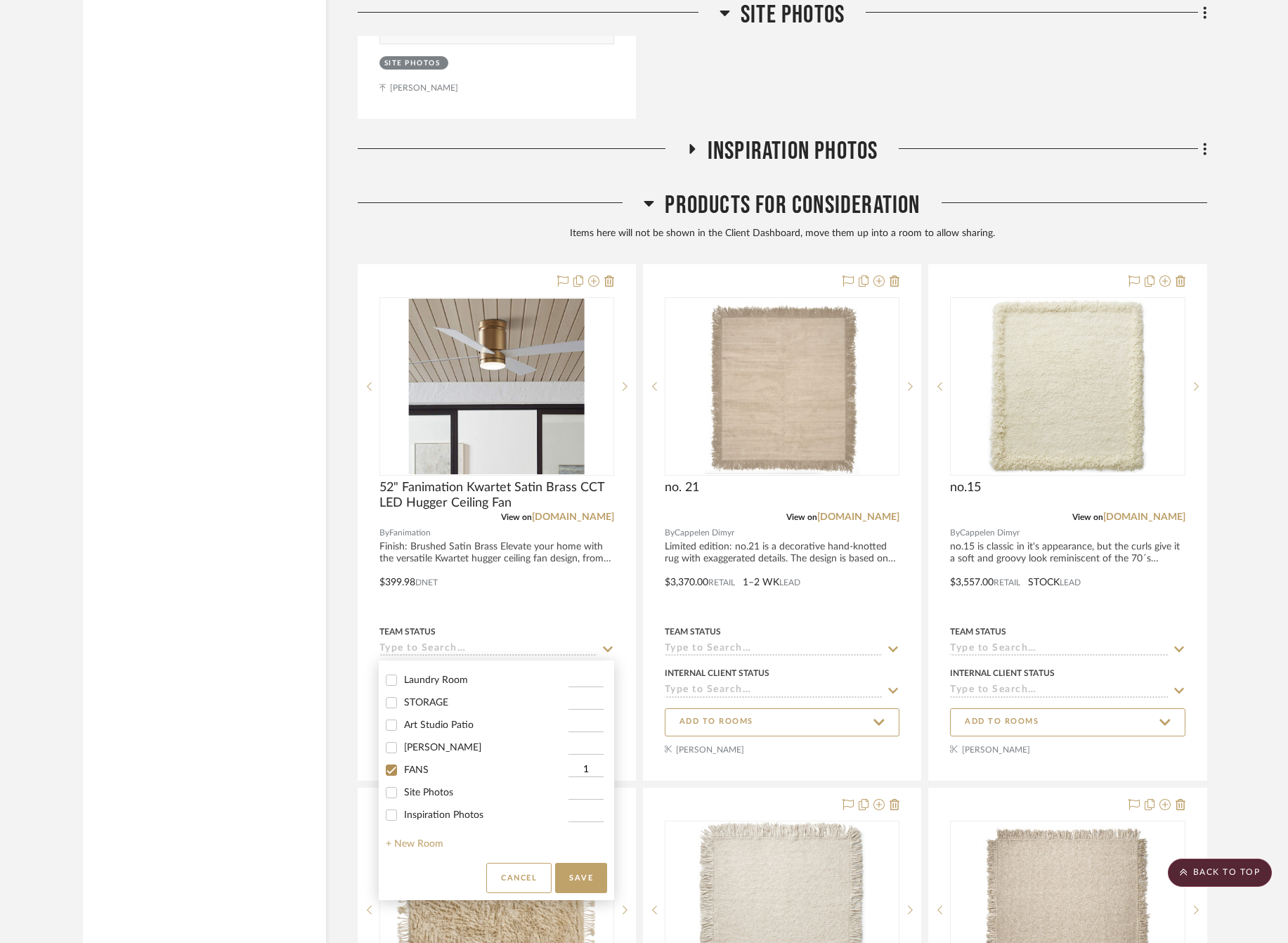
click at [592, 767] on input "1" at bounding box center [586, 770] width 35 height 14
type input "2"
click at [589, 881] on button "Save" at bounding box center [581, 877] width 52 height 30
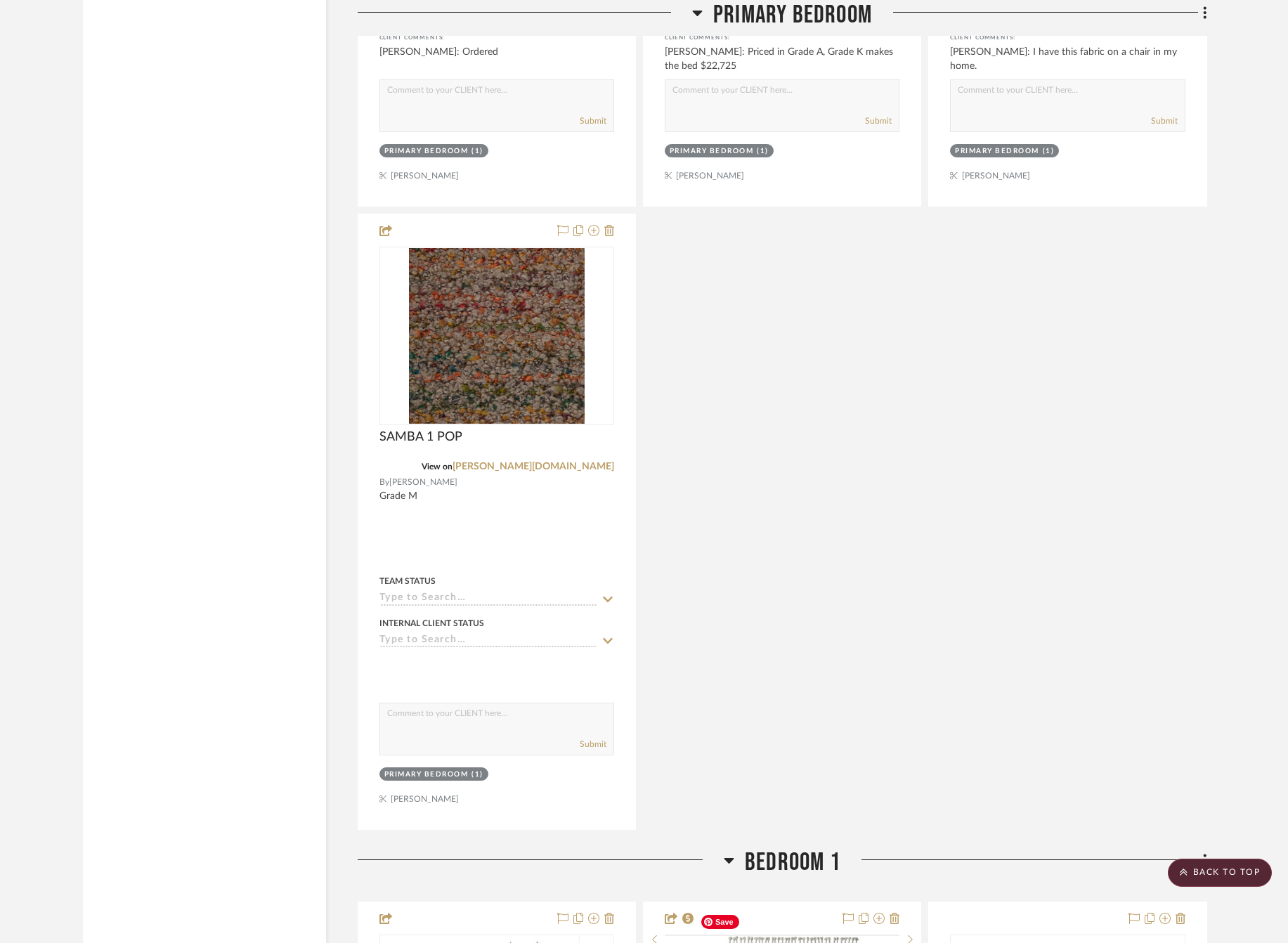
scroll to position [6431, 0]
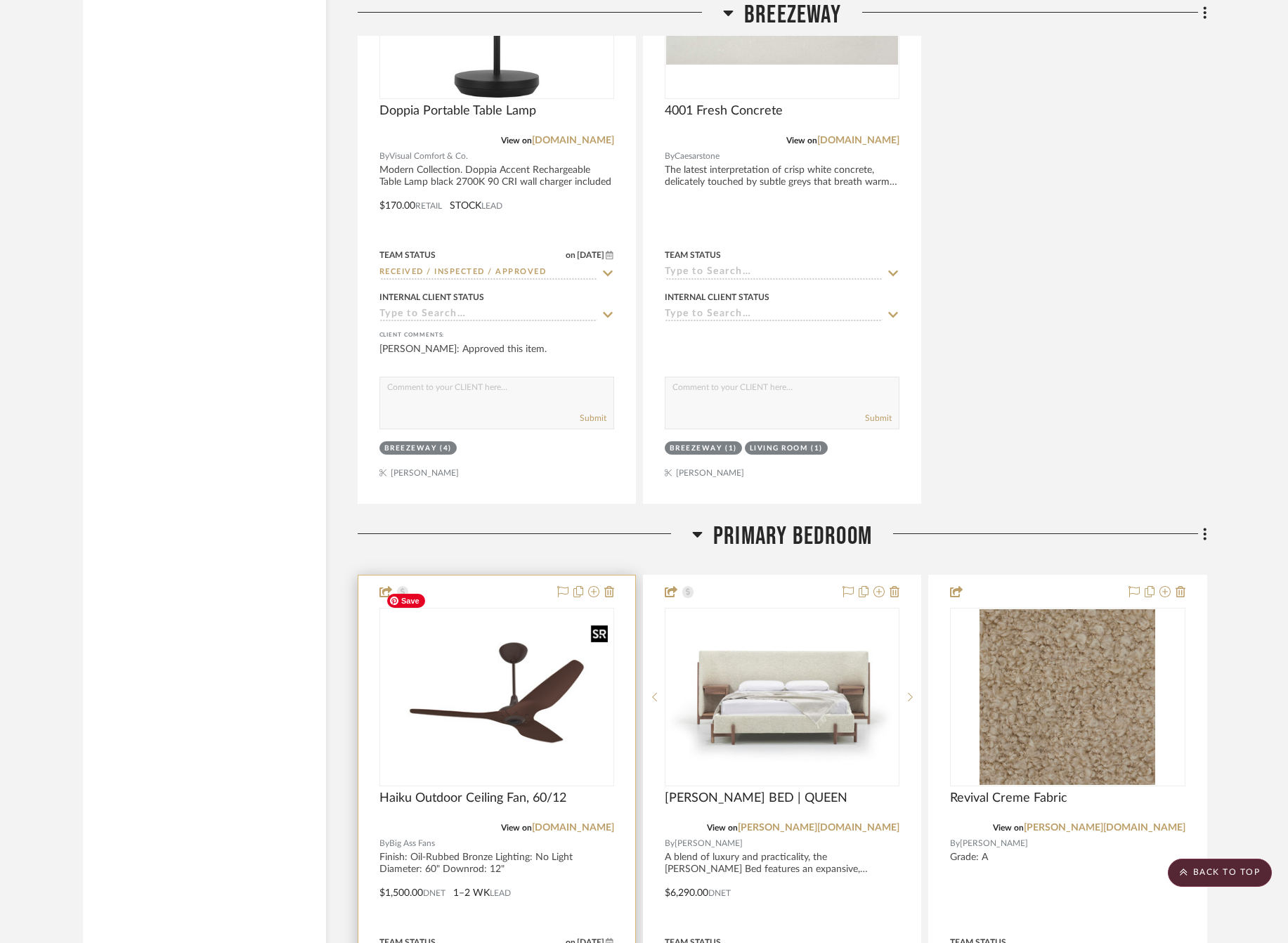
click at [479, 622] on img "0" at bounding box center [497, 696] width 232 height 174
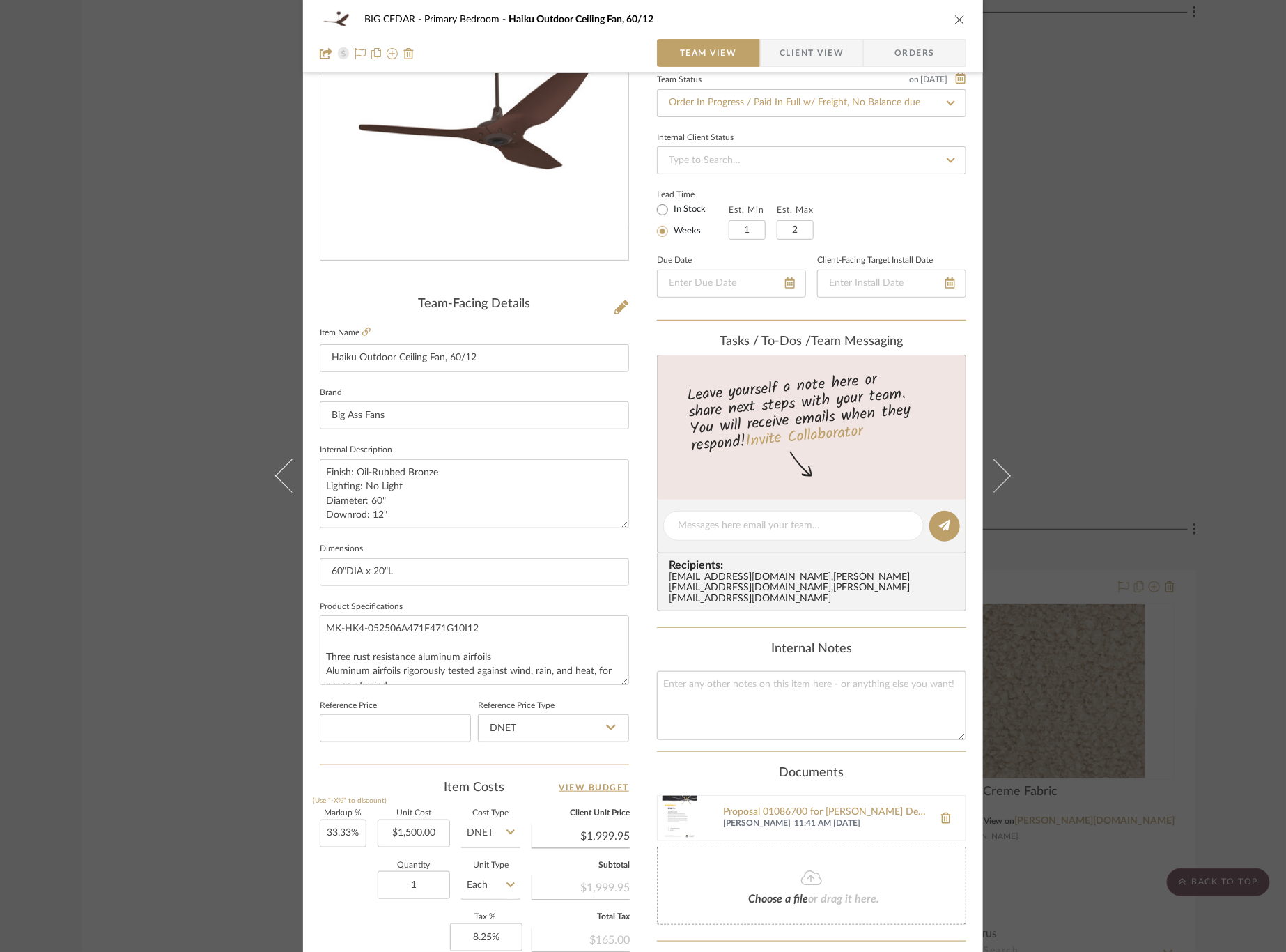
scroll to position [341, 0]
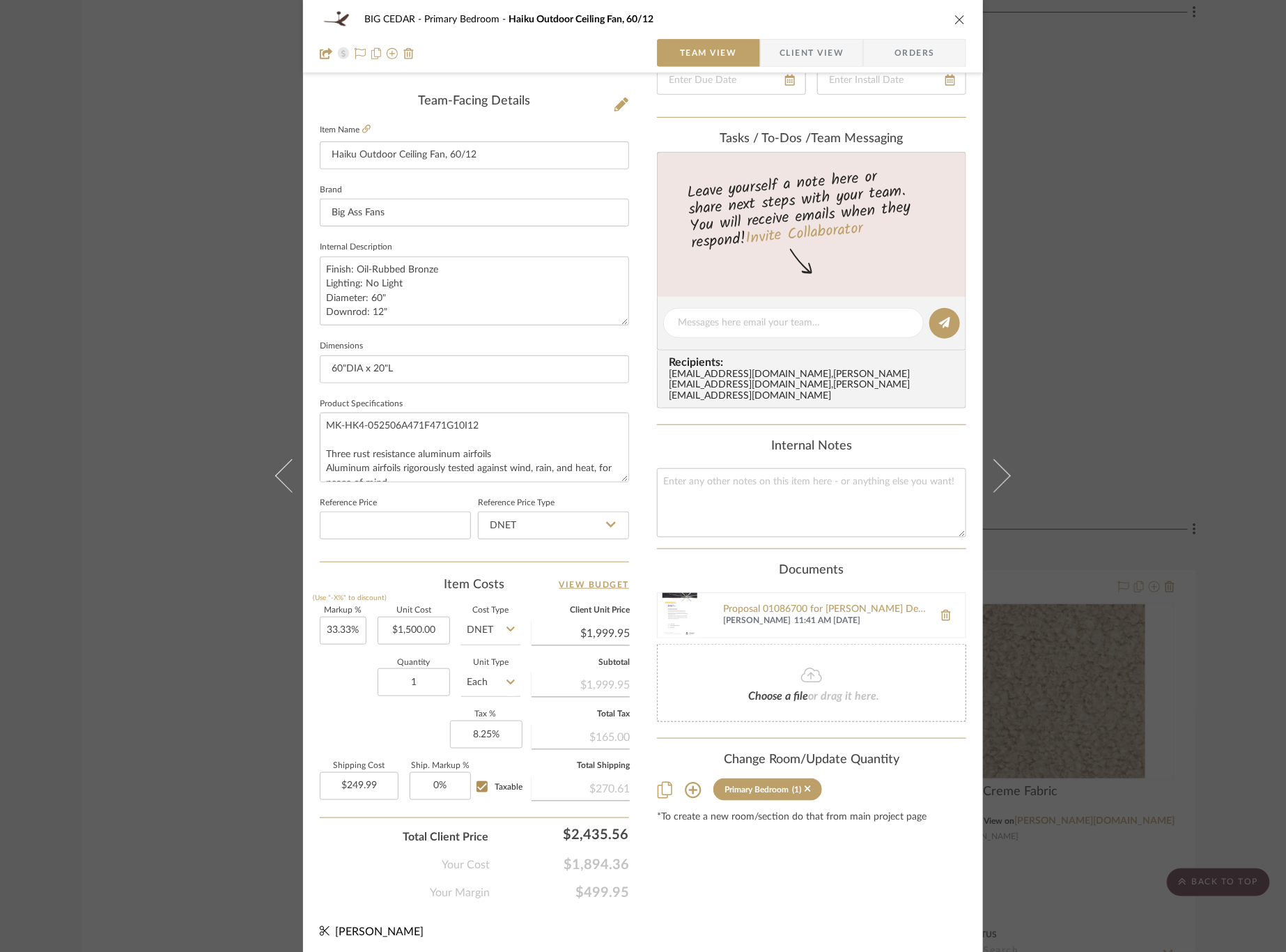
click at [690, 782] on icon at bounding box center [693, 790] width 17 height 17
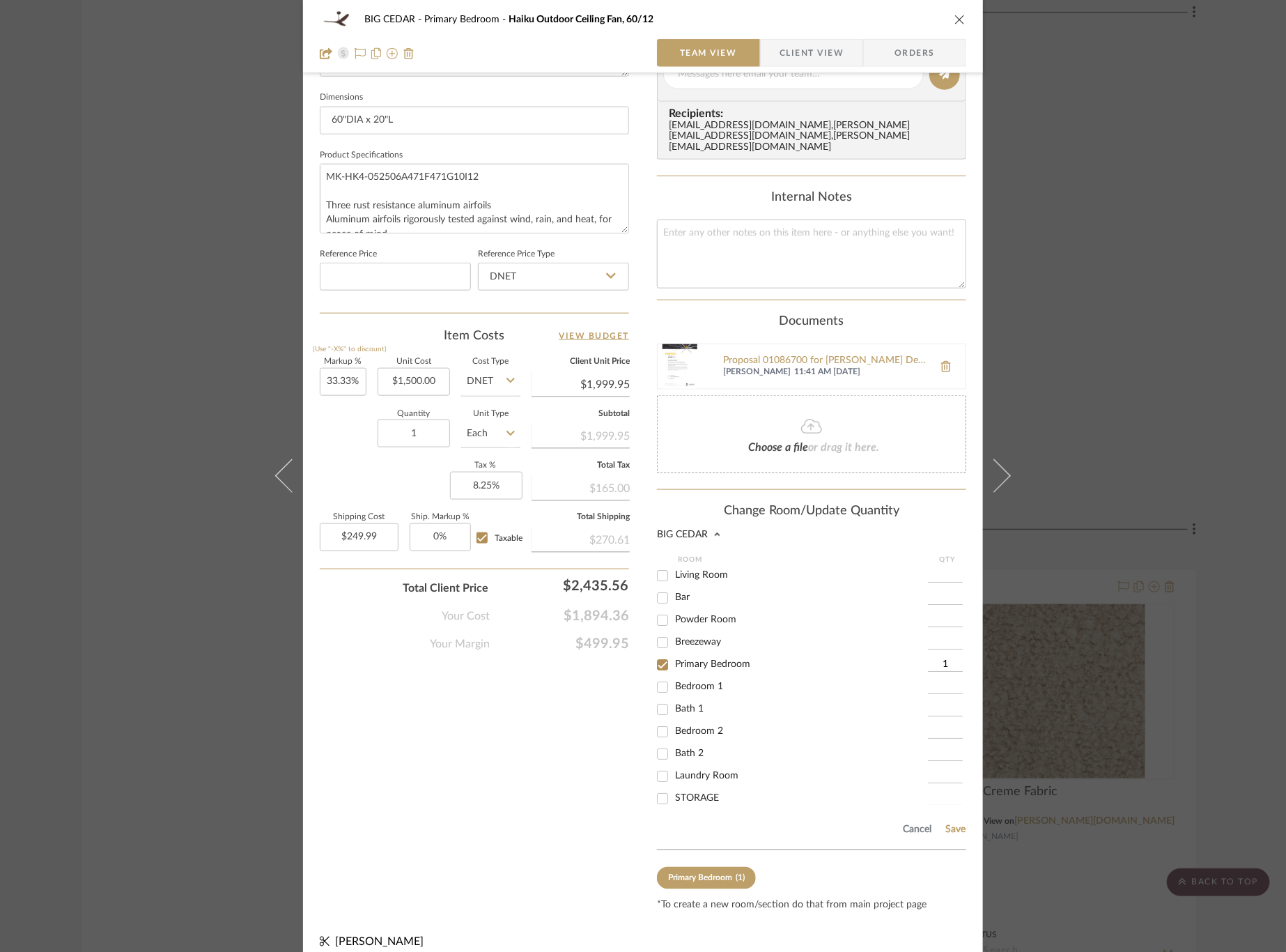
scroll to position [127, 0]
click at [690, 741] on span "FANS" at bounding box center [688, 745] width 25 height 9
click at [674, 735] on input "FANS" at bounding box center [662, 746] width 23 height 23
checkbox input "true"
type input "1"
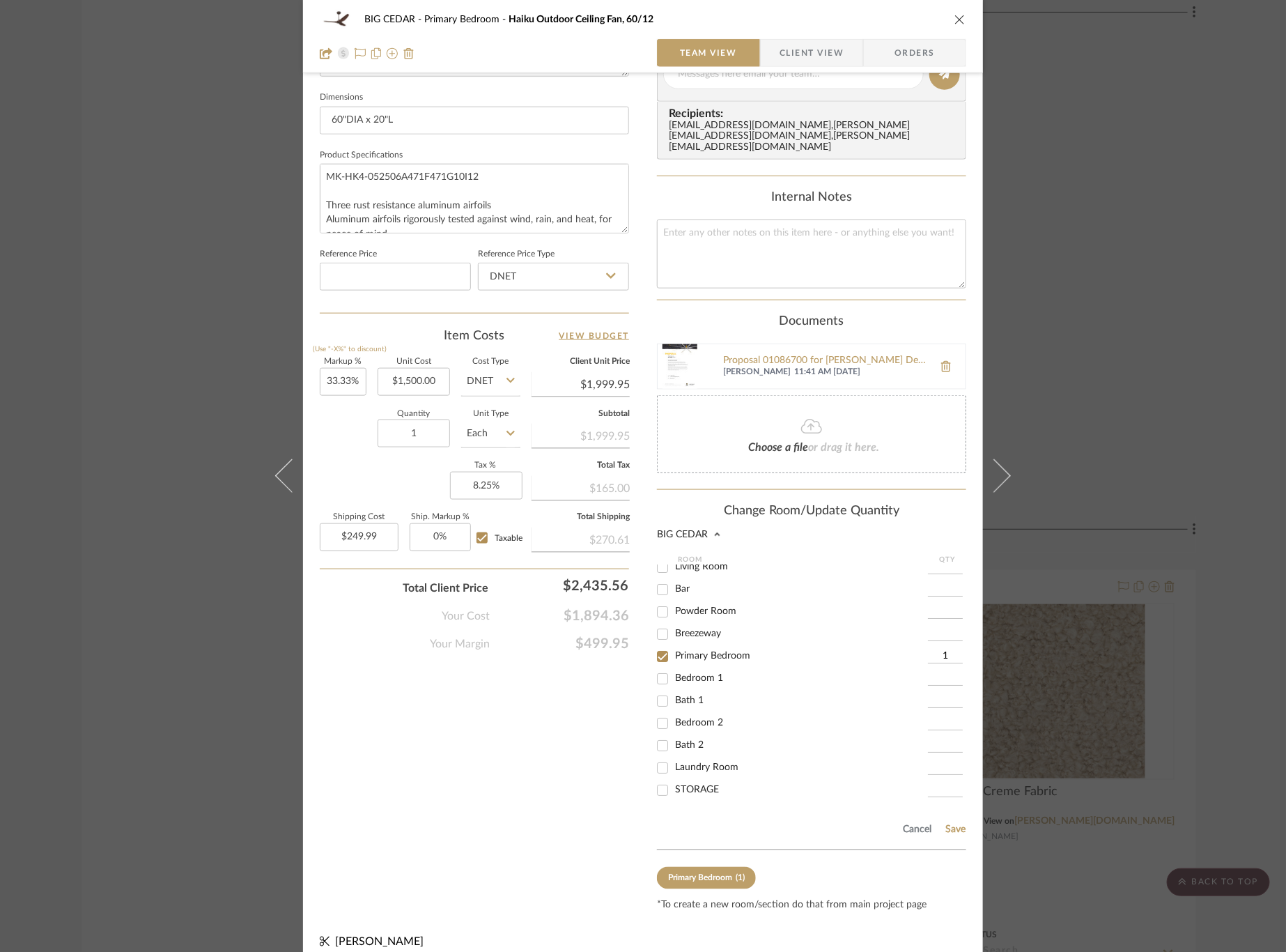
scroll to position [0, 0]
click at [653, 654] on input "Primary Bedroom" at bounding box center [662, 665] width 23 height 23
checkbox input "false"
click at [945, 824] on button "Save" at bounding box center [956, 829] width 22 height 11
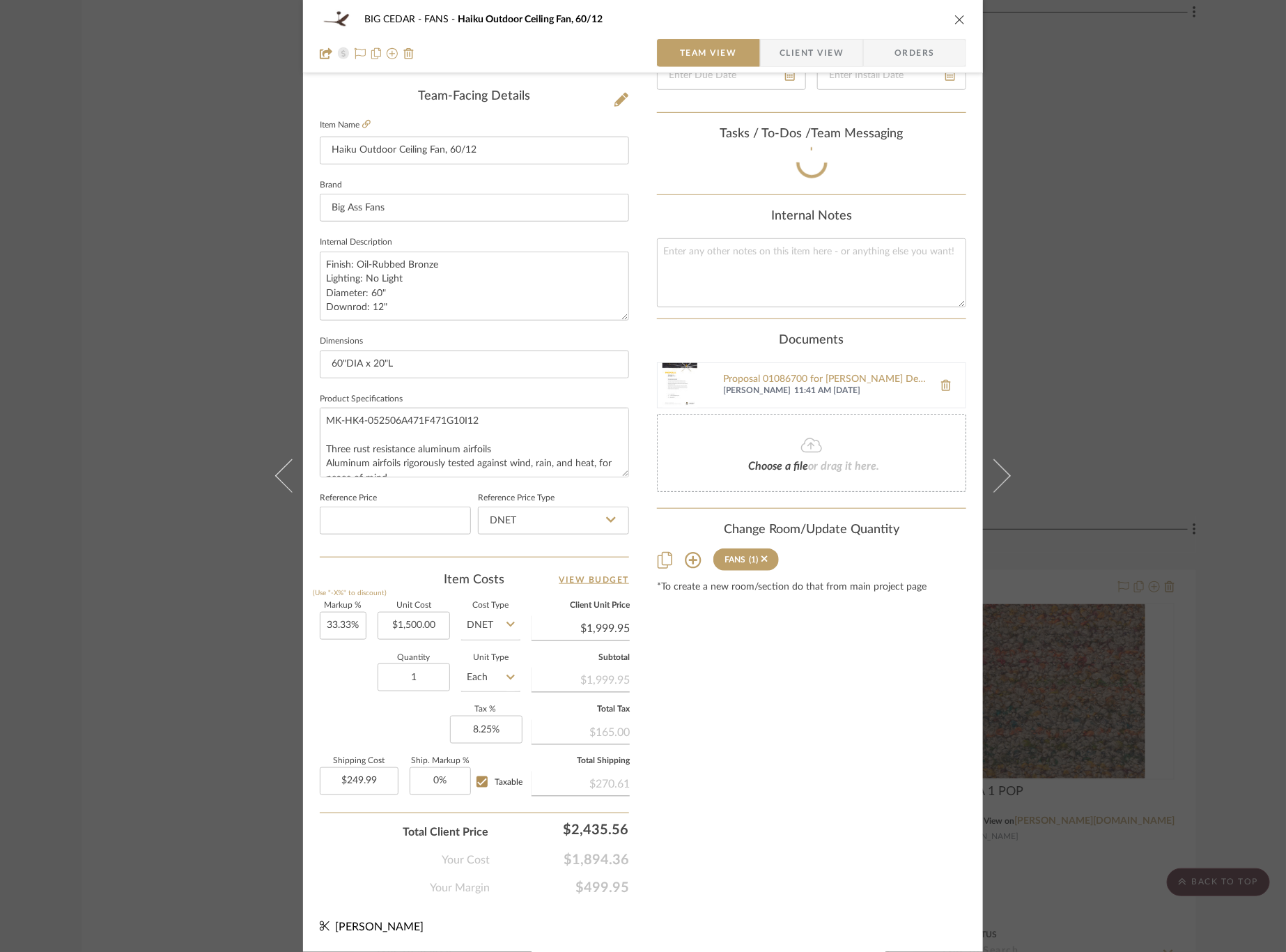
scroll to position [341, 0]
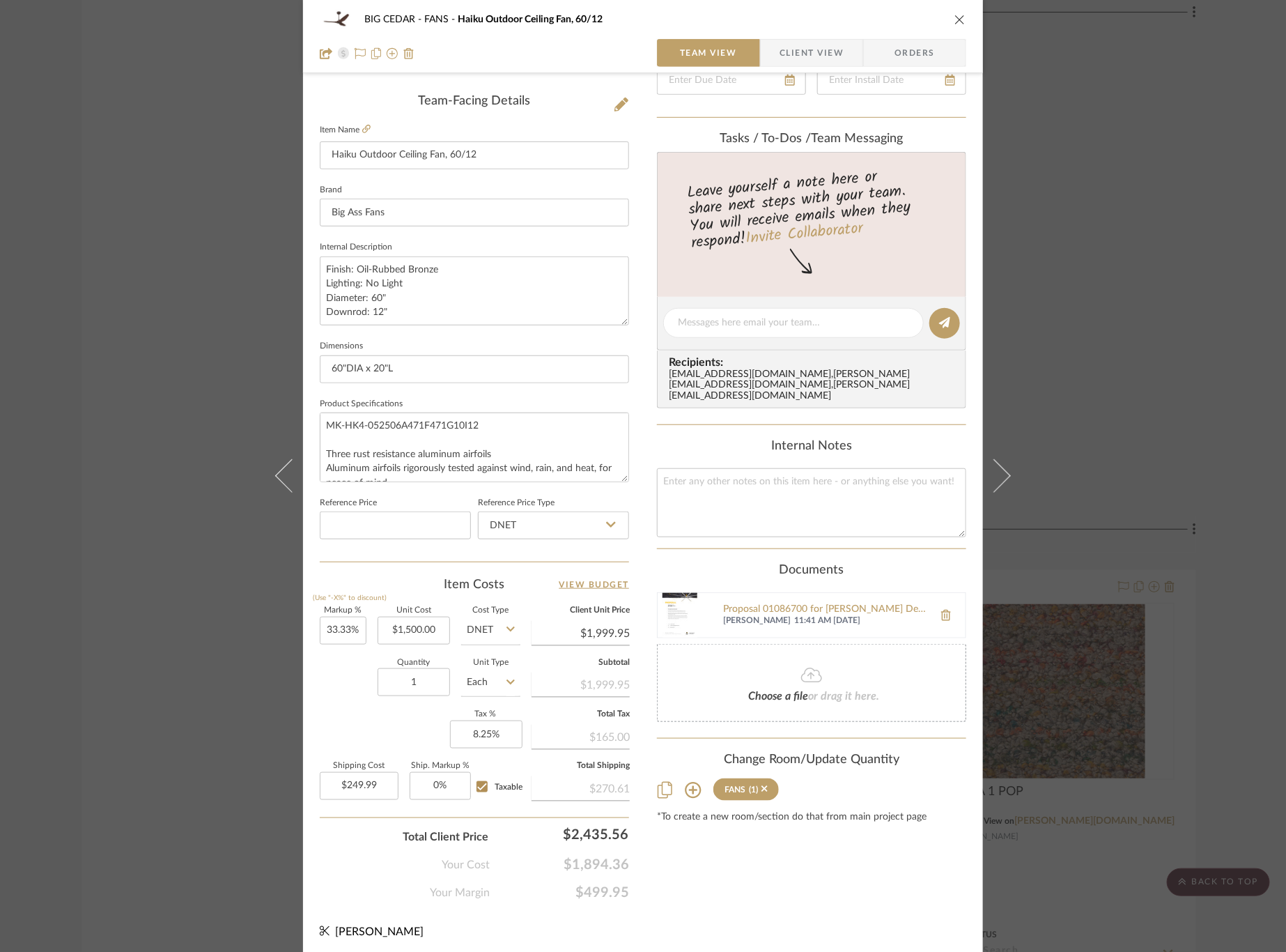
click at [1127, 289] on div "BIG CEDAR FANS Haiku Outdoor Ceiling Fan, 60/12 Team View Client View Orders Te…" at bounding box center [643, 476] width 1286 height 952
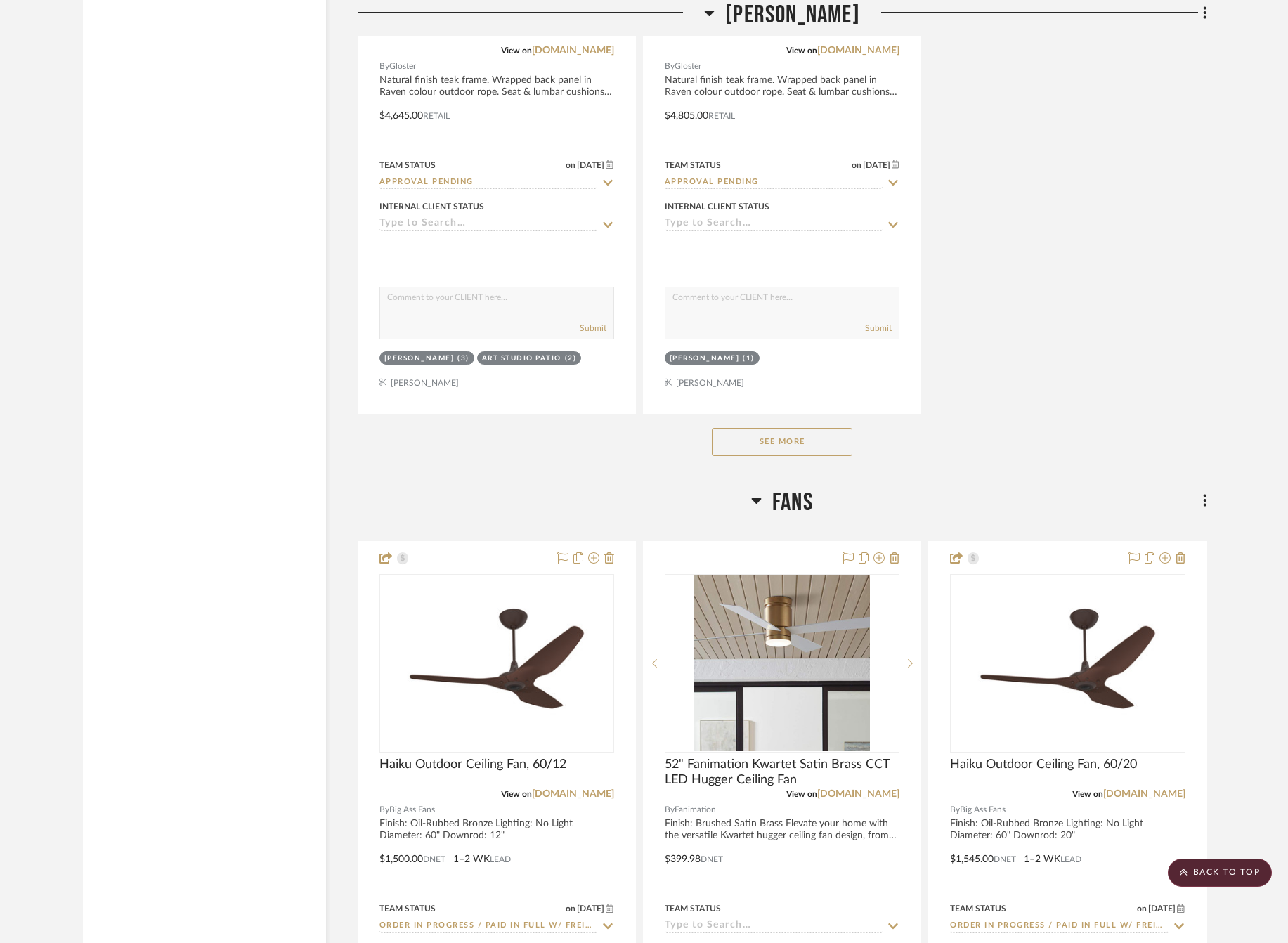
scroll to position [19471, 0]
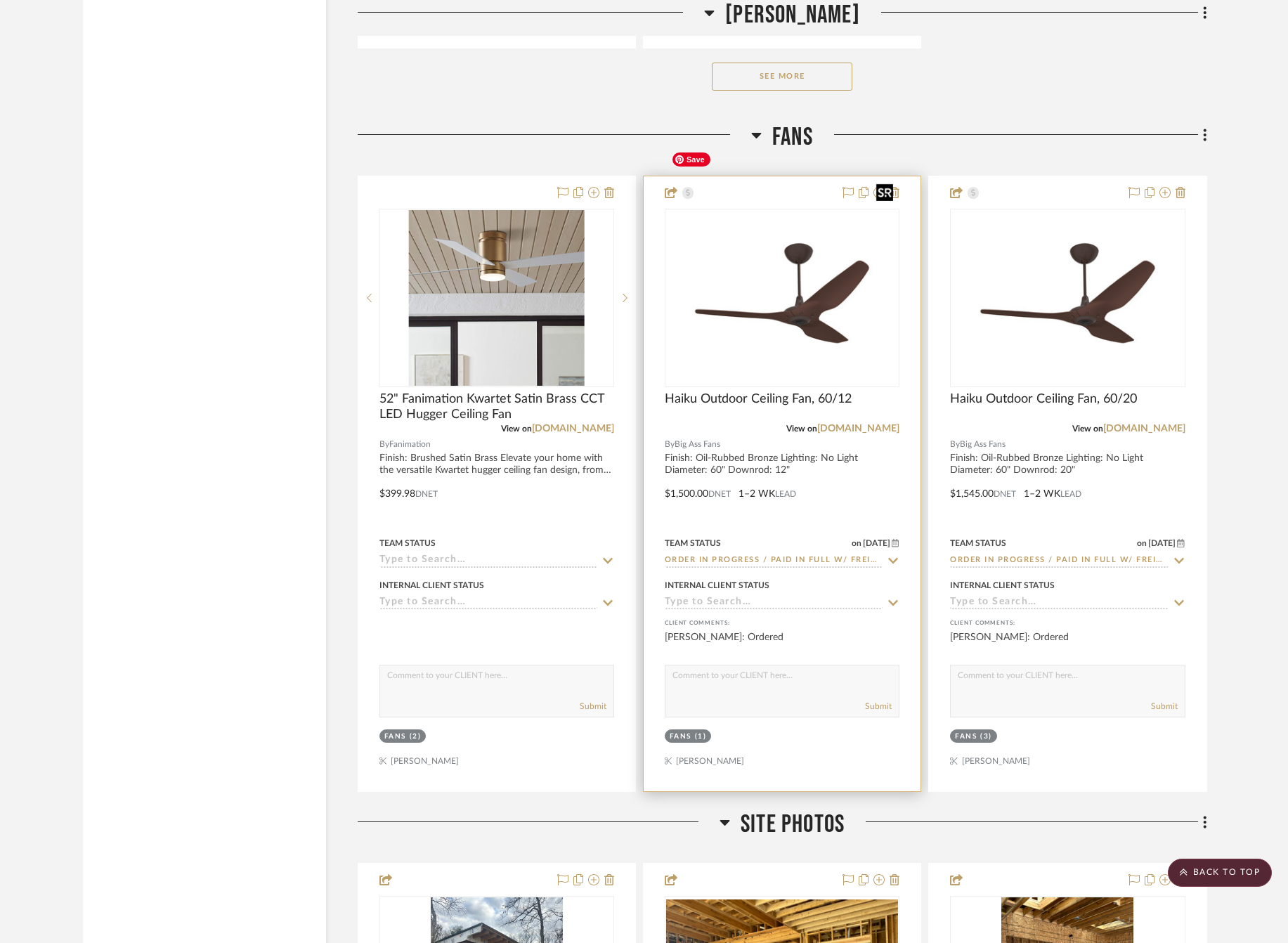
click at [785, 272] on img "0" at bounding box center [782, 297] width 232 height 174
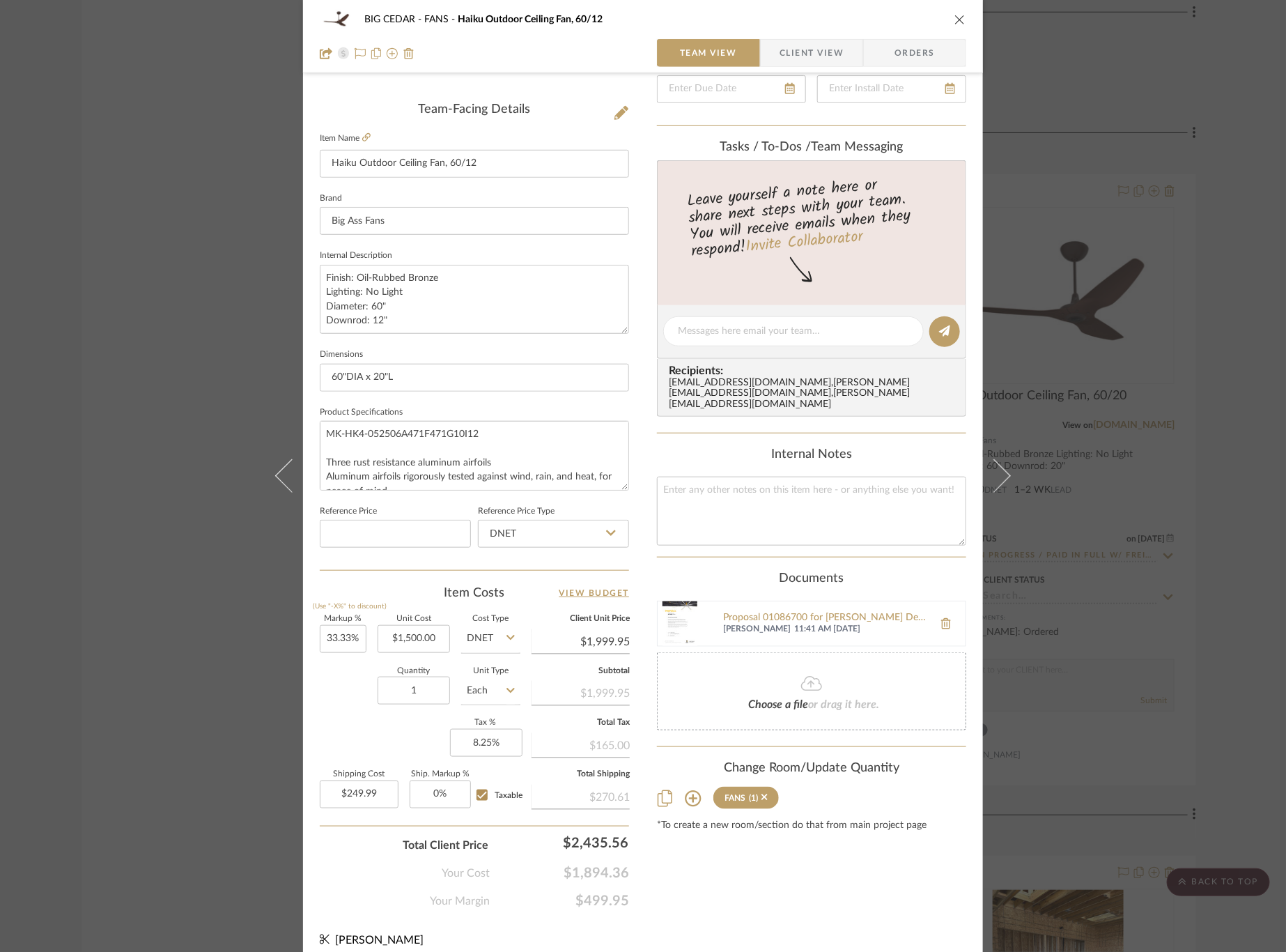
scroll to position [0, 0]
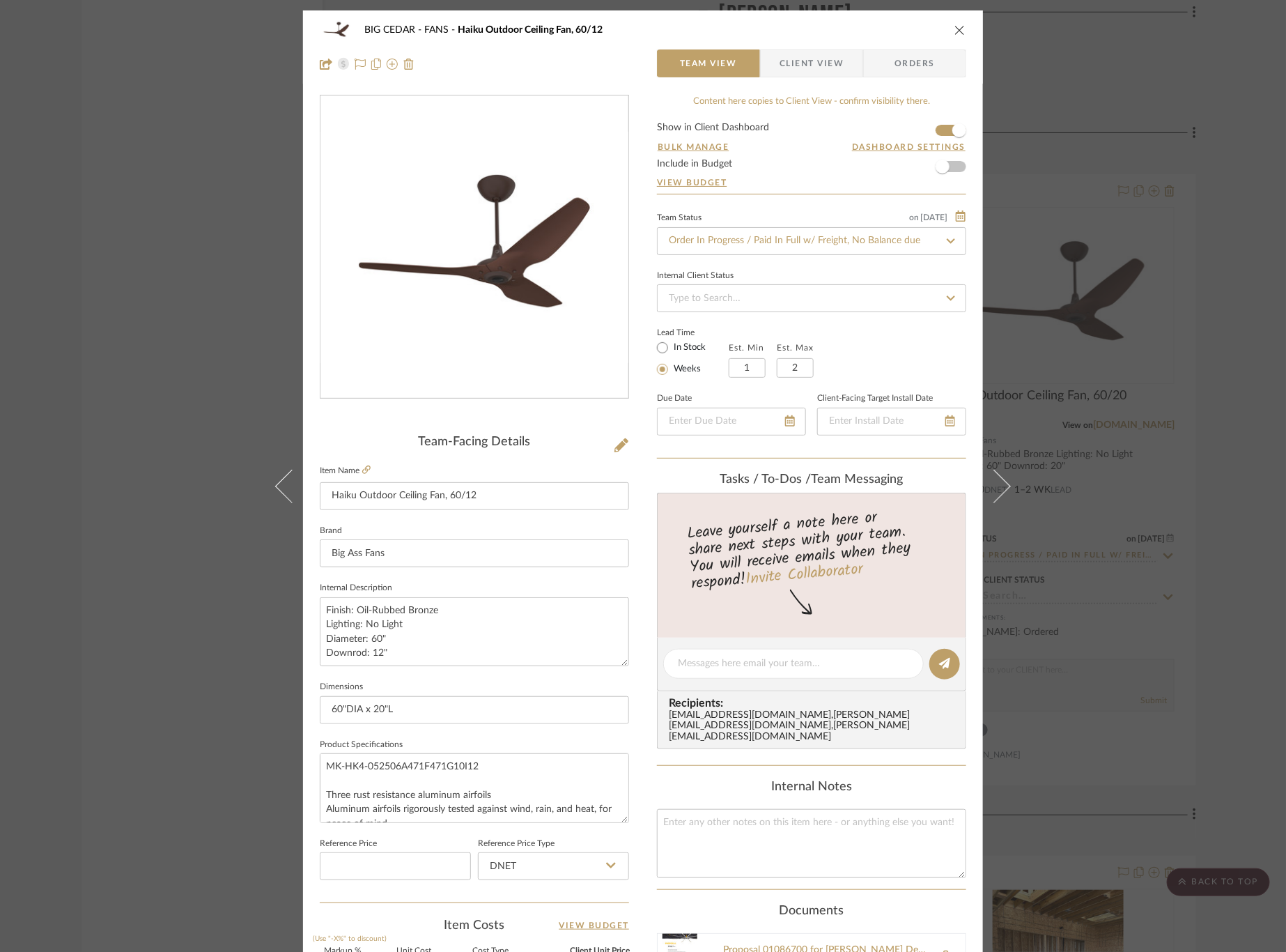
click at [1148, 336] on div "BIG CEDAR FANS Haiku Outdoor Ceiling Fan, 60/12 Team View Client View Orders Te…" at bounding box center [643, 476] width 1286 height 952
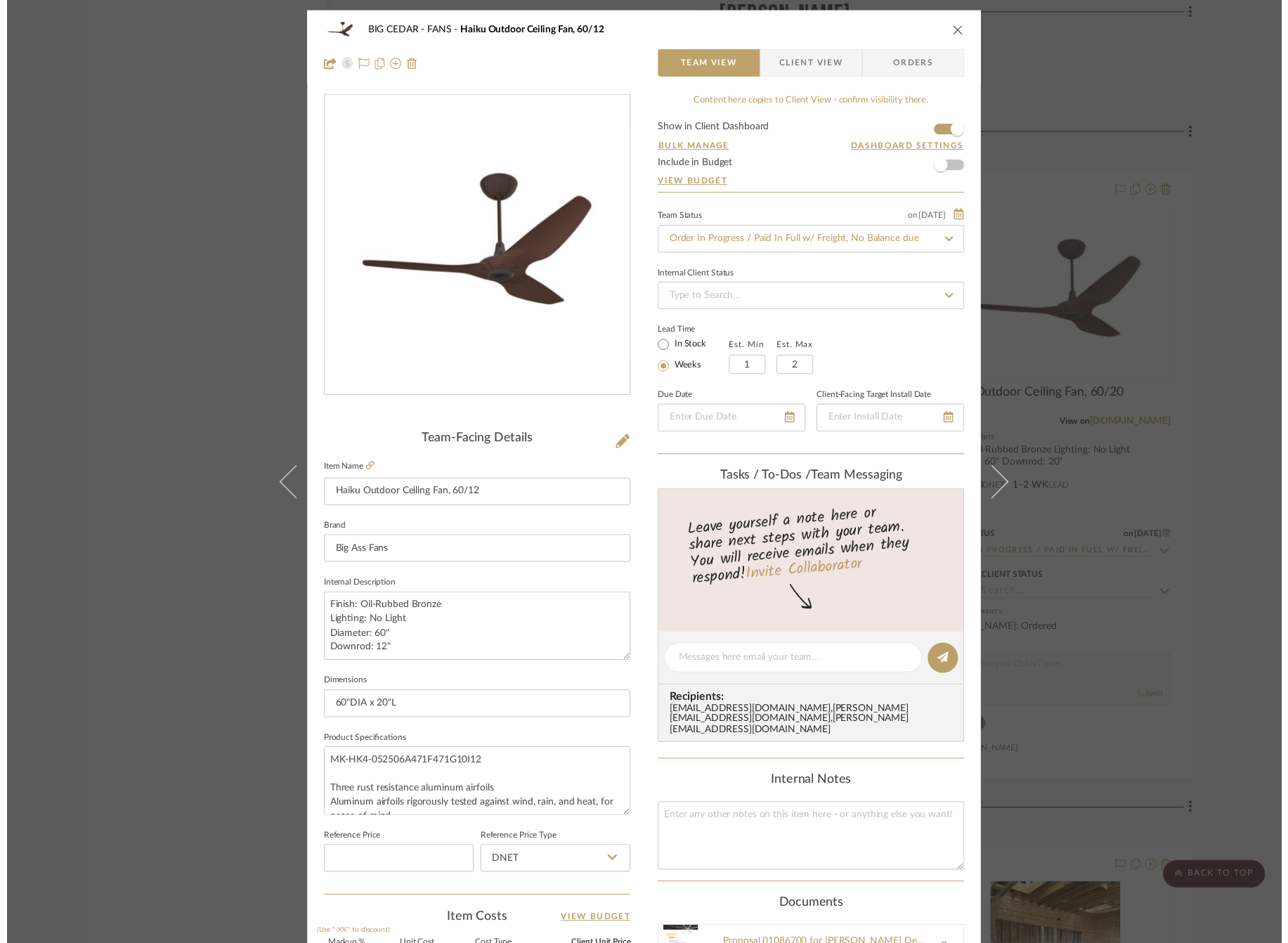
scroll to position [19471, 0]
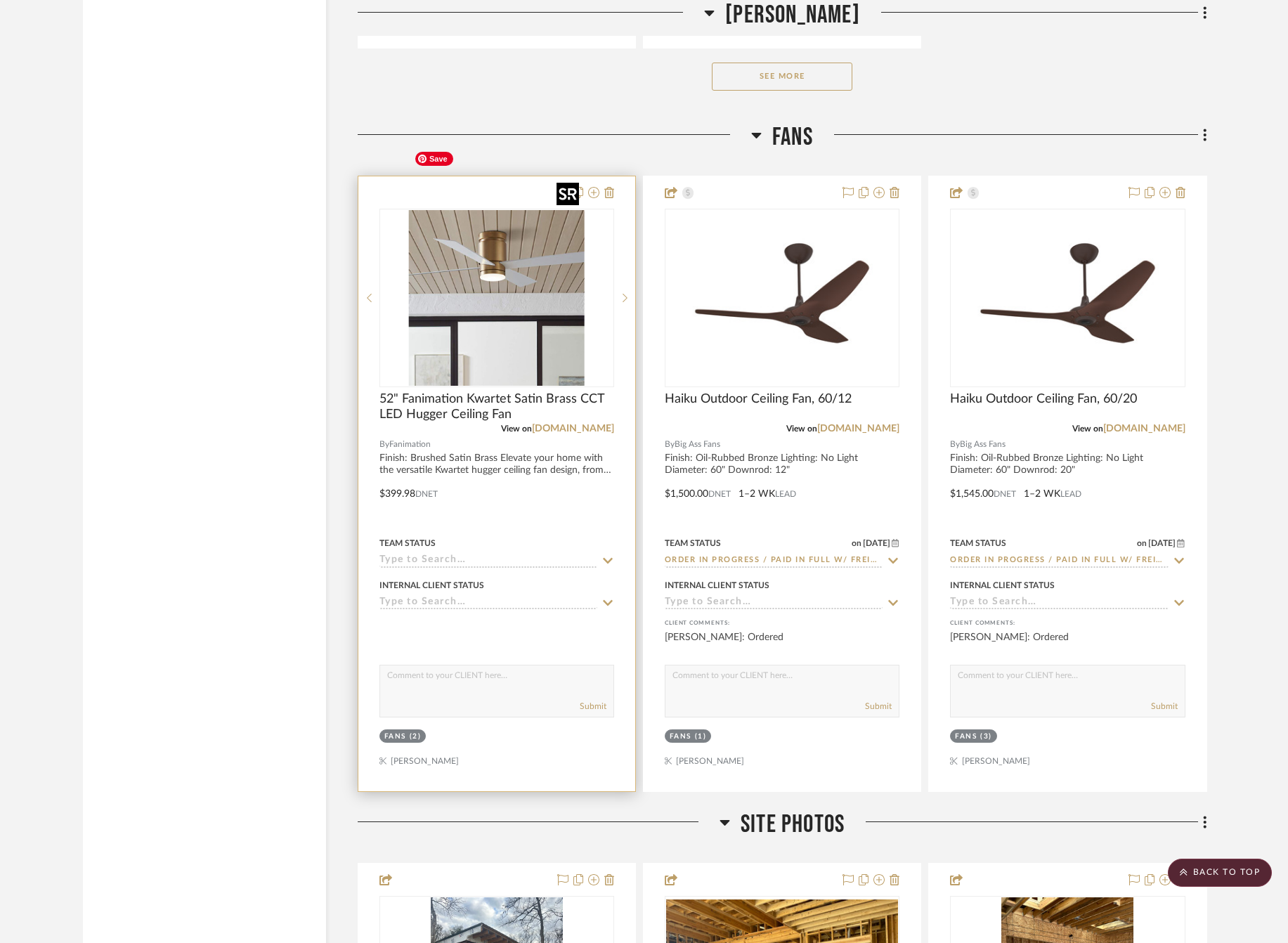
click at [523, 267] on img "0" at bounding box center [496, 297] width 175 height 175
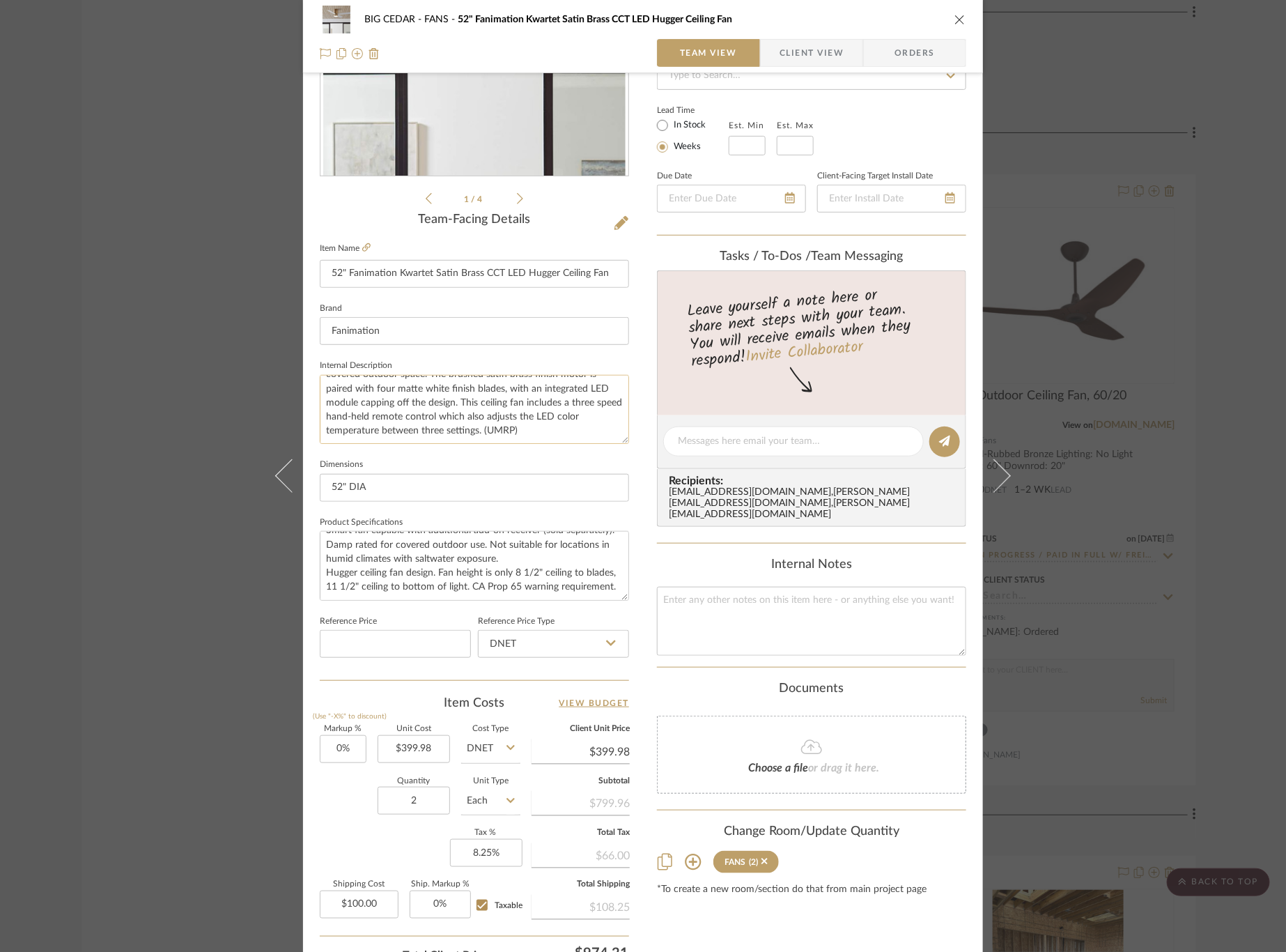
scroll to position [341, 0]
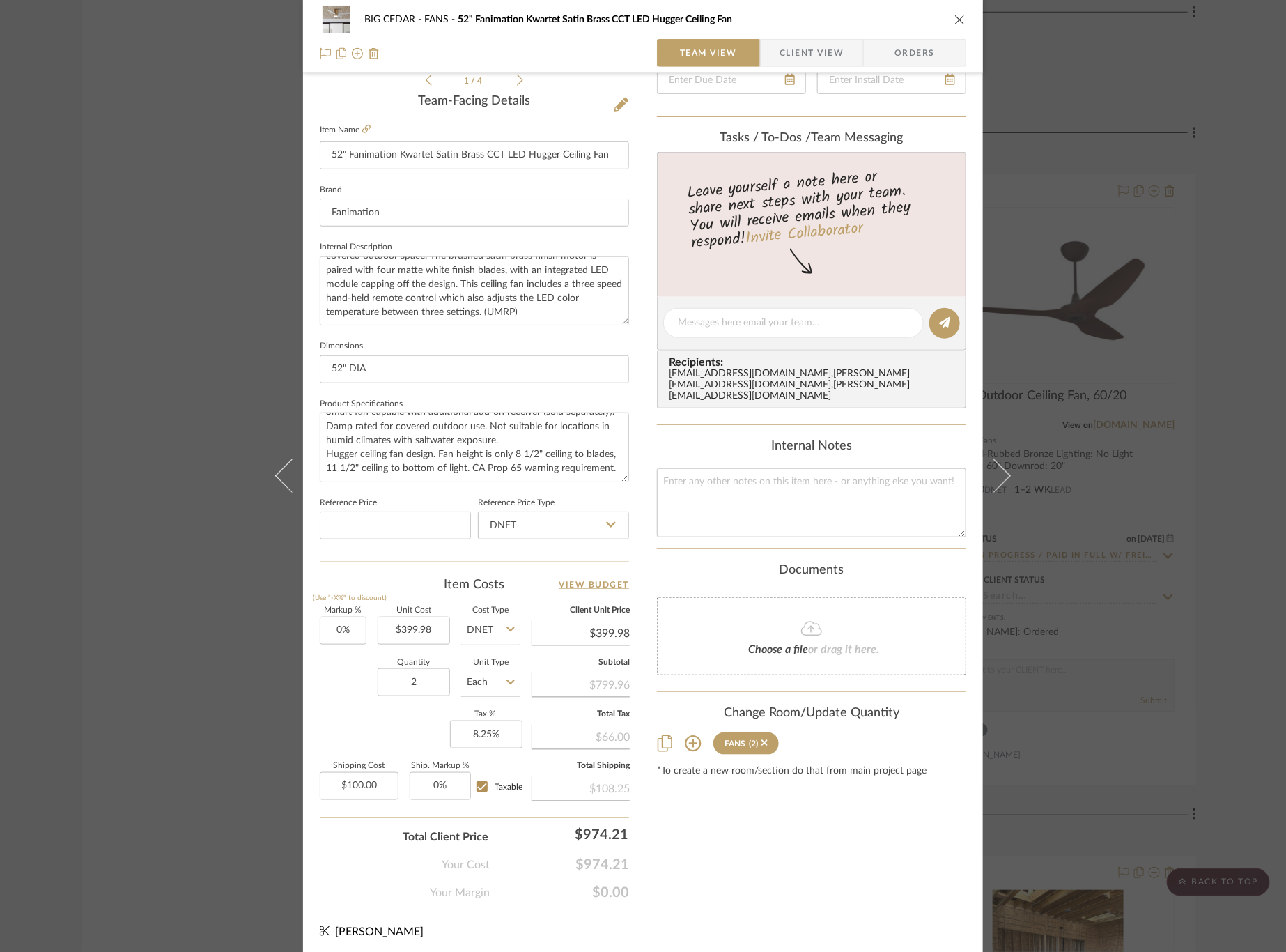
click at [499, 625] on input "DNET" at bounding box center [491, 630] width 59 height 28
click at [501, 697] on div "Retail" at bounding box center [543, 697] width 172 height 36
type input "Retail"
click at [761, 494] on textarea at bounding box center [811, 502] width 309 height 69
type textarea "250812000271"
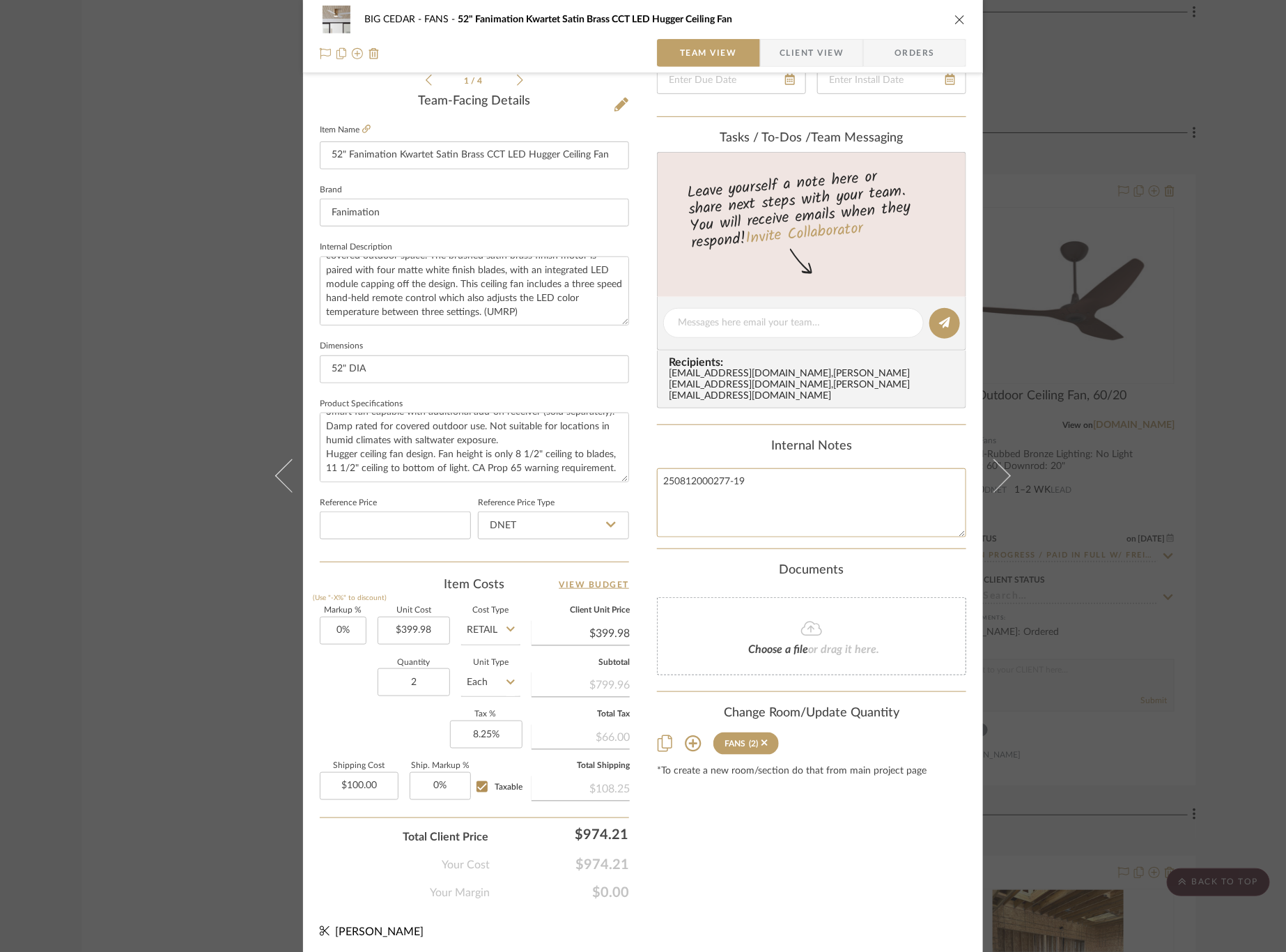
type textarea "250812000277-19"
click at [704, 524] on summary-project-notes "Internal Notes 250812000277-19" at bounding box center [811, 493] width 309 height 110
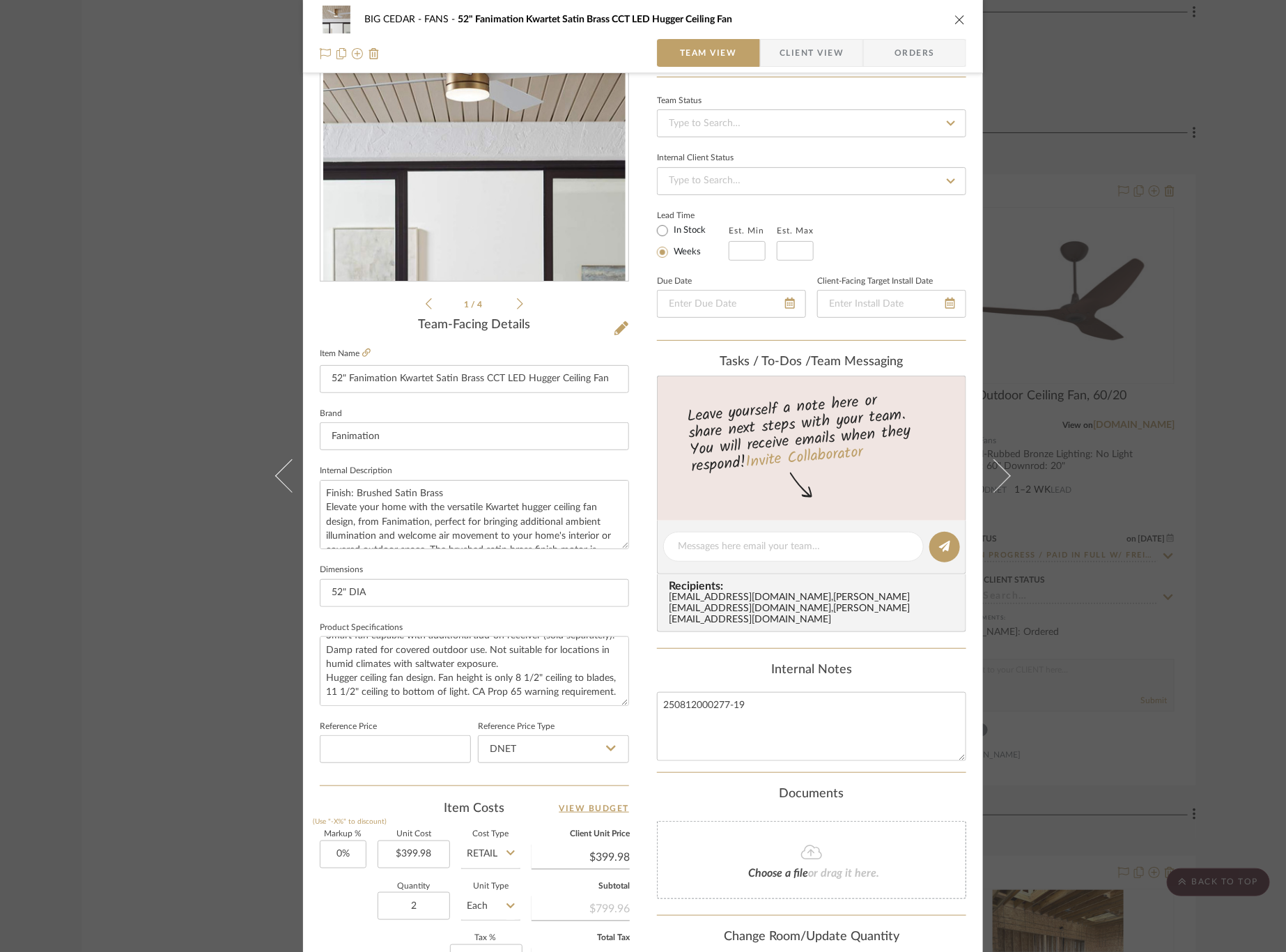
scroll to position [116, 0]
click at [619, 327] on icon at bounding box center [621, 329] width 14 height 14
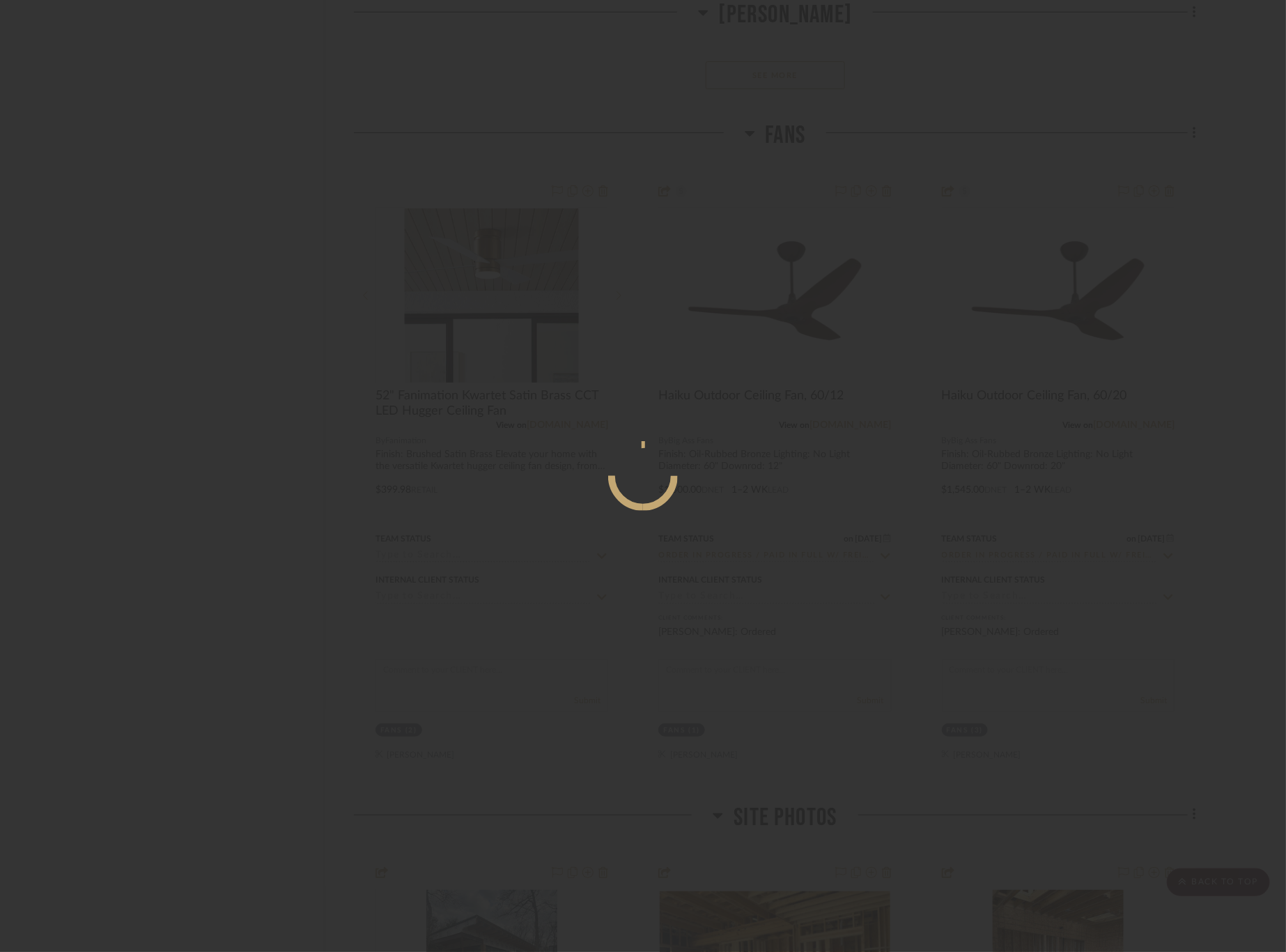
scroll to position [0, 0]
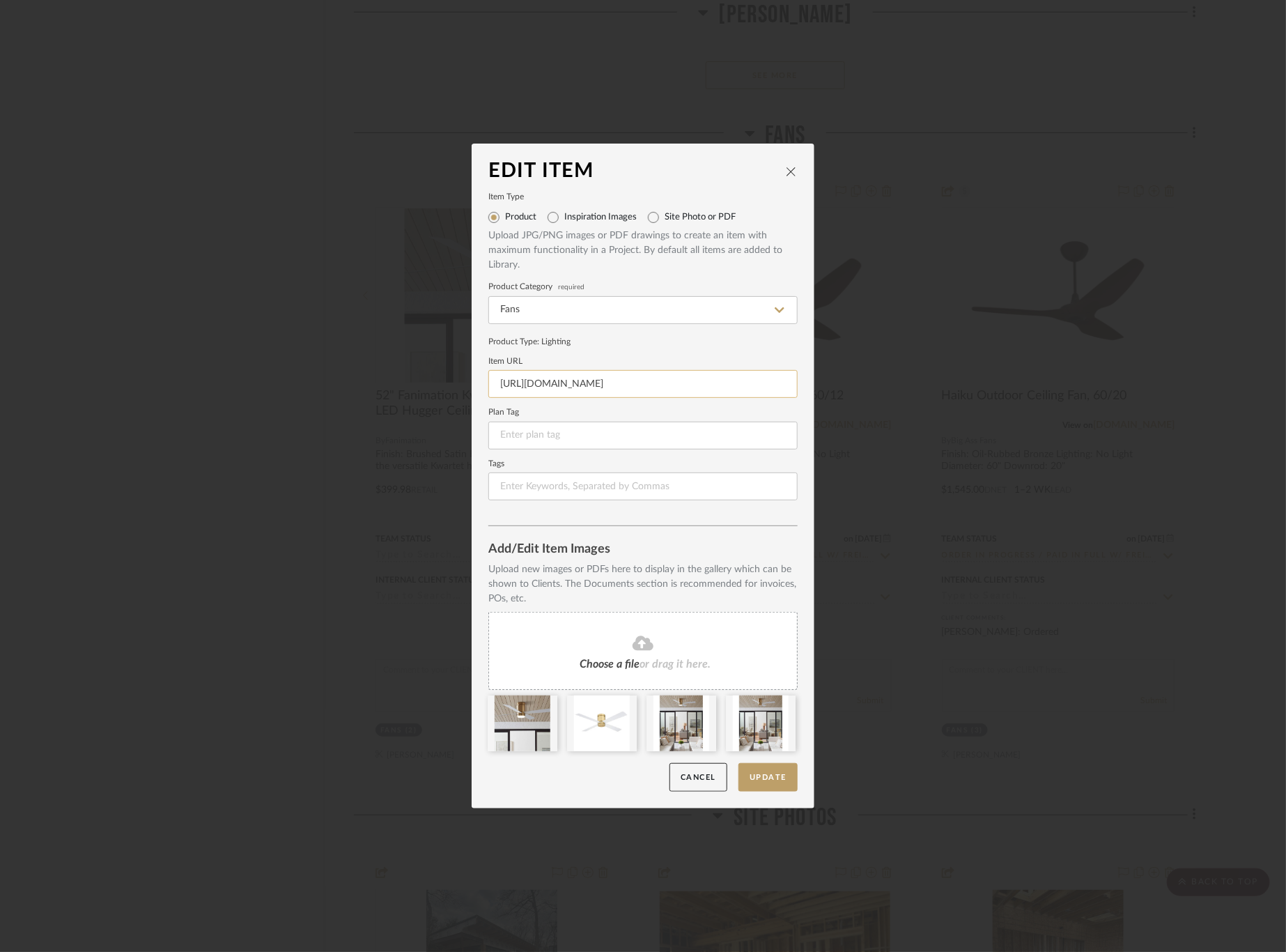
click at [626, 388] on input "https://www.lumens.com/kwartet-led-ceiling-fan-by-fanimation-fans-FNF2548666.ht…" at bounding box center [643, 384] width 309 height 28
paste input "ightology.com/index.php?module=prod_detail&prod_id=1038207#slider_accessories"
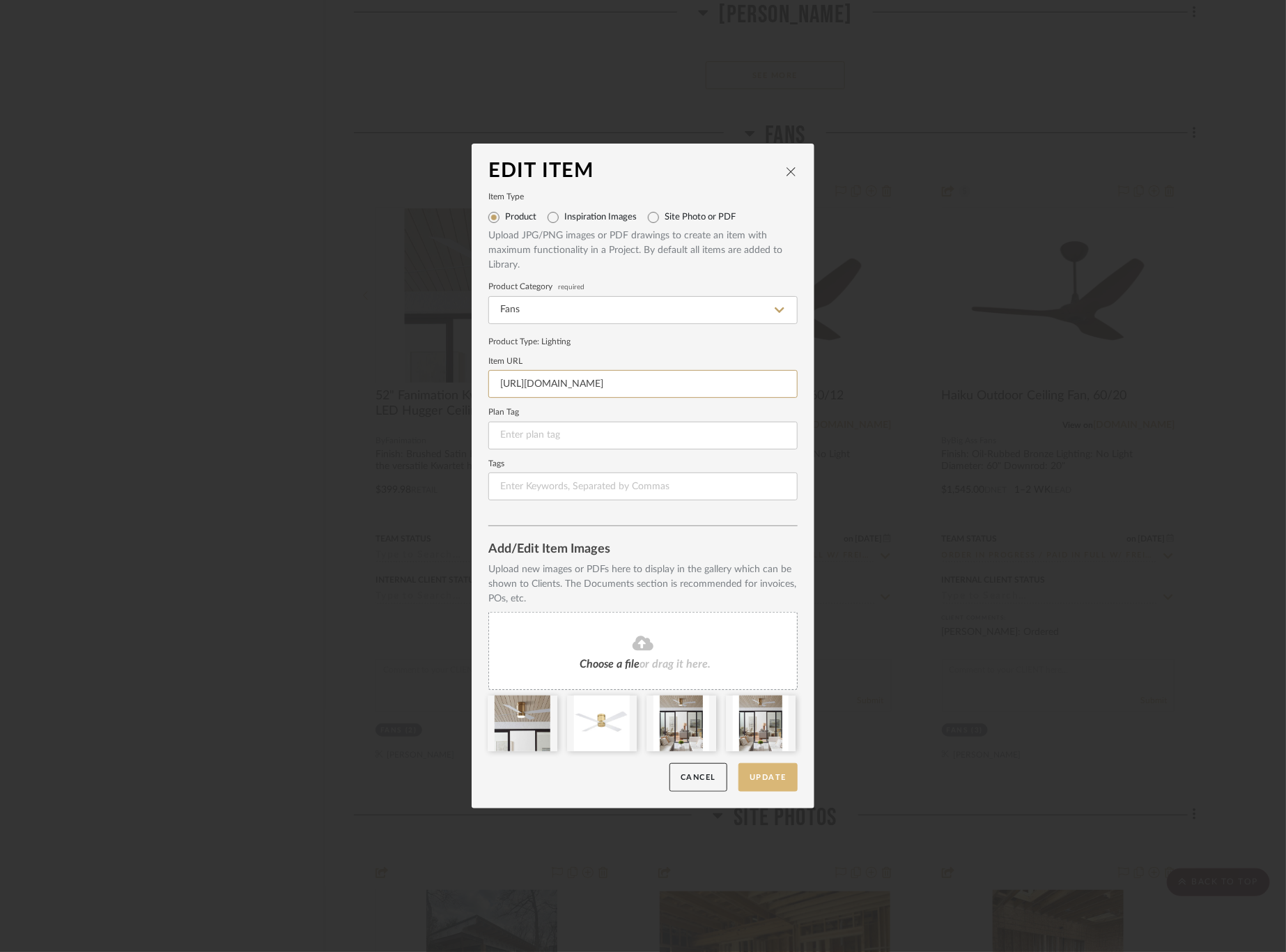
type input "https://www.lightology.com/index.php?module=prod_detail&prod_id=1038207#slider_…"
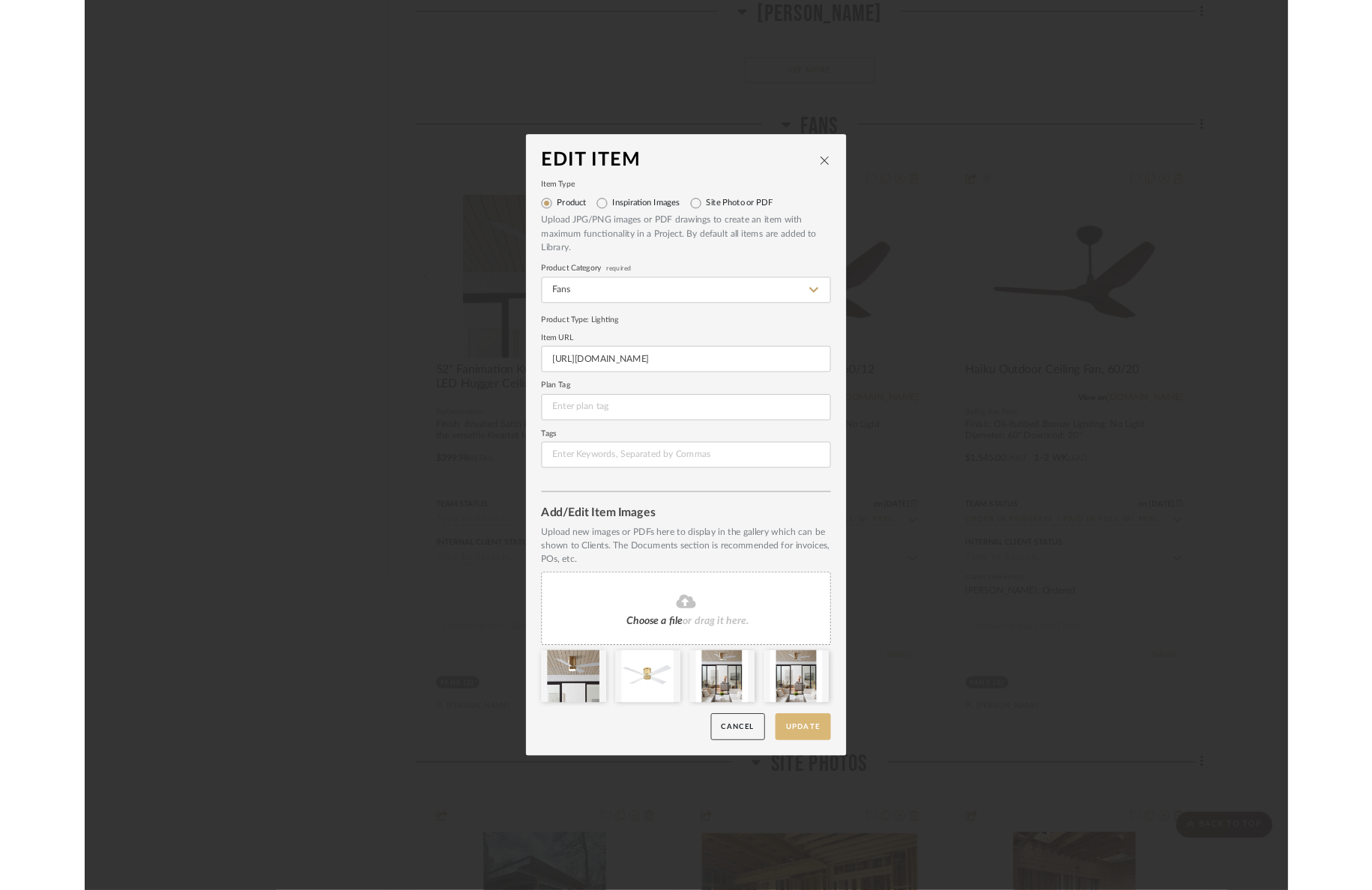
scroll to position [0, 0]
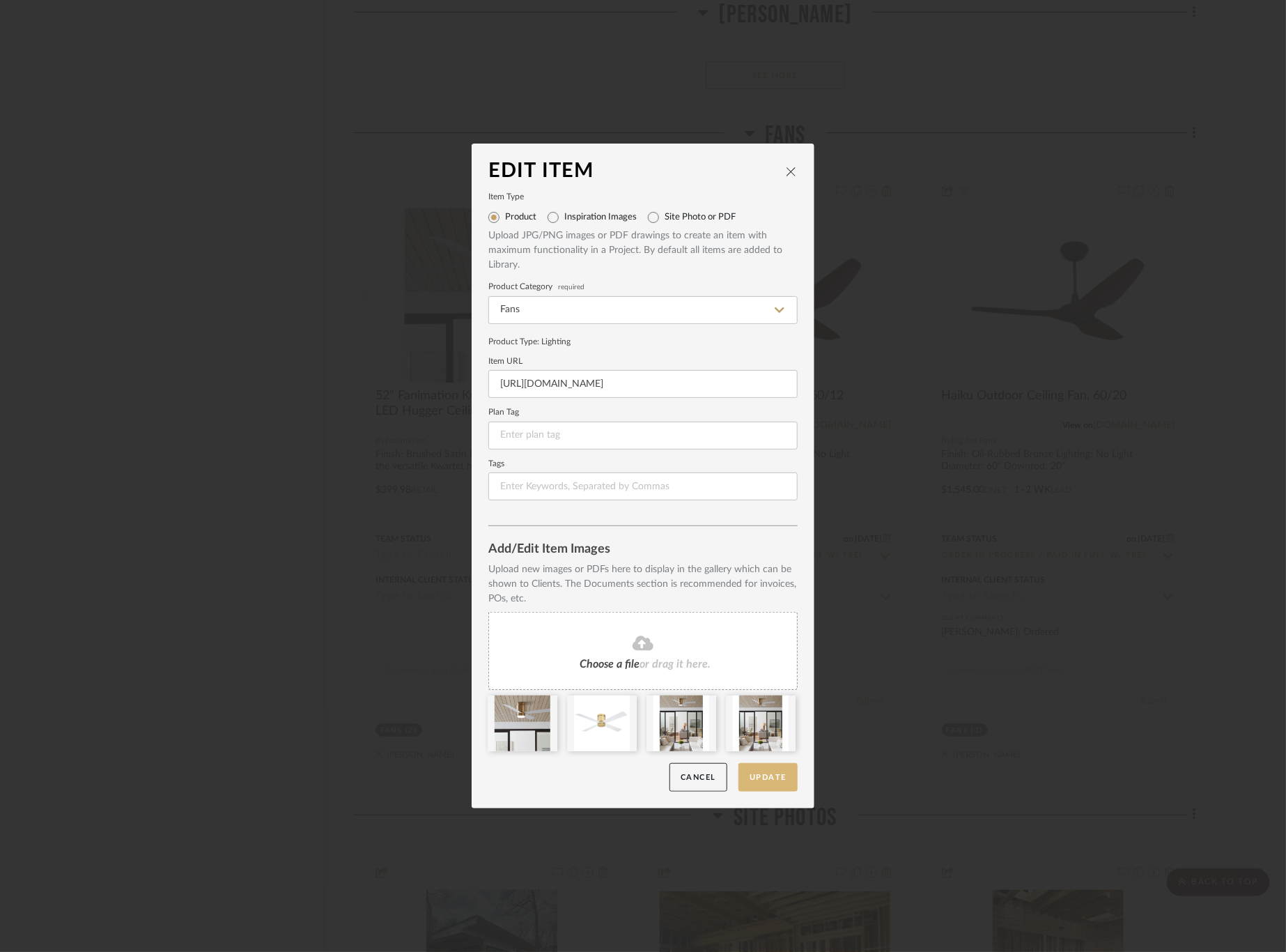
click at [765, 771] on button "Update" at bounding box center [768, 777] width 59 height 28
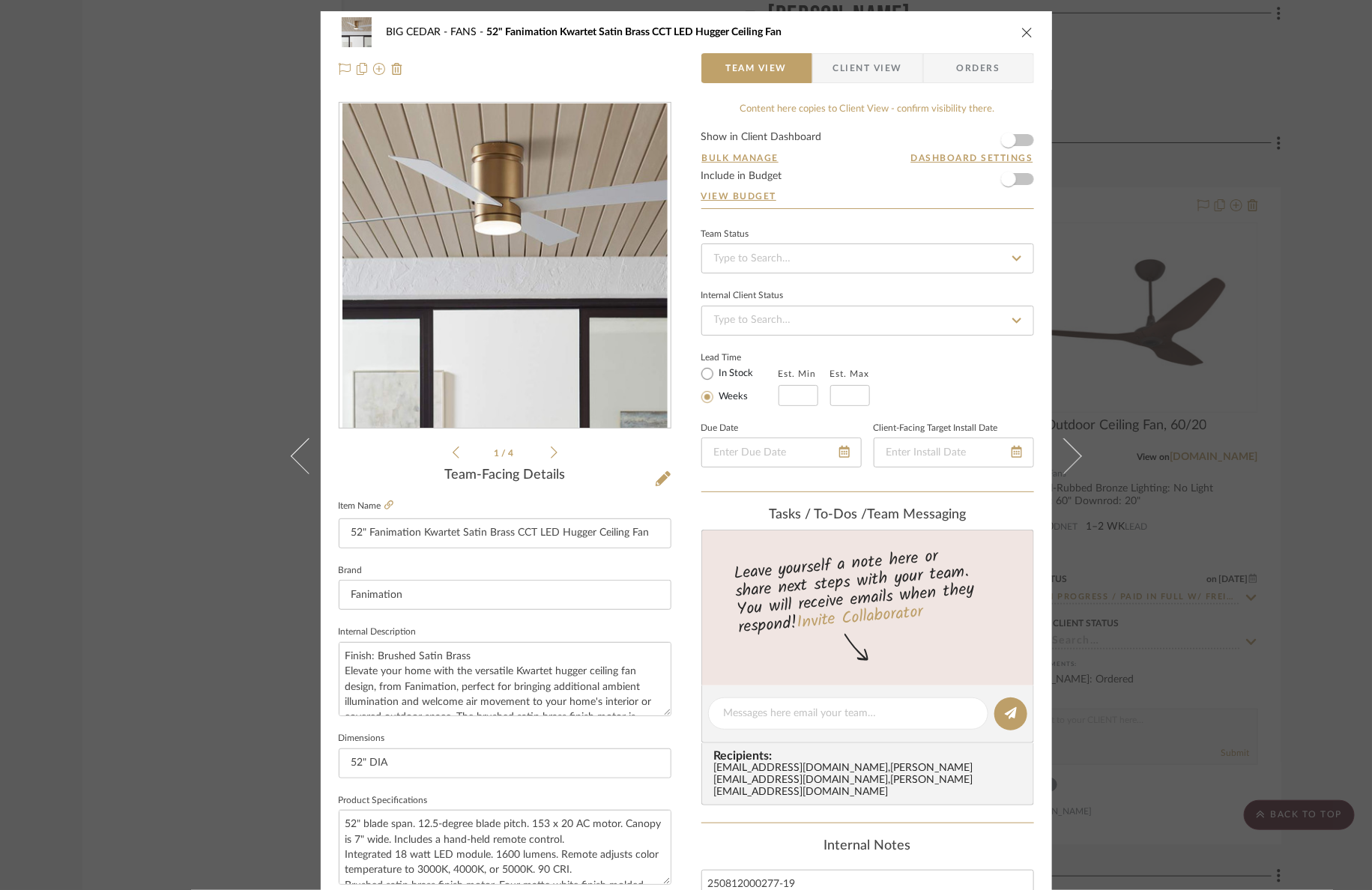
click at [1209, 453] on div "BIG CEDAR FANS 52" Fanimation Kwartet Satin Brass CCT LED Hugger Ceiling Fan Te…" at bounding box center [686, 445] width 1372 height 890
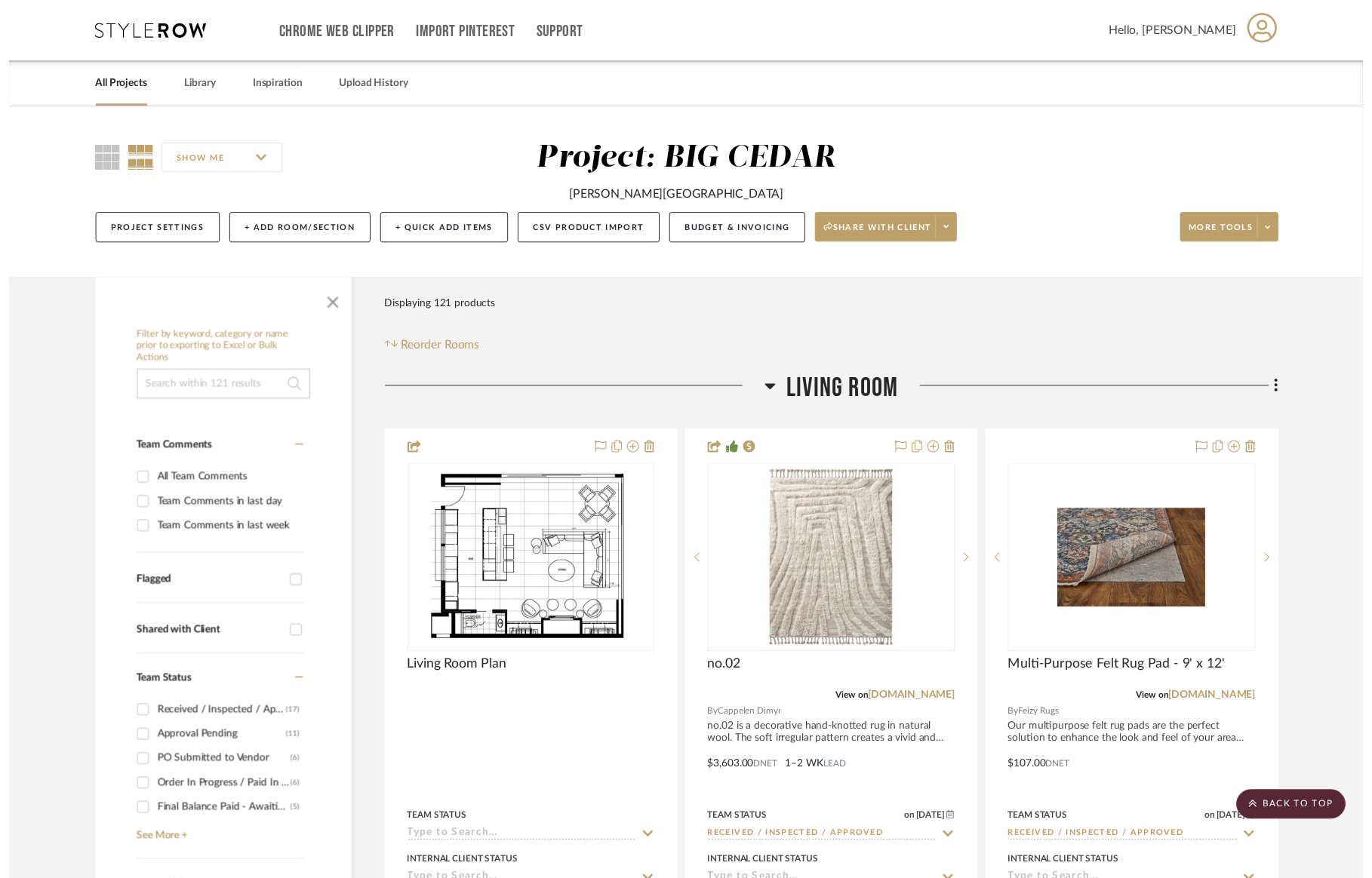
scroll to position [20911, 0]
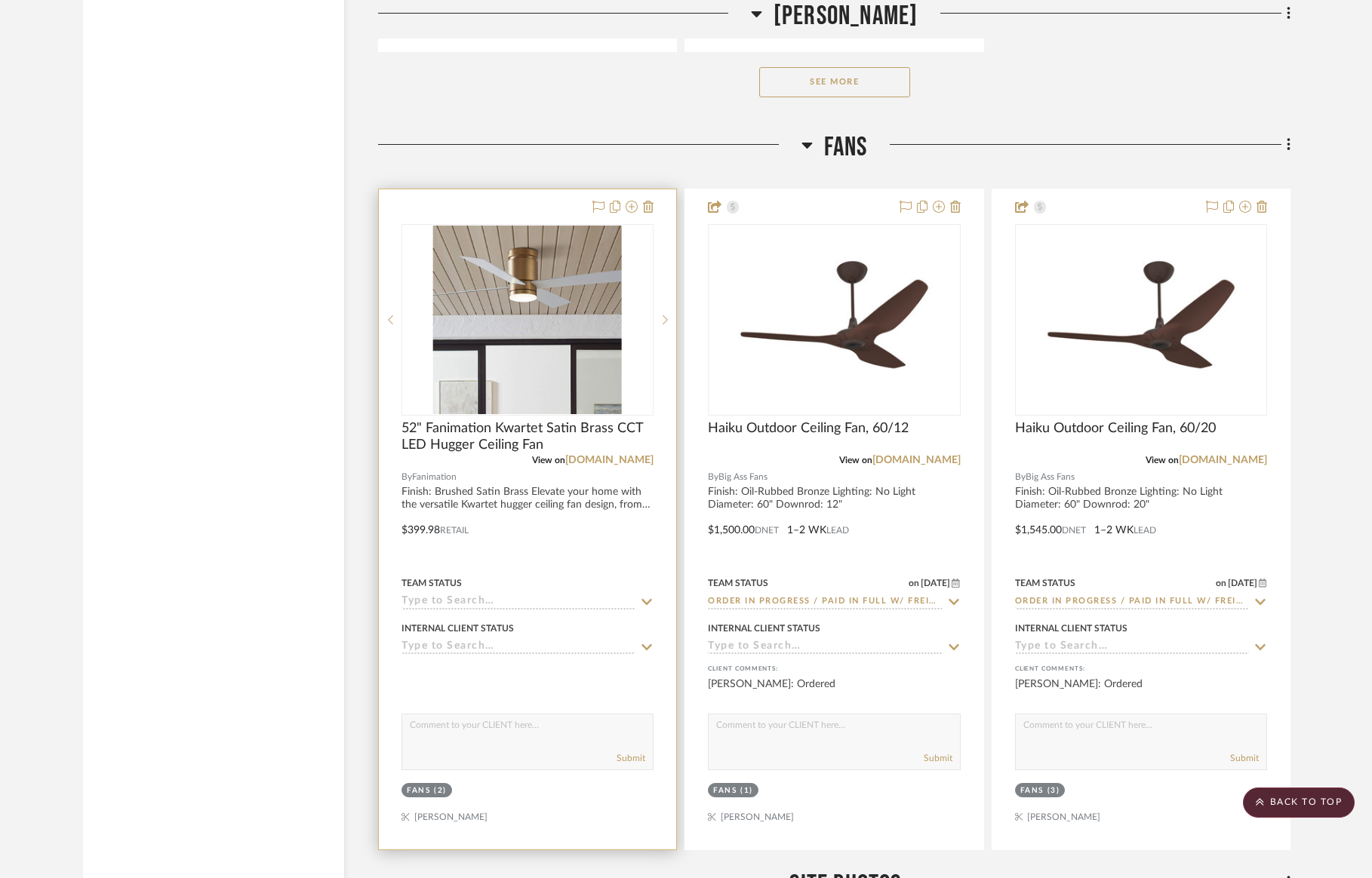
click at [651, 596] on icon at bounding box center [647, 601] width 13 height 12
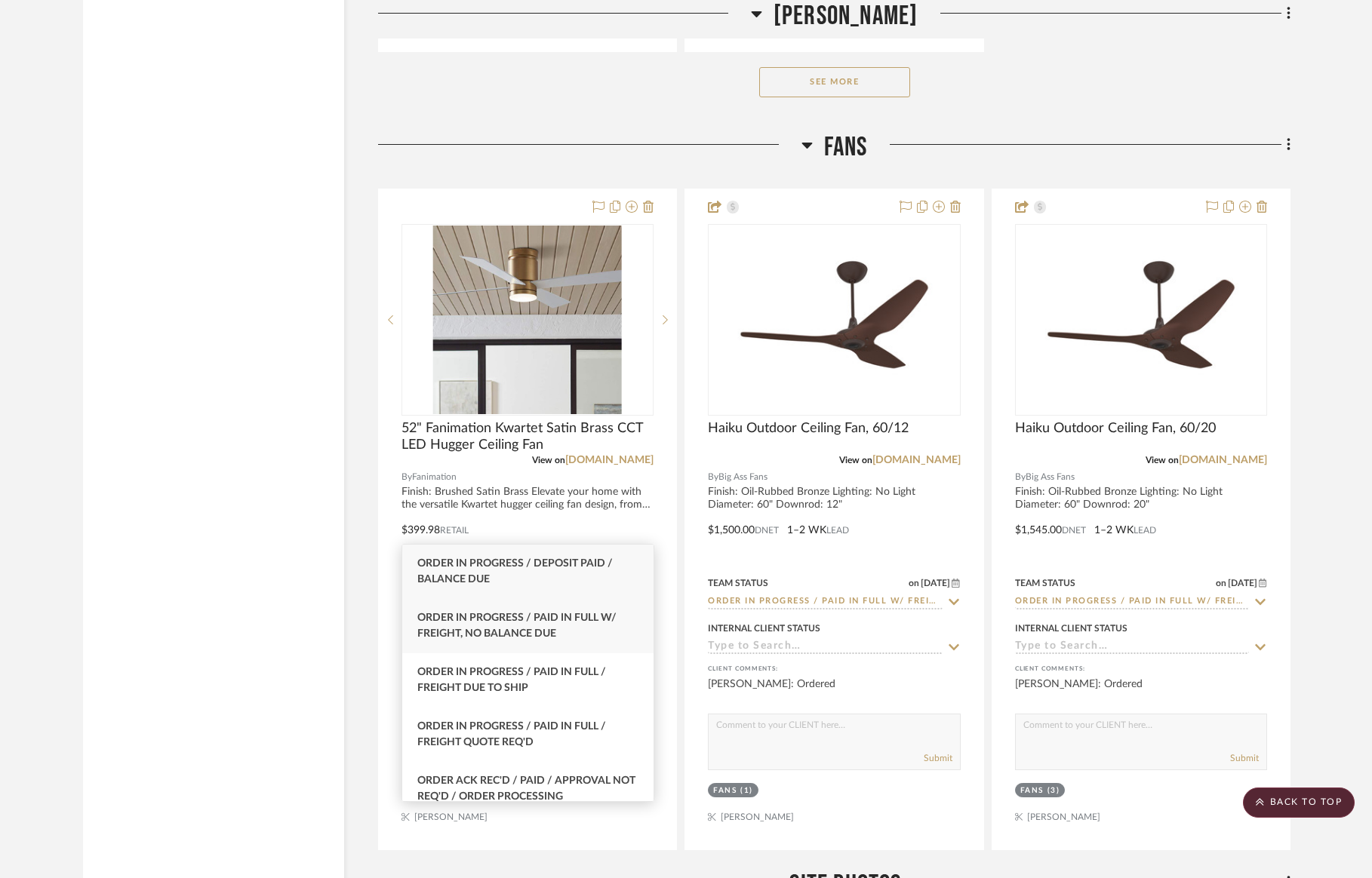
type input "paid"
click at [576, 627] on div "Order In Progress / Paid In Full w/ Freight, No Balance due" at bounding box center [528, 626] width 252 height 54
type input "8/12/2025"
type input "Order In Progress / Paid In Full w/ Freight, No Balance due"
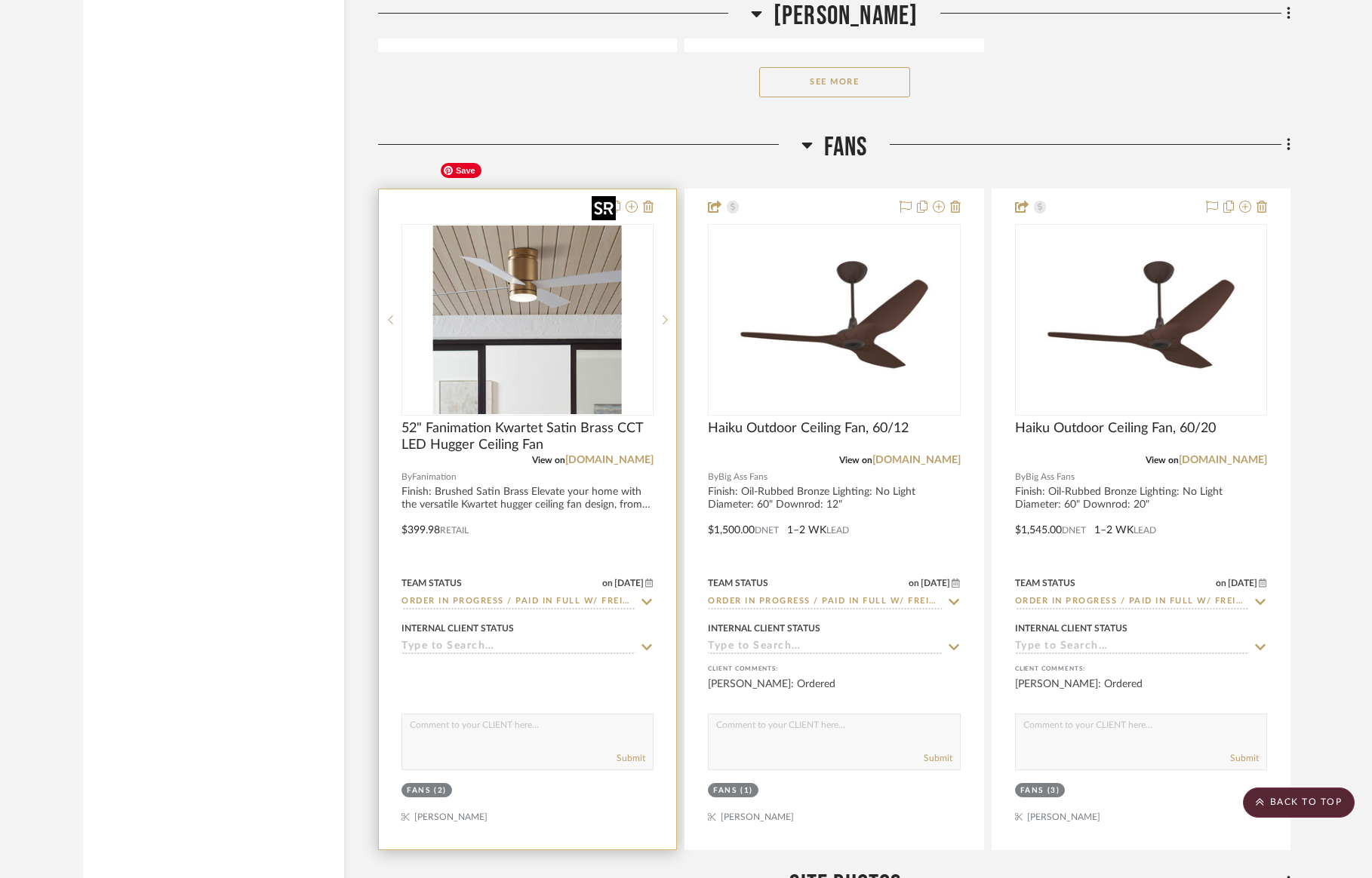
click at [553, 309] on img "0" at bounding box center [527, 319] width 188 height 188
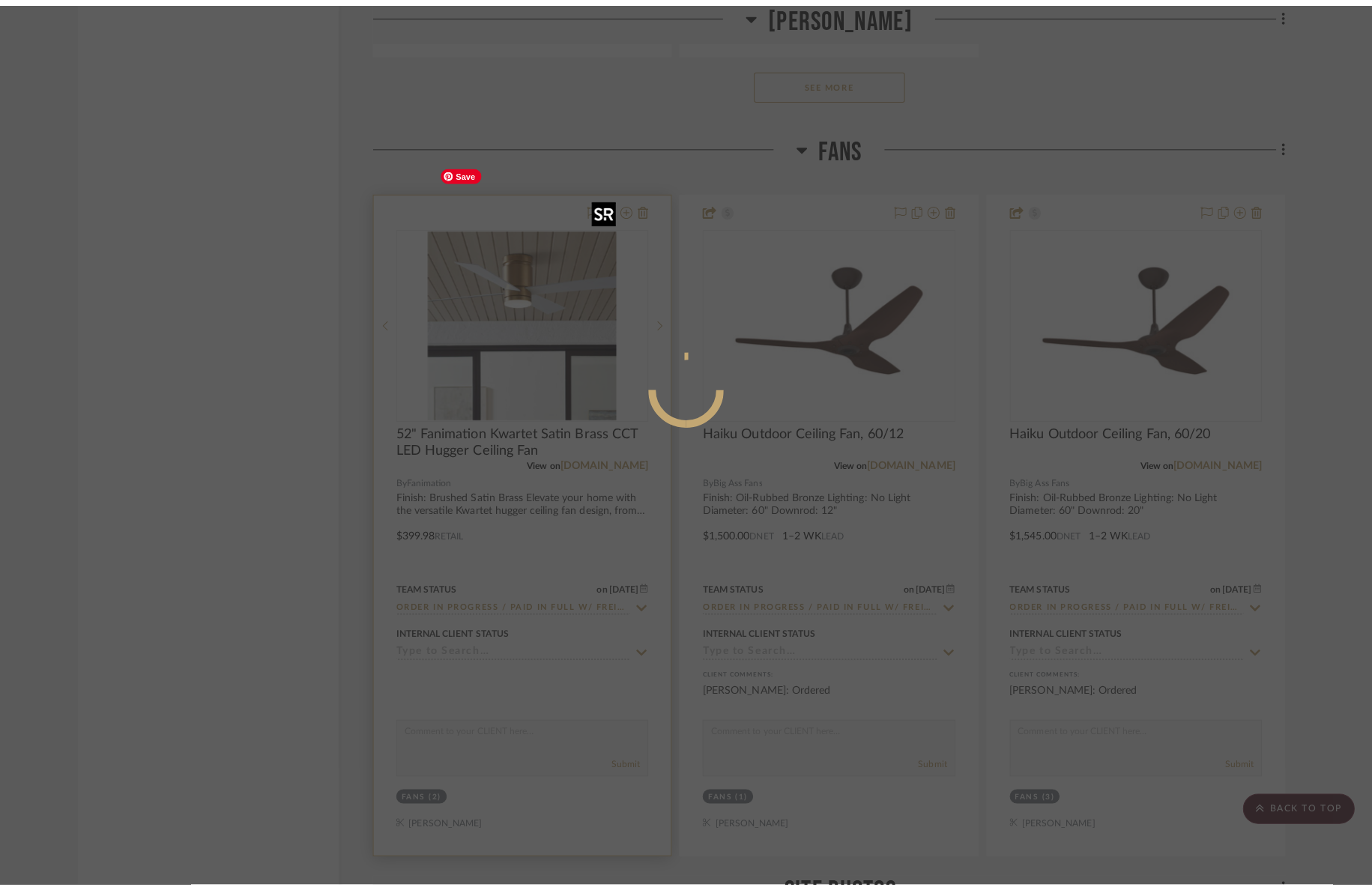
scroll to position [0, 0]
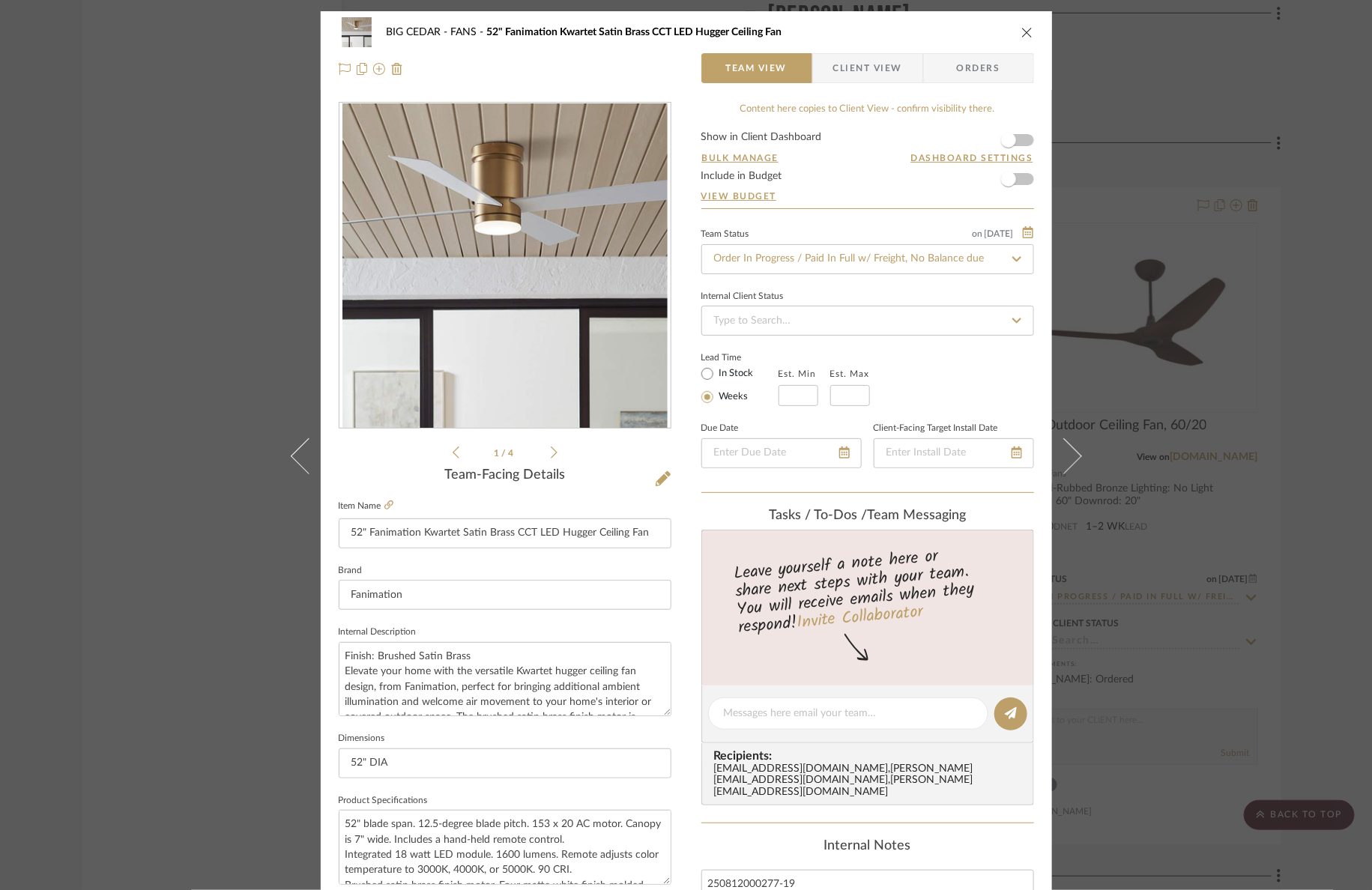
click at [733, 359] on label "Lead Time" at bounding box center [740, 357] width 77 height 13
click at [731, 369] on label "In Stock" at bounding box center [735, 373] width 38 height 13
click at [716, 369] on input "In Stock" at bounding box center [707, 373] width 18 height 18
radio input "true"
click at [1245, 403] on div "BIG CEDAR FANS 52" Fanimation Kwartet Satin Brass CCT LED Hugger Ceiling Fan Te…" at bounding box center [686, 445] width 1372 height 890
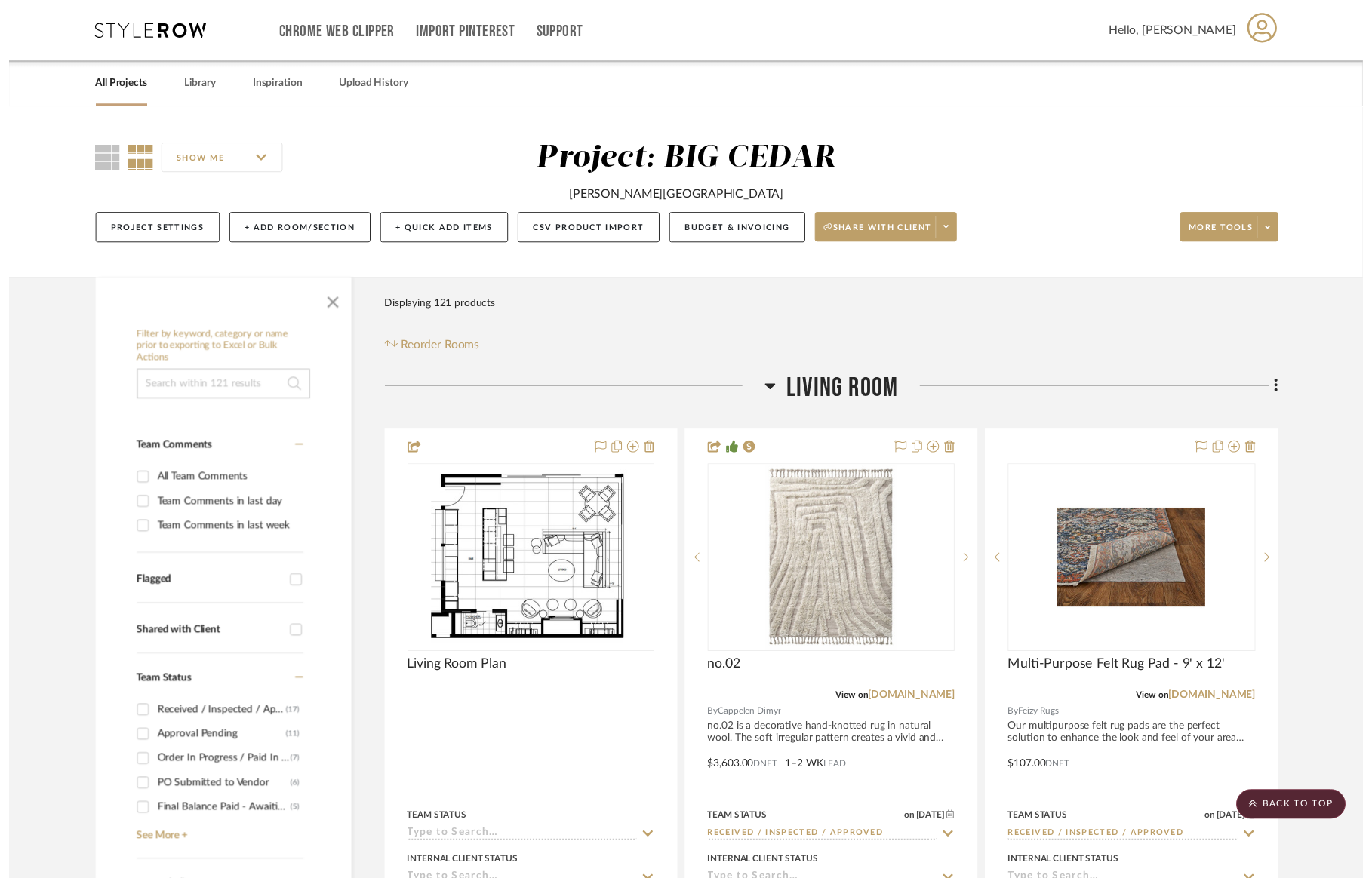
scroll to position [20911, 0]
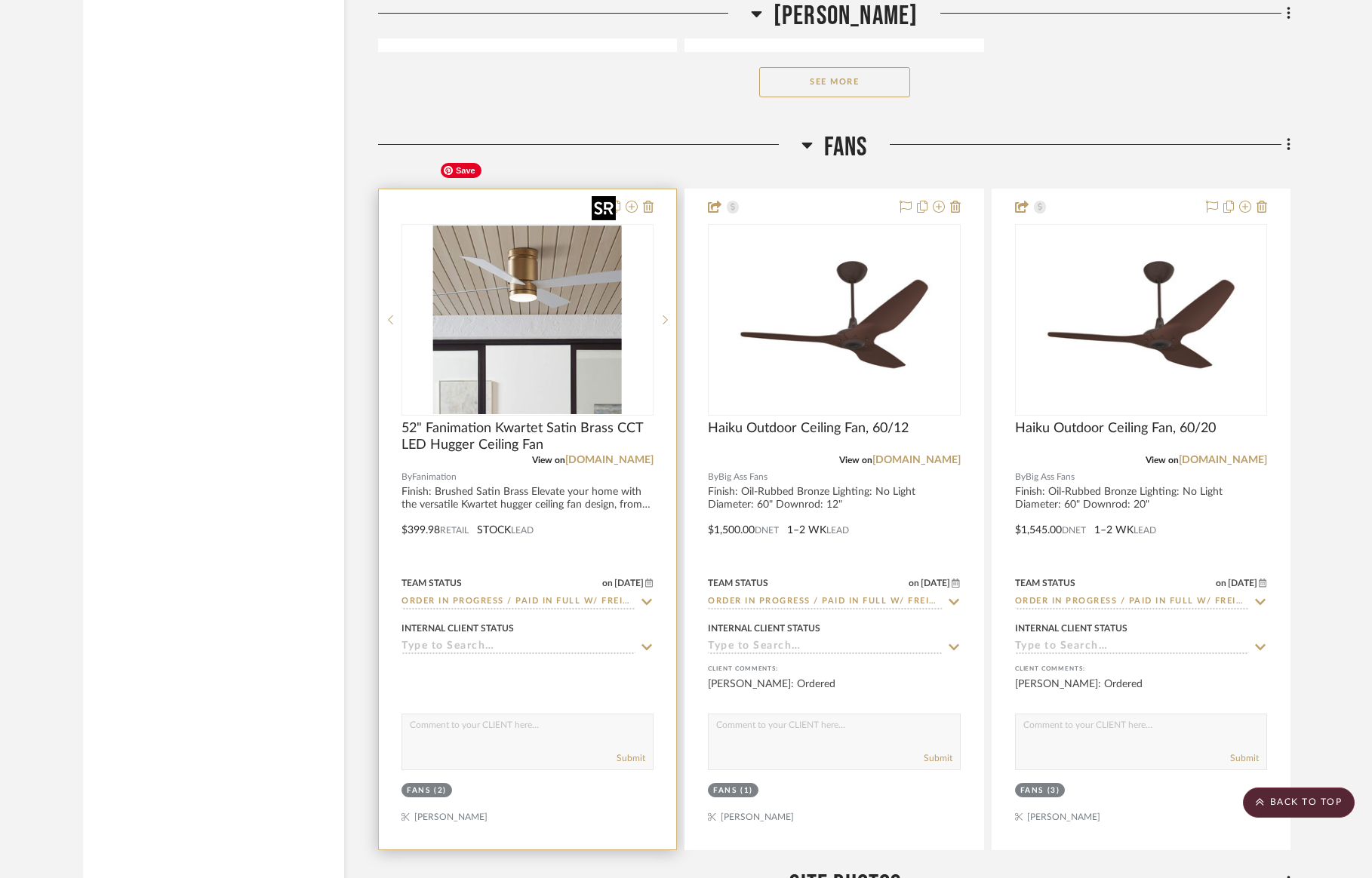
click at [550, 233] on img "0" at bounding box center [527, 319] width 188 height 188
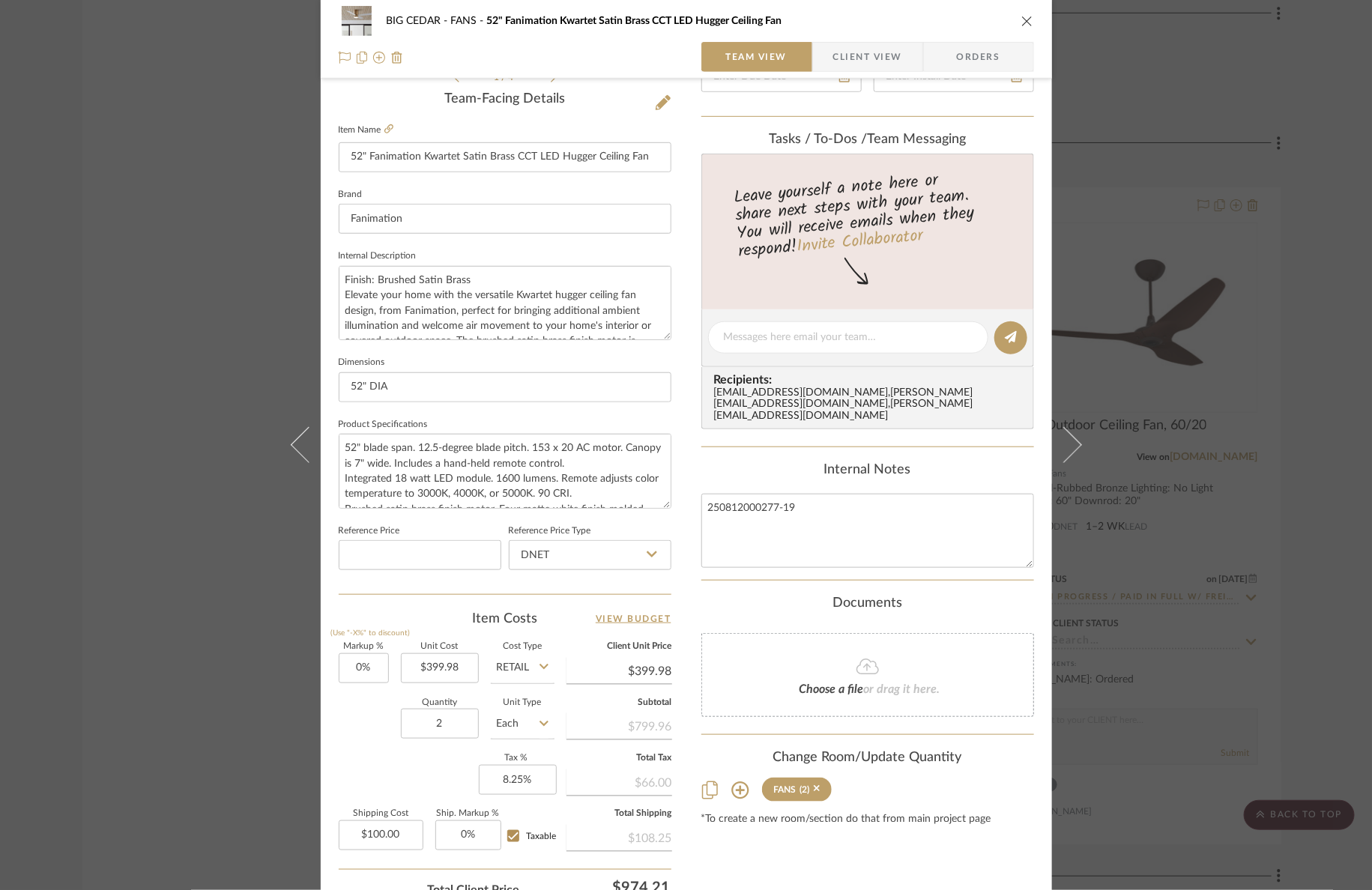
scroll to position [0, 0]
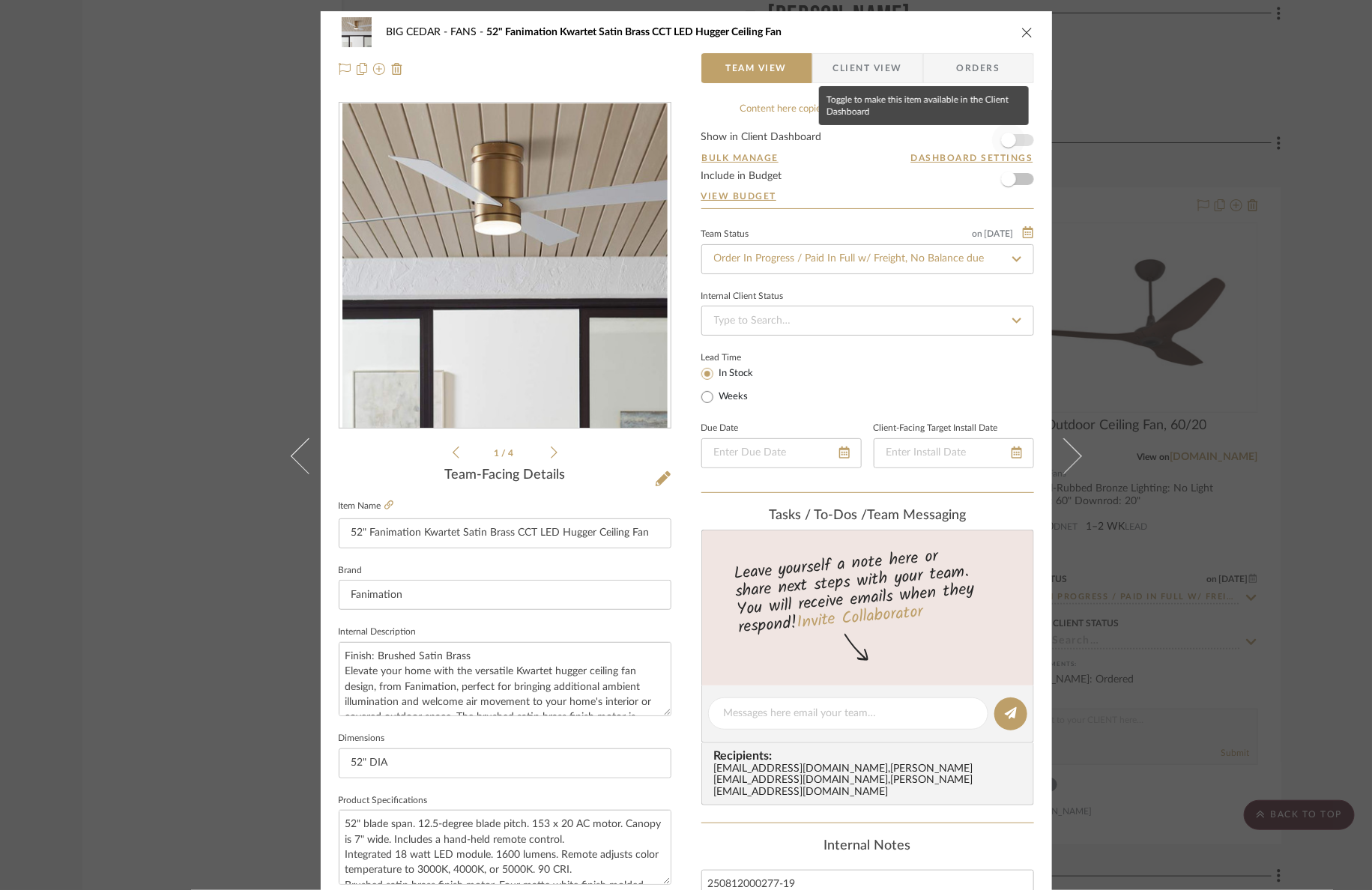
click at [1006, 140] on span "button" at bounding box center [1008, 139] width 15 height 15
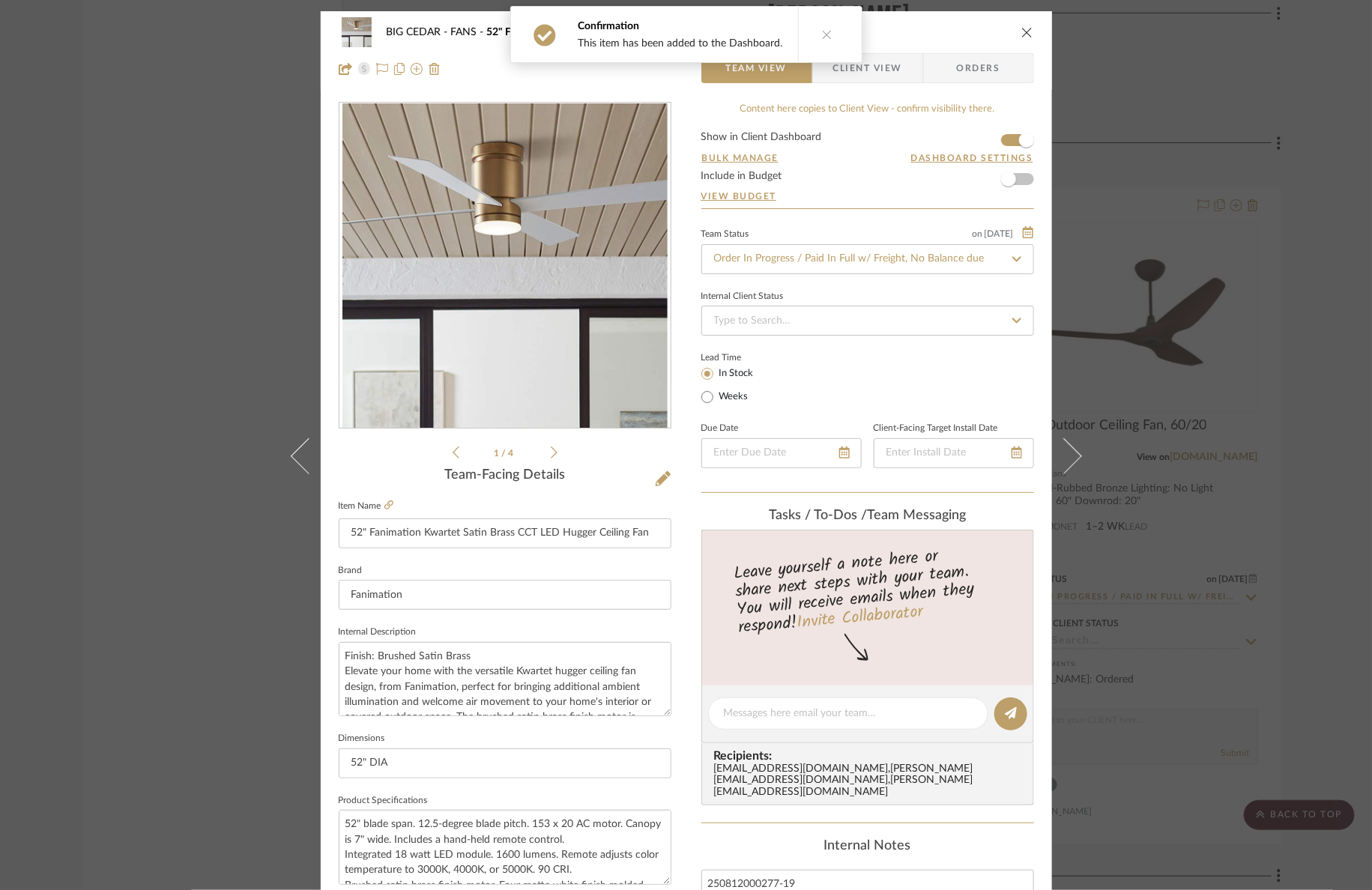
click at [893, 66] on span "Client View" at bounding box center [867, 68] width 69 height 30
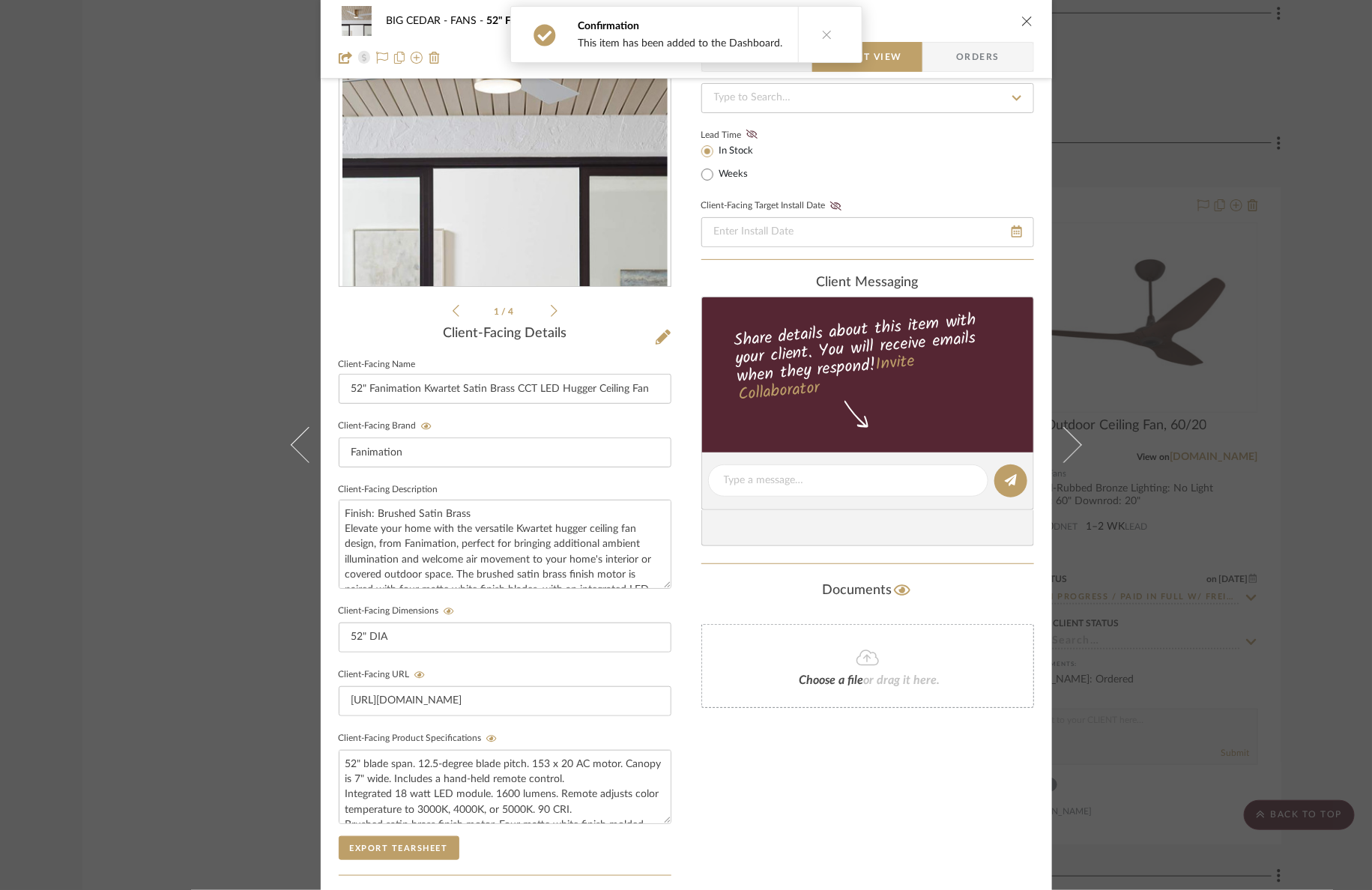
scroll to position [362, 0]
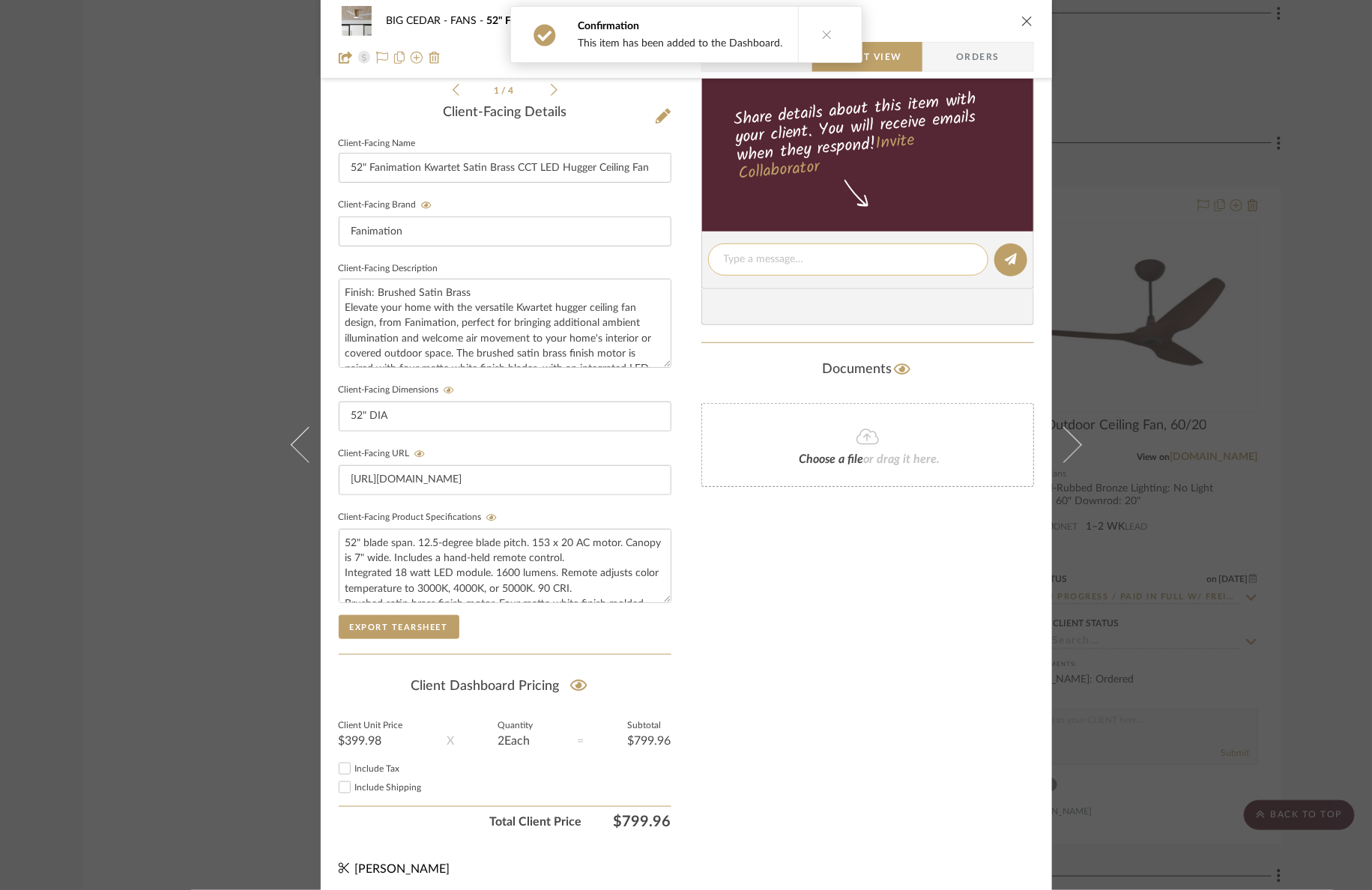
click at [884, 259] on textarea at bounding box center [848, 260] width 249 height 16
type textarea "Ordered"
click at [1005, 256] on icon at bounding box center [1010, 259] width 12 height 12
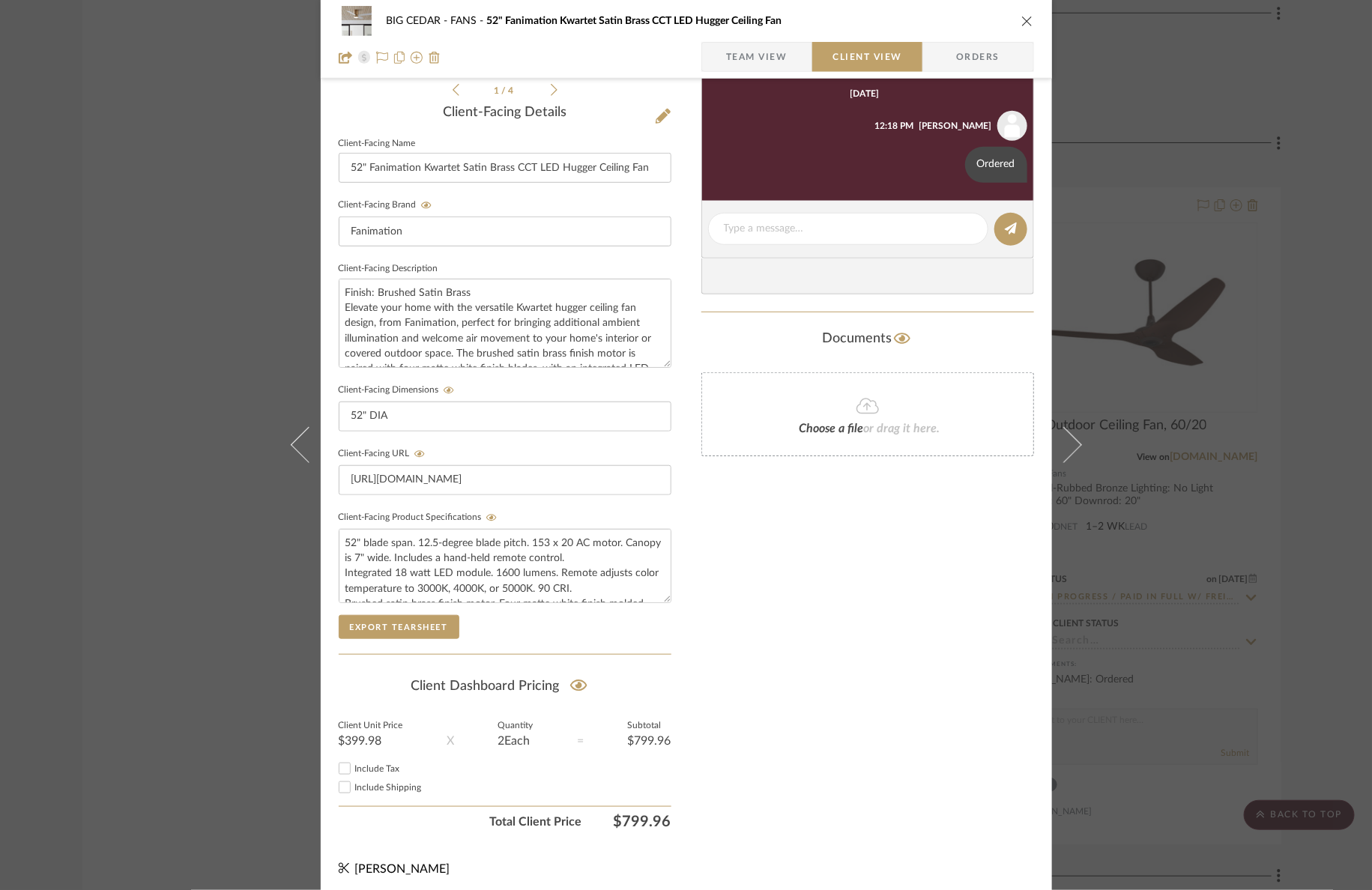
click at [1242, 308] on div "BIG CEDAR FANS 52" Fanimation Kwartet Satin Brass CCT LED Hugger Ceiling Fan Te…" at bounding box center [686, 445] width 1372 height 890
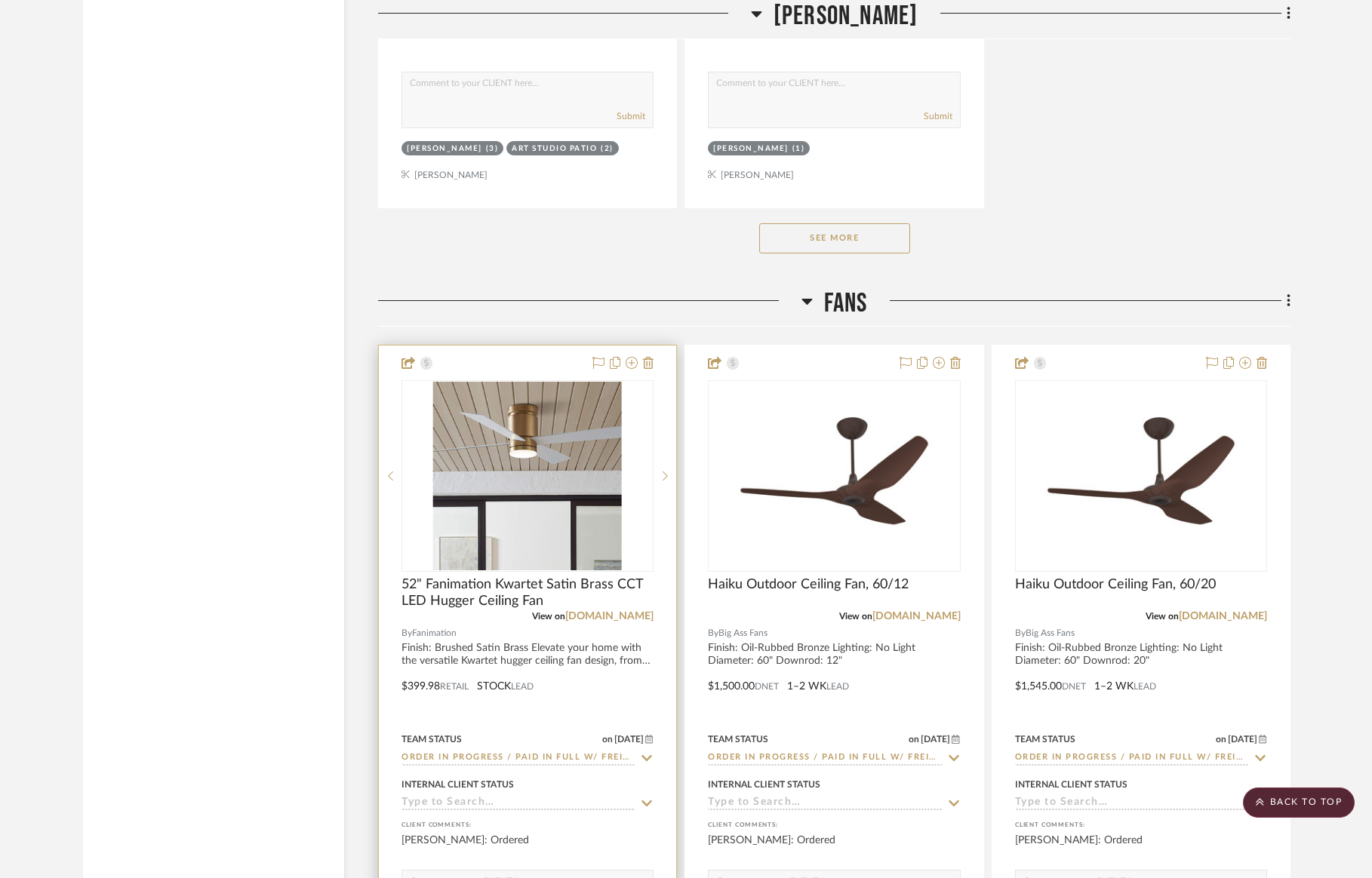
scroll to position [20729, 0]
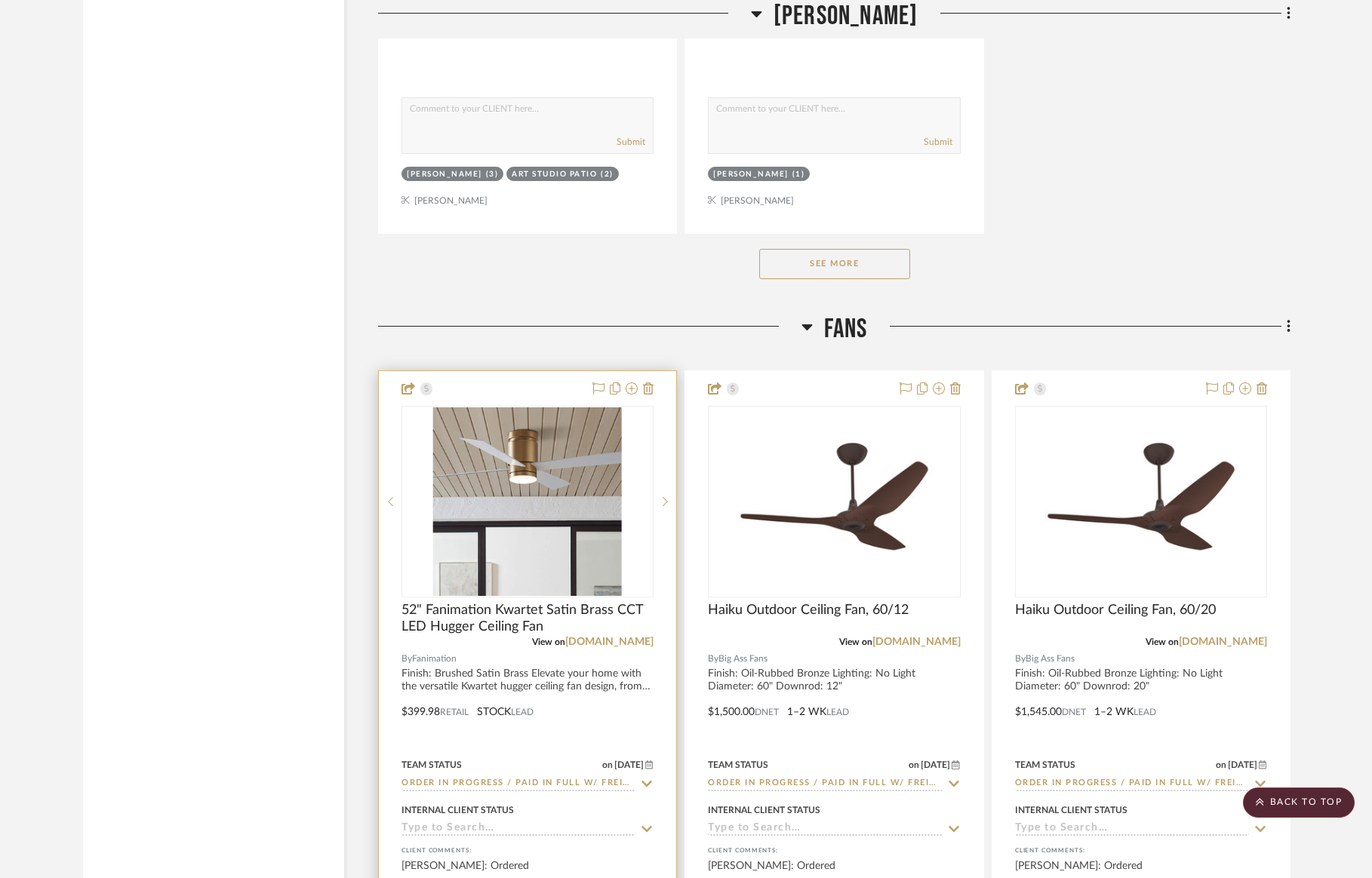
click at [503, 371] on div at bounding box center [528, 701] width 297 height 660
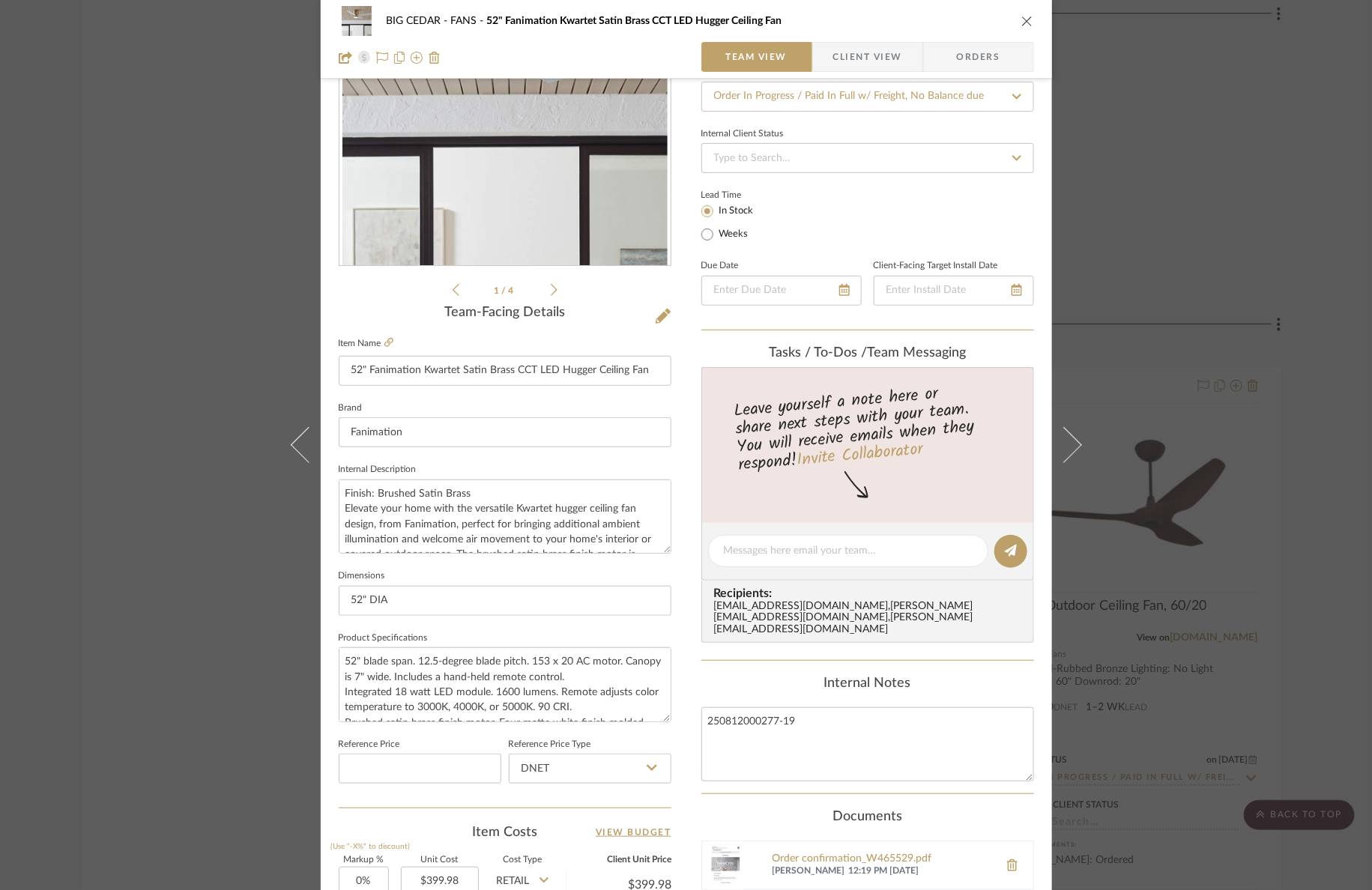
scroll to position [0, 0]
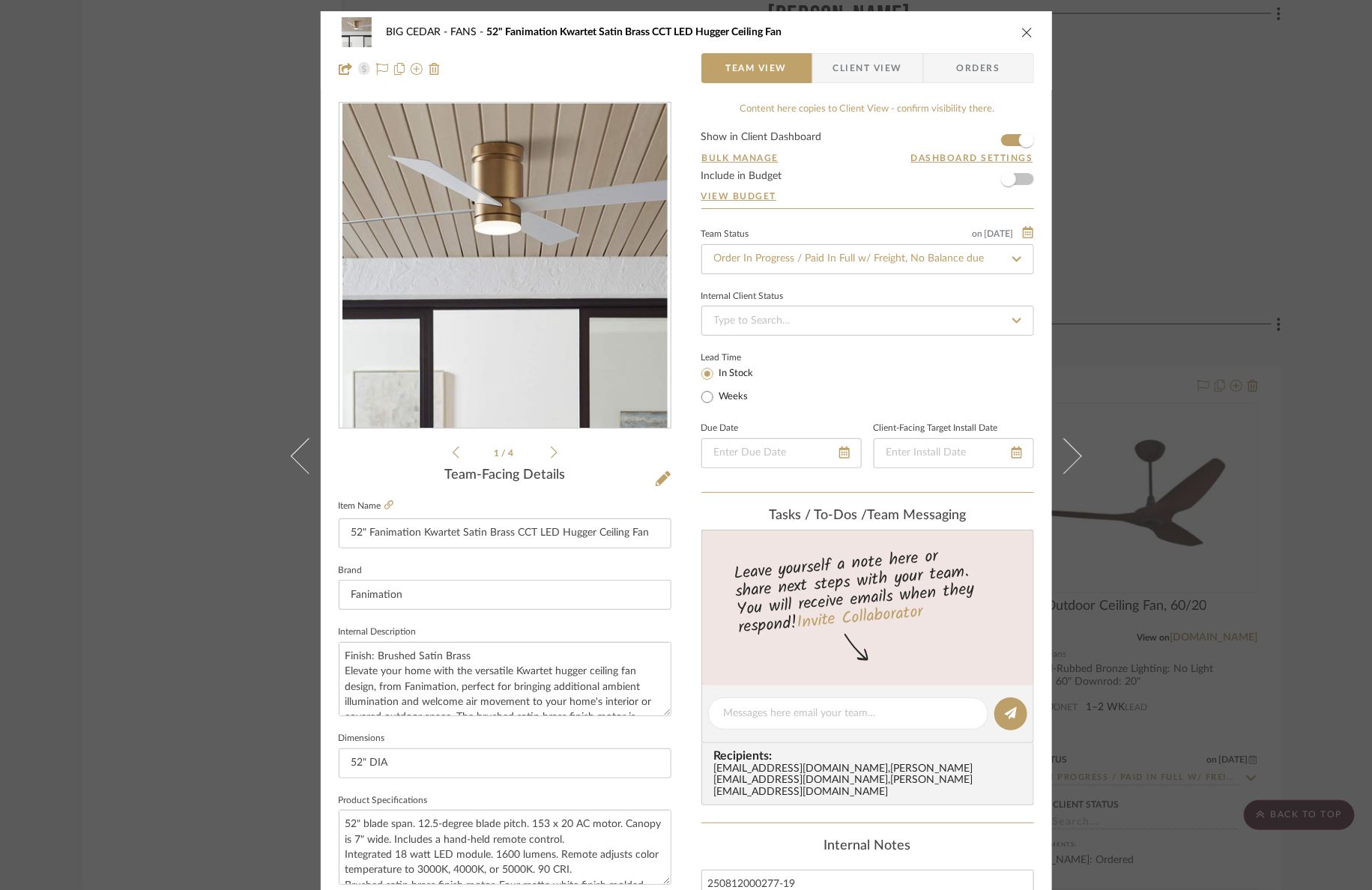
click at [1352, 258] on div "BIG CEDAR FANS 52" Fanimation Kwartet Satin Brass CCT LED Hugger Ceiling Fan Te…" at bounding box center [686, 445] width 1372 height 890
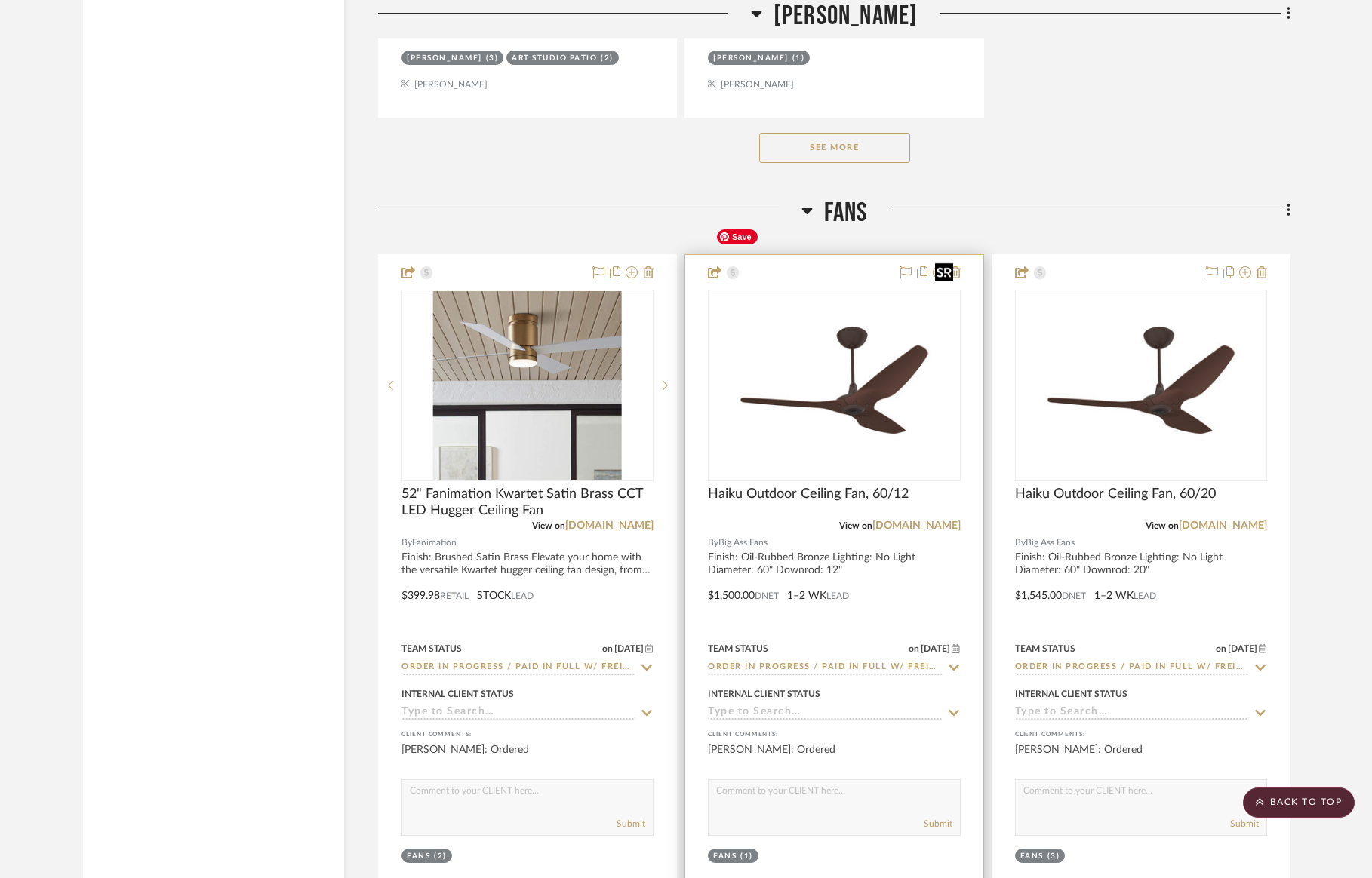
scroll to position [20847, 0]
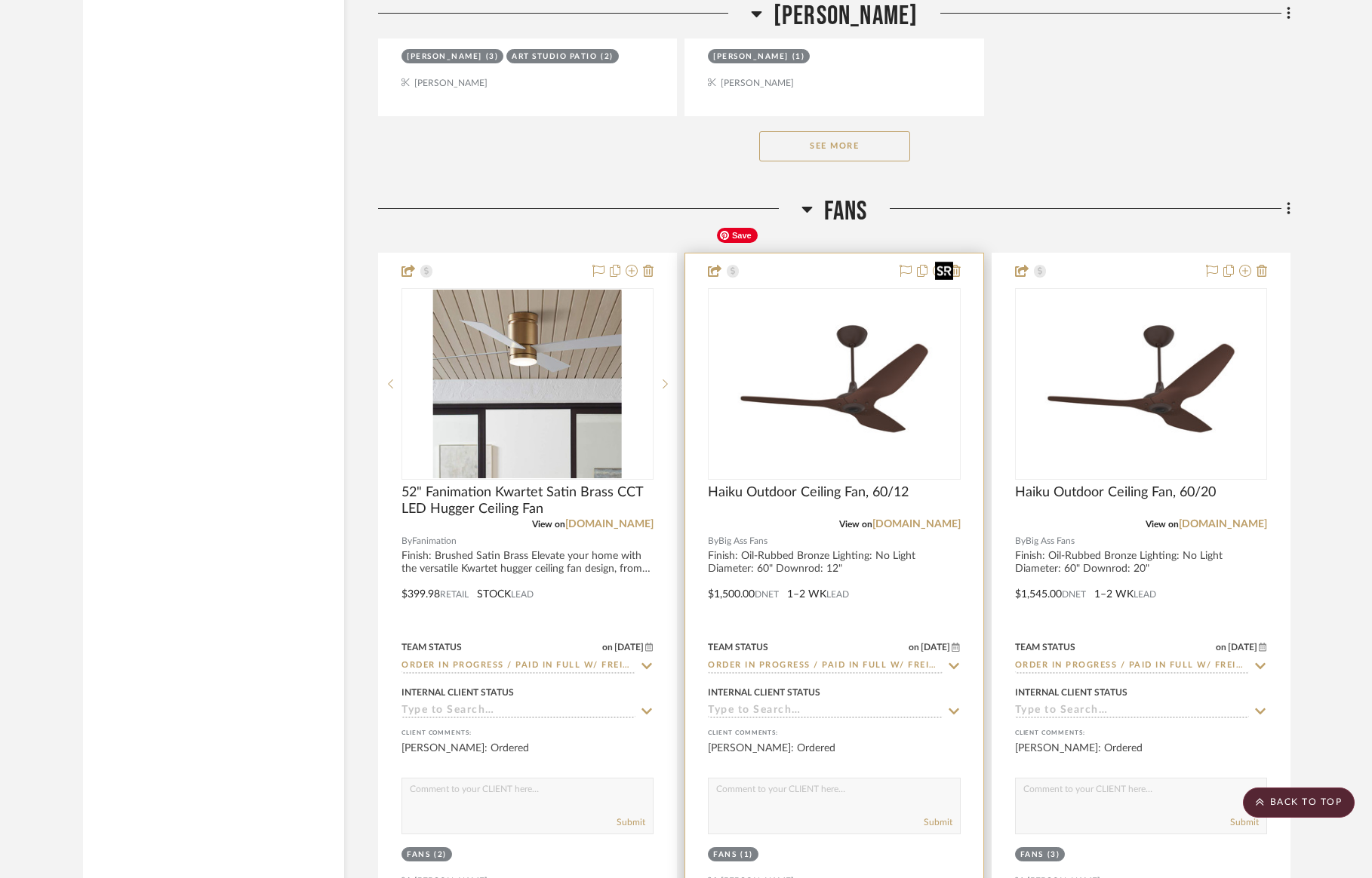
click at [895, 329] on img "0" at bounding box center [834, 384] width 249 height 187
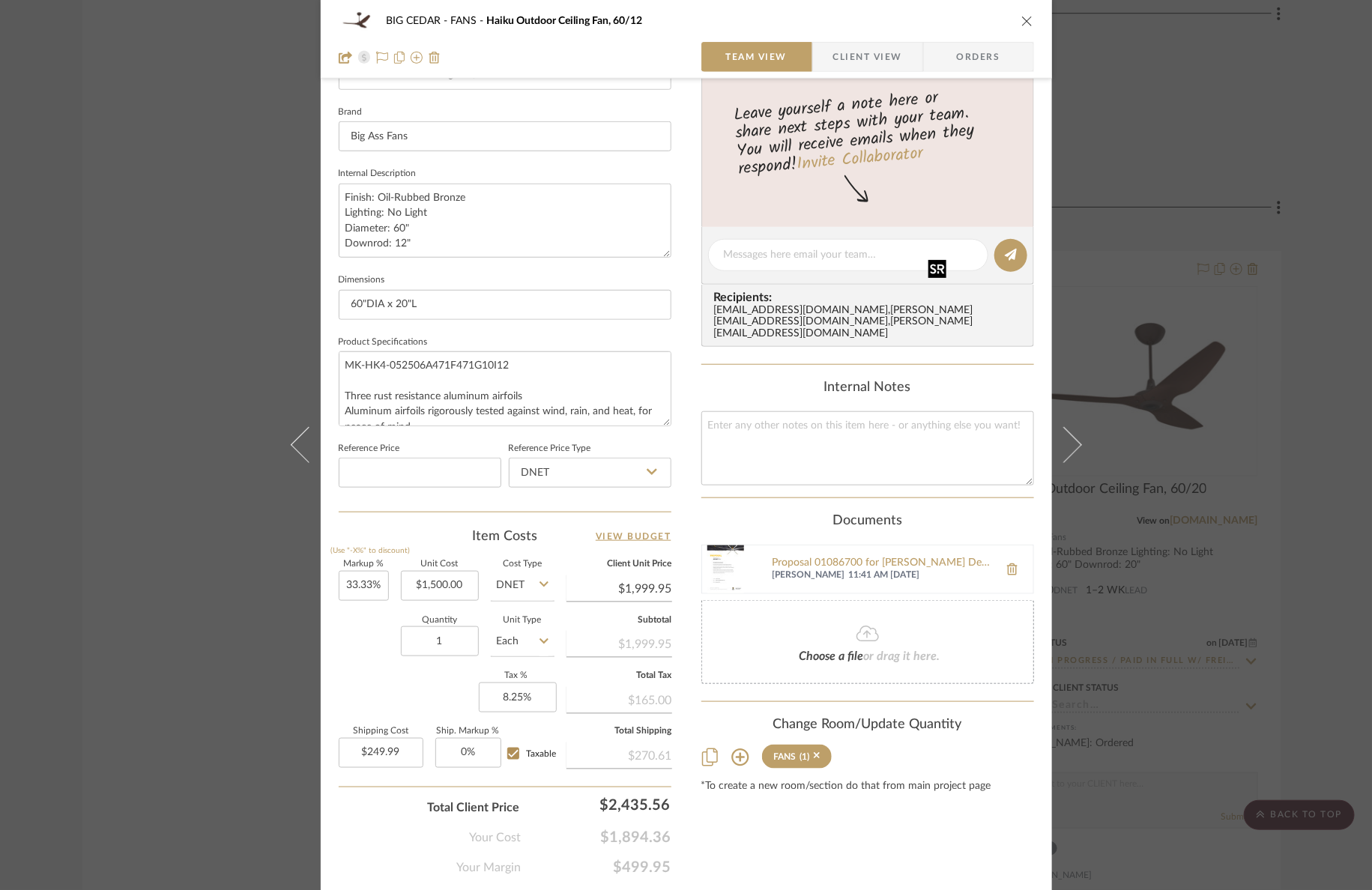
scroll to position [499, 0]
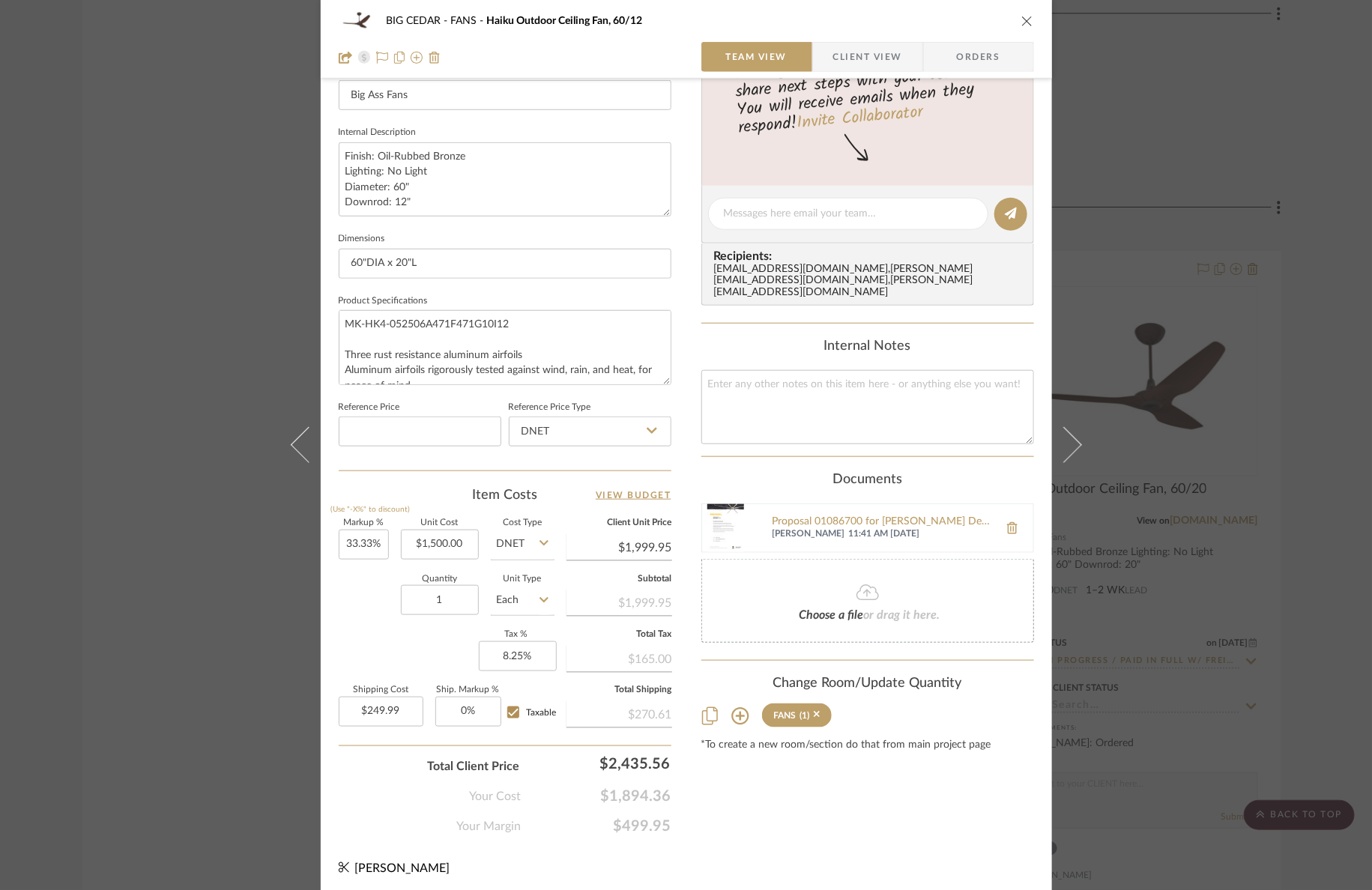
click at [1239, 397] on div "BIG CEDAR FANS Haiku Outdoor Ceiling Fan, 60/12 Team View Client View Orders Te…" at bounding box center [686, 445] width 1372 height 890
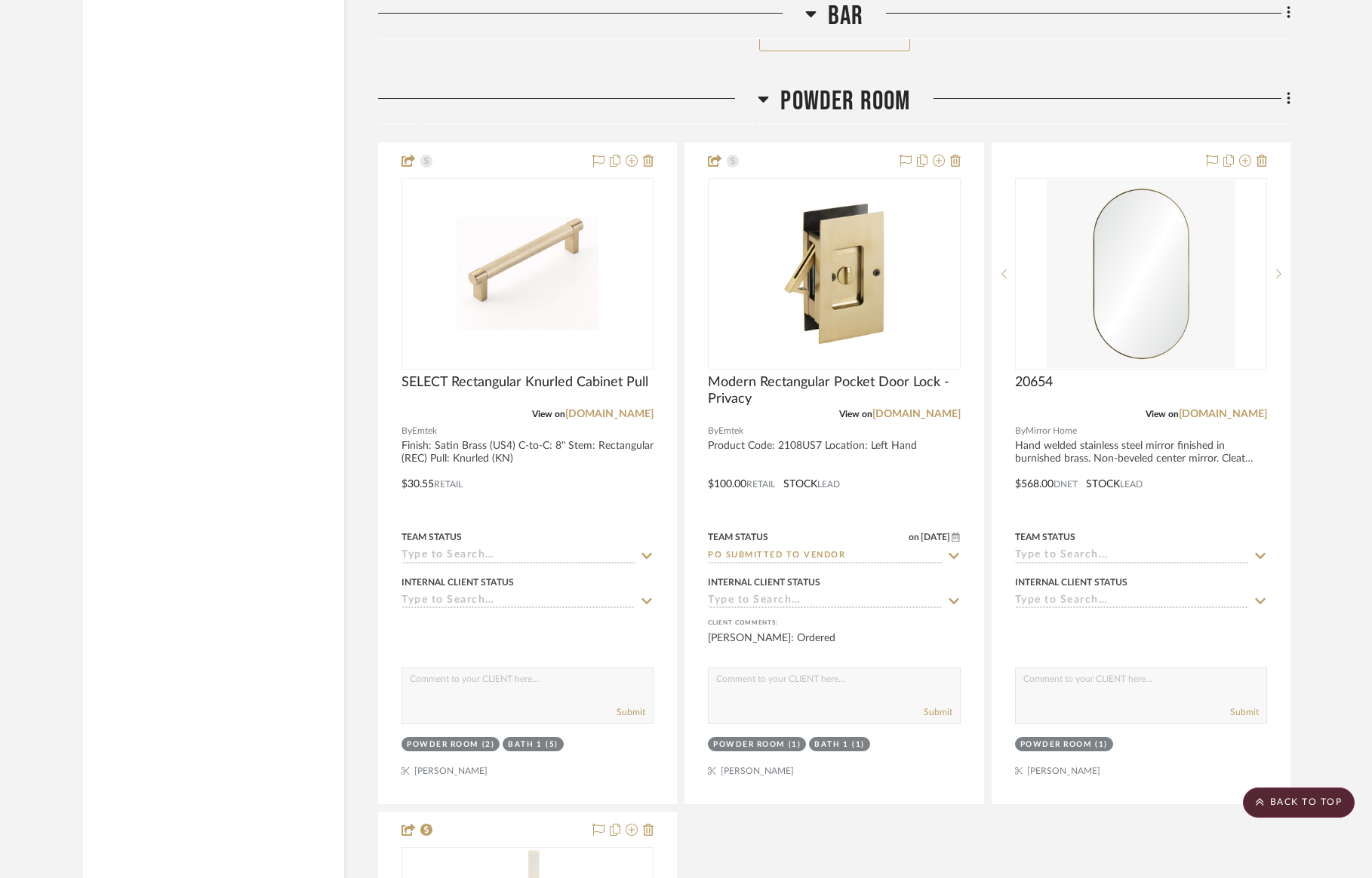
scroll to position [4568, 2]
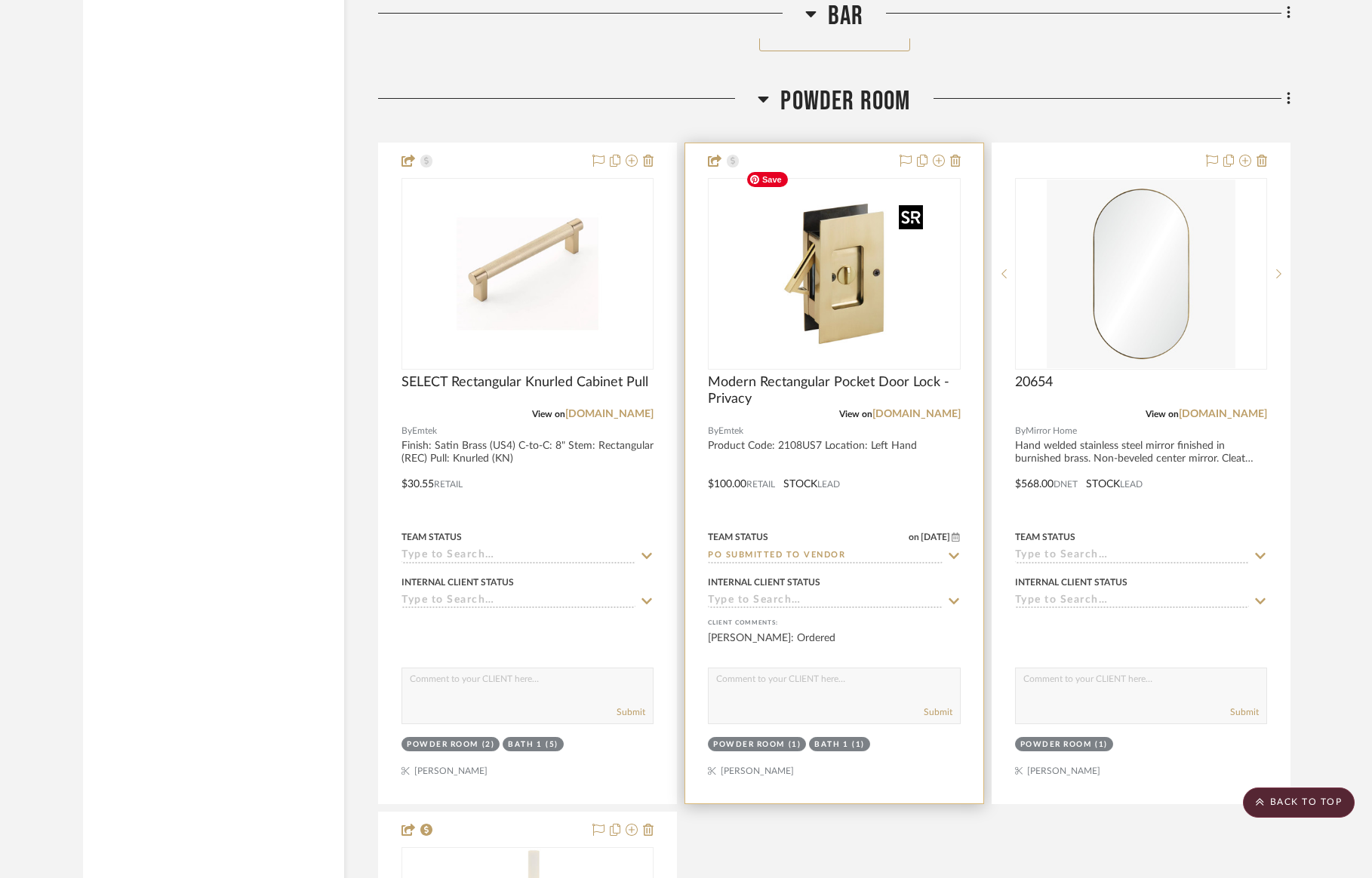
click at [830, 255] on img "0" at bounding box center [833, 273] width 188 height 188
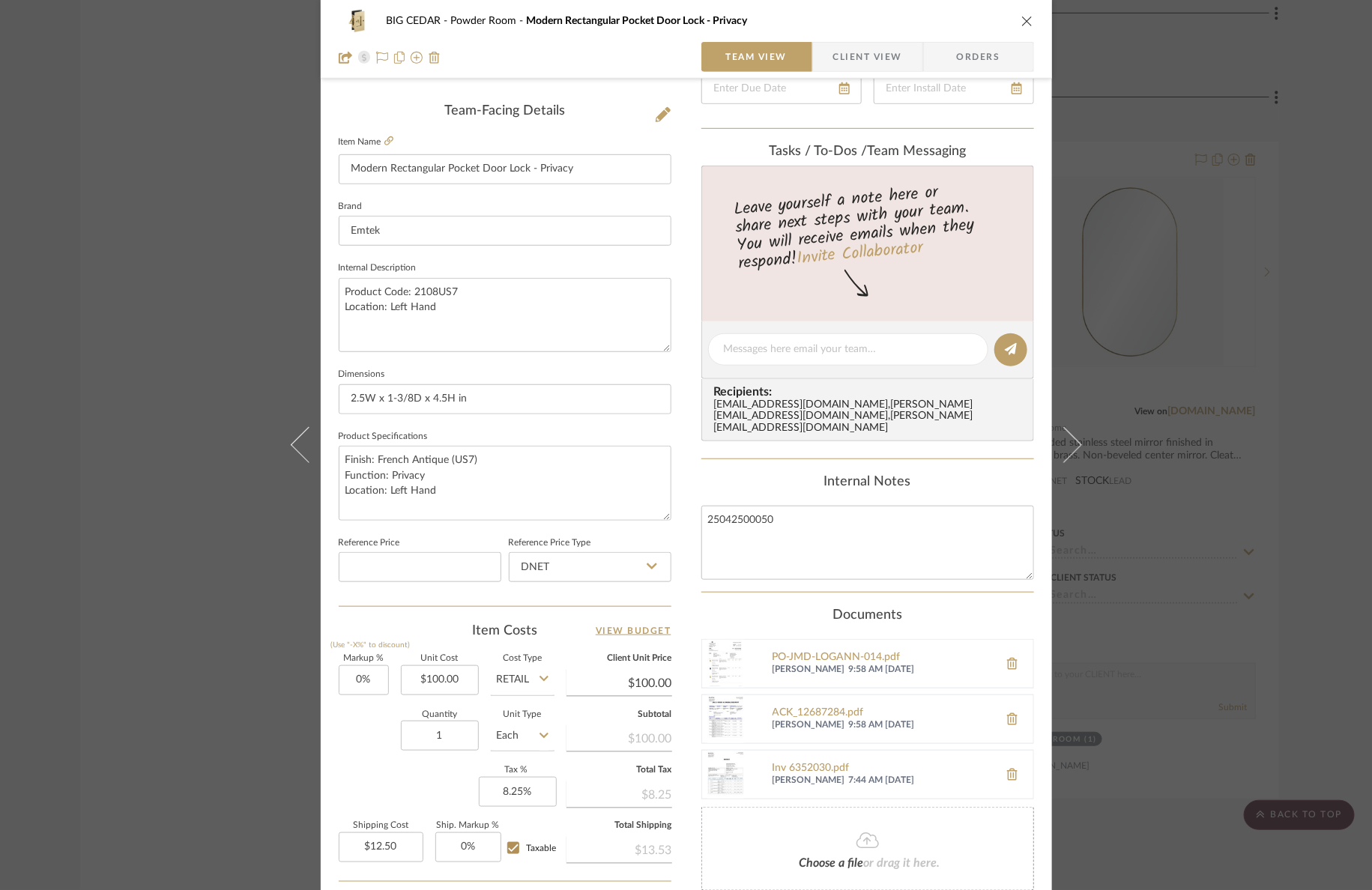
scroll to position [52, 0]
click at [803, 766] on div "PO JMD-BGCDR-004.pdf" at bounding box center [882, 772] width 219 height 12
